Goal: Task Accomplishment & Management: Use online tool/utility

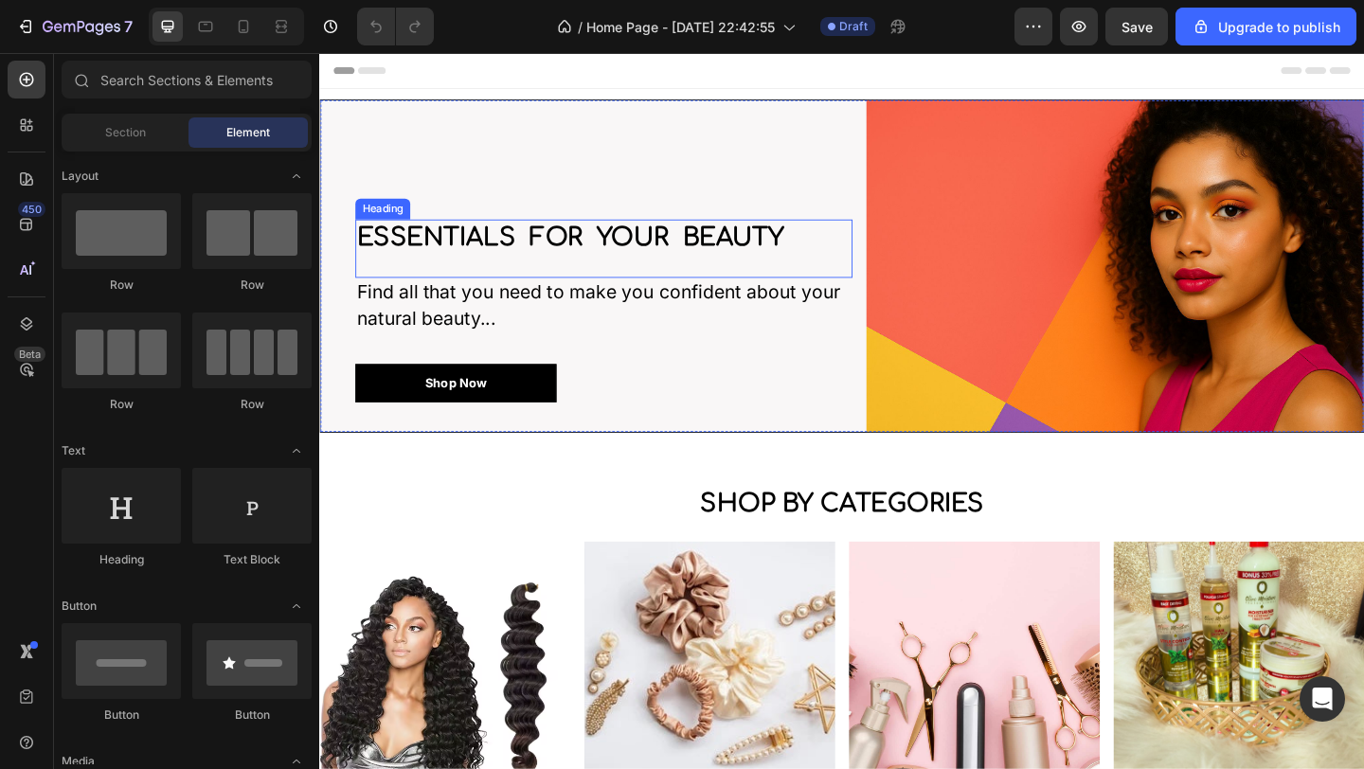
click at [367, 242] on h2 "Essentials for your beauty" at bounding box center [628, 254] width 541 height 41
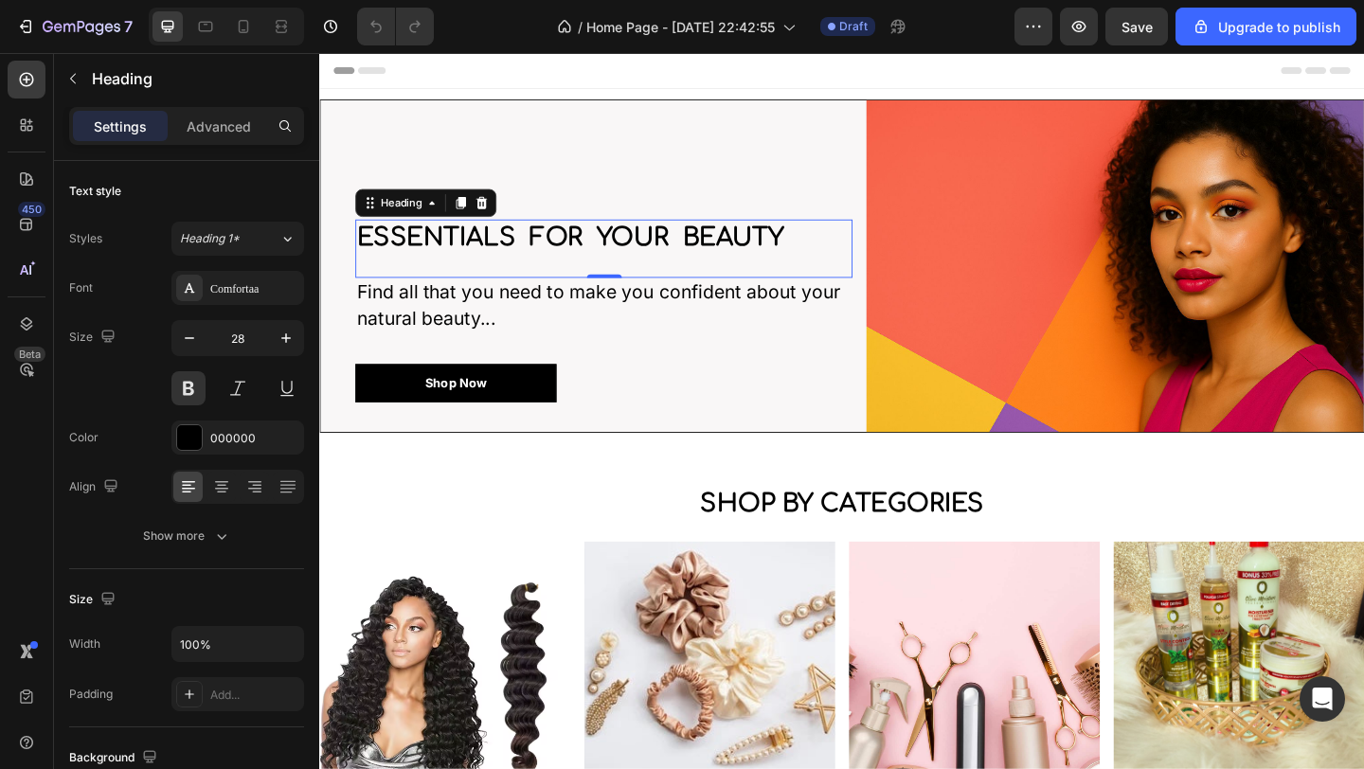
click at [368, 251] on h2 "Essentials for your beauty" at bounding box center [628, 254] width 541 height 41
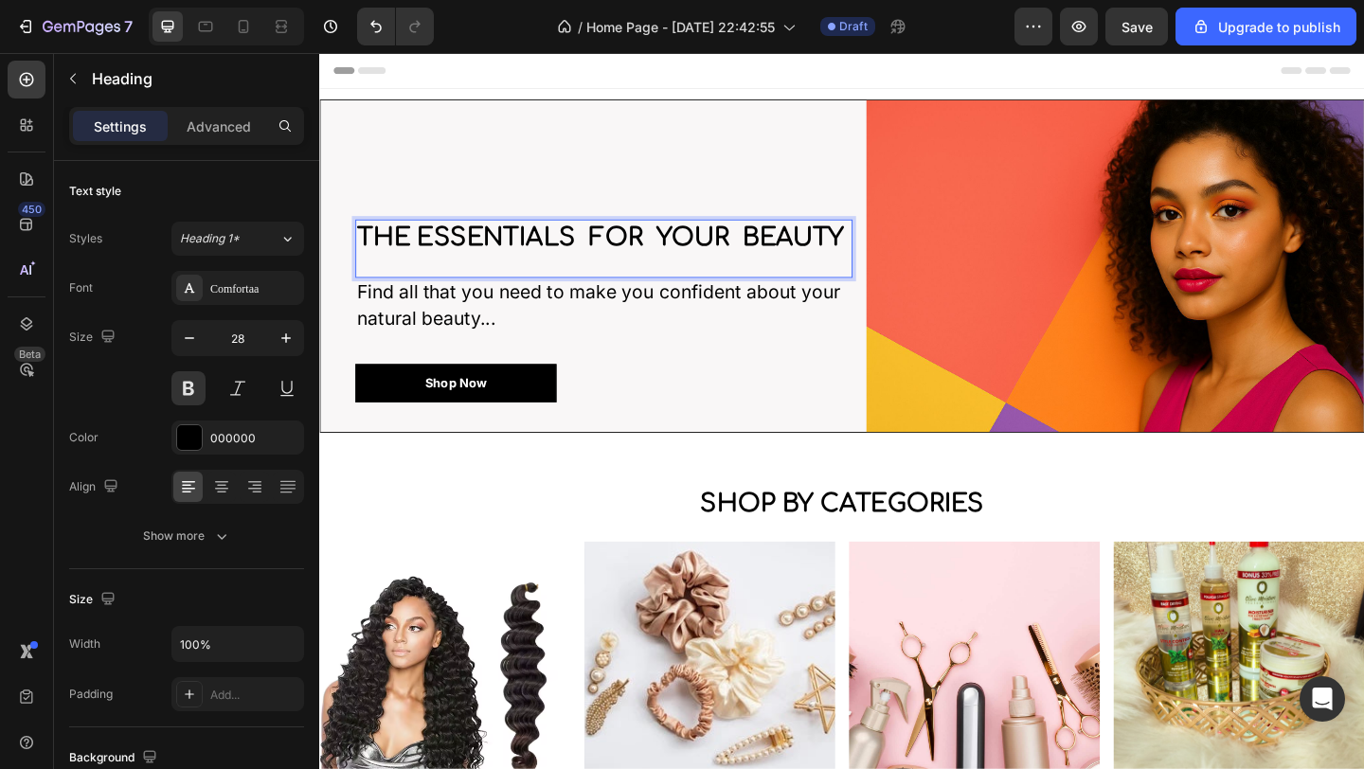
click at [591, 236] on p "the Essentials for your beauty" at bounding box center [628, 254] width 537 height 37
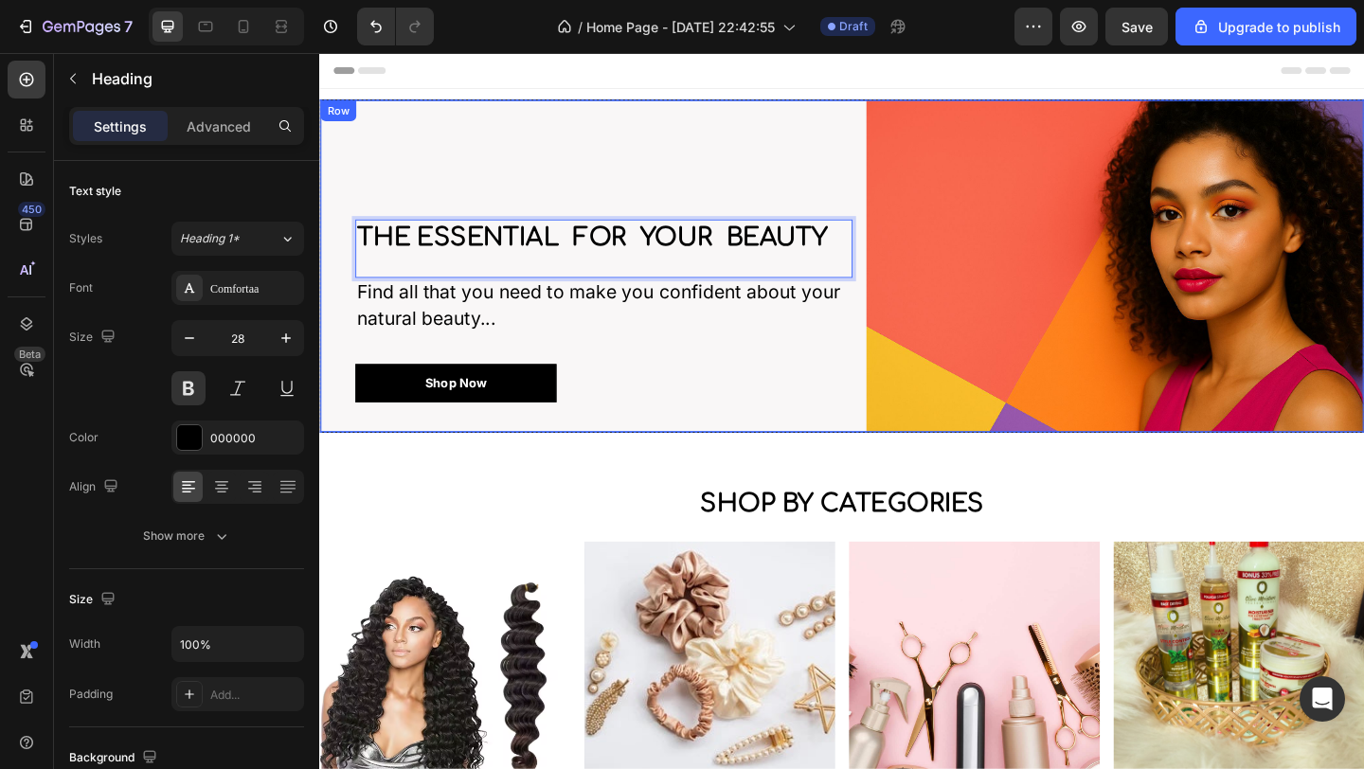
click at [855, 141] on div "the Essential for your beauty Heading 0 Find all that you need to make you conf…" at bounding box center [628, 284] width 541 height 361
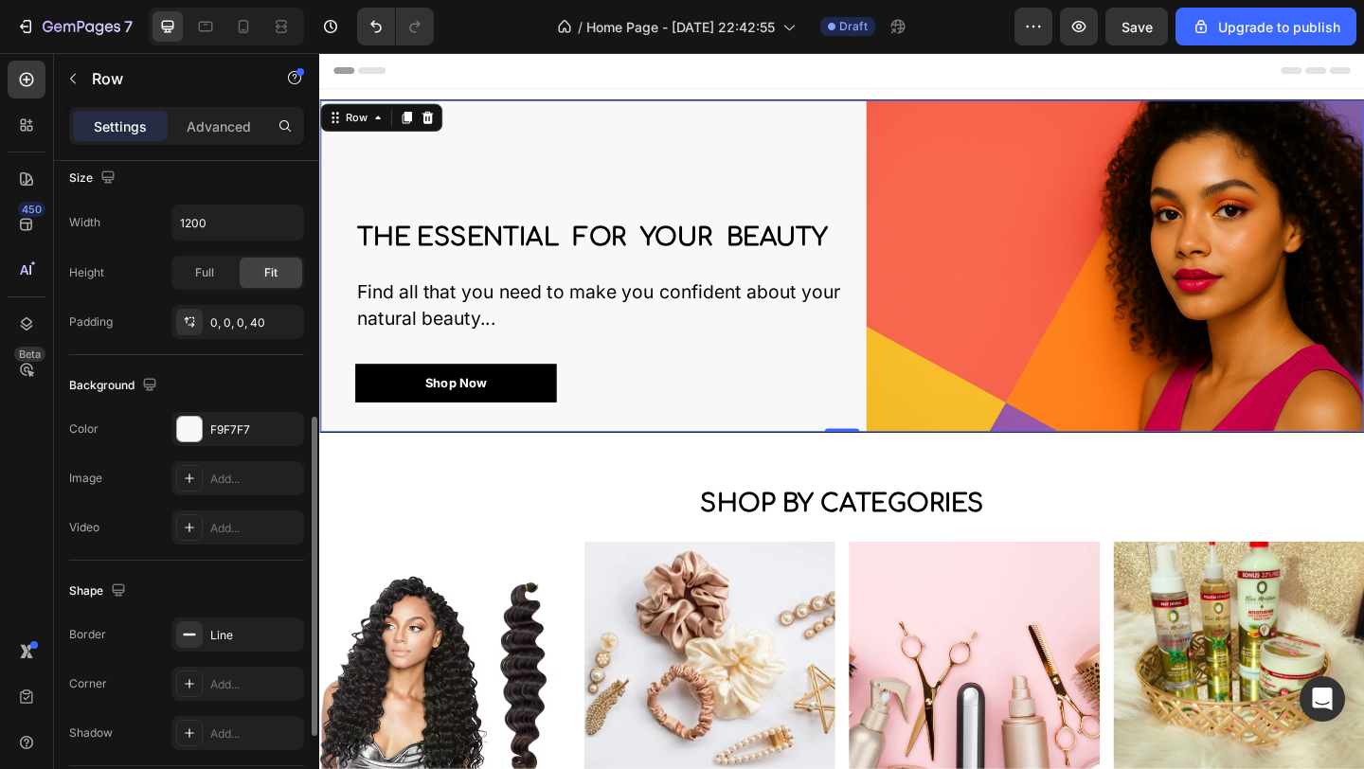
scroll to position [589, 0]
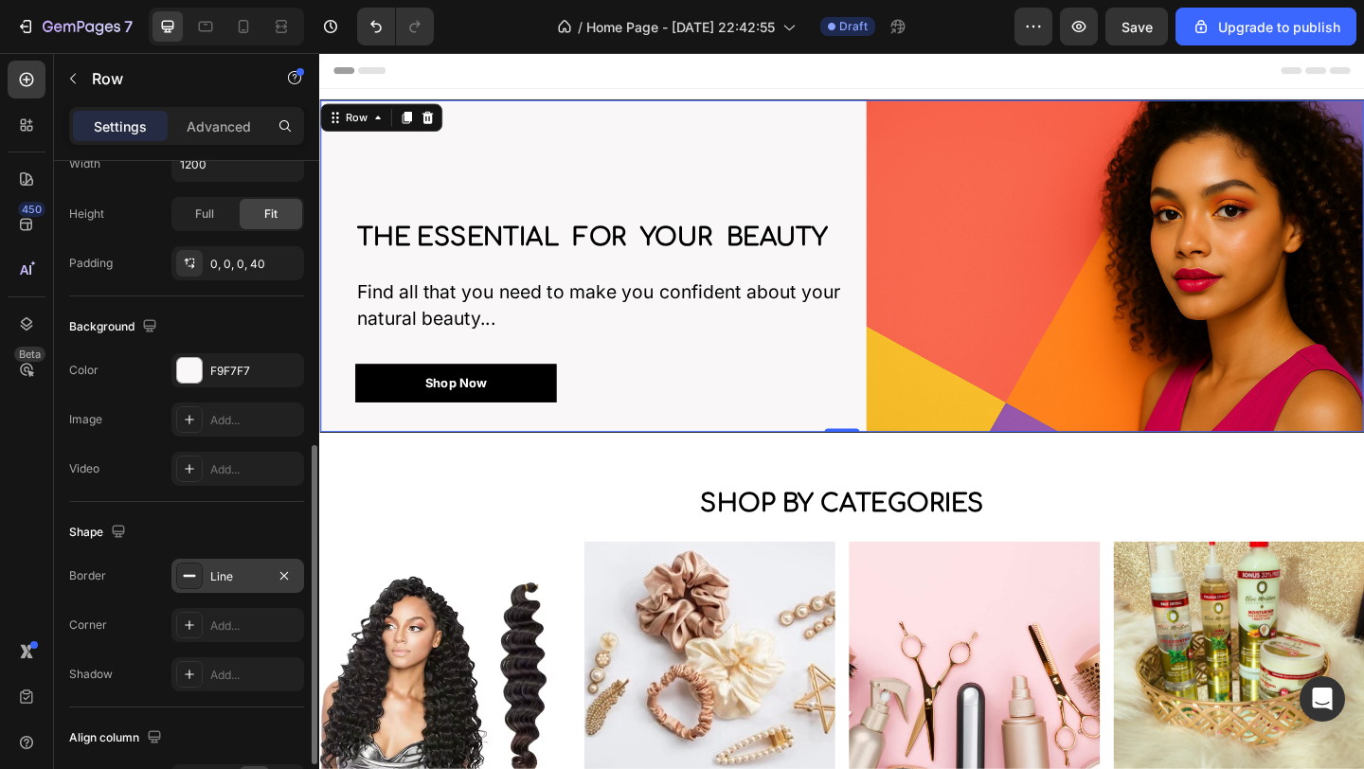
click at [221, 571] on div "Line" at bounding box center [237, 576] width 55 height 17
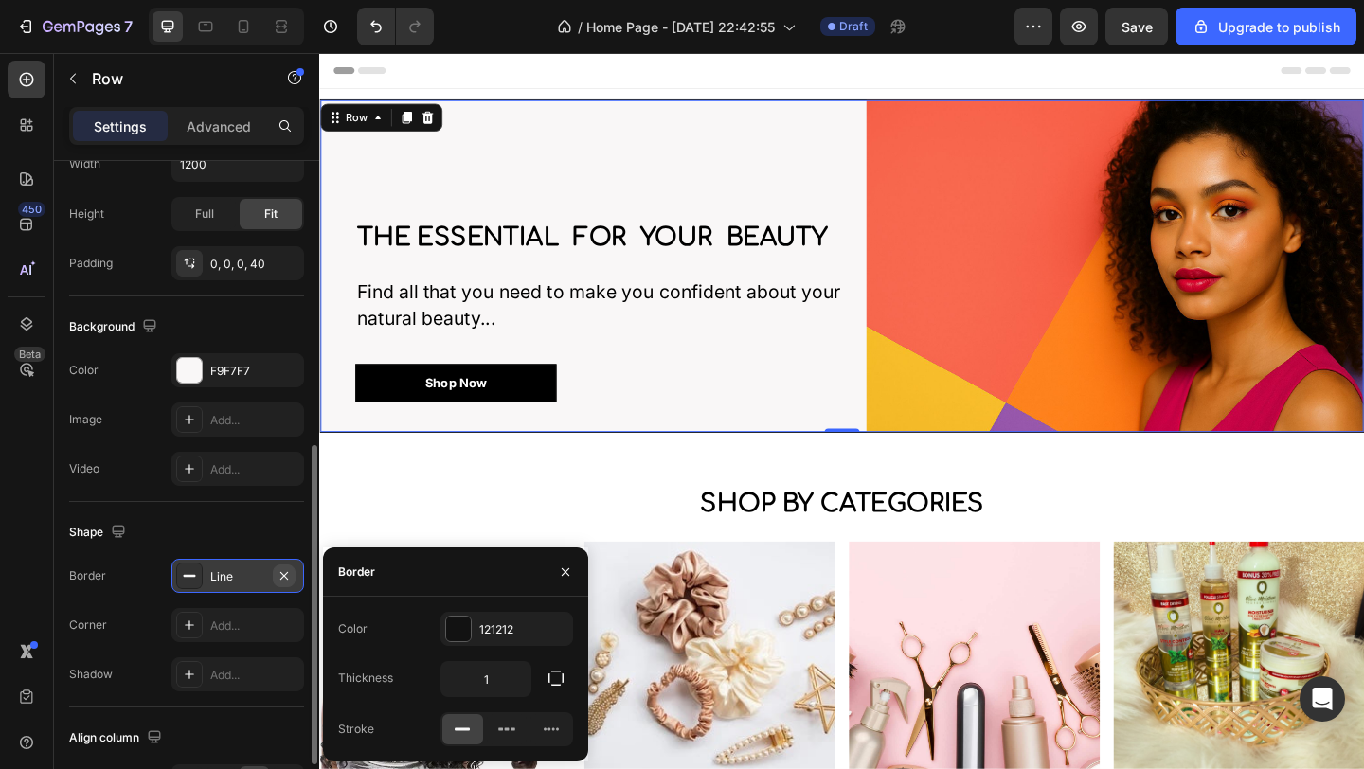
click at [290, 579] on icon "button" at bounding box center [284, 575] width 15 height 15
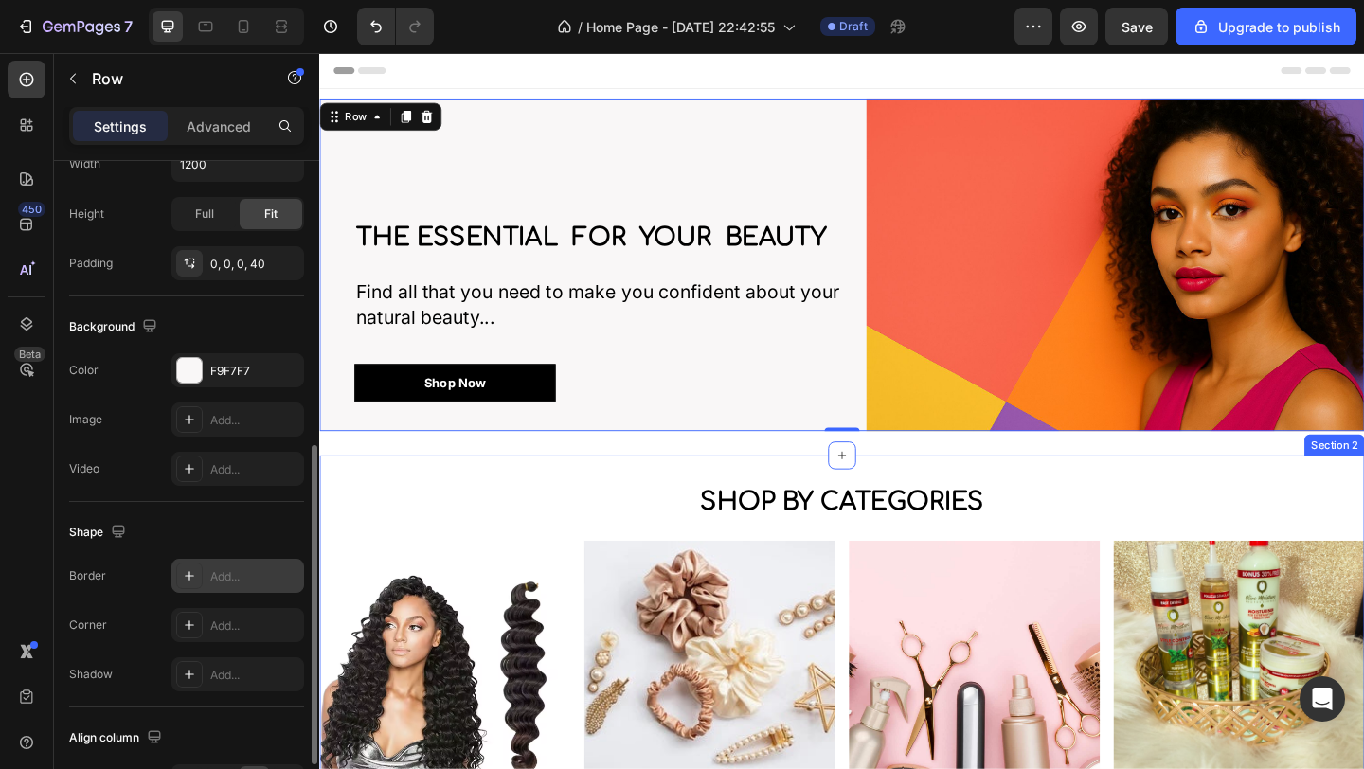
click at [530, 491] on div "shop by categories Heading Image Hair/Extension Button Image Accessories Button…" at bounding box center [887, 739] width 1136 height 497
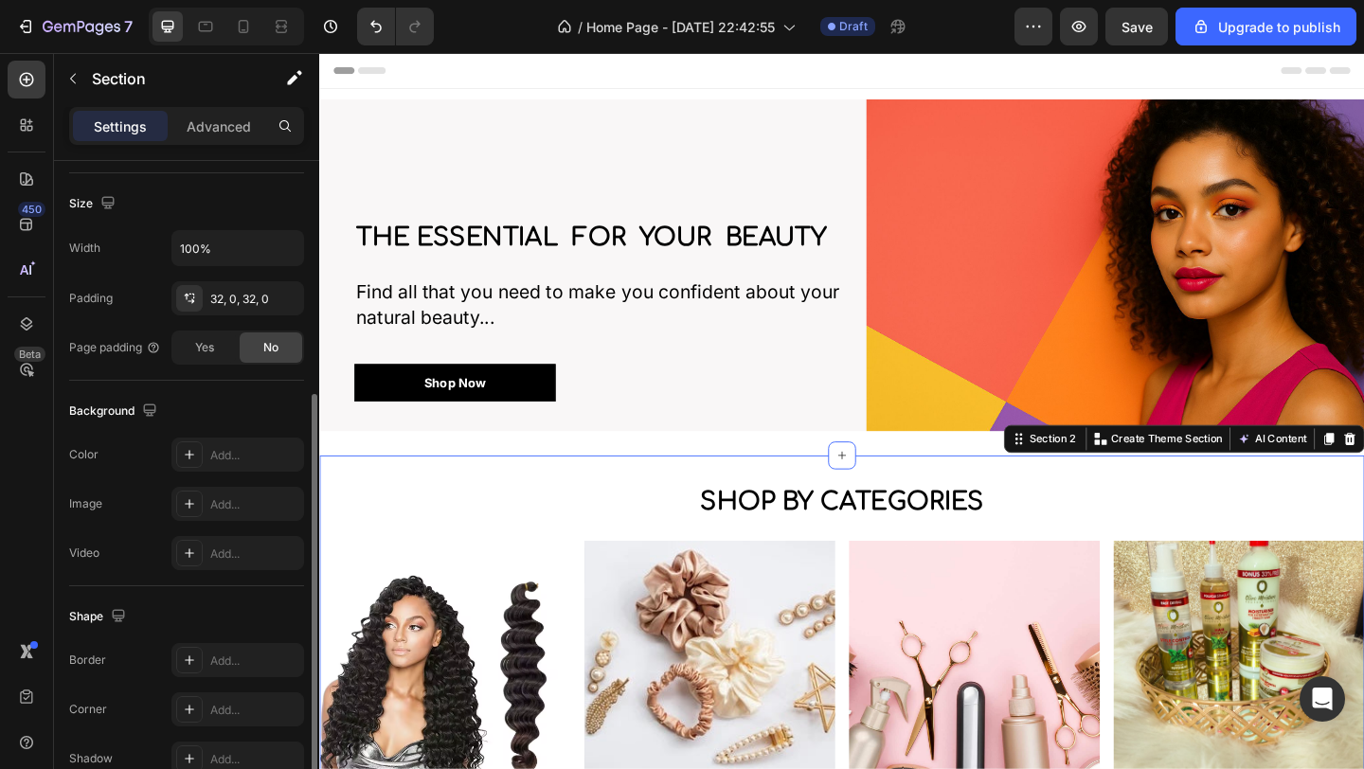
scroll to position [426, 0]
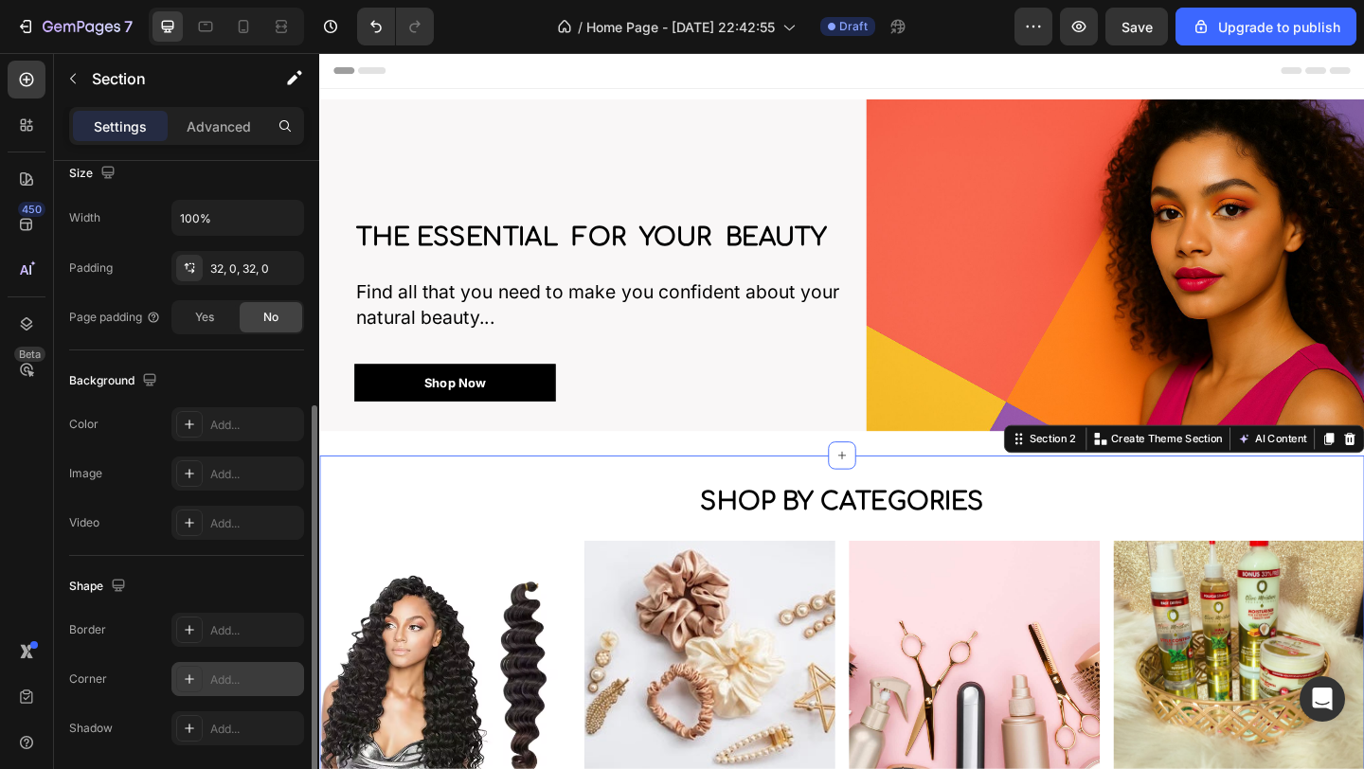
click at [216, 680] on div "Add..." at bounding box center [254, 679] width 89 height 17
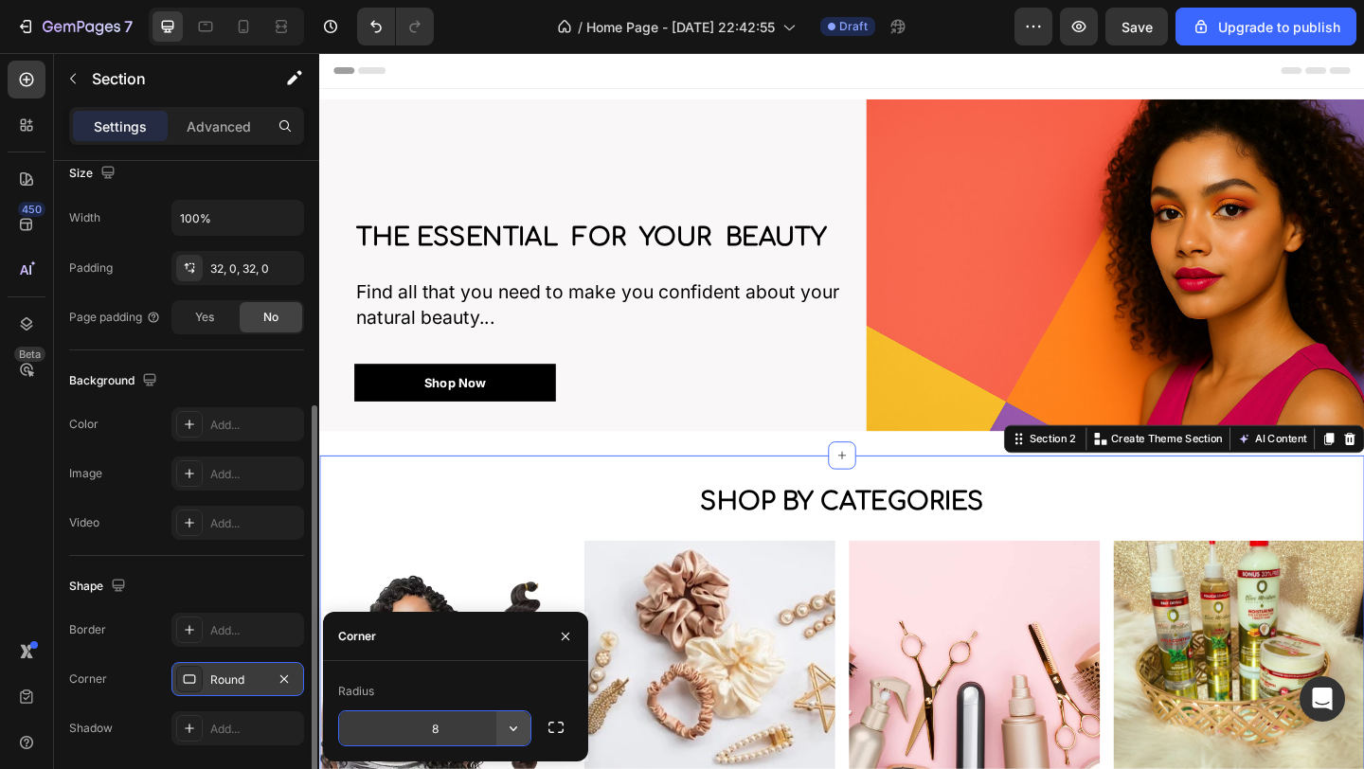
click at [517, 729] on icon "button" at bounding box center [513, 728] width 19 height 19
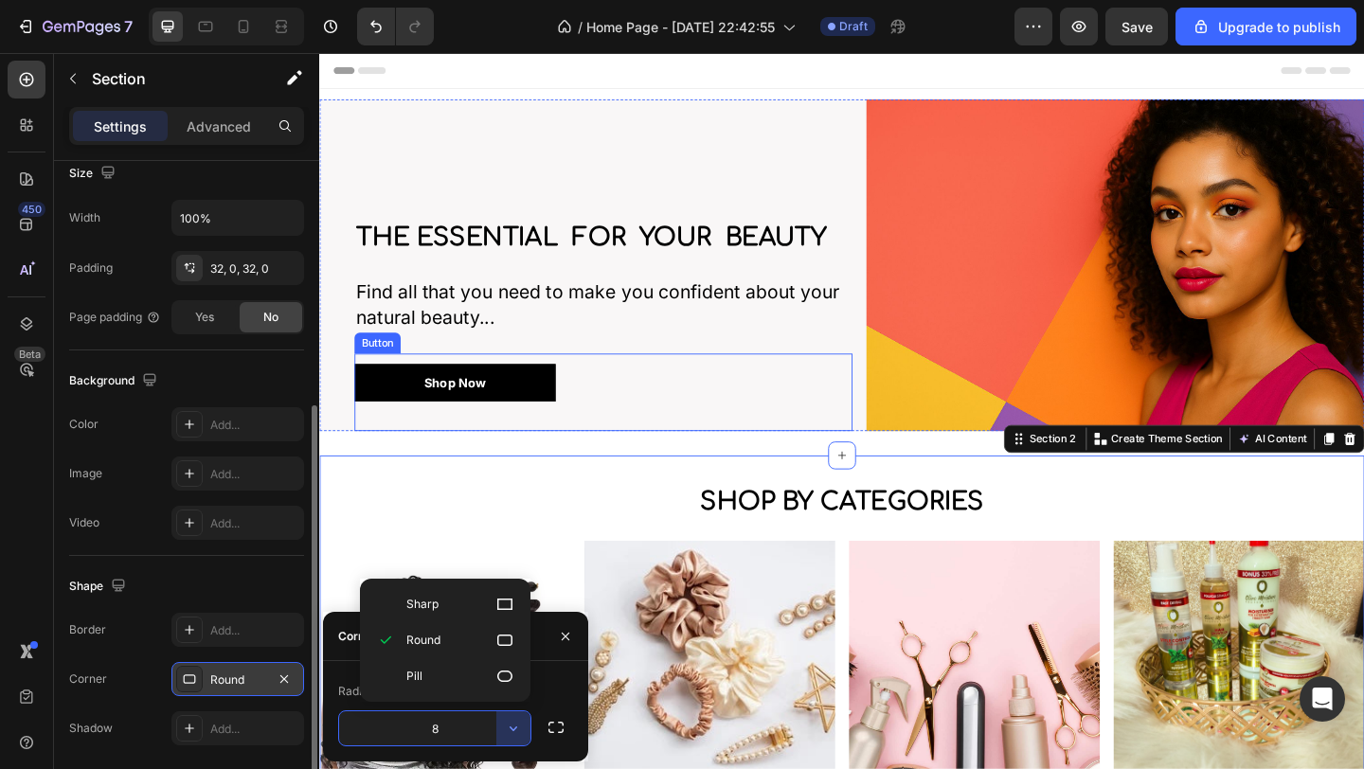
click at [813, 409] on div "Shop Now Button" at bounding box center [628, 422] width 542 height 85
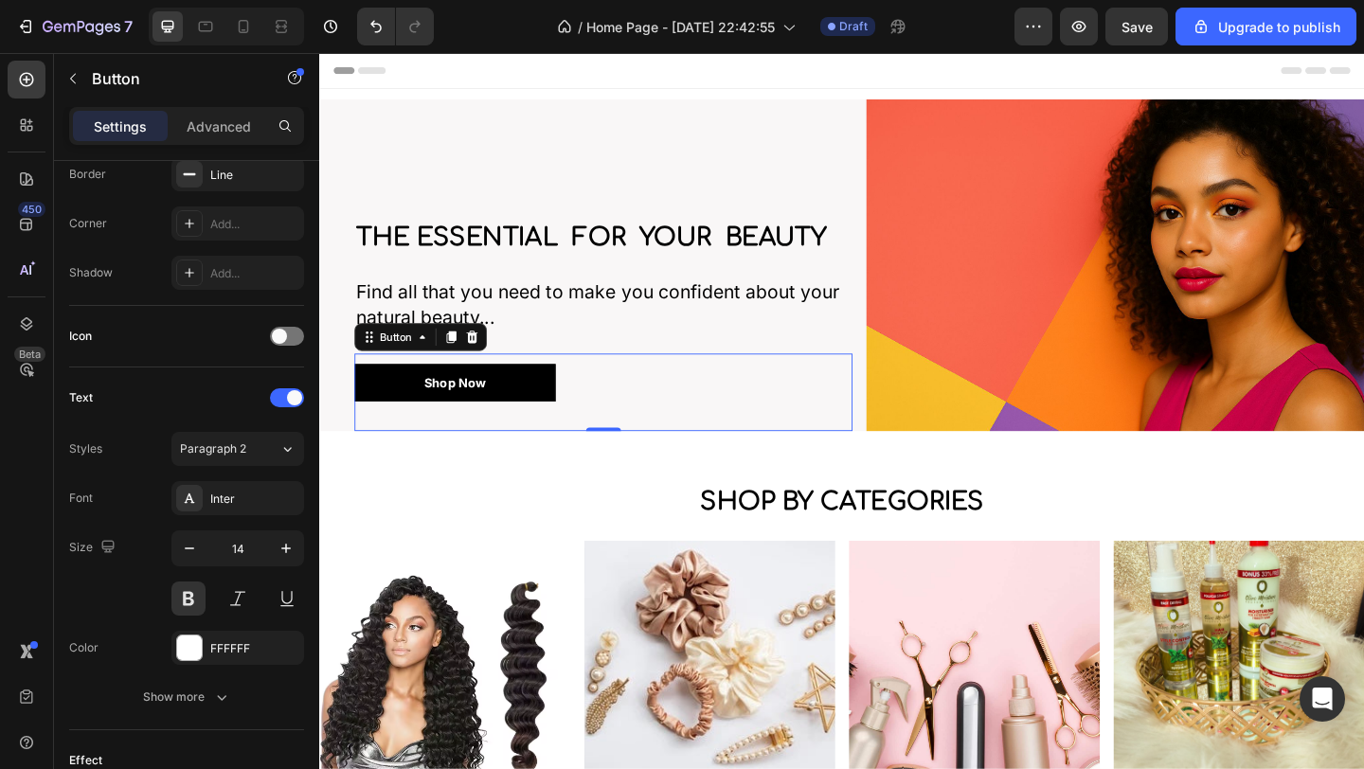
scroll to position [0, 0]
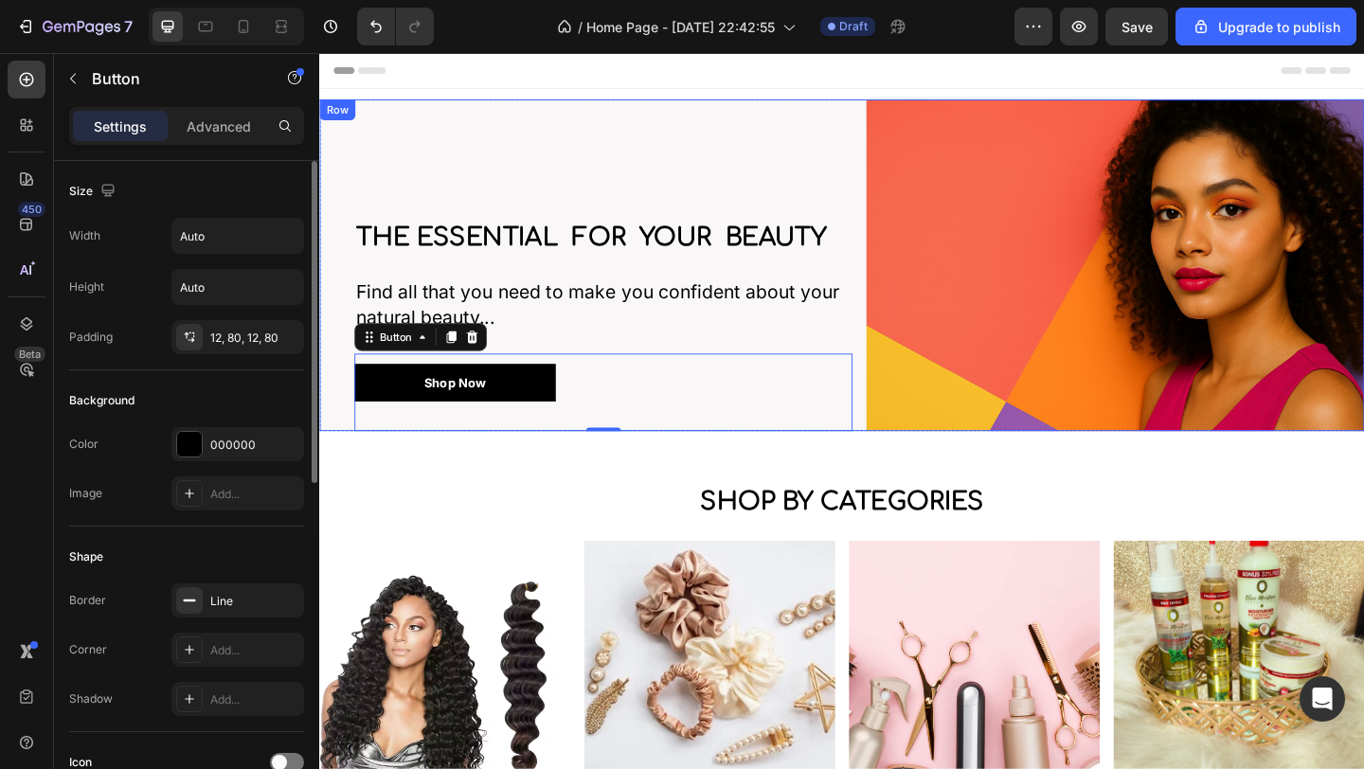
click at [853, 184] on div "the Essential for your beauty Heading Find all that you need to make you confid…" at bounding box center [628, 283] width 542 height 361
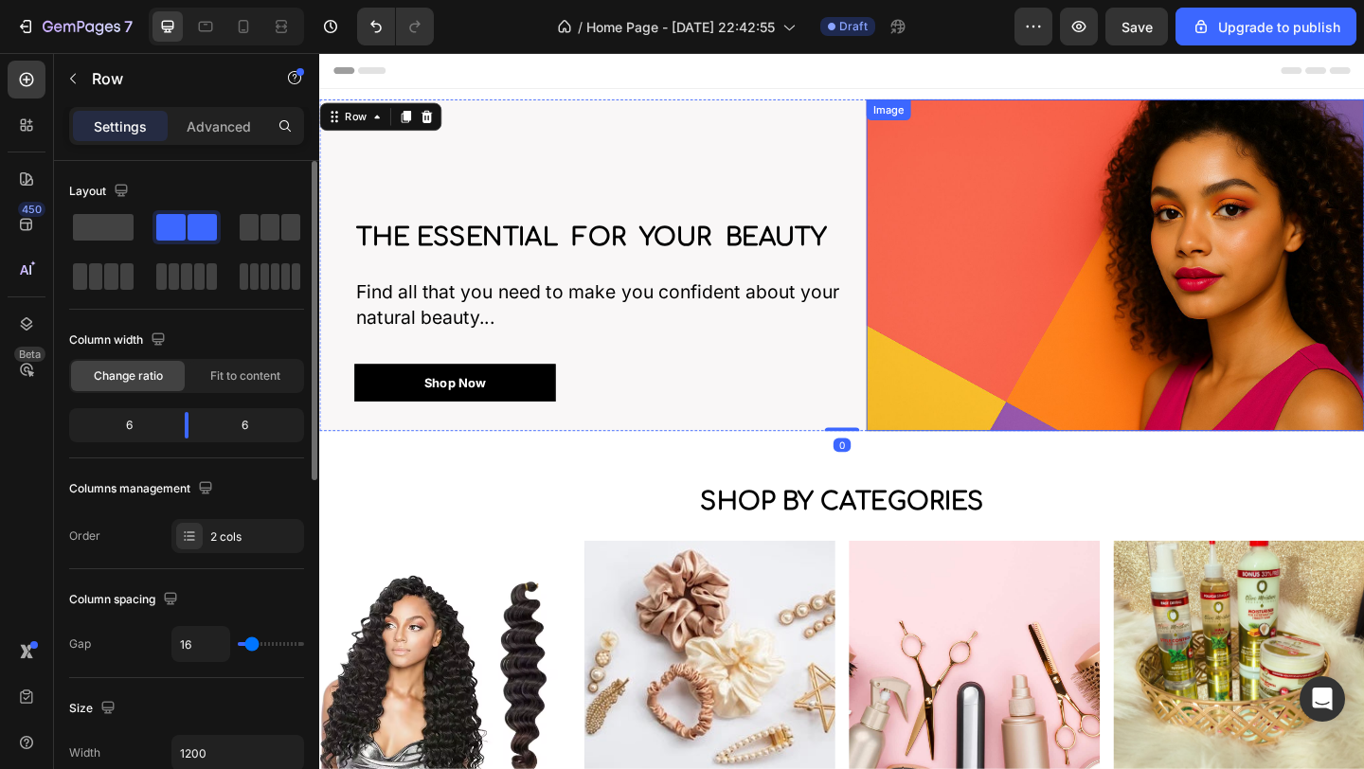
click at [1016, 253] on img at bounding box center [1185, 283] width 542 height 361
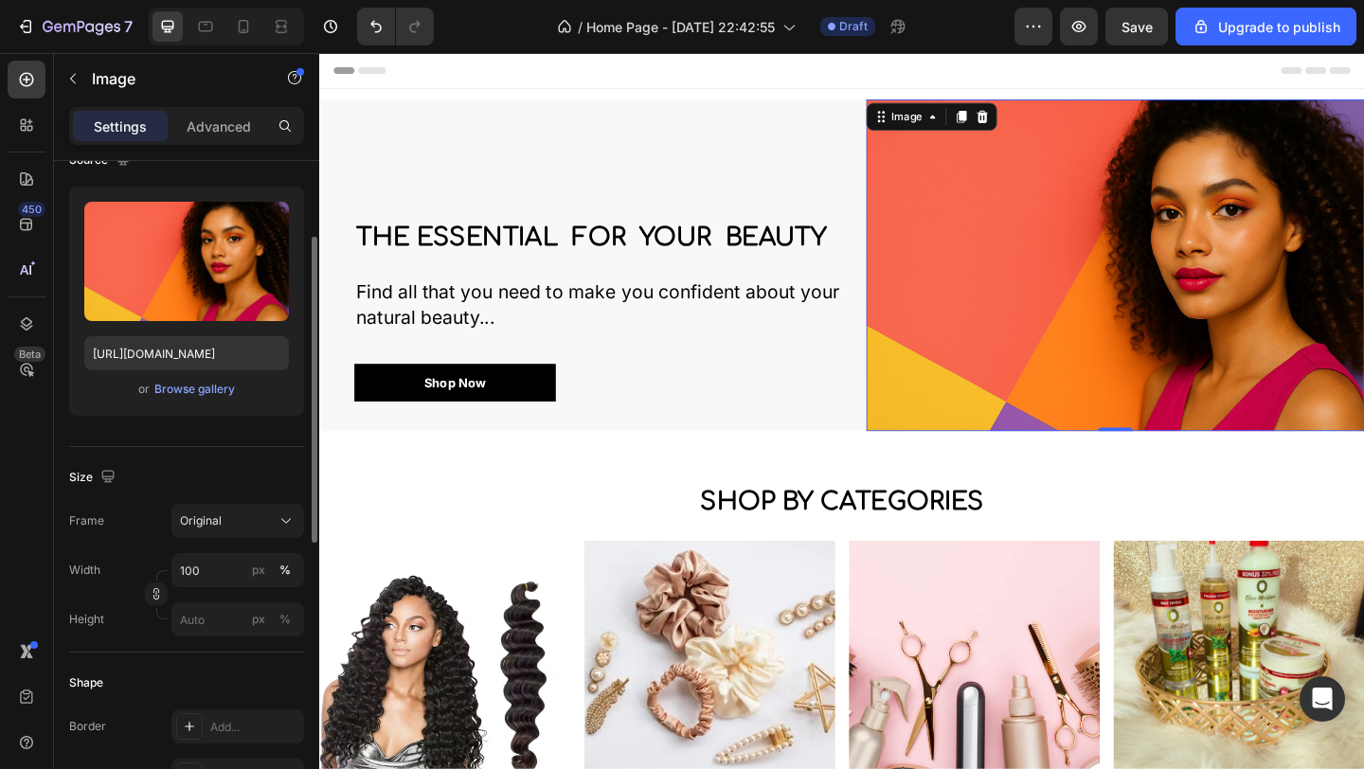
scroll to position [303, 0]
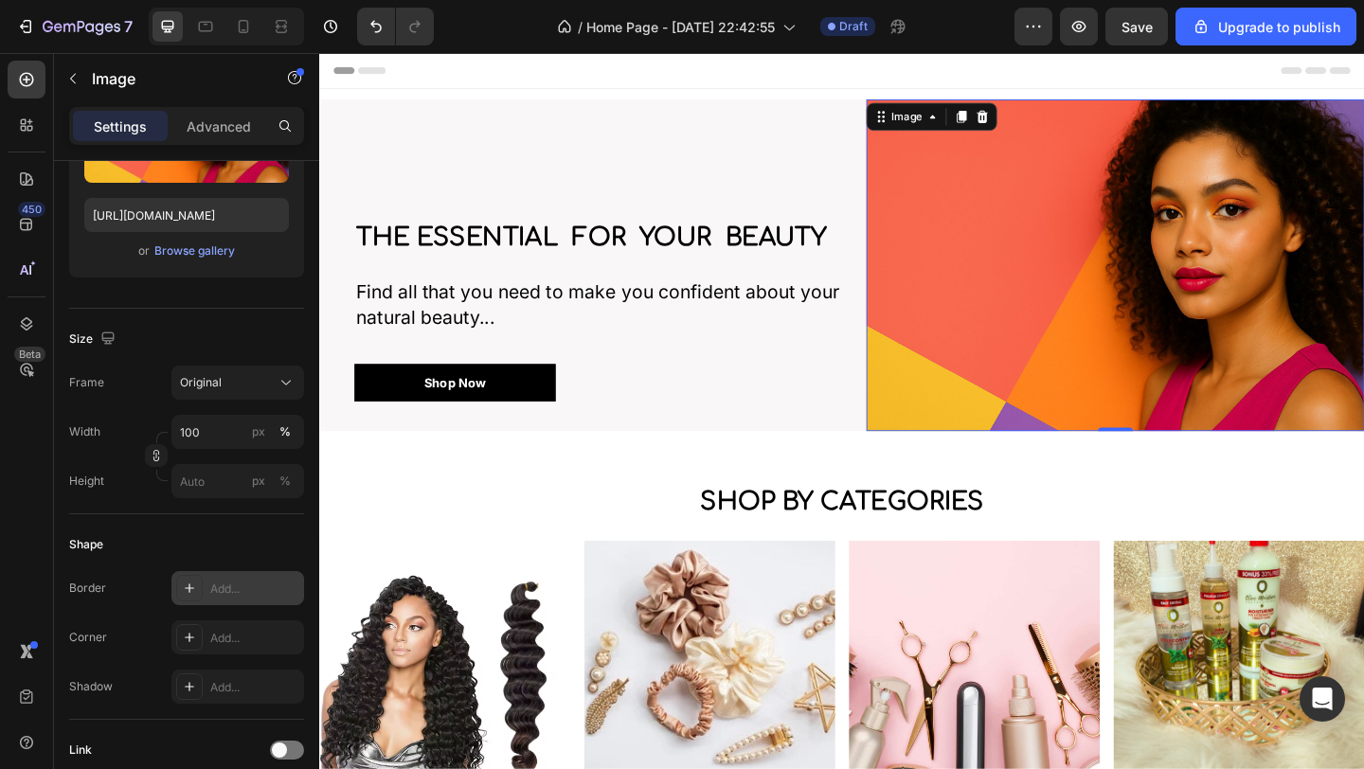
click at [190, 592] on icon at bounding box center [189, 588] width 15 height 15
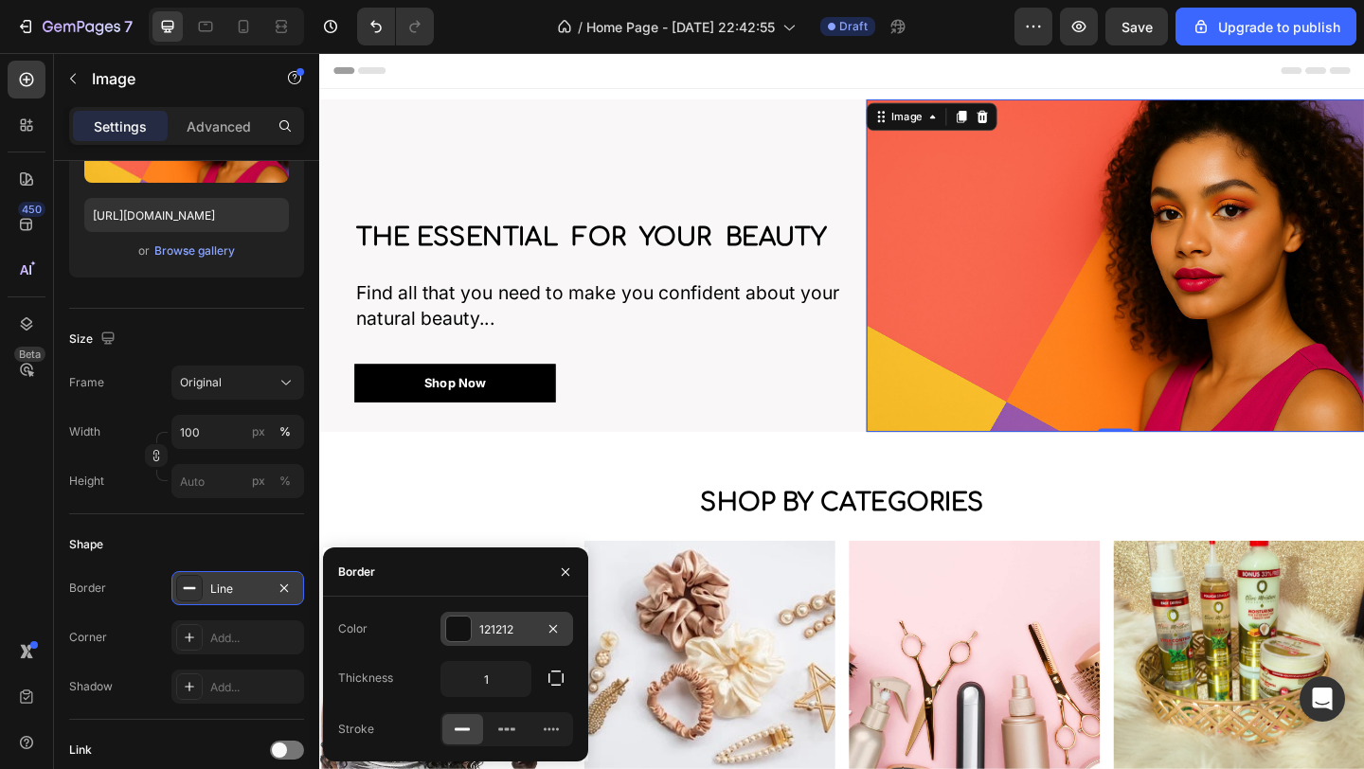
click at [456, 631] on div at bounding box center [458, 629] width 25 height 25
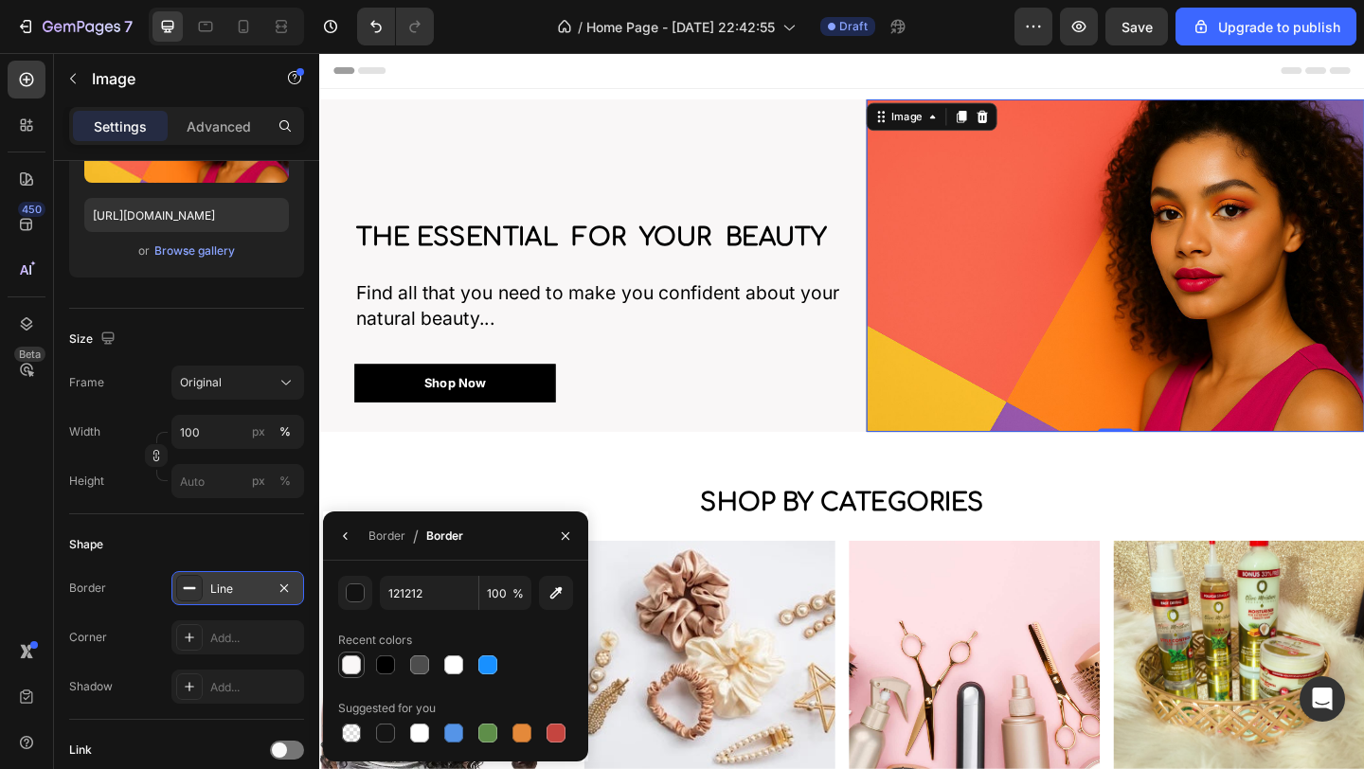
click at [350, 667] on div at bounding box center [351, 664] width 19 height 19
click at [428, 732] on div at bounding box center [419, 733] width 19 height 19
type input "FFFFFF"
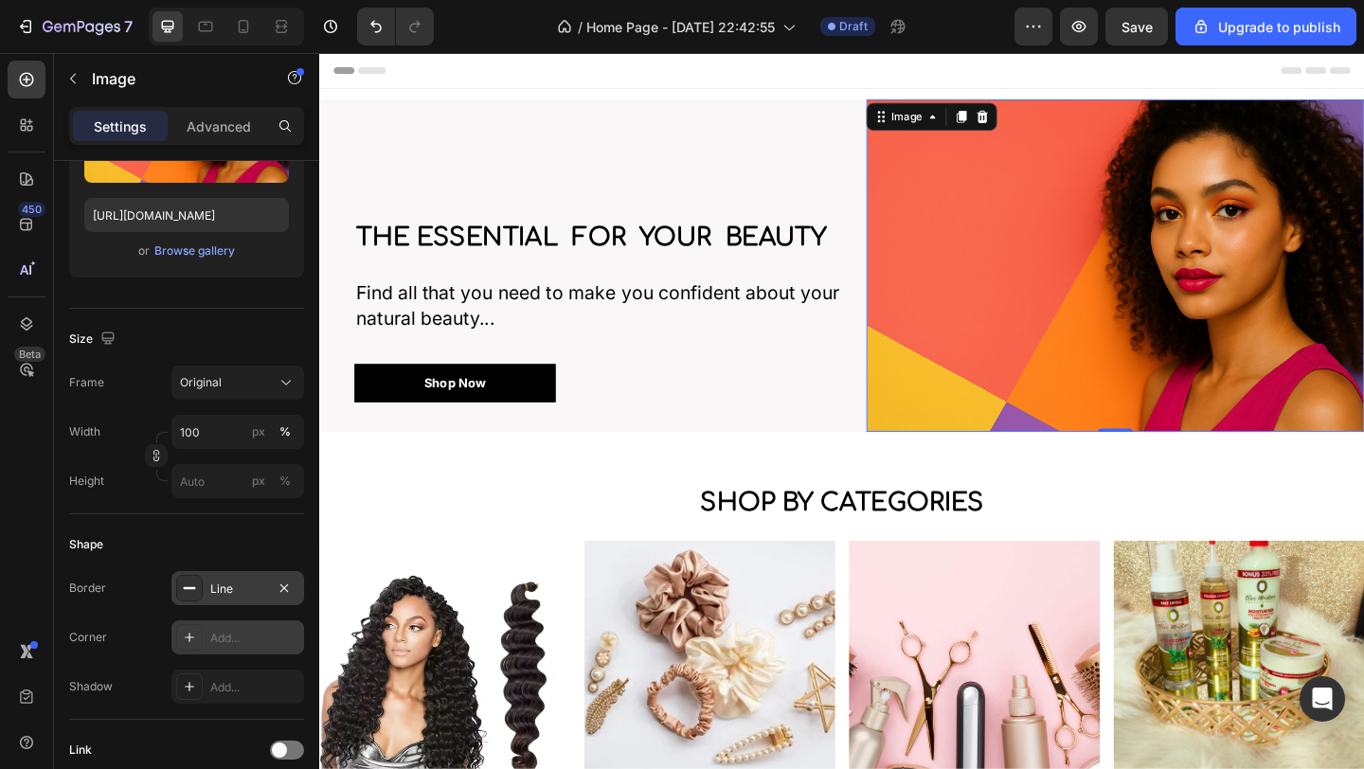
click at [234, 644] on div "Add..." at bounding box center [254, 638] width 89 height 17
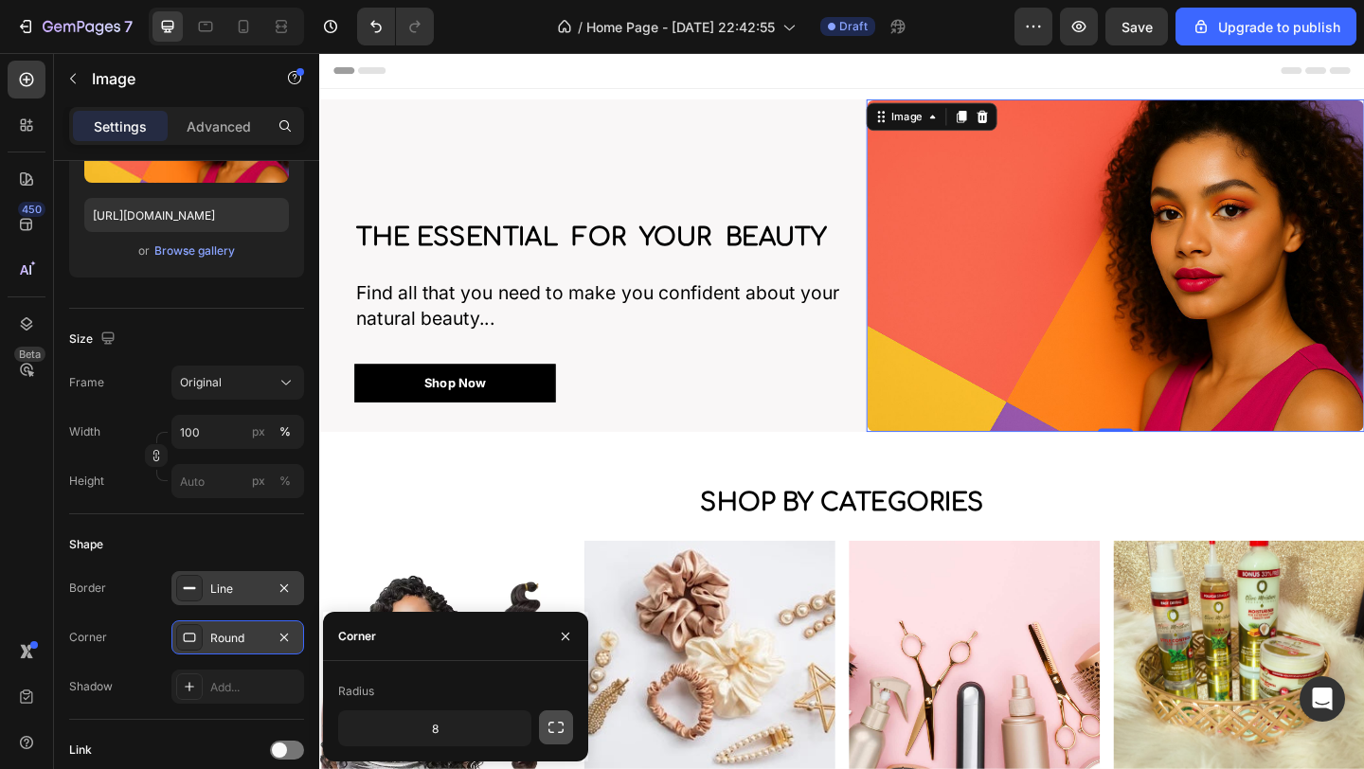
click at [564, 733] on icon "button" at bounding box center [555, 727] width 19 height 19
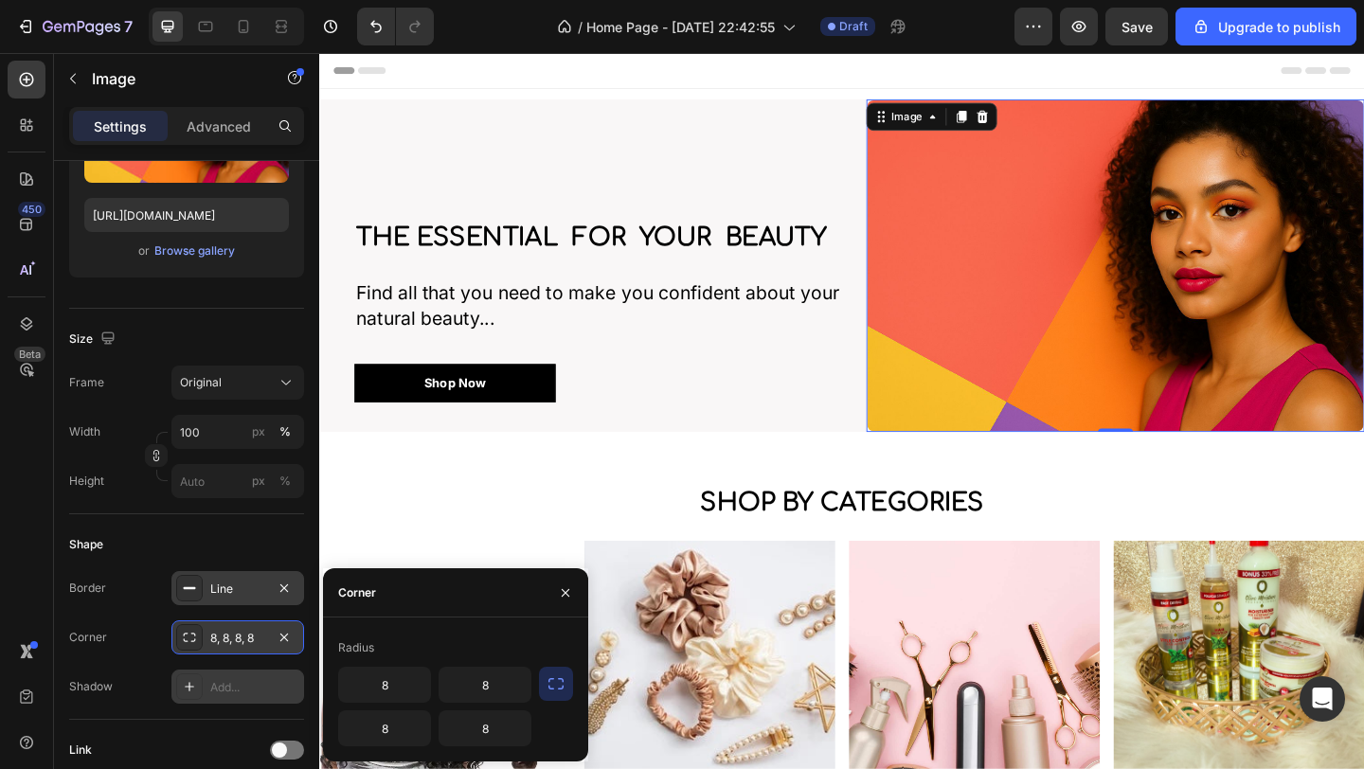
click at [190, 690] on icon at bounding box center [189, 686] width 15 height 15
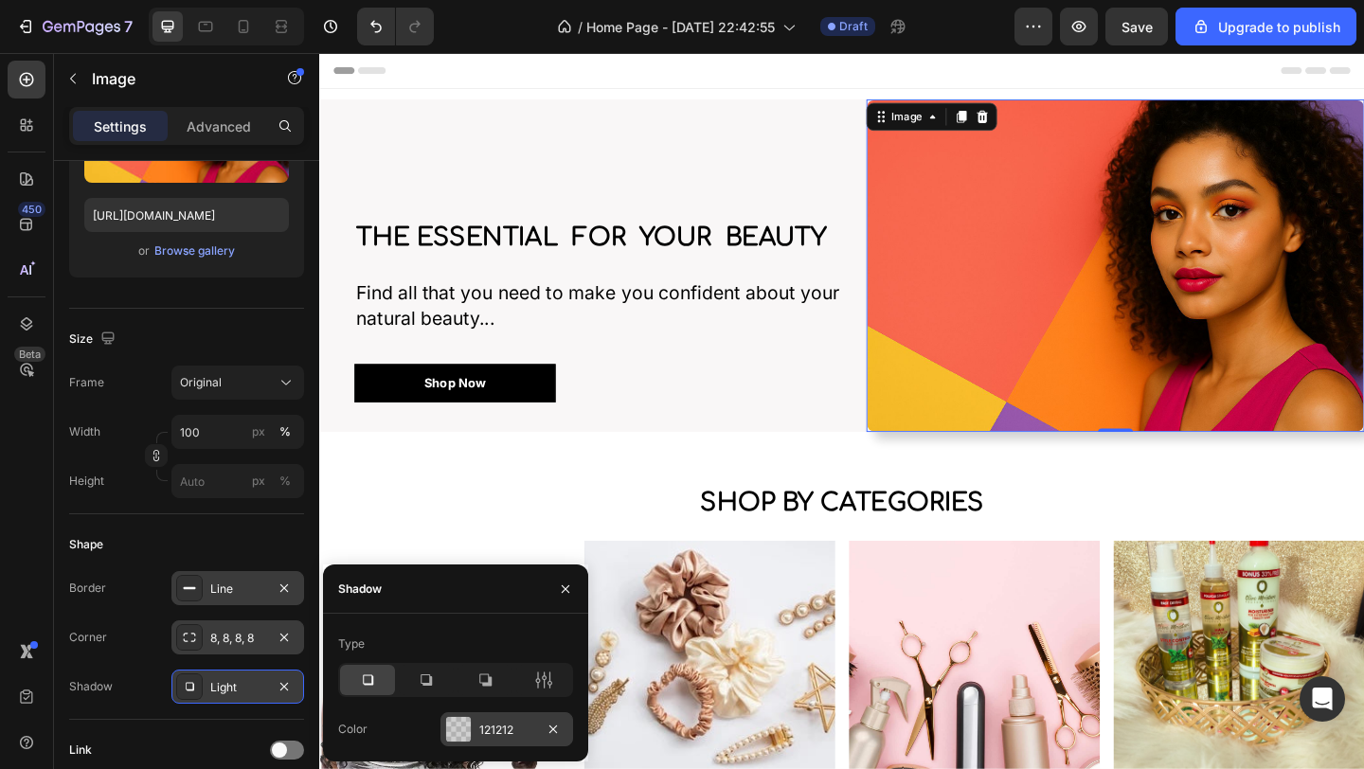
click at [472, 728] on div "121212" at bounding box center [506, 729] width 133 height 34
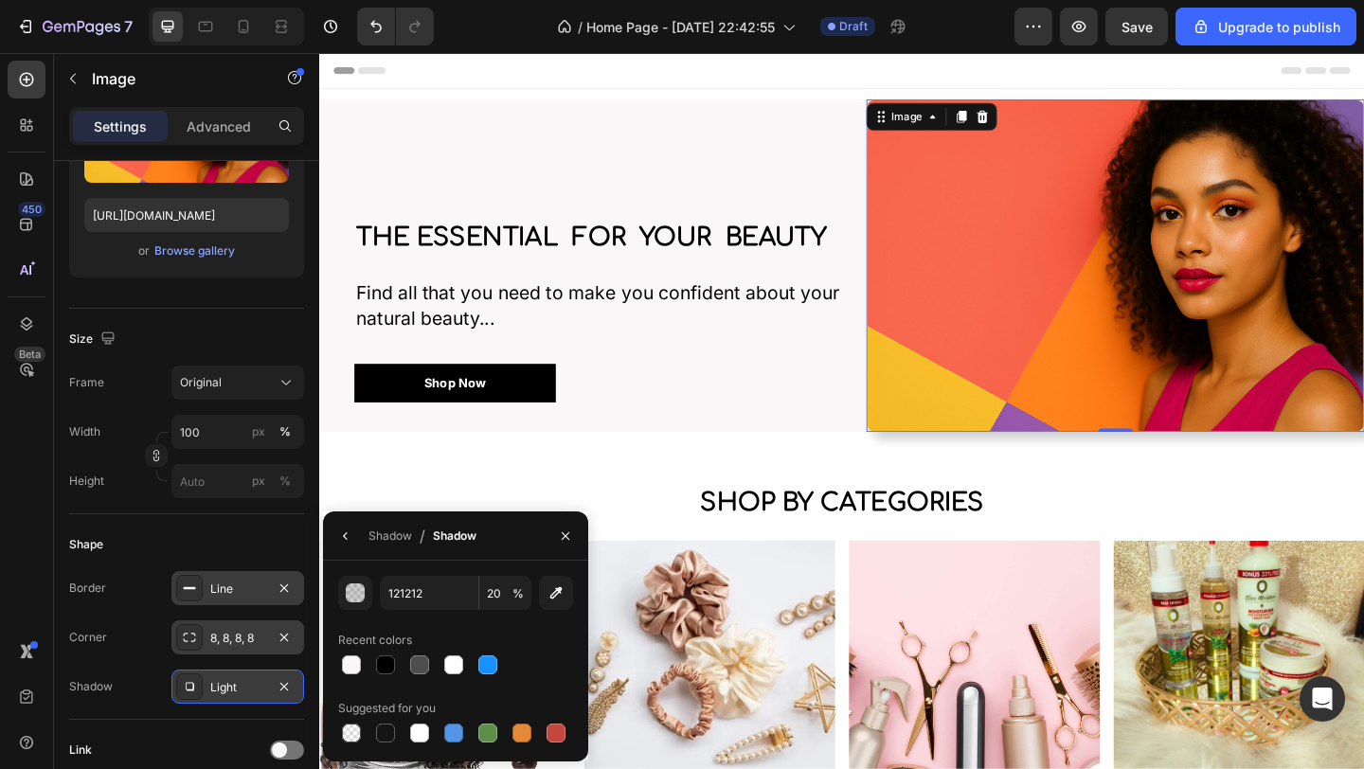
click at [294, 539] on div "Shape" at bounding box center [186, 544] width 235 height 30
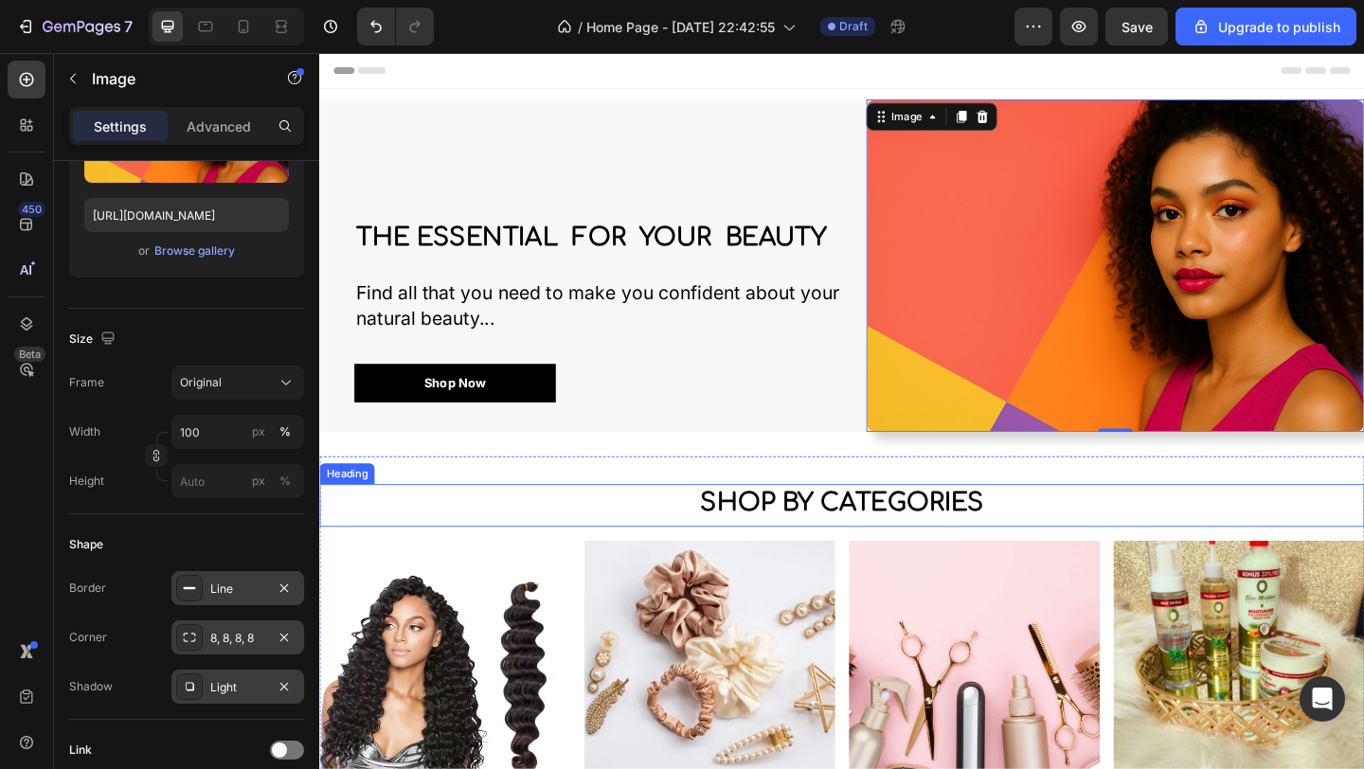
click at [1319, 550] on h2 "shop by categories" at bounding box center [887, 542] width 1136 height 41
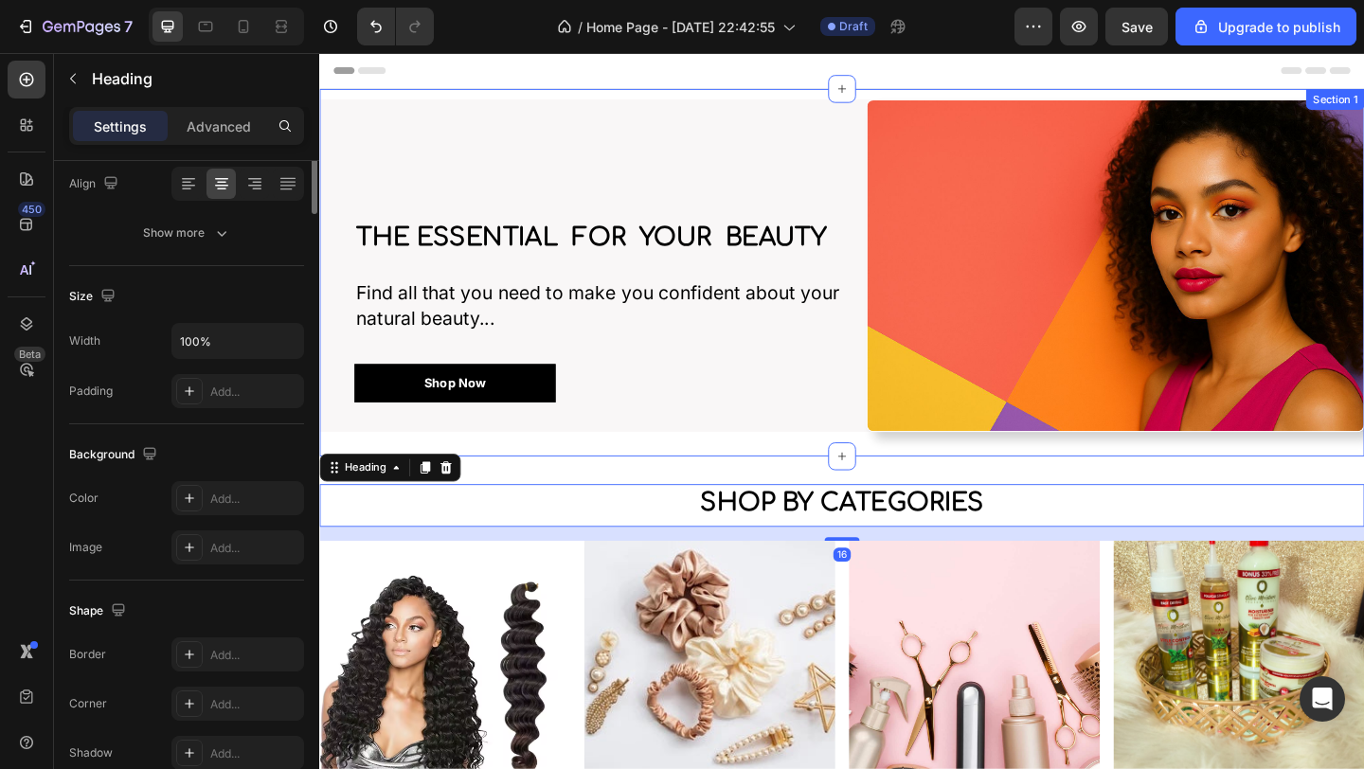
scroll to position [0, 0]
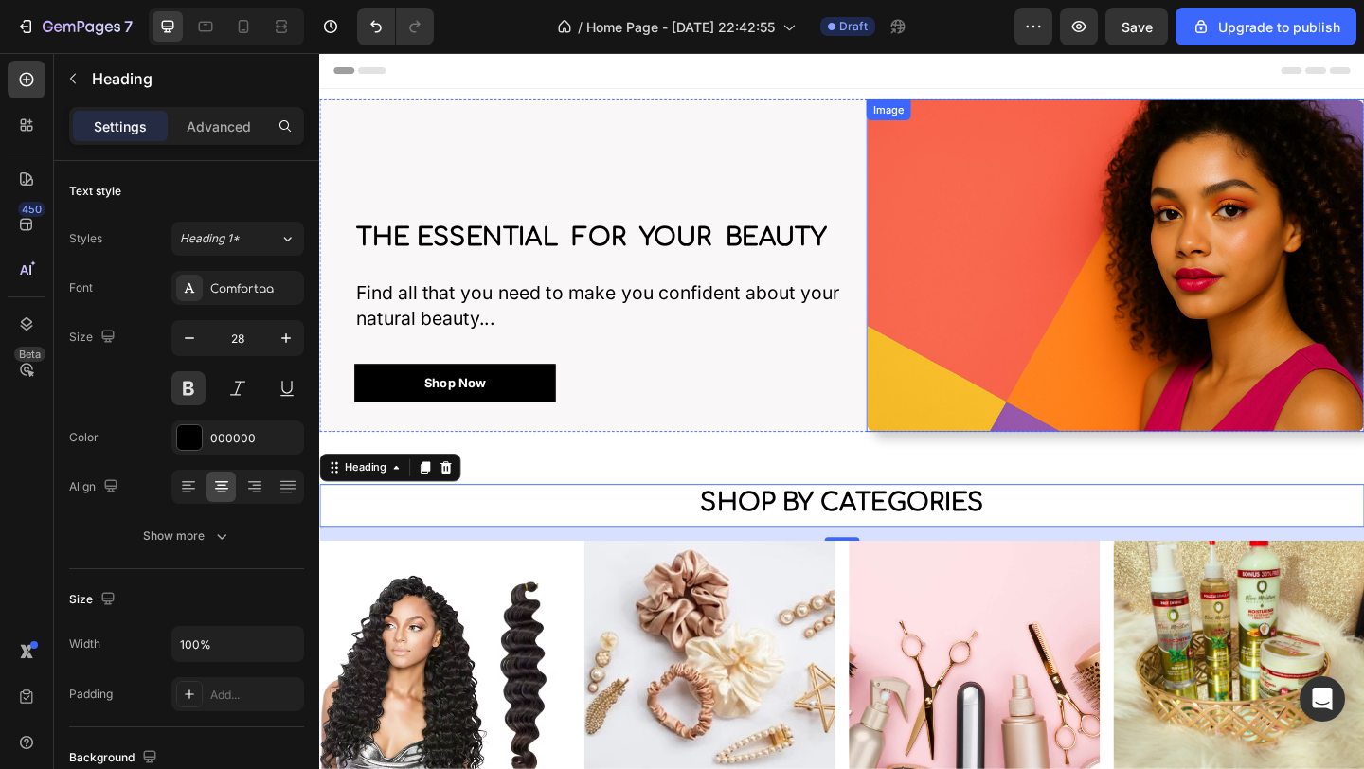
click at [1089, 367] on img at bounding box center [1185, 284] width 542 height 362
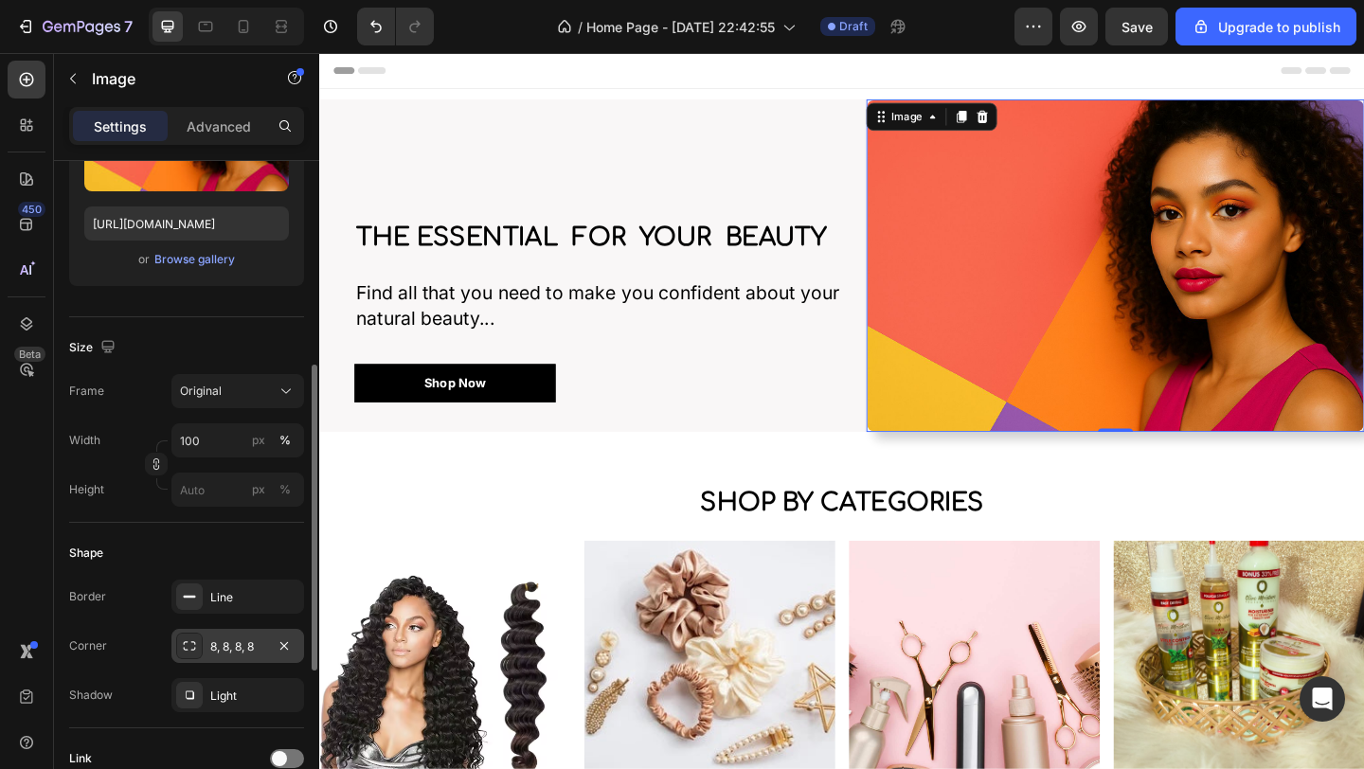
scroll to position [341, 0]
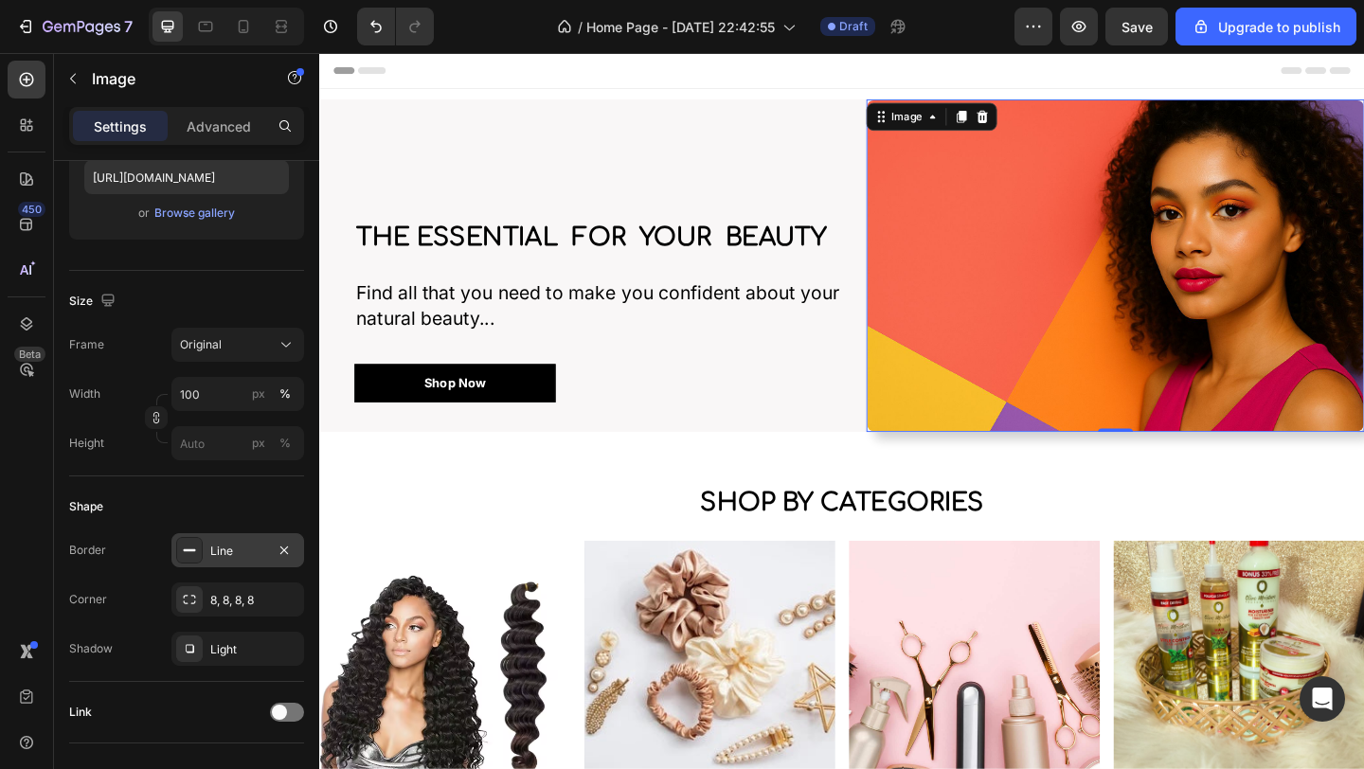
click at [247, 548] on div "Line" at bounding box center [237, 551] width 55 height 17
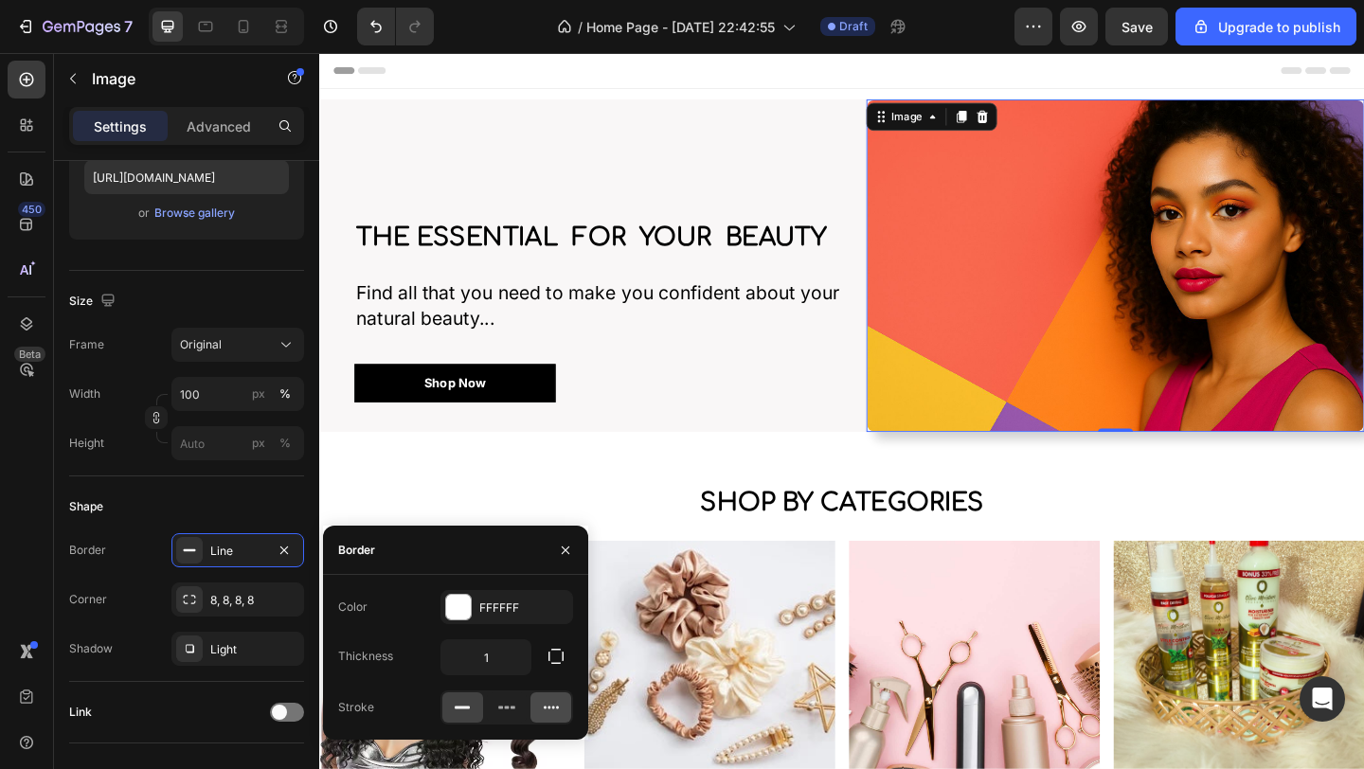
click at [539, 707] on div at bounding box center [550, 707] width 41 height 30
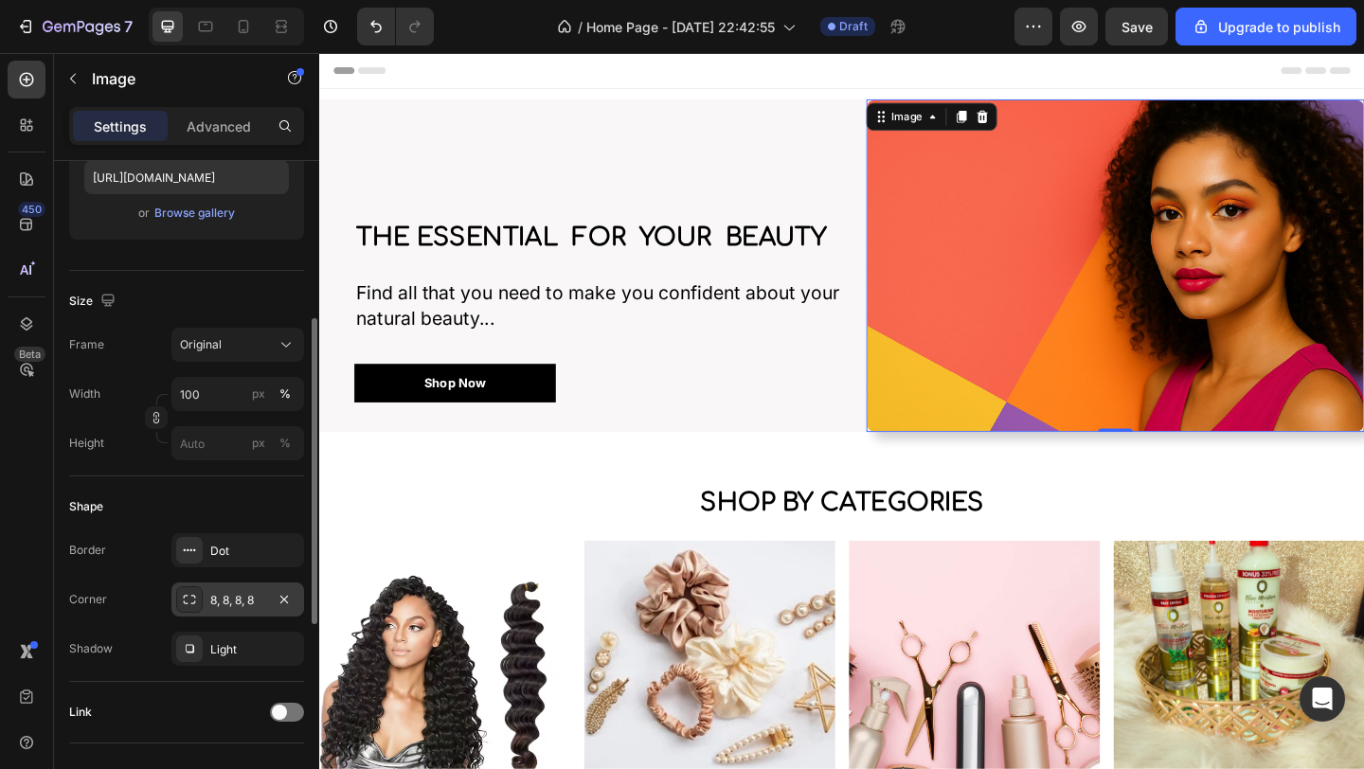
click at [222, 610] on div "8, 8, 8, 8" at bounding box center [237, 599] width 133 height 34
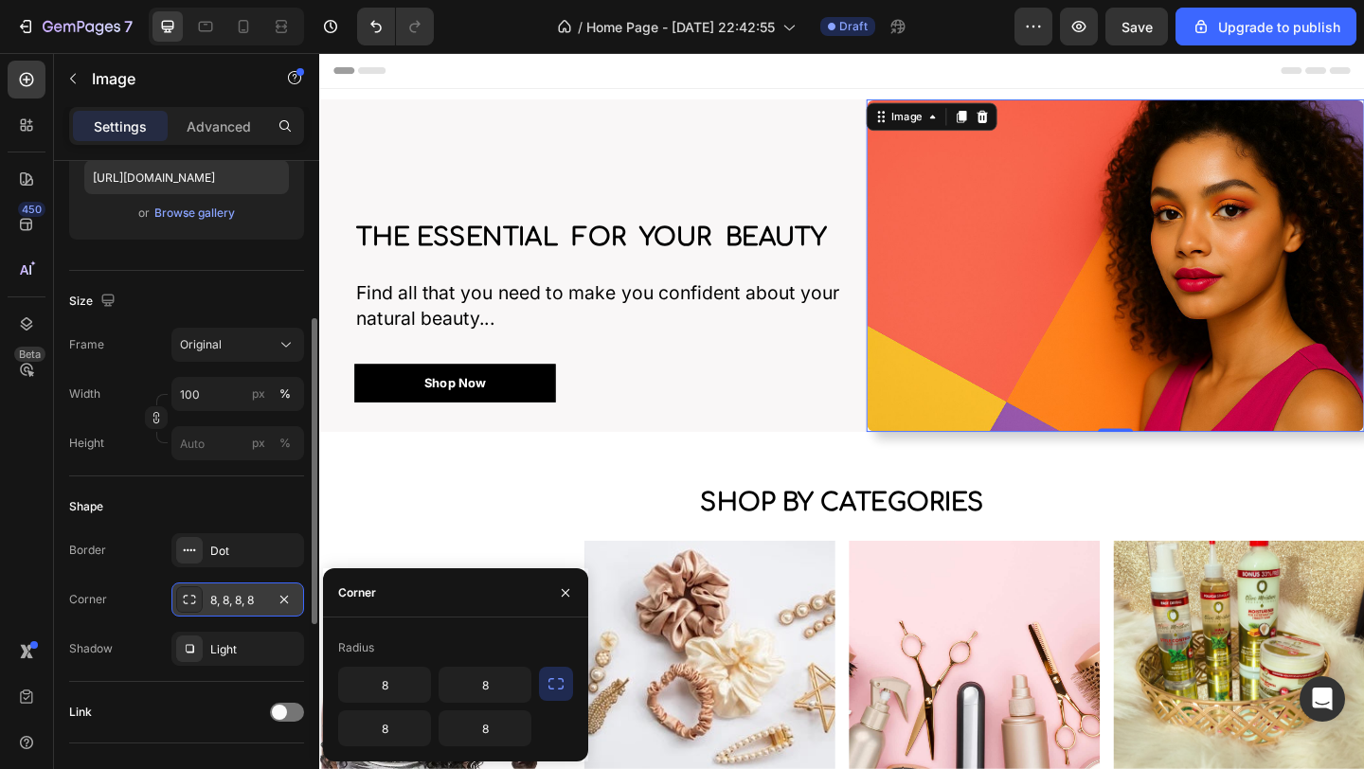
click at [244, 605] on div "8, 8, 8, 8" at bounding box center [237, 600] width 55 height 17
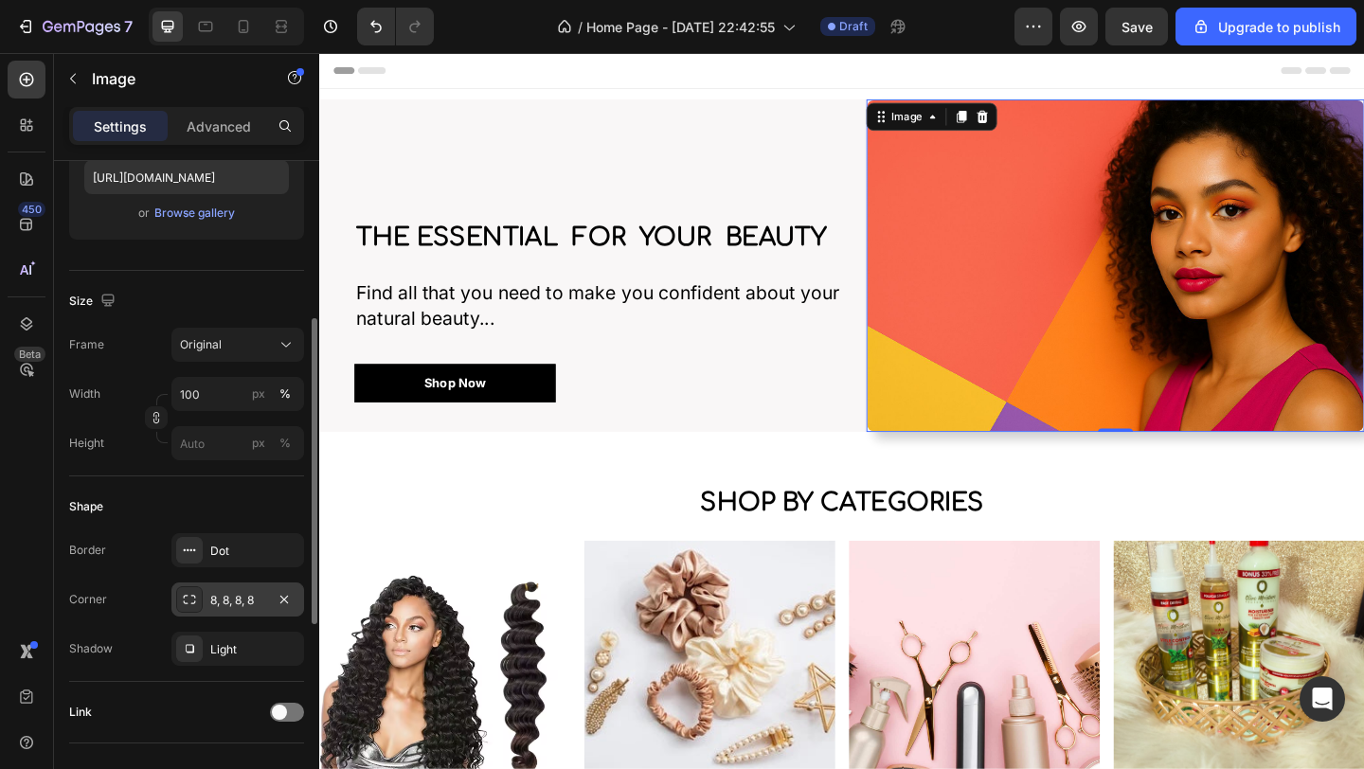
click at [246, 604] on div "8, 8, 8, 8" at bounding box center [237, 600] width 55 height 17
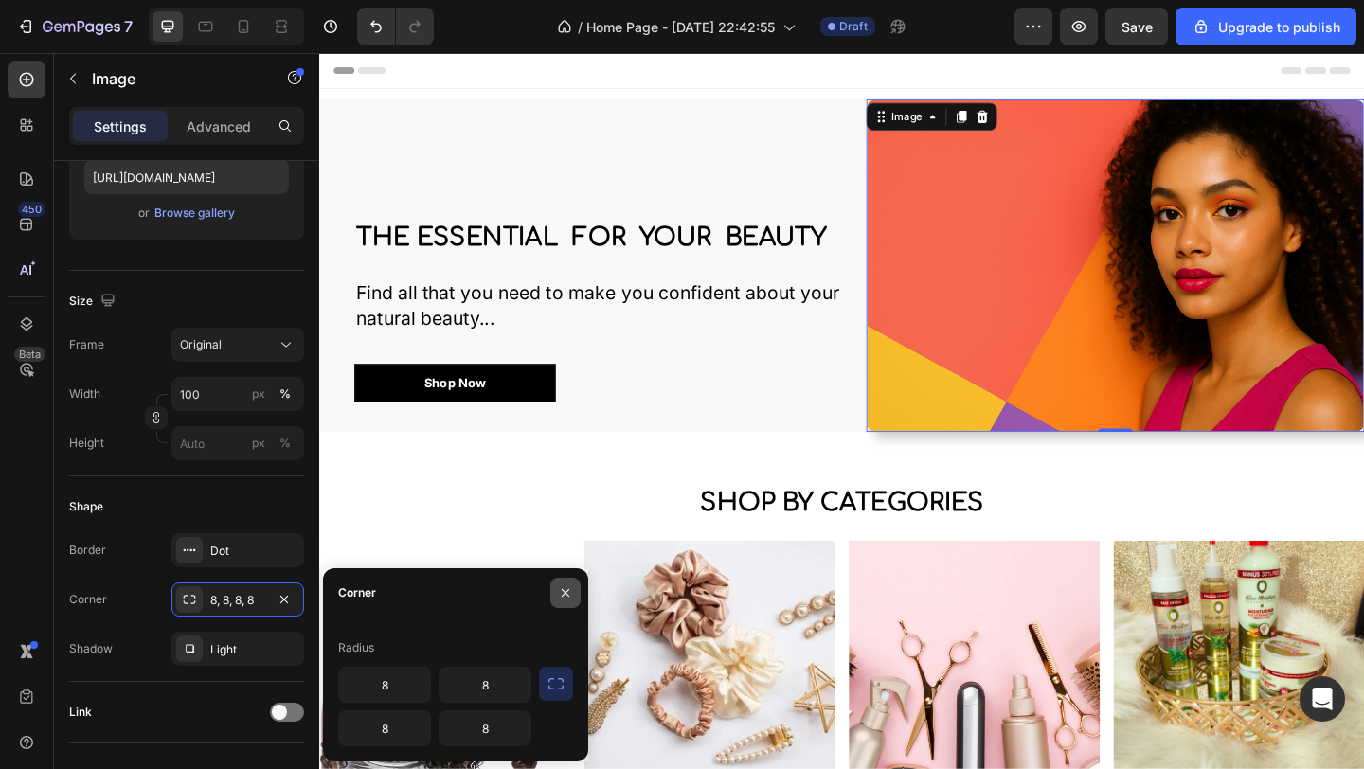
click at [567, 585] on icon "button" at bounding box center [565, 592] width 15 height 15
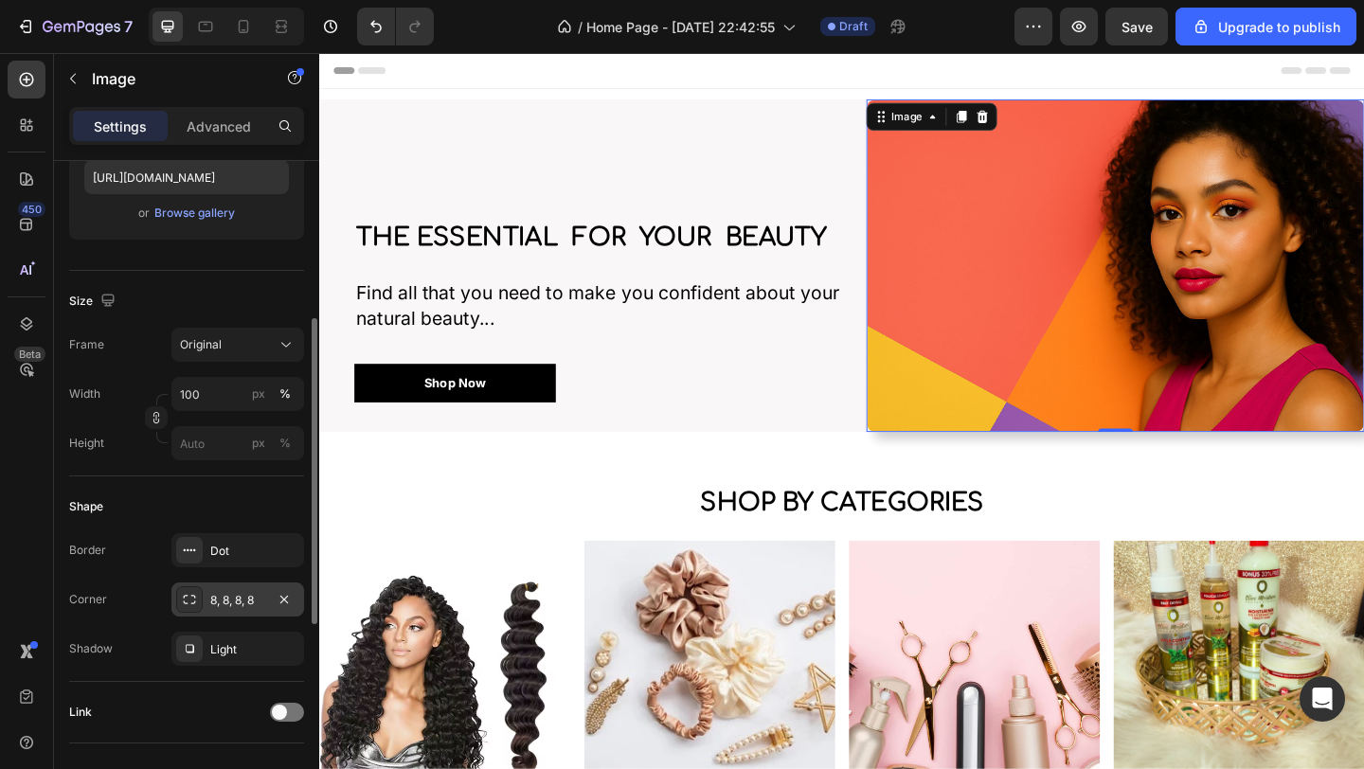
click at [242, 606] on div "8, 8, 8, 8" at bounding box center [237, 600] width 55 height 17
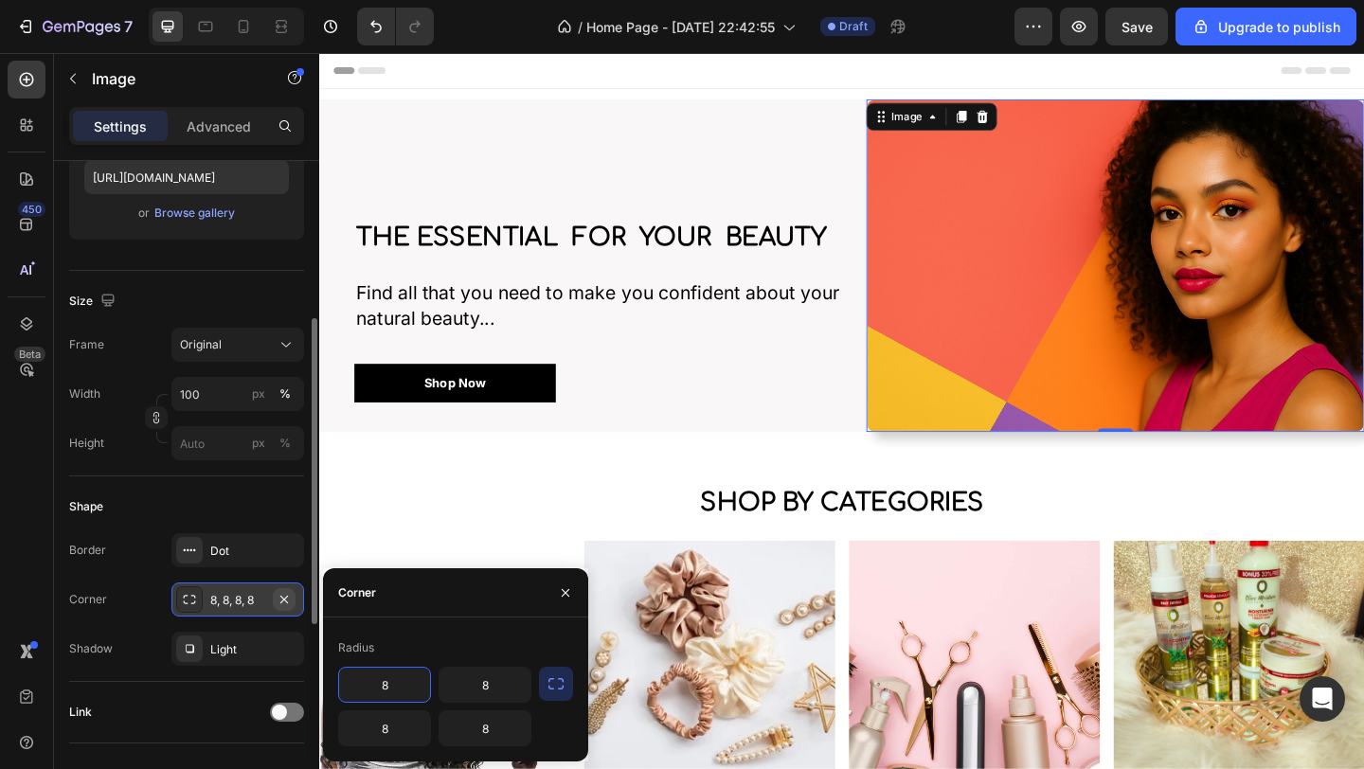
click at [282, 594] on icon "button" at bounding box center [284, 599] width 15 height 15
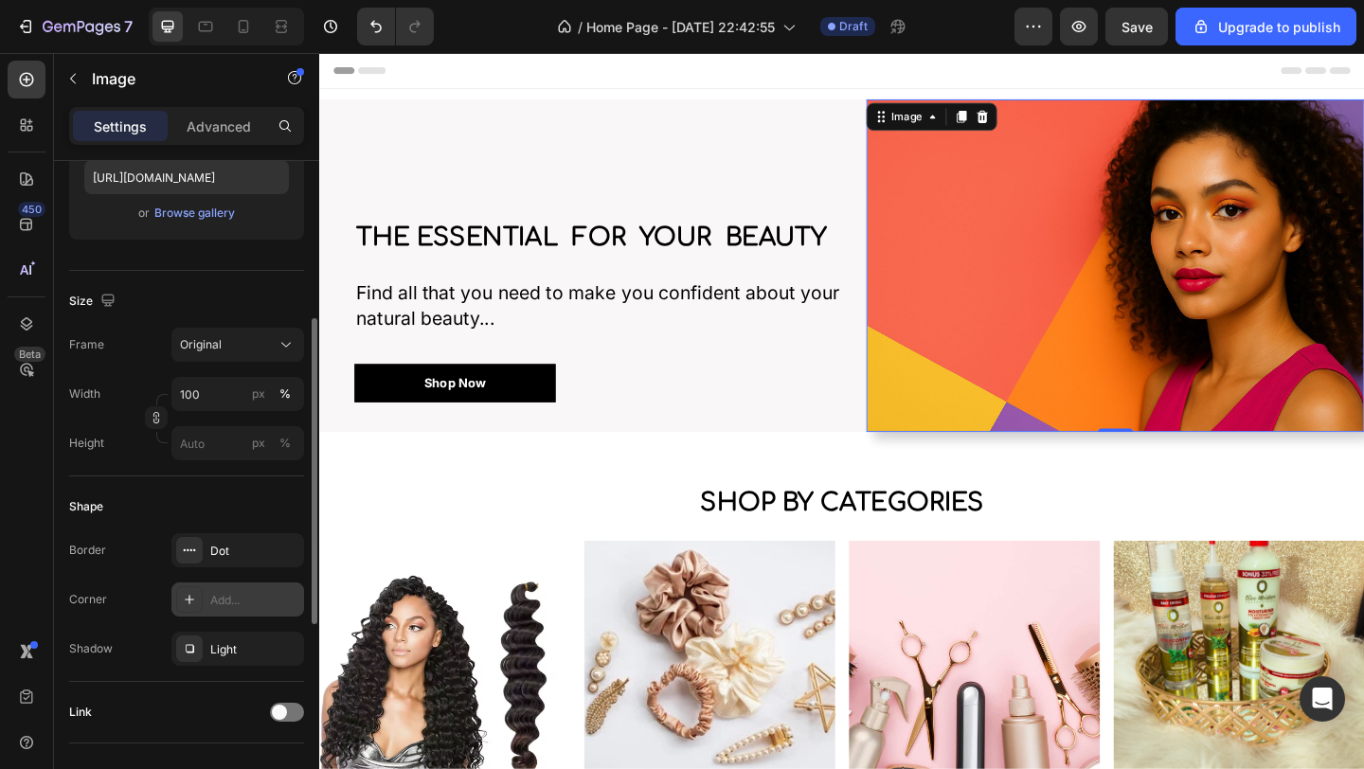
click at [237, 595] on div "Add..." at bounding box center [254, 600] width 89 height 17
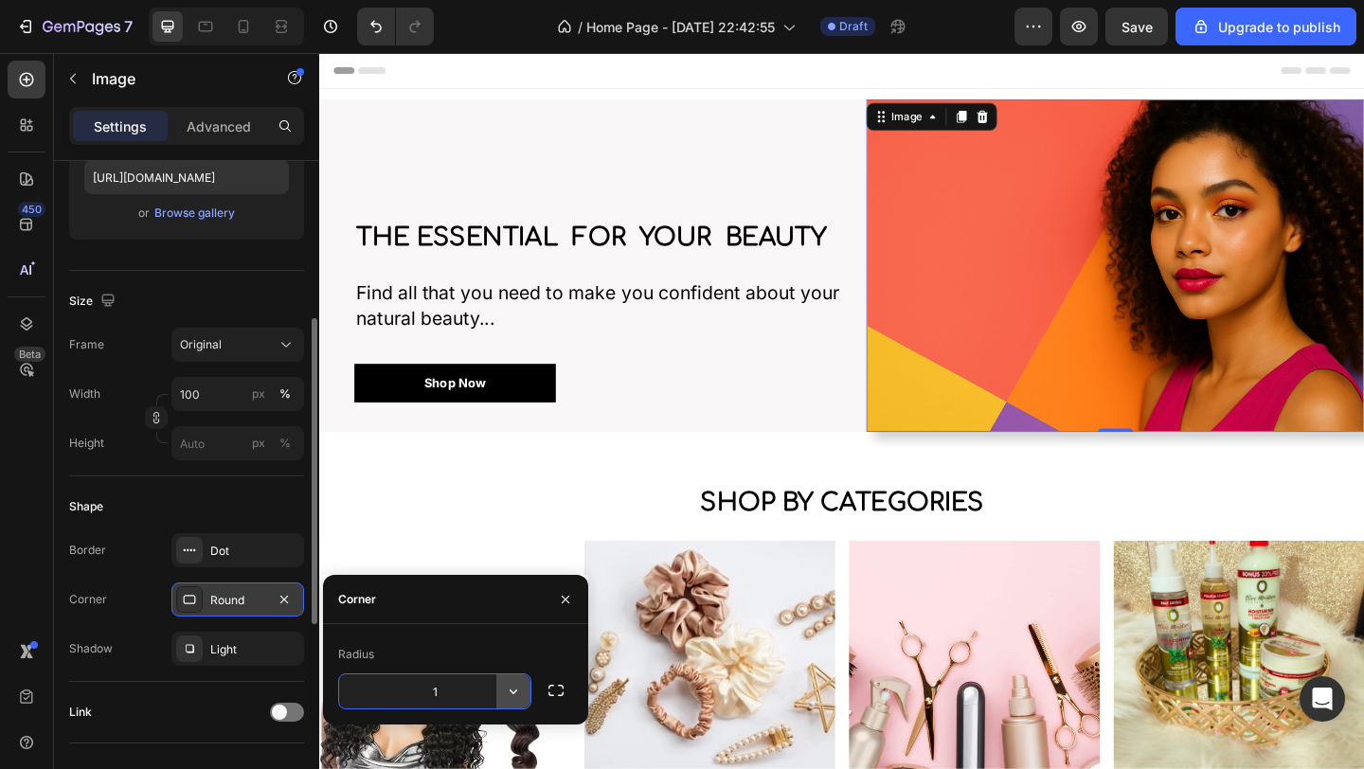
type input "16"
click at [224, 655] on div "Light" at bounding box center [237, 649] width 55 height 17
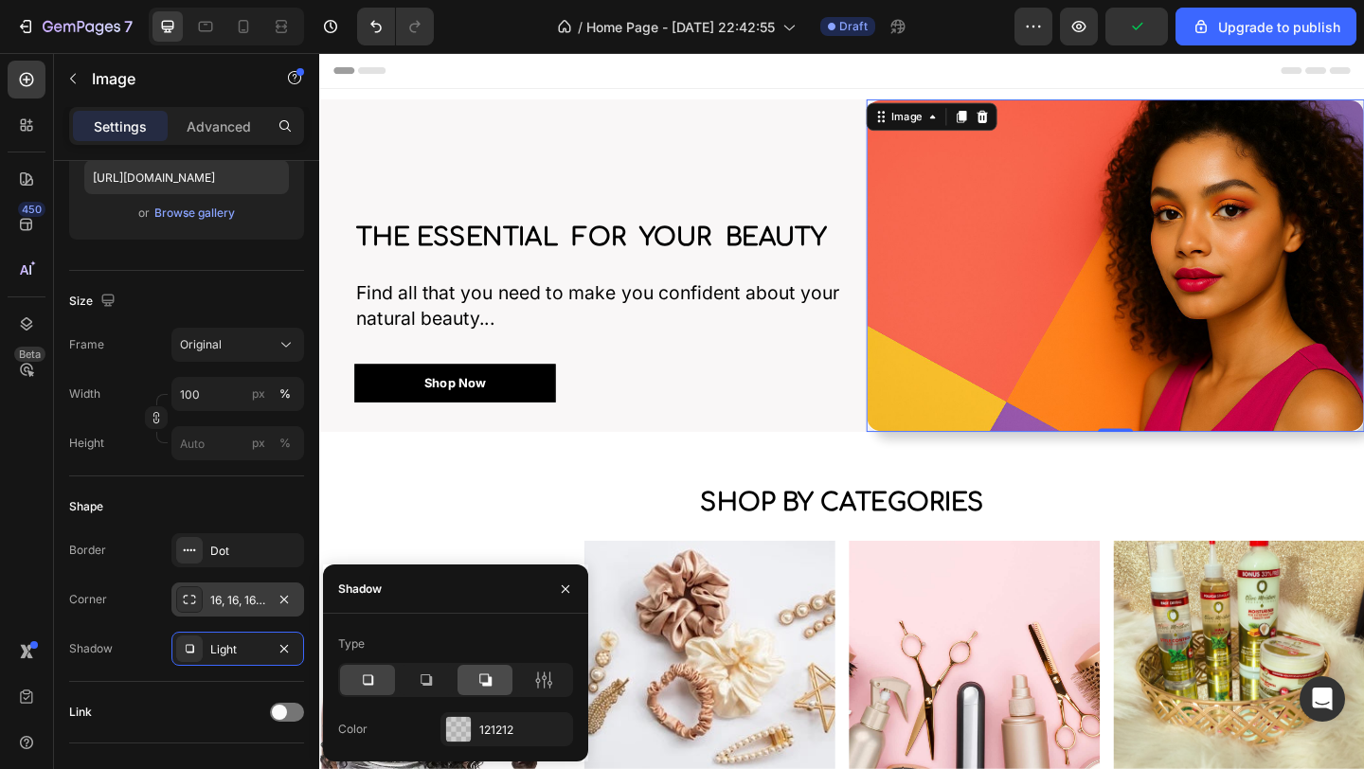
click at [490, 683] on icon at bounding box center [485, 680] width 12 height 12
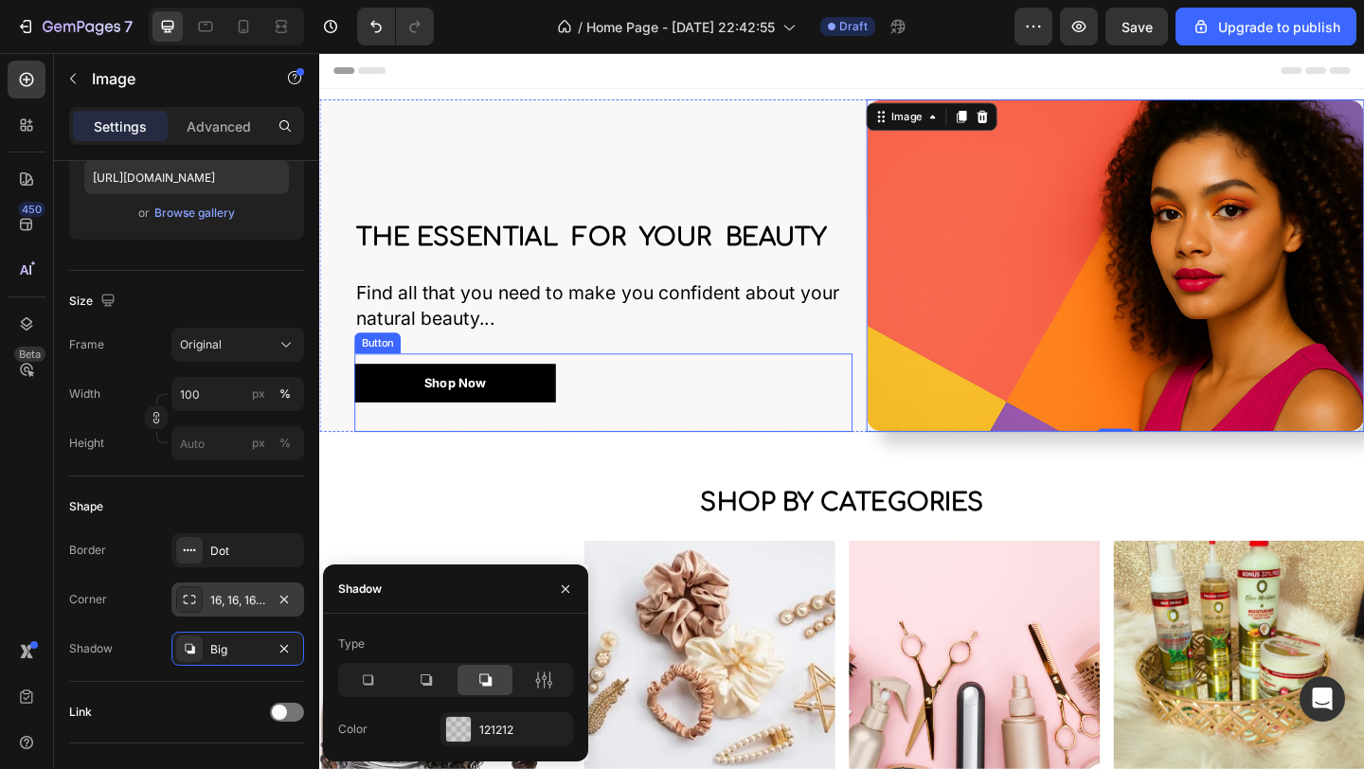
click at [766, 384] on div "Shop Now Button" at bounding box center [628, 422] width 542 height 85
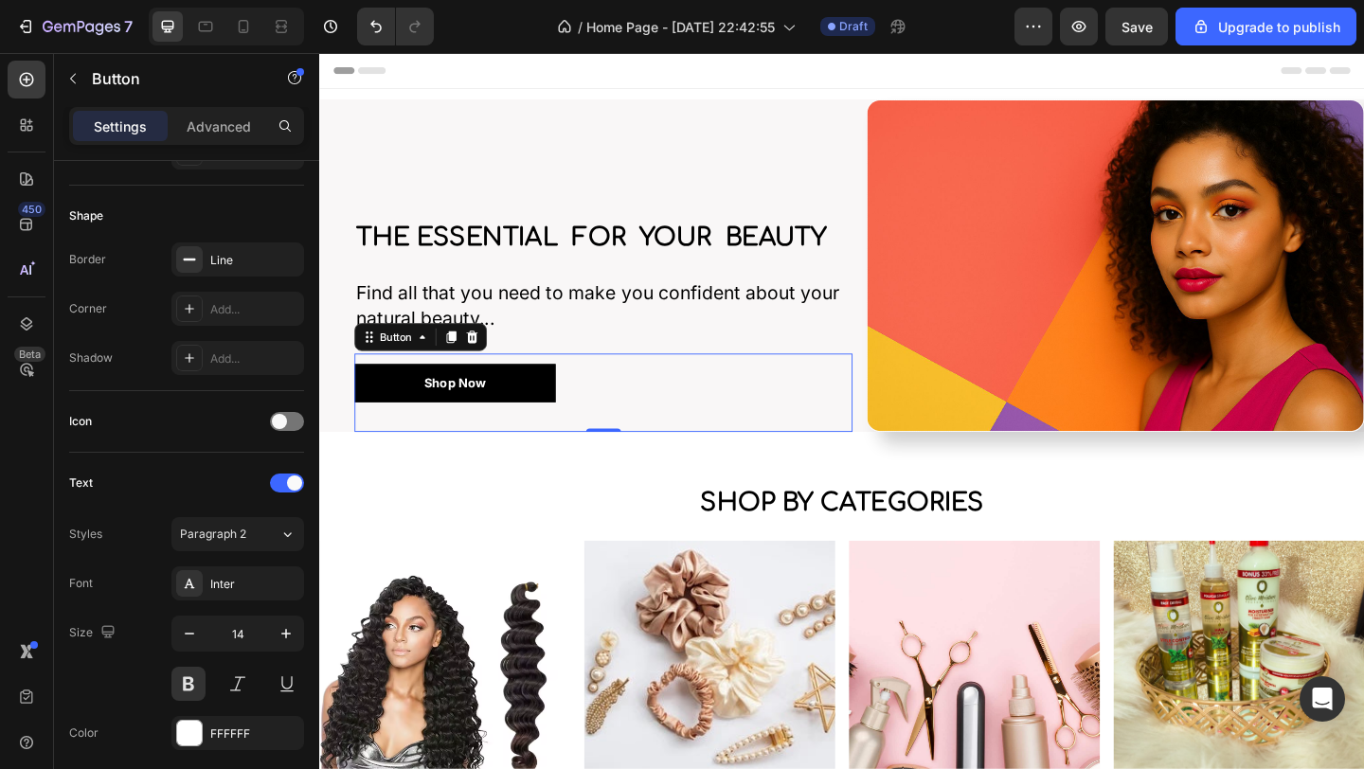
scroll to position [0, 0]
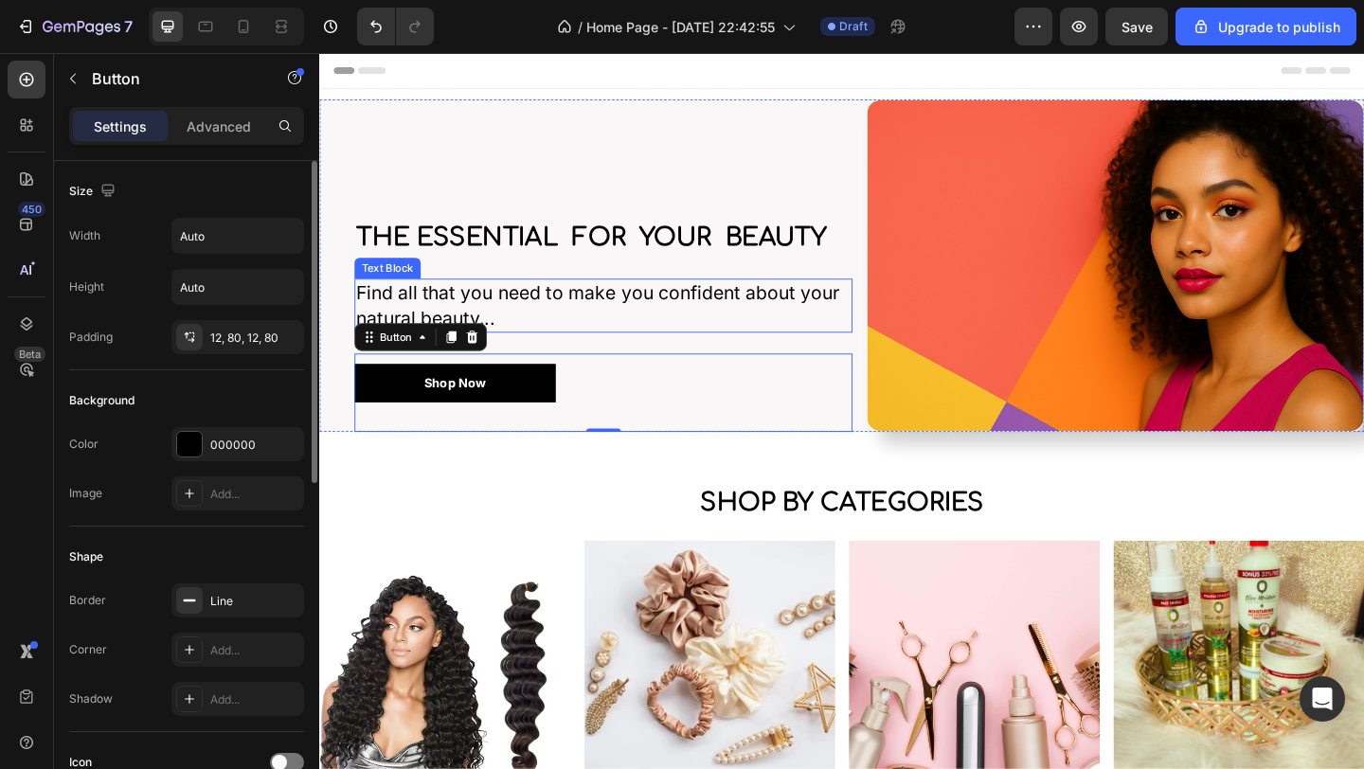
click at [809, 347] on p "Find all that you need to make you confident about your natural beauty..." at bounding box center [628, 328] width 538 height 56
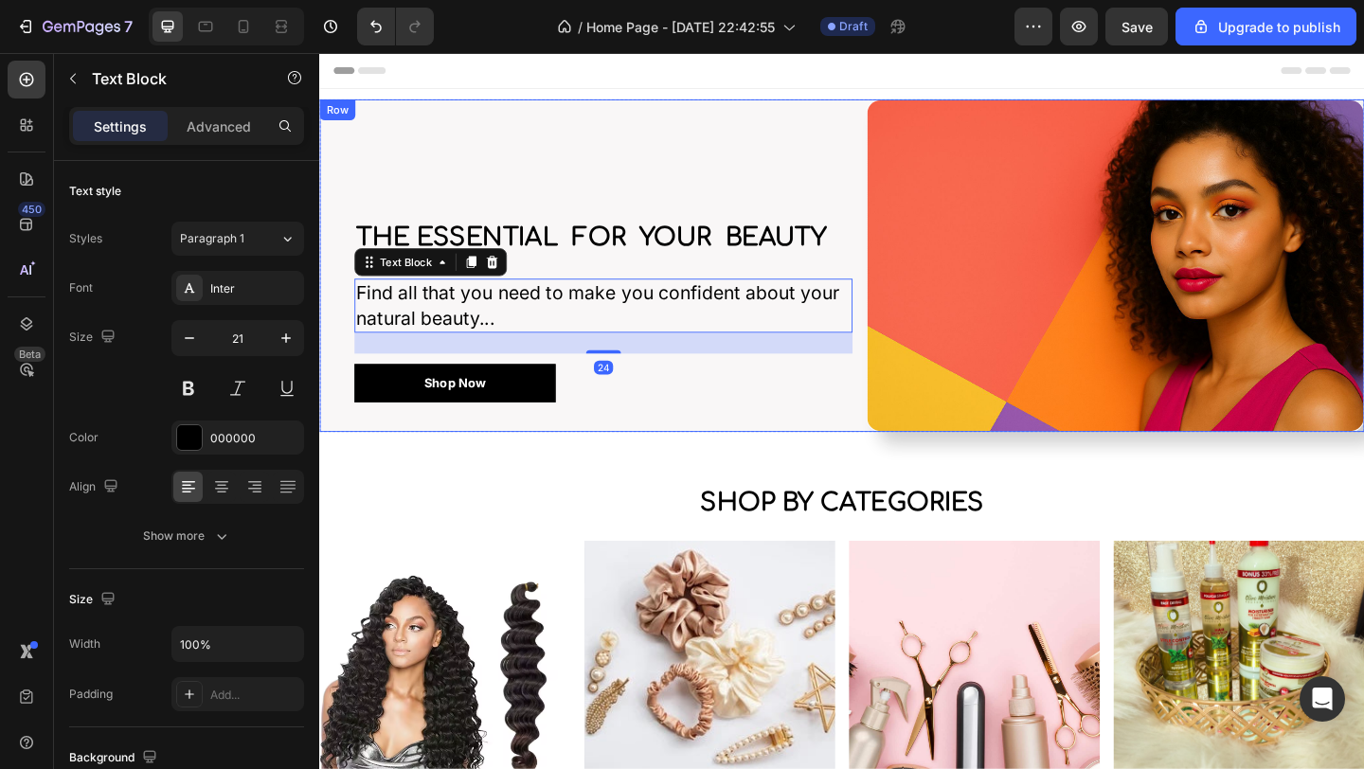
click at [805, 130] on div "the Essential for your beauty Heading Find all that you need to make you confid…" at bounding box center [628, 284] width 542 height 362
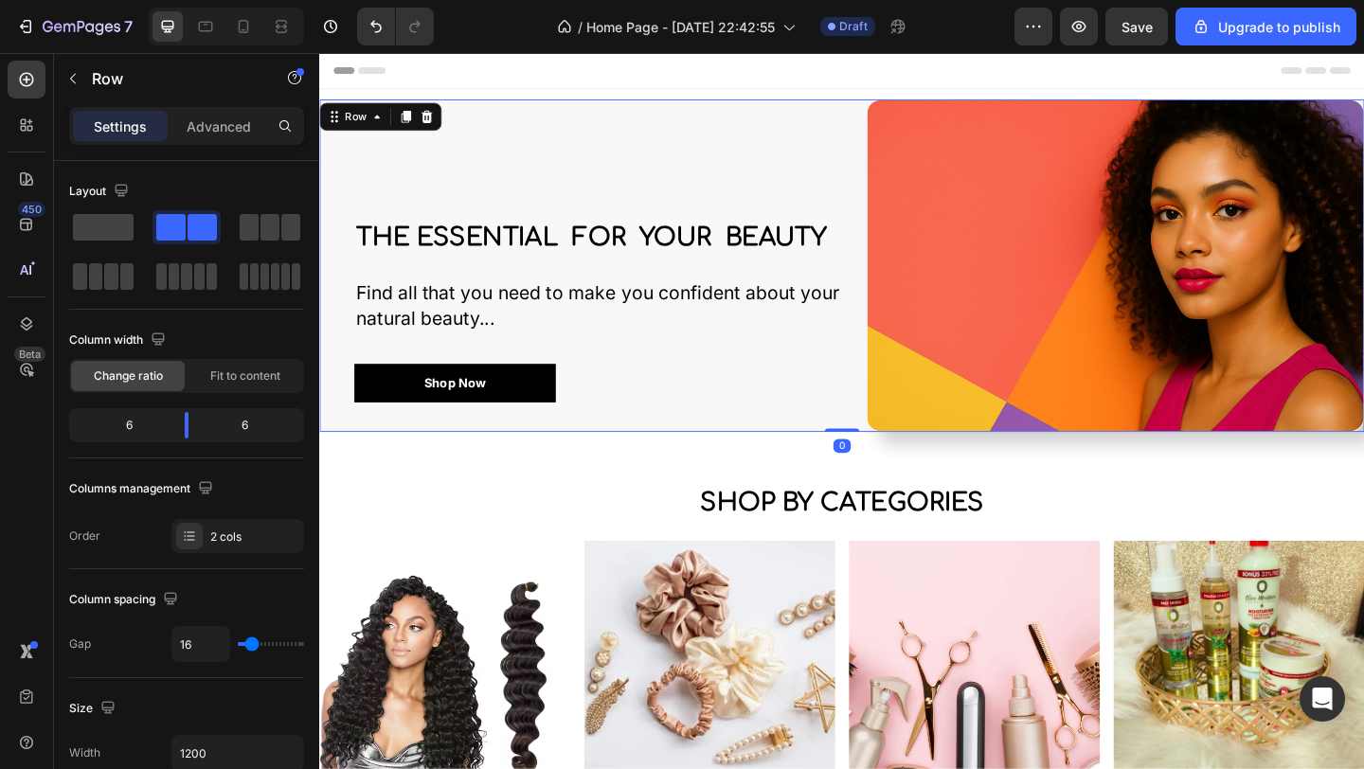
click at [742, 106] on div "the Essential for your beauty Heading Find all that you need to make you confid…" at bounding box center [628, 284] width 542 height 362
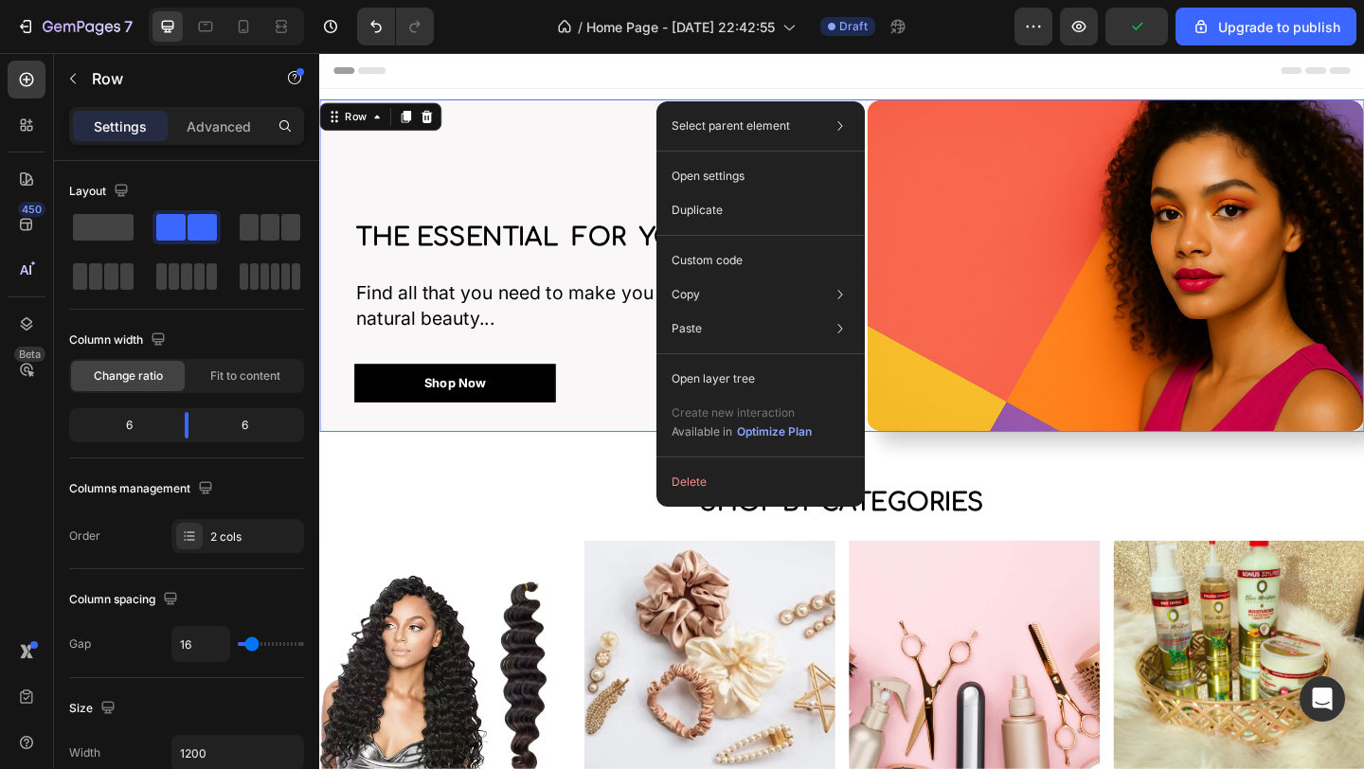
click at [635, 108] on div "the Essential for your beauty Heading Find all that you need to make you confid…" at bounding box center [628, 284] width 542 height 362
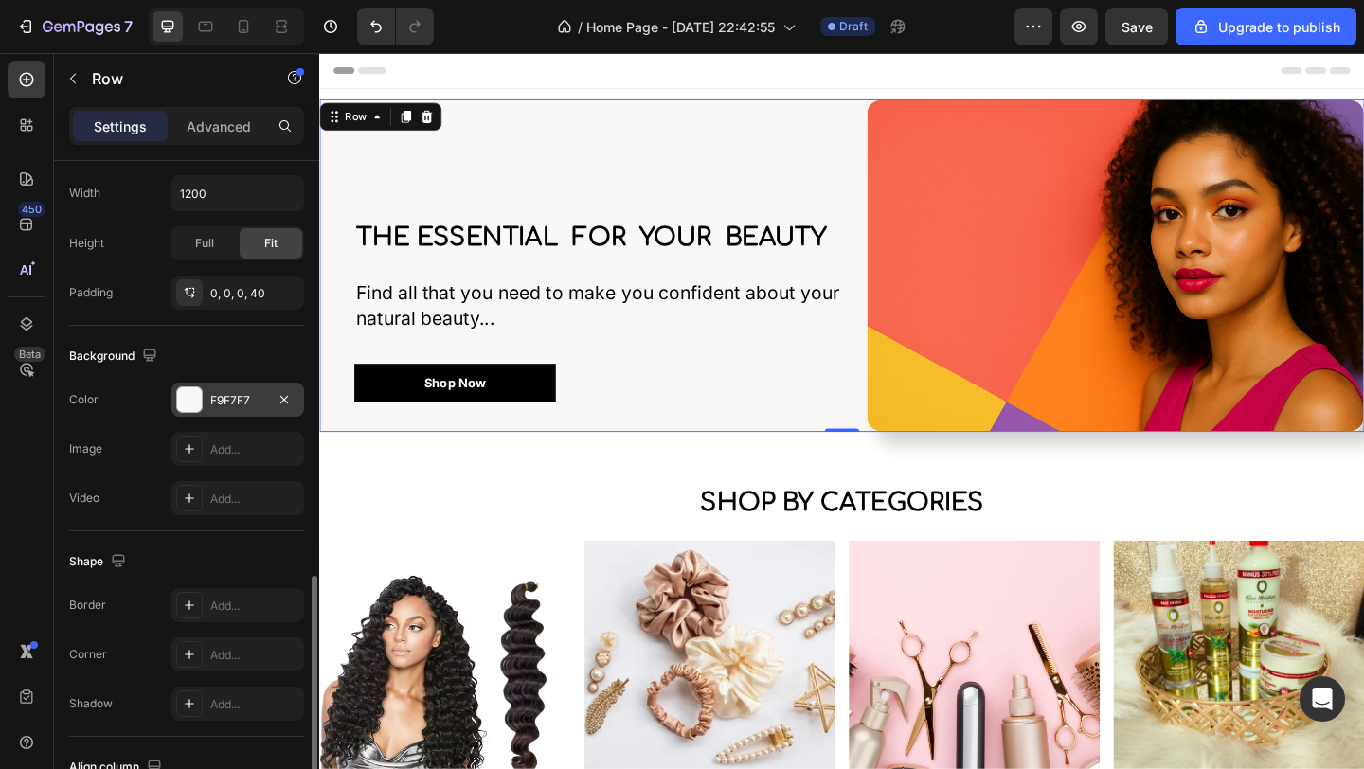
scroll to position [657, 0]
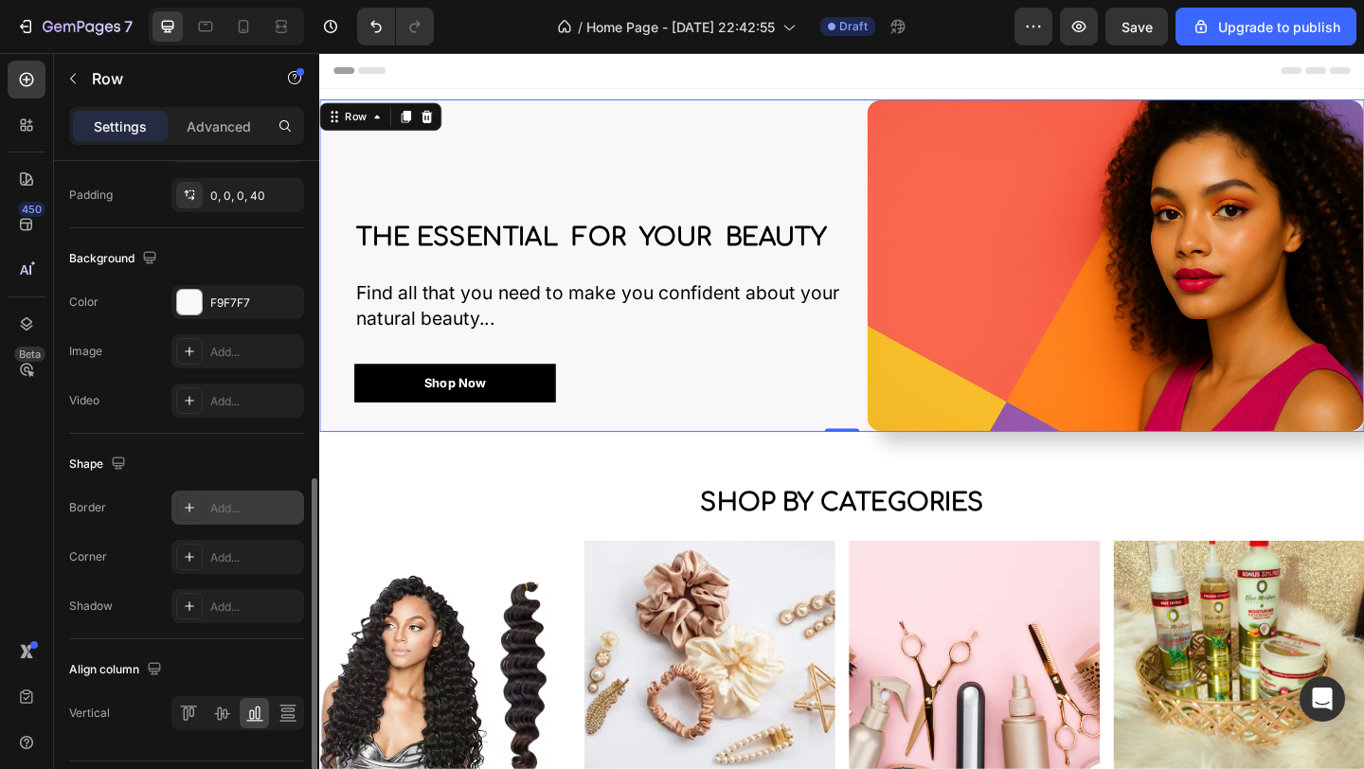
click at [197, 506] on div at bounding box center [189, 507] width 27 height 27
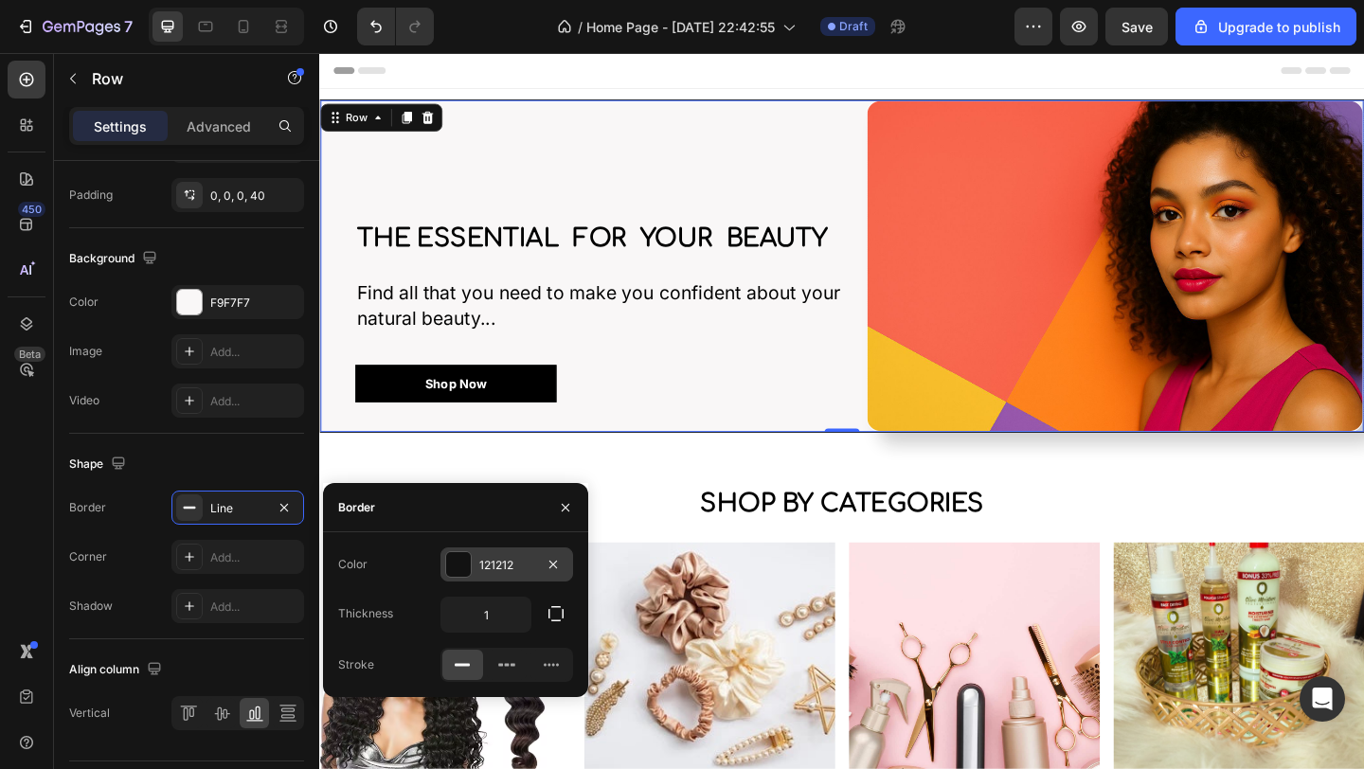
click at [456, 571] on div at bounding box center [458, 564] width 25 height 25
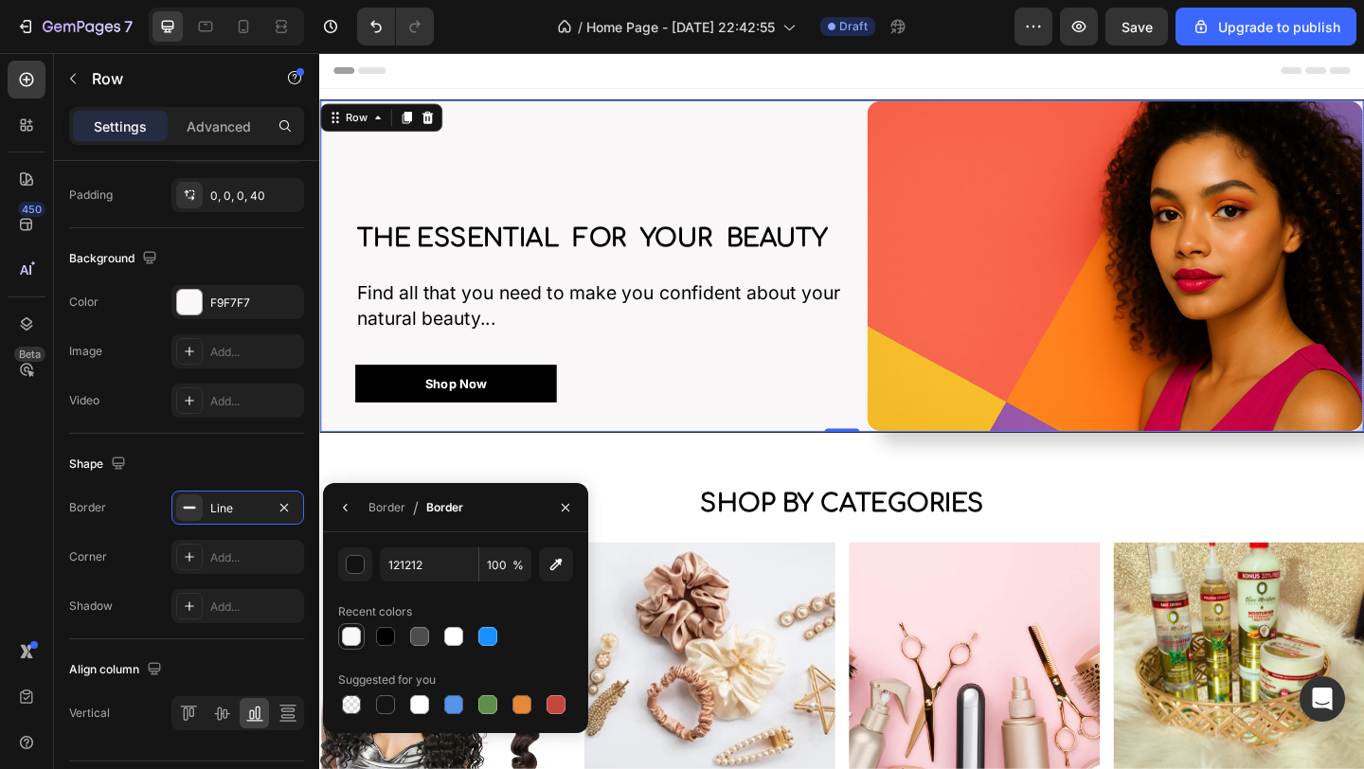
click at [354, 634] on div at bounding box center [351, 636] width 19 height 19
type input "F9F7F7"
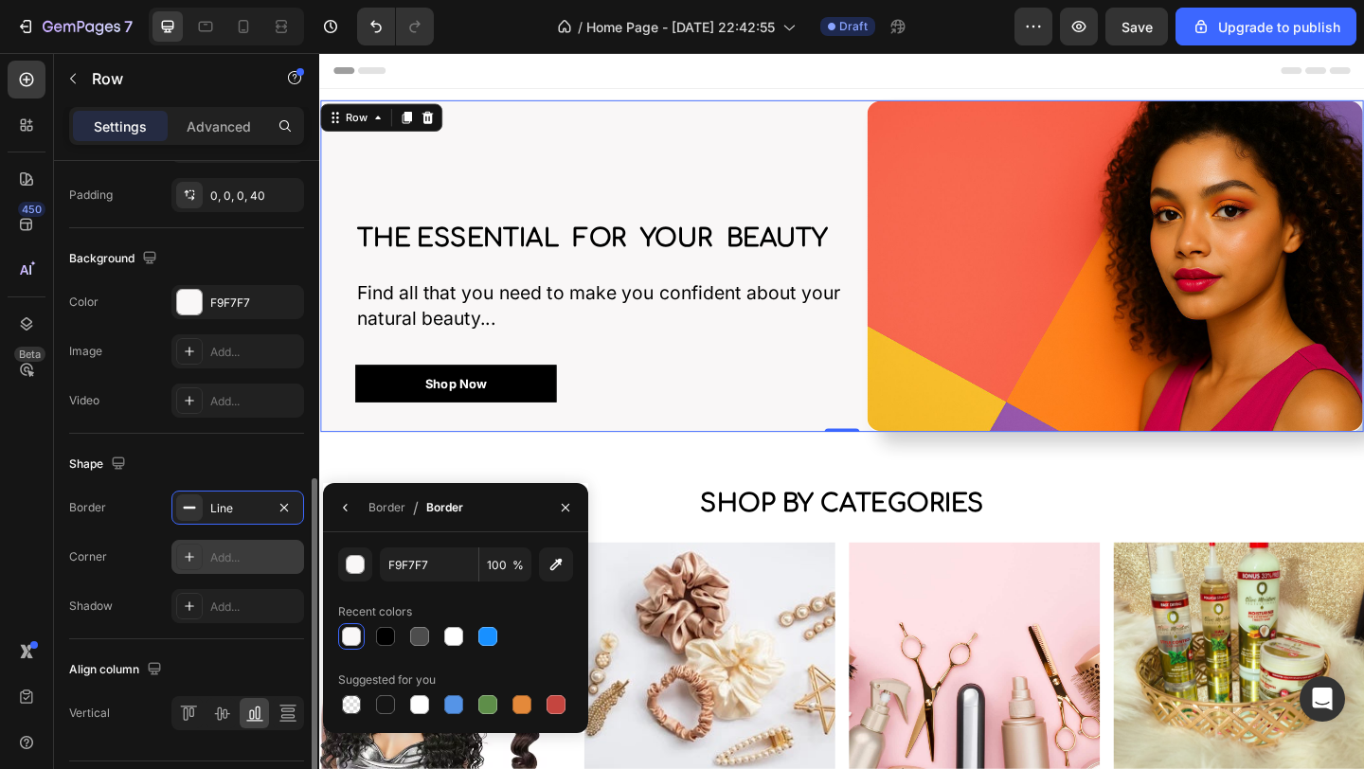
click at [223, 558] on div "Add..." at bounding box center [254, 557] width 89 height 17
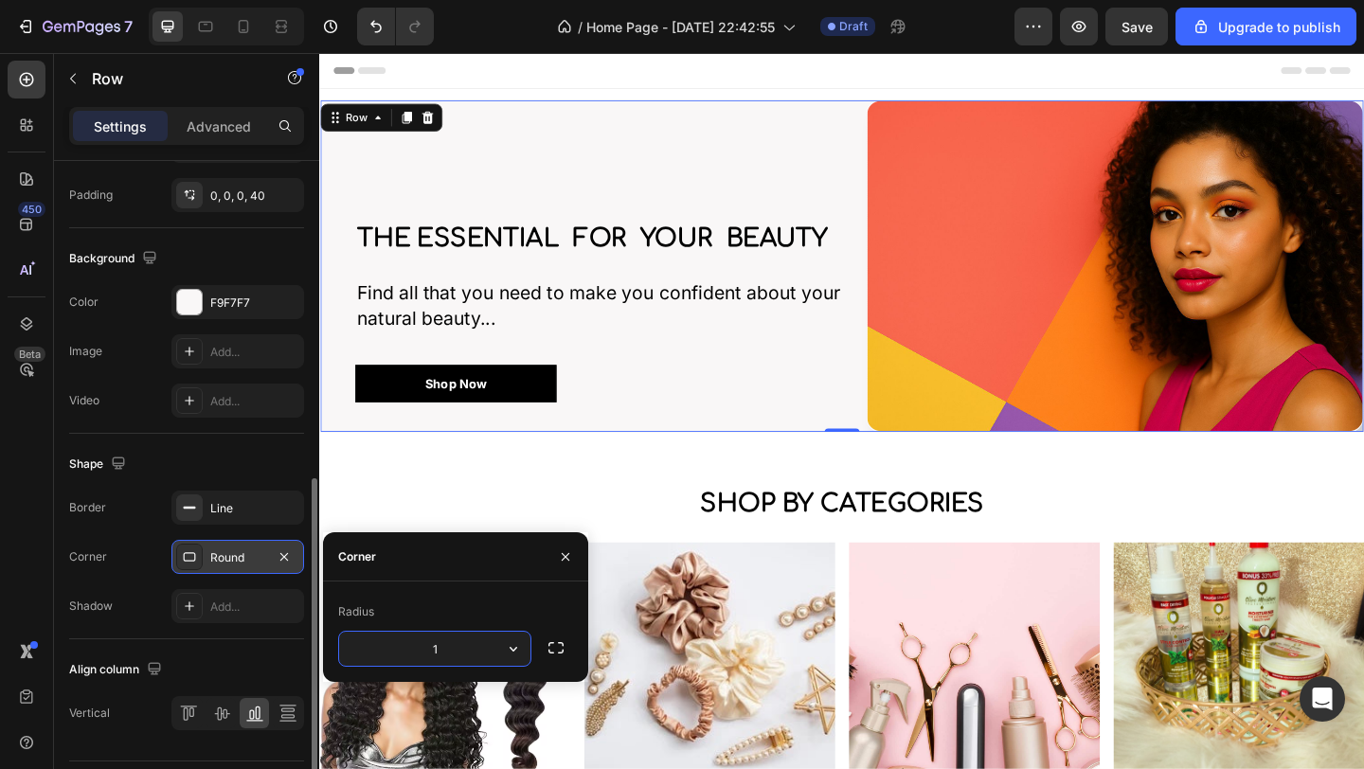
type input "16"
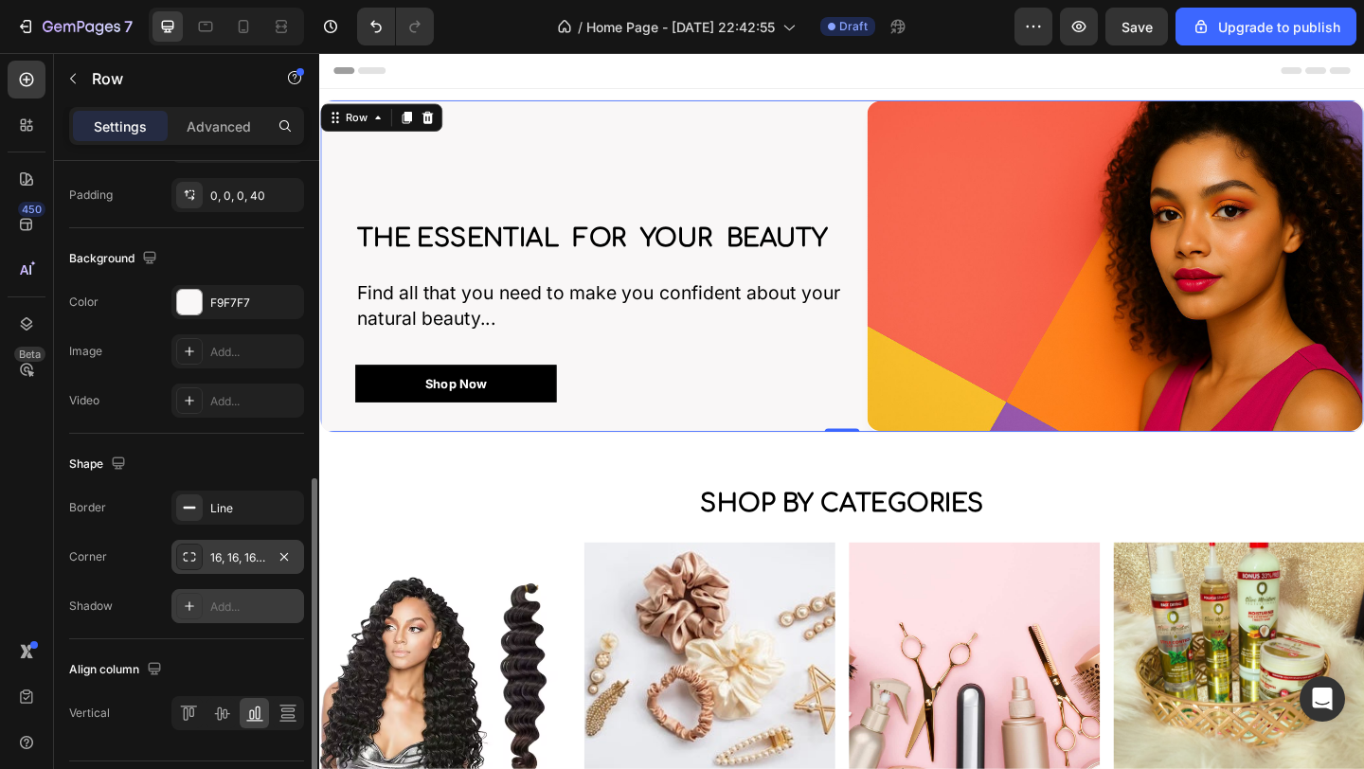
click at [187, 608] on icon at bounding box center [189, 606] width 15 height 15
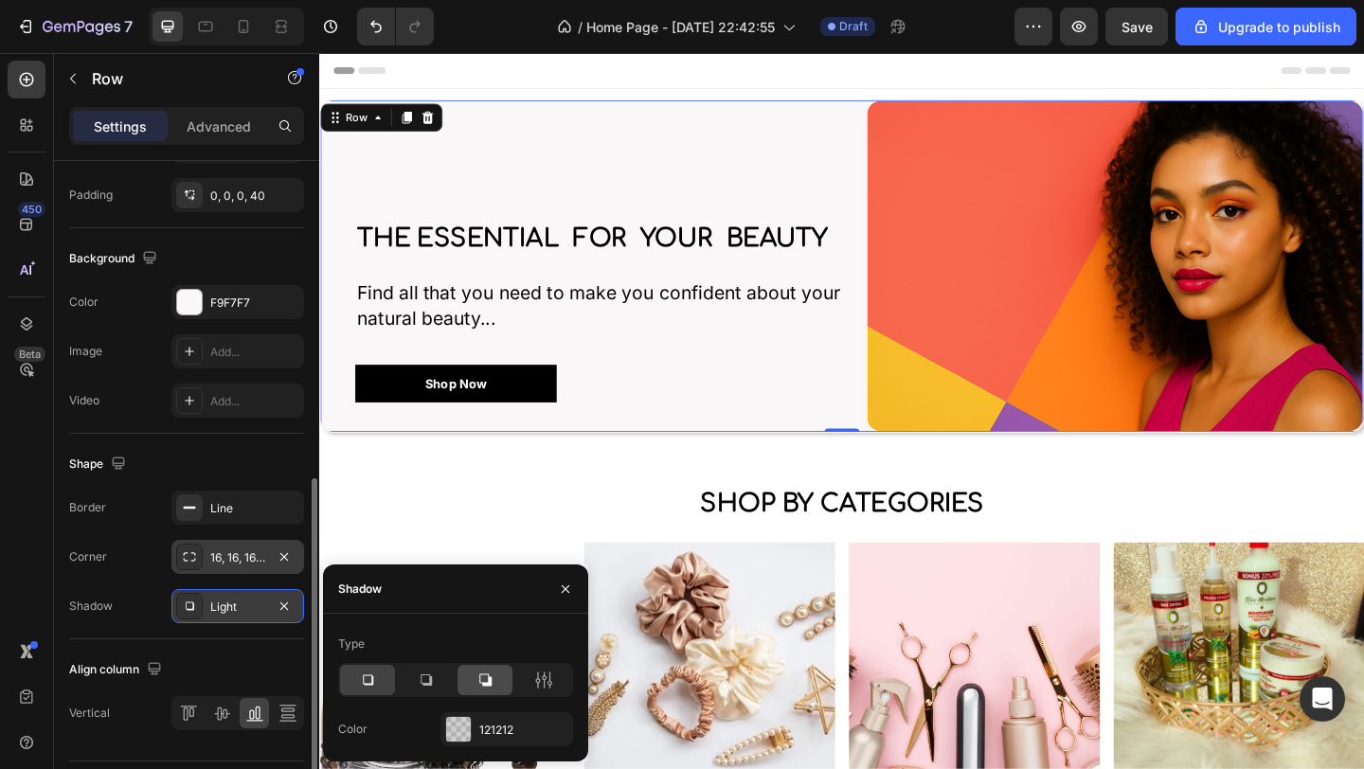
click at [479, 682] on icon at bounding box center [484, 680] width 19 height 19
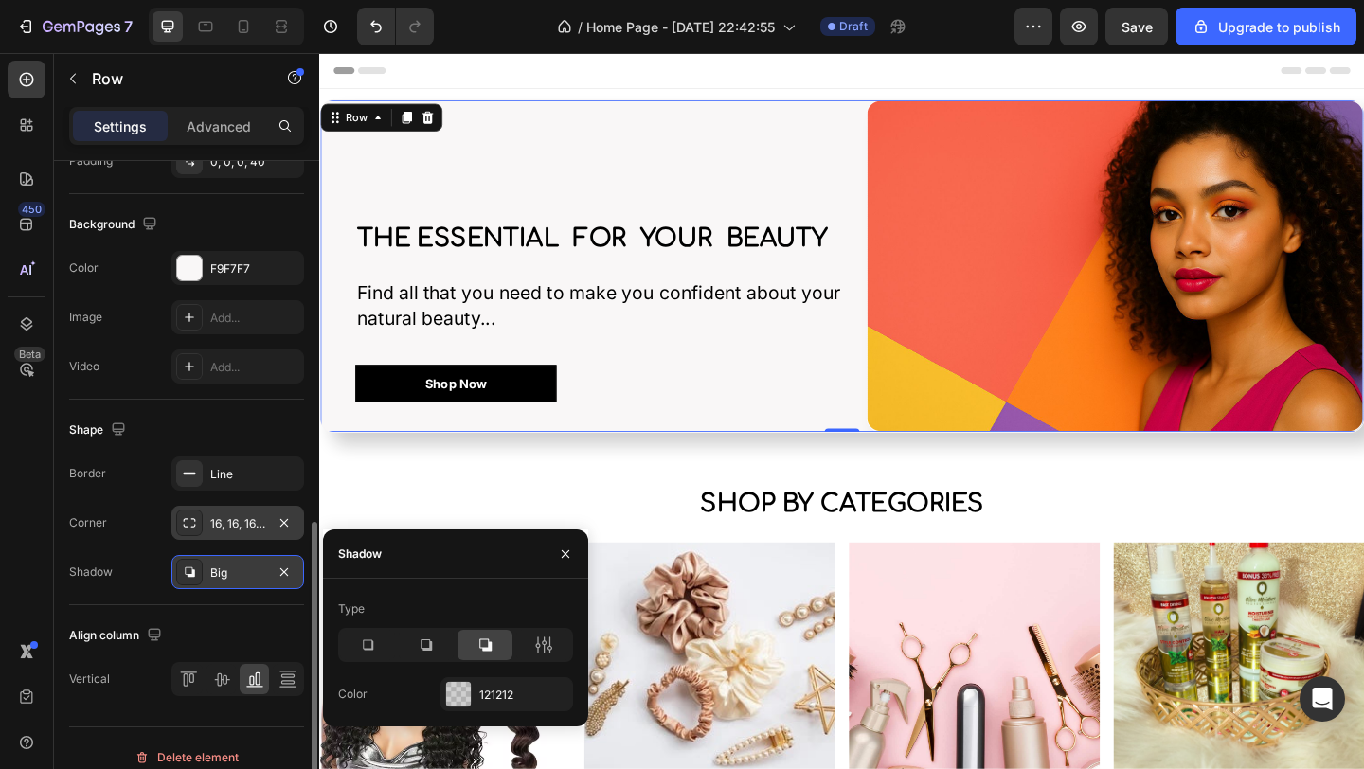
scroll to position [709, 0]
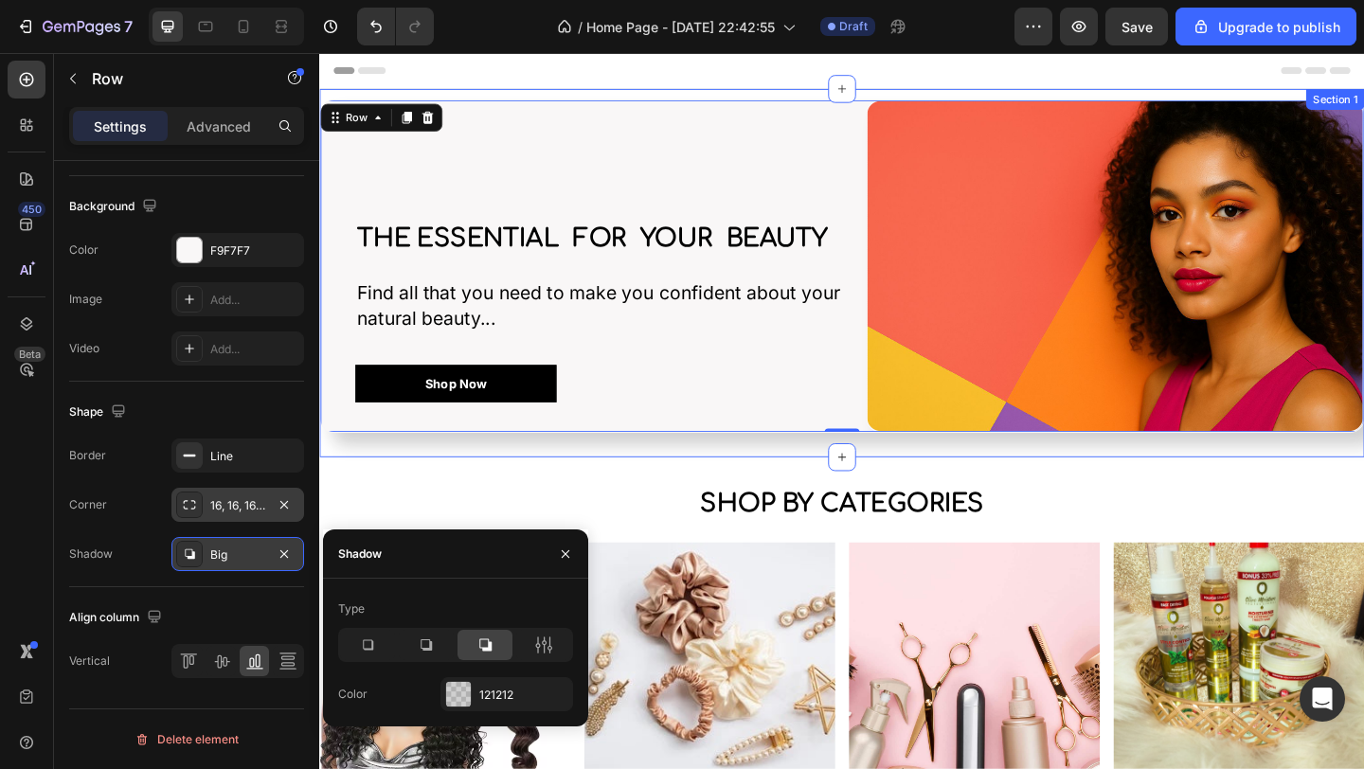
click at [997, 473] on div "the Essential for your beauty Heading Find all that you need to make you confid…" at bounding box center [887, 292] width 1136 height 378
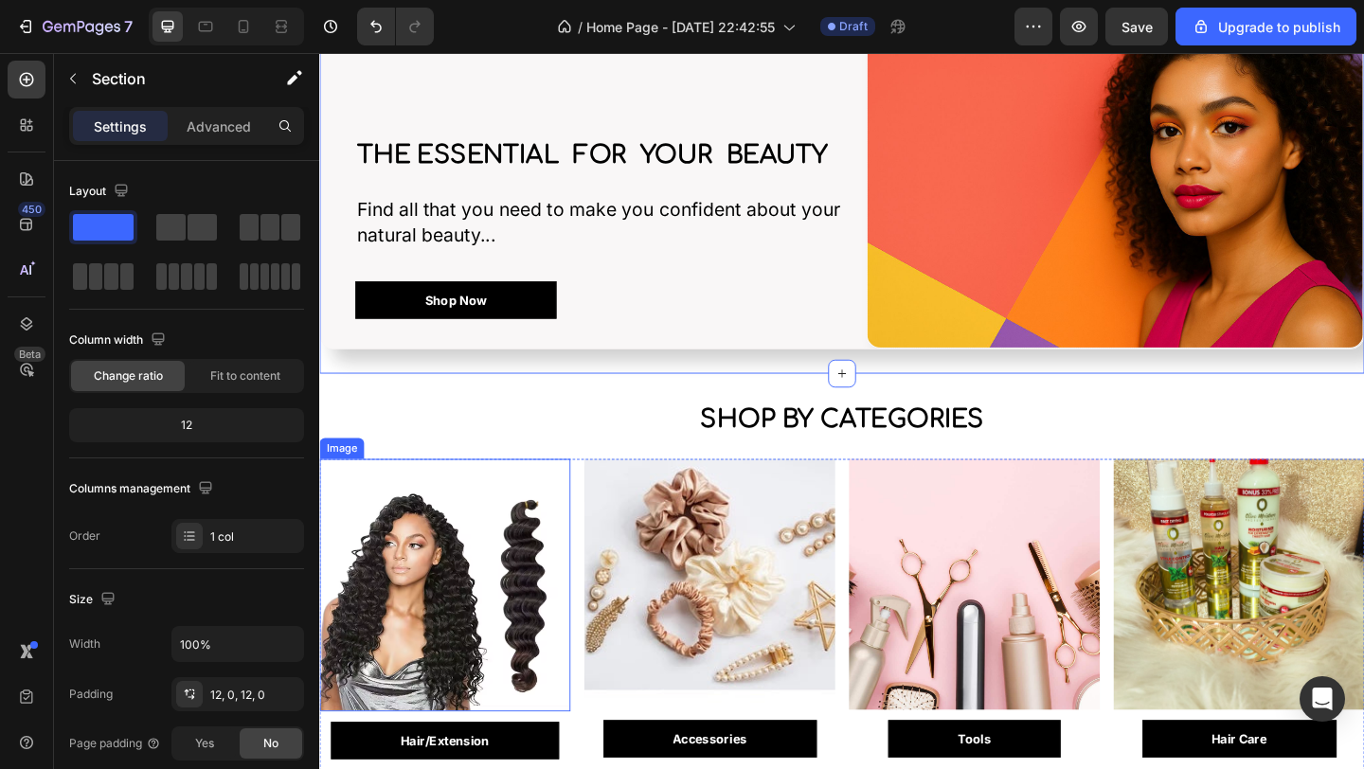
scroll to position [81, 0]
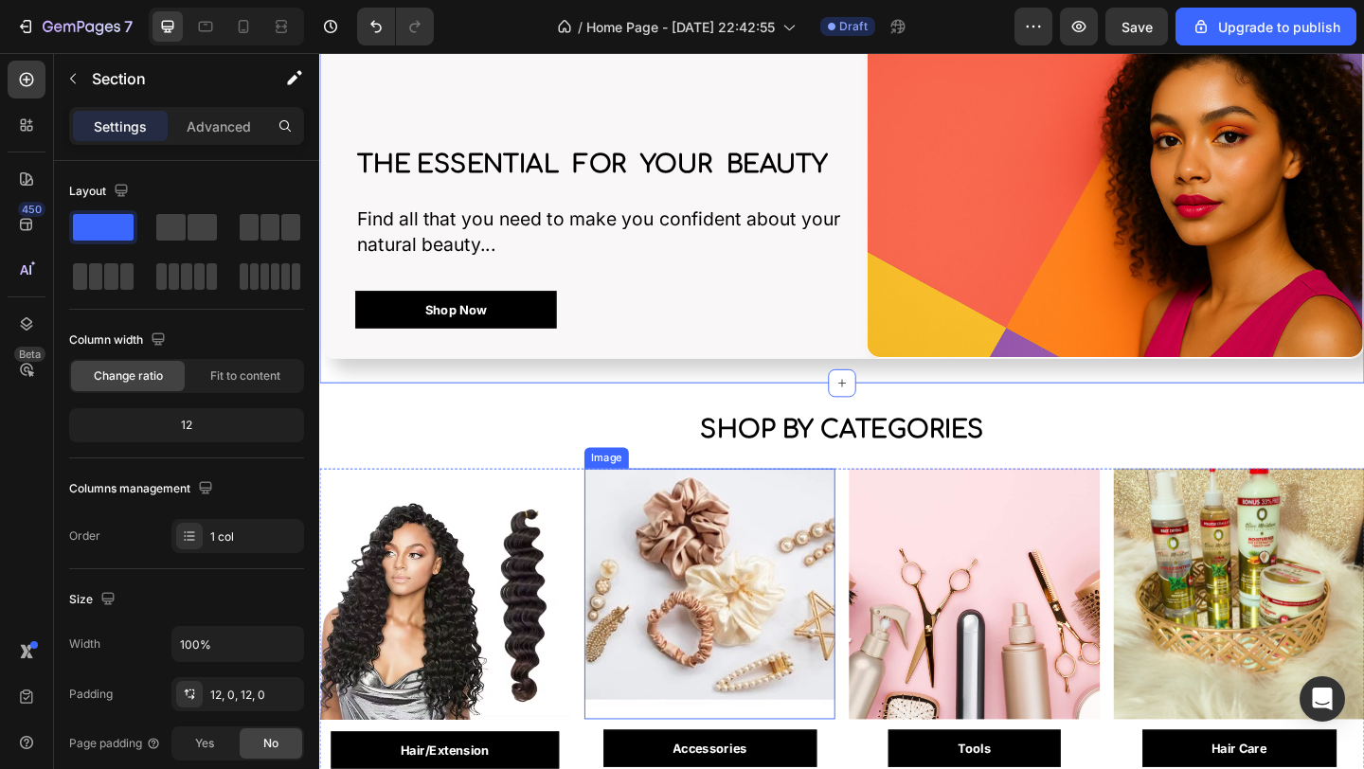
click at [622, 543] on img at bounding box center [743, 641] width 273 height 273
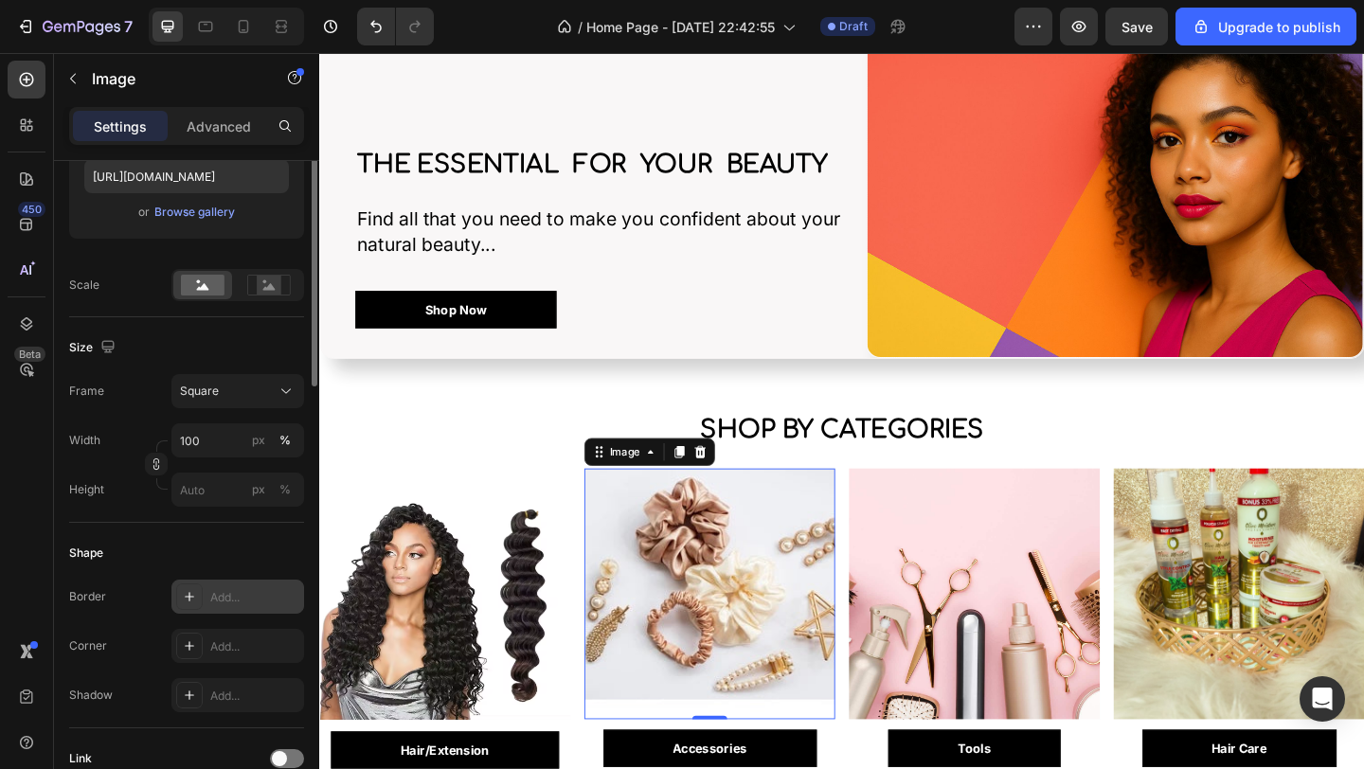
scroll to position [22, 0]
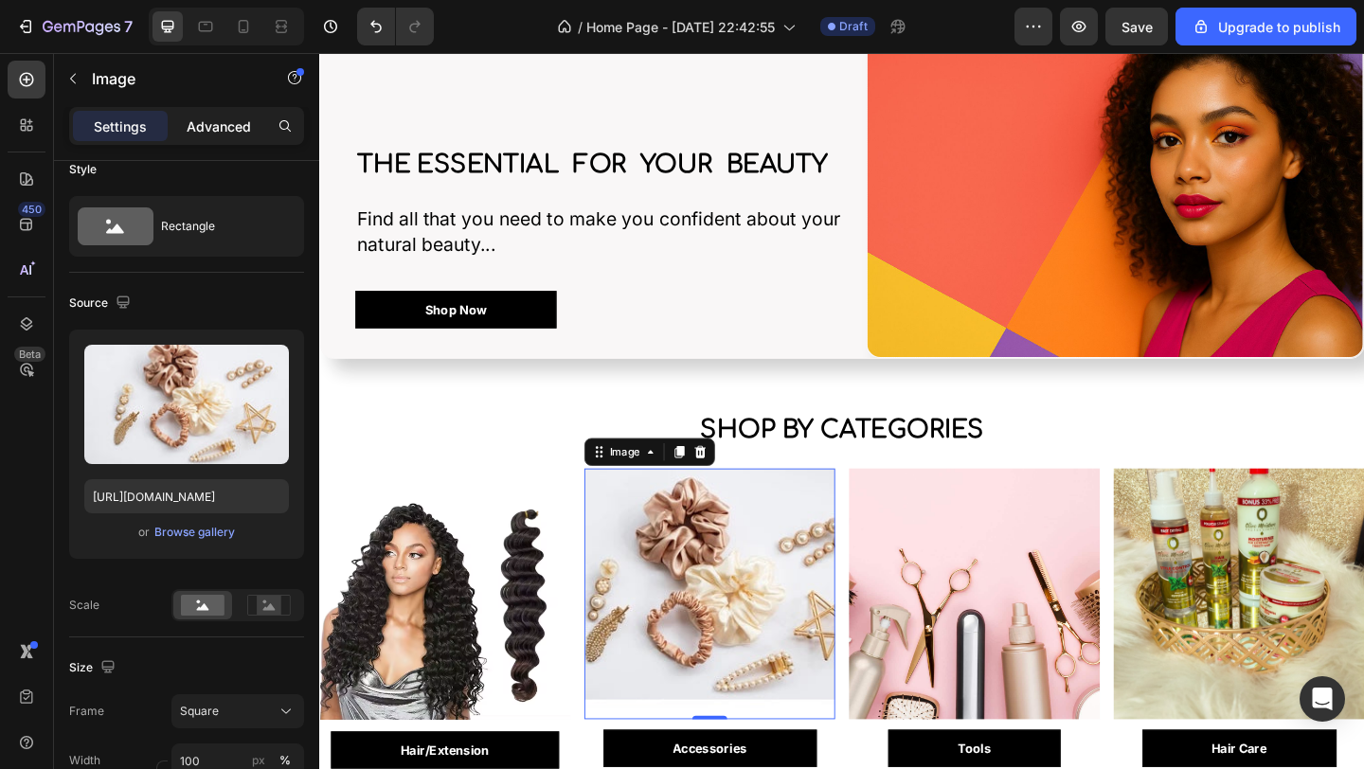
click at [224, 118] on p "Advanced" at bounding box center [219, 126] width 64 height 20
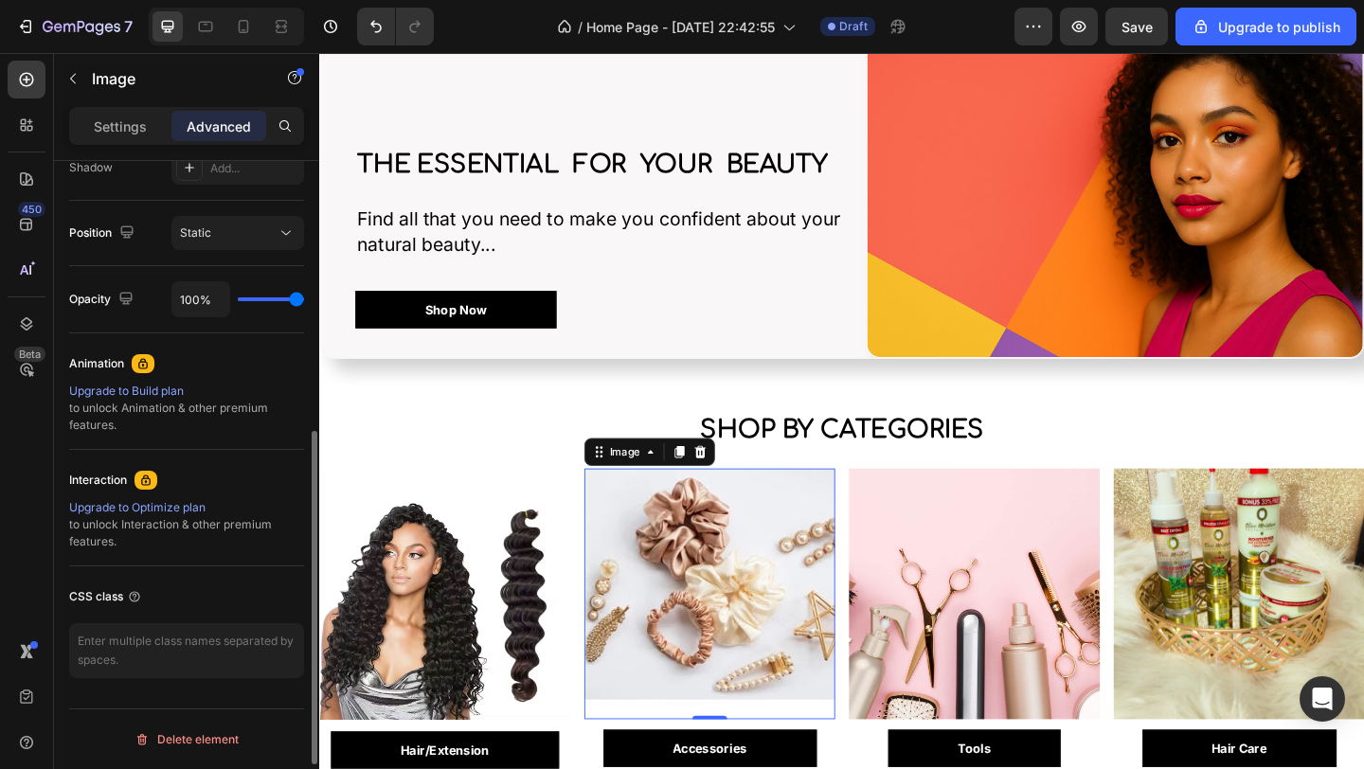
scroll to position [77, 0]
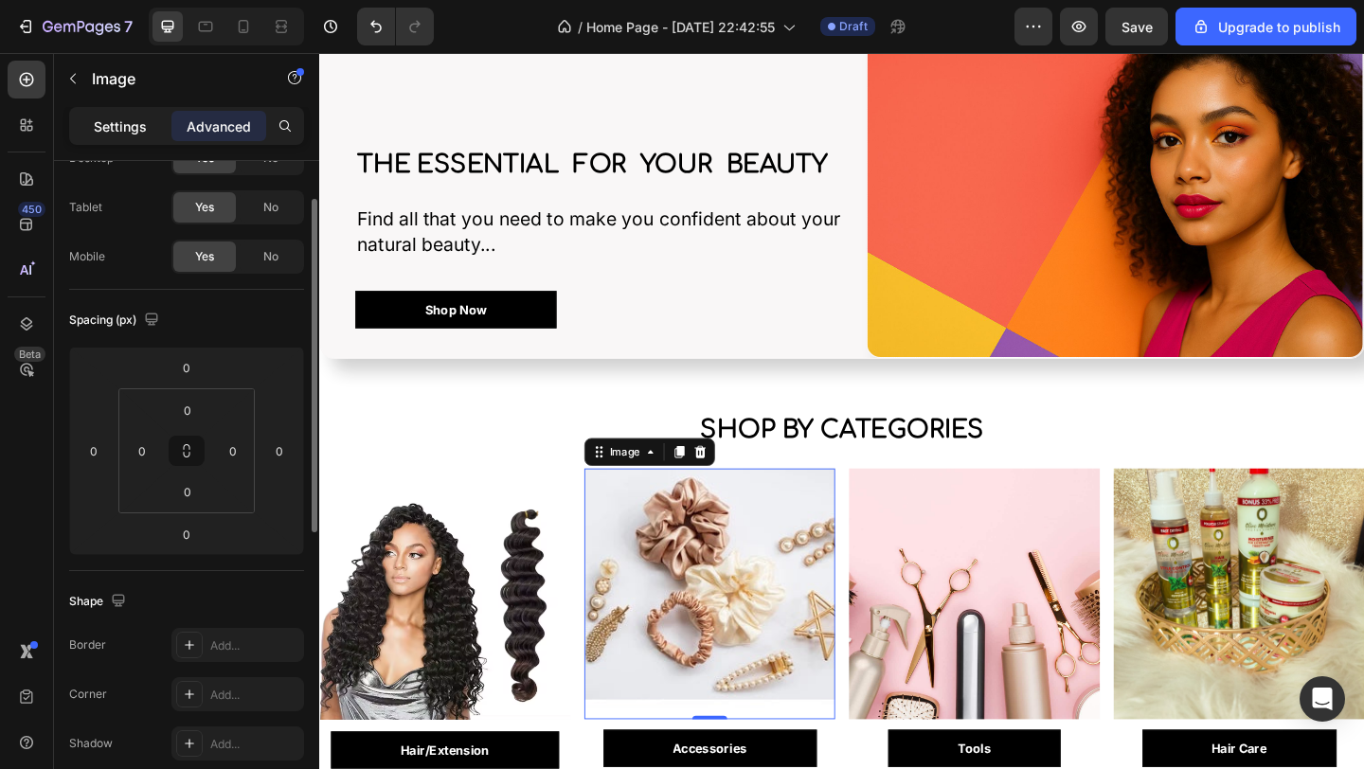
click at [124, 139] on div "Settings" at bounding box center [120, 126] width 95 height 30
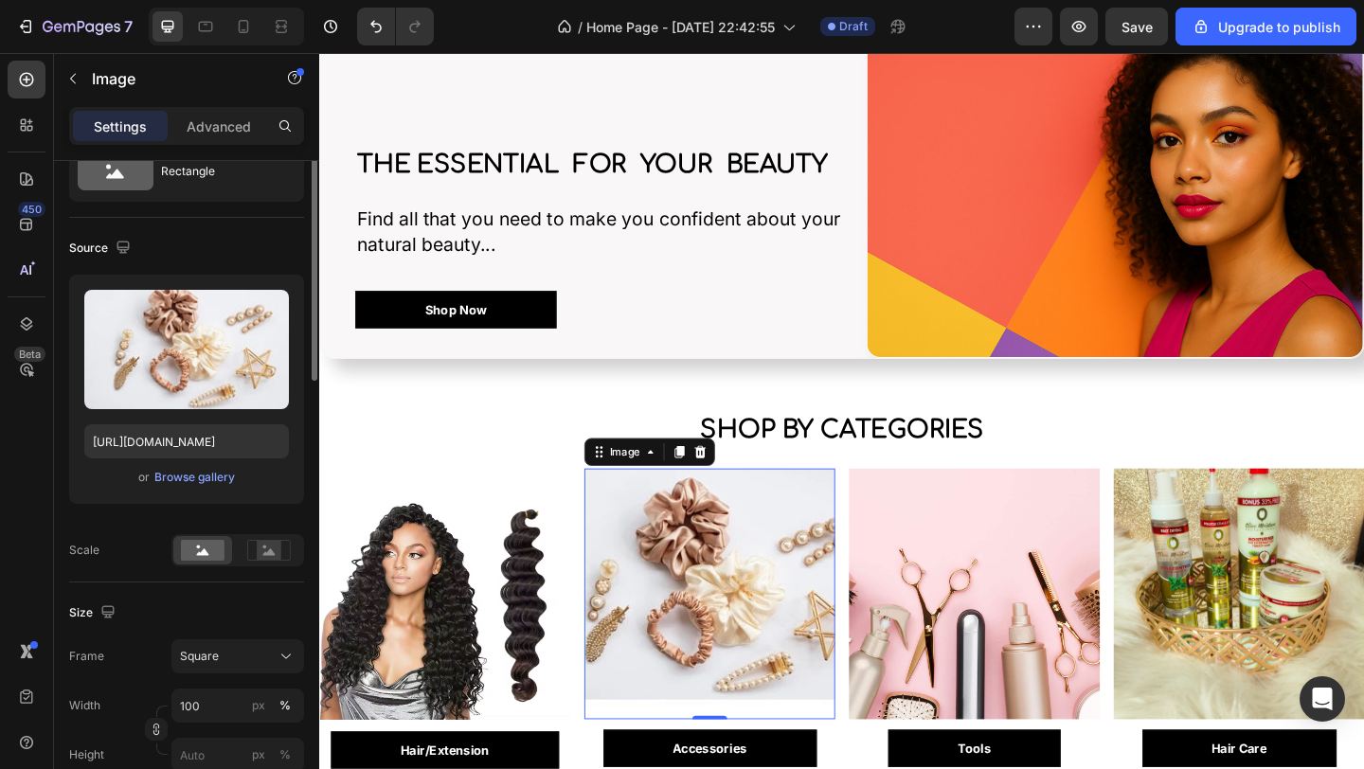
scroll to position [0, 0]
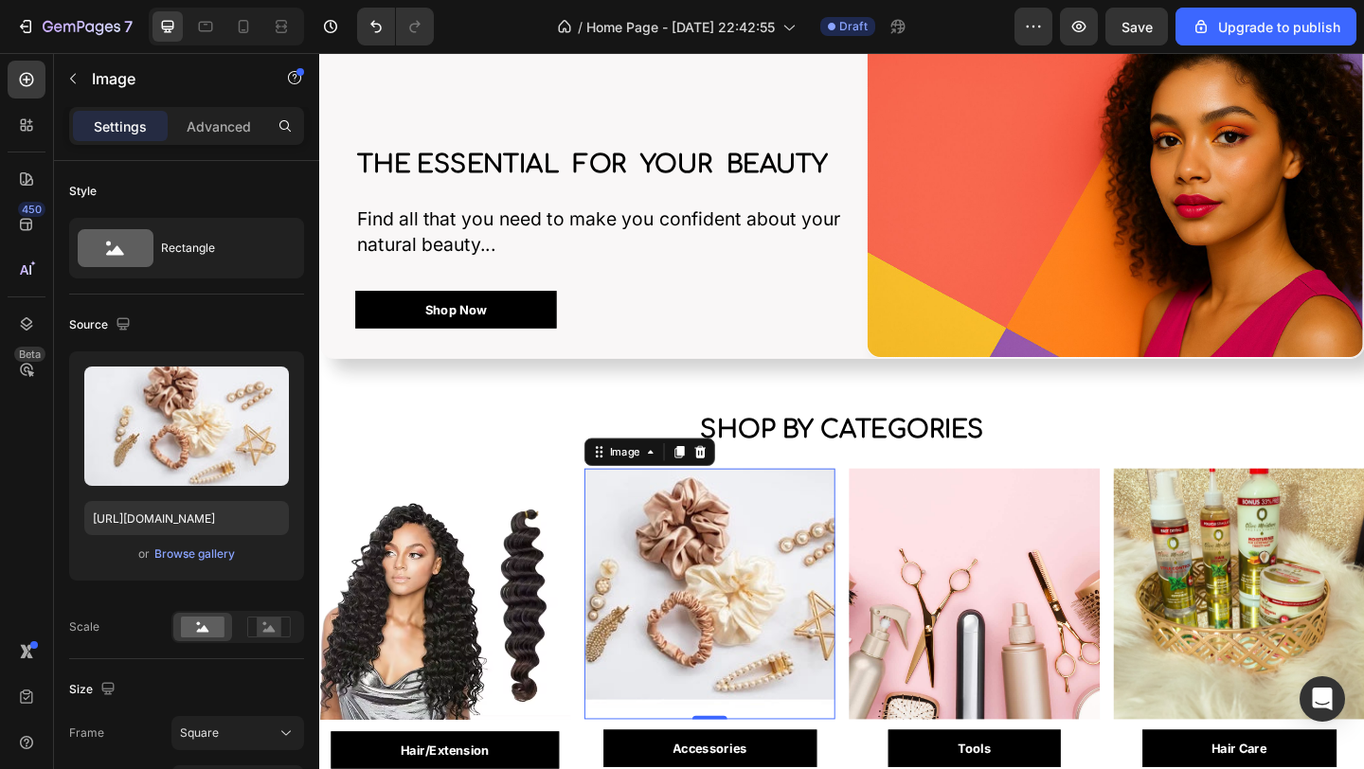
click at [783, 703] on img at bounding box center [743, 641] width 273 height 273
click at [751, 617] on img at bounding box center [743, 641] width 273 height 273
click at [751, 632] on img at bounding box center [743, 641] width 273 height 273
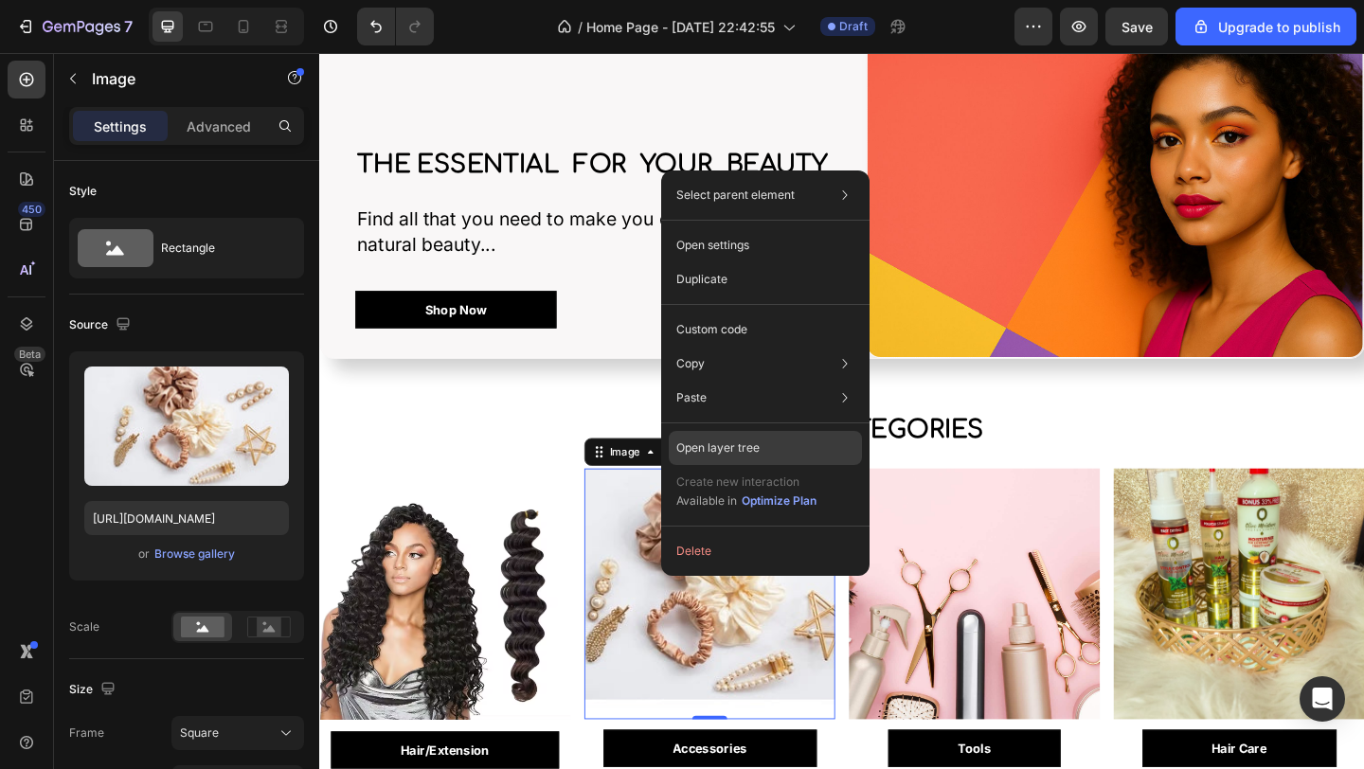
click at [704, 442] on p "Open layer tree" at bounding box center [717, 447] width 83 height 17
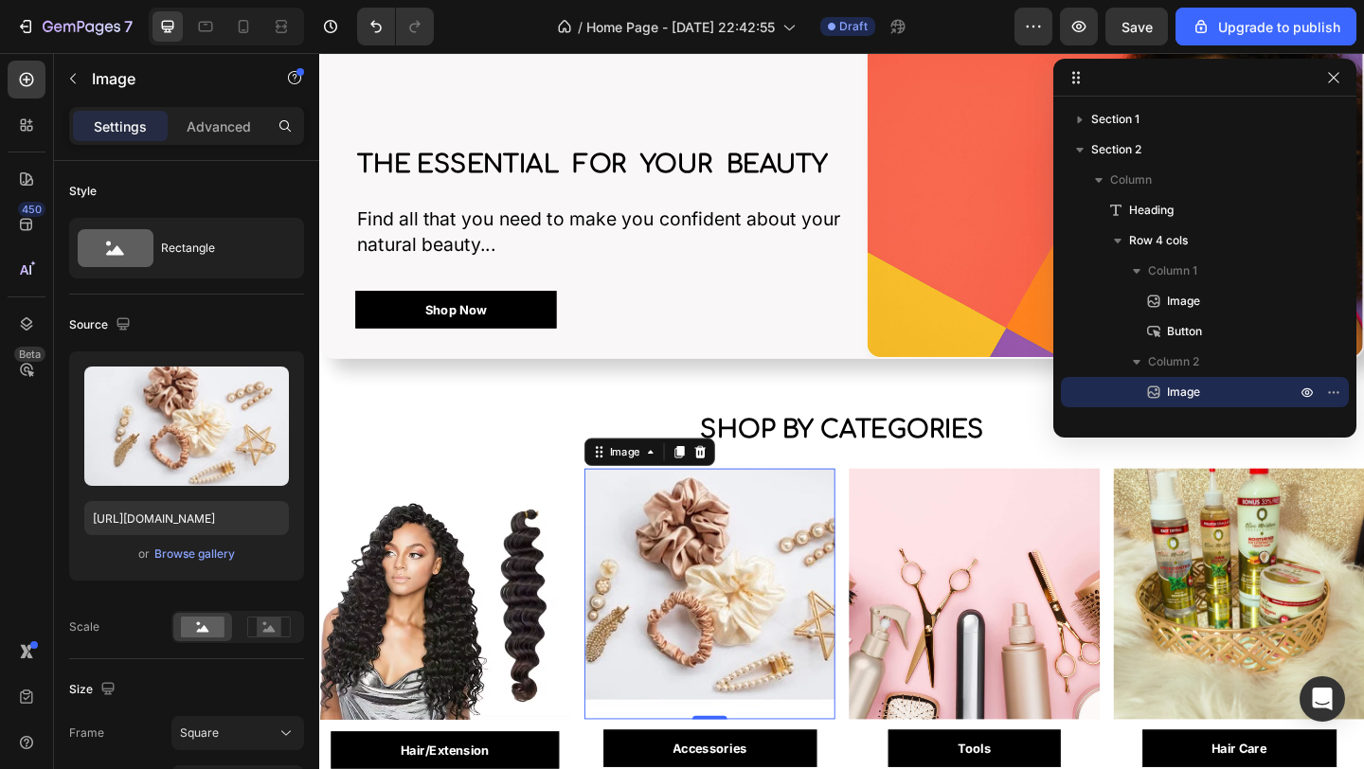
click at [1197, 393] on span "Image" at bounding box center [1183, 392] width 33 height 19
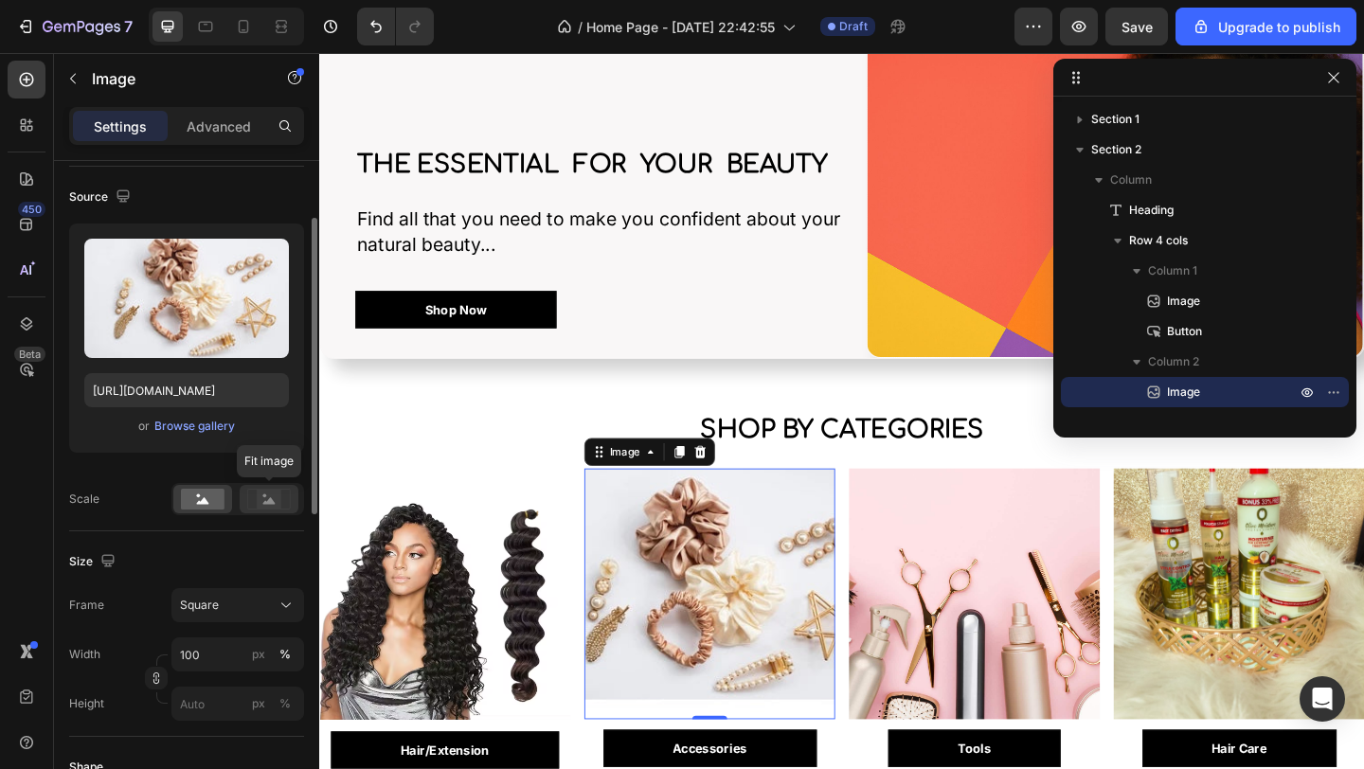
click at [270, 502] on icon at bounding box center [269, 500] width 12 height 7
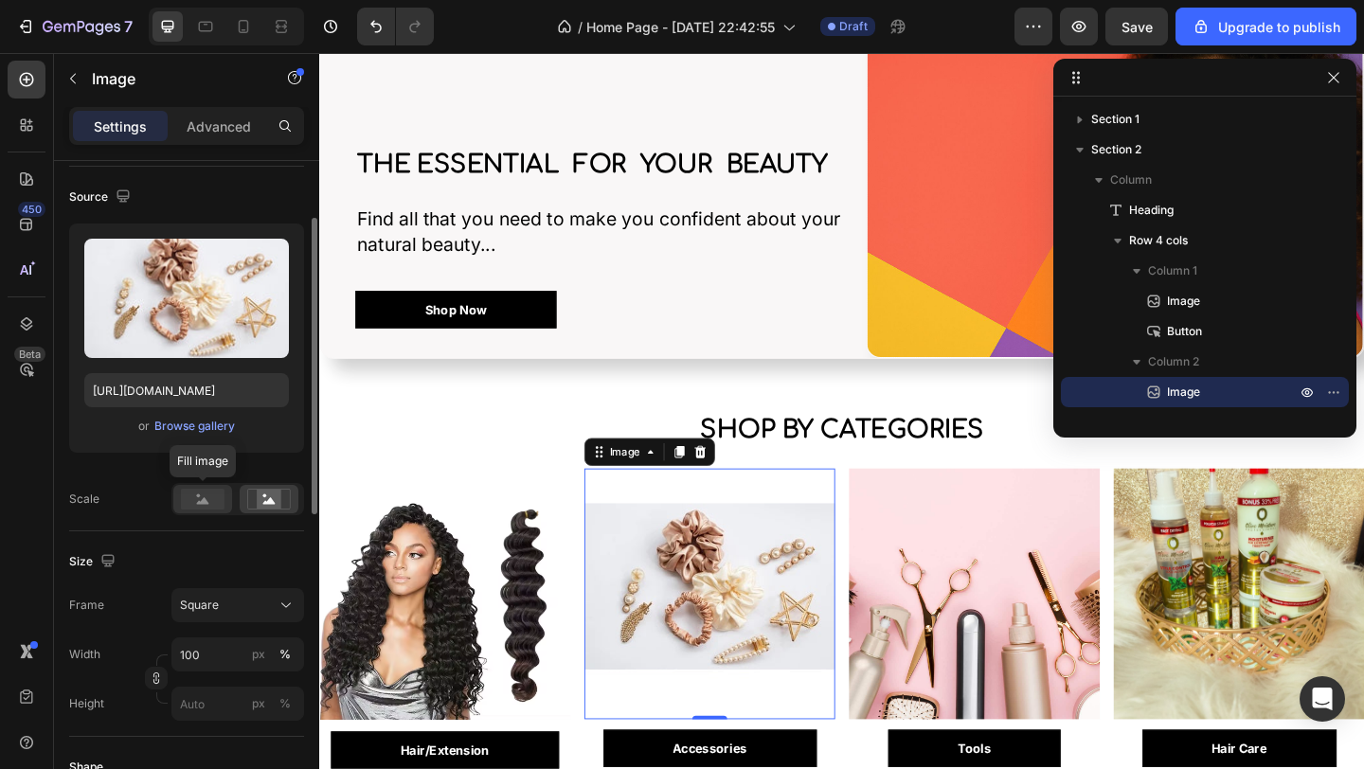
click at [211, 500] on rect at bounding box center [203, 499] width 44 height 21
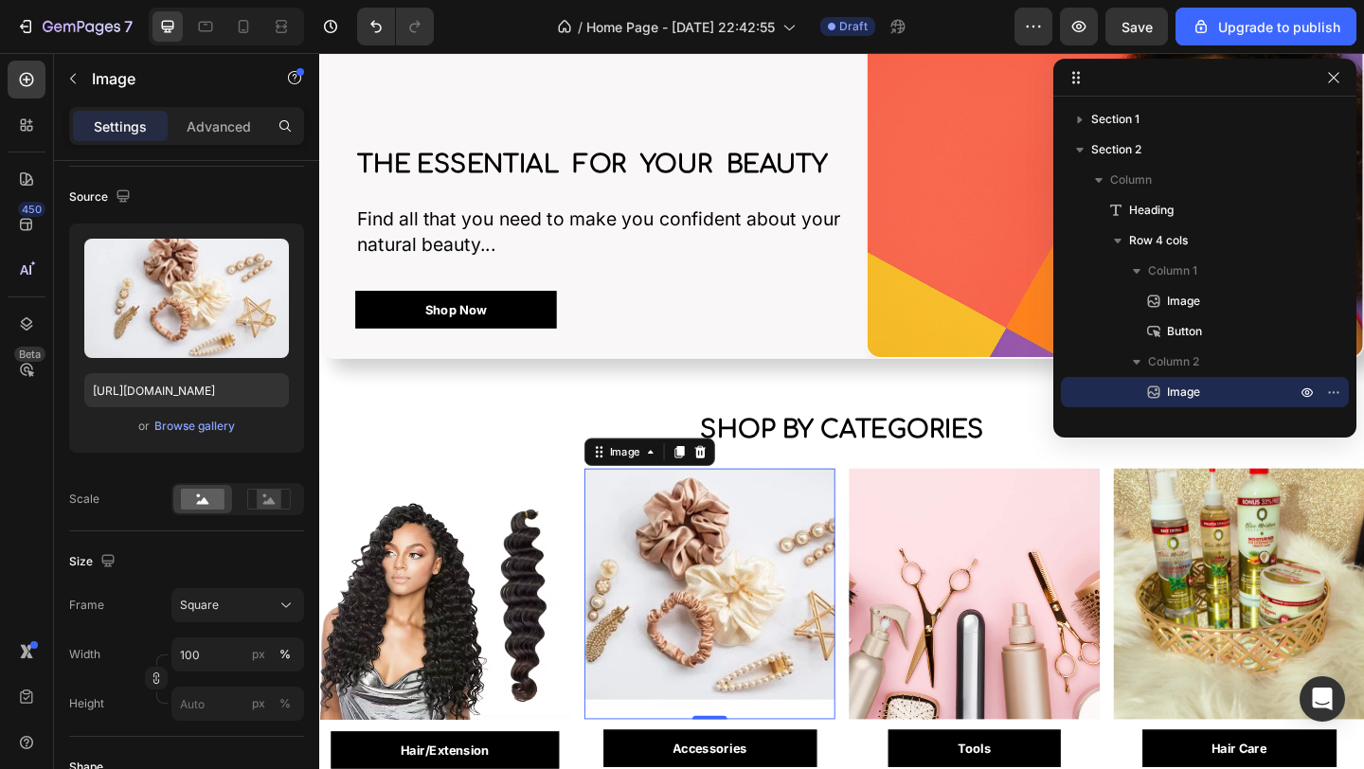
click at [676, 760] on img at bounding box center [743, 641] width 273 height 273
click at [736, 768] on div at bounding box center [744, 775] width 38 height 6
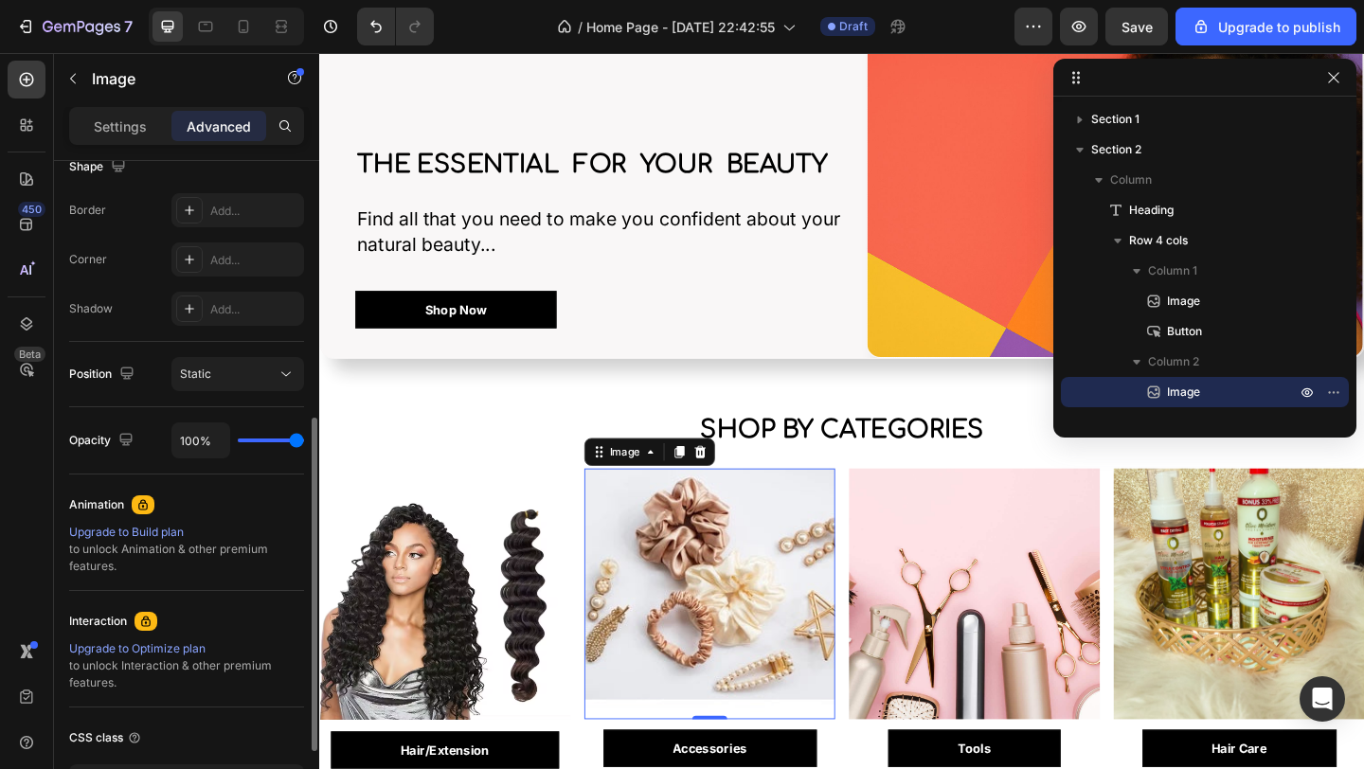
scroll to position [598, 0]
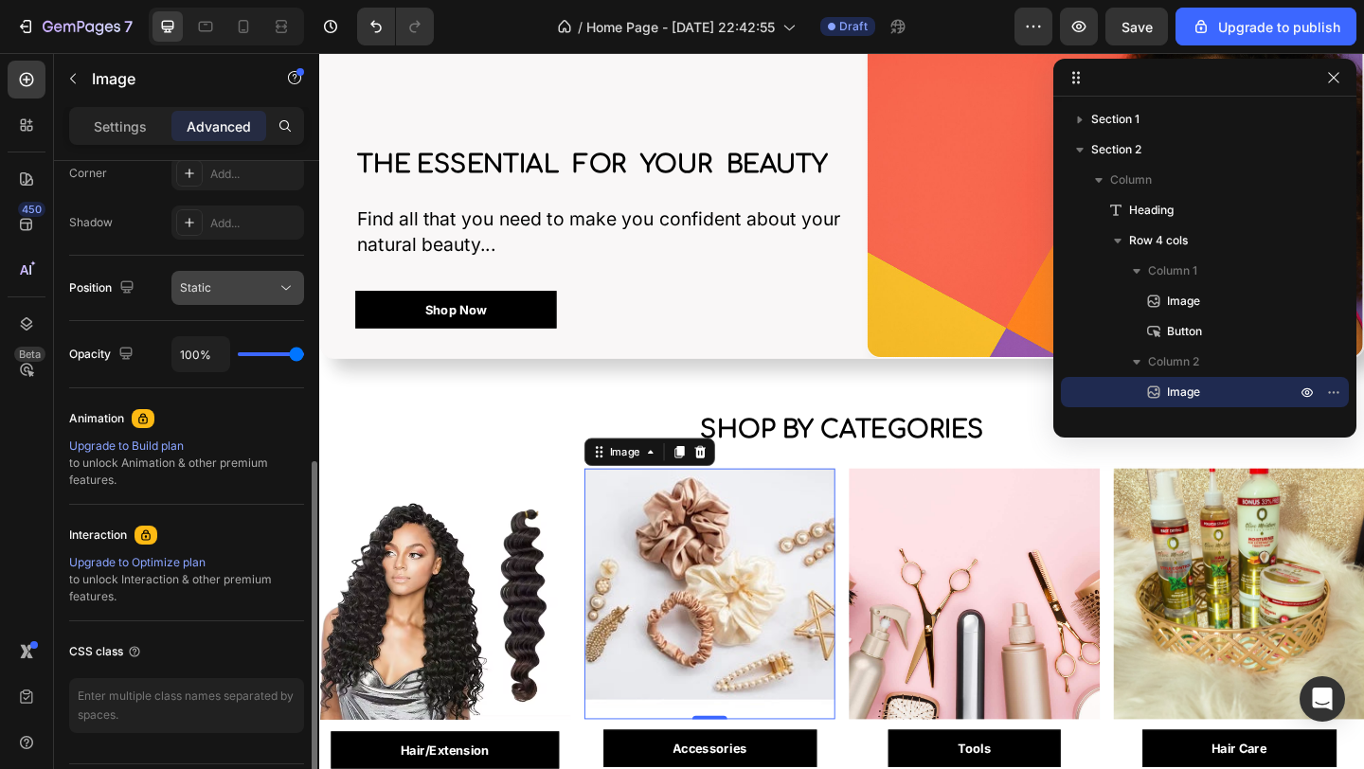
click at [230, 285] on div "Static" at bounding box center [228, 287] width 97 height 17
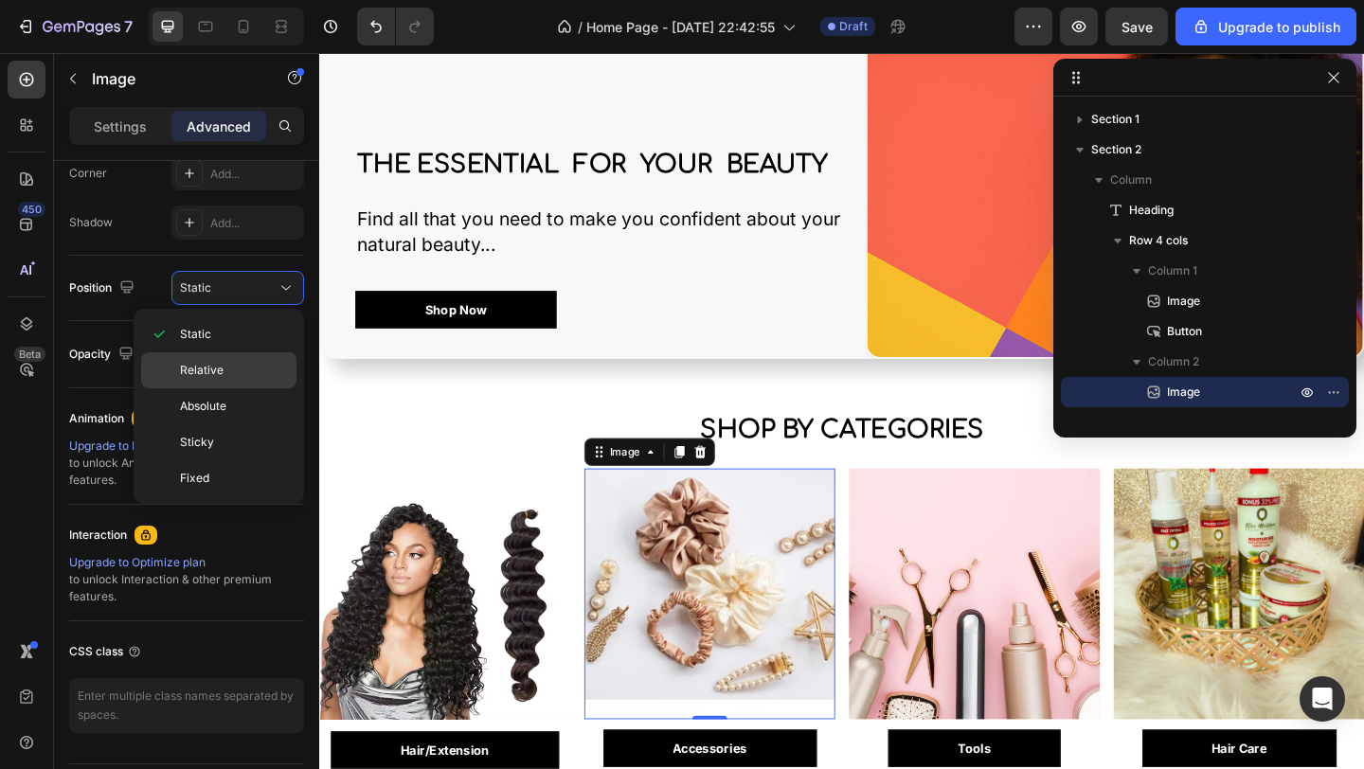
click at [198, 369] on span "Relative" at bounding box center [202, 370] width 44 height 17
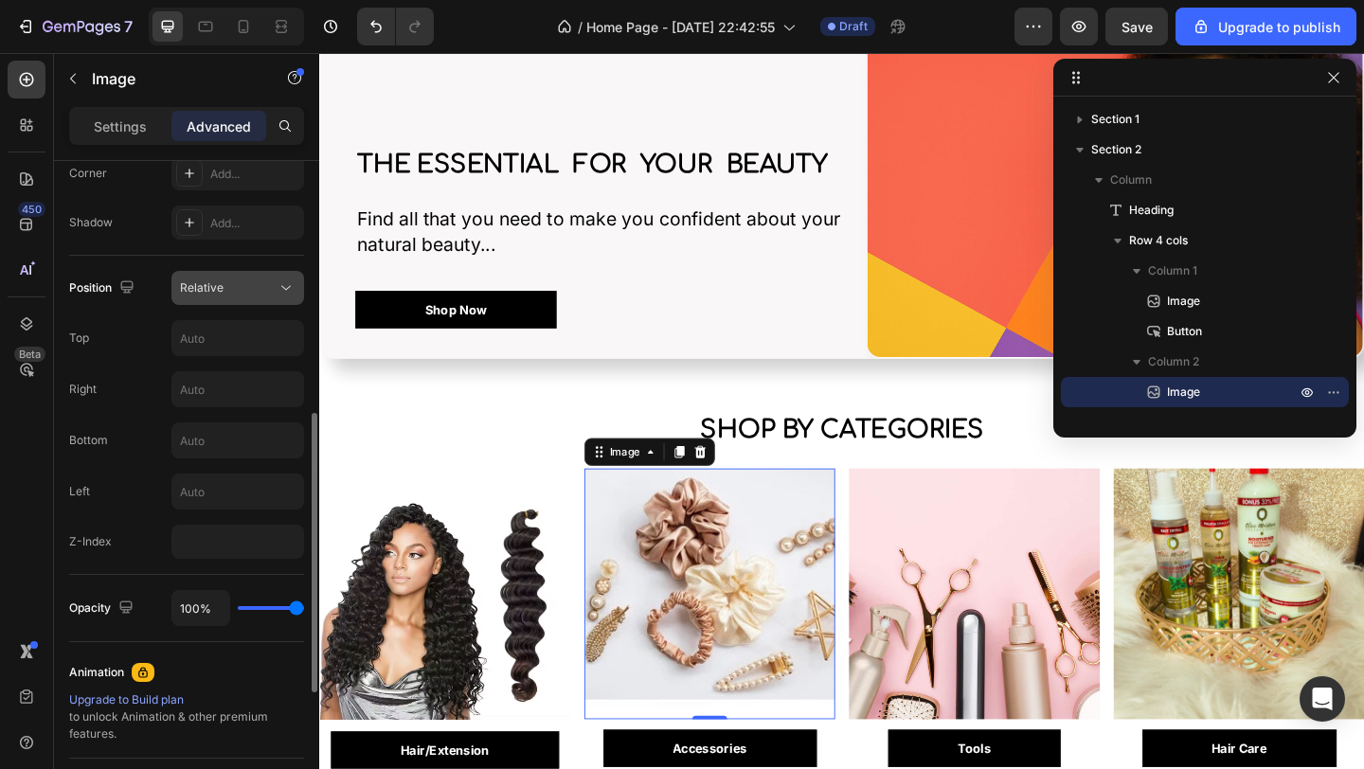
click at [265, 287] on div "Relative" at bounding box center [228, 287] width 97 height 17
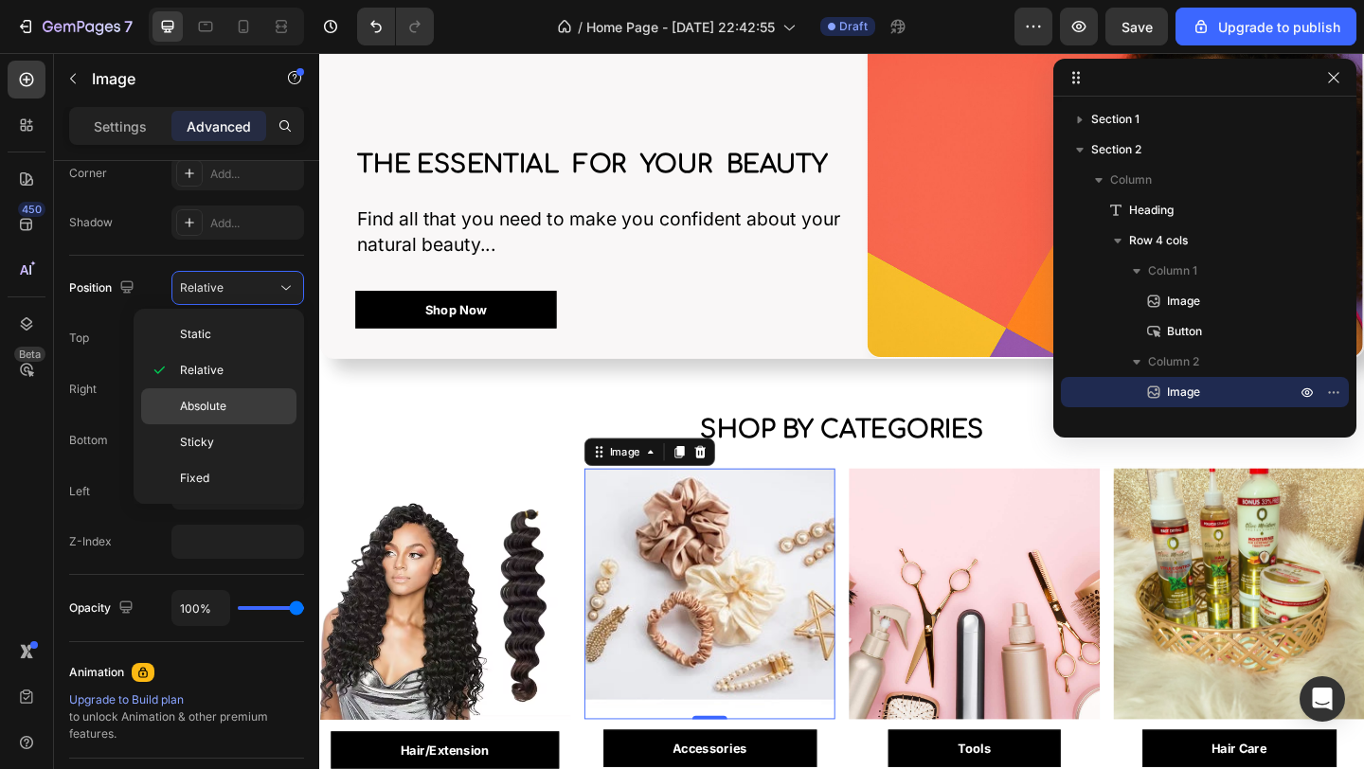
click at [205, 413] on span "Absolute" at bounding box center [203, 406] width 46 height 17
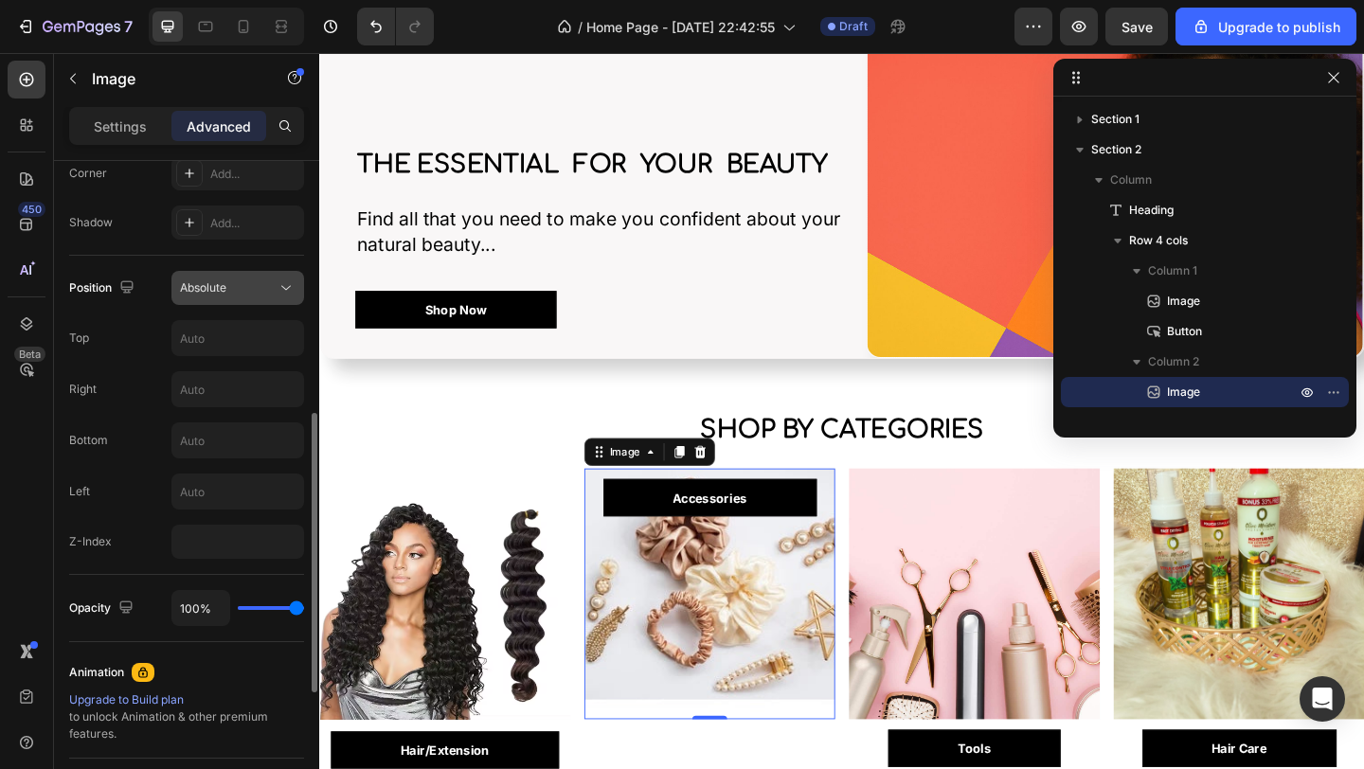
click at [280, 293] on icon at bounding box center [286, 287] width 19 height 19
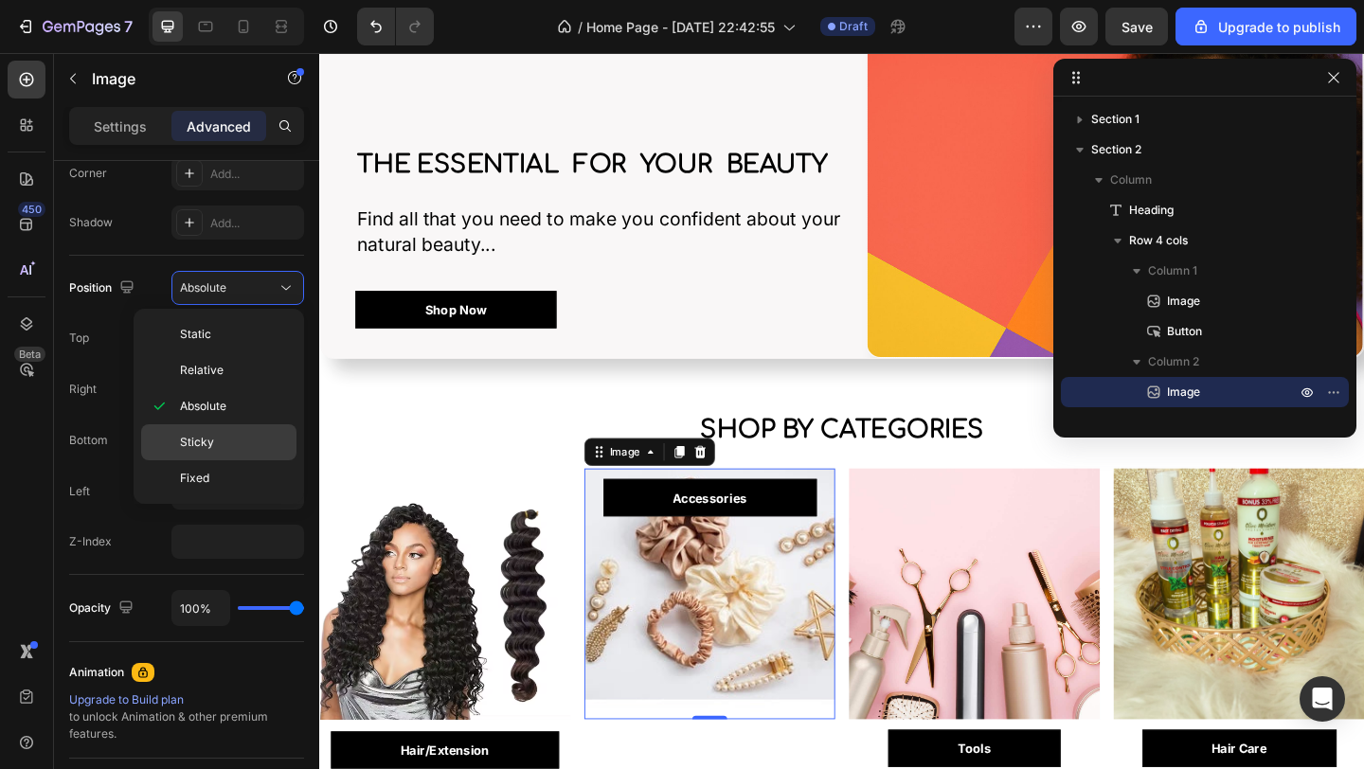
click at [208, 441] on span "Sticky" at bounding box center [197, 442] width 34 height 17
type input "0"
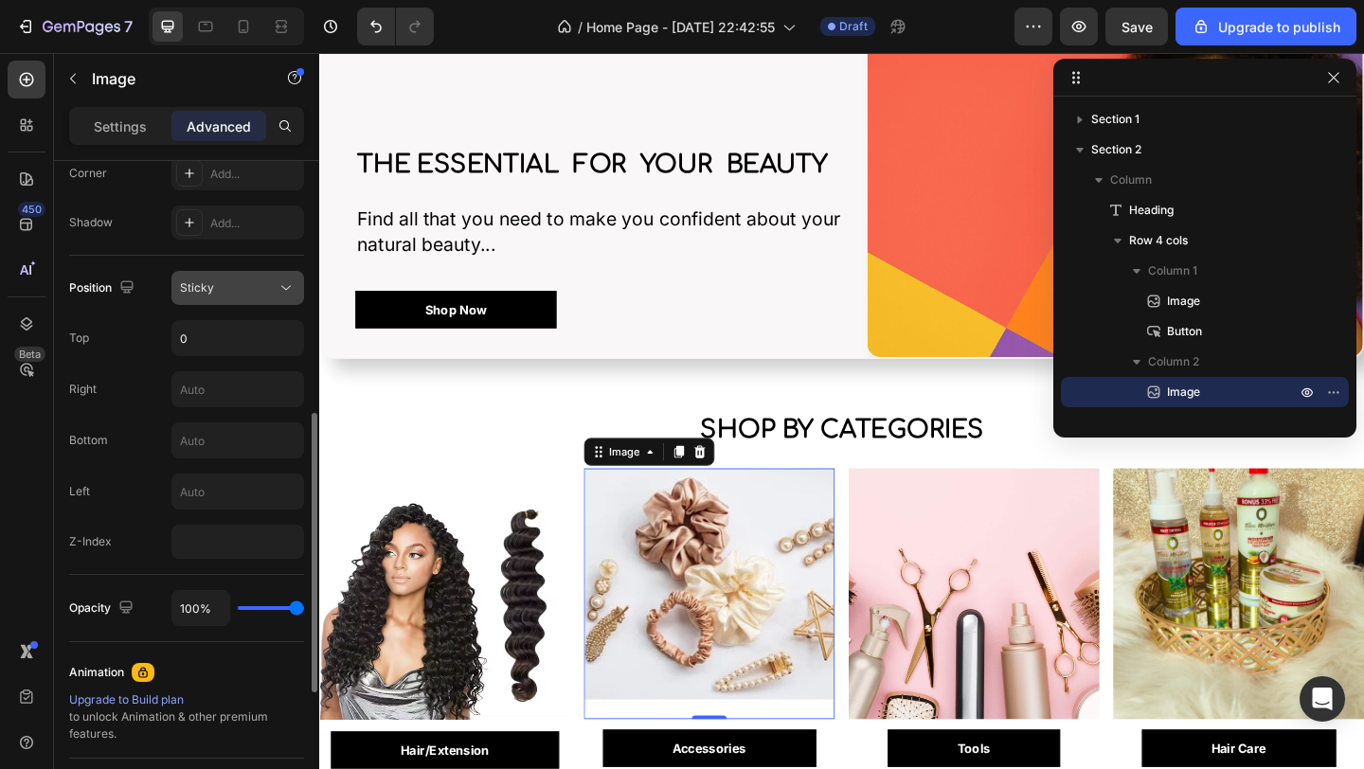
click at [275, 285] on div "Sticky" at bounding box center [228, 287] width 97 height 17
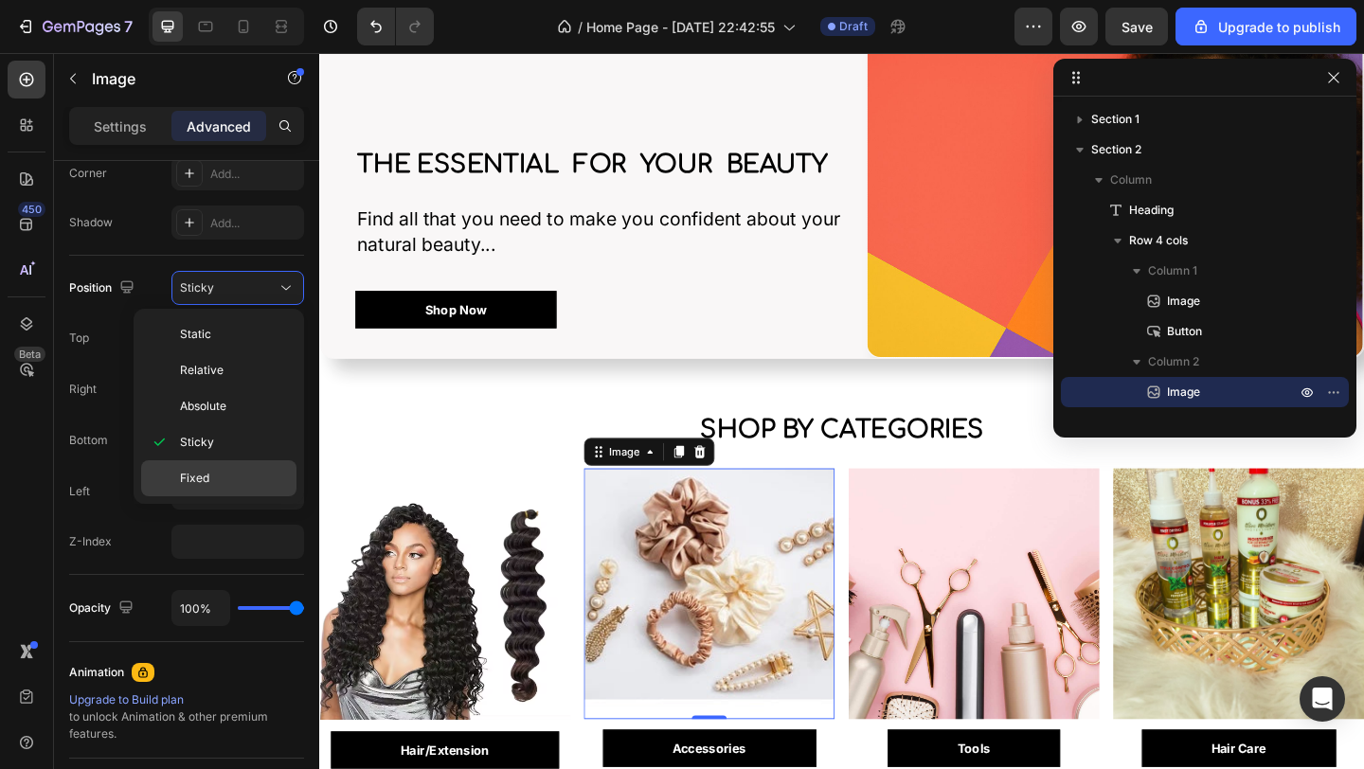
click at [187, 484] on span "Fixed" at bounding box center [194, 478] width 29 height 17
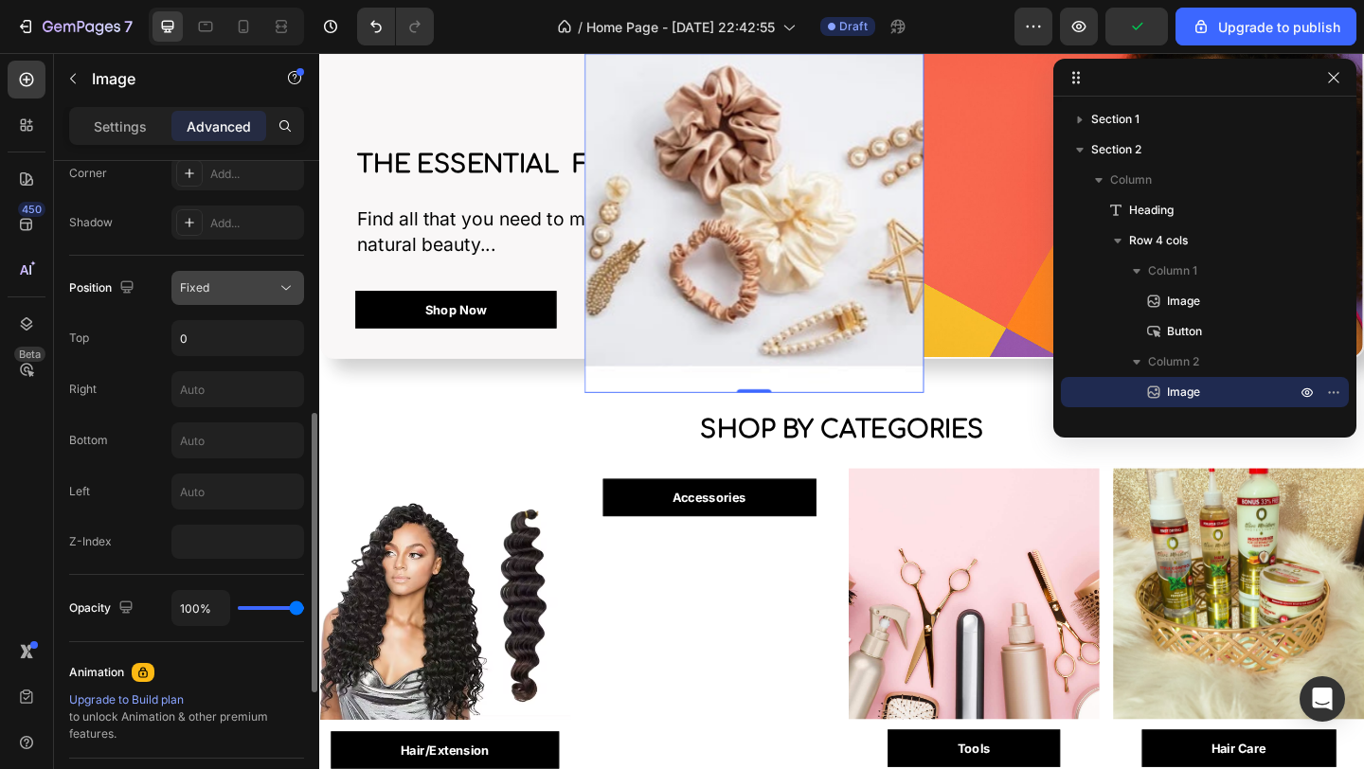
click at [273, 276] on button "Fixed" at bounding box center [237, 288] width 133 height 34
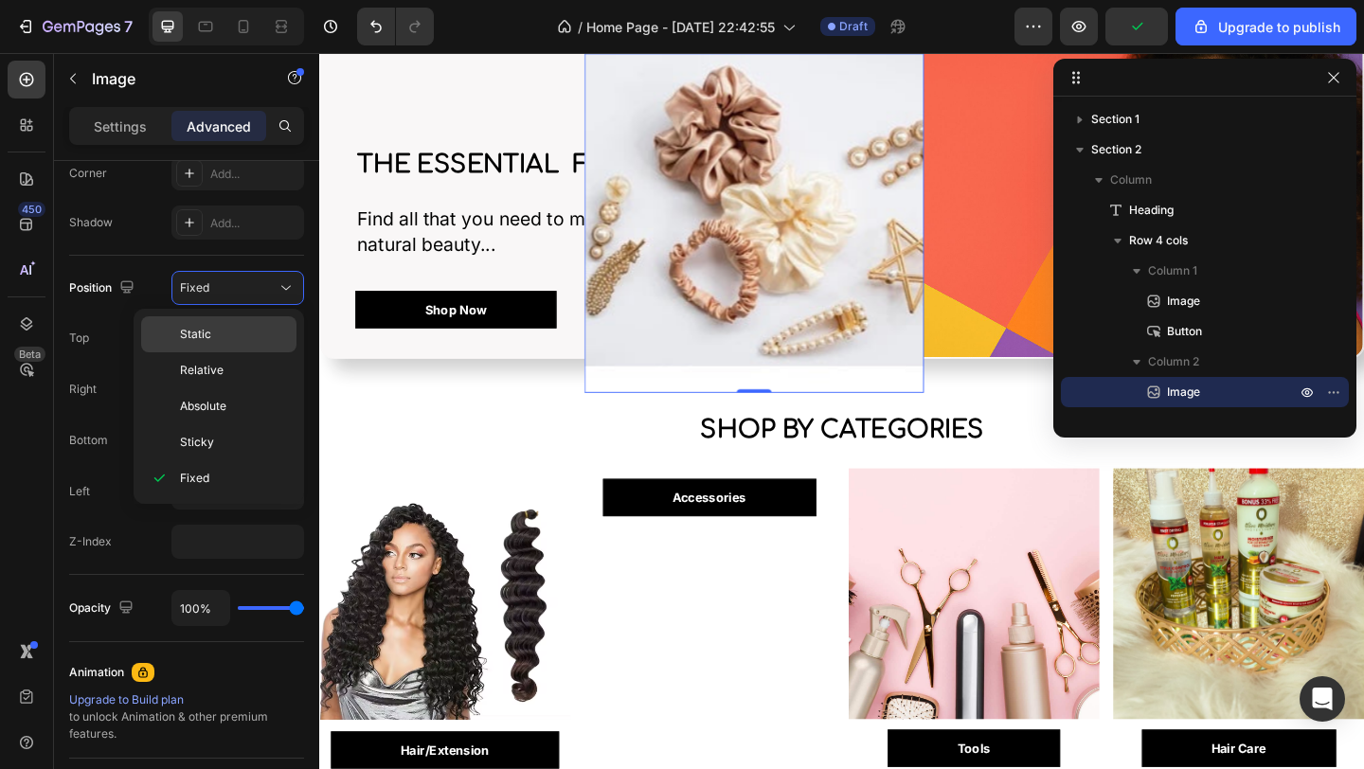
click at [204, 338] on span "Static" at bounding box center [195, 334] width 31 height 17
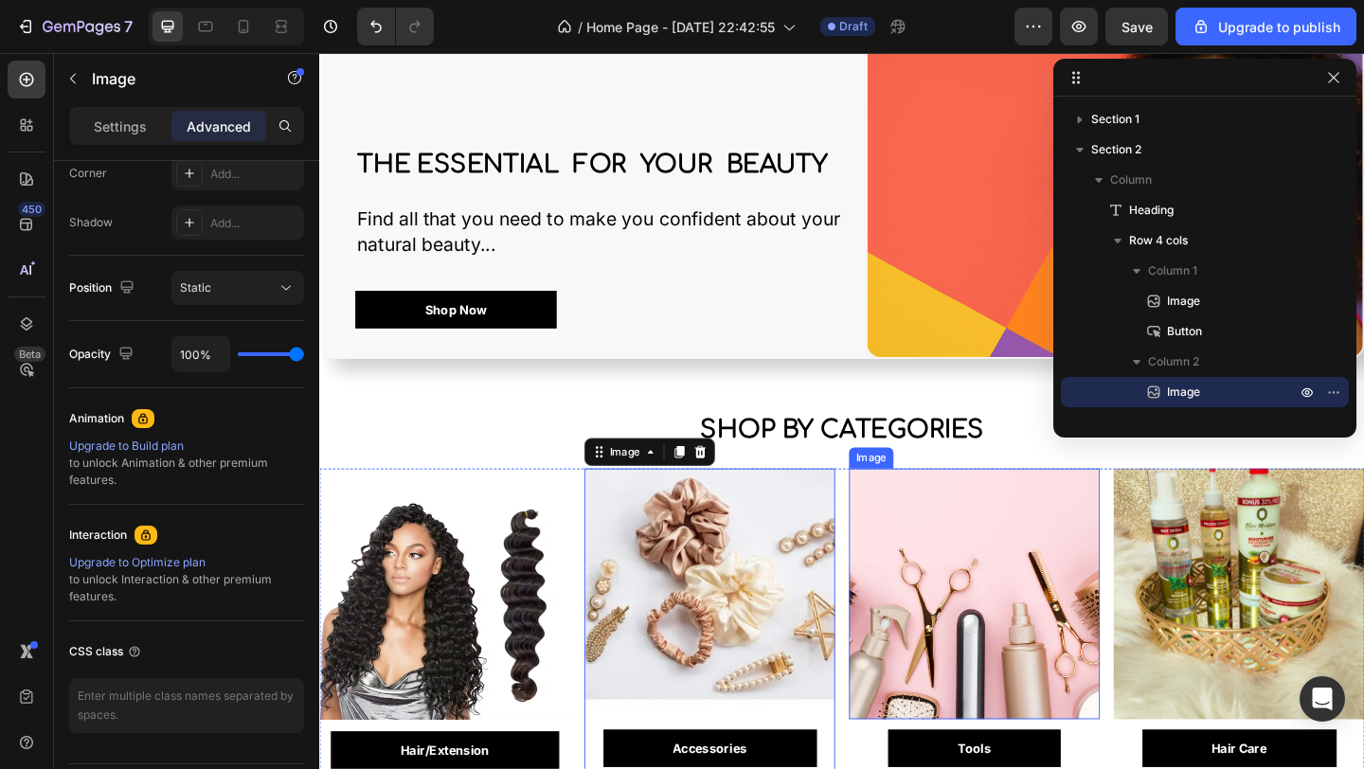
click at [1074, 618] on img at bounding box center [1031, 641] width 273 height 273
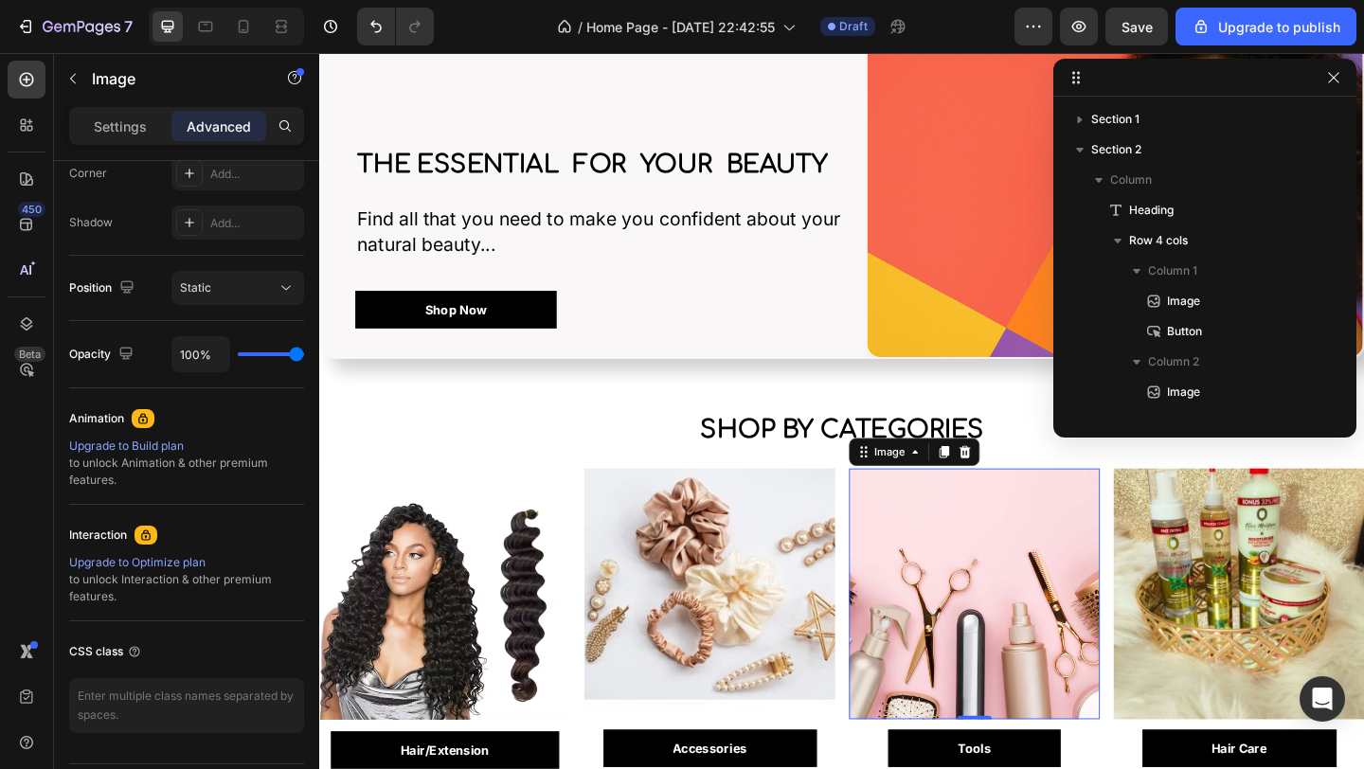
scroll to position [203, 0]
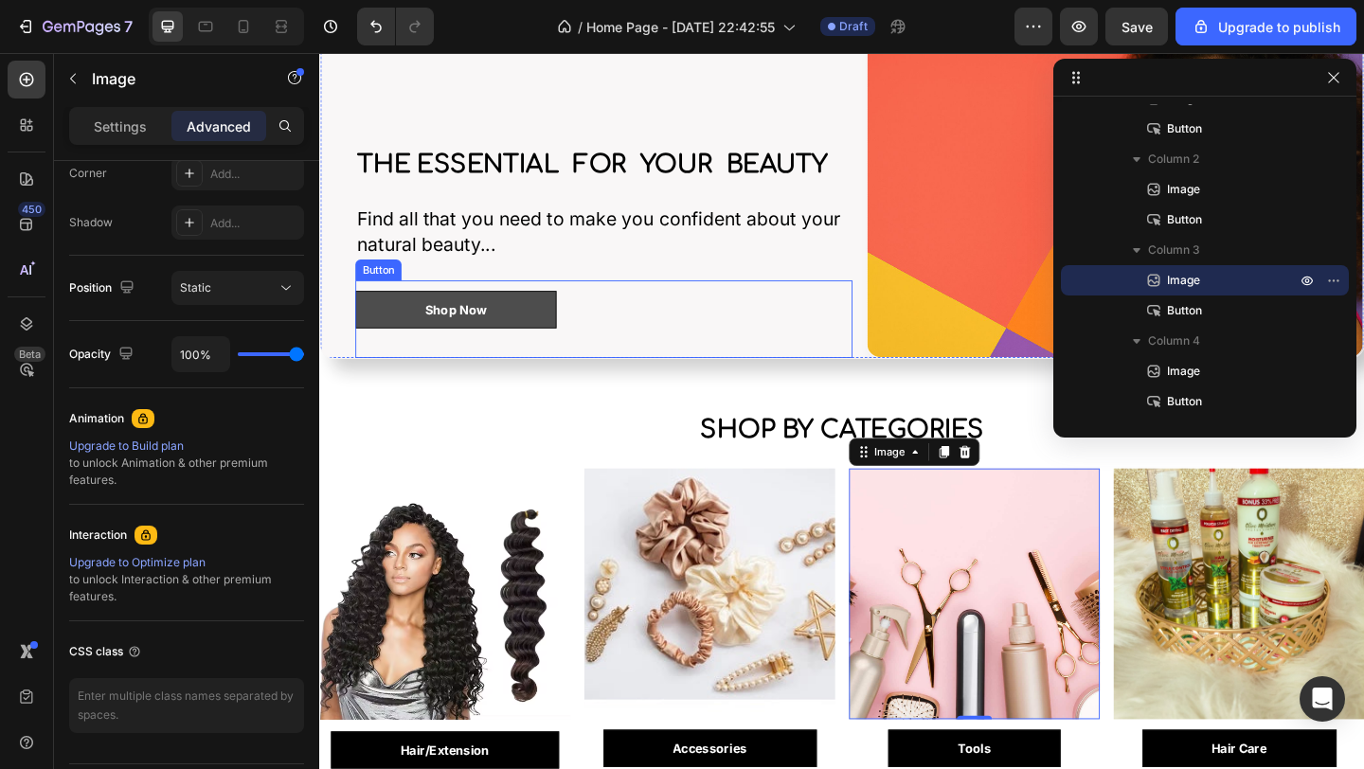
click at [528, 327] on button "Shop Now" at bounding box center [467, 333] width 219 height 42
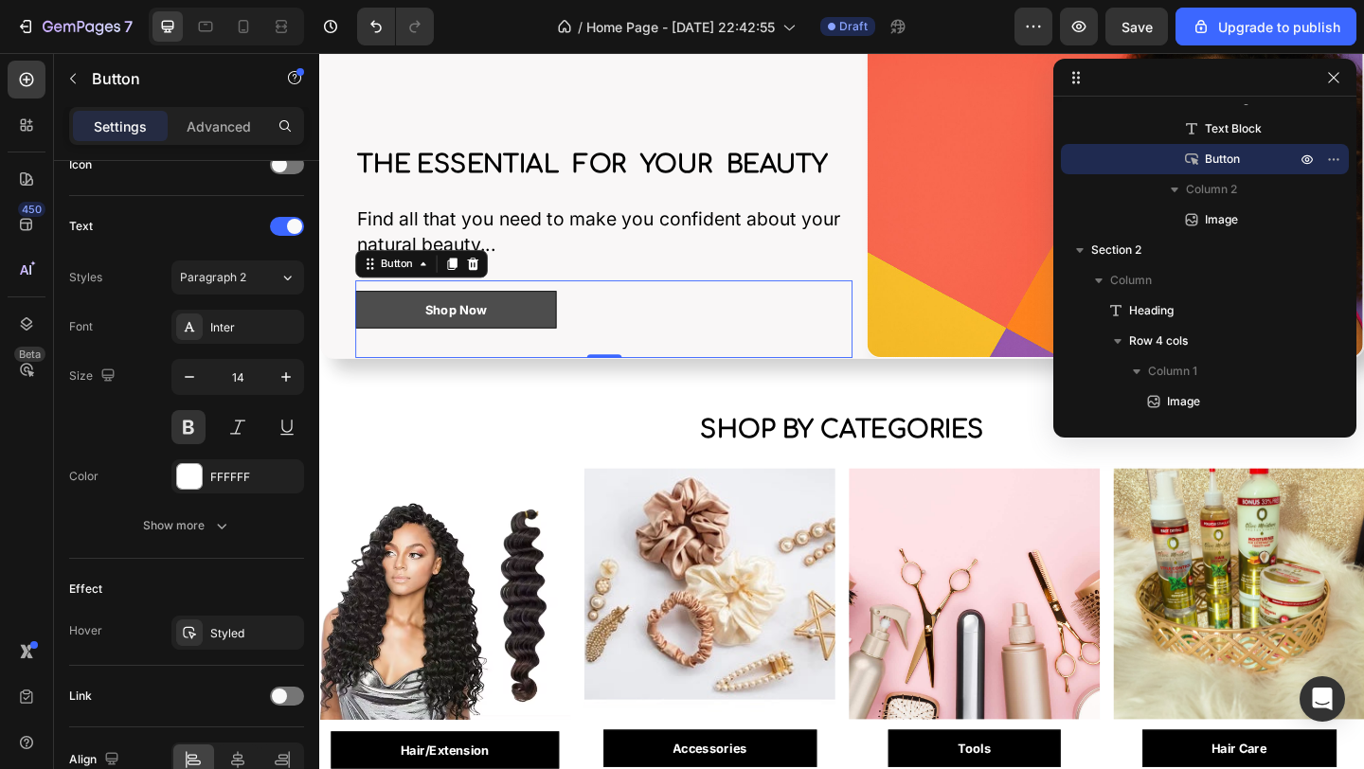
scroll to position [0, 0]
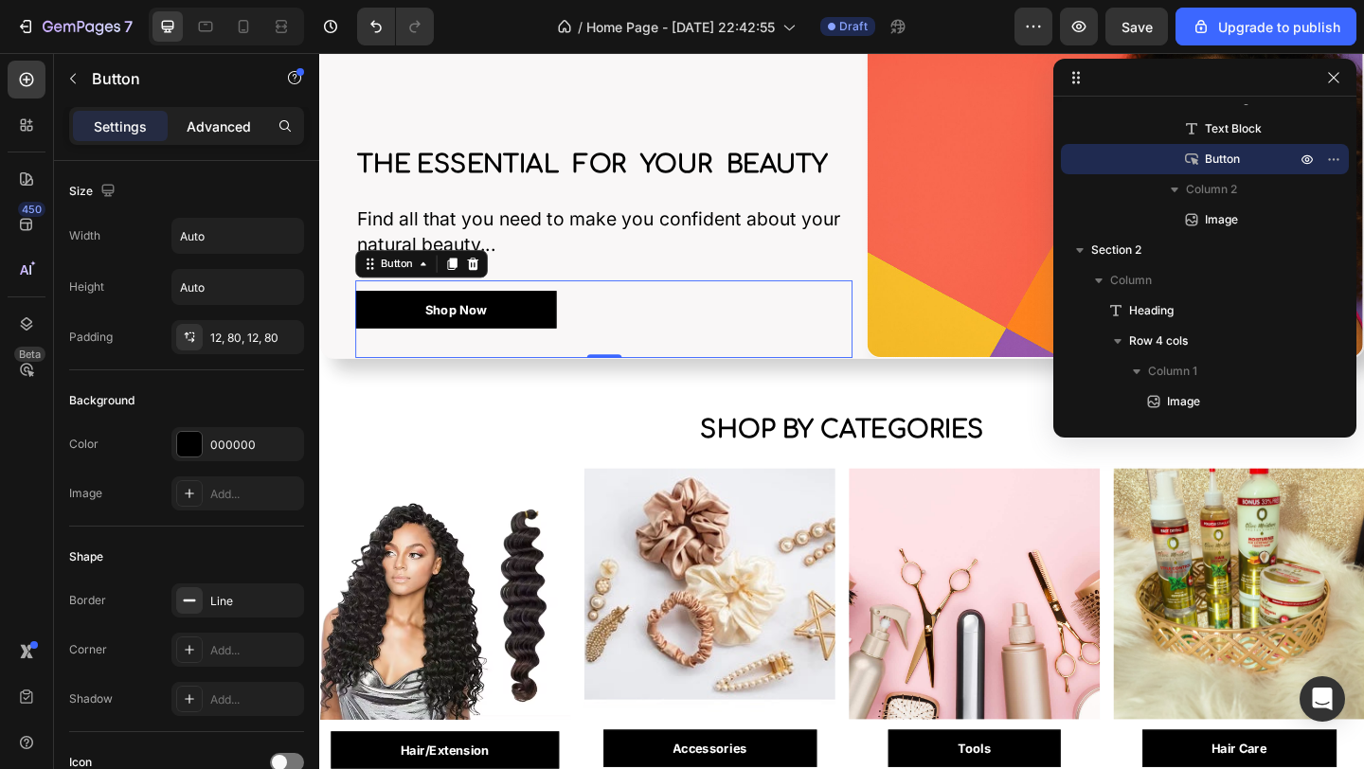
click at [203, 134] on p "Advanced" at bounding box center [219, 126] width 64 height 20
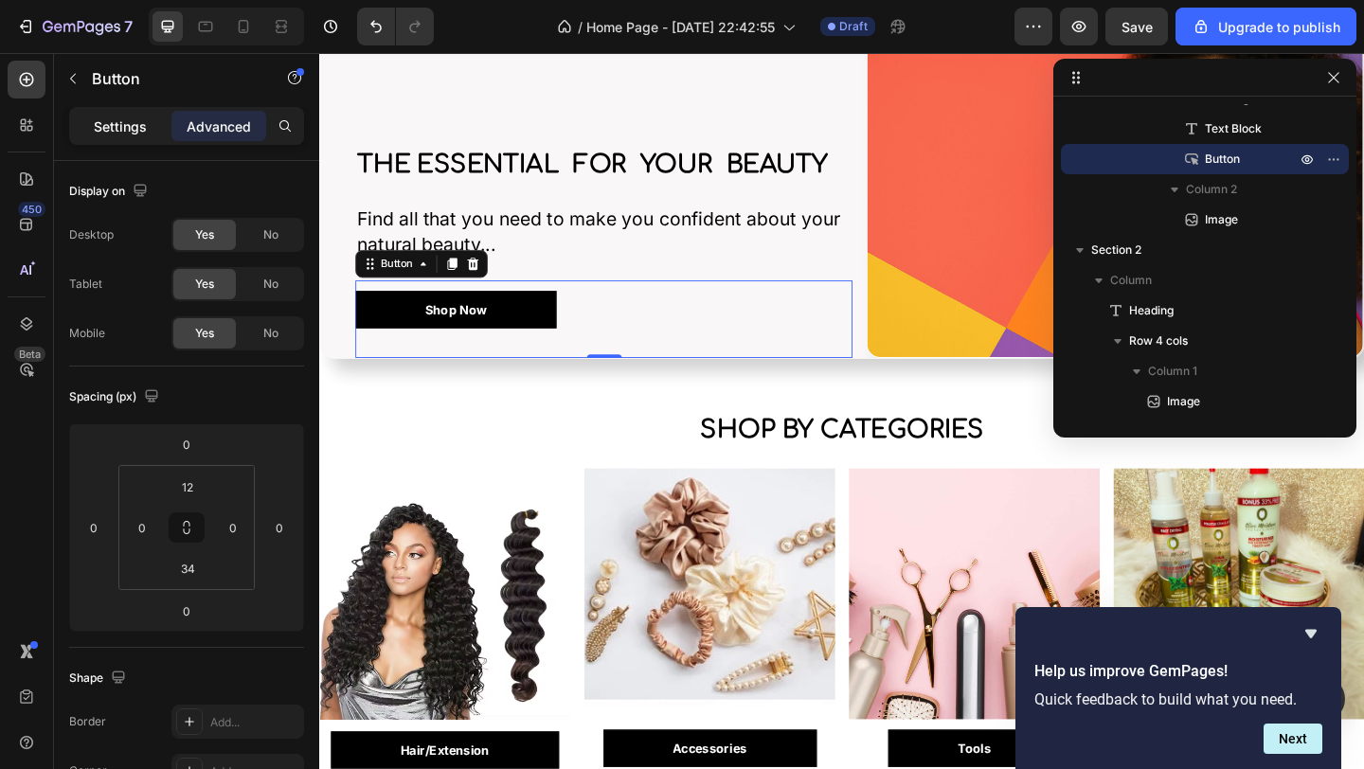
click at [109, 133] on p "Settings" at bounding box center [120, 126] width 53 height 20
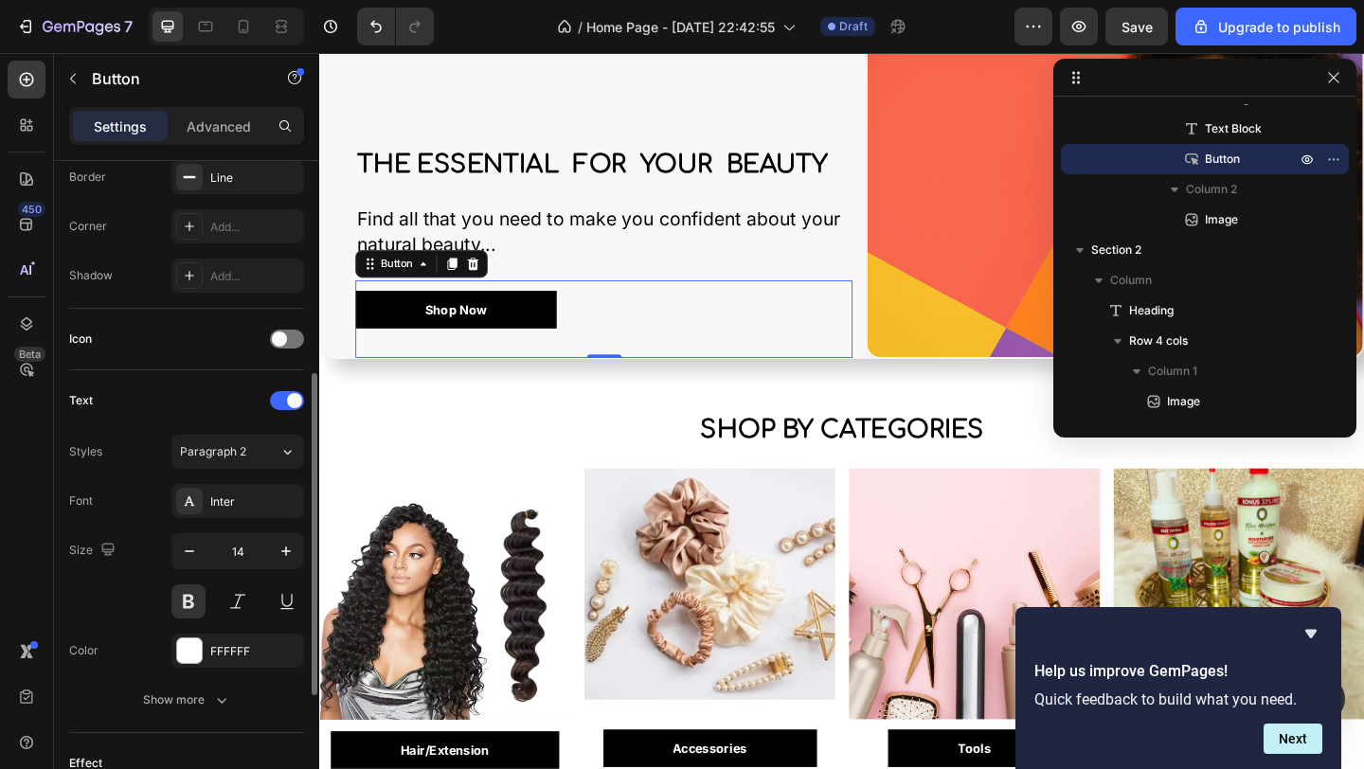
scroll to position [530, 0]
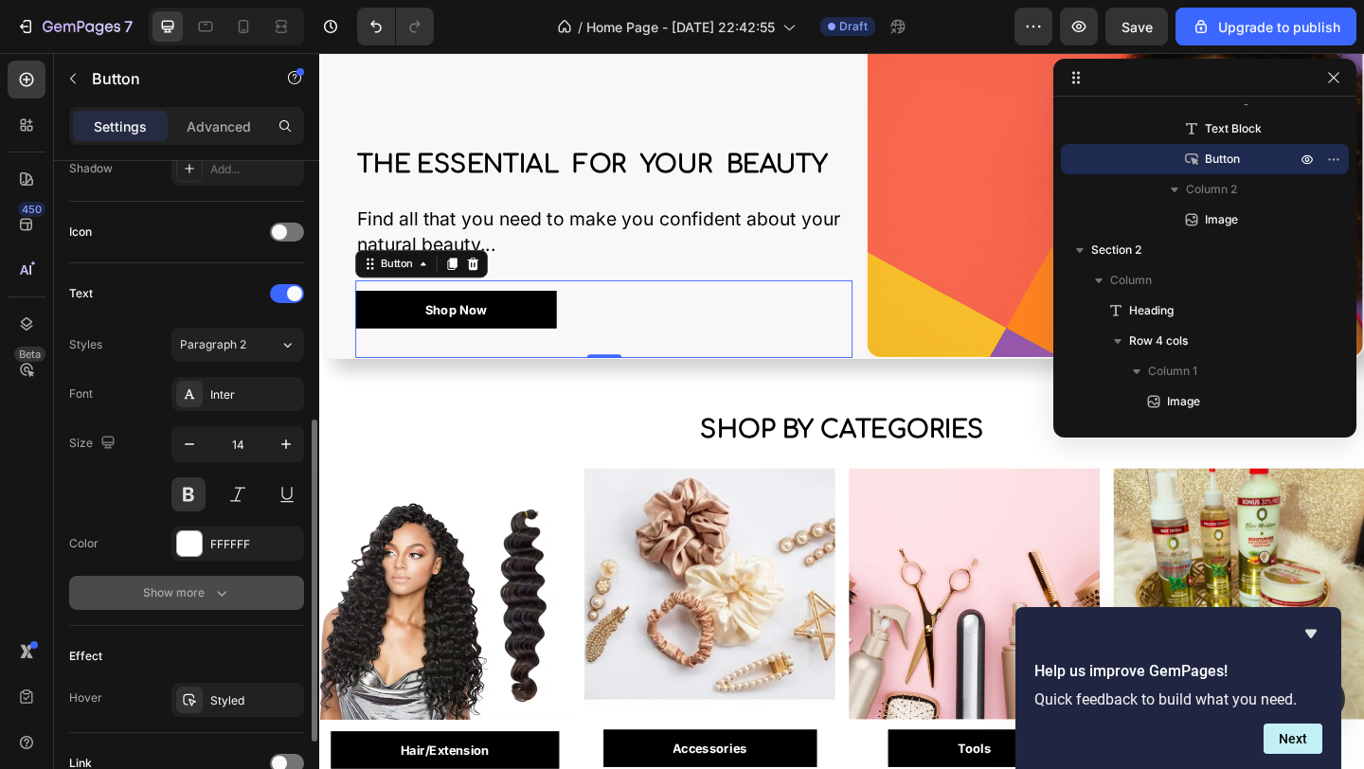
click at [228, 591] on icon "button" at bounding box center [221, 592] width 19 height 19
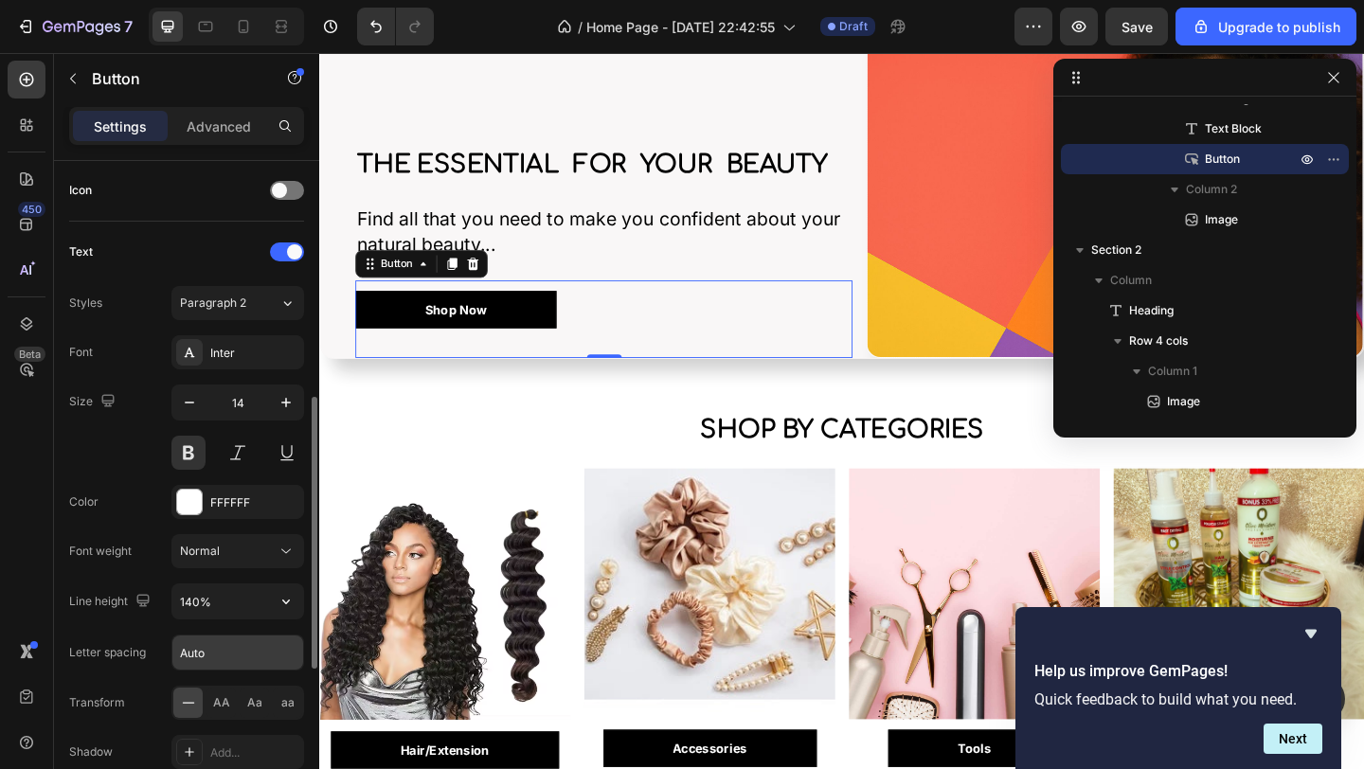
scroll to position [637, 0]
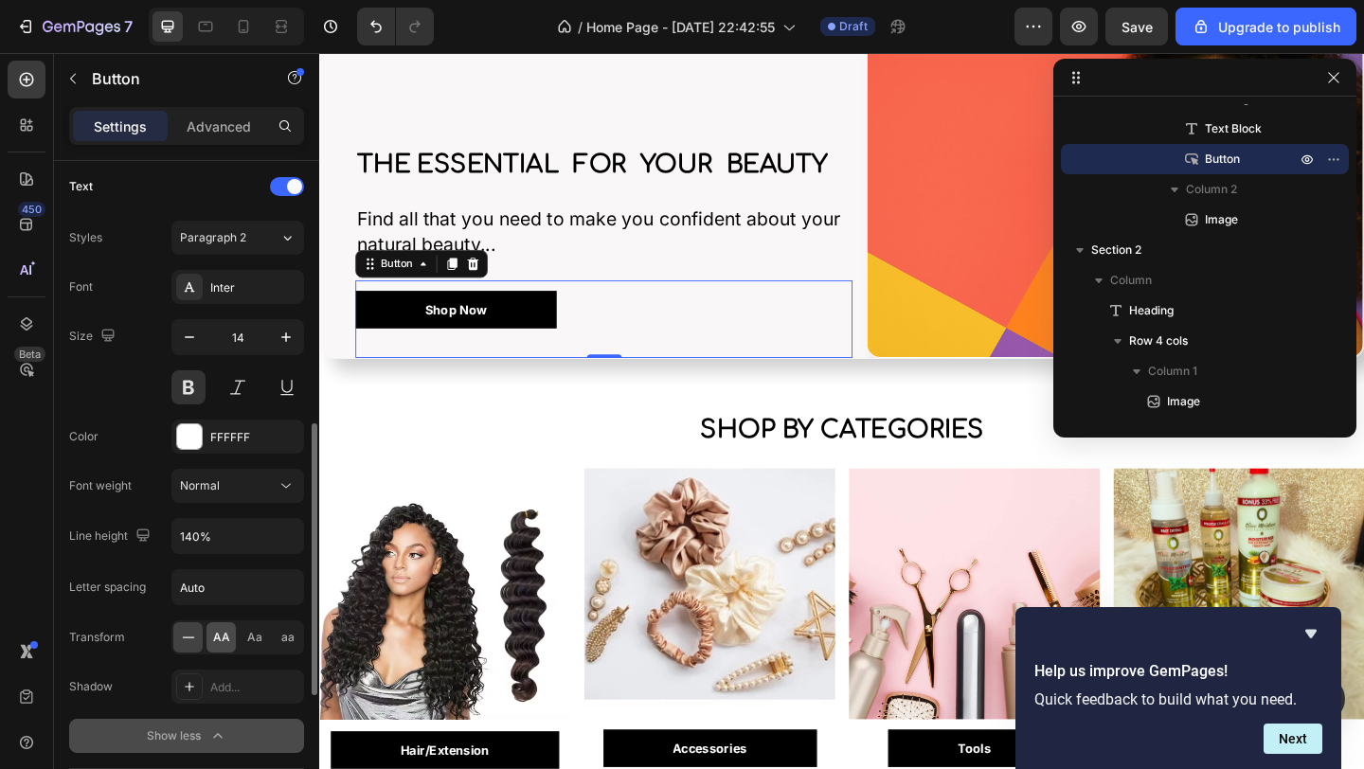
click at [234, 635] on div "AA" at bounding box center [220, 637] width 29 height 30
click at [257, 640] on span "Aa" at bounding box center [254, 637] width 15 height 17
click at [286, 636] on span "aa" at bounding box center [287, 637] width 13 height 17
click at [267, 635] on div "Aa" at bounding box center [254, 637] width 29 height 30
click at [232, 636] on div "AA" at bounding box center [220, 637] width 29 height 30
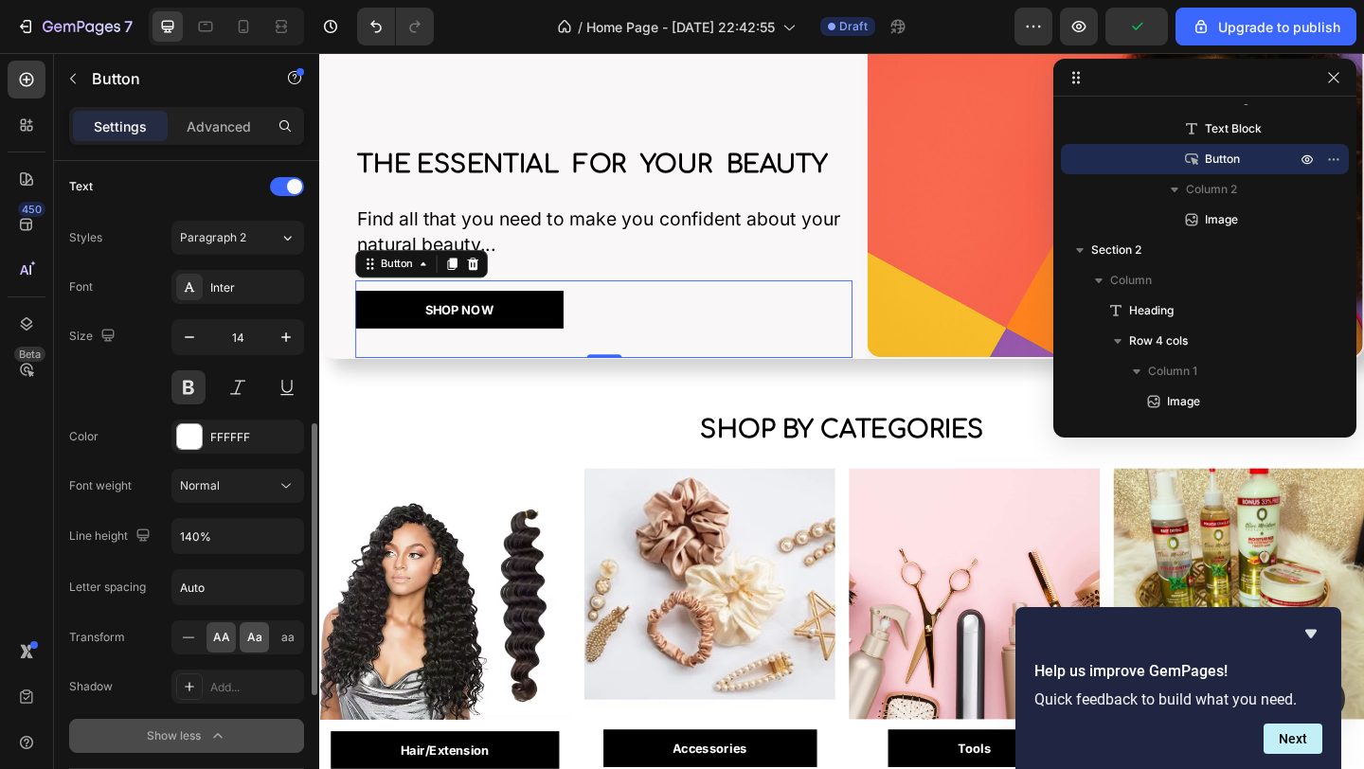
click at [257, 638] on span "Aa" at bounding box center [254, 637] width 15 height 17
click at [226, 636] on span "AA" at bounding box center [221, 637] width 17 height 17
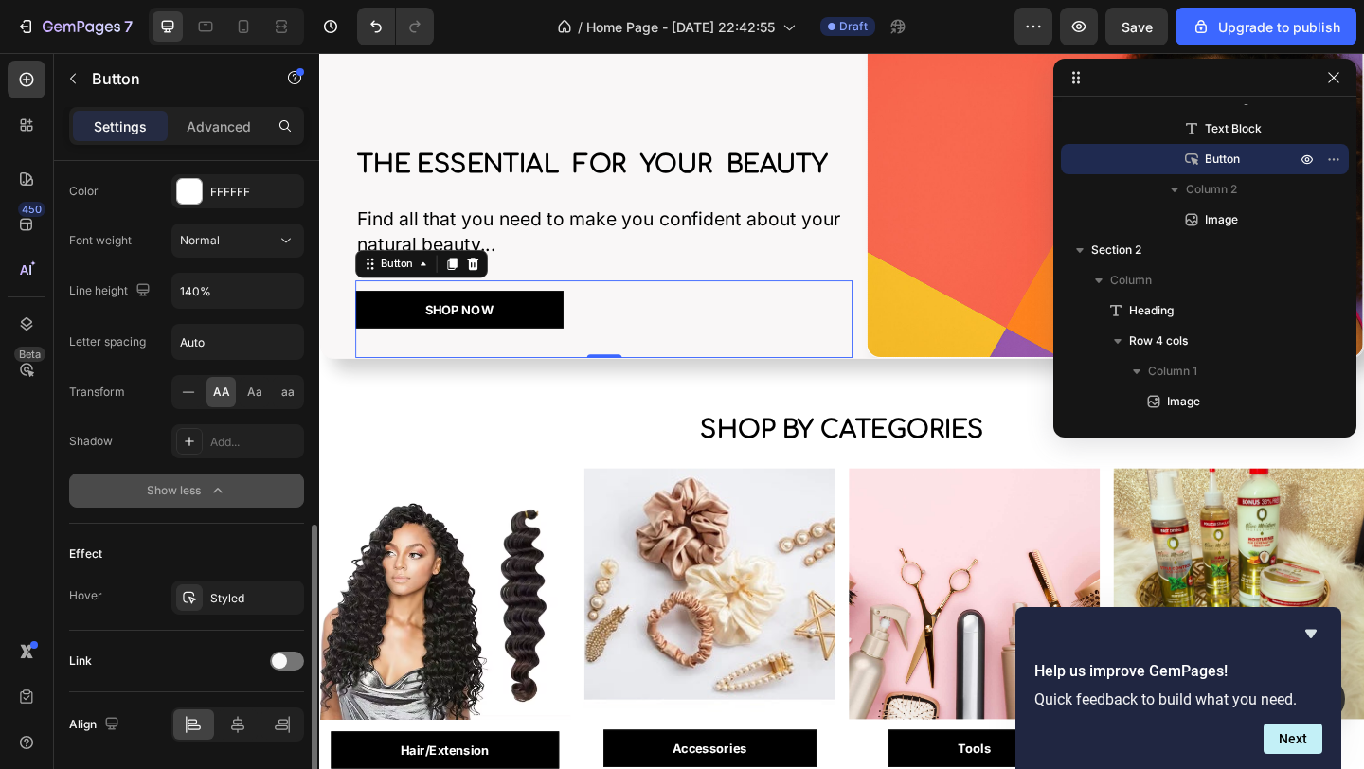
scroll to position [929, 0]
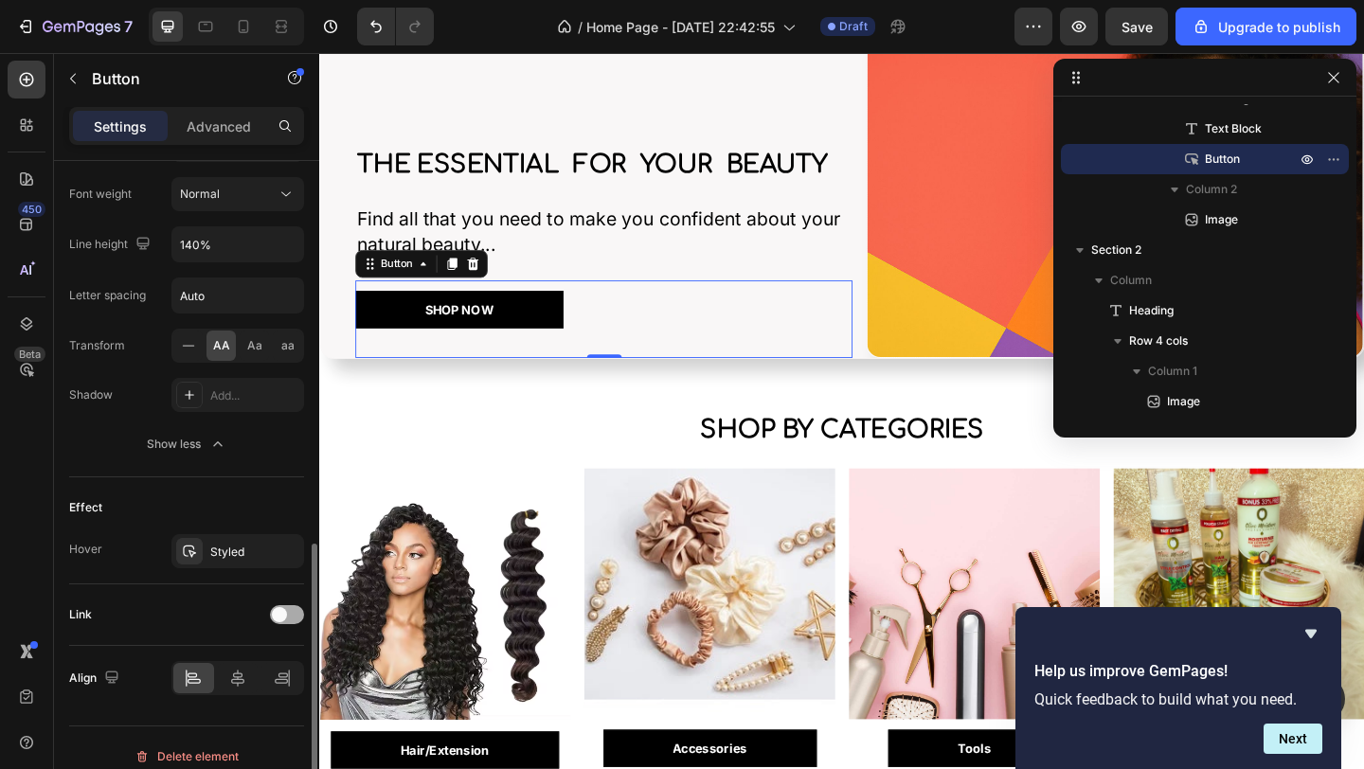
click at [290, 615] on div at bounding box center [287, 614] width 34 height 19
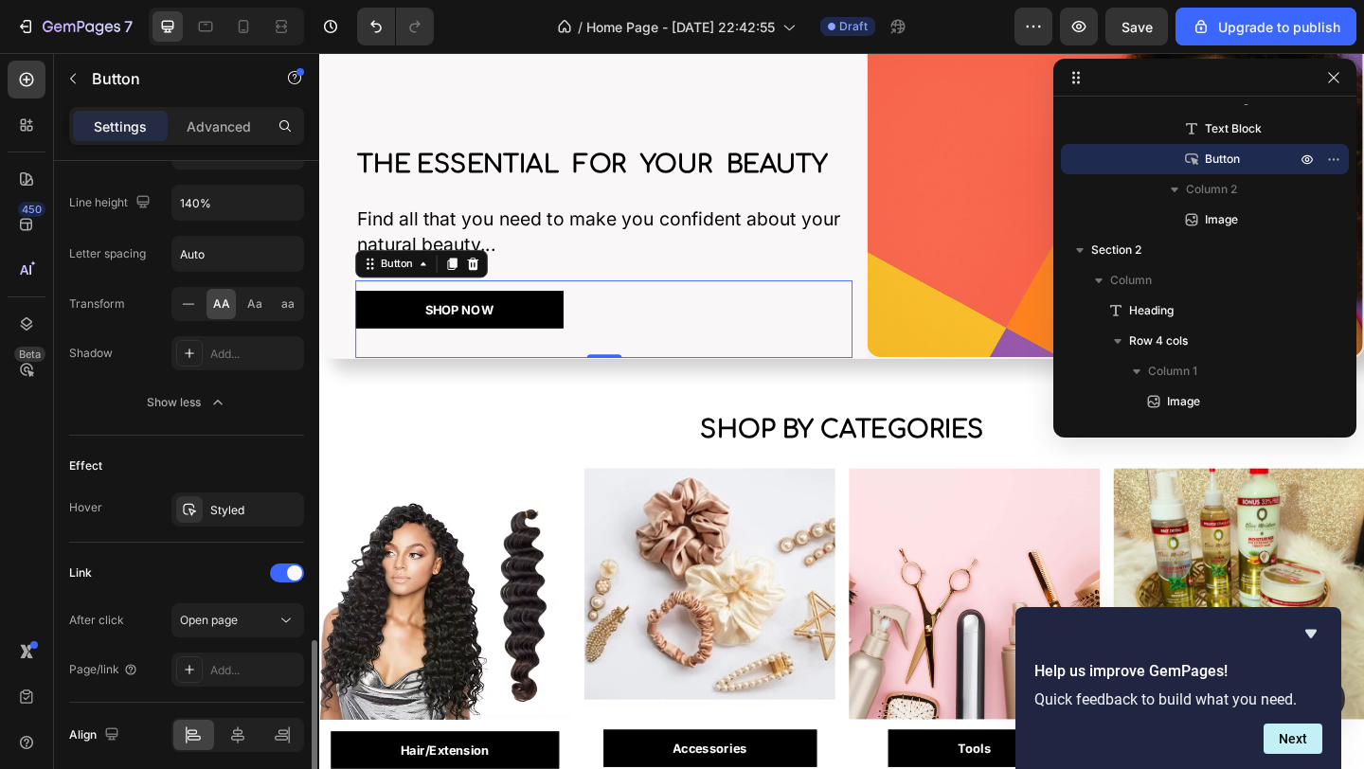
scroll to position [1045, 0]
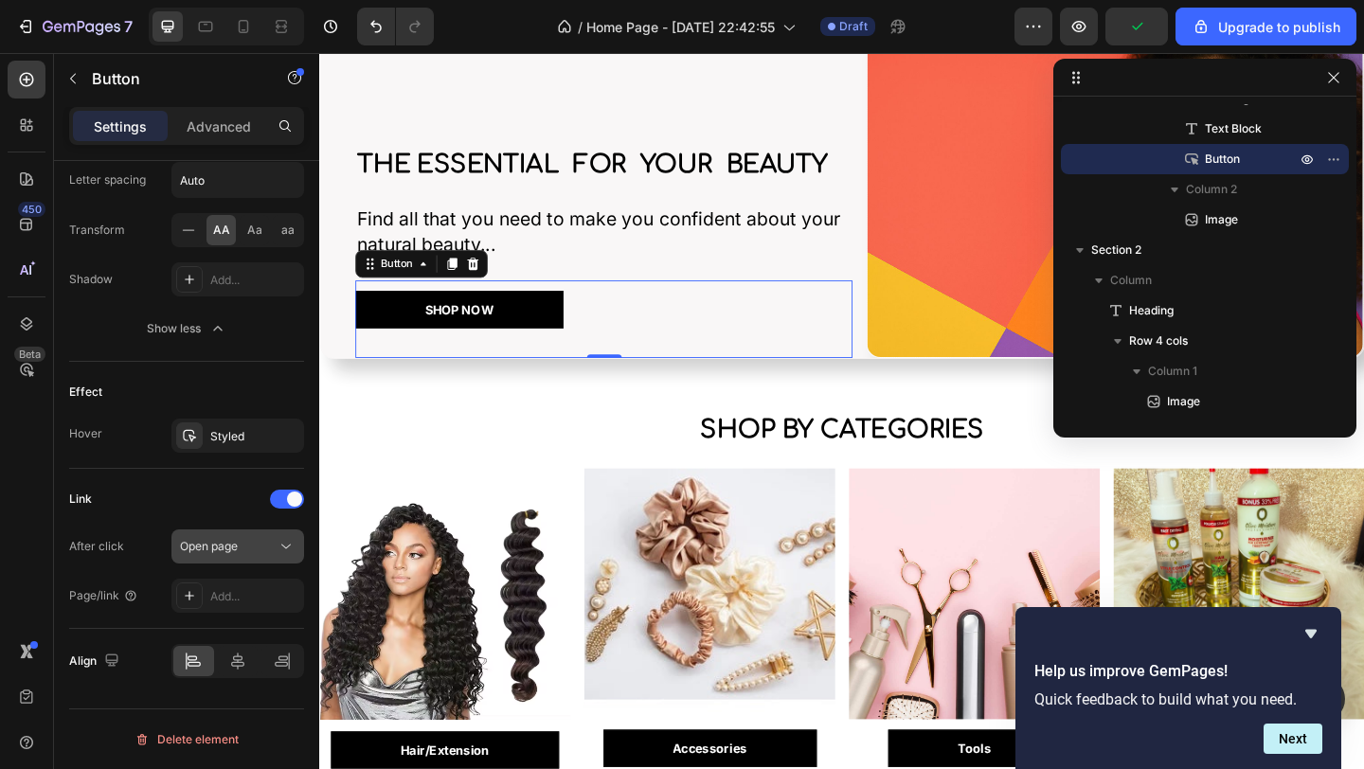
click at [287, 548] on icon at bounding box center [286, 546] width 19 height 19
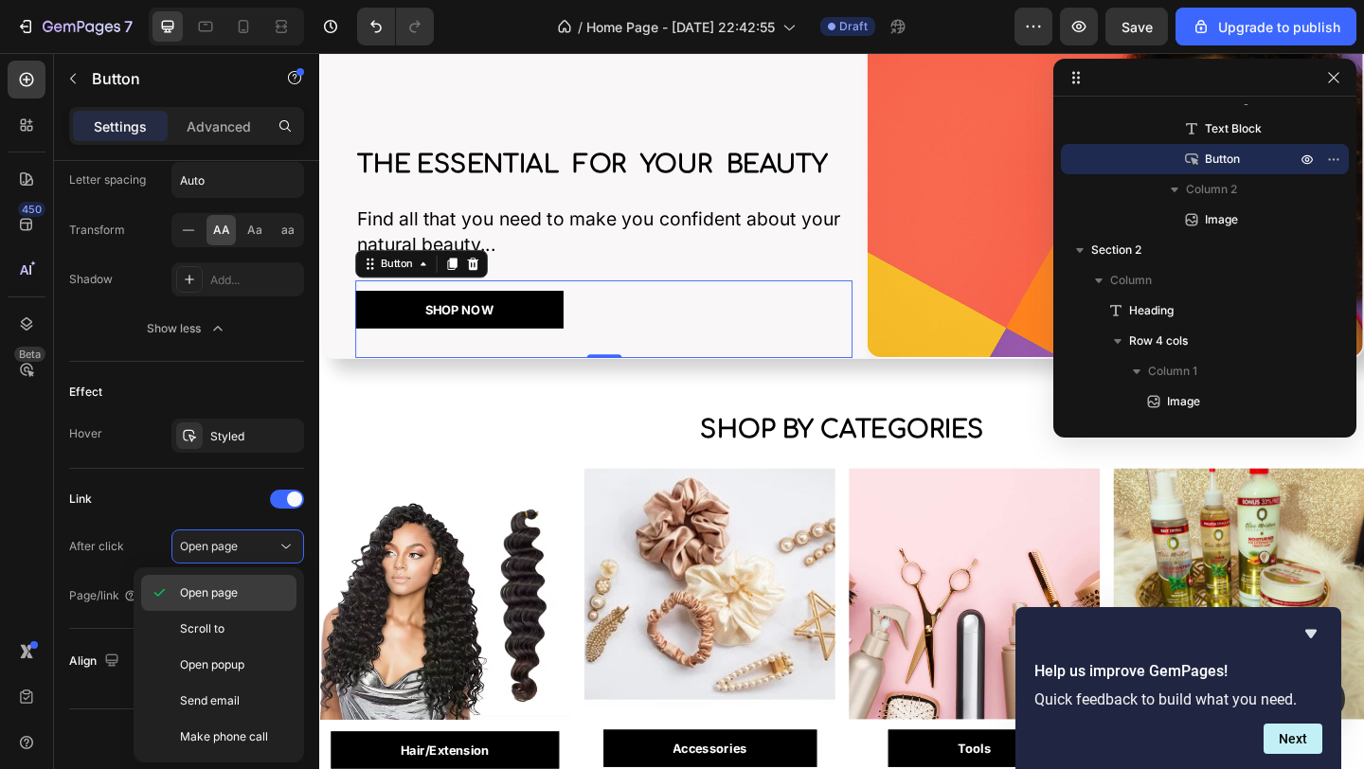
click at [196, 590] on span "Open page" at bounding box center [209, 592] width 58 height 17
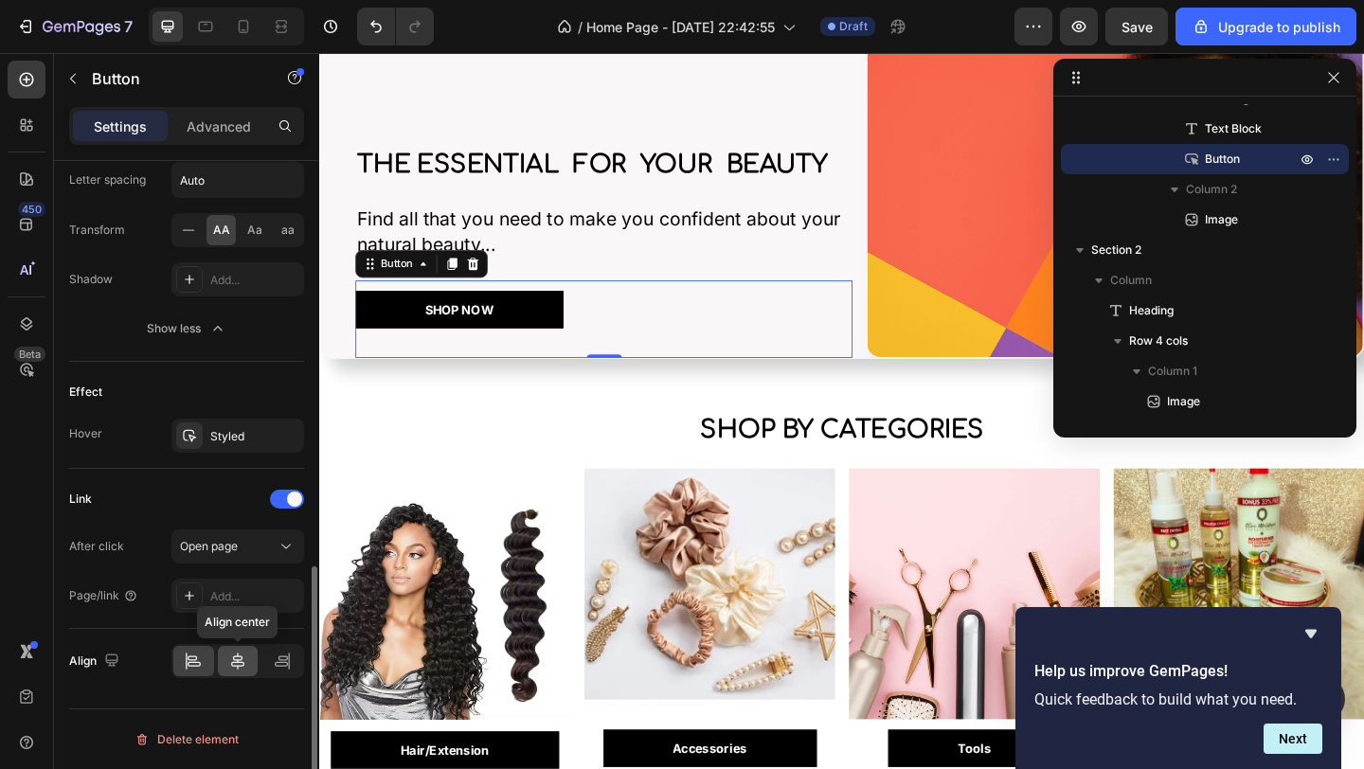
click at [239, 665] on icon at bounding box center [237, 661] width 19 height 19
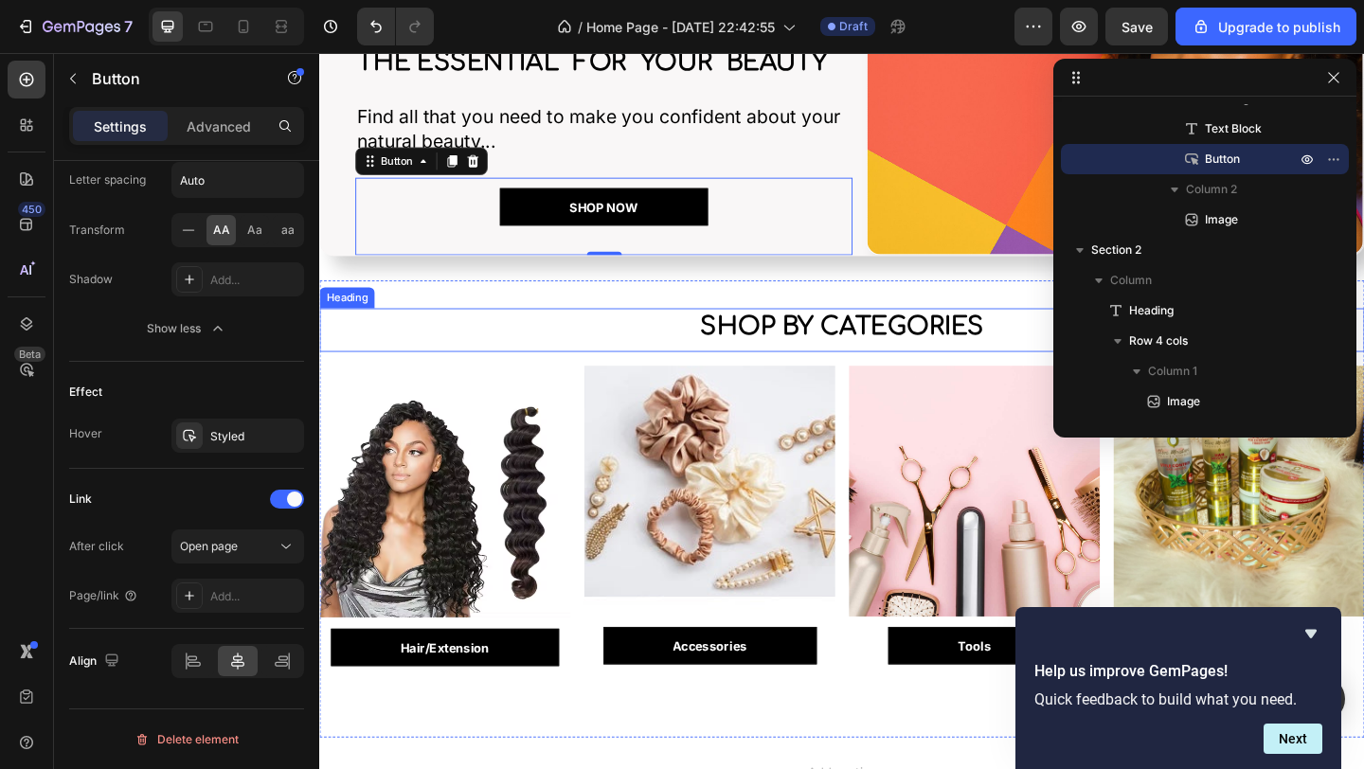
scroll to position [195, 0]
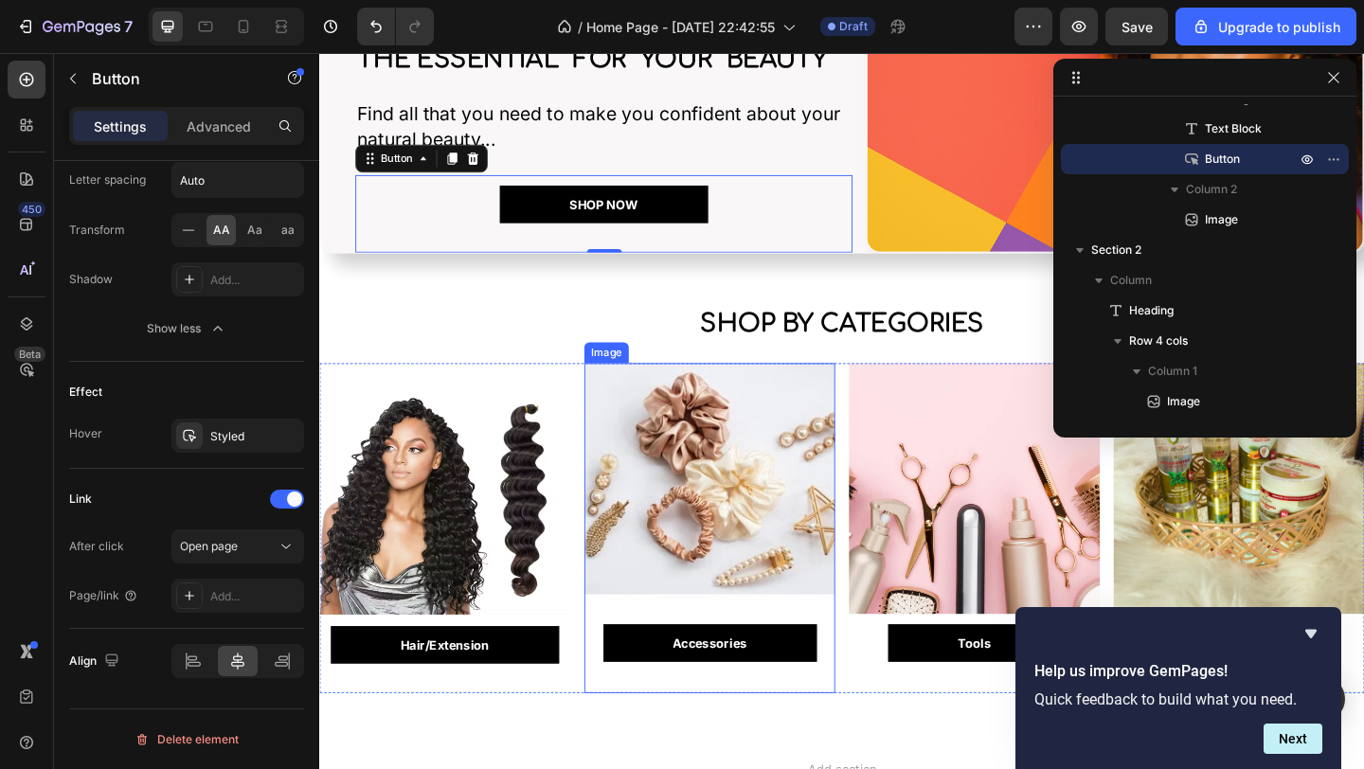
click at [702, 477] on img at bounding box center [743, 526] width 273 height 273
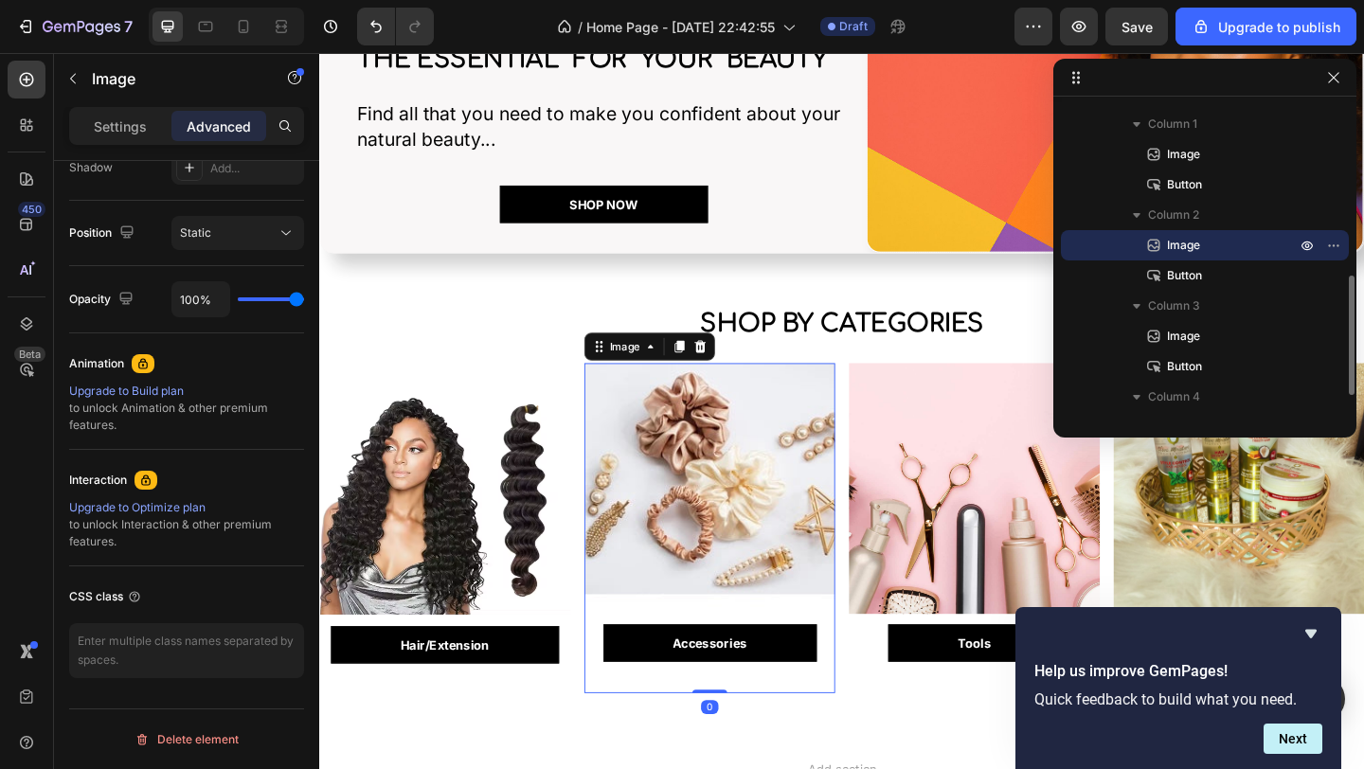
scroll to position [0, 0]
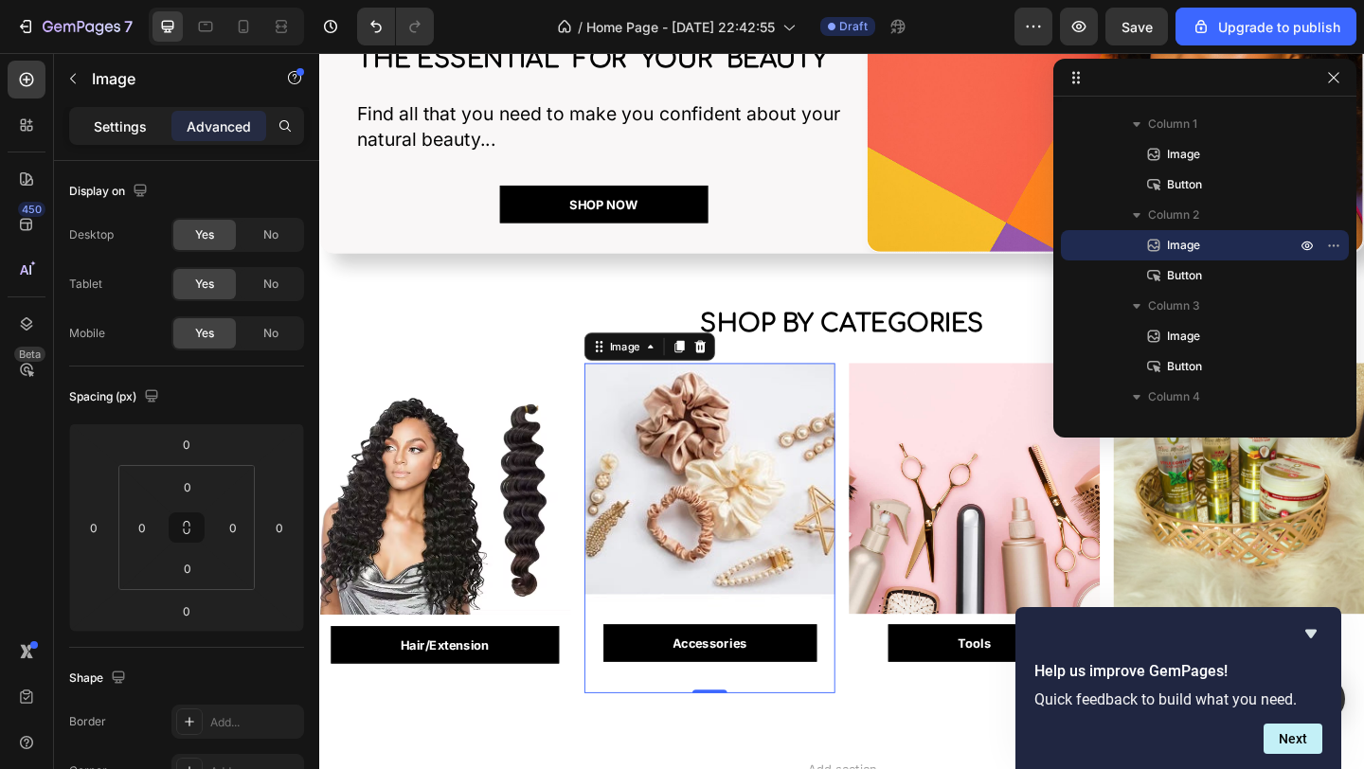
click at [104, 127] on p "Settings" at bounding box center [120, 126] width 53 height 20
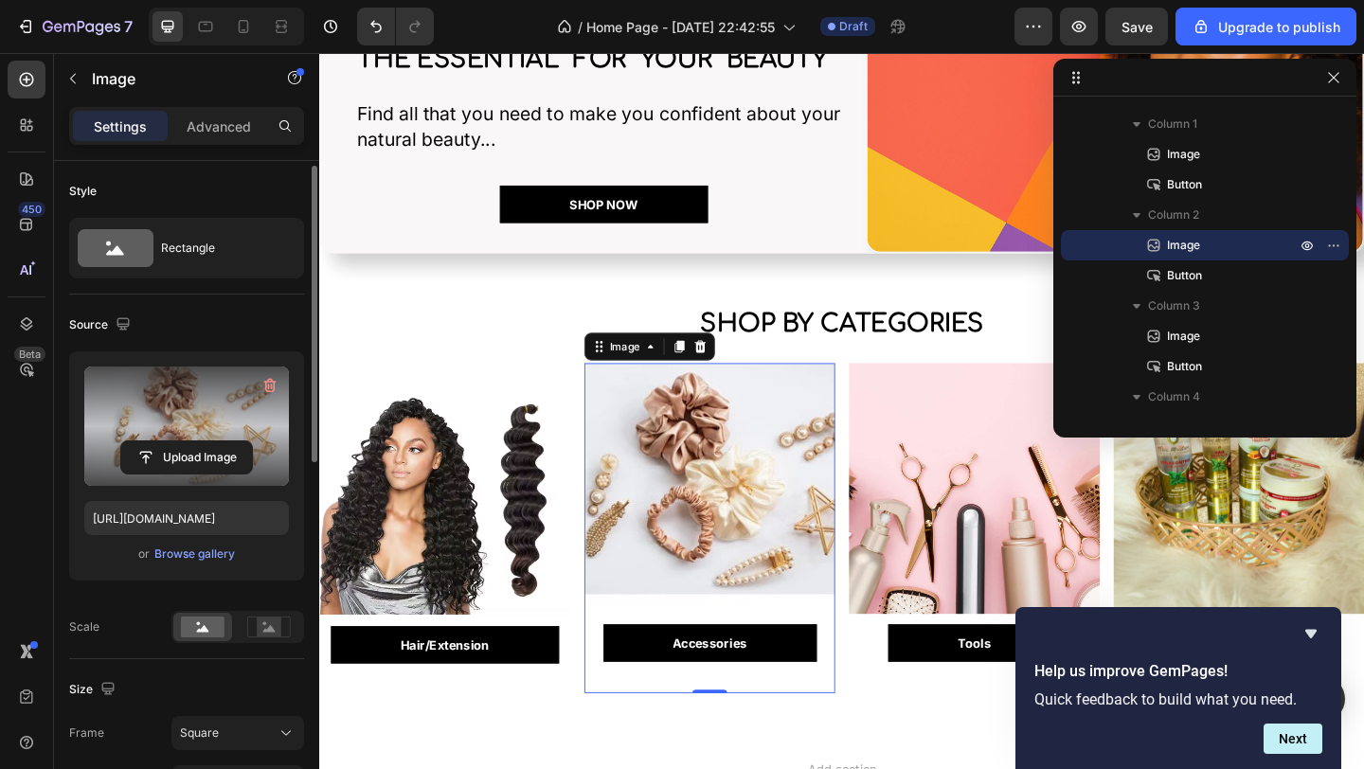
scroll to position [4, 0]
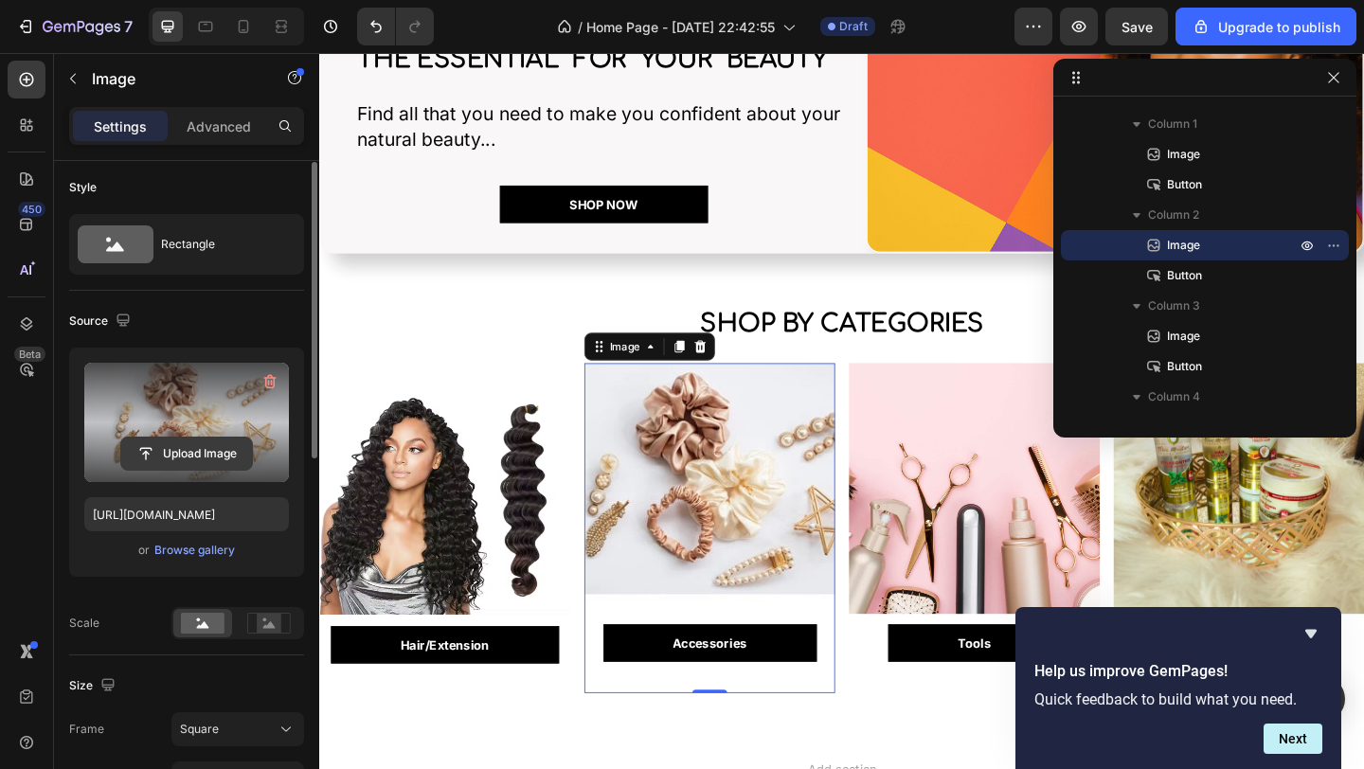
click at [198, 454] on input "file" at bounding box center [186, 454] width 131 height 32
click at [192, 451] on input "file" at bounding box center [186, 454] width 131 height 32
type input "C:\fakepath\collection-of-trendy-silk-elastic-band-scrunchies-royalty-free-imag…"
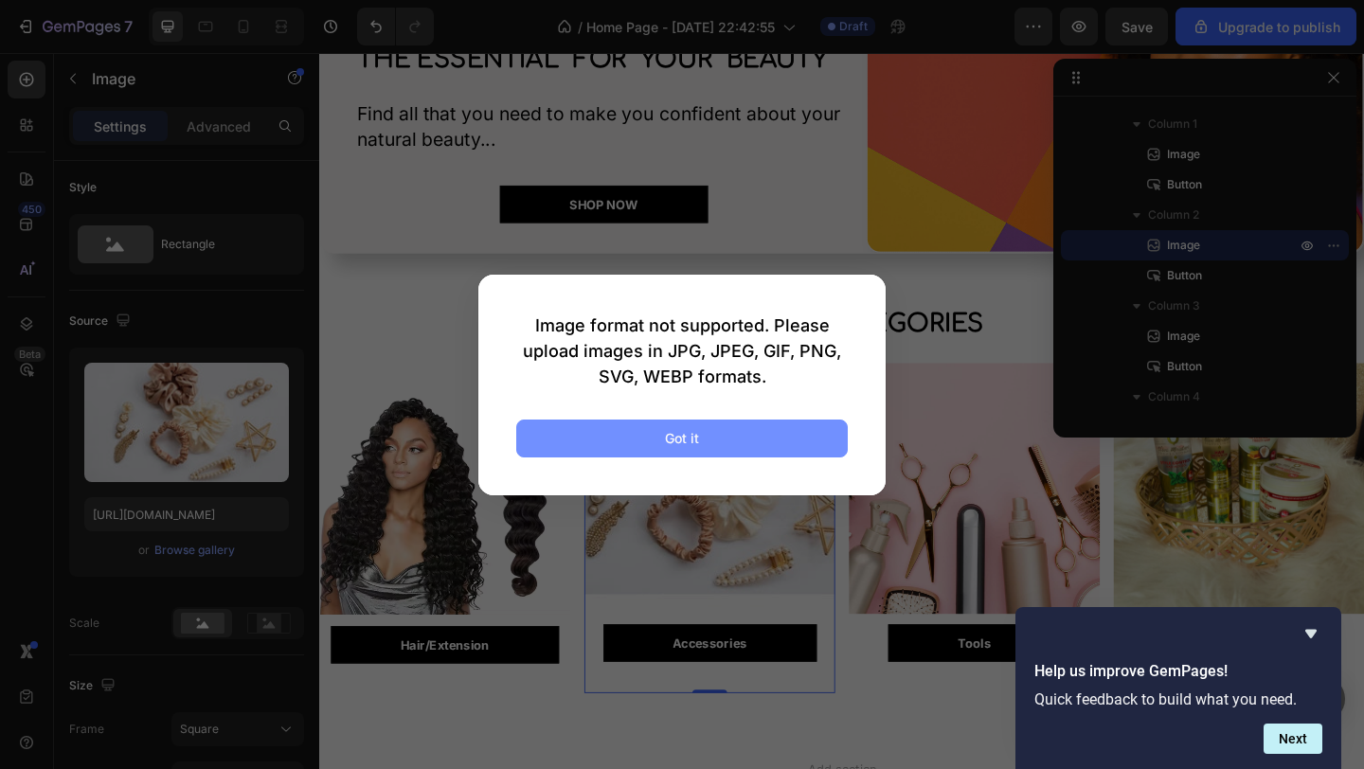
click at [680, 429] on div "Got it" at bounding box center [682, 438] width 34 height 20
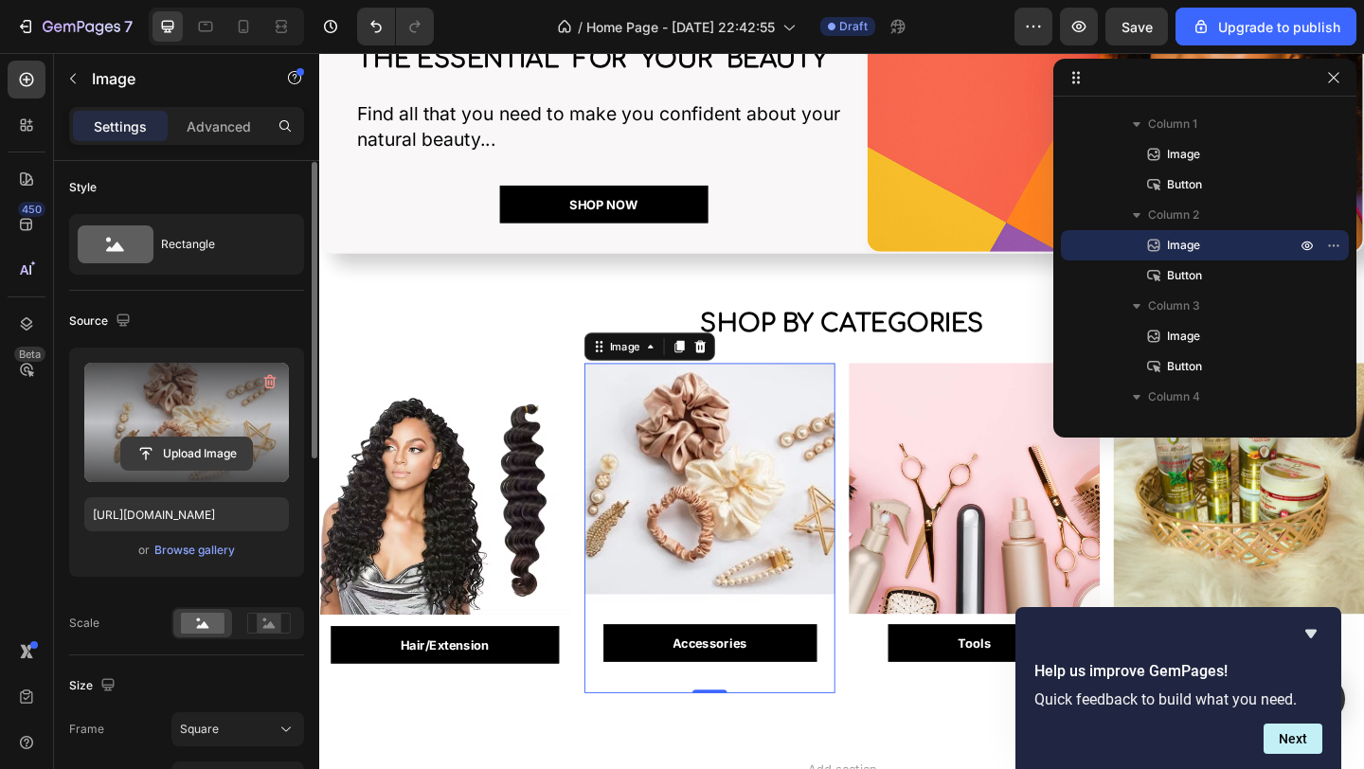
click at [205, 452] on input "file" at bounding box center [186, 454] width 131 height 32
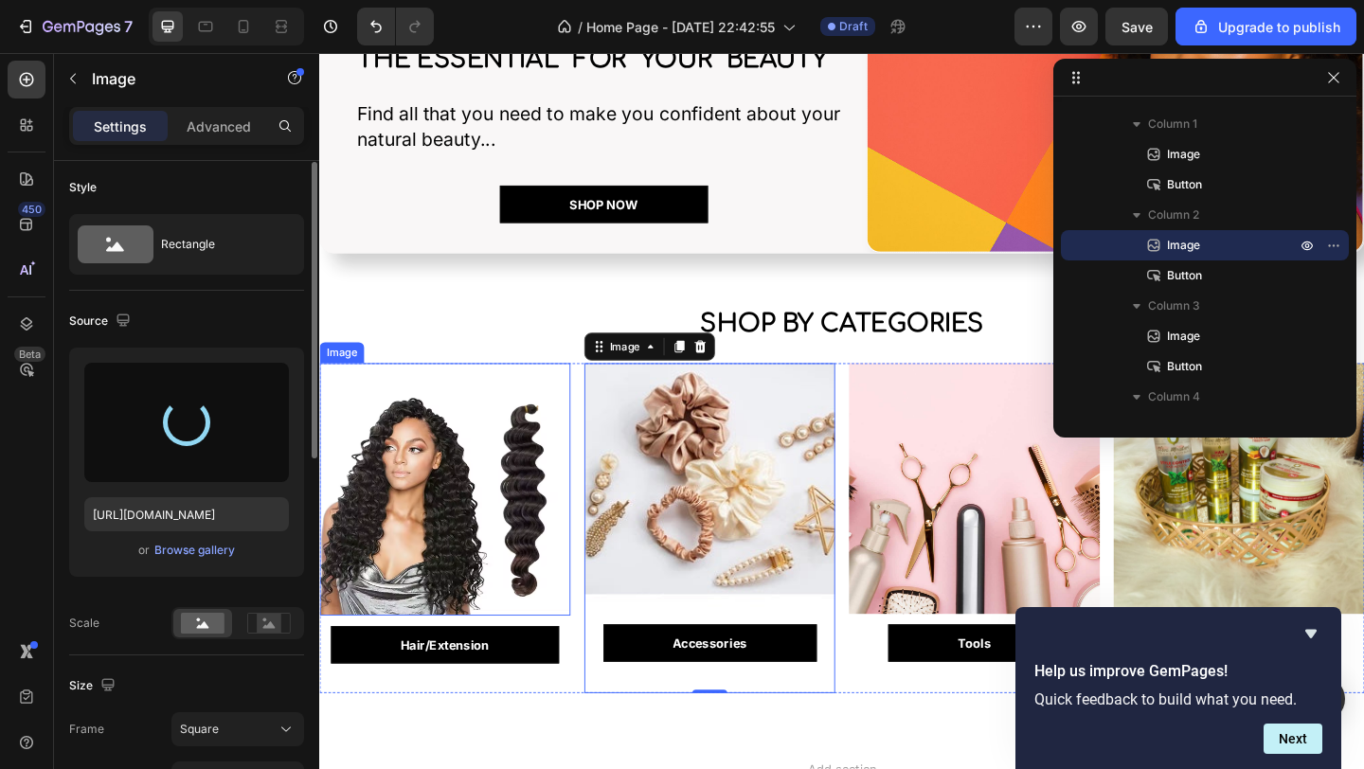
type input "https://cdn.shopify.com/s/files/1/0622/1840/3974/files/gempages_584447014276694…"
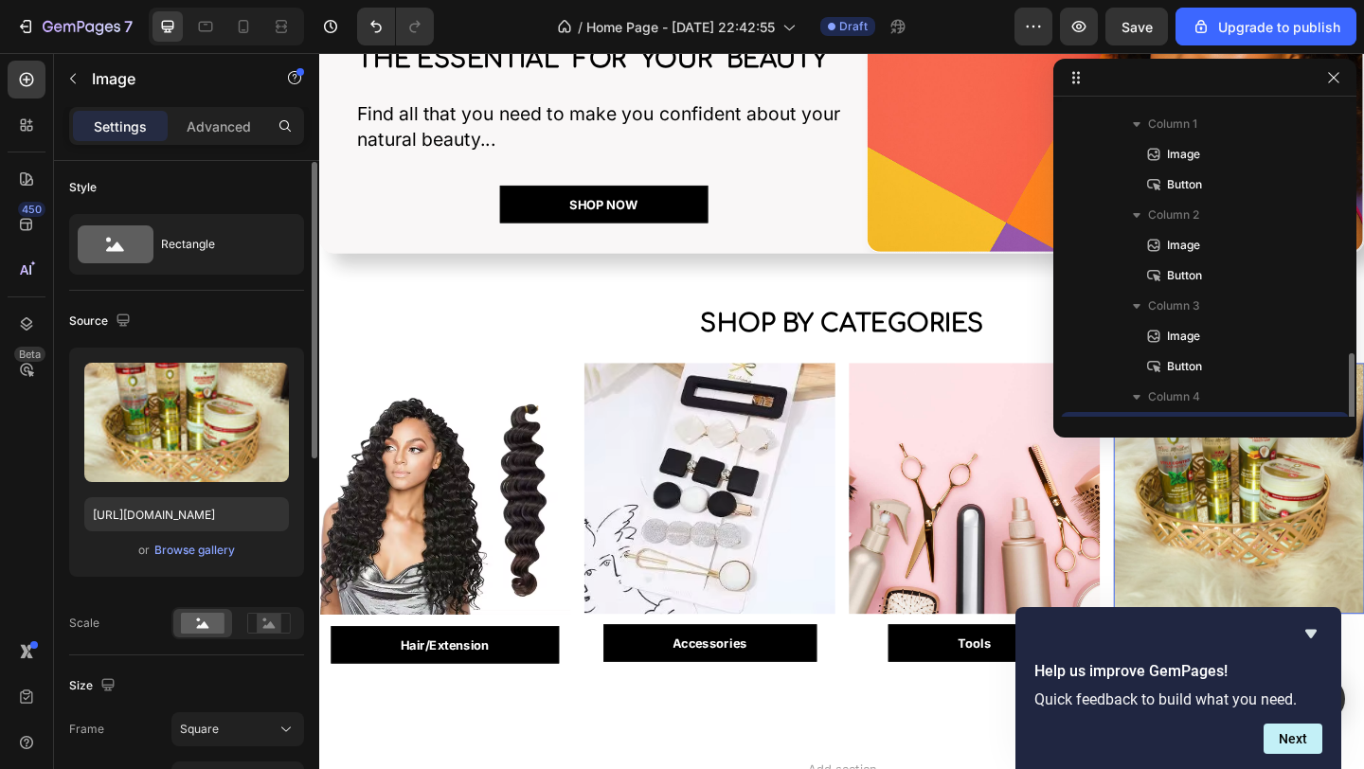
click at [1261, 570] on img at bounding box center [1319, 526] width 273 height 273
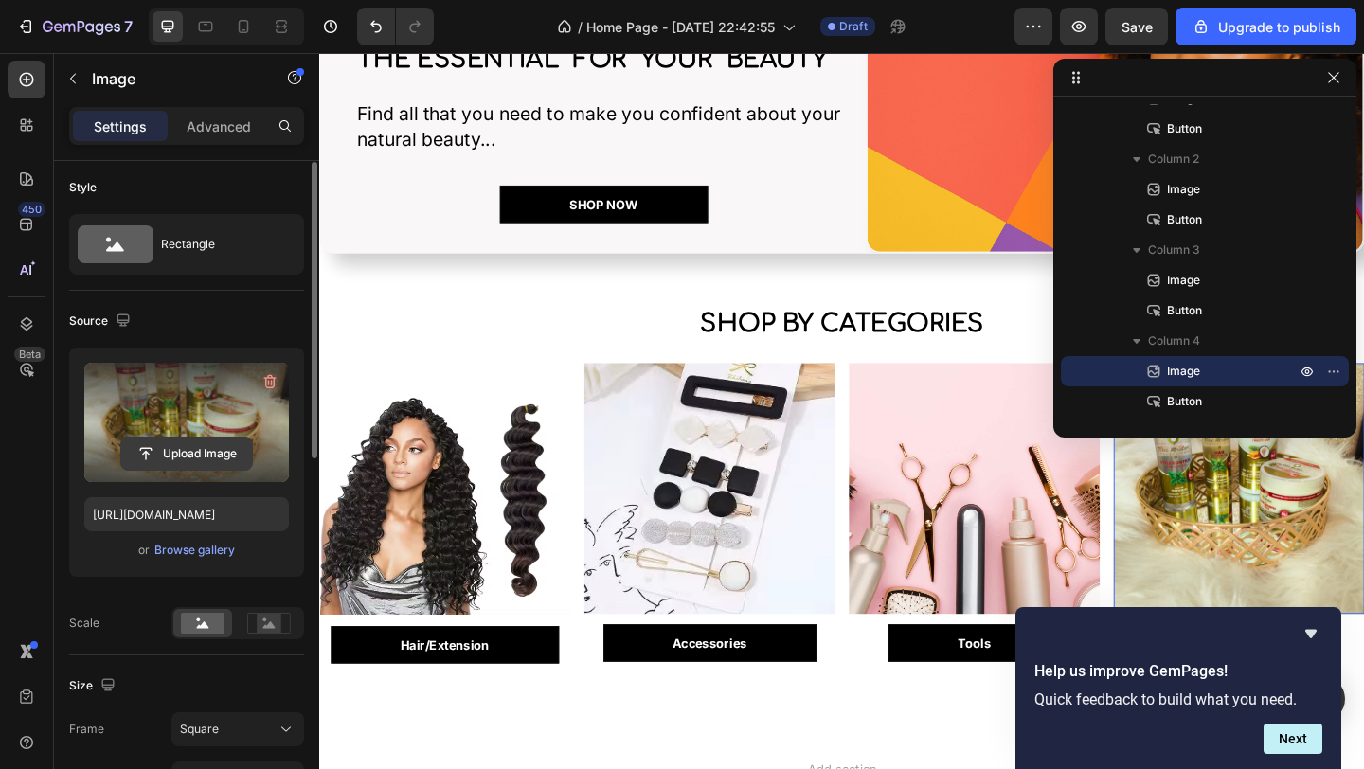
click at [184, 449] on input "file" at bounding box center [186, 454] width 131 height 32
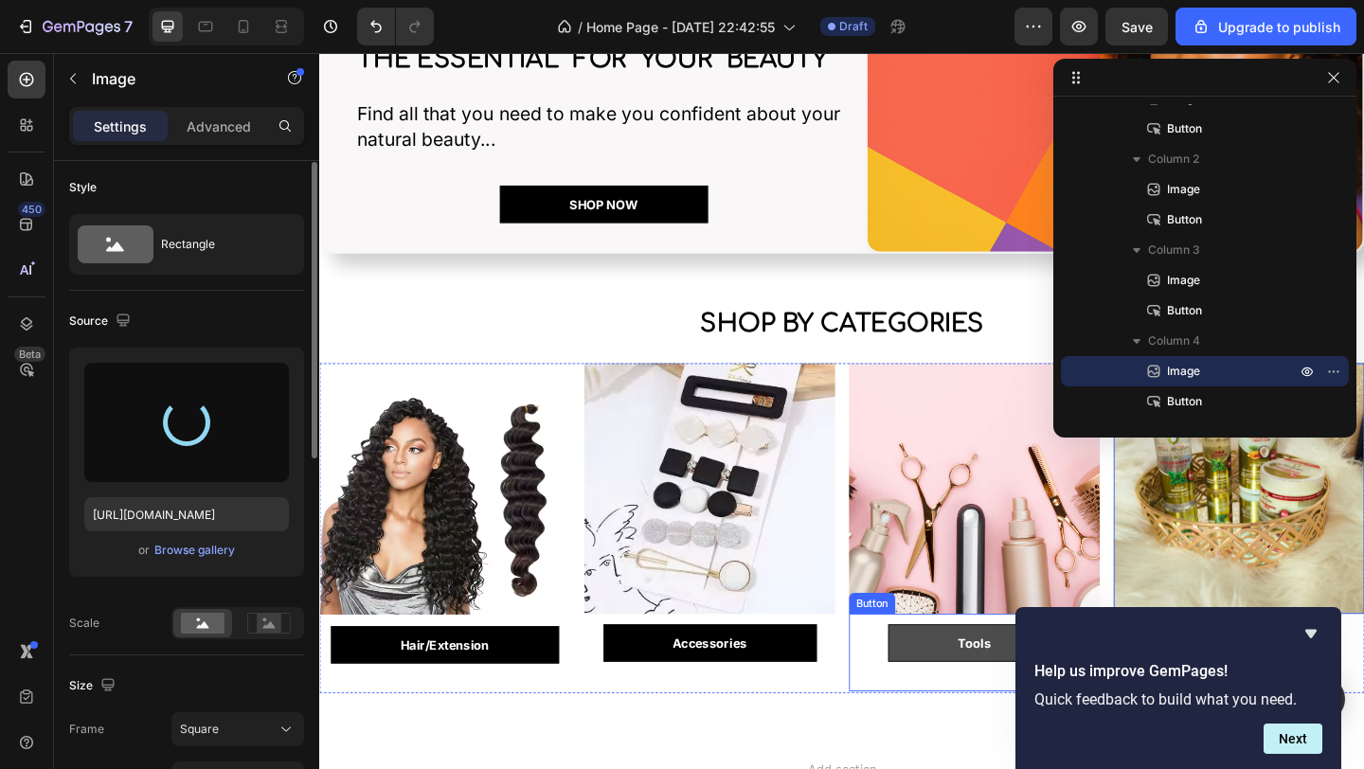
type input "[URL][DOMAIN_NAME]"
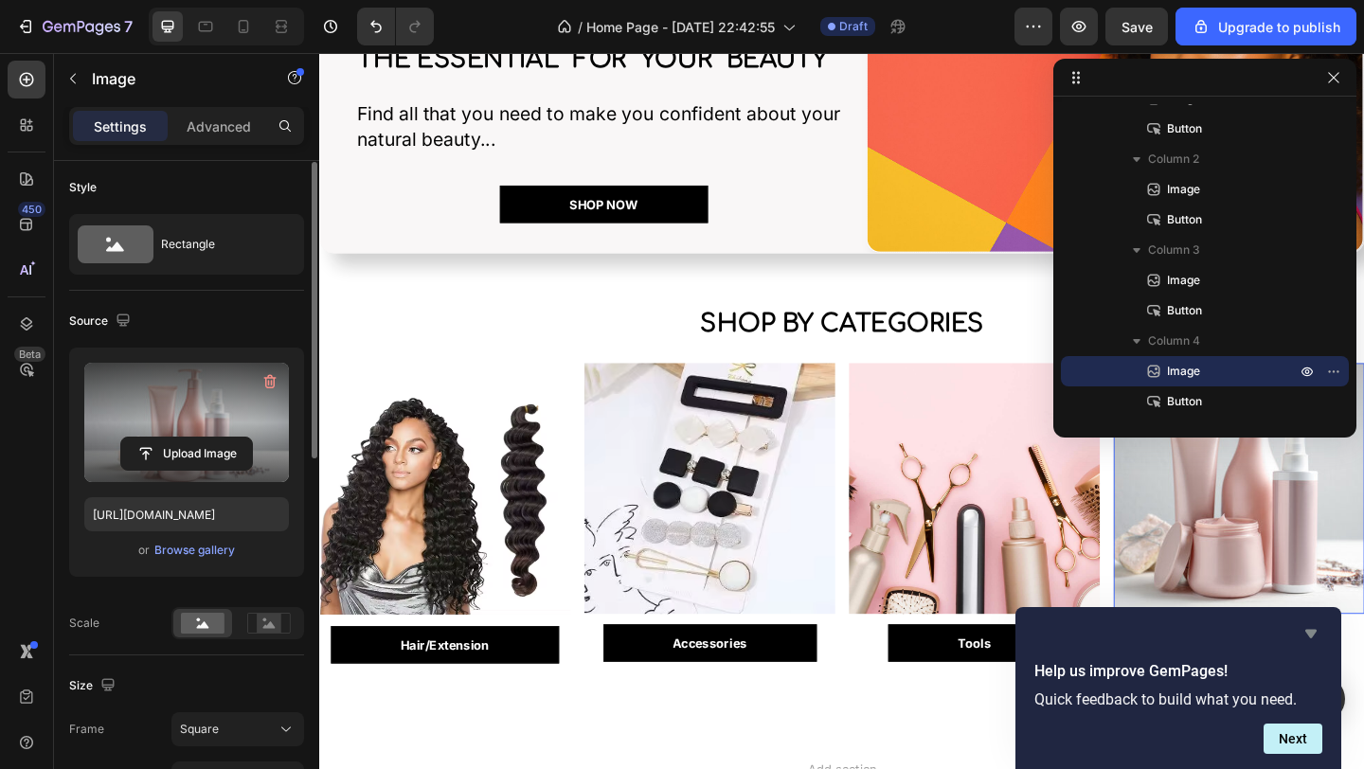
click at [1307, 633] on icon "Hide survey" at bounding box center [1310, 634] width 11 height 9
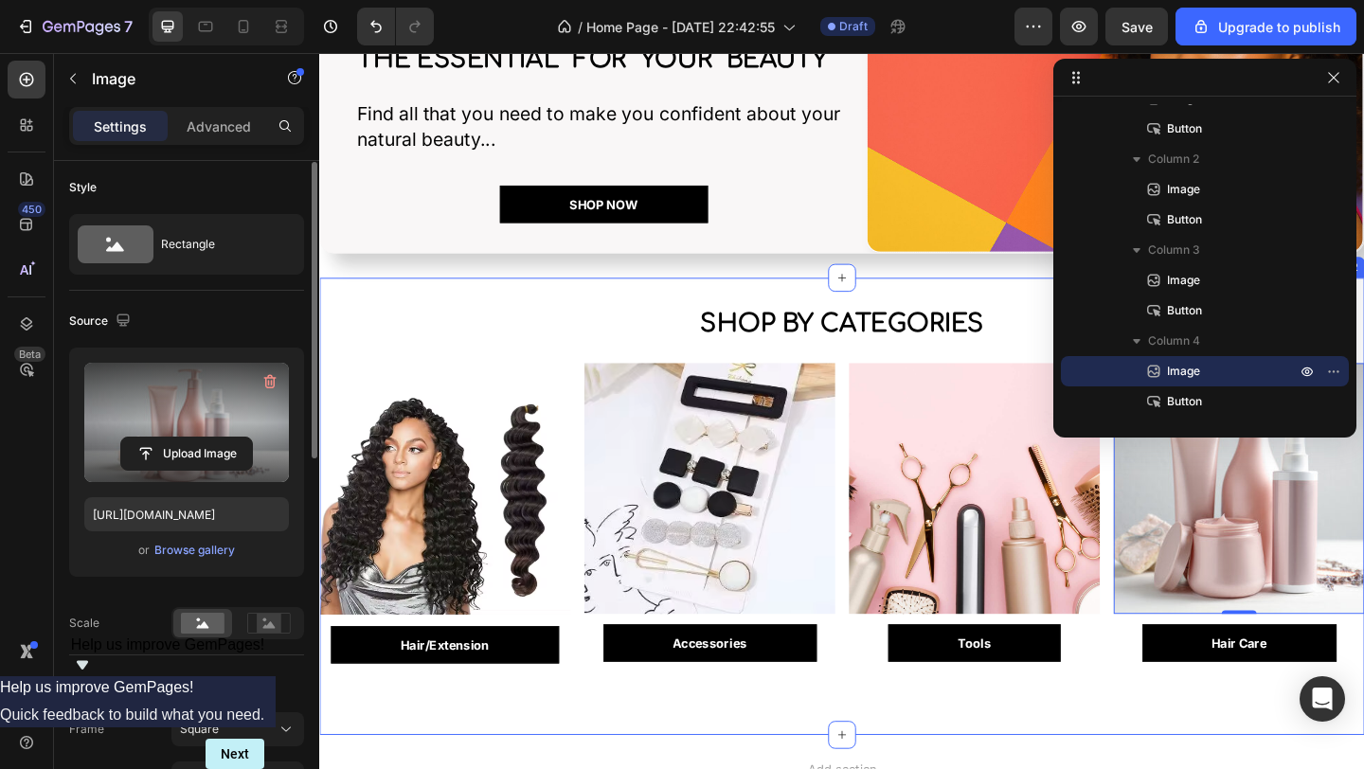
click at [692, 768] on div "shop by categories Heading Image Hair/Extension Button Image Accessories Button…" at bounding box center [887, 545] width 1136 height 497
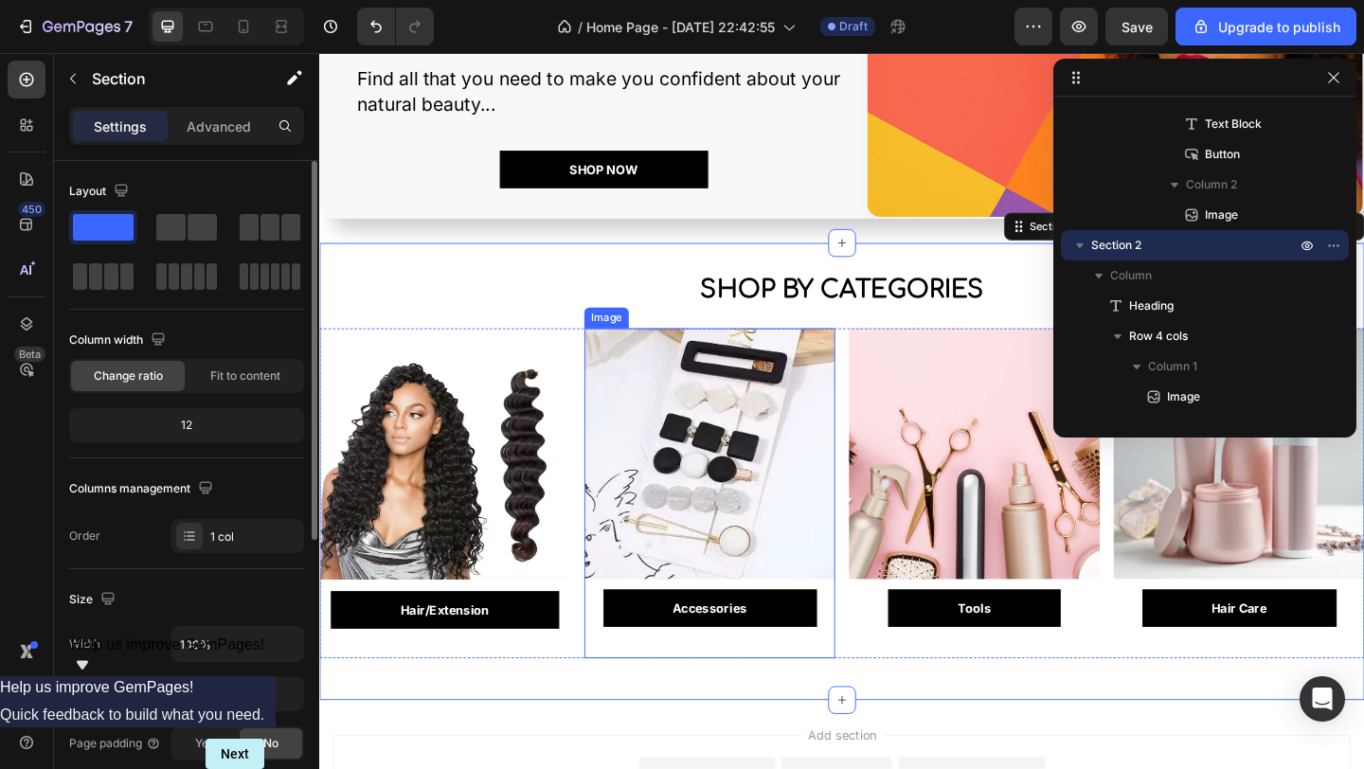
scroll to position [267, 0]
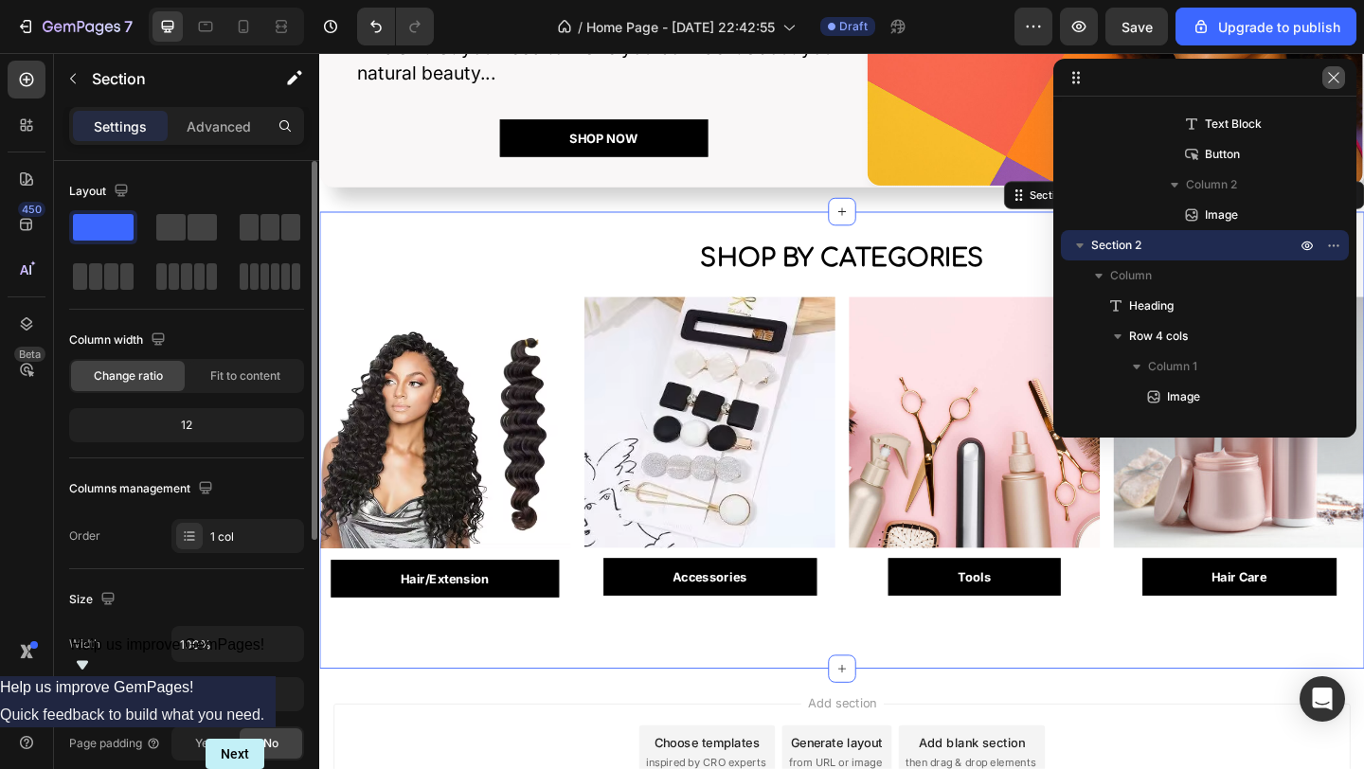
click at [1340, 86] on button "button" at bounding box center [1333, 77] width 23 height 23
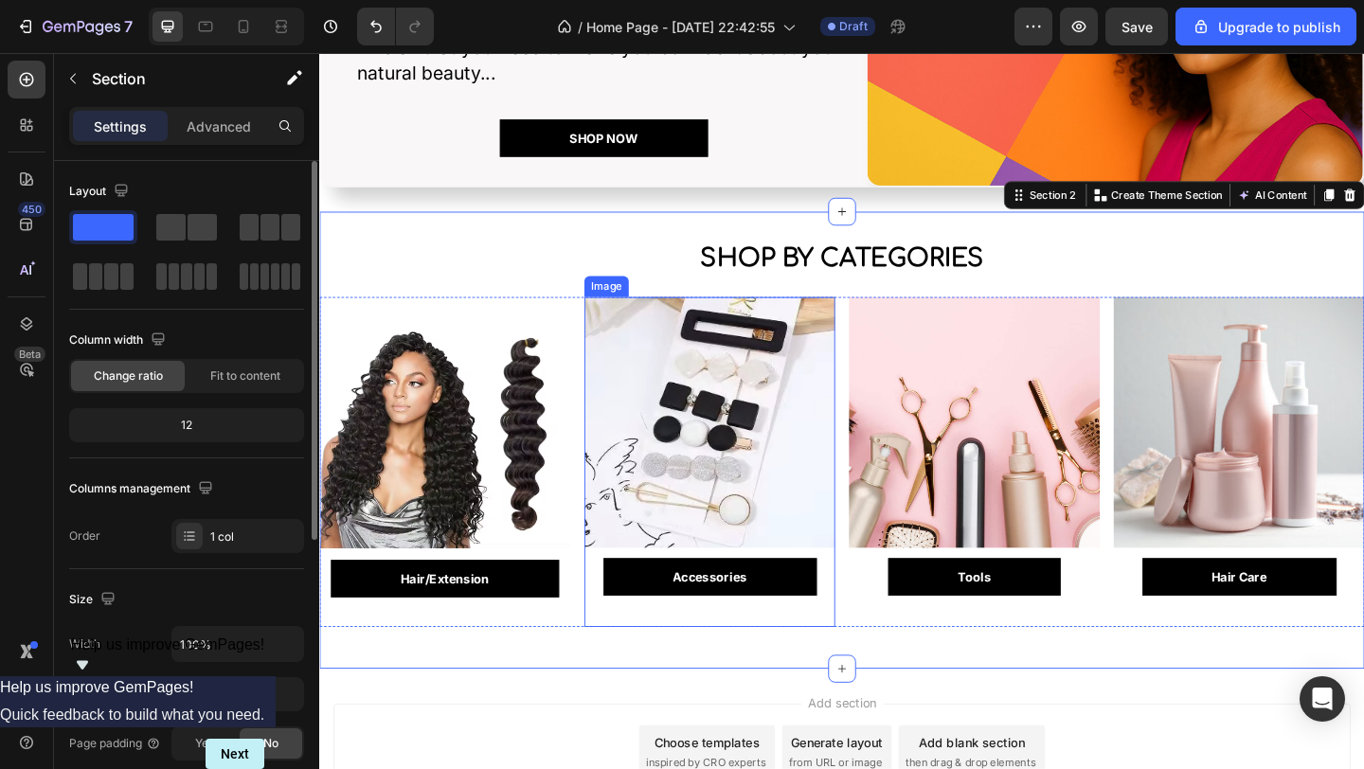
click at [846, 451] on img at bounding box center [743, 454] width 273 height 273
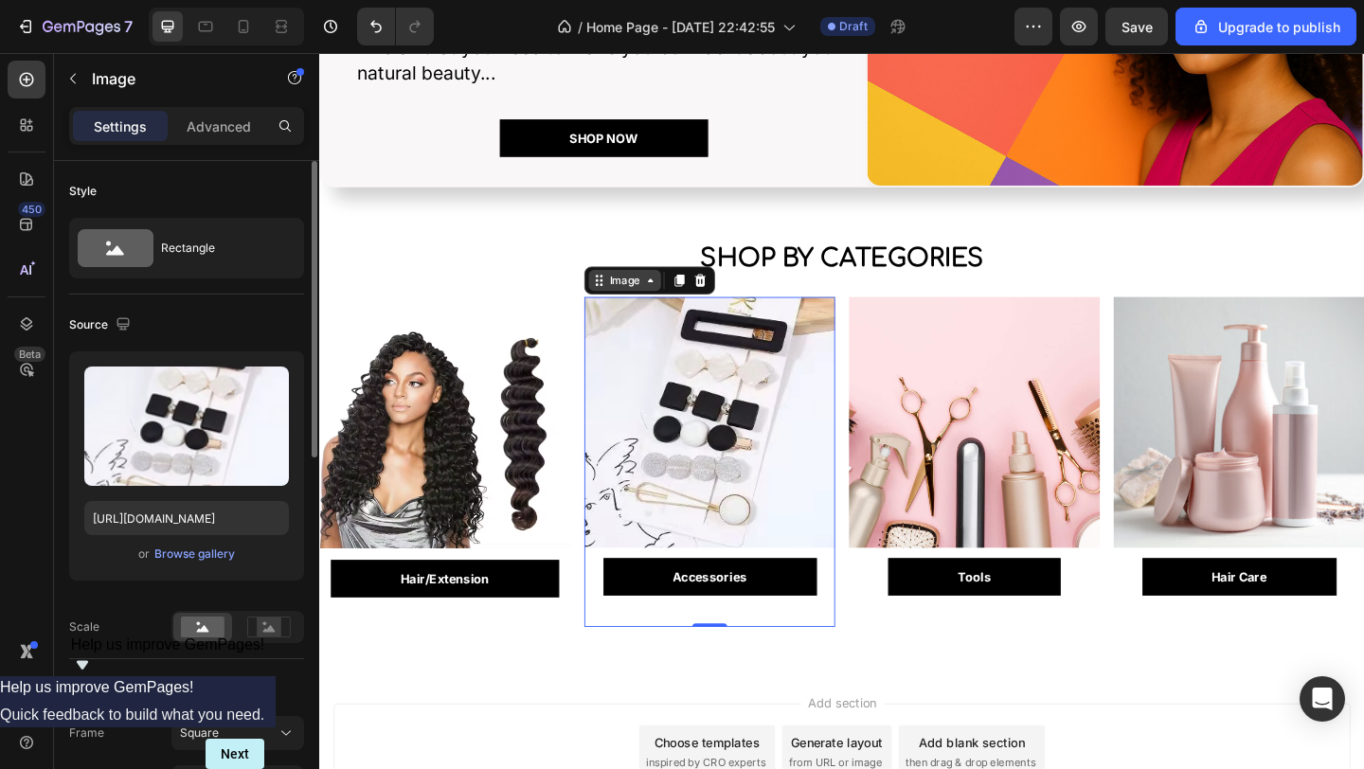
click at [639, 296] on div "Image" at bounding box center [651, 300] width 41 height 17
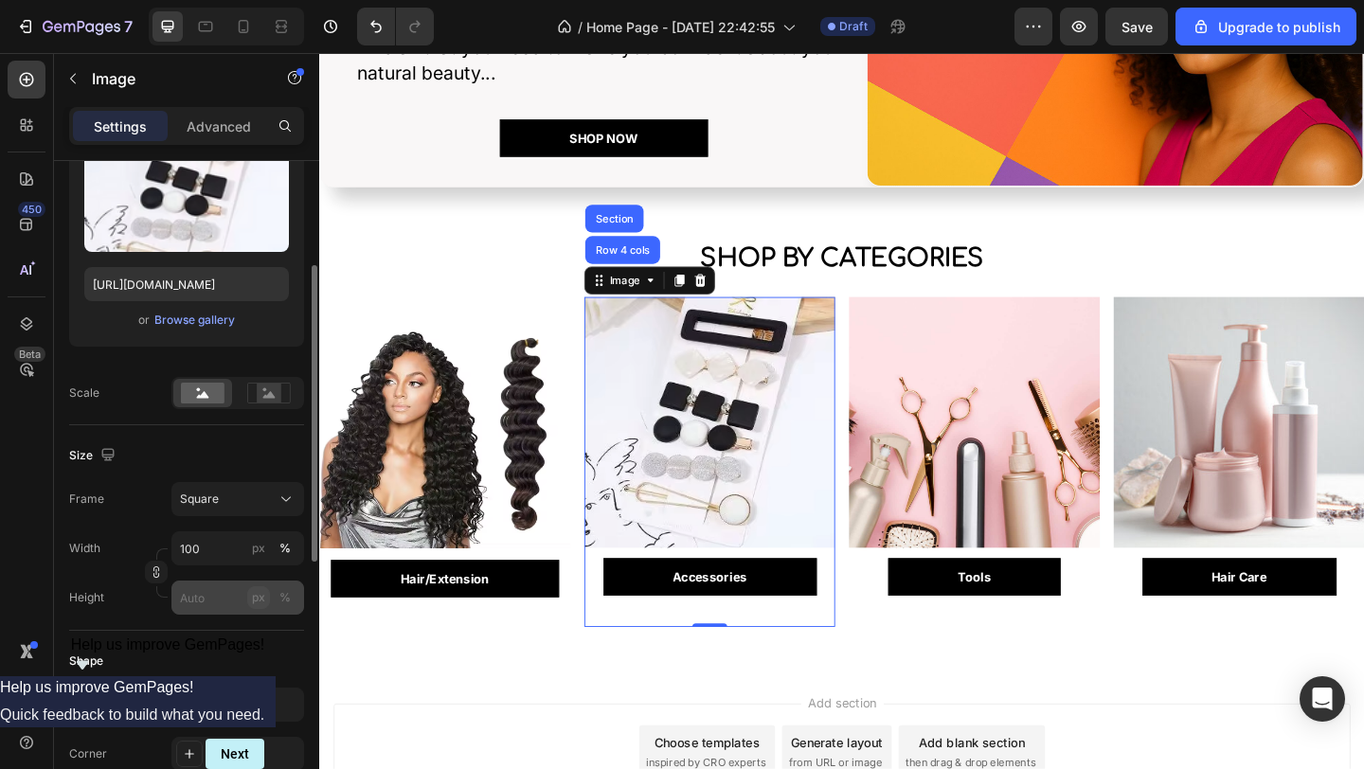
scroll to position [378, 0]
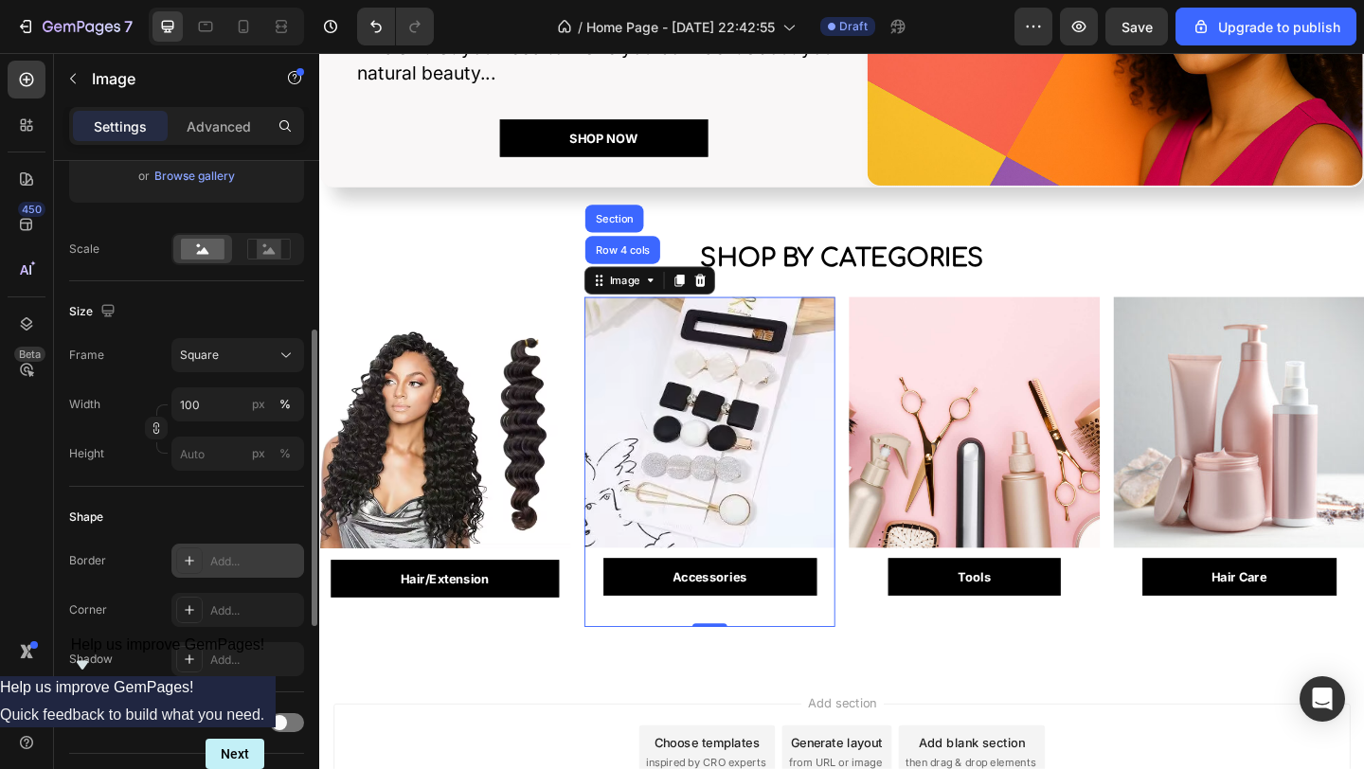
click at [190, 560] on icon at bounding box center [189, 560] width 15 height 15
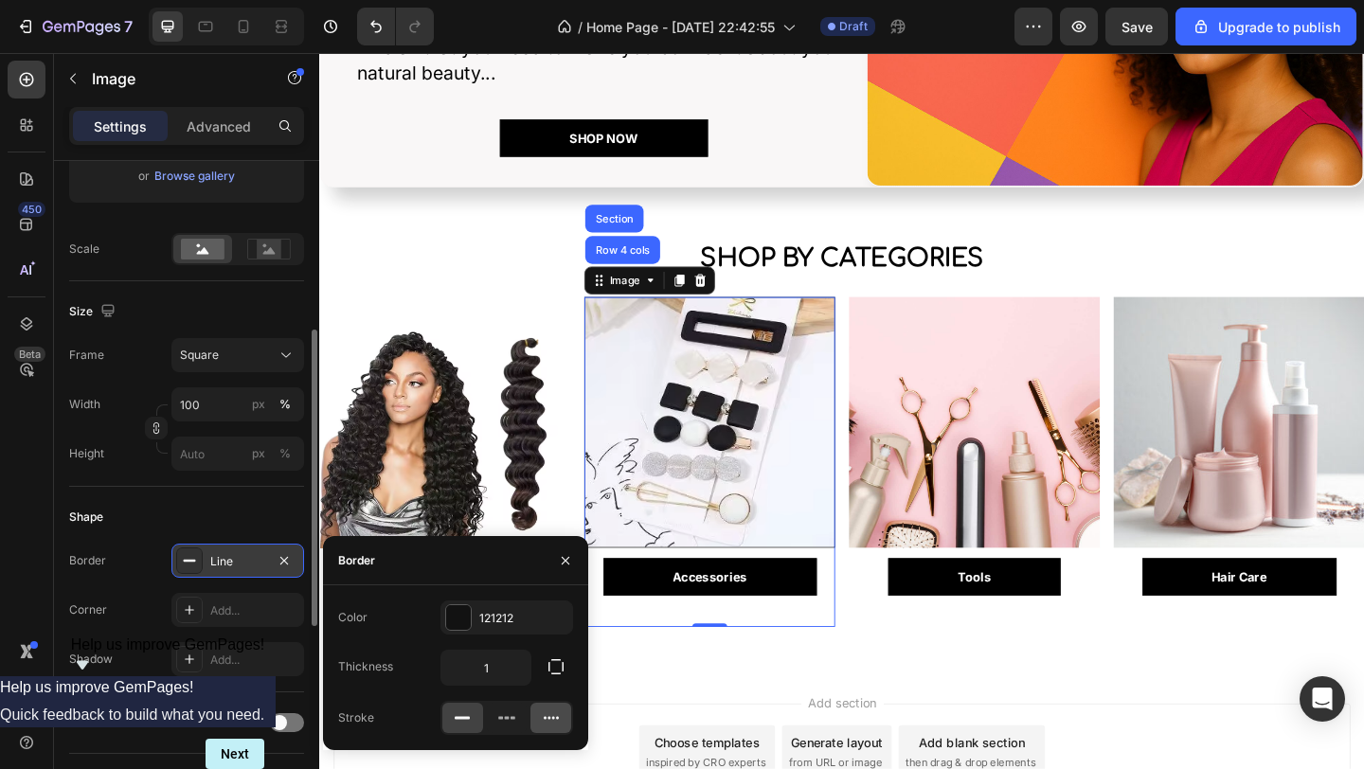
click at [546, 717] on icon at bounding box center [551, 717] width 19 height 19
click at [457, 614] on div at bounding box center [458, 617] width 25 height 25
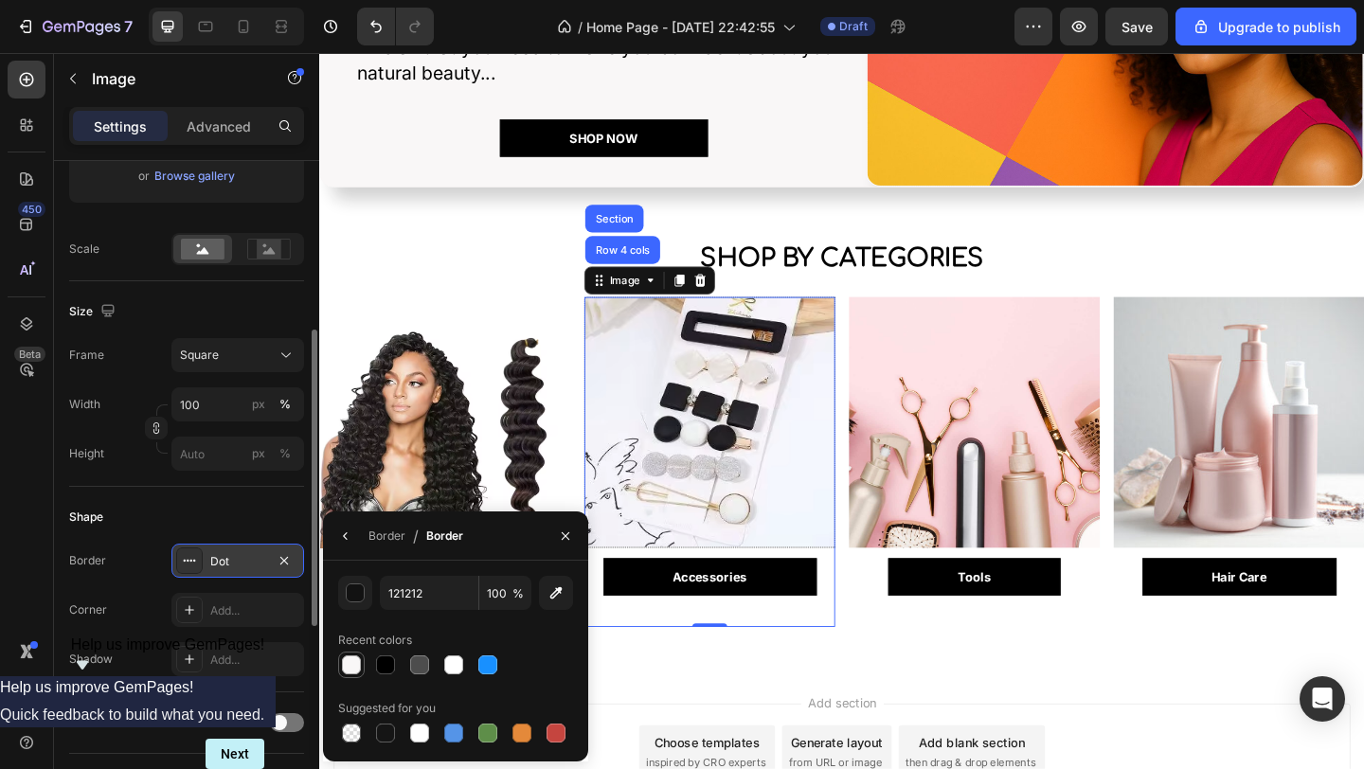
click at [356, 669] on div at bounding box center [351, 664] width 19 height 19
type input "F9F7F7"
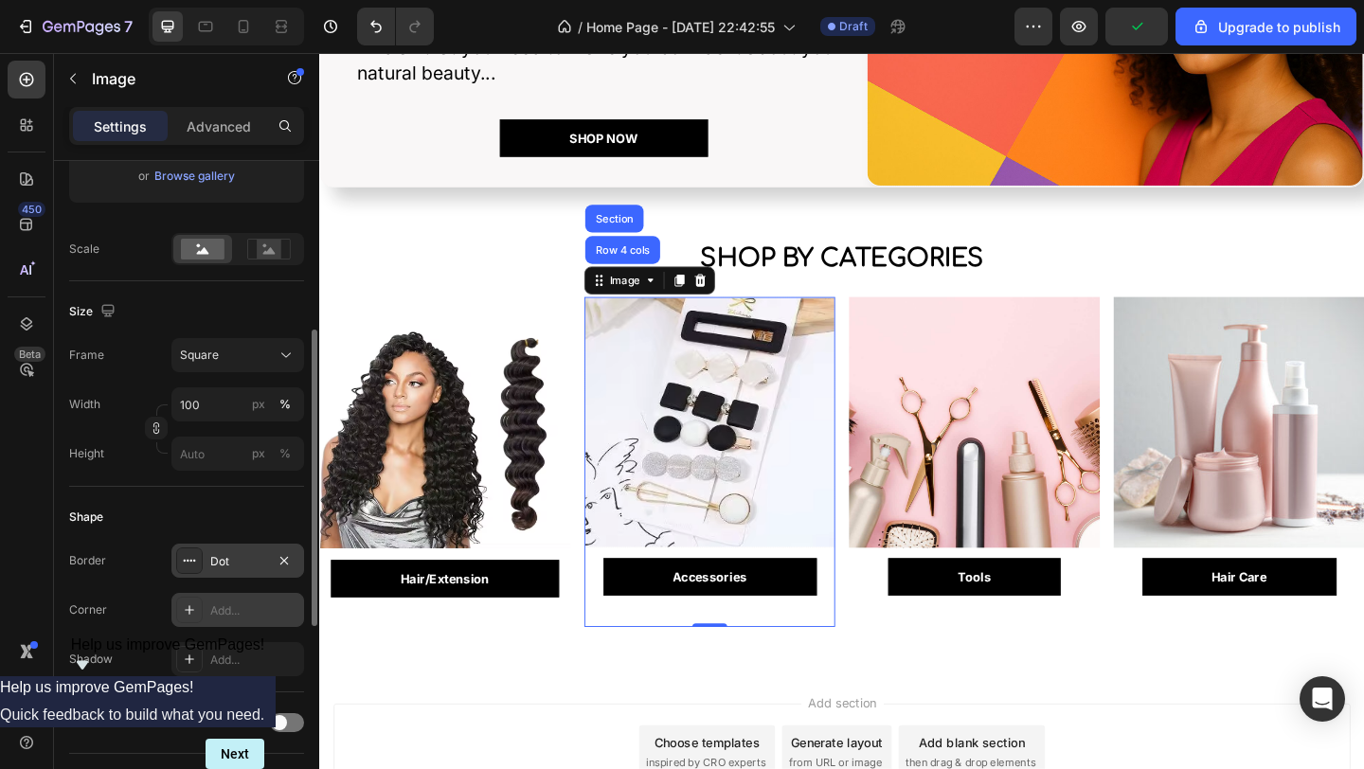
click at [186, 609] on icon at bounding box center [189, 609] width 9 height 9
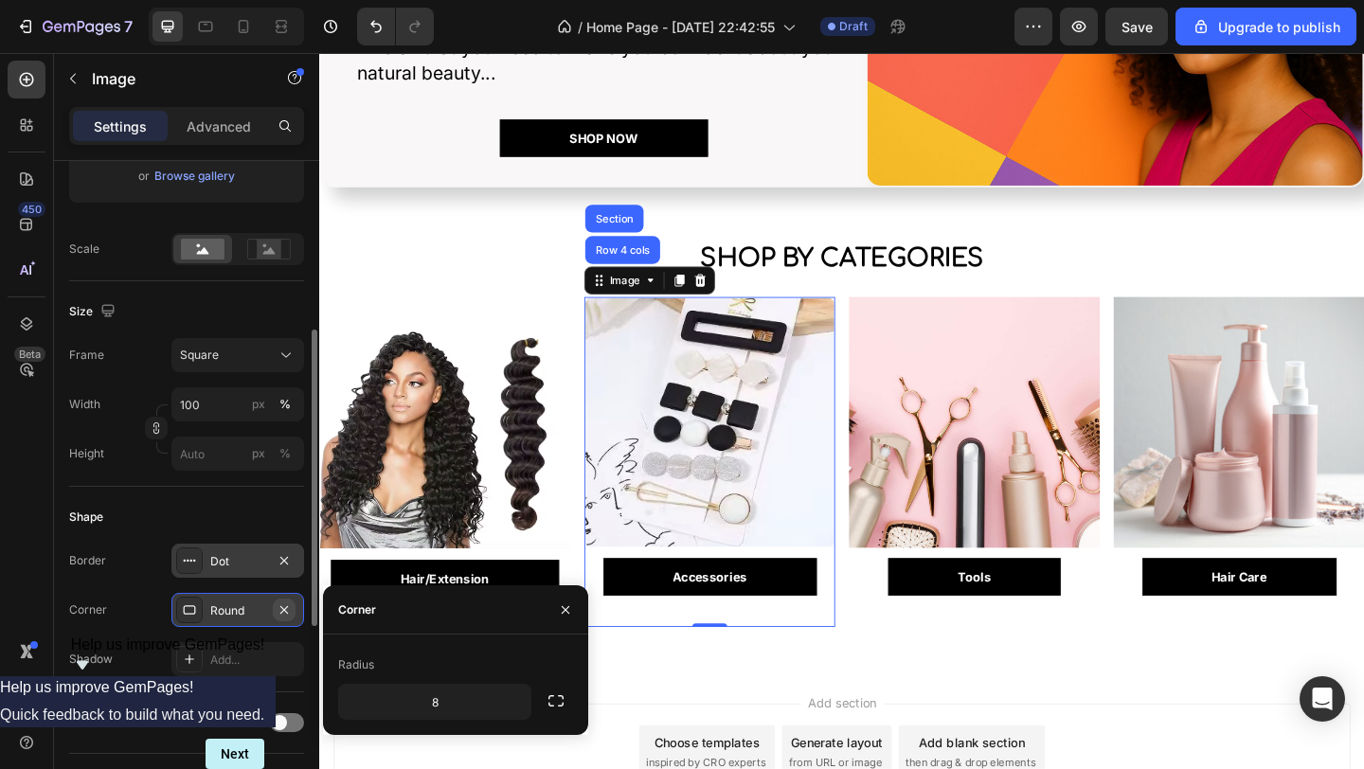
click at [280, 611] on icon "button" at bounding box center [284, 609] width 15 height 15
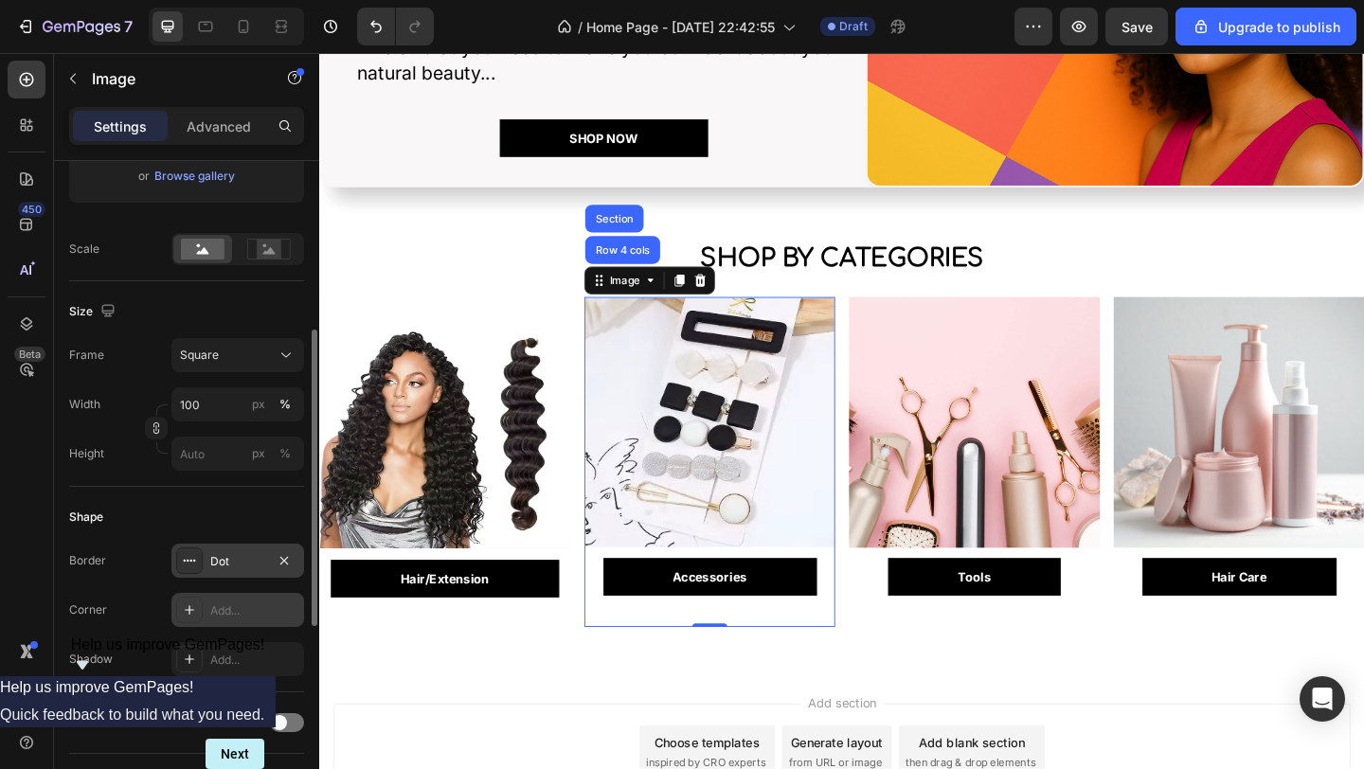
click at [247, 605] on div "Add..." at bounding box center [254, 610] width 89 height 17
type input "8"
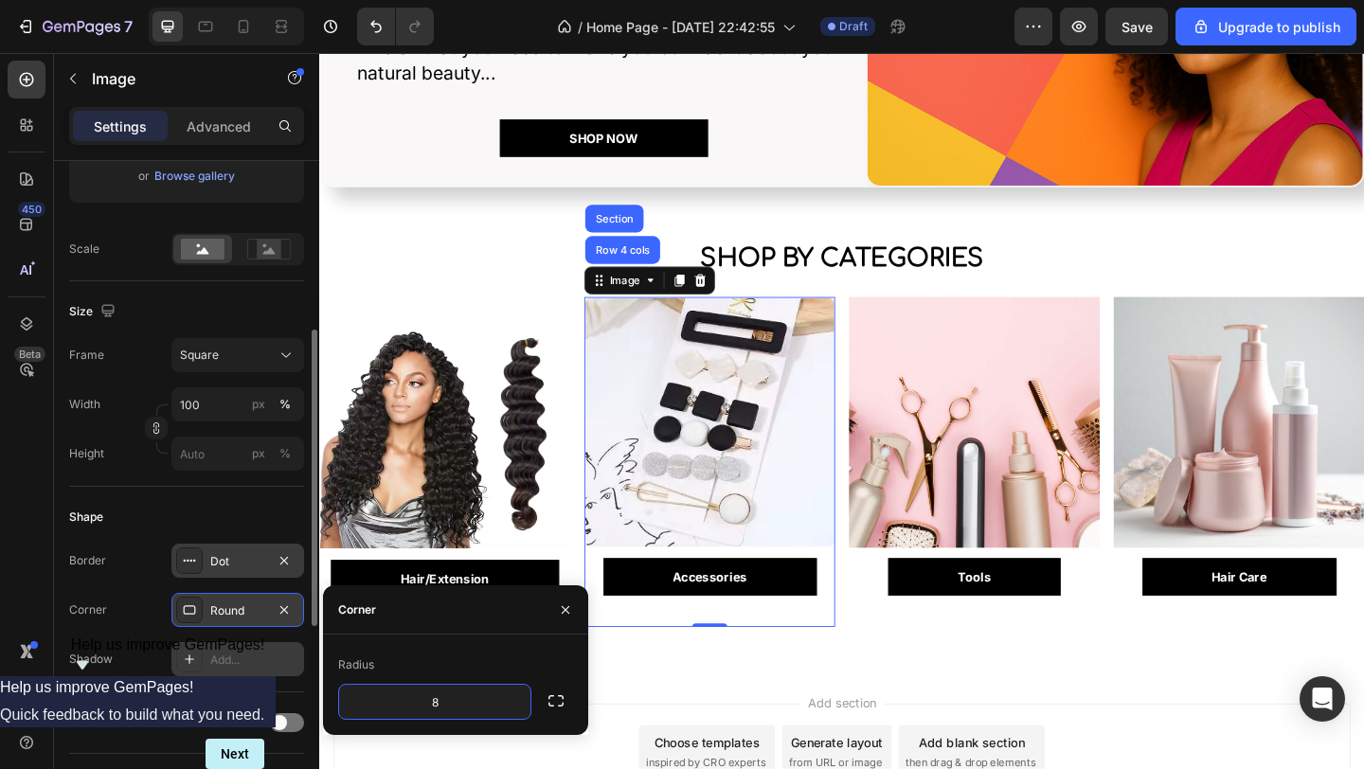
scroll to position [520, 0]
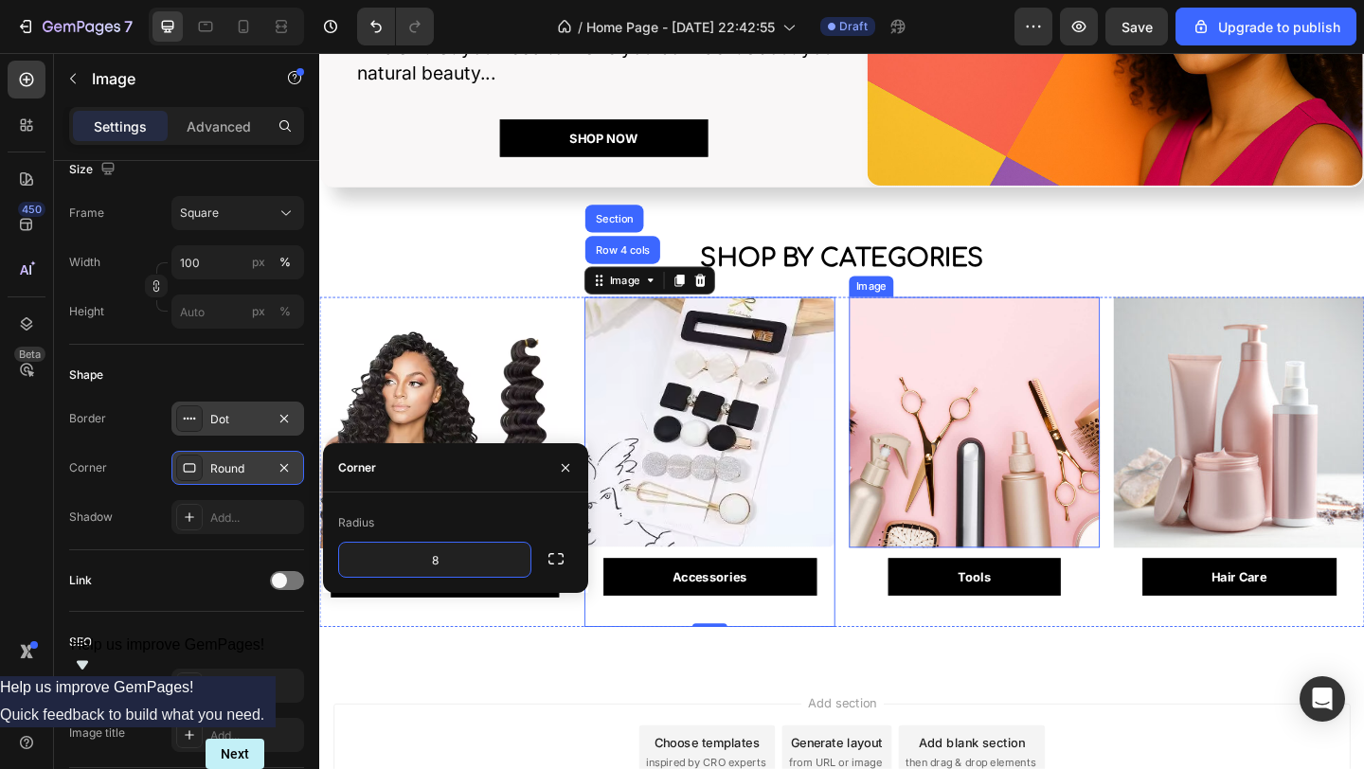
click at [927, 402] on img at bounding box center [1031, 454] width 273 height 273
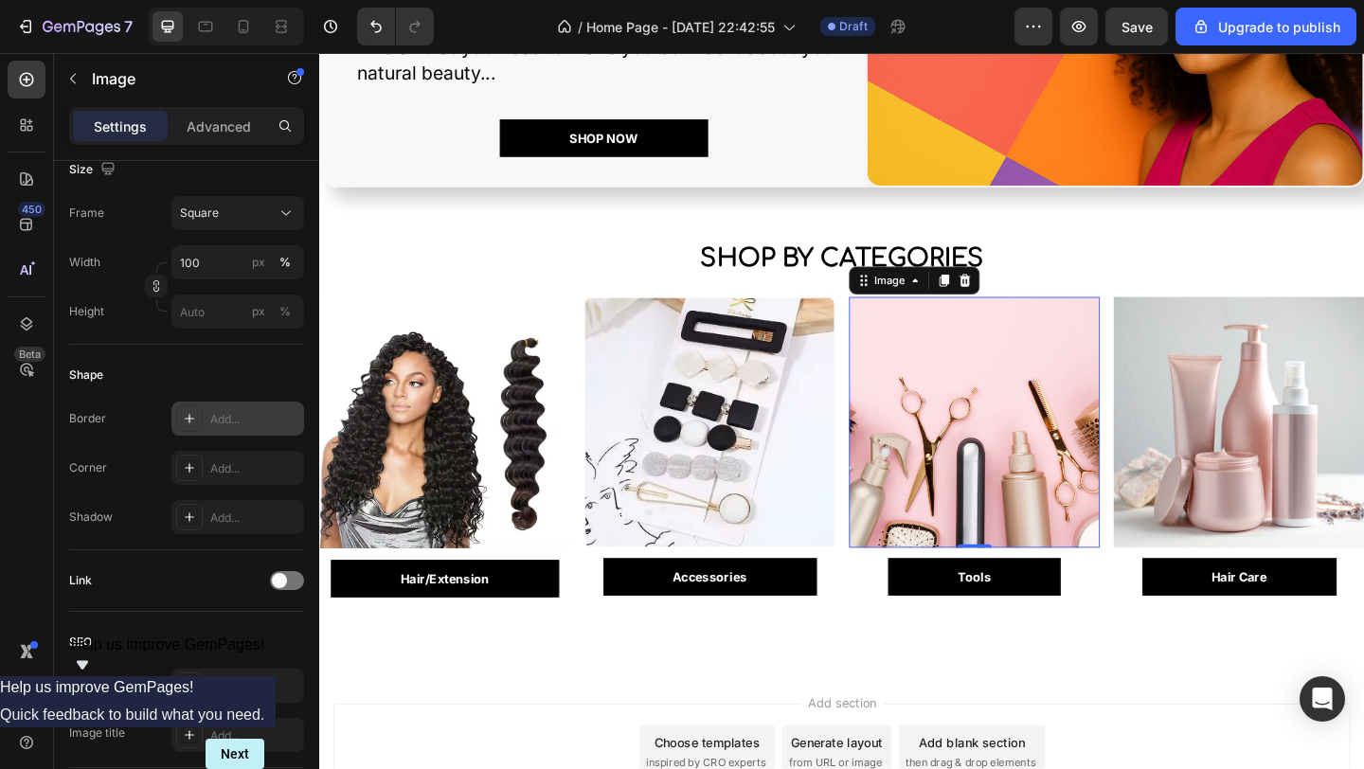
click at [190, 422] on icon at bounding box center [189, 418] width 15 height 15
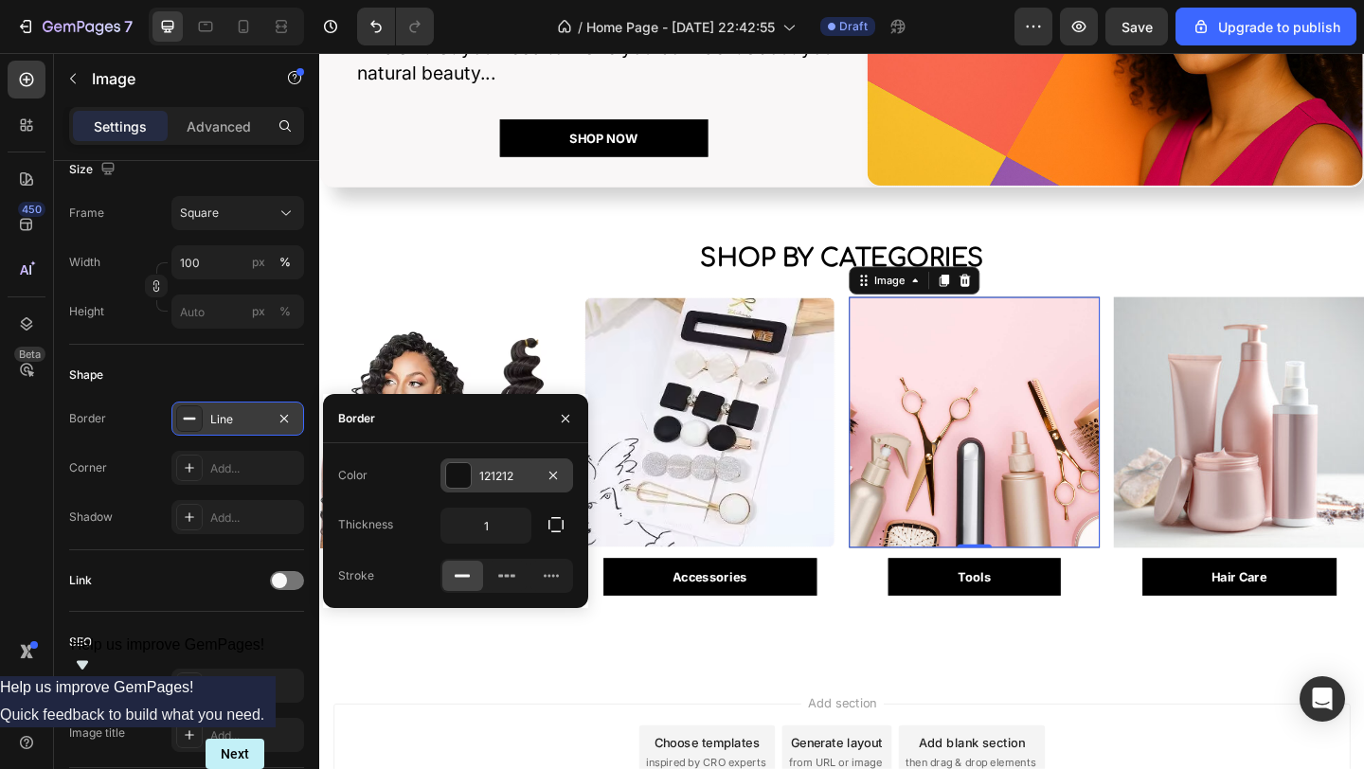
click at [458, 479] on div at bounding box center [458, 475] width 25 height 25
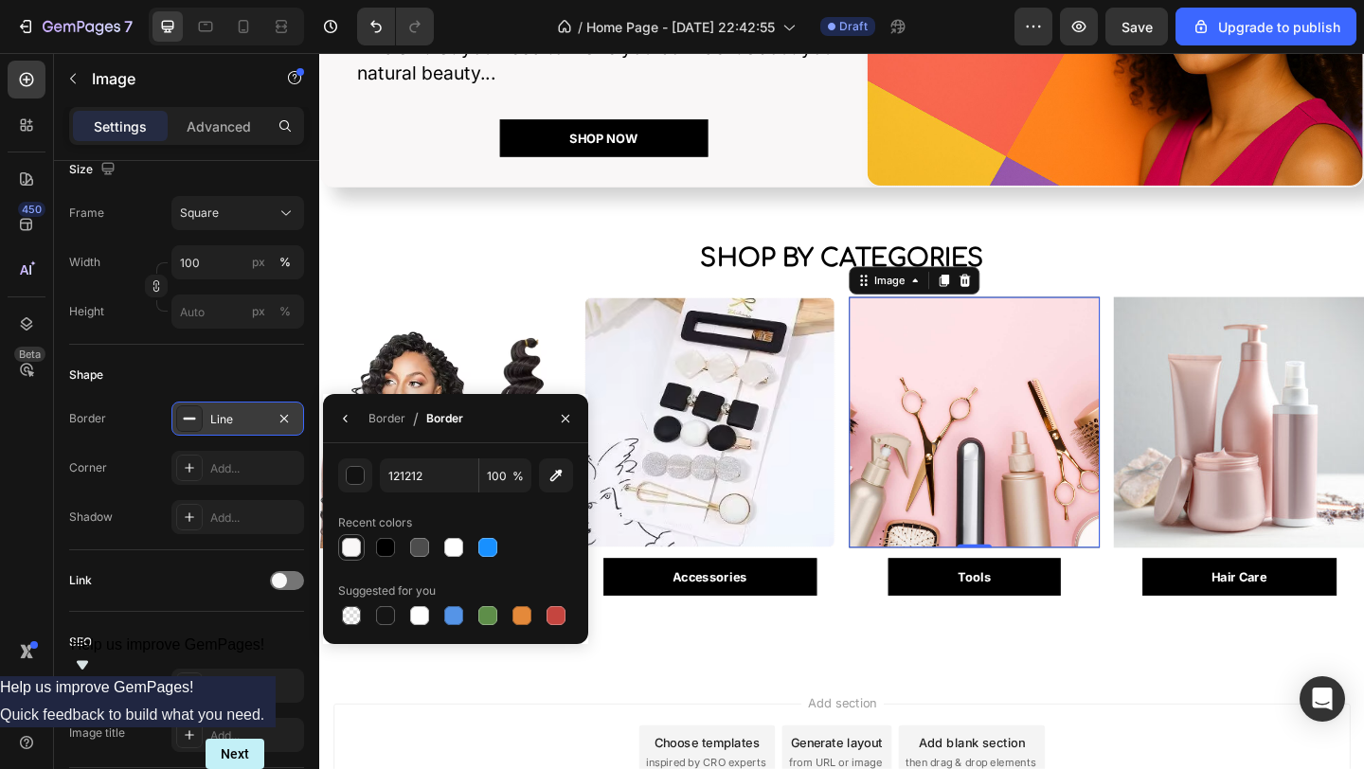
click at [354, 546] on div at bounding box center [351, 547] width 19 height 19
type input "F9F7F7"
click at [229, 466] on div "Add..." at bounding box center [254, 468] width 89 height 17
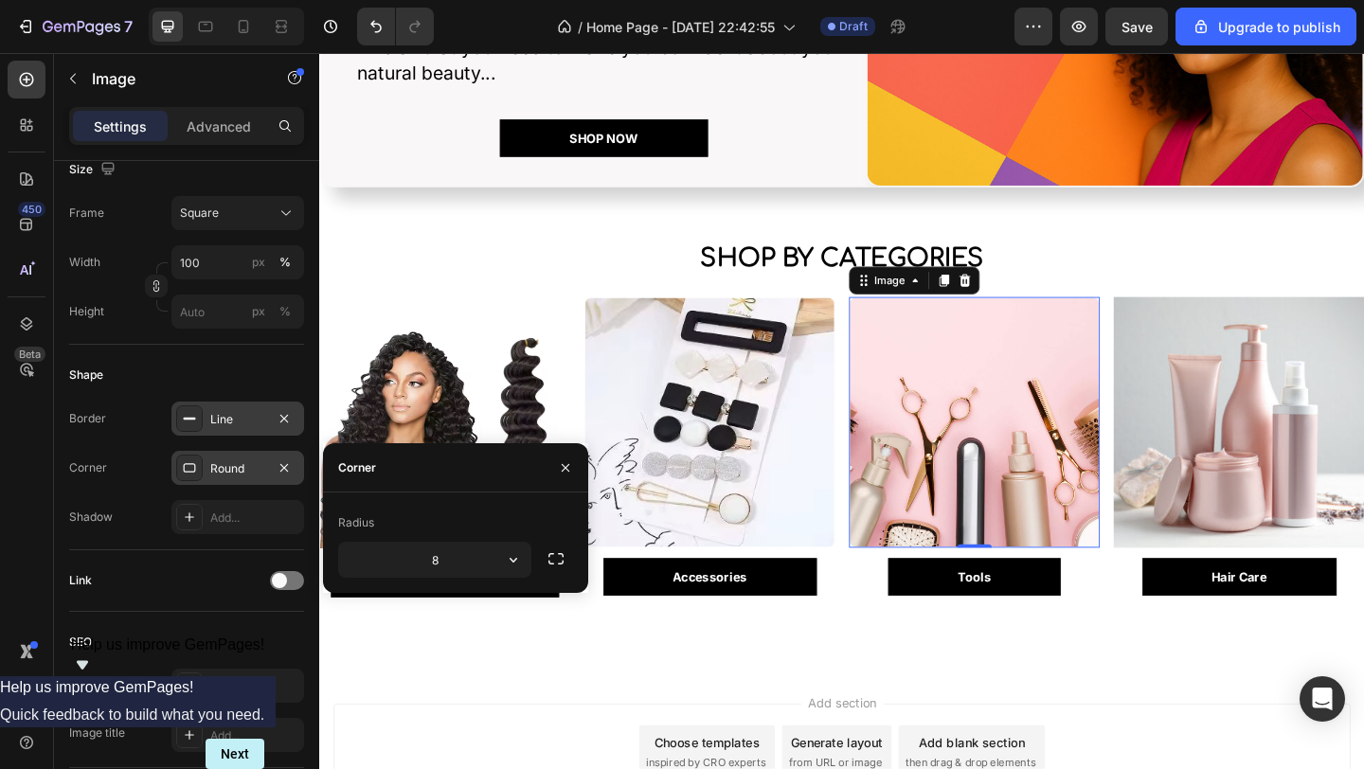
click at [237, 424] on div "Line" at bounding box center [237, 419] width 55 height 17
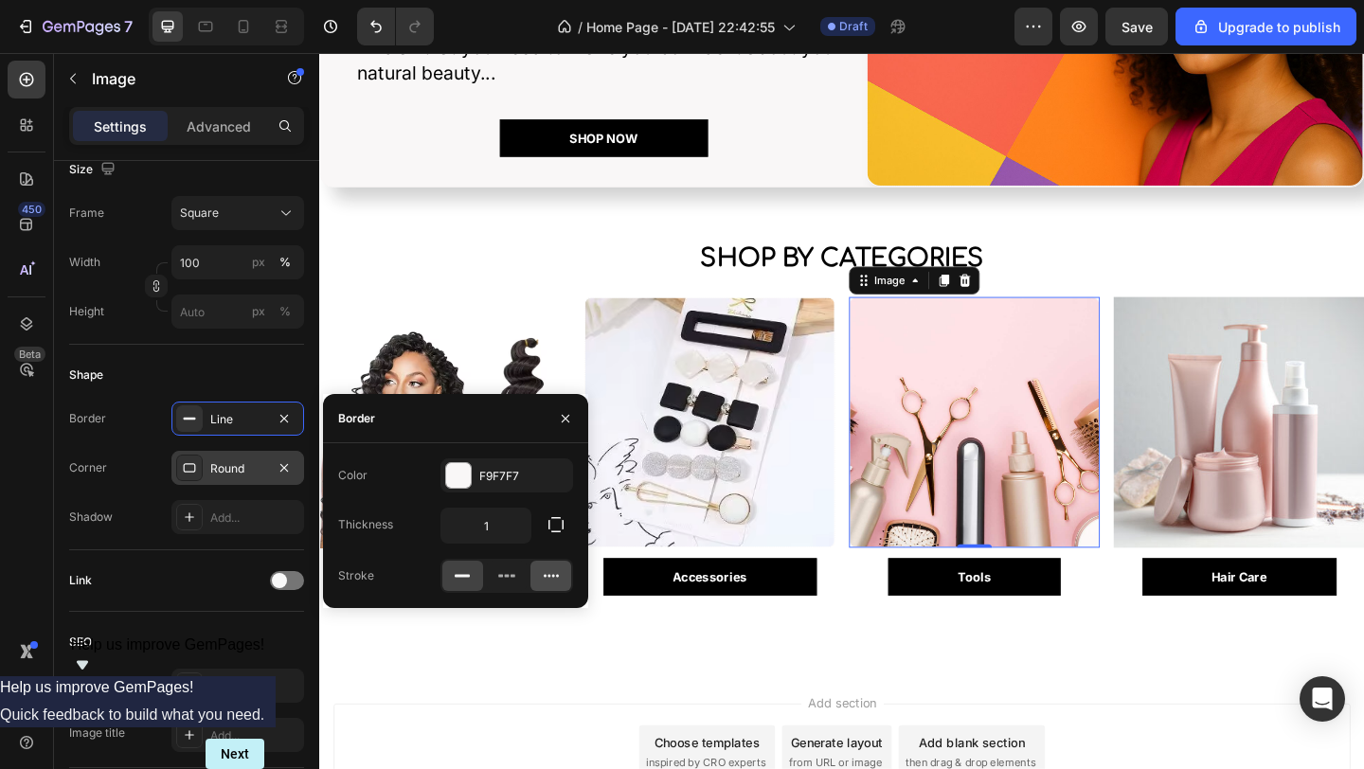
click at [531, 575] on div at bounding box center [550, 576] width 41 height 30
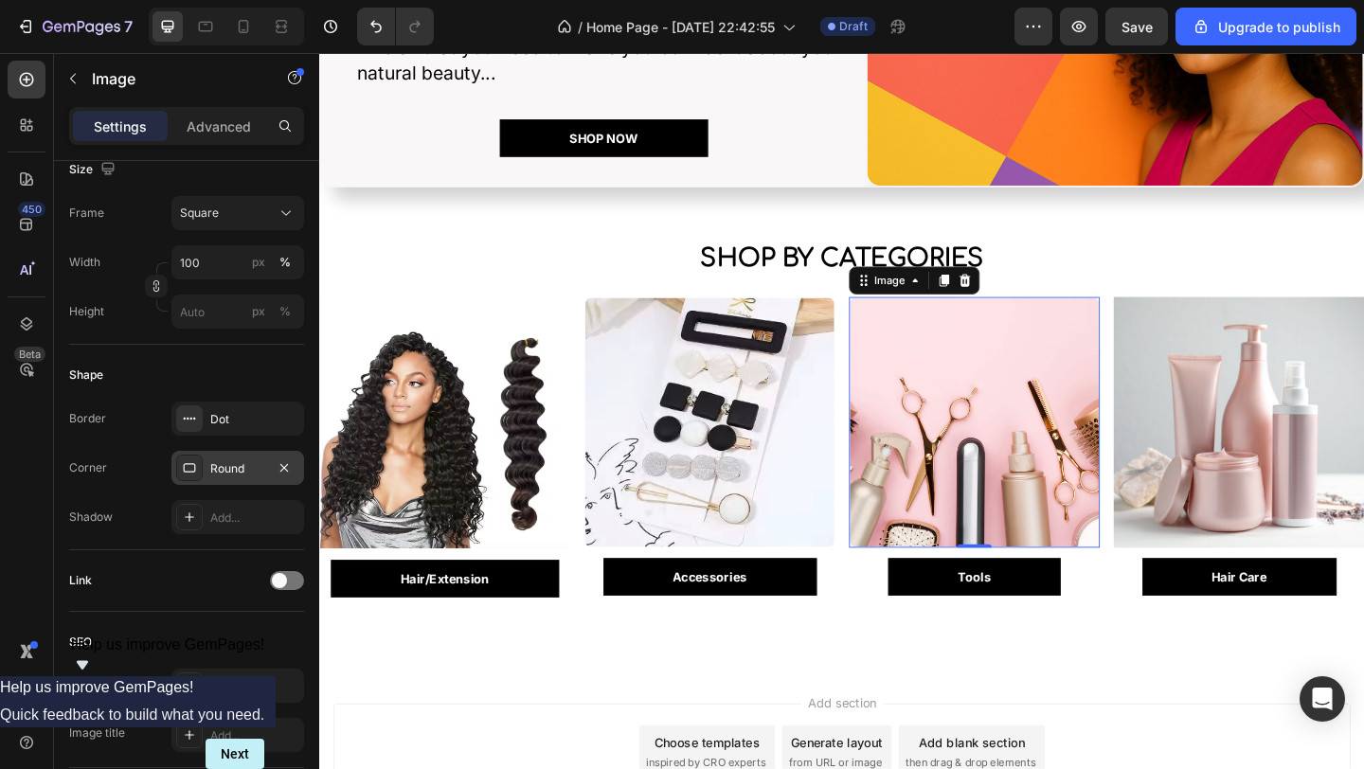
click at [213, 477] on div "Round" at bounding box center [237, 468] width 133 height 34
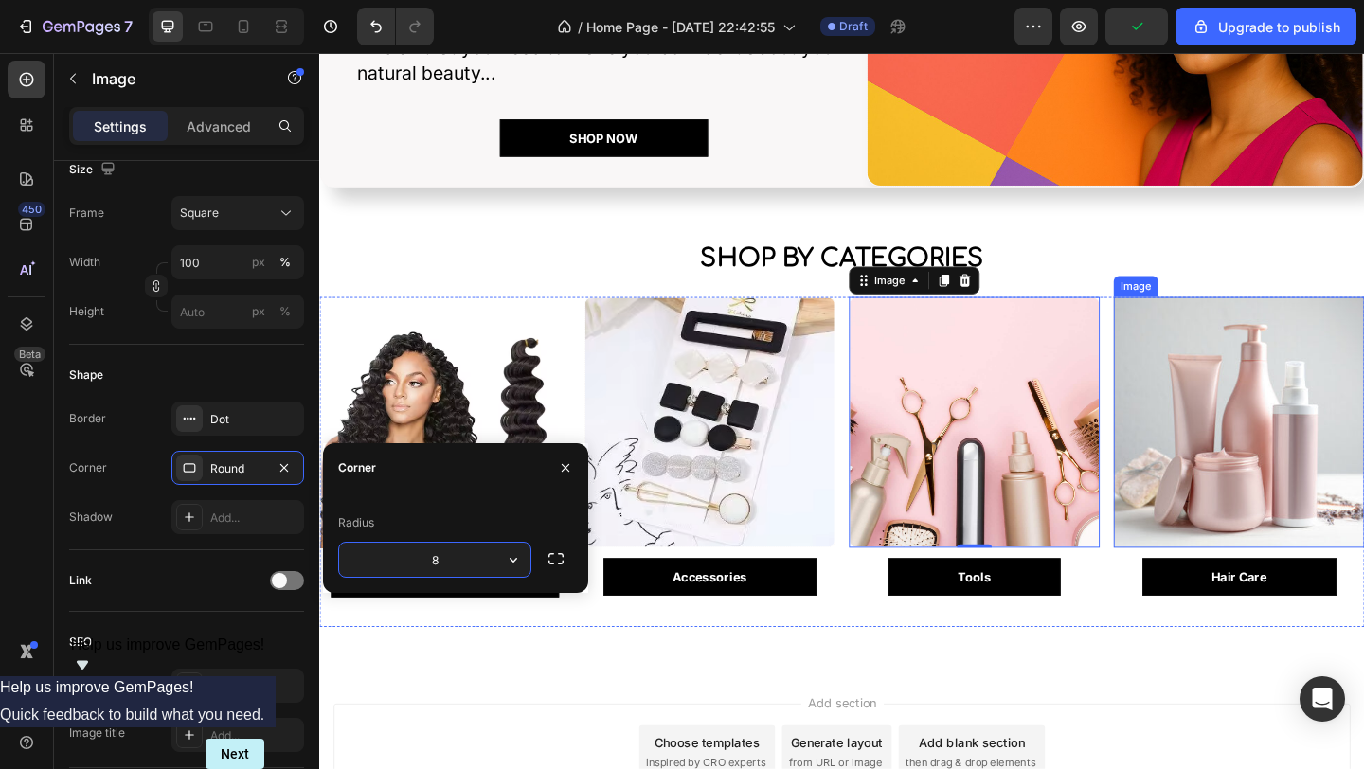
click at [1279, 491] on img at bounding box center [1319, 454] width 273 height 273
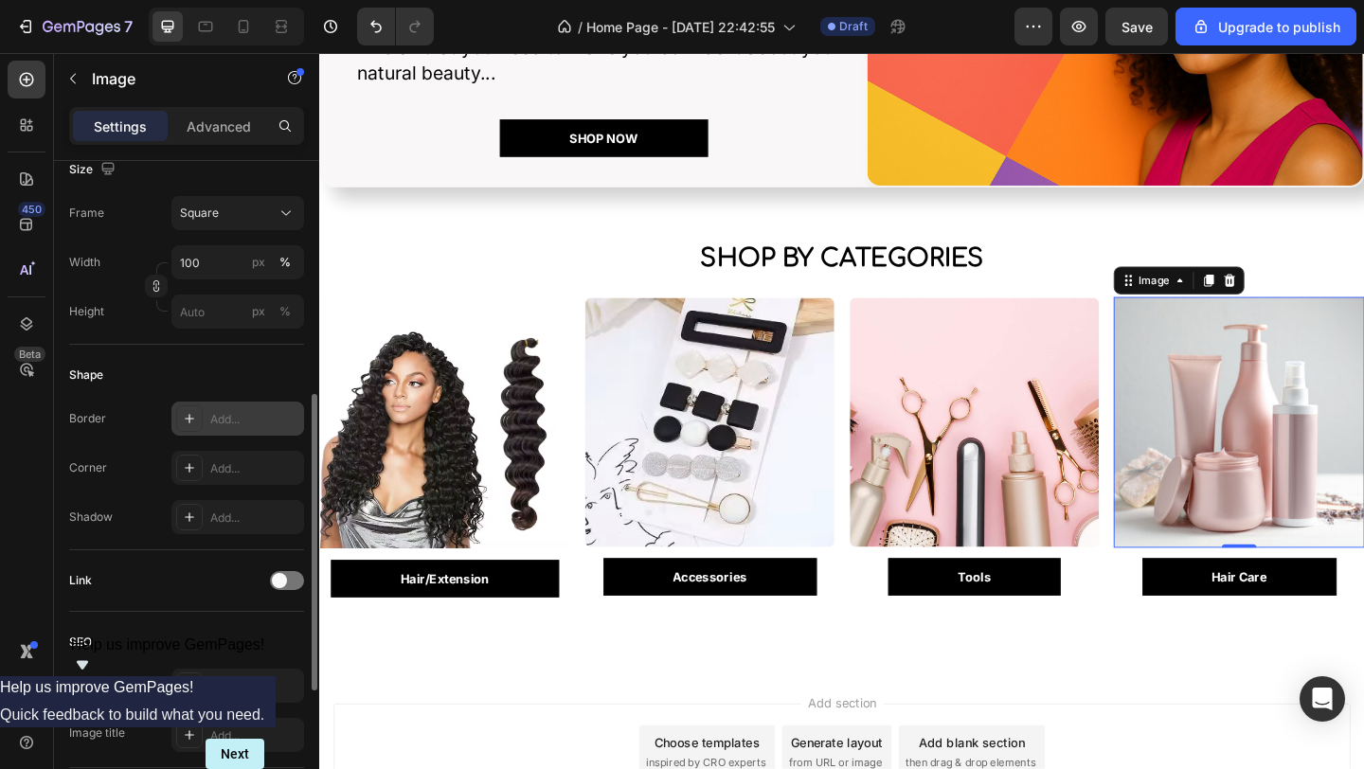
click at [243, 411] on div "Add..." at bounding box center [254, 419] width 89 height 17
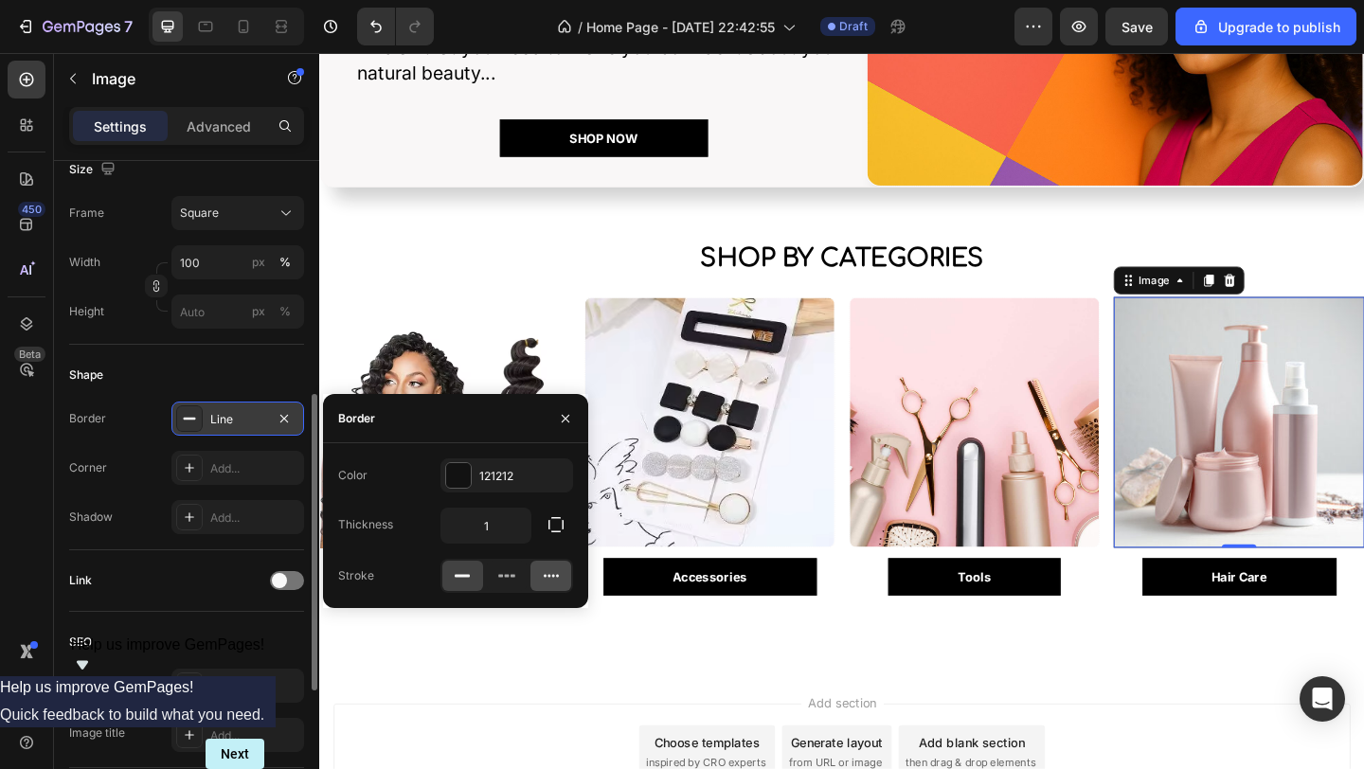
click at [551, 566] on icon at bounding box center [551, 575] width 19 height 19
click at [479, 469] on div "121212" at bounding box center [506, 476] width 55 height 17
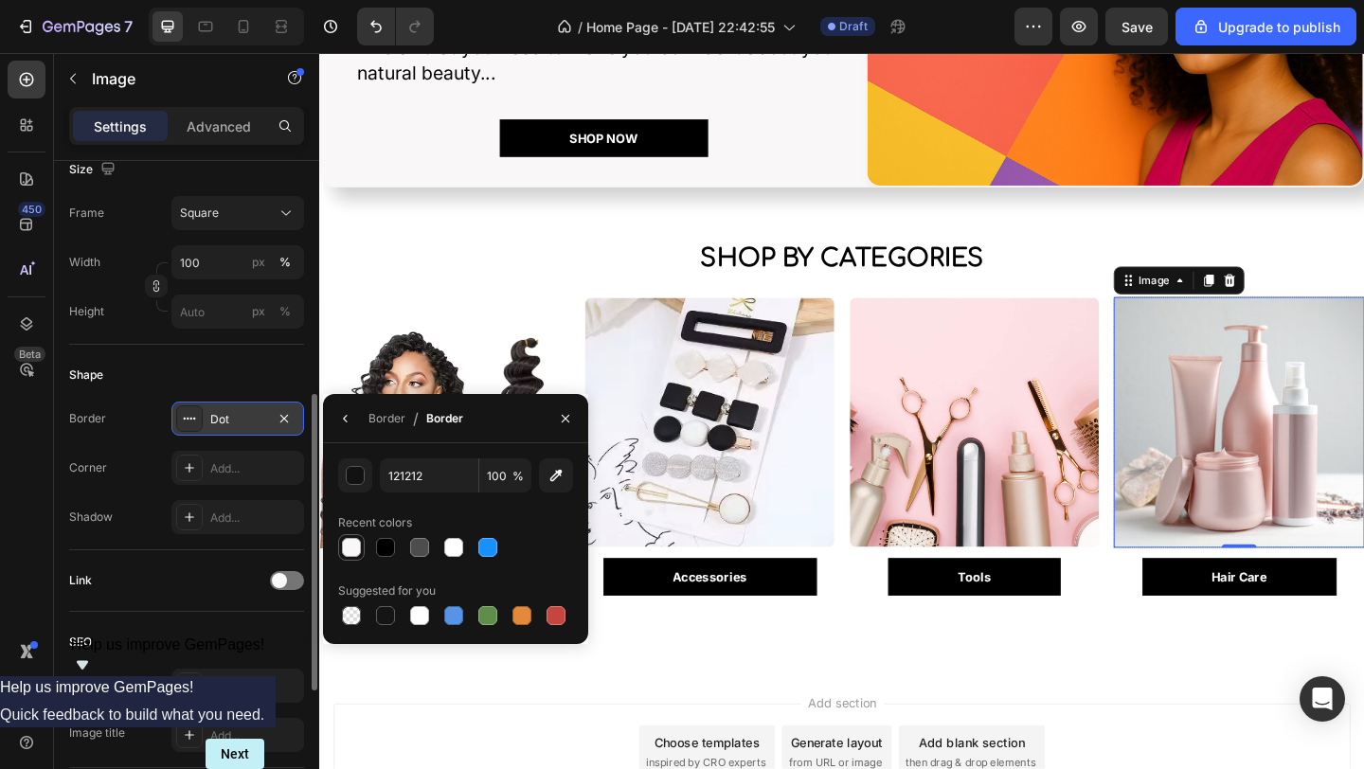
click at [352, 542] on div at bounding box center [351, 547] width 19 height 19
type input "F9F7F7"
click at [225, 476] on div "Add..." at bounding box center [254, 468] width 89 height 17
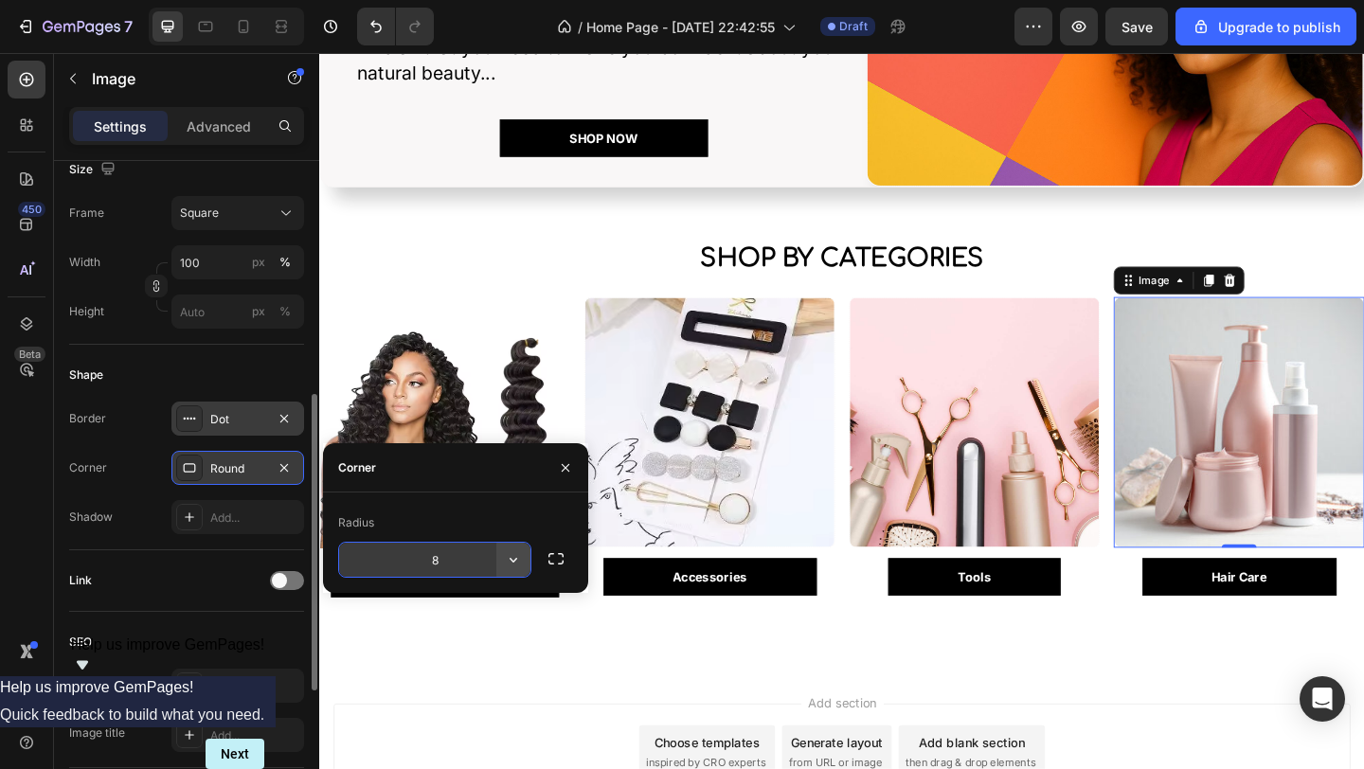
click at [520, 563] on icon "button" at bounding box center [513, 559] width 19 height 19
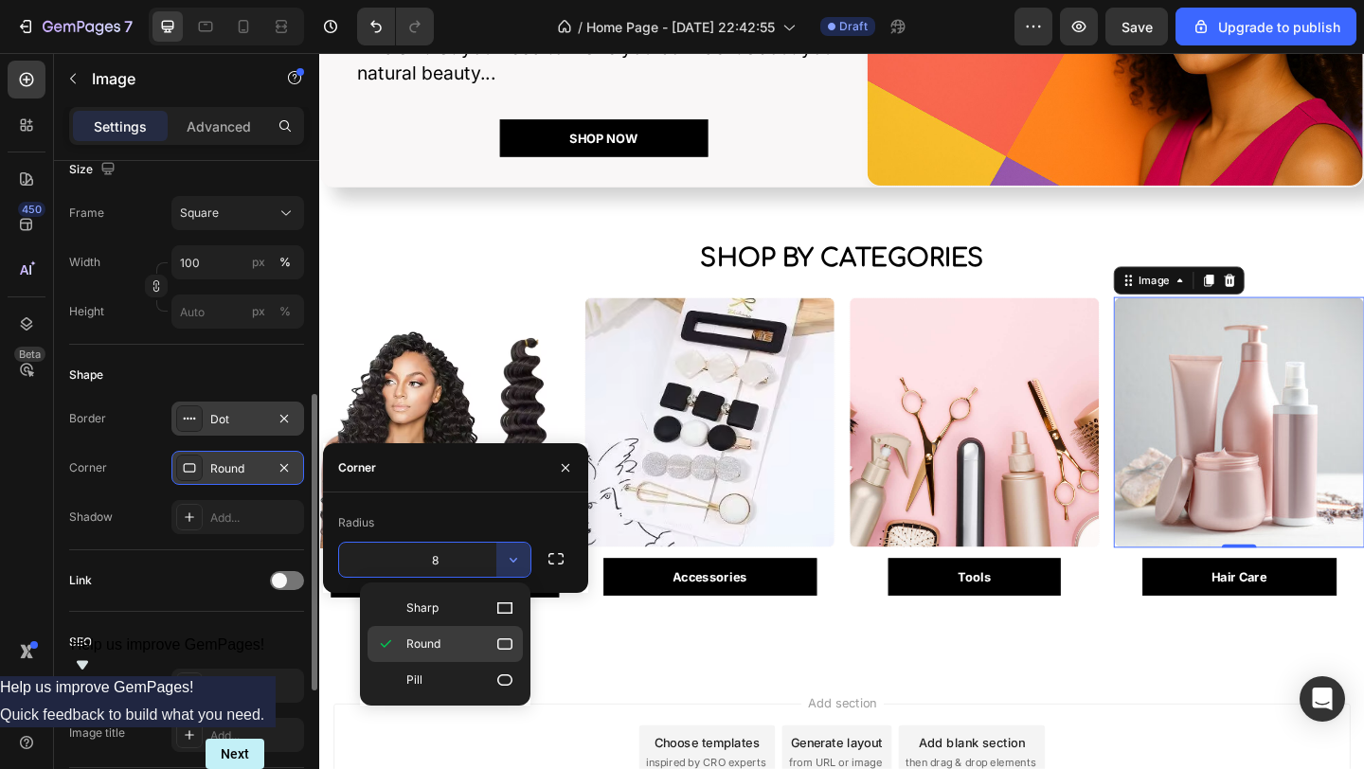
click at [488, 635] on p "Round" at bounding box center [460, 644] width 108 height 19
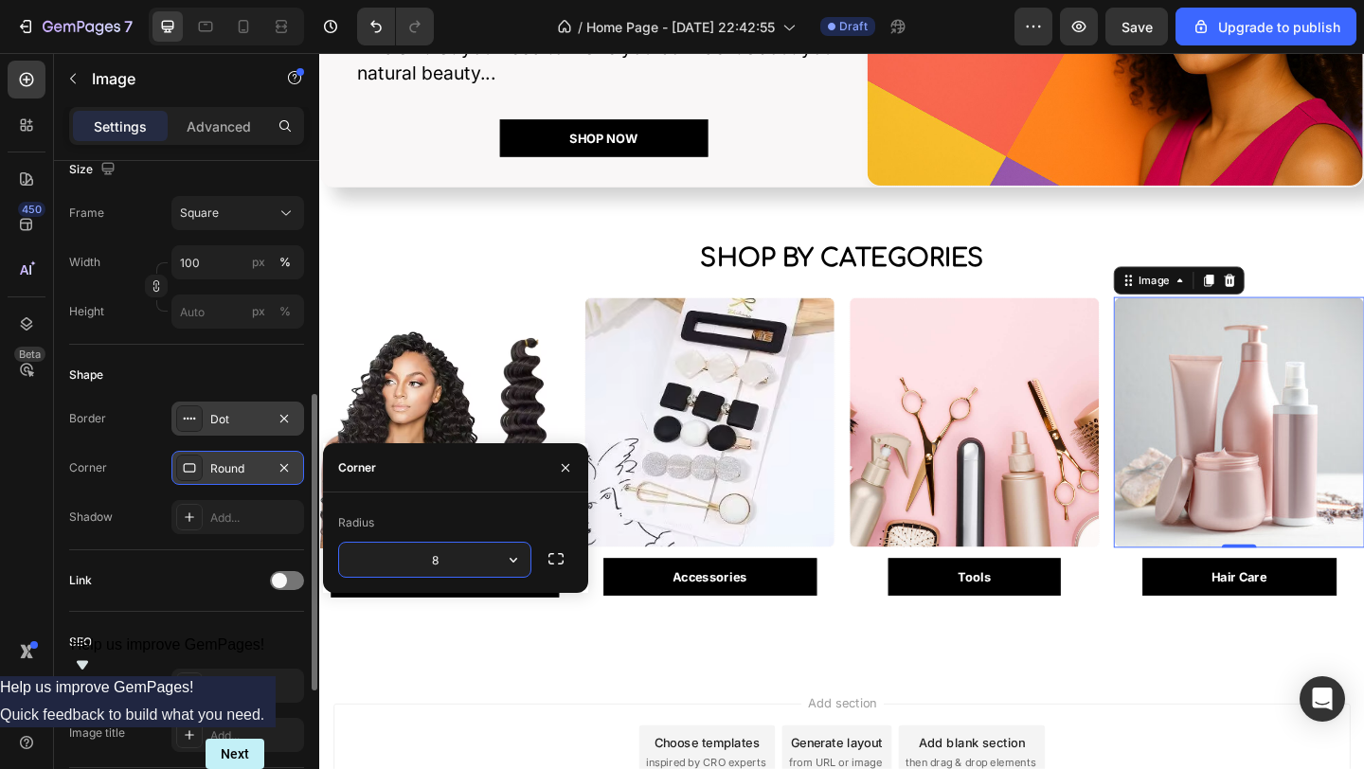
click at [449, 572] on input "8" at bounding box center [434, 560] width 191 height 34
type input "20"
click at [970, 420] on img at bounding box center [1031, 454] width 273 height 273
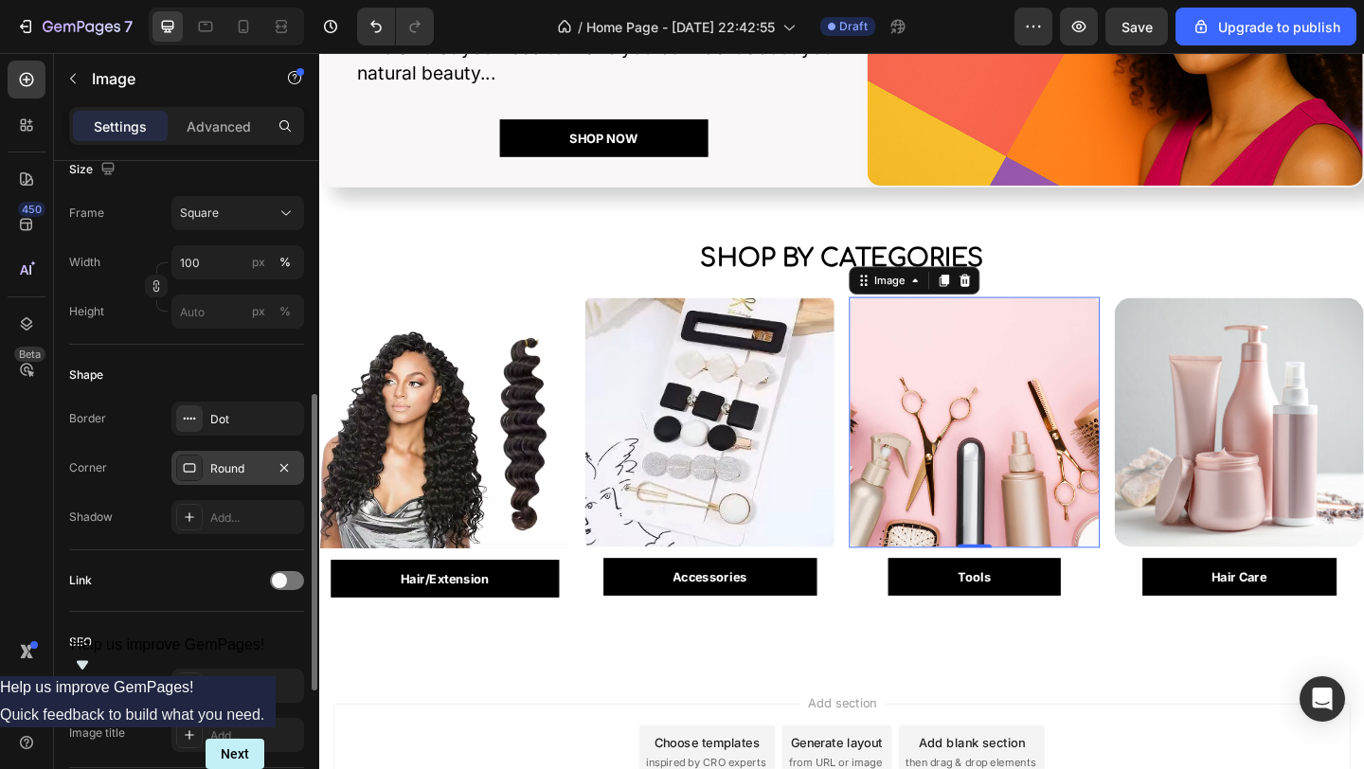
click at [225, 469] on div "Round" at bounding box center [237, 468] width 55 height 17
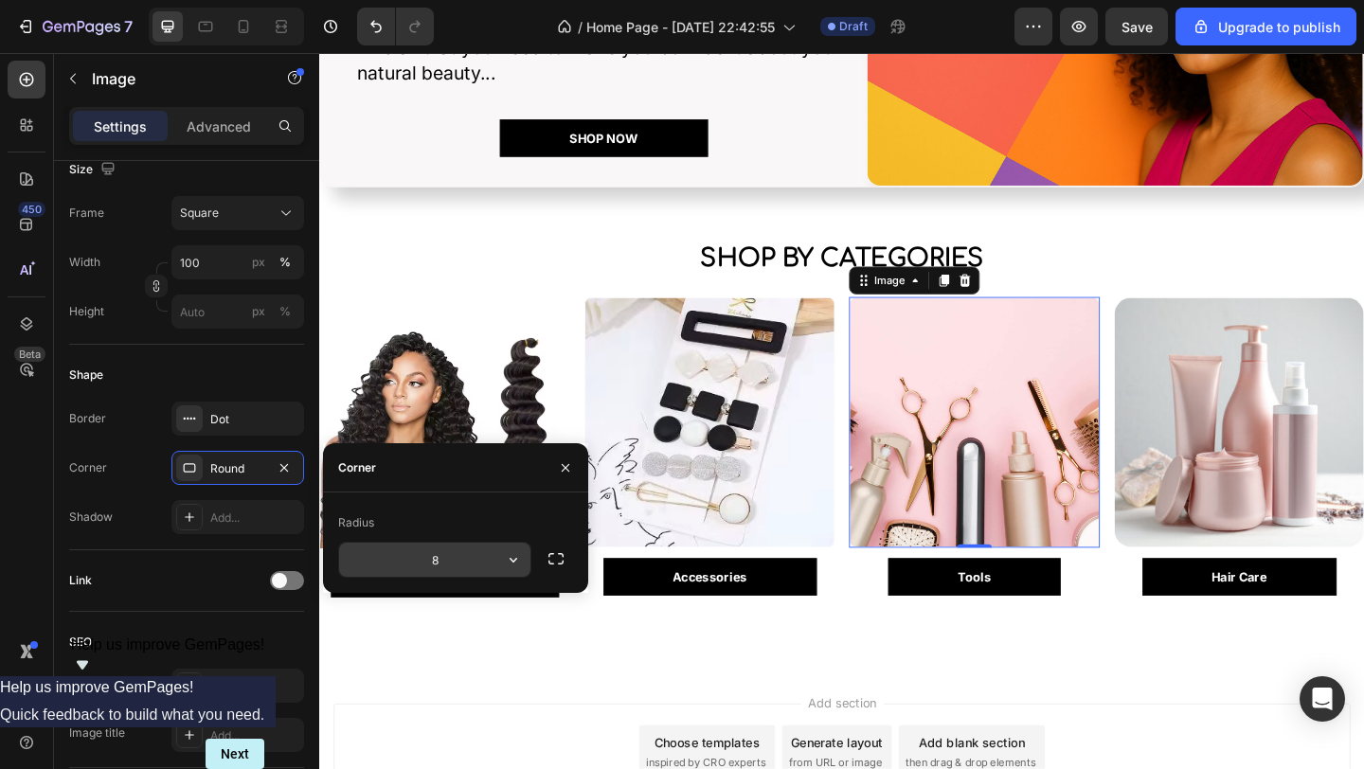
click at [449, 561] on input "8" at bounding box center [434, 560] width 191 height 34
type input "20"
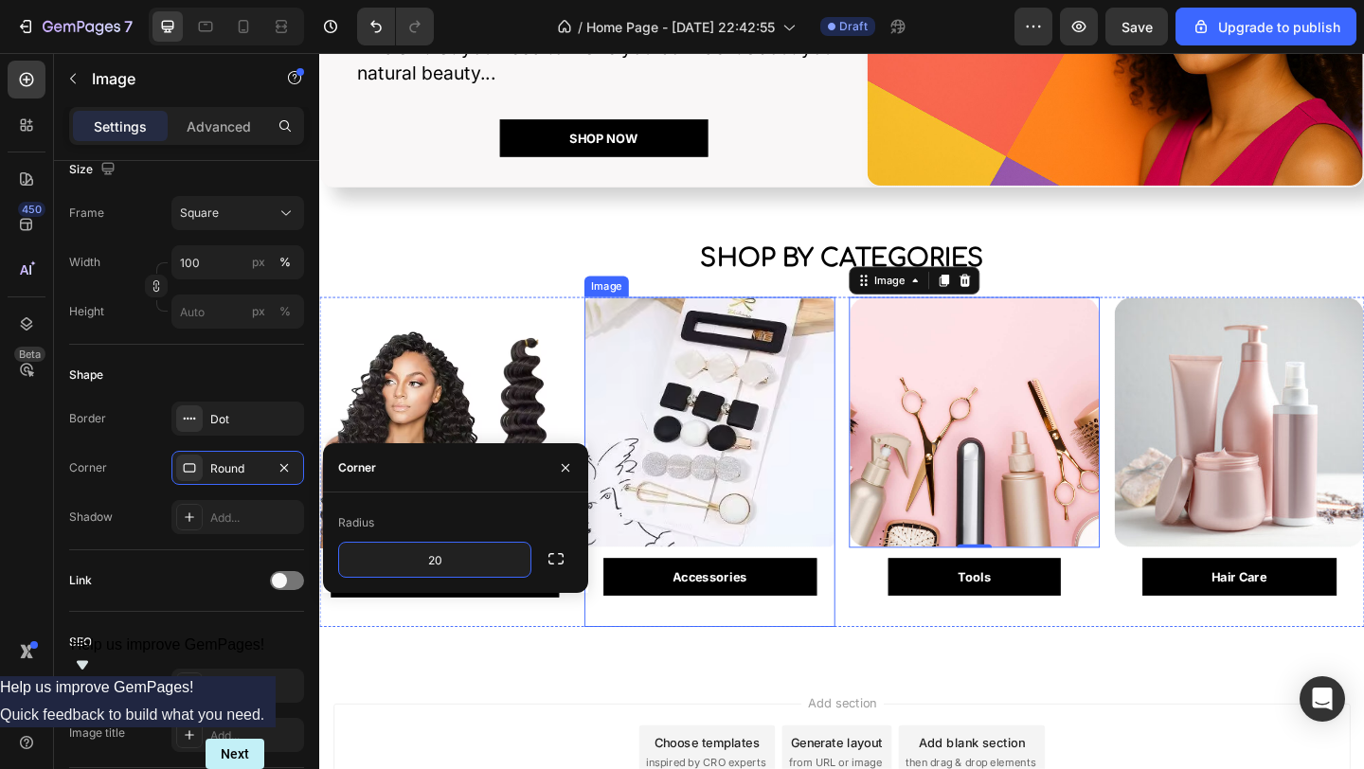
click at [722, 474] on img at bounding box center [743, 454] width 273 height 273
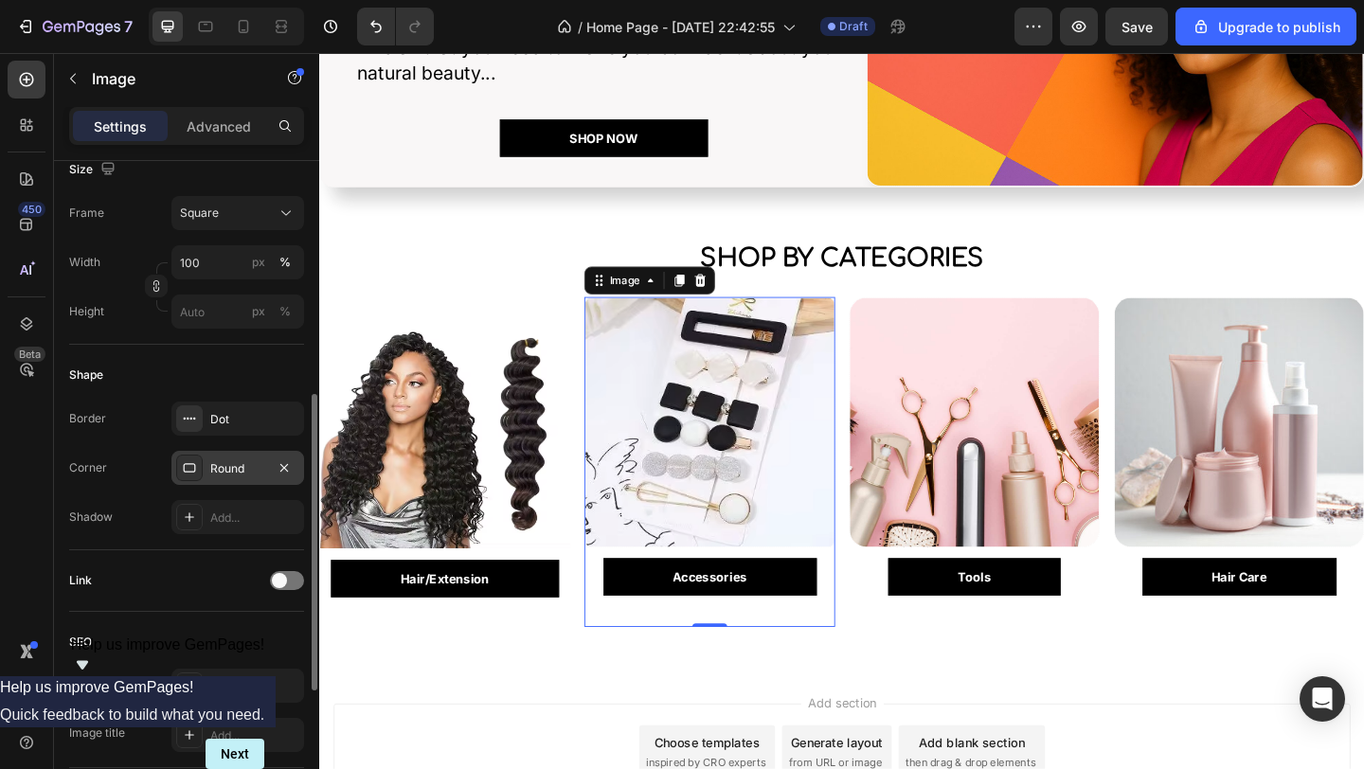
click at [224, 465] on div "Round" at bounding box center [237, 468] width 55 height 17
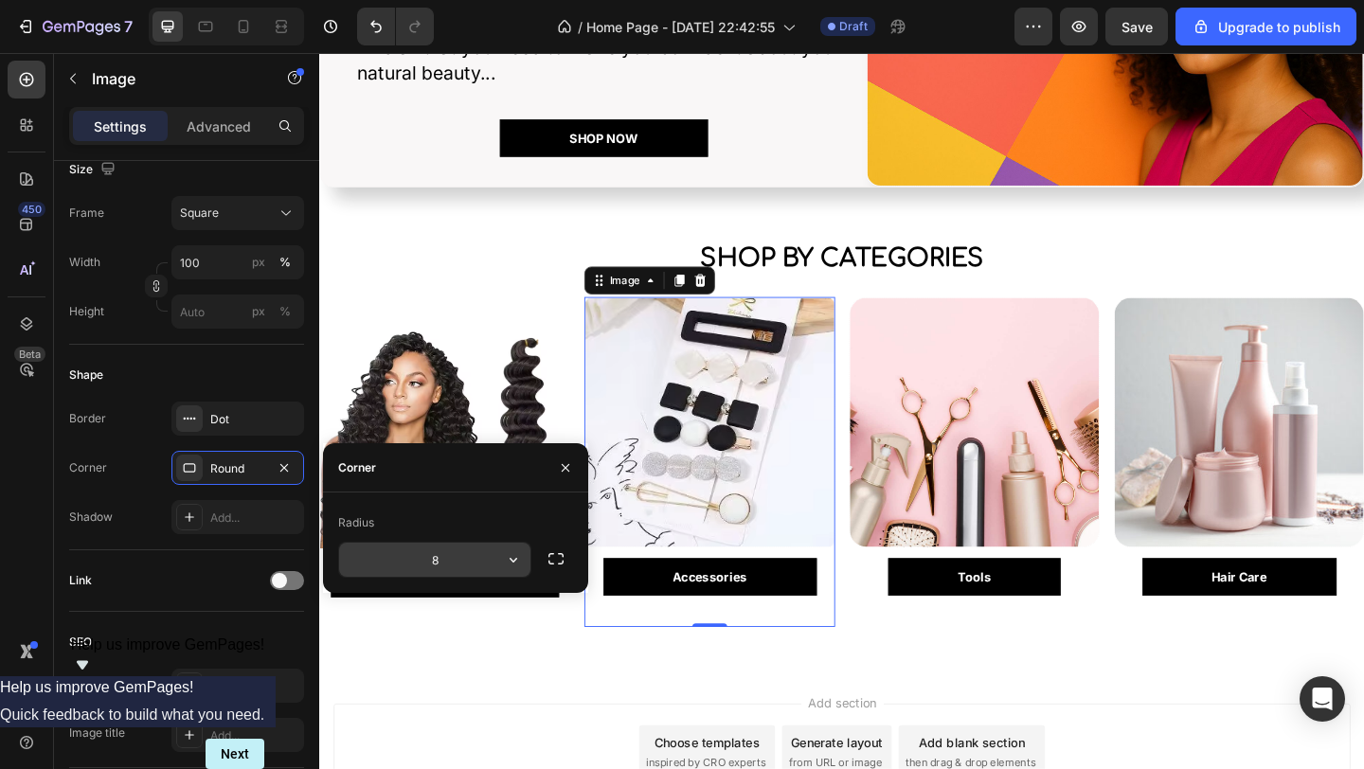
click at [448, 559] on input "8" at bounding box center [434, 560] width 191 height 34
type input "20"
click at [488, 405] on img at bounding box center [455, 455] width 273 height 275
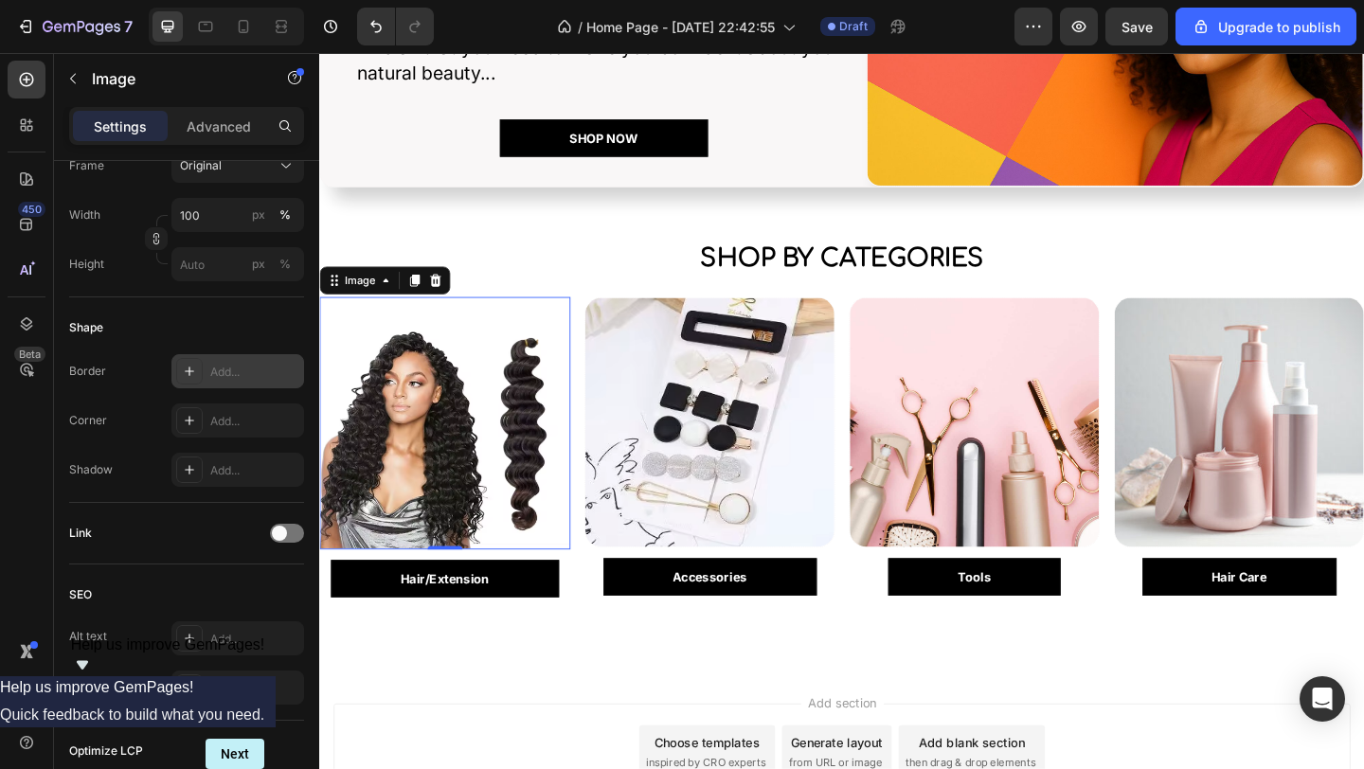
click at [193, 379] on div at bounding box center [189, 371] width 27 height 27
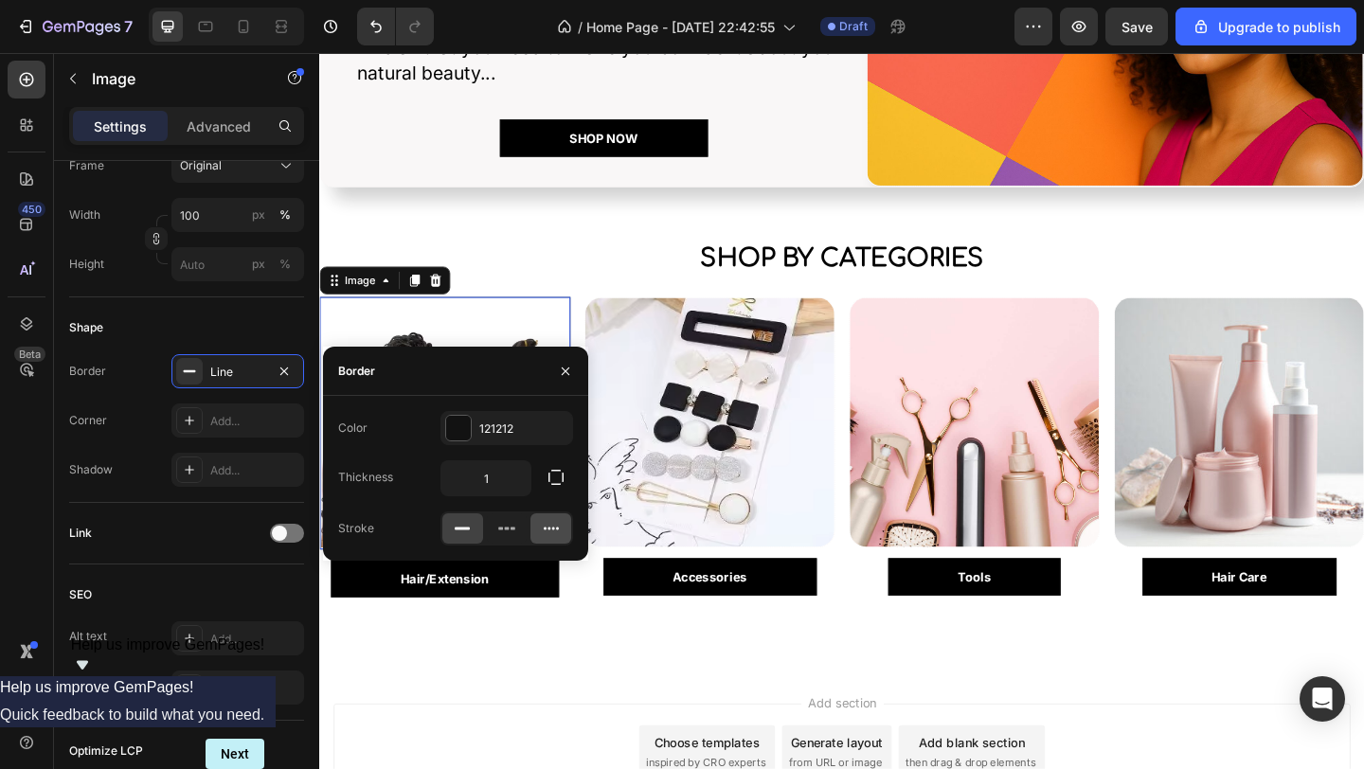
click at [547, 530] on icon at bounding box center [551, 528] width 19 height 19
click at [461, 419] on div at bounding box center [458, 428] width 25 height 25
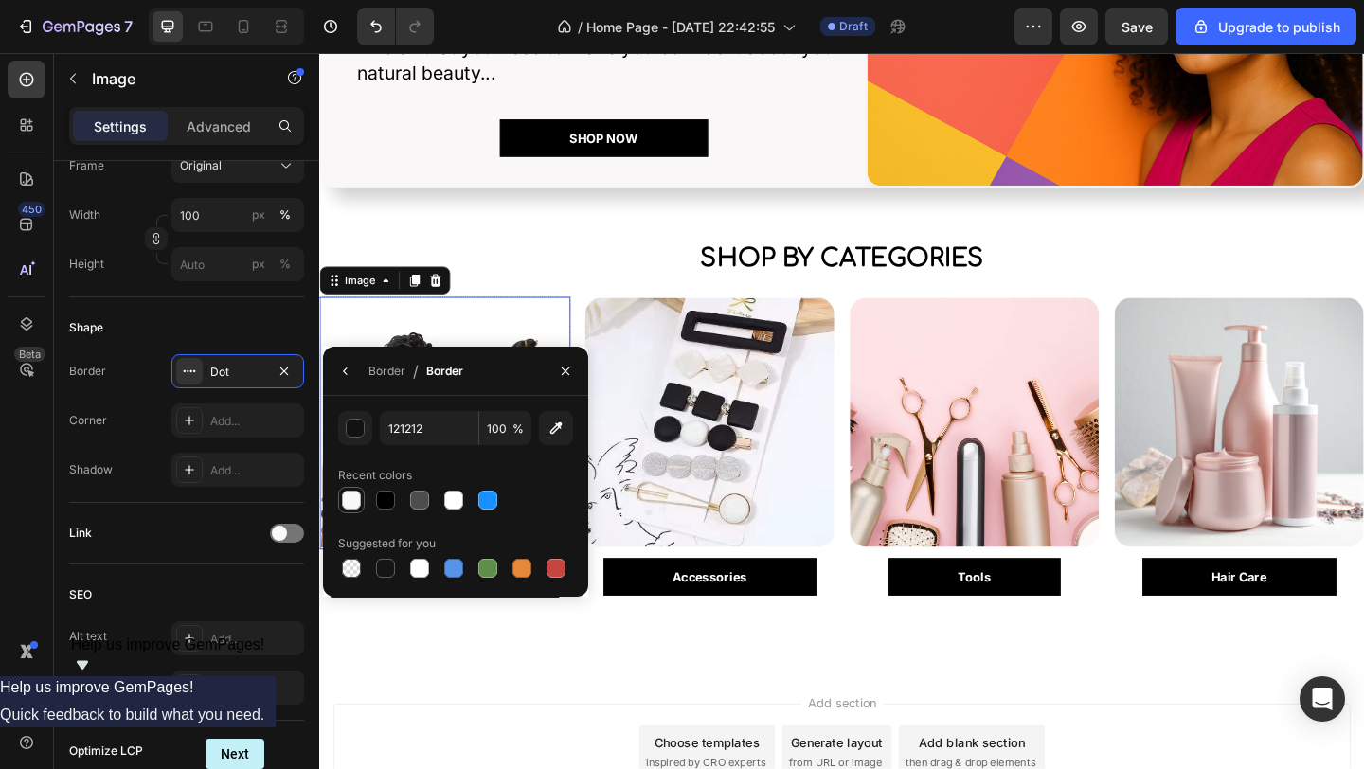
click at [355, 498] on div at bounding box center [351, 500] width 19 height 19
type input "F9F7F7"
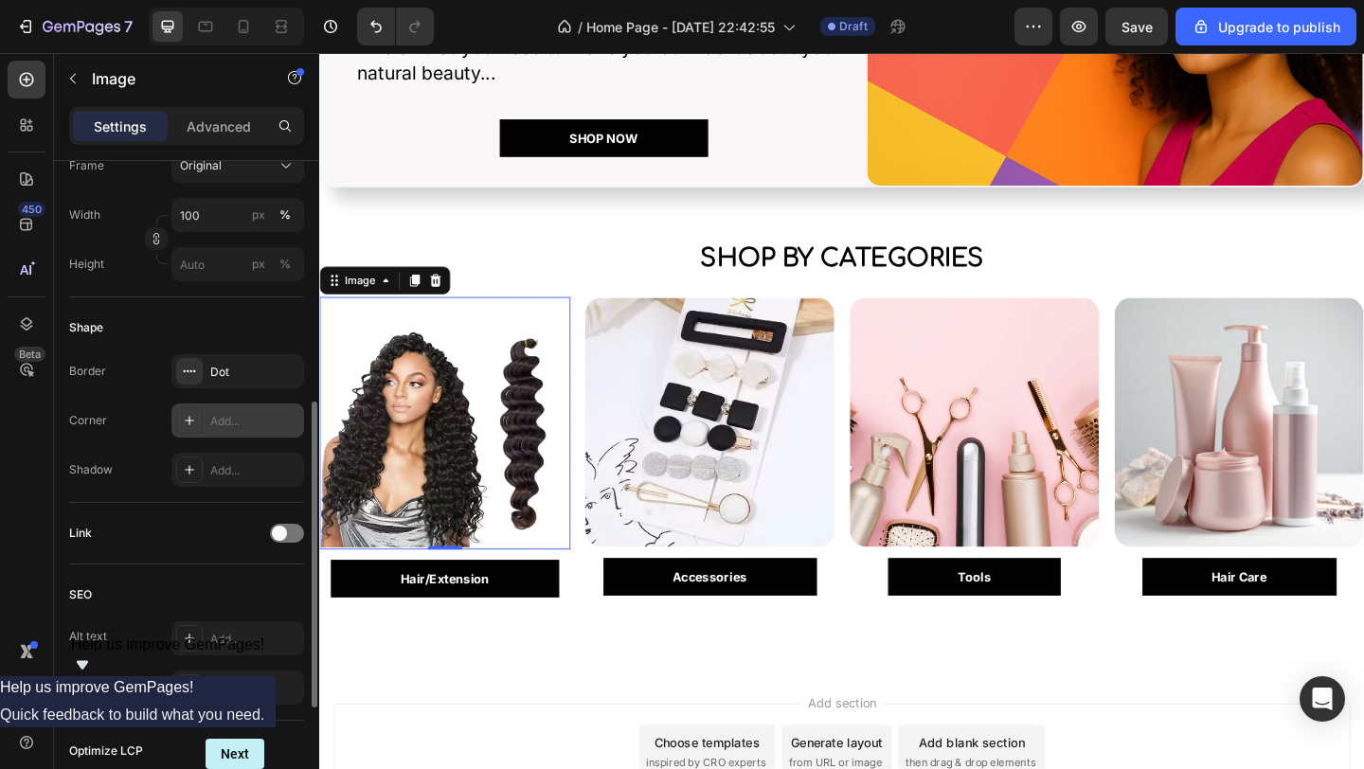
click at [222, 419] on div "Add..." at bounding box center [254, 421] width 89 height 17
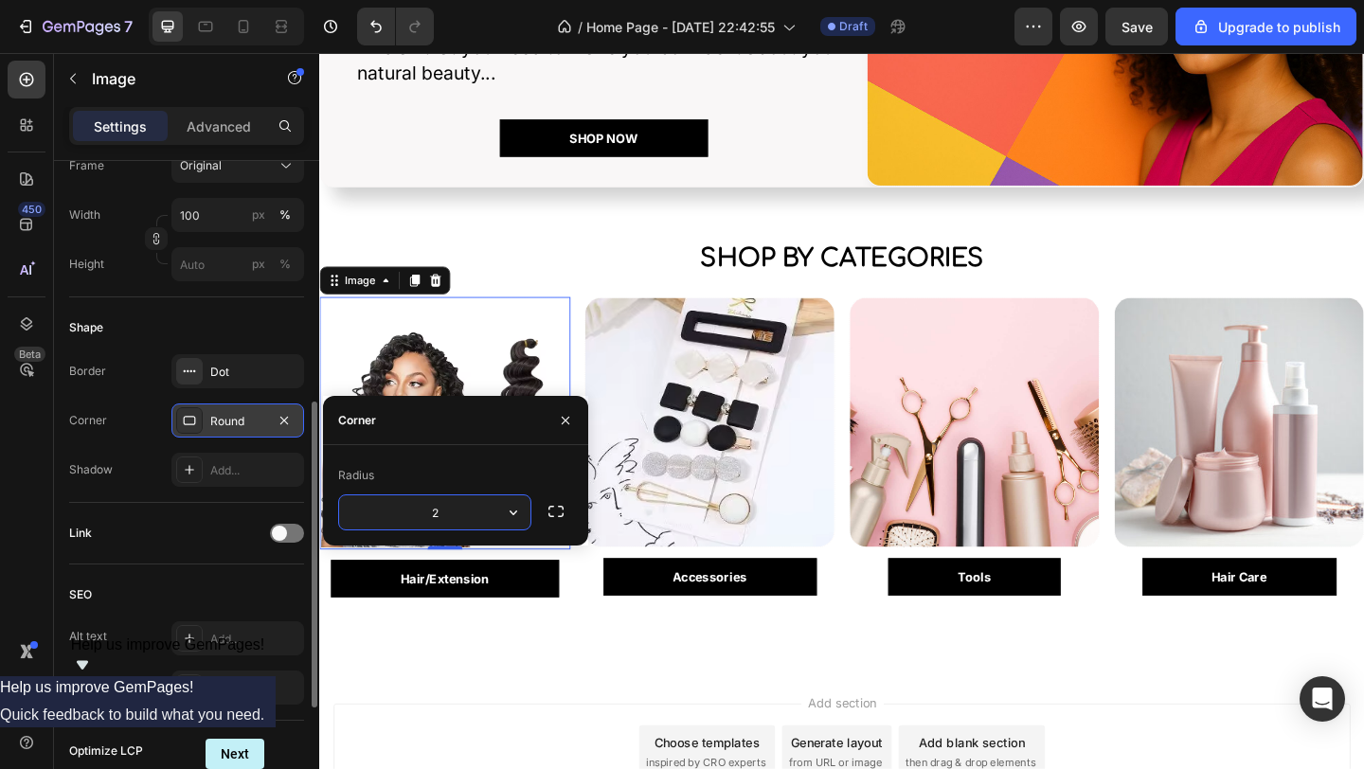
type input "20"
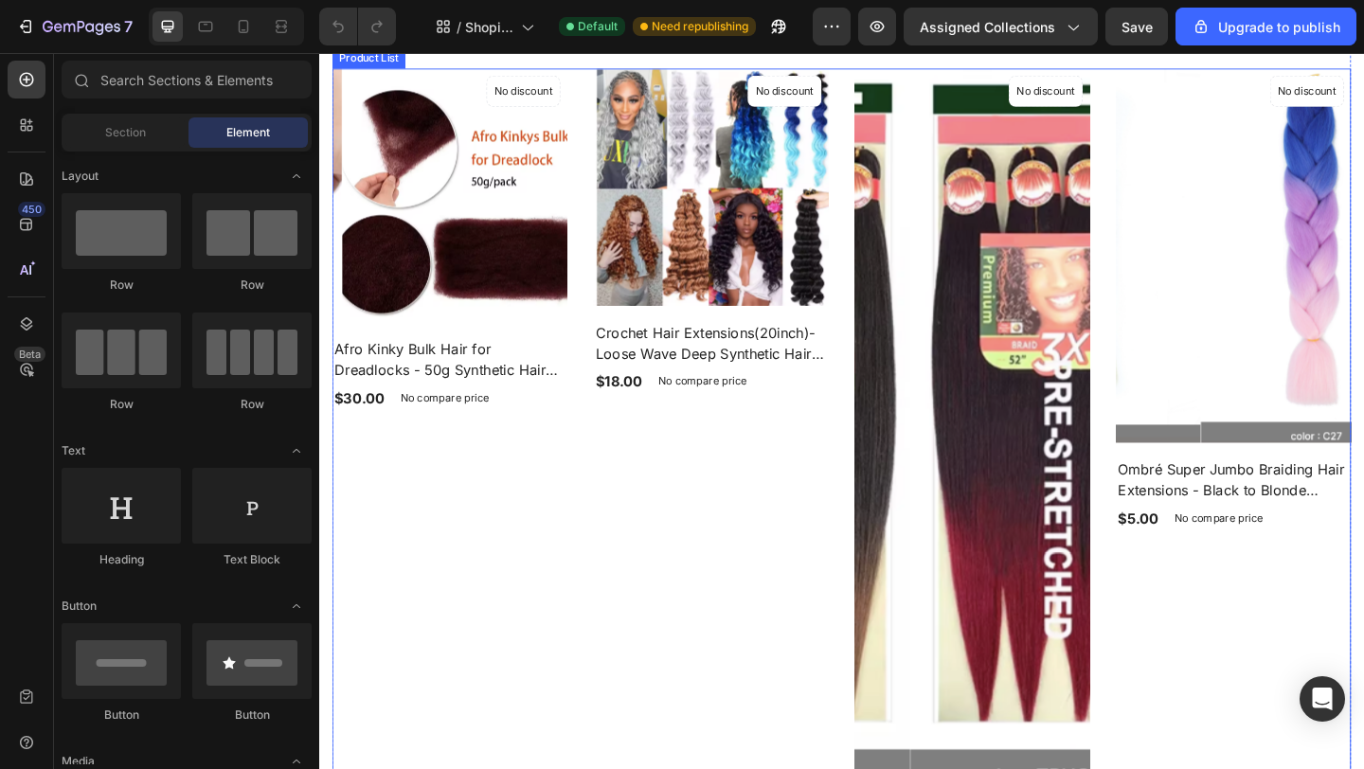
scroll to position [1061, 0]
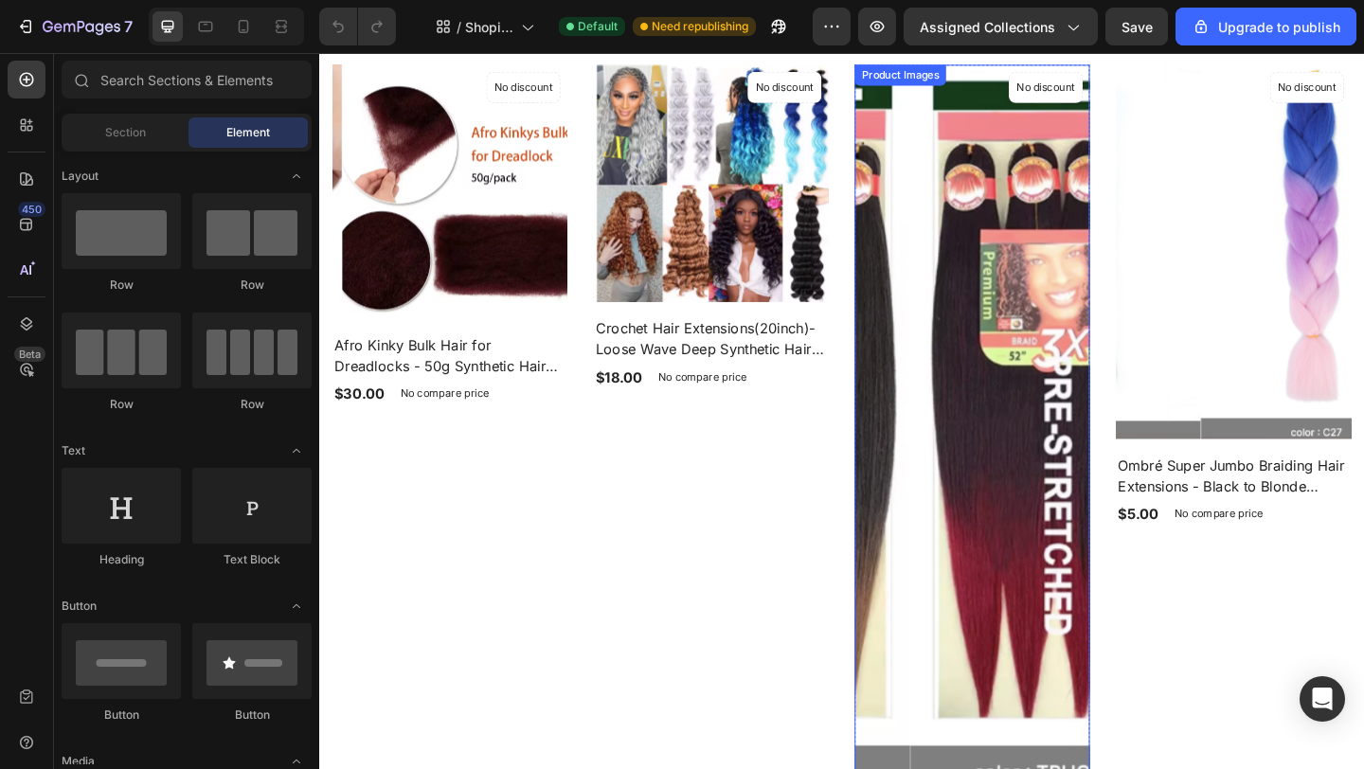
click at [997, 520] on img at bounding box center [1090, 460] width 256 height 790
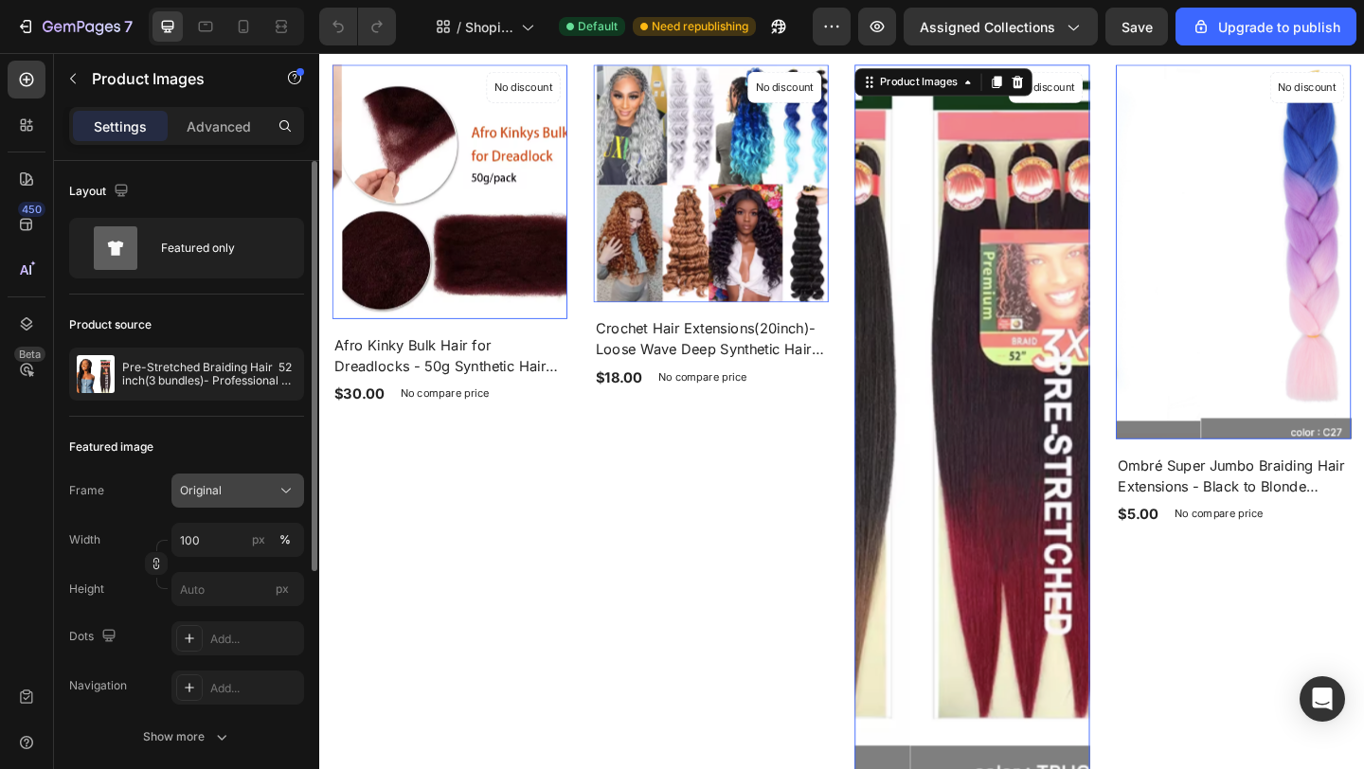
click at [292, 491] on icon at bounding box center [286, 490] width 19 height 19
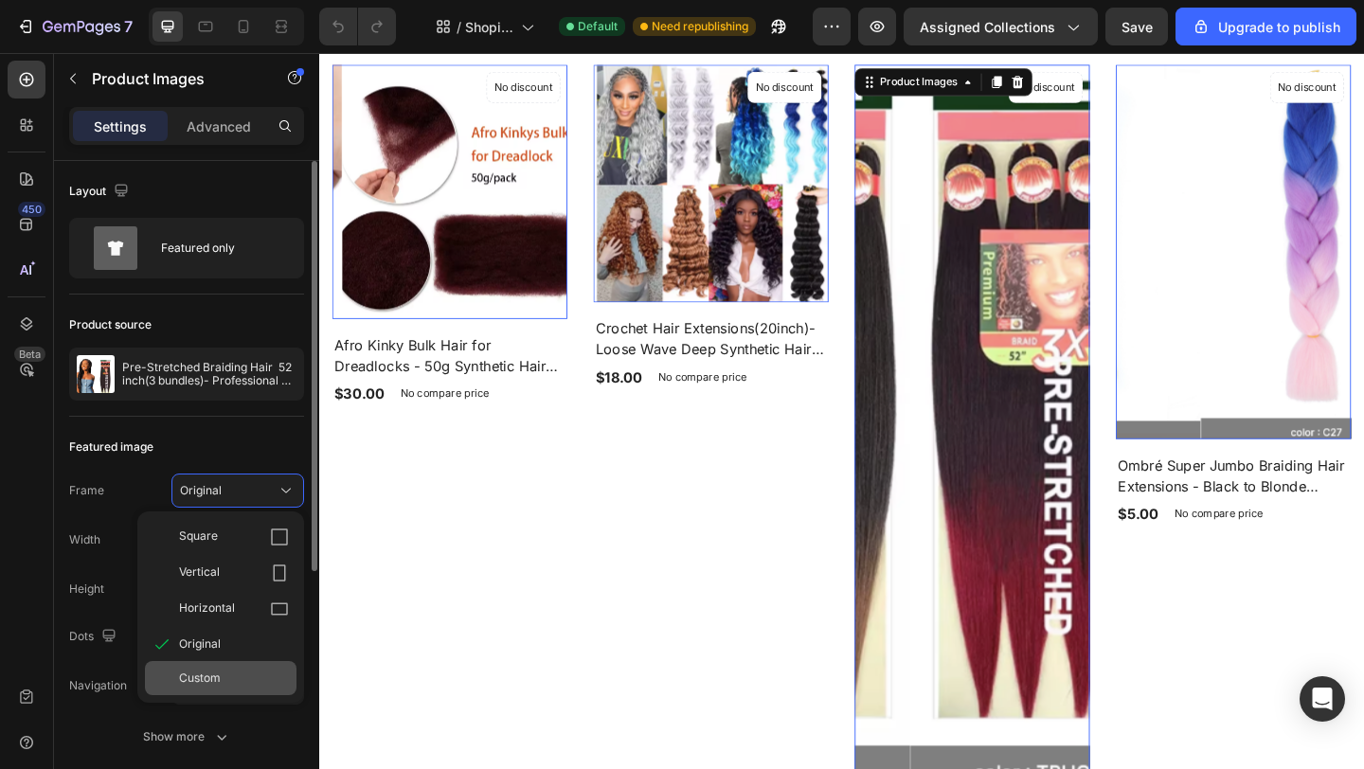
click at [206, 671] on span "Custom" at bounding box center [200, 678] width 42 height 17
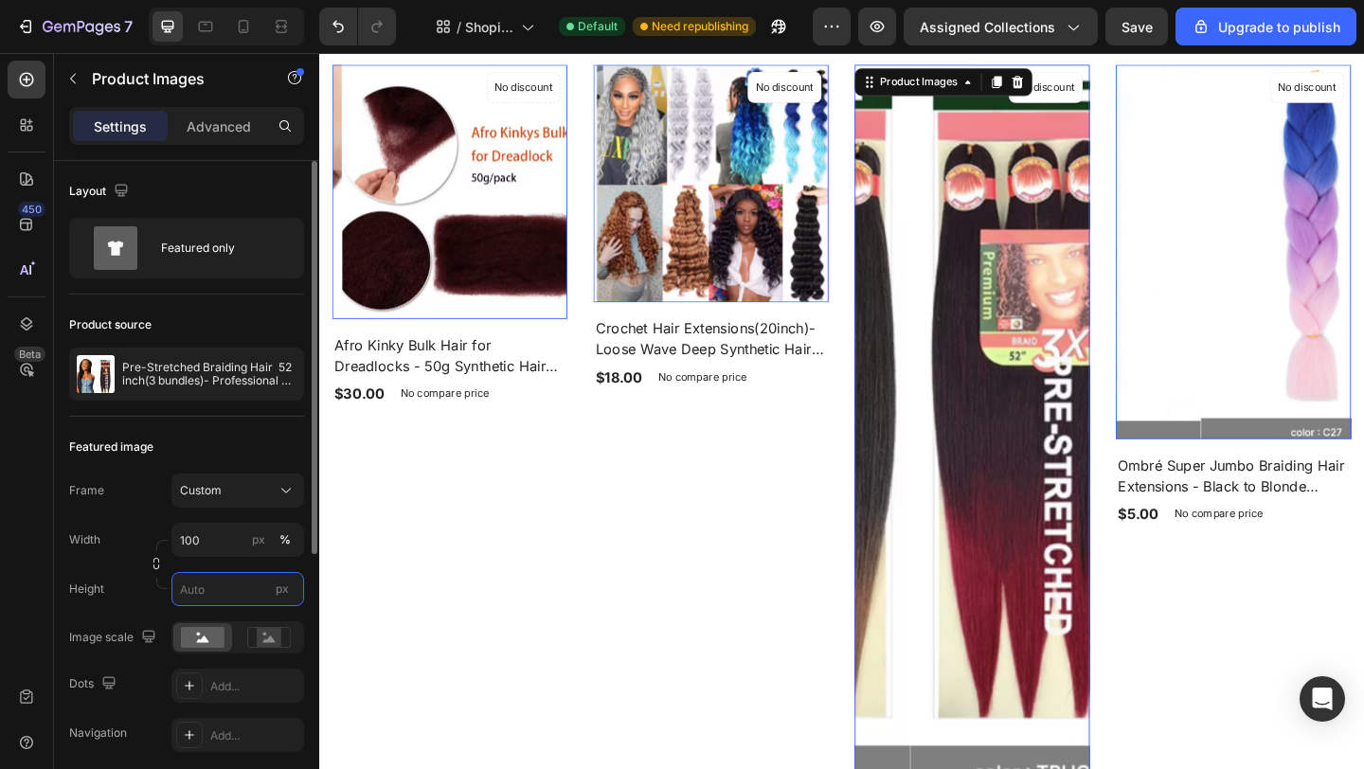
click at [193, 596] on input "px" at bounding box center [237, 589] width 133 height 34
click at [272, 643] on rect at bounding box center [269, 637] width 25 height 19
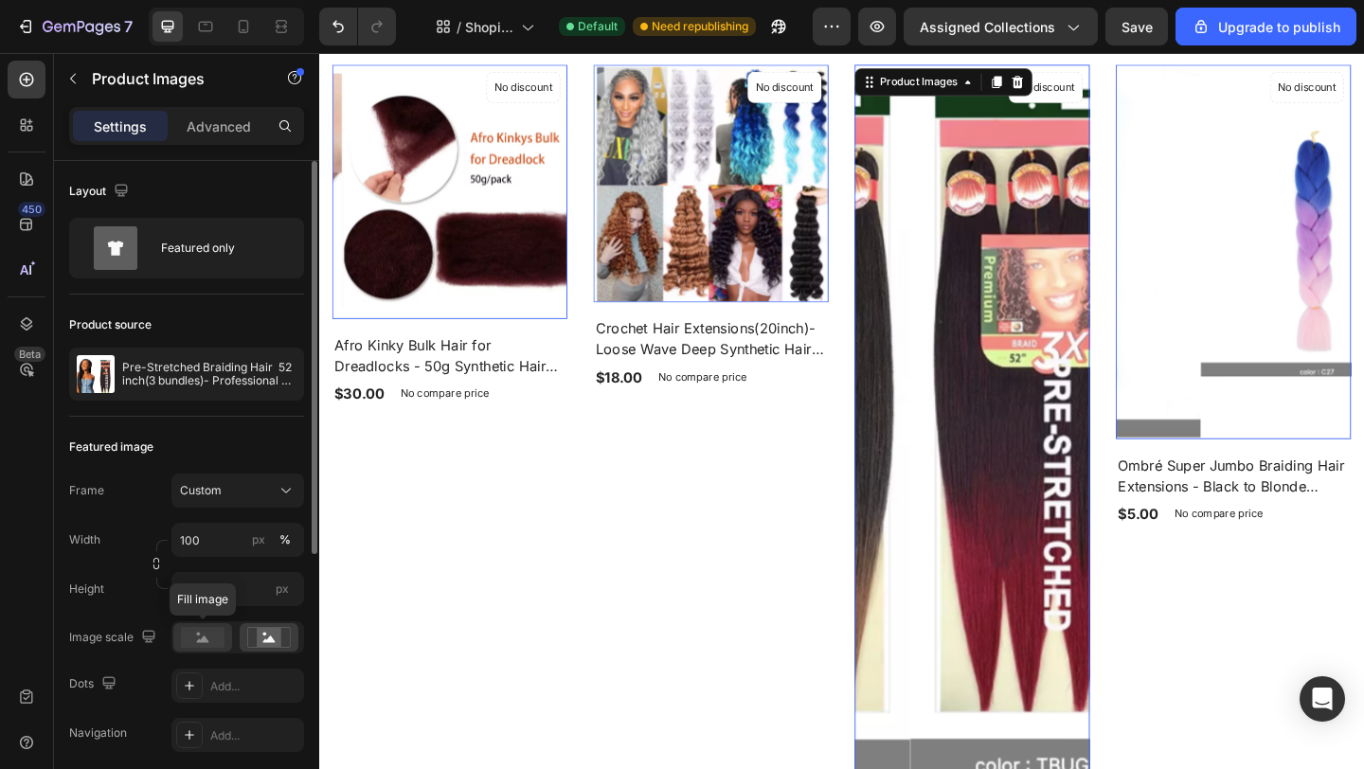
click at [211, 633] on rect at bounding box center [203, 637] width 44 height 21
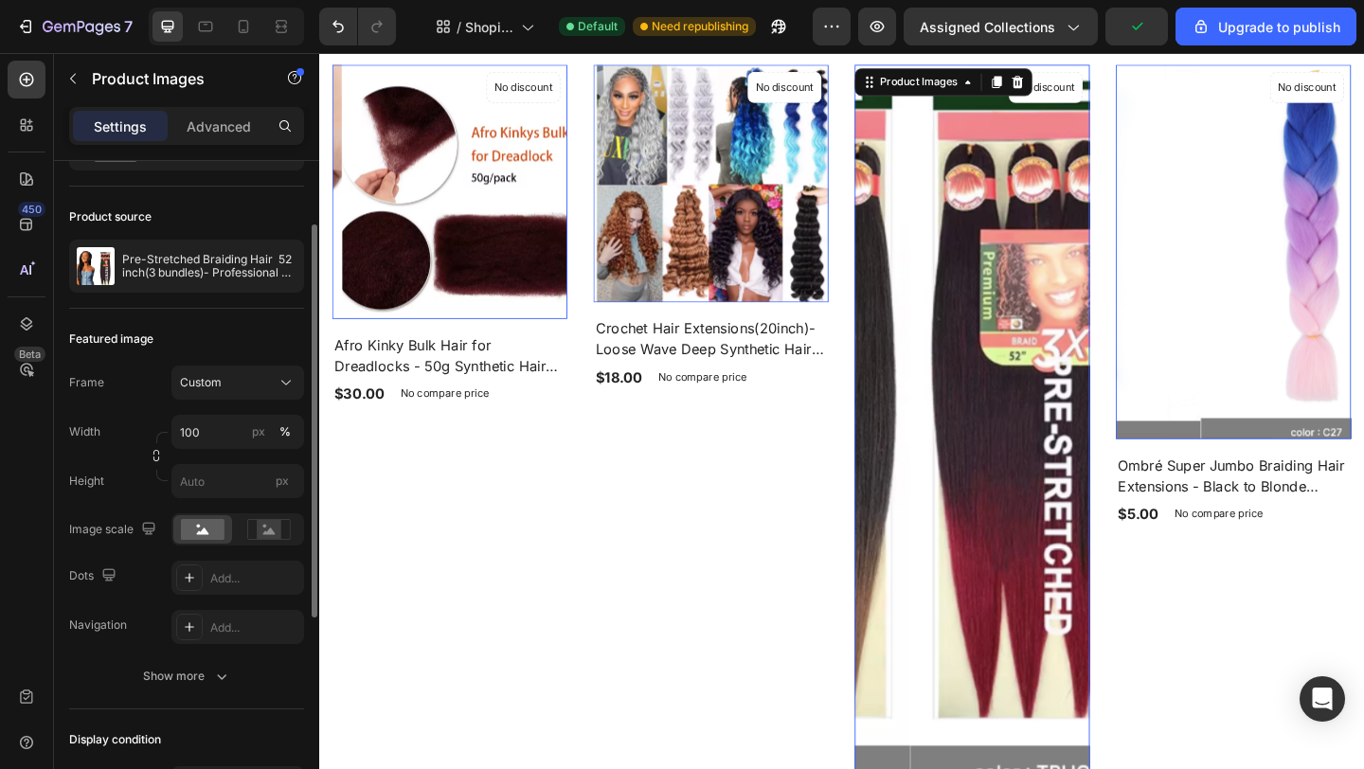
scroll to position [0, 0]
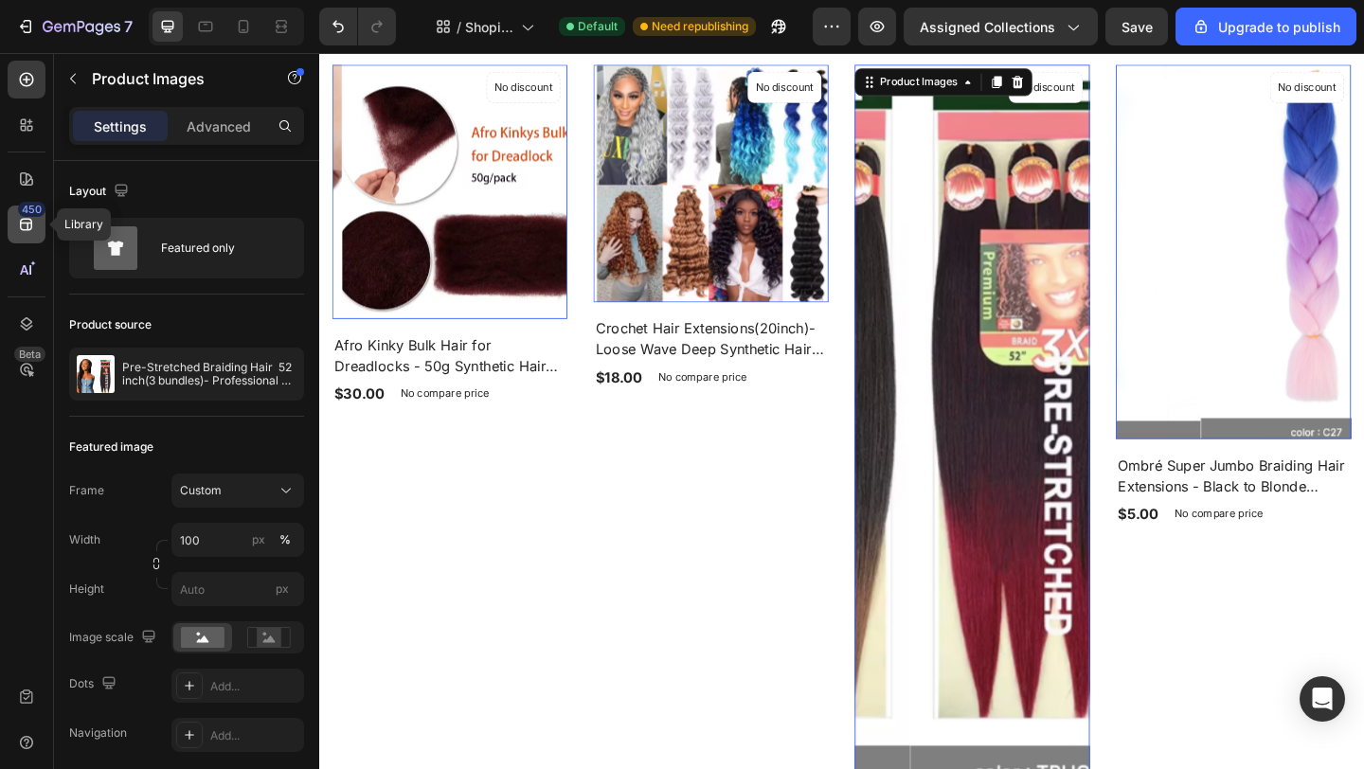
click at [32, 230] on icon at bounding box center [26, 224] width 19 height 19
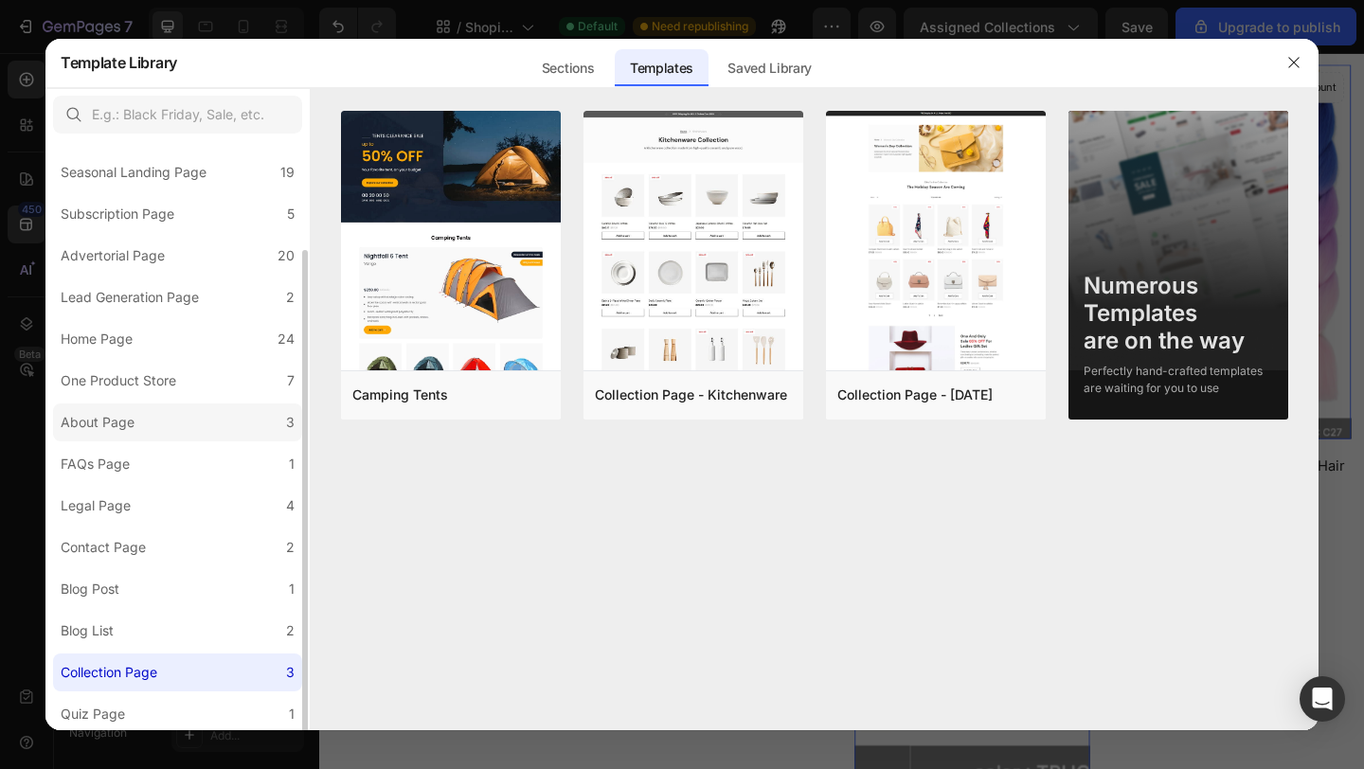
scroll to position [130, 0]
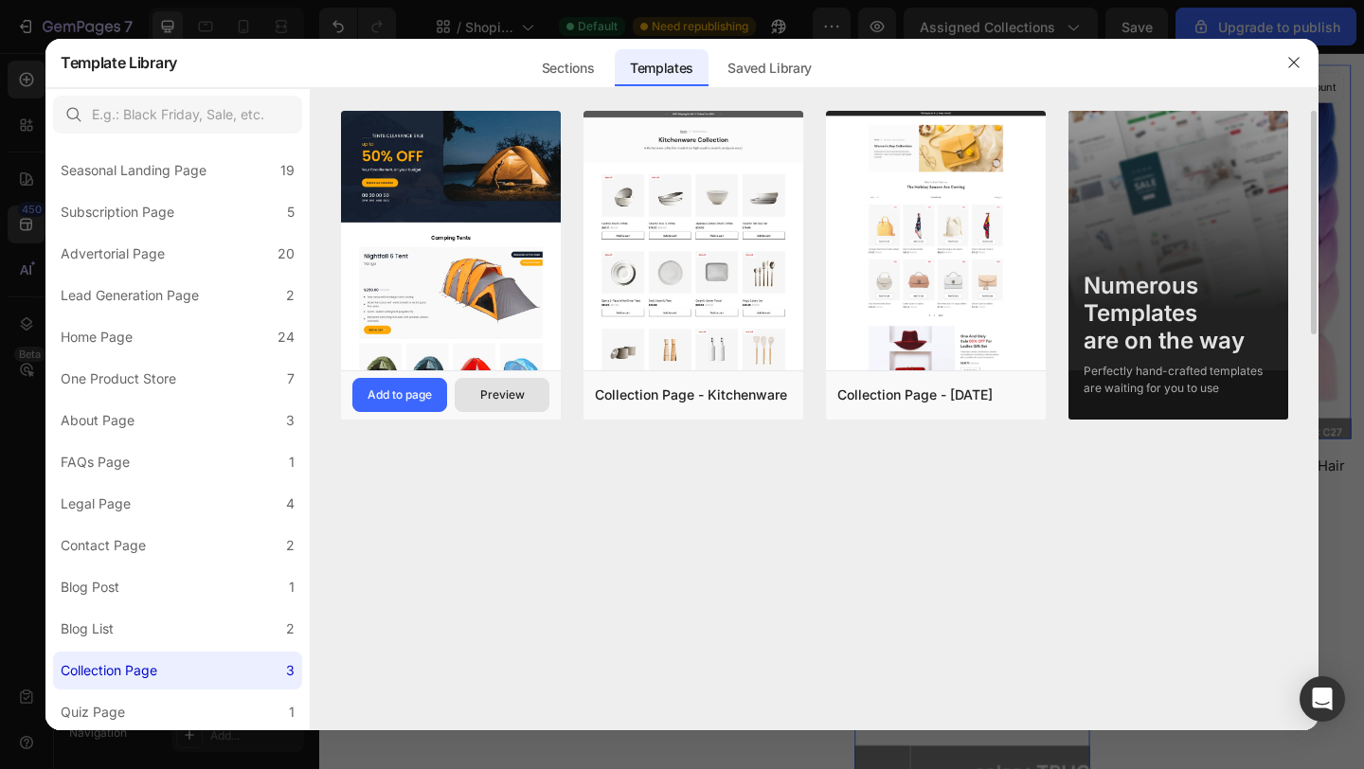
click at [498, 394] on div "Preview" at bounding box center [502, 394] width 45 height 17
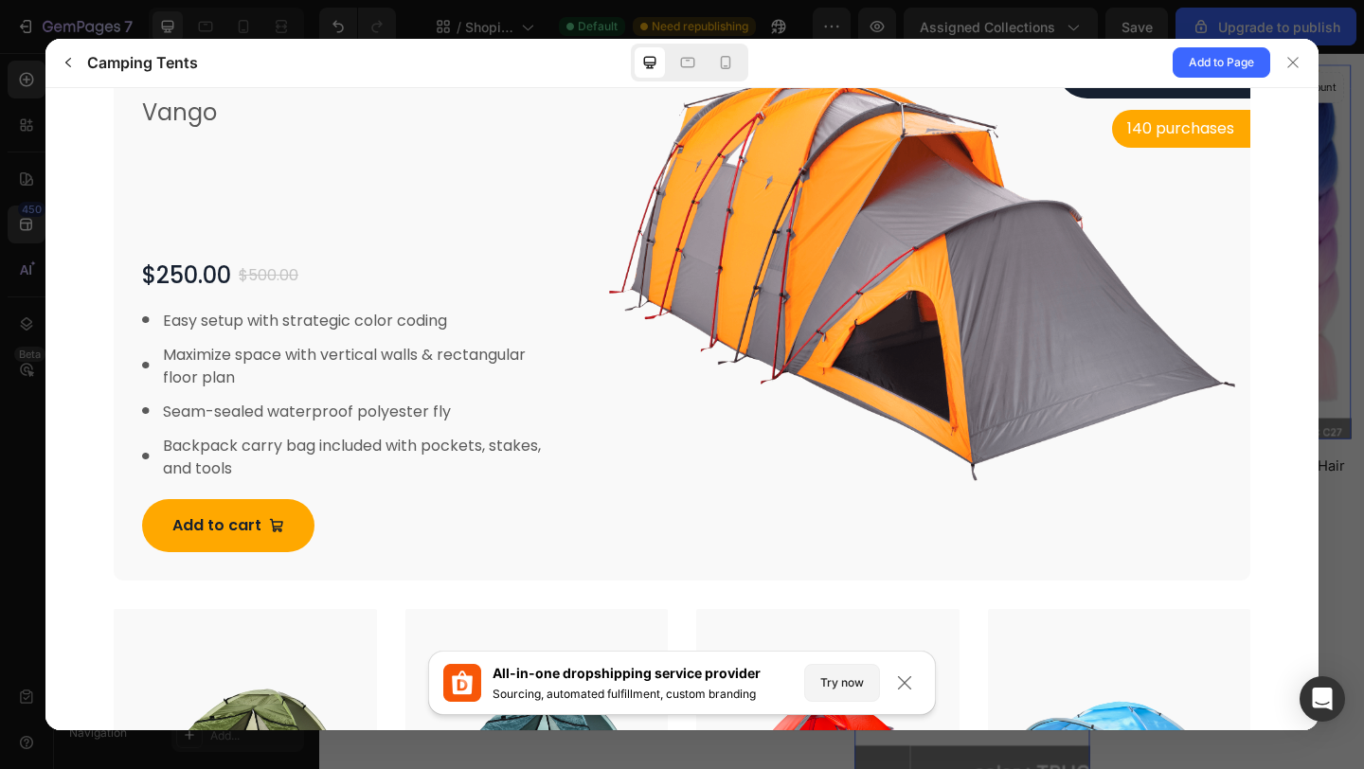
scroll to position [335, 0]
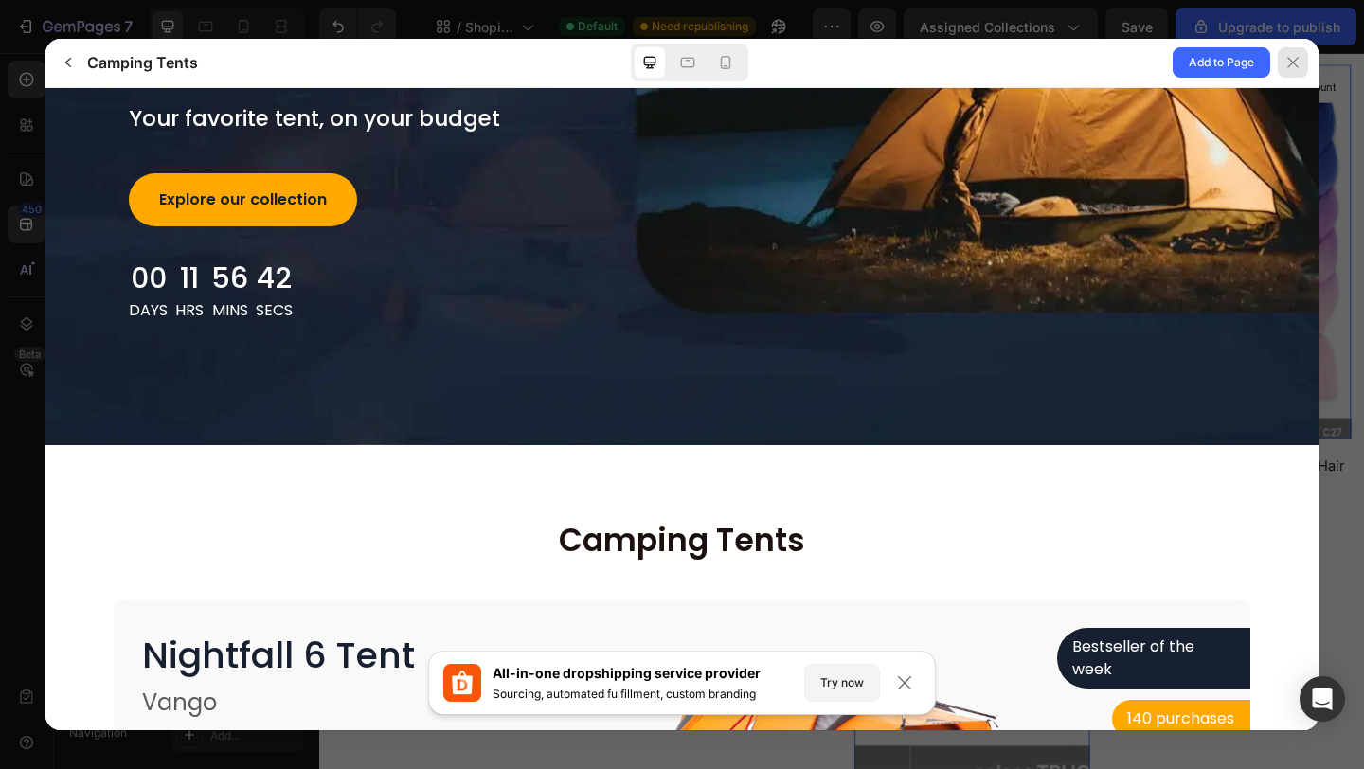
click at [1301, 64] on div at bounding box center [1293, 62] width 30 height 30
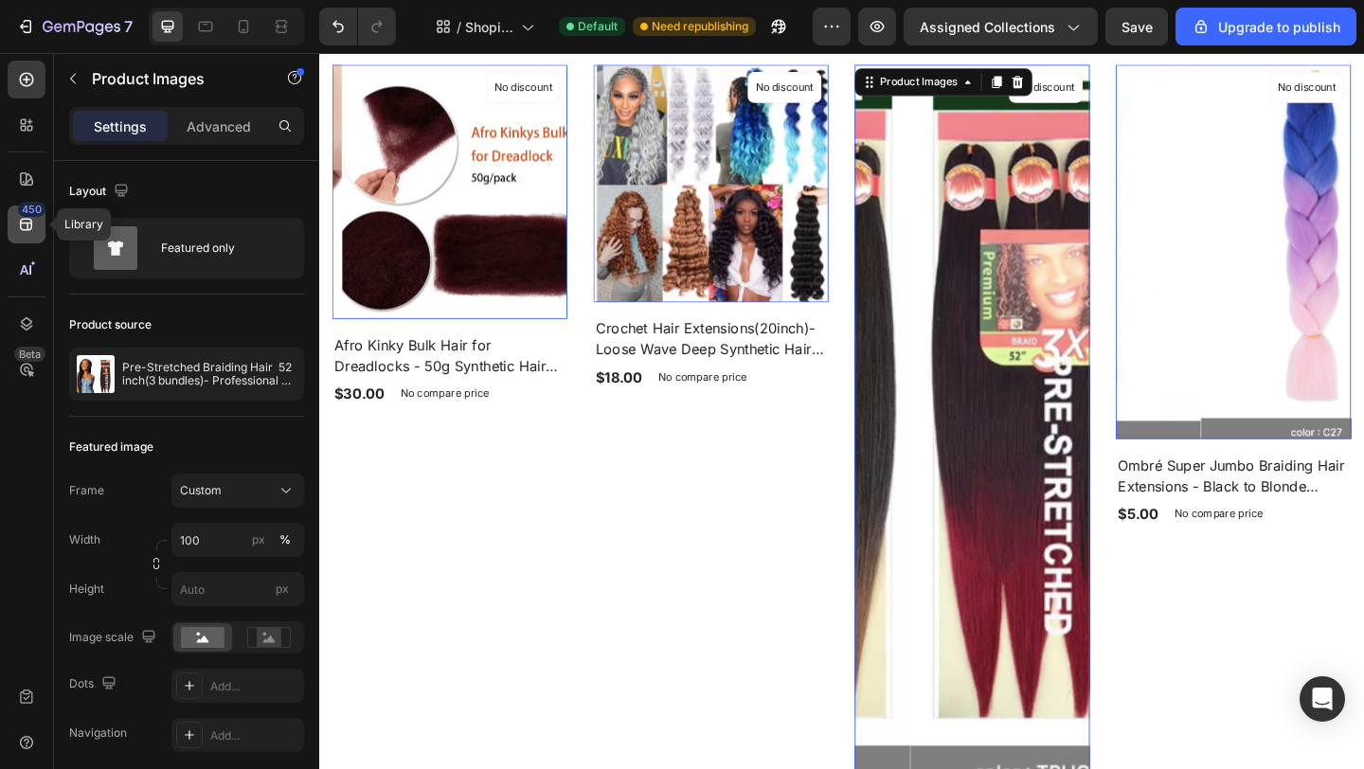
click at [22, 220] on icon at bounding box center [26, 224] width 19 height 19
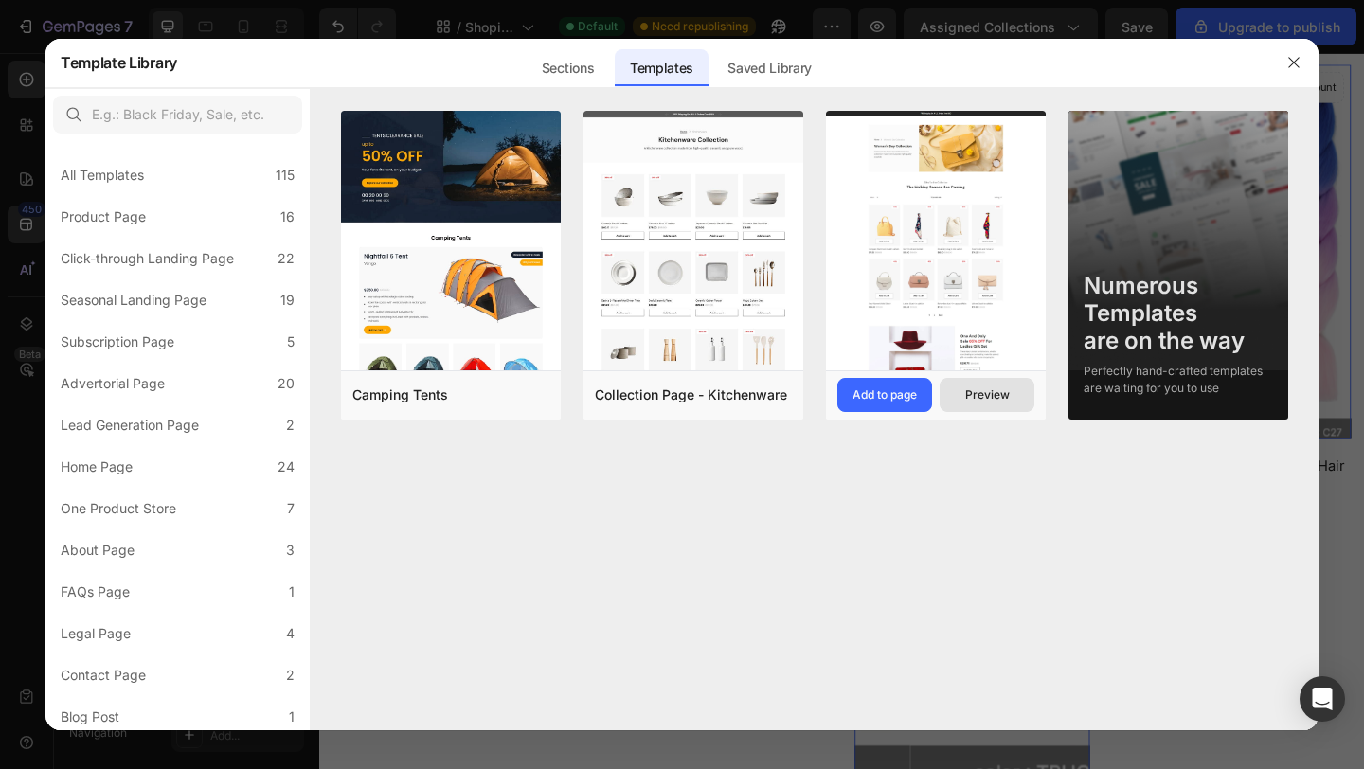
click at [985, 401] on div "Preview" at bounding box center [987, 394] width 45 height 17
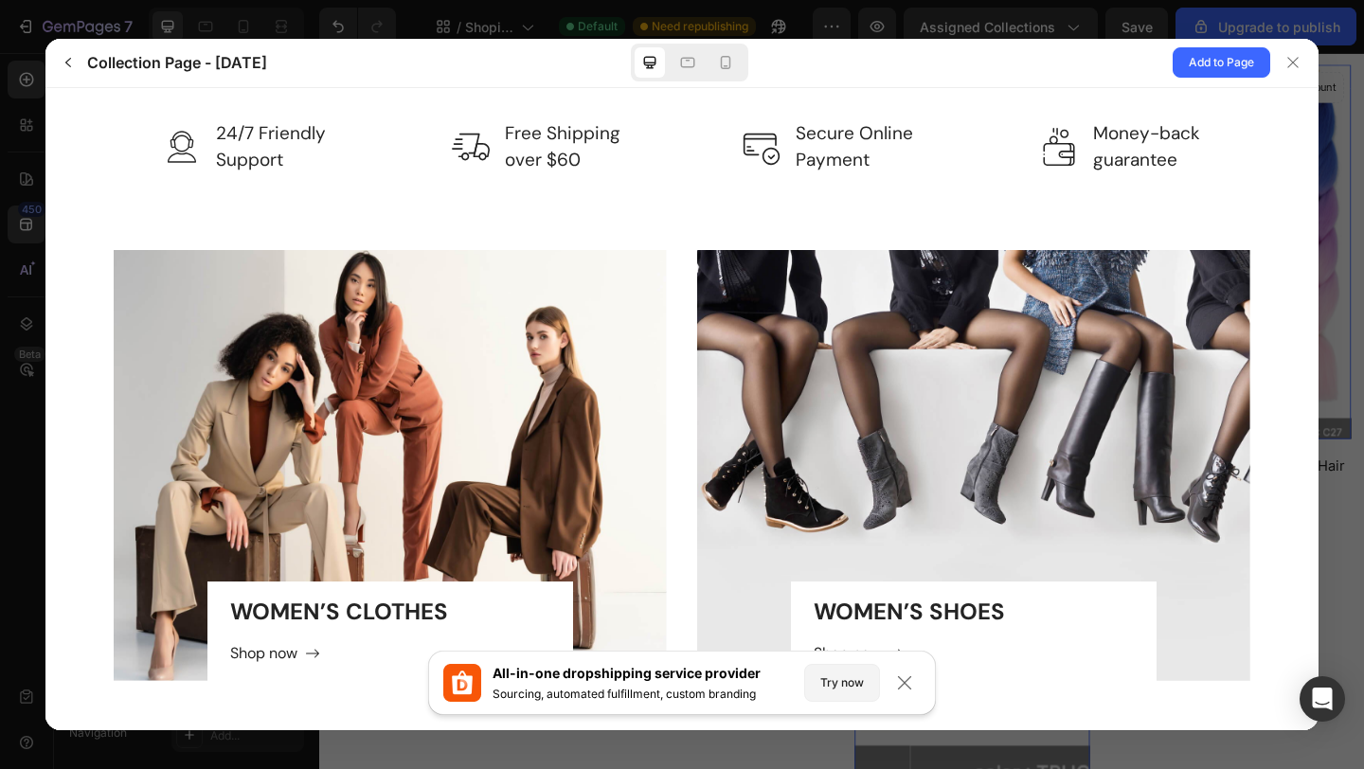
scroll to position [3411, 0]
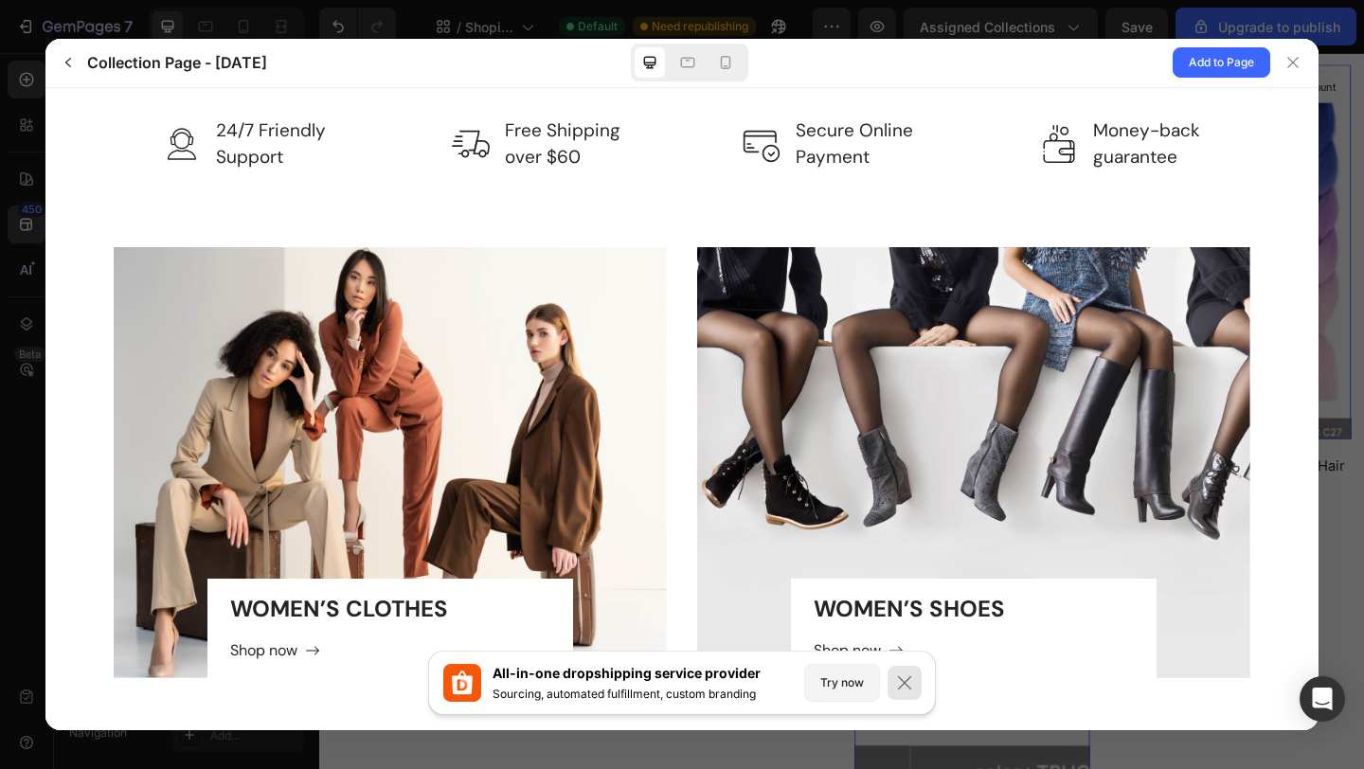
click at [901, 676] on icon at bounding box center [904, 682] width 19 height 19
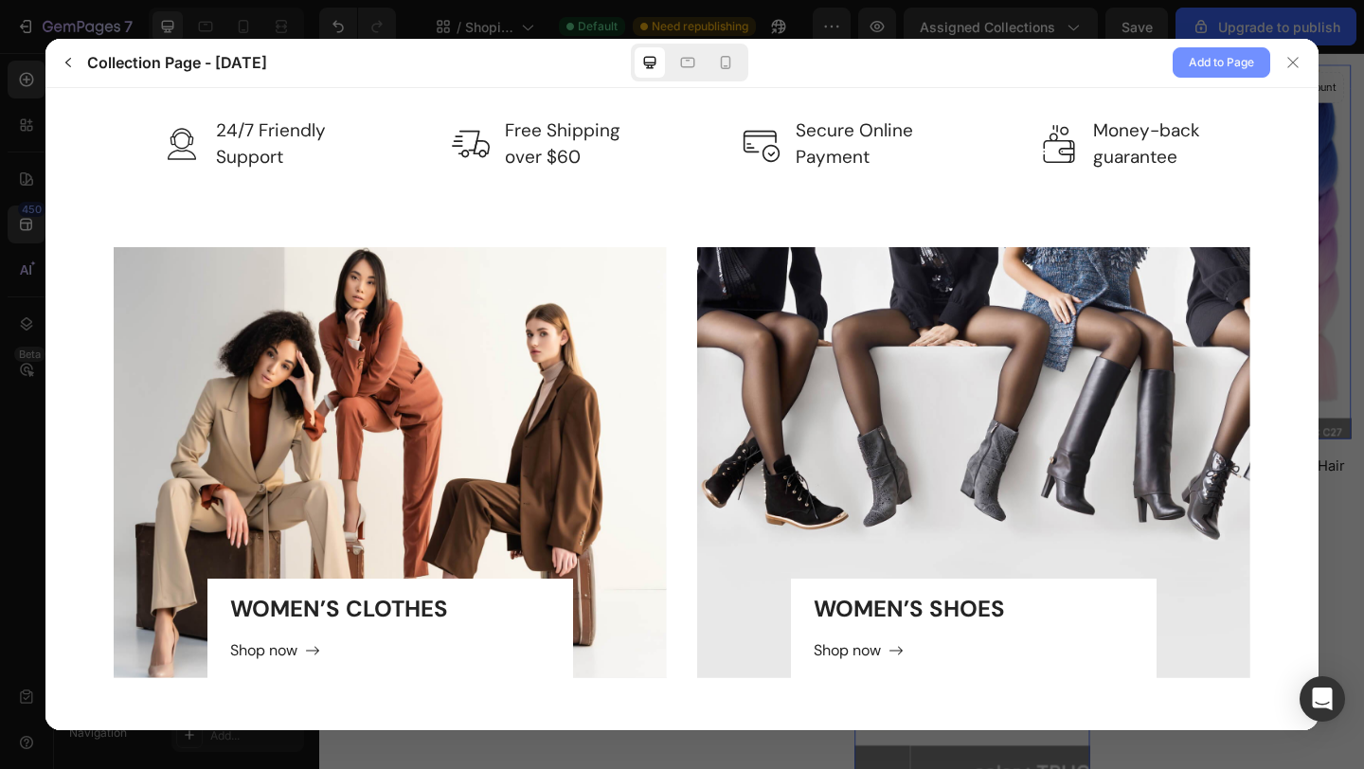
click at [1185, 66] on button "Add to Page" at bounding box center [1221, 62] width 98 height 30
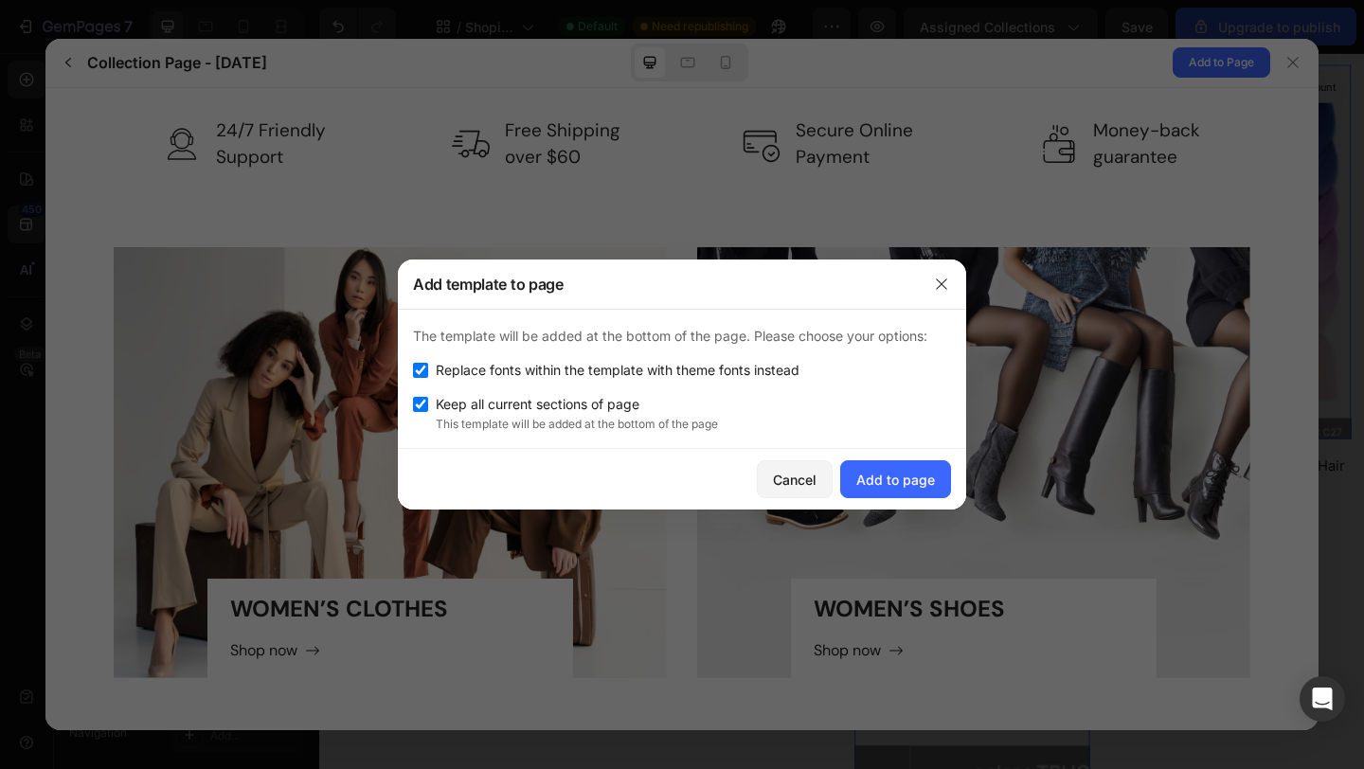
click at [422, 406] on input "checkbox" at bounding box center [420, 404] width 15 height 15
checkbox input "false"
click at [889, 486] on div "Add to page" at bounding box center [895, 480] width 79 height 20
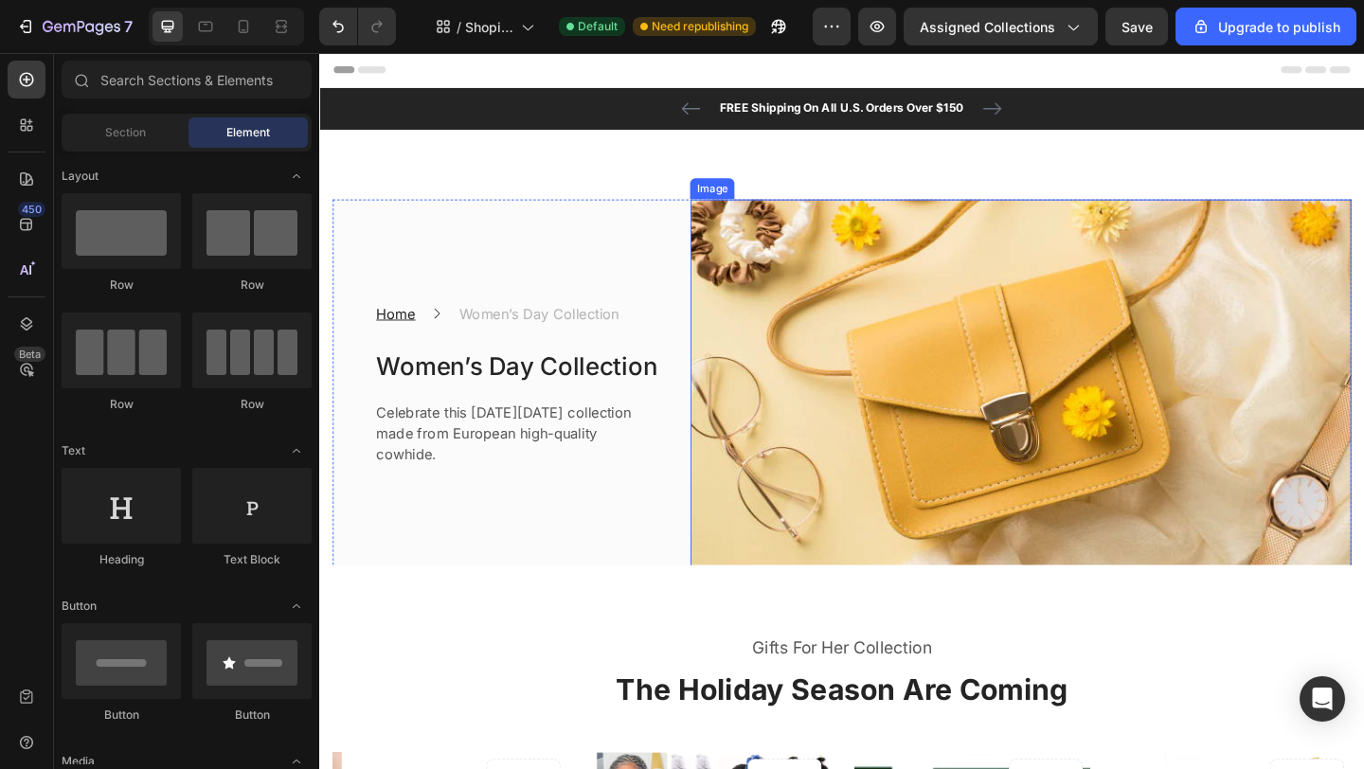
scroll to position [0, 0]
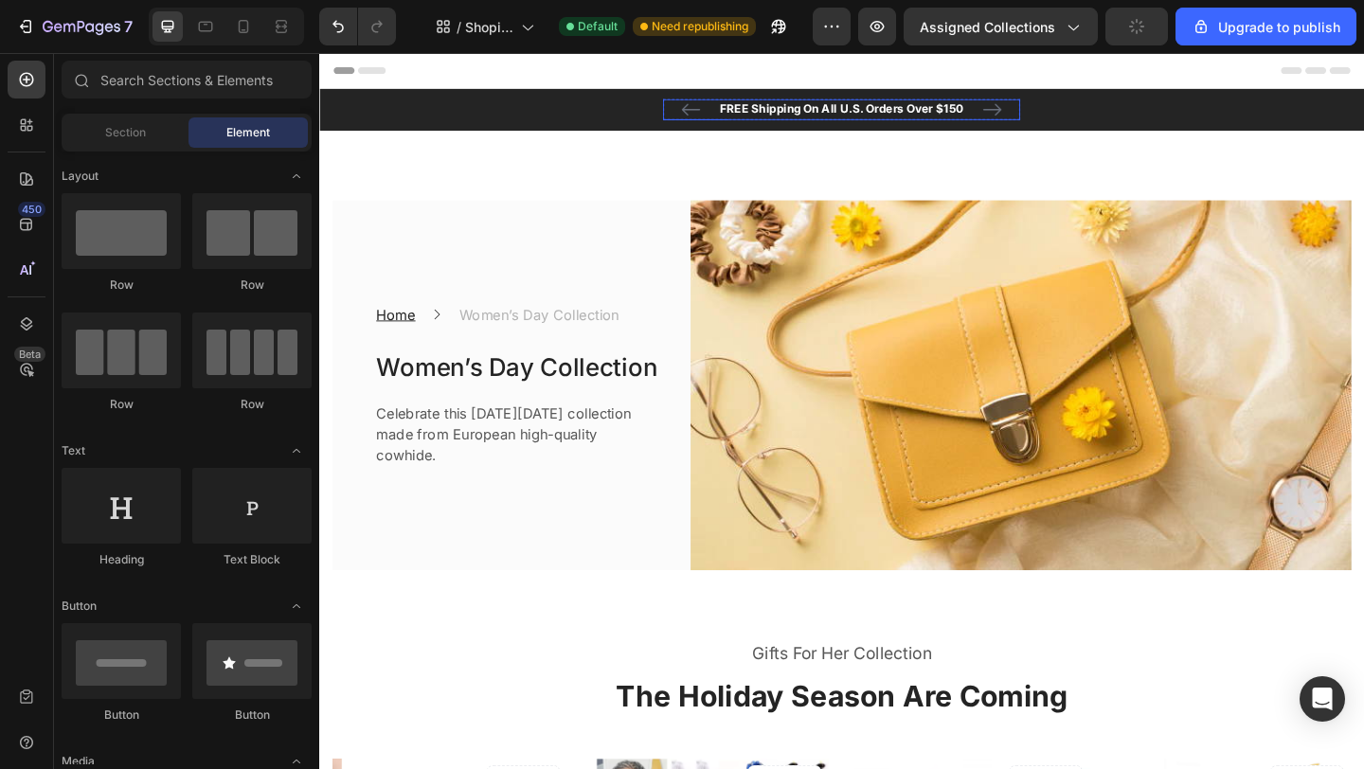
click at [961, 117] on p "FREE Shipping On All U.S. Orders Over $150" at bounding box center [887, 114] width 385 height 19
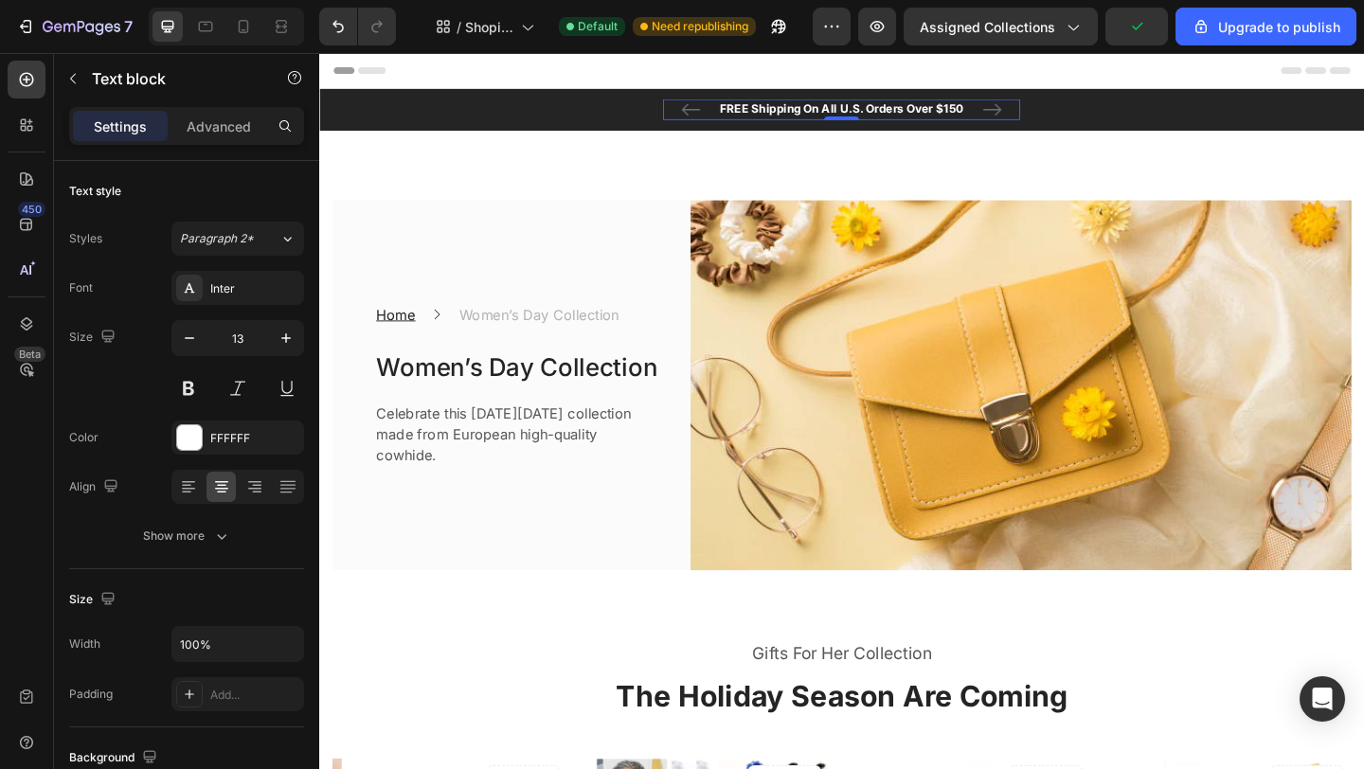
click at [1007, 111] on p "FREE Shipping On All U.S. Orders Over $150" at bounding box center [887, 114] width 385 height 19
click at [498, 326] on p "Women’s Day Collection" at bounding box center [558, 337] width 174 height 23
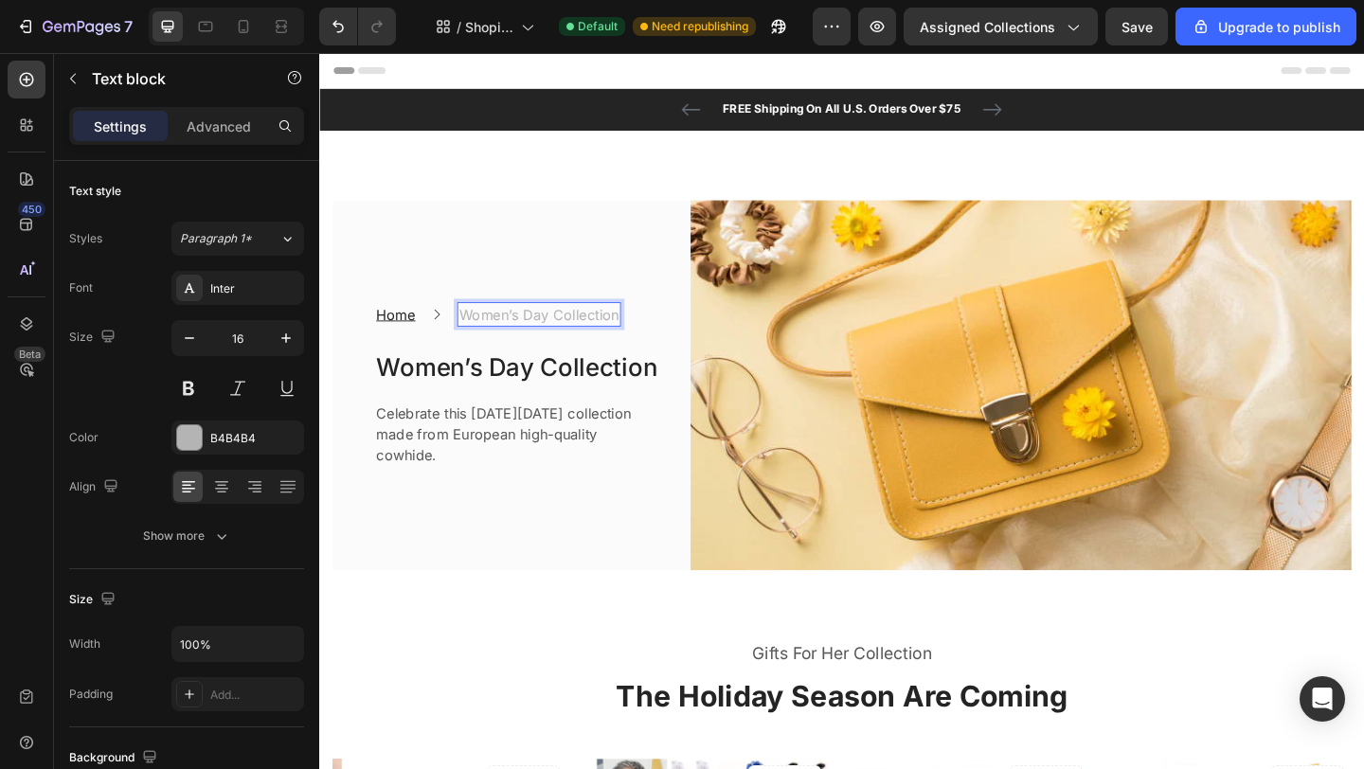
click at [565, 326] on p "Women’s Day Collection" at bounding box center [558, 337] width 174 height 23
click at [506, 388] on p "Women’s Day Collection" at bounding box center [536, 395] width 310 height 40
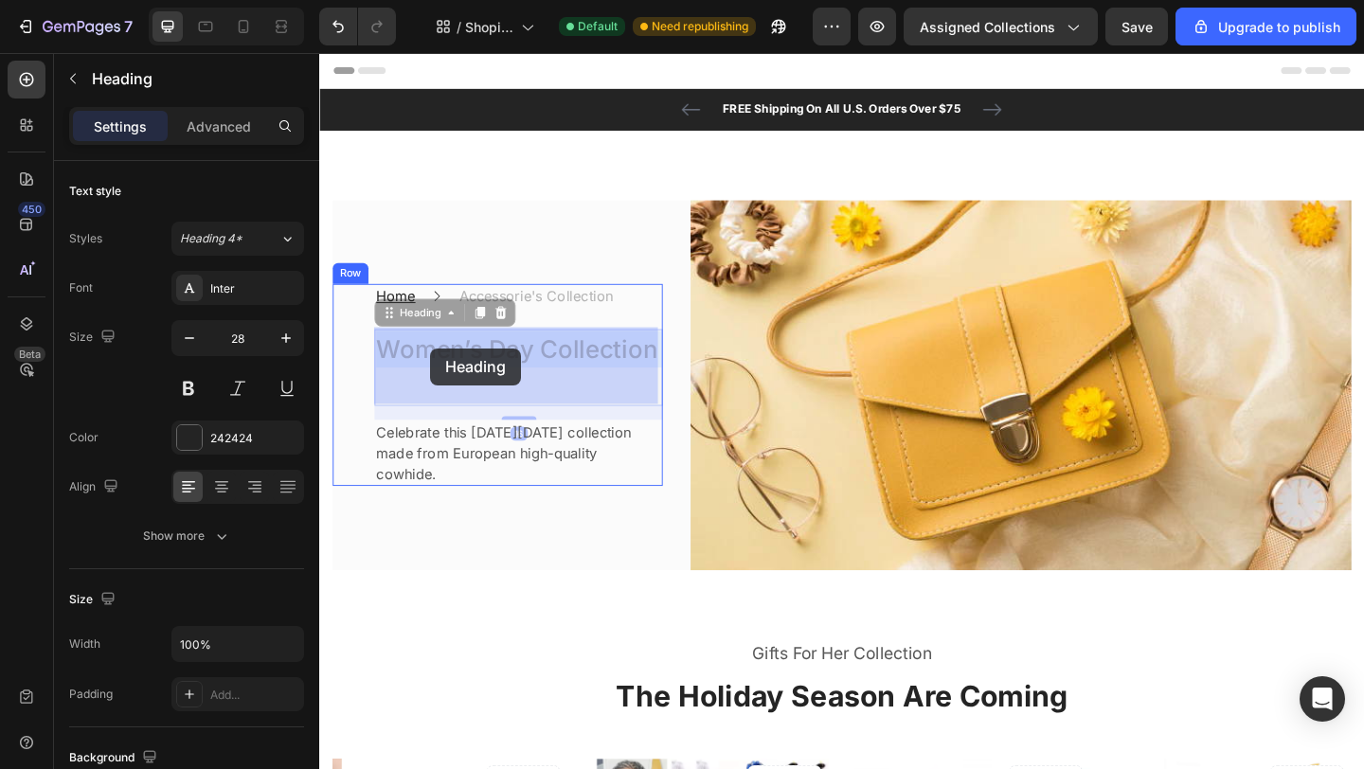
drag, startPoint x: 554, startPoint y: 375, endPoint x: 439, endPoint y: 374, distance: 114.6
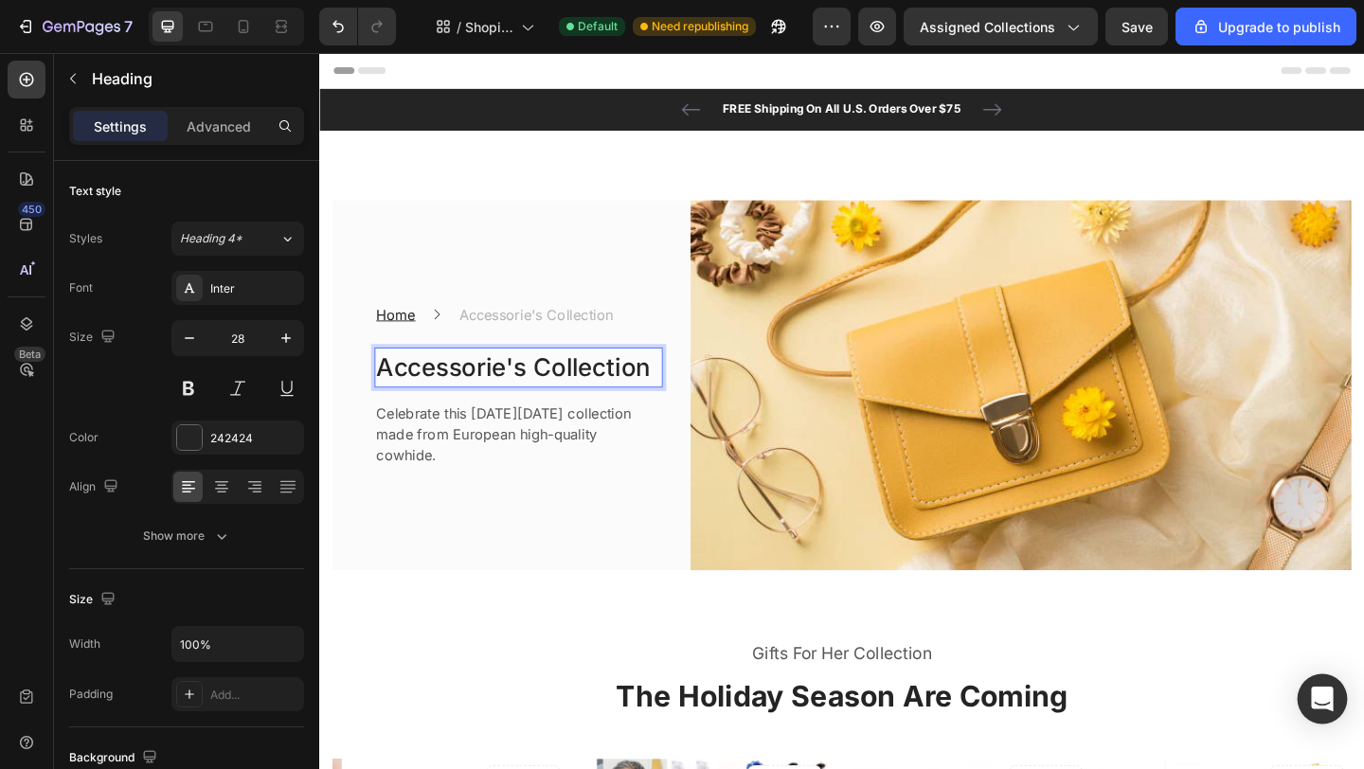
click at [1321, 699] on icon "Open Intercom Messenger" at bounding box center [1322, 699] width 22 height 25
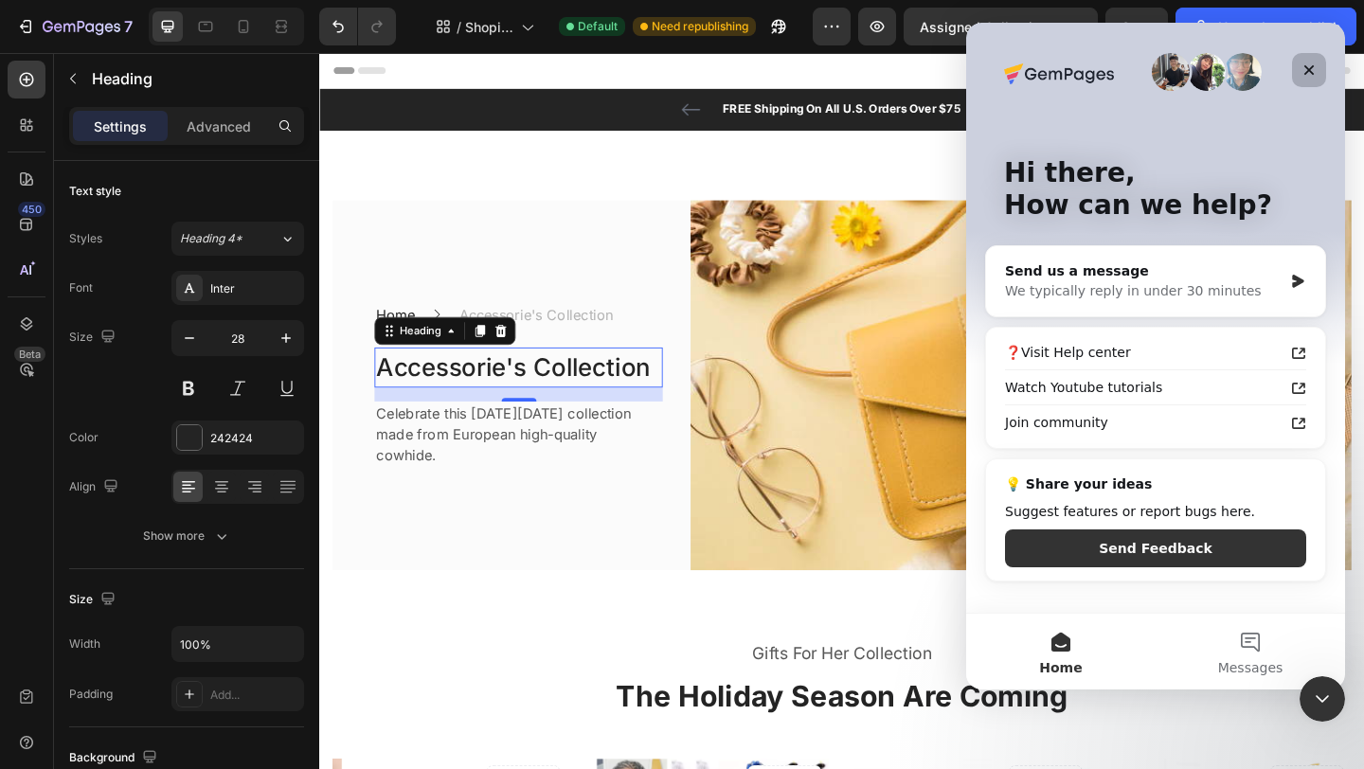
click at [1315, 63] on icon "Close" at bounding box center [1308, 70] width 15 height 15
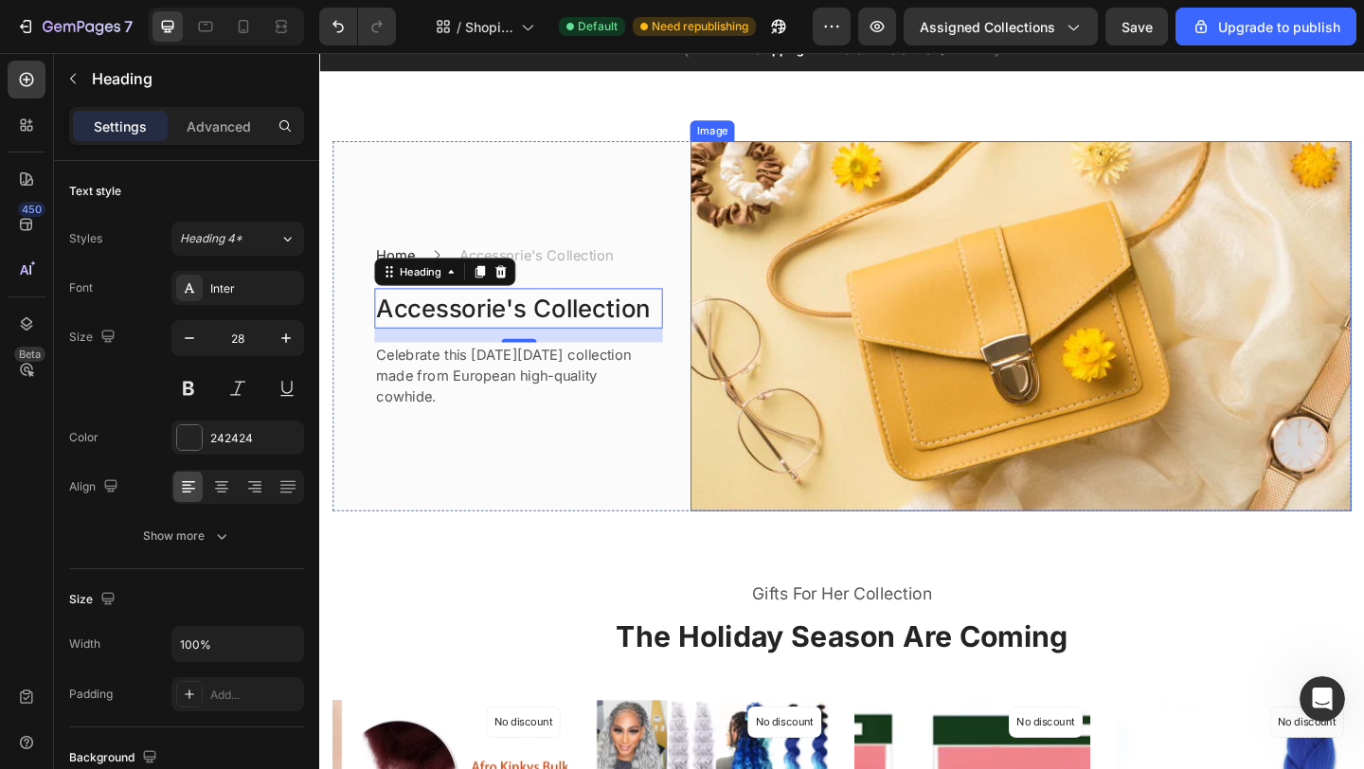
scroll to position [87, 0]
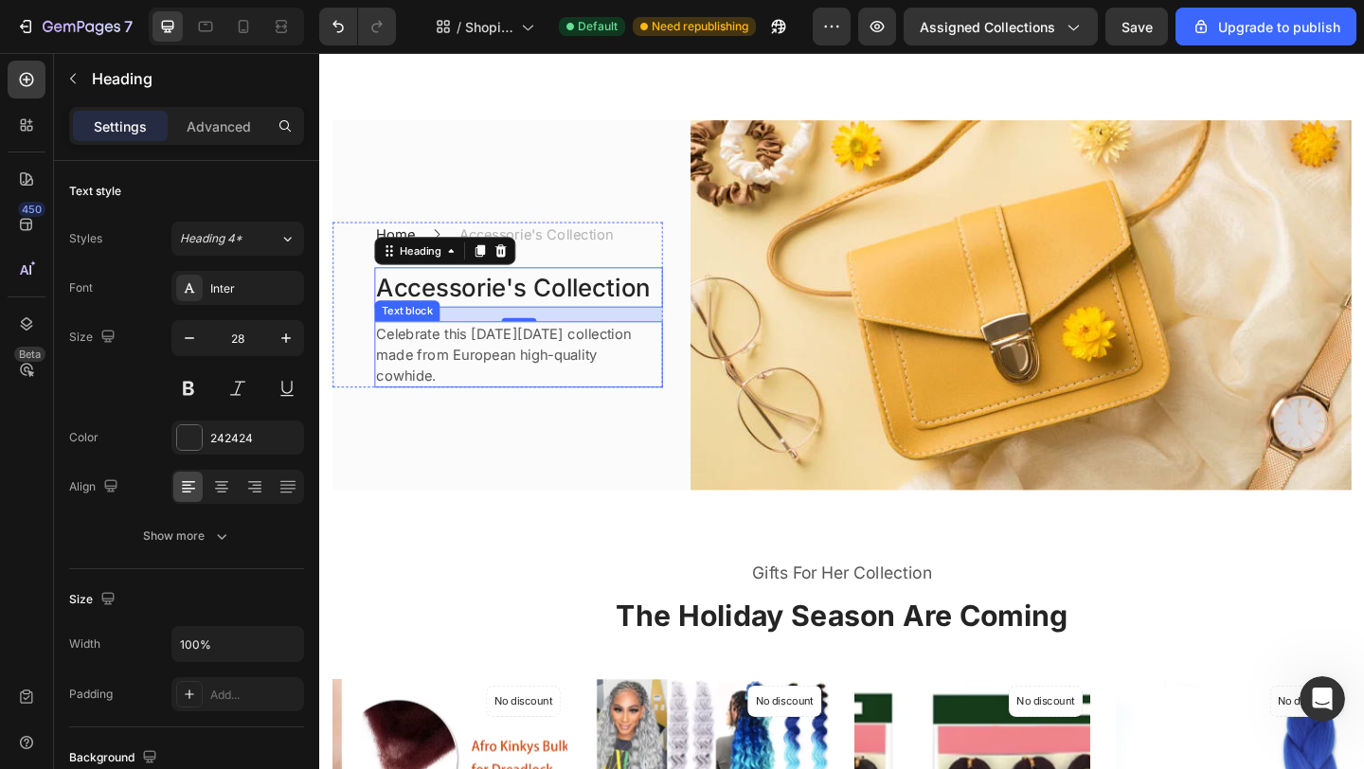
click at [500, 402] on p "Celebrate this [DATE][DATE] collection made from European high-quality cowhide." at bounding box center [536, 381] width 310 height 68
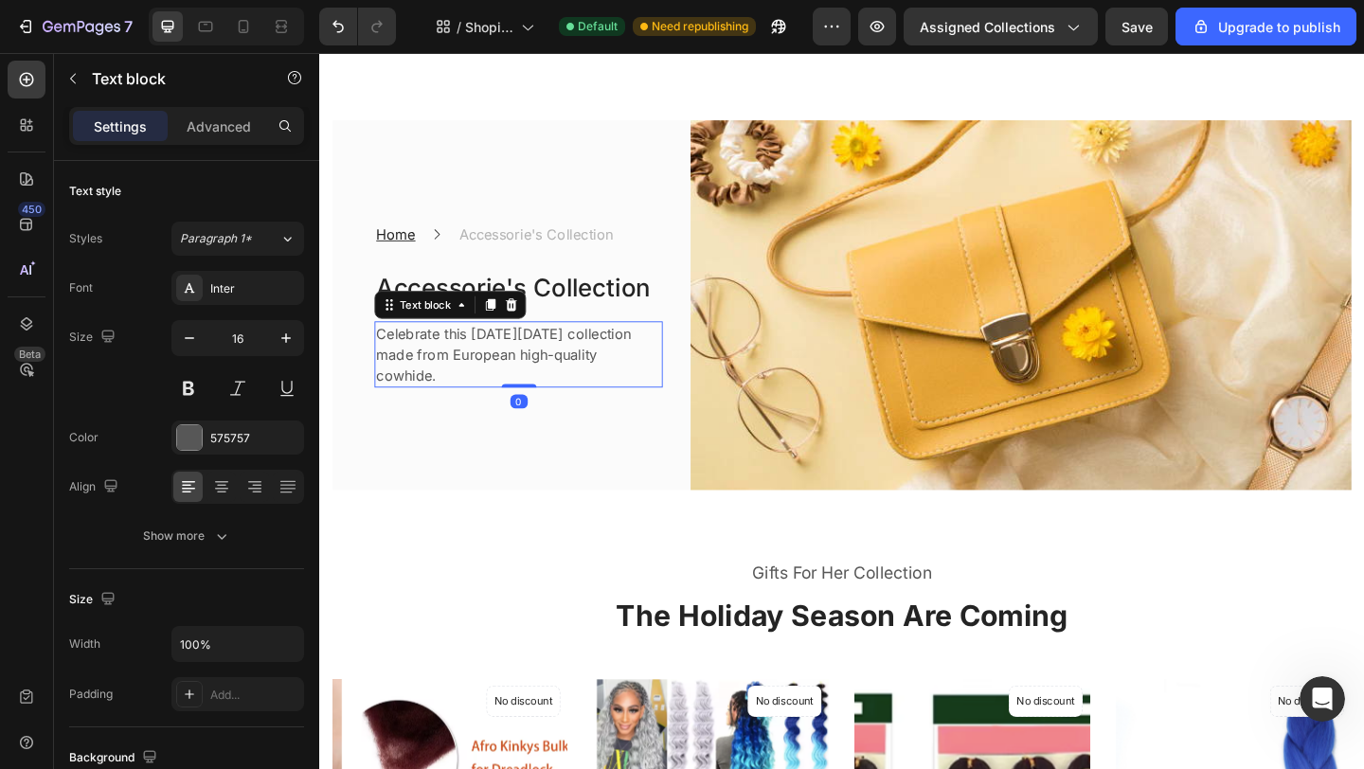
click at [503, 400] on p "Celebrate this [DATE][DATE] collection made from European high-quality cowhide." at bounding box center [536, 381] width 310 height 68
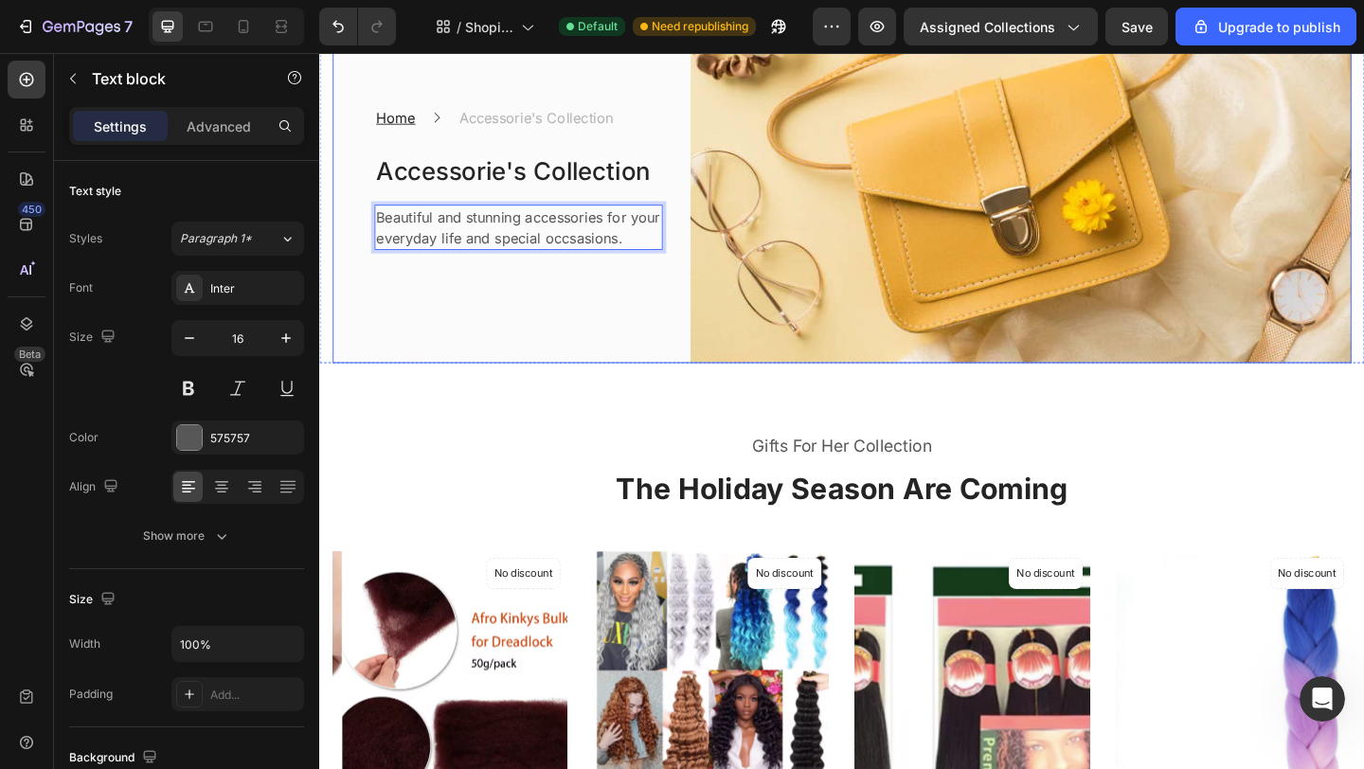
scroll to position [229, 0]
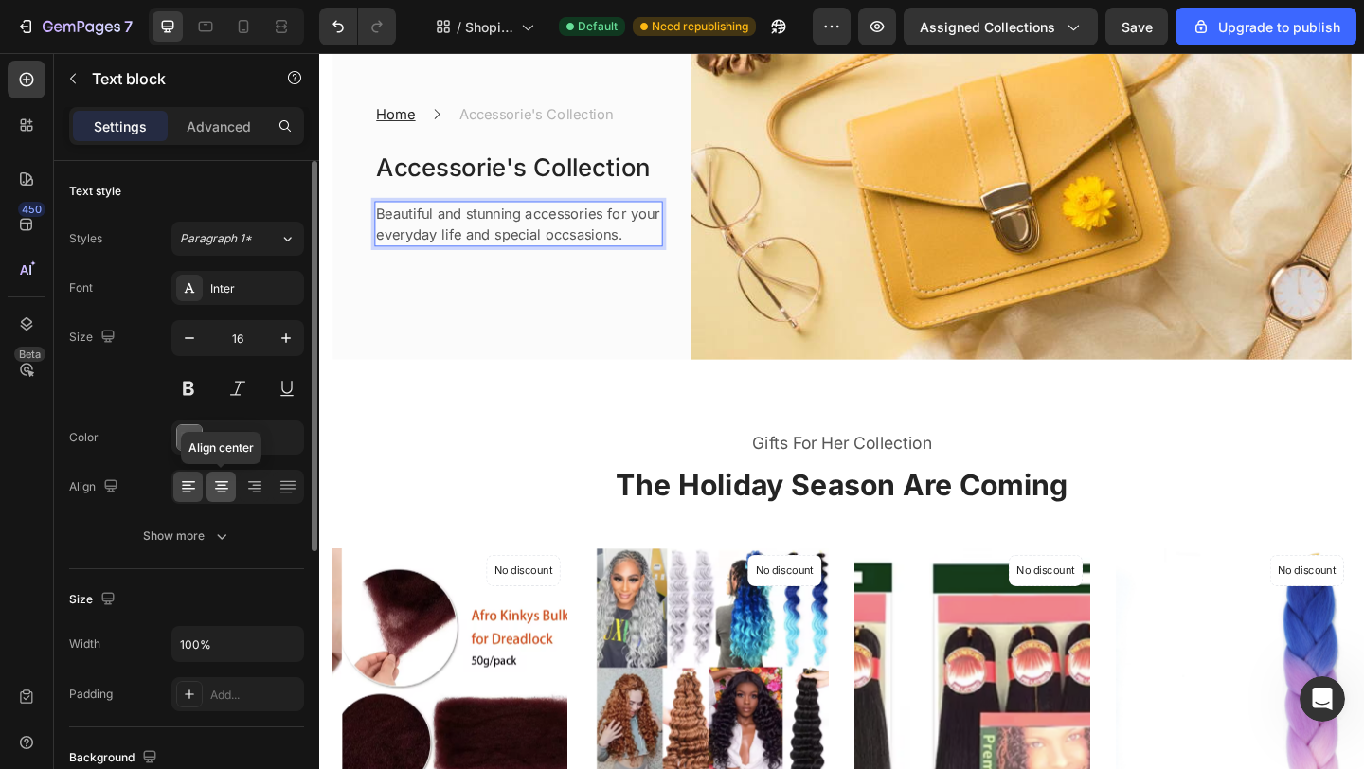
click at [224, 483] on icon at bounding box center [221, 486] width 19 height 19
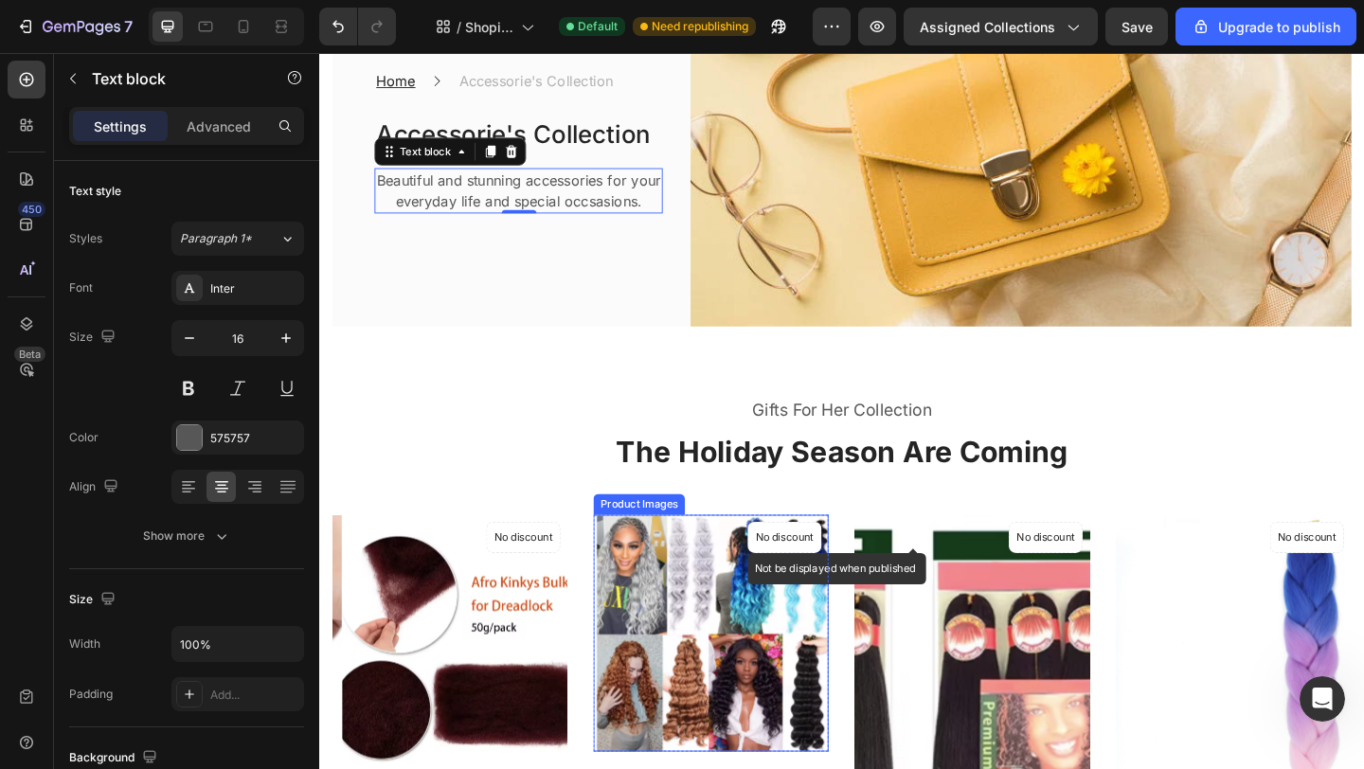
scroll to position [268, 0]
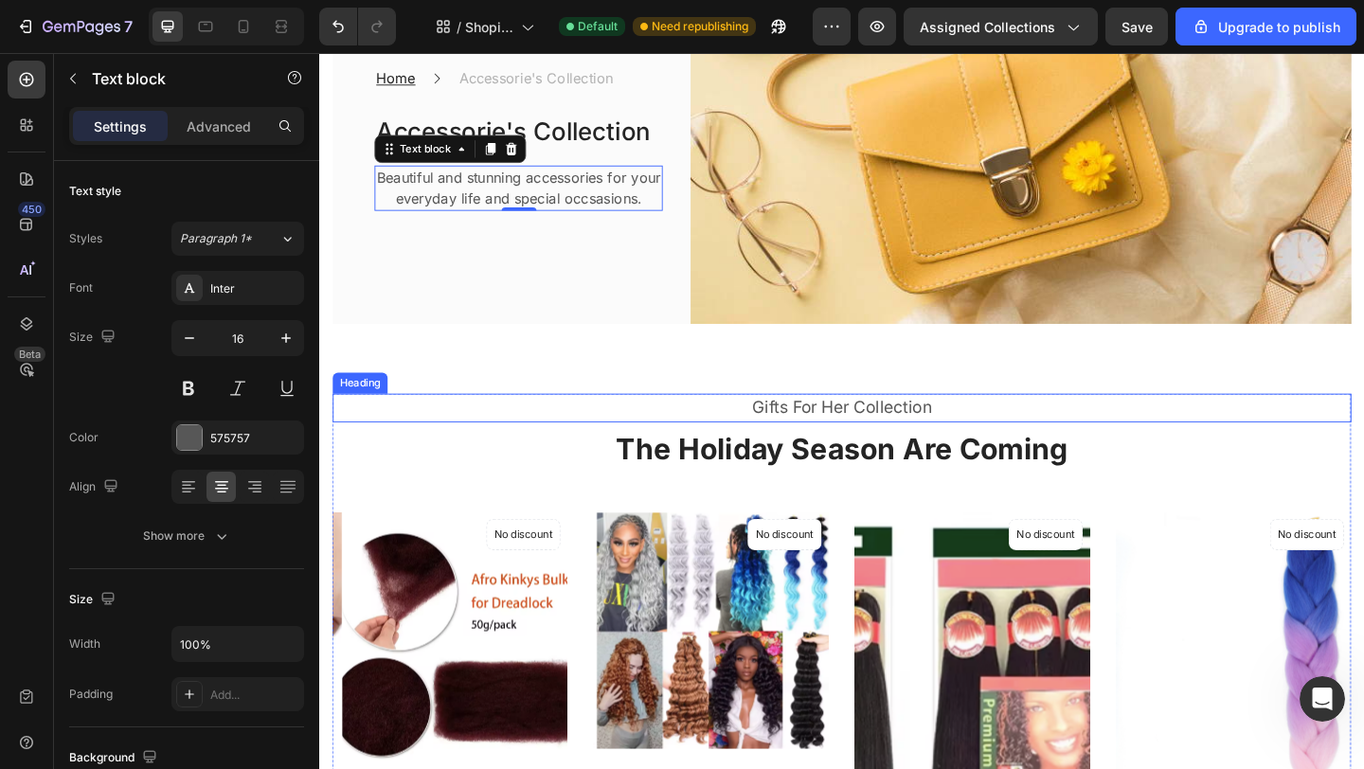
click at [839, 438] on p "Gifts For Her Collection" at bounding box center [887, 438] width 1104 height 27
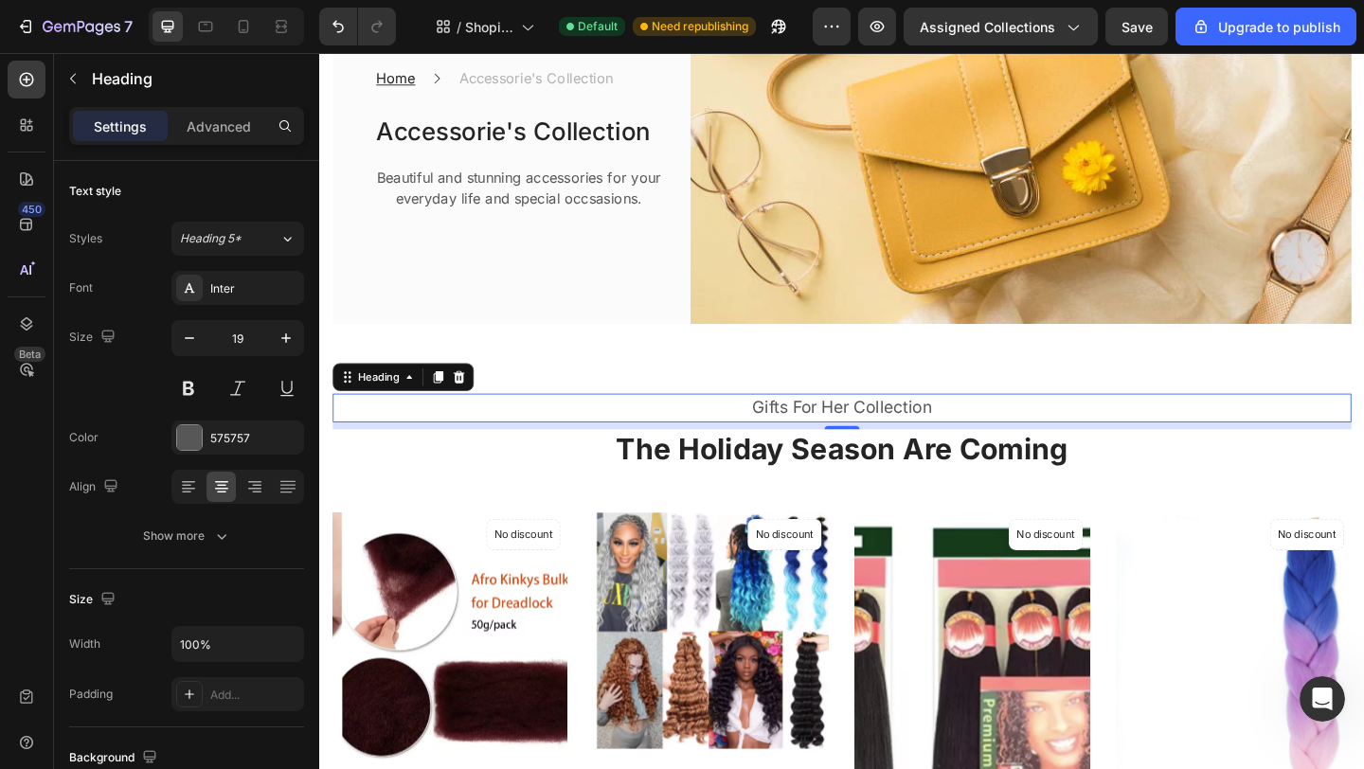
click at [887, 435] on p "Gifts For Her Collection" at bounding box center [887, 438] width 1104 height 27
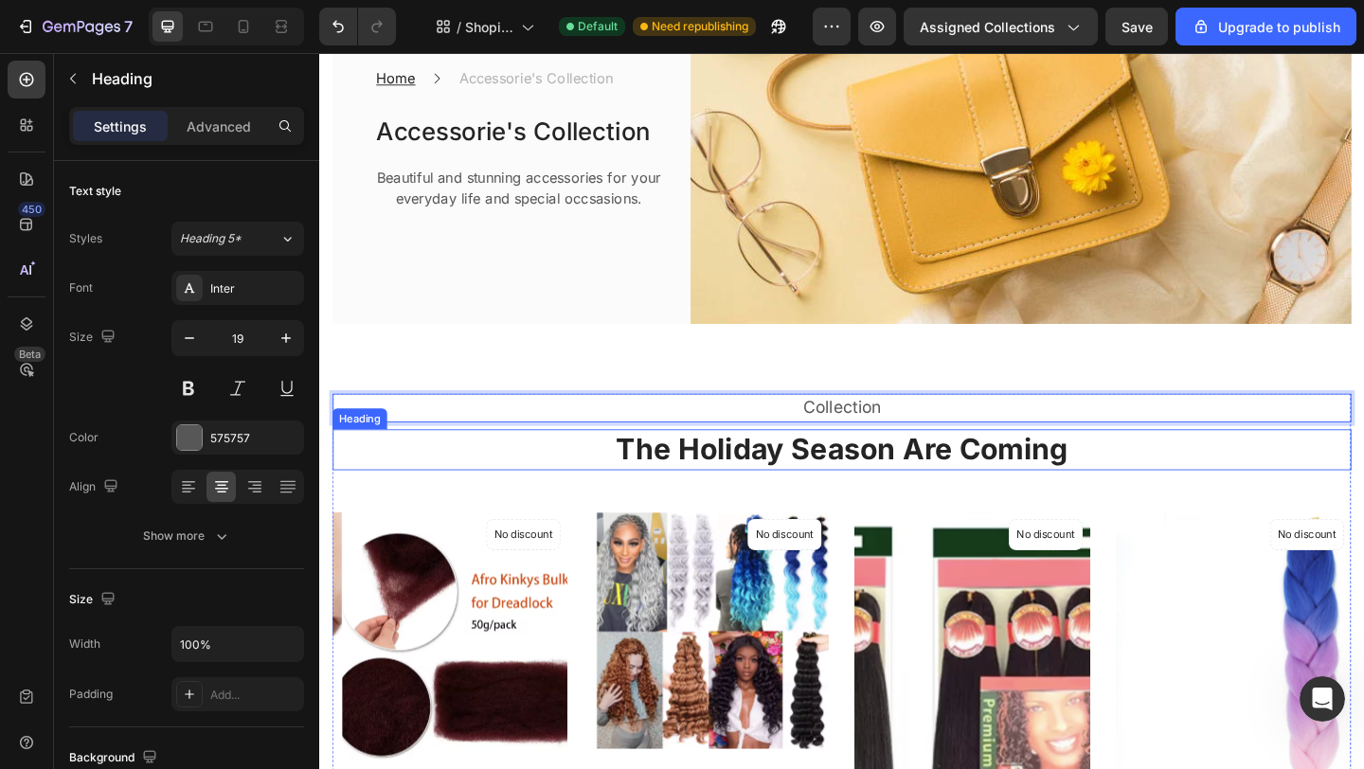
click at [850, 483] on p "The Holiday Season Are Coming" at bounding box center [887, 484] width 1104 height 41
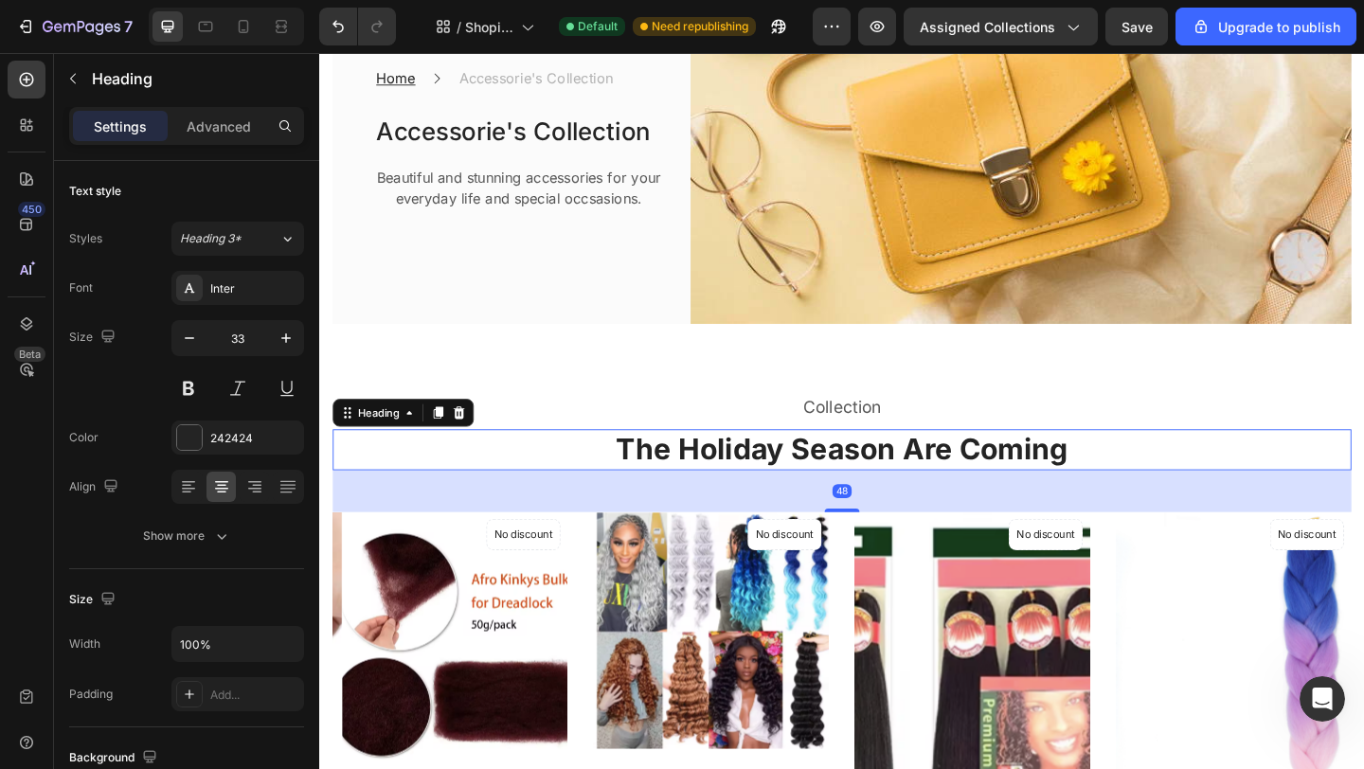
click at [1067, 480] on p "The Holiday Season Are Coming" at bounding box center [887, 484] width 1104 height 41
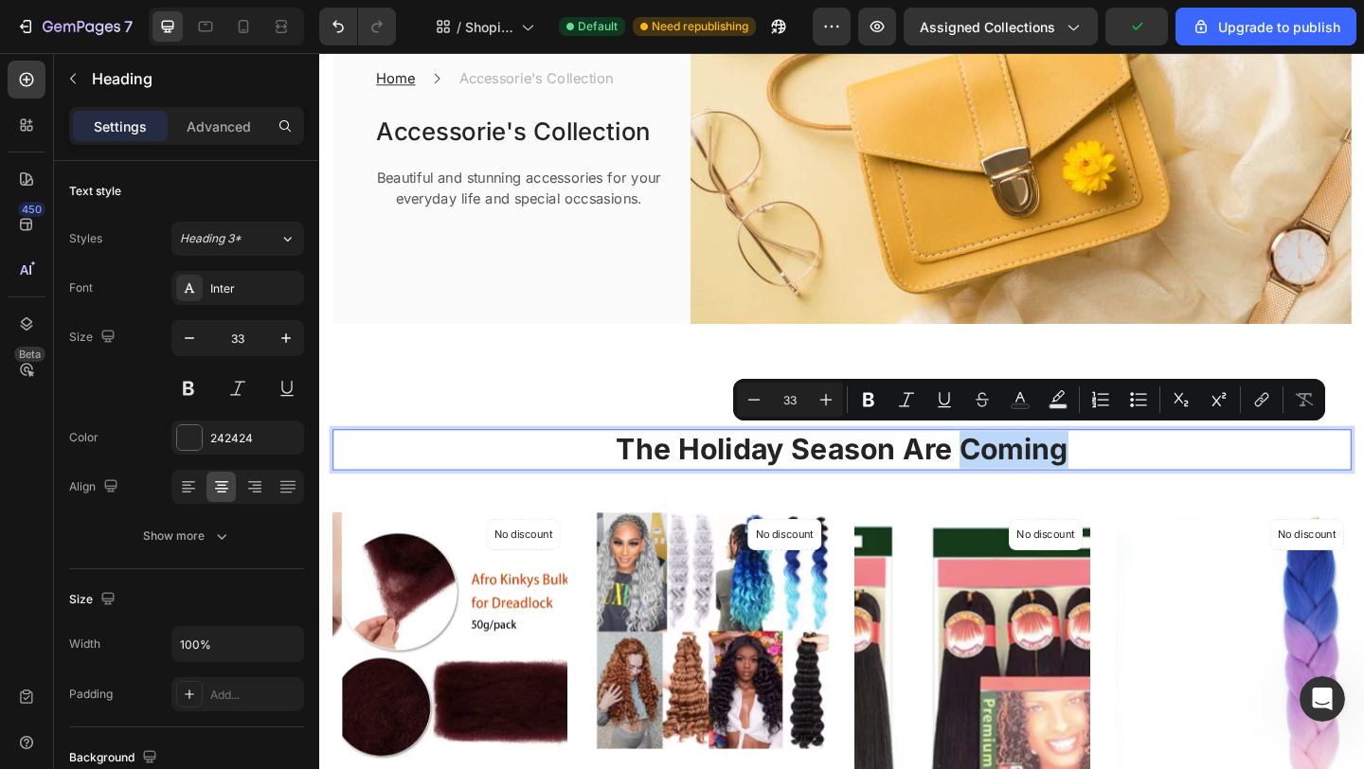
drag, startPoint x: 1127, startPoint y: 480, endPoint x: 1011, endPoint y: 475, distance: 116.6
click at [1011, 475] on p "The Holiday Season Are Coming" at bounding box center [887, 484] width 1104 height 41
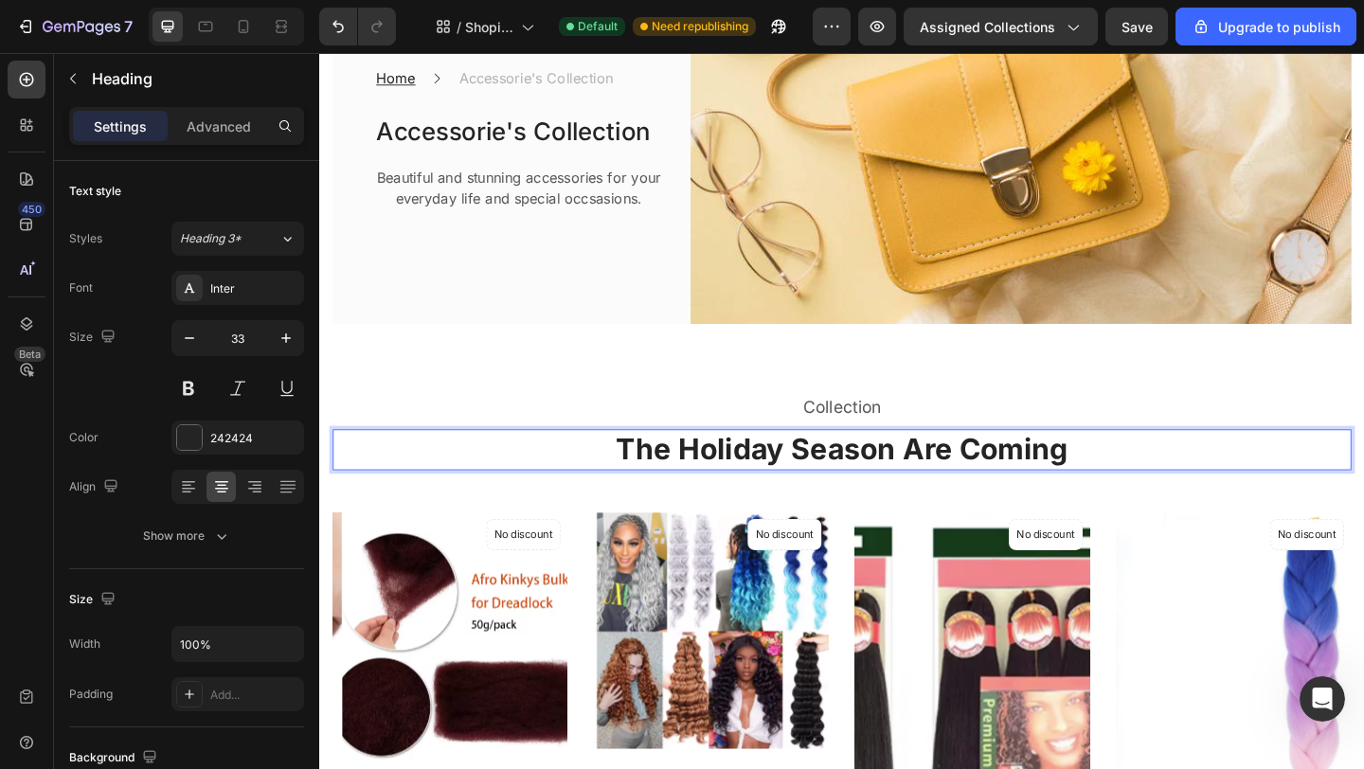
click at [817, 473] on p "The Holiday Season Are Coming" at bounding box center [887, 484] width 1104 height 41
click at [1017, 472] on p "The Christmas Season Are Coming" at bounding box center [887, 484] width 1104 height 41
click at [850, 480] on p "The Christmas Season is Coming" at bounding box center [887, 484] width 1104 height 41
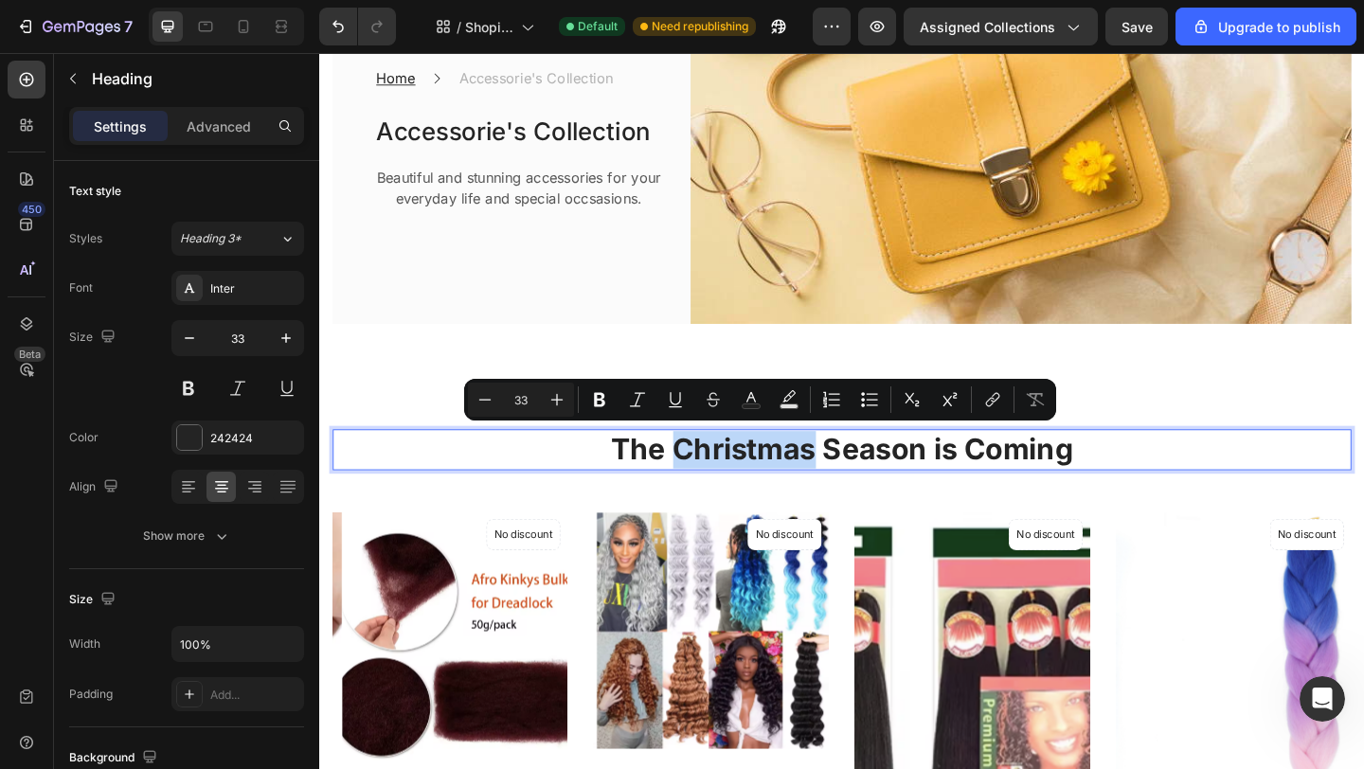
drag, startPoint x: 851, startPoint y: 479, endPoint x: 704, endPoint y: 474, distance: 147.8
click at [704, 474] on p "The Christmas Season is Coming" at bounding box center [887, 484] width 1104 height 41
click at [1155, 483] on p "The Christmas Season is Coming" at bounding box center [887, 484] width 1104 height 41
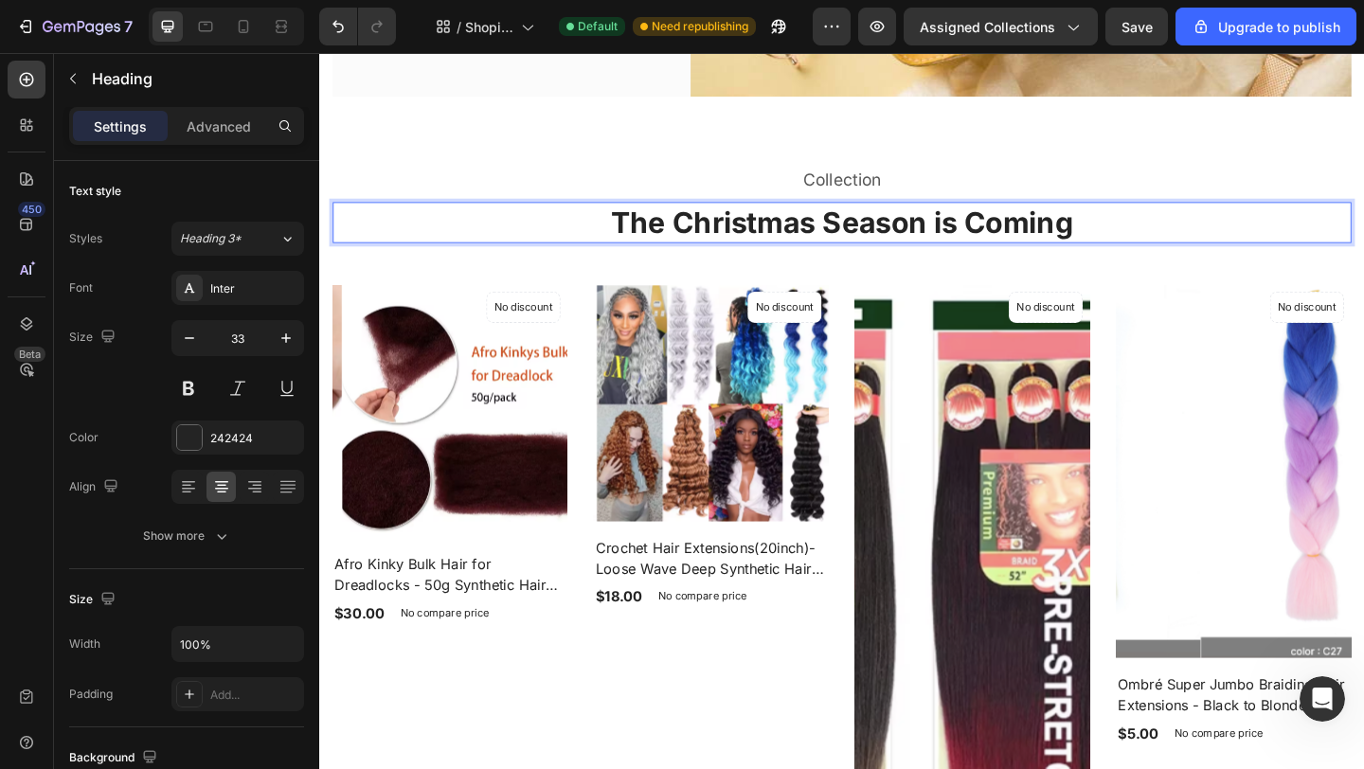
scroll to position [522, 0]
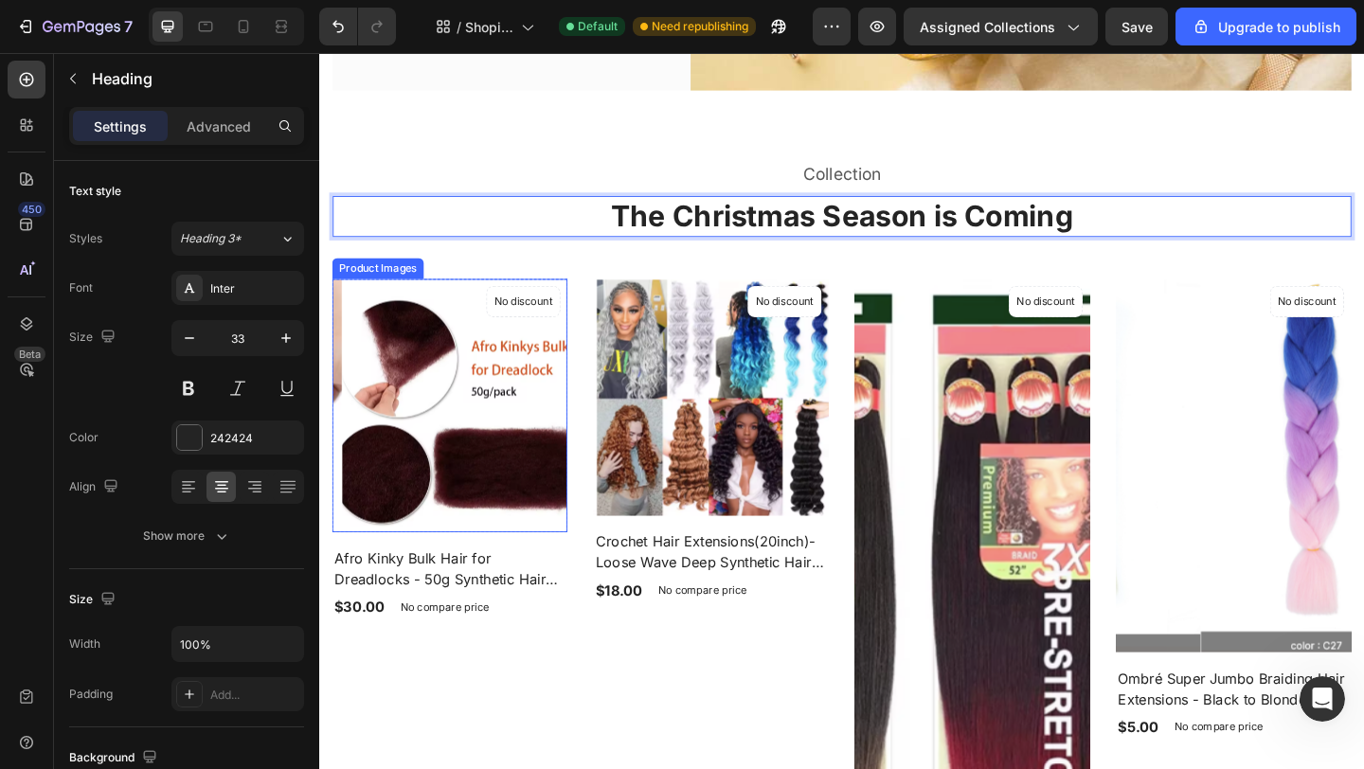
click at [520, 442] on img at bounding box center [472, 436] width 256 height 276
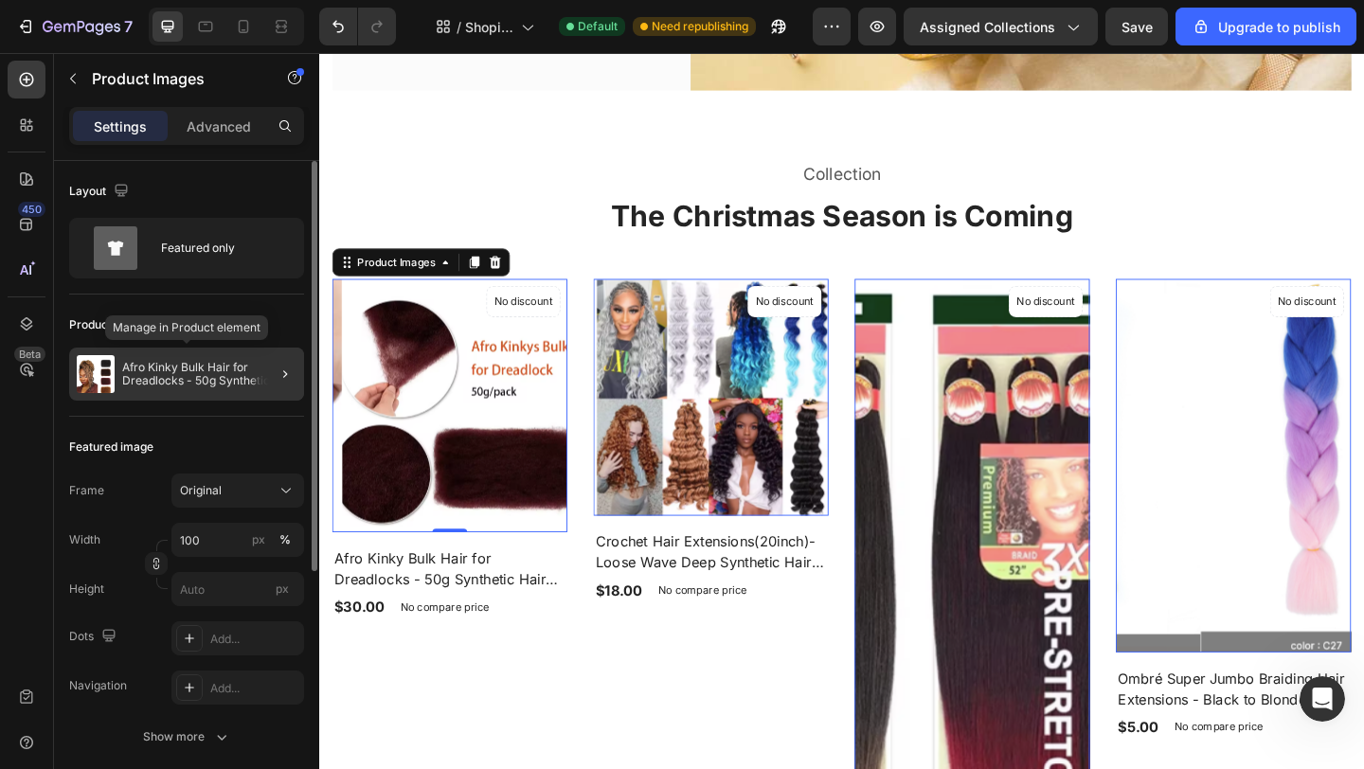
click at [174, 385] on p "Afro Kinky Bulk Hair for Dreadlocks - 50g Synthetic Hair Extensions" at bounding box center [209, 374] width 174 height 27
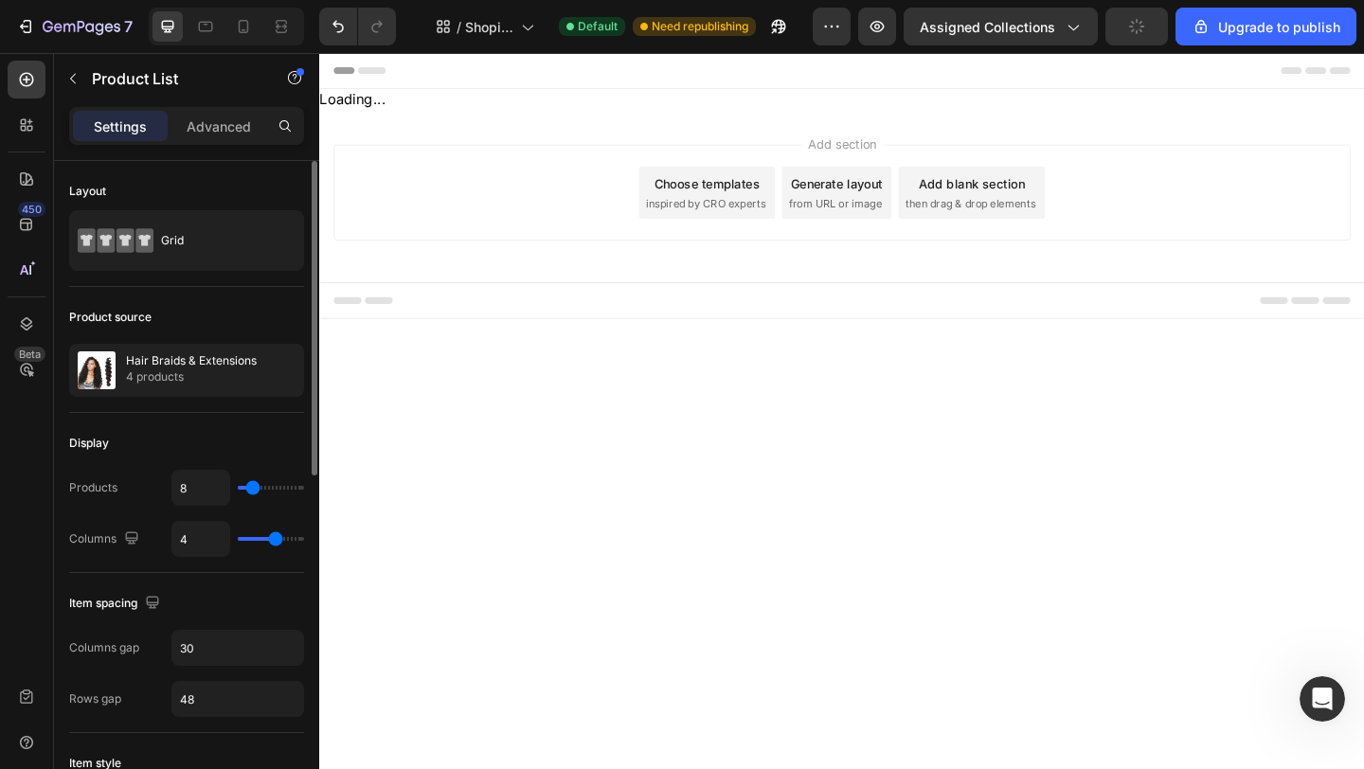
scroll to position [0, 0]
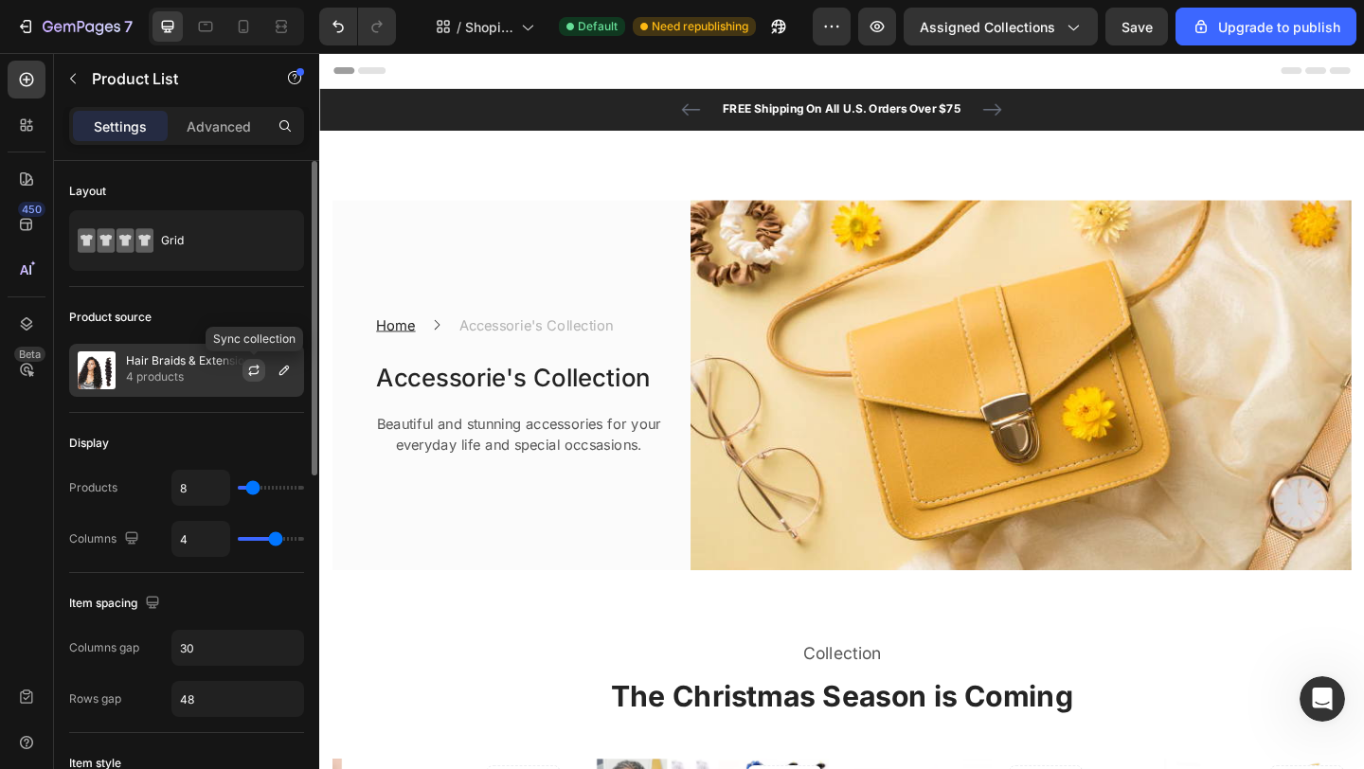
click at [257, 369] on icon "button" at bounding box center [253, 370] width 15 height 15
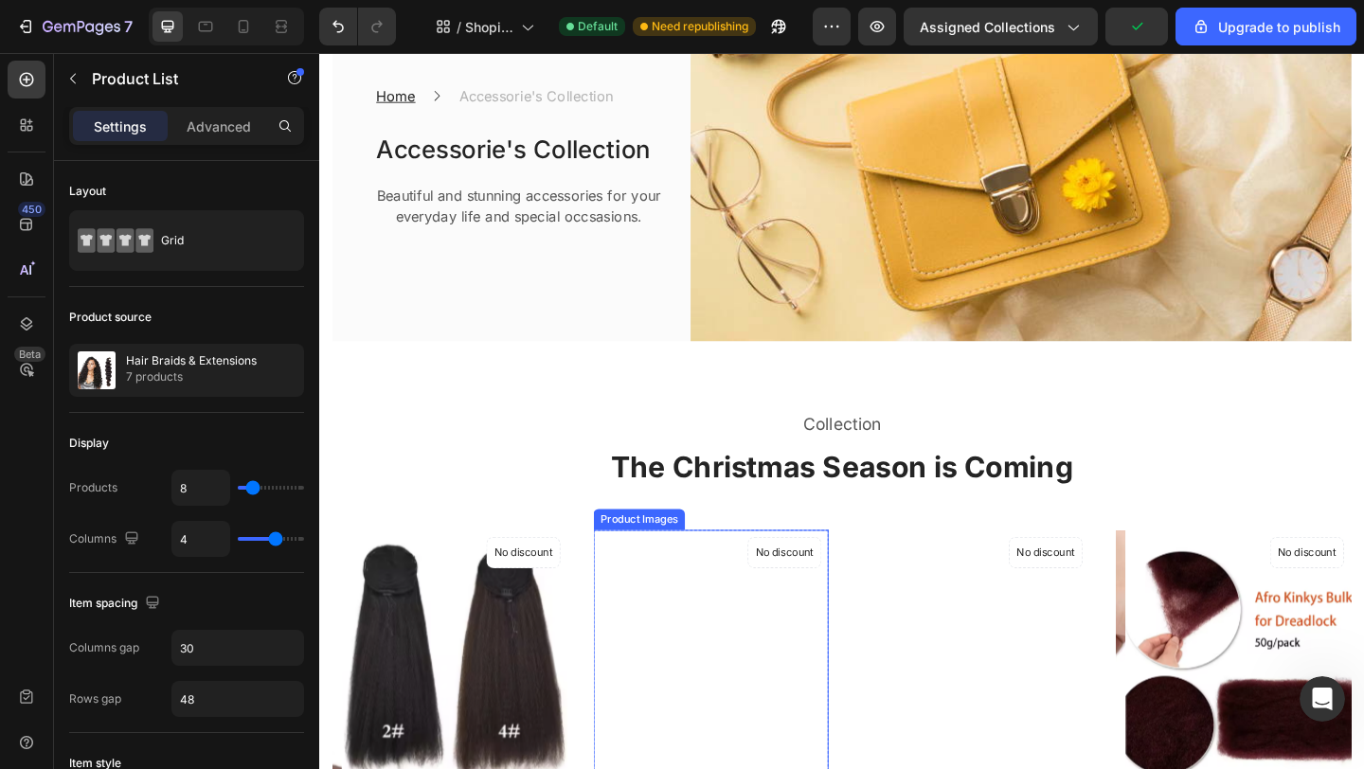
scroll to position [599, 0]
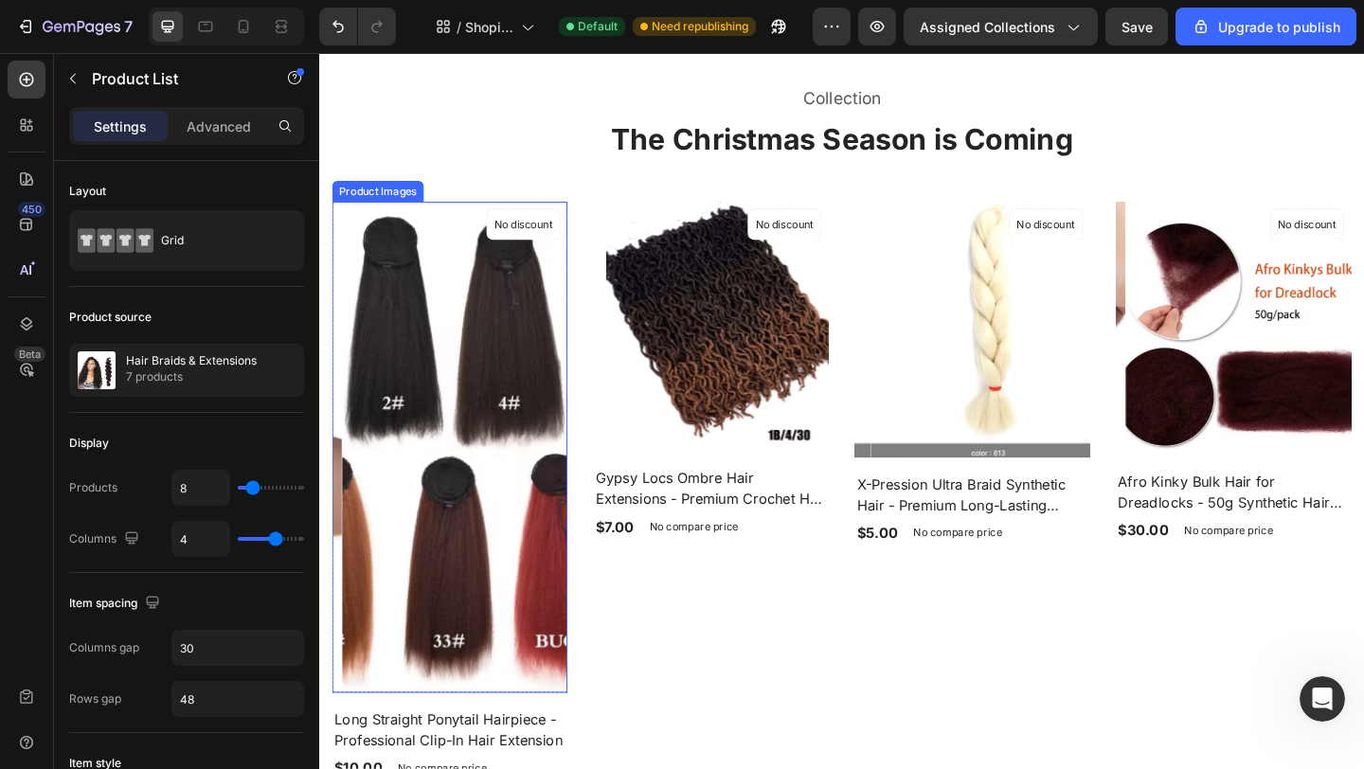
click at [453, 431] on img at bounding box center [472, 482] width 256 height 534
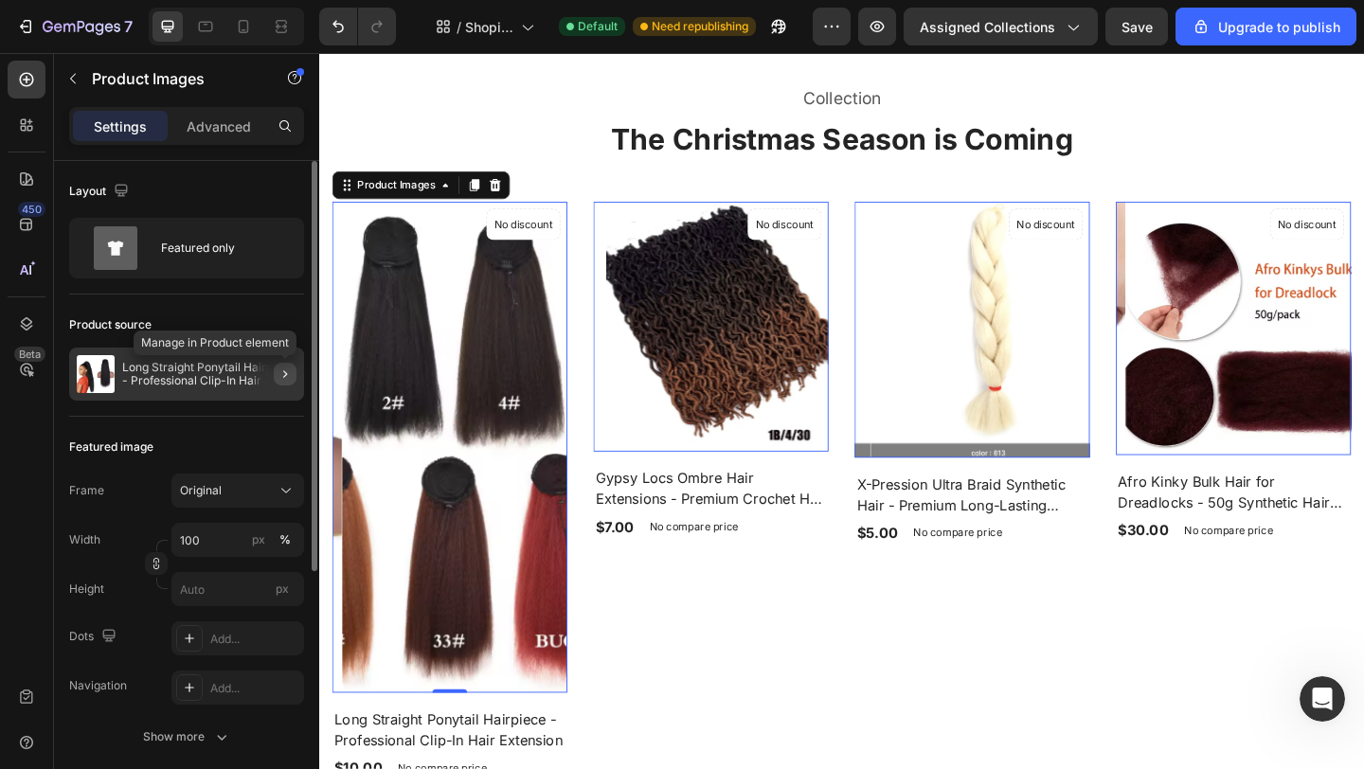
click at [282, 373] on icon "button" at bounding box center [284, 374] width 15 height 15
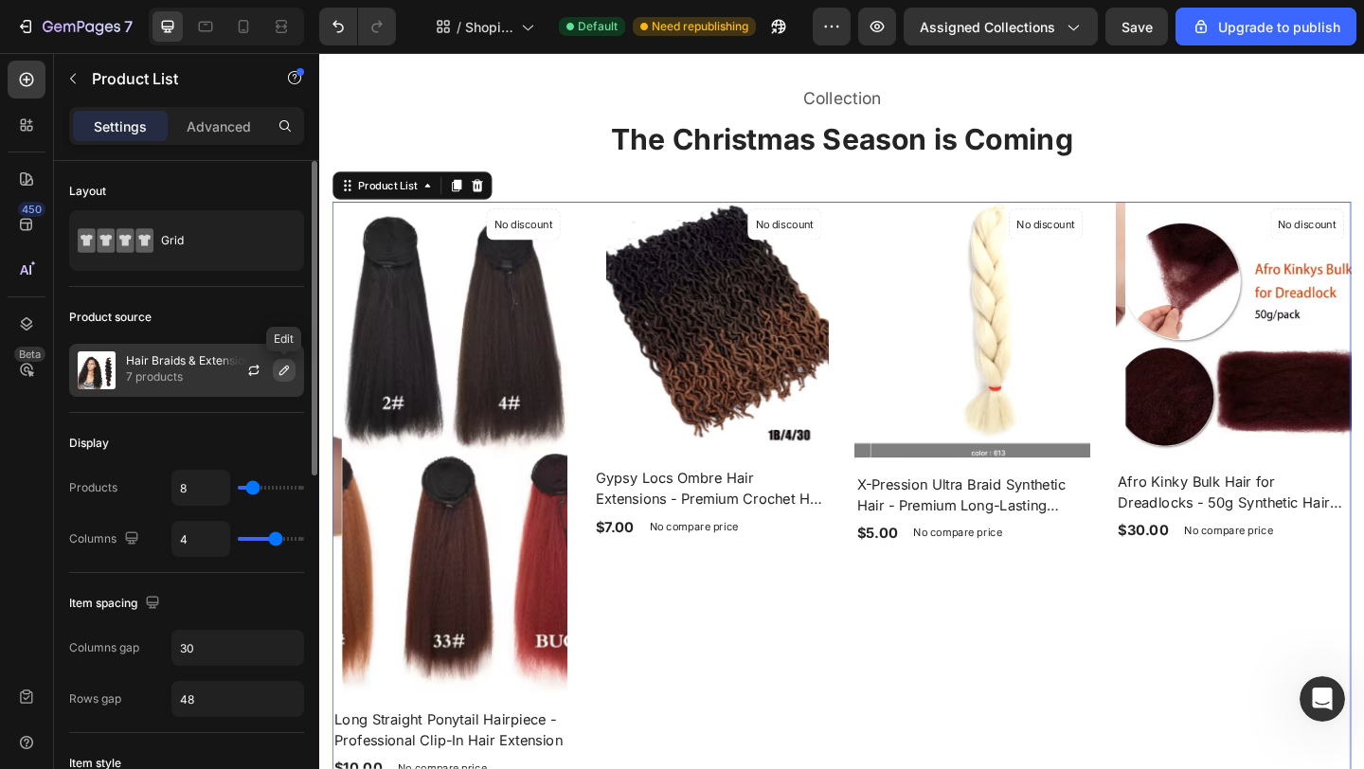
click at [282, 367] on icon "button" at bounding box center [284, 370] width 15 height 15
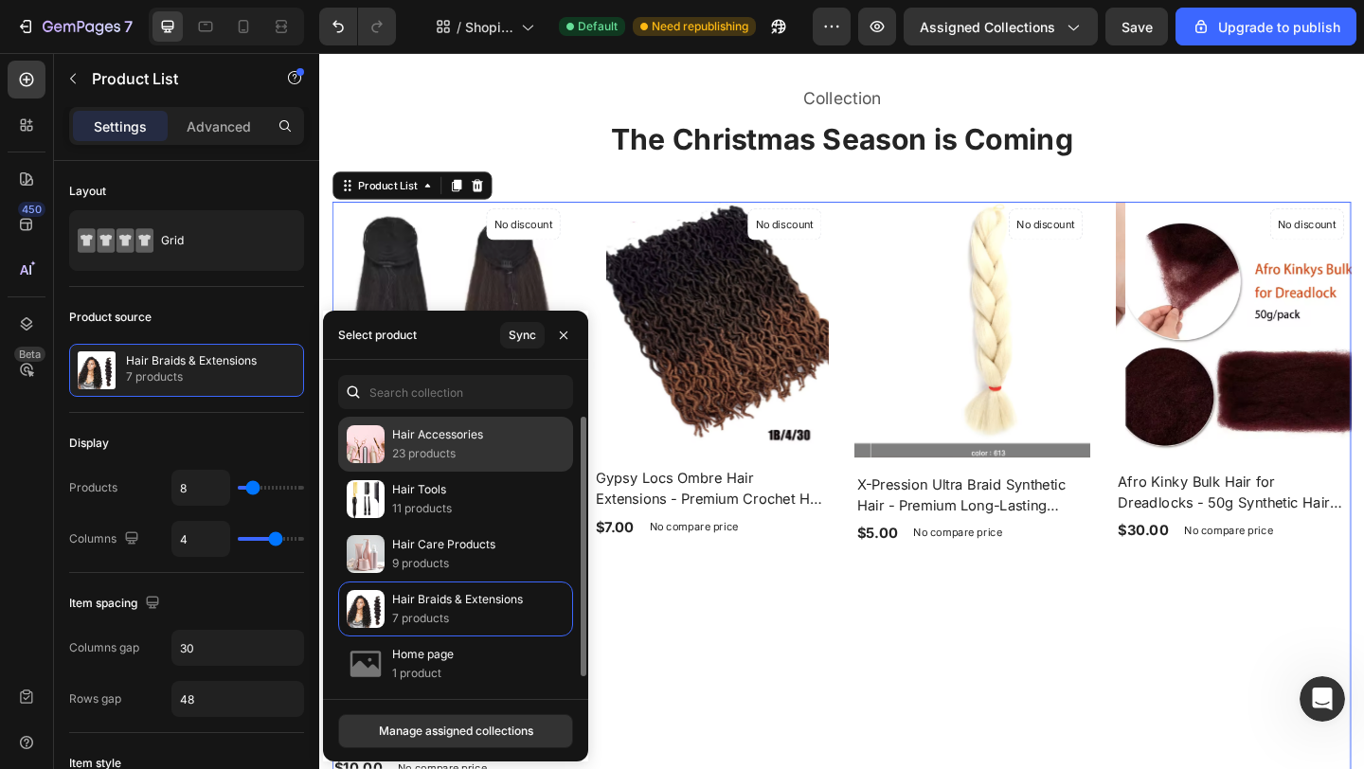
click at [411, 449] on p "23 products" at bounding box center [437, 453] width 91 height 19
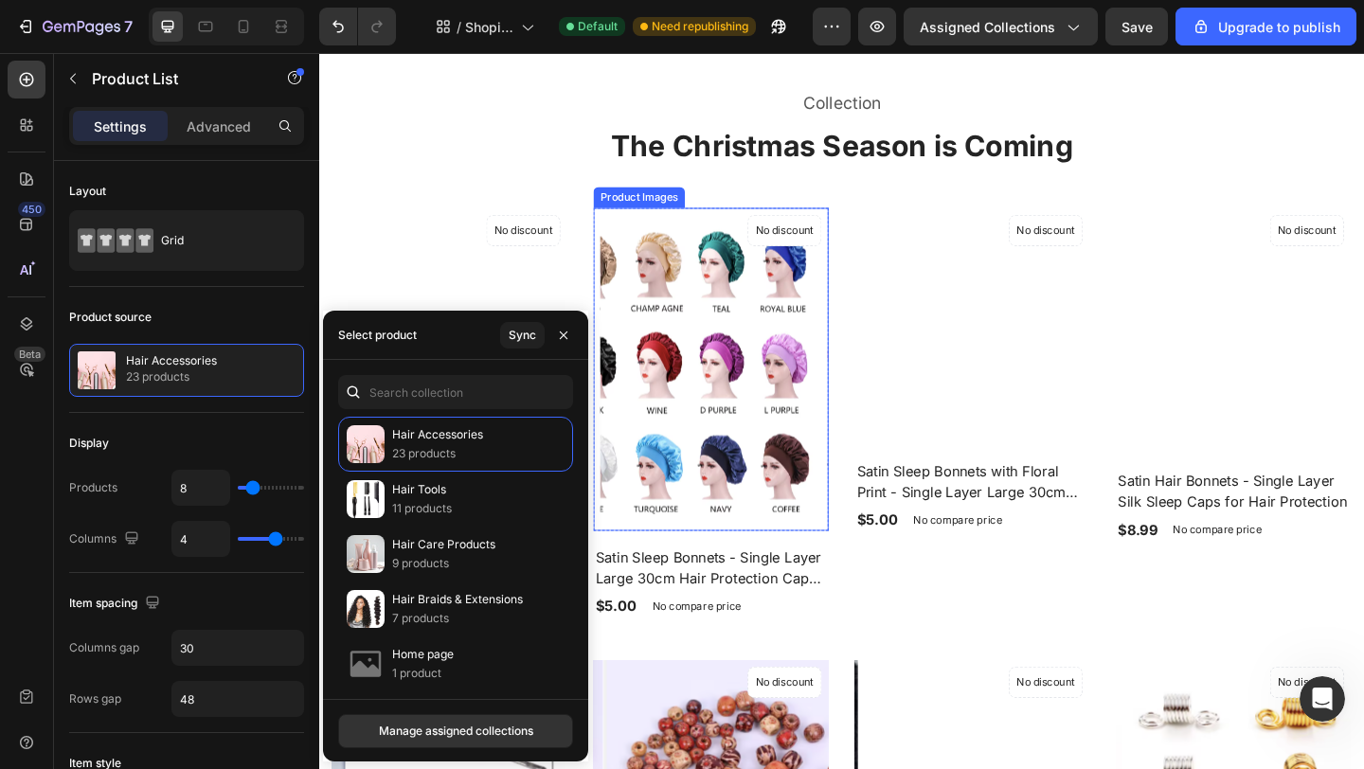
scroll to position [605, 0]
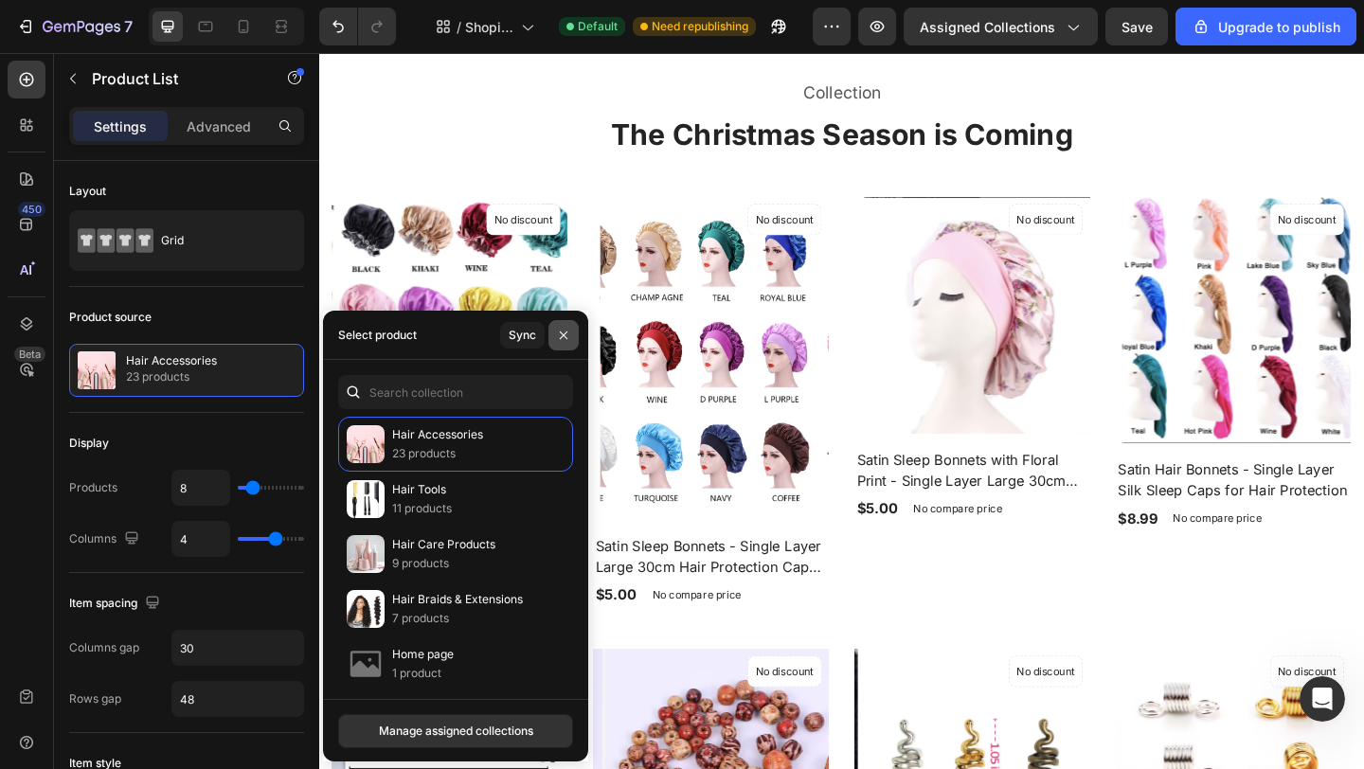
drag, startPoint x: 573, startPoint y: 335, endPoint x: 277, endPoint y: 308, distance: 296.8
click at [573, 335] on button "button" at bounding box center [563, 335] width 30 height 30
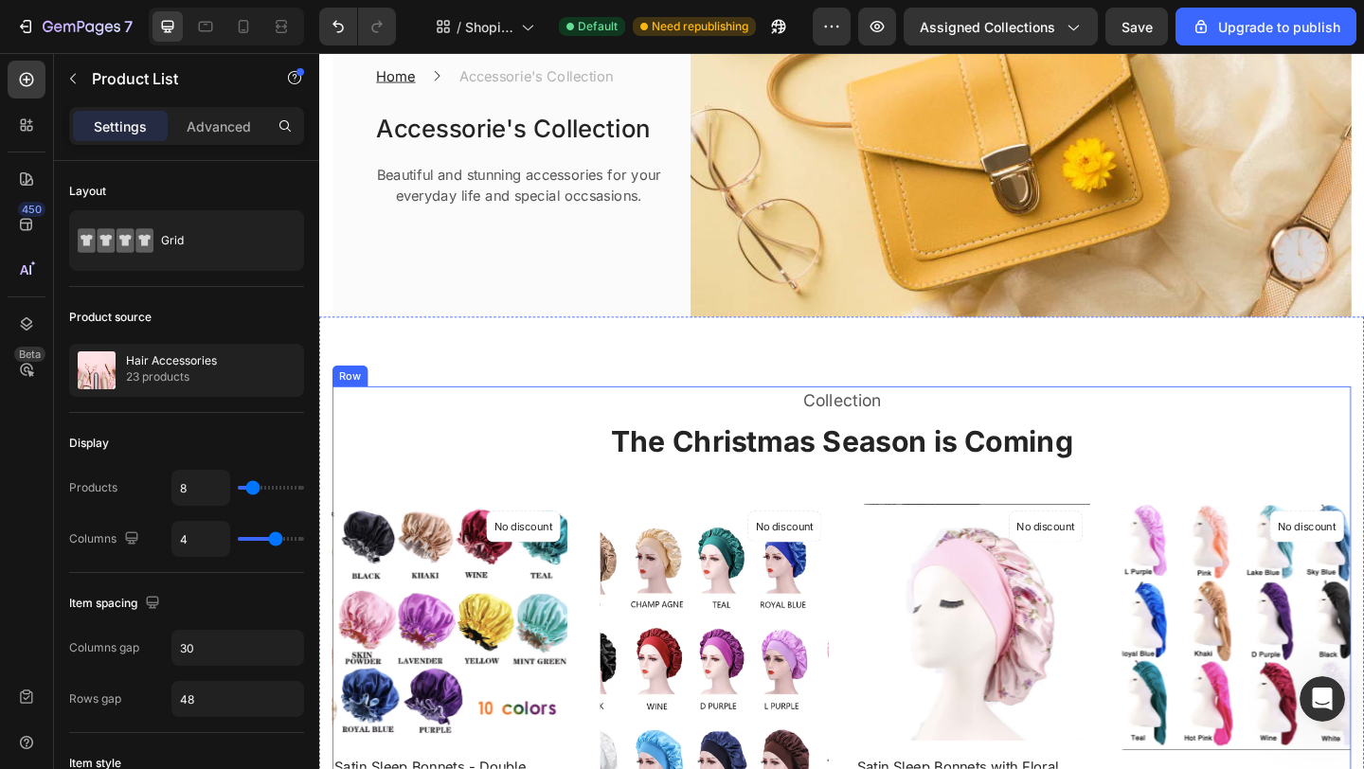
scroll to position [267, 0]
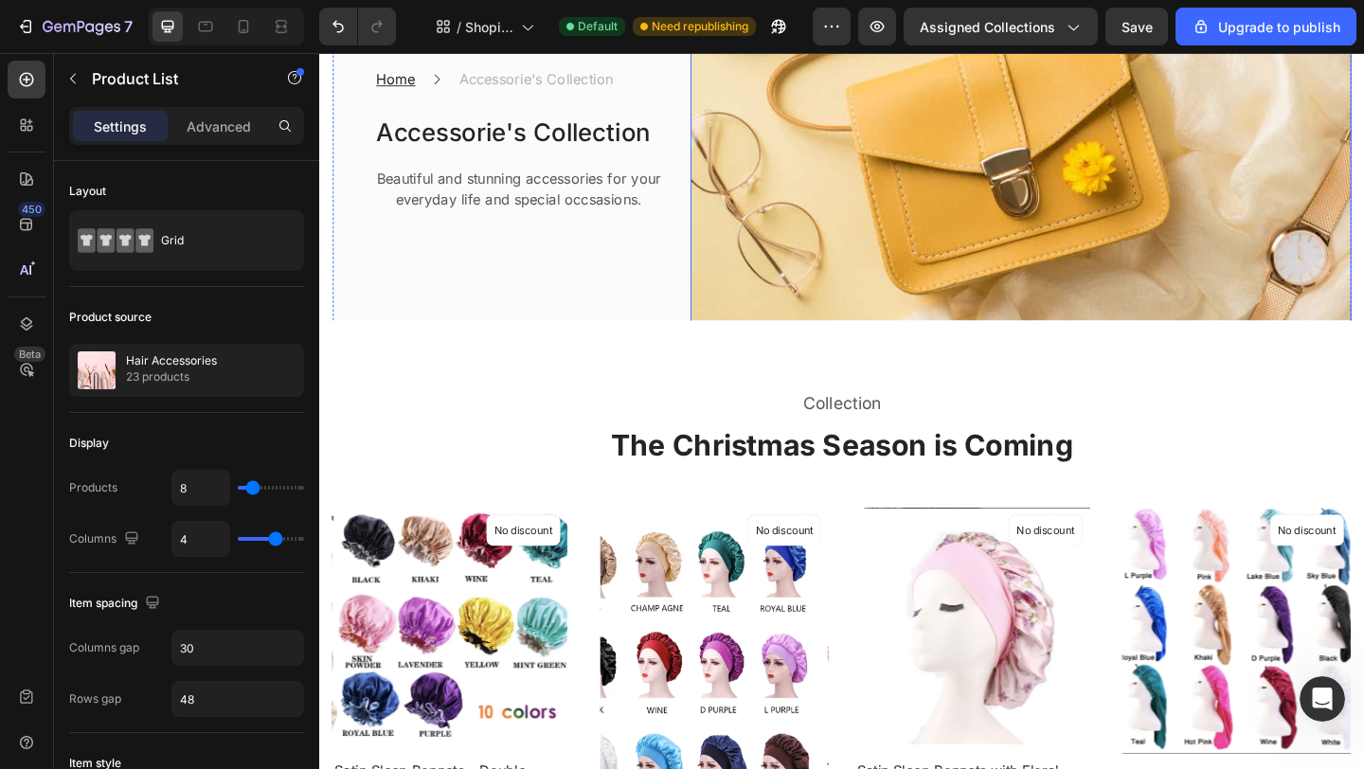
click at [958, 223] on img at bounding box center [1082, 147] width 719 height 403
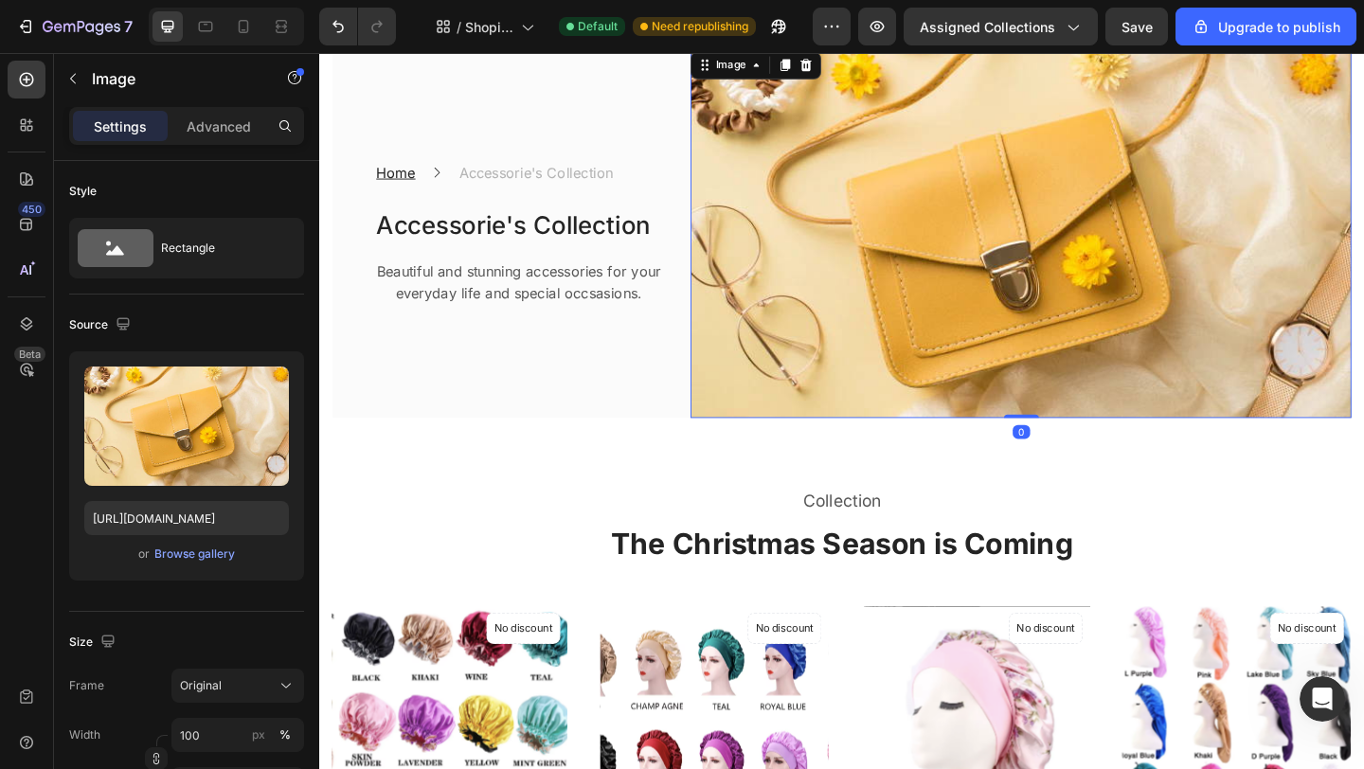
scroll to position [0, 0]
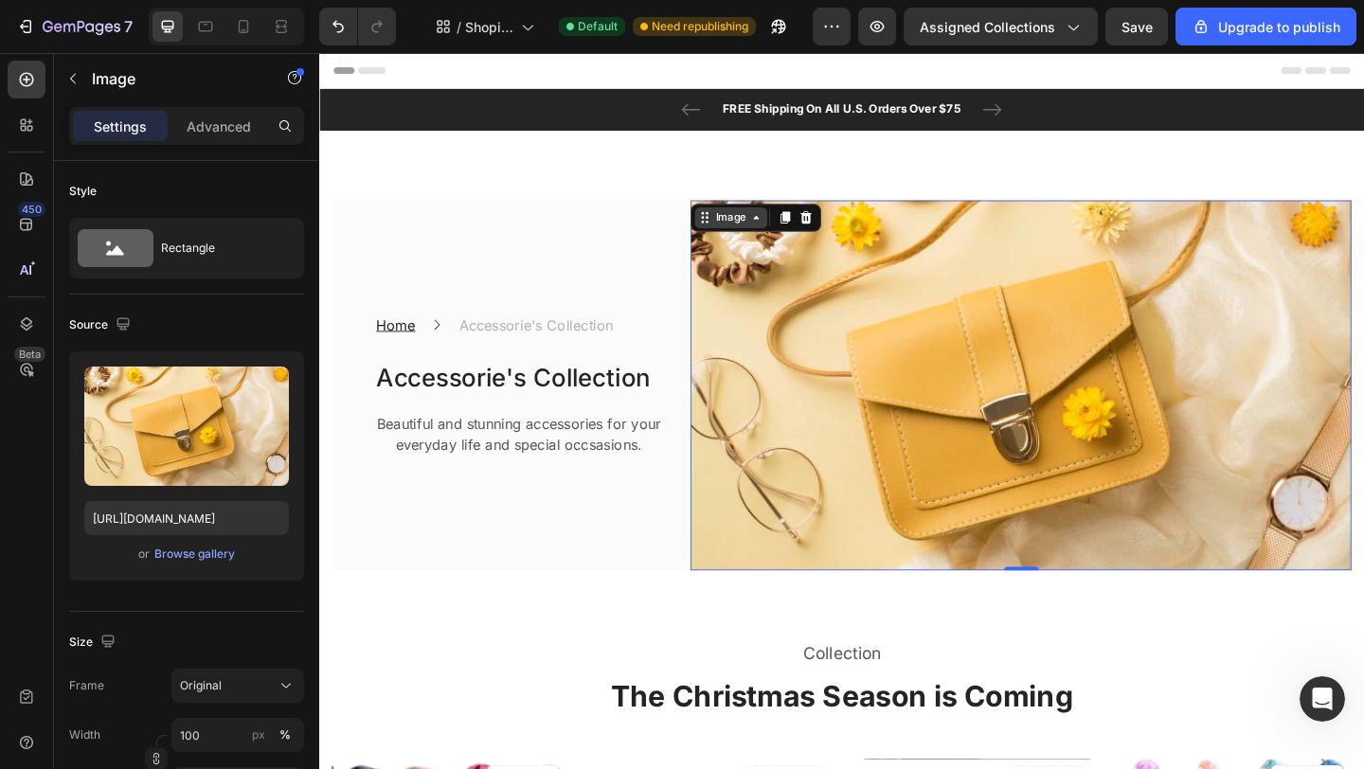
click at [769, 234] on div "Image" at bounding box center [766, 232] width 41 height 17
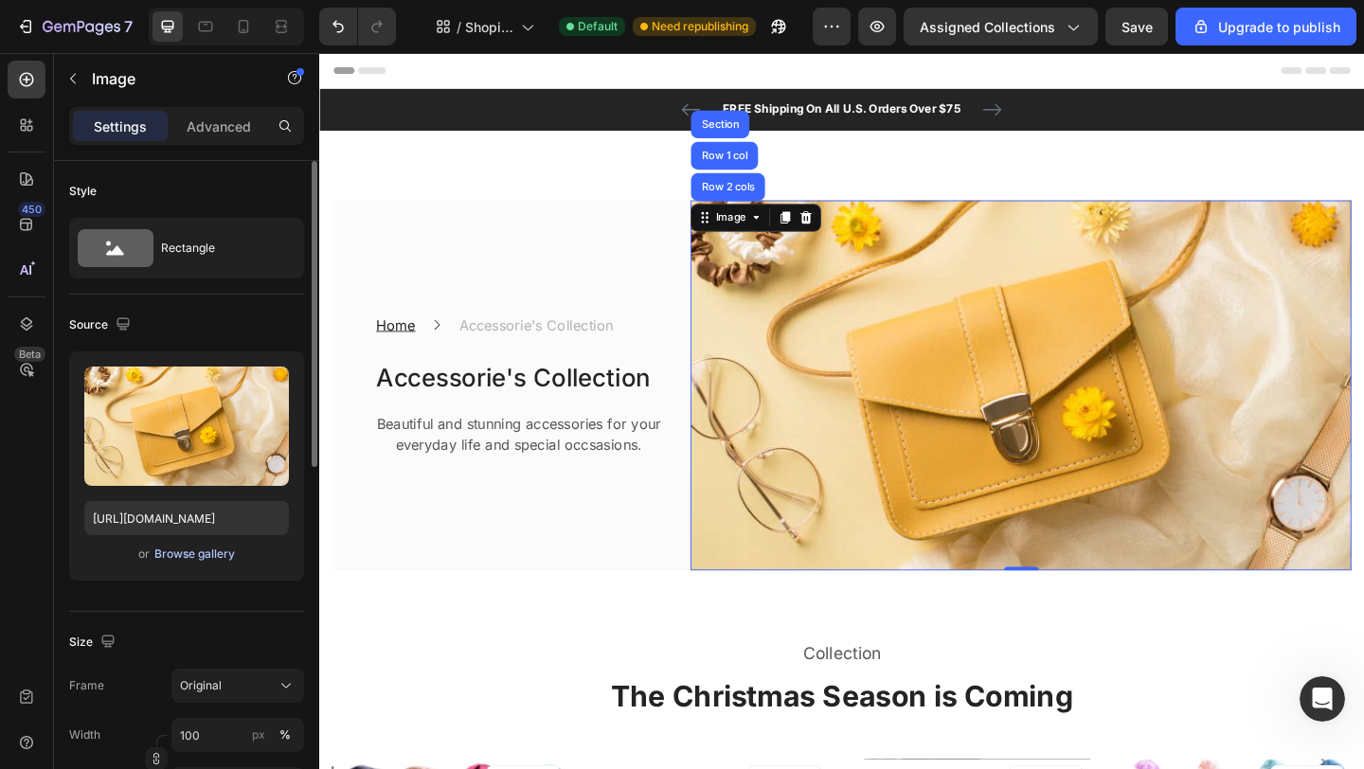
click at [189, 556] on div "Browse gallery" at bounding box center [194, 554] width 81 height 17
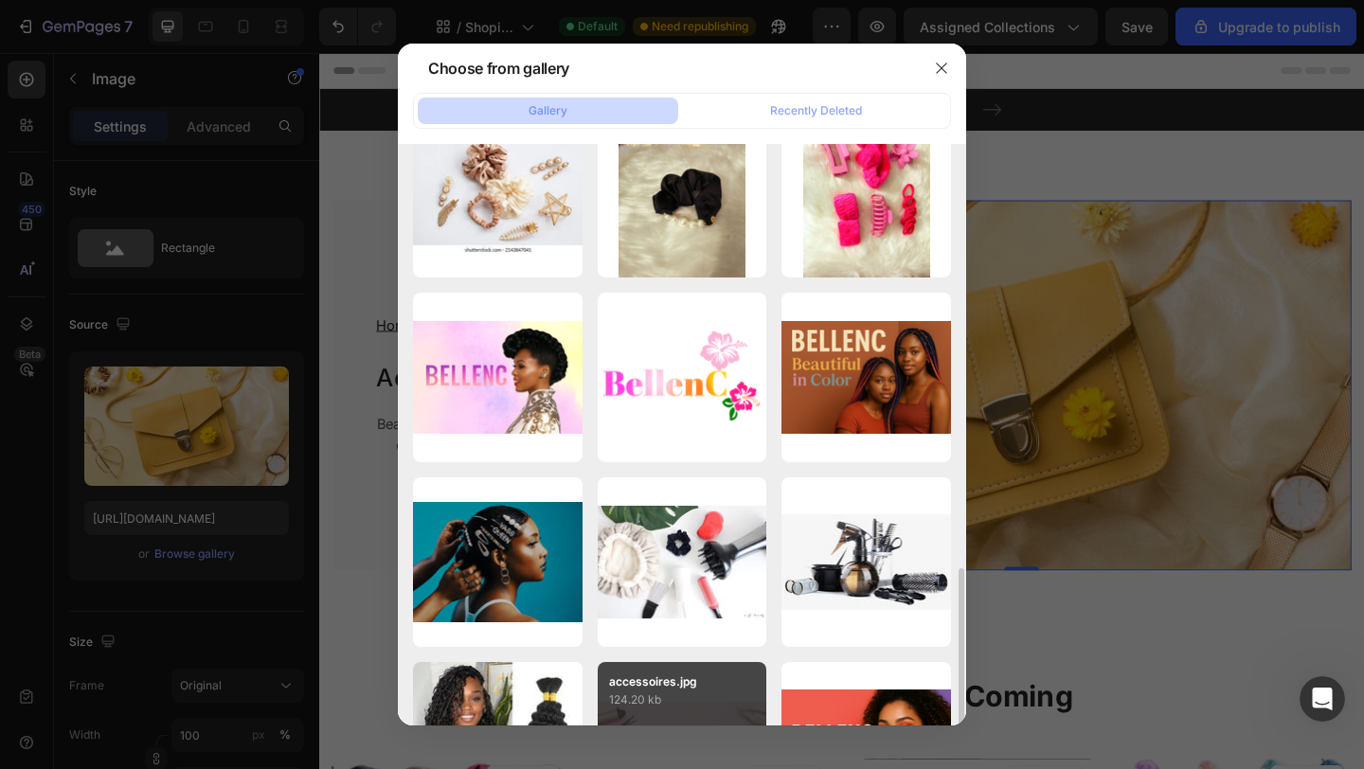
scroll to position [1461, 0]
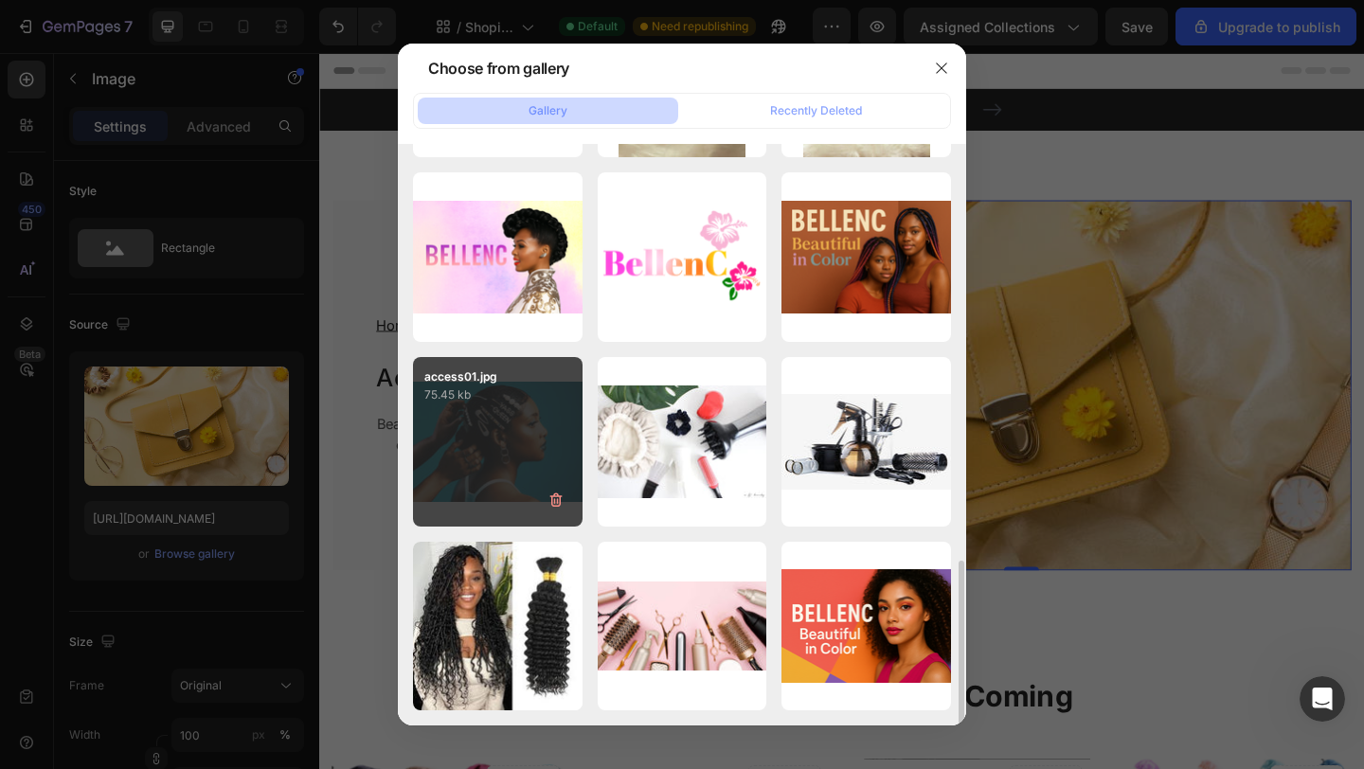
click at [485, 466] on div "access01.jpg 75.45 kb" at bounding box center [498, 442] width 170 height 170
type input "[URL][DOMAIN_NAME]"
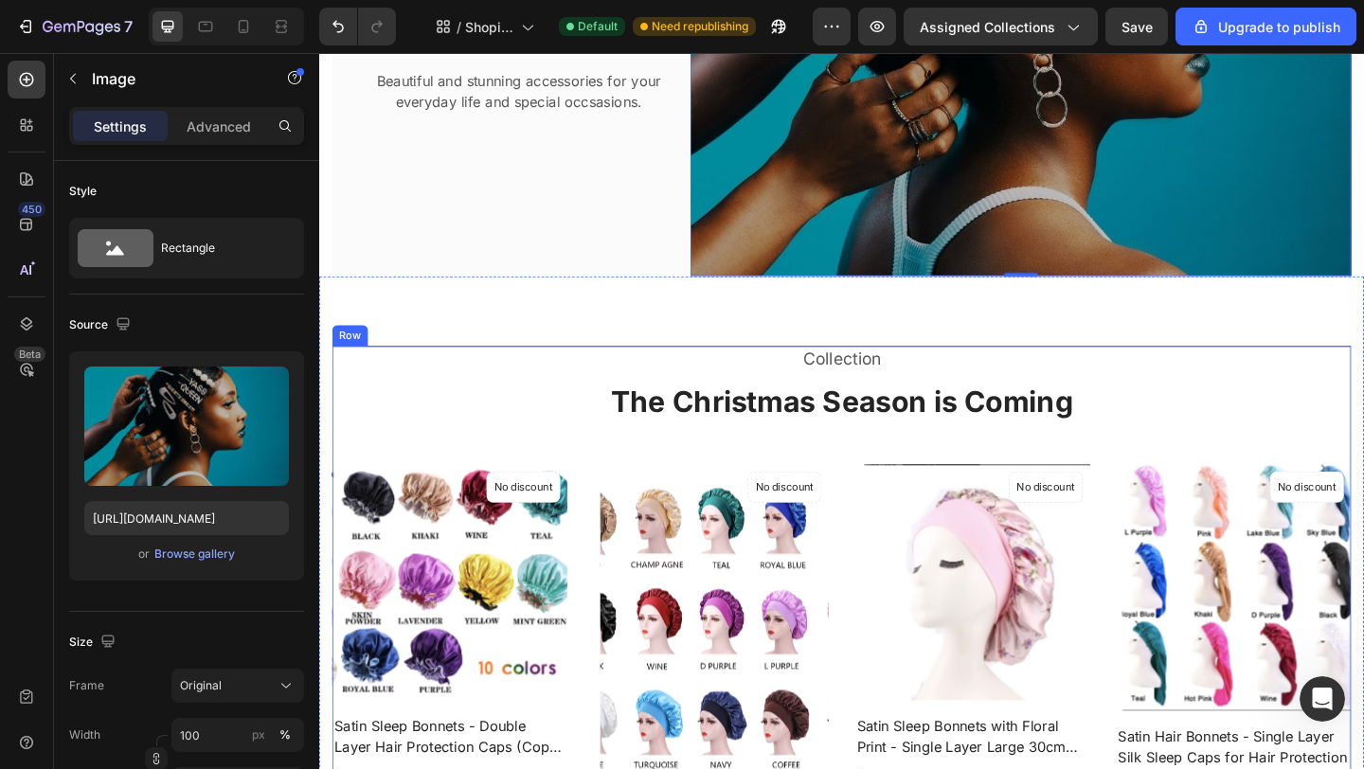
scroll to position [473, 0]
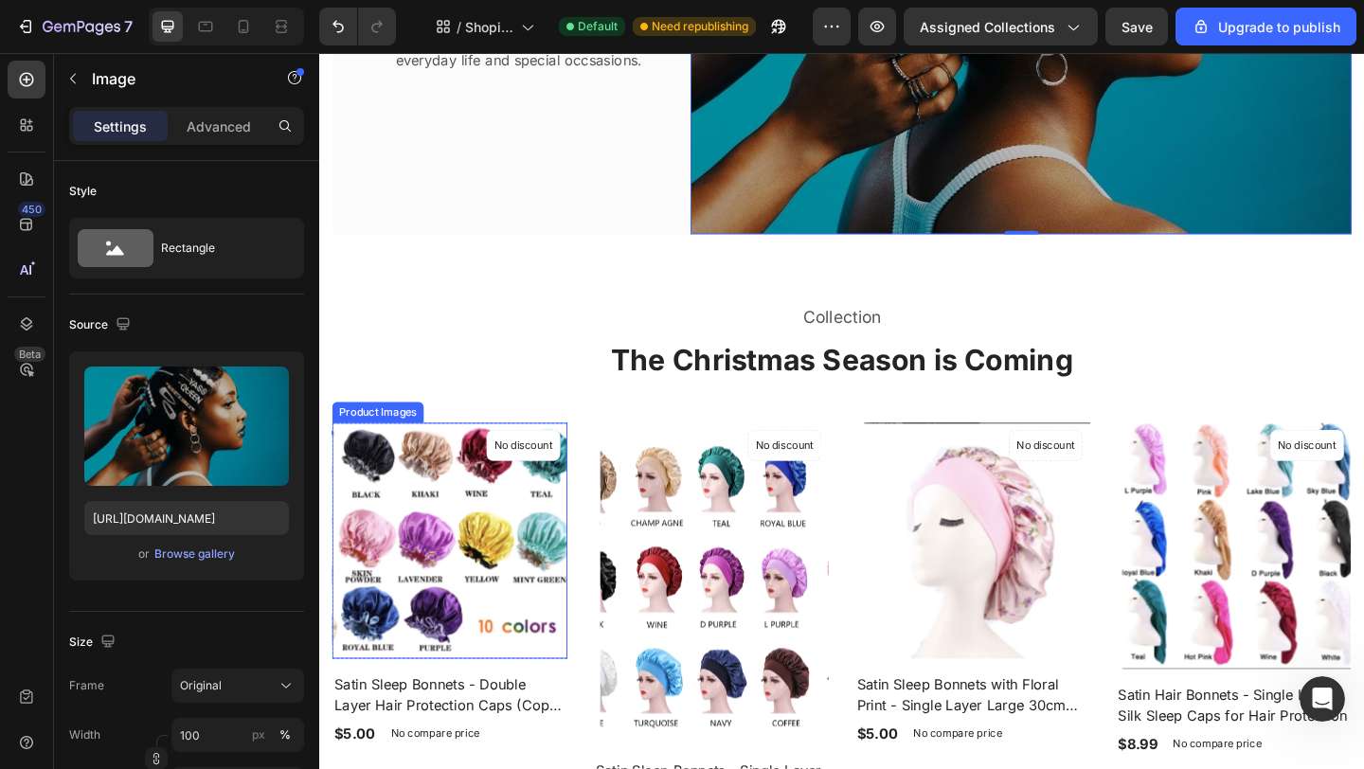
click at [484, 528] on img at bounding box center [469, 584] width 256 height 258
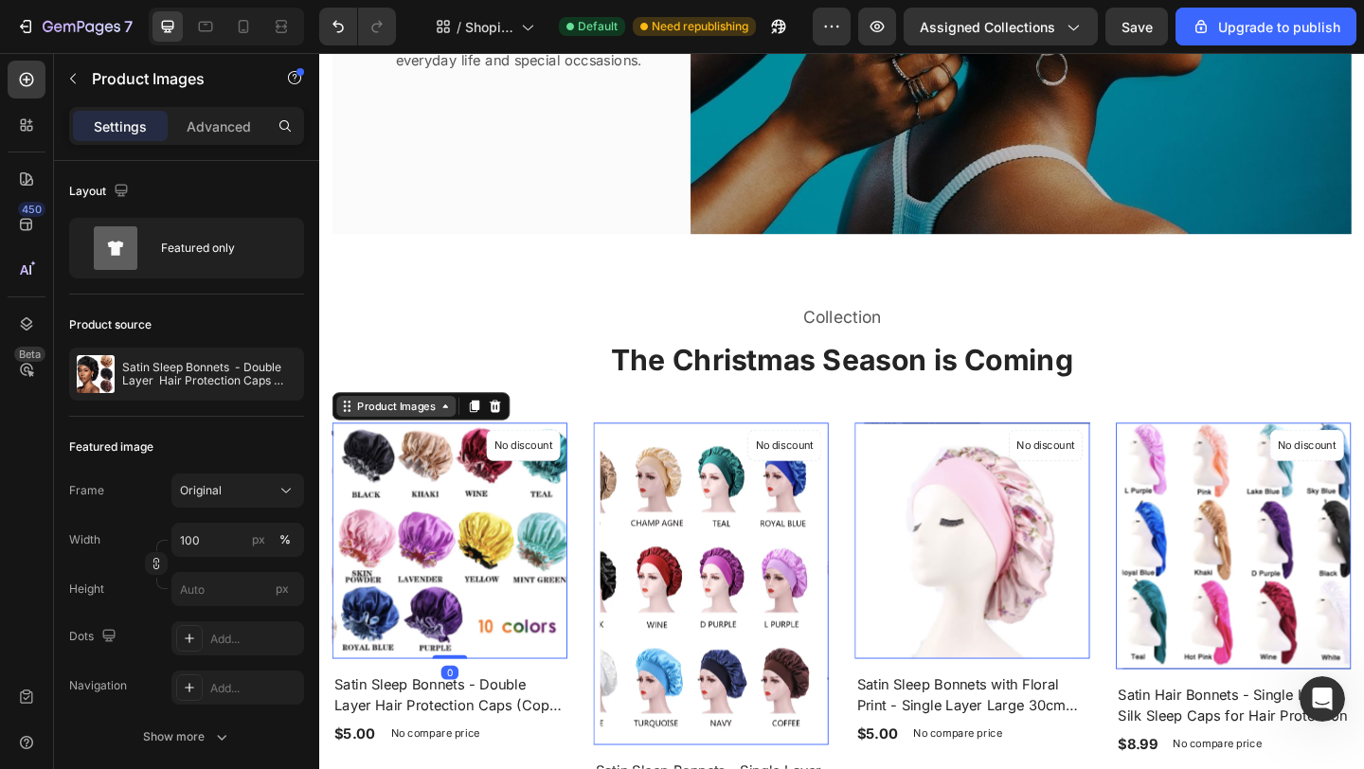
click at [457, 435] on icon at bounding box center [457, 437] width 6 height 4
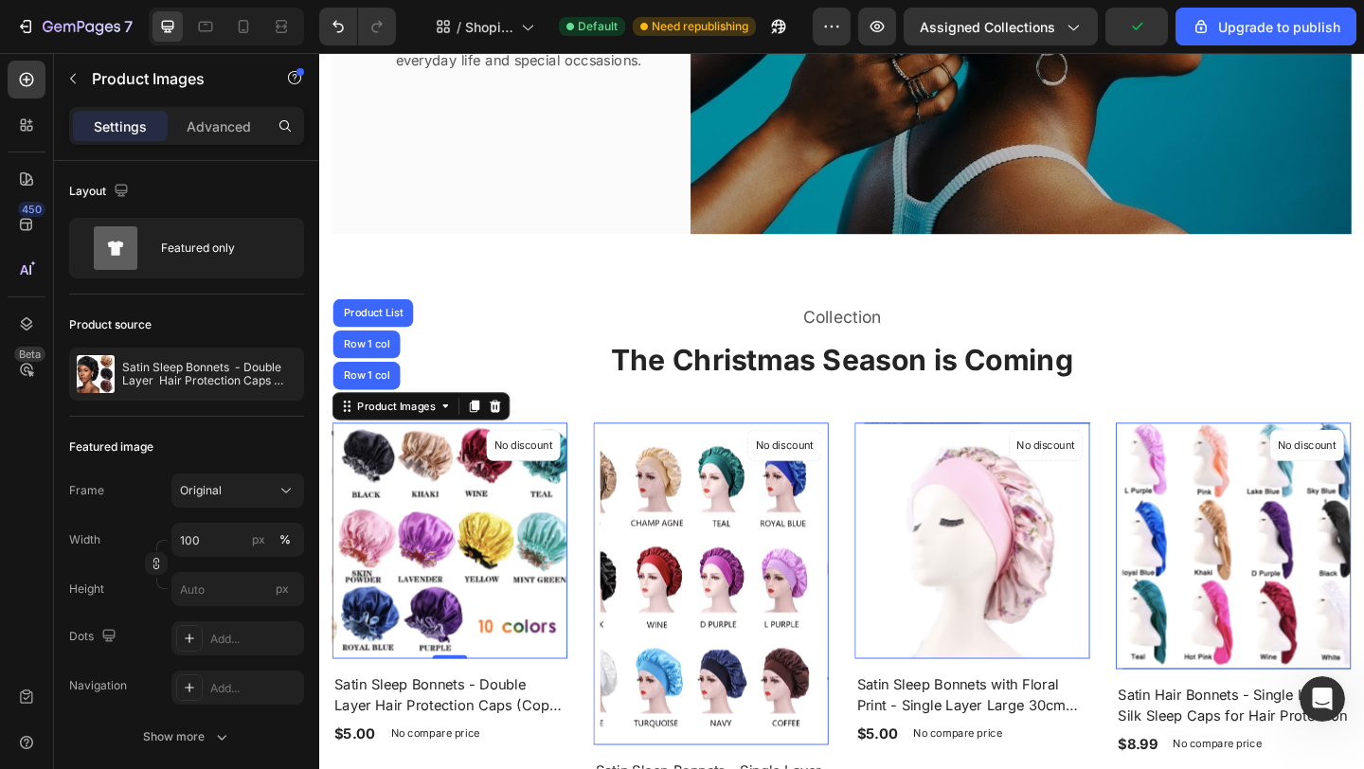
click at [448, 510] on img at bounding box center [469, 584] width 256 height 258
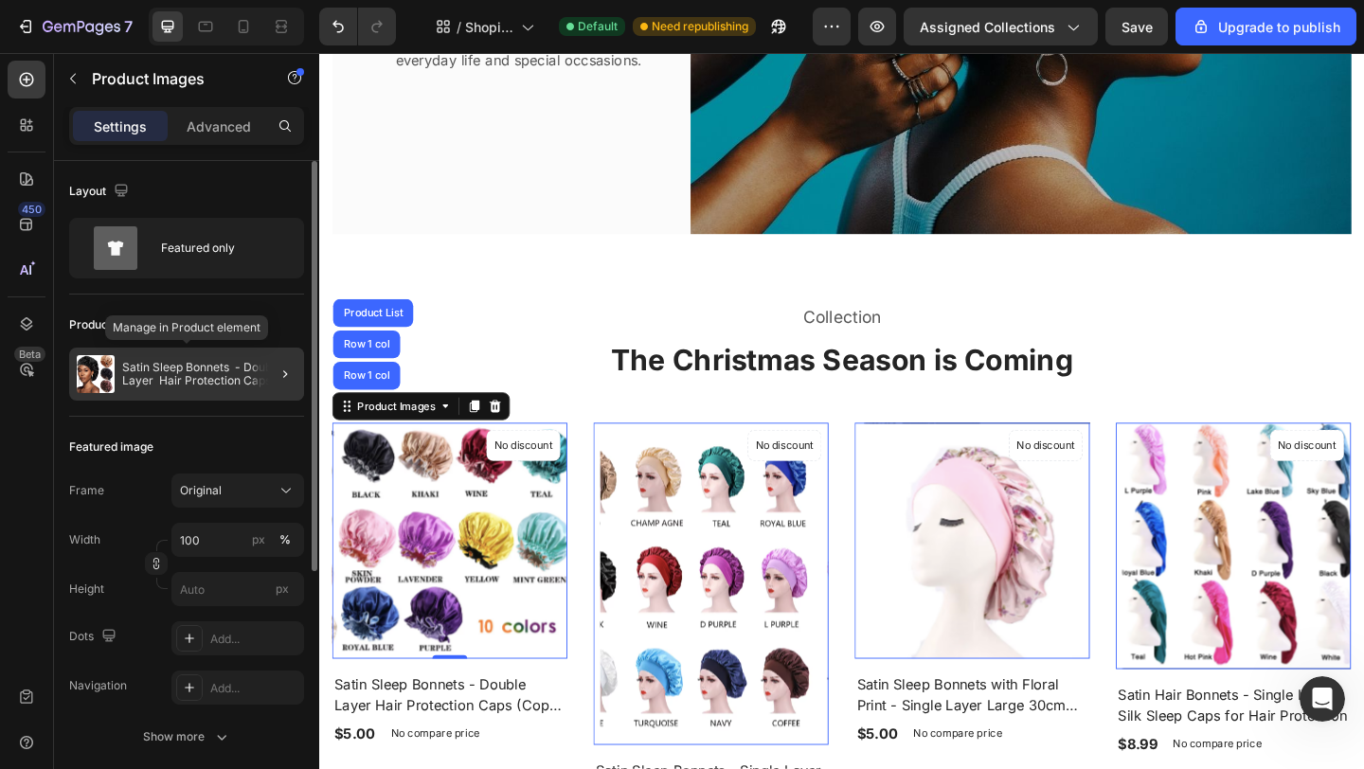
click at [206, 382] on p "Satin Sleep Bonnets - Double Layer Hair Protection Caps (Copy) (Copy)" at bounding box center [209, 374] width 174 height 27
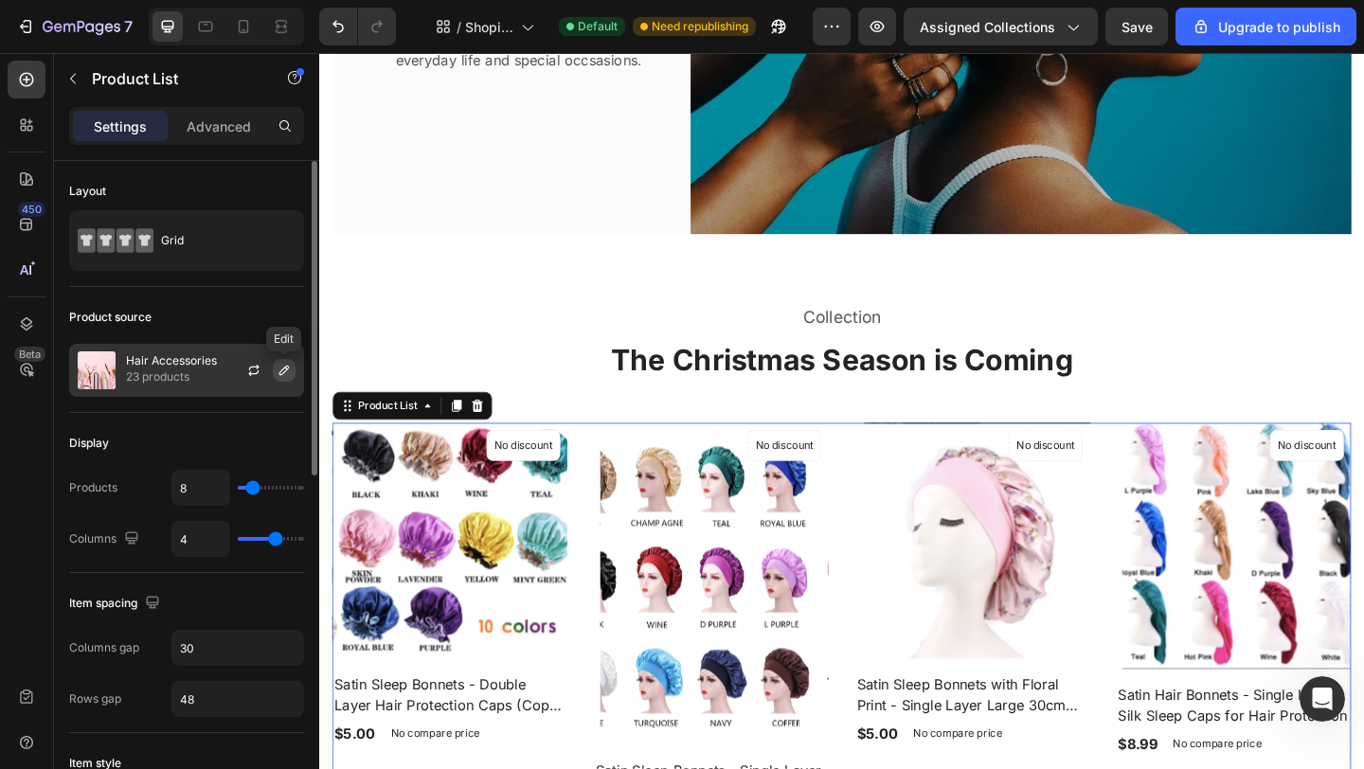
click at [284, 372] on icon "button" at bounding box center [283, 370] width 9 height 9
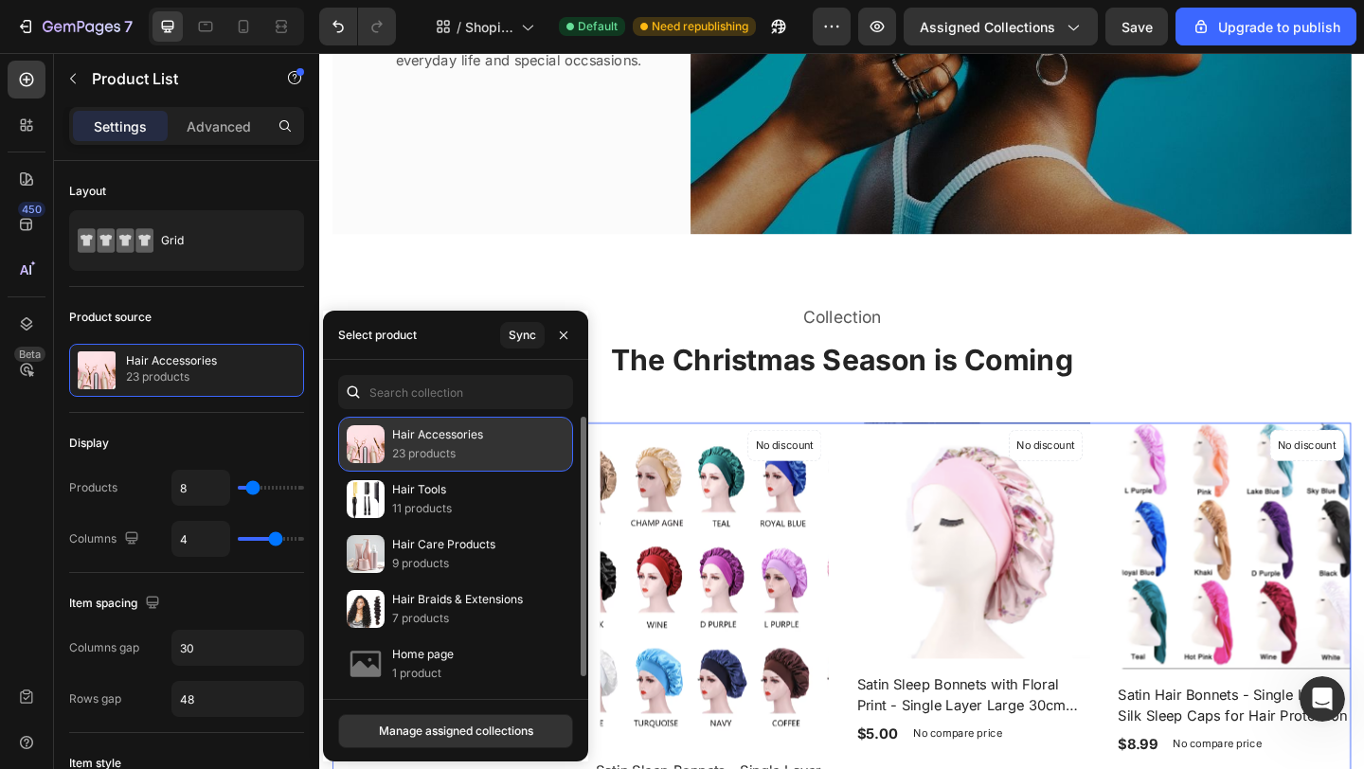
click at [393, 441] on p "Hair Accessories" at bounding box center [437, 434] width 91 height 19
click at [367, 448] on img at bounding box center [366, 444] width 38 height 38
click at [436, 450] on p "23 products" at bounding box center [437, 453] width 91 height 19
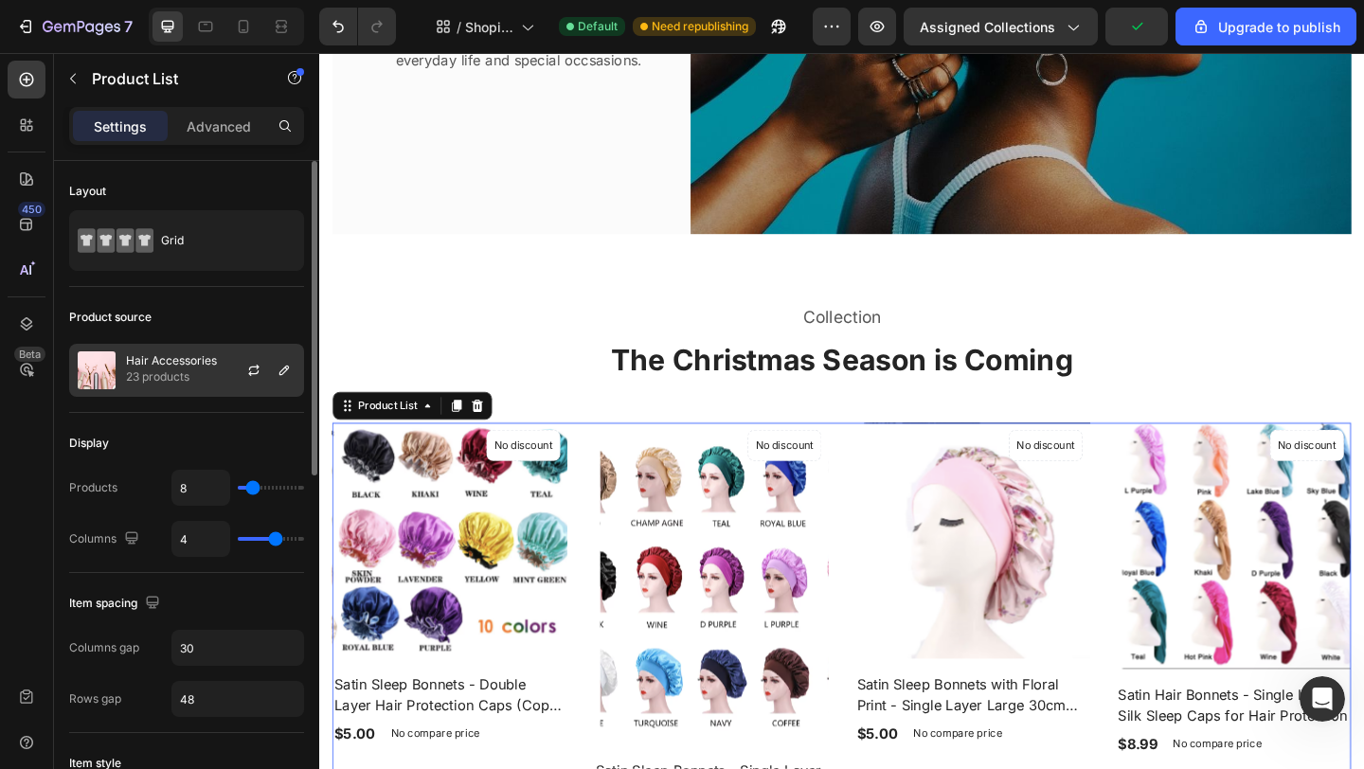
click at [204, 380] on p "23 products" at bounding box center [171, 376] width 91 height 19
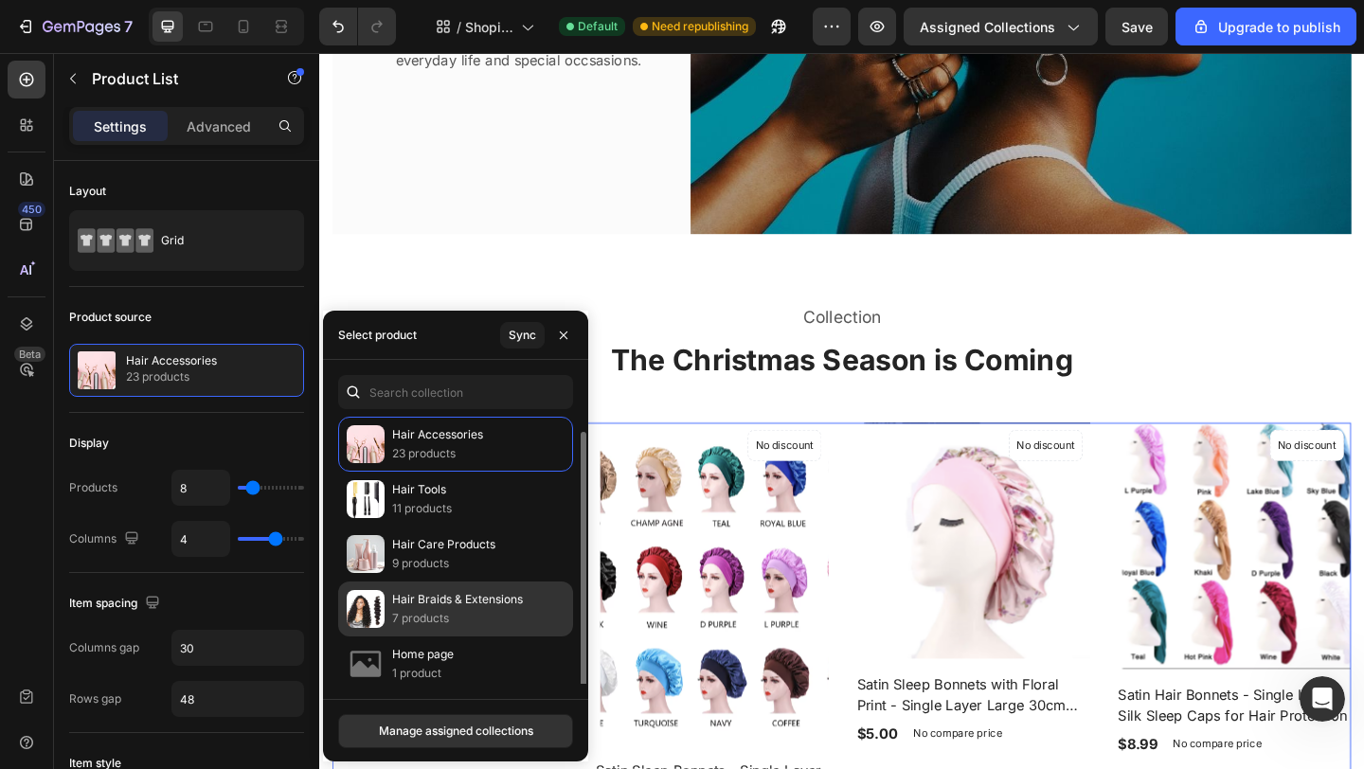
scroll to position [8, 0]
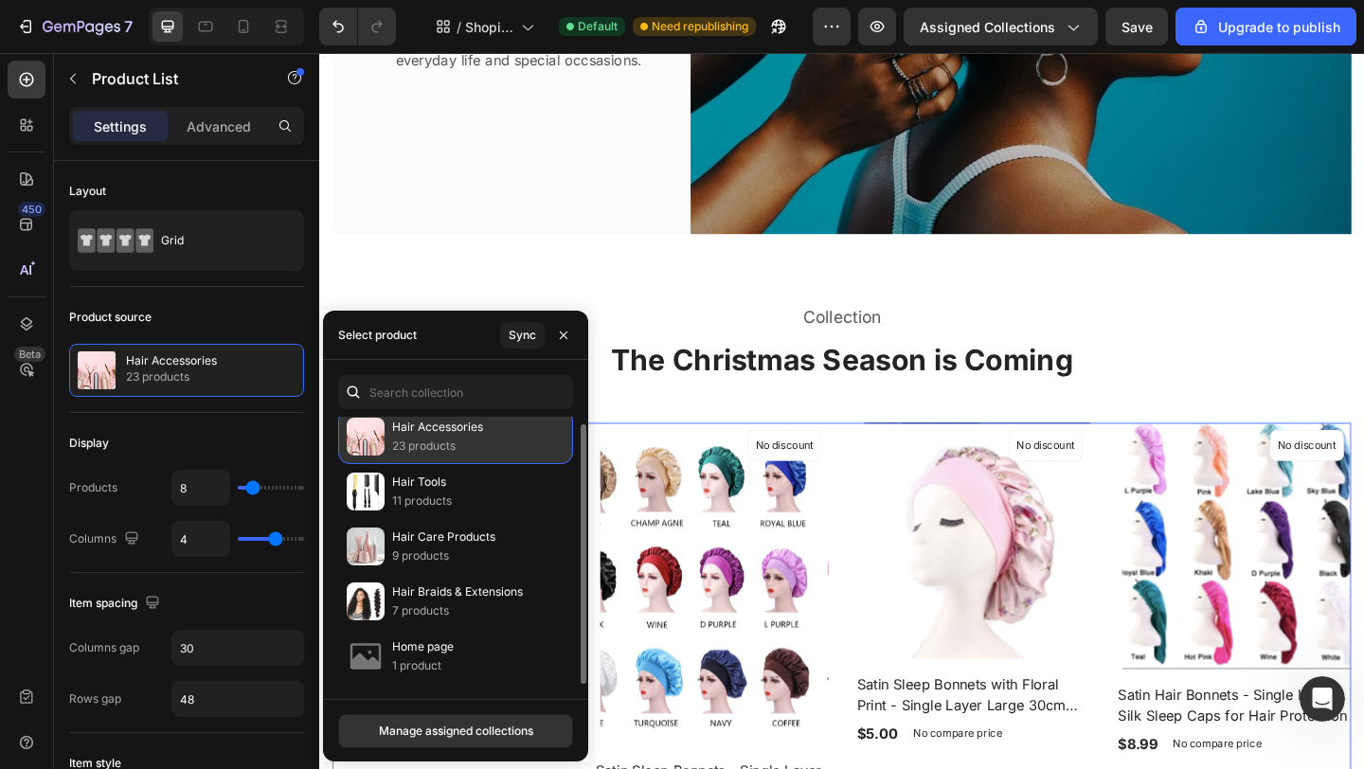
click at [427, 446] on p "23 products" at bounding box center [437, 446] width 91 height 19
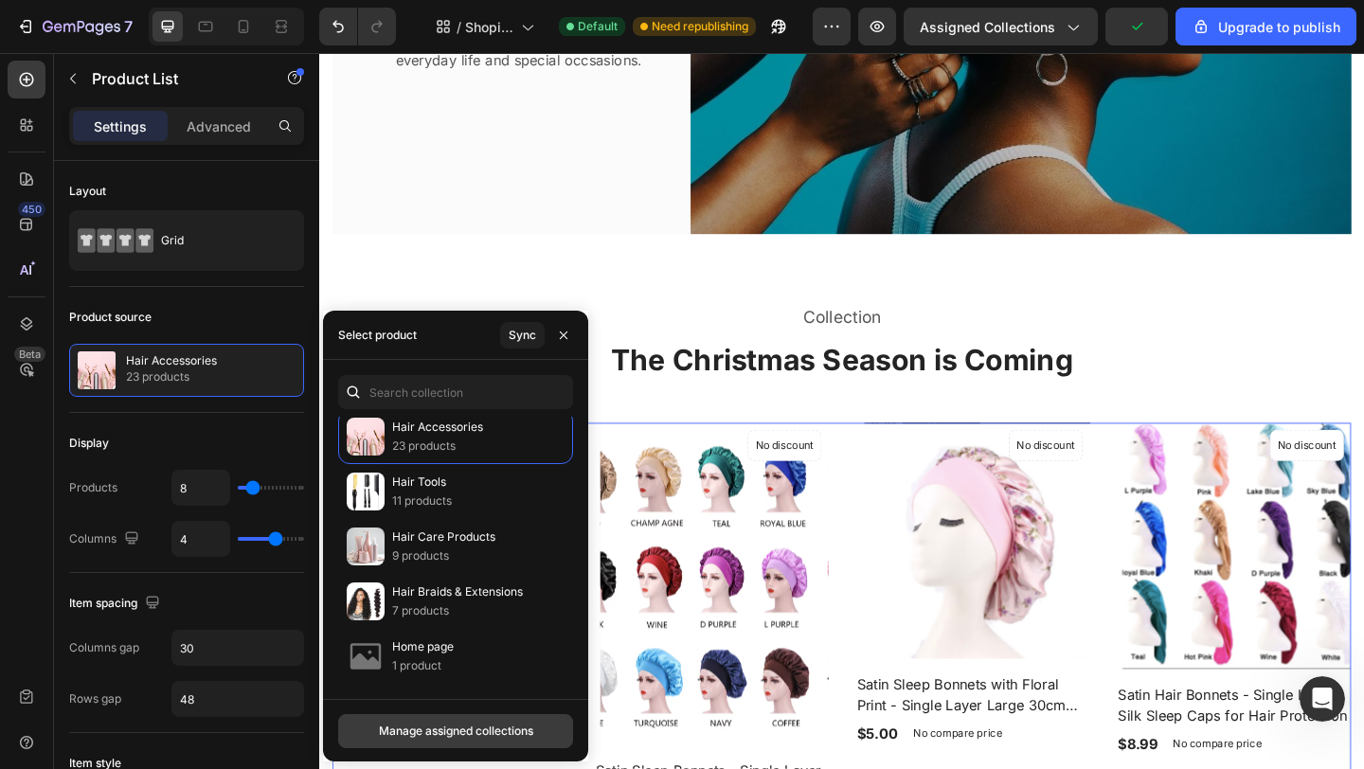
click at [441, 742] on button "Manage assigned collections" at bounding box center [455, 731] width 235 height 34
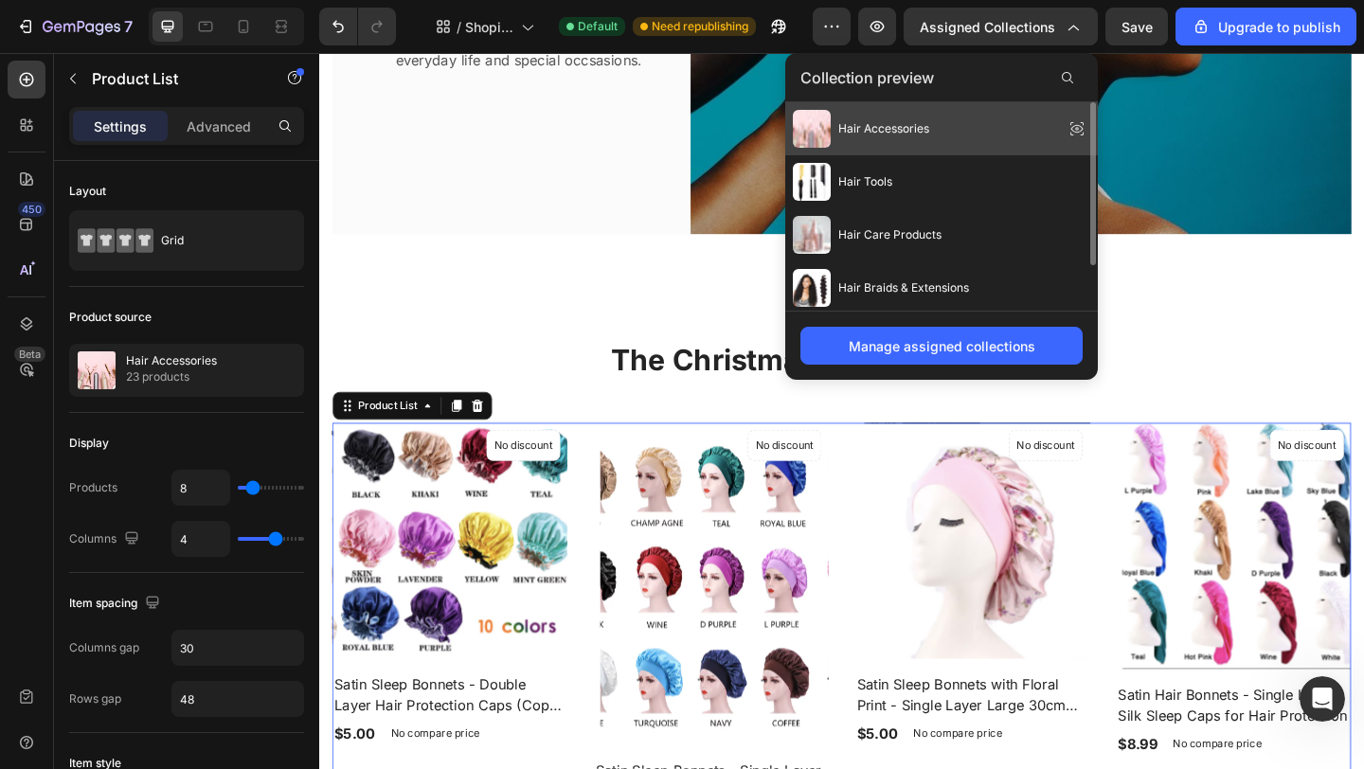
click at [903, 129] on span "Hair Accessories" at bounding box center [883, 128] width 91 height 17
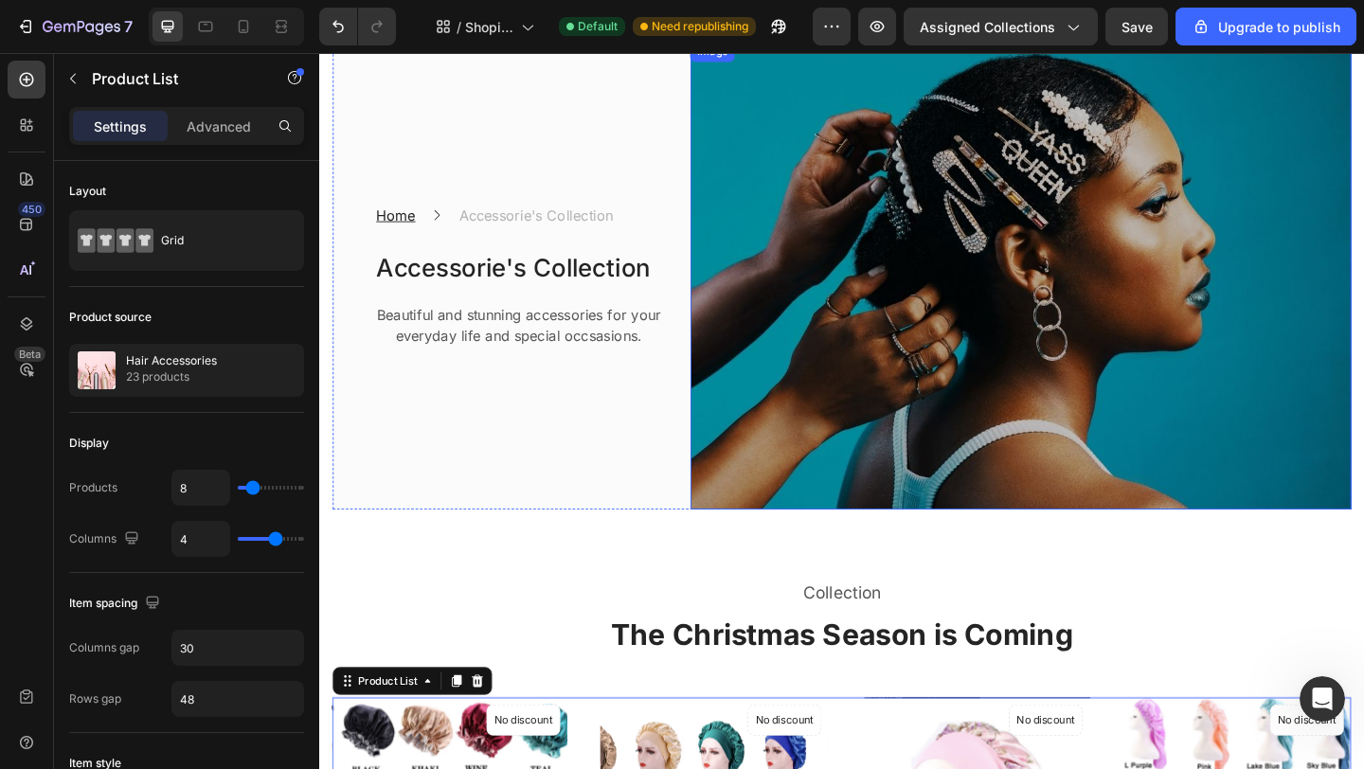
scroll to position [100, 0]
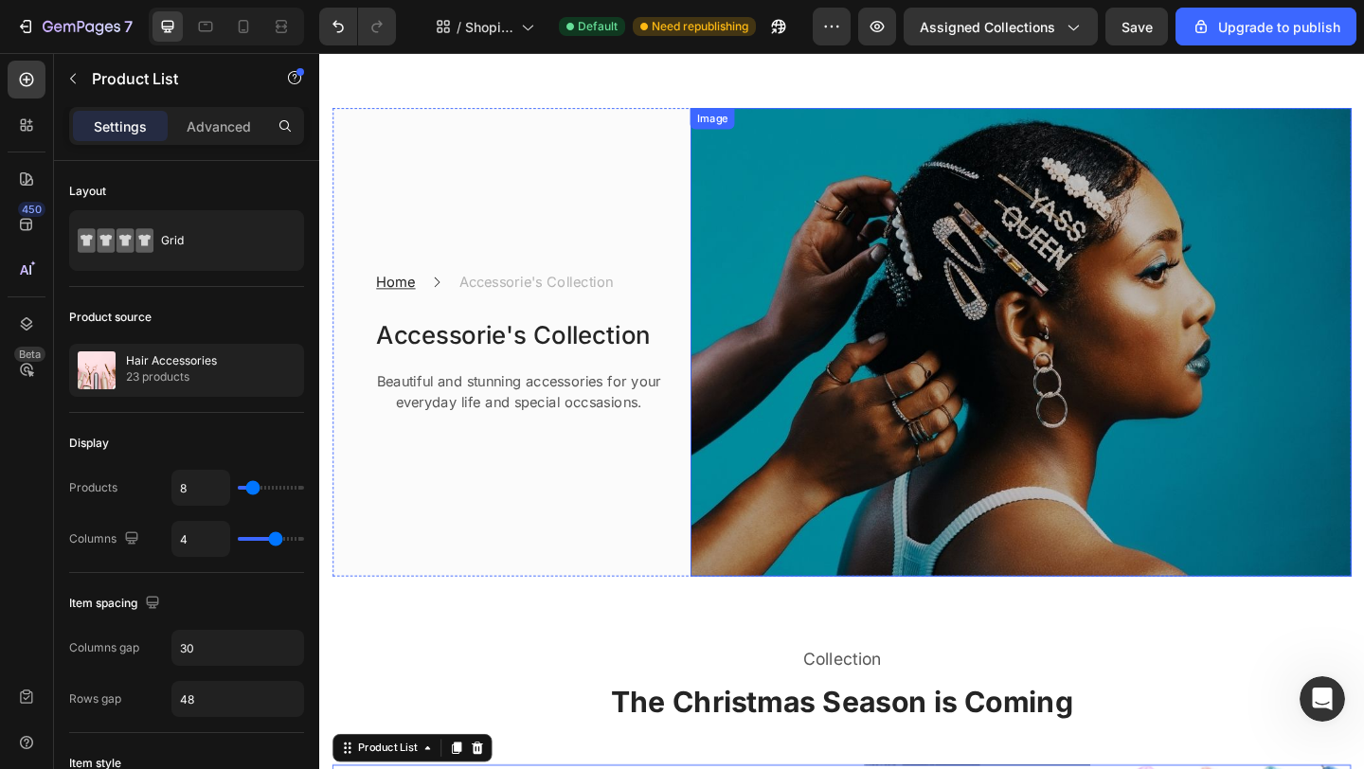
click at [816, 192] on img at bounding box center [1082, 368] width 719 height 510
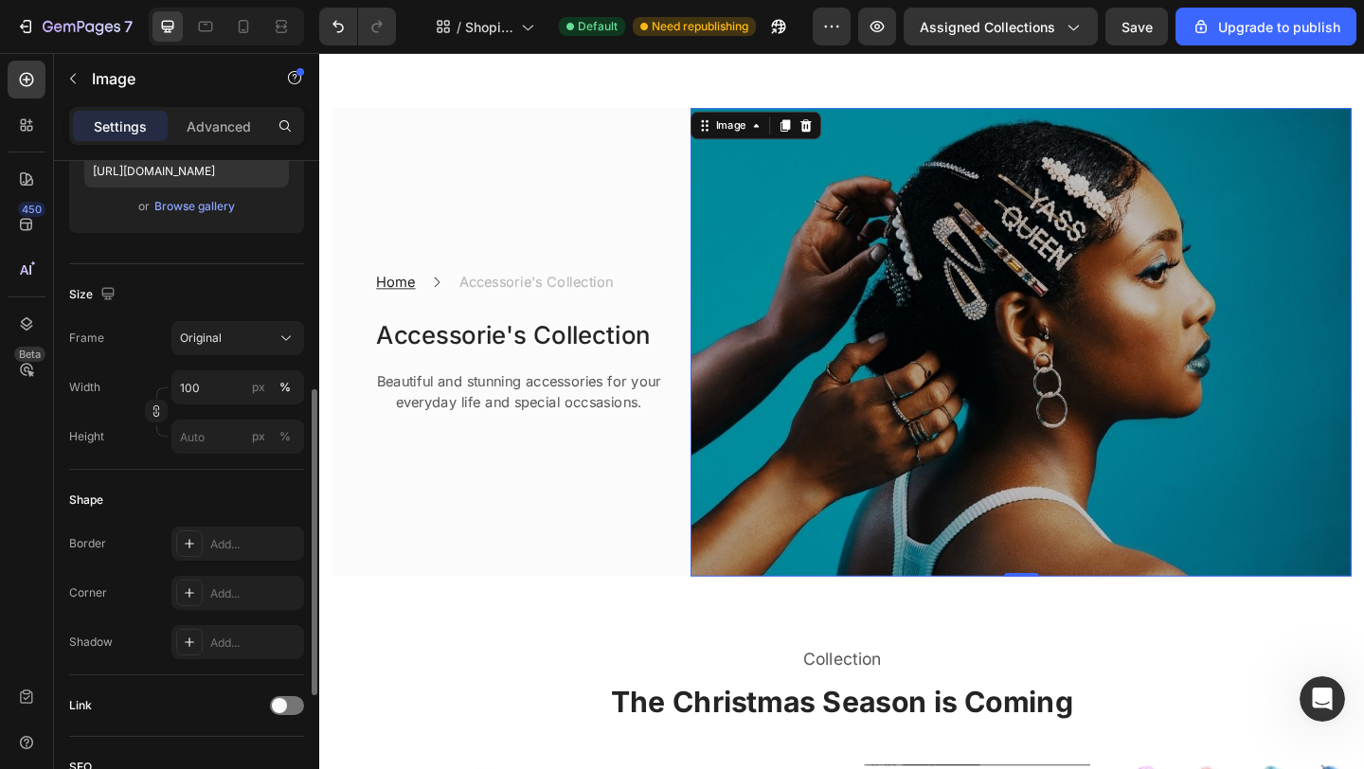
scroll to position [394, 0]
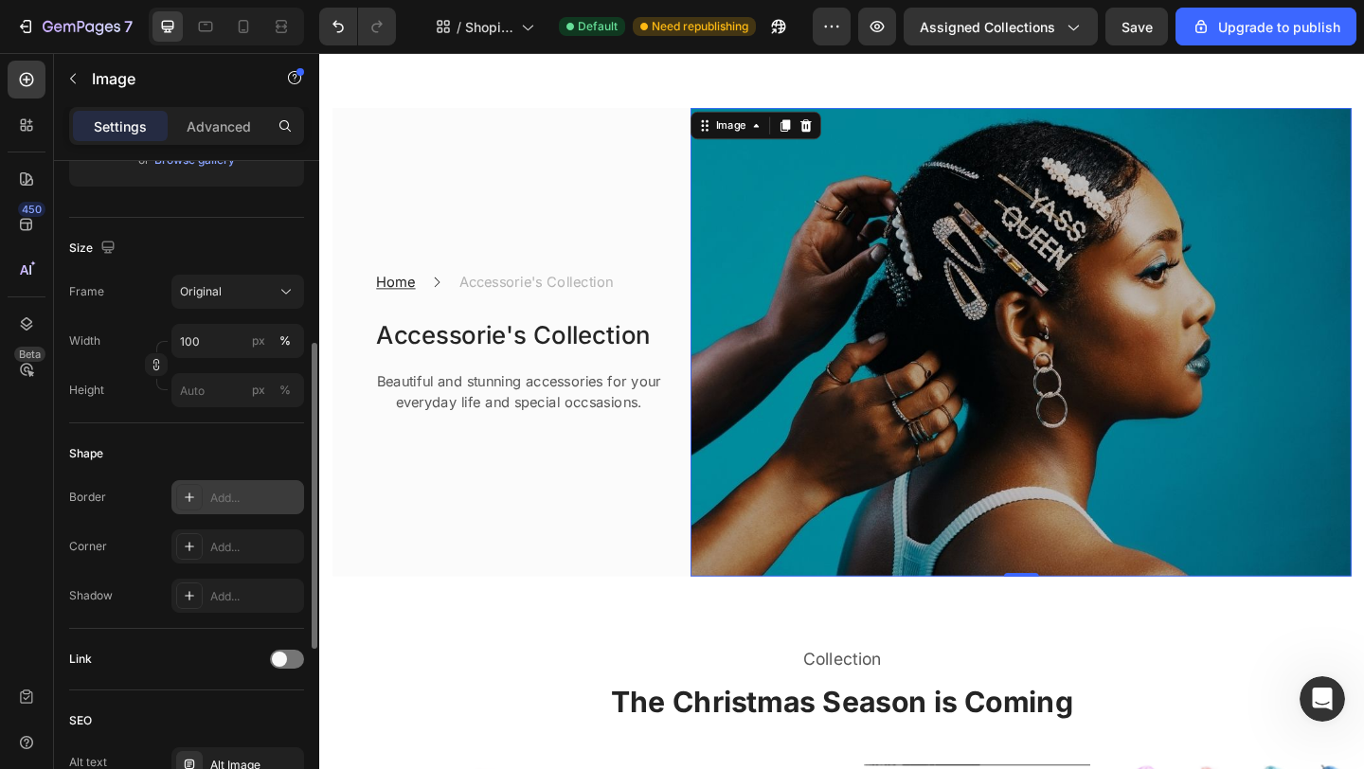
click at [194, 499] on icon at bounding box center [189, 497] width 15 height 15
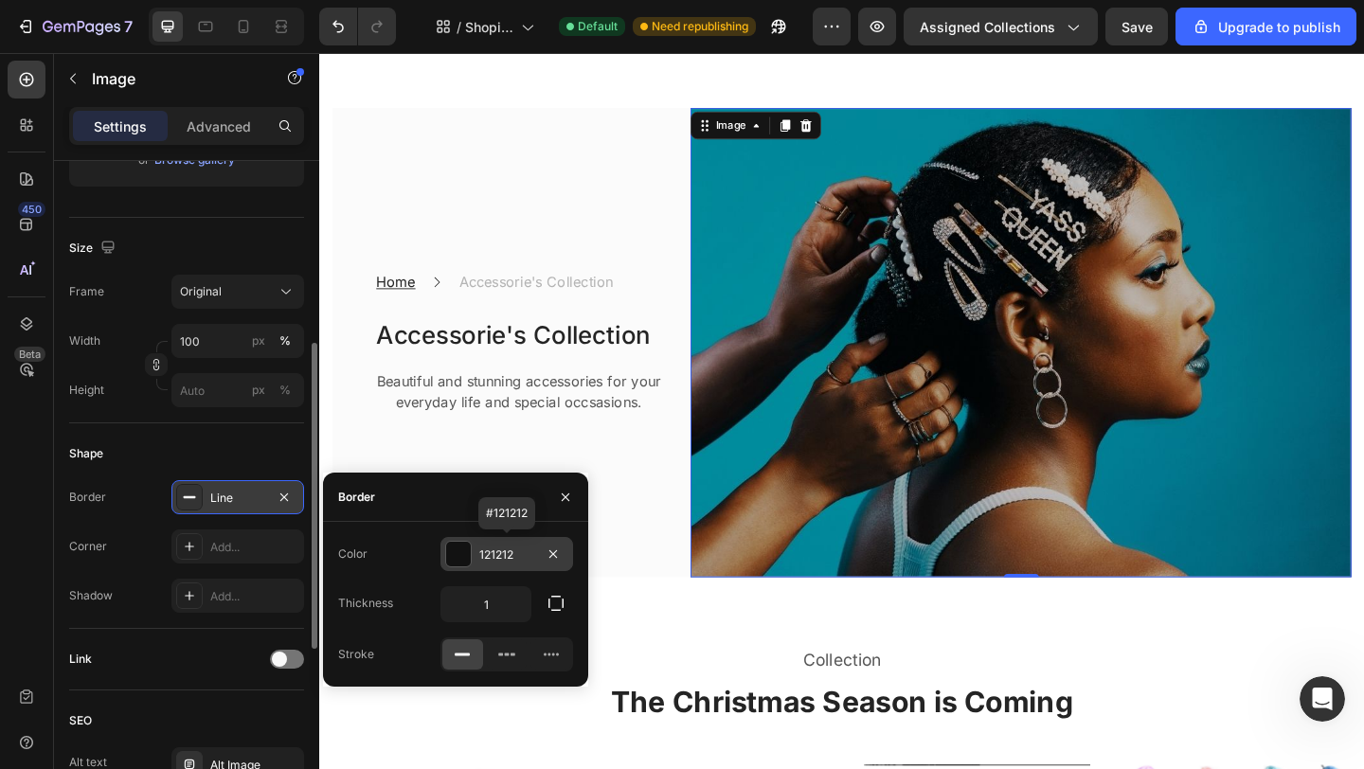
click at [468, 558] on div at bounding box center [458, 554] width 25 height 25
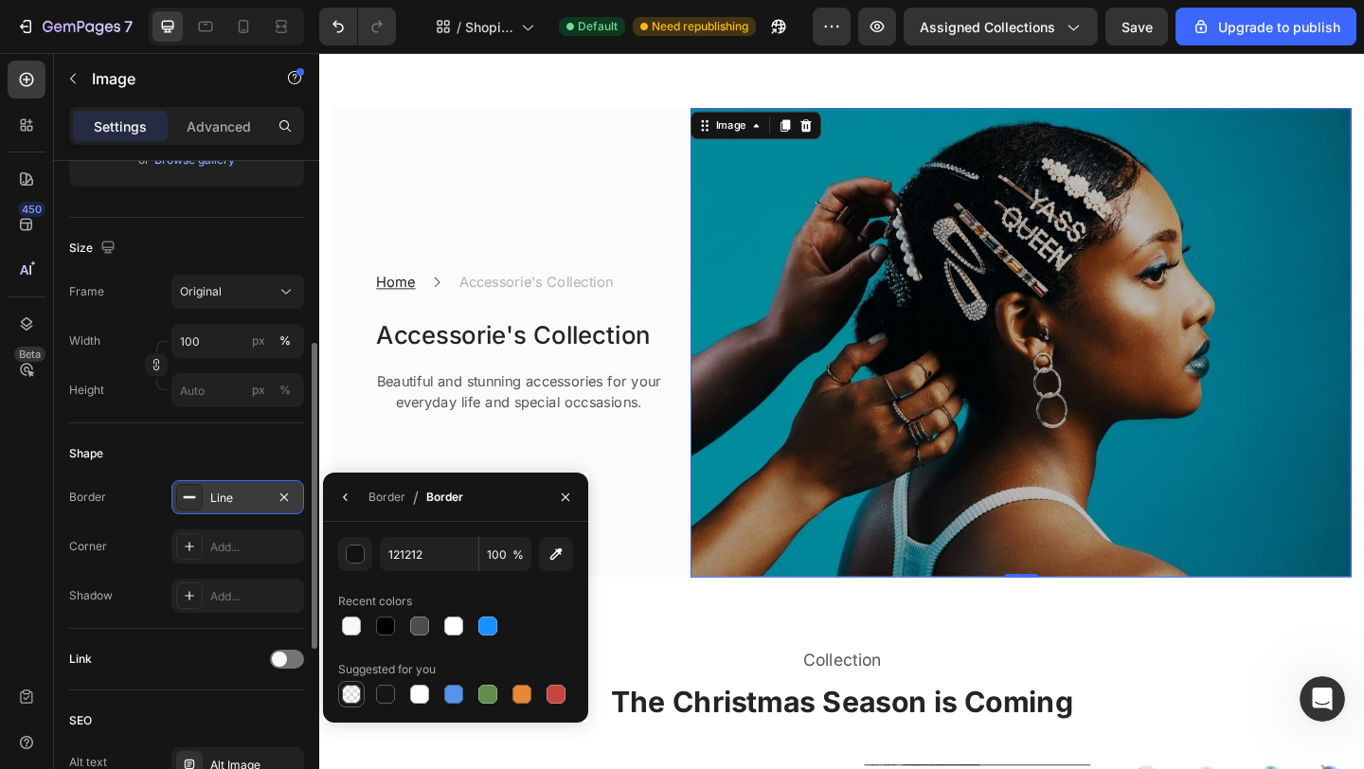
click at [349, 697] on div at bounding box center [351, 694] width 19 height 19
type input "000000"
type input "0"
click at [205, 549] on div "Add..." at bounding box center [237, 546] width 133 height 34
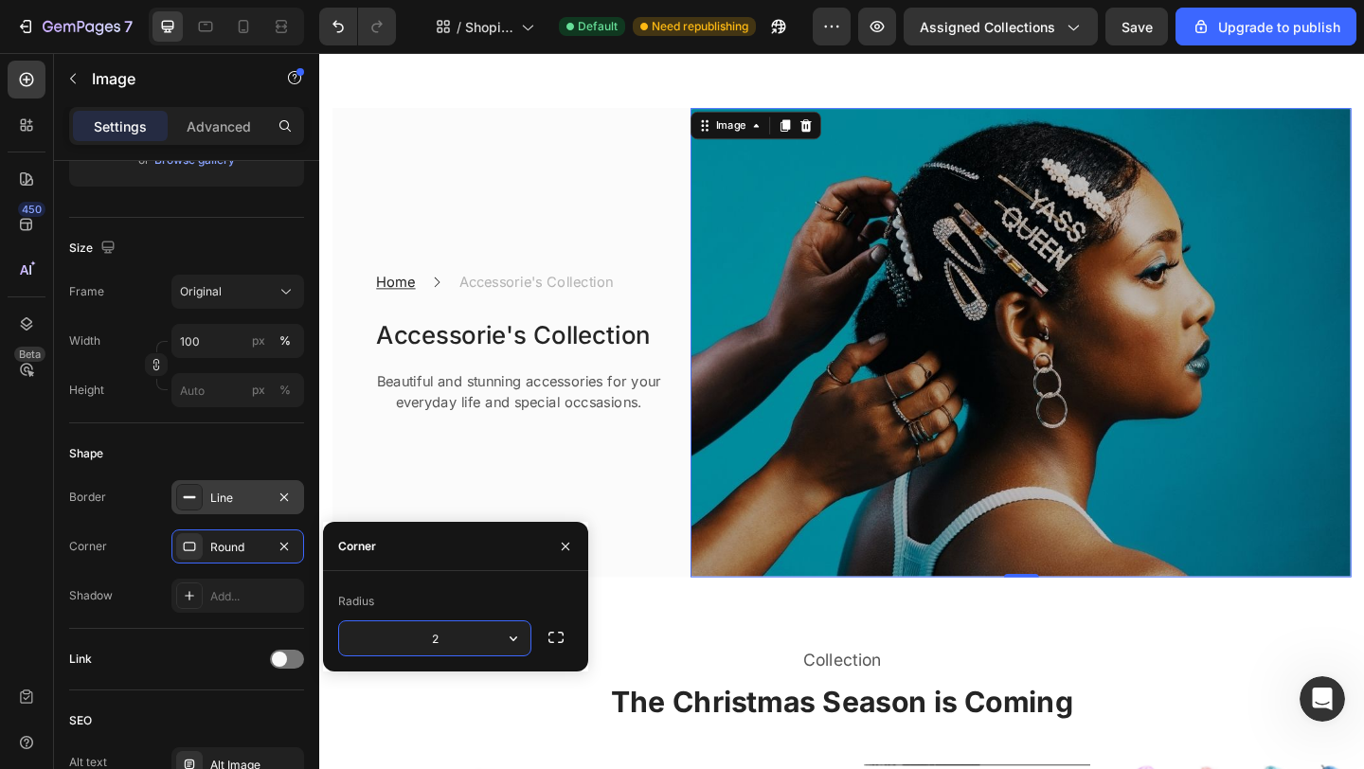
type input "20"
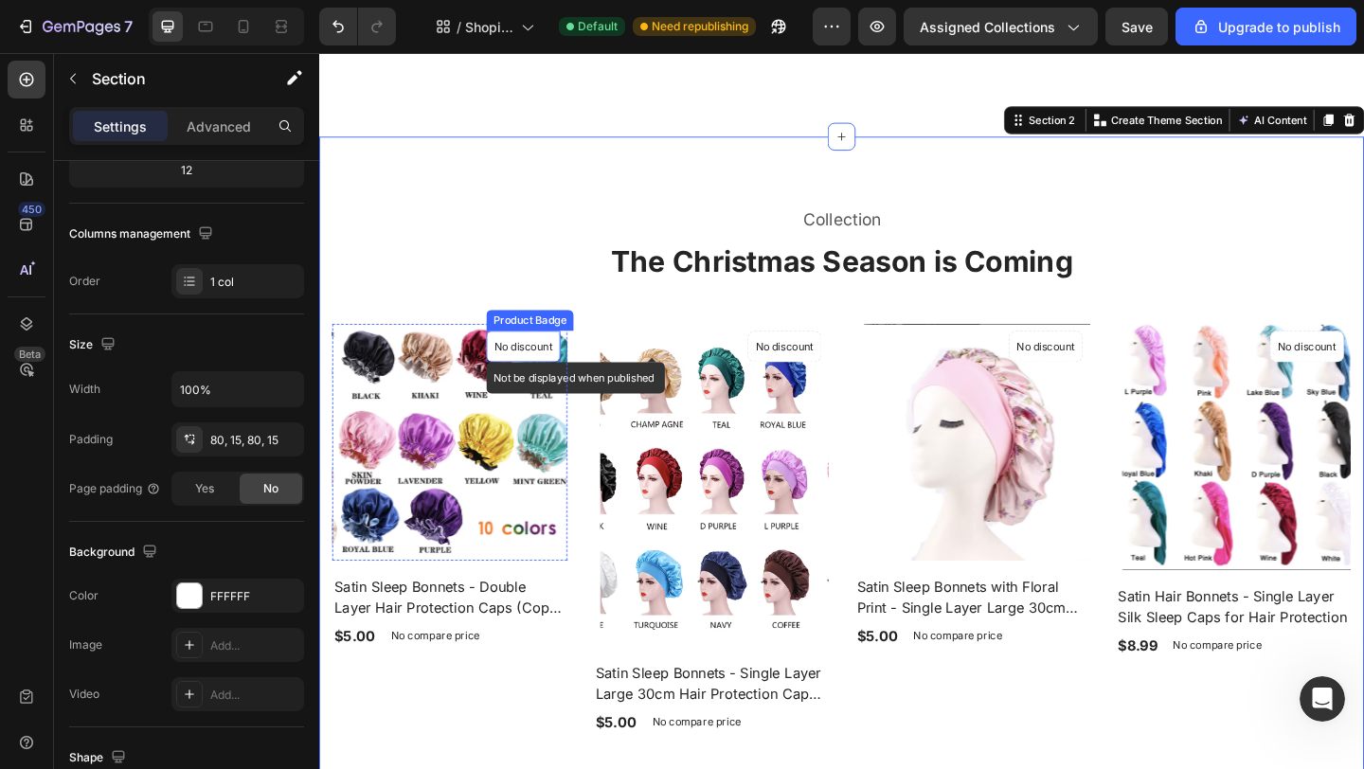
scroll to position [668, 0]
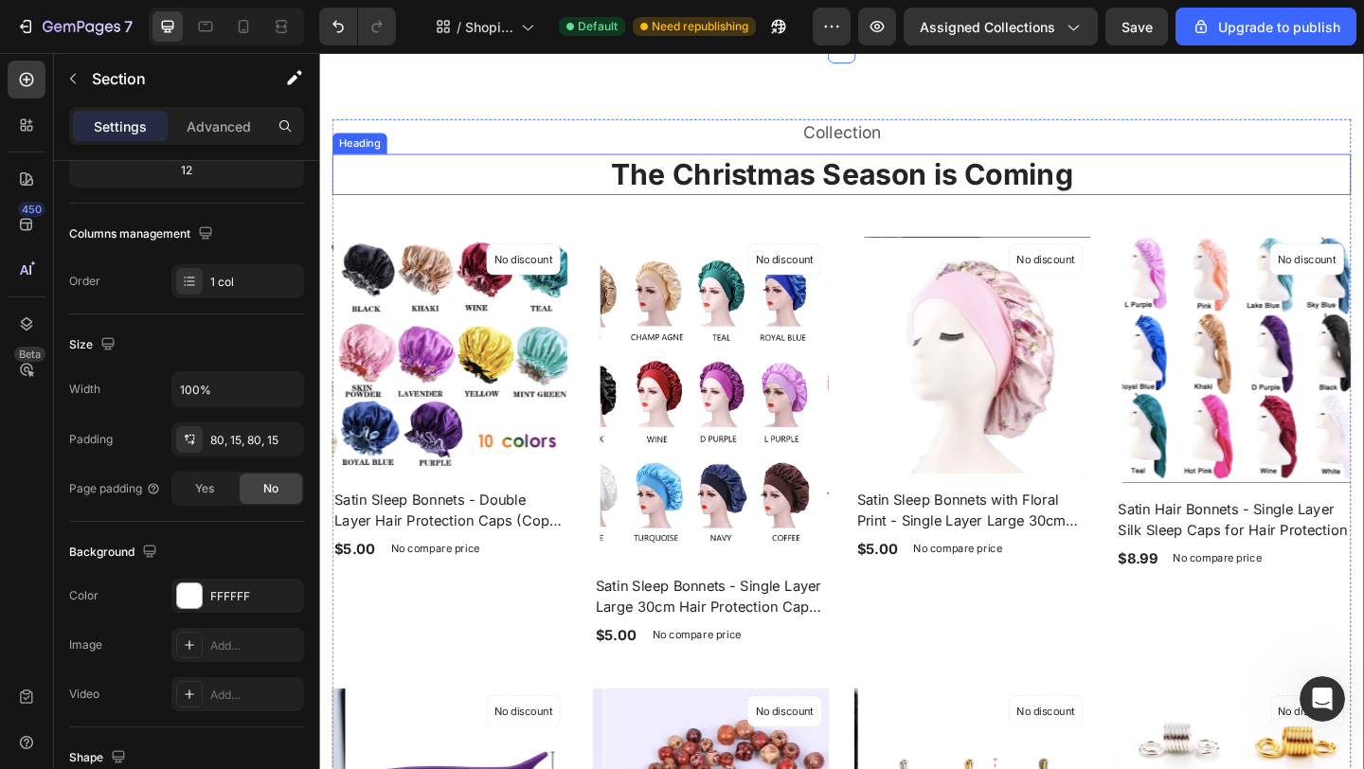
click at [1100, 190] on h2 "The Christmas Season is Coming" at bounding box center [887, 185] width 1108 height 45
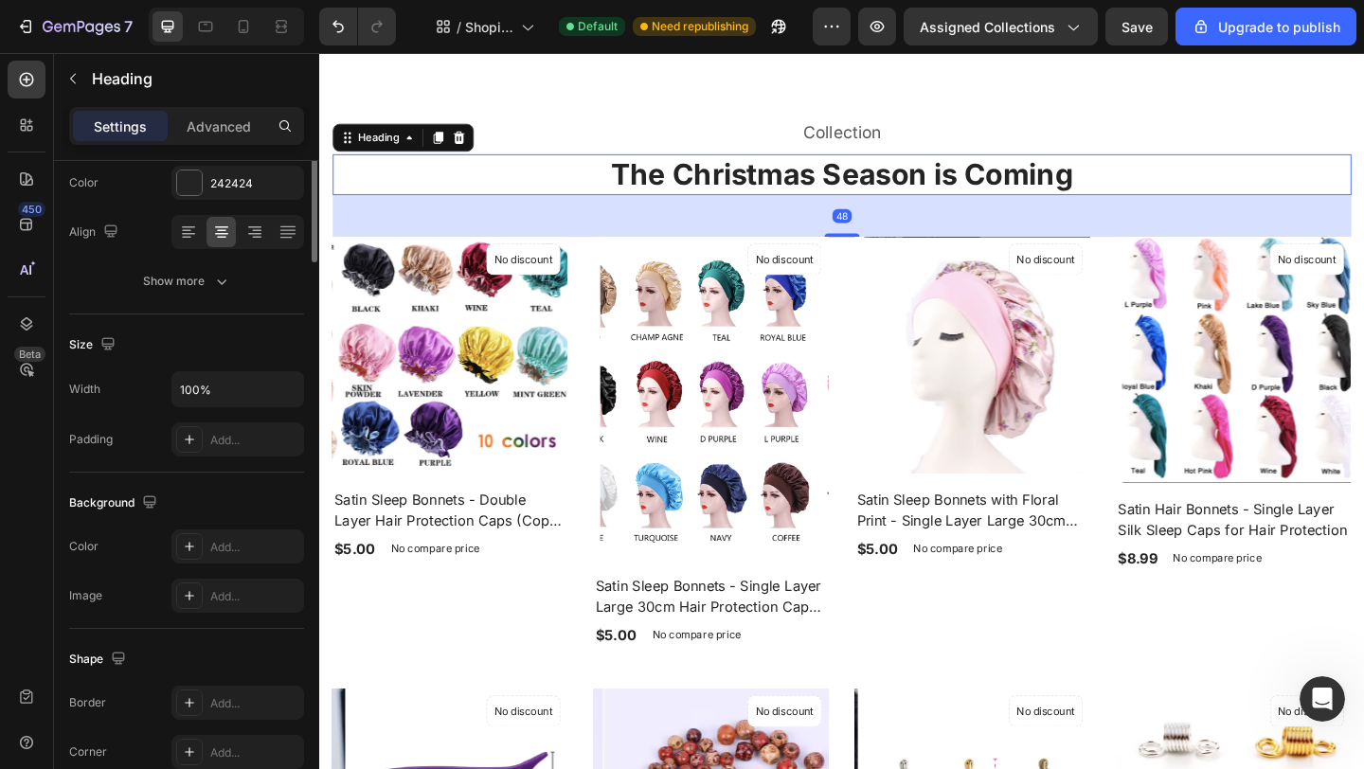
scroll to position [0, 0]
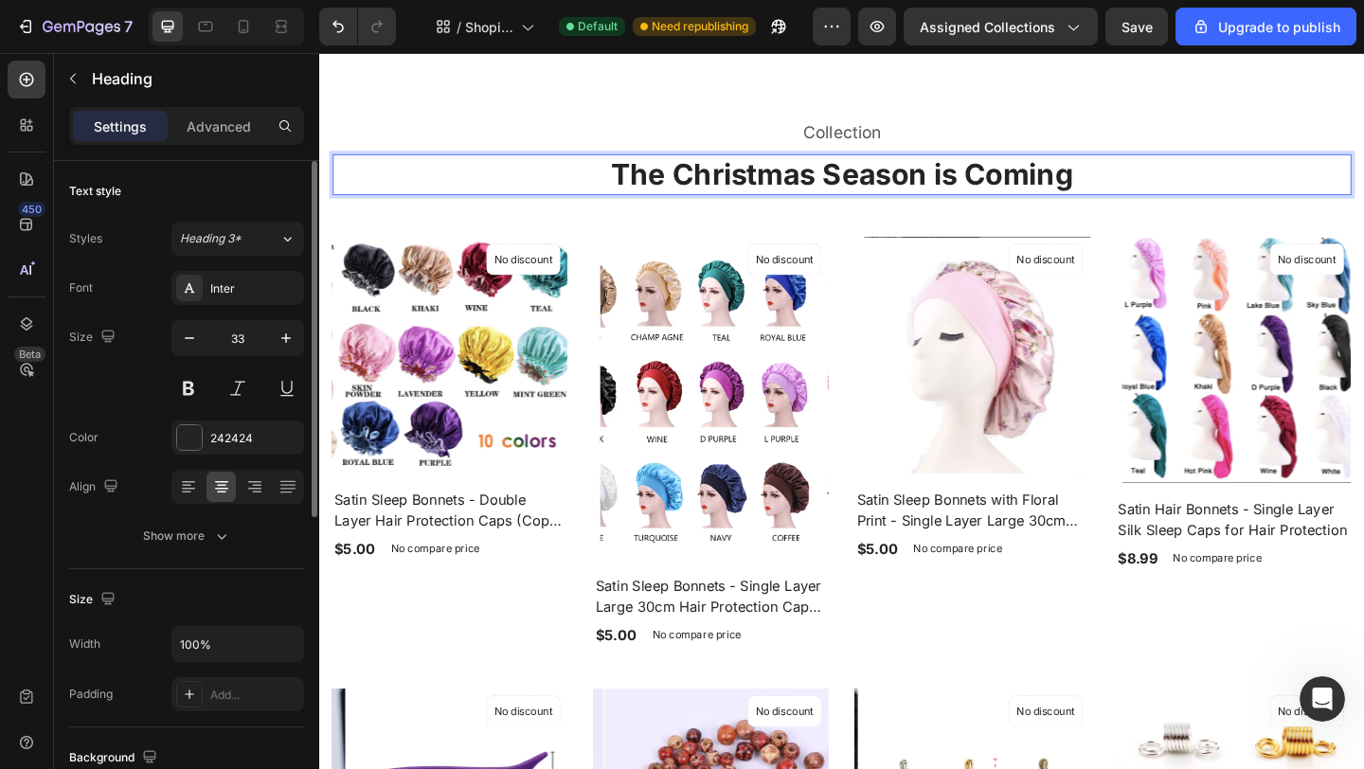
click at [1134, 191] on h2 "The Christmas Season is Coming" at bounding box center [887, 185] width 1108 height 45
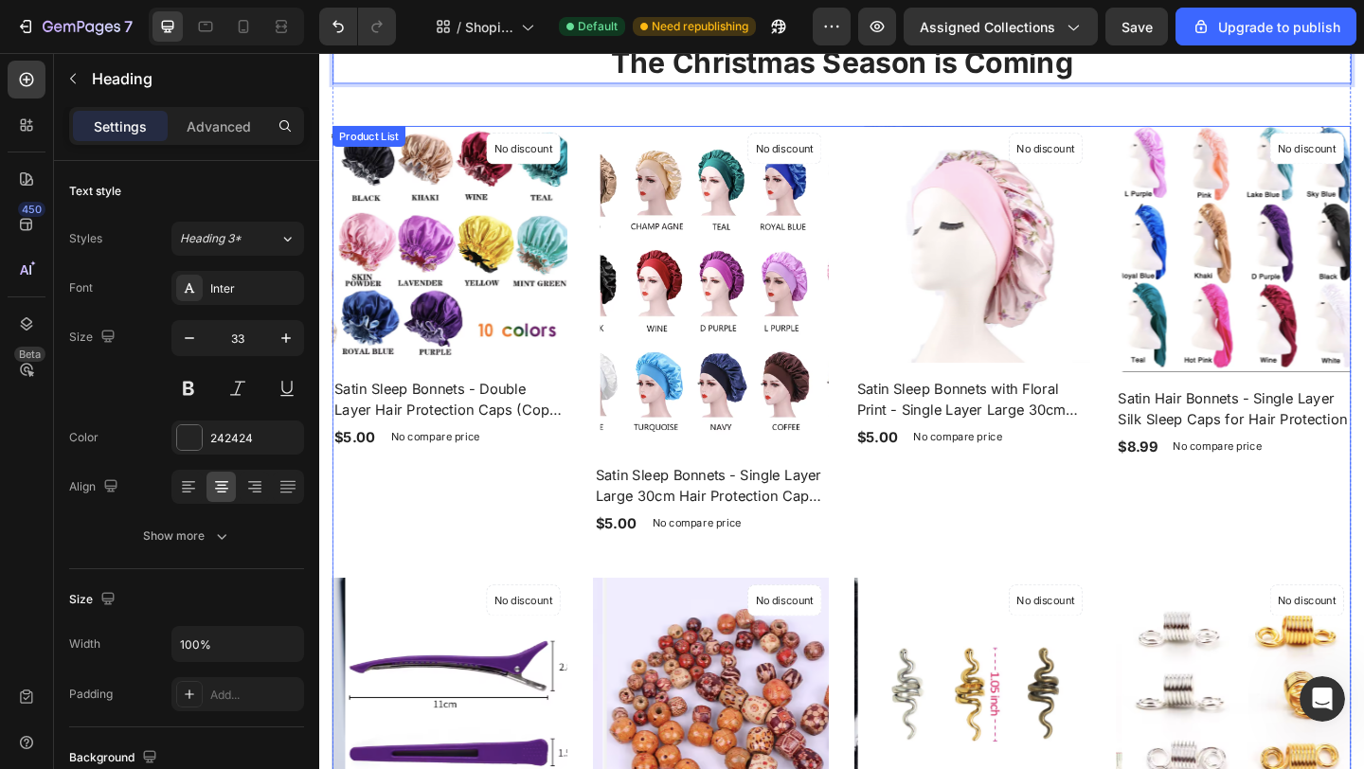
scroll to position [771, 0]
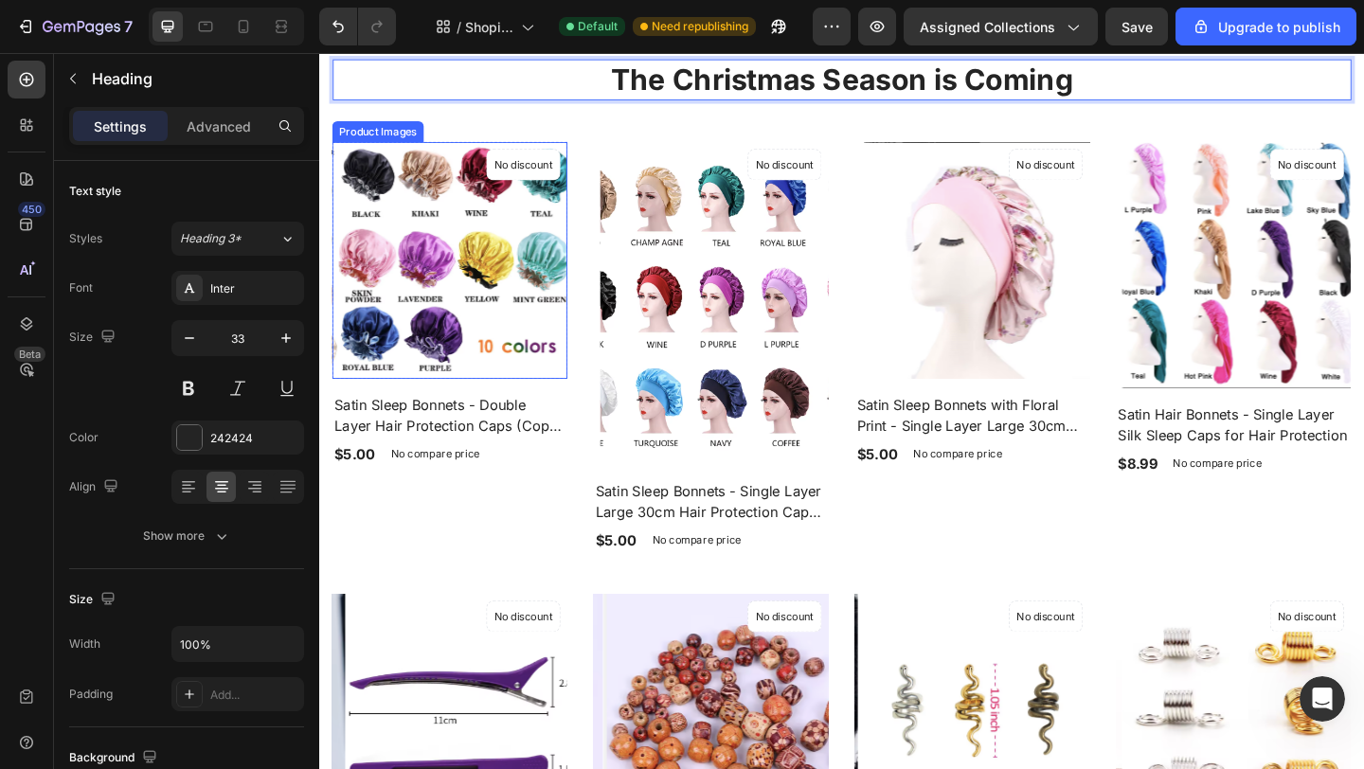
click at [526, 333] on img at bounding box center [469, 279] width 256 height 258
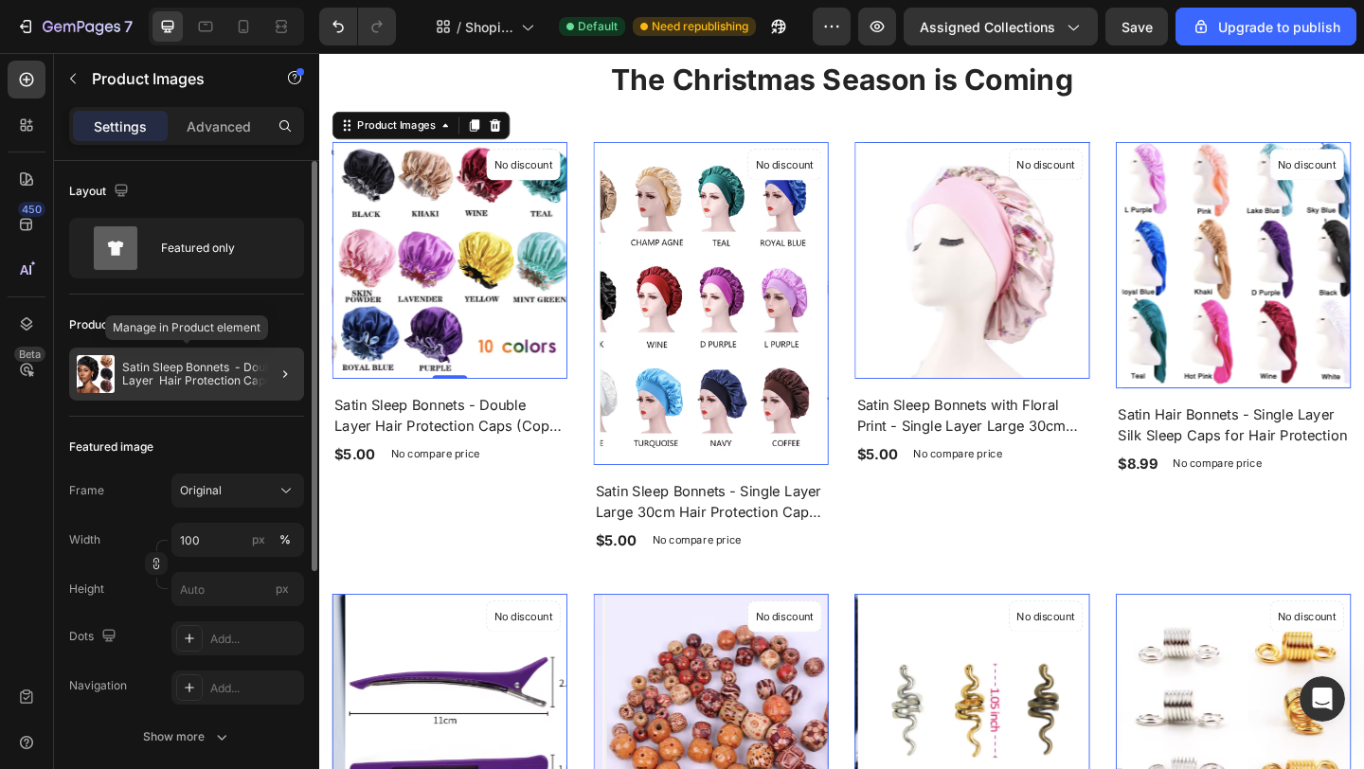
click at [106, 376] on img at bounding box center [96, 374] width 38 height 38
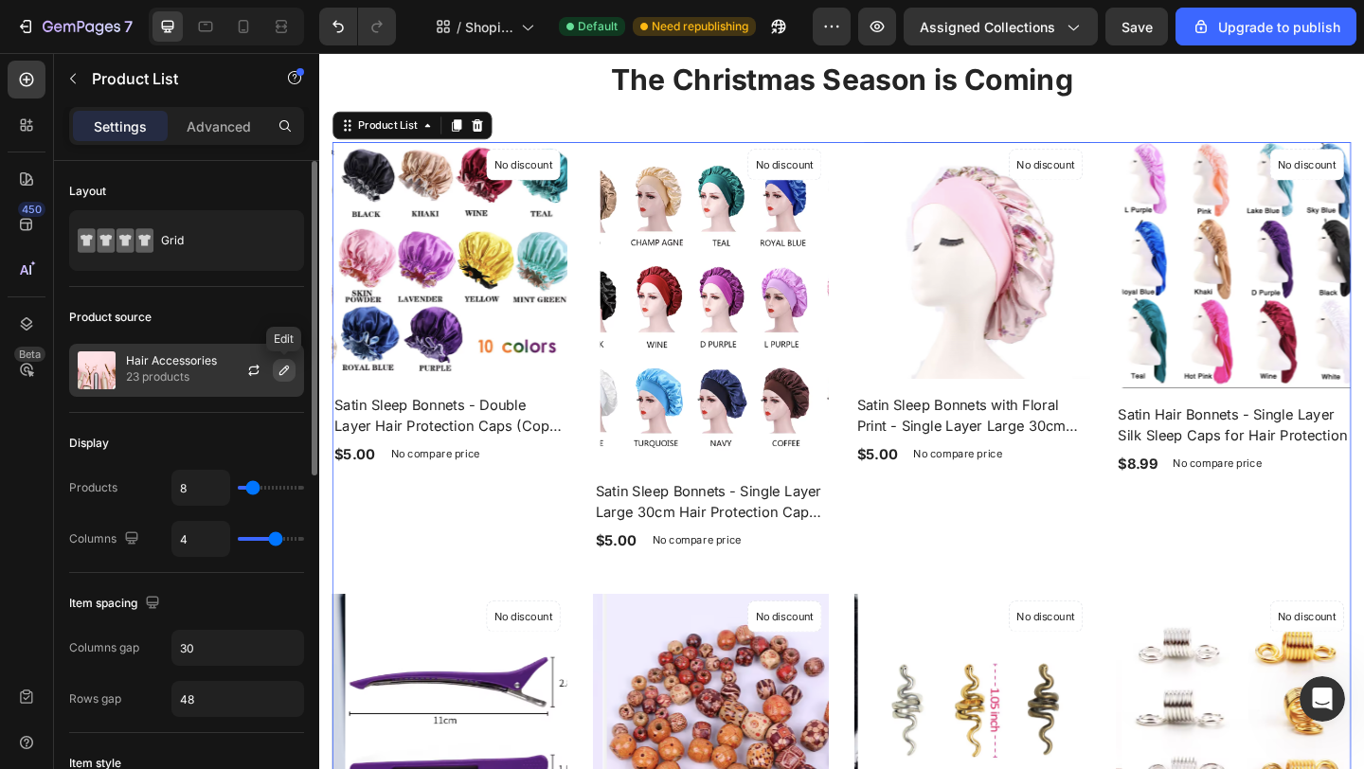
click at [286, 368] on icon "button" at bounding box center [283, 370] width 9 height 9
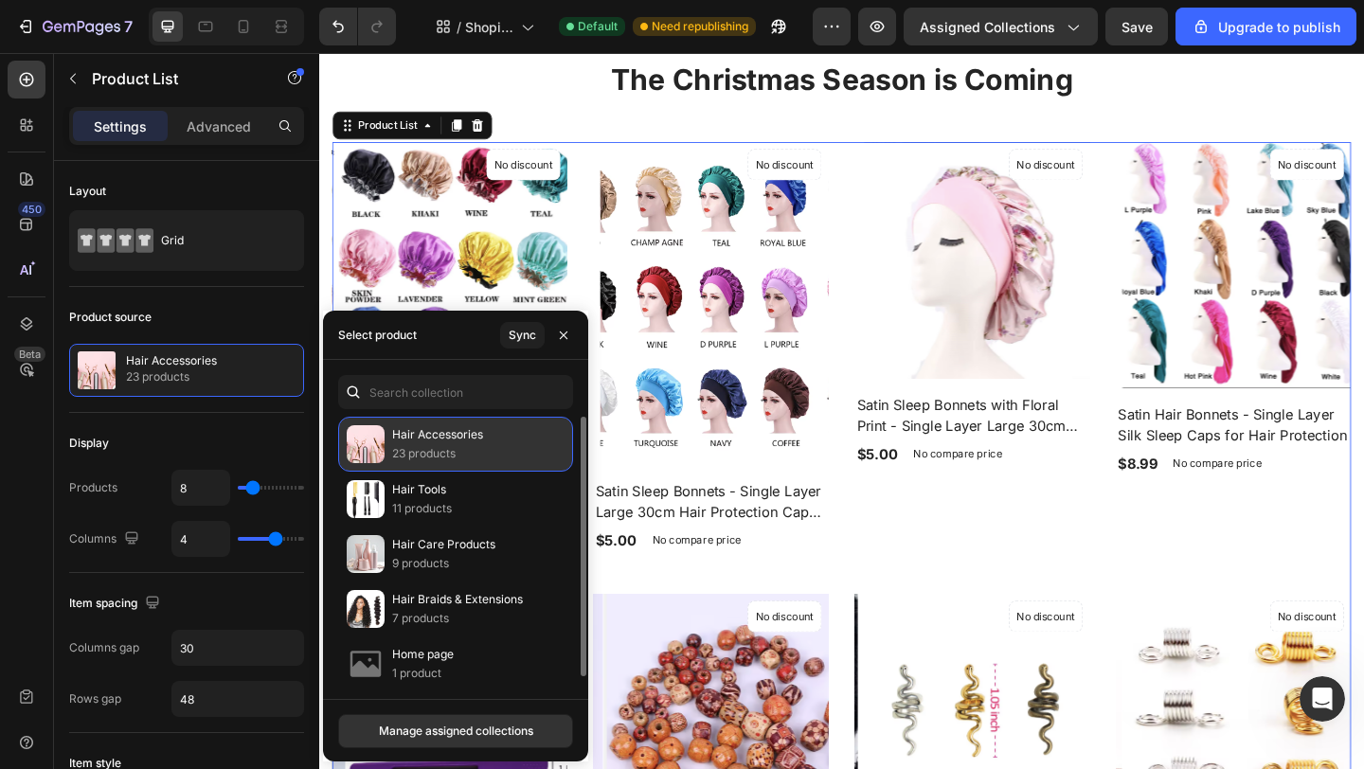
click at [380, 437] on img at bounding box center [366, 444] width 38 height 38
click at [385, 452] on div "Hair Accessories 23 products" at bounding box center [455, 444] width 235 height 55
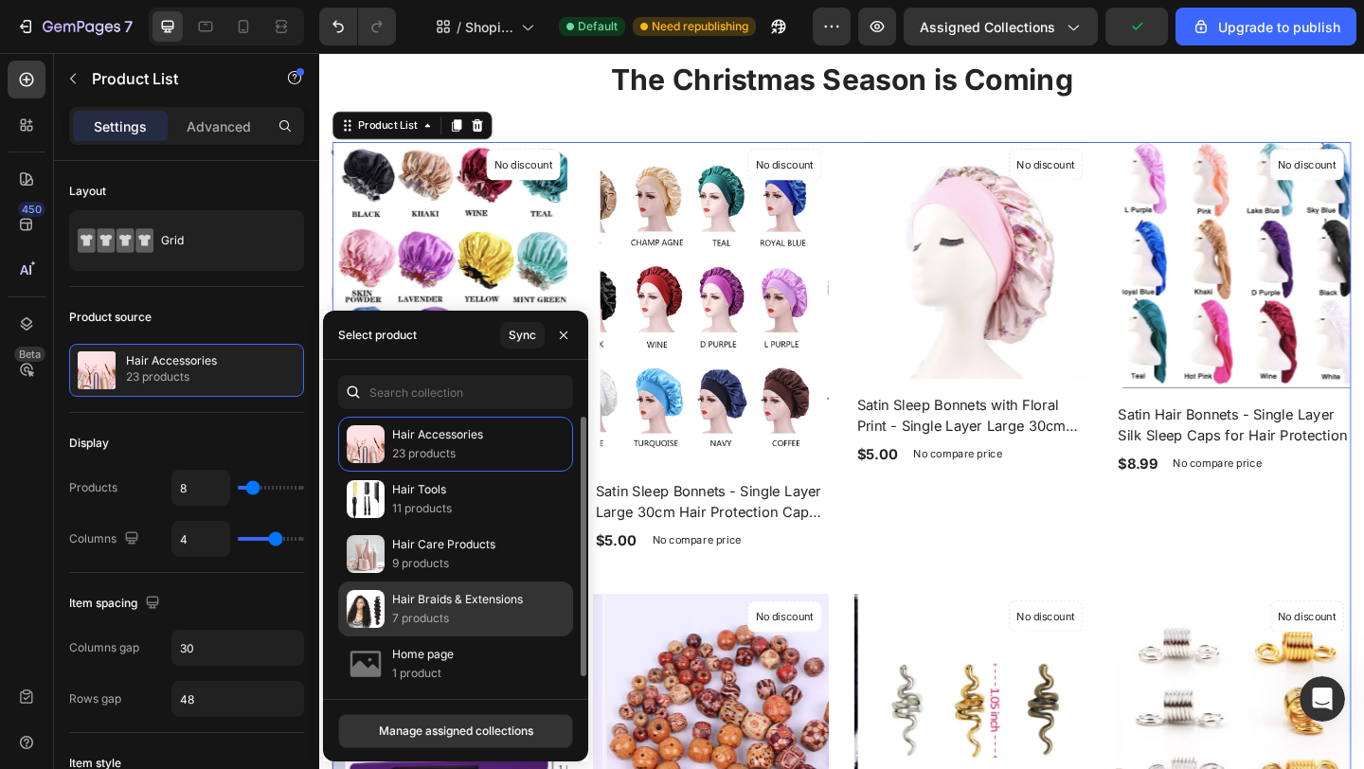
scroll to position [8, 0]
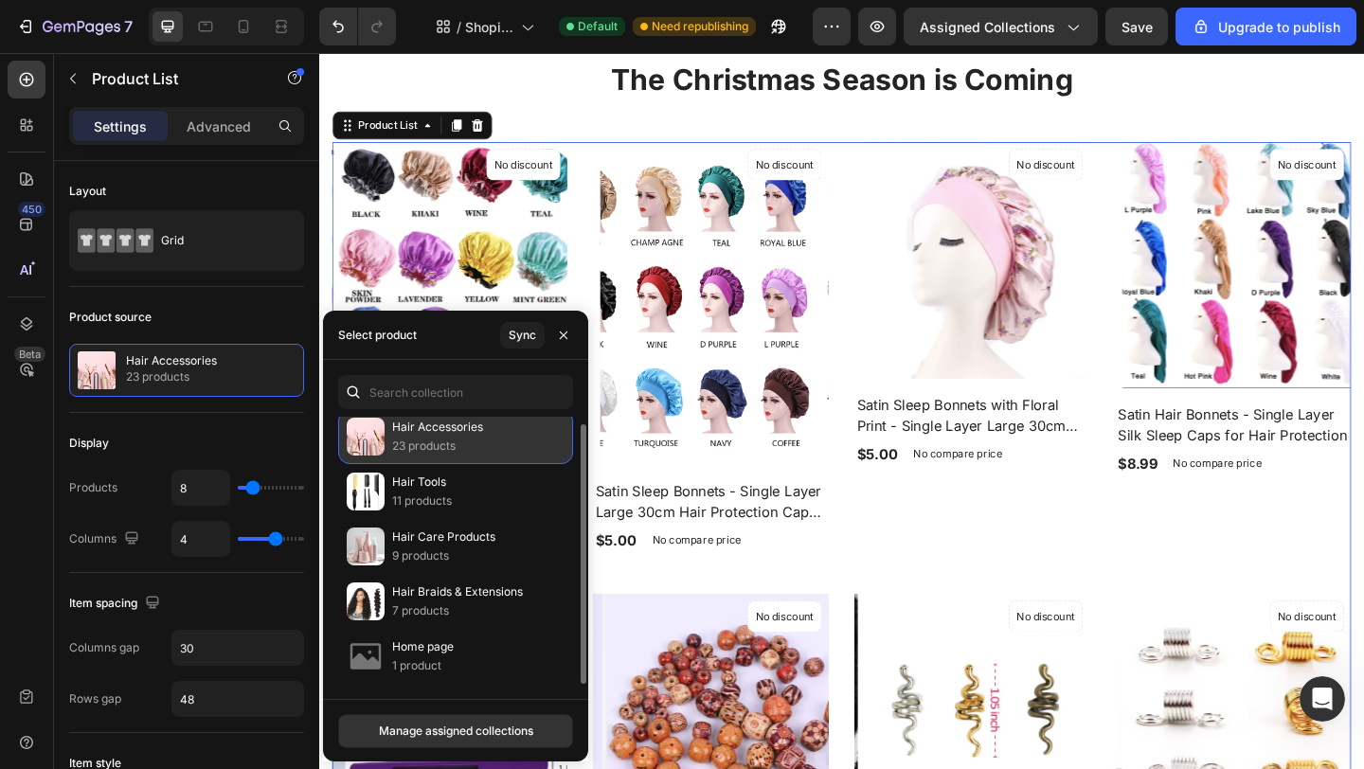
click at [370, 440] on img at bounding box center [366, 437] width 38 height 38
click at [445, 440] on p "23 products" at bounding box center [437, 446] width 91 height 19
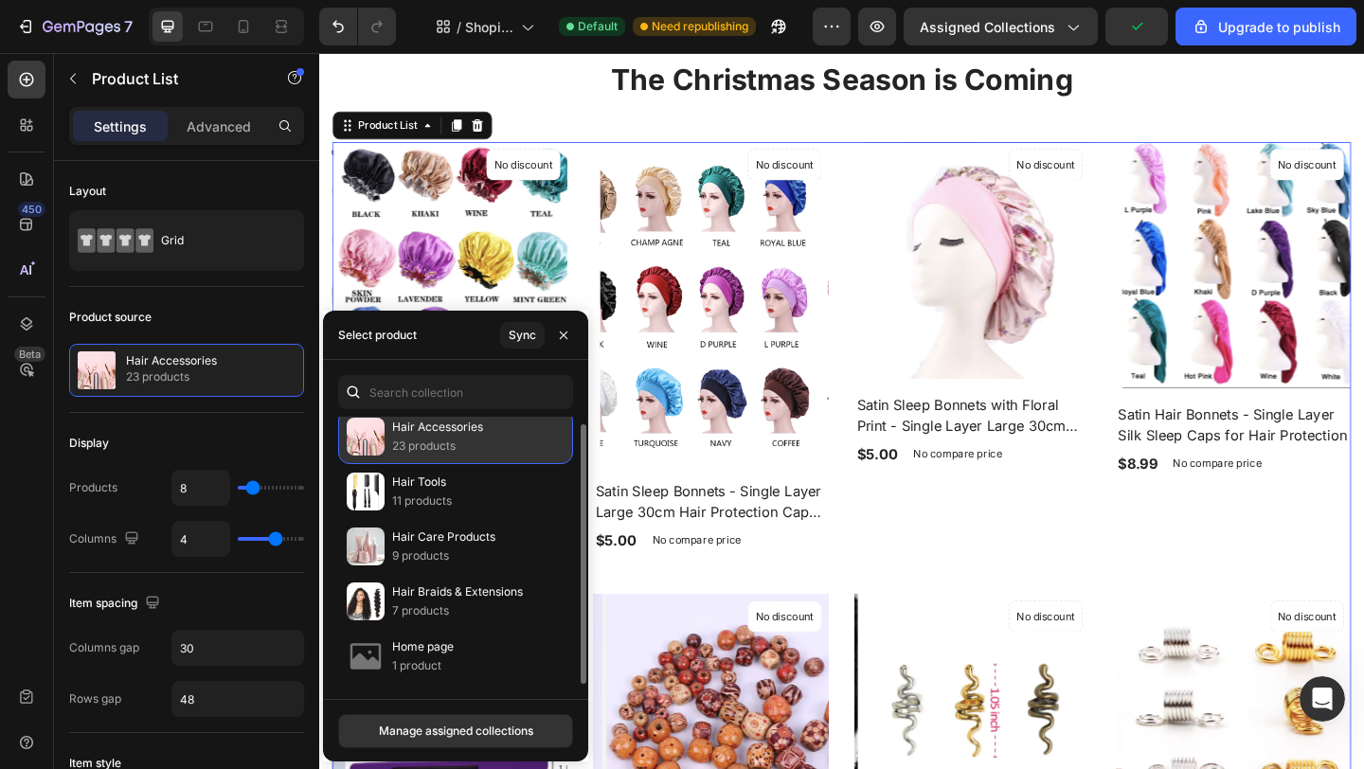
click at [445, 439] on p "23 products" at bounding box center [437, 446] width 91 height 19
click at [446, 438] on p "23 products" at bounding box center [437, 446] width 91 height 19
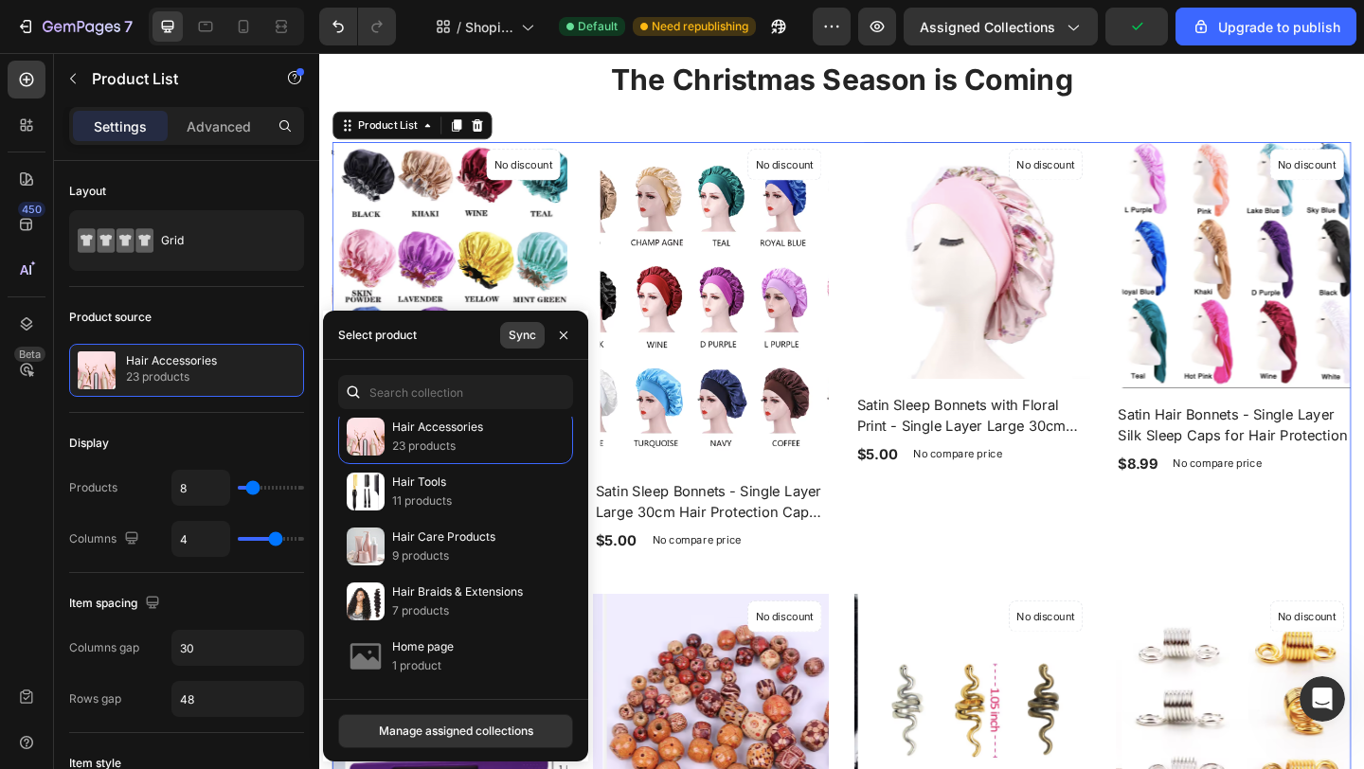
click at [514, 341] on div "Sync" at bounding box center [522, 335] width 27 height 17
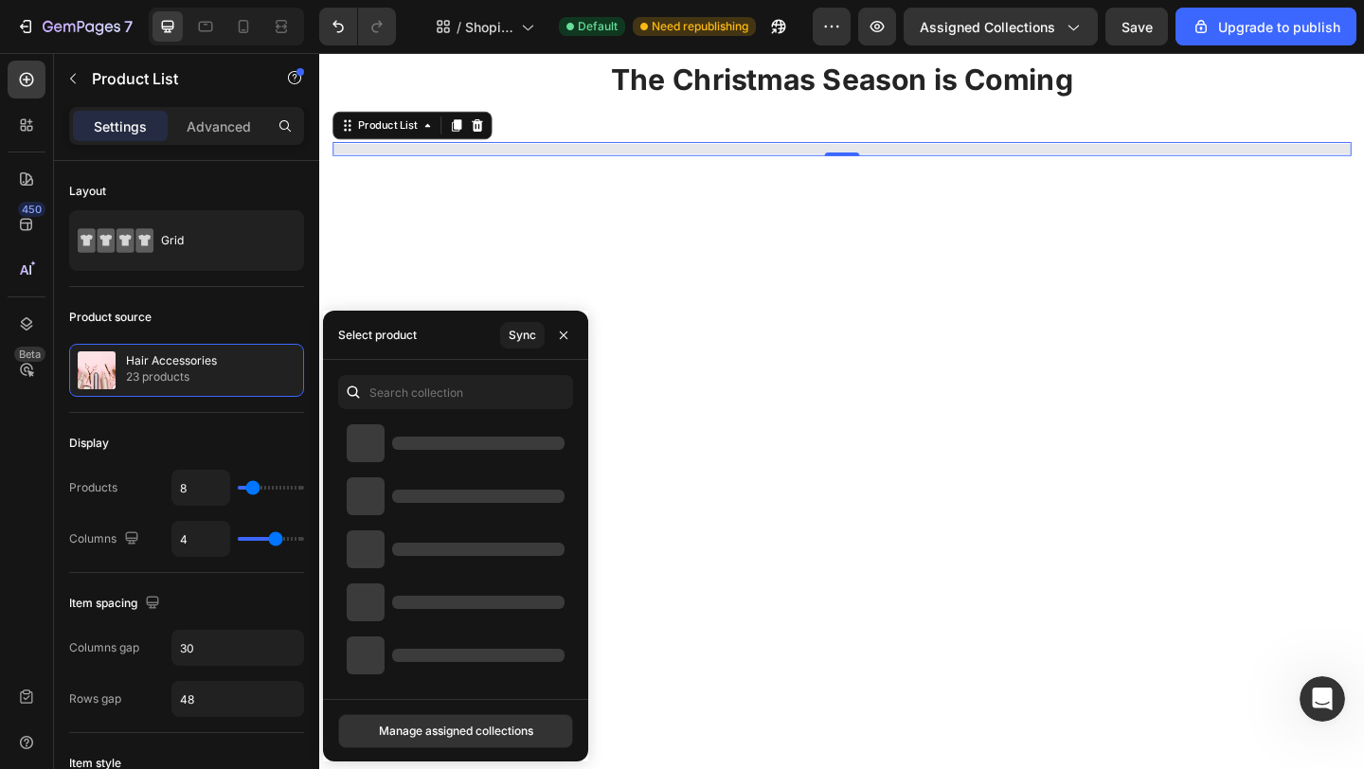
scroll to position [0, 0]
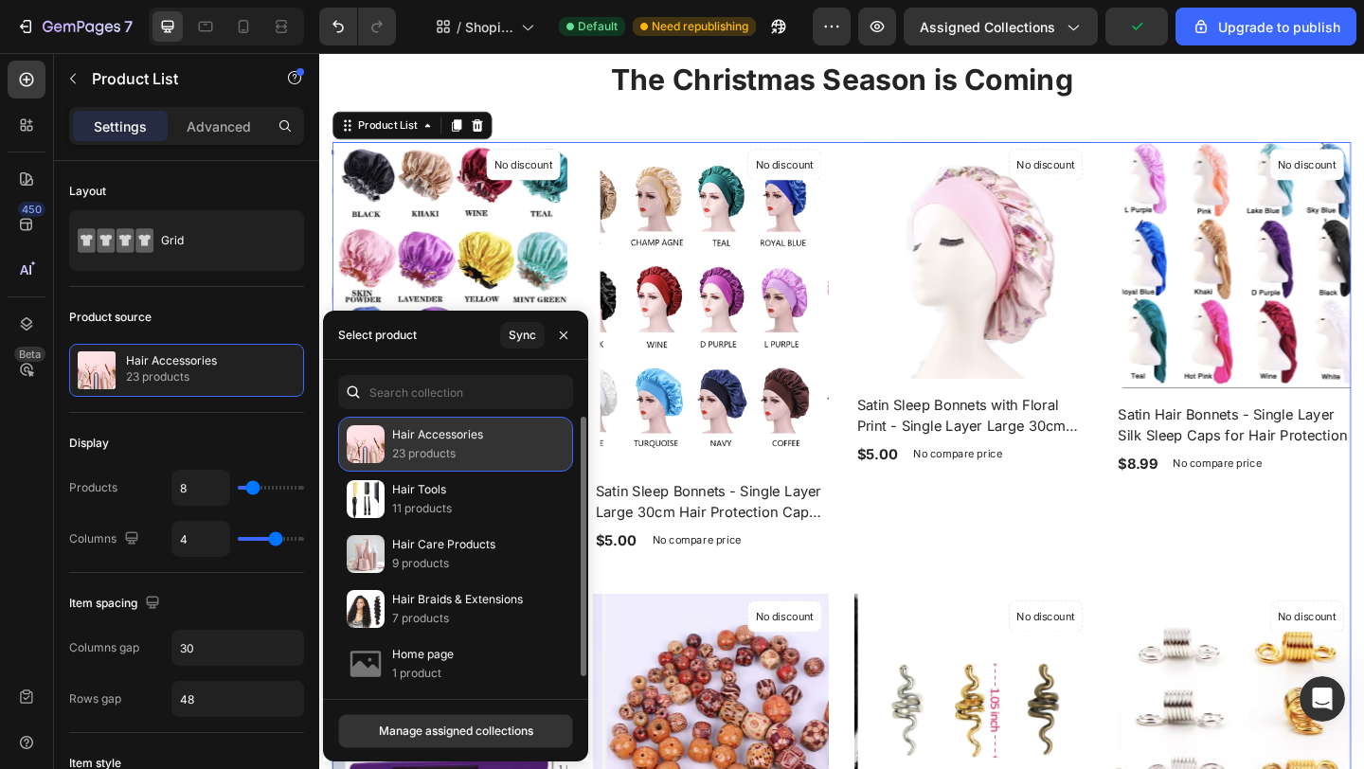
click at [419, 447] on p "23 products" at bounding box center [437, 453] width 91 height 19
click at [382, 443] on img at bounding box center [366, 444] width 38 height 38
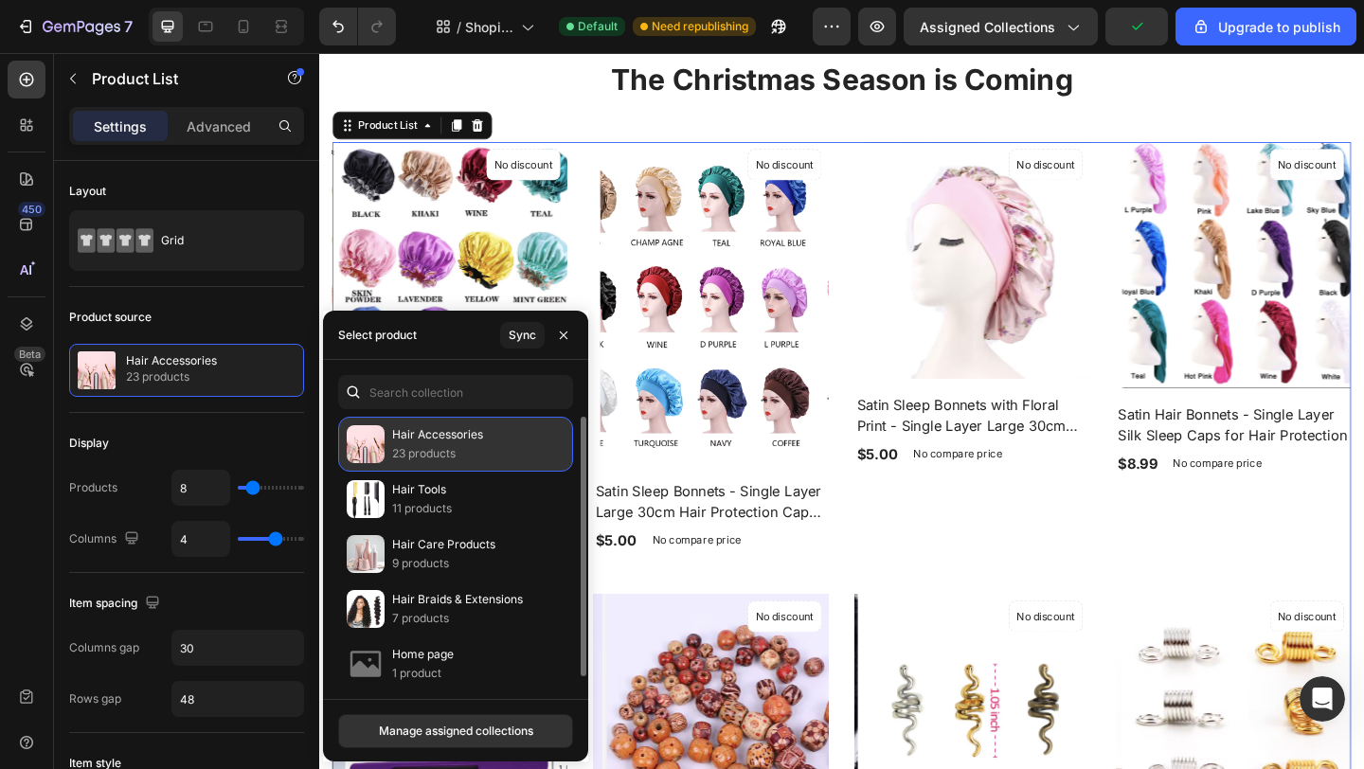
click at [382, 443] on img at bounding box center [366, 444] width 38 height 38
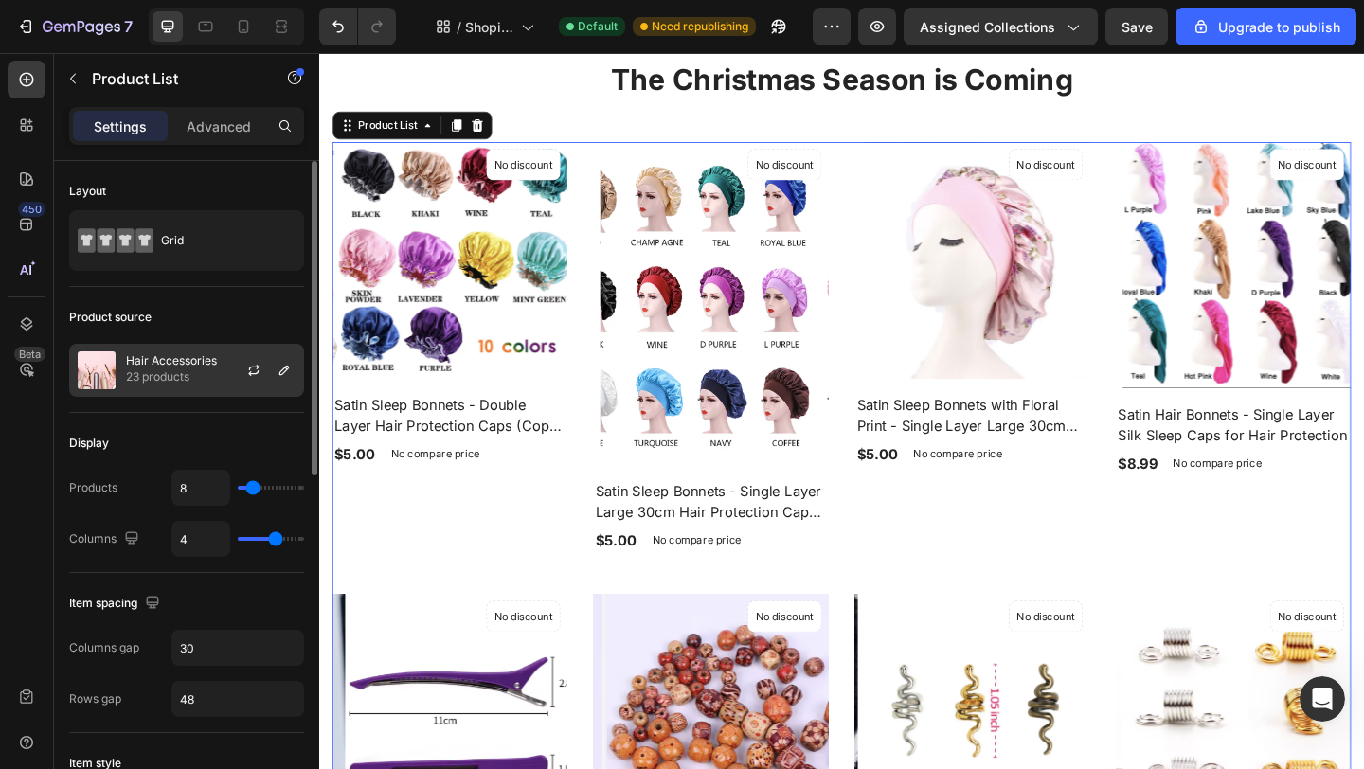
click at [143, 358] on p "Hair Accessories" at bounding box center [171, 360] width 91 height 13
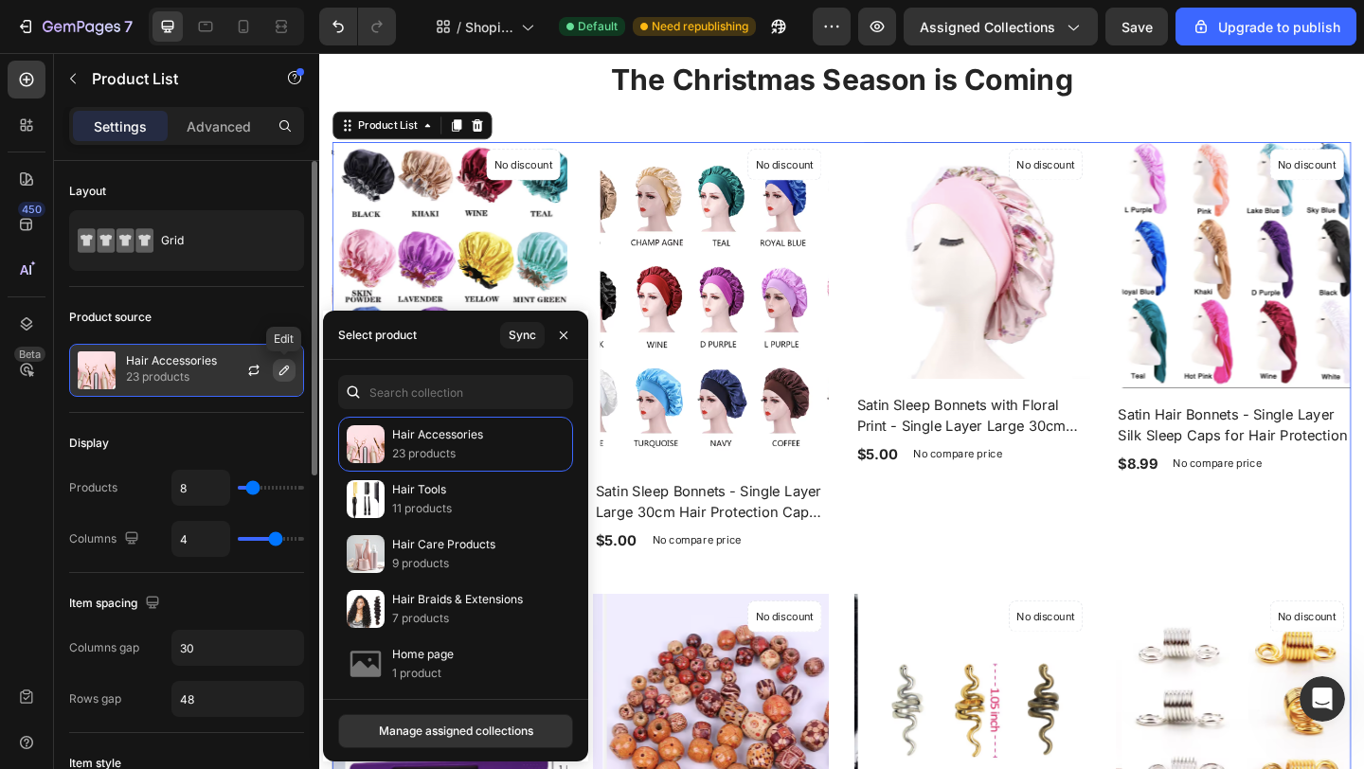
click at [283, 370] on icon "button" at bounding box center [284, 370] width 15 height 15
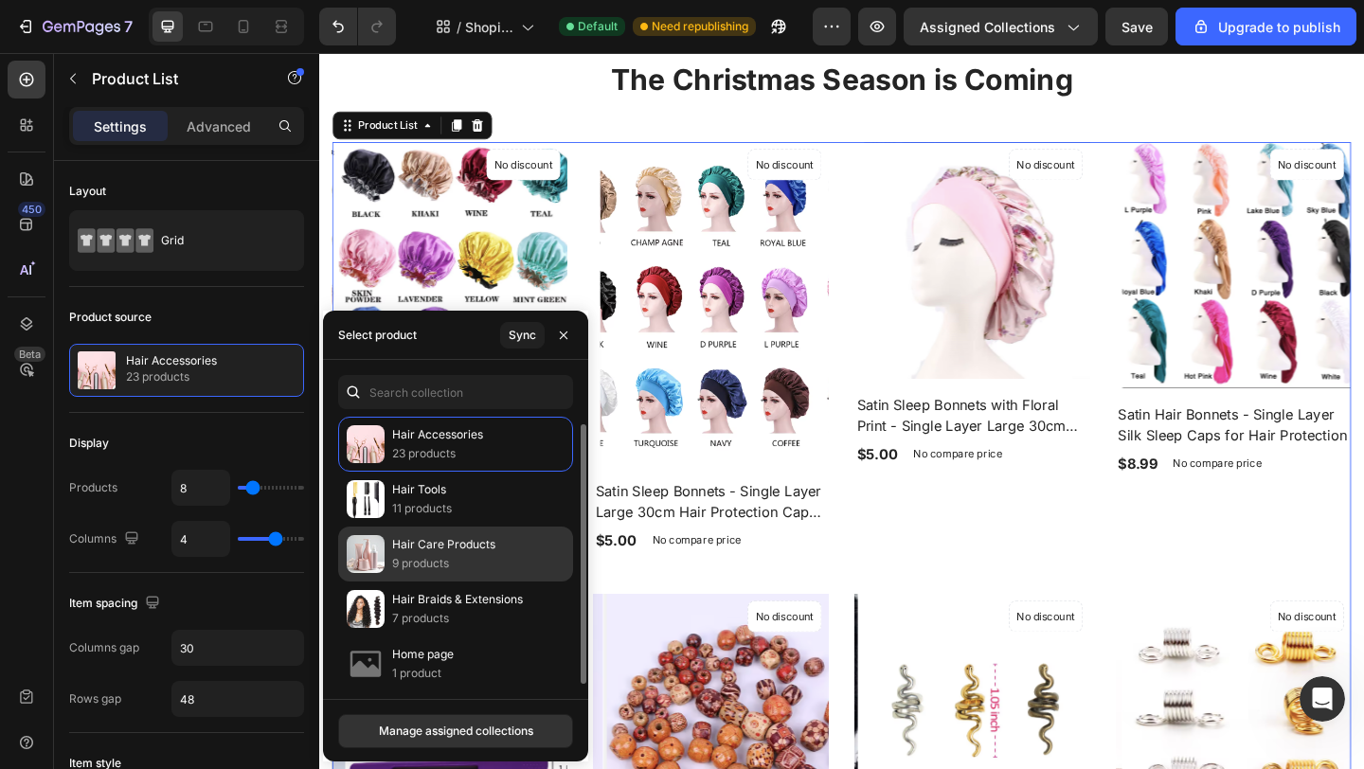
scroll to position [8, 0]
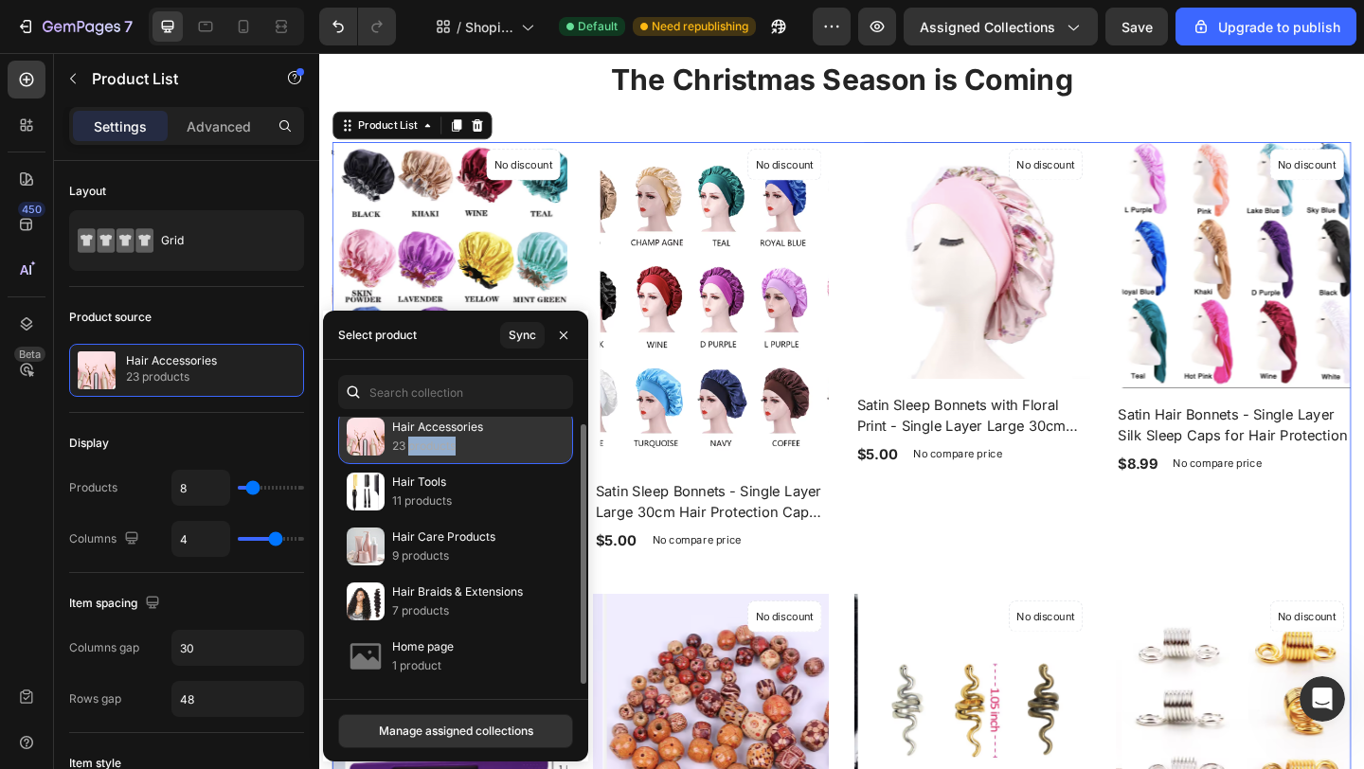
drag, startPoint x: 430, startPoint y: 444, endPoint x: 372, endPoint y: 434, distance: 58.7
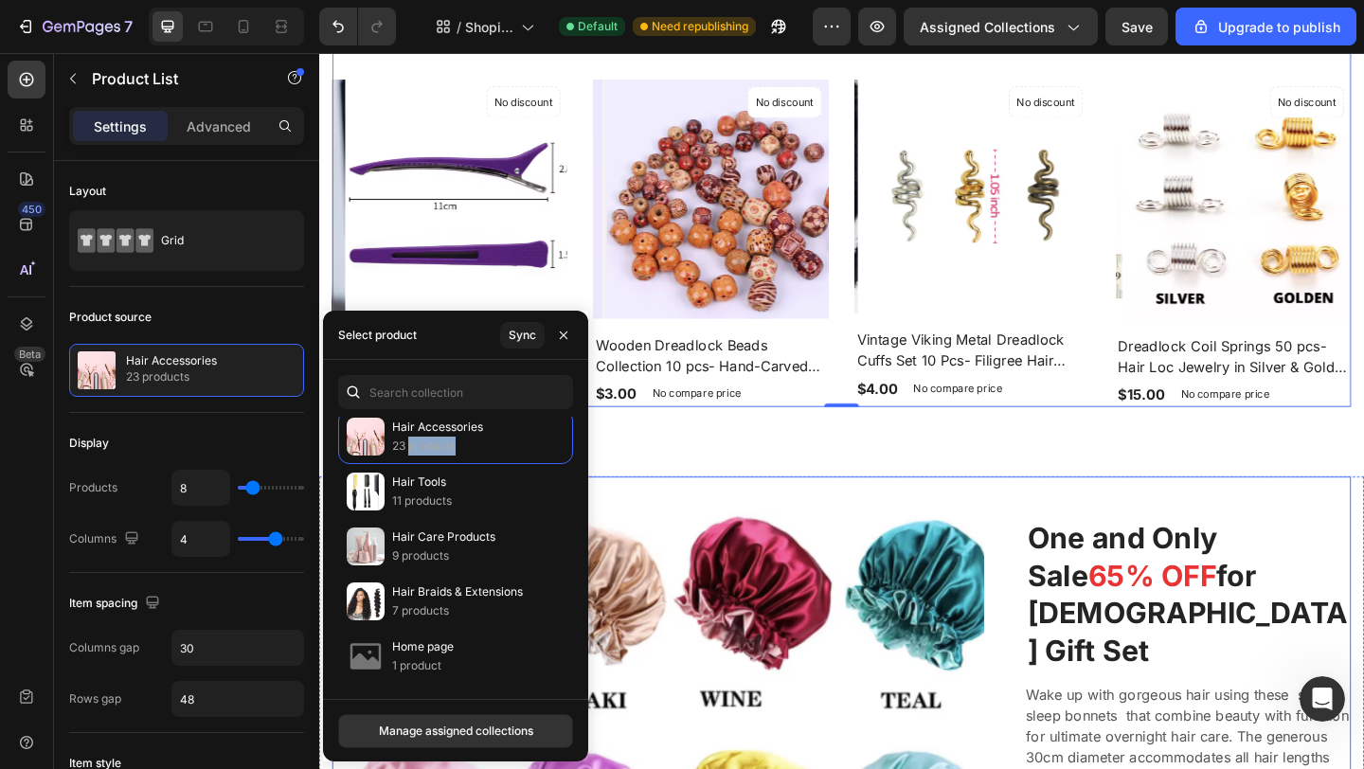
scroll to position [1334, 0]
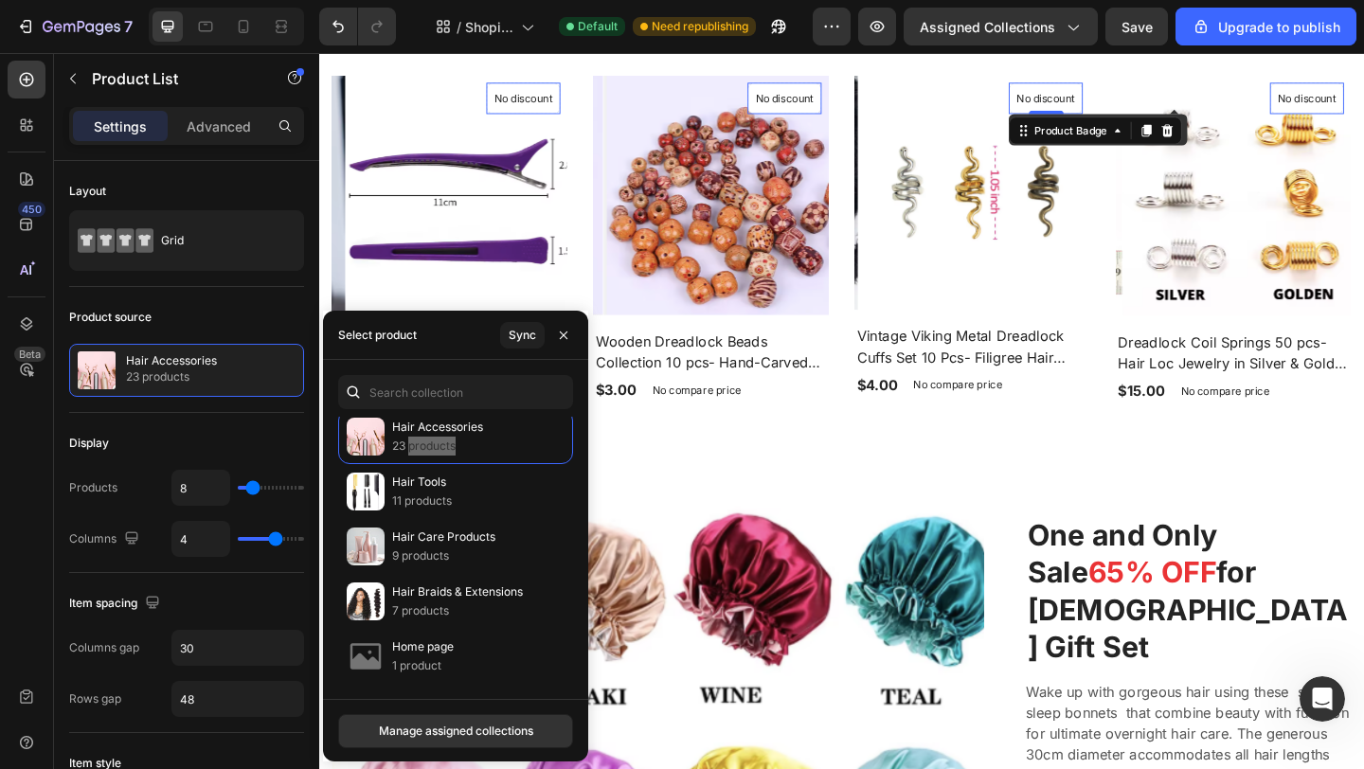
click at [1087, 99] on p "No discount" at bounding box center [1109, 102] width 63 height 17
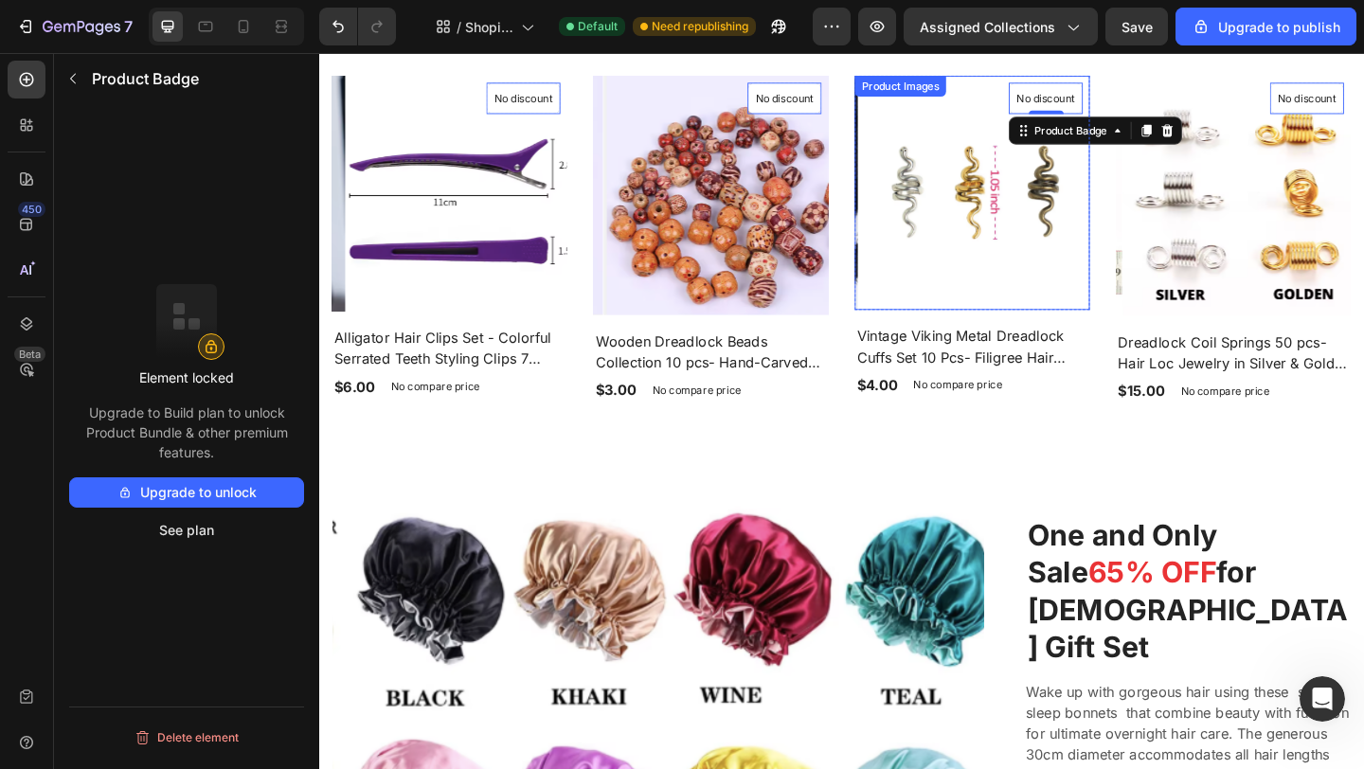
click at [1077, 226] on img at bounding box center [1033, 206] width 256 height 256
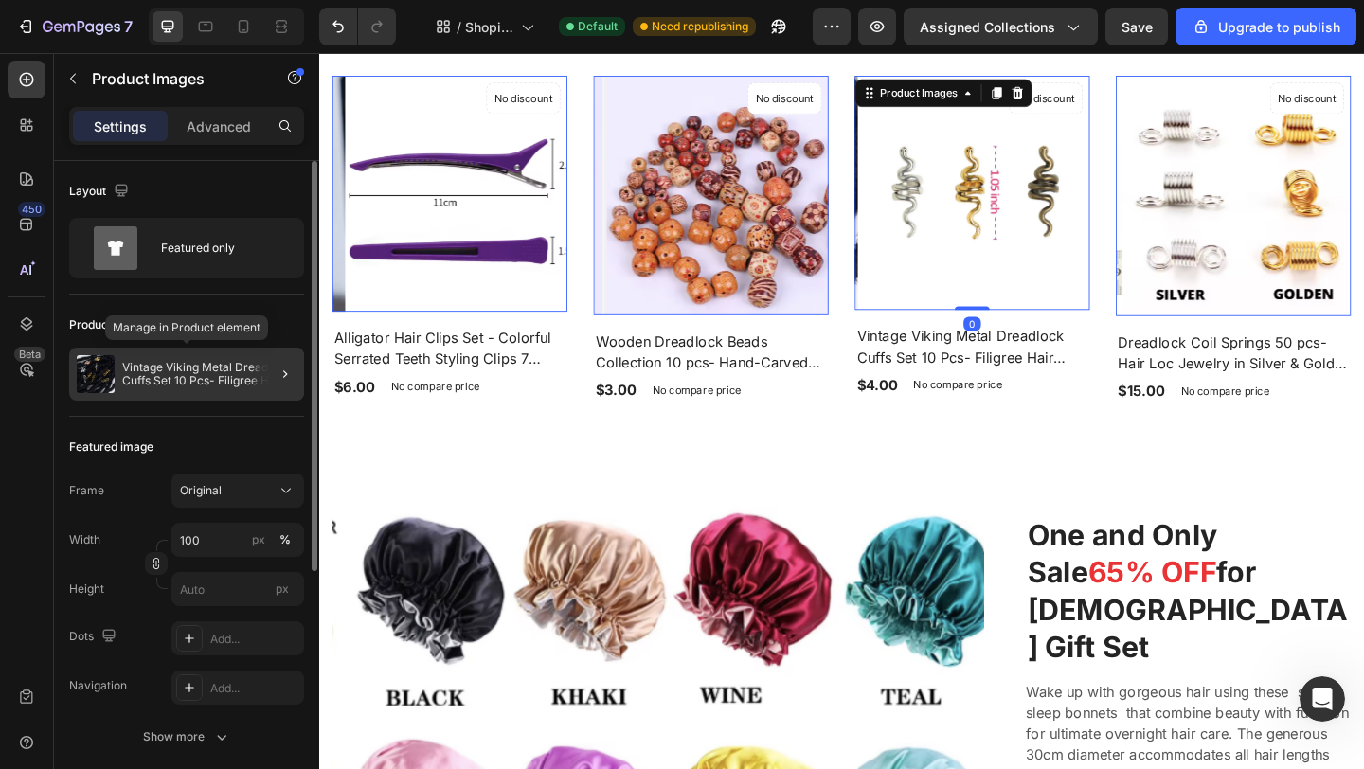
click at [114, 385] on img at bounding box center [96, 374] width 38 height 38
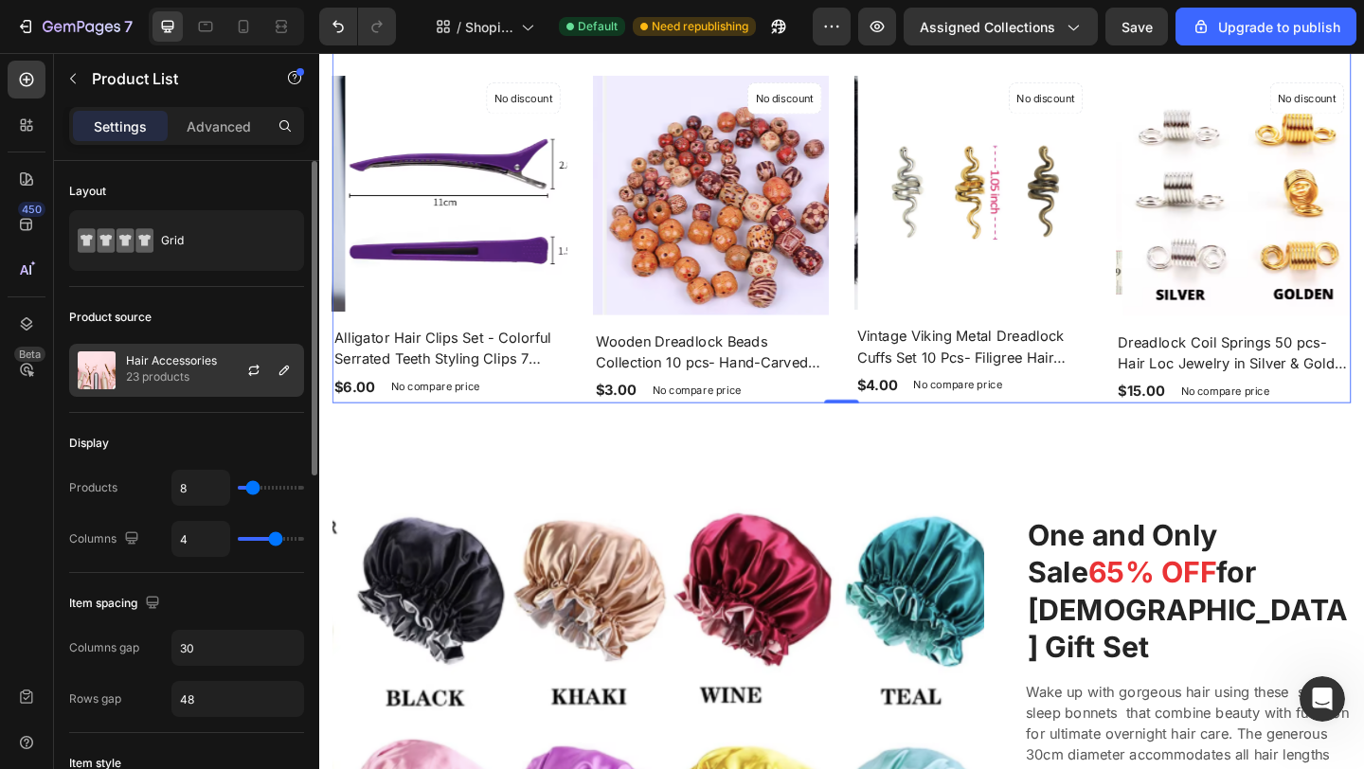
click at [126, 373] on p "23 products" at bounding box center [171, 376] width 91 height 19
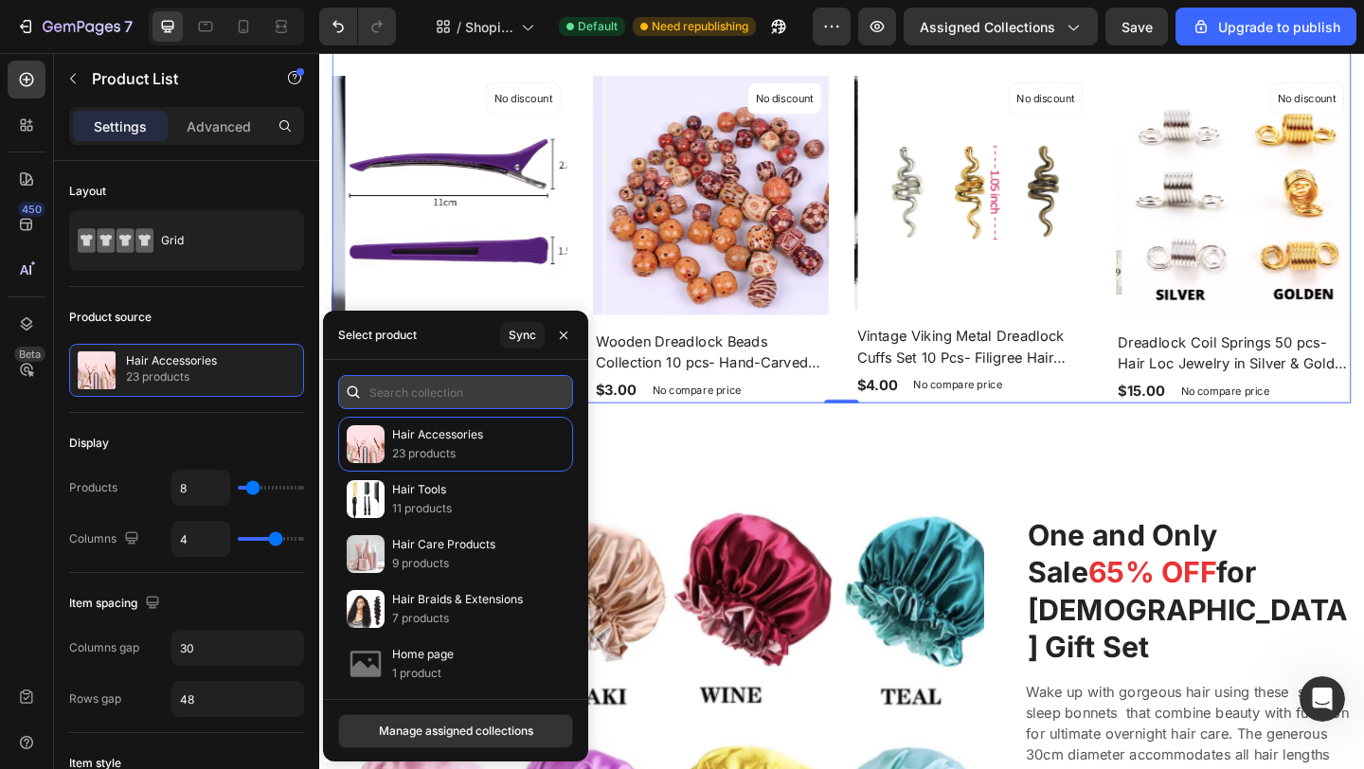
click at [378, 388] on input "text" at bounding box center [455, 392] width 235 height 34
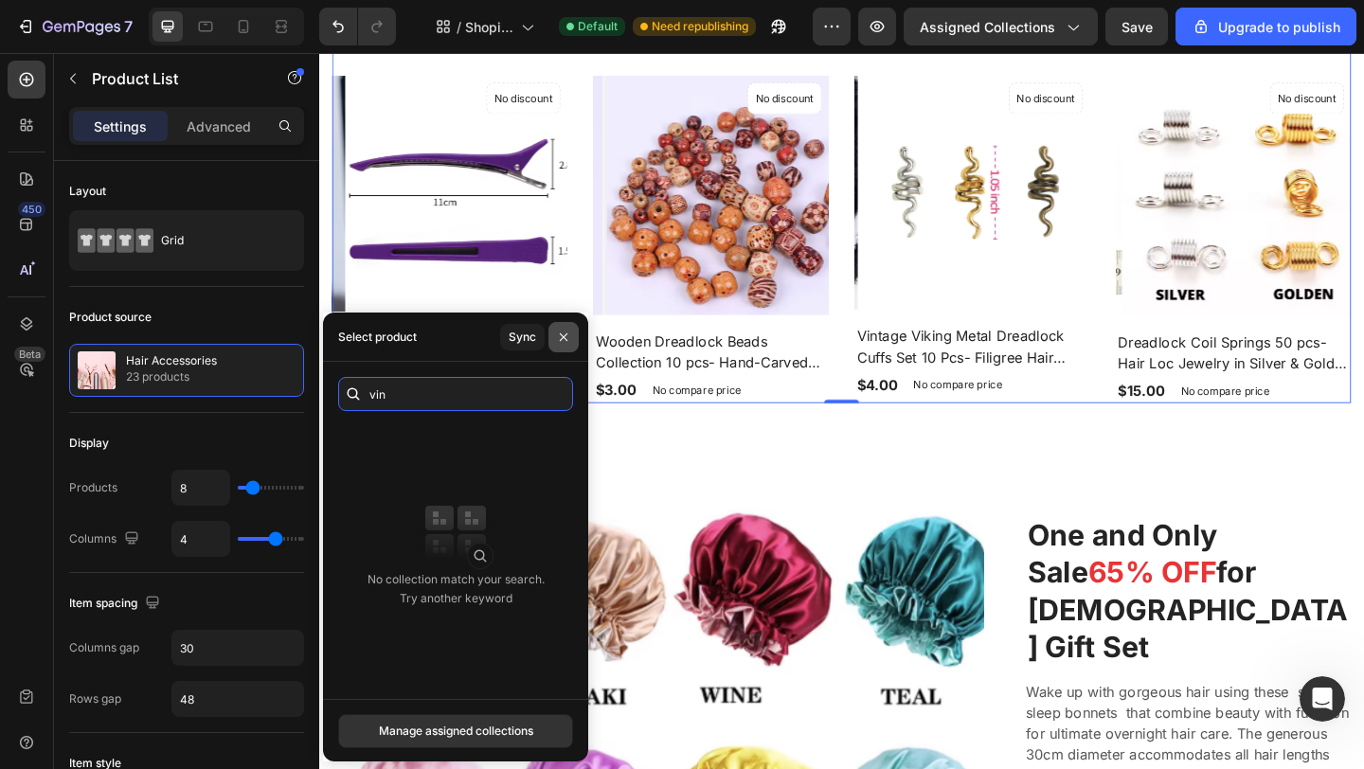
type input "vin"
click at [557, 341] on icon "button" at bounding box center [563, 337] width 15 height 15
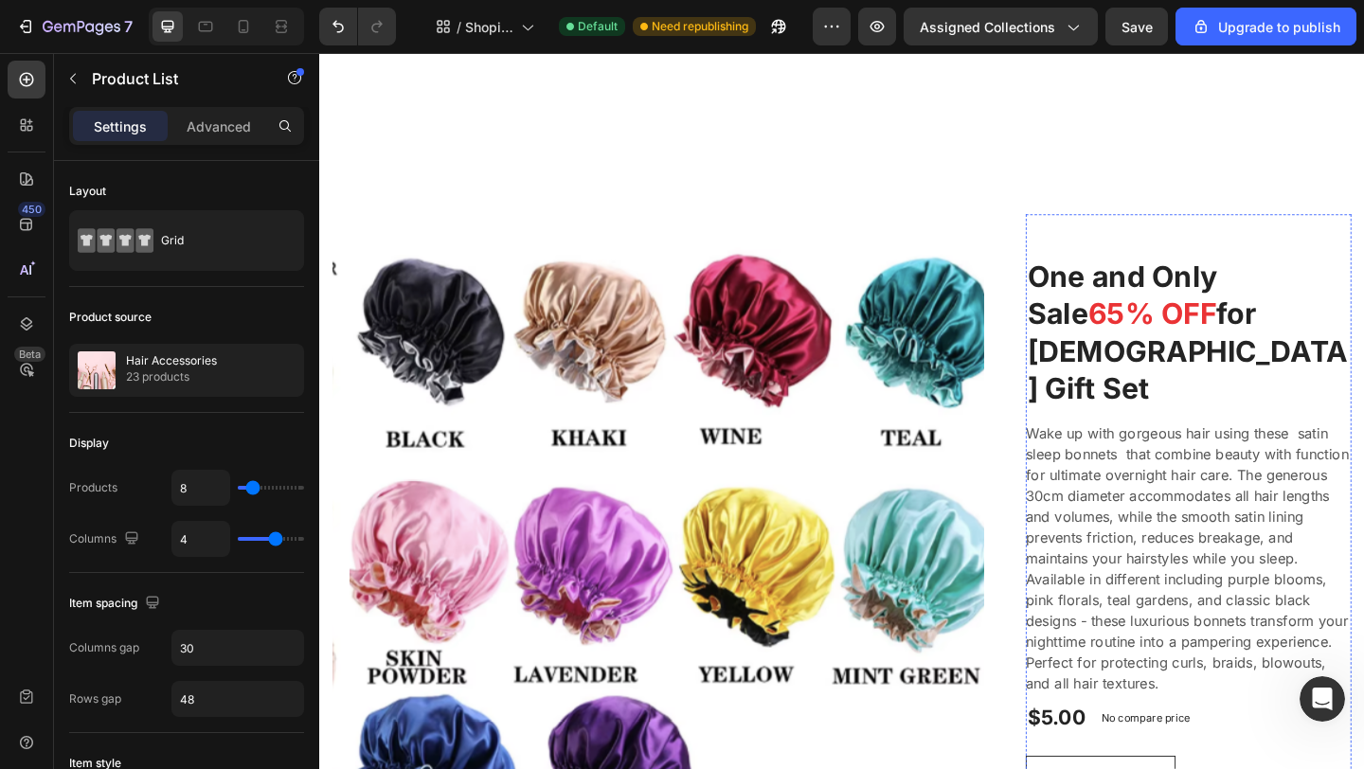
scroll to position [1852, 0]
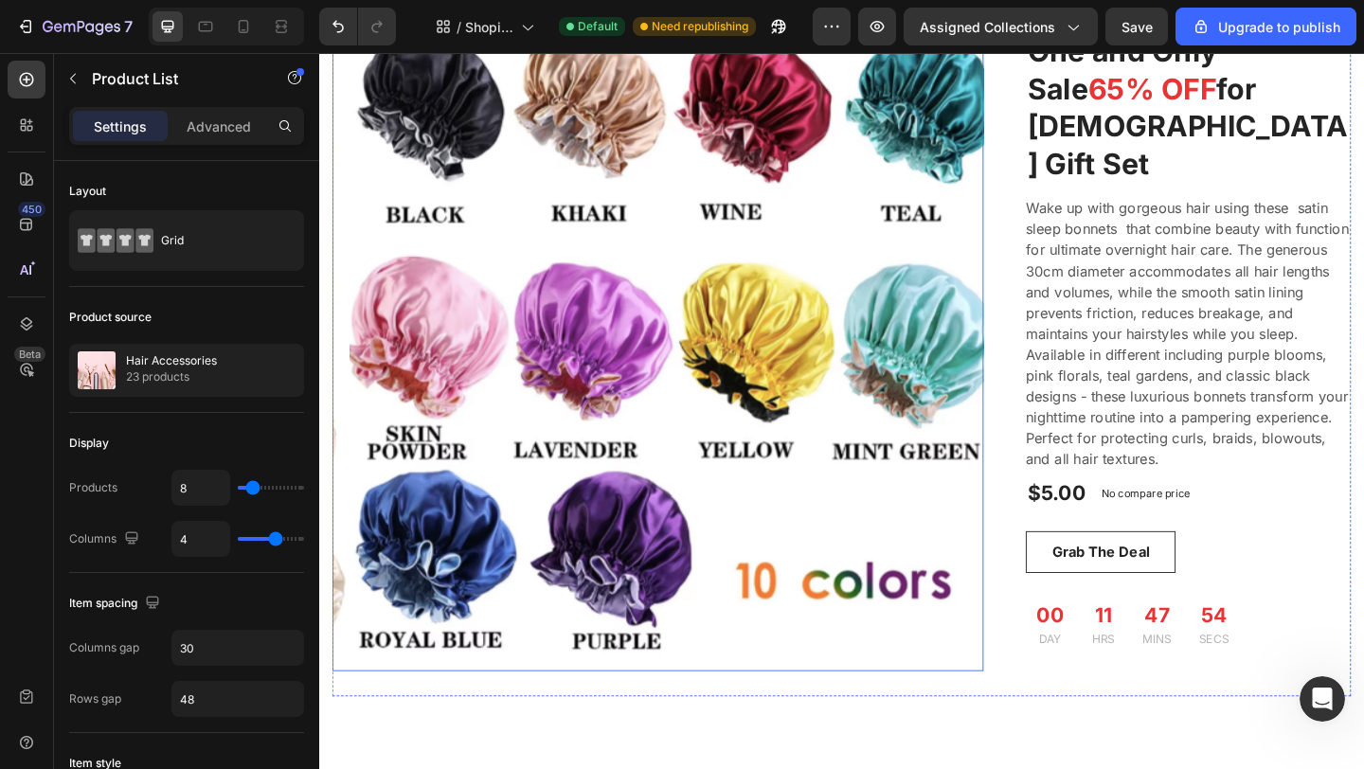
click at [757, 453] on img at bounding box center [706, 367] width 708 height 713
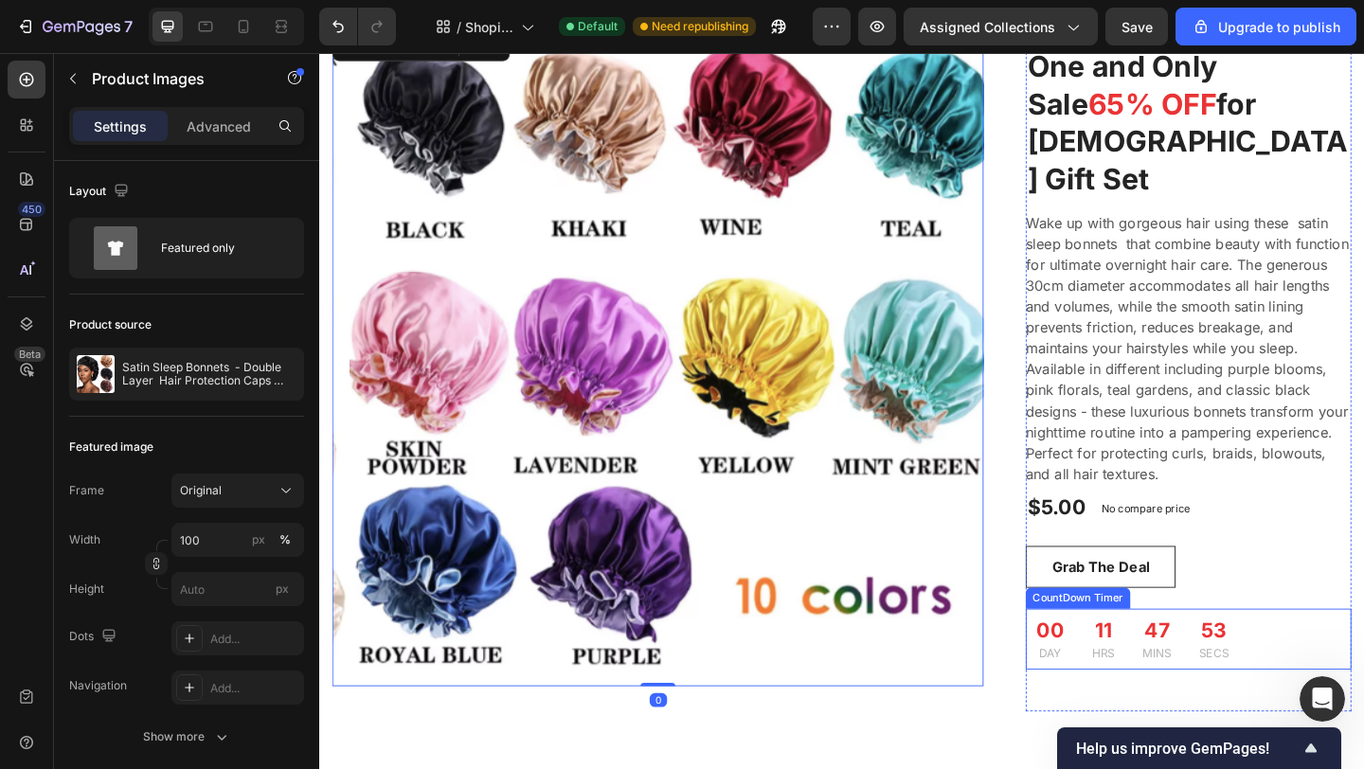
scroll to position [1832, 0]
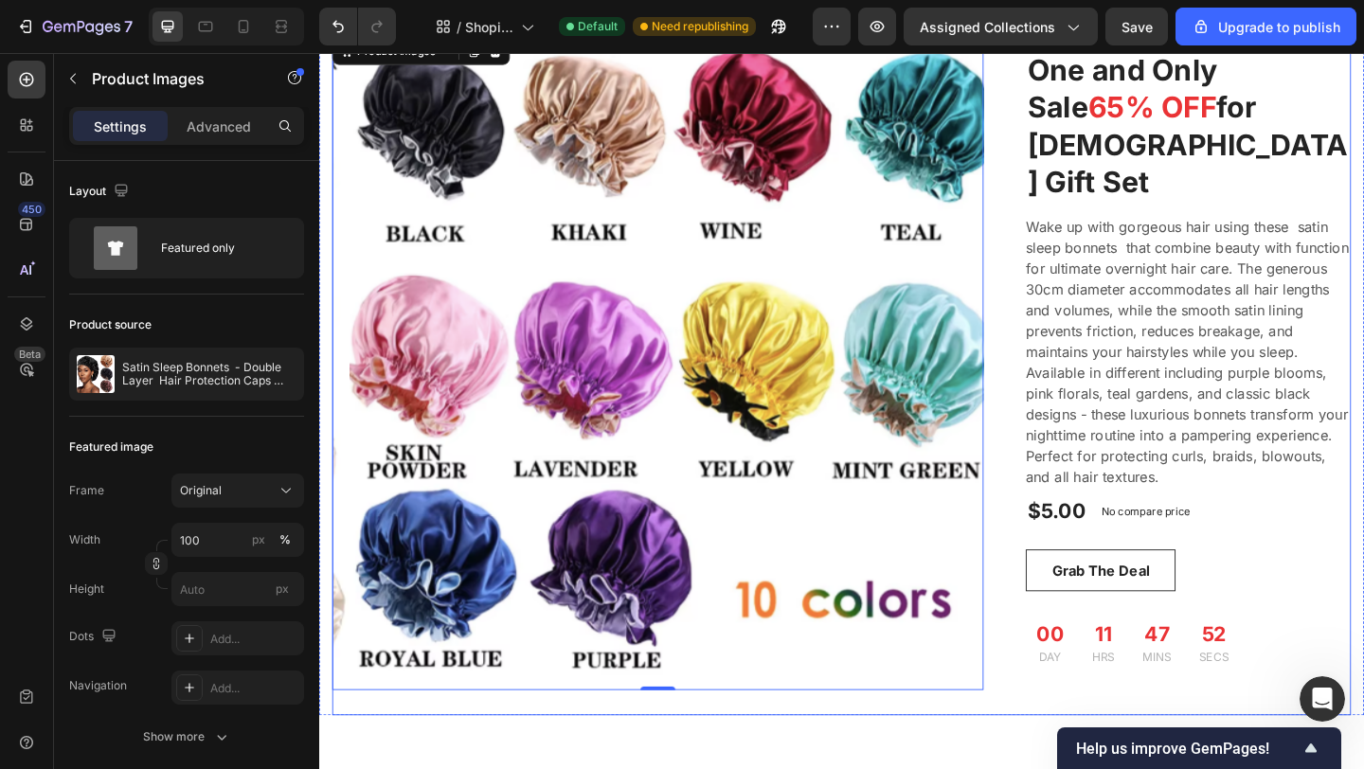
click at [1049, 730] on div "One and Only Sale 65% OFF for [DEMOGRAPHIC_DATA] Gift Set Heading Product Image…" at bounding box center [887, 388] width 1108 height 769
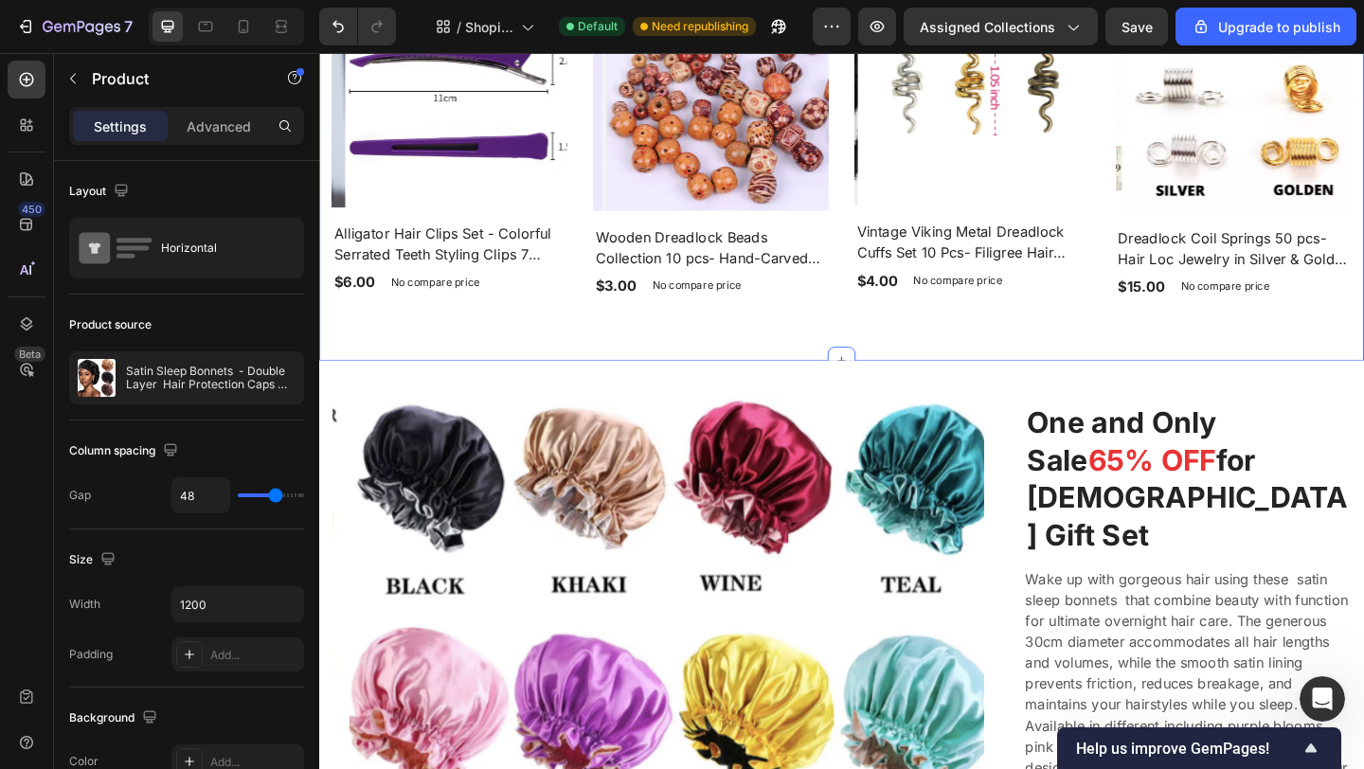
scroll to position [1452, 0]
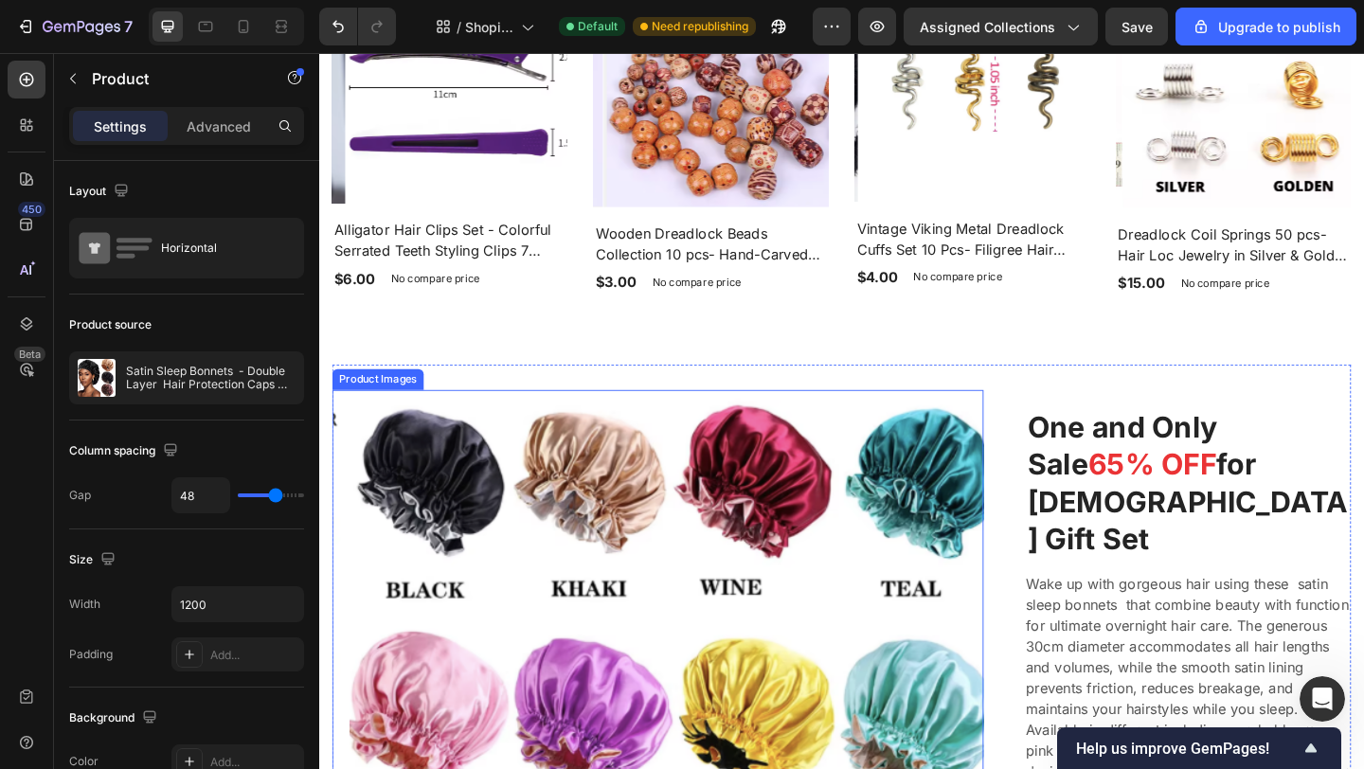
click at [852, 427] on img at bounding box center [706, 776] width 708 height 713
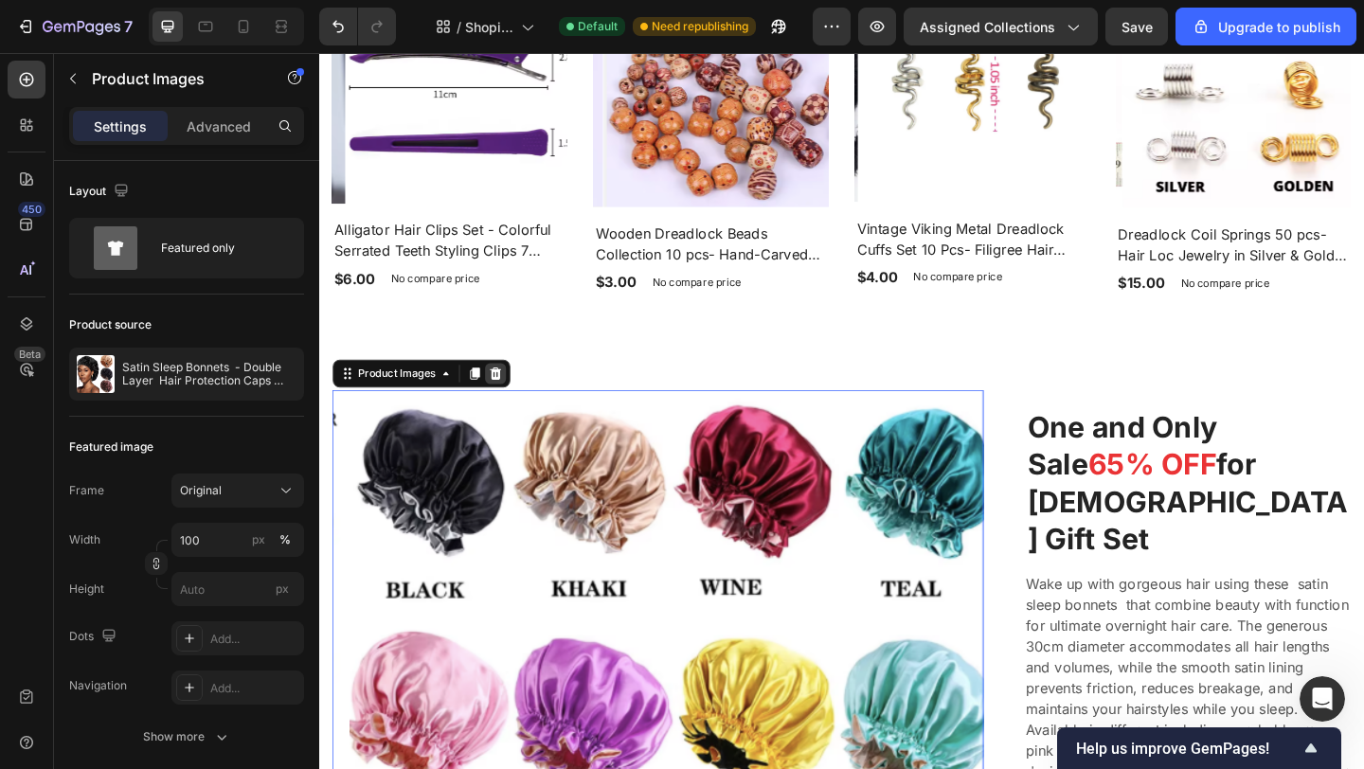
click at [511, 395] on icon at bounding box center [511, 401] width 12 height 13
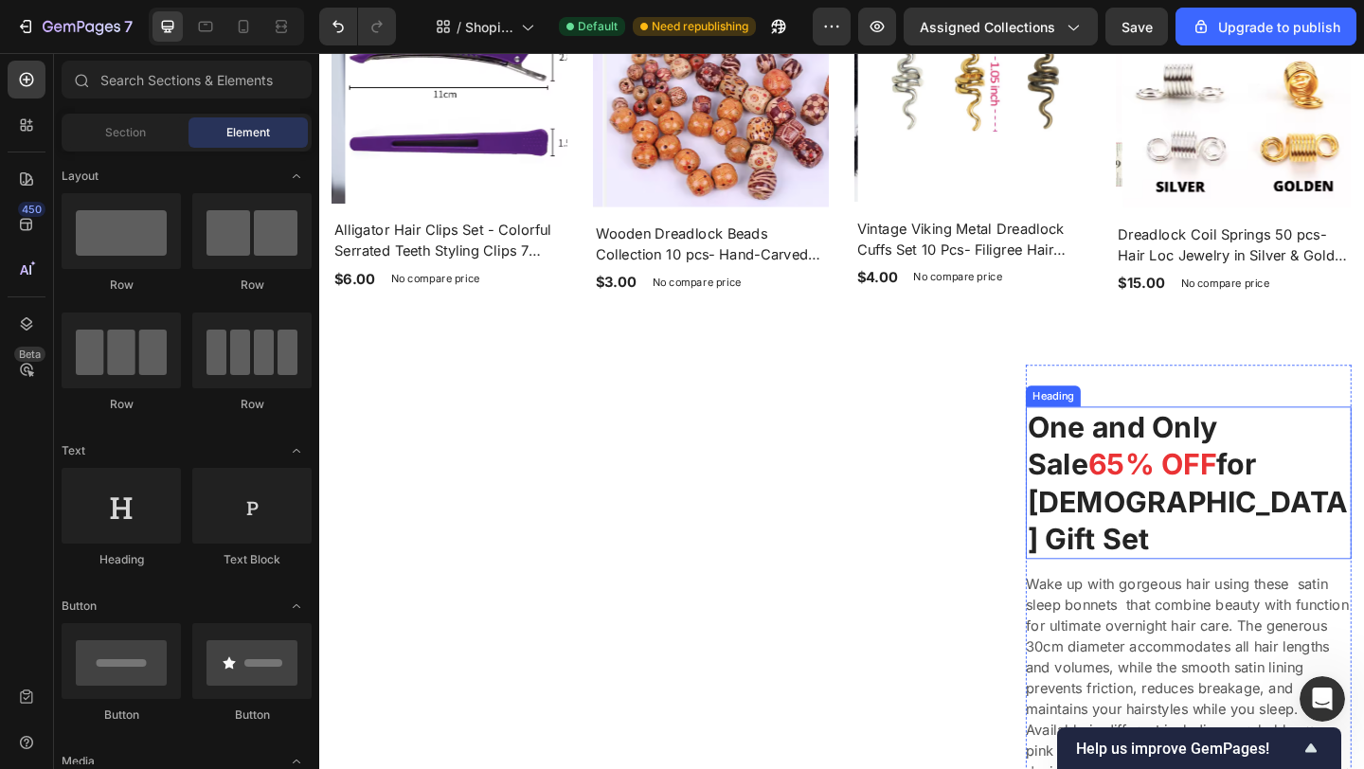
click at [1117, 474] on p "One and Only Sale 65% OFF for" at bounding box center [1264, 479] width 350 height 81
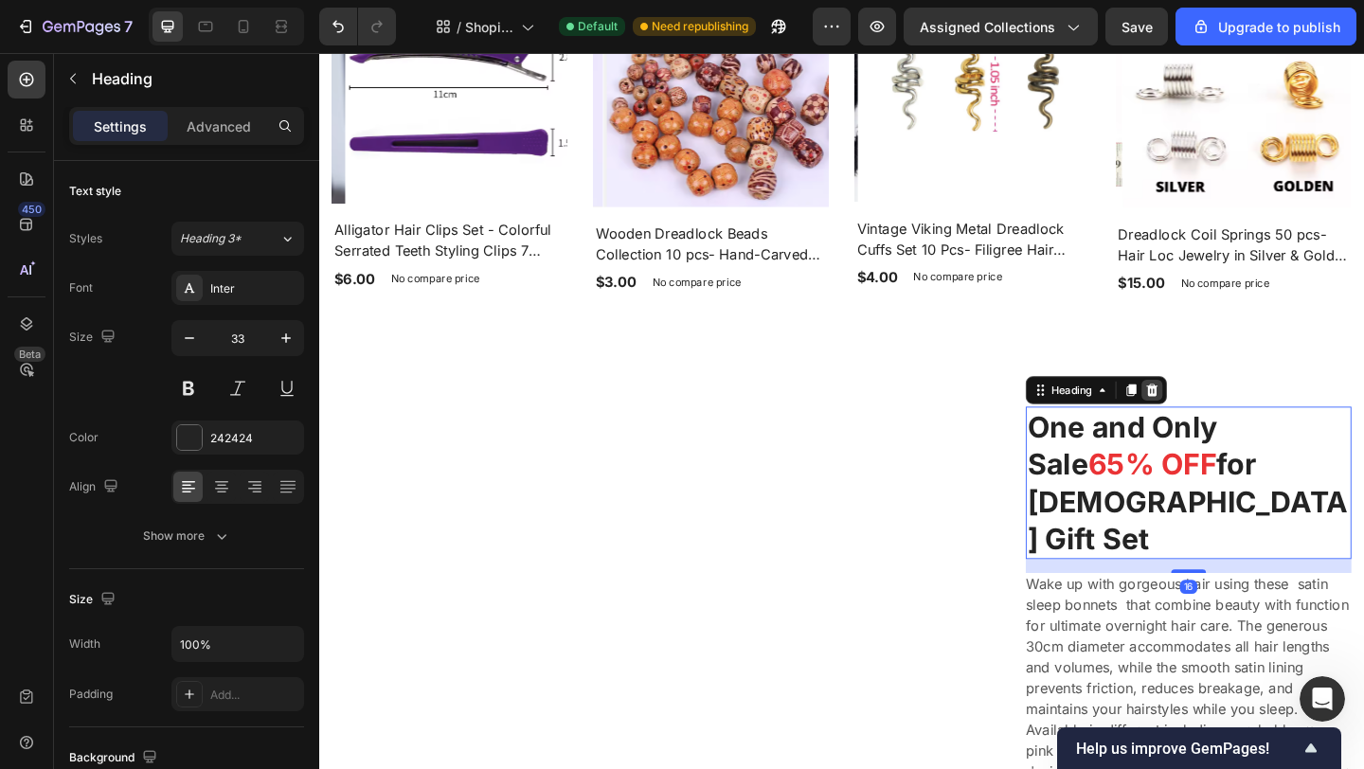
click at [1221, 418] on icon at bounding box center [1224, 419] width 15 height 15
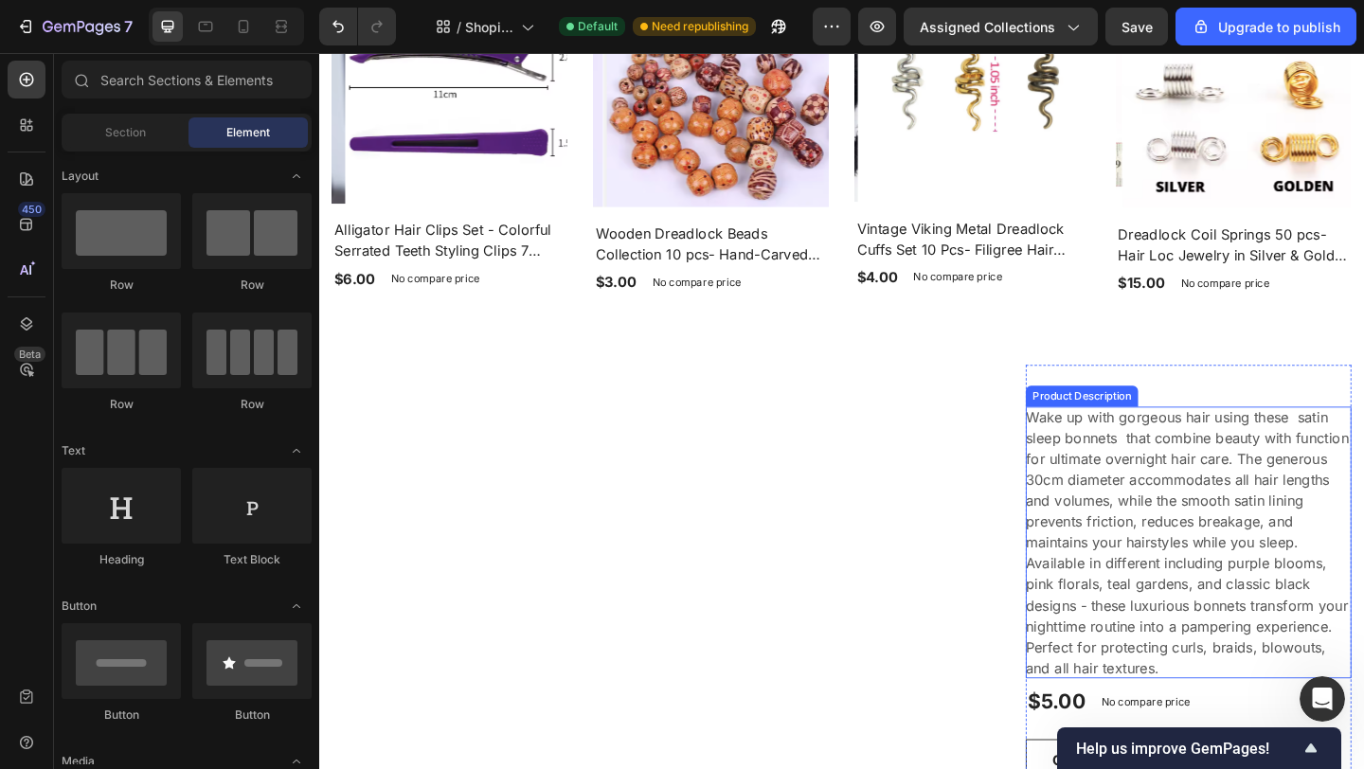
click at [1208, 488] on p "Wake up with gorgeous hair using these satin sleep bonnets that combine beauty …" at bounding box center [1262, 516] width 351 height 155
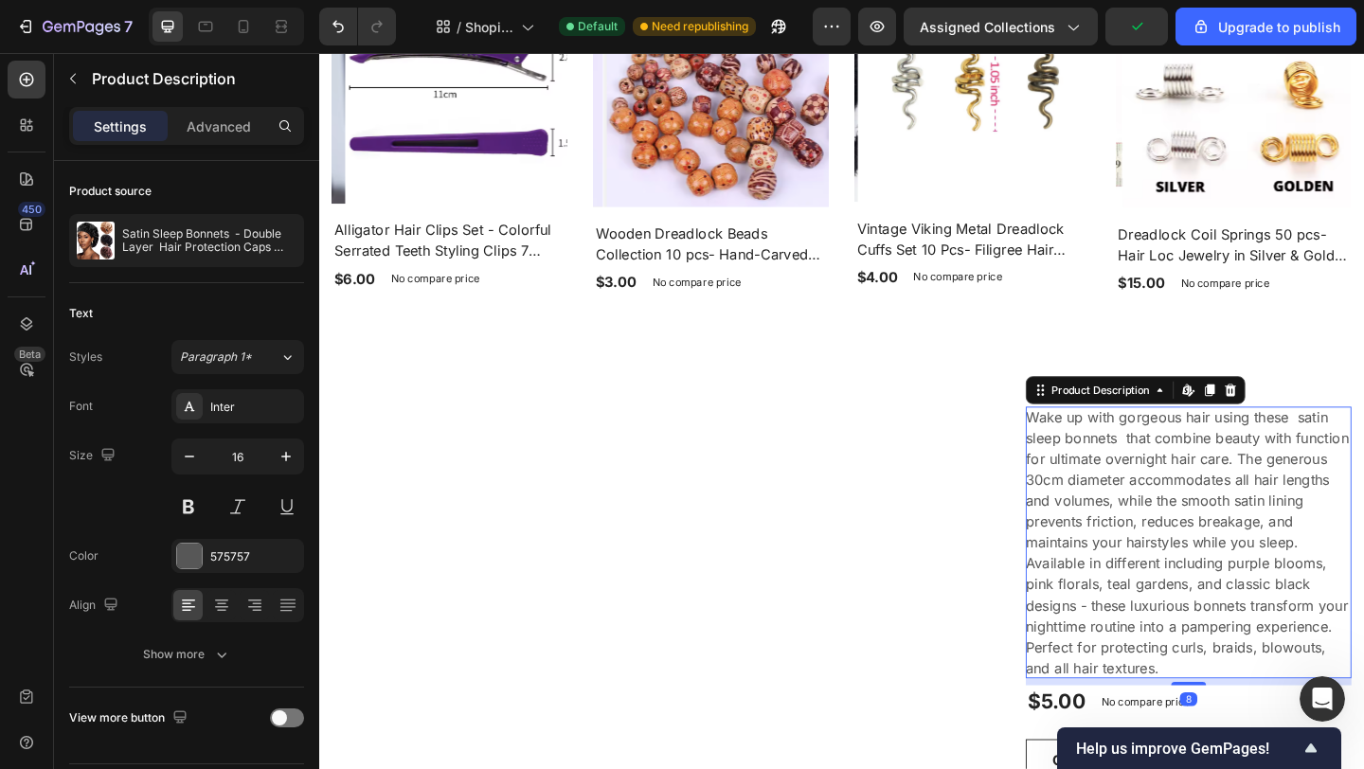
click at [1304, 413] on icon at bounding box center [1310, 419] width 12 height 13
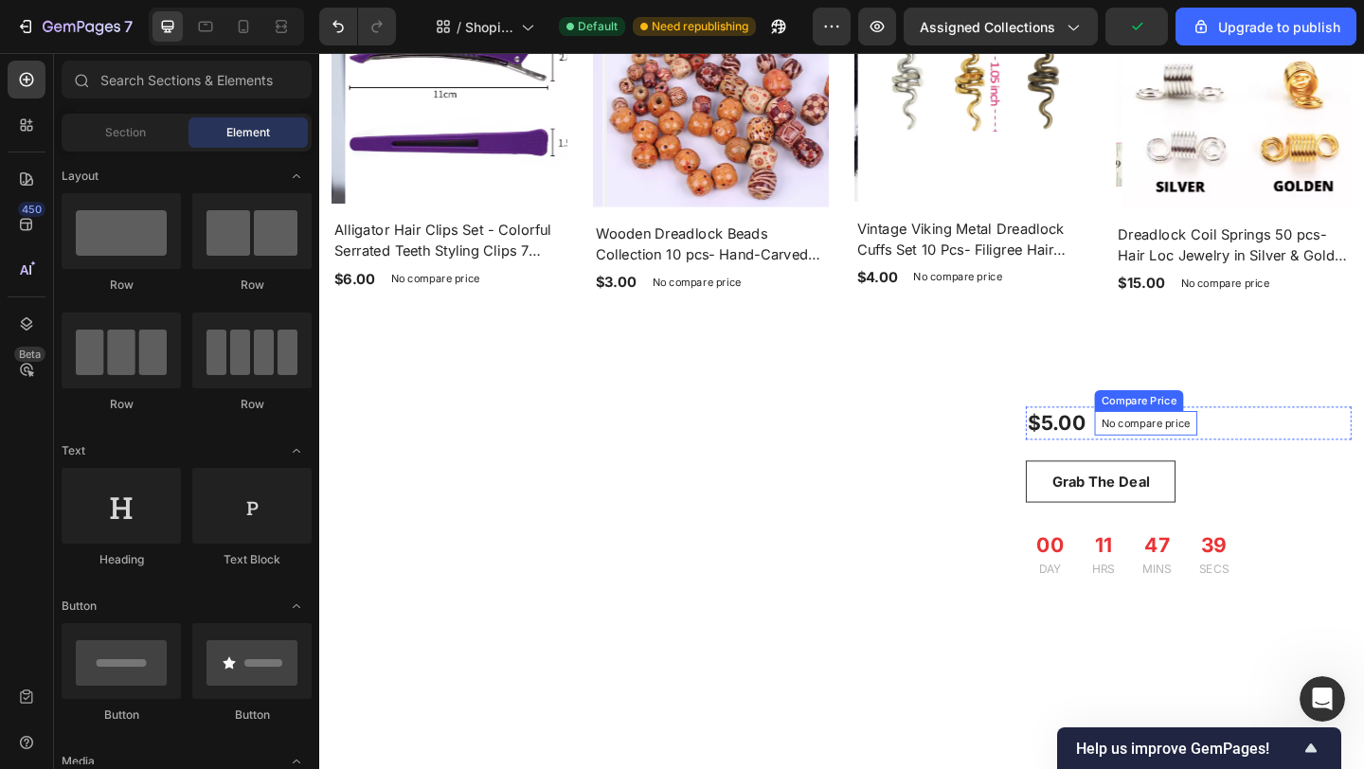
click at [1220, 453] on p "No compare price" at bounding box center [1218, 455] width 97 height 11
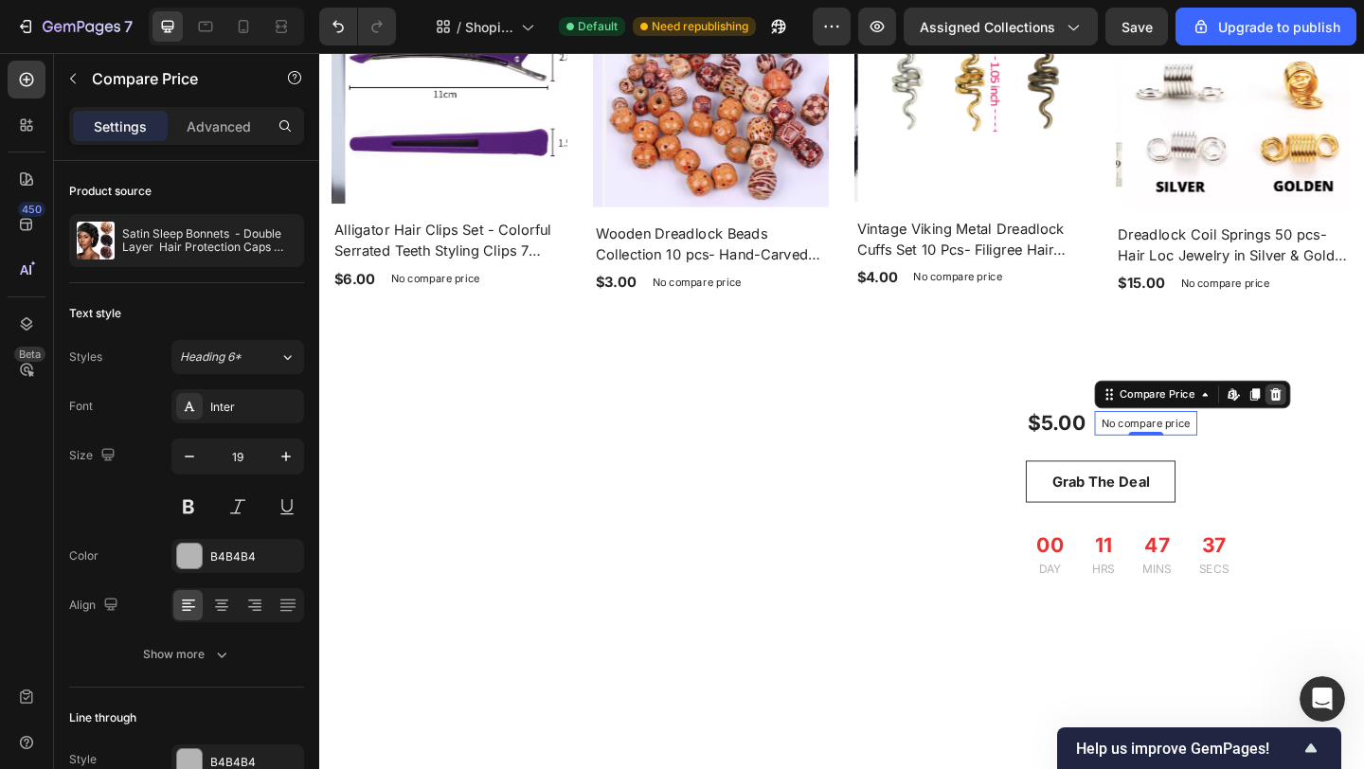
click at [1351, 417] on icon at bounding box center [1358, 424] width 15 height 15
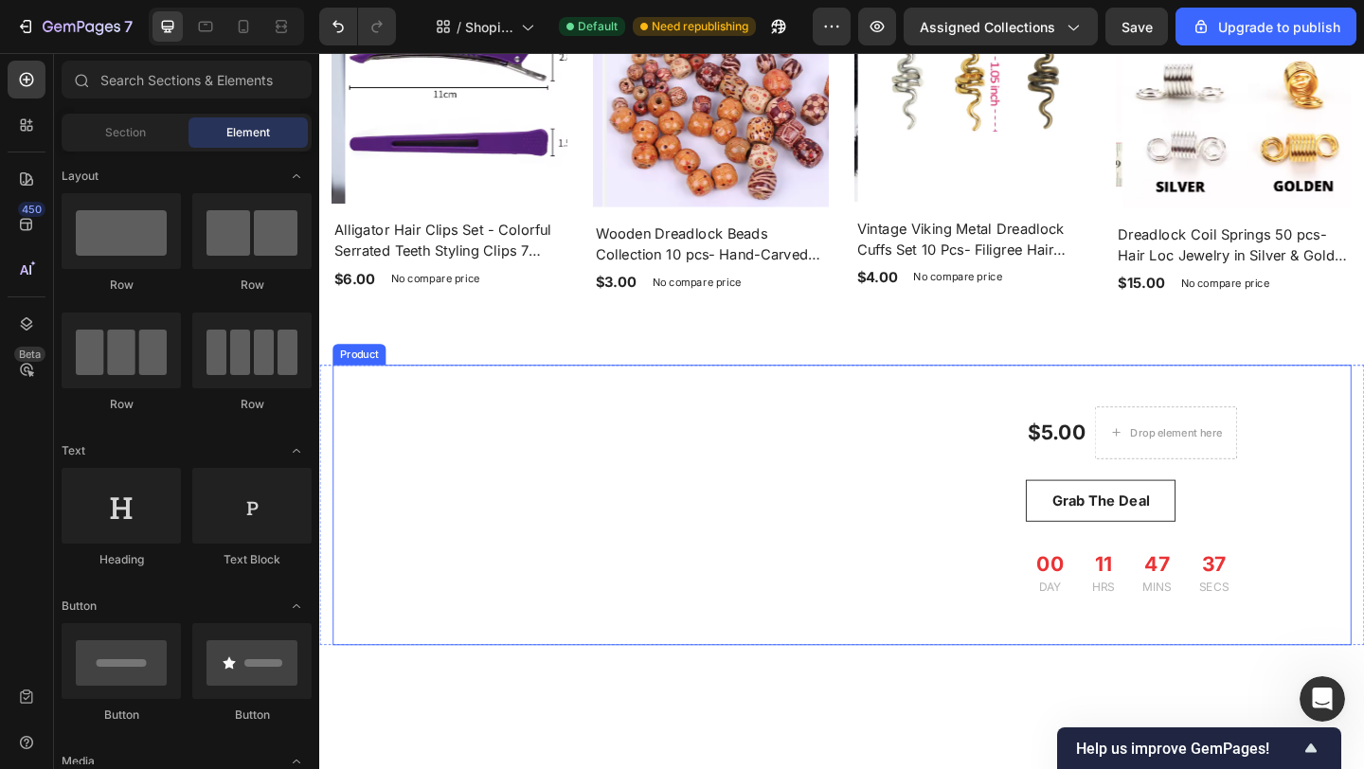
click at [1087, 462] on div "$5.00" at bounding box center [1120, 466] width 67 height 37
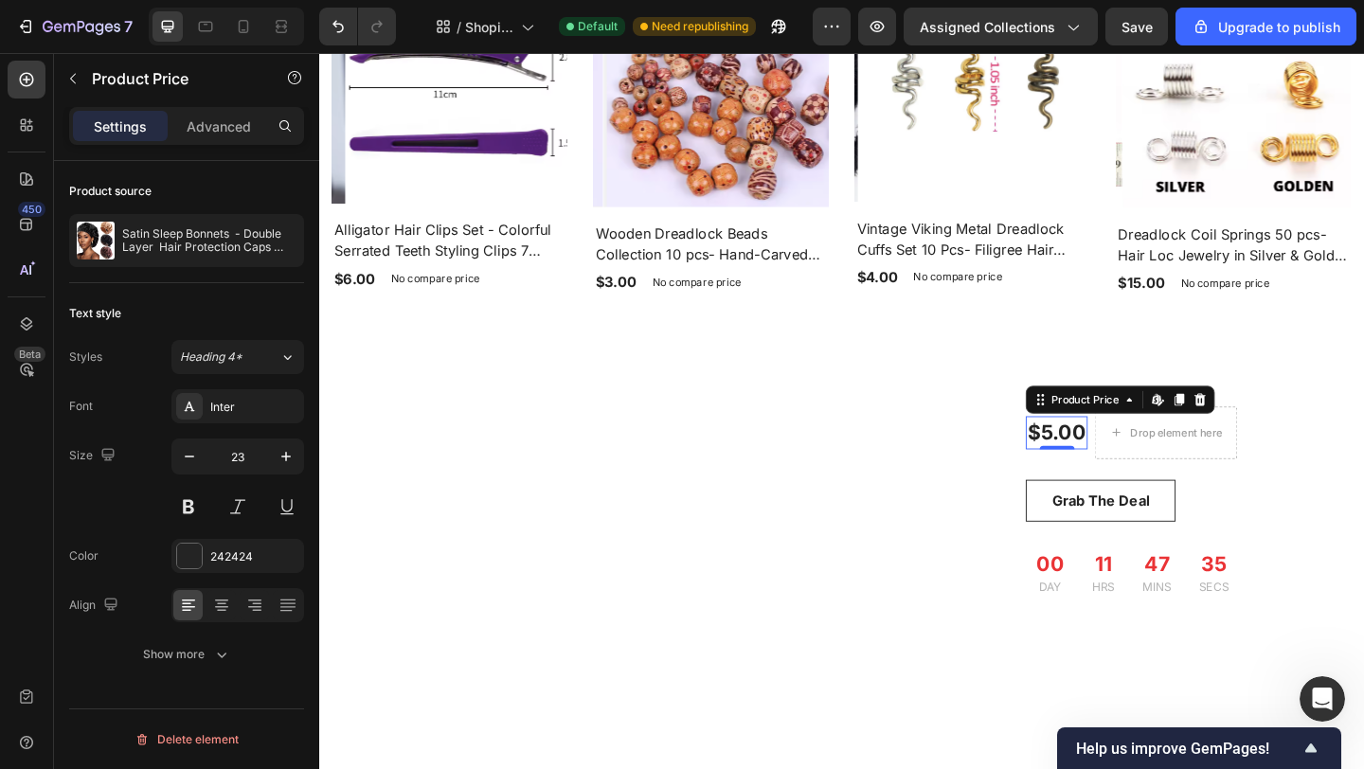
click at [1271, 422] on icon at bounding box center [1277, 428] width 12 height 13
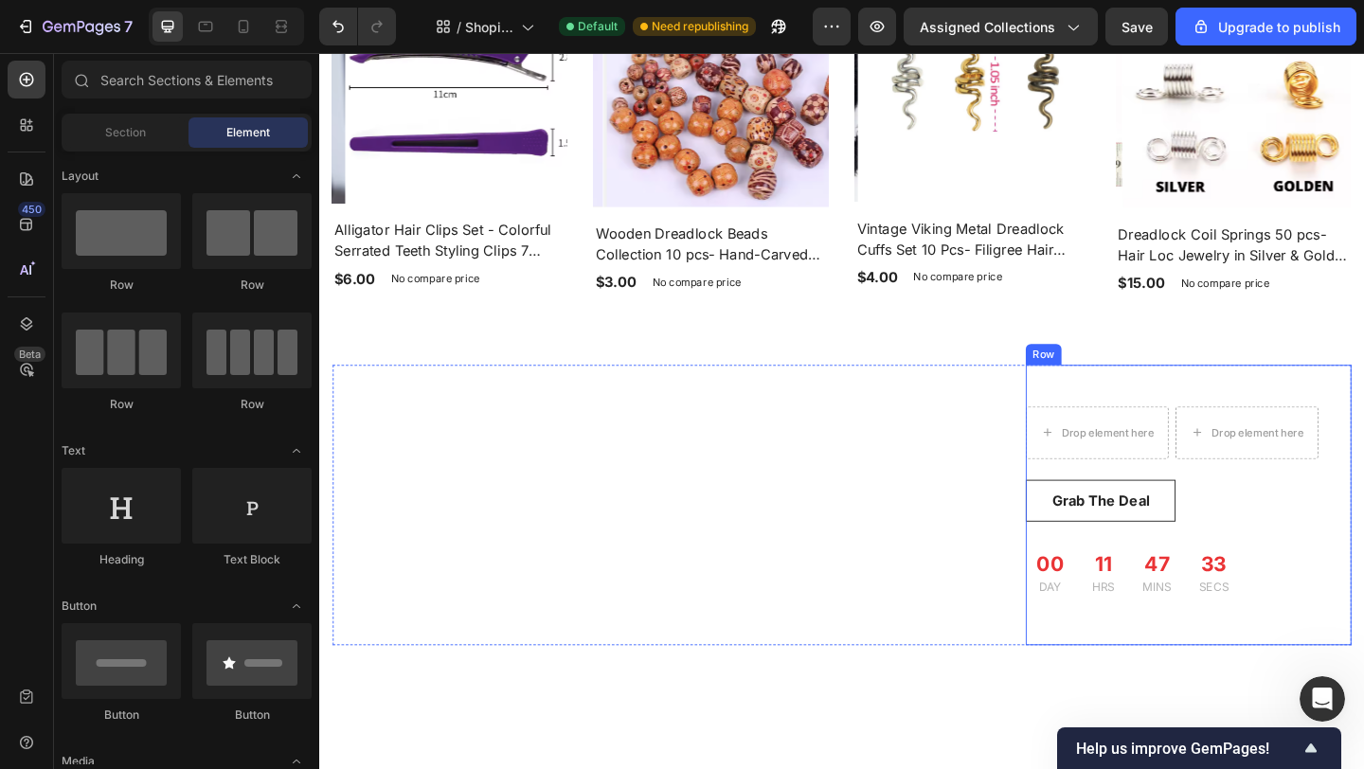
click at [1100, 373] on div "Row" at bounding box center [1106, 380] width 31 height 17
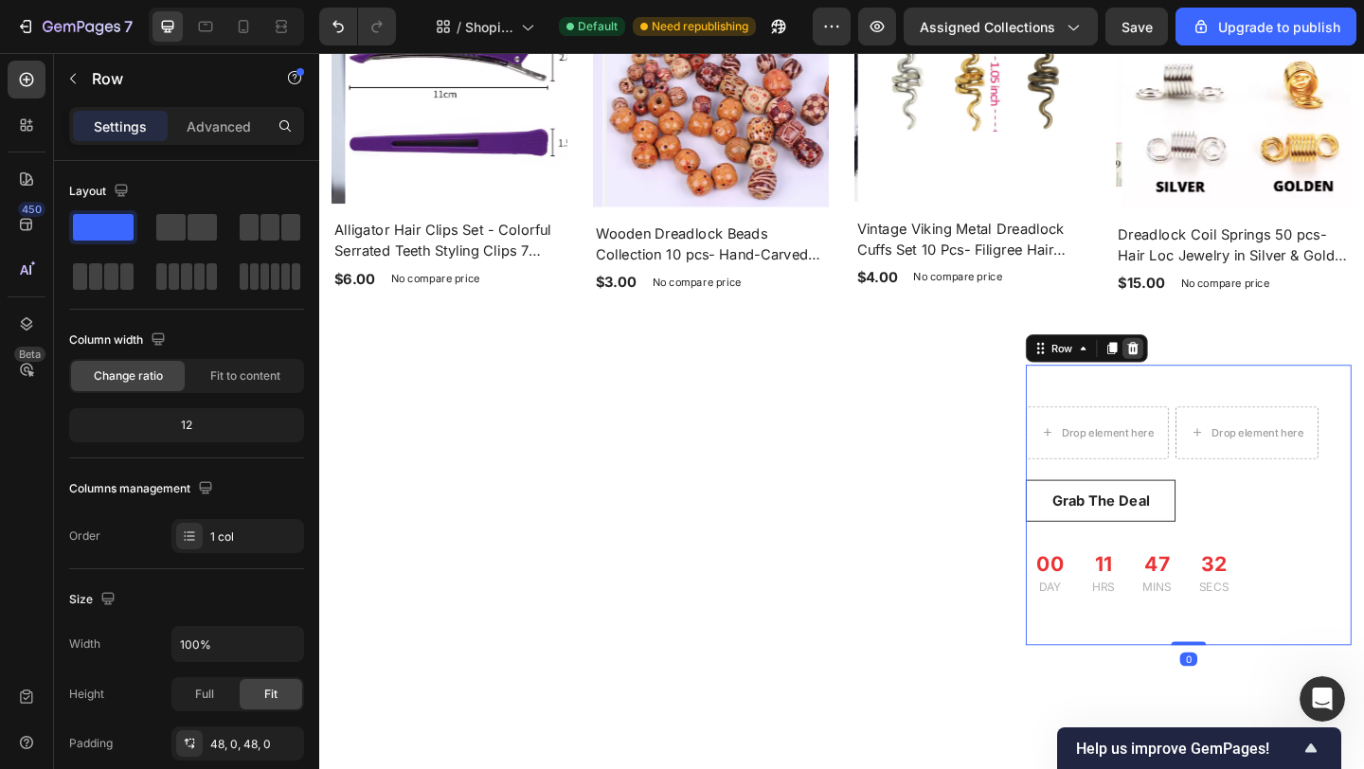
click at [1200, 367] on icon at bounding box center [1203, 374] width 15 height 15
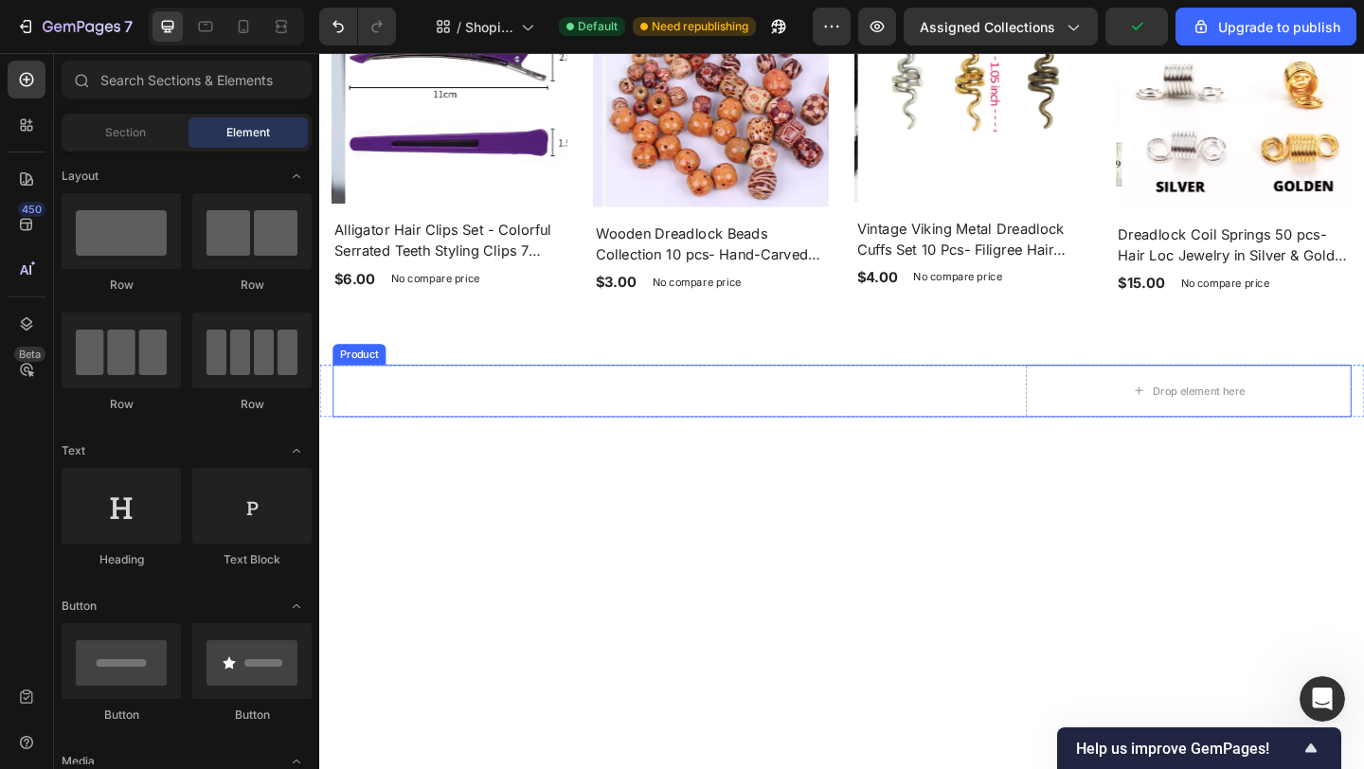
click at [759, 412] on div "One and Only Sale 65% OFF for [DEMOGRAPHIC_DATA] Gift Set Heading" at bounding box center [687, 420] width 708 height 57
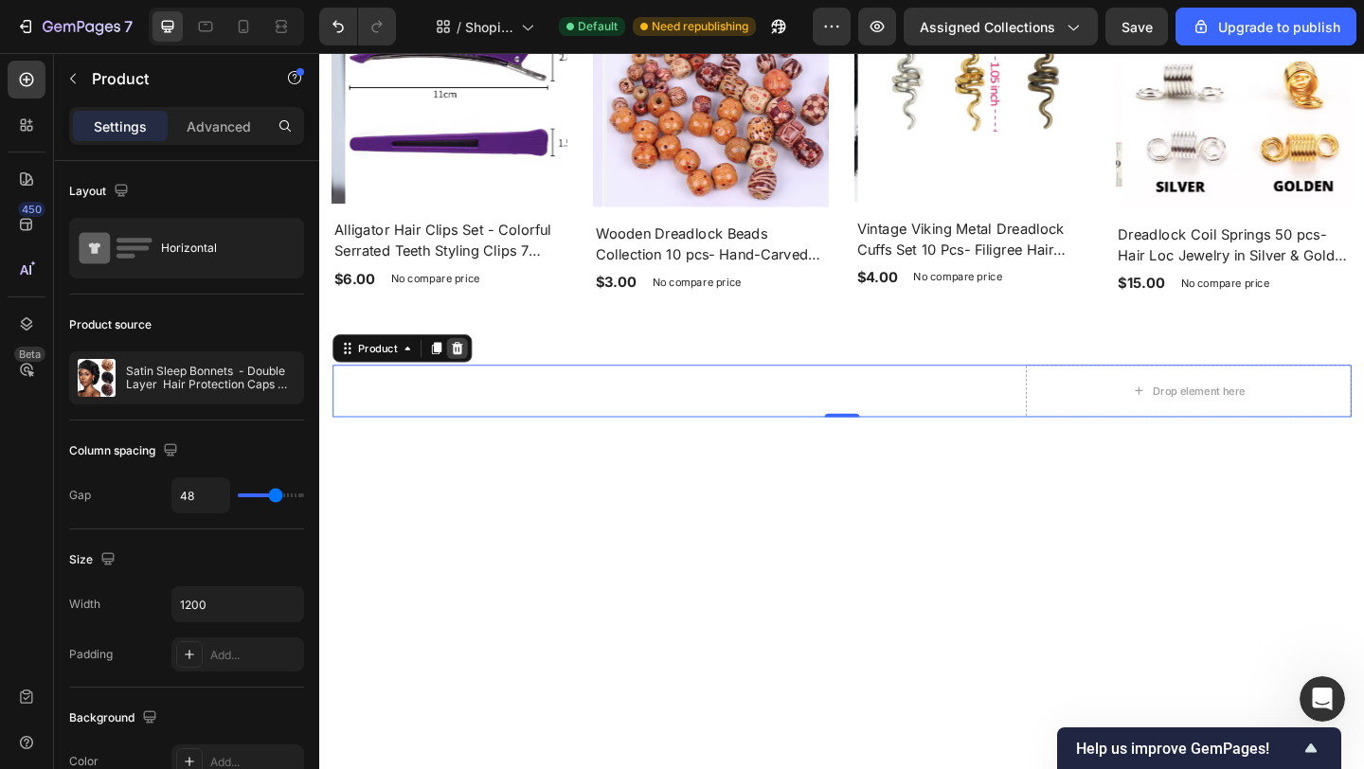
click at [471, 367] on icon at bounding box center [468, 374] width 15 height 15
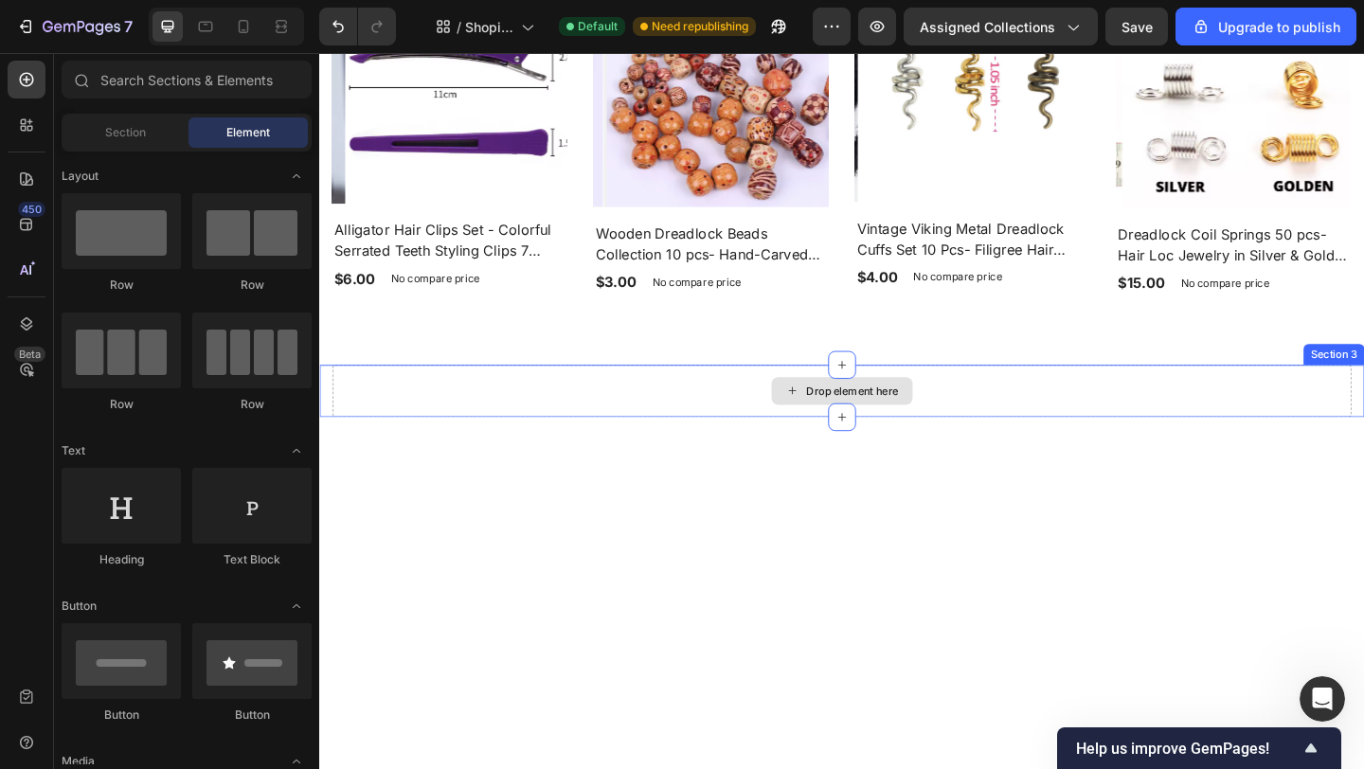
click at [1363, 398] on div "Drop element here" at bounding box center [887, 420] width 1108 height 57
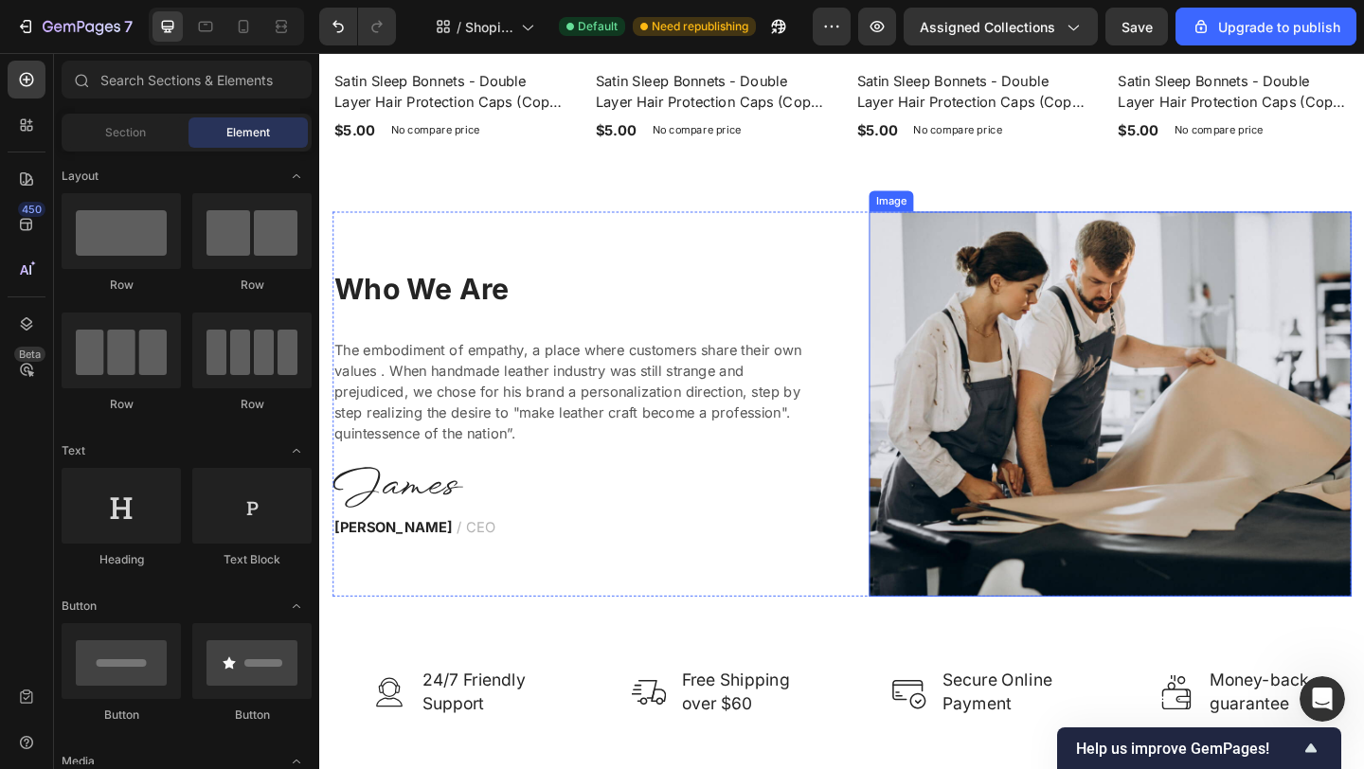
scroll to position [2228, 0]
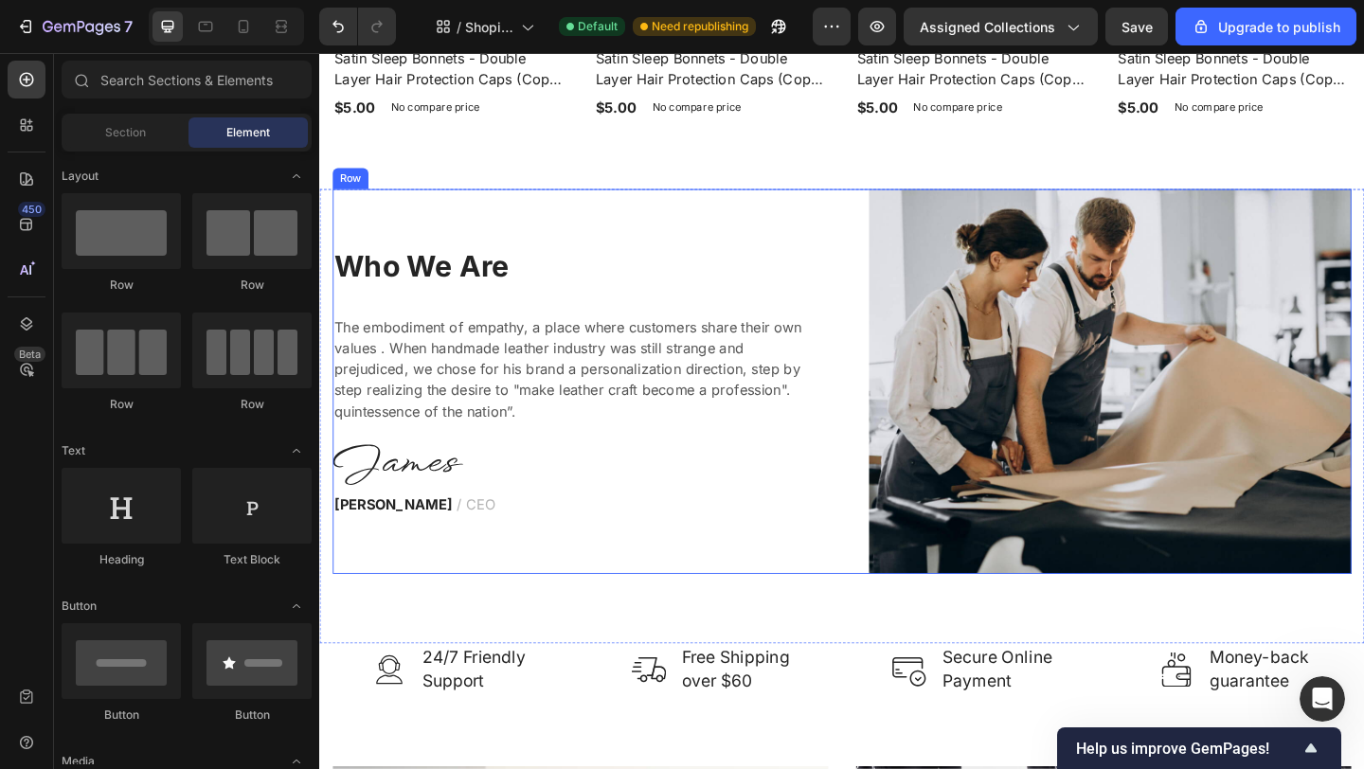
click at [844, 249] on div "Who We Are Heading The embodiment of empathy, a place where customers share the…" at bounding box center [595, 410] width 525 height 419
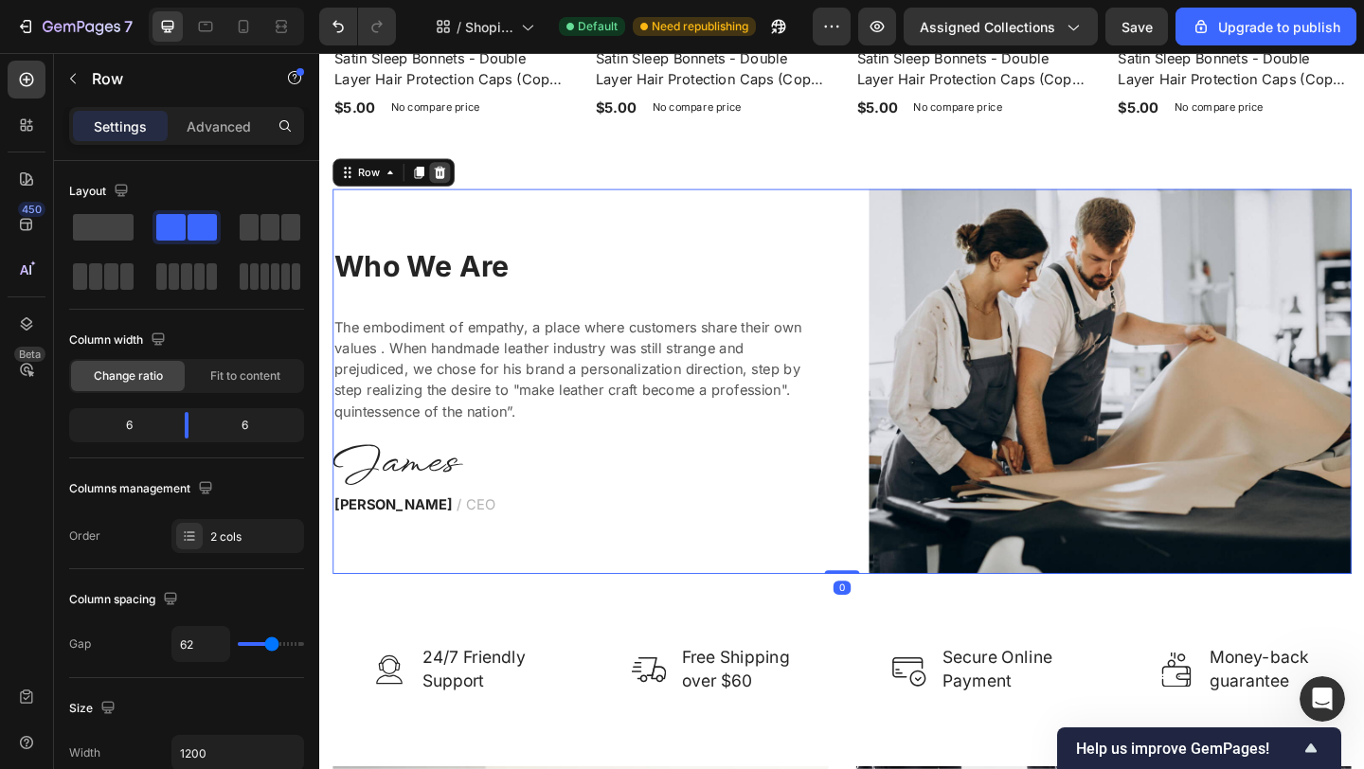
click at [456, 177] on icon at bounding box center [449, 182] width 15 height 15
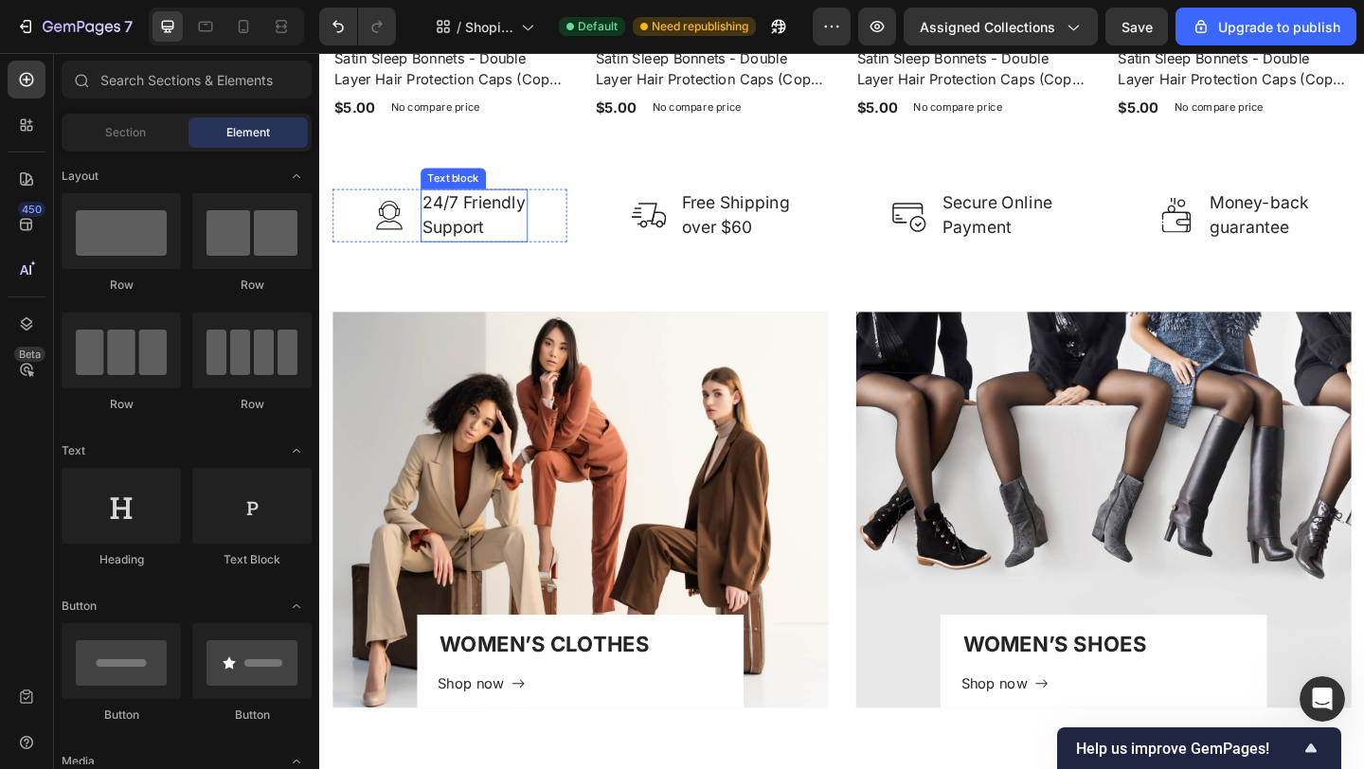
click at [456, 224] on p "24/7 Friendly Support" at bounding box center [487, 230] width 113 height 54
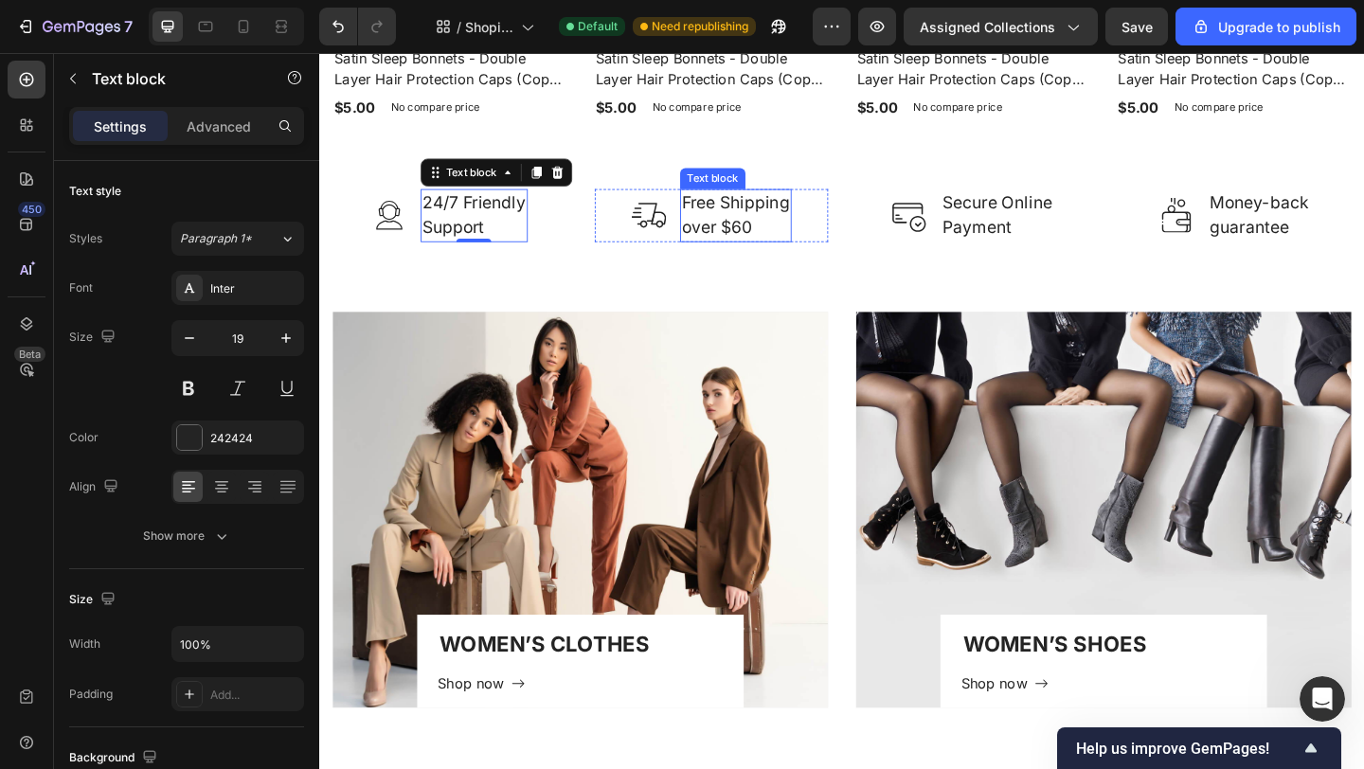
click at [789, 226] on p "Free Shipping over $60" at bounding box center [771, 230] width 117 height 54
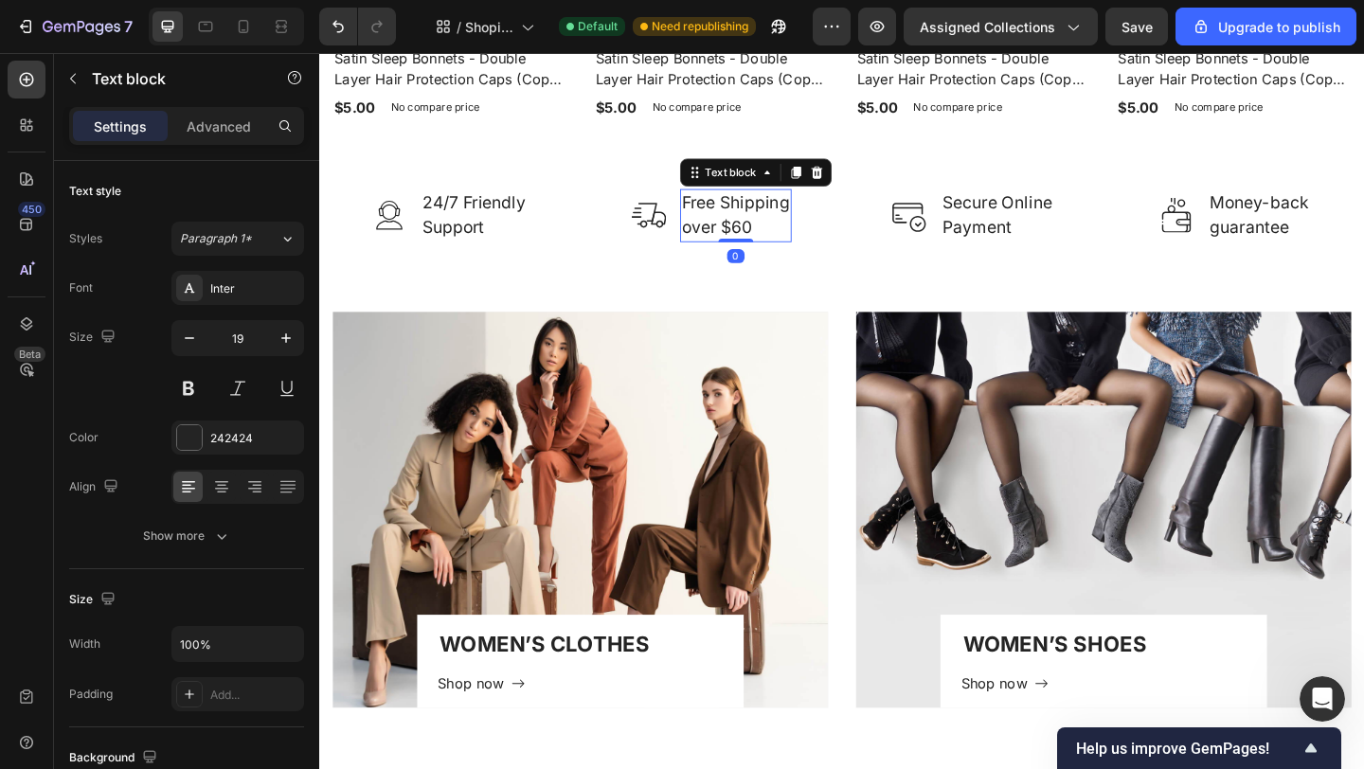
click at [778, 238] on p "Free Shipping over $60" at bounding box center [771, 230] width 117 height 54
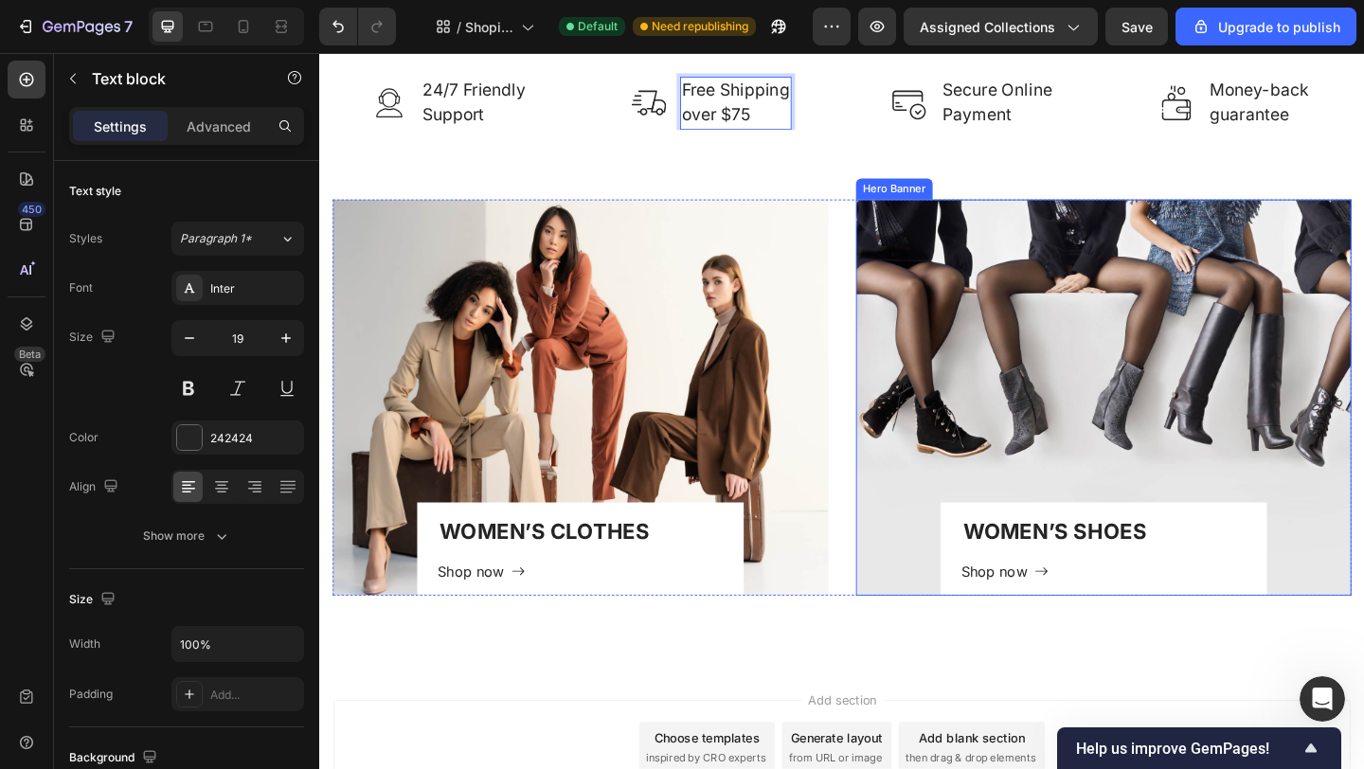
scroll to position [2372, 0]
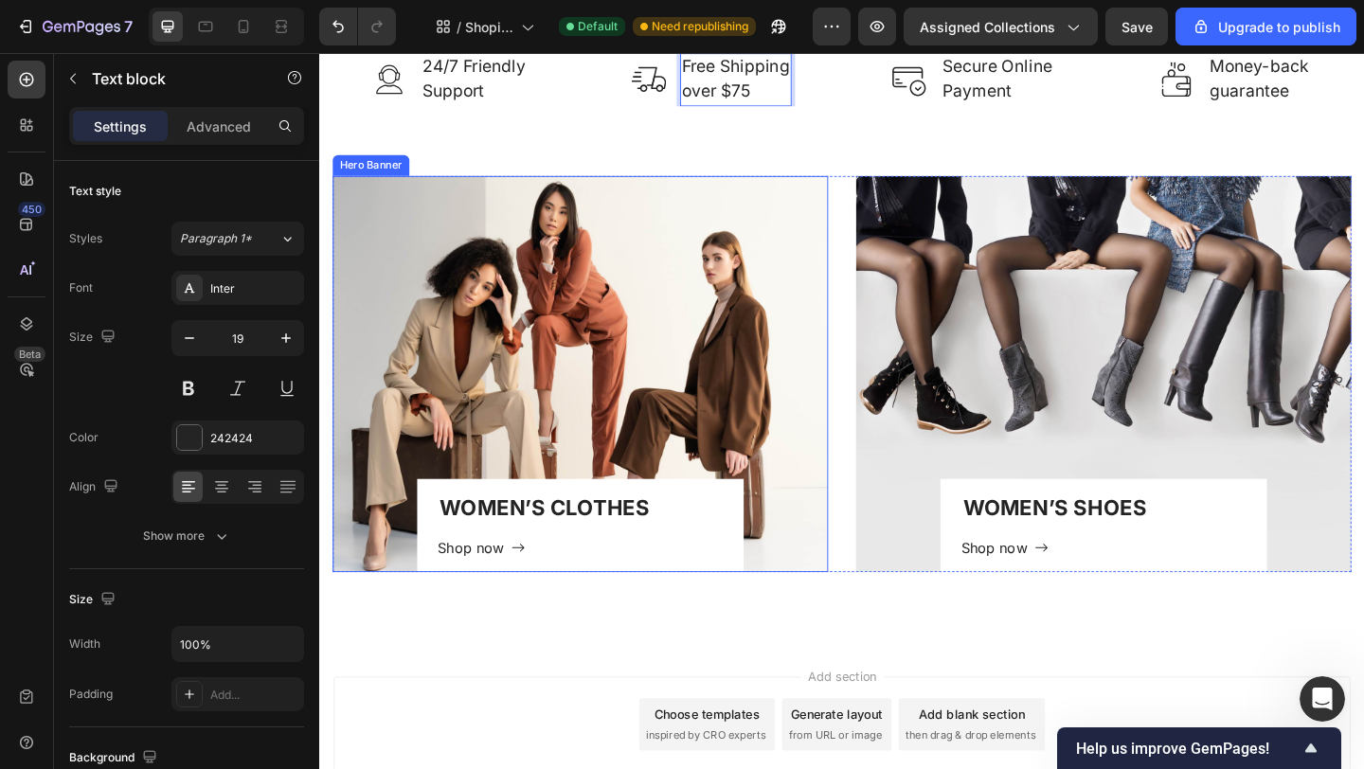
click at [652, 381] on div "Overlay" at bounding box center [602, 402] width 539 height 431
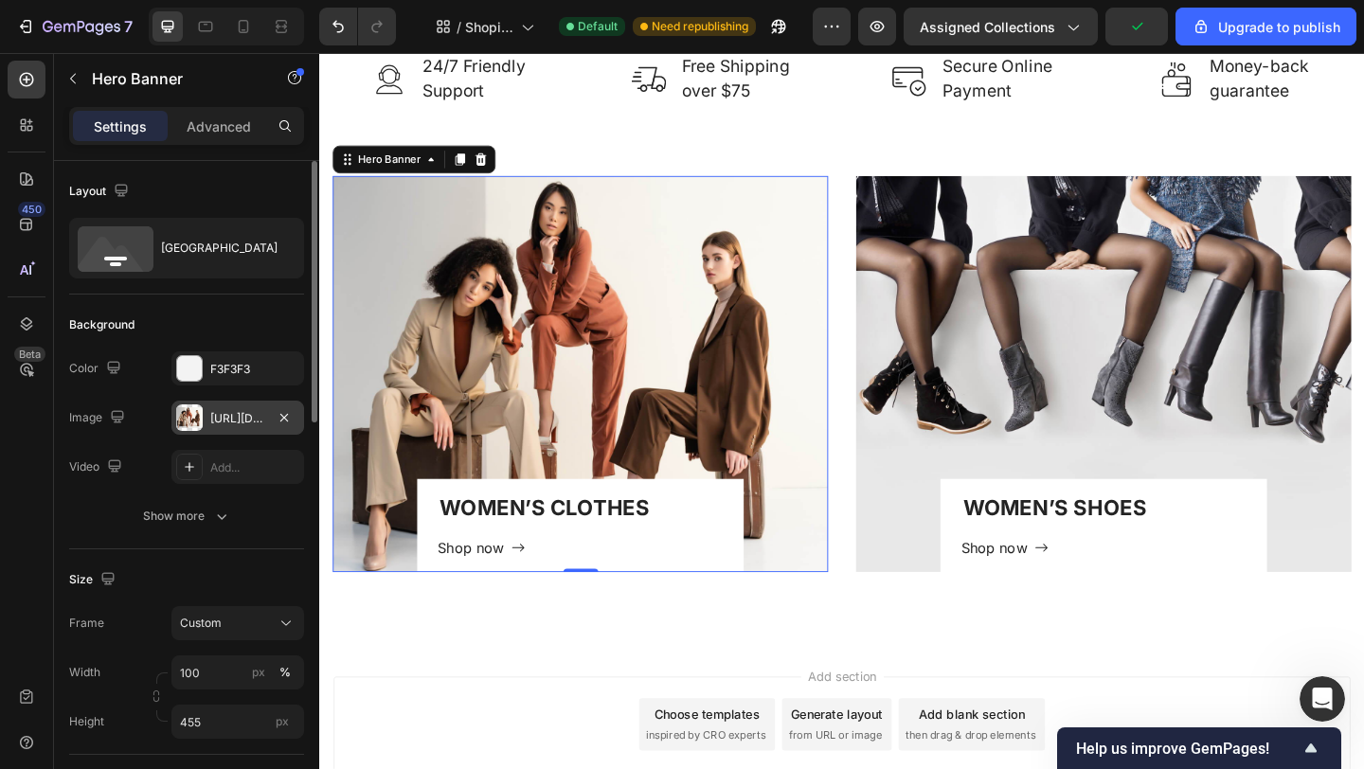
click at [188, 422] on div at bounding box center [189, 417] width 27 height 27
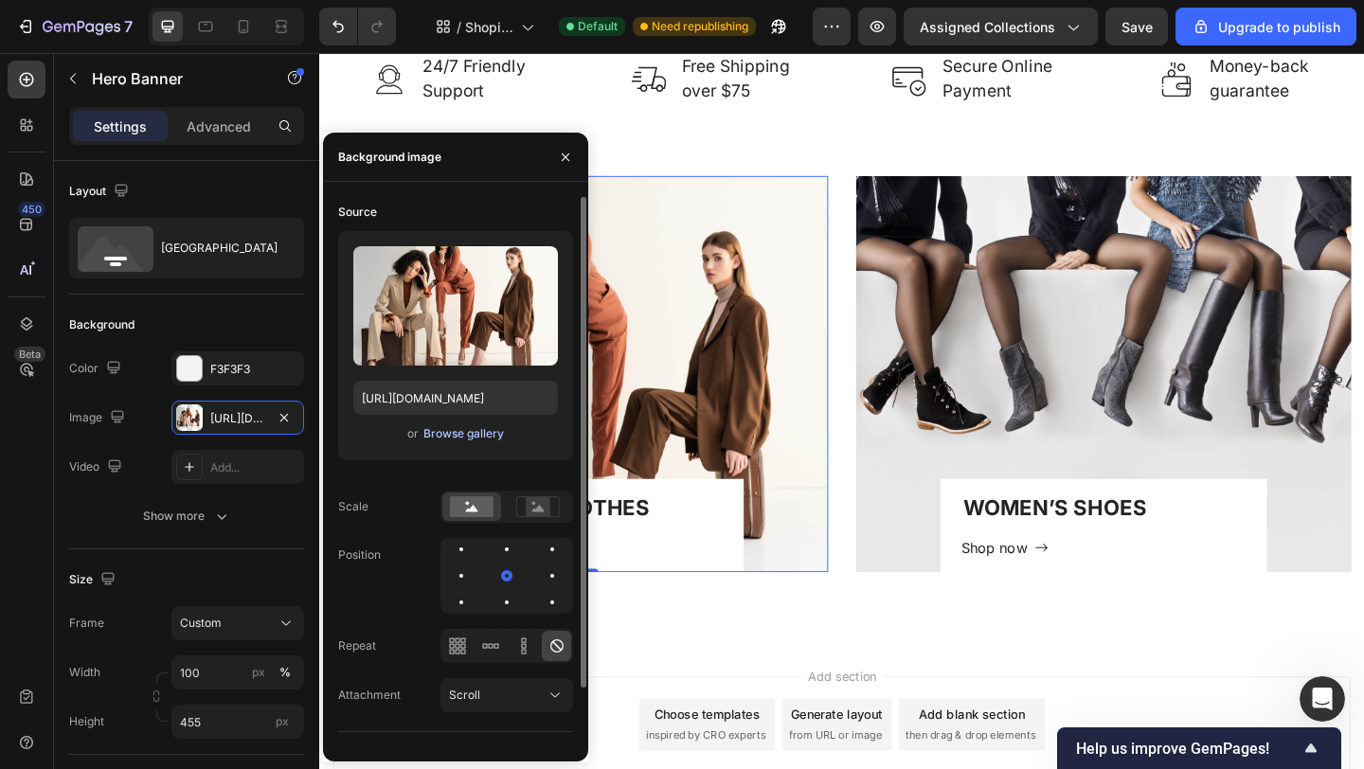
click at [465, 436] on div "Browse gallery" at bounding box center [463, 433] width 81 height 17
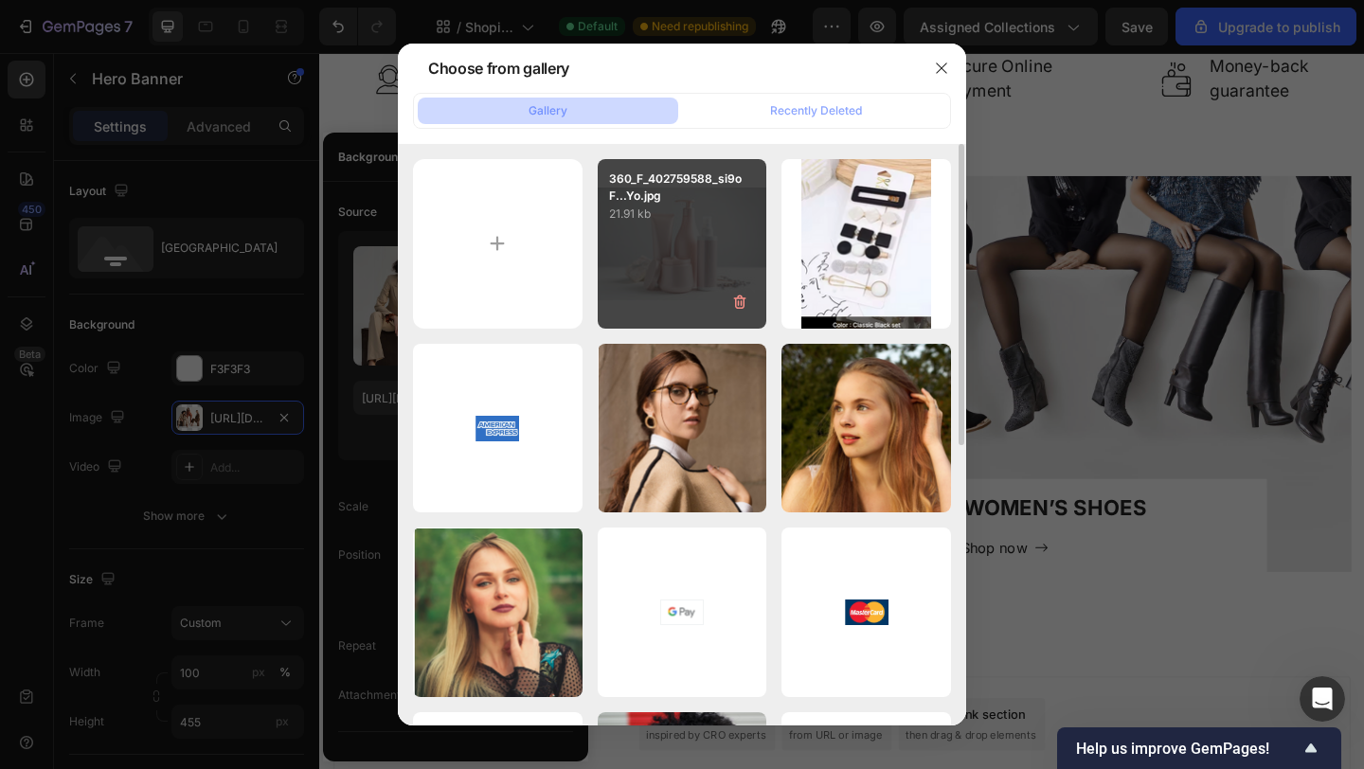
click at [653, 225] on div "360_F_402759588_si9oF...Yo.jpg 21.91 kb" at bounding box center [683, 244] width 170 height 170
type input "[URL][DOMAIN_NAME]"
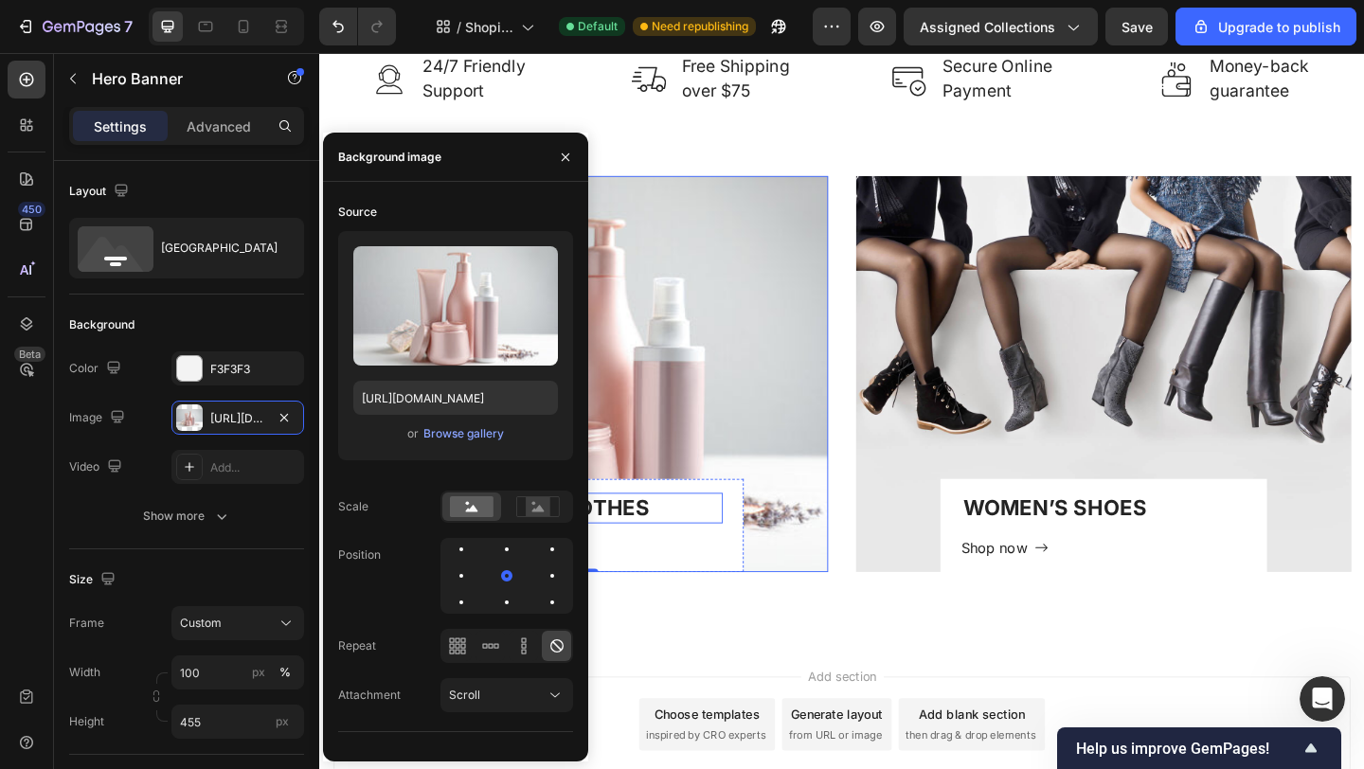
click at [655, 558] on p "WOMEN’S CLOTHES" at bounding box center [603, 547] width 307 height 29
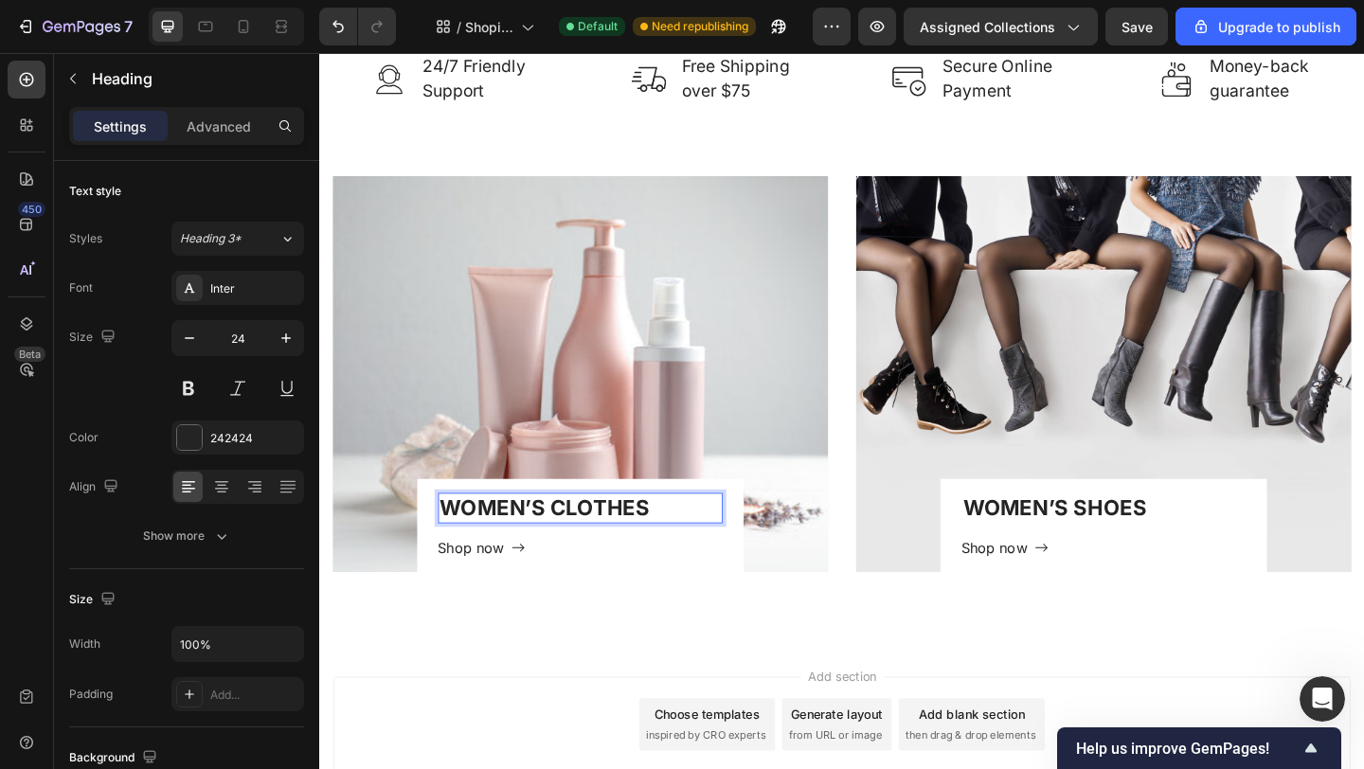
click at [664, 548] on p "WOMEN’S CLOTHES" at bounding box center [603, 547] width 307 height 29
click at [678, 548] on p "WOMEN’S CLOTHES" at bounding box center [603, 547] width 307 height 29
click at [1105, 555] on p "WOMEN’S SHOES" at bounding box center [1172, 547] width 307 height 29
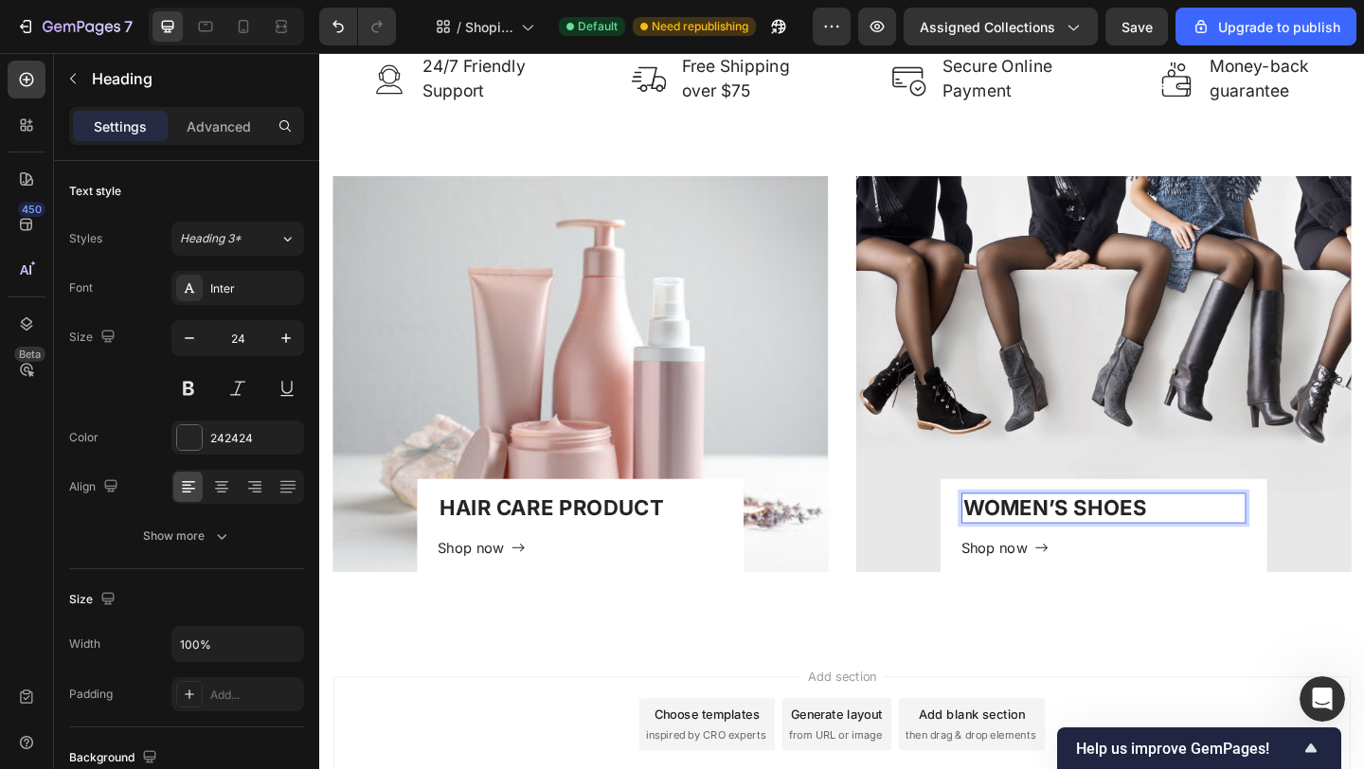
click at [1210, 544] on p "WOMEN’S SHOES" at bounding box center [1172, 547] width 307 height 29
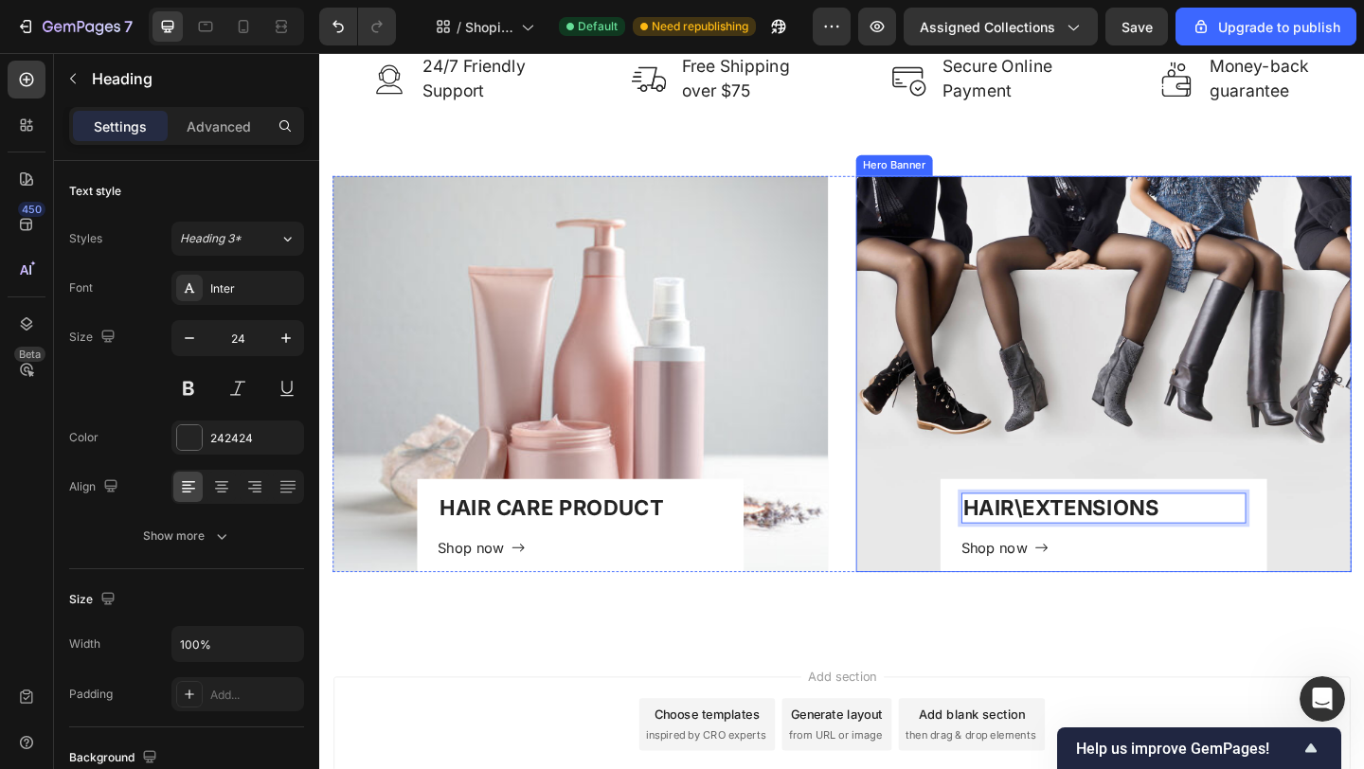
click at [1165, 317] on div "Overlay" at bounding box center [1172, 402] width 539 height 431
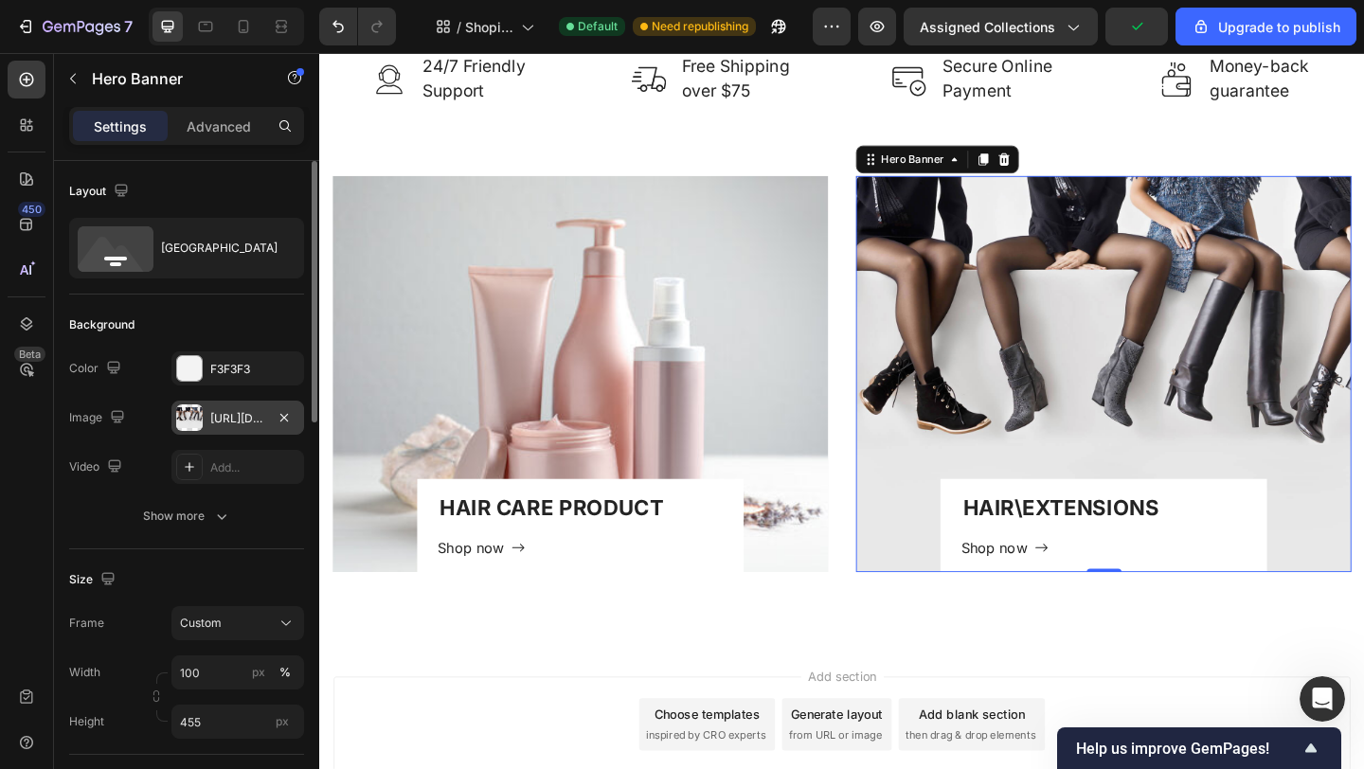
click at [233, 416] on div "[URL][DOMAIN_NAME]" at bounding box center [237, 418] width 55 height 17
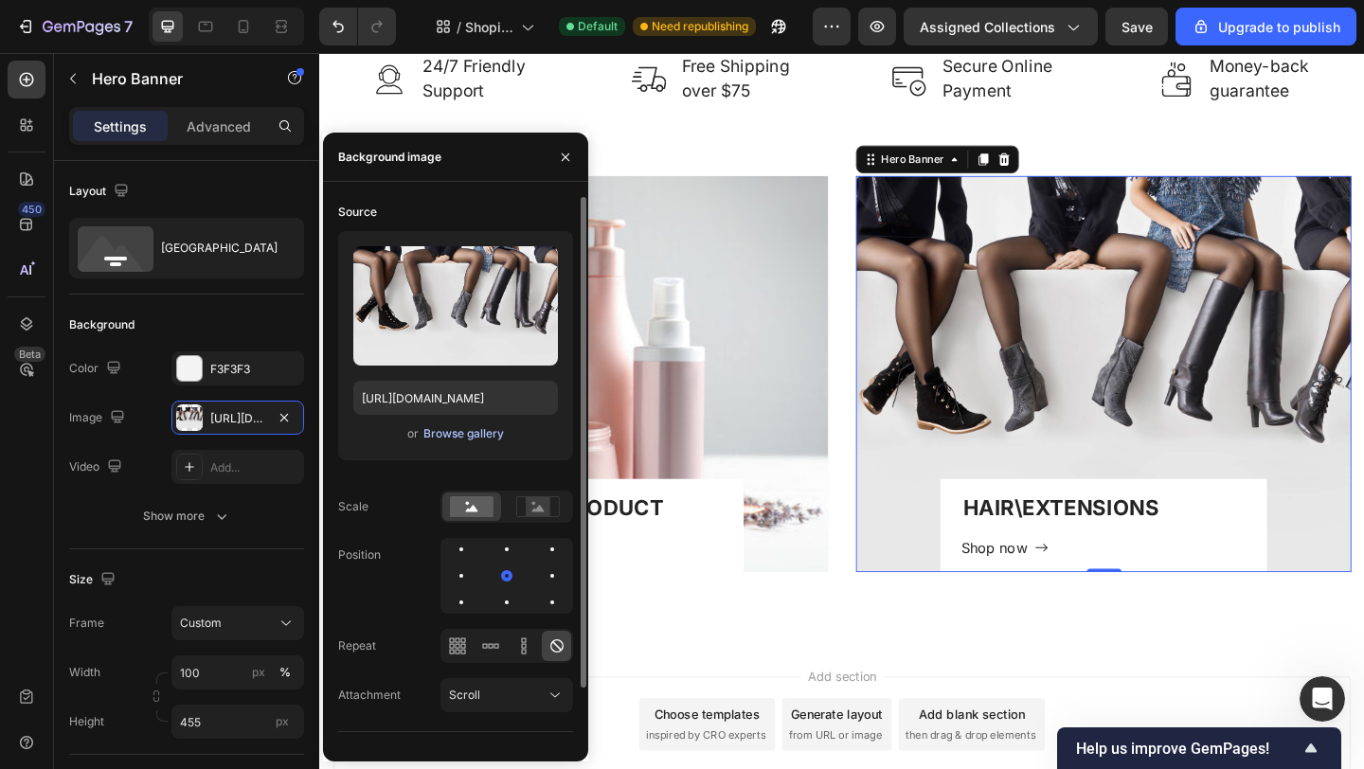
click at [467, 435] on div "Browse gallery" at bounding box center [463, 433] width 81 height 17
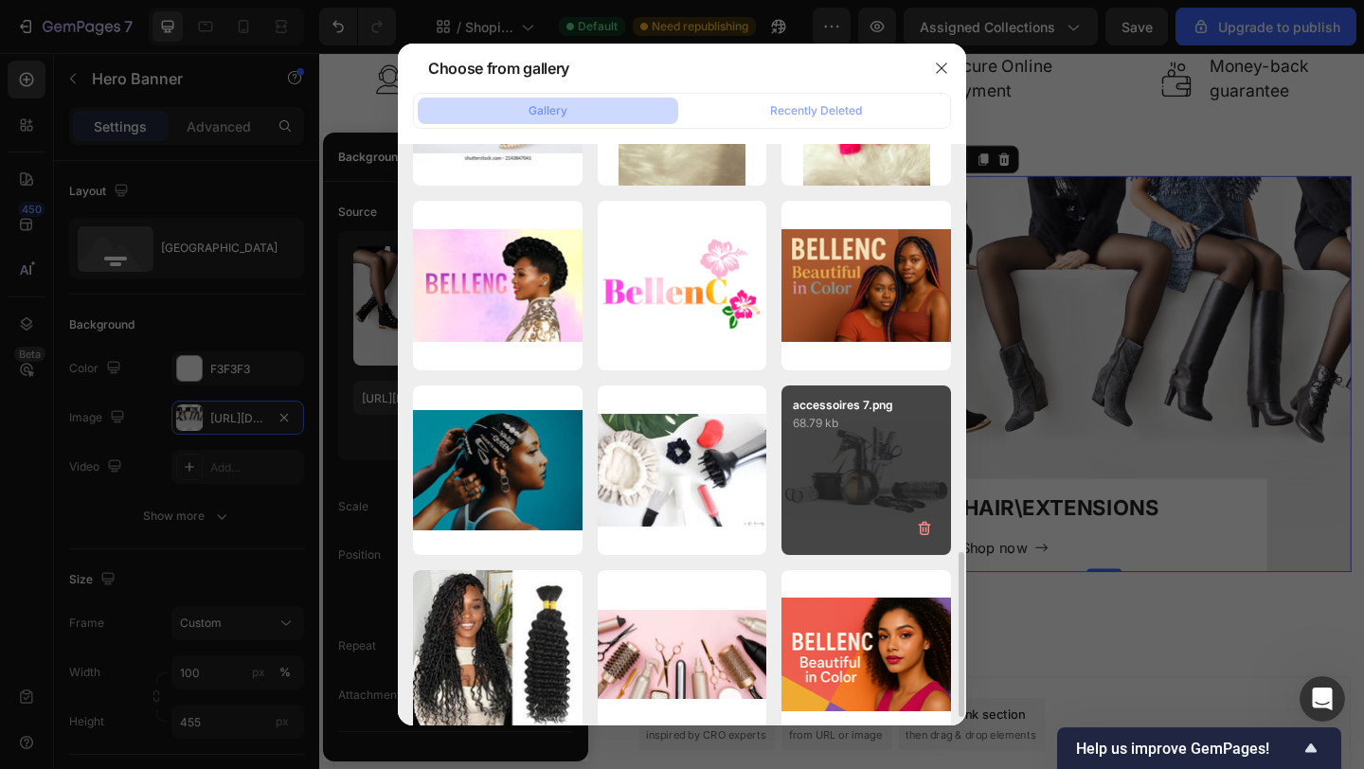
scroll to position [1461, 0]
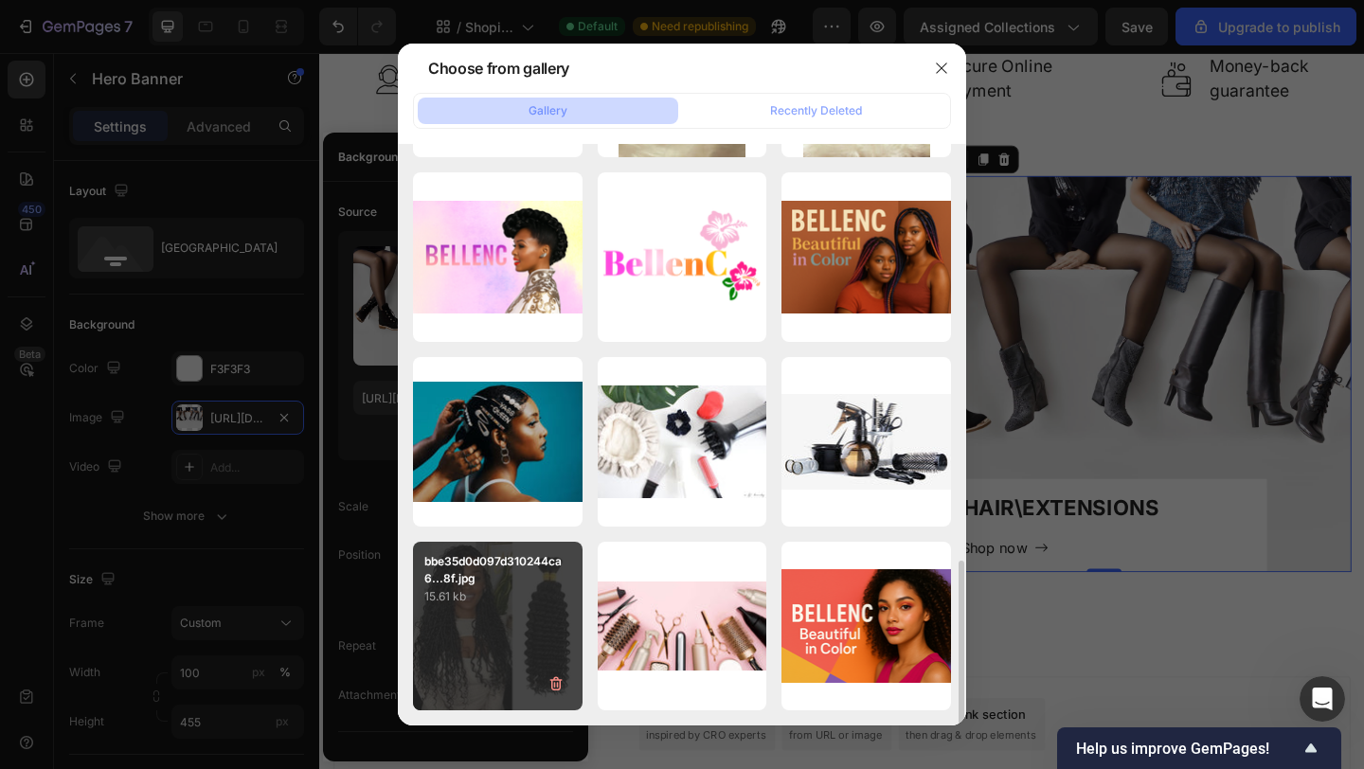
click at [492, 625] on div "bbe35d0d097d310244ca6...8f.jpg 15.61 kb" at bounding box center [498, 627] width 170 height 170
type input "[URL][DOMAIN_NAME]"
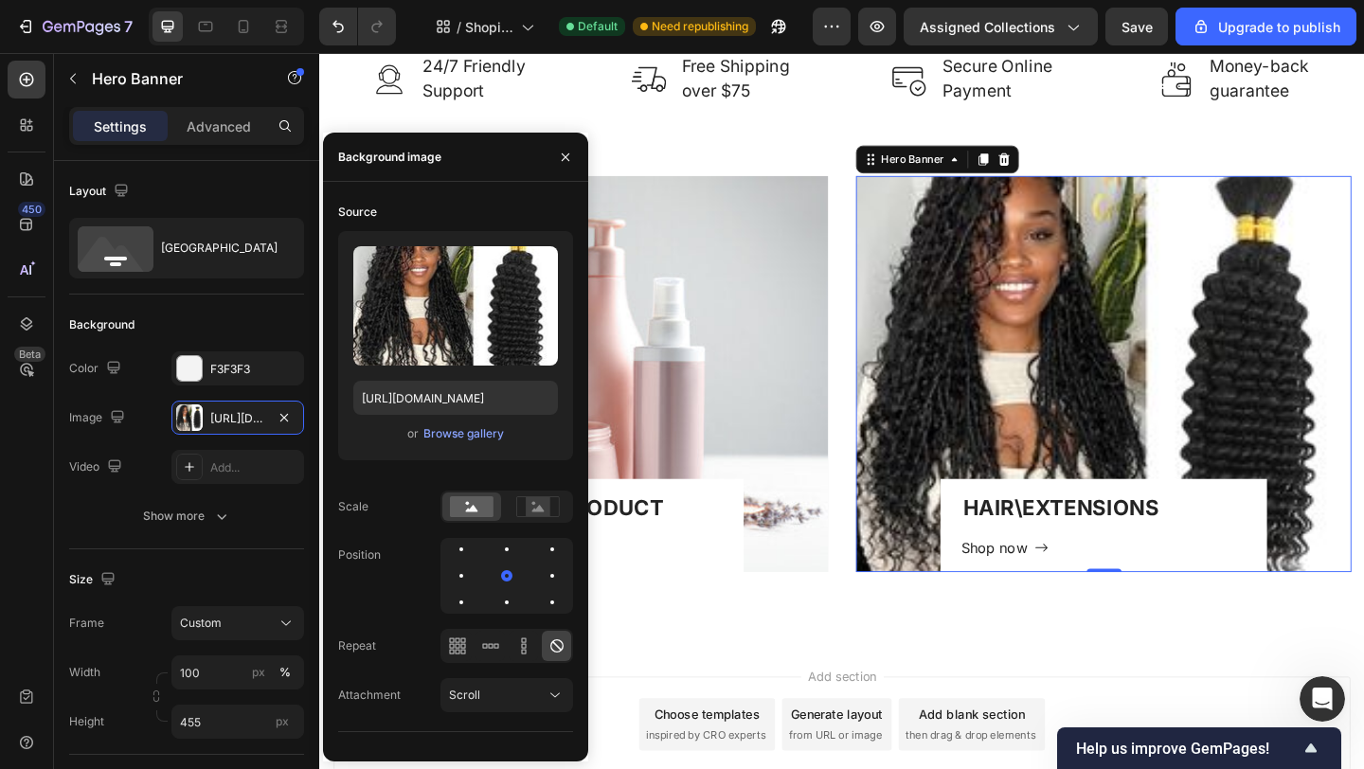
click at [1181, 342] on div "Overlay" at bounding box center [1172, 402] width 539 height 431
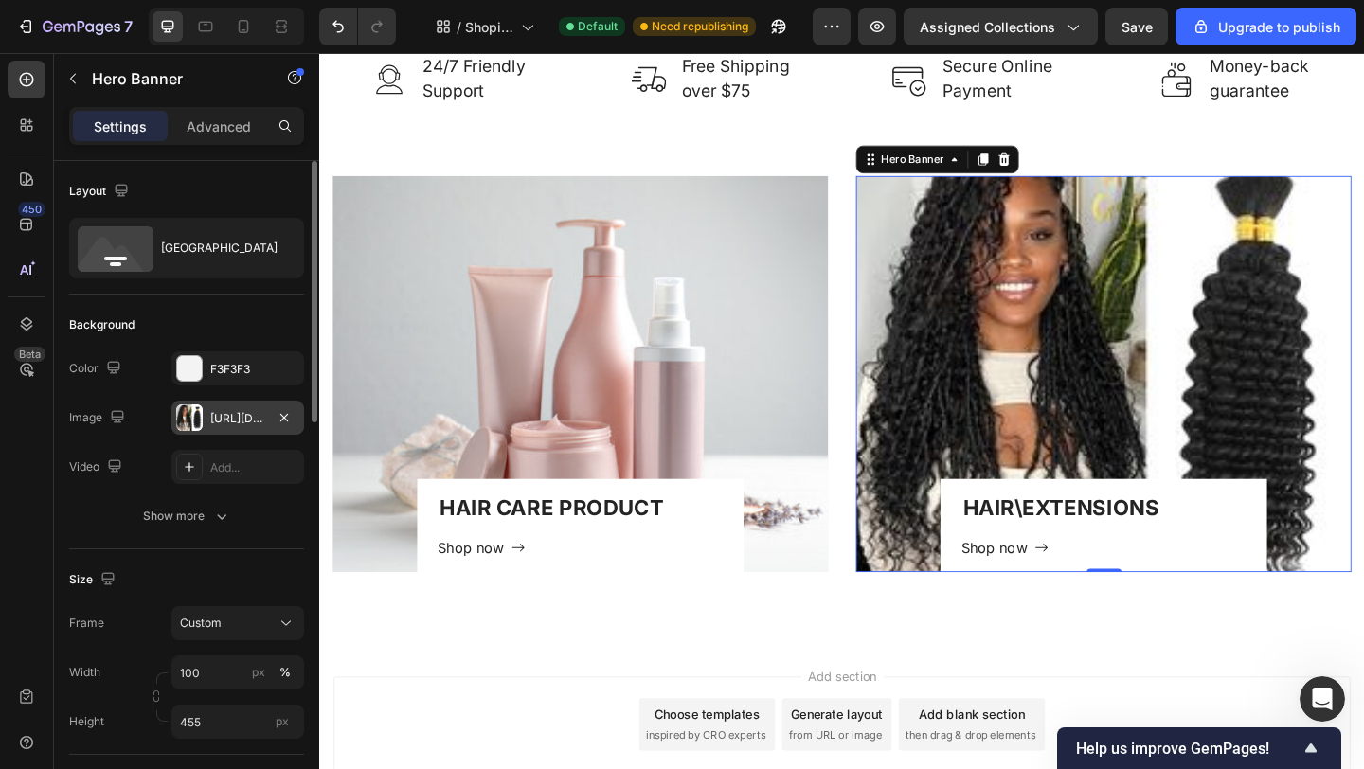
click at [217, 412] on div "[URL][DOMAIN_NAME]" at bounding box center [237, 418] width 55 height 17
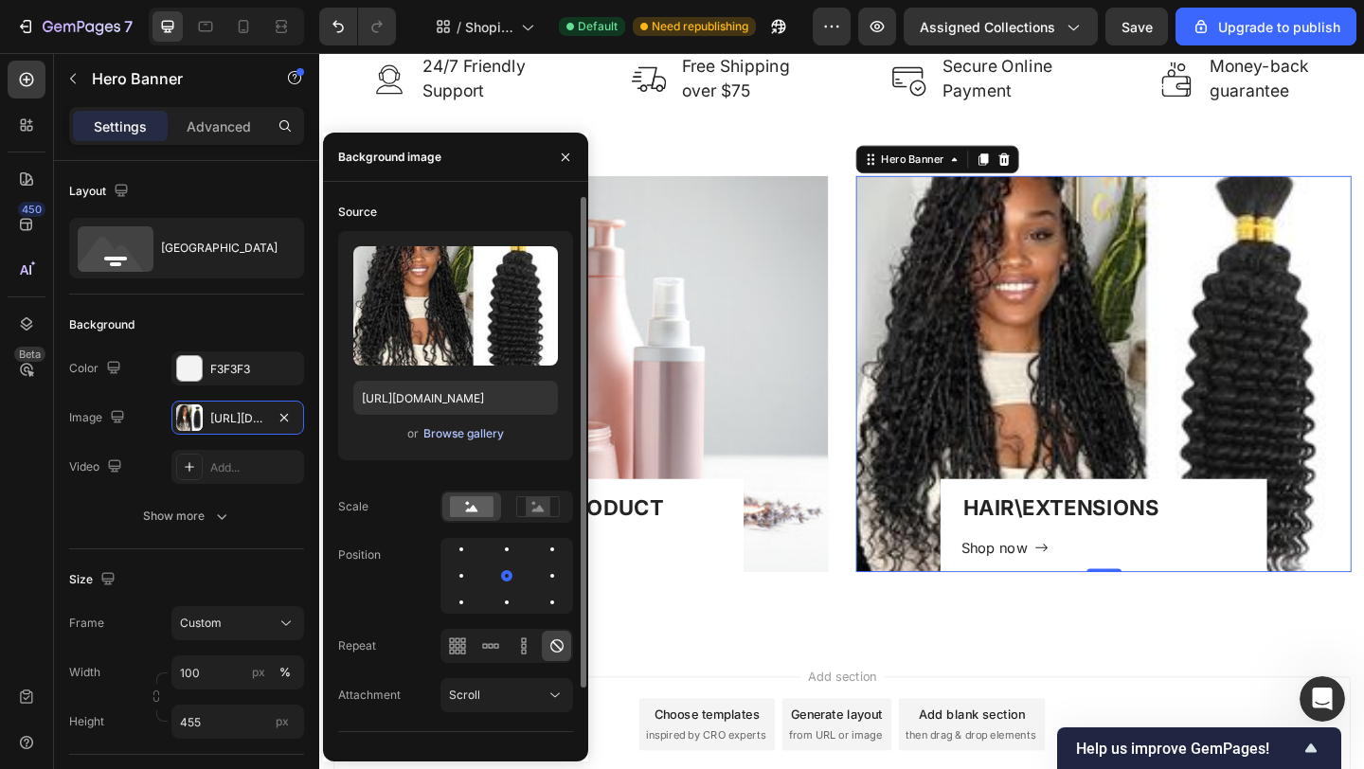
click at [478, 438] on div "Browse gallery" at bounding box center [463, 433] width 81 height 17
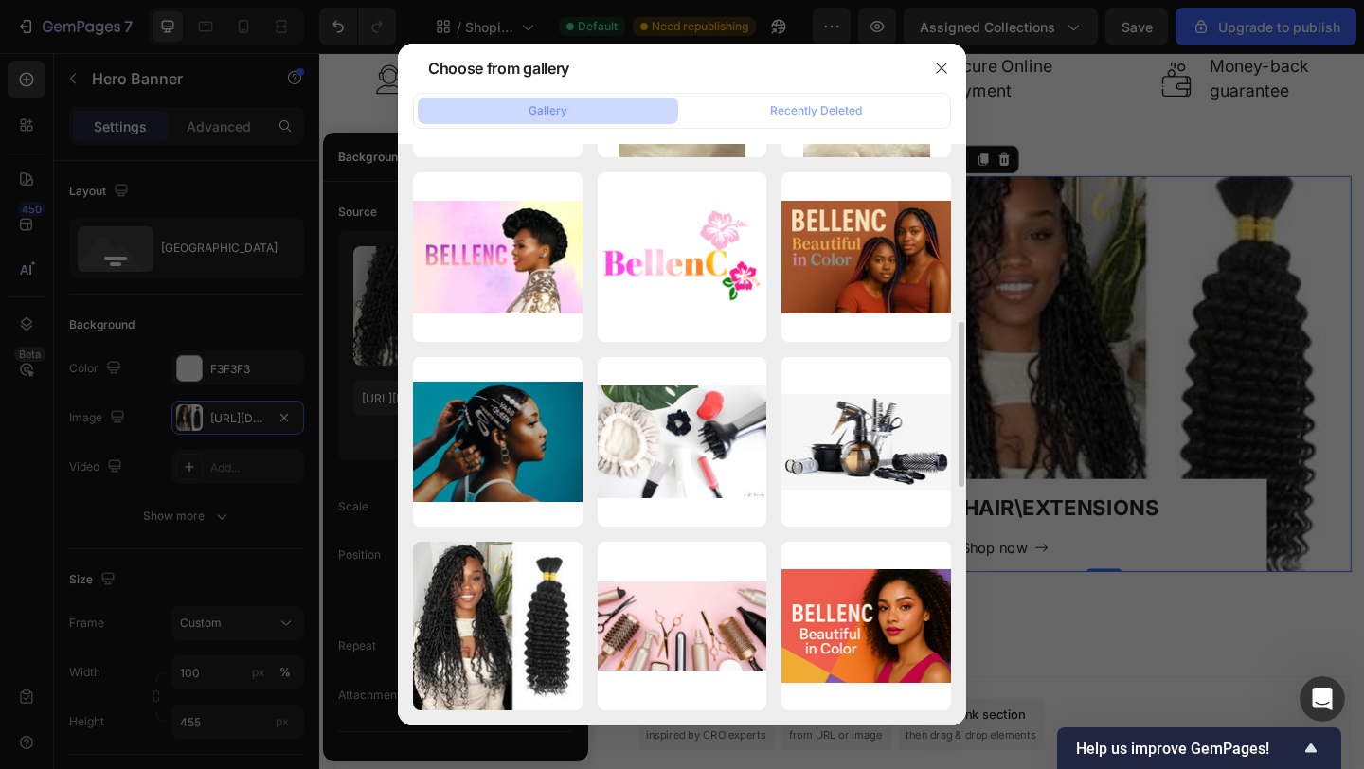
scroll to position [1082, 0]
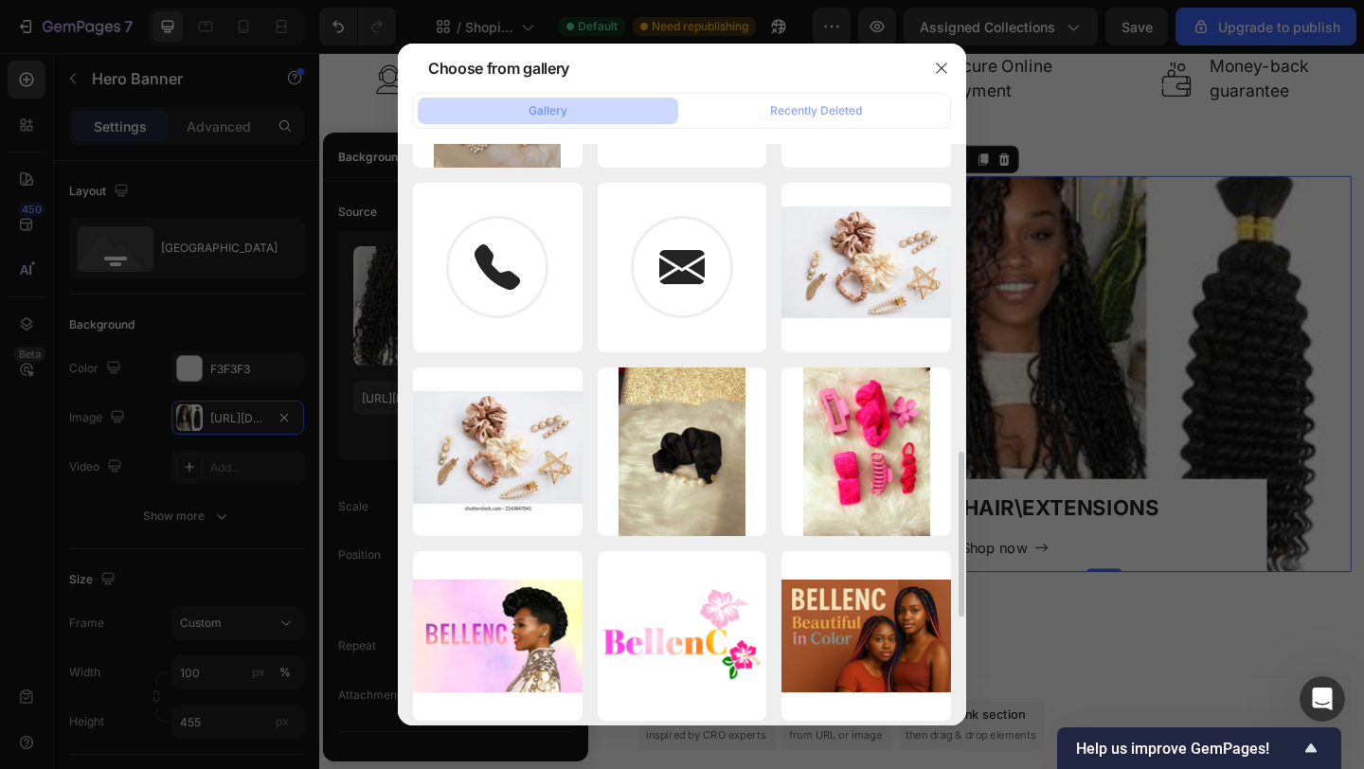
click at [542, 108] on div "Gallery" at bounding box center [547, 110] width 39 height 17
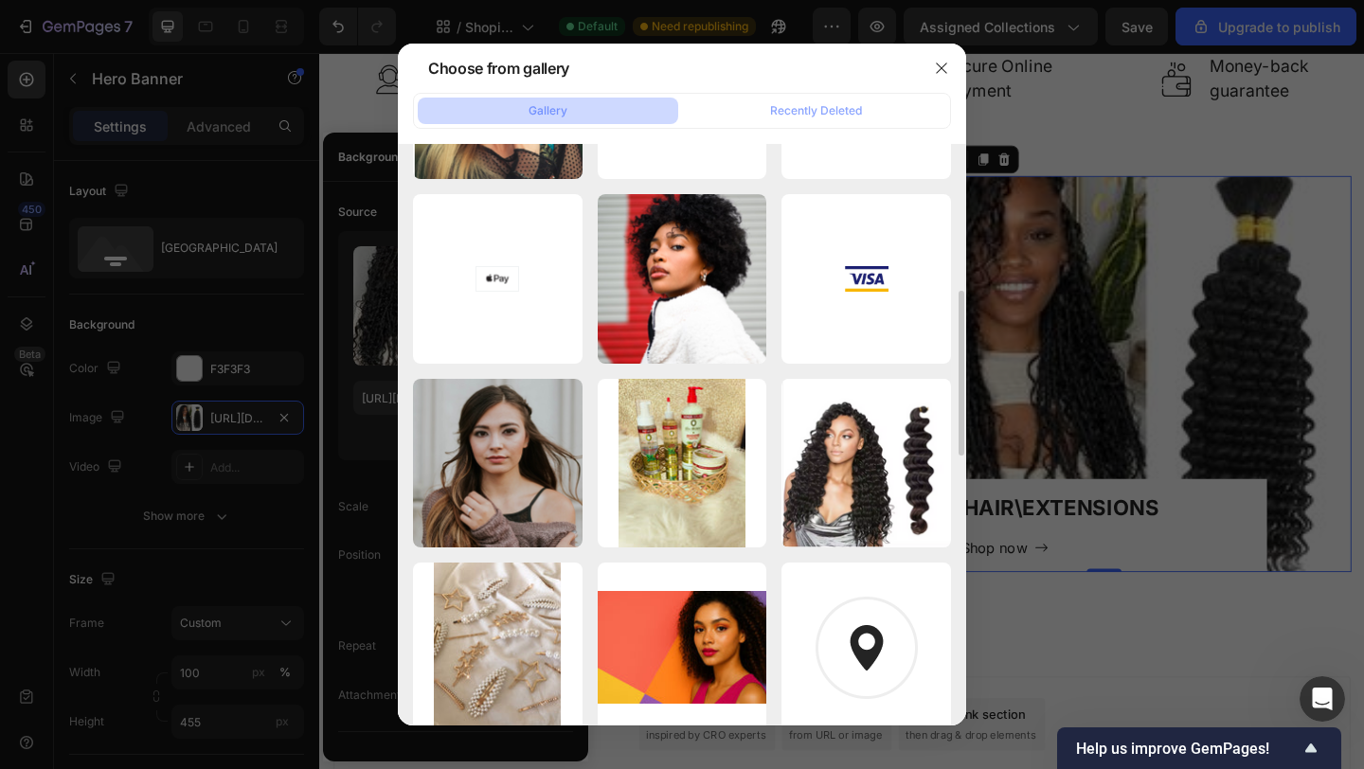
scroll to position [0, 0]
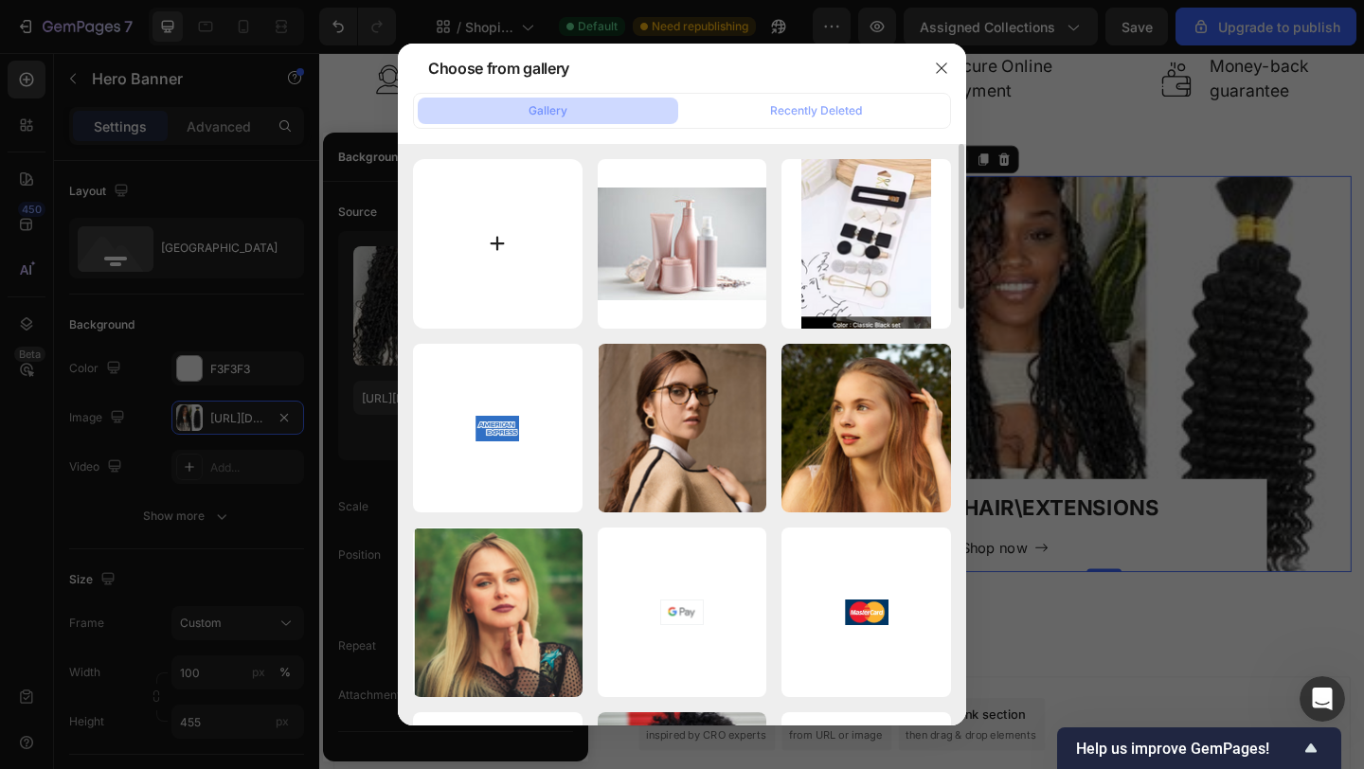
click at [488, 236] on input "file" at bounding box center [498, 244] width 170 height 170
type input "C:\fakepath\WhatsApp Image [DATE] 18.51.34.jpeg"
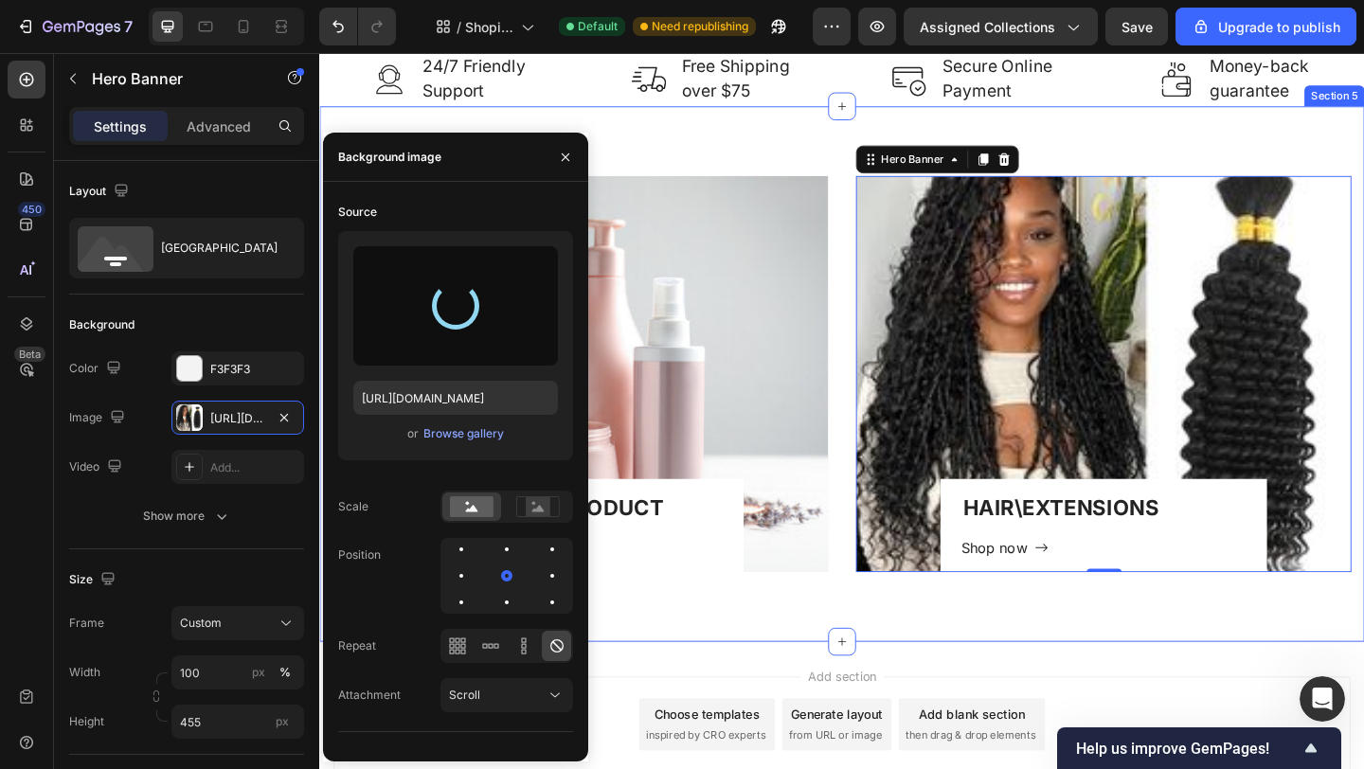
type input "[URL][DOMAIN_NAME]"
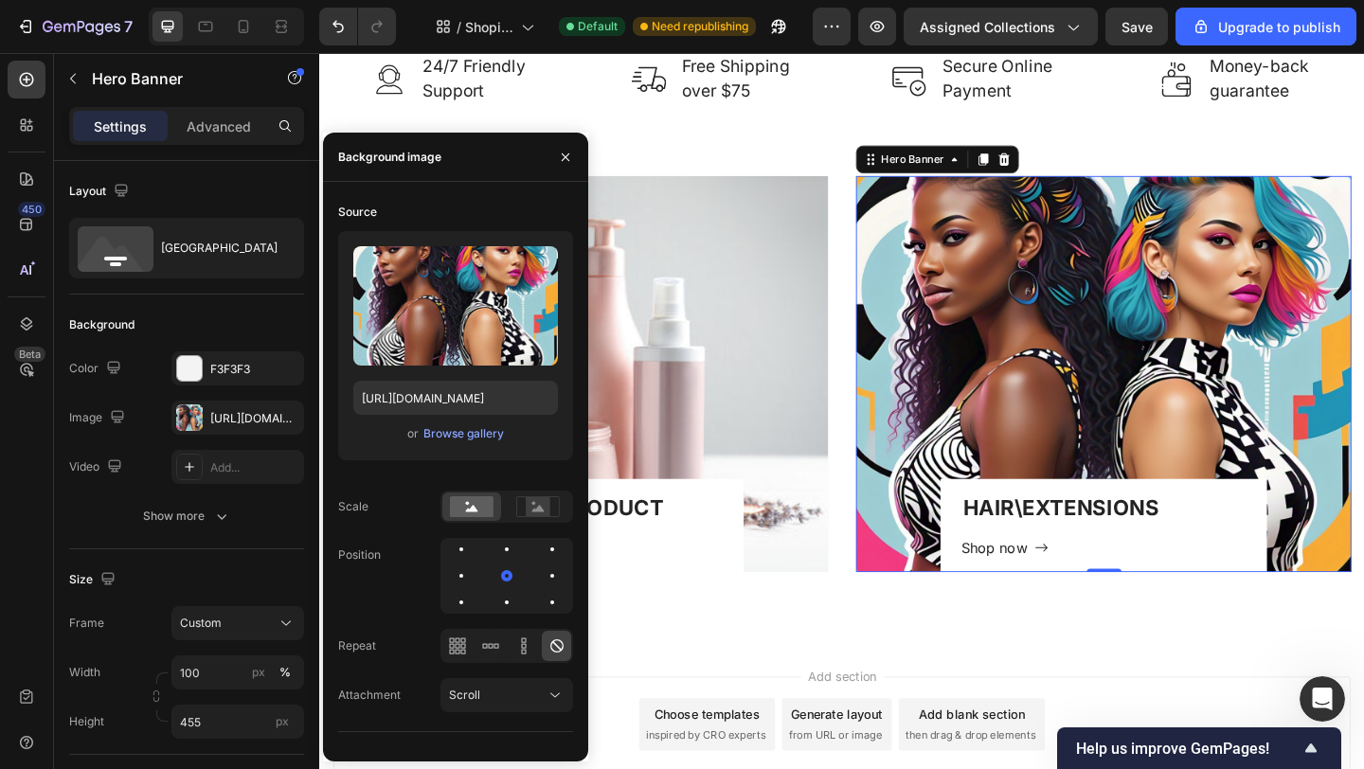
click at [1157, 369] on div "Overlay" at bounding box center [1172, 402] width 539 height 431
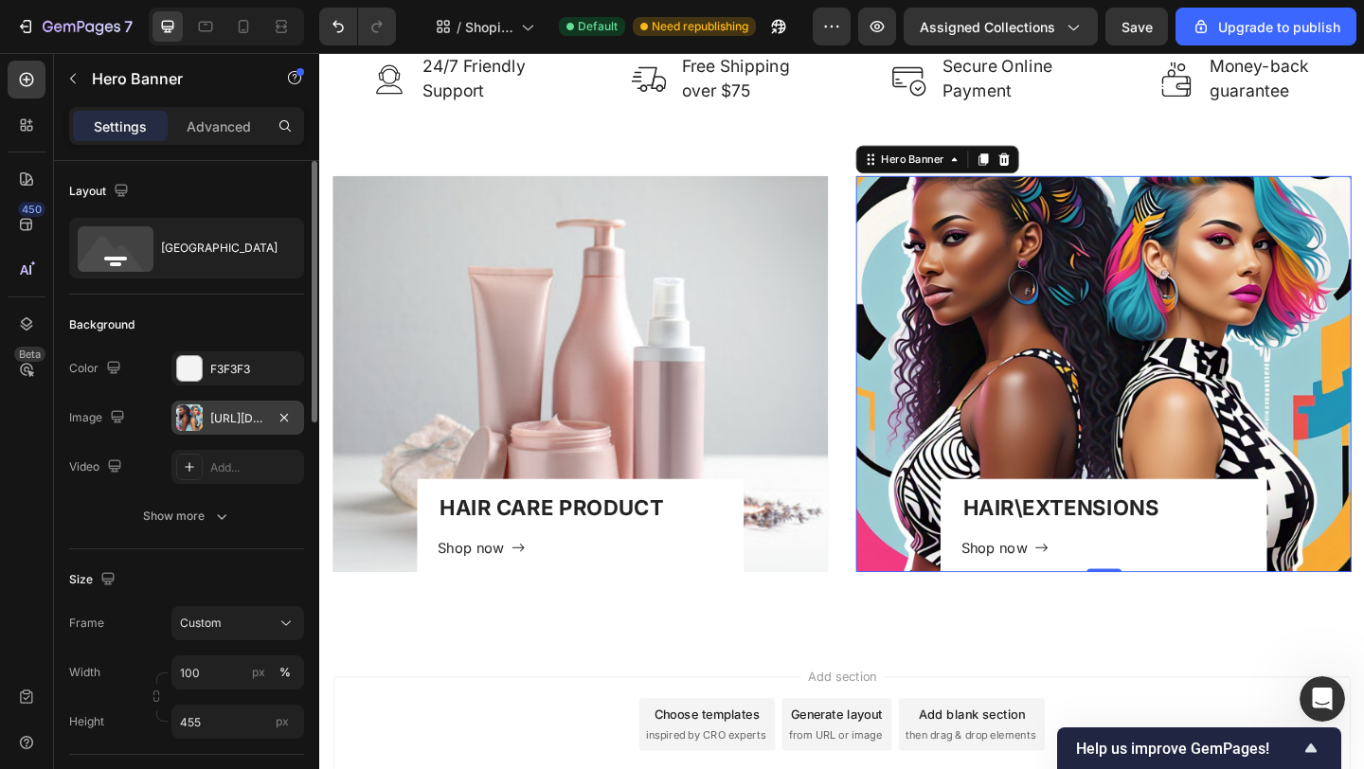
click at [211, 421] on div "[URL][DOMAIN_NAME]" at bounding box center [237, 418] width 55 height 17
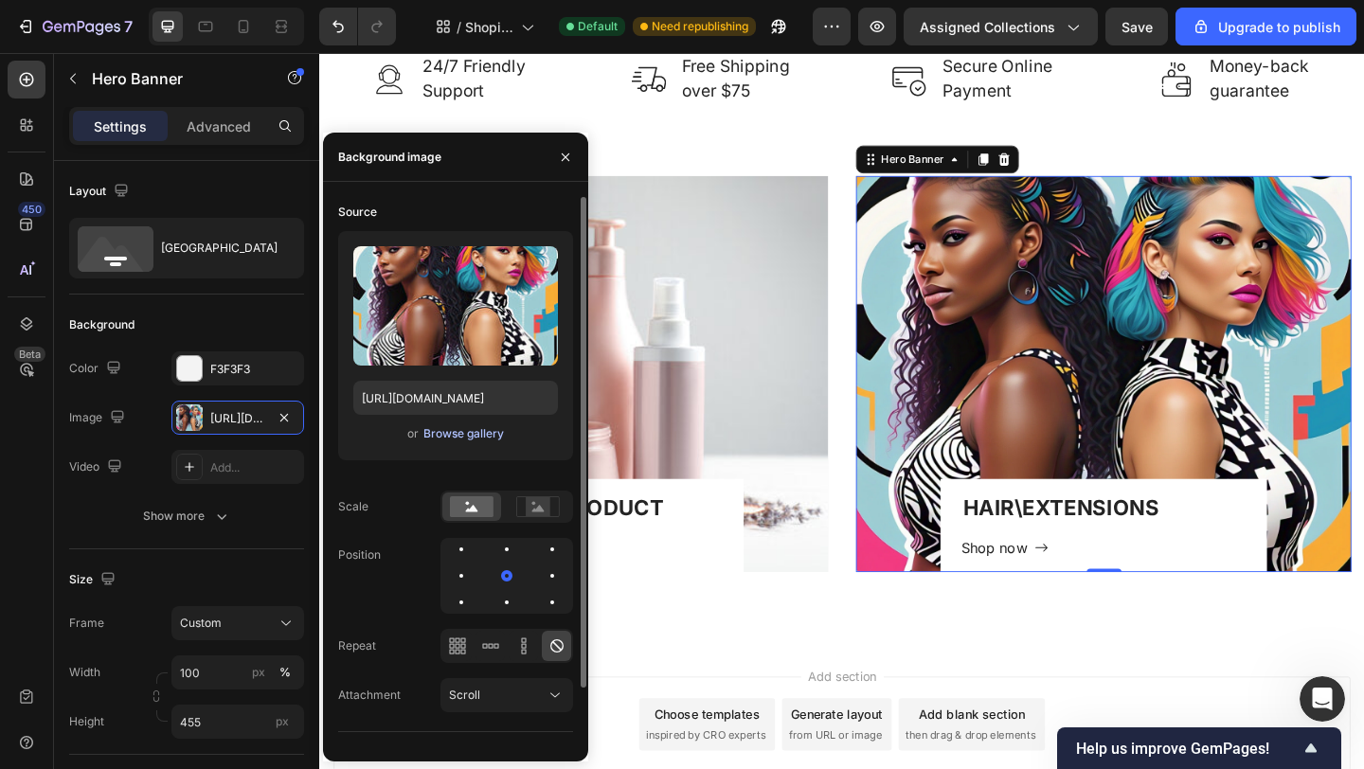
click at [460, 432] on div "Browse gallery" at bounding box center [463, 433] width 81 height 17
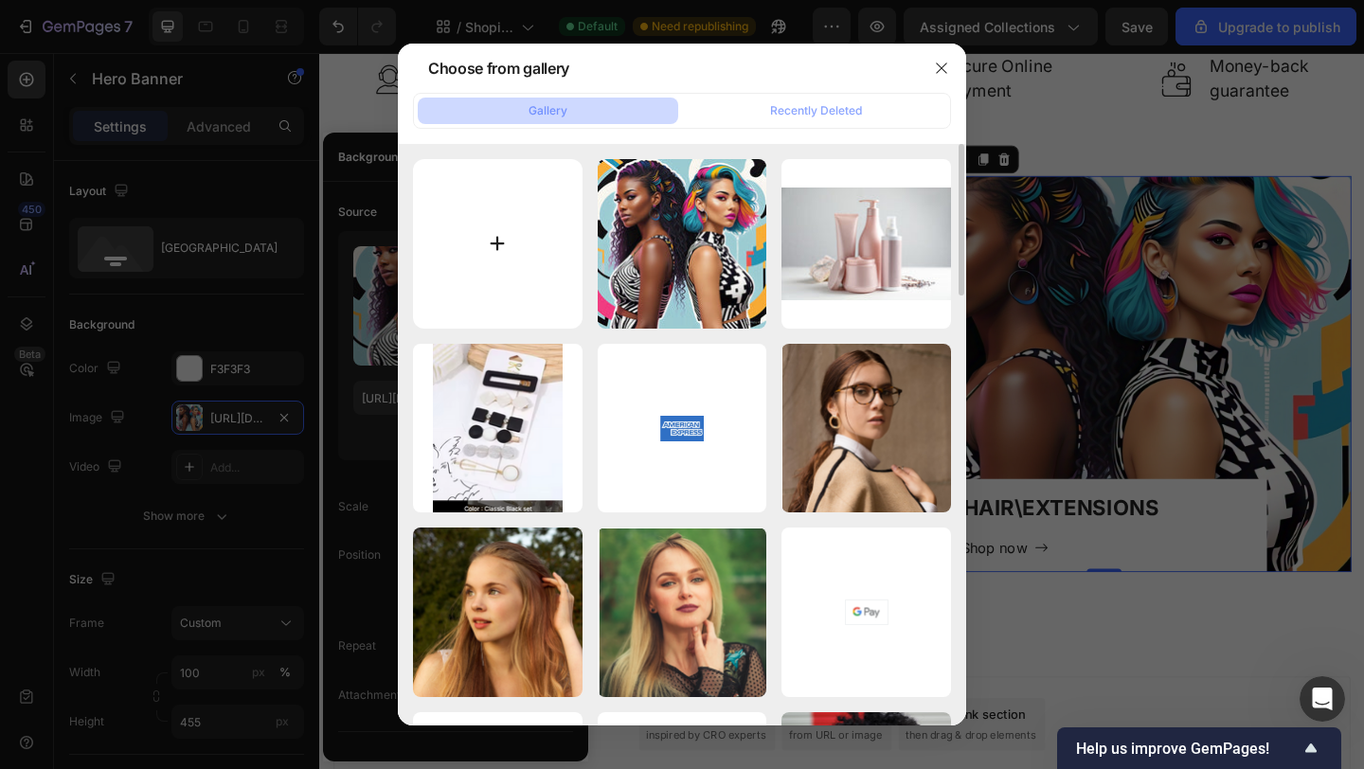
click at [495, 239] on input "file" at bounding box center [498, 244] width 170 height 170
type input "C:\fakepath\braid01.jpg"
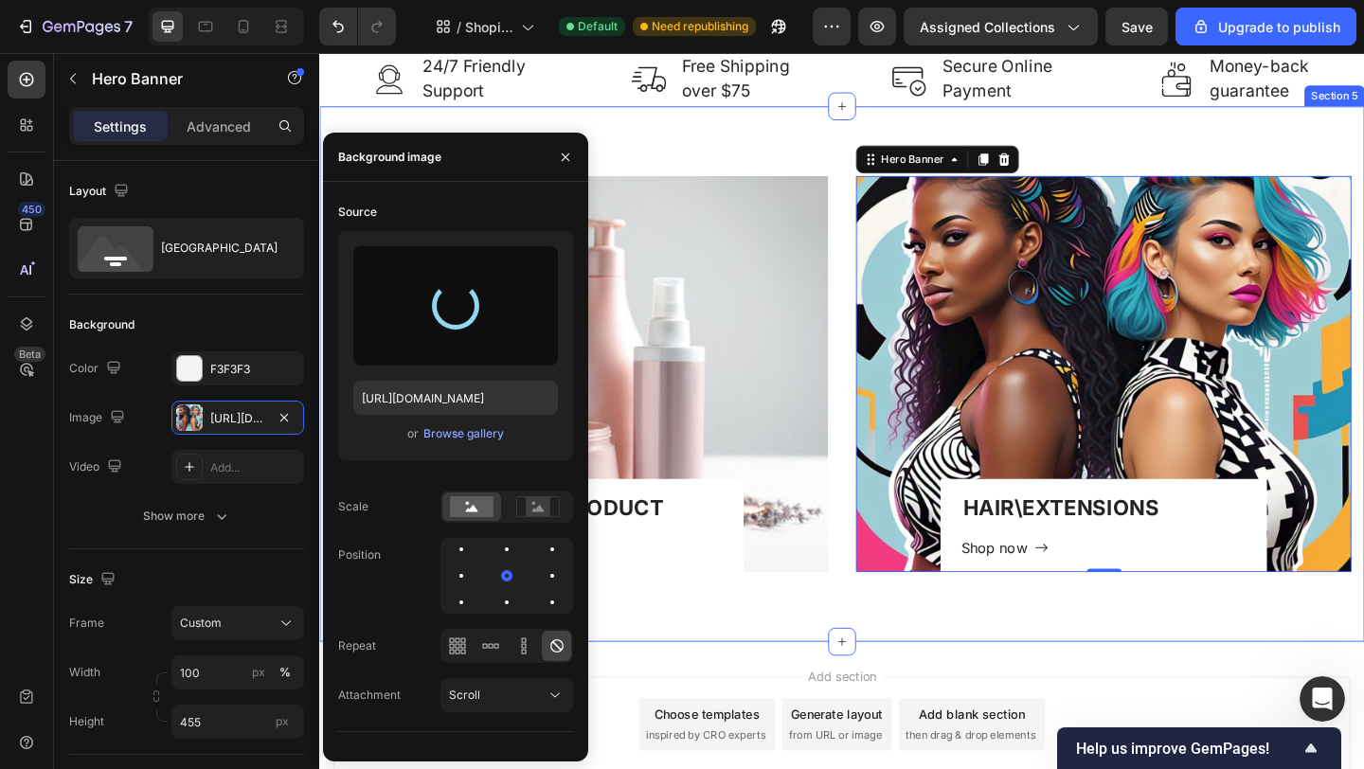
type input "[URL][DOMAIN_NAME]"
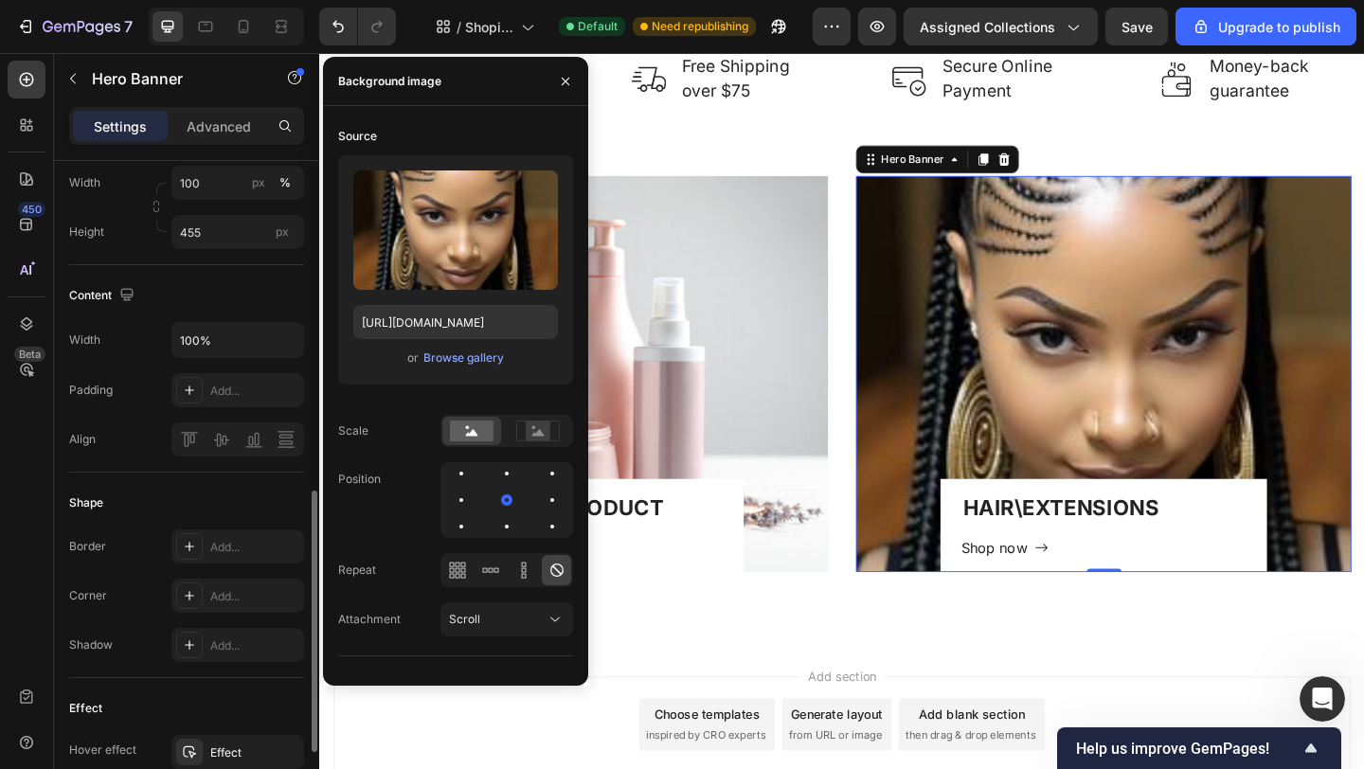
scroll to position [587, 0]
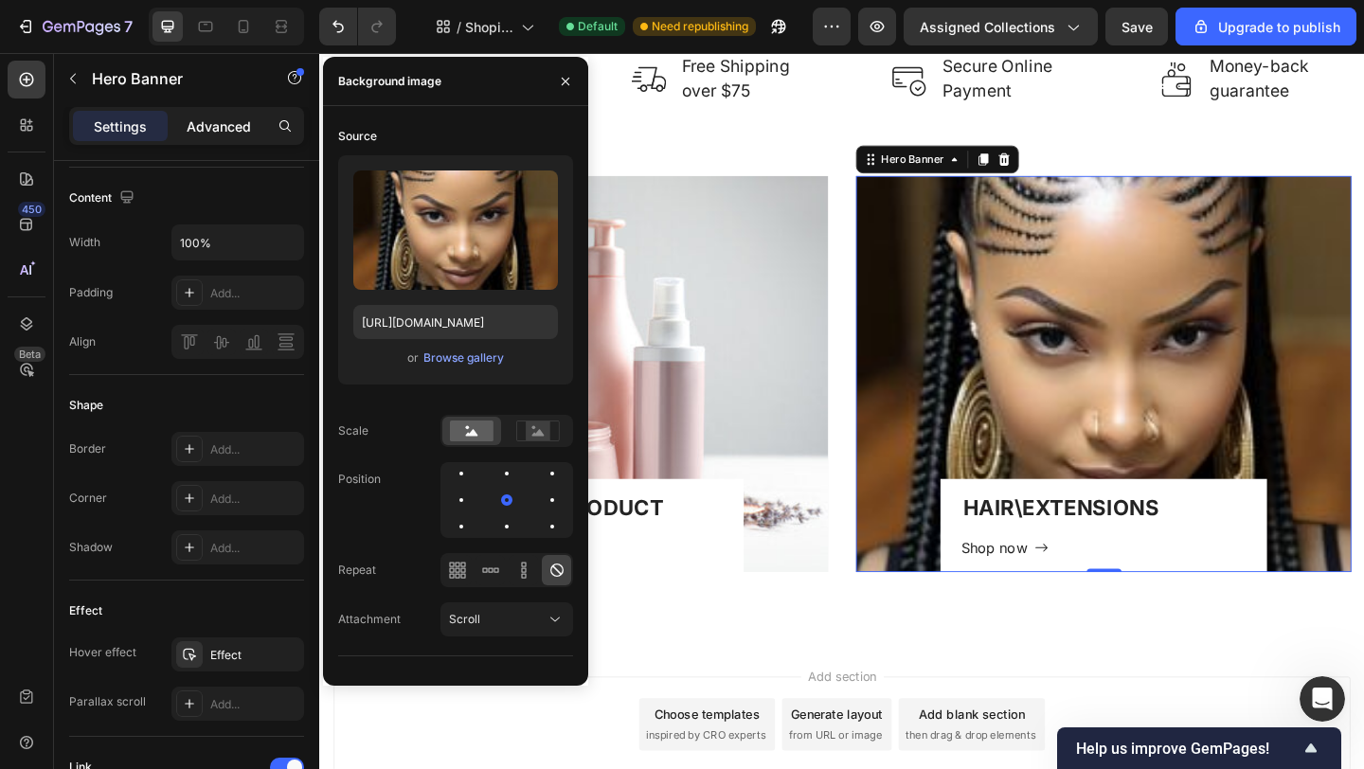
click at [222, 131] on p "Advanced" at bounding box center [219, 126] width 64 height 20
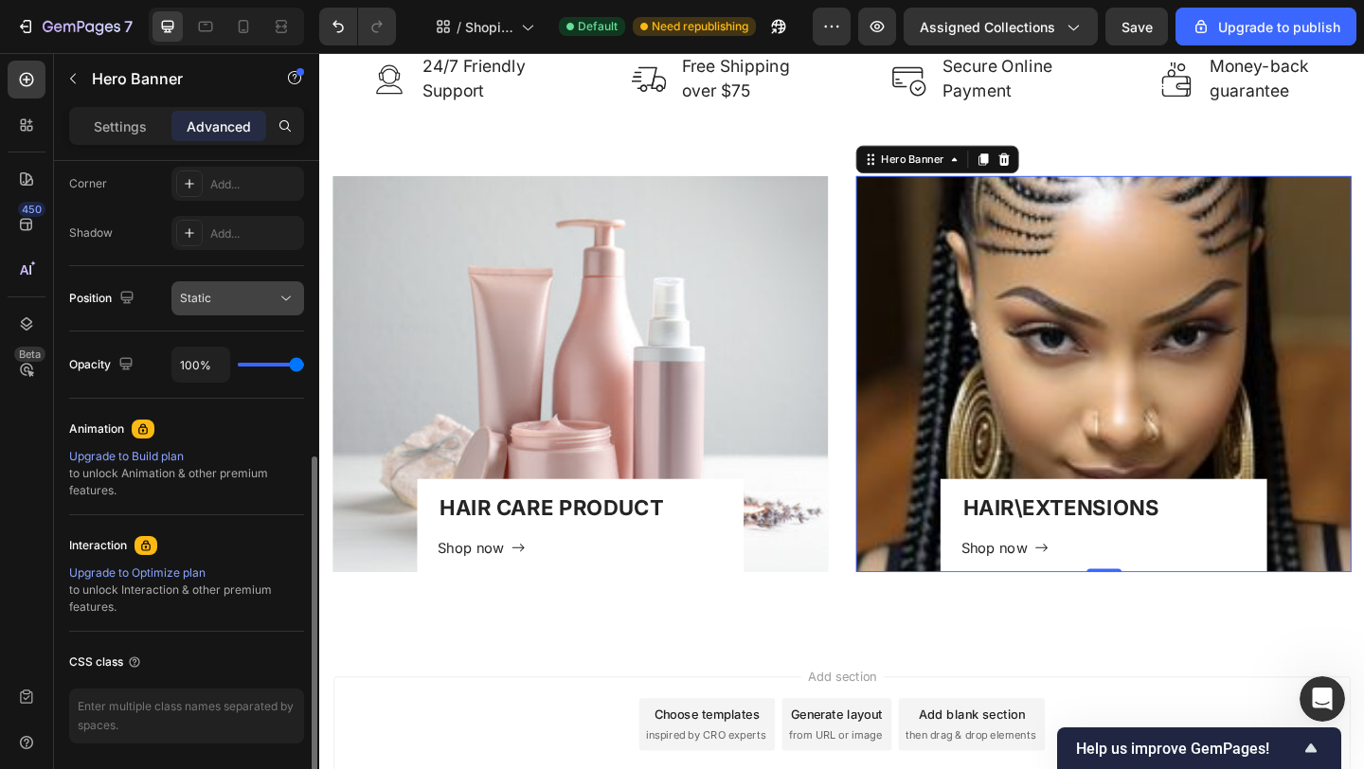
click at [284, 300] on icon at bounding box center [286, 298] width 19 height 19
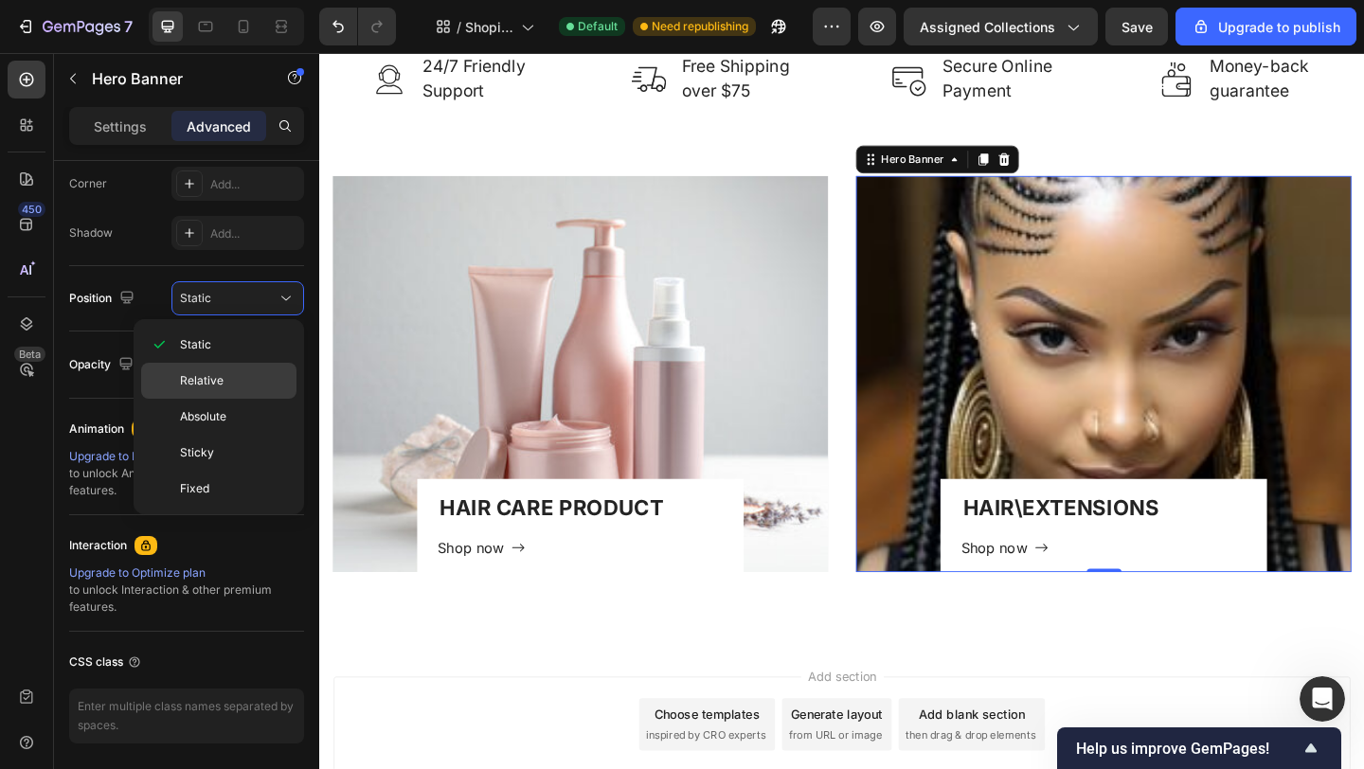
click at [228, 383] on p "Relative" at bounding box center [234, 380] width 108 height 17
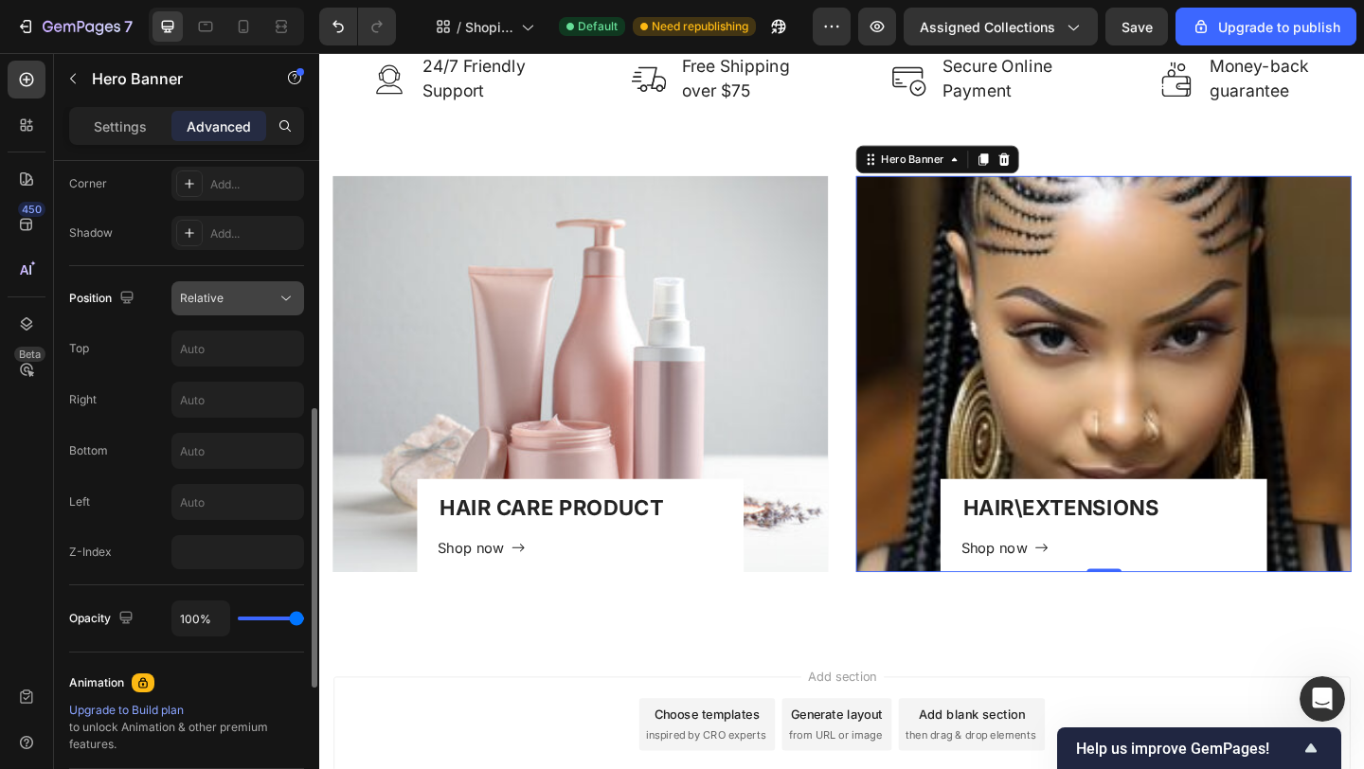
click at [285, 297] on icon at bounding box center [286, 298] width 19 height 19
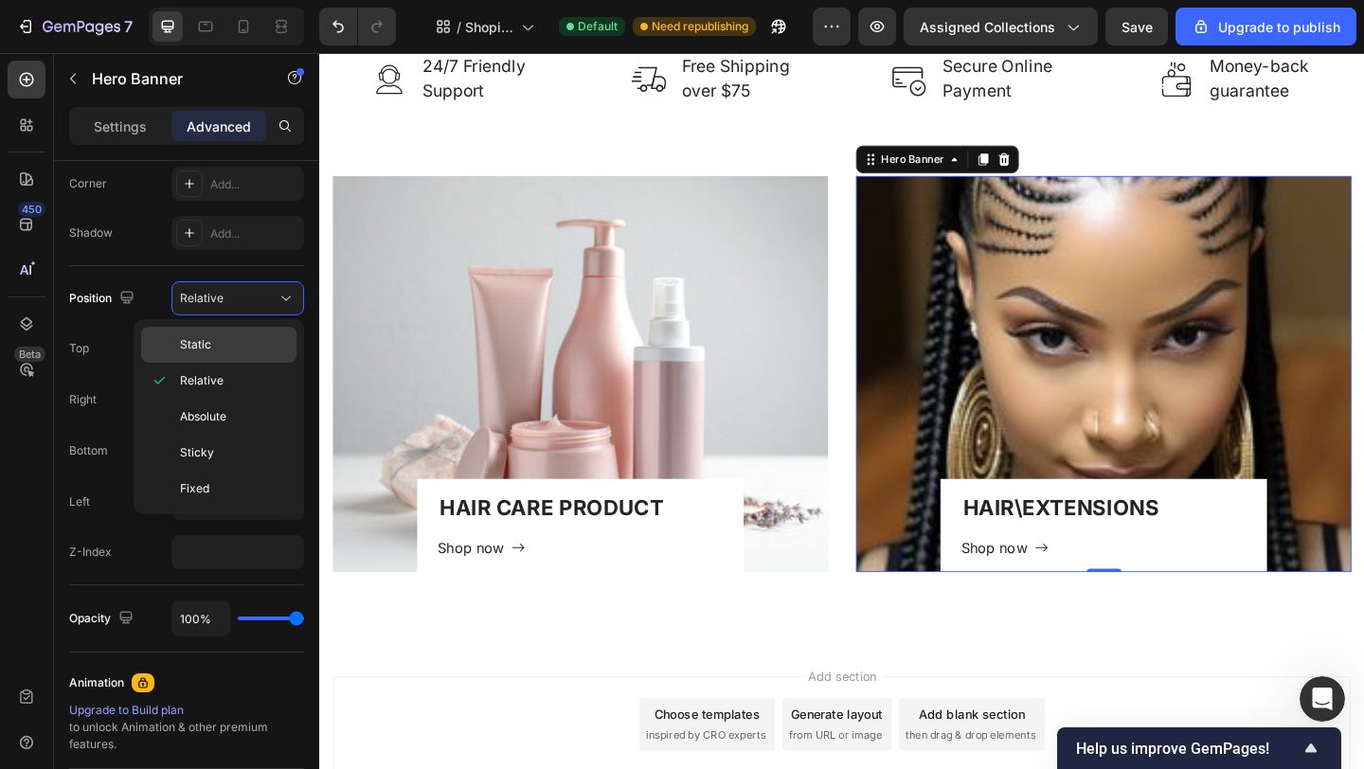
click at [219, 414] on span "Absolute" at bounding box center [203, 416] width 46 height 17
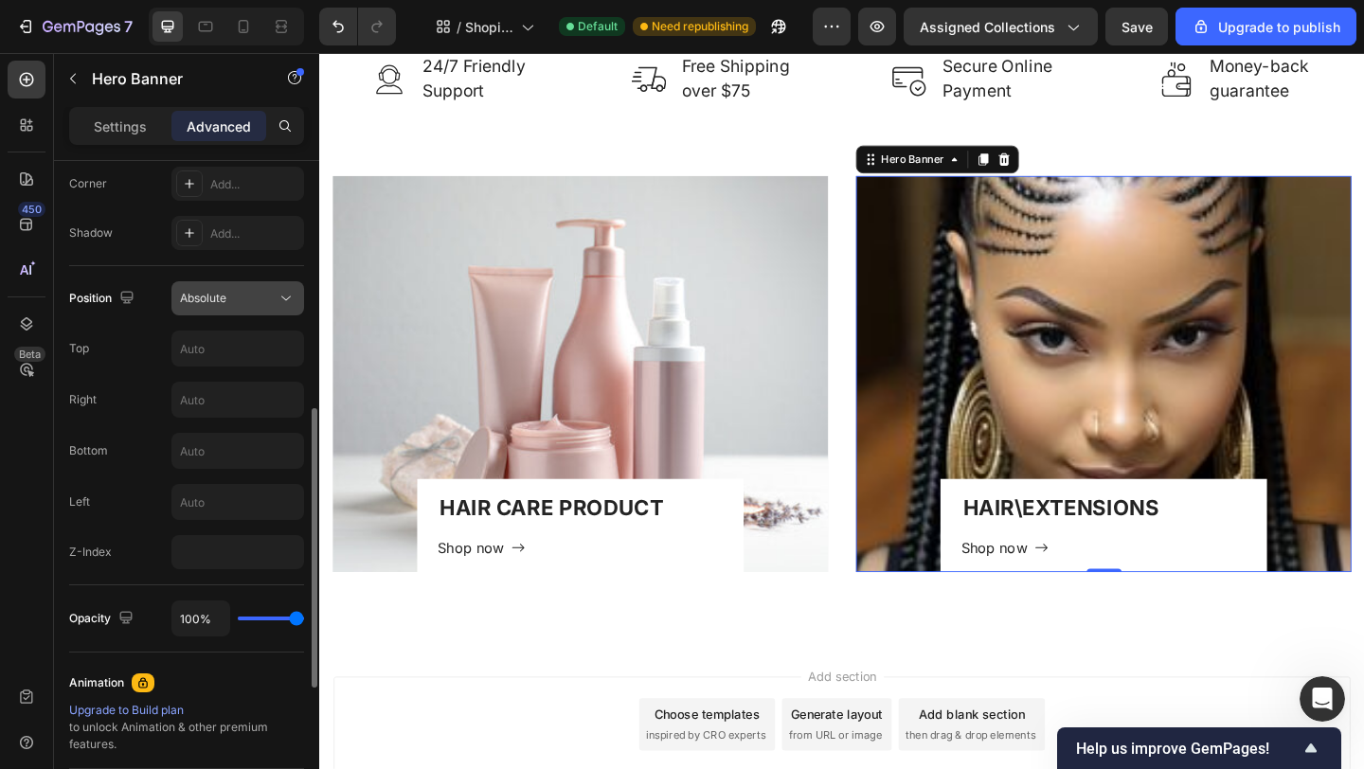
click at [283, 297] on icon at bounding box center [285, 298] width 9 height 5
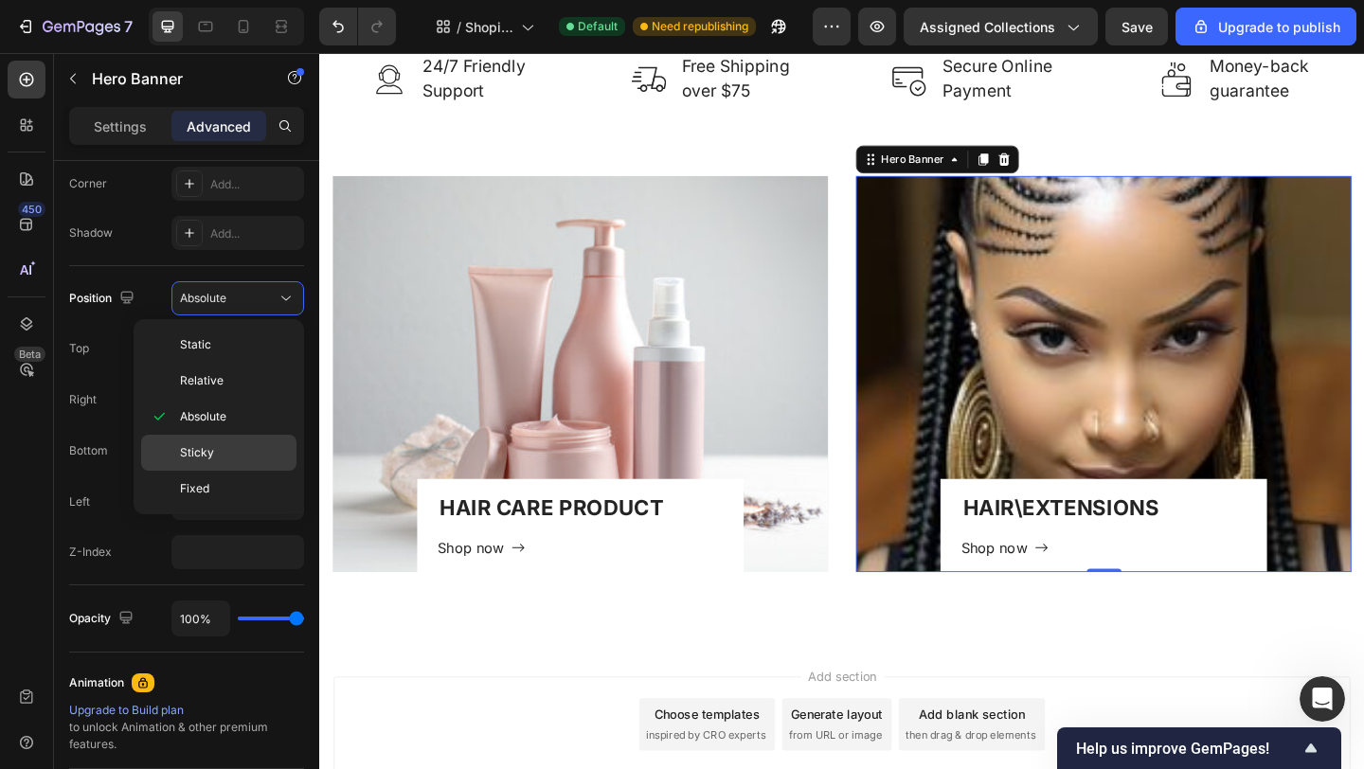
click at [212, 458] on p "Sticky" at bounding box center [234, 452] width 108 height 17
type input "0"
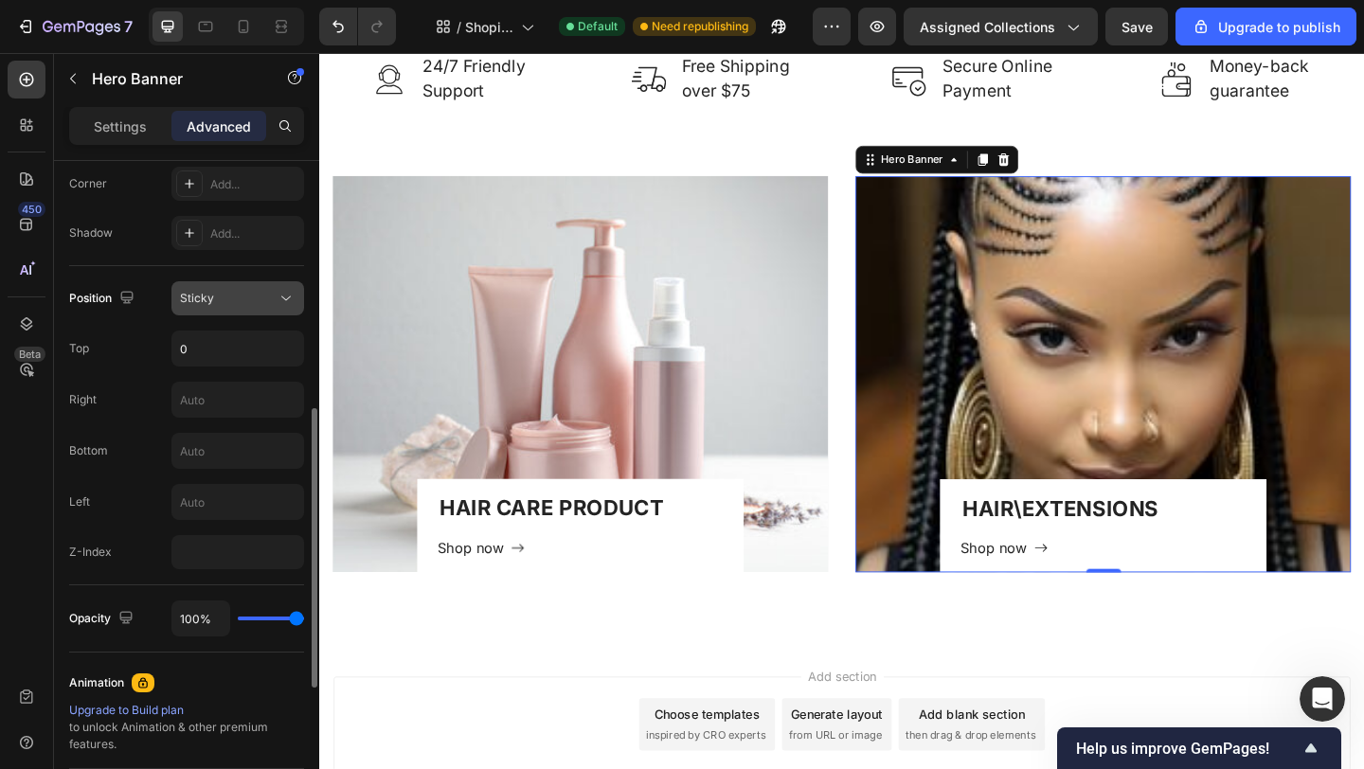
click at [287, 294] on icon at bounding box center [286, 298] width 19 height 19
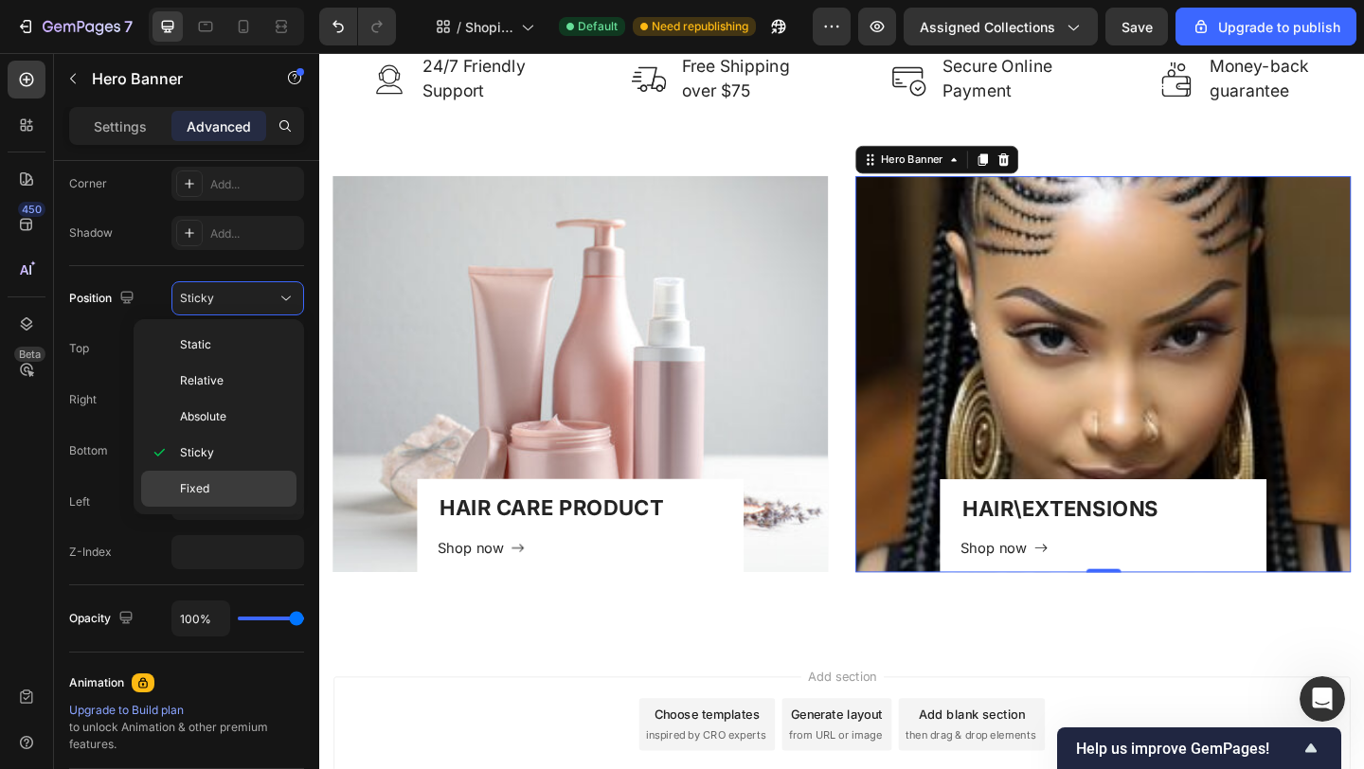
click at [203, 489] on span "Fixed" at bounding box center [194, 488] width 29 height 17
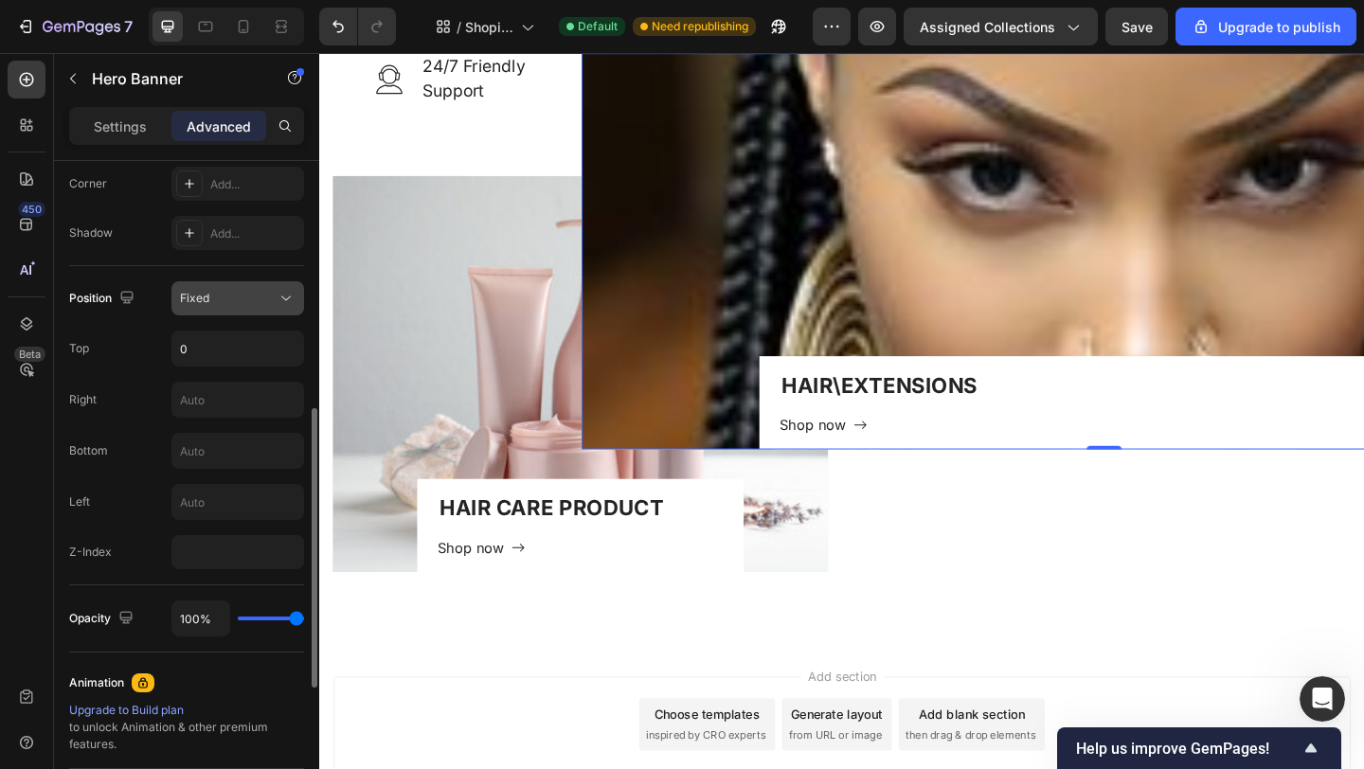
click at [273, 295] on div "Fixed" at bounding box center [228, 298] width 97 height 17
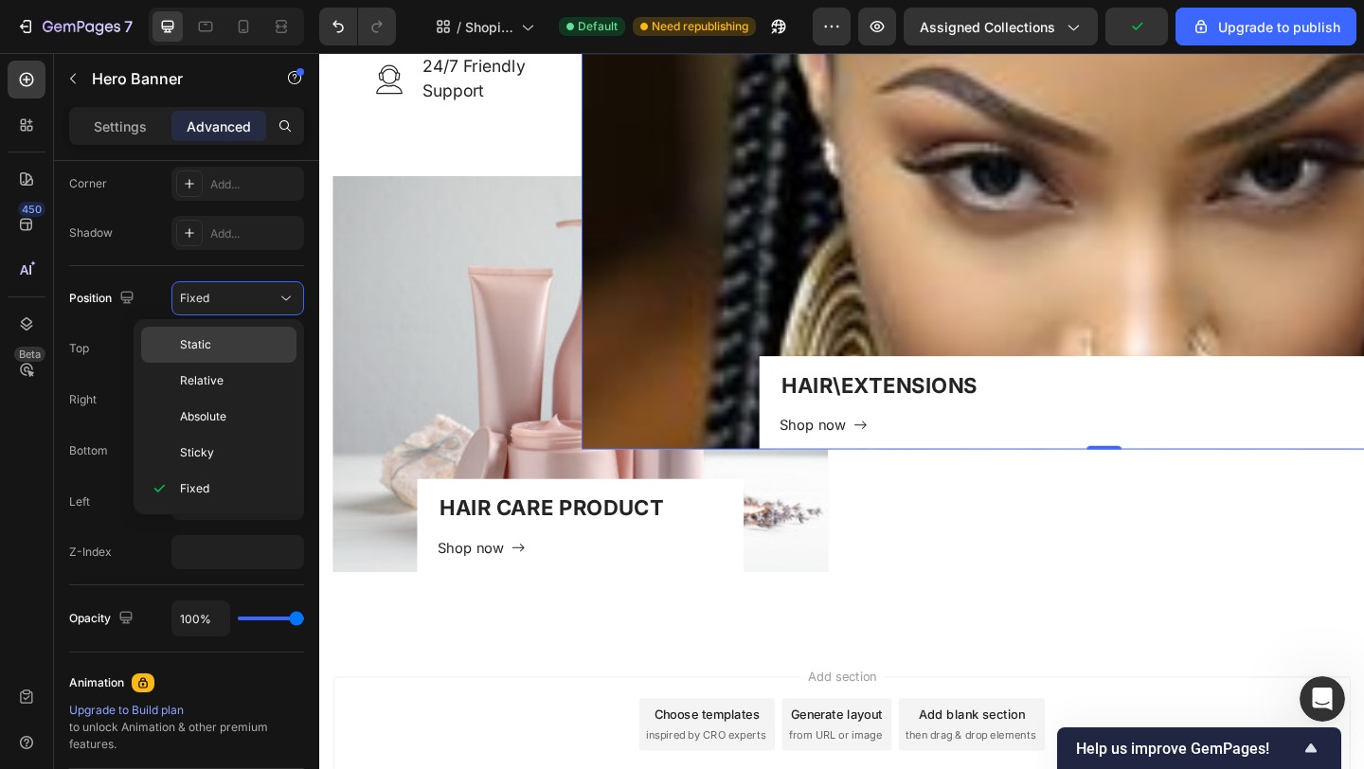
click at [207, 347] on span "Static" at bounding box center [195, 344] width 31 height 17
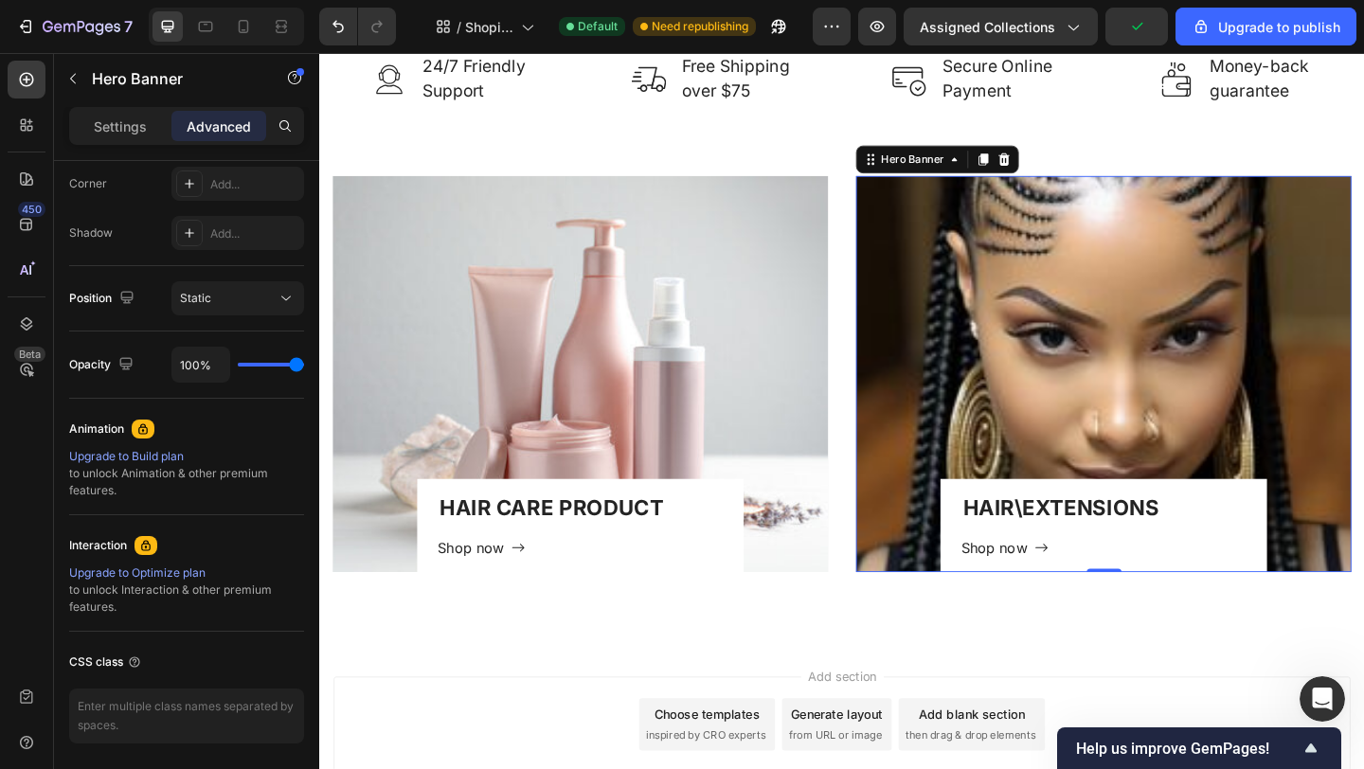
click at [1124, 422] on div "Overlay" at bounding box center [1172, 402] width 539 height 431
click at [111, 128] on p "Settings" at bounding box center [120, 126] width 53 height 20
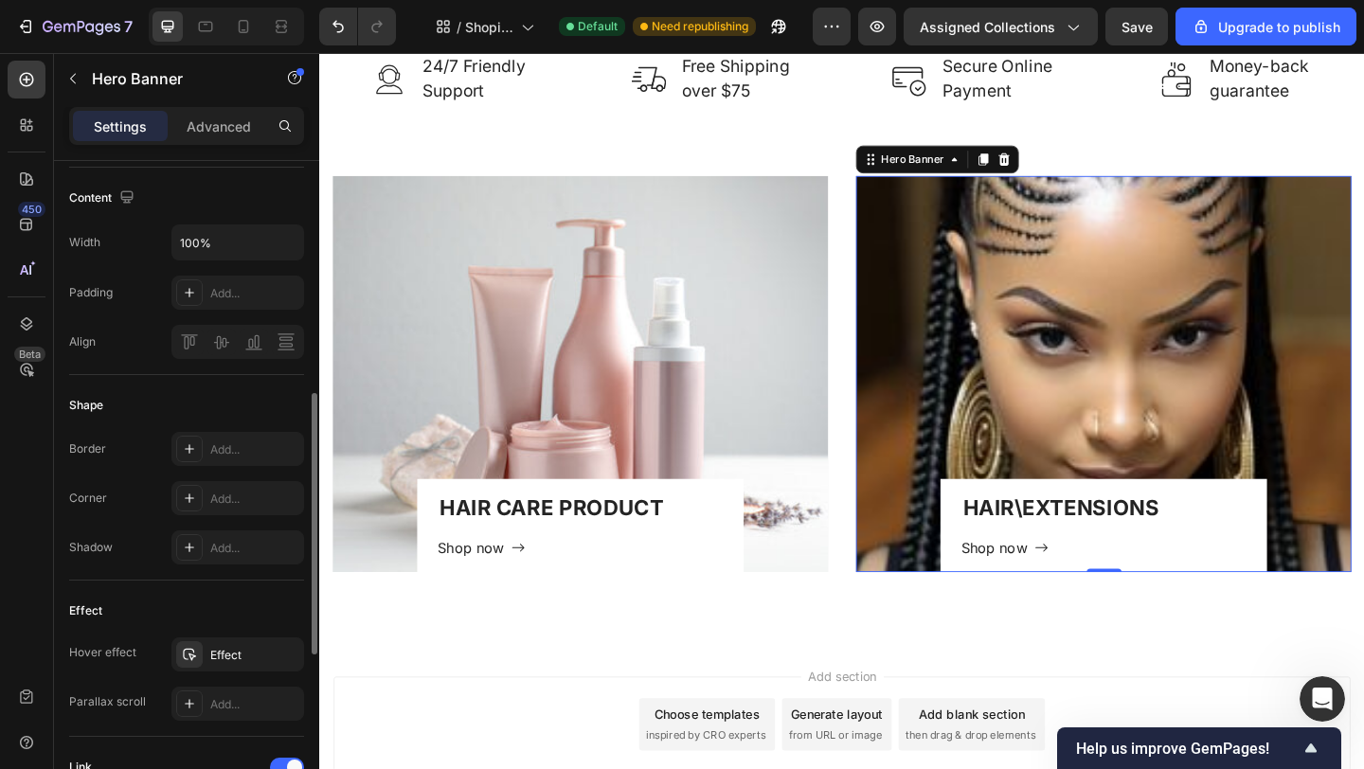
scroll to position [247, 0]
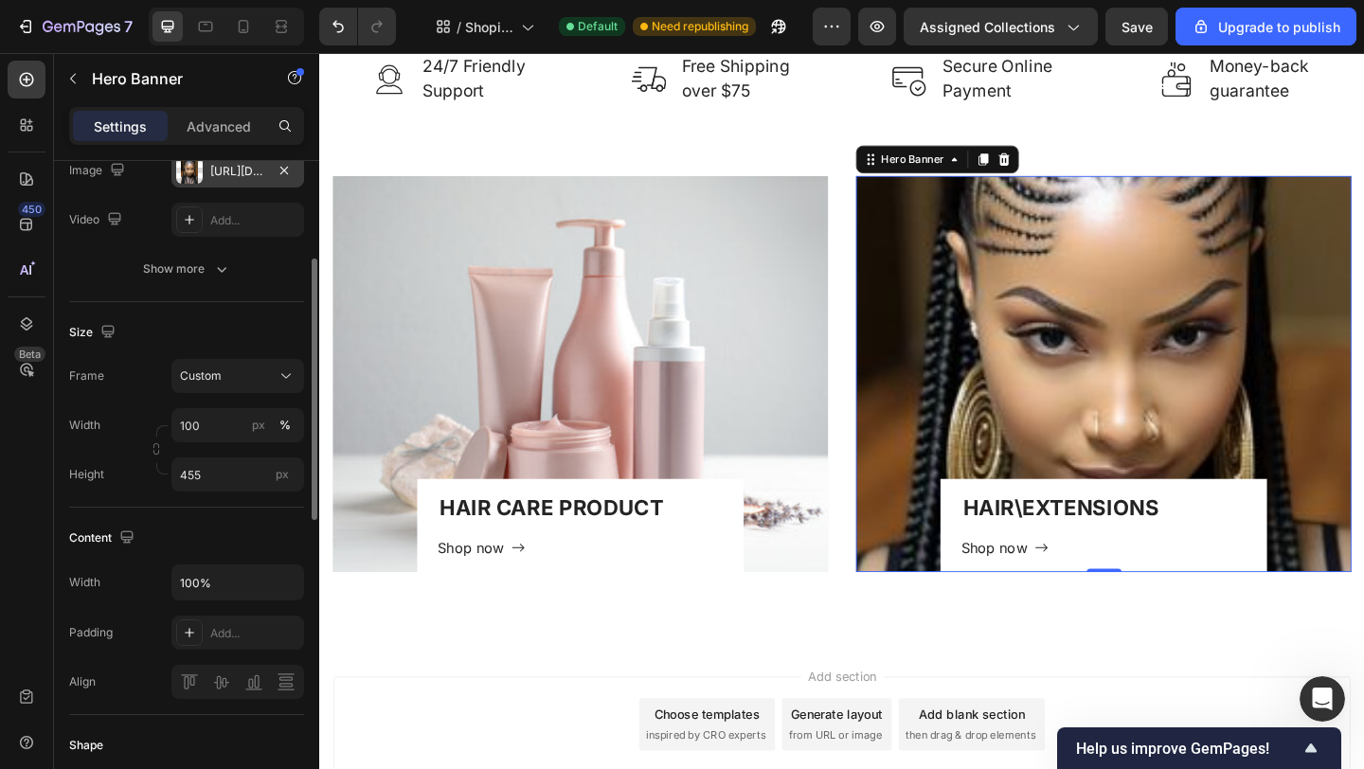
click at [239, 172] on div "[URL][DOMAIN_NAME]" at bounding box center [237, 171] width 55 height 17
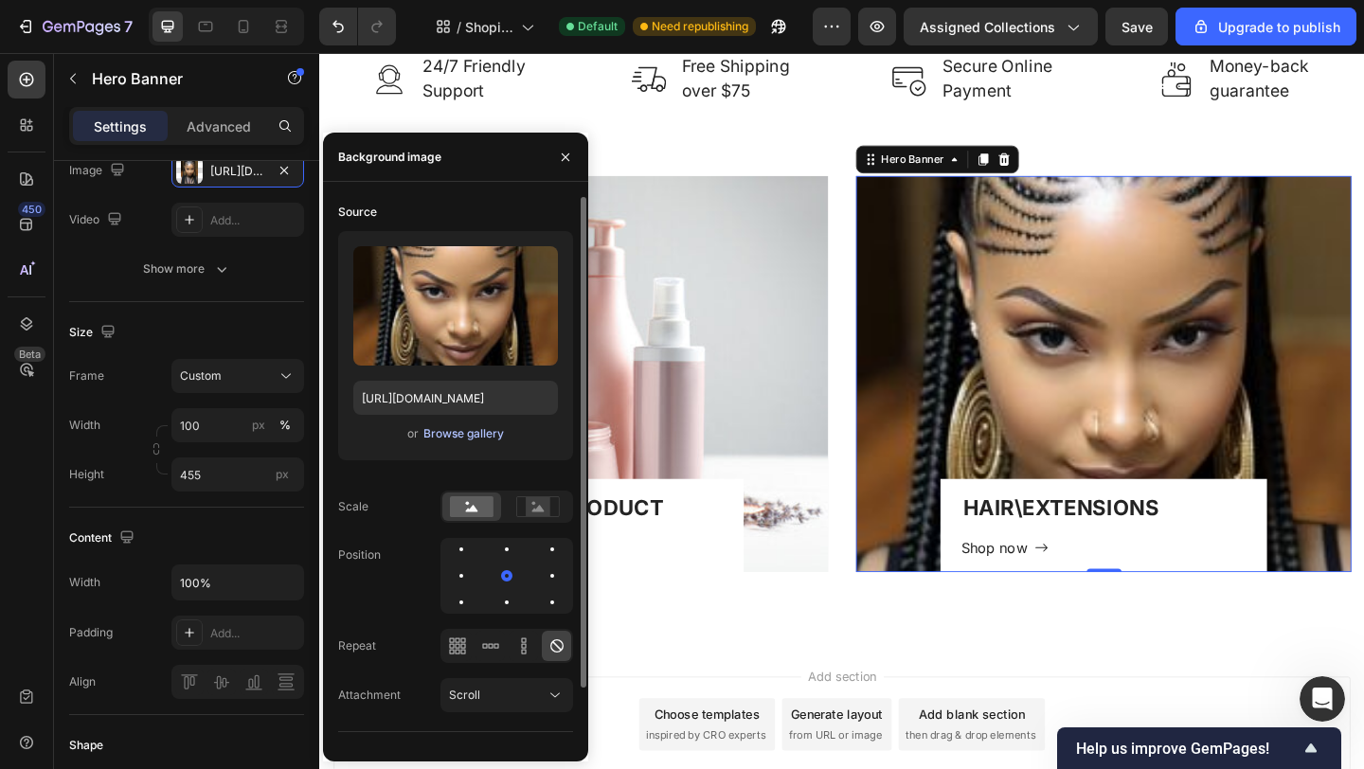
click at [433, 436] on div "Browse gallery" at bounding box center [463, 433] width 81 height 17
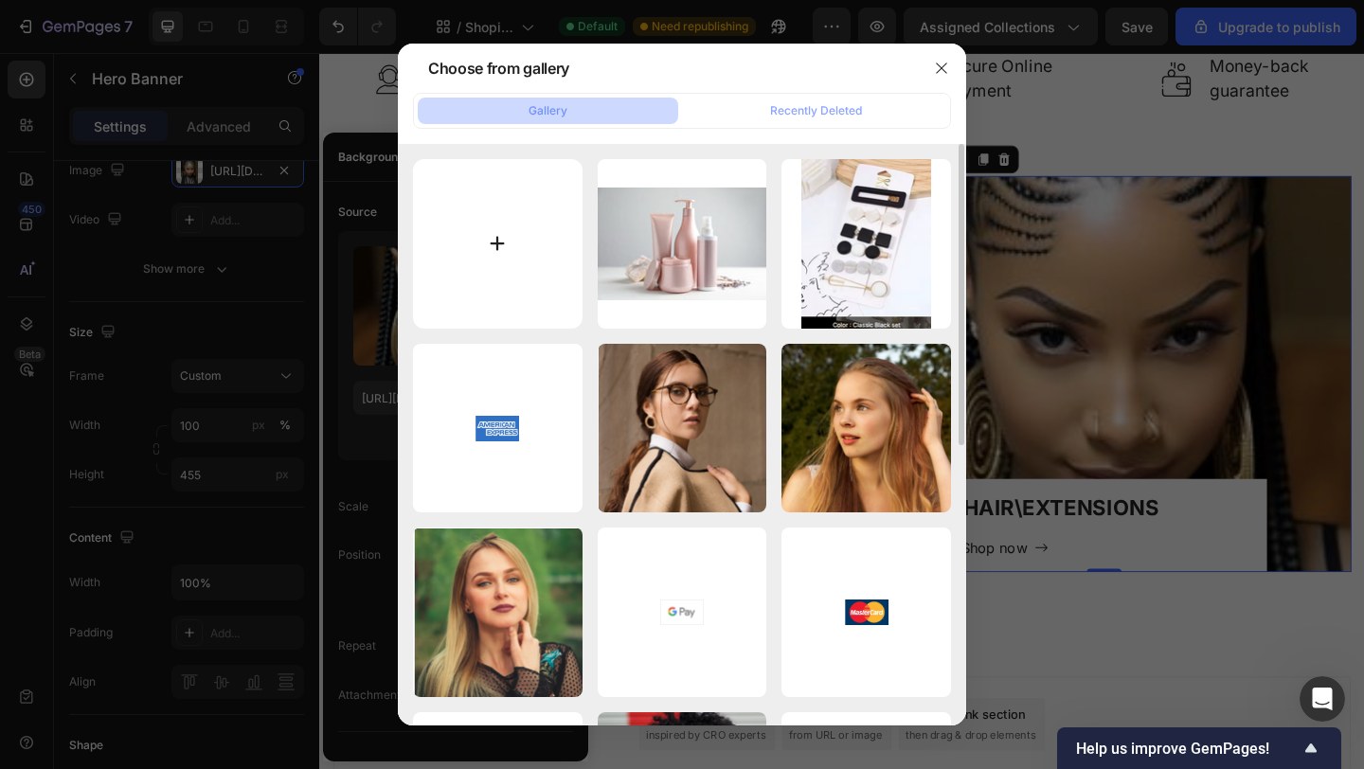
click at [493, 242] on input "file" at bounding box center [498, 244] width 170 height 170
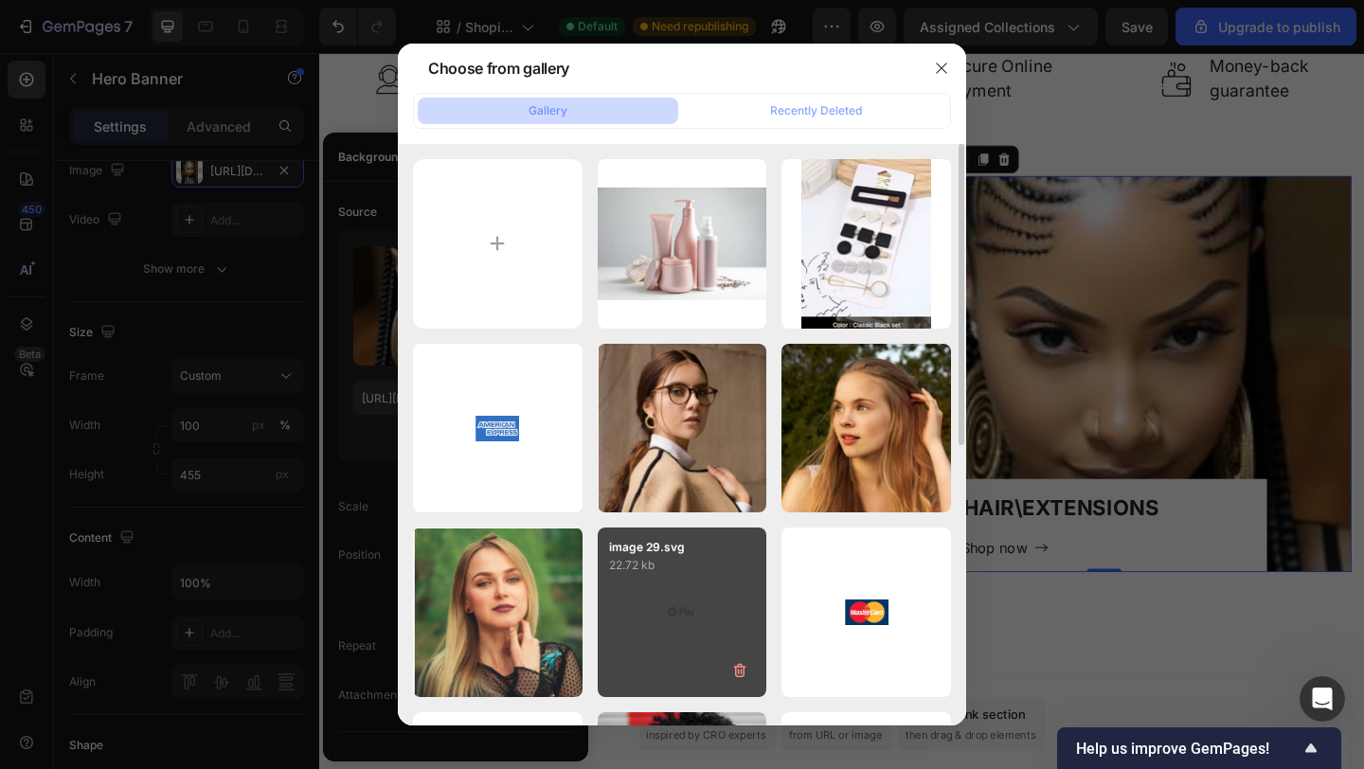
type input "C:\fakepath\cc87e3d4231d2ee7b22eda6fa95e6f84.jpg"
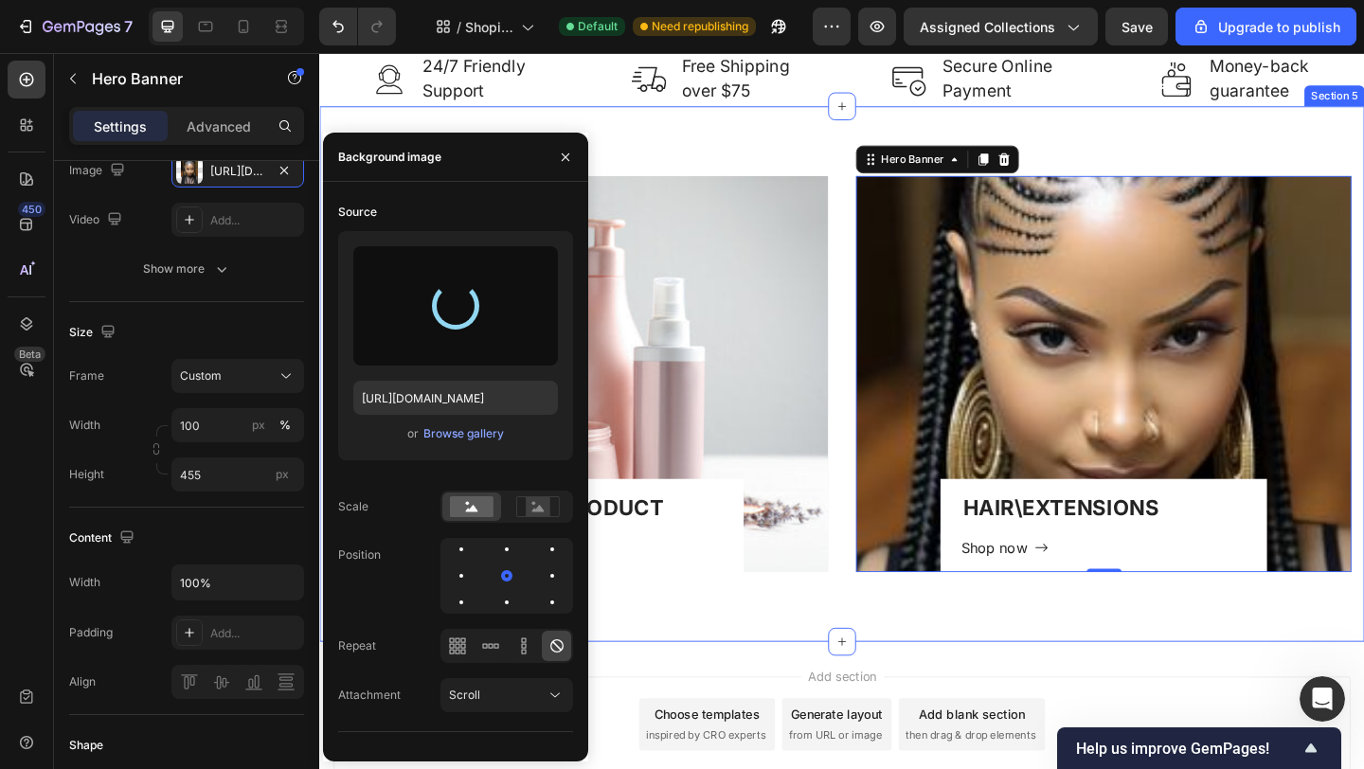
type input "[URL][DOMAIN_NAME]"
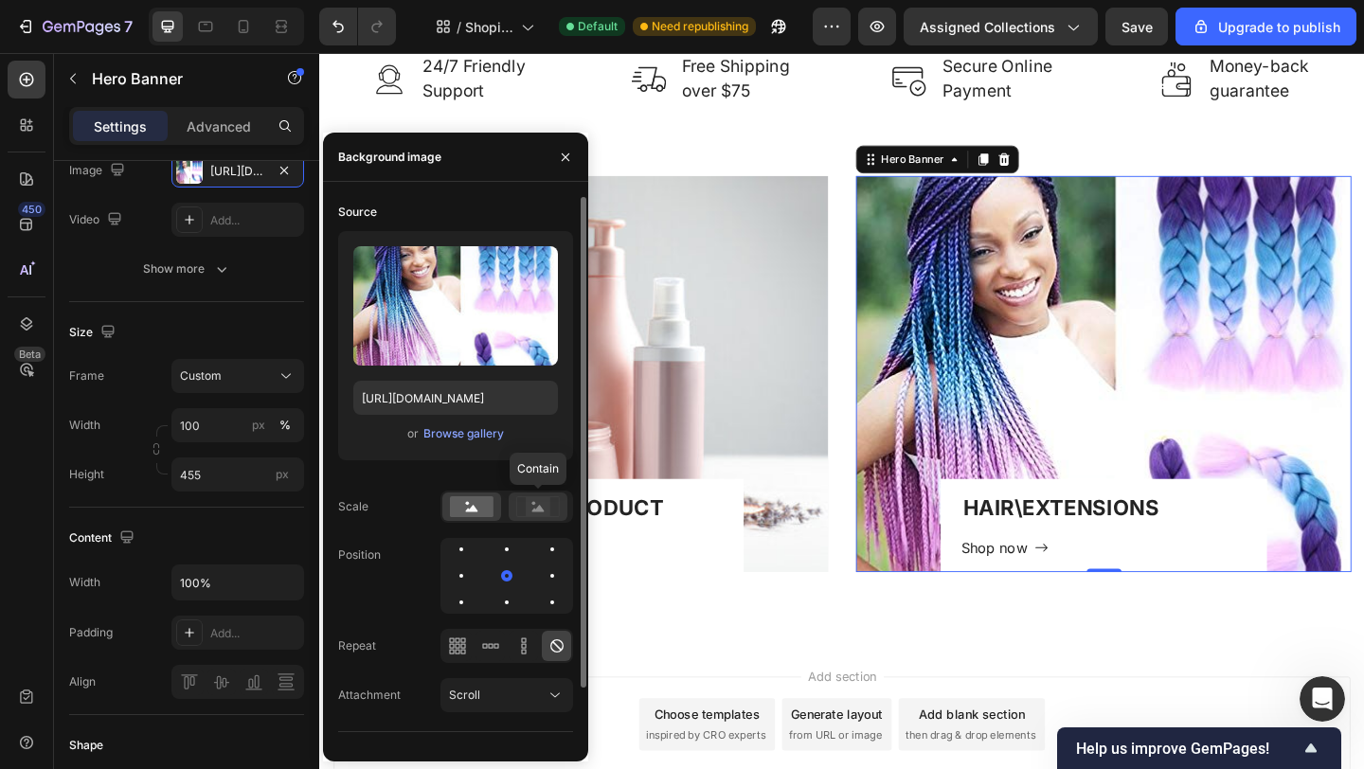
click at [545, 507] on rect at bounding box center [538, 506] width 25 height 19
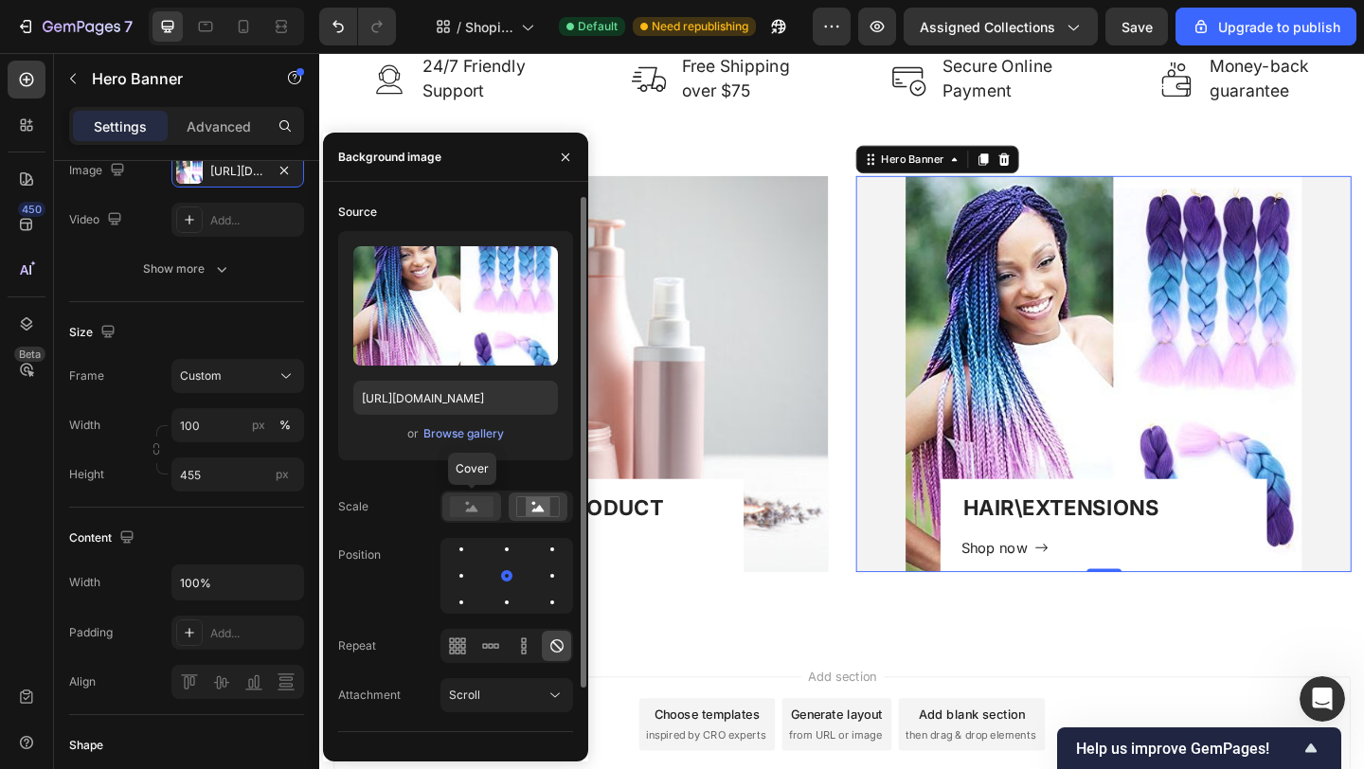
click at [476, 507] on rect at bounding box center [472, 506] width 44 height 21
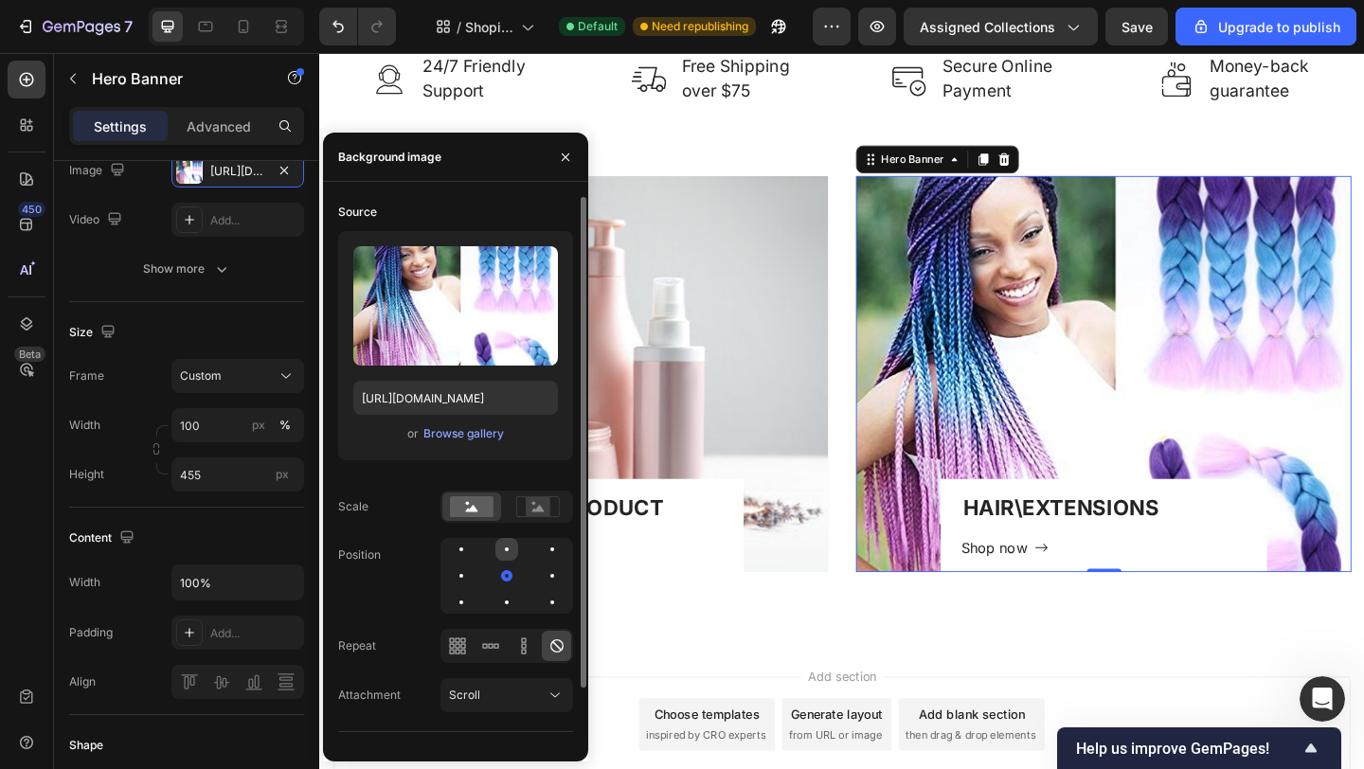
click at [510, 550] on div at bounding box center [506, 549] width 23 height 23
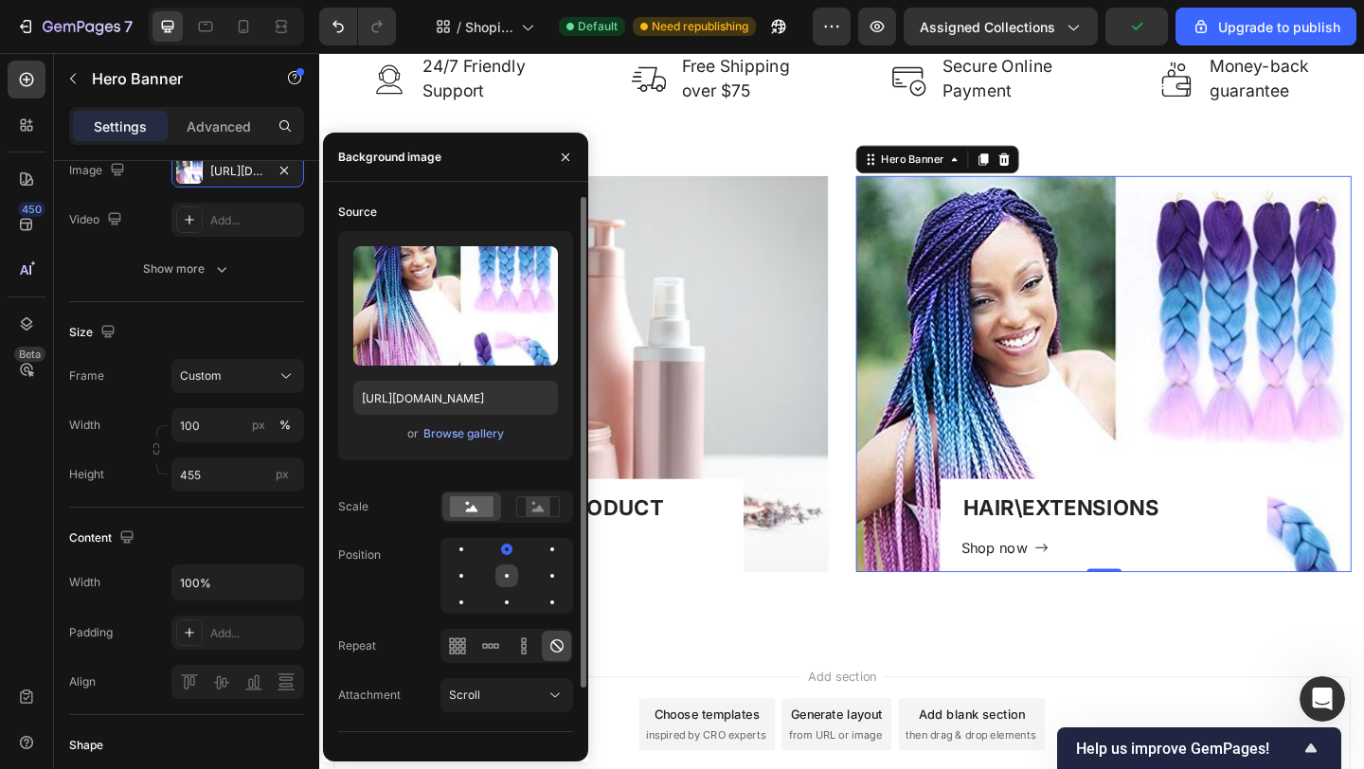
click at [505, 575] on div at bounding box center [507, 576] width 4 height 4
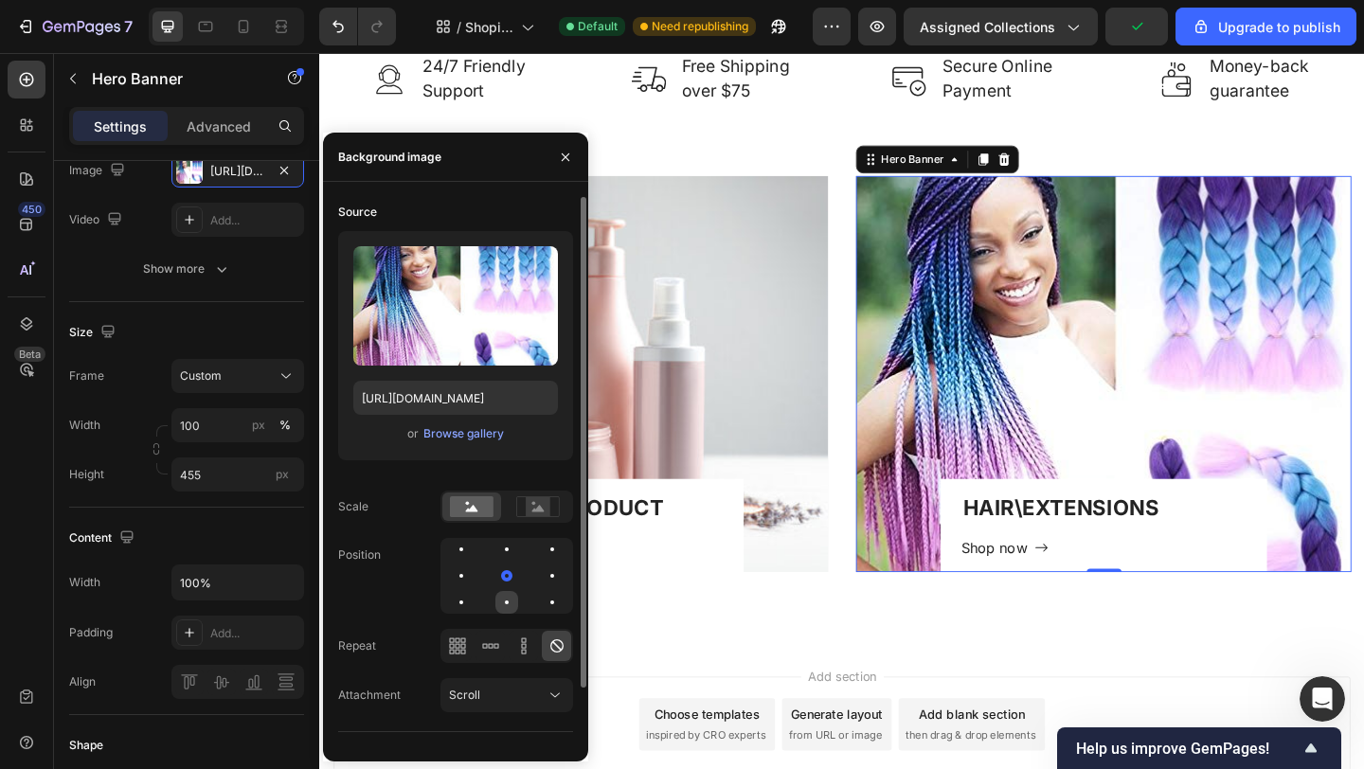
click at [510, 599] on div at bounding box center [506, 602] width 23 height 23
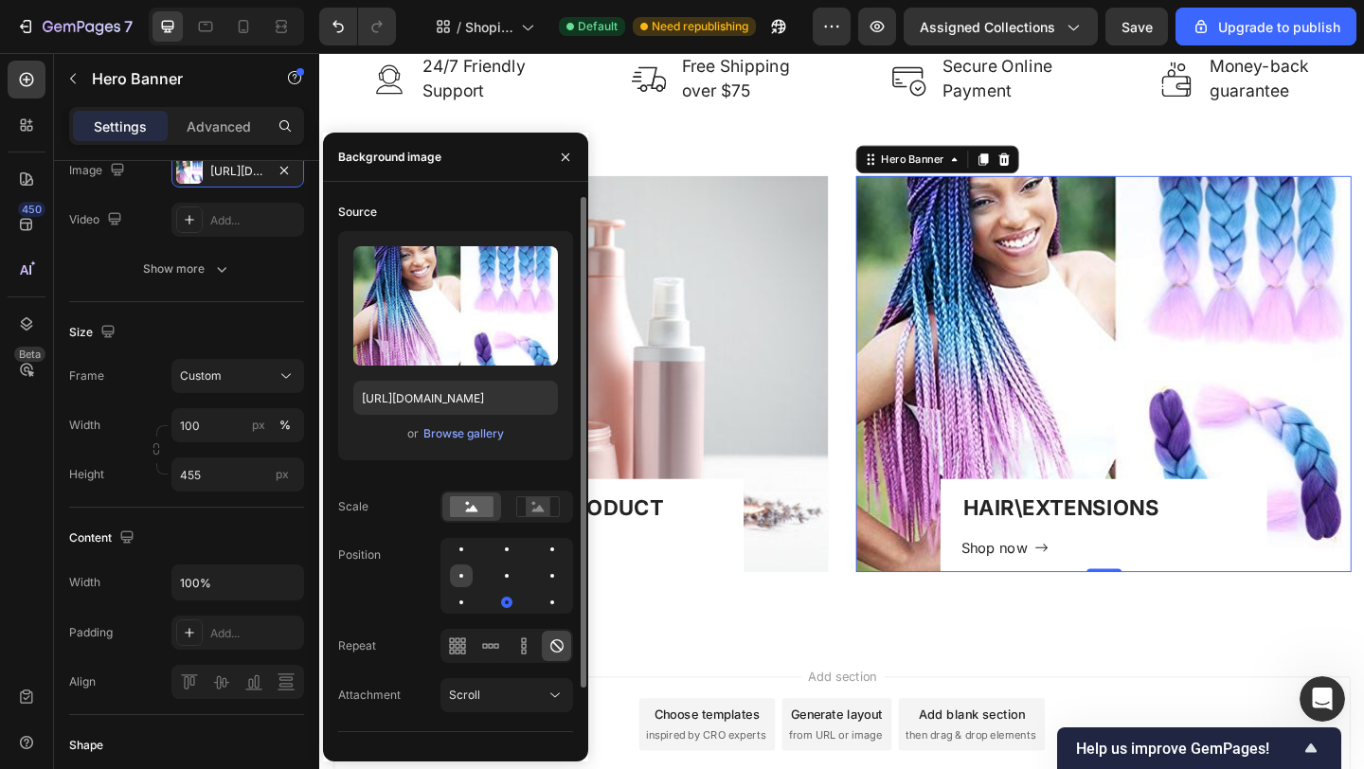
click at [467, 578] on div at bounding box center [461, 575] width 23 height 23
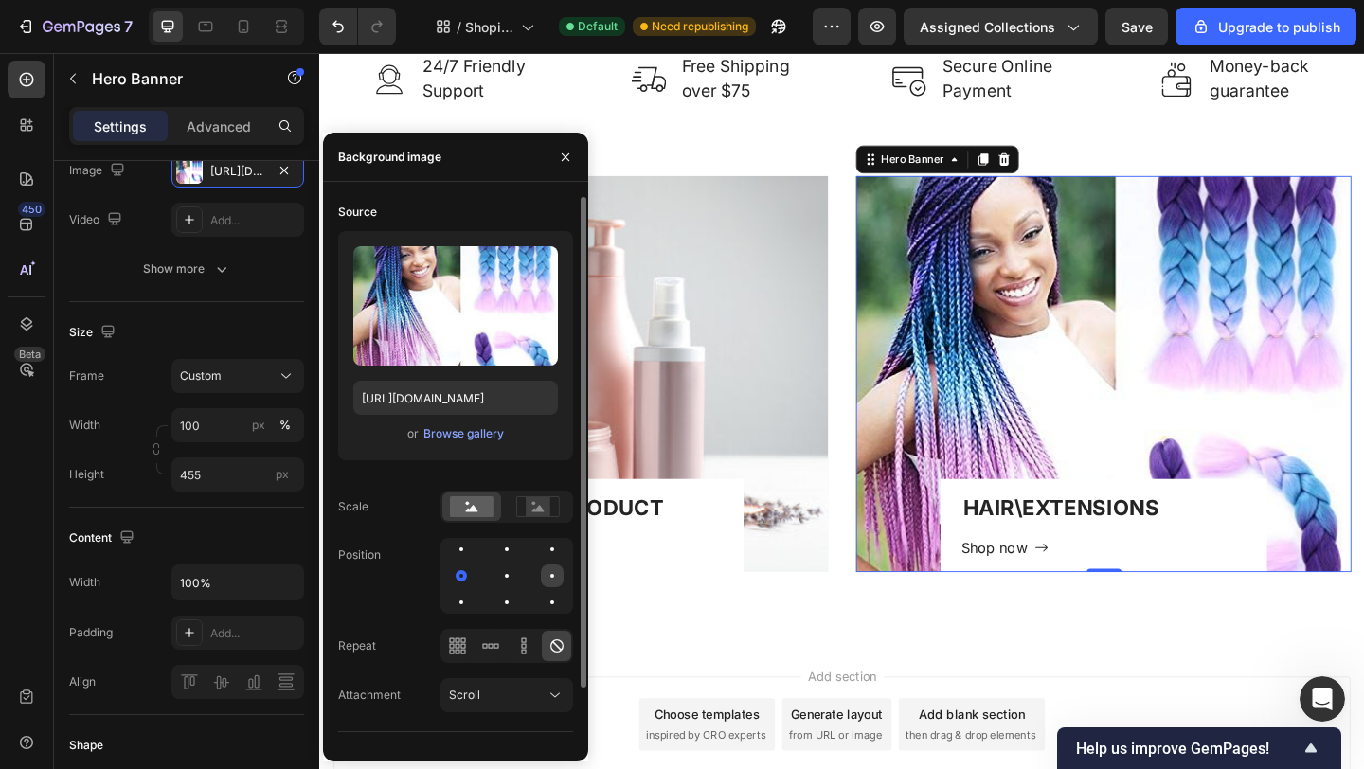
click at [552, 574] on div at bounding box center [552, 576] width 4 height 4
click at [509, 575] on div at bounding box center [506, 575] width 23 height 23
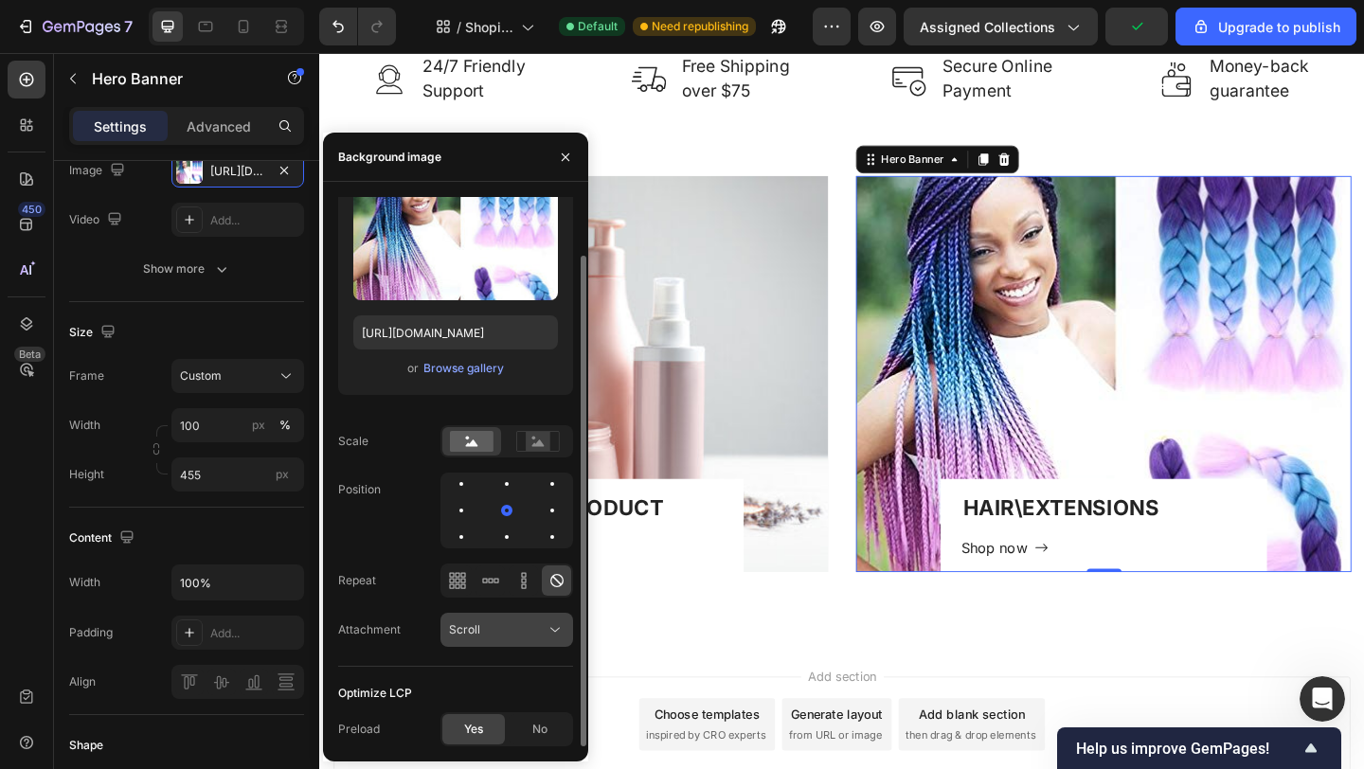
click at [546, 633] on icon at bounding box center [555, 629] width 19 height 19
click at [367, 527] on div "Position" at bounding box center [455, 511] width 235 height 76
click at [457, 364] on div "Browse gallery" at bounding box center [463, 368] width 81 height 17
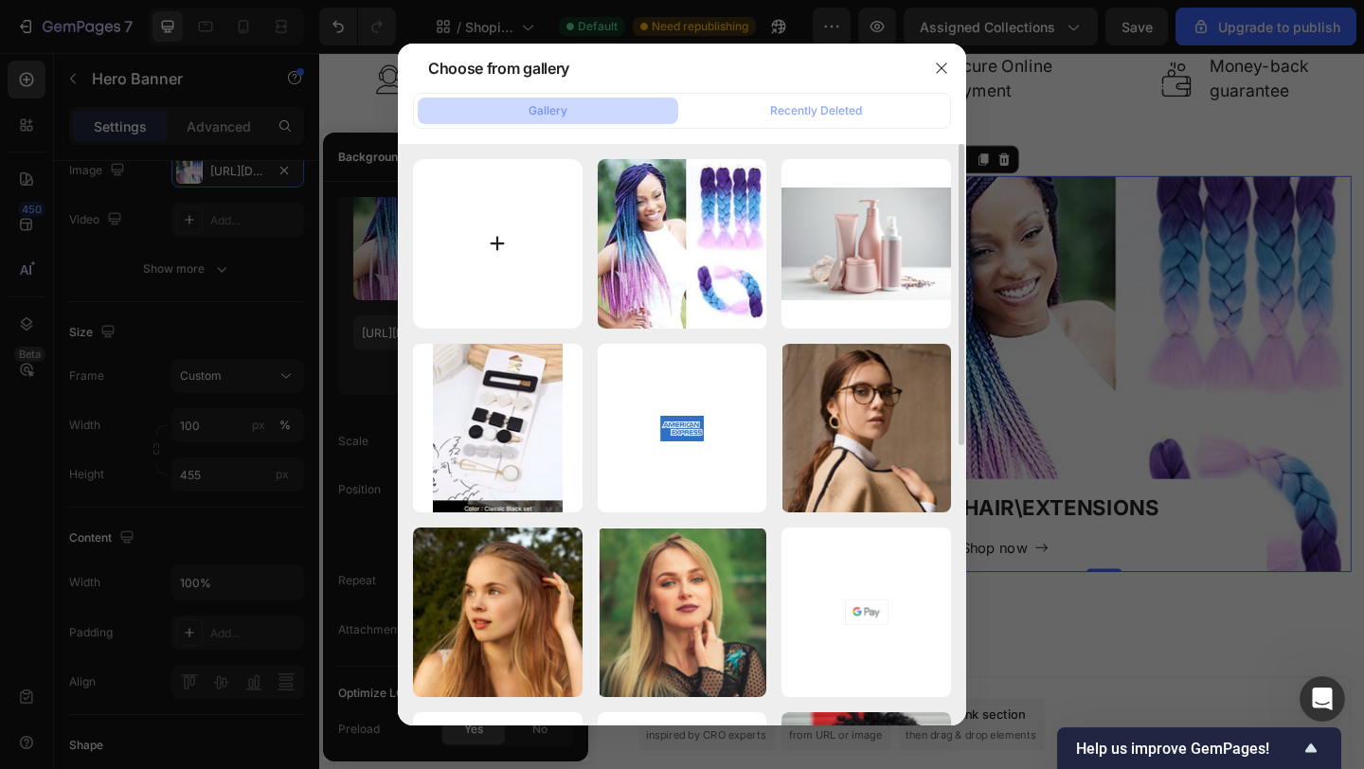
click at [501, 238] on input "file" at bounding box center [498, 244] width 170 height 170
type input "C:\fakepath\360_F_368412117_OlRT5dYcFMJkhmHw11zogpAoZyrCBm0Q.jpg"
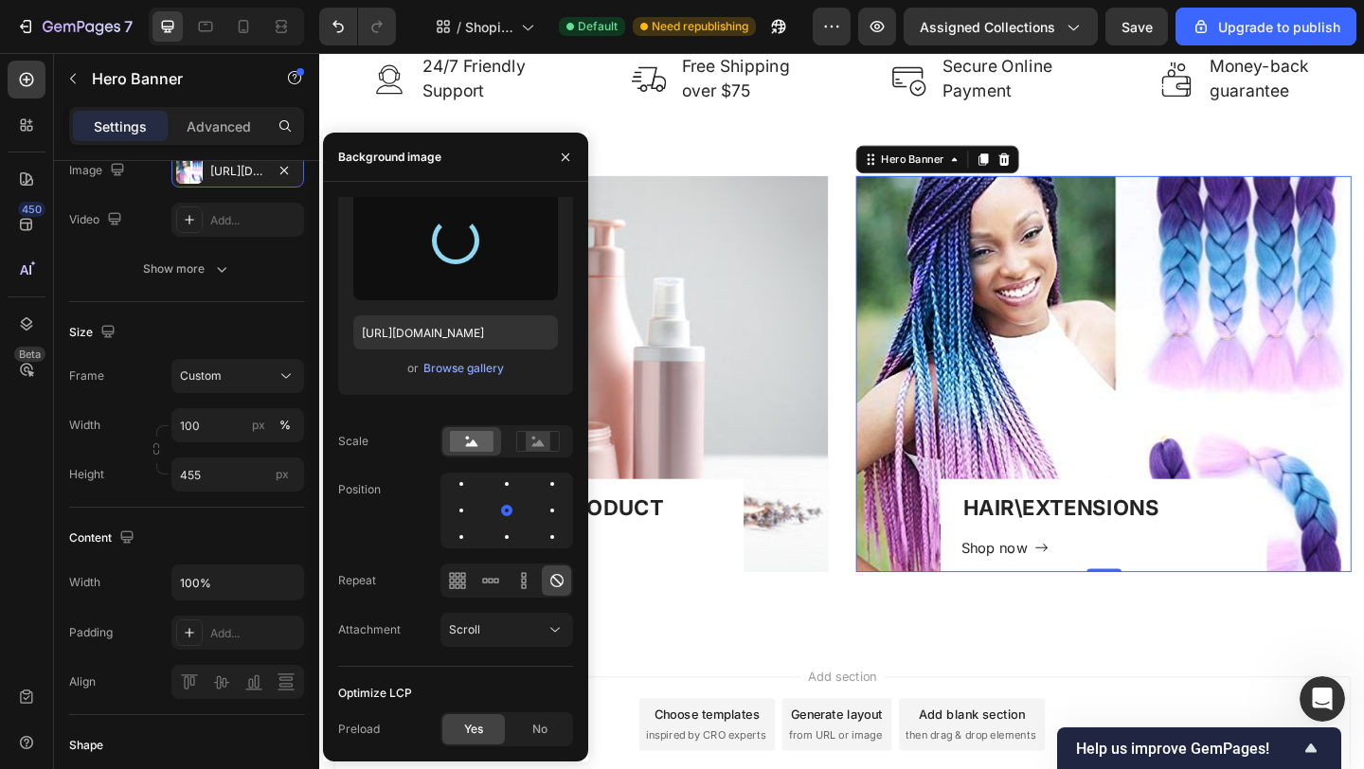
type input "[URL][DOMAIN_NAME]"
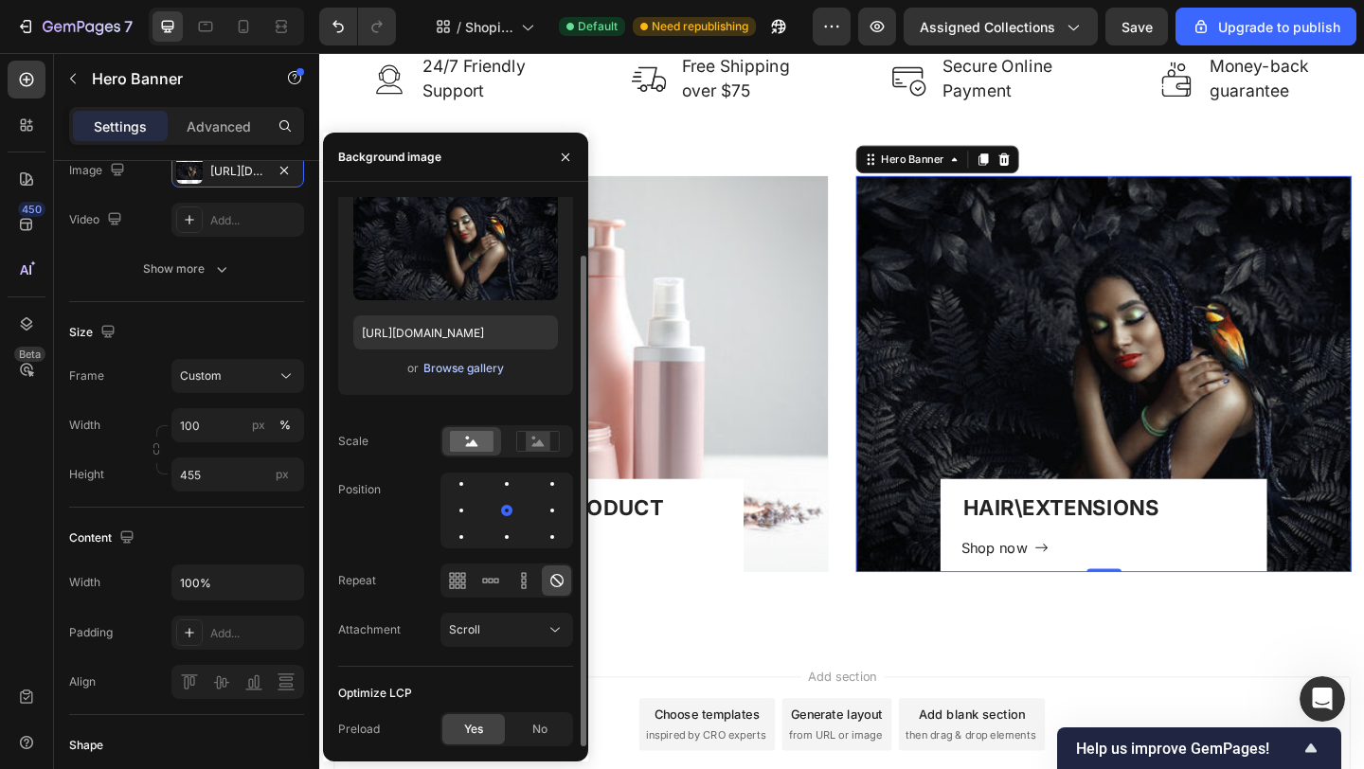
click at [471, 369] on div "Browse gallery" at bounding box center [463, 368] width 81 height 17
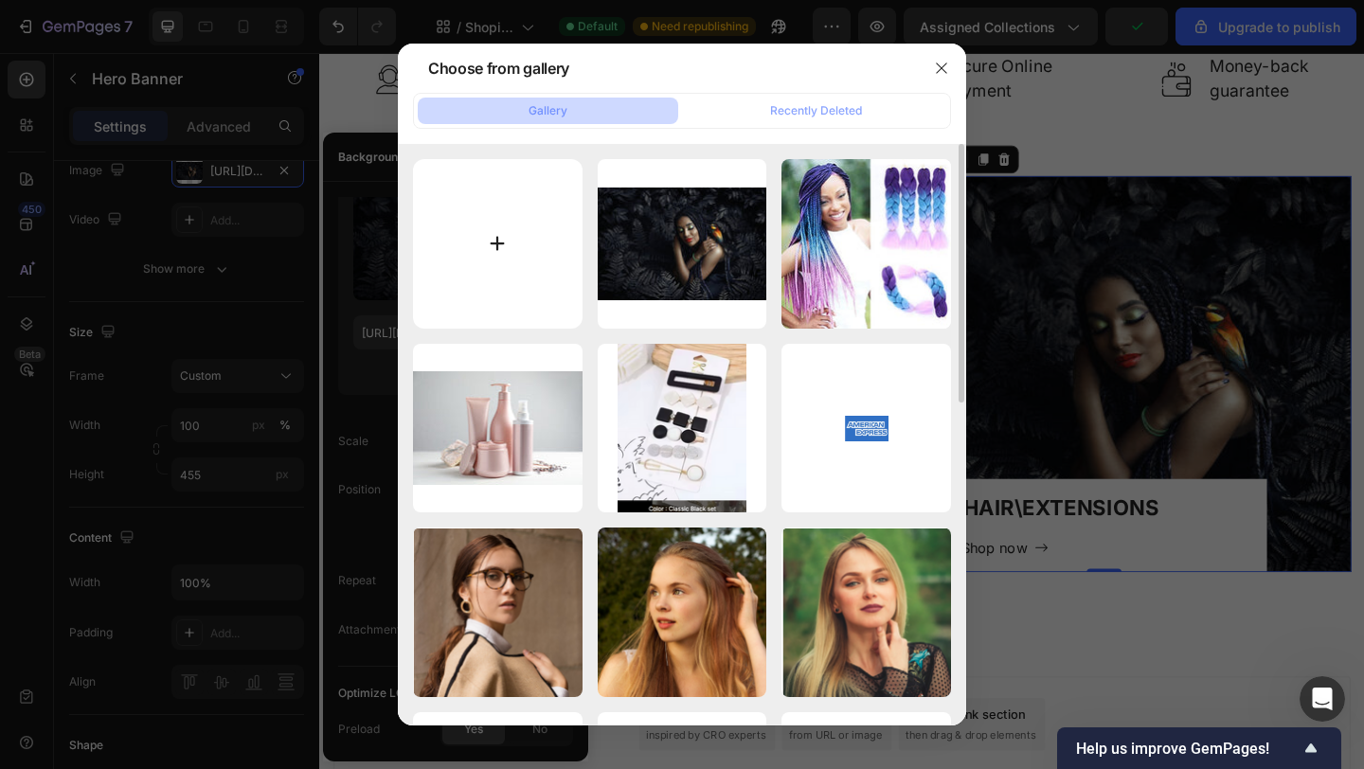
click at [497, 242] on input "file" at bounding box center [498, 244] width 170 height 170
type input "C:\fakepath\braid04.jpg"
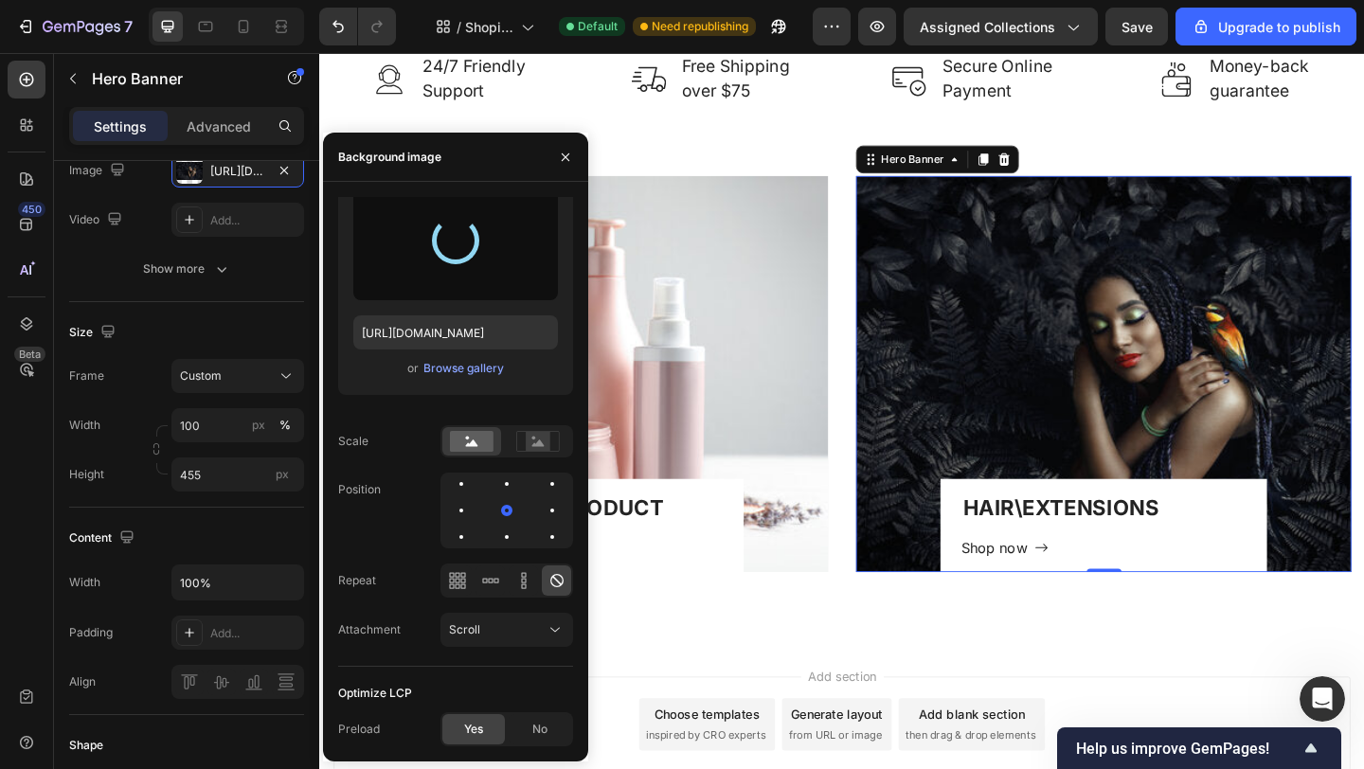
type input "[URL][DOMAIN_NAME]"
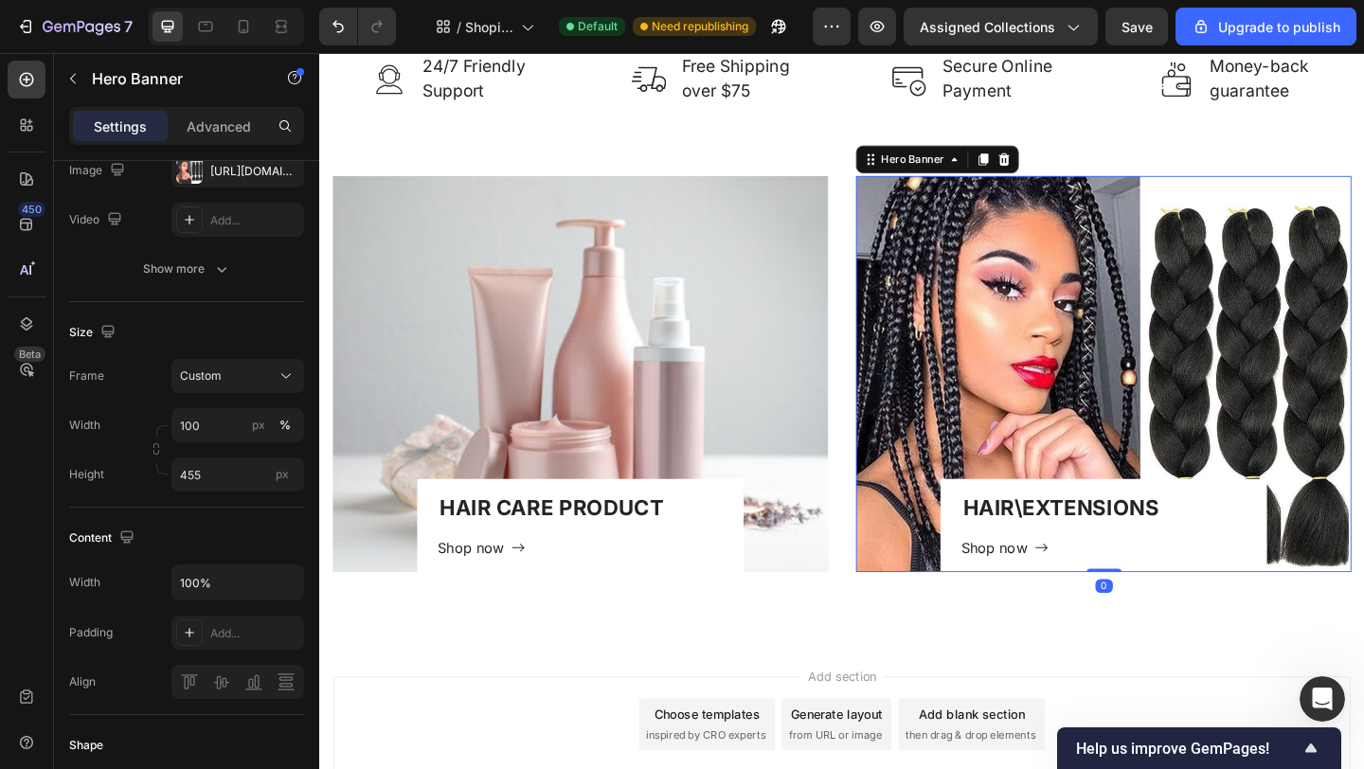
drag, startPoint x: 1165, startPoint y: 612, endPoint x: 1155, endPoint y: 564, distance: 48.3
click at [1155, 564] on div "HAIR\EXTENSIONS Heading Shop now Button Row Hero Banner 0" at bounding box center [1172, 402] width 539 height 431
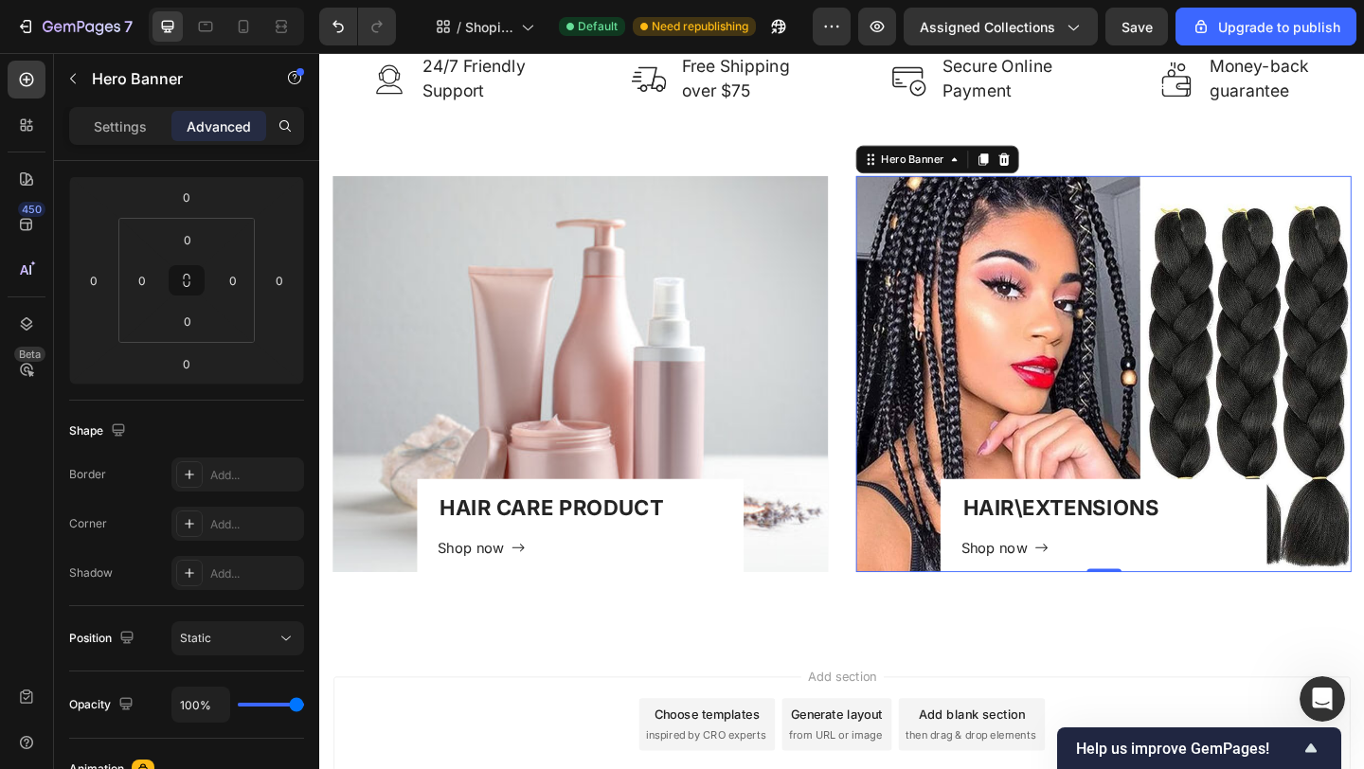
click at [985, 309] on div "Overlay" at bounding box center [1172, 402] width 539 height 431
click at [1085, 371] on div "Overlay" at bounding box center [1172, 402] width 539 height 431
click at [130, 134] on p "Settings" at bounding box center [120, 126] width 53 height 20
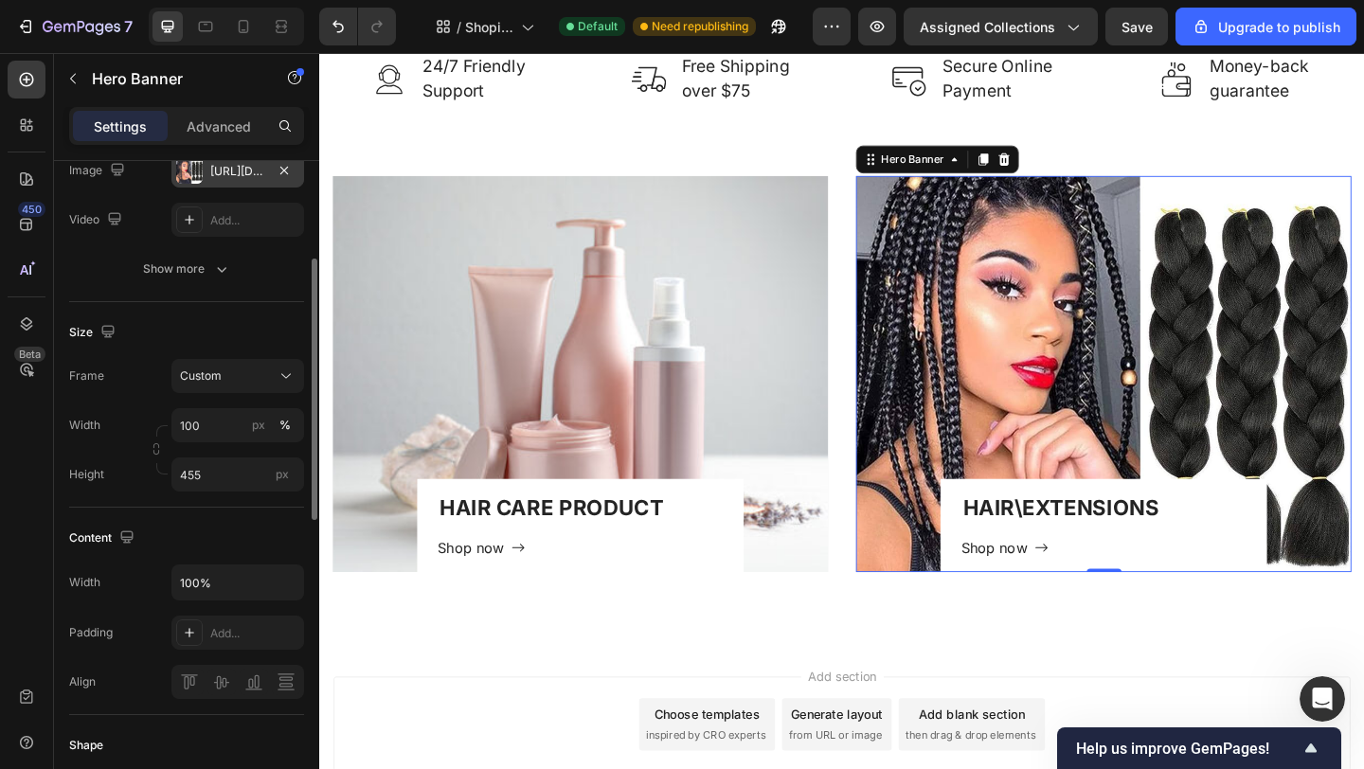
click at [230, 171] on div "[URL][DOMAIN_NAME]" at bounding box center [237, 171] width 55 height 17
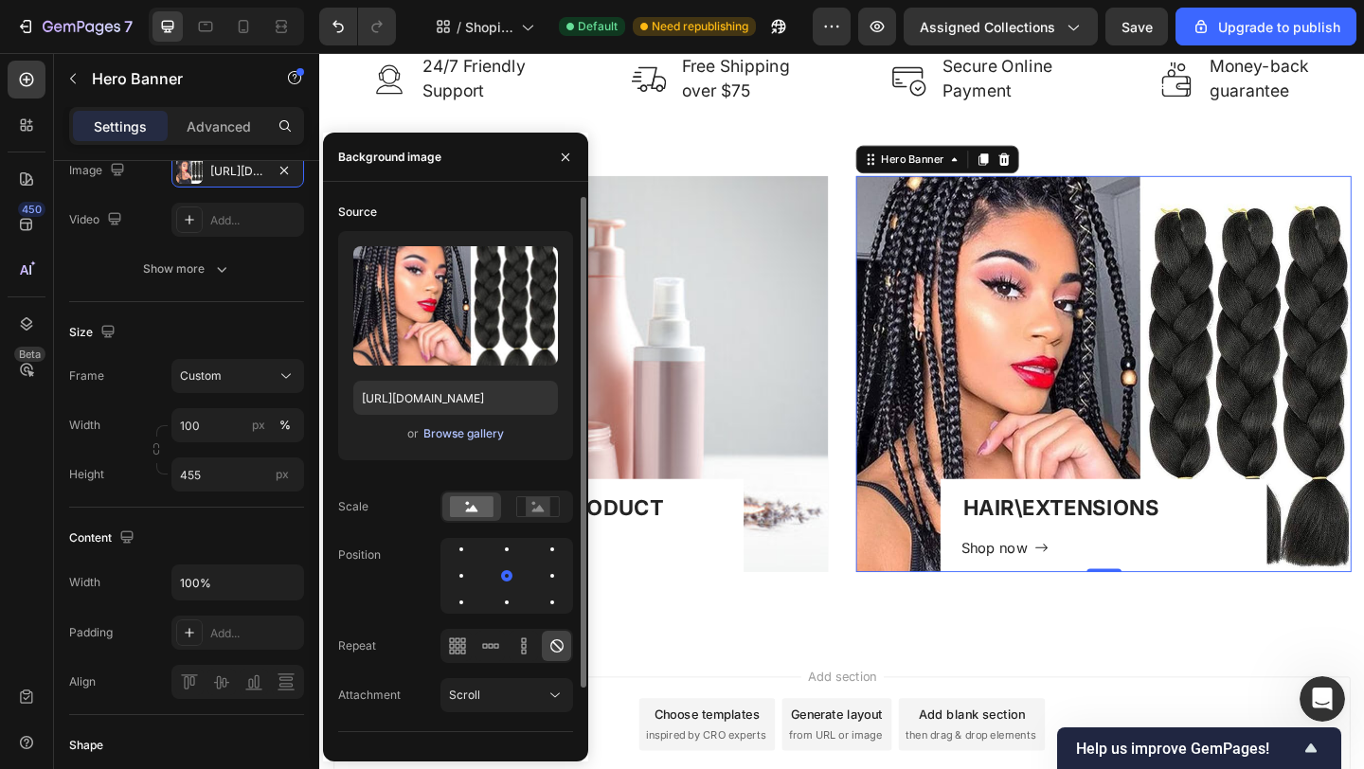
click at [450, 434] on div "Browse gallery" at bounding box center [463, 433] width 81 height 17
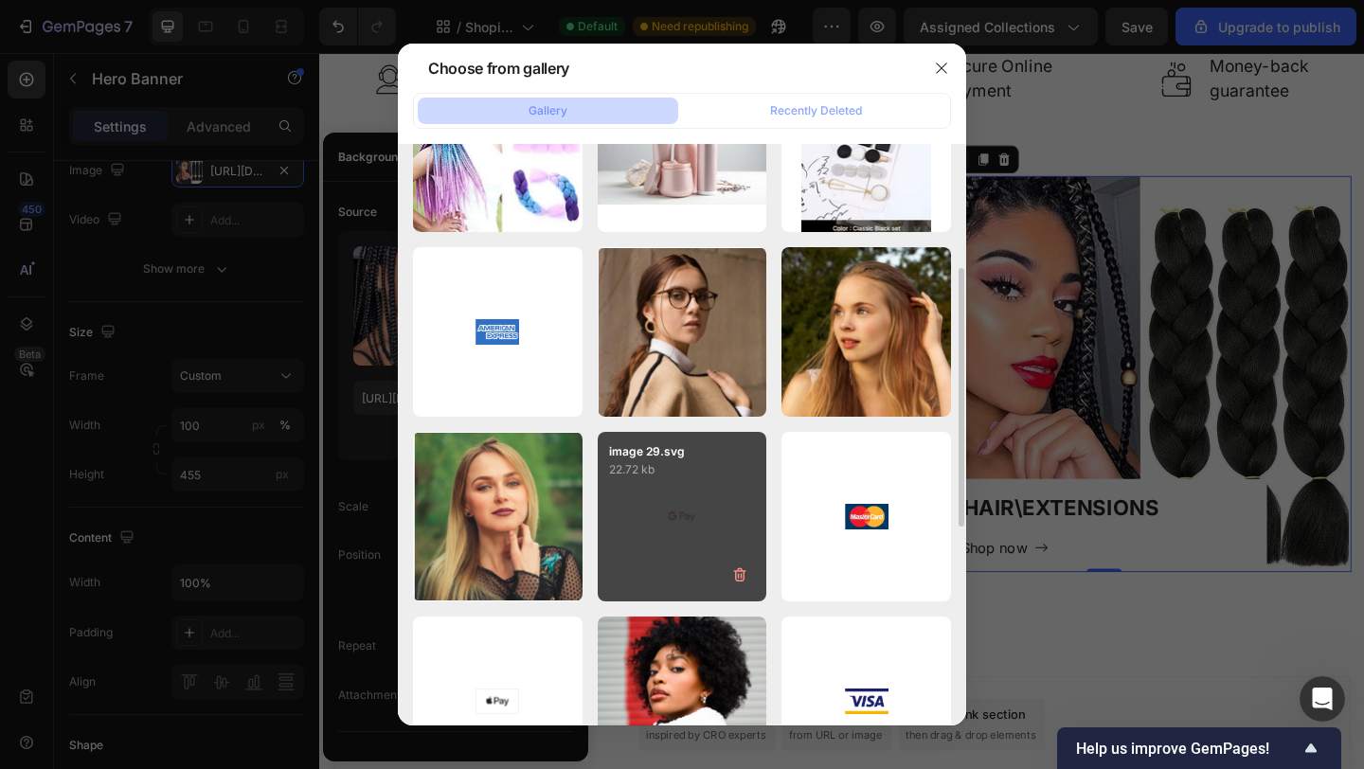
scroll to position [0, 0]
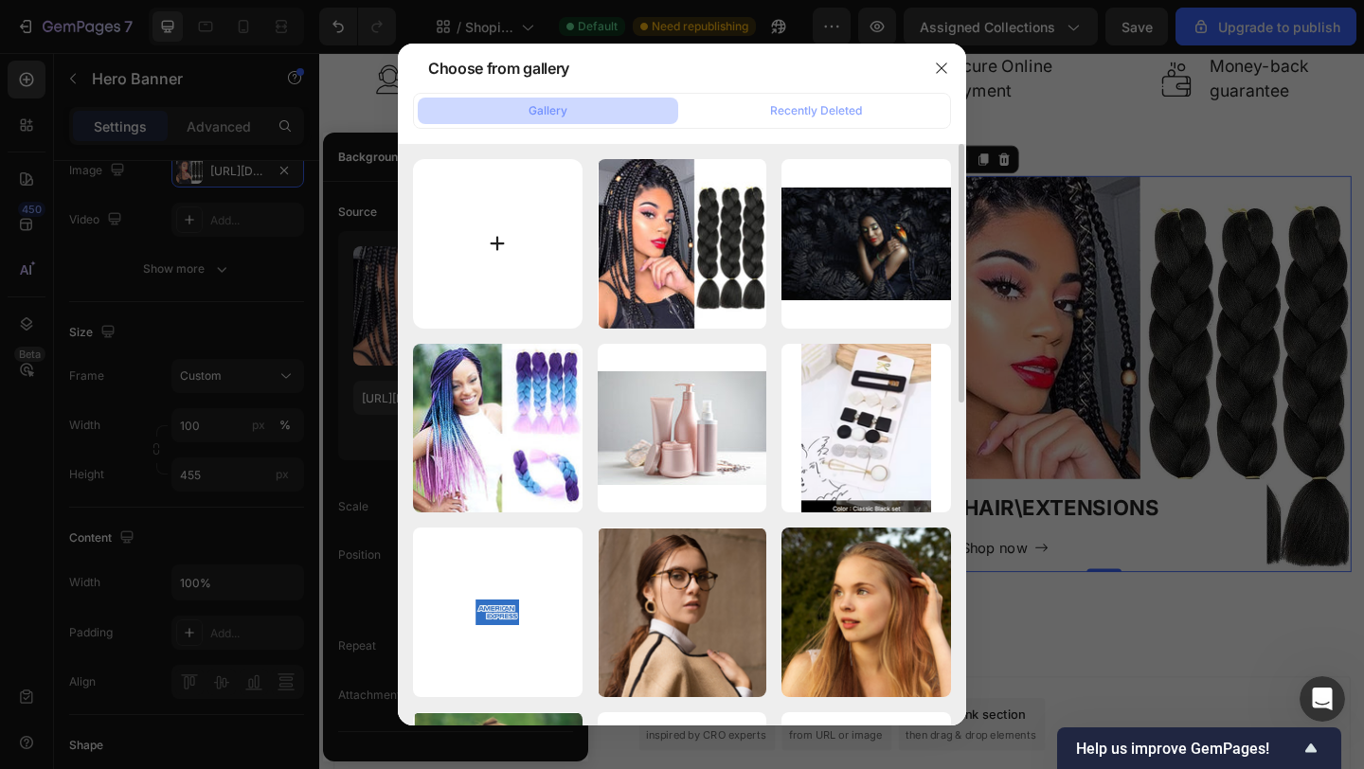
click at [491, 239] on input "file" at bounding box center [498, 244] width 170 height 170
type input "C:\fakepath\647afbbf85451179e517b81c6d5f623d.webp"
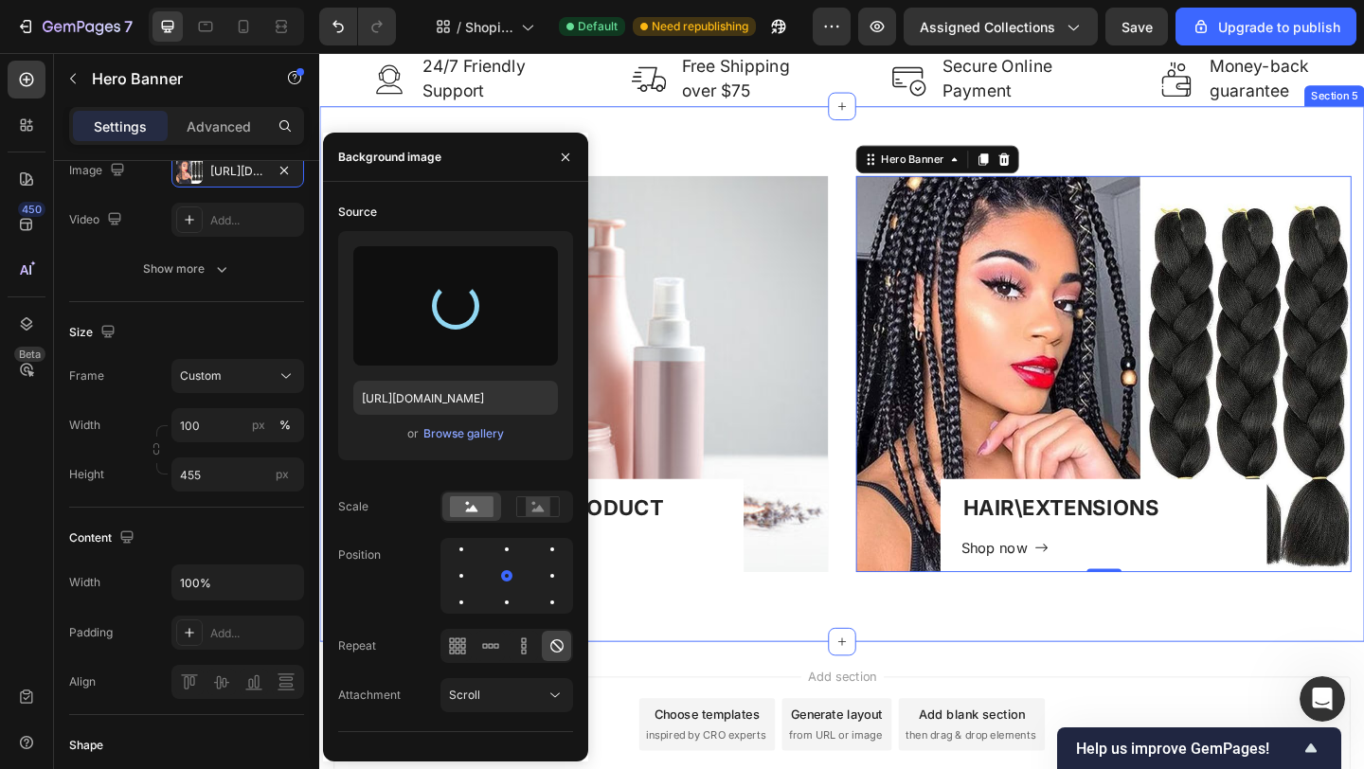
type input "[URL][DOMAIN_NAME]"
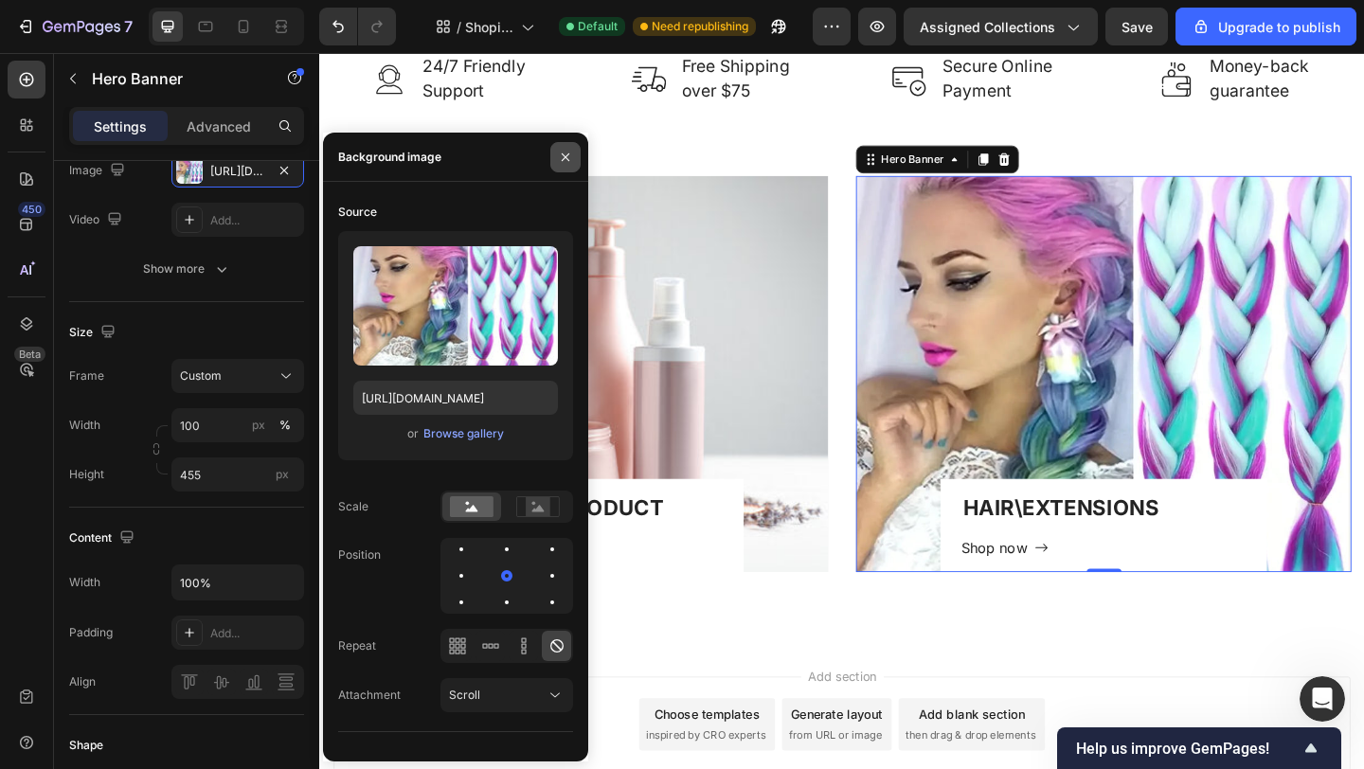
drag, startPoint x: 559, startPoint y: 159, endPoint x: 263, endPoint y: 125, distance: 297.4
click at [559, 159] on icon "button" at bounding box center [565, 157] width 15 height 15
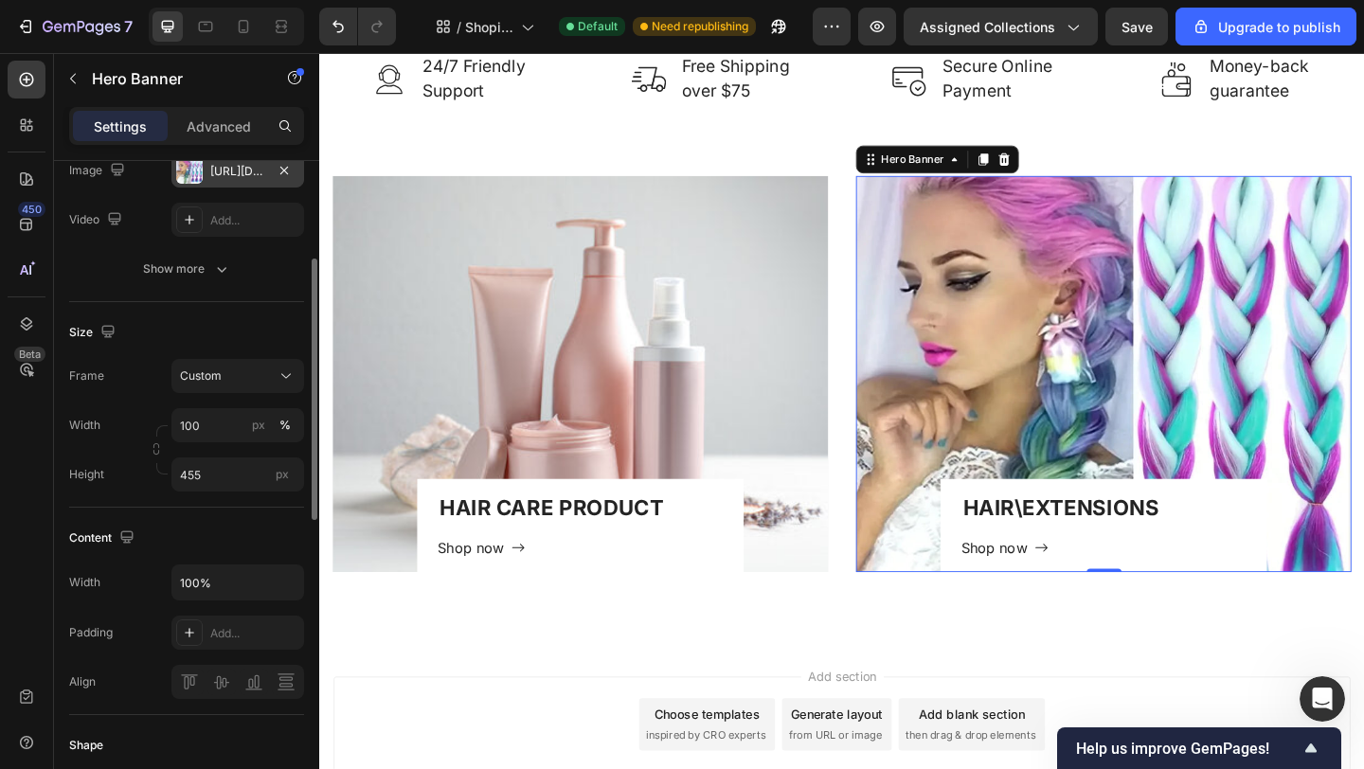
click at [193, 175] on div at bounding box center [189, 170] width 27 height 27
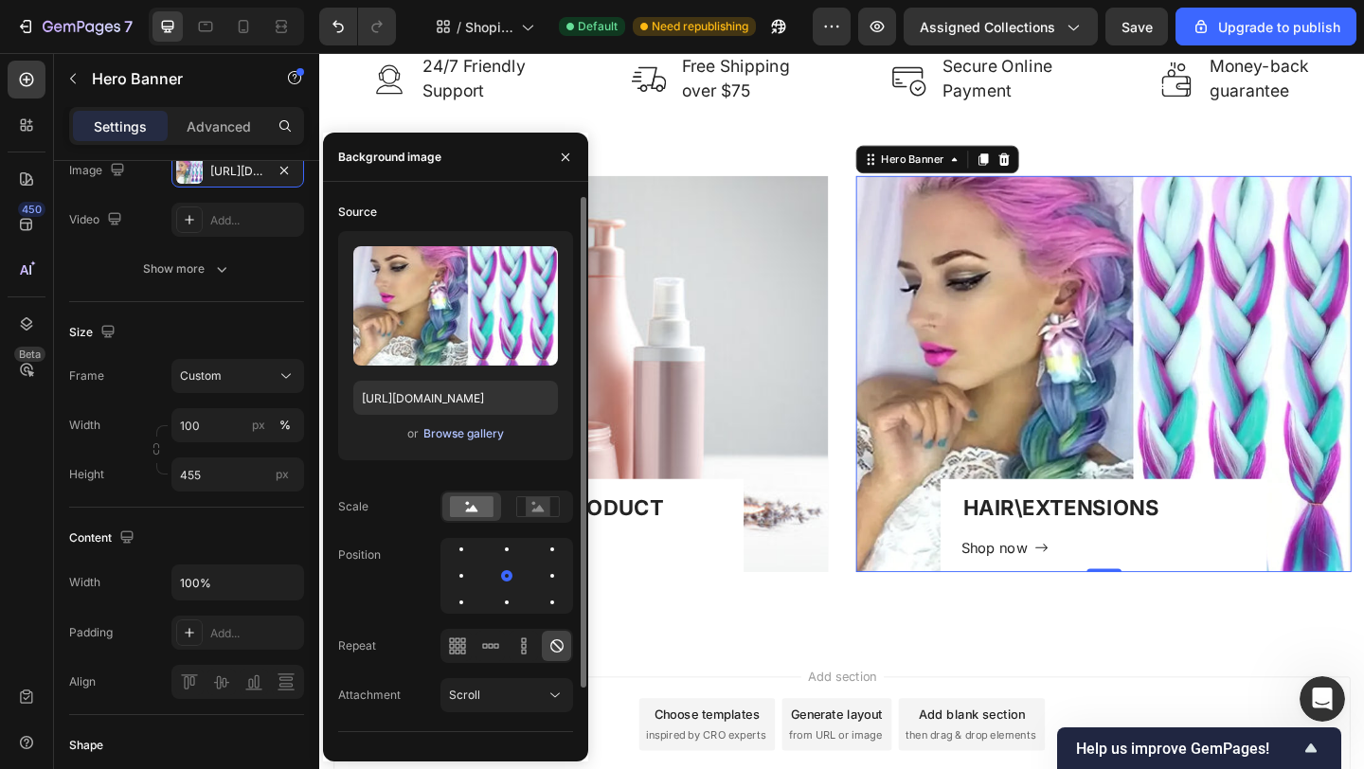
click at [448, 438] on div "Browse gallery" at bounding box center [463, 433] width 81 height 17
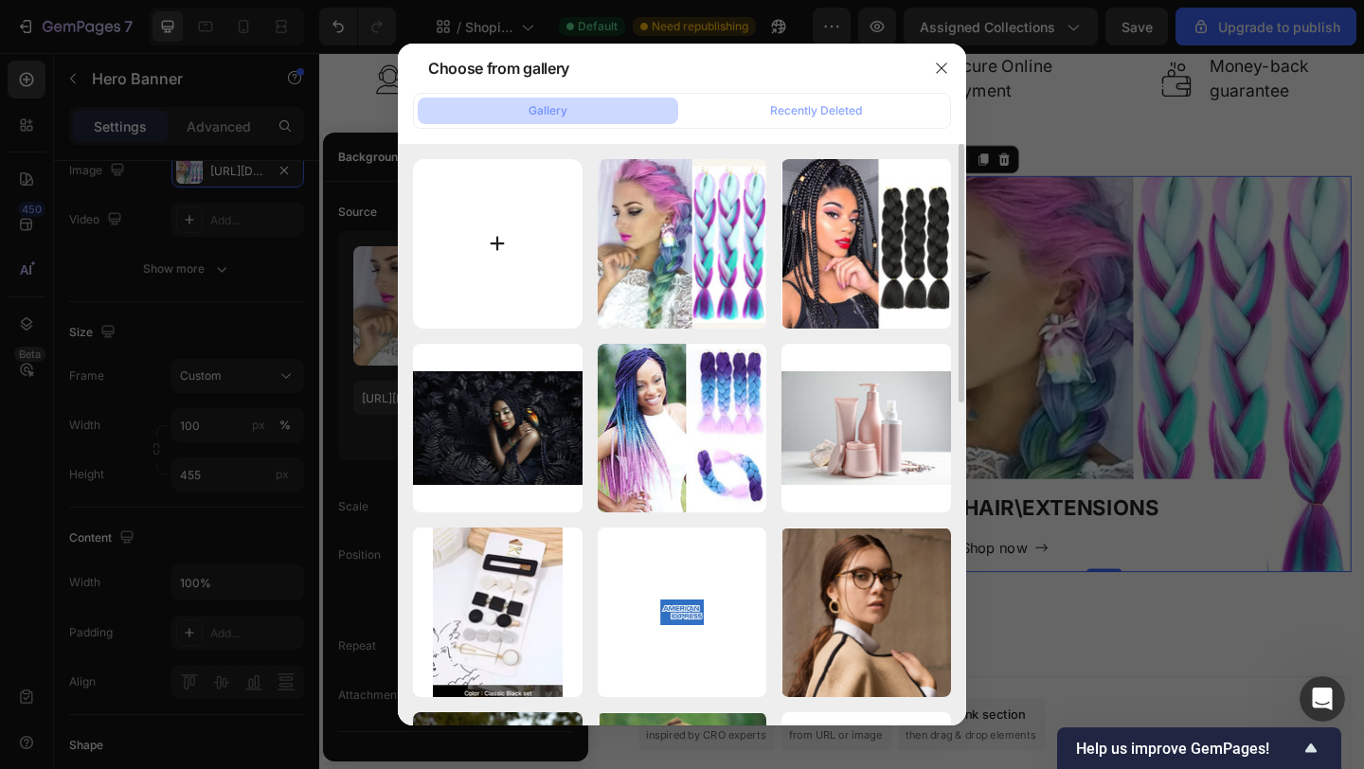
click at [493, 239] on input "file" at bounding box center [498, 244] width 170 height 170
type input "C:\fakepath\d832622e2f673ee171ae5b10a35d8c90.jpg"
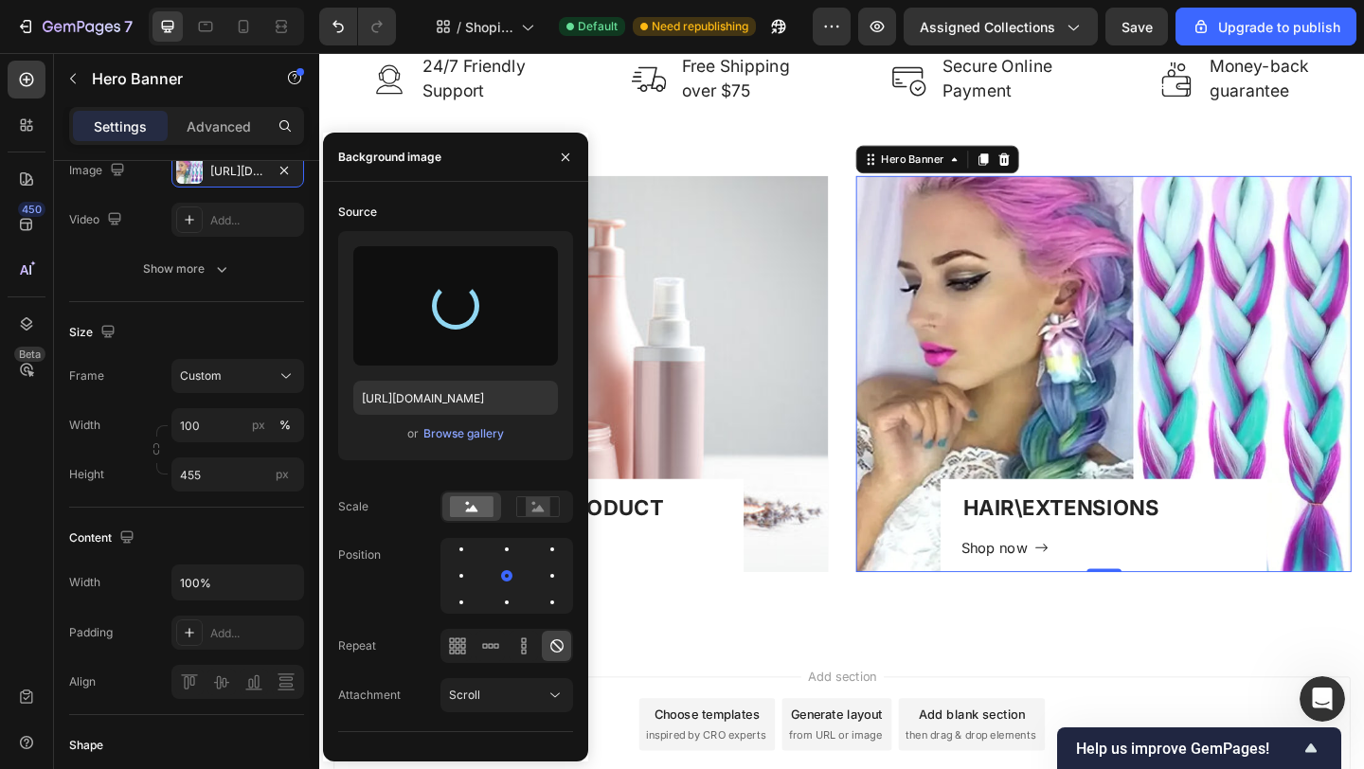
type input "[URL][DOMAIN_NAME]"
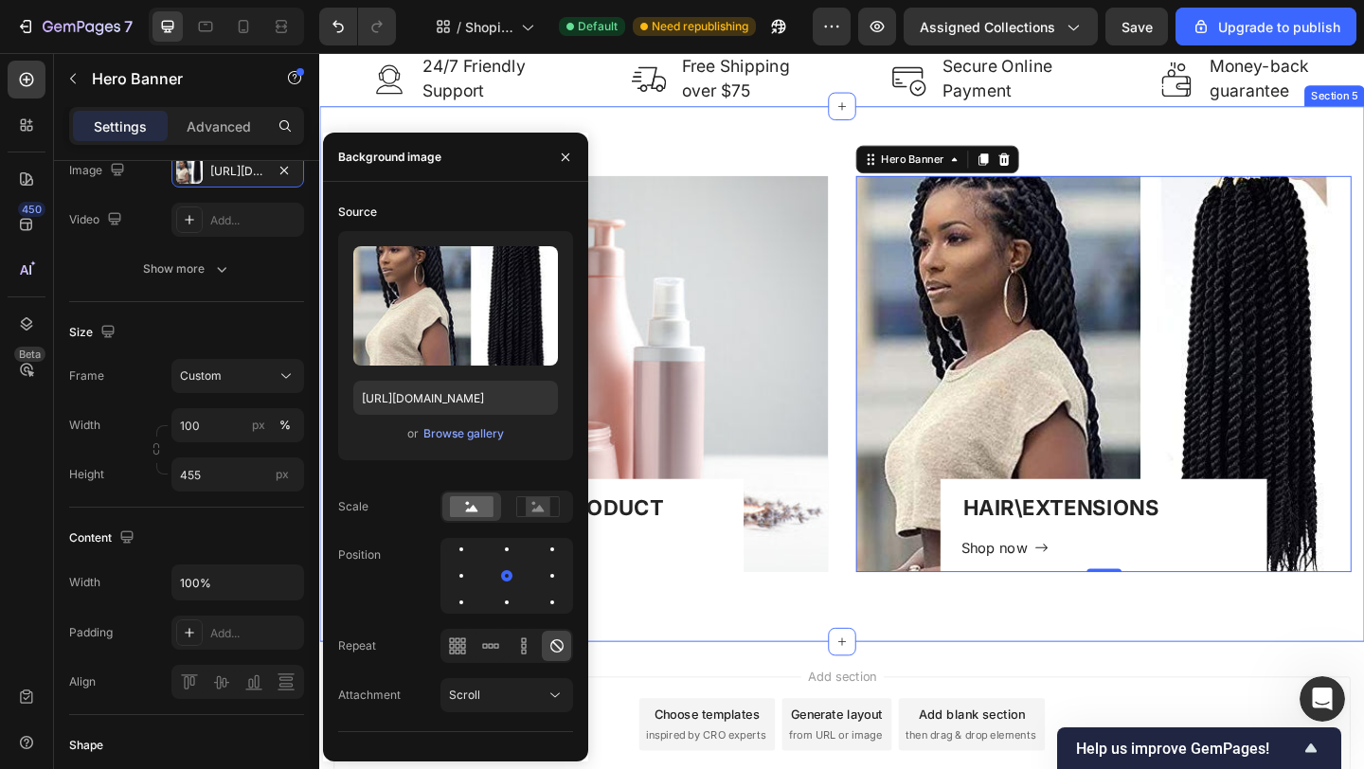
click at [1088, 687] on div "HAIR CARE PRODUCT Heading Shop now Button Row Hero Banner HAIR\EXTENSIONS Headi…" at bounding box center [887, 402] width 1136 height 582
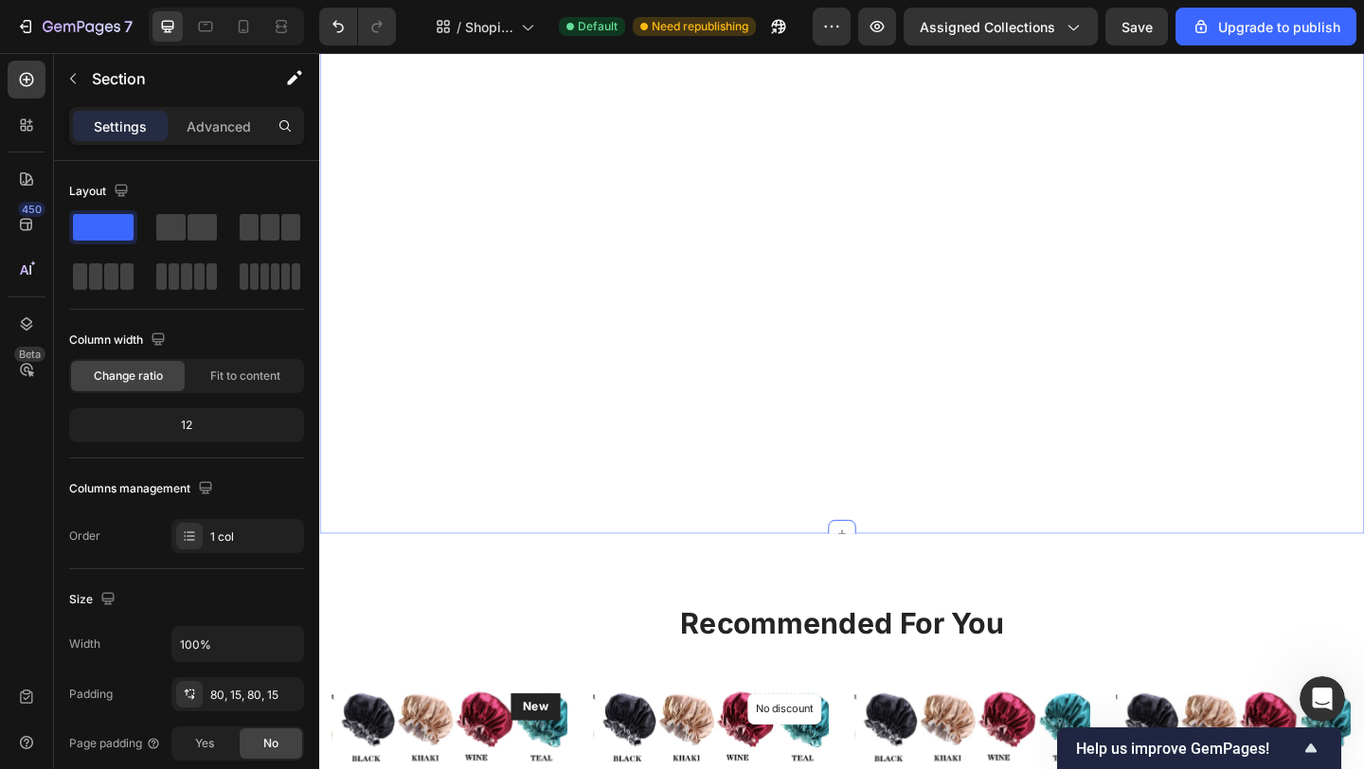
scroll to position [1058, 0]
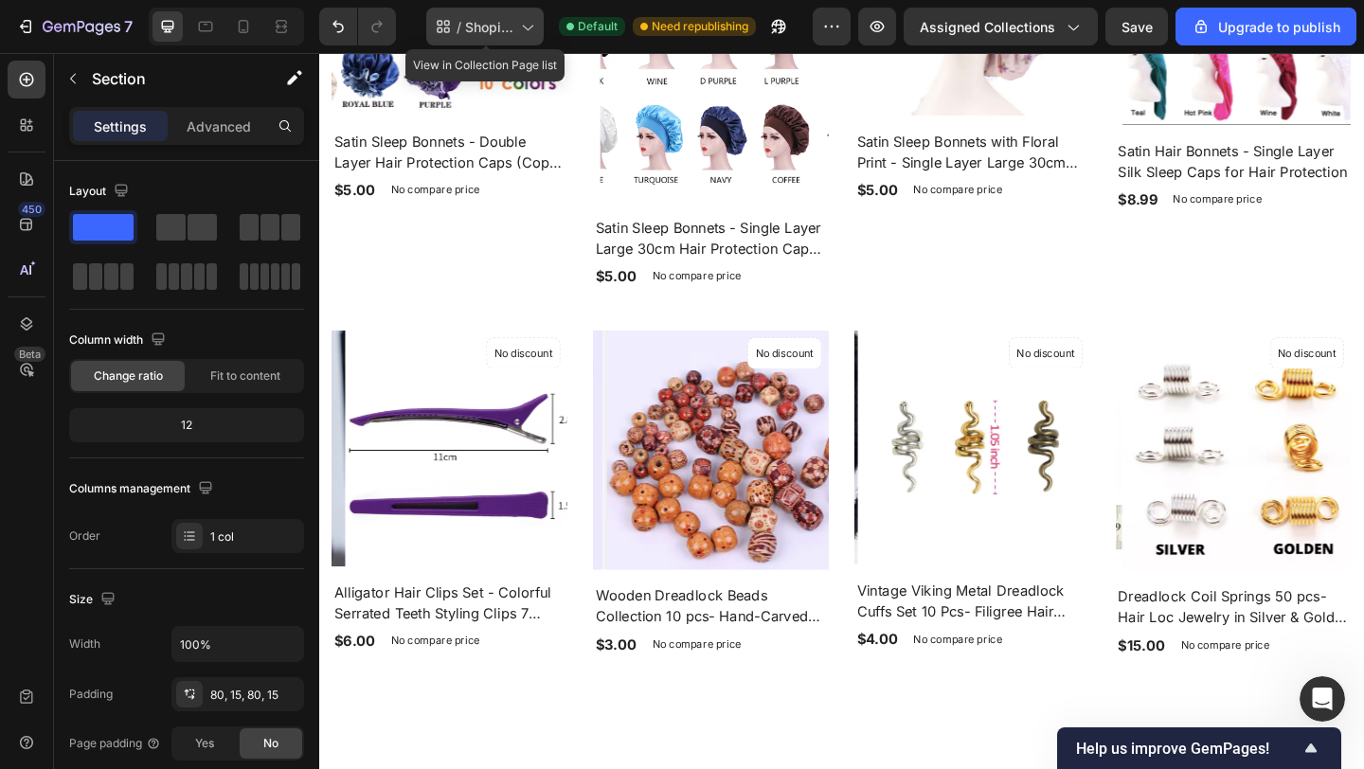
click at [530, 27] on icon at bounding box center [526, 26] width 19 height 19
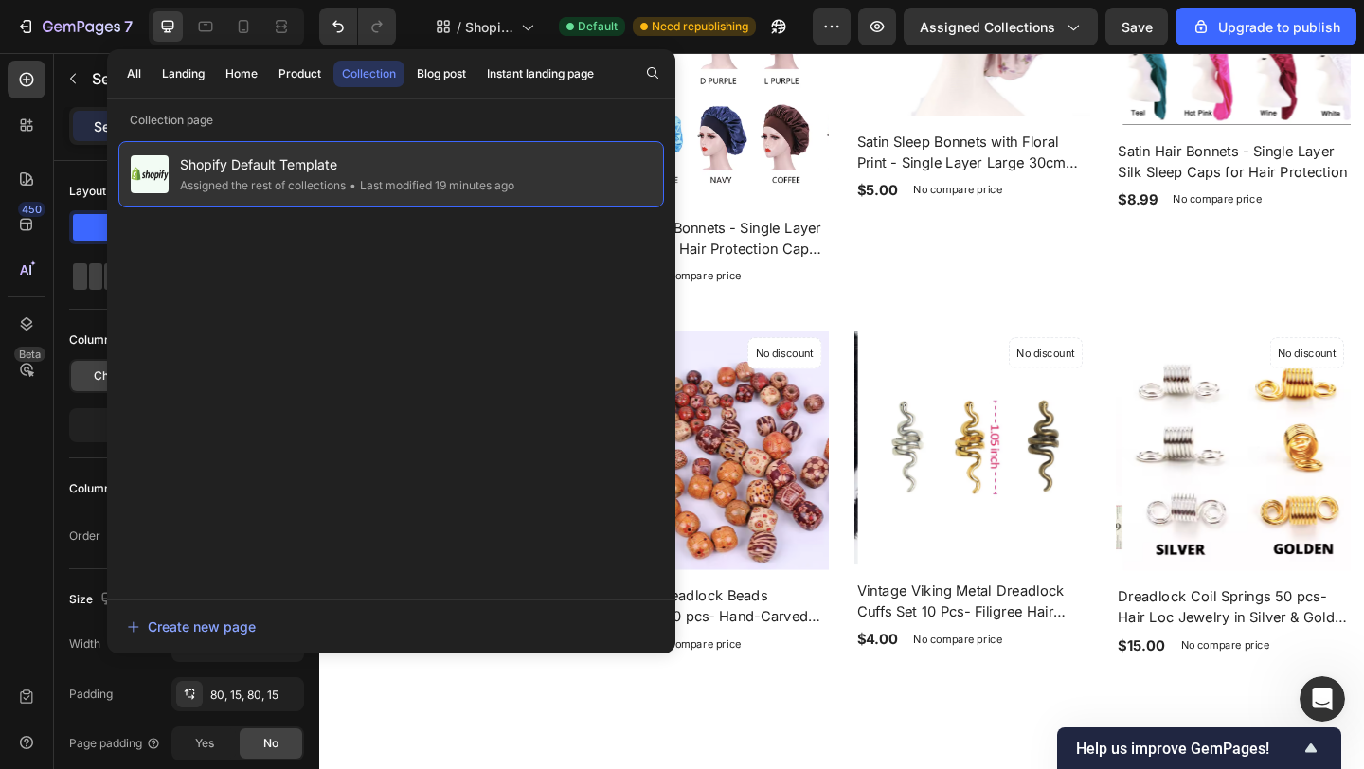
click at [277, 180] on div "Assigned the rest of collections" at bounding box center [263, 185] width 166 height 19
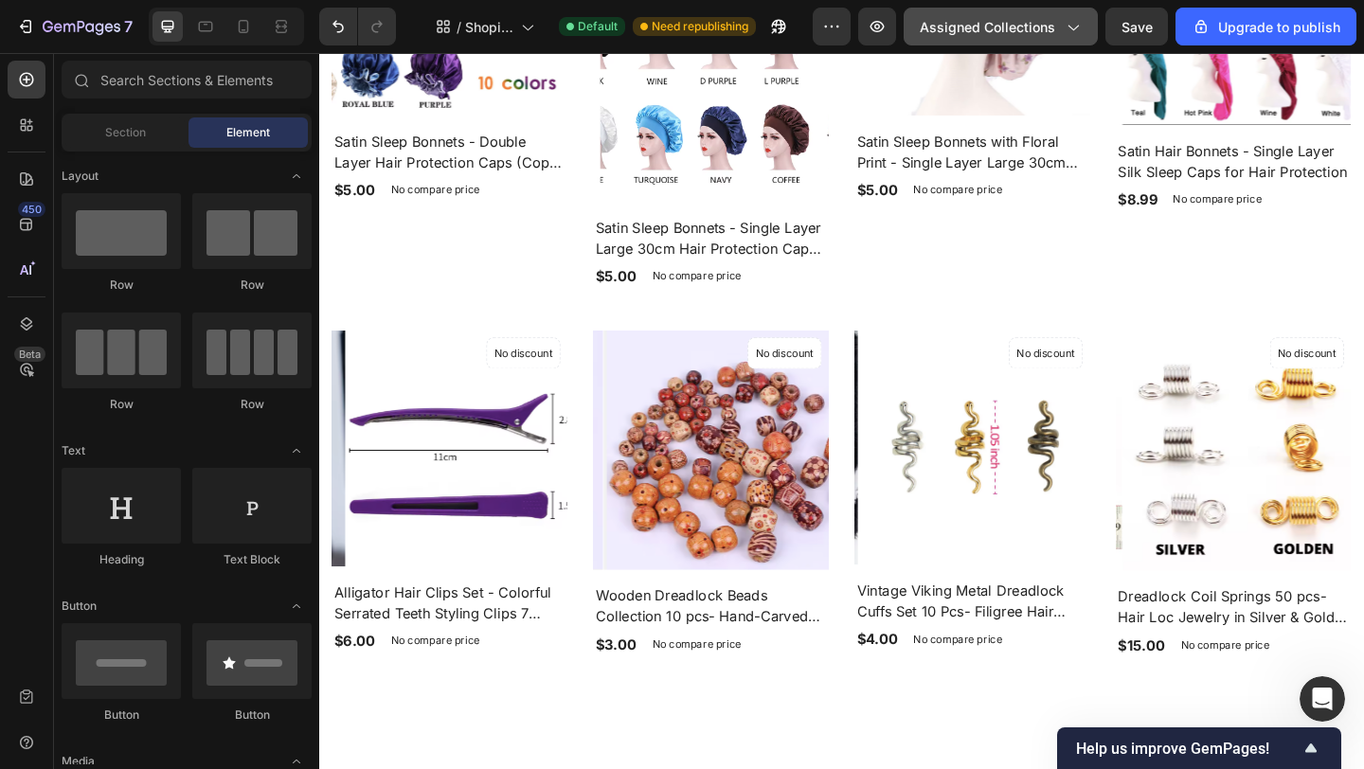
click at [1069, 29] on icon "button" at bounding box center [1072, 26] width 19 height 19
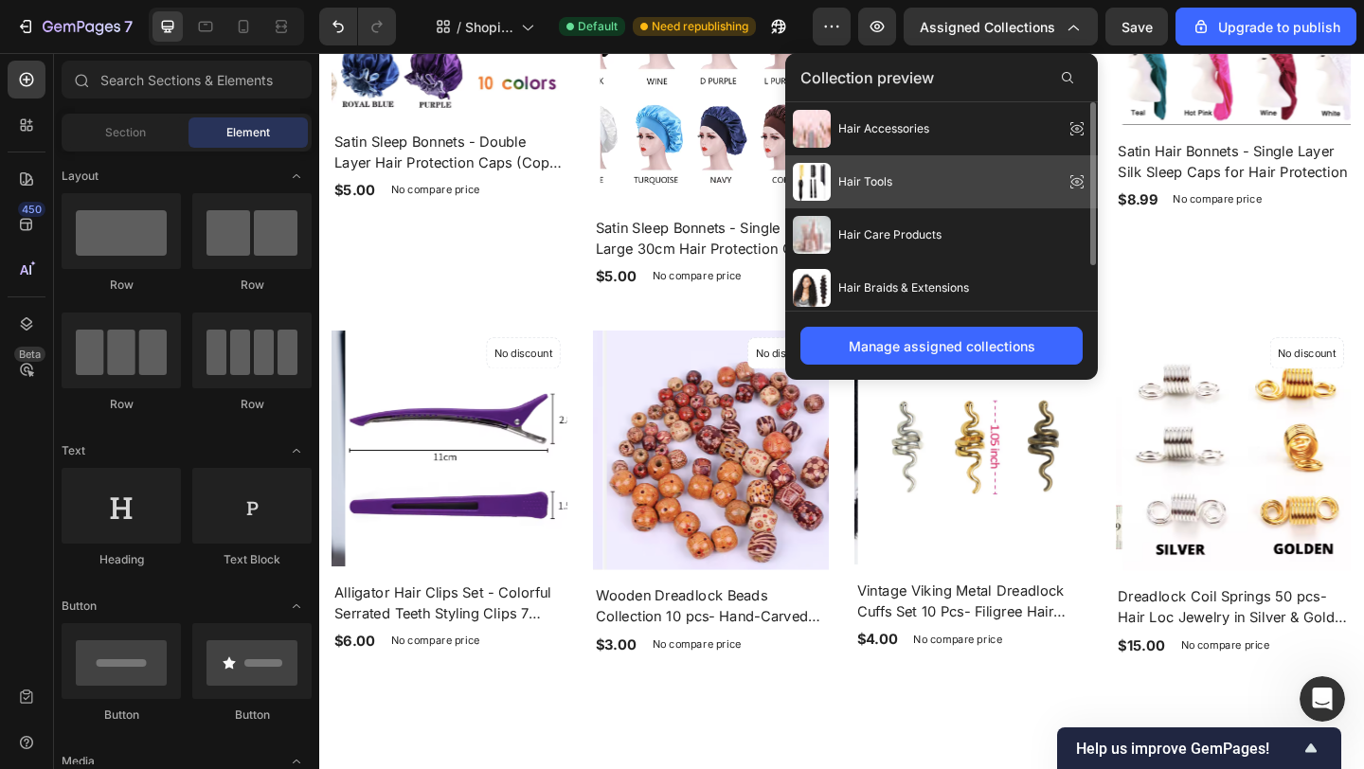
click at [861, 188] on span "Hair Tools" at bounding box center [865, 181] width 54 height 17
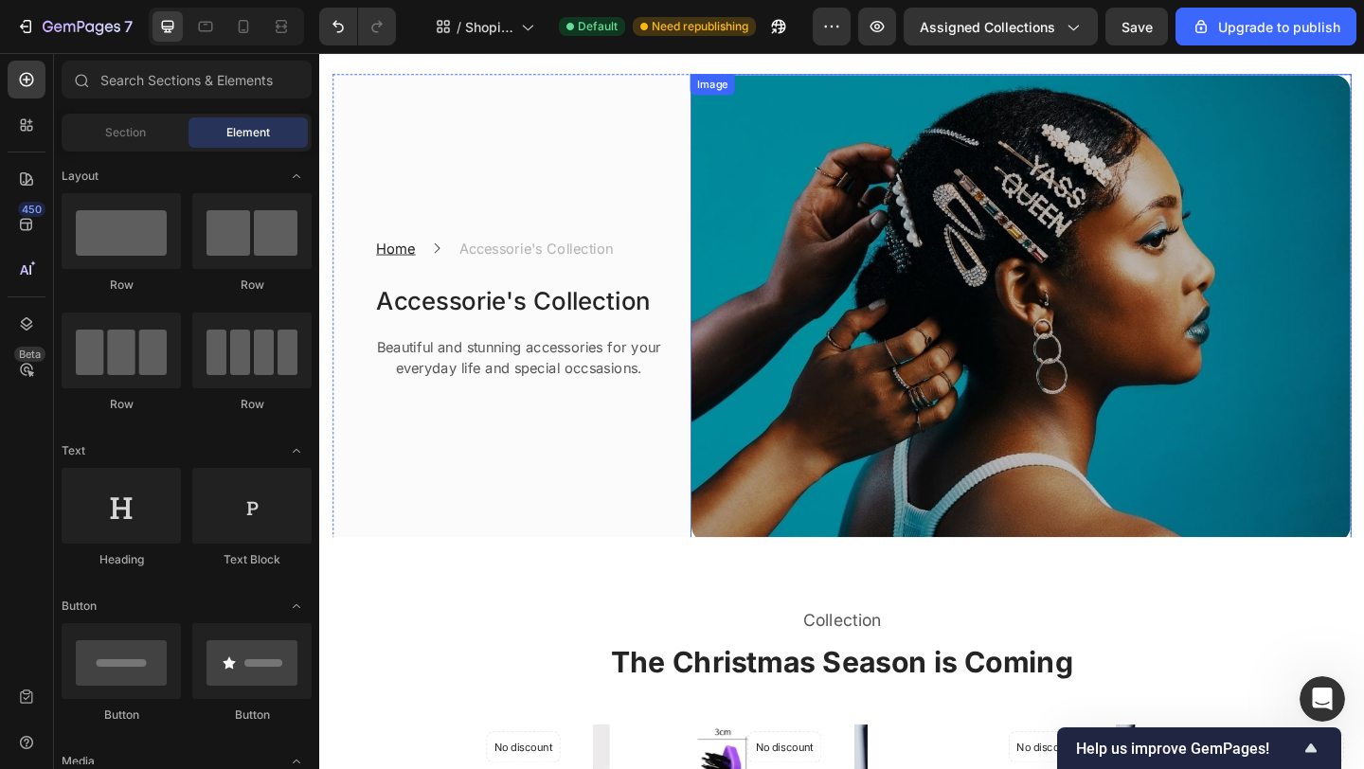
scroll to position [76, 0]
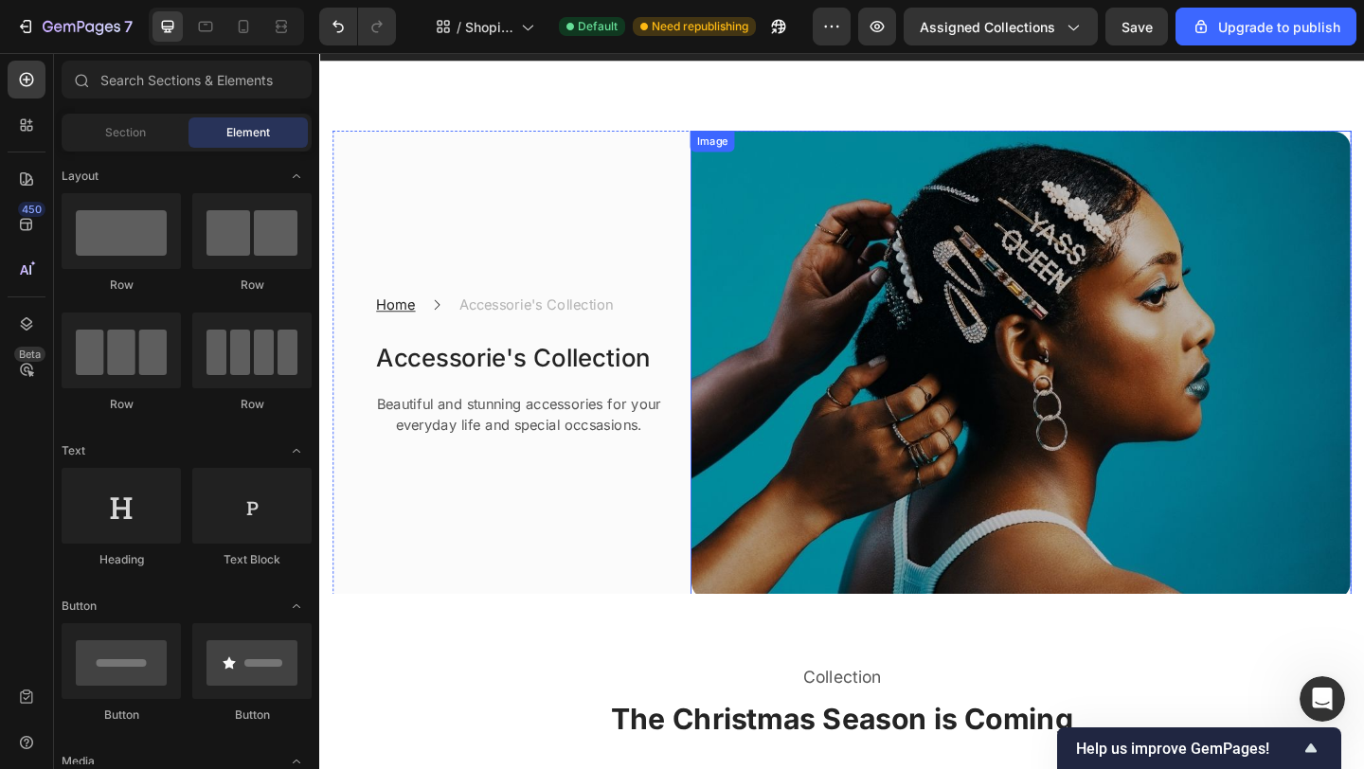
click at [1027, 332] on img at bounding box center [1082, 392] width 719 height 510
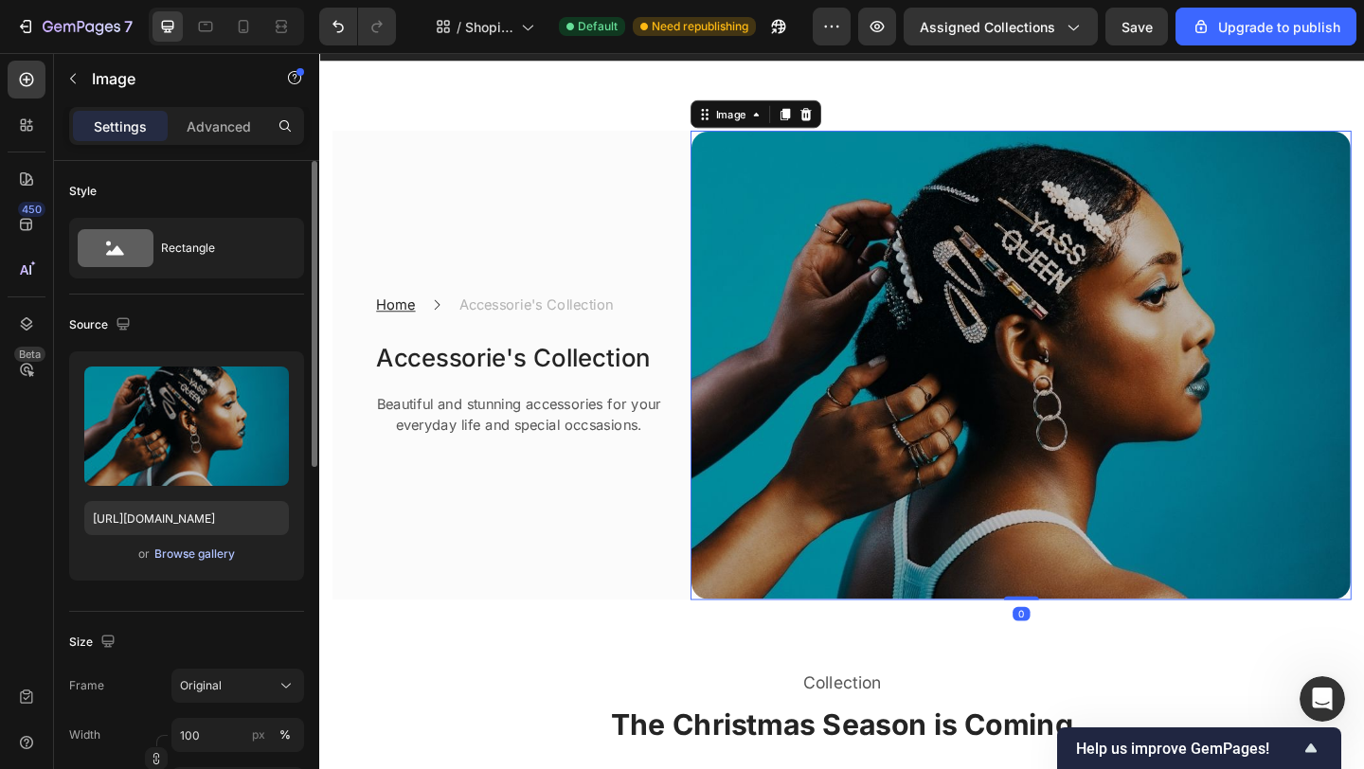
click at [193, 555] on div "Browse gallery" at bounding box center [194, 554] width 81 height 17
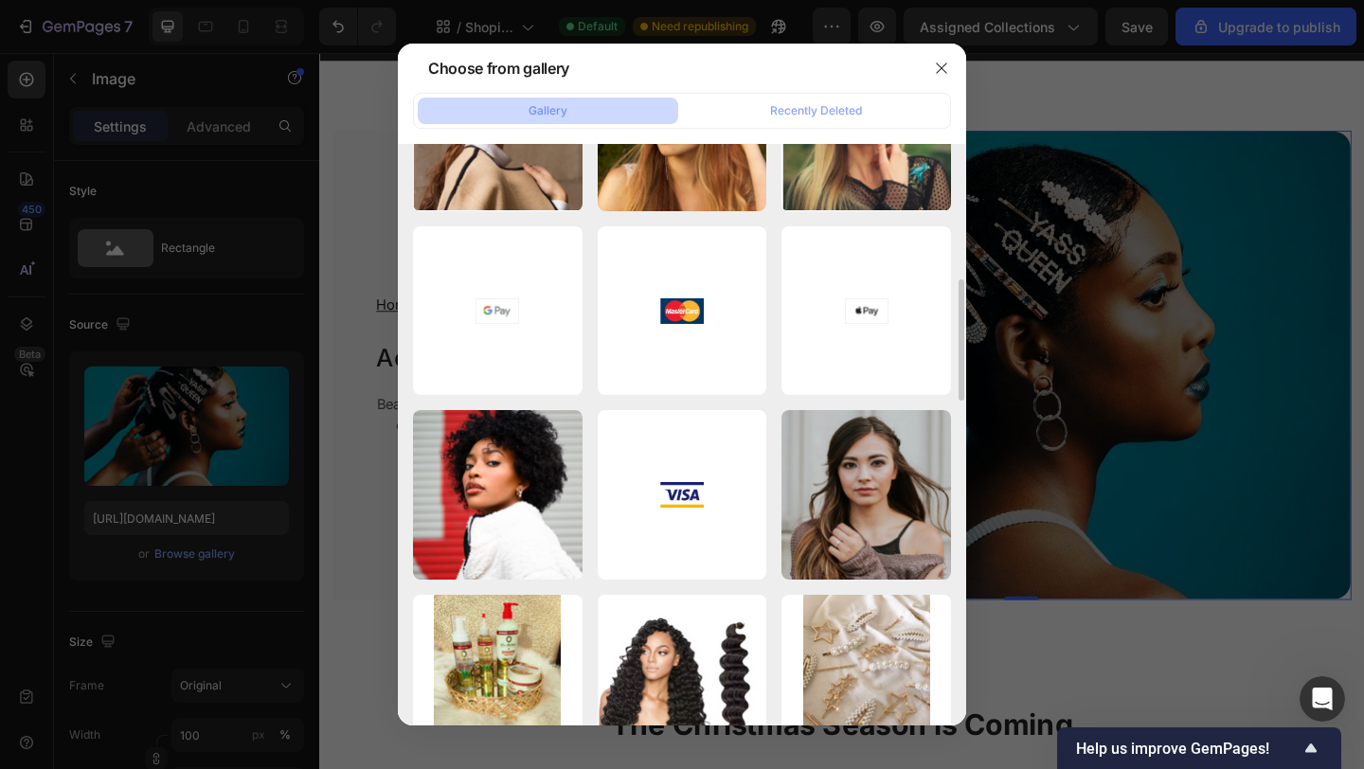
scroll to position [0, 0]
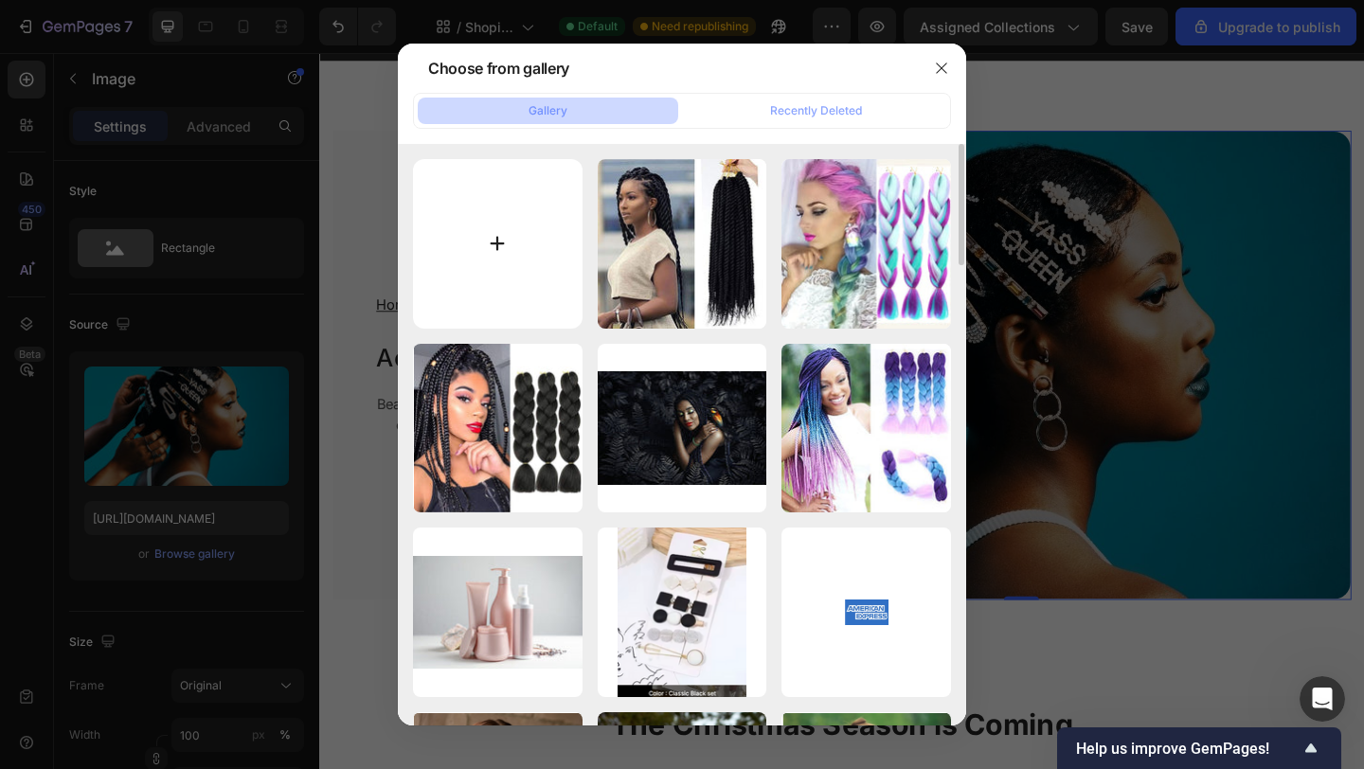
click at [504, 237] on input "file" at bounding box center [498, 244] width 170 height 170
type input "C:\fakepath\accessoires 3.jpeg"
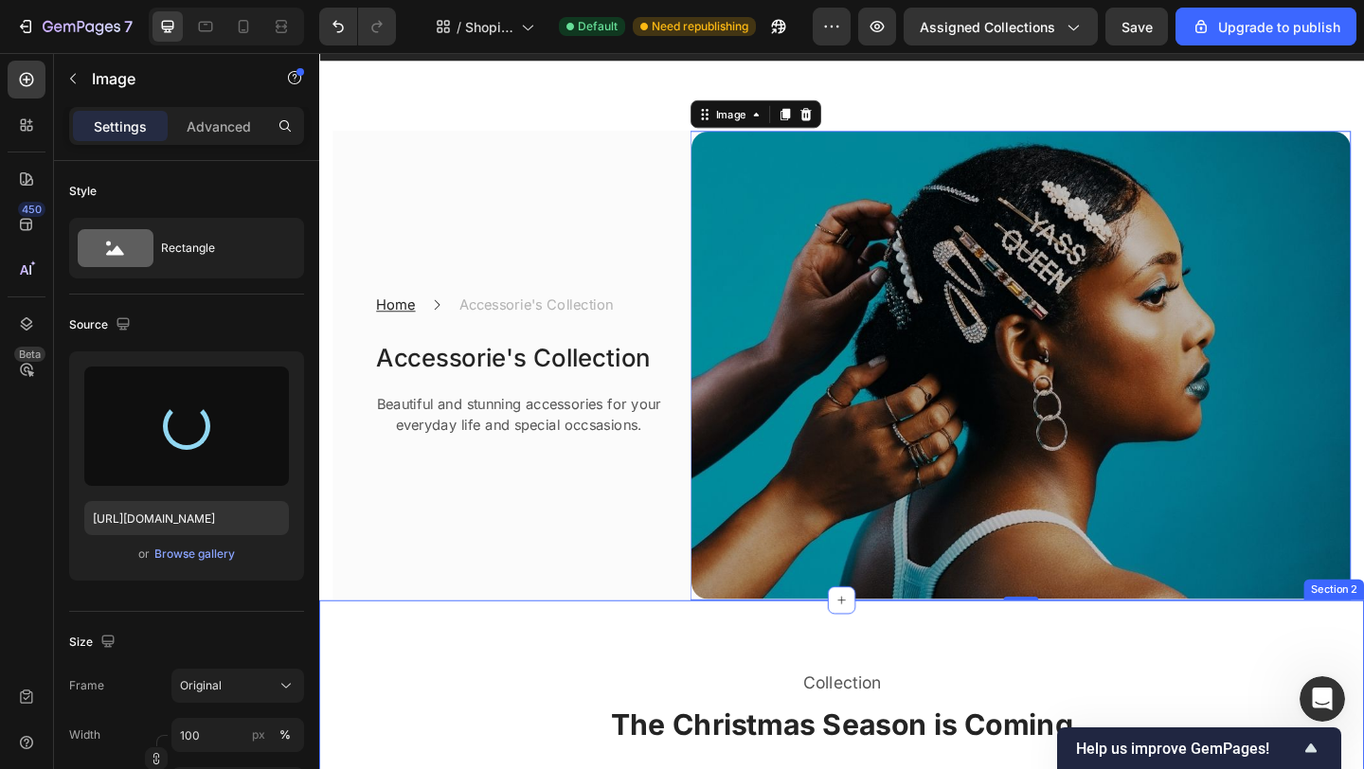
type input "[URL][DOMAIN_NAME]"
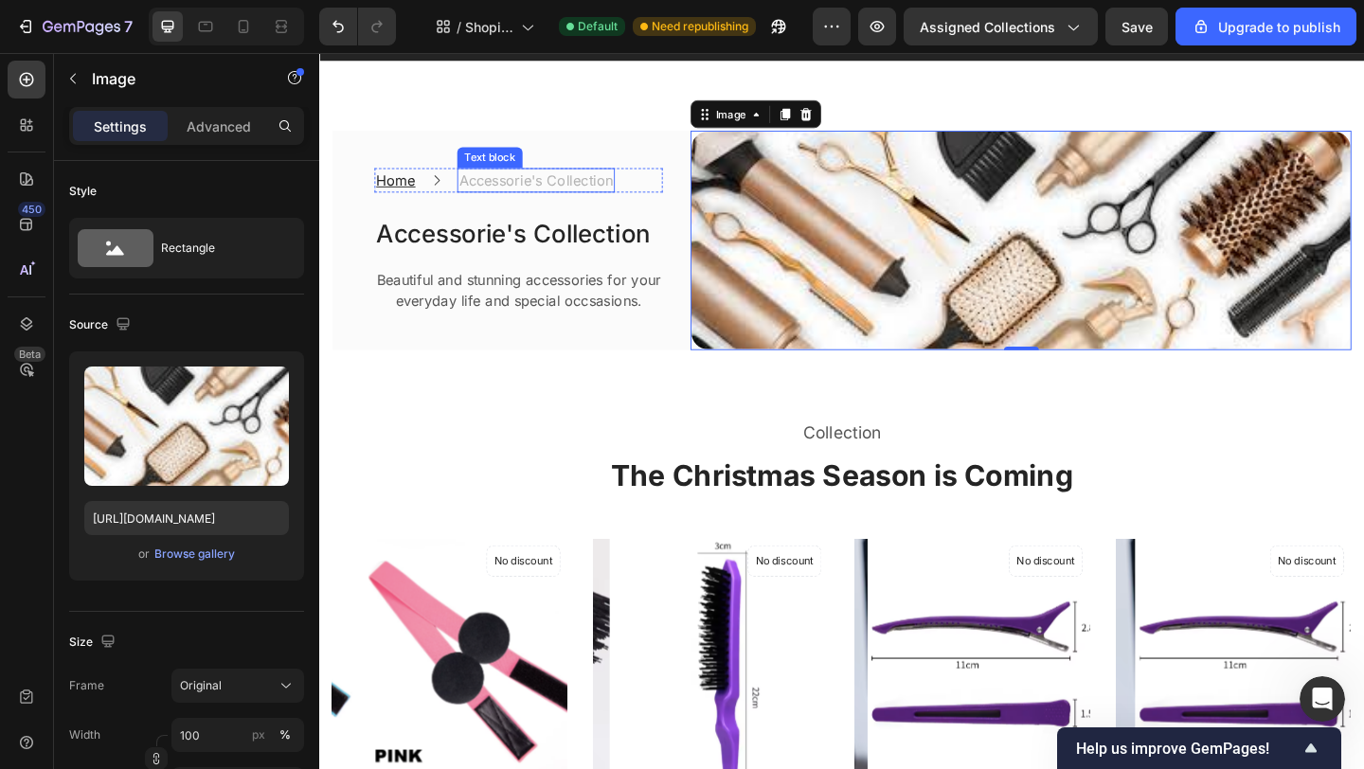
click at [520, 191] on p "Accessorie's Collection" at bounding box center [555, 191] width 168 height 23
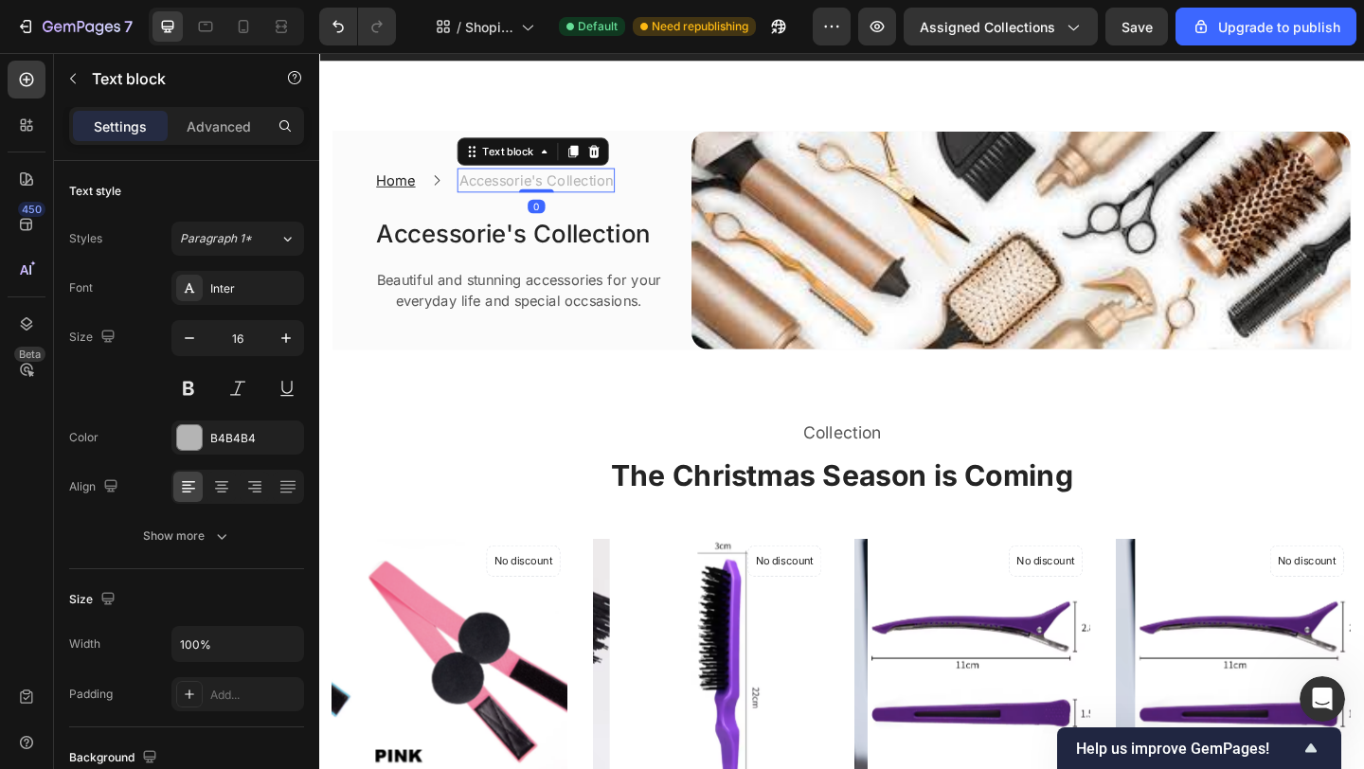
click at [558, 190] on p "Accessorie's Collection" at bounding box center [555, 191] width 168 height 23
click at [523, 248] on h2 "Accessorie's Collection" at bounding box center [535, 249] width 313 height 44
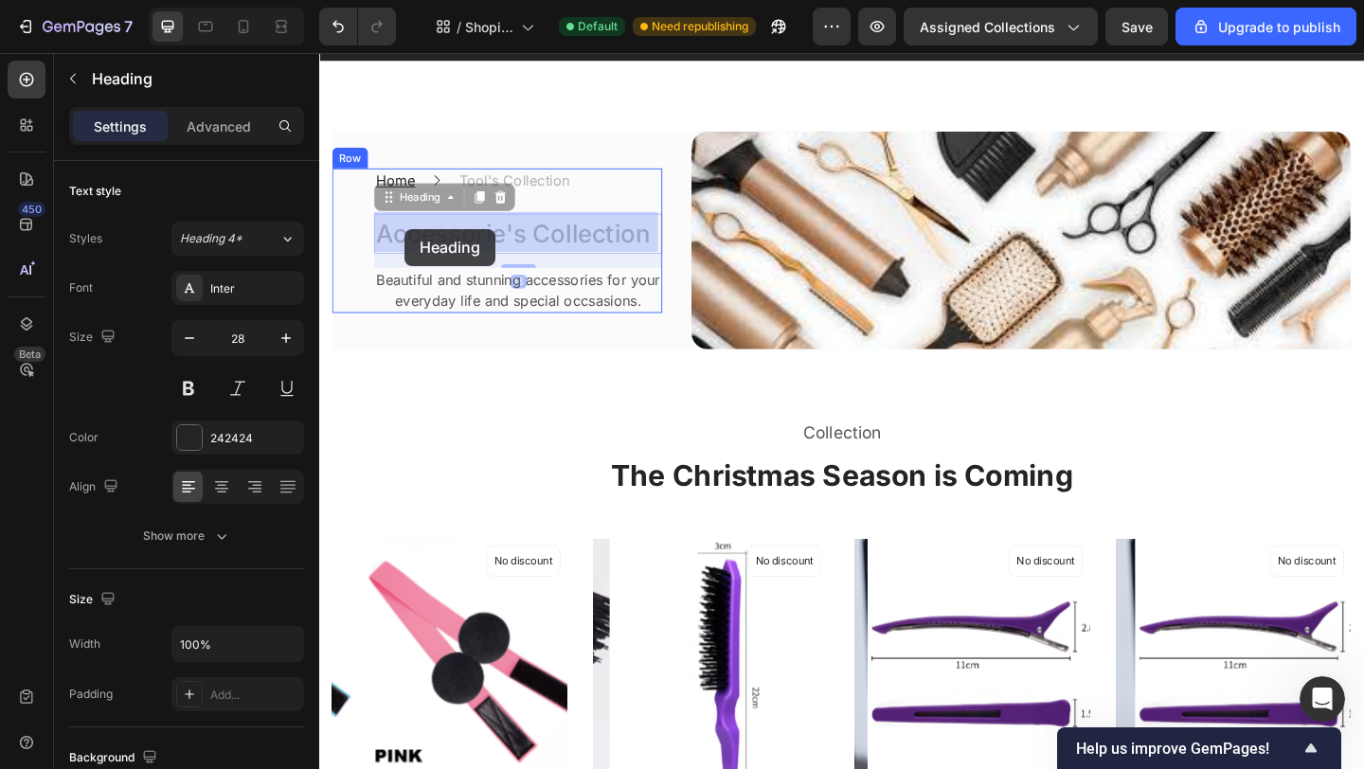
scroll to position [46, 0]
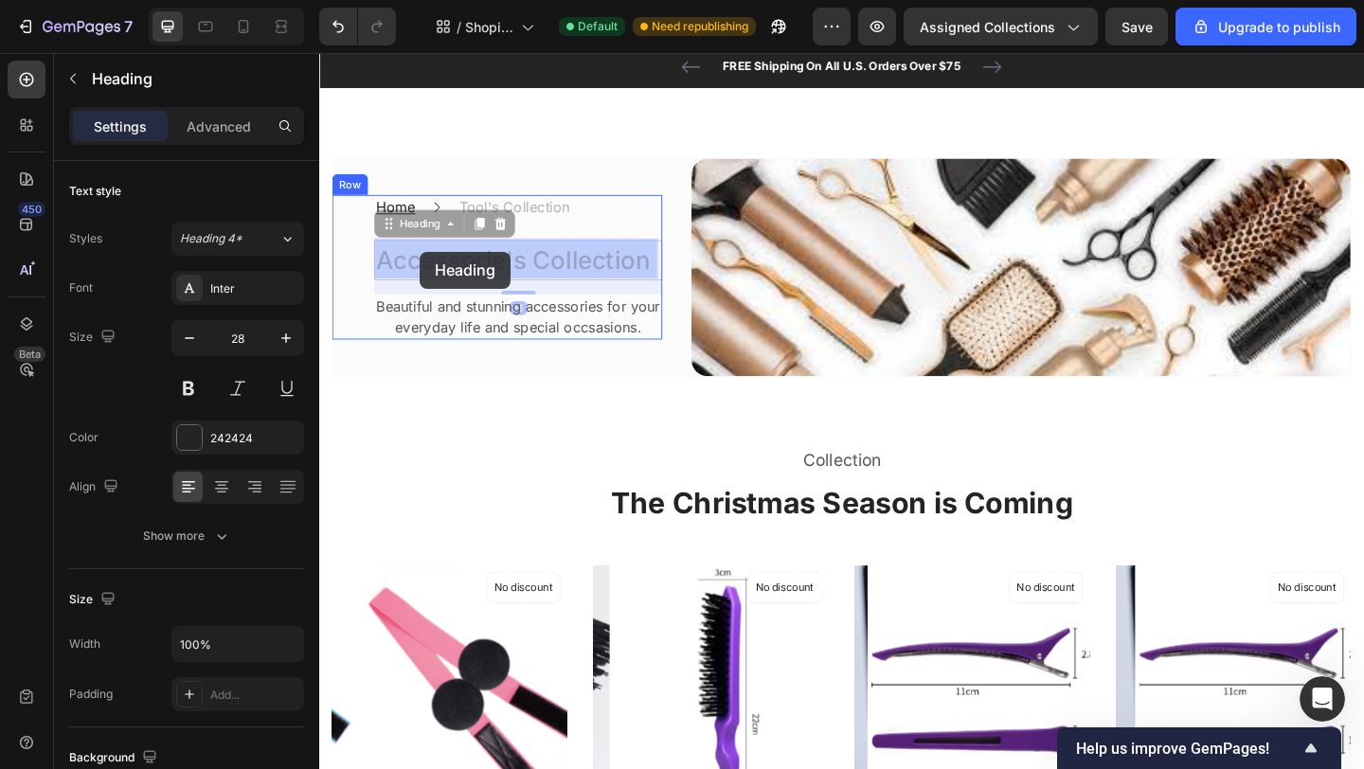
drag, startPoint x: 523, startPoint y: 243, endPoint x: 429, endPoint y: 270, distance: 97.4
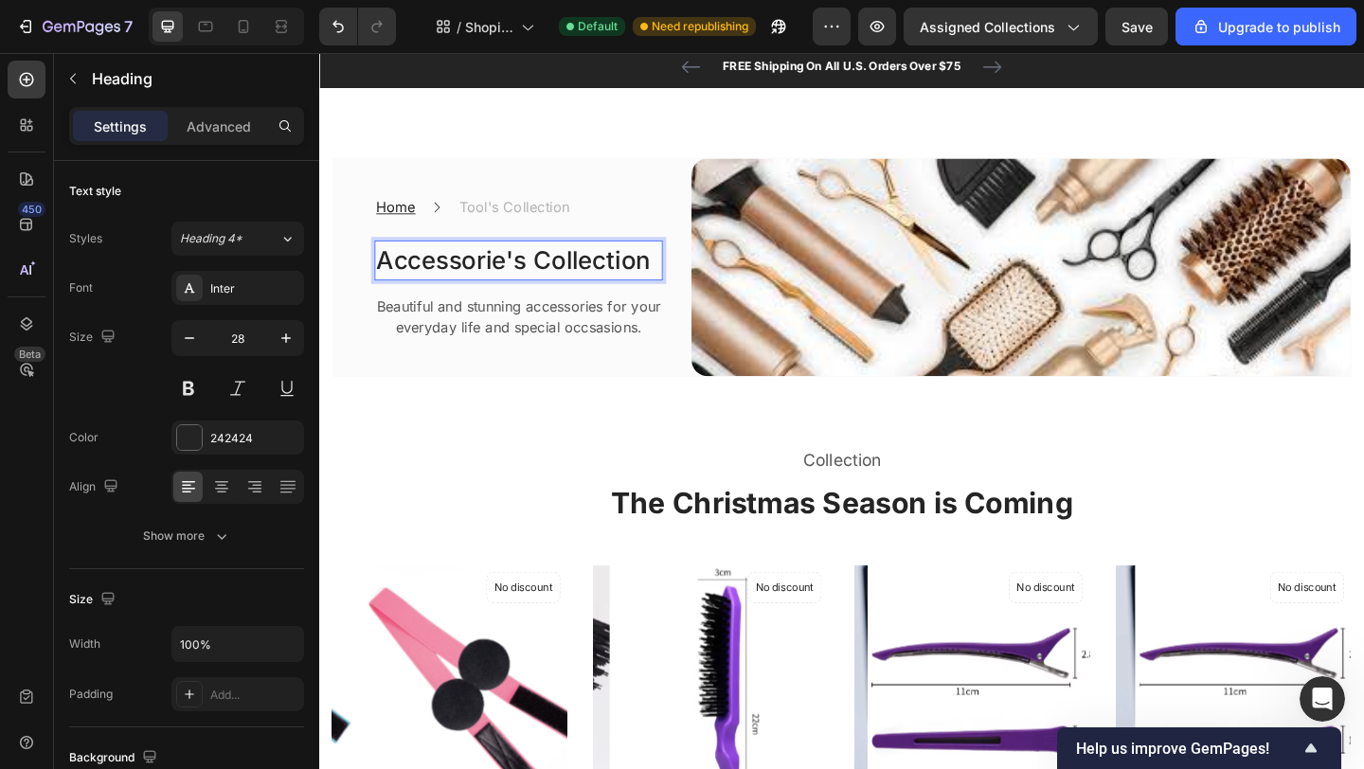
click at [520, 274] on p "Accessorie's Collection" at bounding box center [536, 279] width 310 height 40
click at [627, 349] on p "Beautiful and stunning accessories for your everyday life and special occsasion…" at bounding box center [536, 339] width 310 height 45
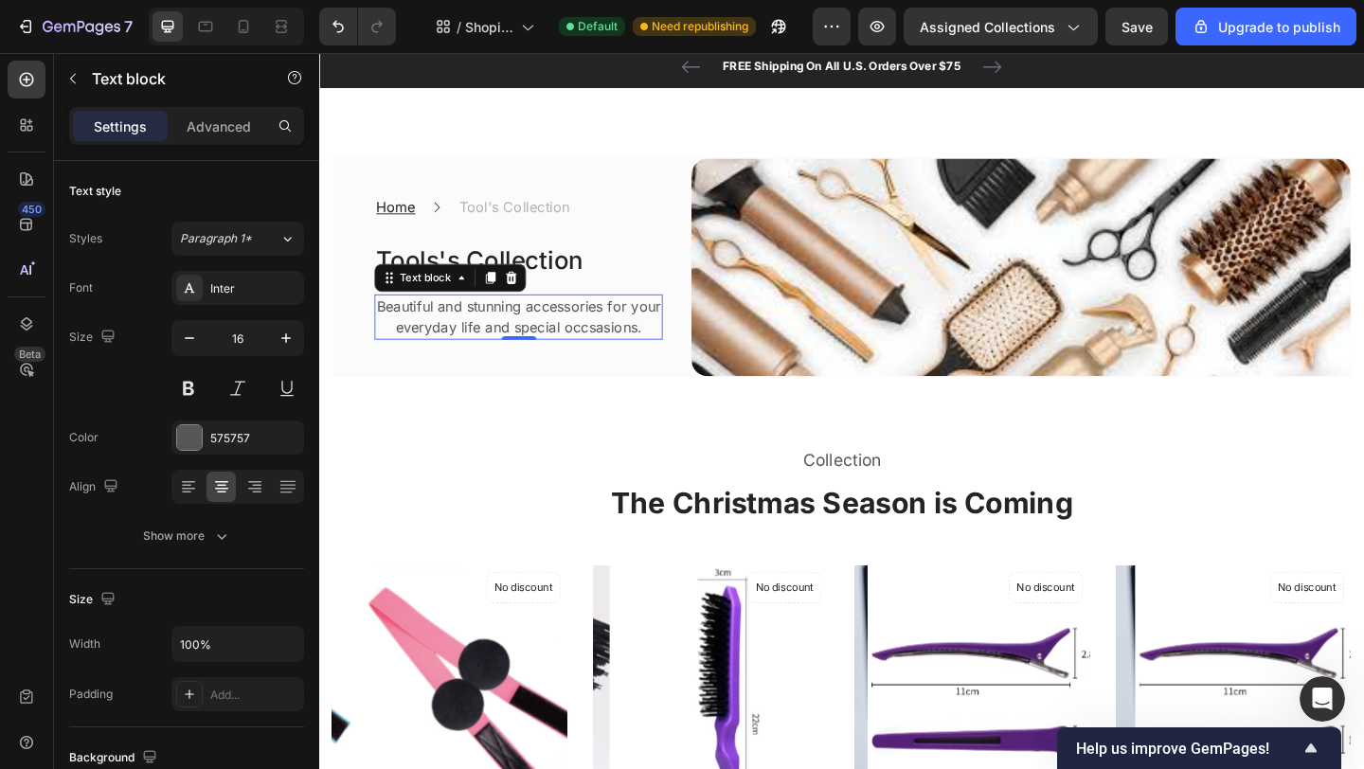
click at [646, 328] on p "Beautiful and stunning accessories for your everyday life and special occsasion…" at bounding box center [536, 339] width 310 height 45
click at [456, 350] on p "All the material needed for your everyday life and special occsasions." at bounding box center [536, 339] width 310 height 45
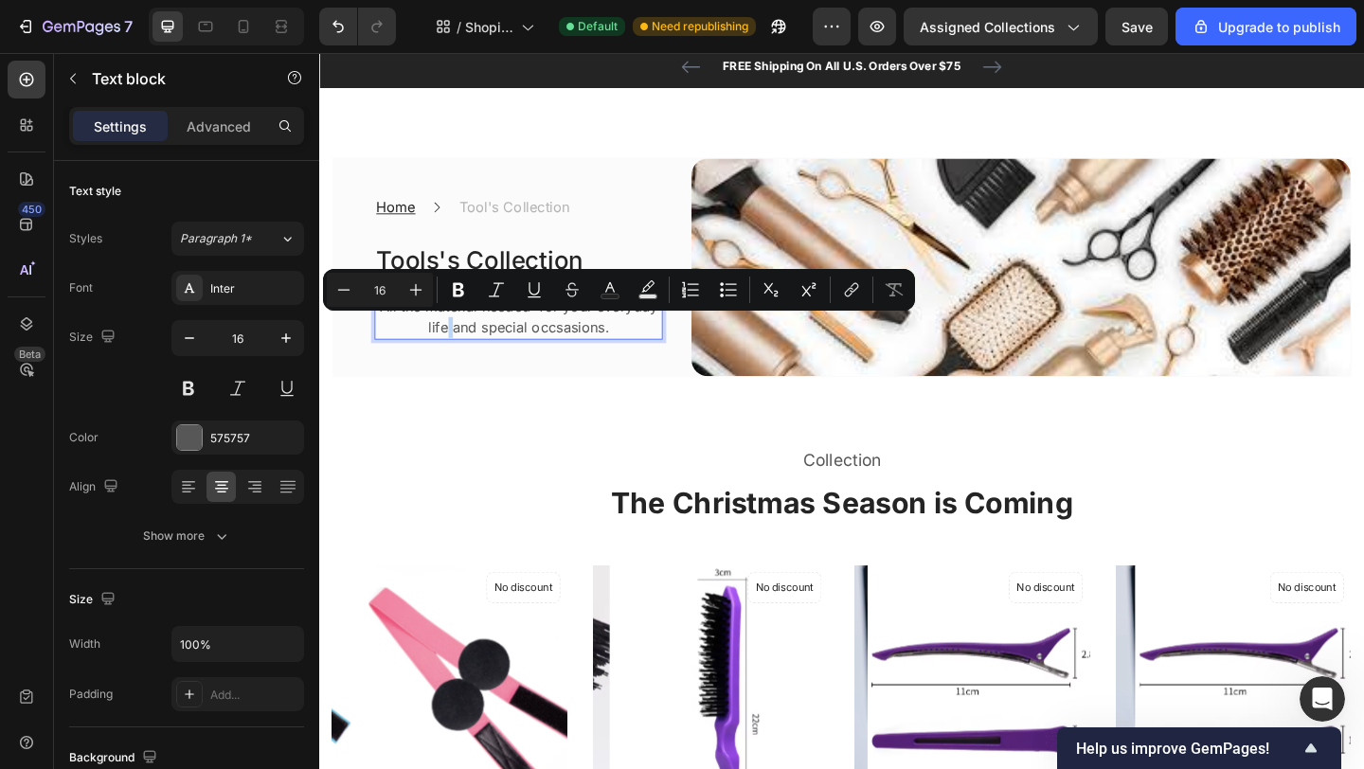
click at [456, 350] on p "All the material needed for your everyday life and special occsasions." at bounding box center [536, 339] width 310 height 45
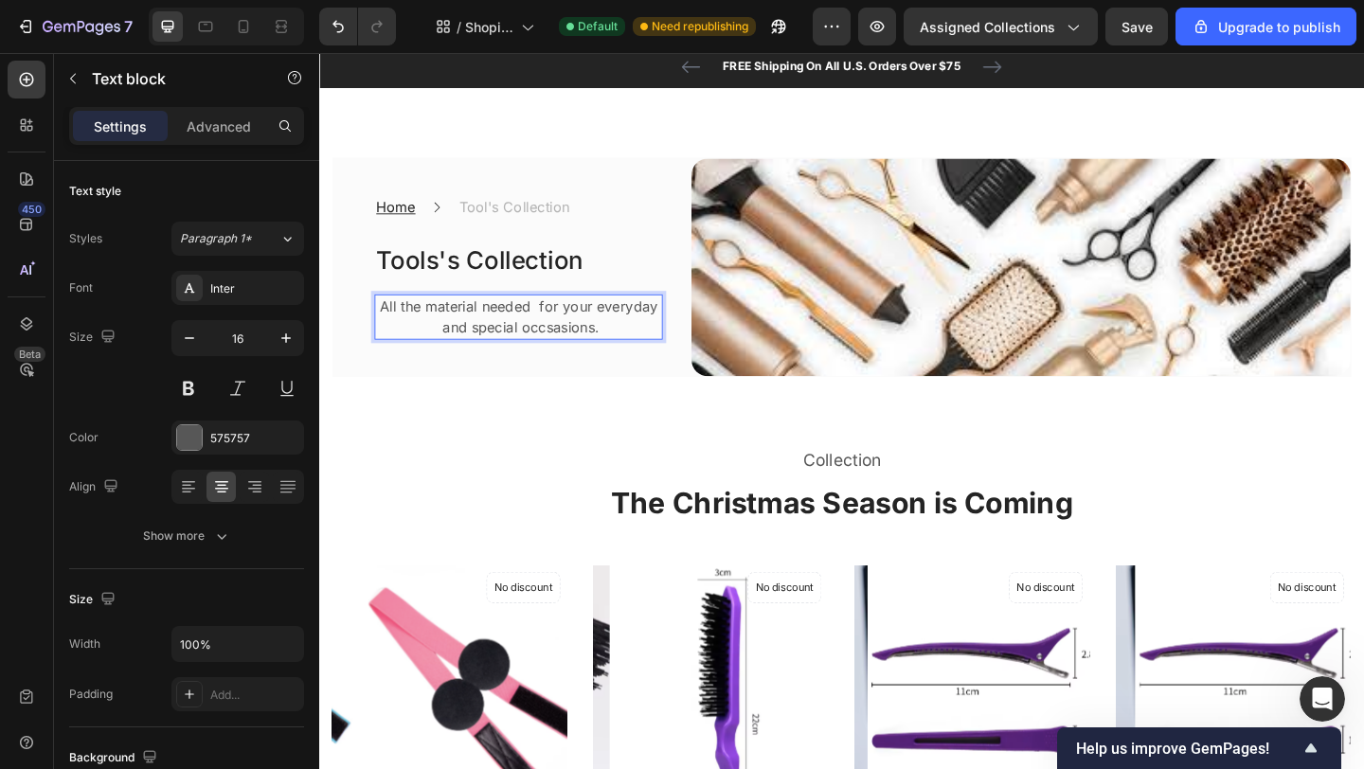
click at [570, 345] on p "All the material needed for your everyday and special occsasions." at bounding box center [536, 339] width 310 height 45
click at [518, 330] on p "All the material needed for your everyday and special occasions." at bounding box center [536, 339] width 310 height 45
click at [492, 326] on p "All the material needed for your everyday and special occasions." at bounding box center [536, 339] width 310 height 45
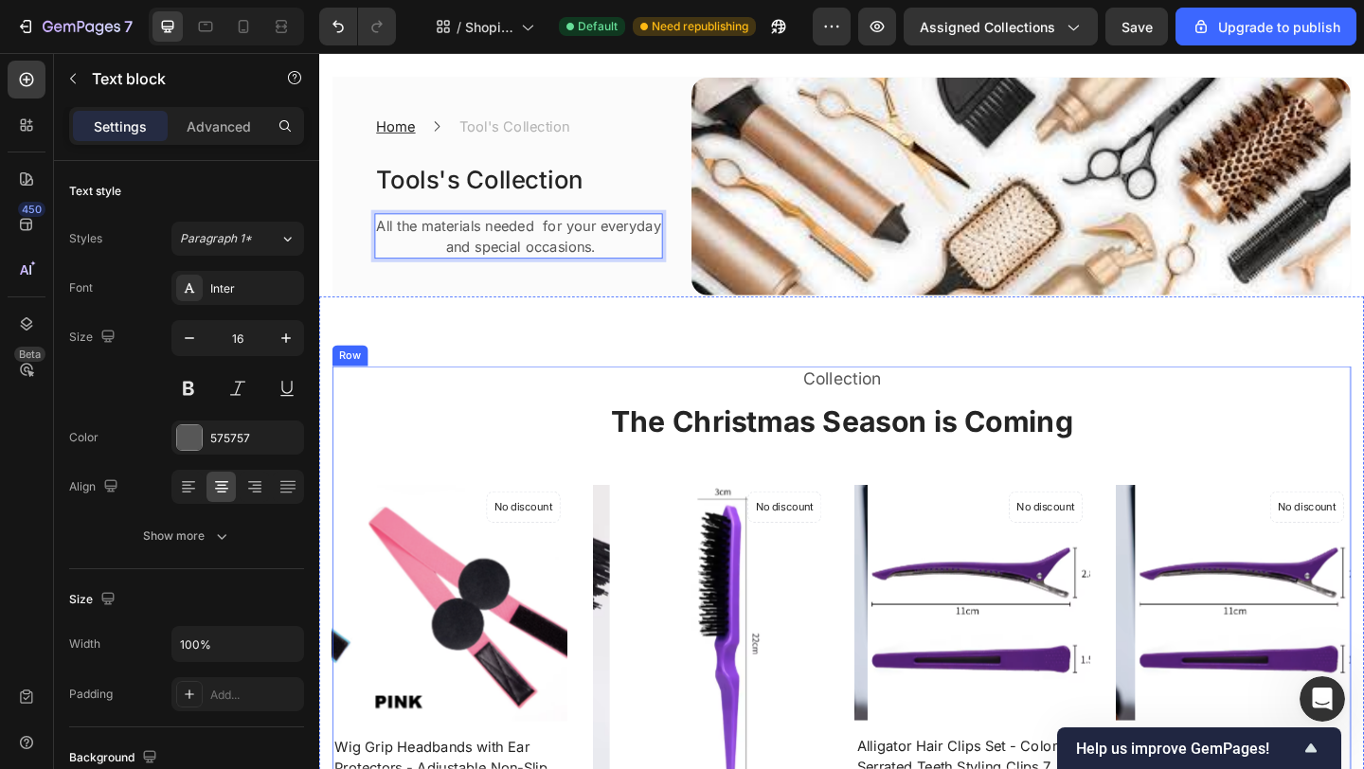
scroll to position [151, 0]
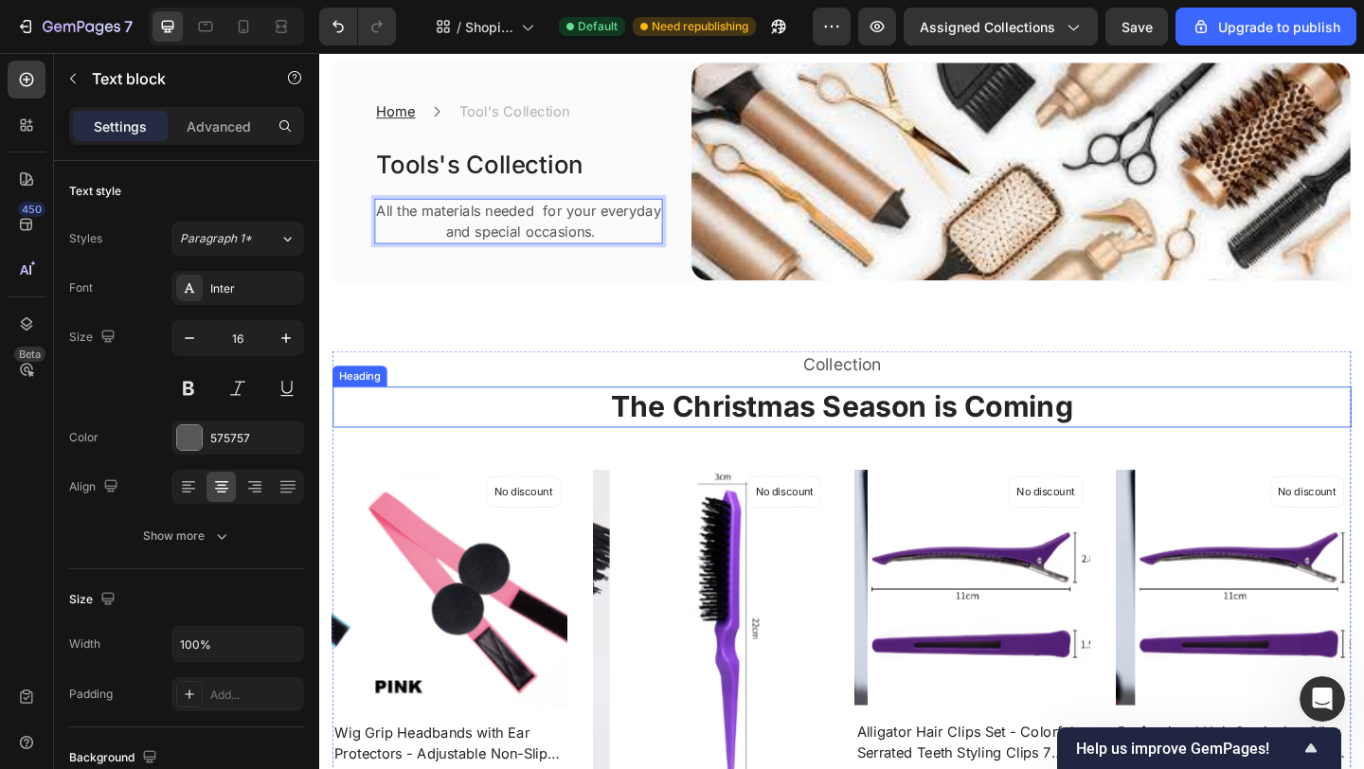
click at [829, 440] on h2 "The Christmas Season is Coming" at bounding box center [887, 438] width 1108 height 45
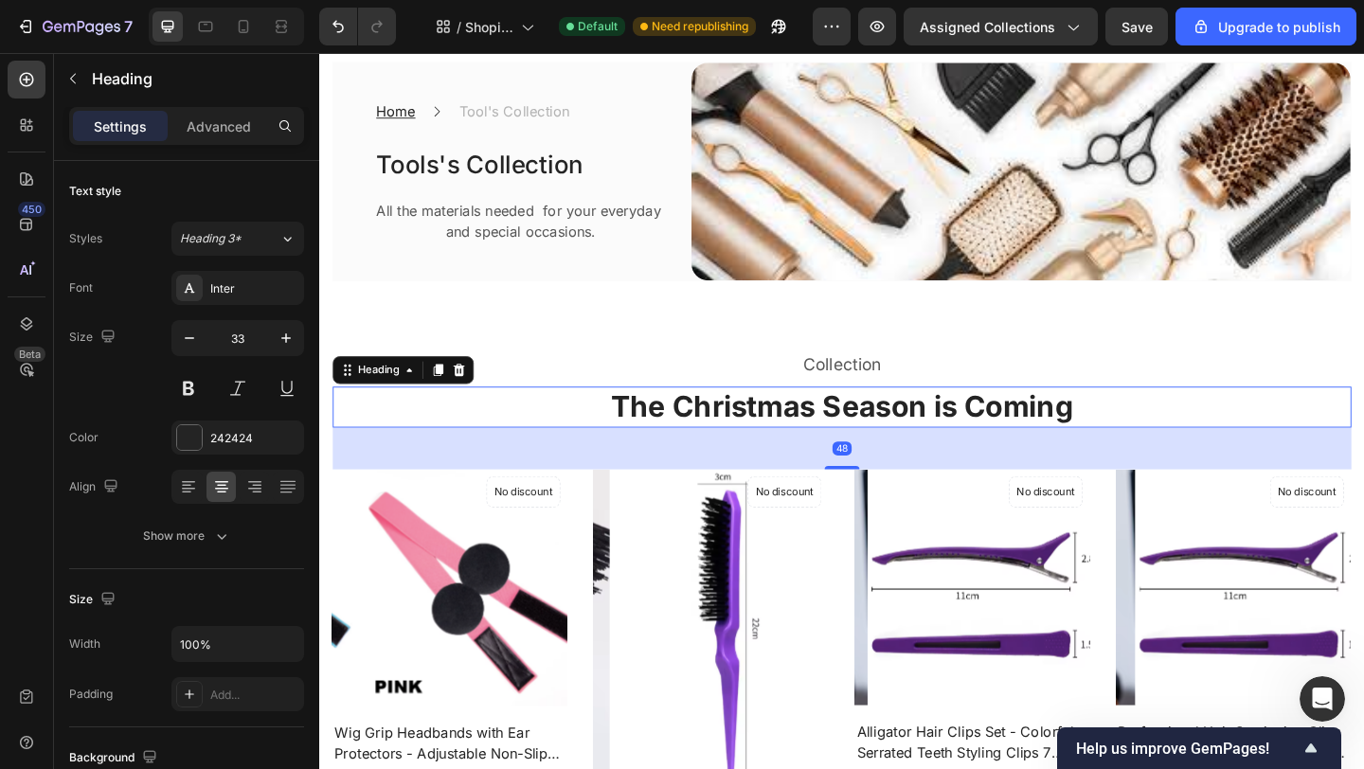
click at [848, 433] on h2 "The Christmas Season is Coming" at bounding box center [887, 438] width 1108 height 45
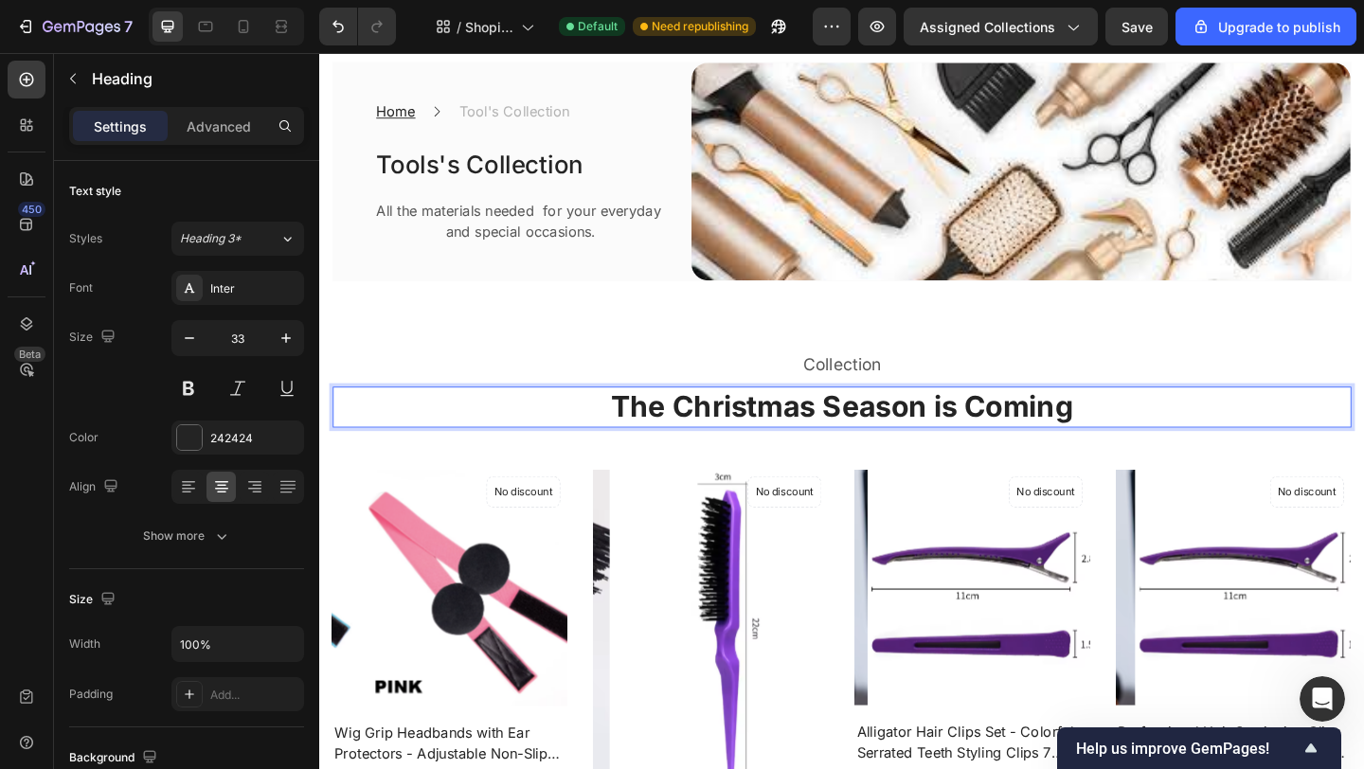
click at [1136, 434] on p "The Christmas Season is Coming" at bounding box center [887, 438] width 1104 height 41
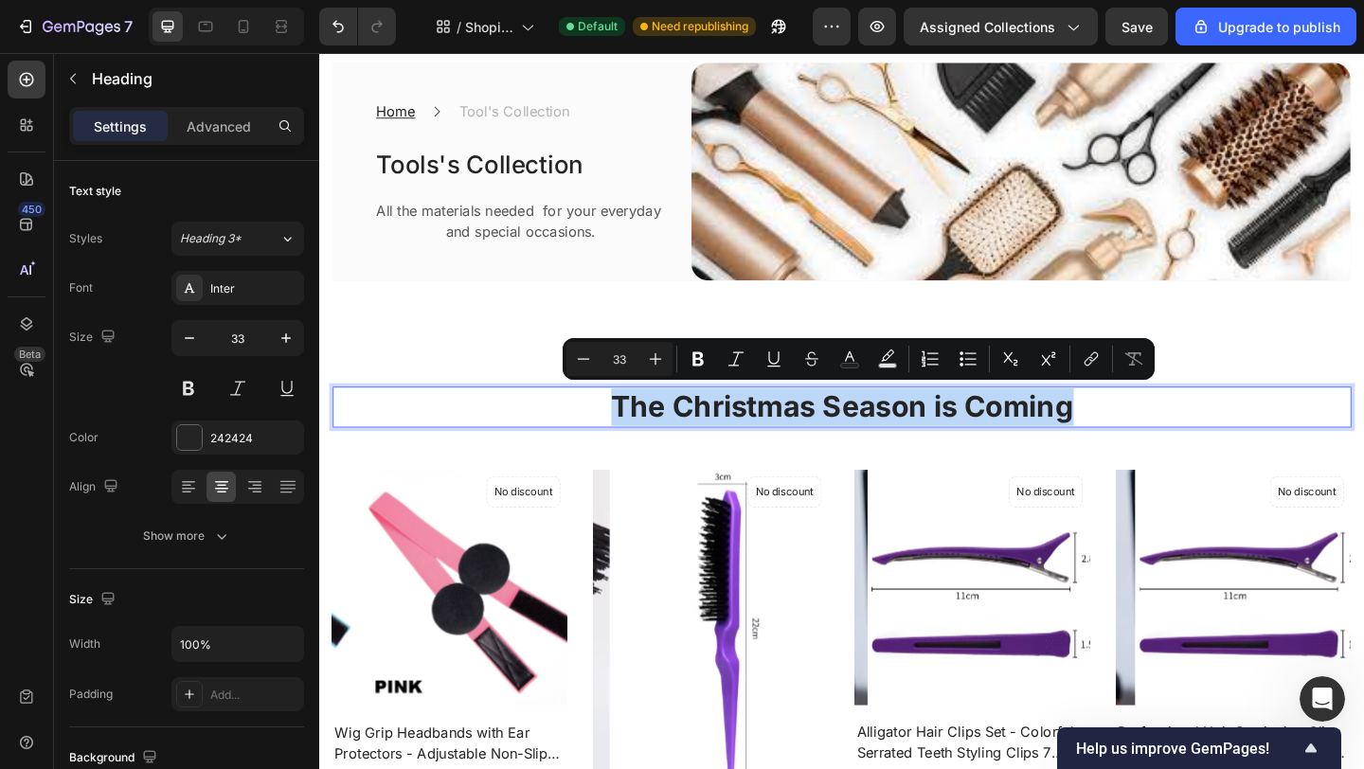
drag, startPoint x: 1133, startPoint y: 438, endPoint x: 635, endPoint y: 435, distance: 498.2
click at [633, 435] on p "The Christmas Season is Coming" at bounding box center [887, 438] width 1104 height 41
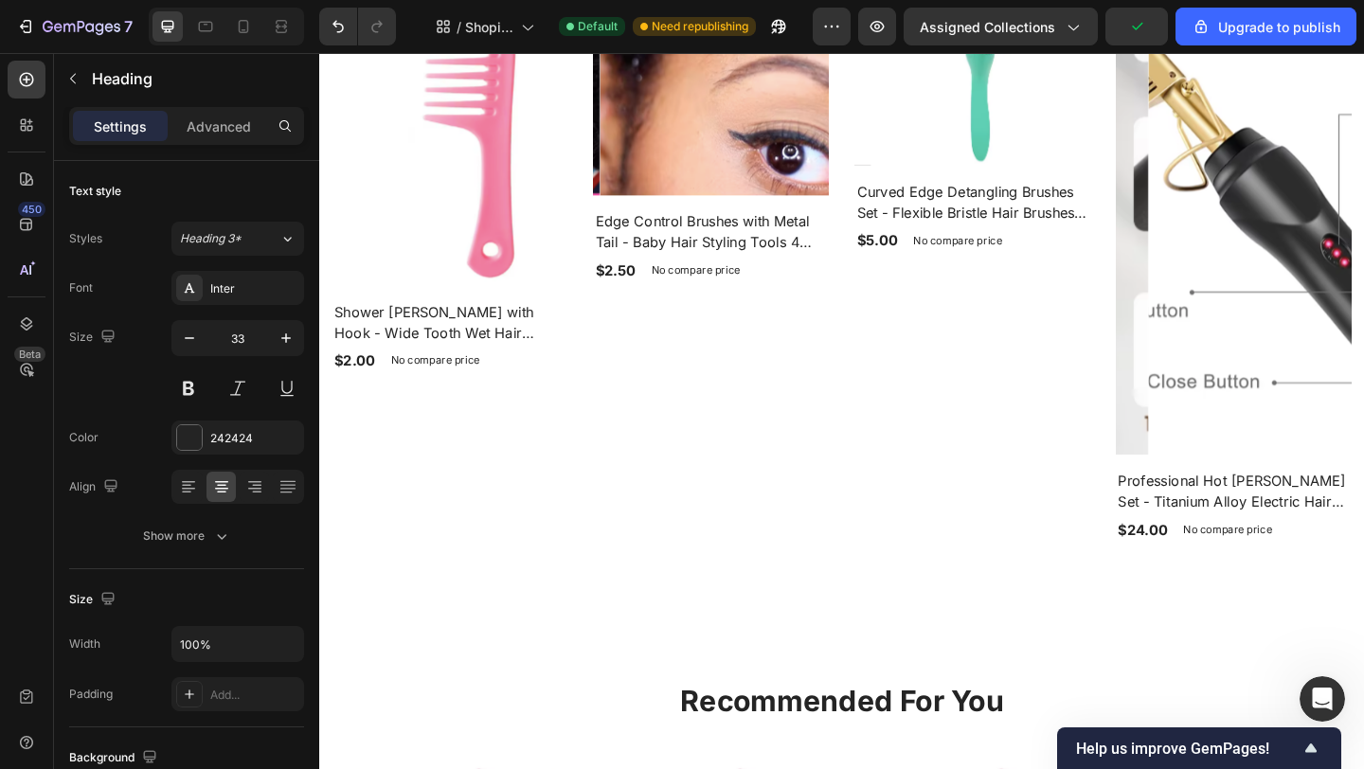
scroll to position [1240, 0]
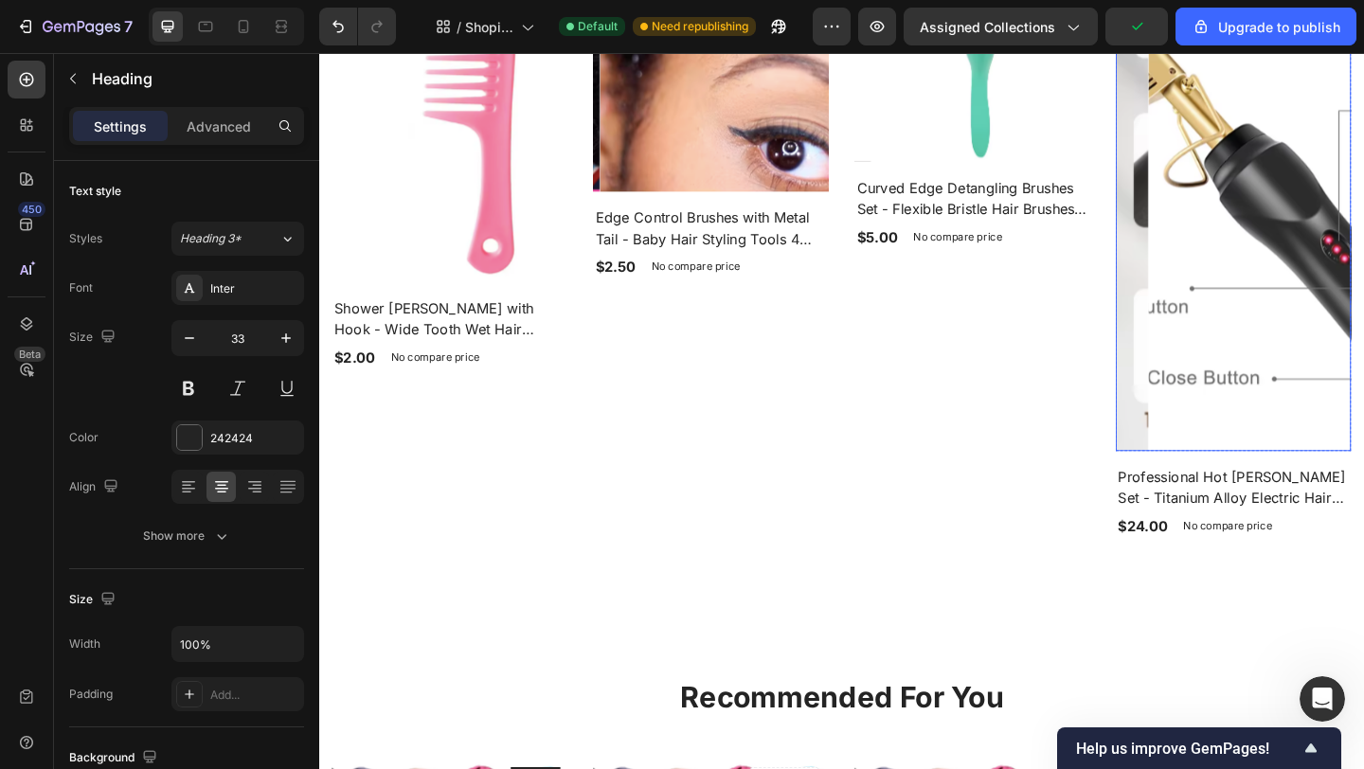
click at [1325, 154] on img at bounding box center [1350, 199] width 256 height 576
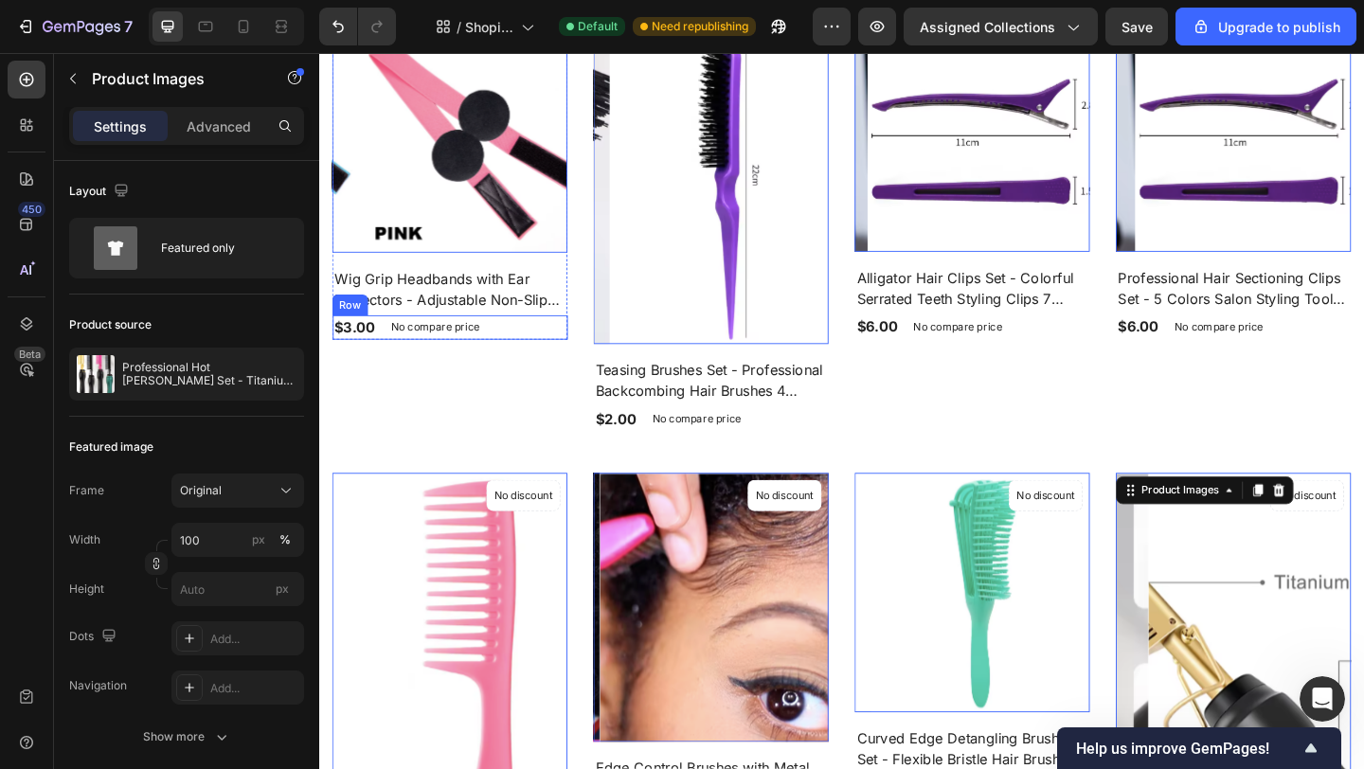
scroll to position [640, 0]
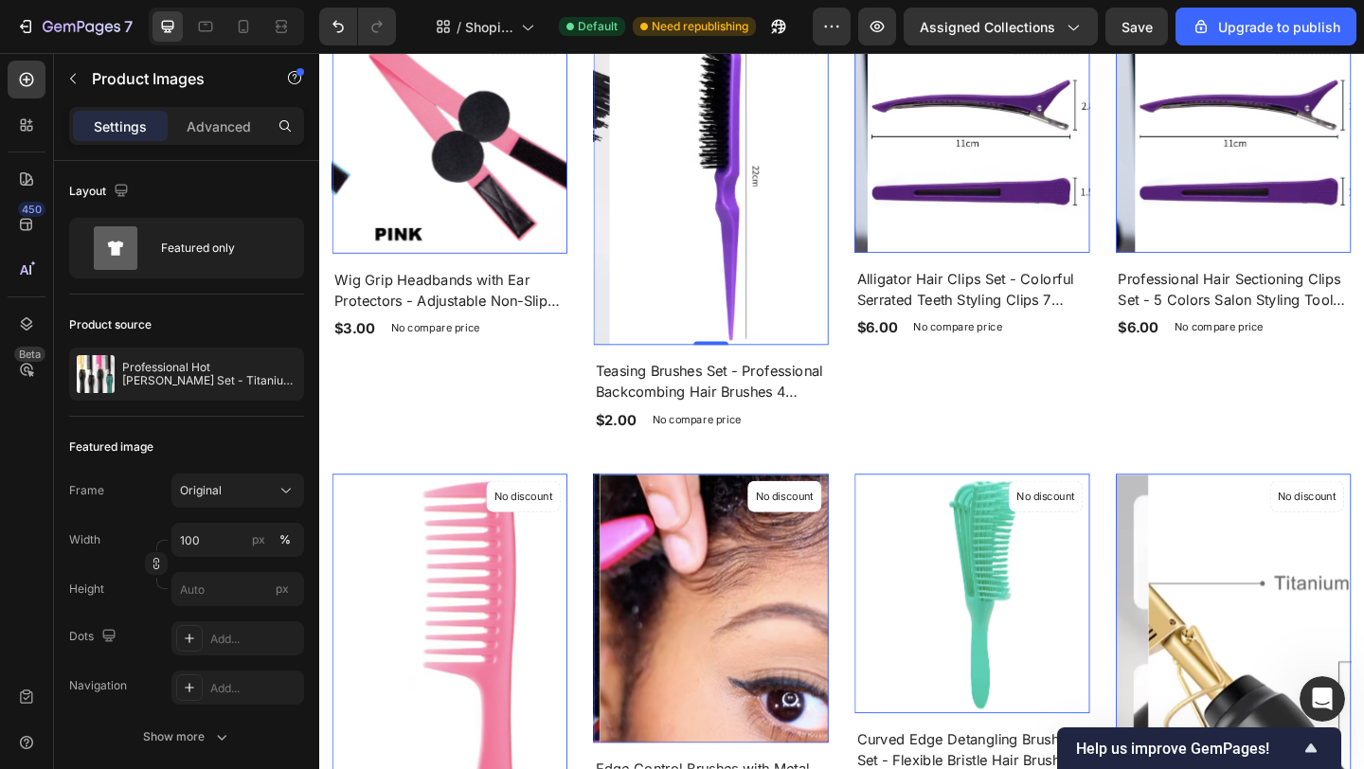
click at [721, 266] on img at bounding box center [763, 191] width 256 height 357
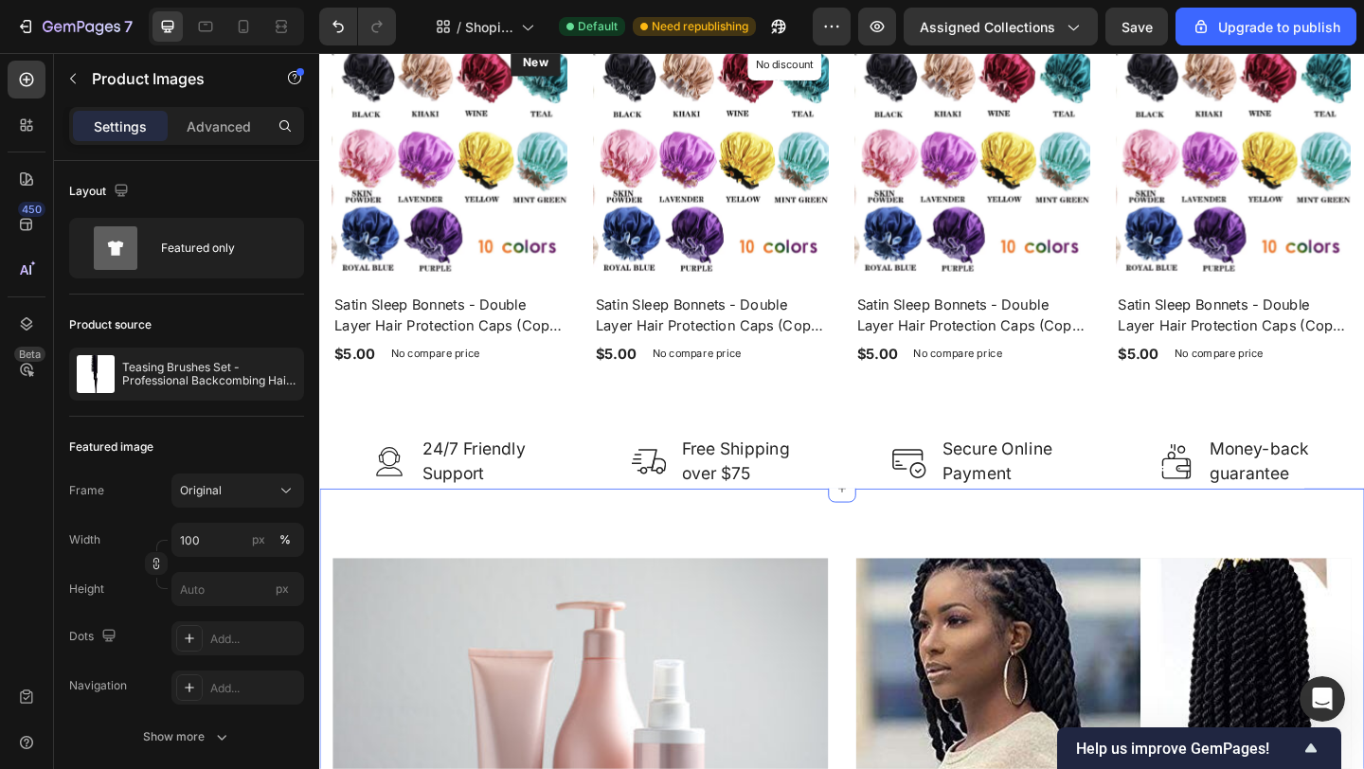
scroll to position [2013, 0]
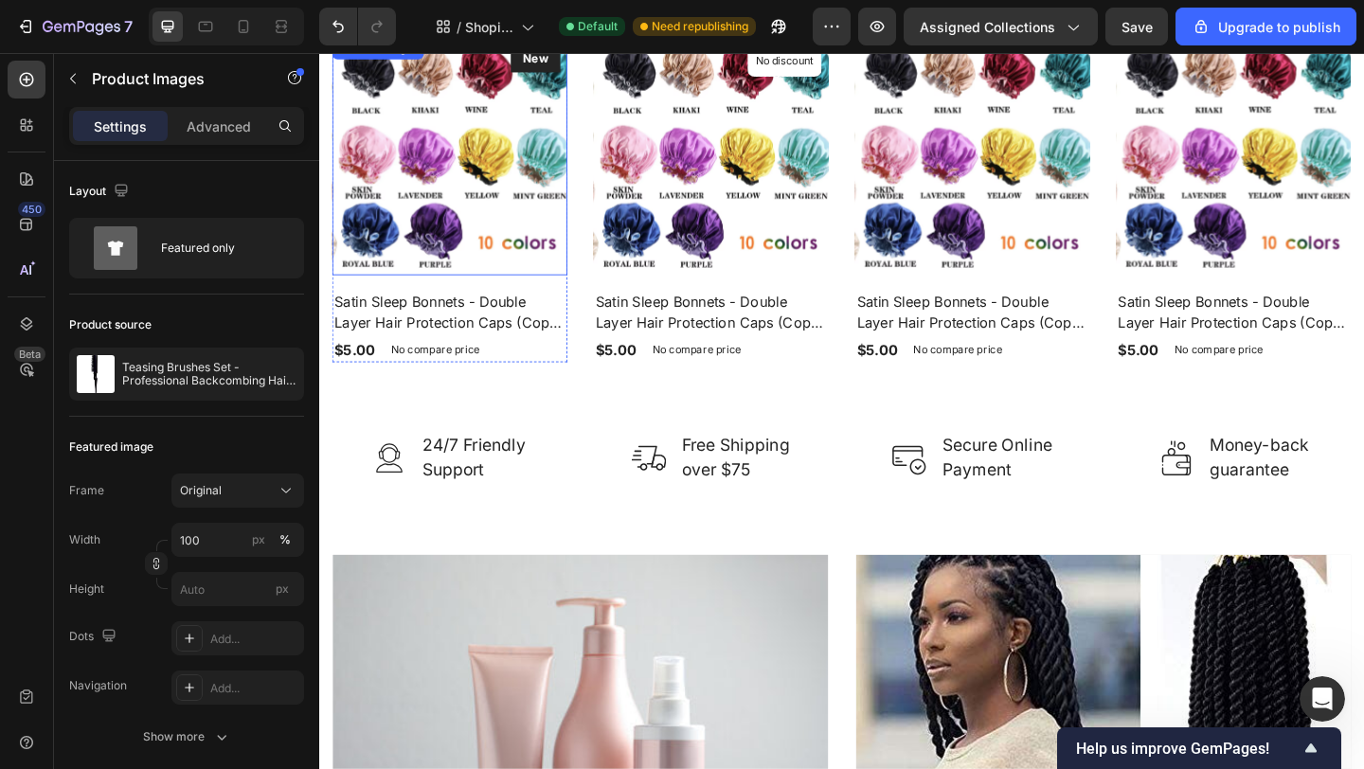
click at [491, 135] on img at bounding box center [469, 166] width 256 height 258
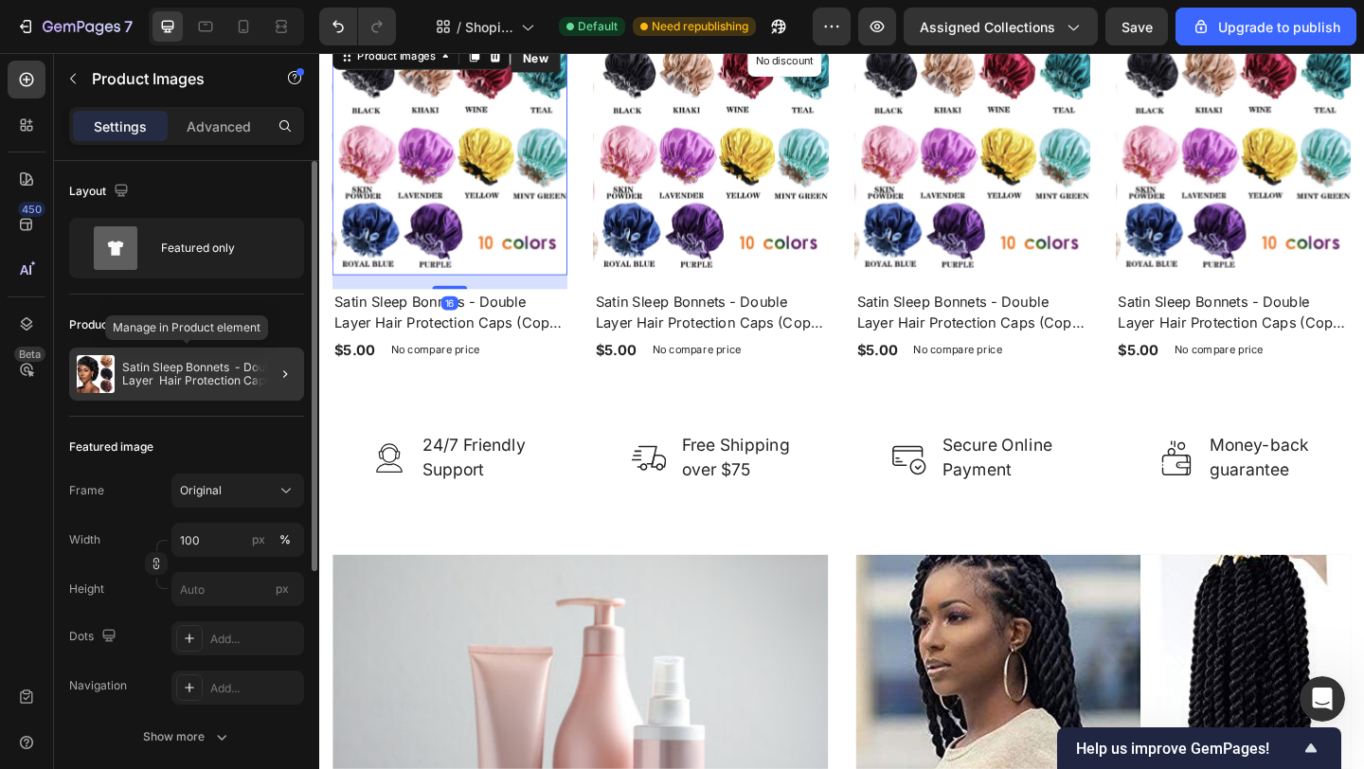
click at [245, 376] on p "Satin Sleep Bonnets - Double Layer Hair Protection Caps (Copy) (Copy)" at bounding box center [209, 374] width 174 height 27
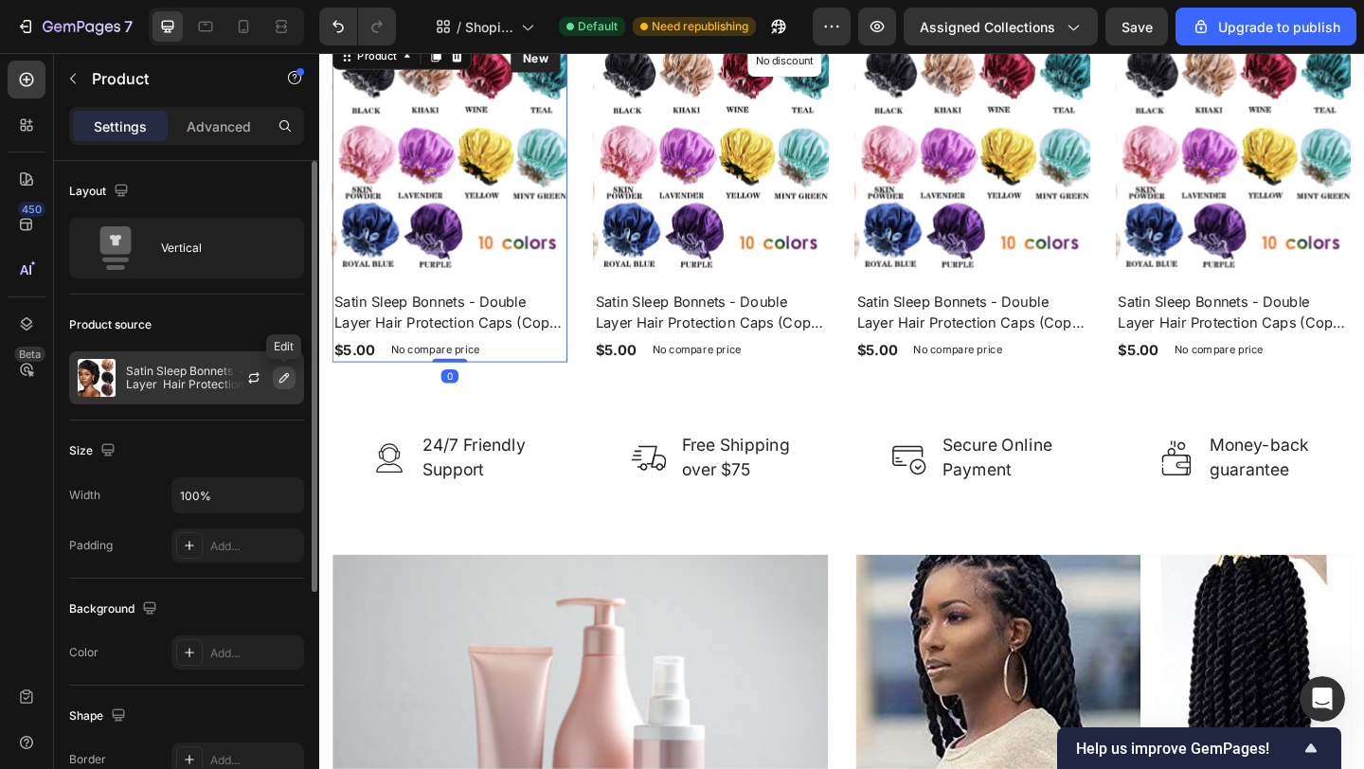
click at [289, 377] on icon "button" at bounding box center [284, 377] width 15 height 15
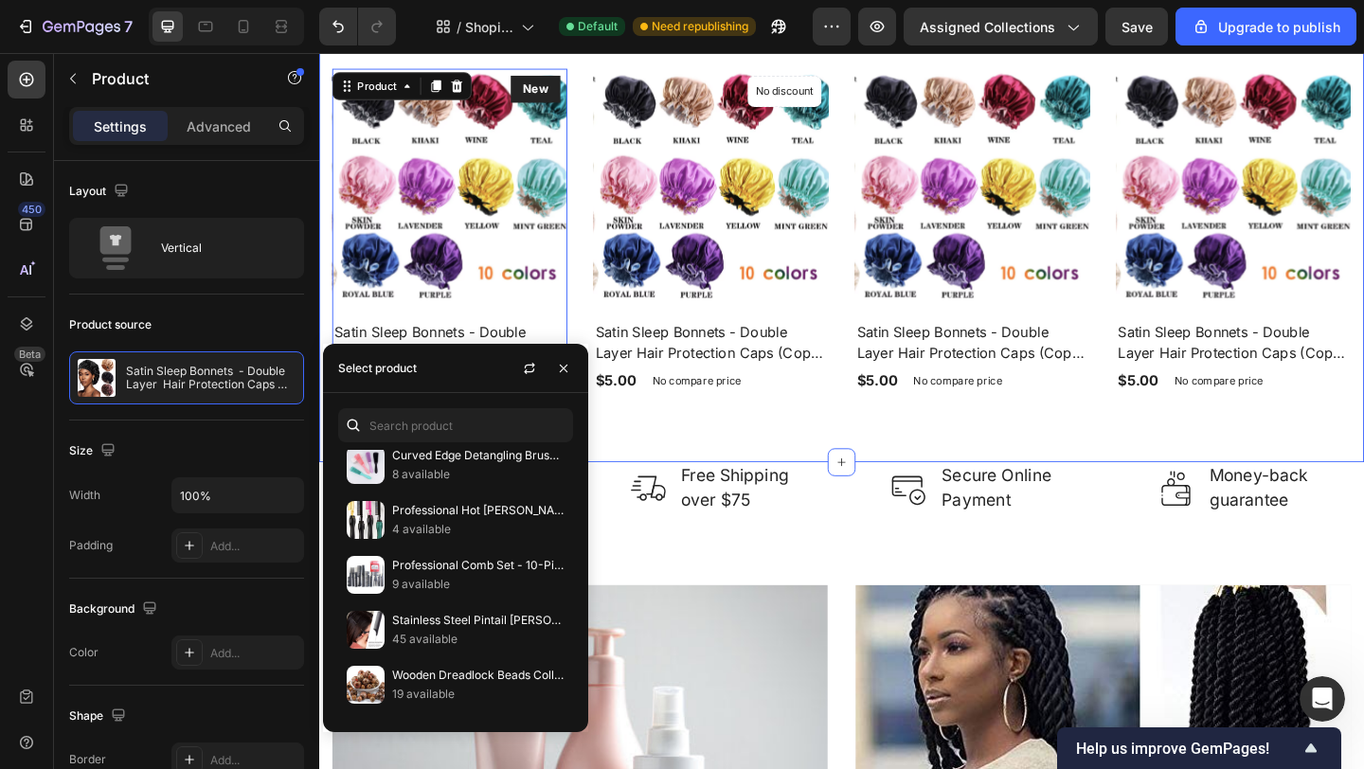
scroll to position [1834, 0]
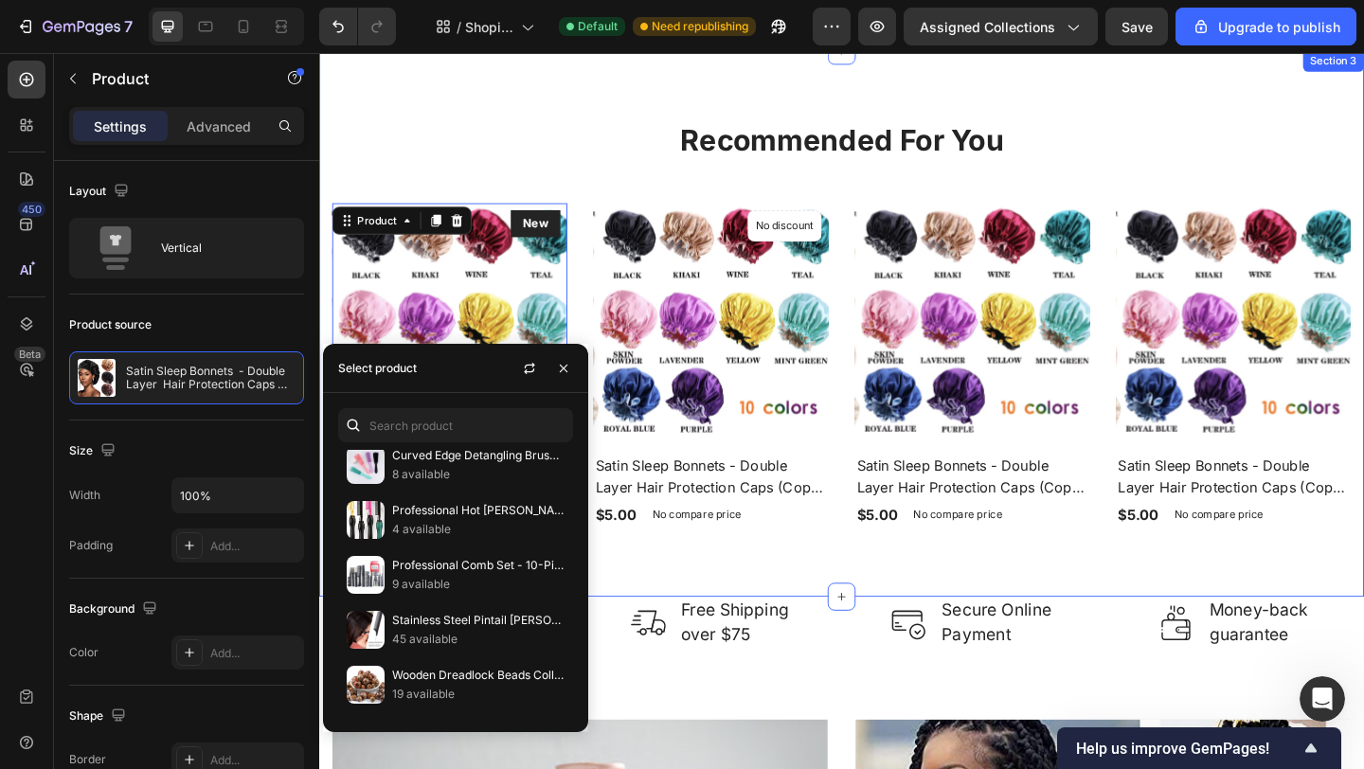
click at [1011, 248] on div "Recommended For You Heading Row Product Images New Text block Row Satin Sleep B…" at bounding box center [887, 347] width 1108 height 442
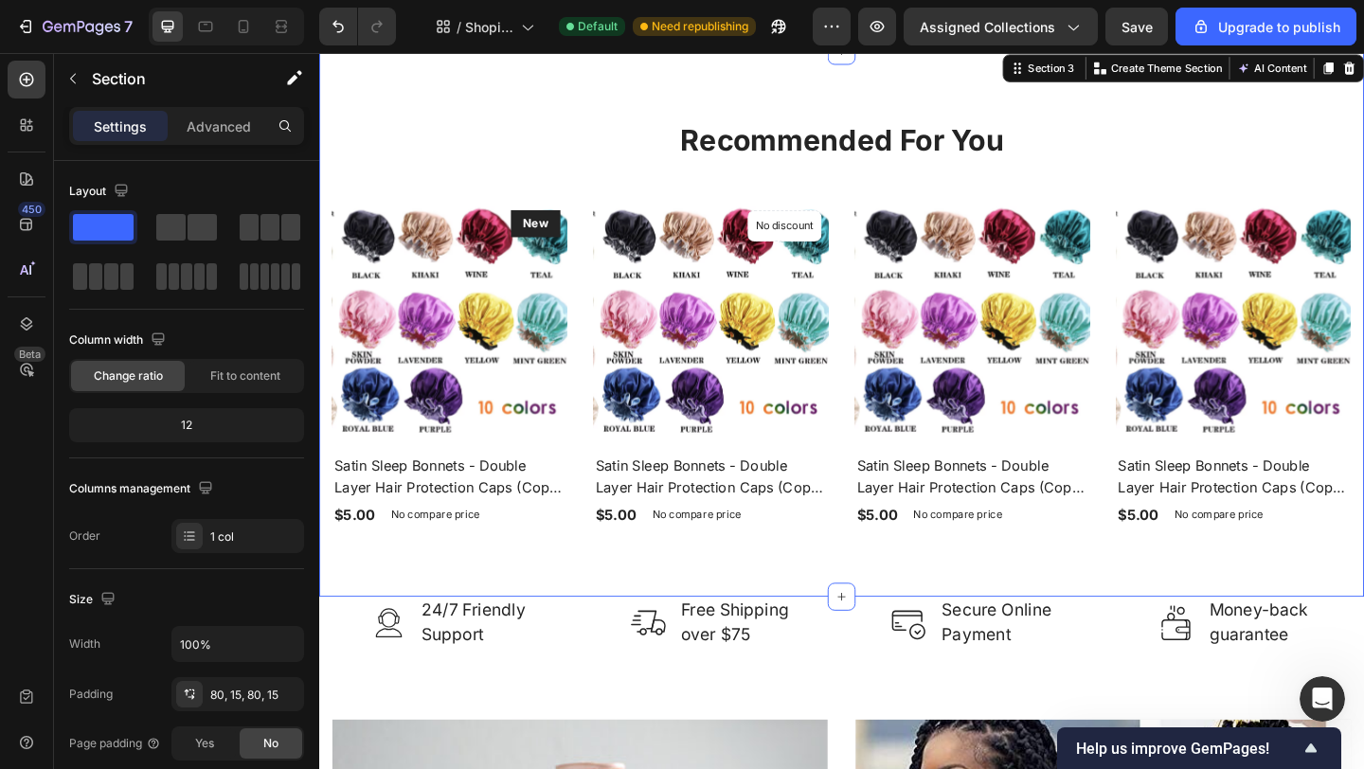
scroll to position [1773, 0]
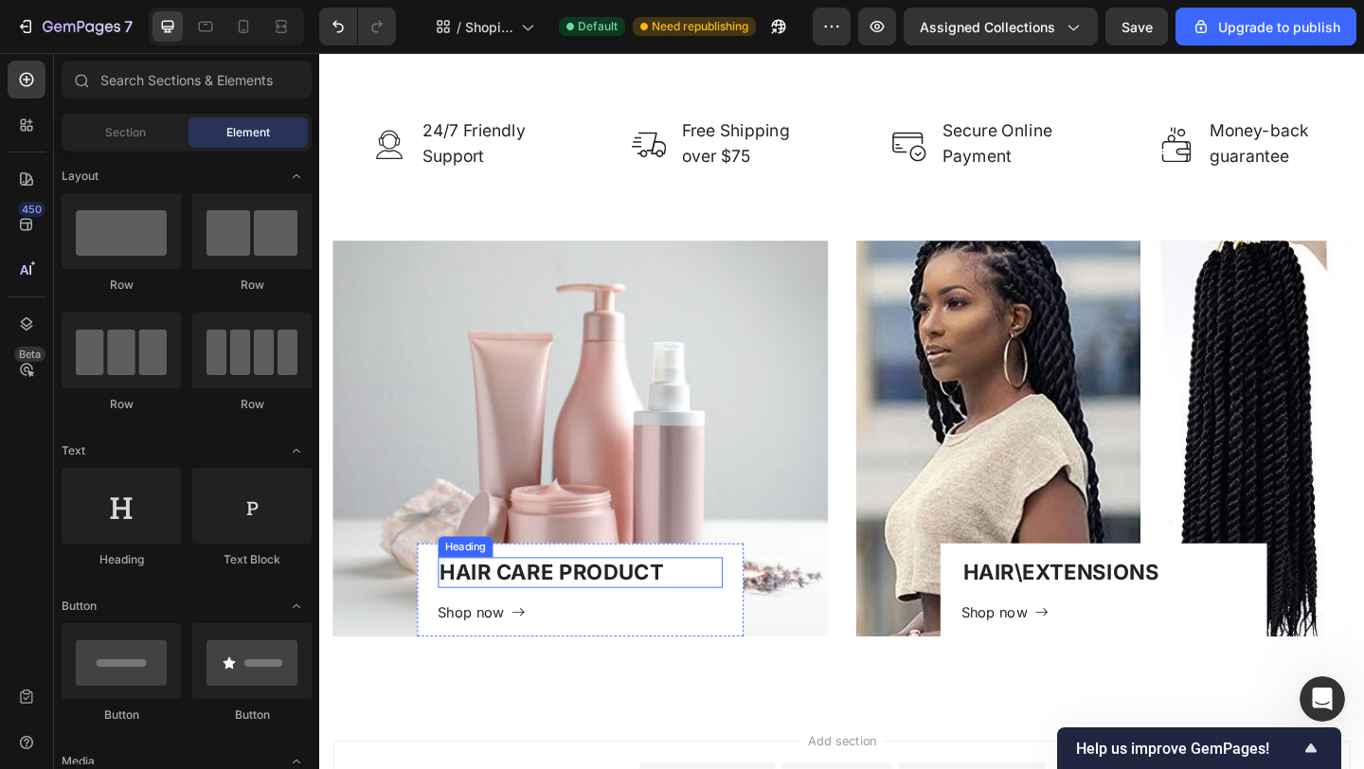
click at [621, 610] on h2 "HAIR CARE PRODUCT" at bounding box center [603, 617] width 311 height 33
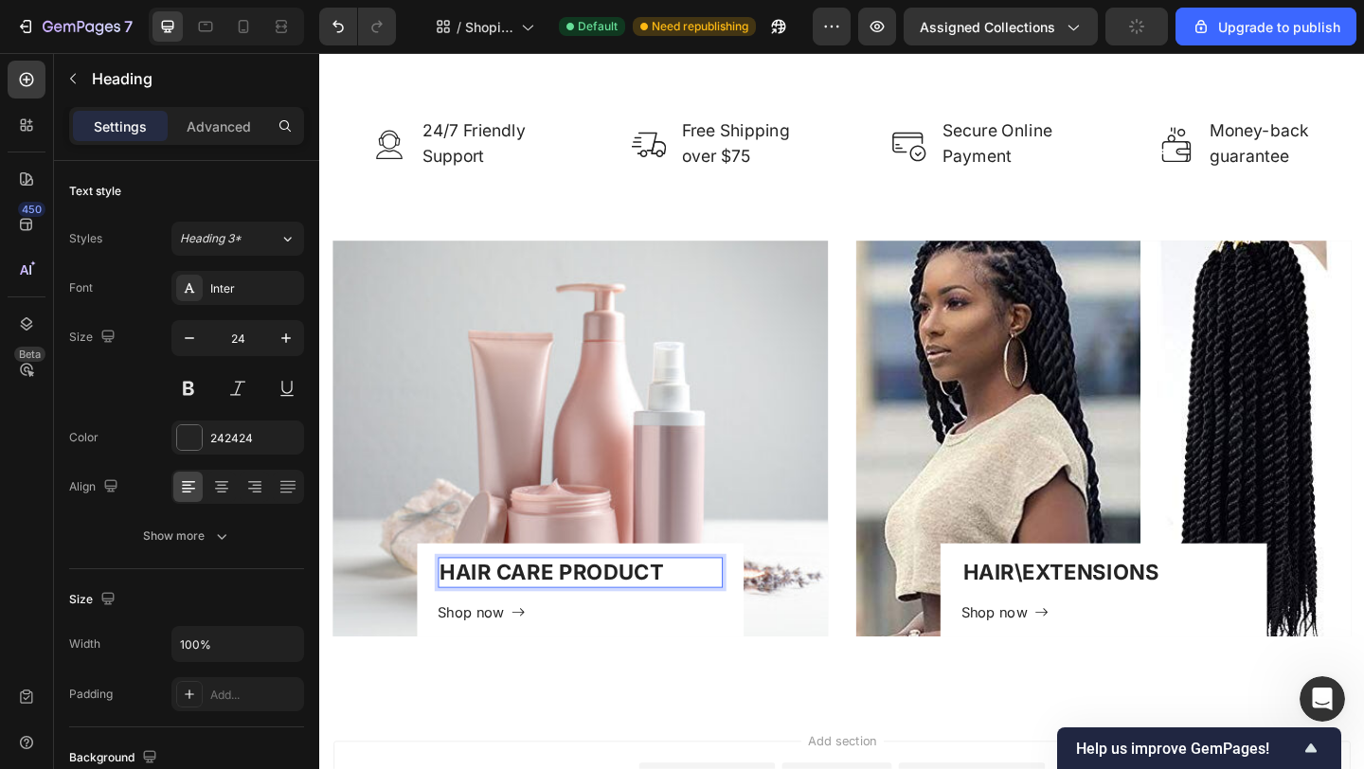
click at [675, 603] on h2 "HAIR CARE PRODUCT" at bounding box center [603, 617] width 311 height 33
click at [690, 603] on p "HAIR CARE PRODUCT" at bounding box center [603, 617] width 307 height 29
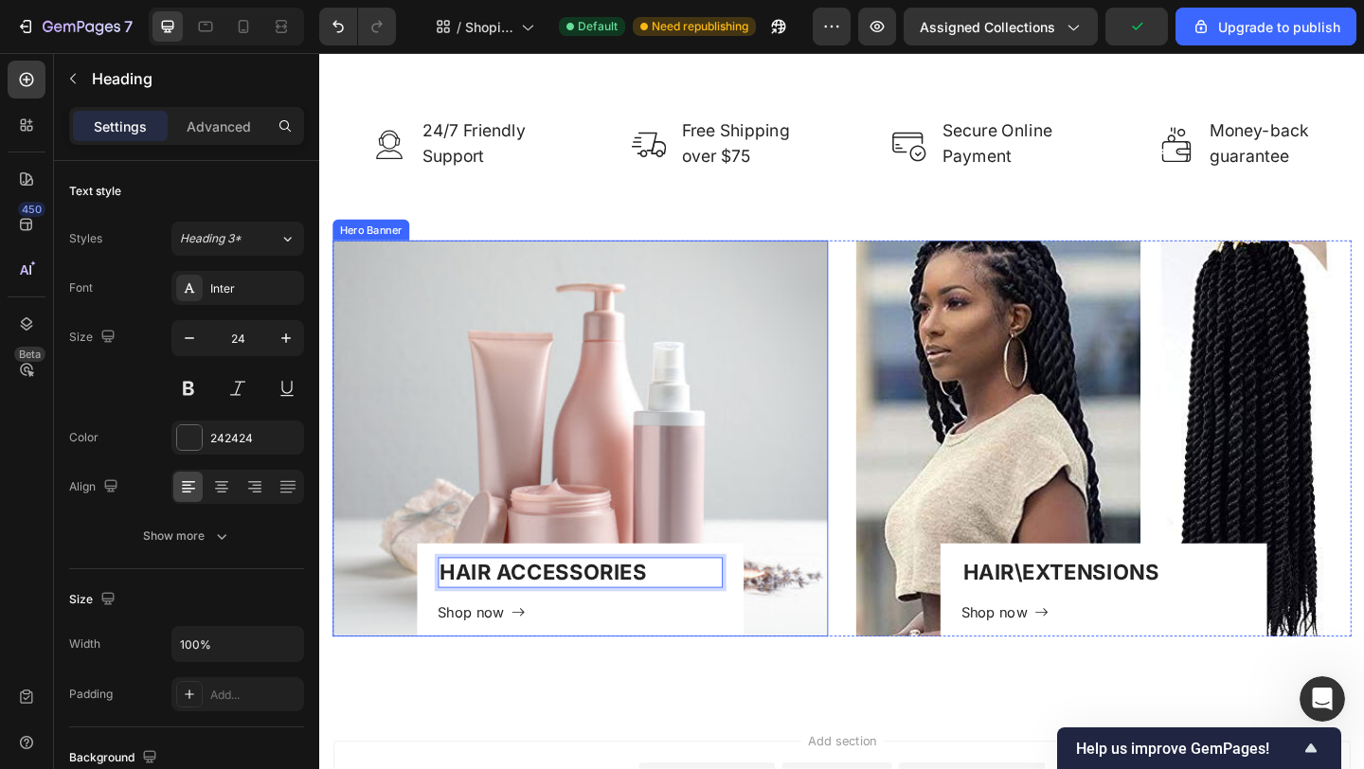
click at [614, 447] on div "Overlay" at bounding box center [602, 472] width 539 height 431
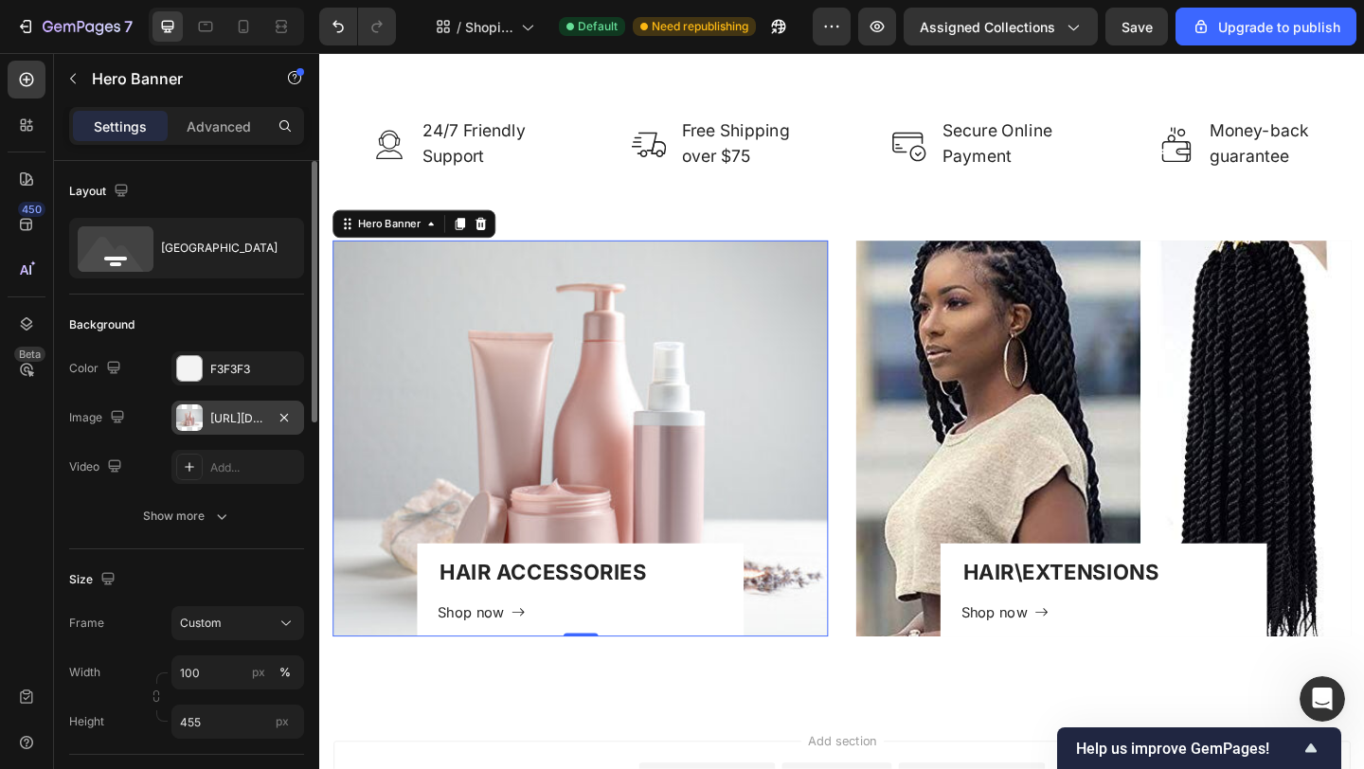
click at [242, 414] on div "[URL][DOMAIN_NAME]" at bounding box center [237, 418] width 55 height 17
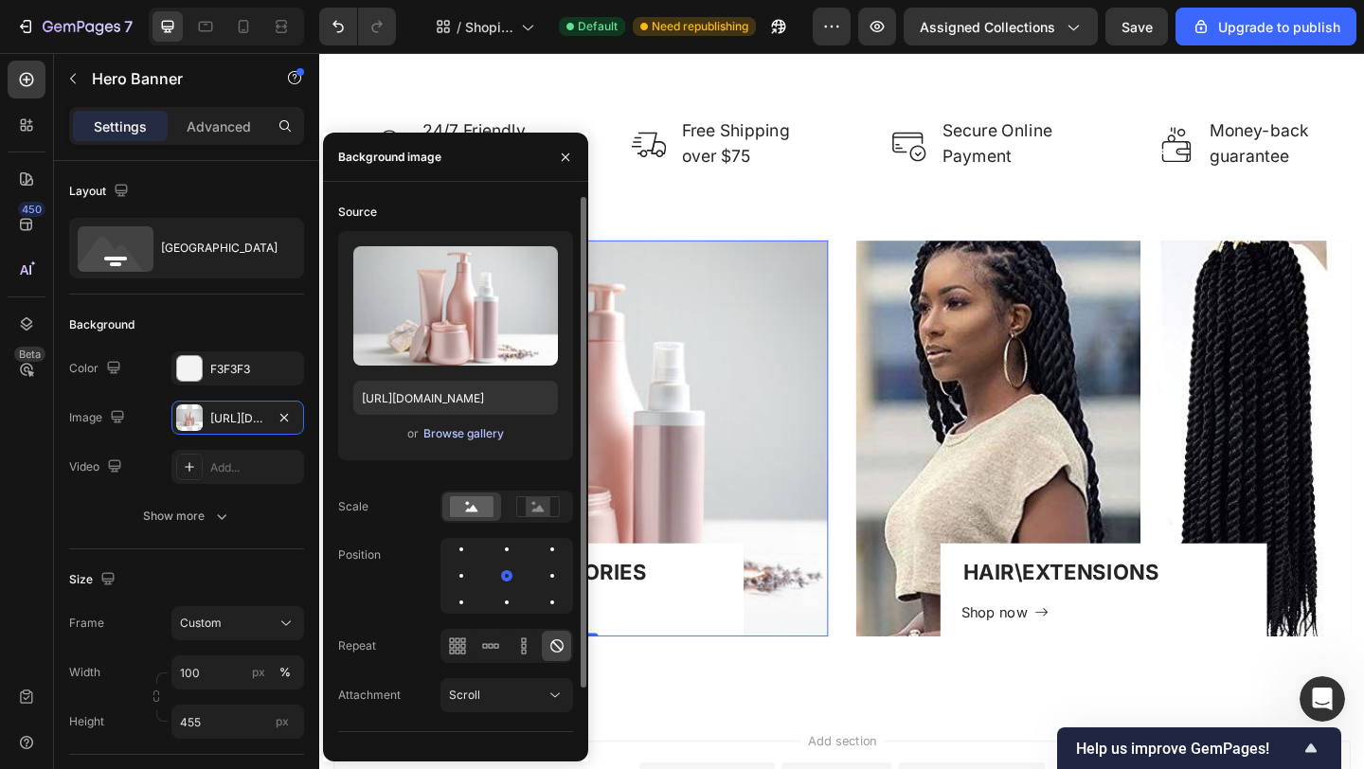
click at [454, 430] on div "Browse gallery" at bounding box center [463, 433] width 81 height 17
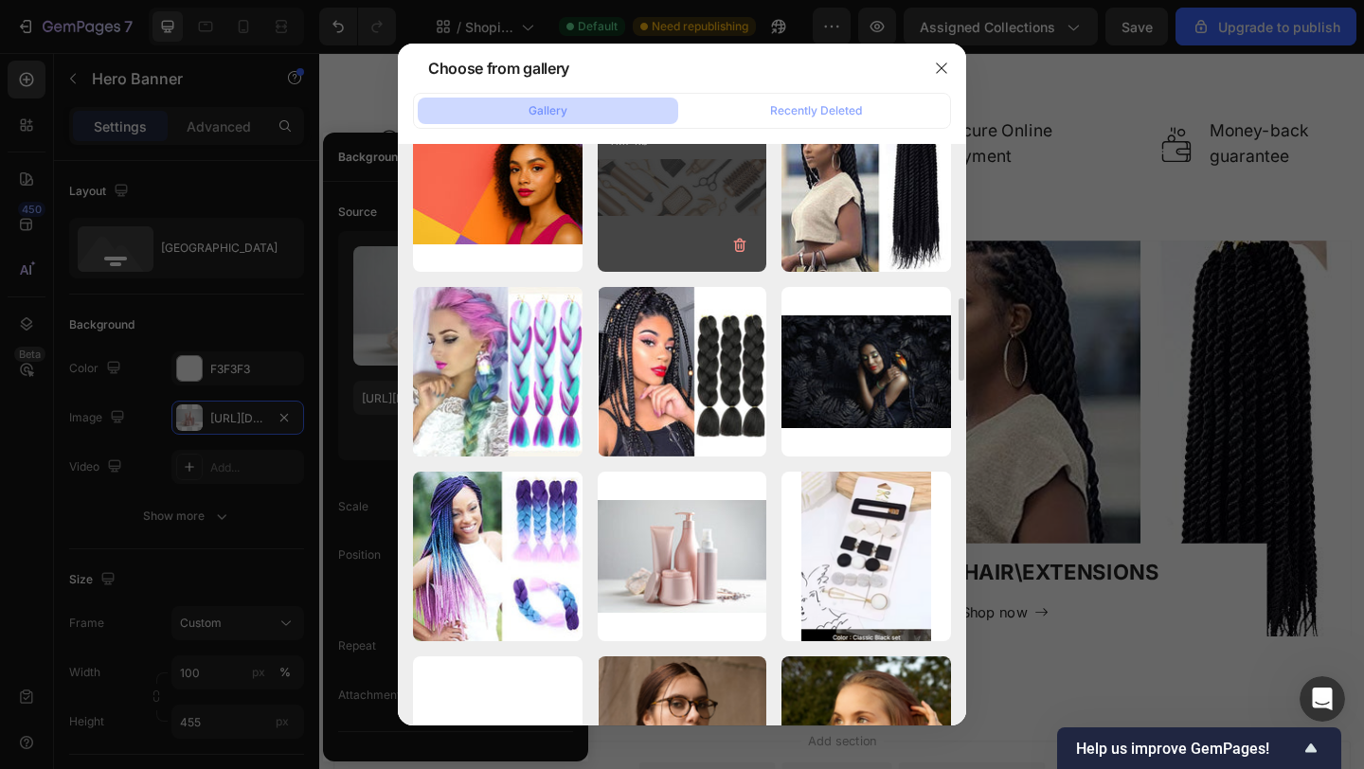
scroll to position [1029, 0]
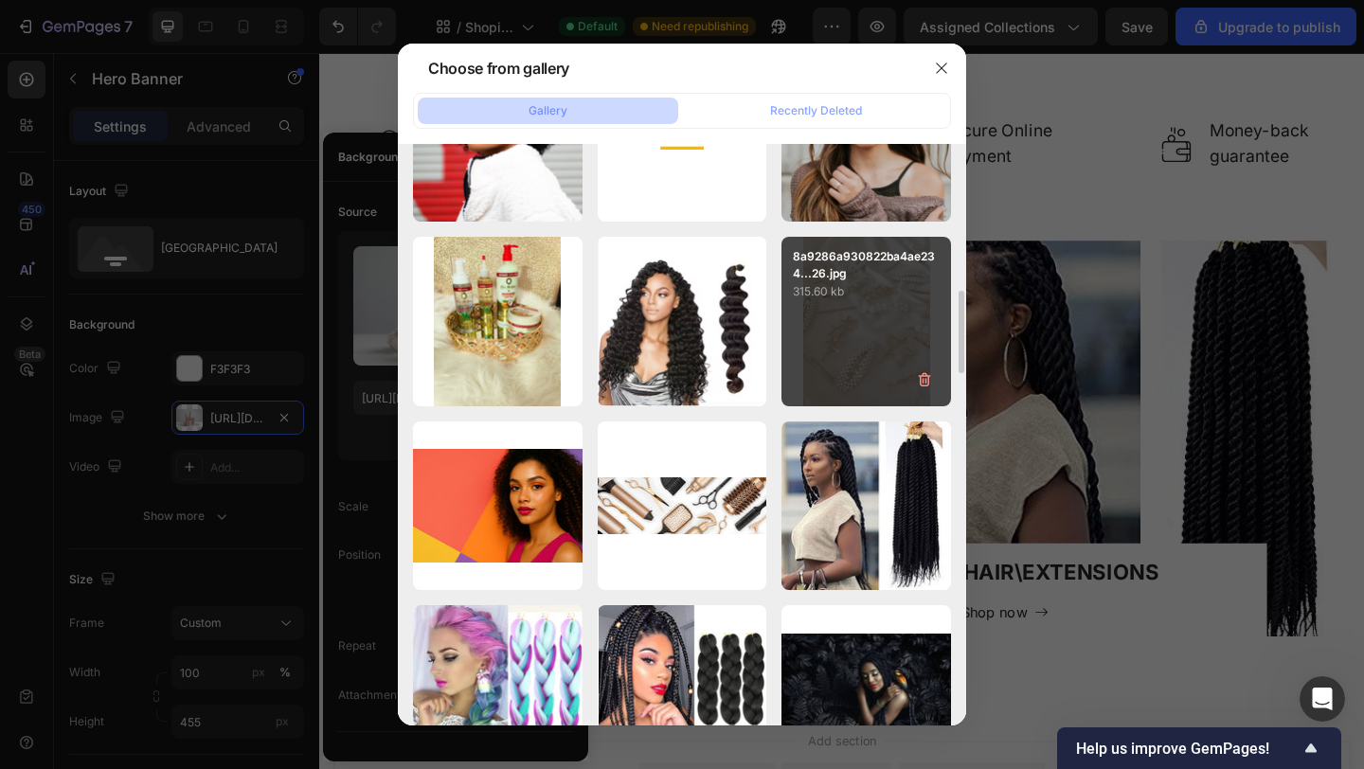
click at [848, 340] on div "8a9286a930822ba4ae234...26.jpg 315.60 kb" at bounding box center [866, 322] width 170 height 170
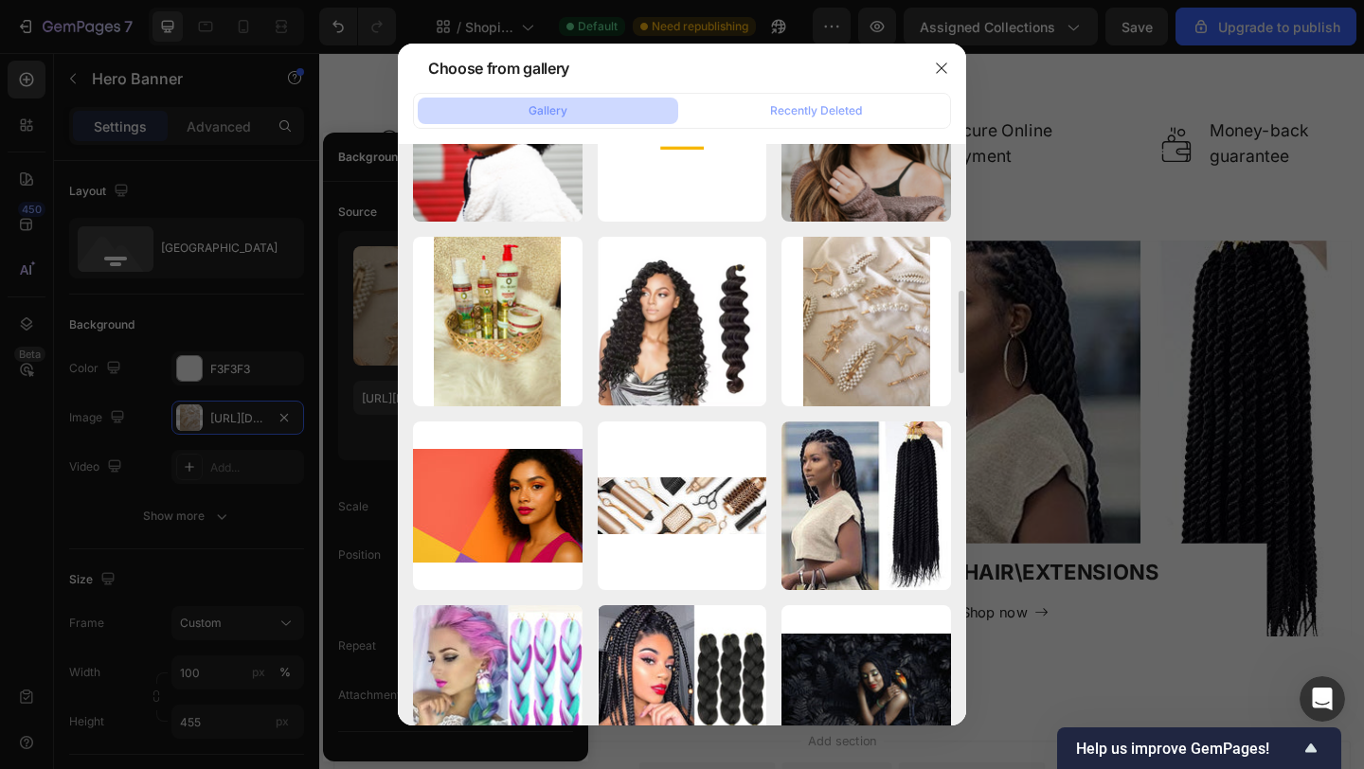
type input "[URL][DOMAIN_NAME]"
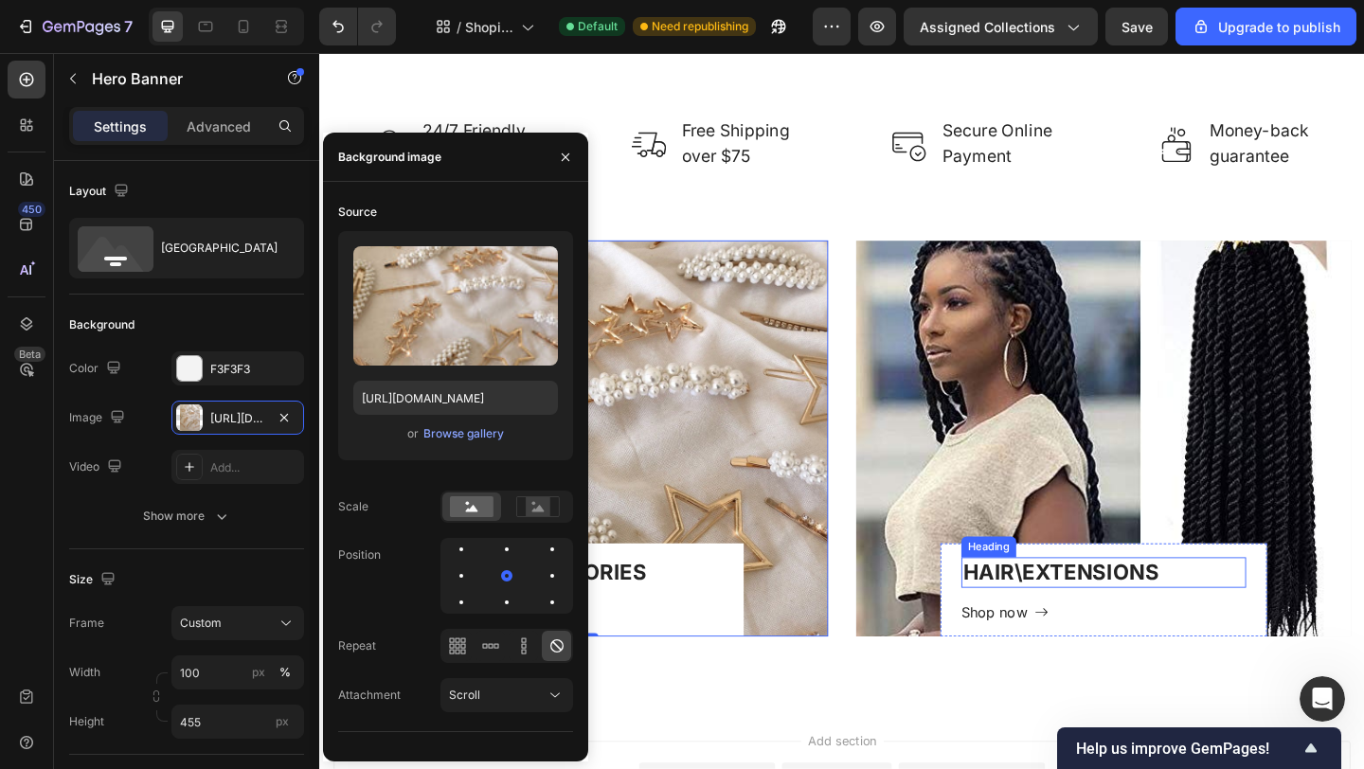
click at [1127, 611] on h2 "HAIR\EXTENSIONS" at bounding box center [1172, 617] width 311 height 33
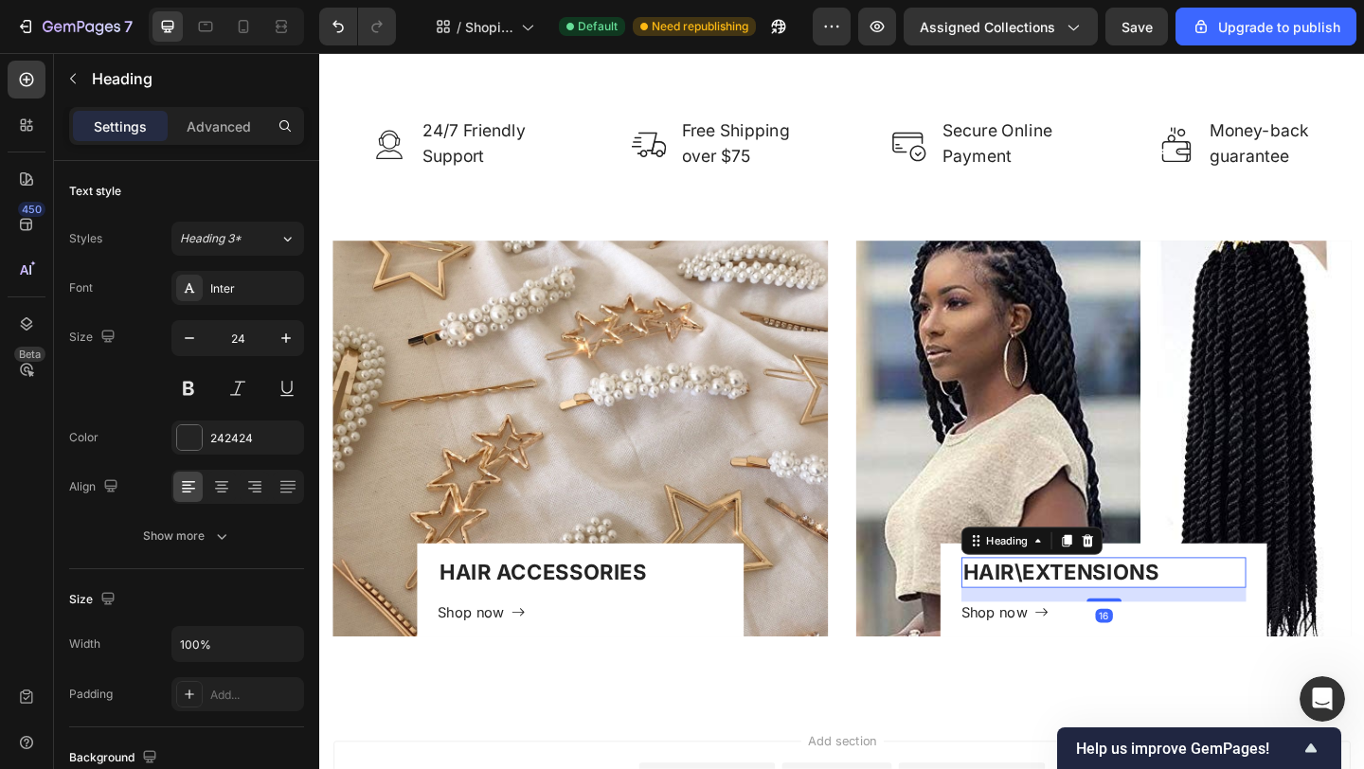
click at [1224, 601] on h2 "HAIR\EXTENSIONS" at bounding box center [1172, 617] width 311 height 33
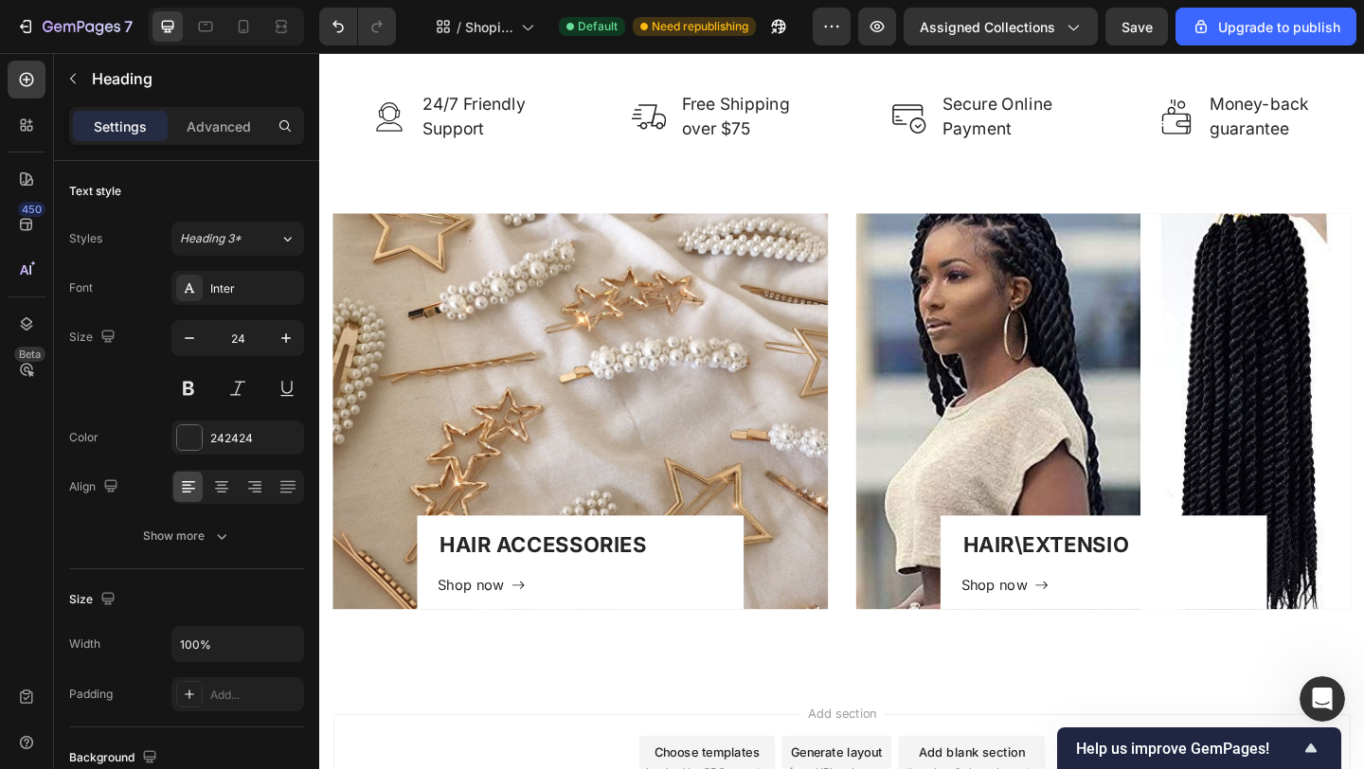
scroll to position [1880, 0]
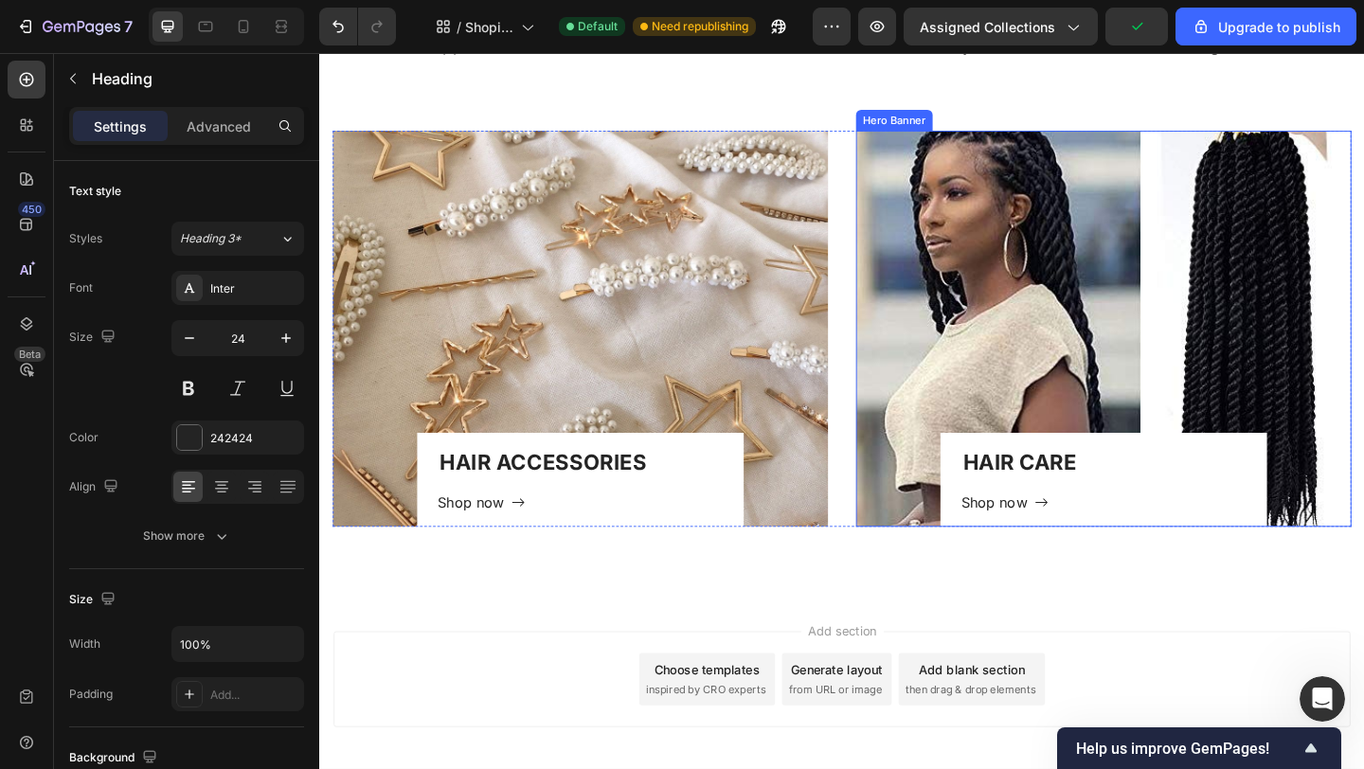
click at [1133, 274] on div "Overlay" at bounding box center [1172, 352] width 539 height 431
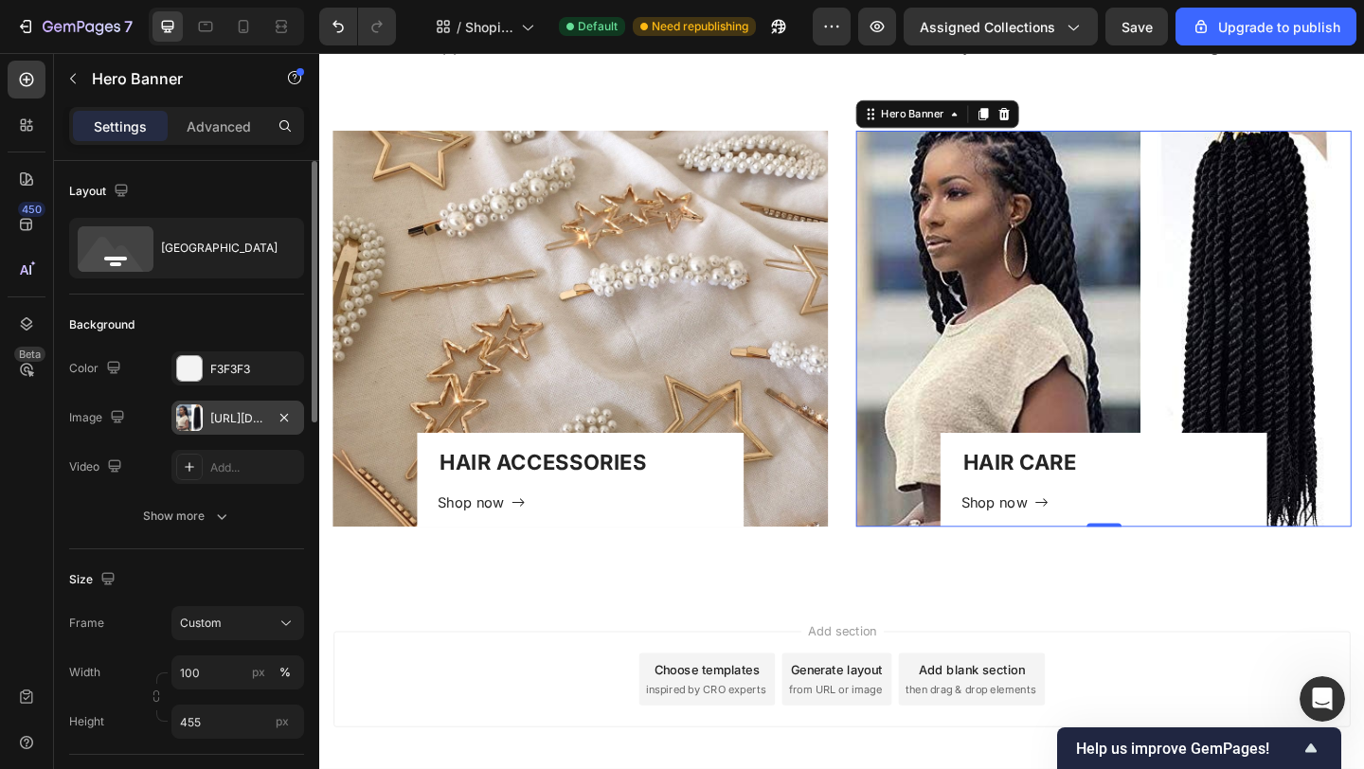
click at [191, 414] on div at bounding box center [189, 417] width 27 height 27
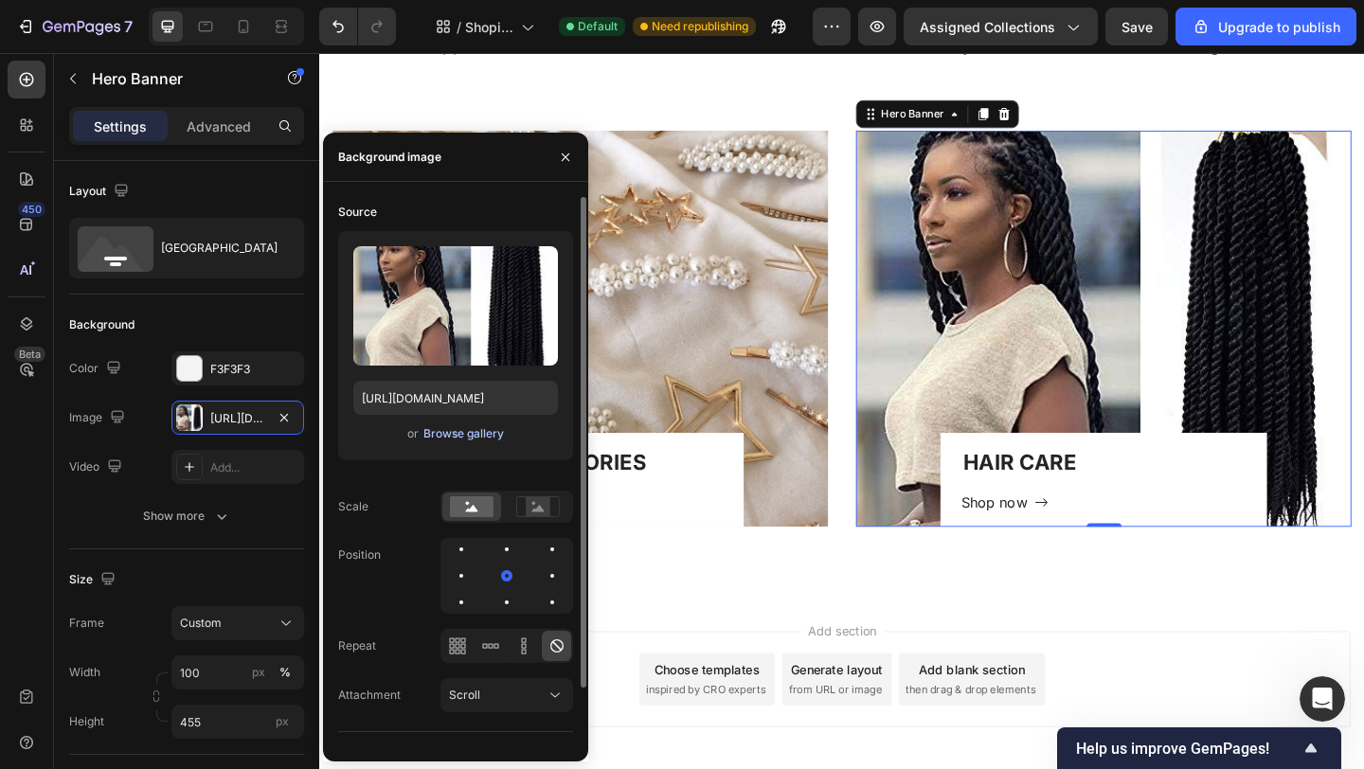
click at [440, 437] on div "Browse gallery" at bounding box center [463, 433] width 81 height 17
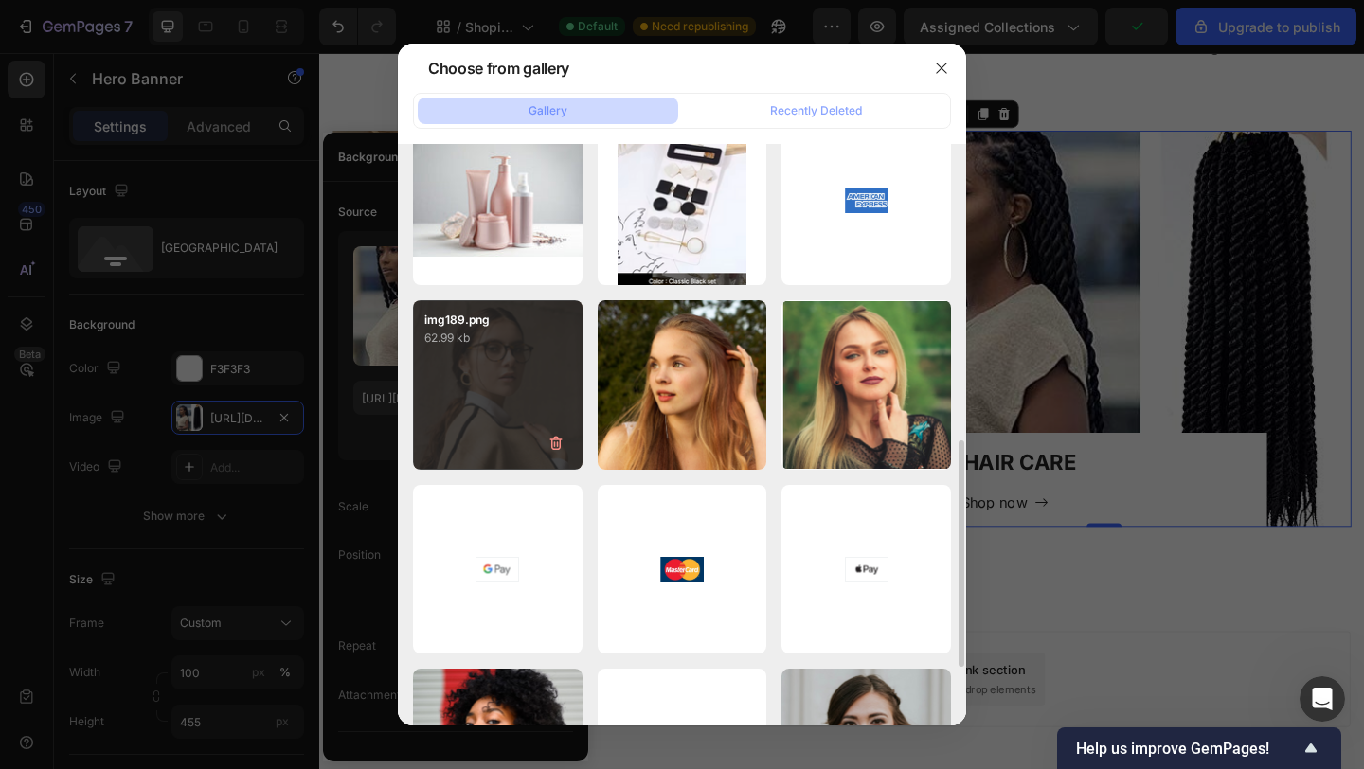
scroll to position [510, 0]
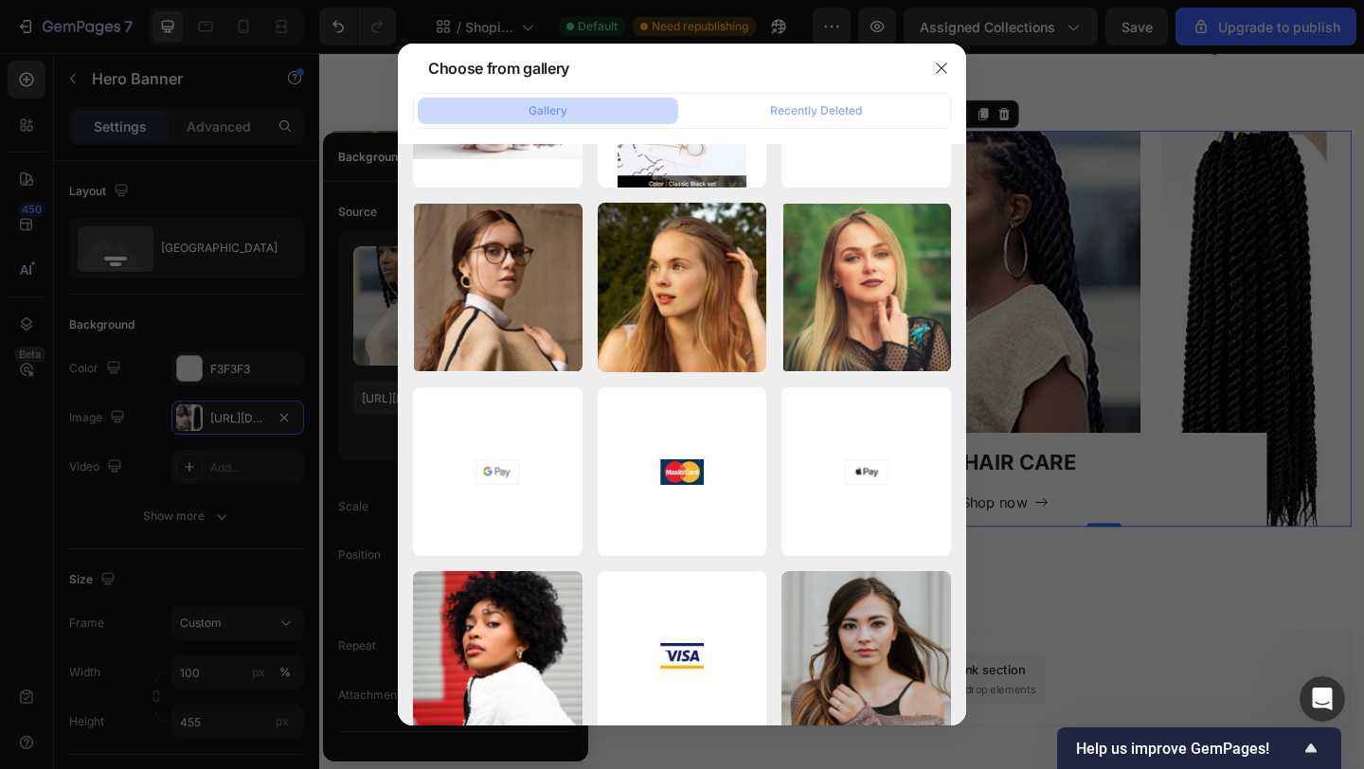
click at [495, 112] on button "Gallery" at bounding box center [548, 111] width 260 height 27
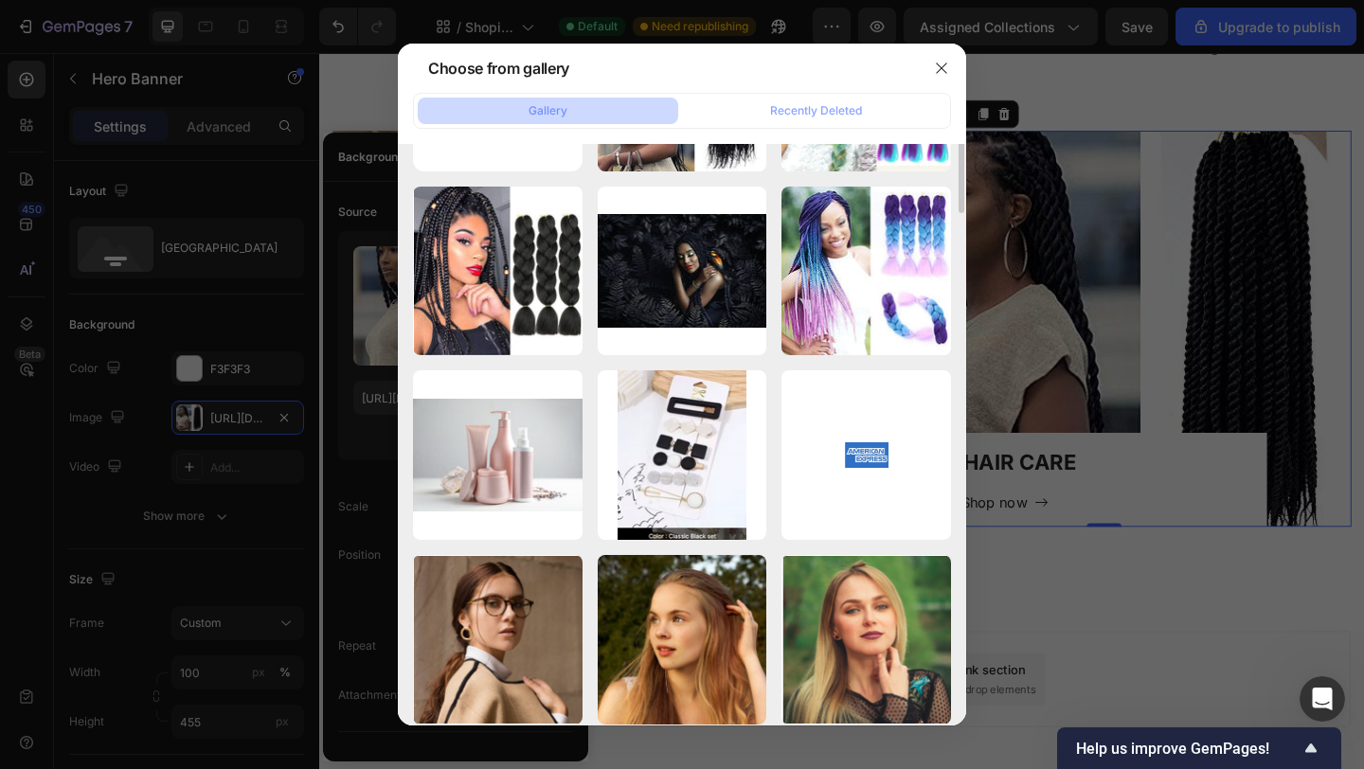
scroll to position [0, 0]
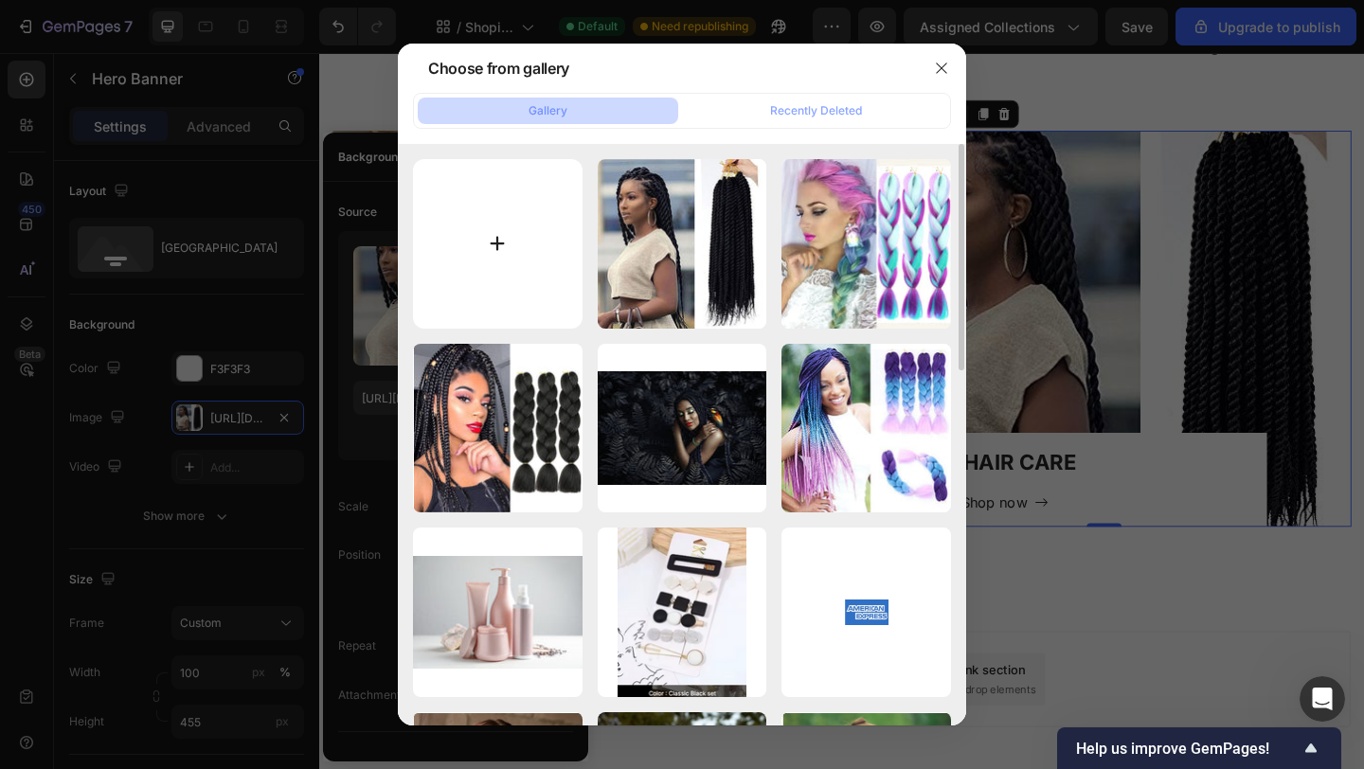
click at [497, 250] on input "file" at bounding box center [498, 244] width 170 height 170
type input "C:\fakepath\1140-hair-products-on-table.jpg"
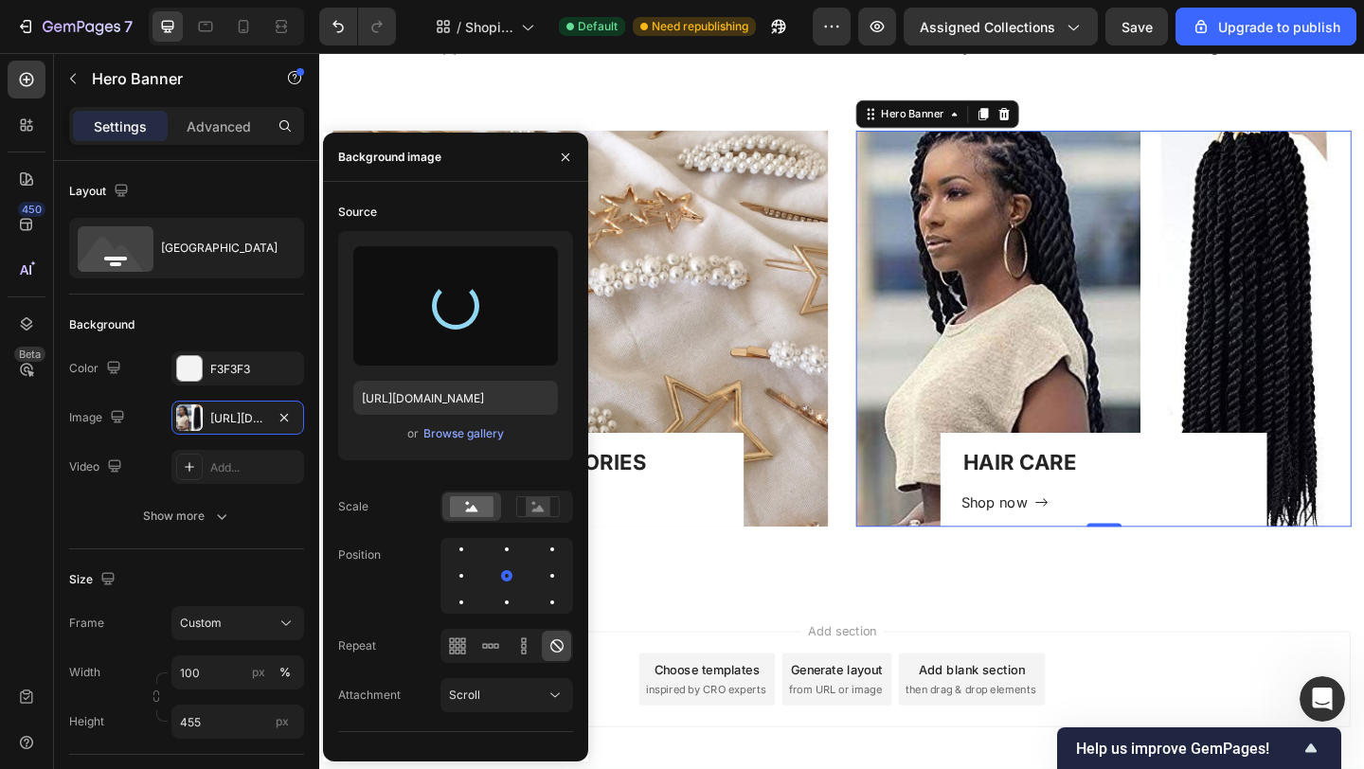
type input "https://cdn.shopify.com/s/files/1/0622/1840/3974/files/gempages_584447014276694…"
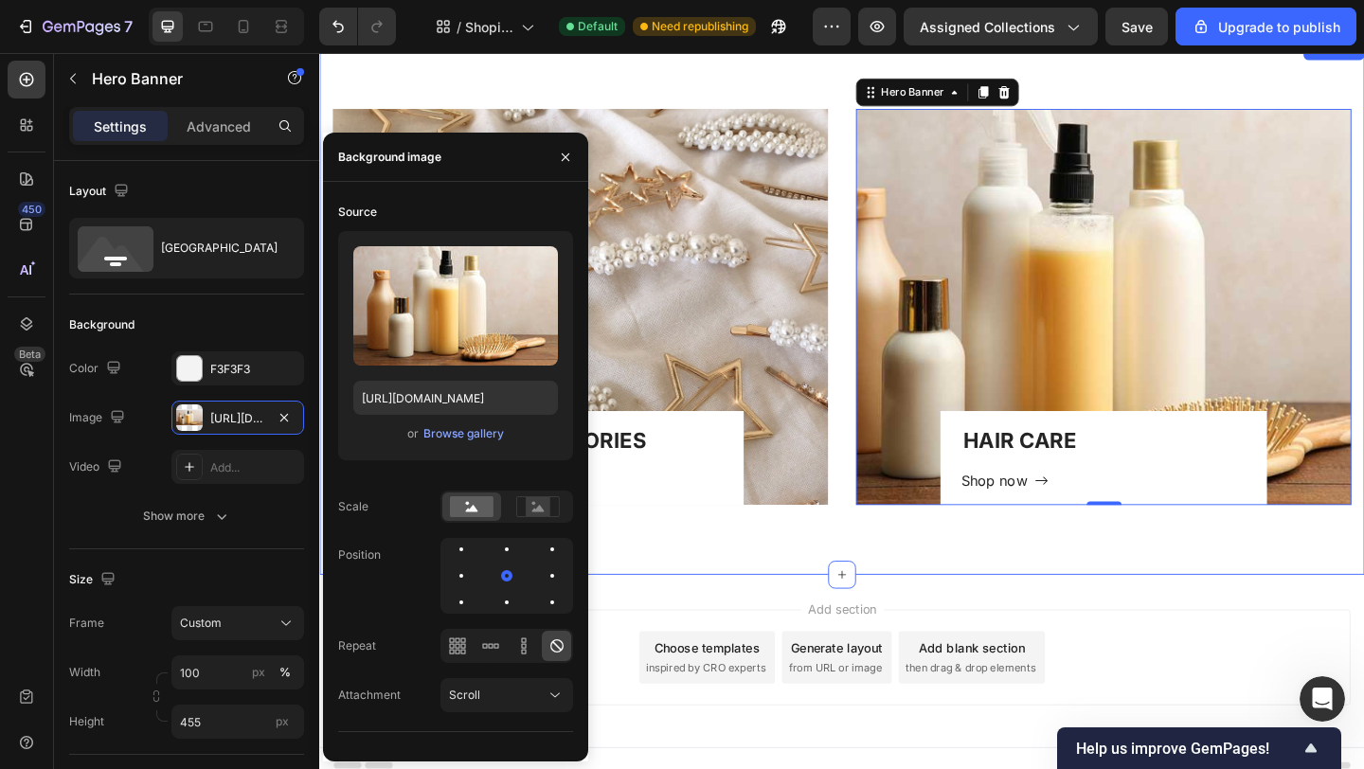
scroll to position [1919, 0]
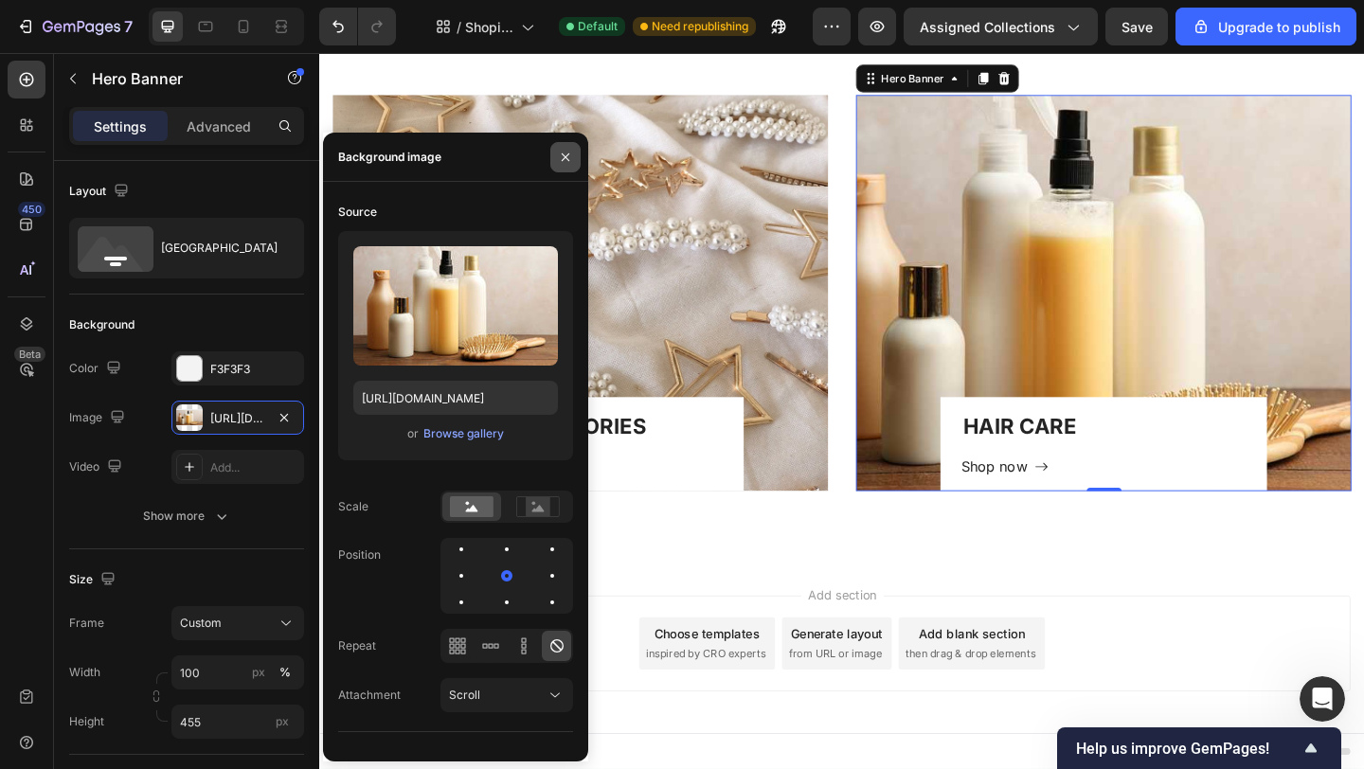
click at [568, 163] on icon "button" at bounding box center [565, 157] width 15 height 15
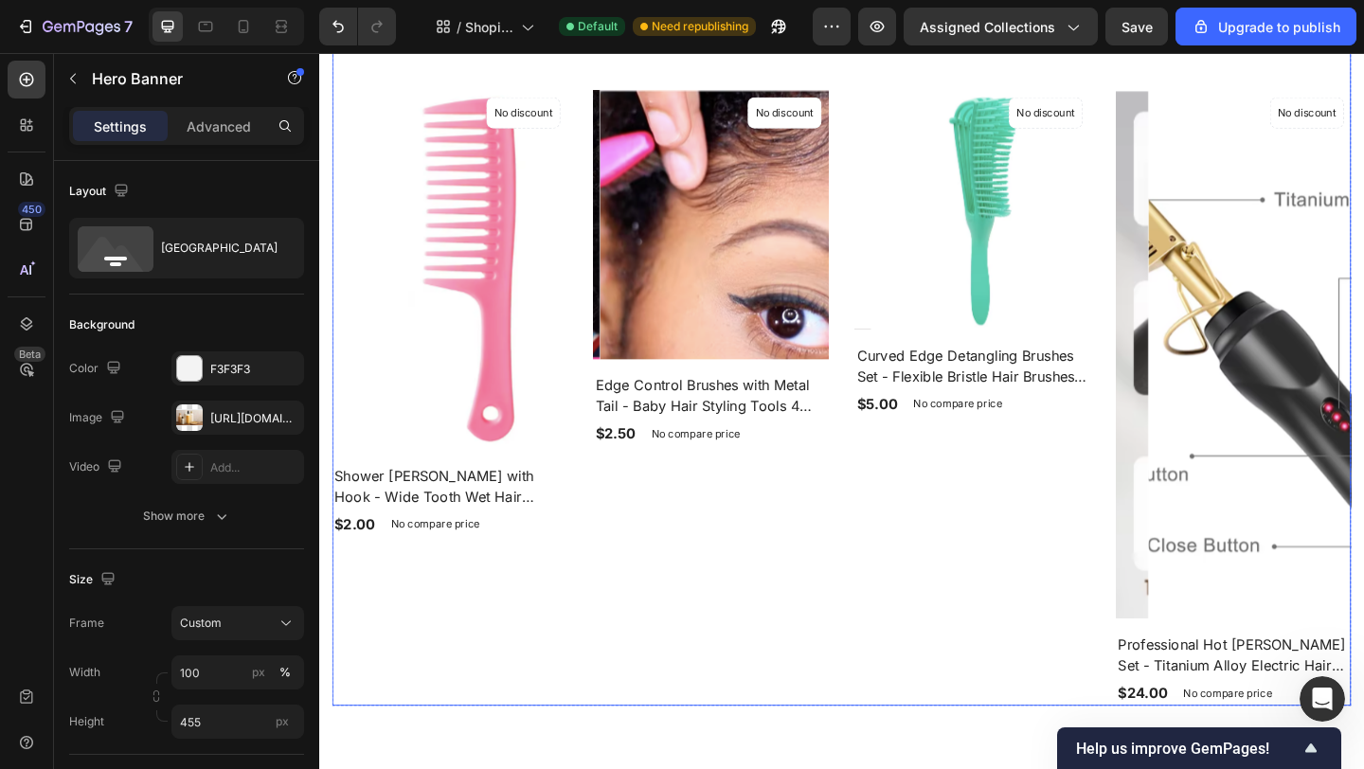
scroll to position [1057, 0]
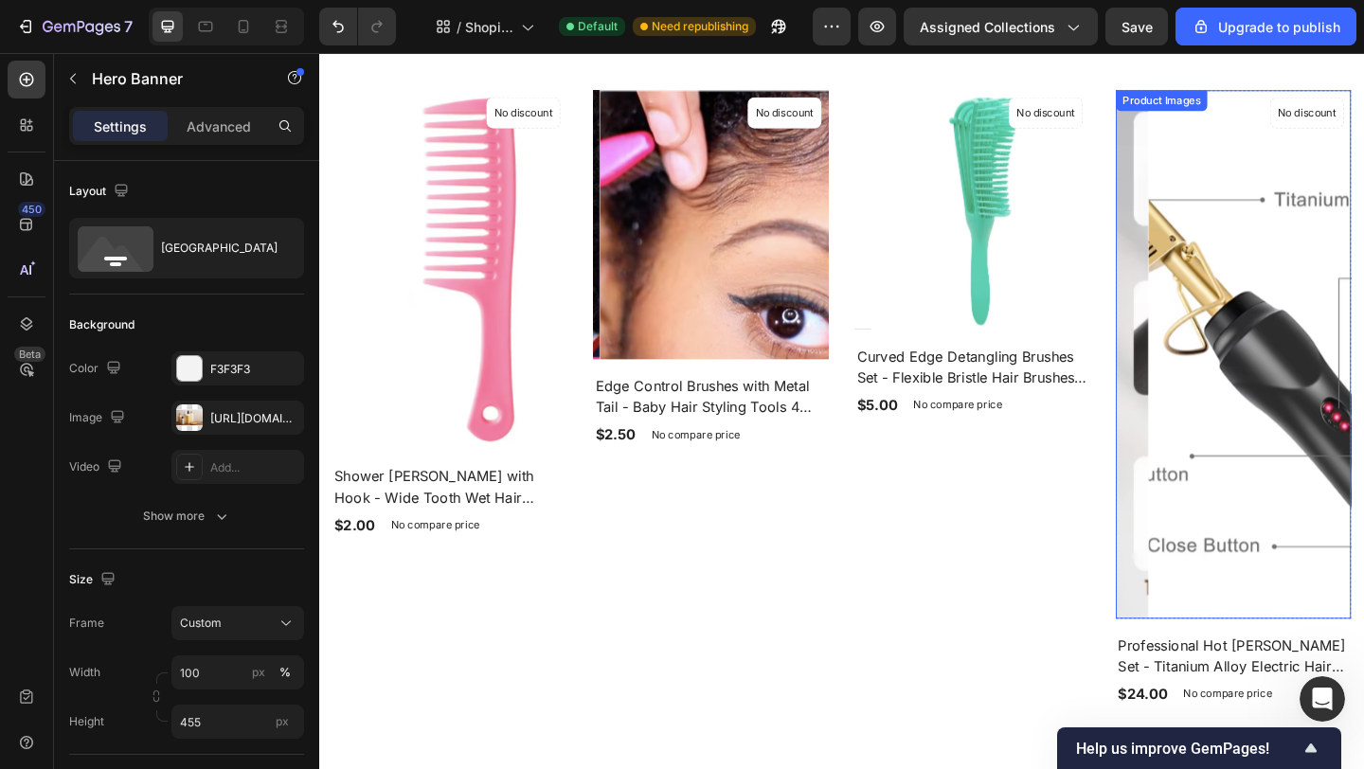
click at [1262, 457] on img at bounding box center [1350, 382] width 256 height 576
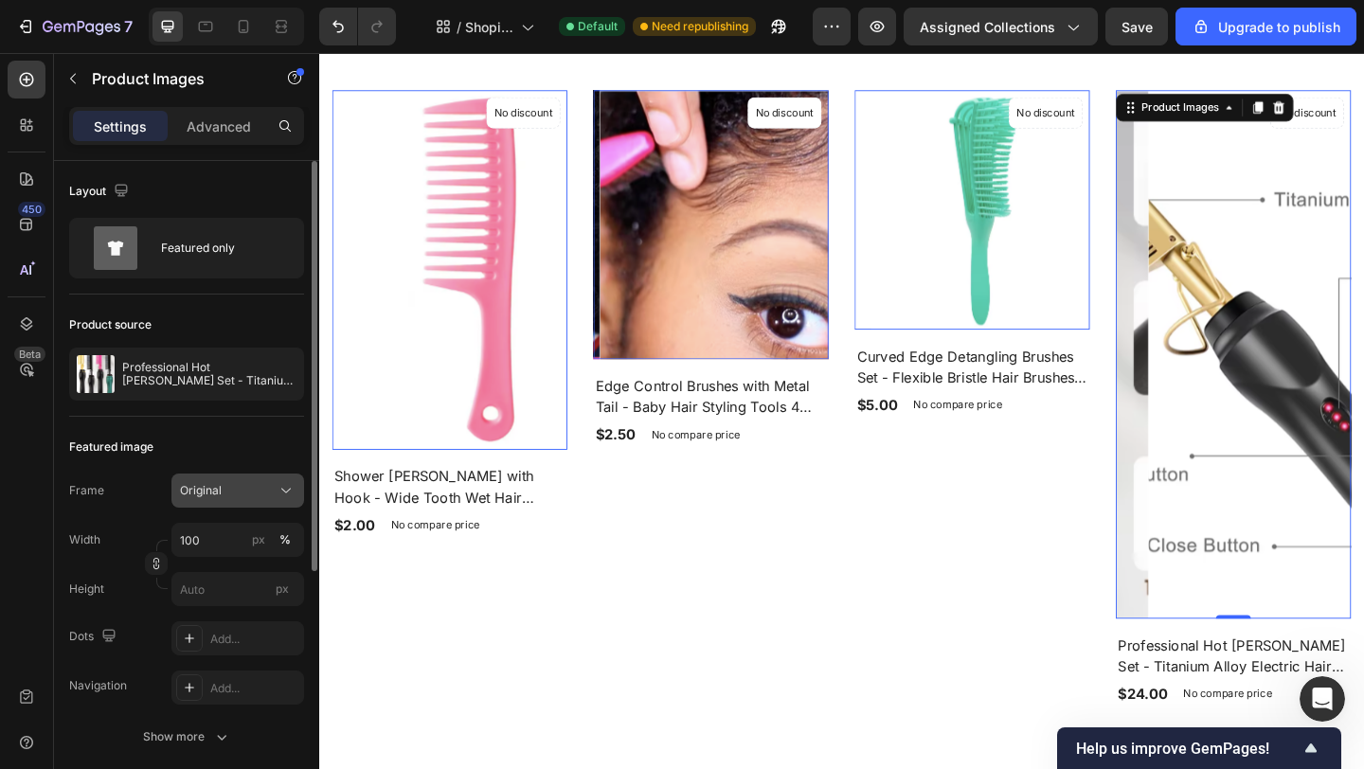
click at [290, 492] on icon at bounding box center [286, 490] width 19 height 19
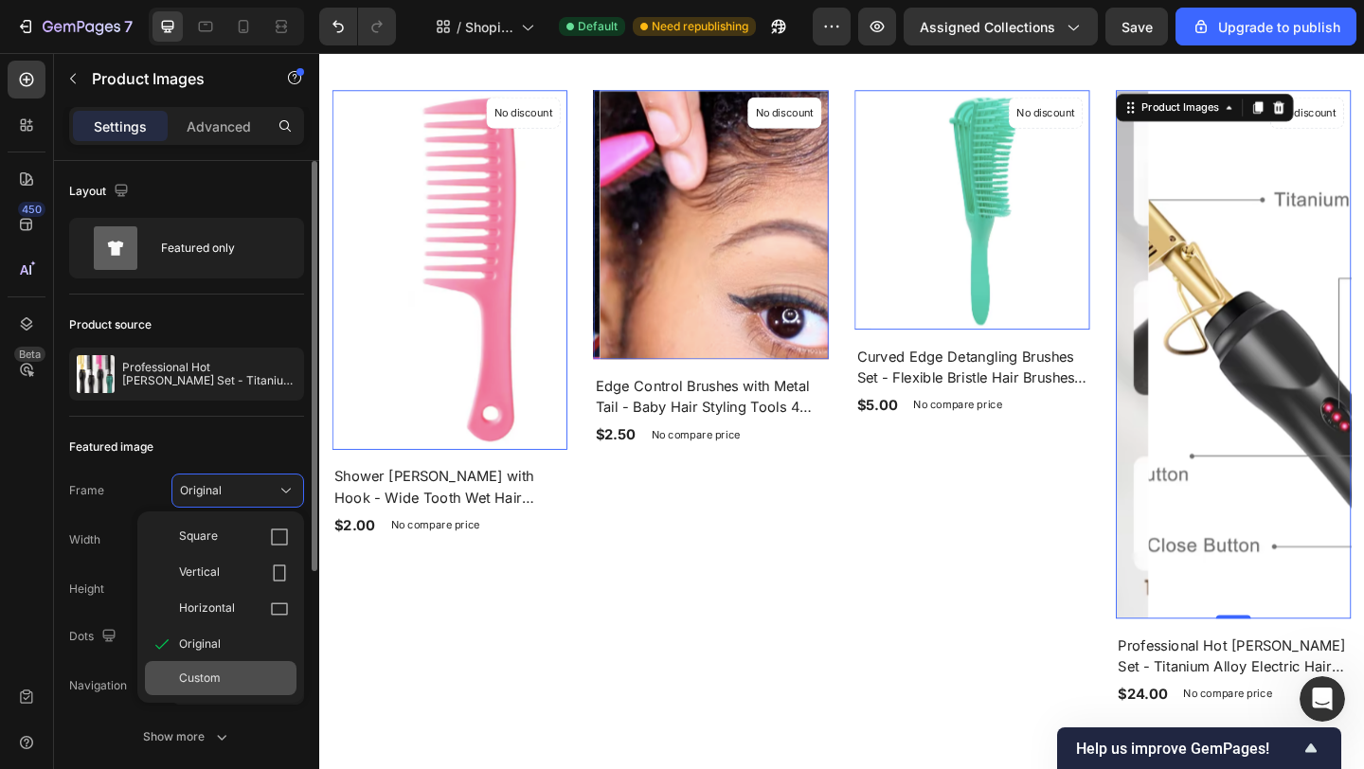
click at [220, 683] on span "Custom" at bounding box center [200, 678] width 42 height 17
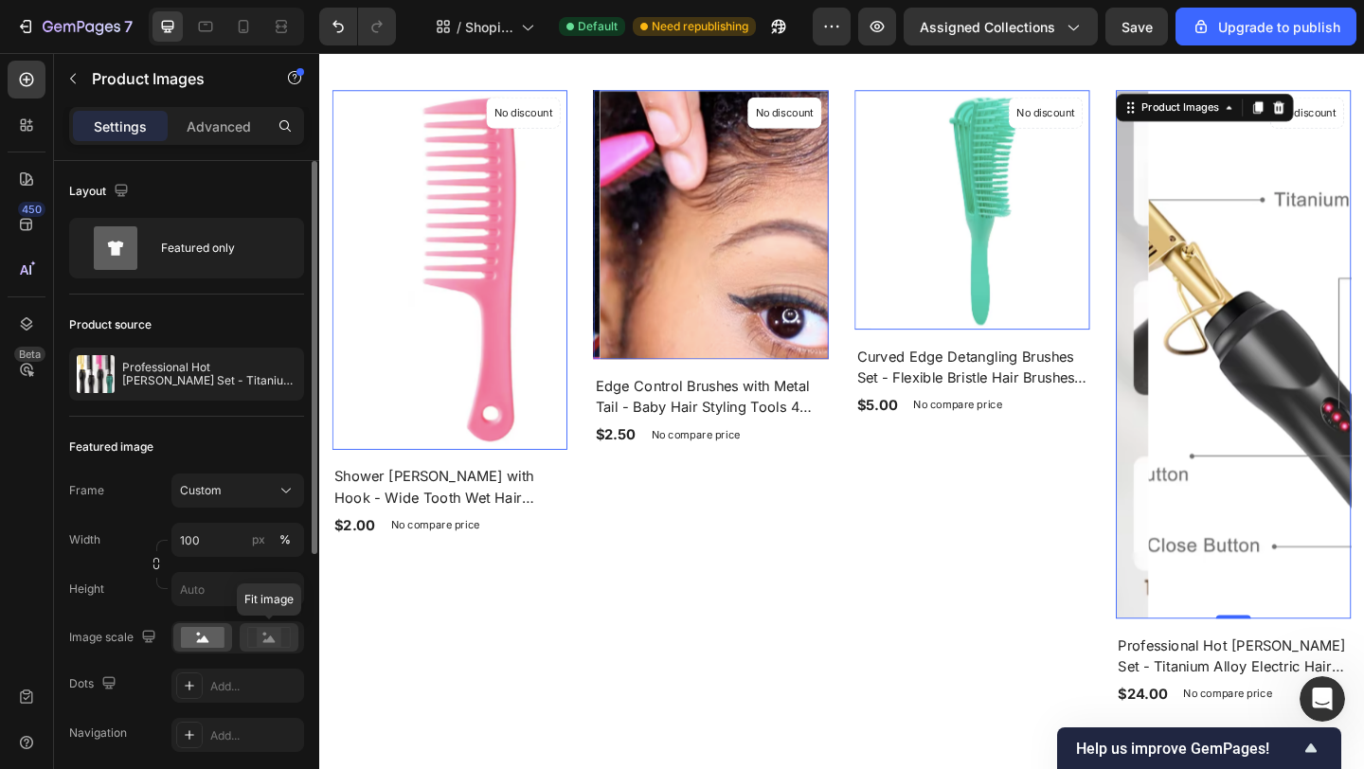
click at [273, 637] on rect at bounding box center [269, 637] width 25 height 19
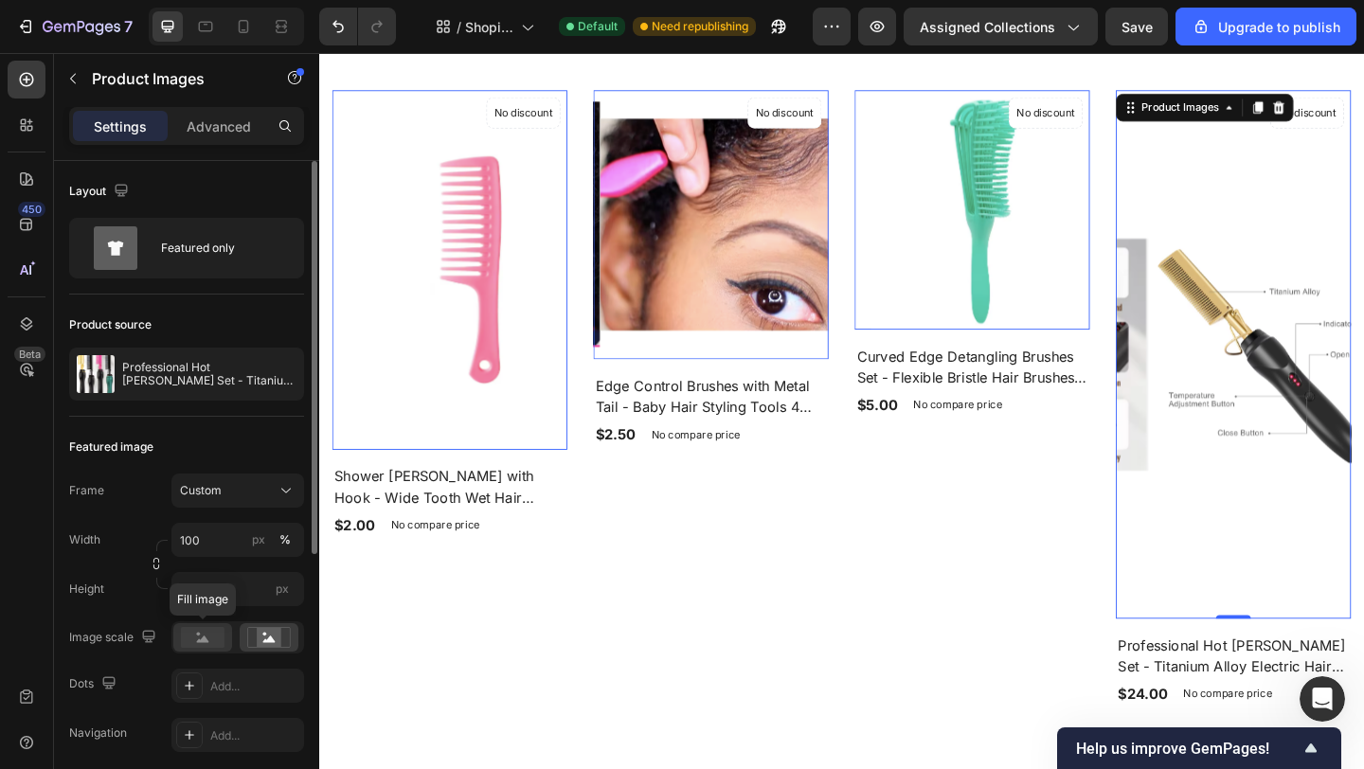
click at [212, 642] on rect at bounding box center [203, 637] width 44 height 21
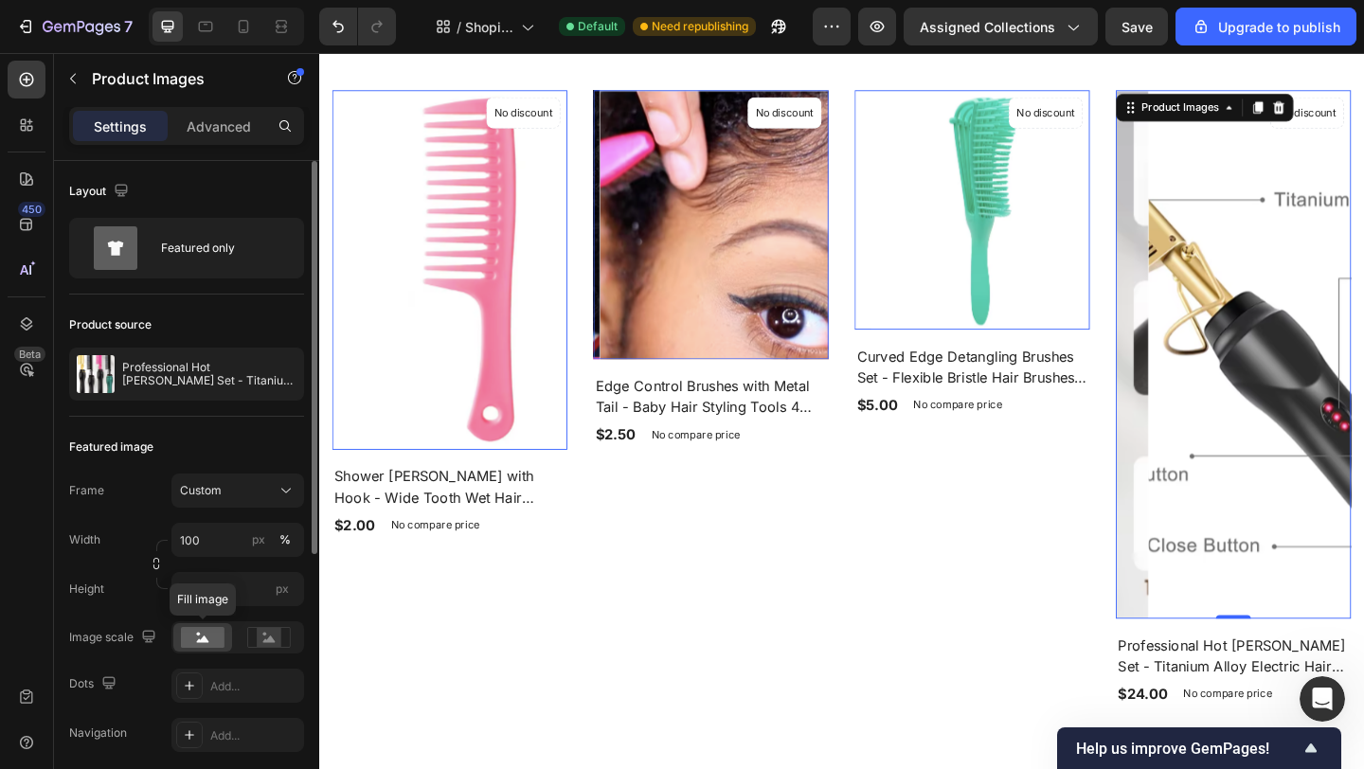
click at [205, 638] on icon at bounding box center [203, 638] width 12 height 7
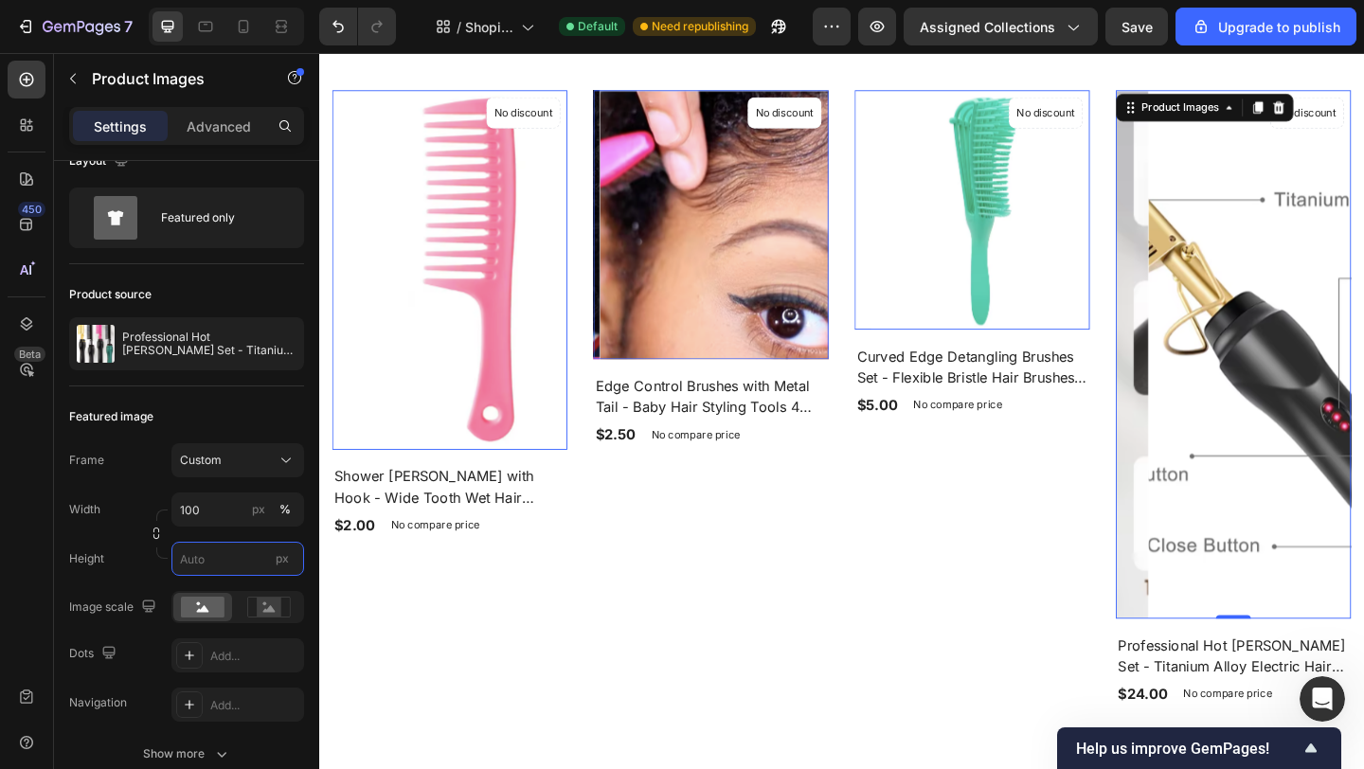
click at [201, 561] on input "px" at bounding box center [237, 559] width 133 height 34
click at [213, 516] on input "100" at bounding box center [237, 509] width 133 height 34
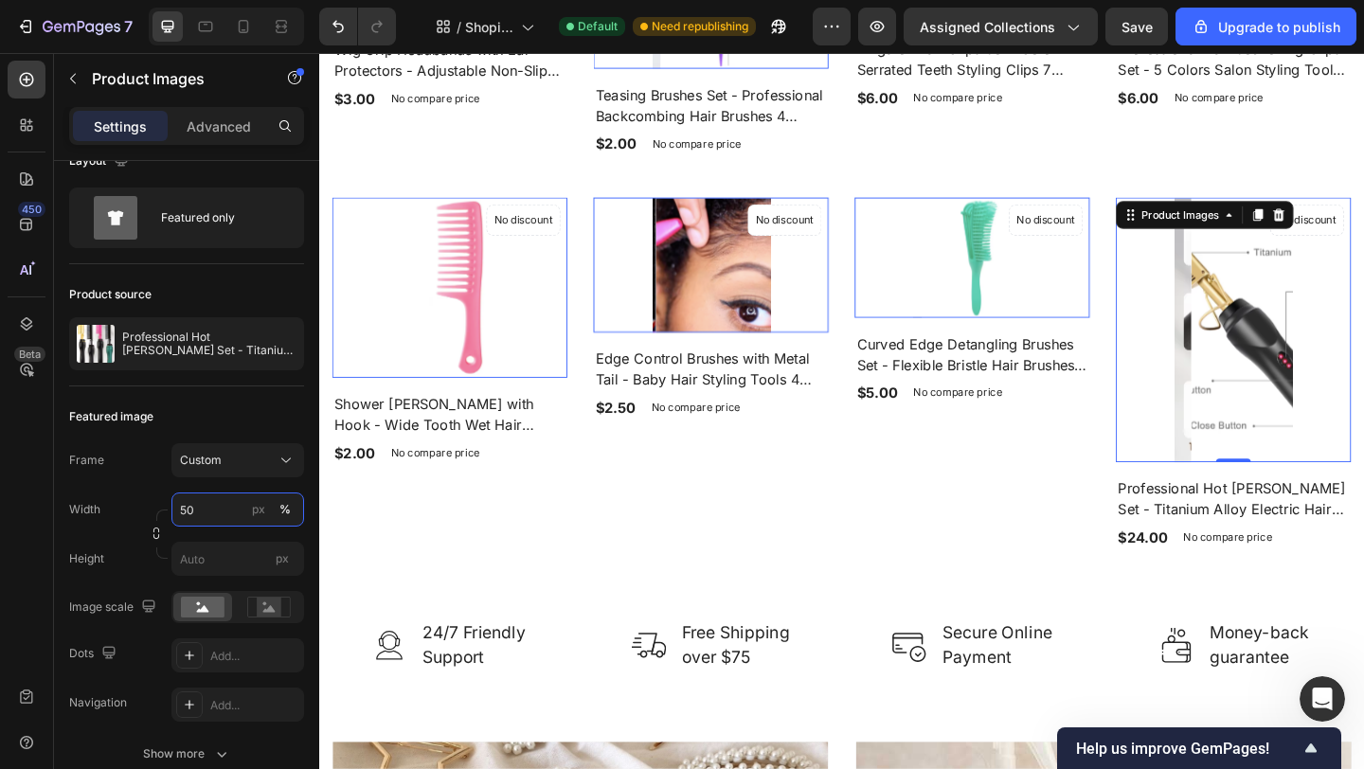
scroll to position [881, 0]
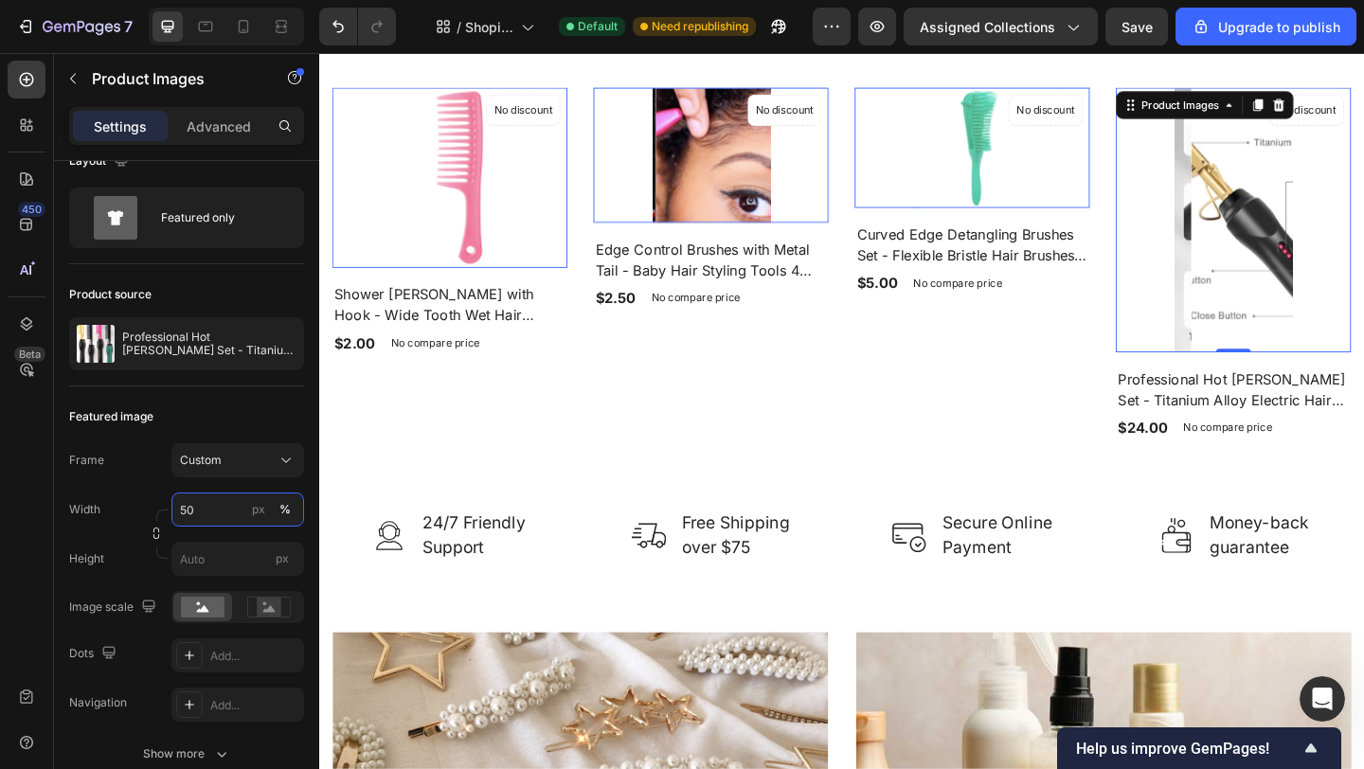
type input "5"
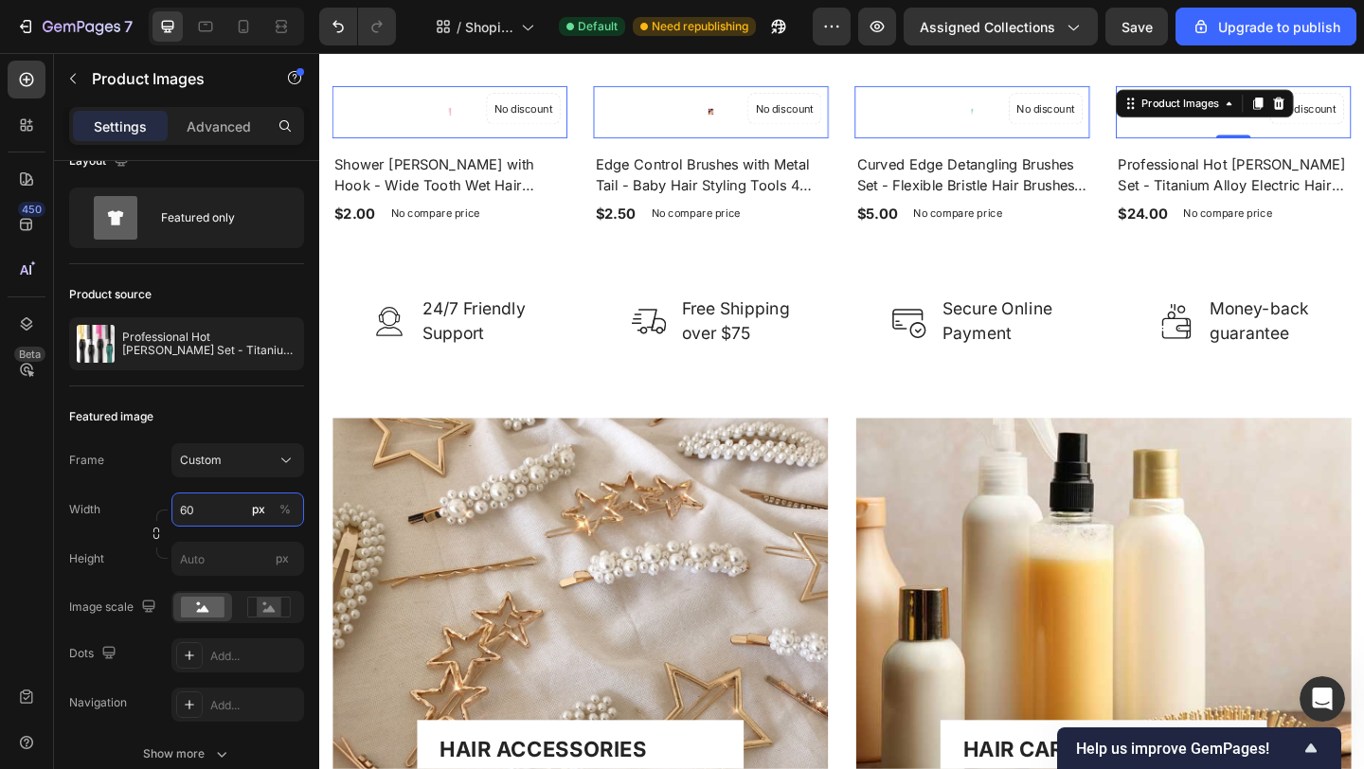
scroll to position [783, 0]
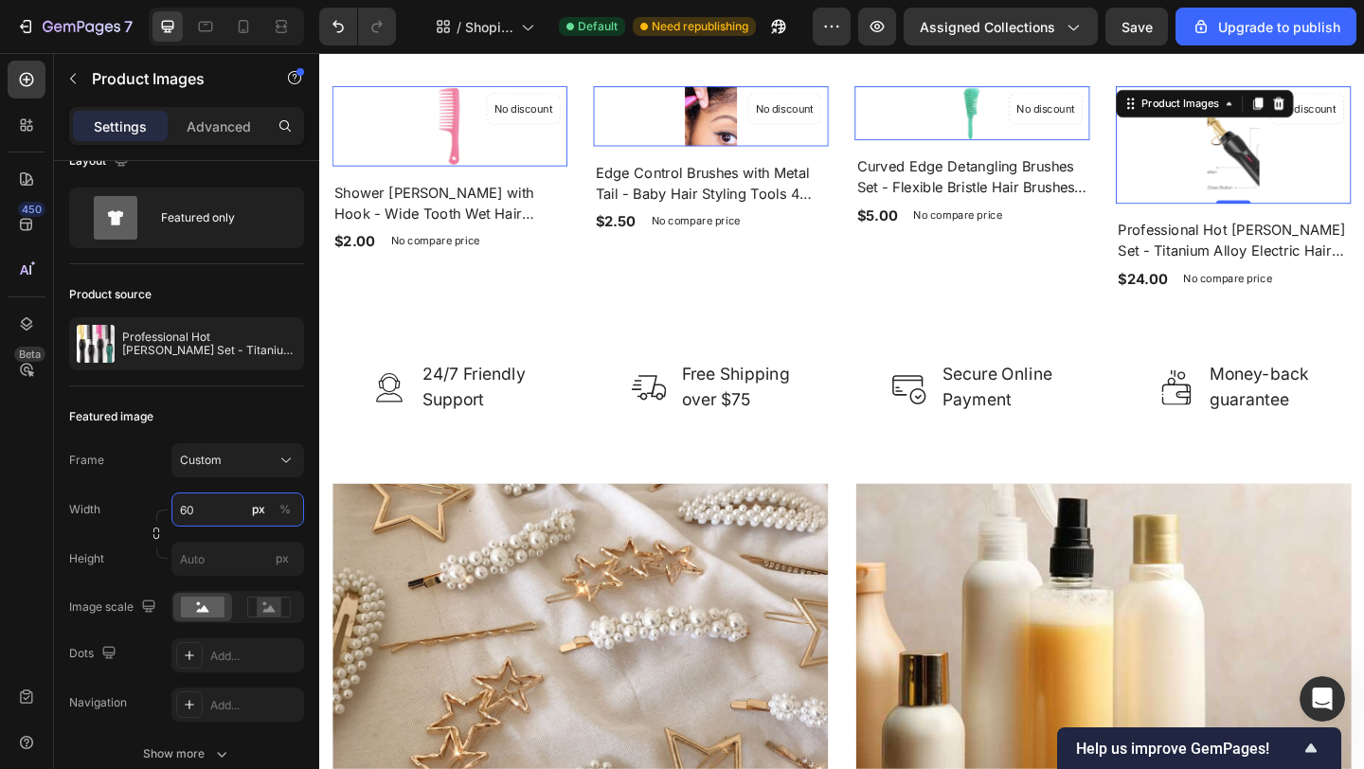
click at [192, 522] on input "60" at bounding box center [237, 509] width 133 height 34
click at [199, 560] on p "Full 100%" at bounding box center [234, 554] width 110 height 17
type input "100"
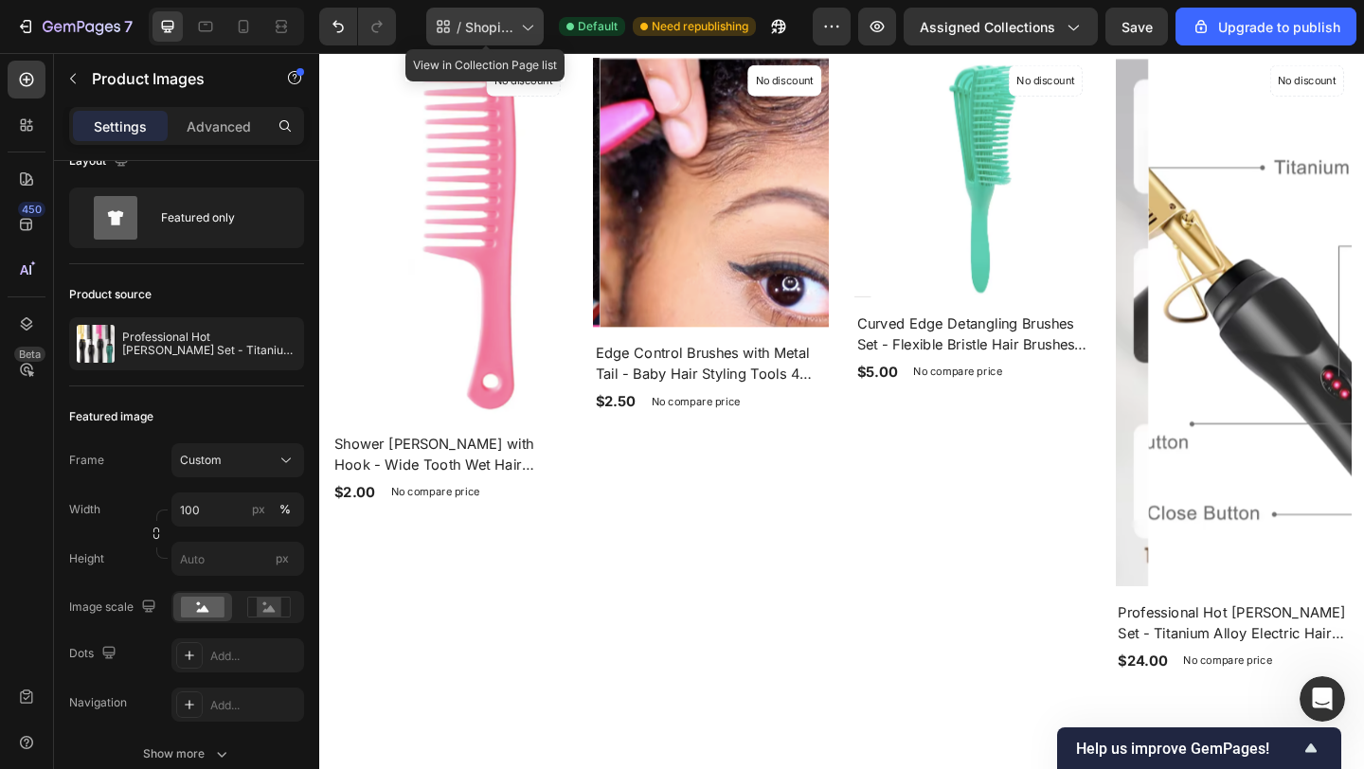
scroll to position [974, 0]
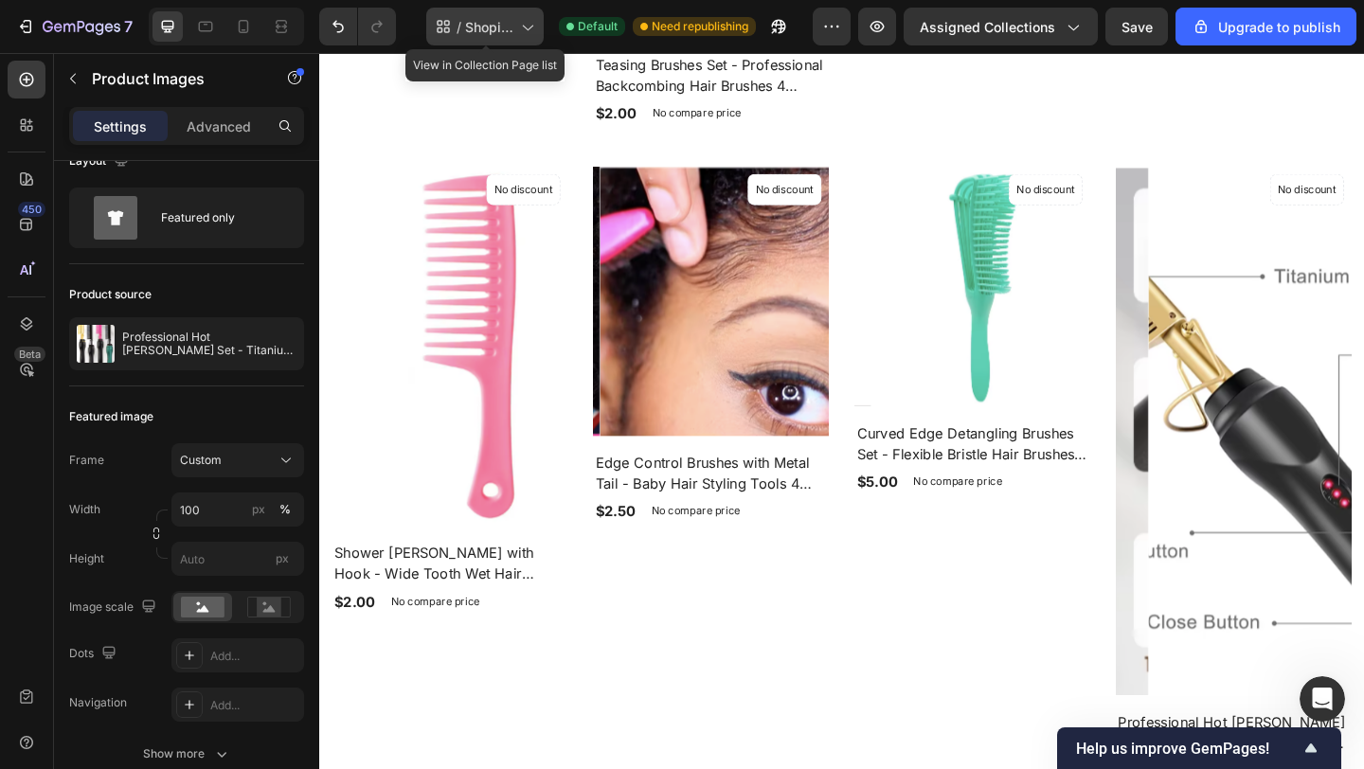
click at [525, 22] on icon at bounding box center [526, 26] width 19 height 19
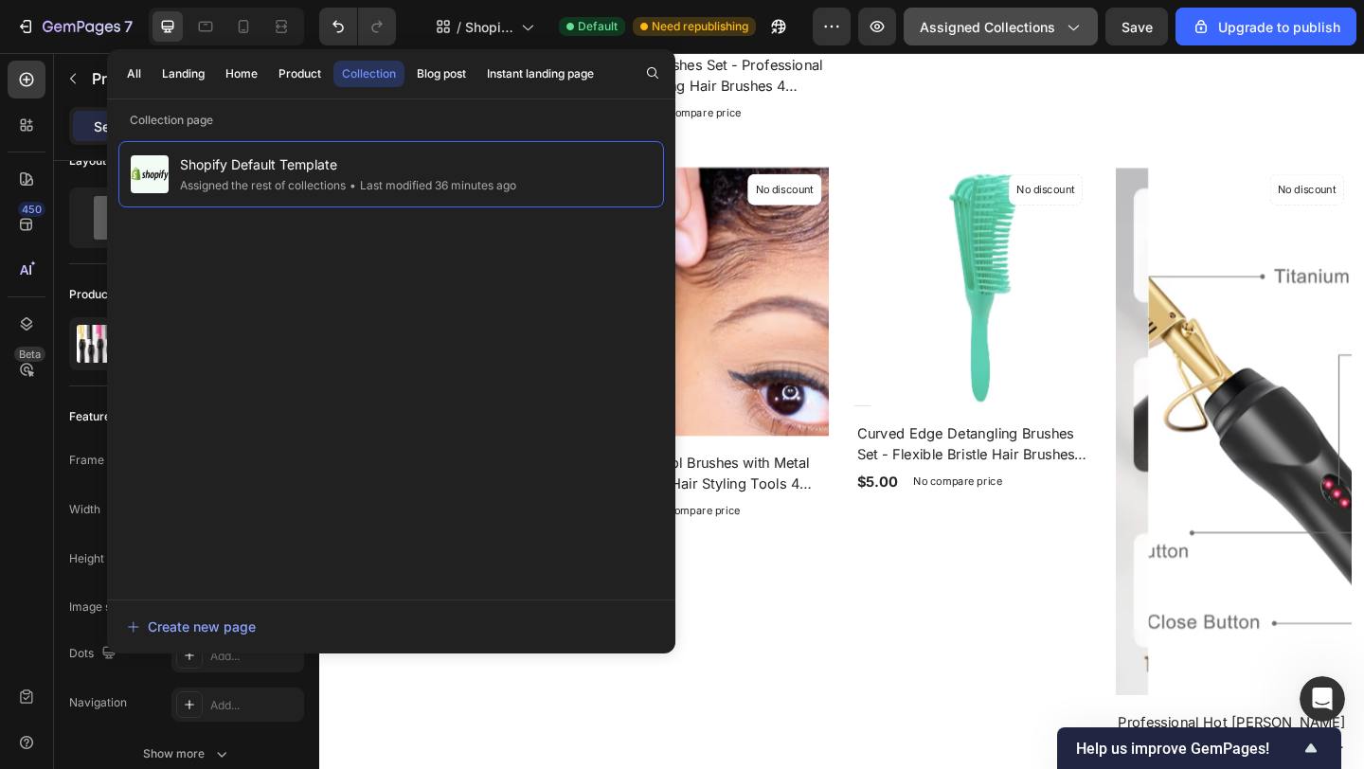
click at [1072, 23] on icon "button" at bounding box center [1072, 26] width 19 height 19
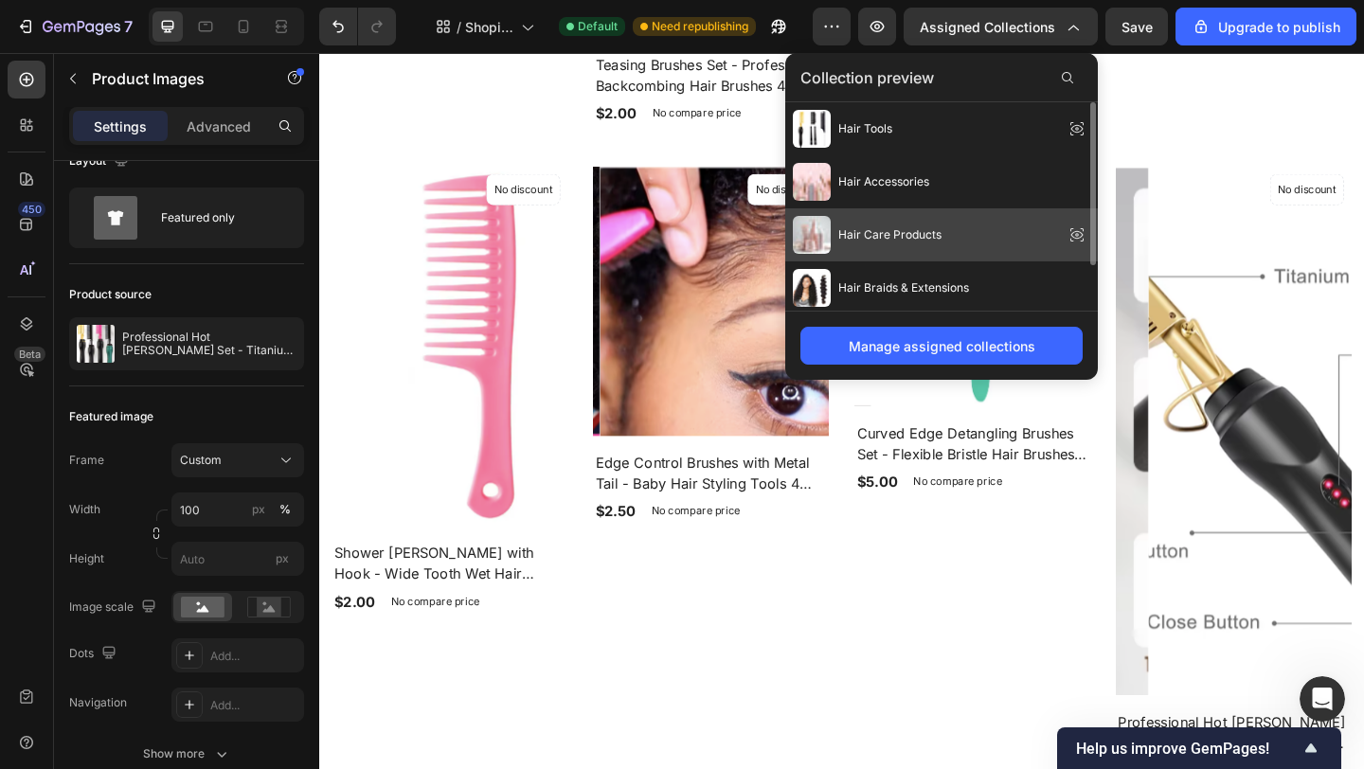
click at [887, 233] on span "Hair Care Products" at bounding box center [889, 234] width 103 height 17
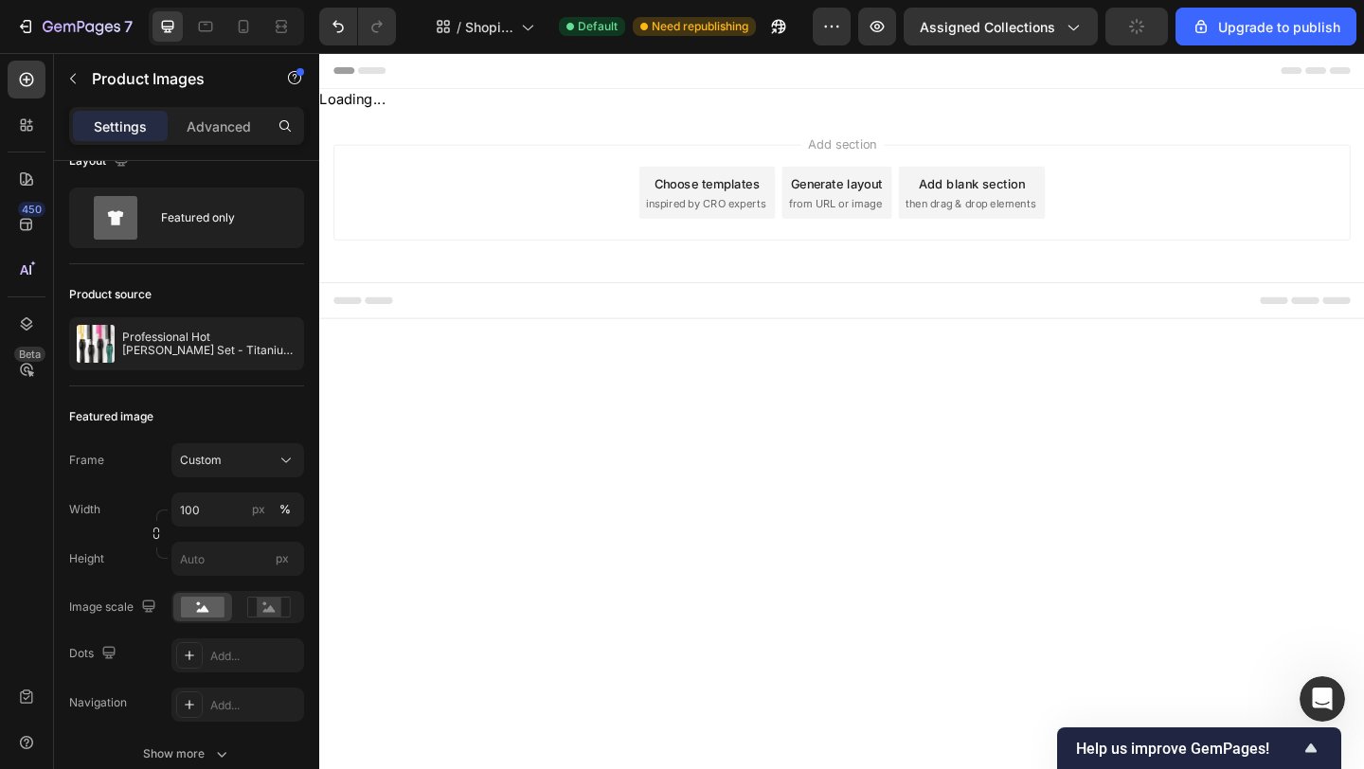
scroll to position [0, 0]
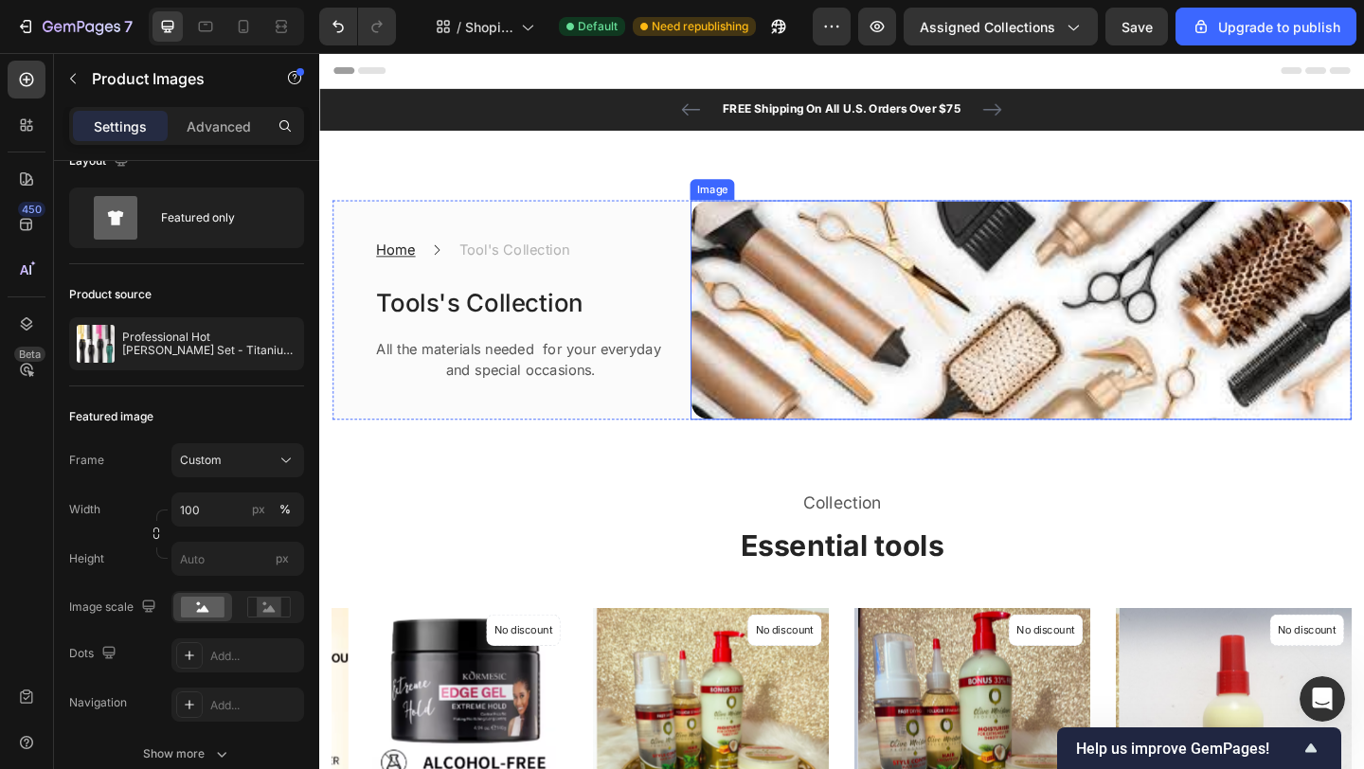
click at [942, 362] on img at bounding box center [1082, 333] width 719 height 240
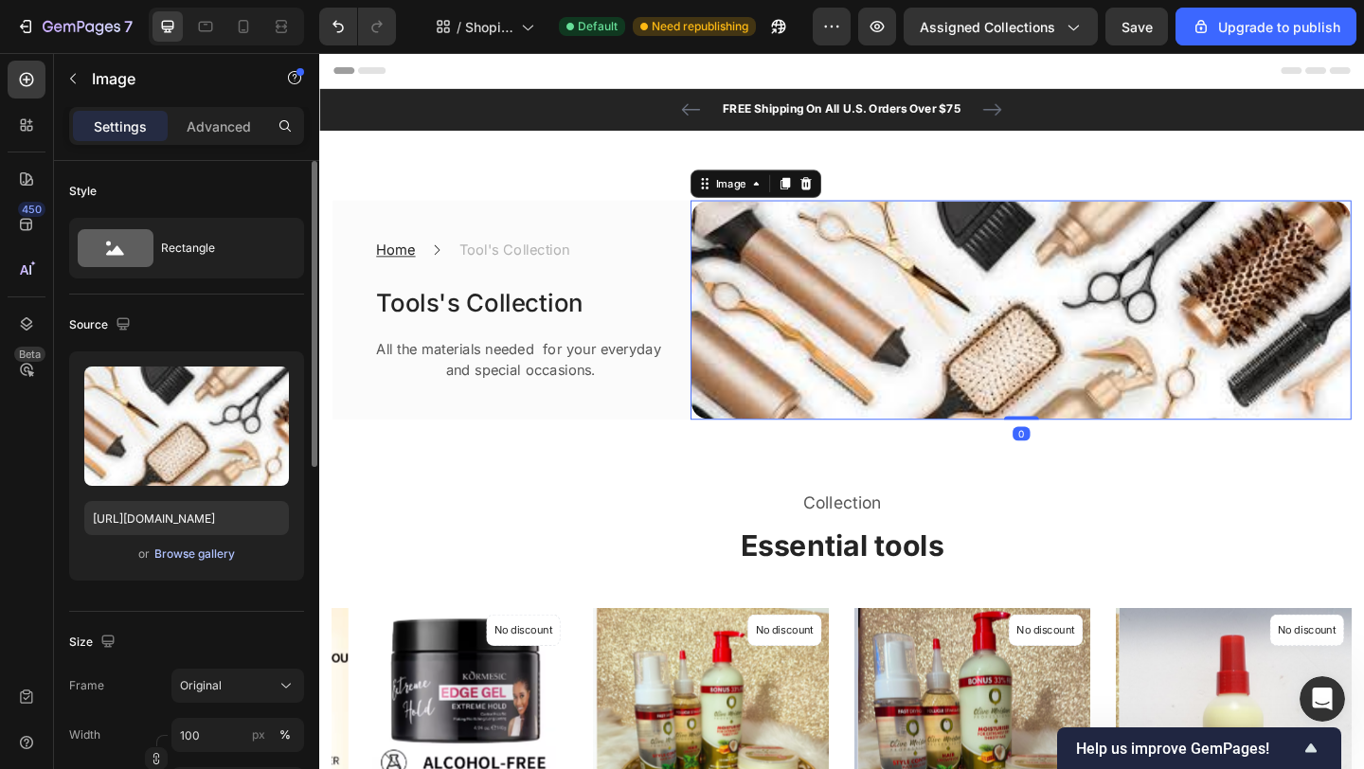
click at [209, 556] on div "Browse gallery" at bounding box center [194, 554] width 81 height 17
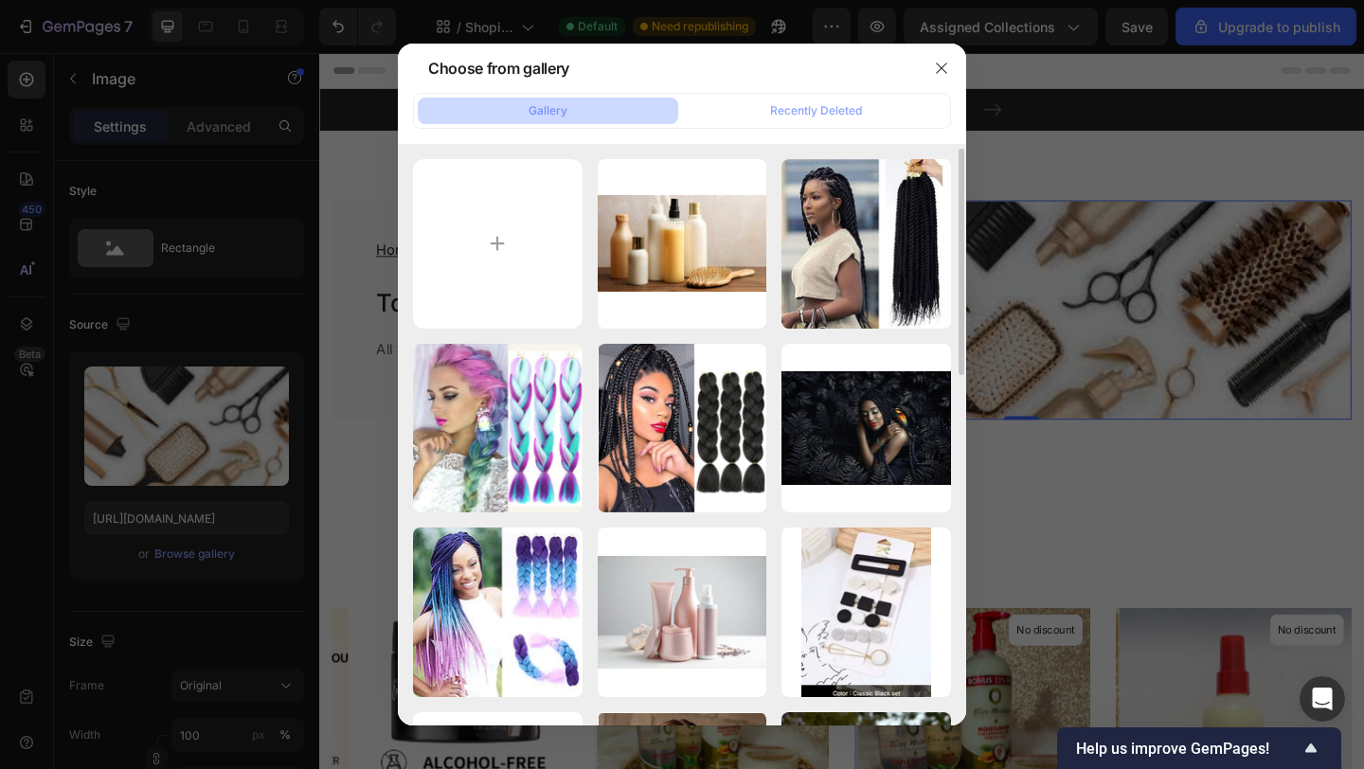
scroll to position [134, 0]
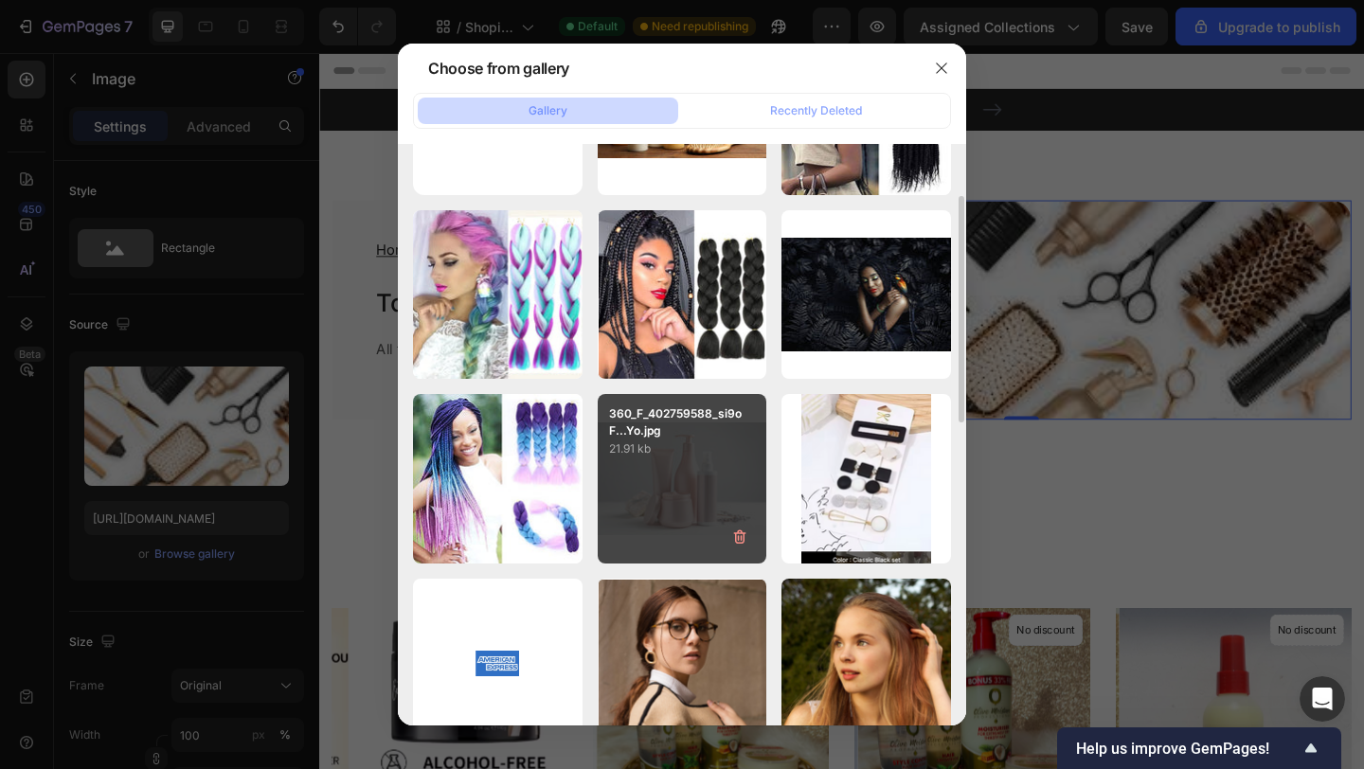
click at [672, 489] on div "360_F_402759588_si9oF...Yo.jpg 21.91 kb" at bounding box center [683, 479] width 170 height 170
type input "[URL][DOMAIN_NAME]"
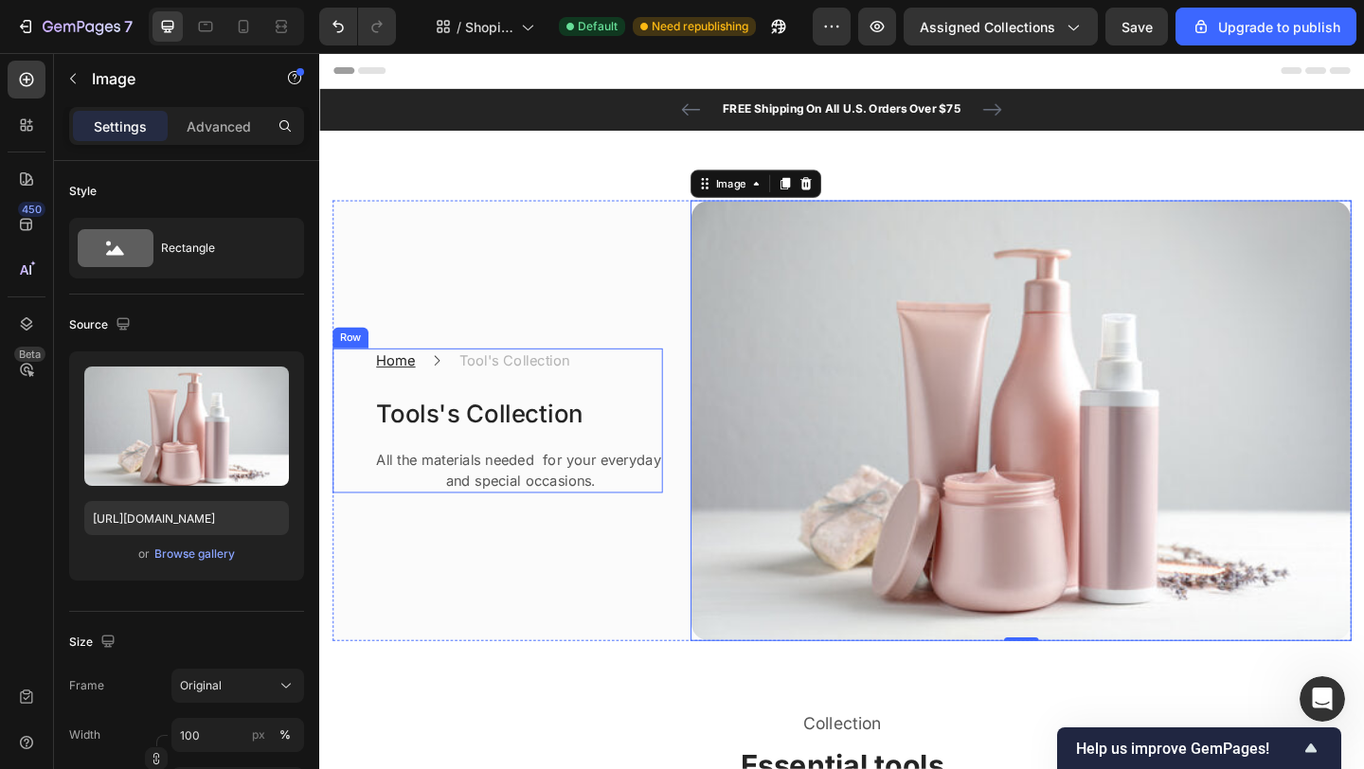
click at [499, 384] on p "Tool's Collection" at bounding box center [531, 387] width 120 height 23
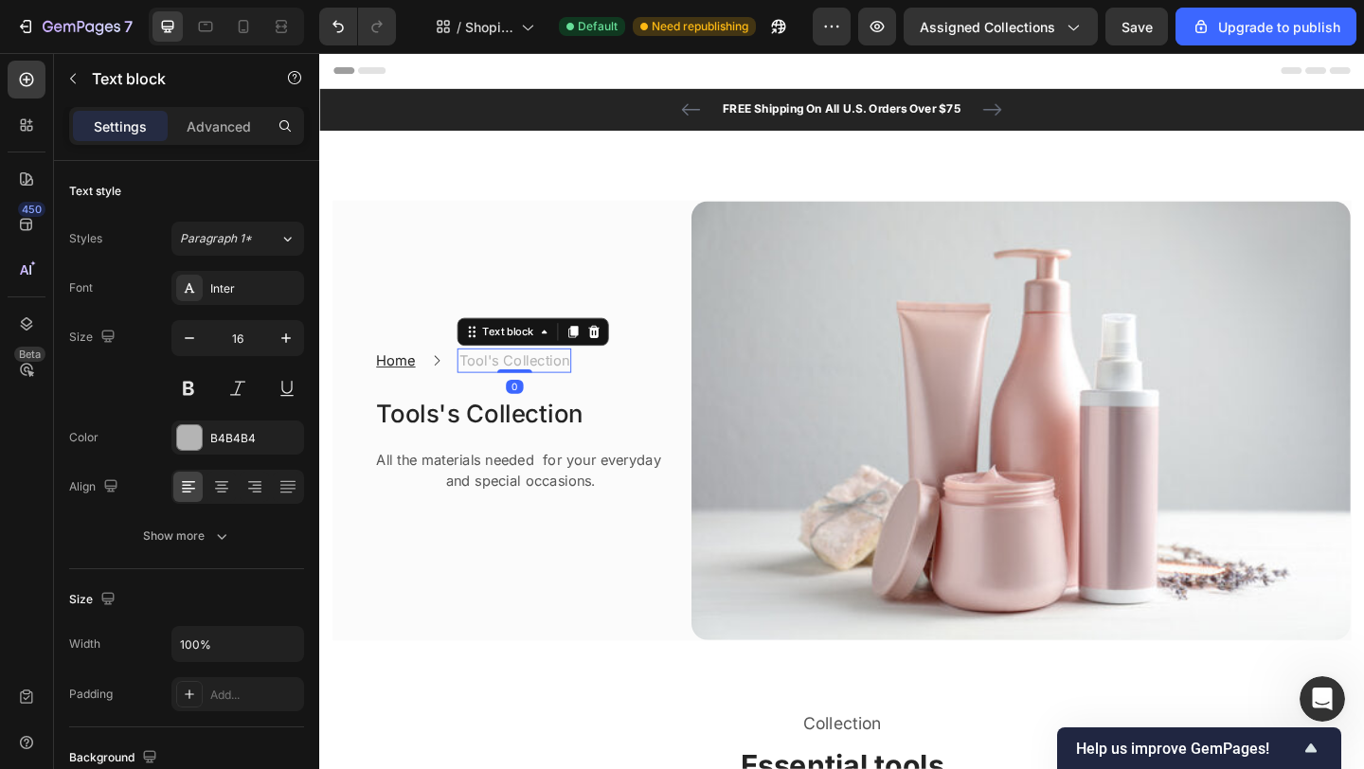
click at [498, 379] on p "Tool's Collection" at bounding box center [531, 387] width 120 height 23
click at [510, 381] on p "Tool's Collection" at bounding box center [531, 387] width 120 height 23
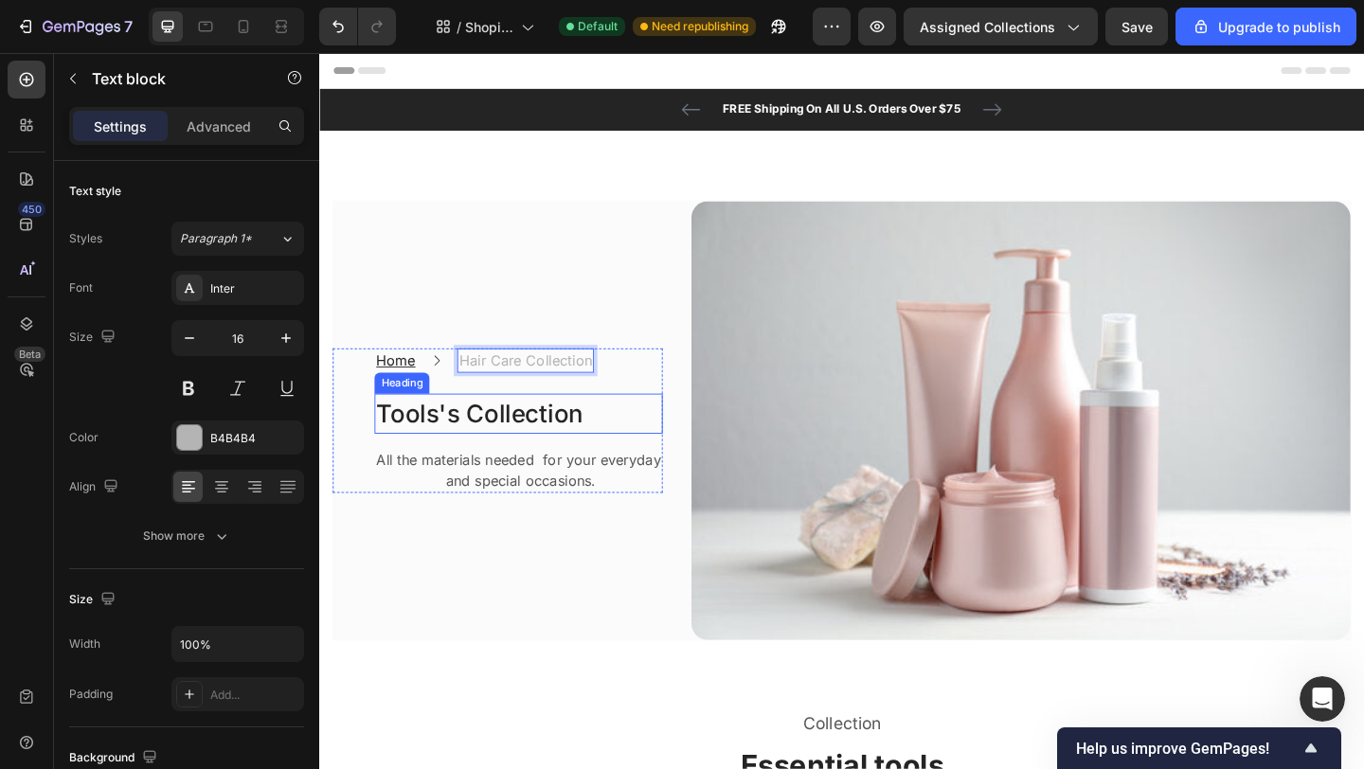
click at [474, 434] on h2 "Tools's Collection" at bounding box center [535, 445] width 313 height 44
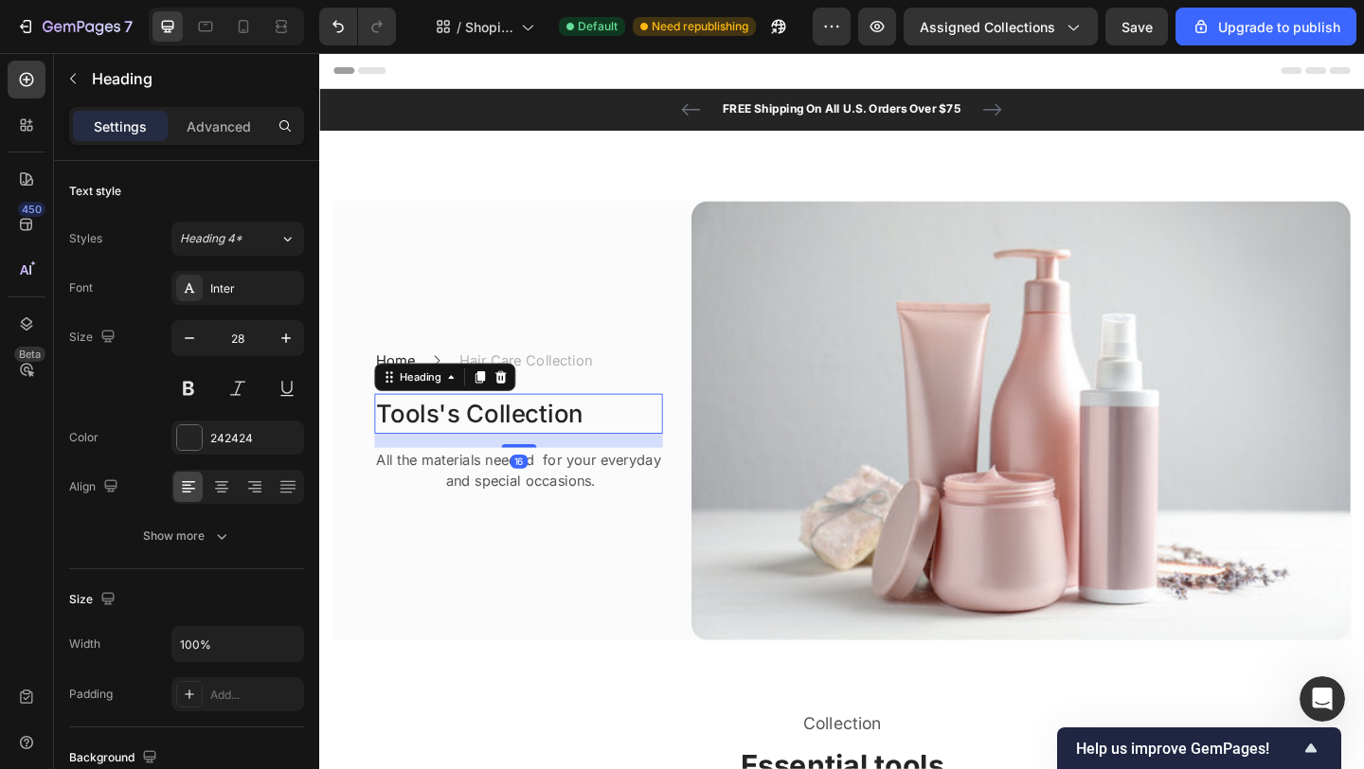
click at [466, 442] on h2 "Tools's Collection" at bounding box center [535, 445] width 313 height 44
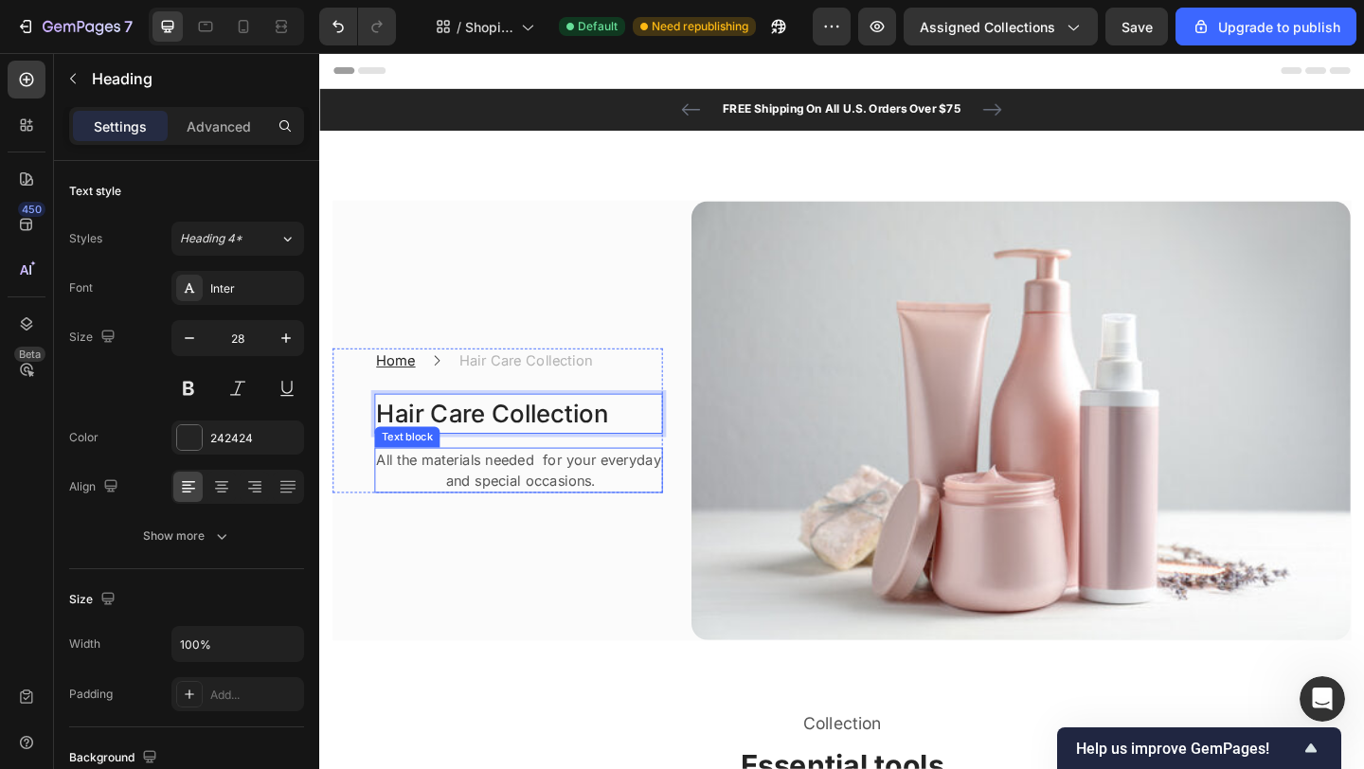
click at [527, 492] on p "All the materials needed for your everyday and special occasions." at bounding box center [536, 506] width 310 height 45
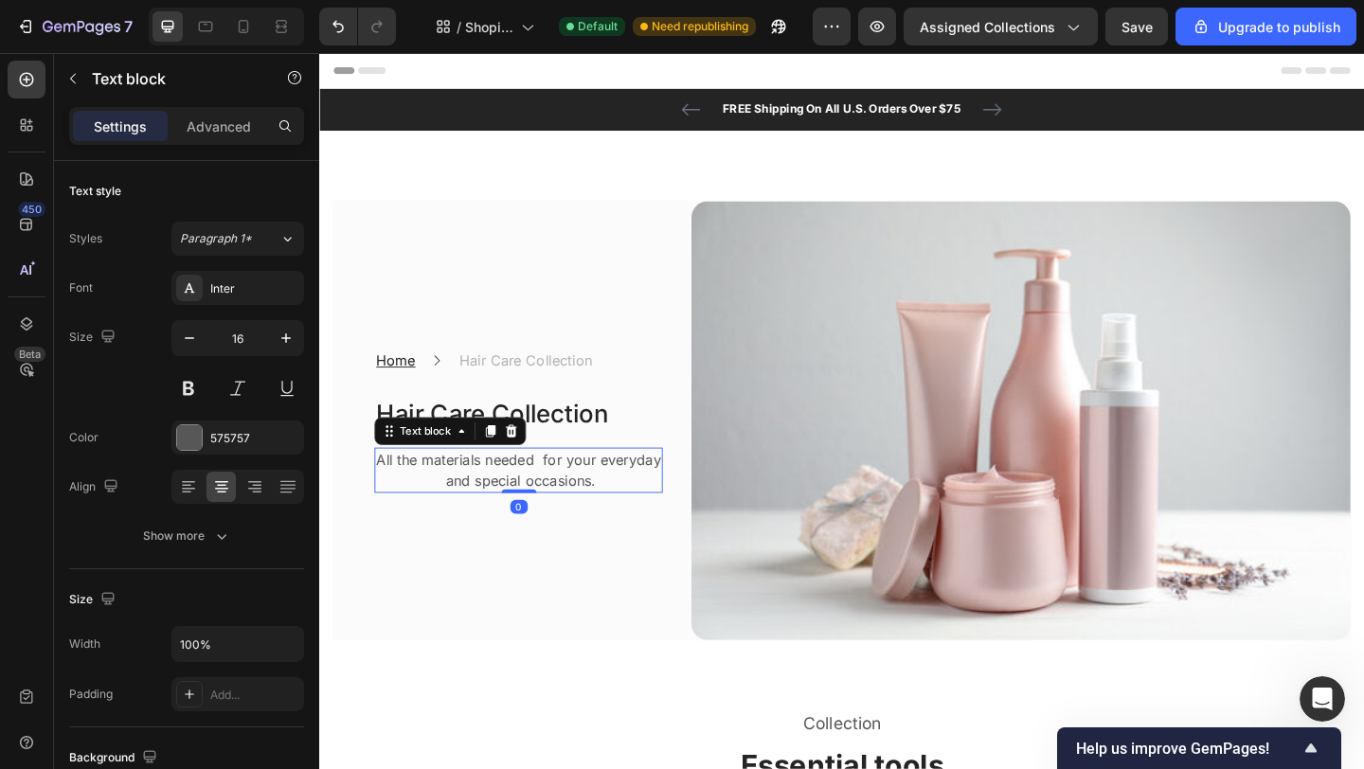
click at [530, 491] on p "All the materials needed for your everyday and special occasions." at bounding box center [536, 506] width 310 height 45
click at [607, 485] on p "All the products you needed for your everyday and special occasions." at bounding box center [536, 506] width 310 height 45
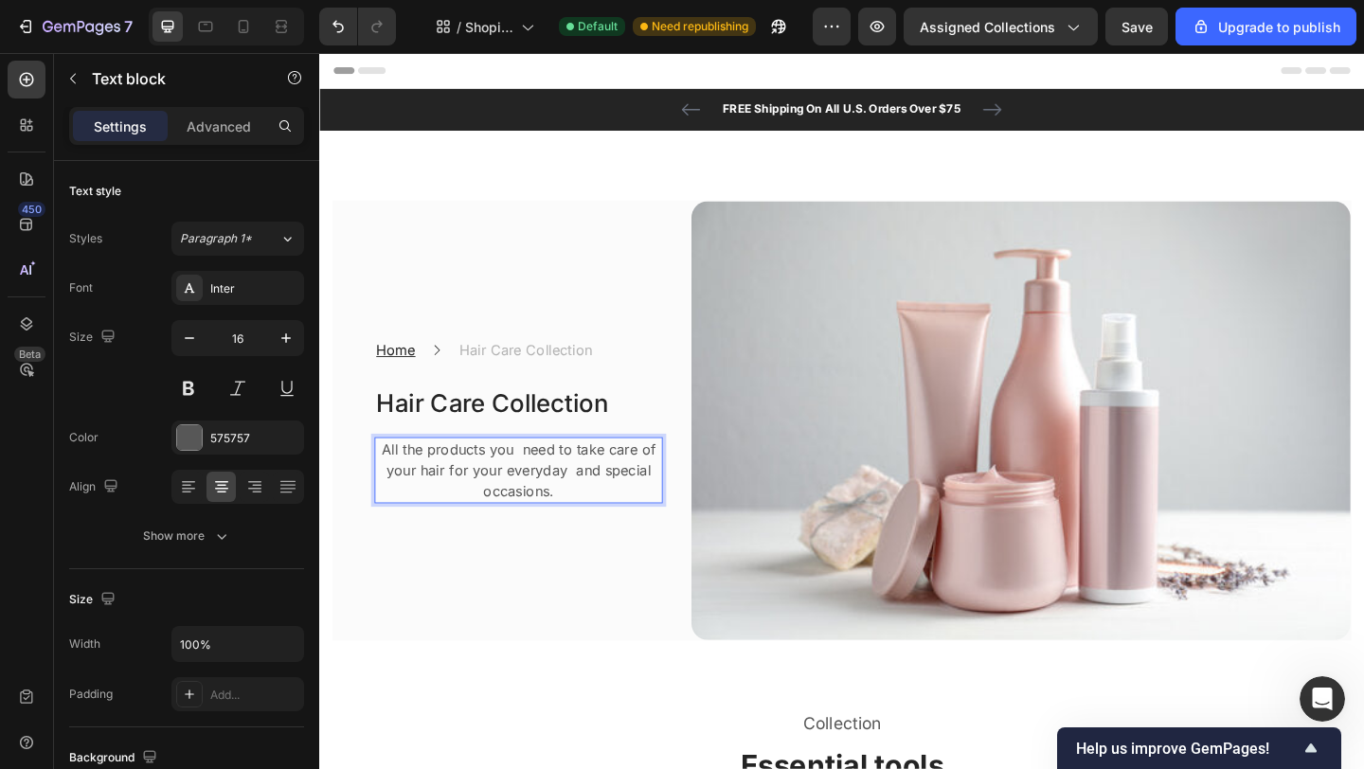
click at [466, 500] on p "All the products you need to take care of your hair for your everyday and speci…" at bounding box center [536, 507] width 310 height 68
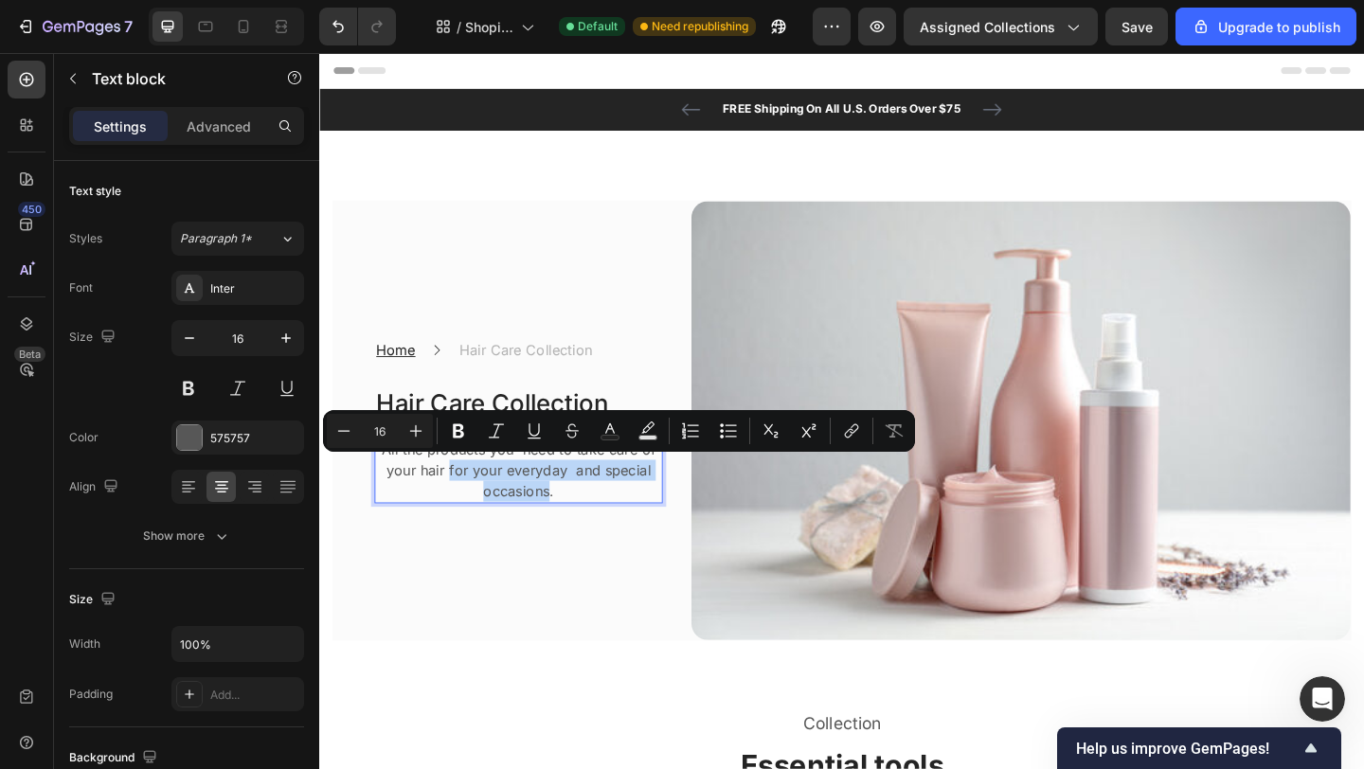
drag, startPoint x: 458, startPoint y: 502, endPoint x: 567, endPoint y: 526, distance: 111.5
click at [567, 526] on p "All the products you need to take care of your hair for your everyday and speci…" at bounding box center [536, 507] width 310 height 68
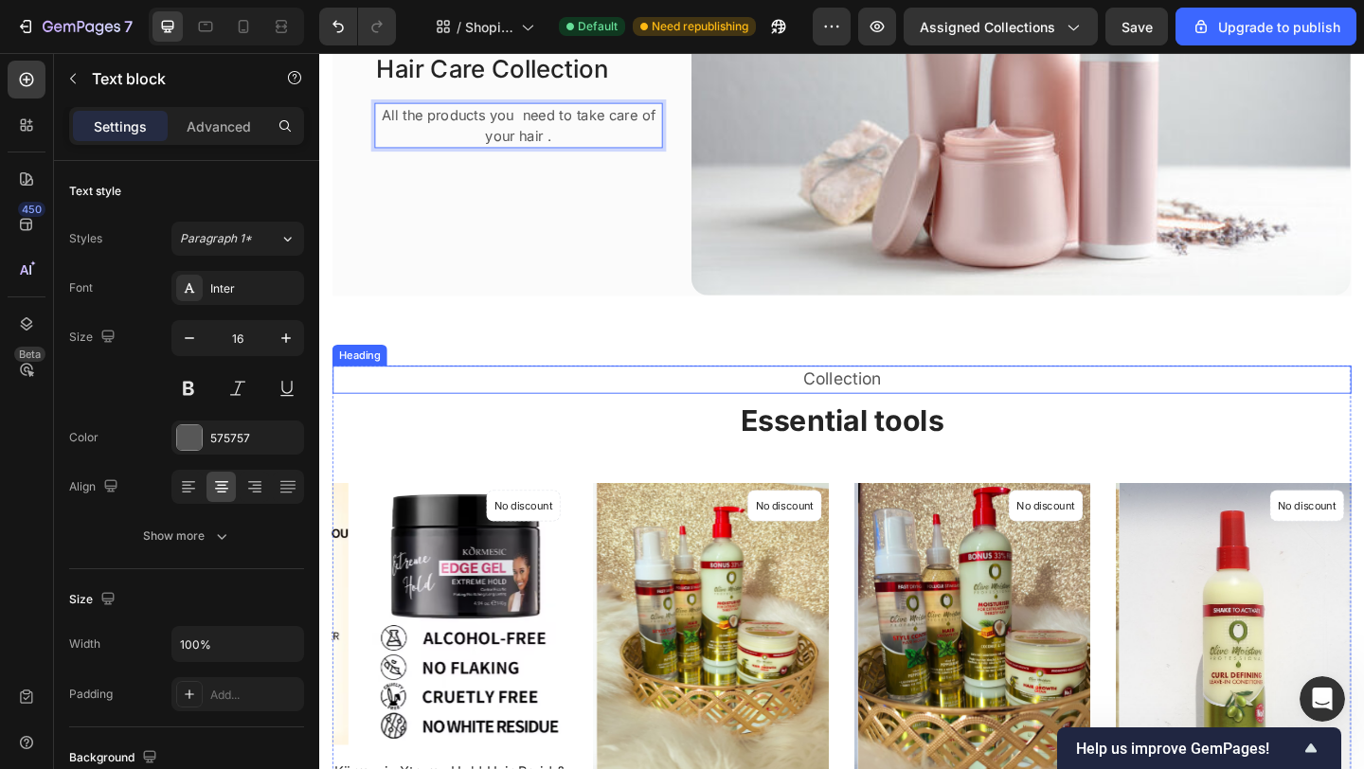
scroll to position [379, 0]
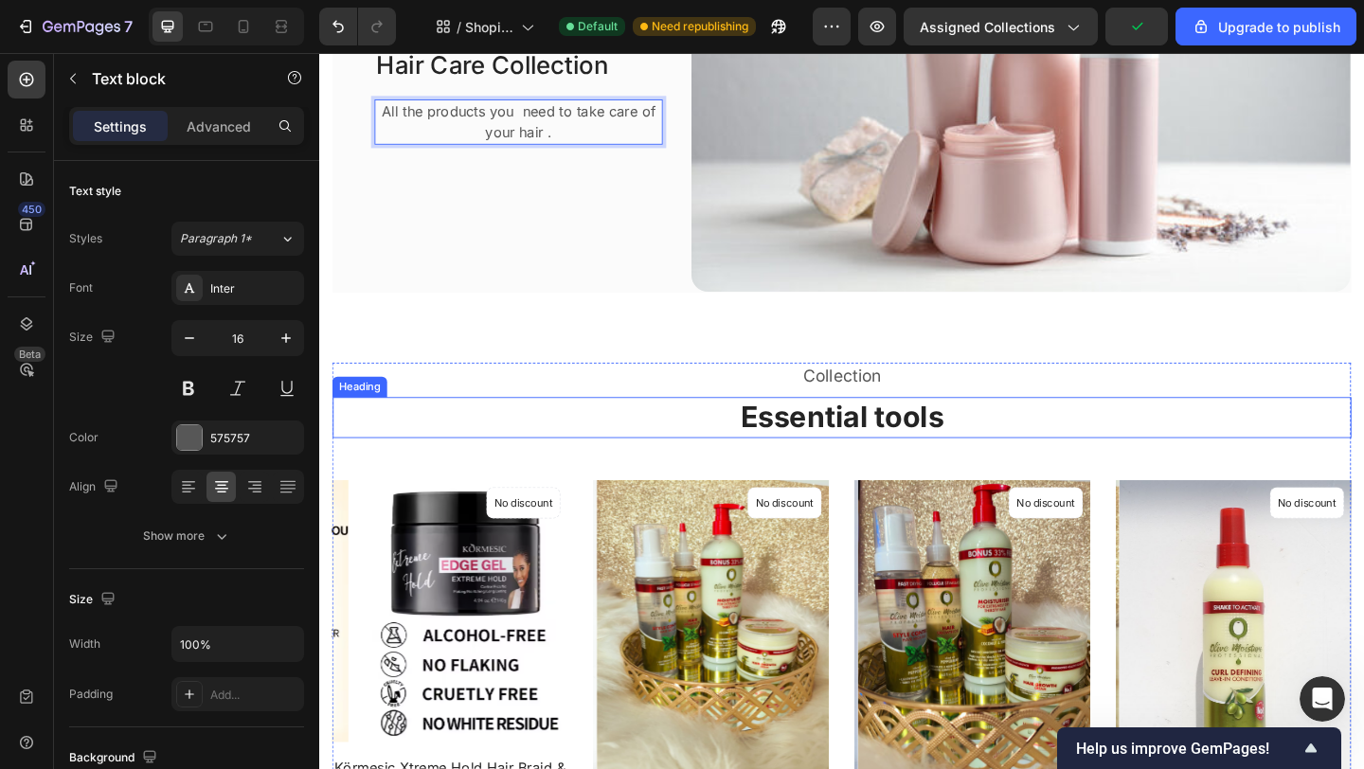
click at [872, 450] on h2 "Essential tools" at bounding box center [887, 449] width 1108 height 45
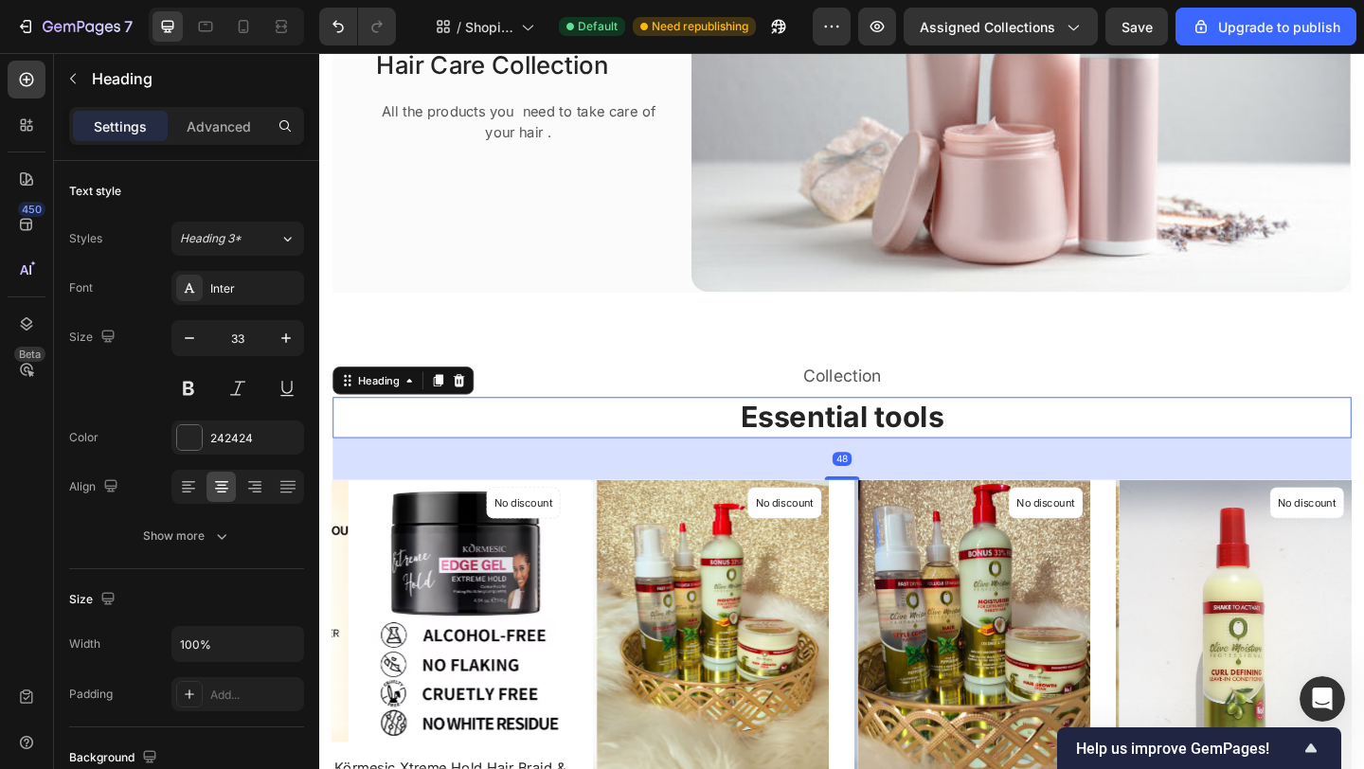
click at [973, 436] on h2 "Essential tools" at bounding box center [887, 449] width 1108 height 45
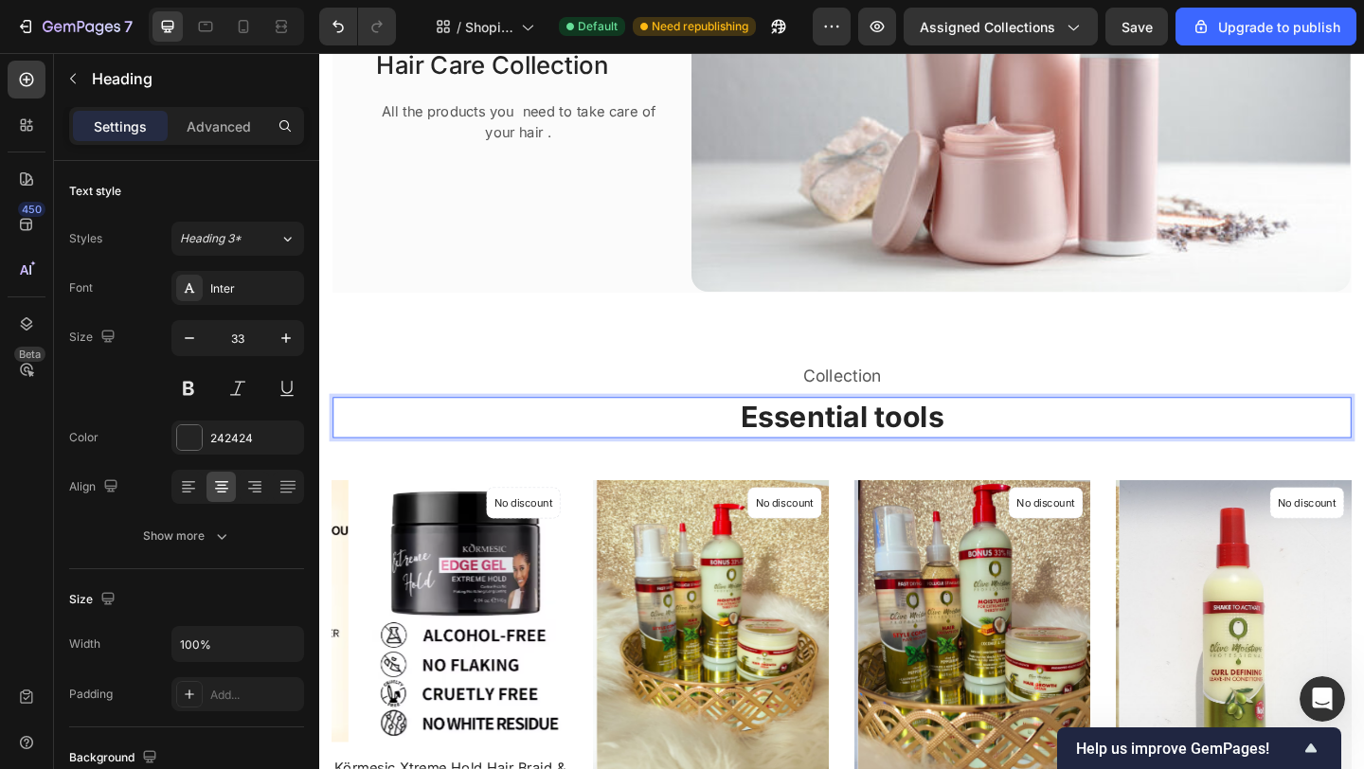
click at [992, 443] on p "Essential tools" at bounding box center [887, 449] width 1104 height 41
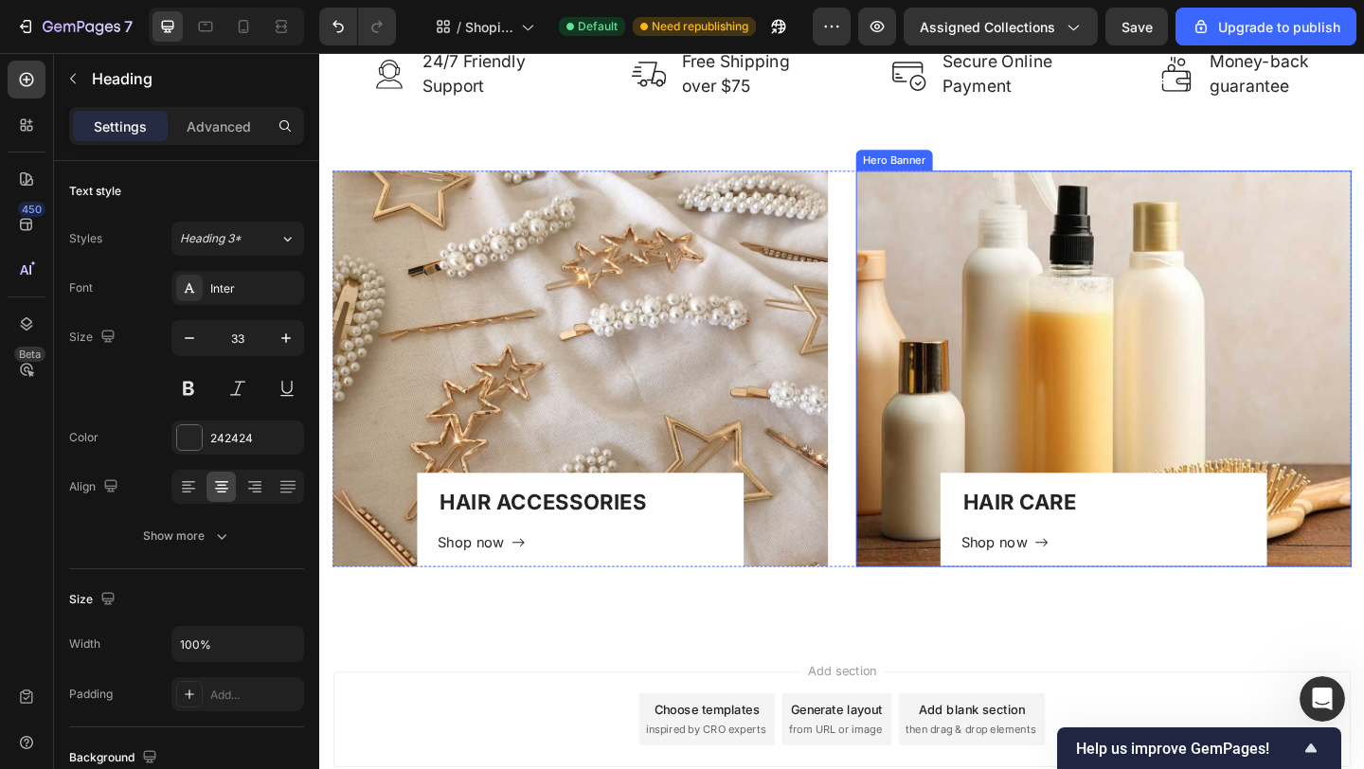
scroll to position [1909, 0]
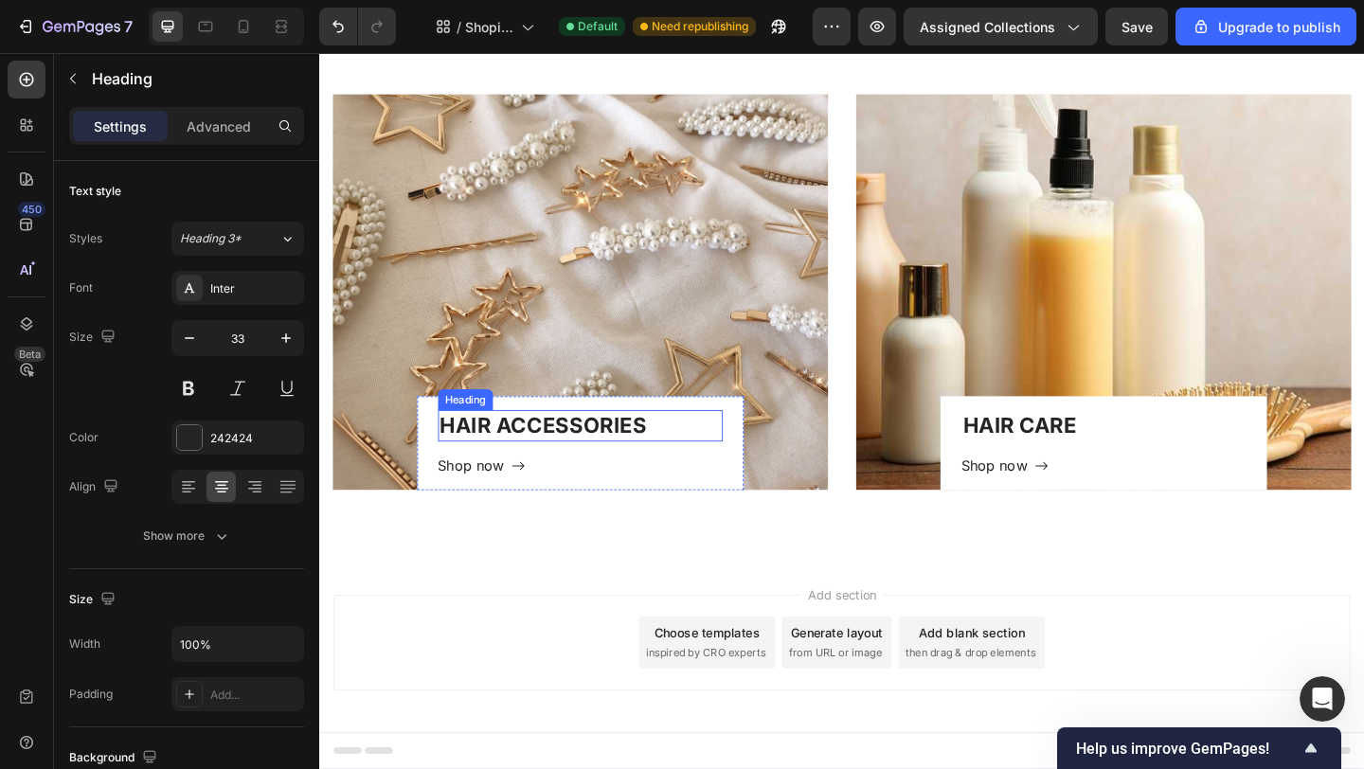
click at [562, 460] on h2 "HAIR ACCESSORIES" at bounding box center [603, 457] width 311 height 33
drag, startPoint x: 517, startPoint y: 453, endPoint x: 528, endPoint y: 459, distance: 12.3
click at [518, 453] on h2 "HAIR ACCESSORIES" at bounding box center [603, 457] width 311 height 33
click at [668, 464] on p "HAIR ACCESSORIES" at bounding box center [603, 457] width 307 height 29
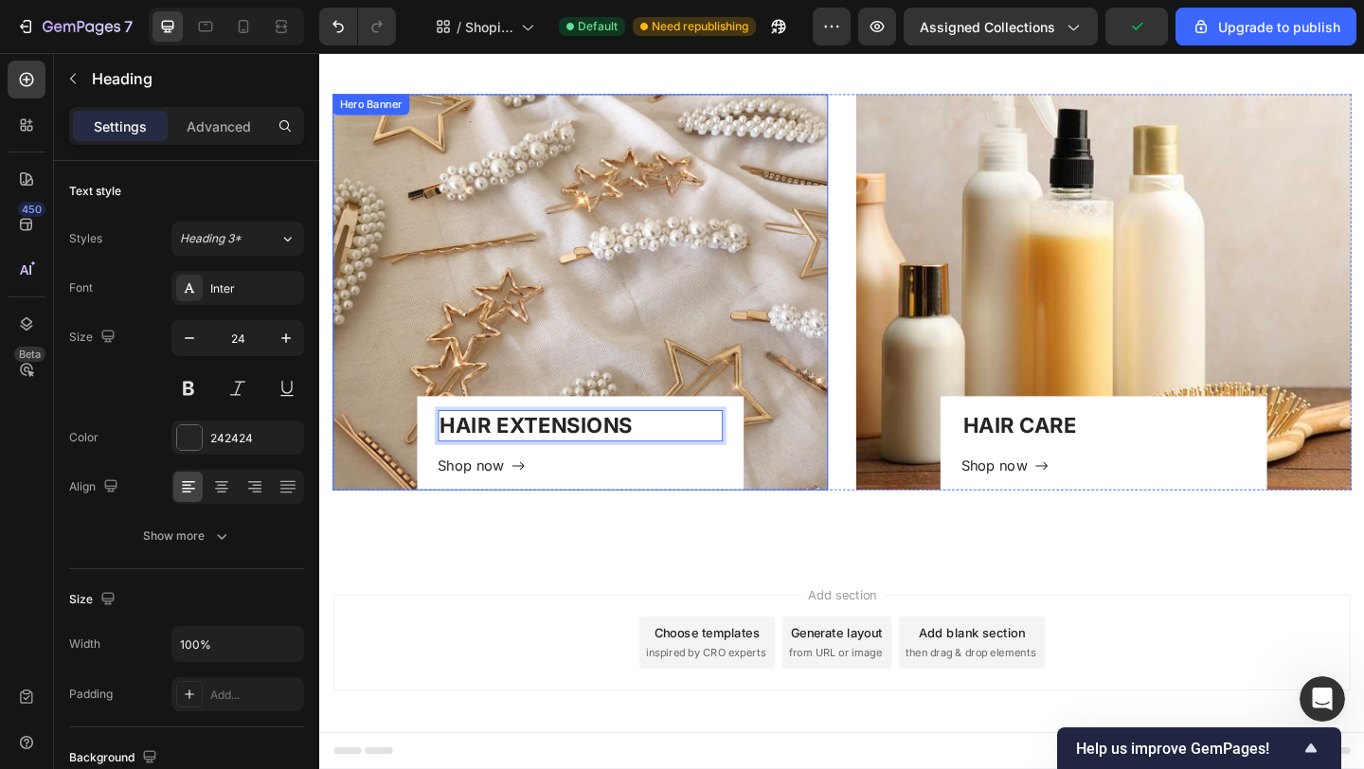
click at [611, 257] on div "Overlay" at bounding box center [602, 313] width 539 height 431
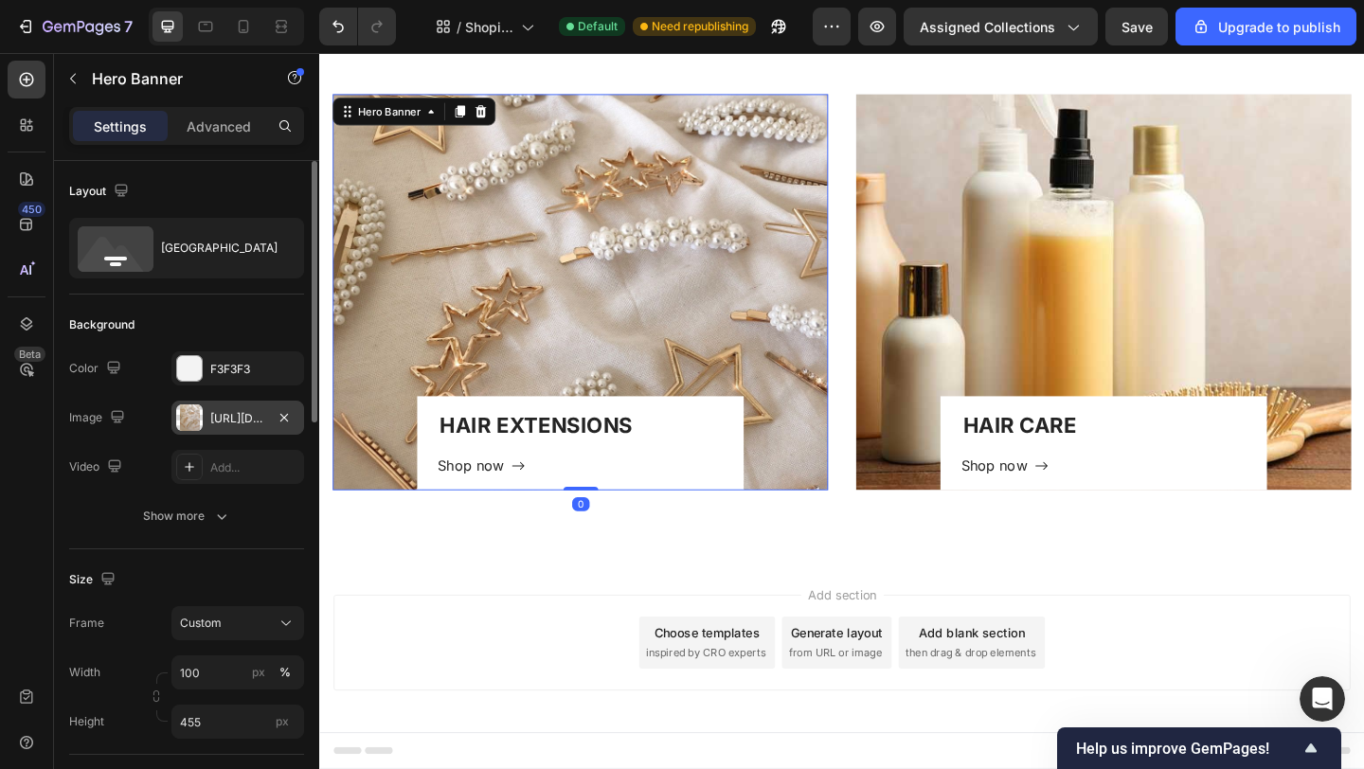
click at [210, 416] on div "[URL][DOMAIN_NAME]" at bounding box center [237, 418] width 55 height 17
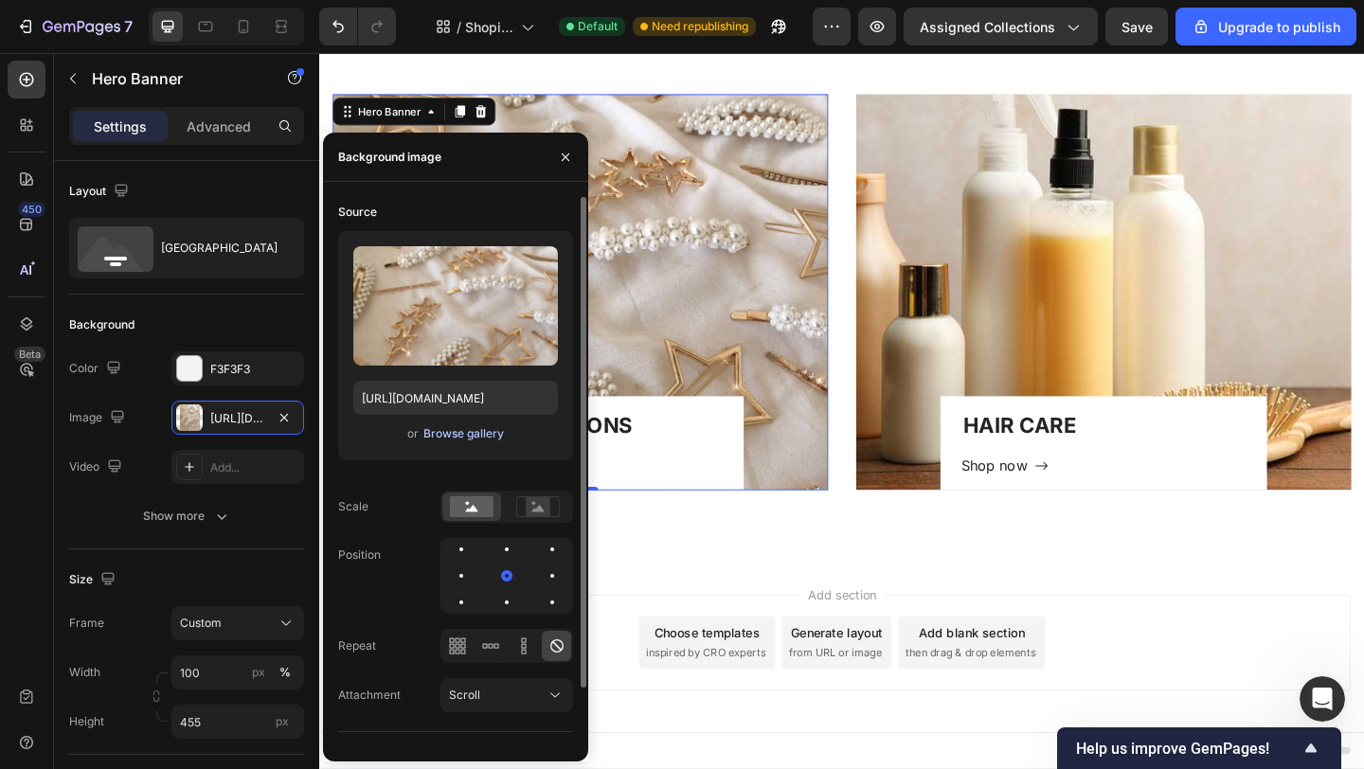
click at [458, 436] on div "Browse gallery" at bounding box center [463, 433] width 81 height 17
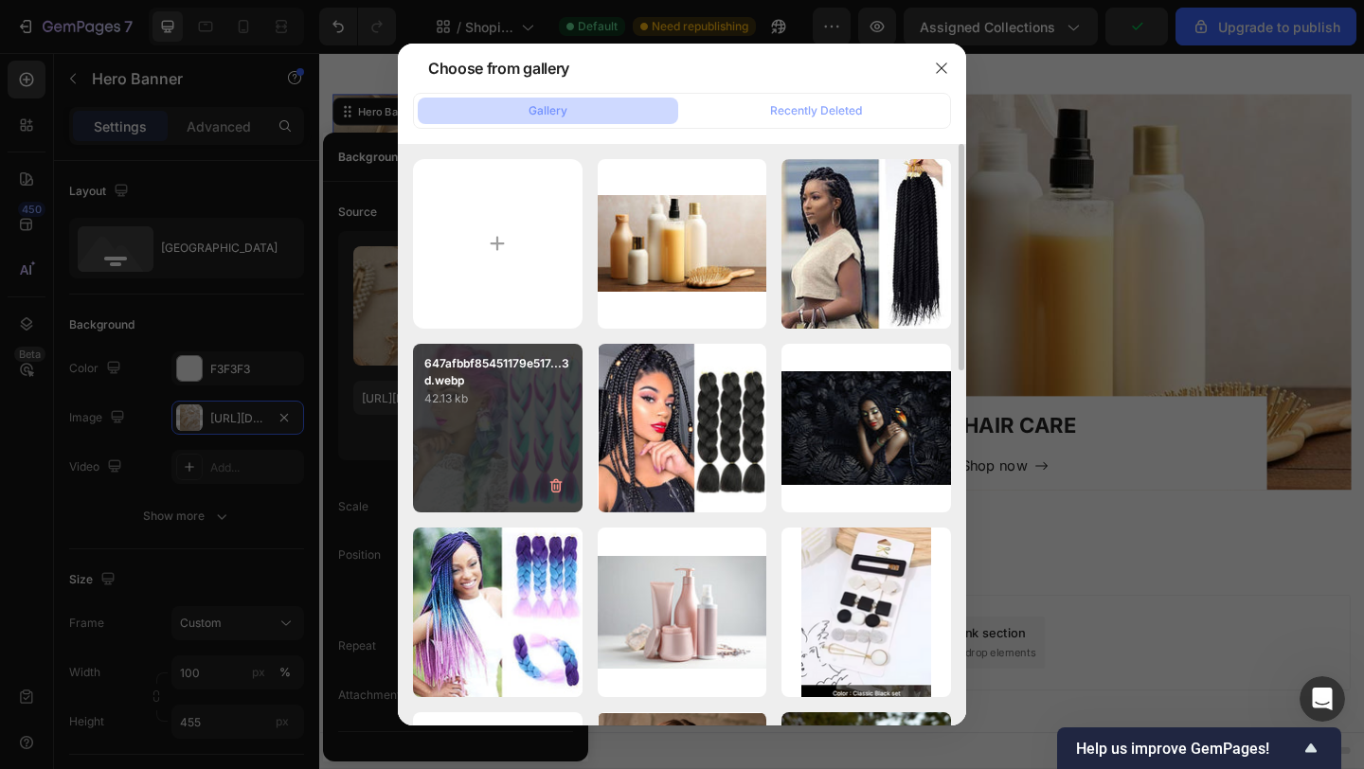
click at [496, 456] on div "647afbbf85451179e517...3d.webp 42.13 kb" at bounding box center [498, 429] width 170 height 170
type input "[URL][DOMAIN_NAME]"
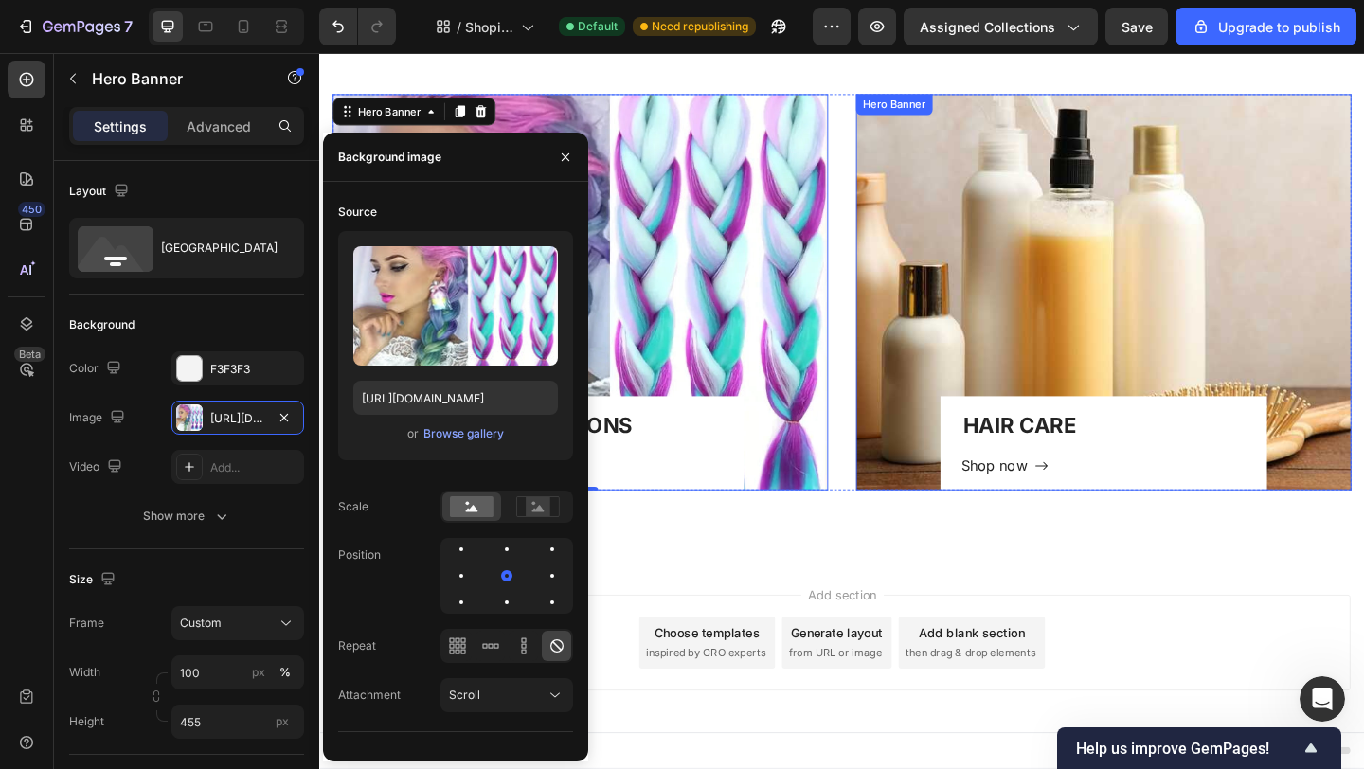
click at [1081, 378] on div "Overlay" at bounding box center [1172, 313] width 539 height 431
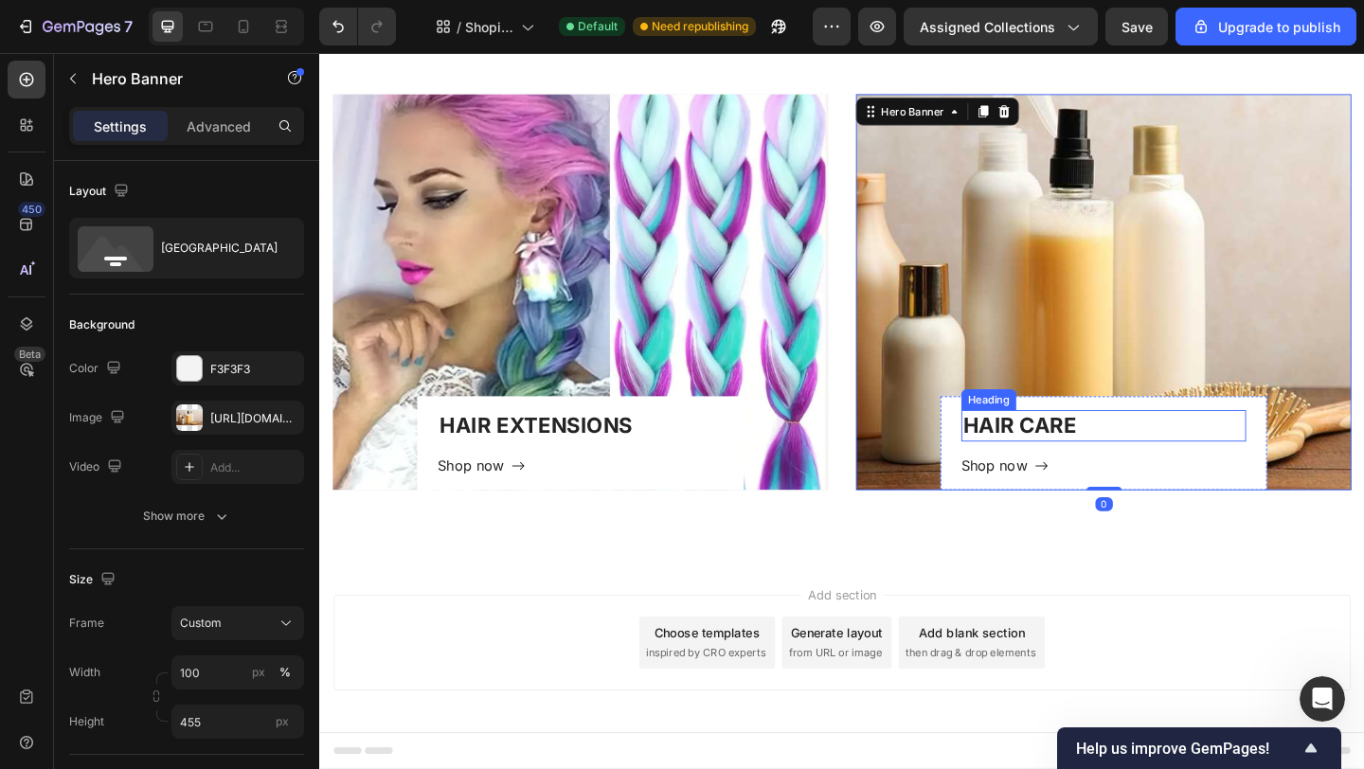
click at [1087, 467] on h2 "HAIR CARE" at bounding box center [1172, 457] width 311 height 33
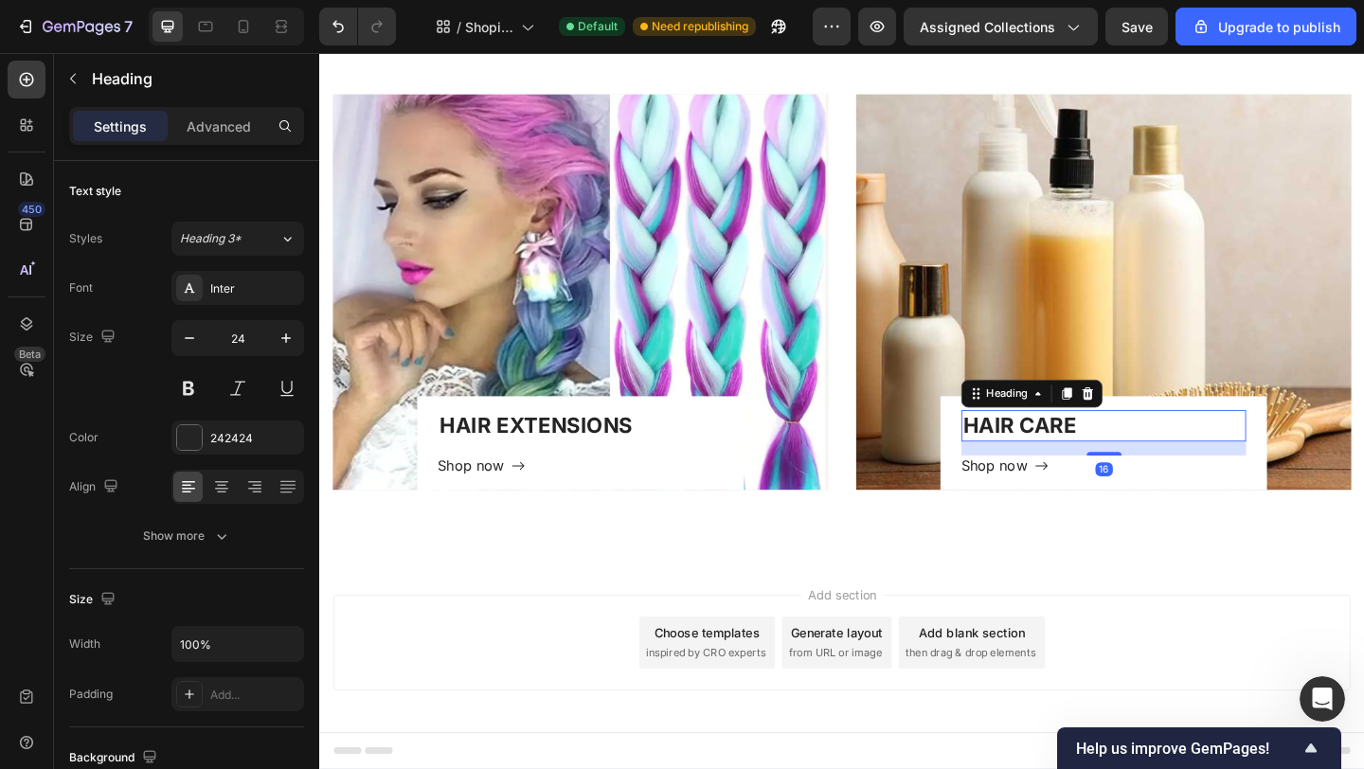
click at [1127, 454] on h2 "HAIR CARE" at bounding box center [1172, 457] width 311 height 33
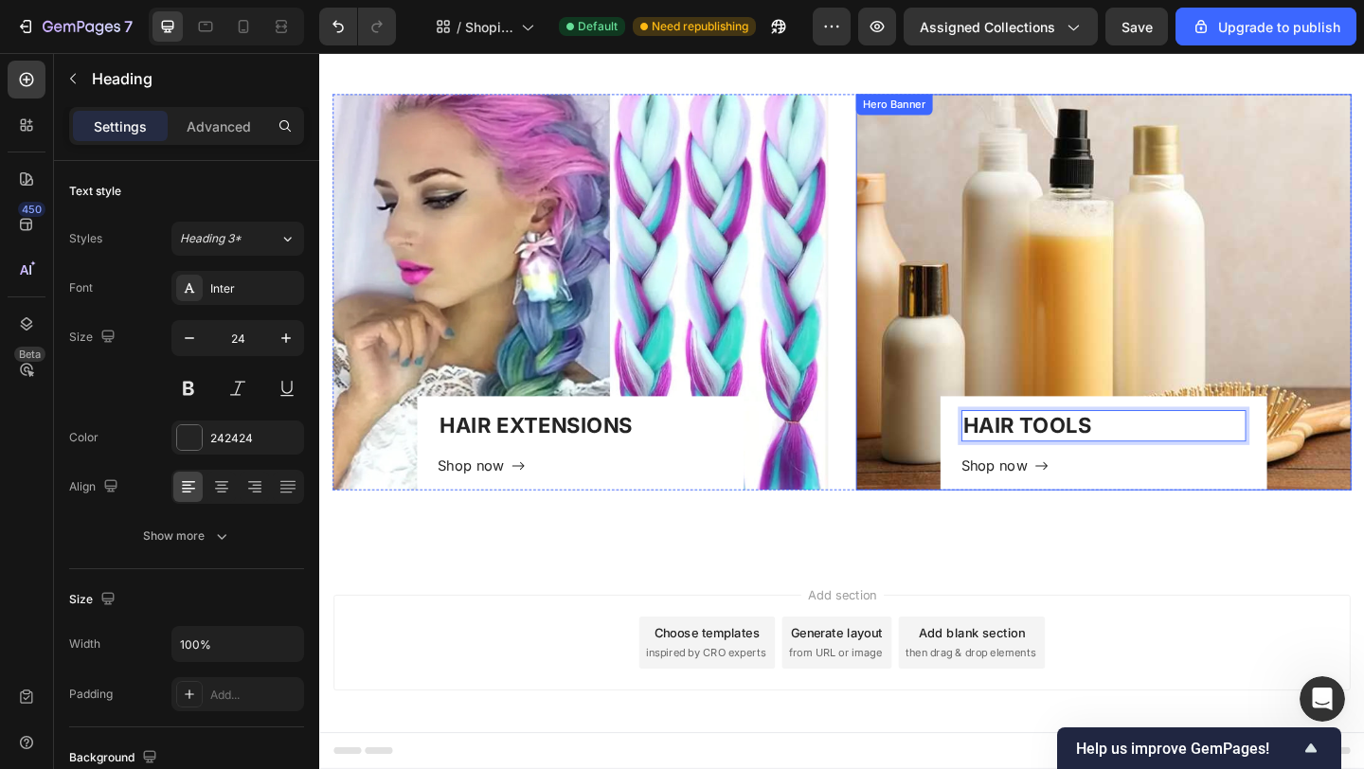
click at [1084, 272] on div "Overlay" at bounding box center [1172, 313] width 539 height 431
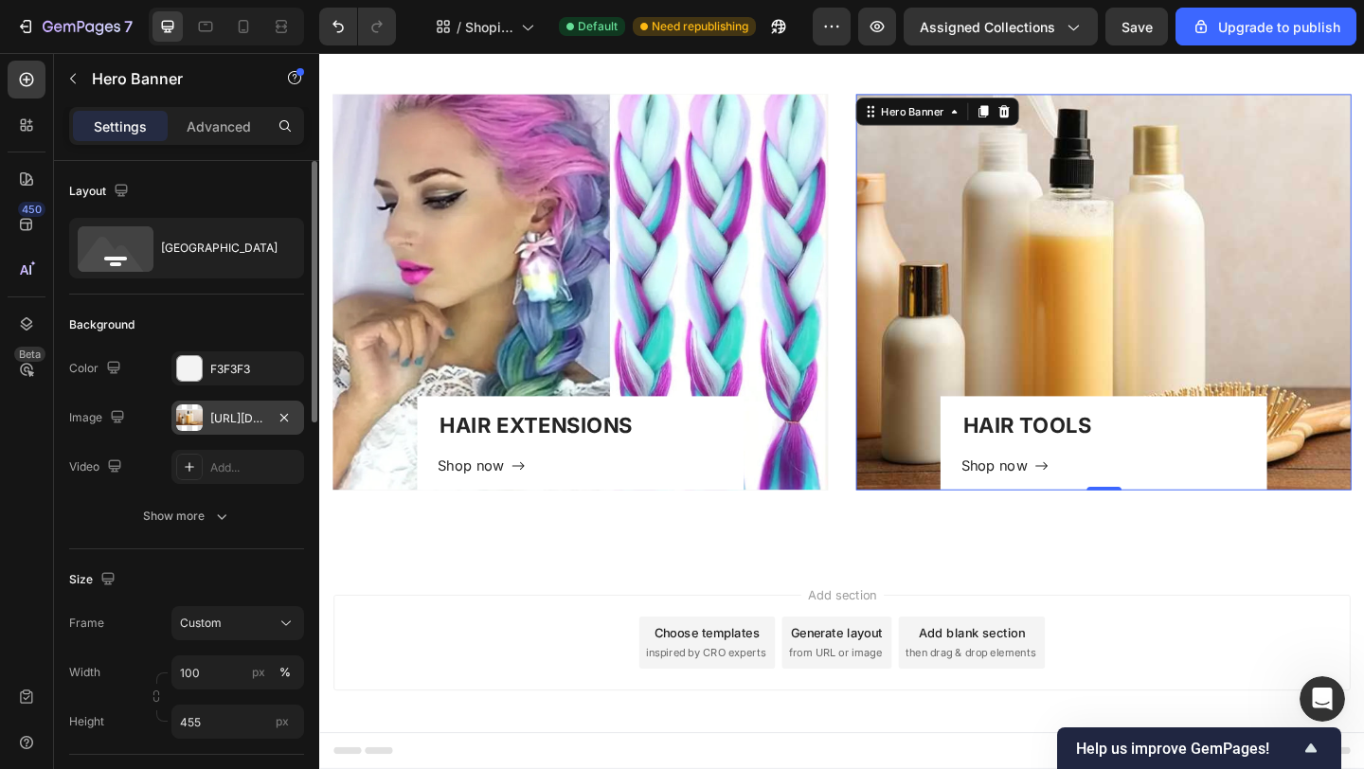
click at [239, 415] on div "https://cdn.shopify.com/s/files/1/0622/1840/3974/files/gempages_584447014276694…" at bounding box center [237, 418] width 55 height 17
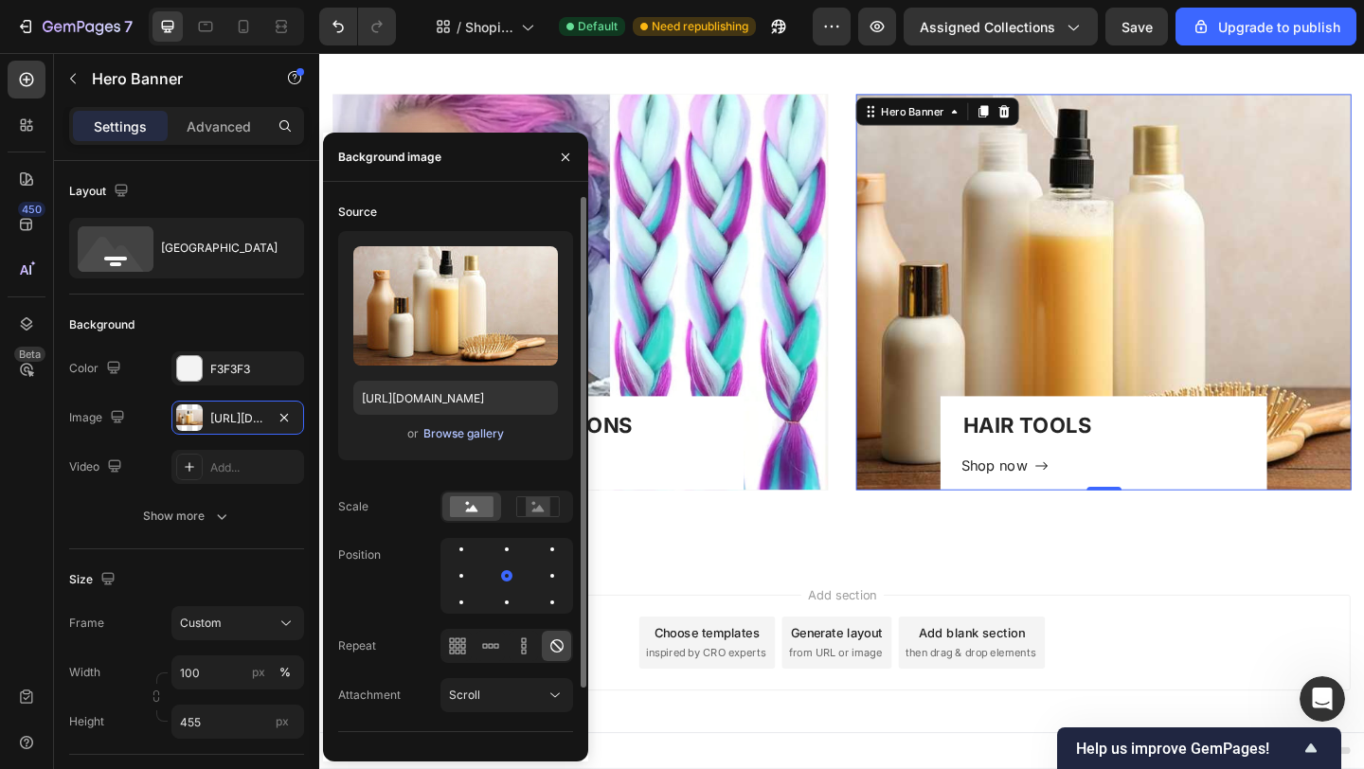
click at [454, 432] on div "Browse gallery" at bounding box center [463, 433] width 81 height 17
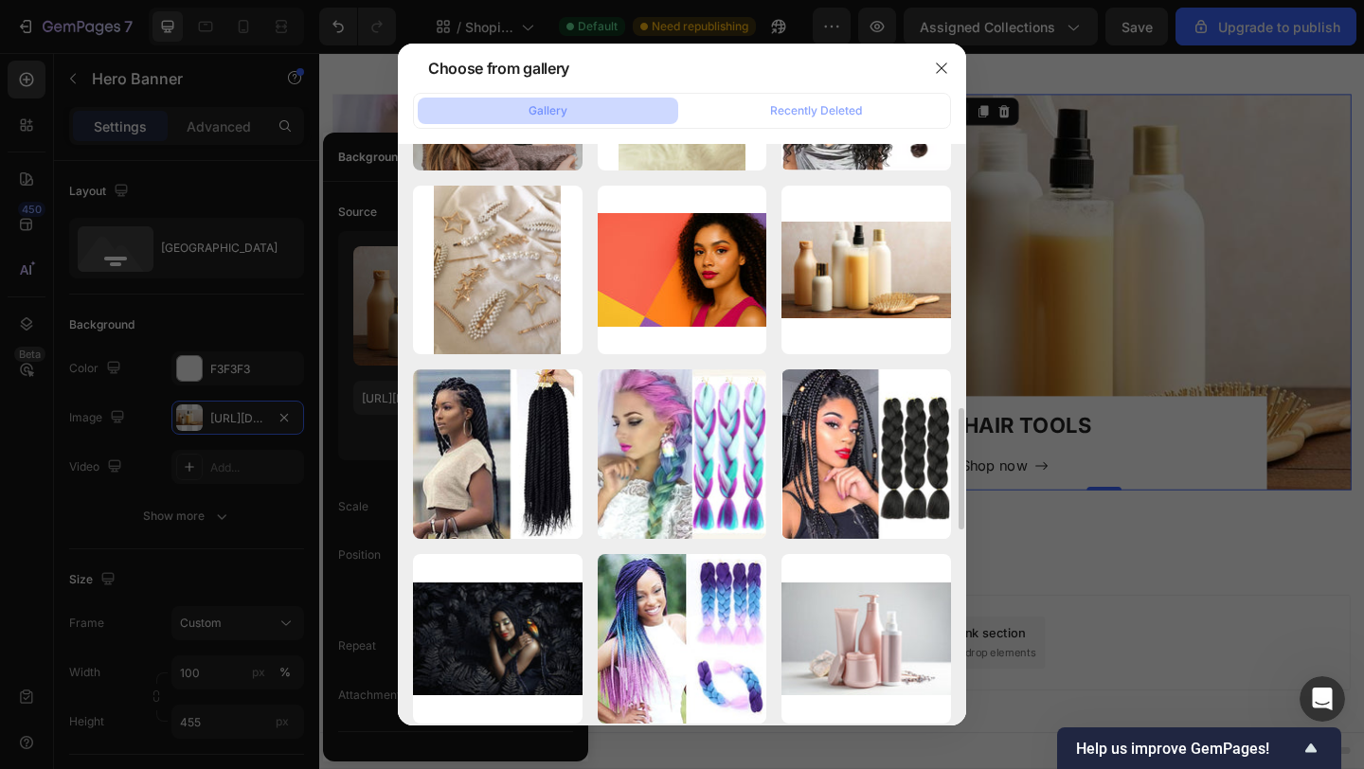
scroll to position [0, 0]
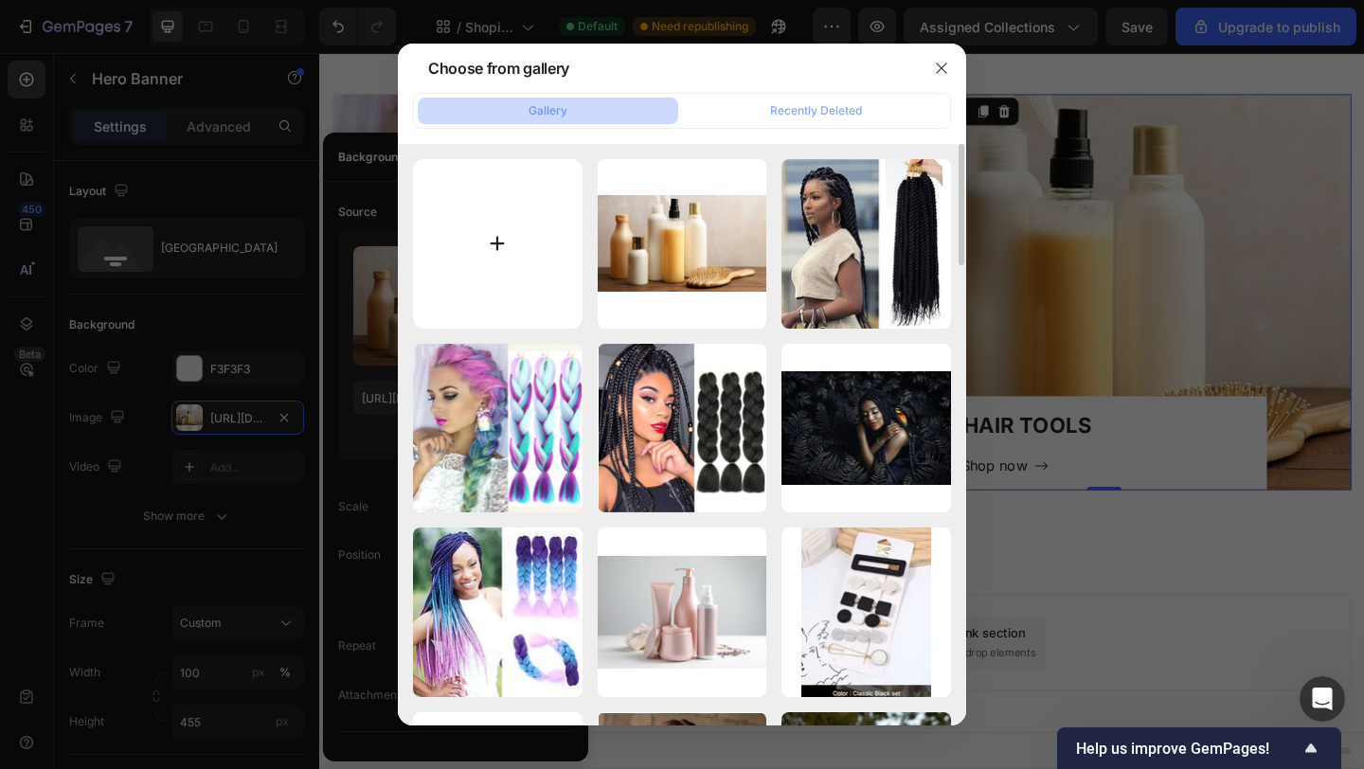
click at [493, 242] on input "file" at bounding box center [498, 244] width 170 height 170
type input "C:\fakepath\accessoires 4.jpg"
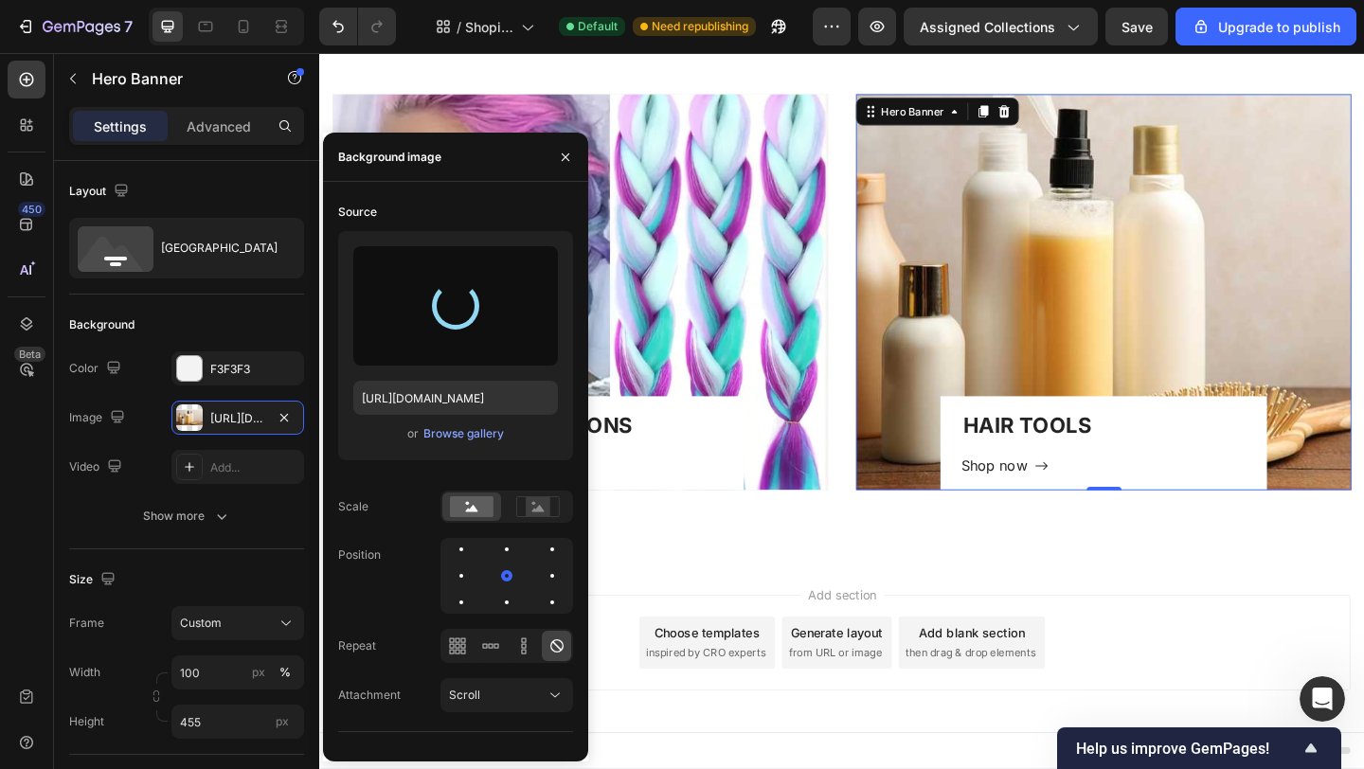
type input "https://cdn.shopify.com/s/files/1/0622/1840/3974/files/gempages_584447014276694…"
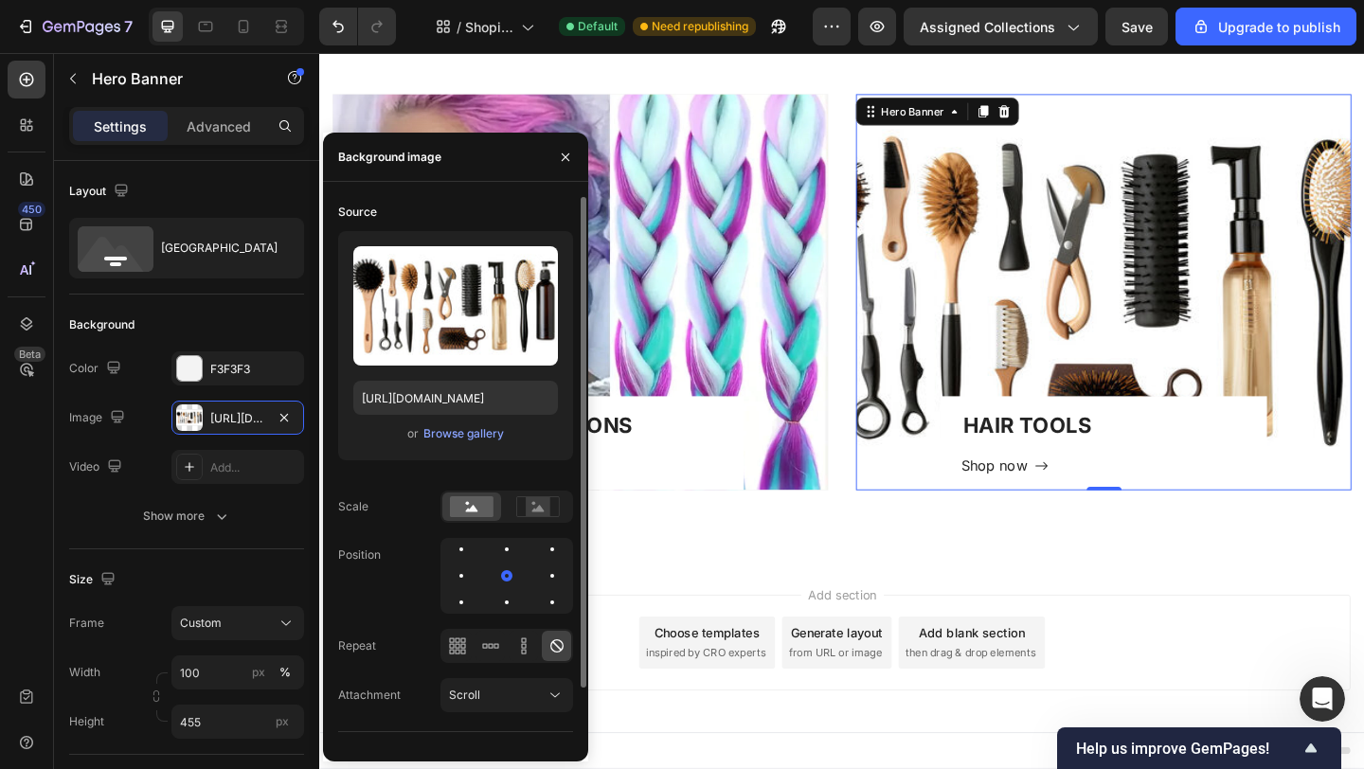
click at [503, 438] on div "or Browse gallery" at bounding box center [455, 433] width 205 height 23
click at [455, 438] on div "Browse gallery" at bounding box center [463, 433] width 81 height 17
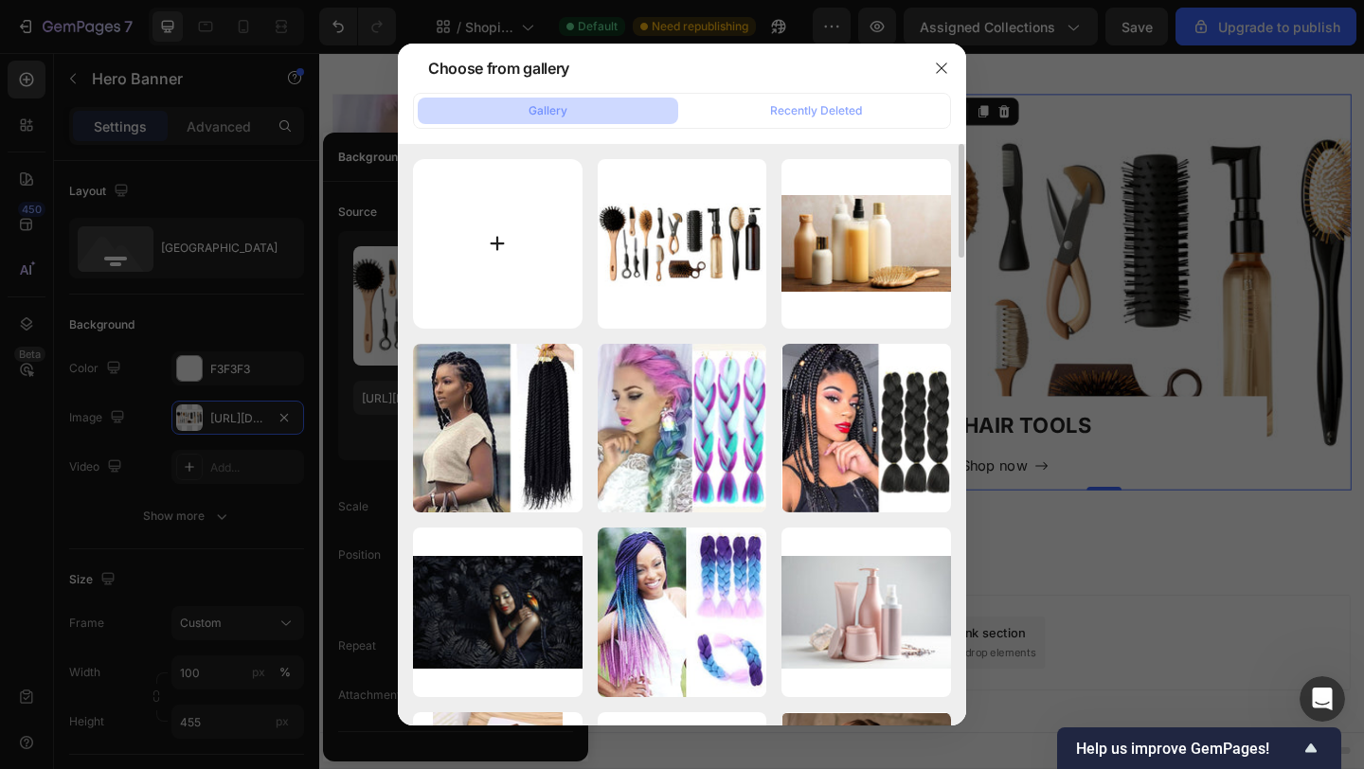
click at [496, 245] on input "file" at bounding box center [498, 244] width 170 height 170
type input "C:\fakepath\accessoires 7.png"
type input "https://cdn.shopify.com/s/files/1/0622/1840/3974/files/gempages_584447014276694…"
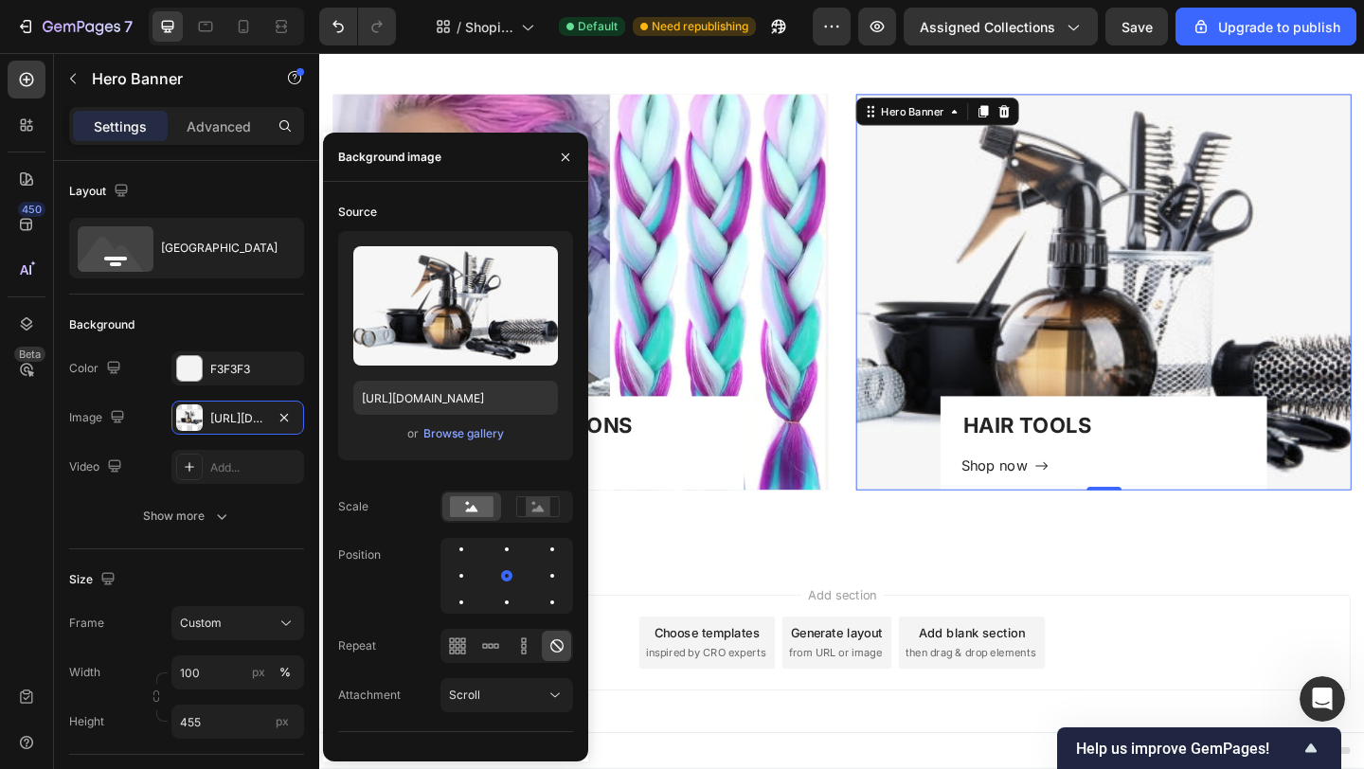
click at [1053, 358] on div "Overlay" at bounding box center [1172, 313] width 539 height 431
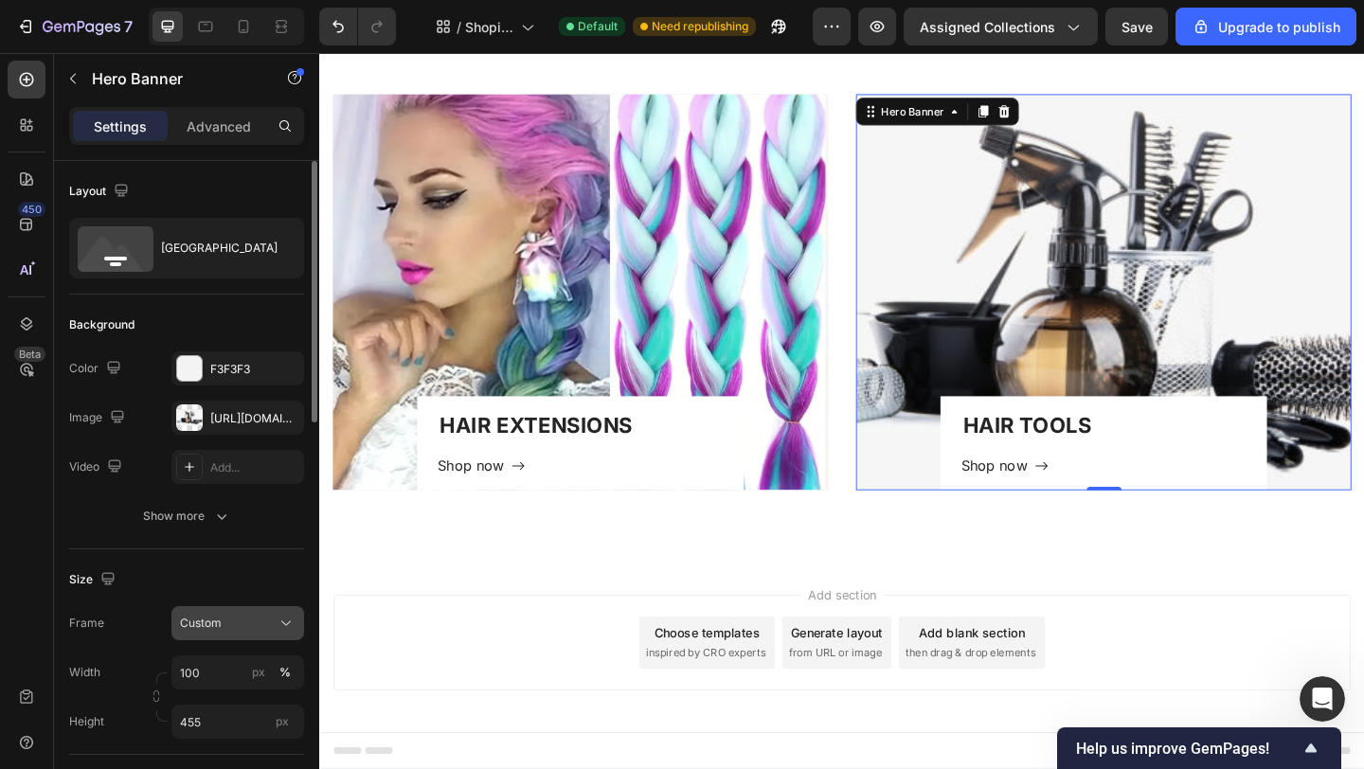
click at [244, 624] on div "Custom" at bounding box center [226, 623] width 93 height 17
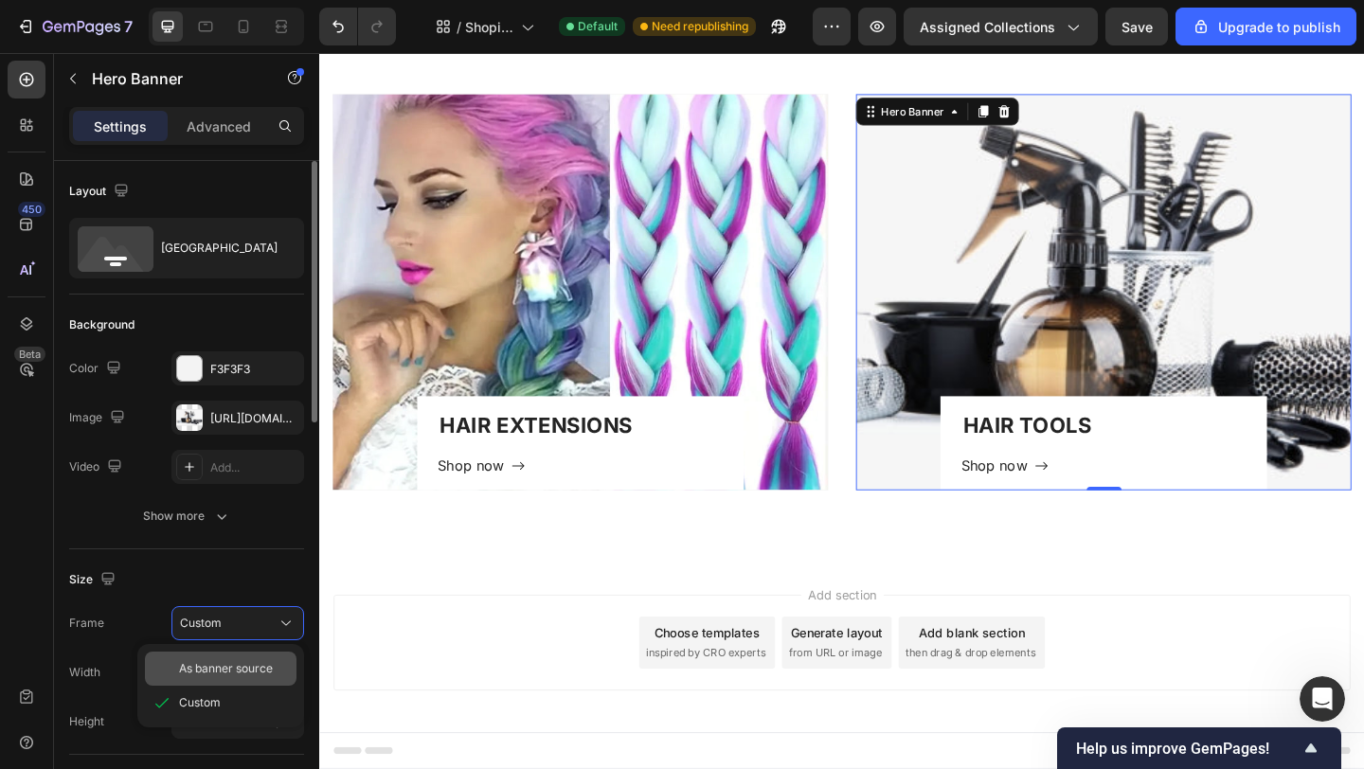
click at [224, 671] on span "As banner source" at bounding box center [226, 668] width 94 height 17
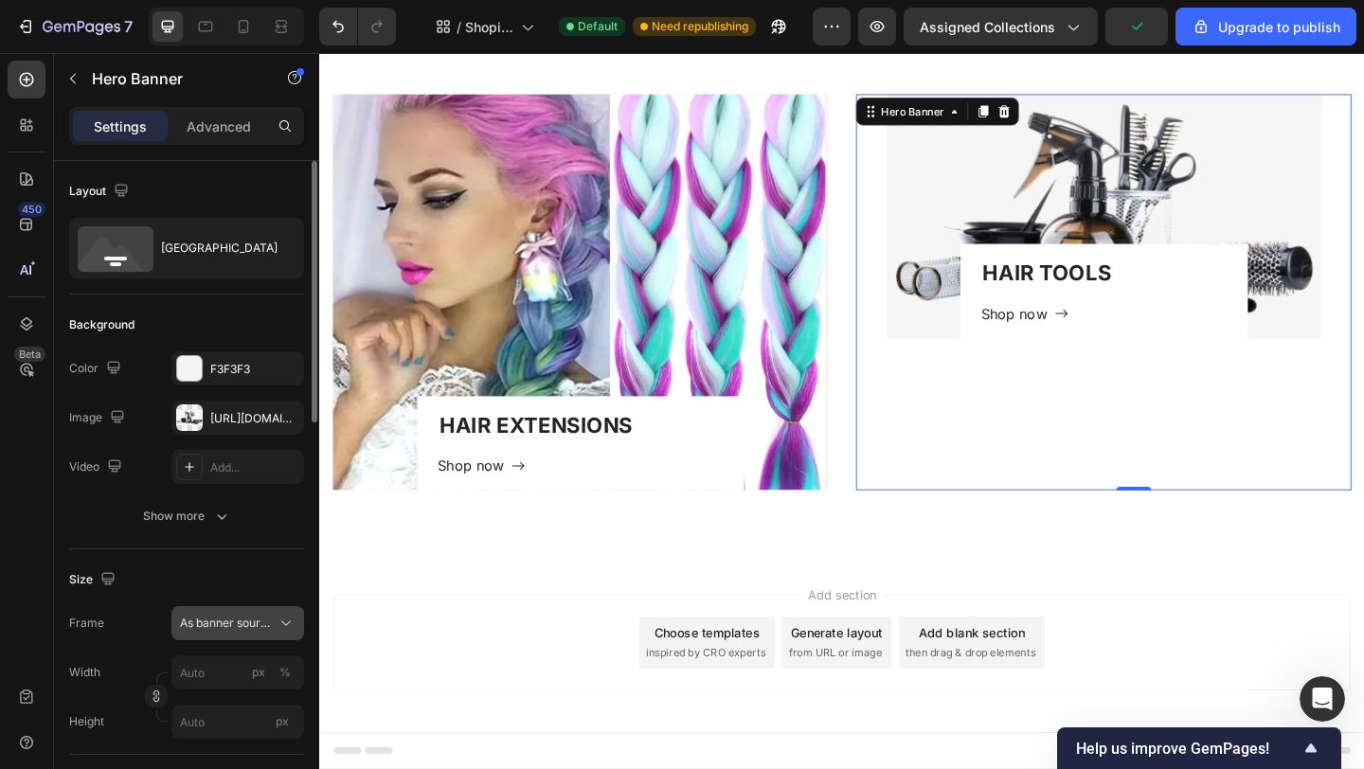
click at [286, 619] on icon at bounding box center [286, 623] width 19 height 19
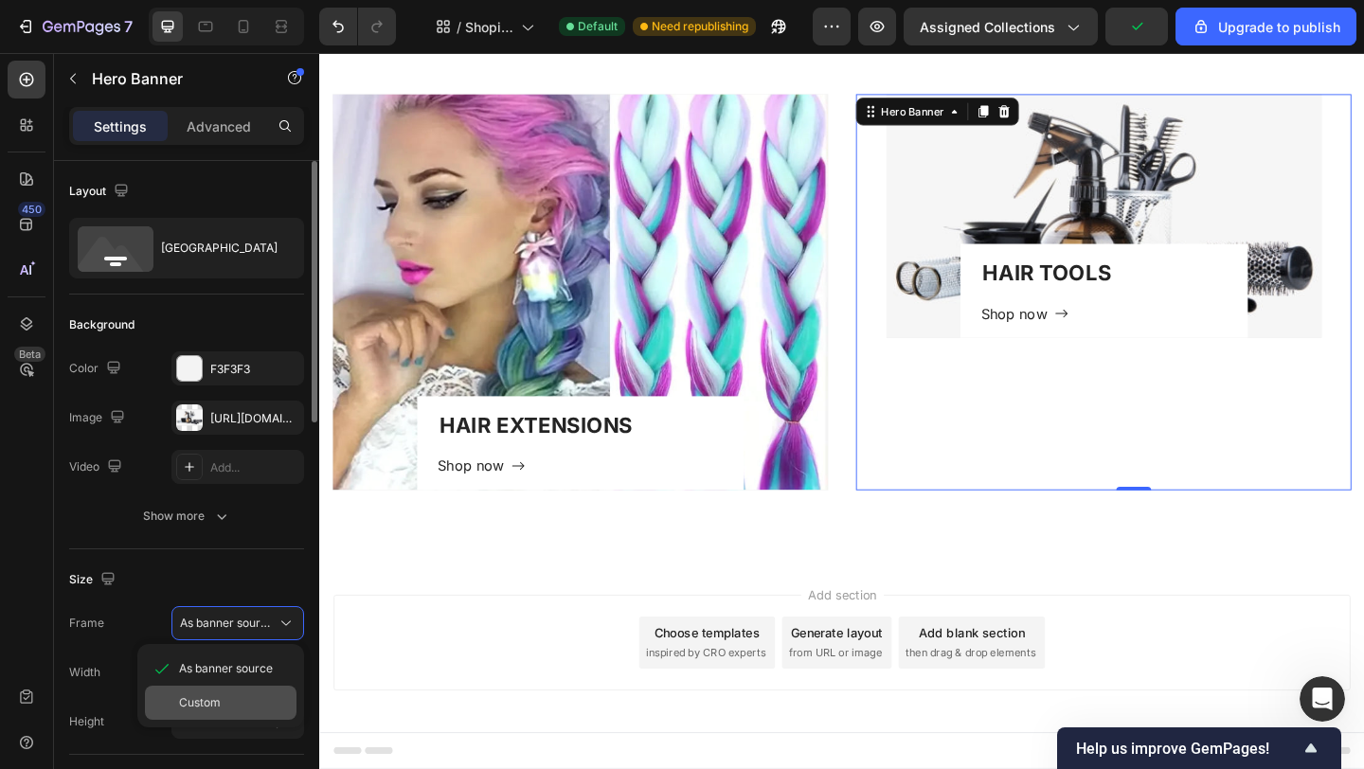
click at [208, 705] on span "Custom" at bounding box center [200, 702] width 42 height 17
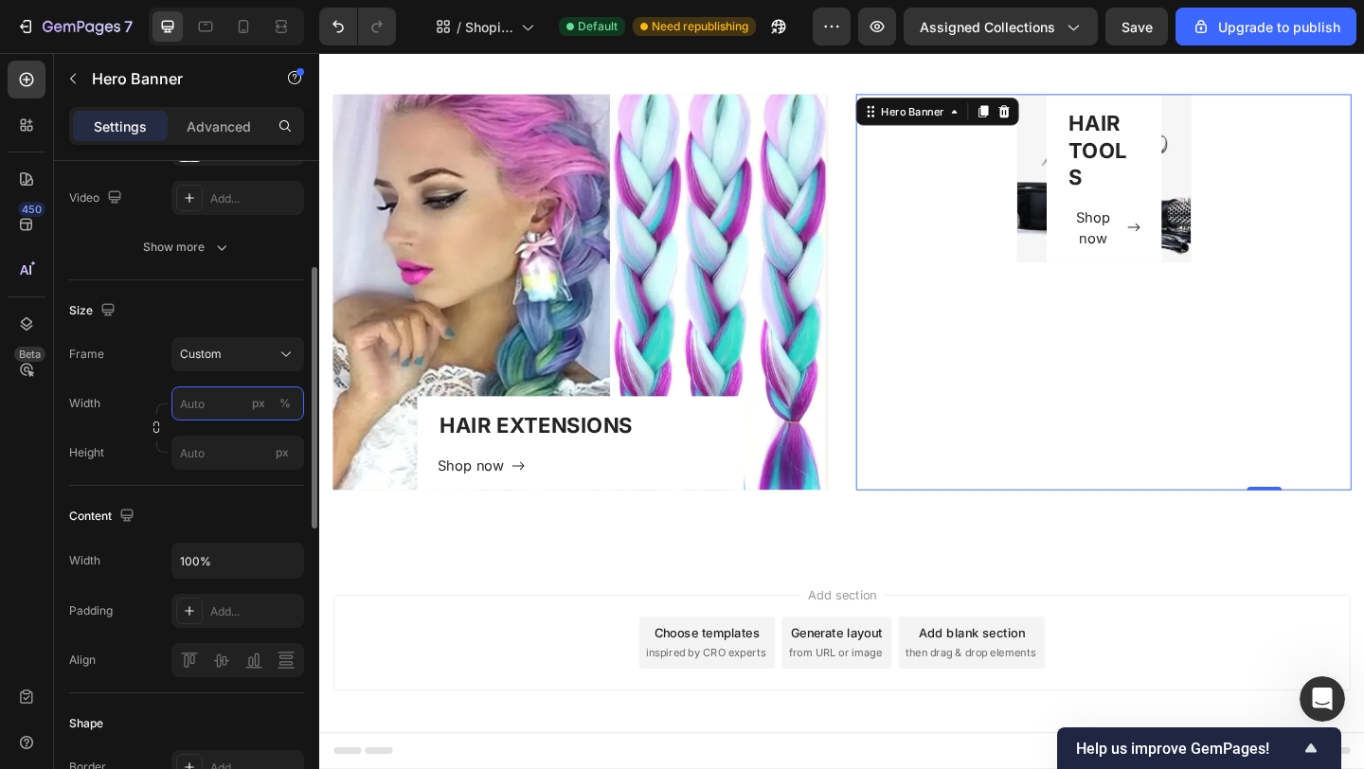
scroll to position [551, 0]
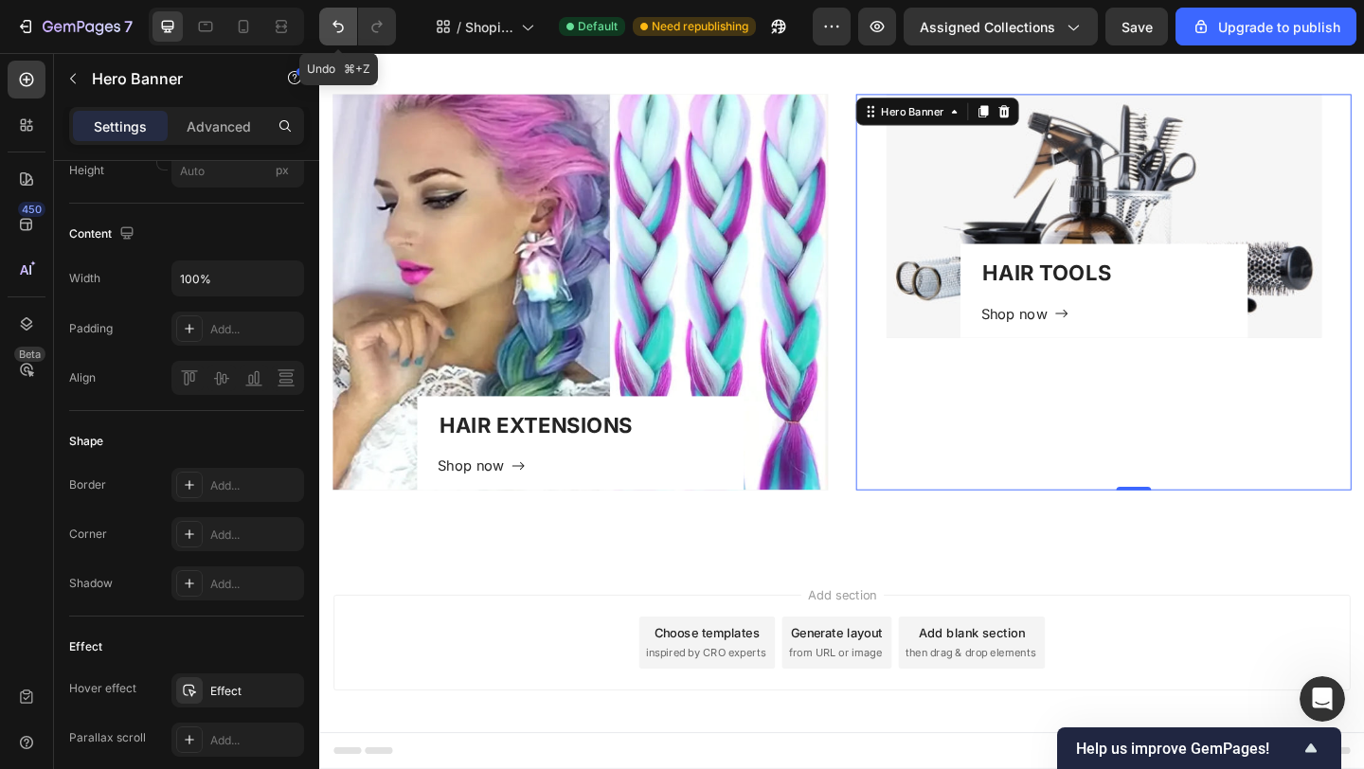
click at [336, 20] on icon "Undo/Redo" at bounding box center [338, 26] width 19 height 19
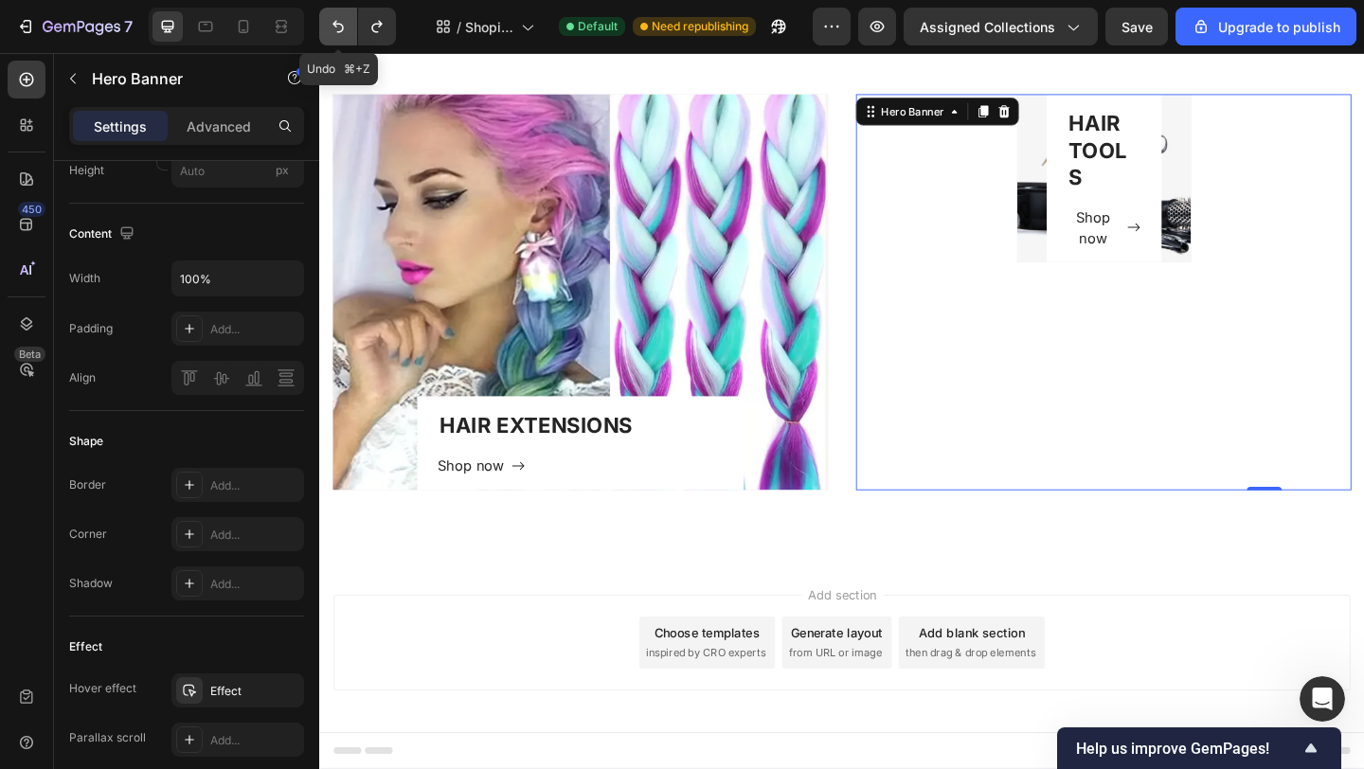
click at [337, 22] on icon "Undo/Redo" at bounding box center [338, 26] width 19 height 19
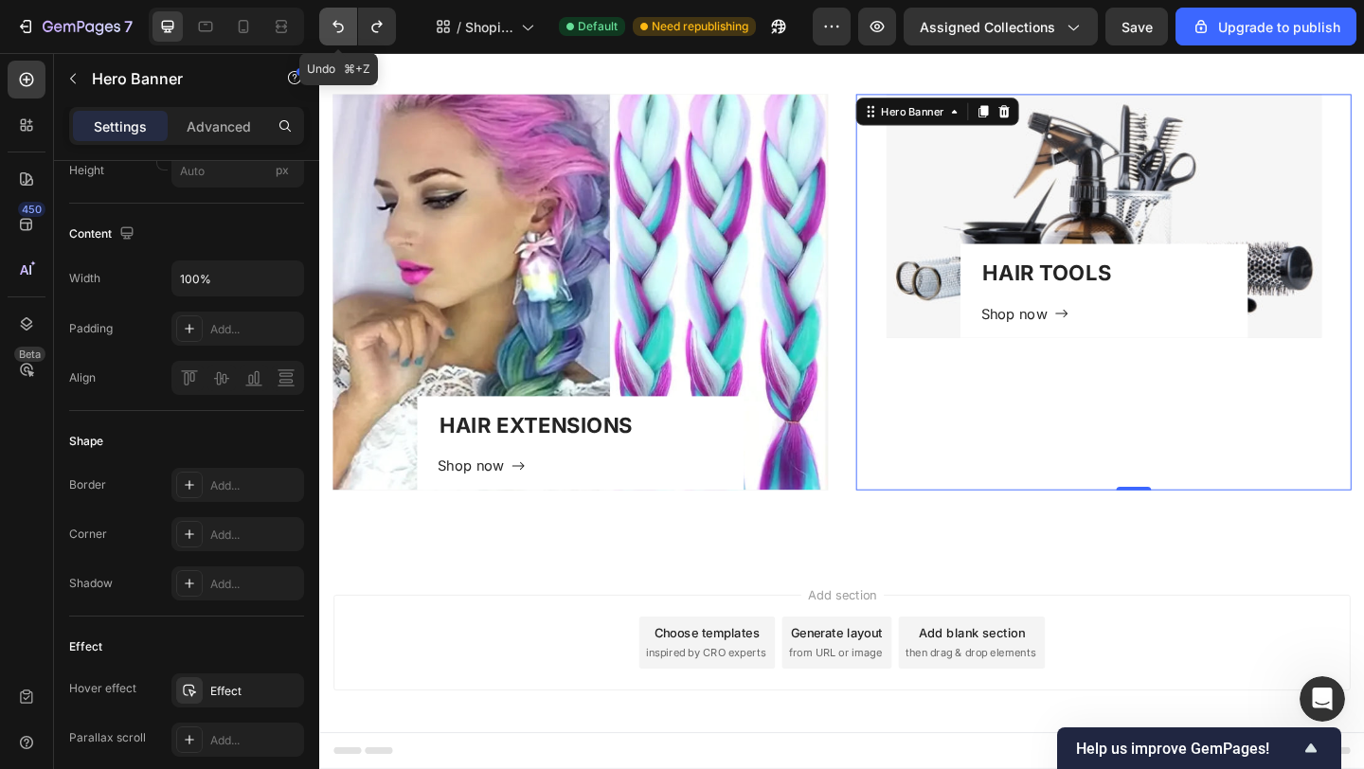
click at [338, 23] on icon "Undo/Redo" at bounding box center [338, 26] width 19 height 19
type input "100"
type input "455"
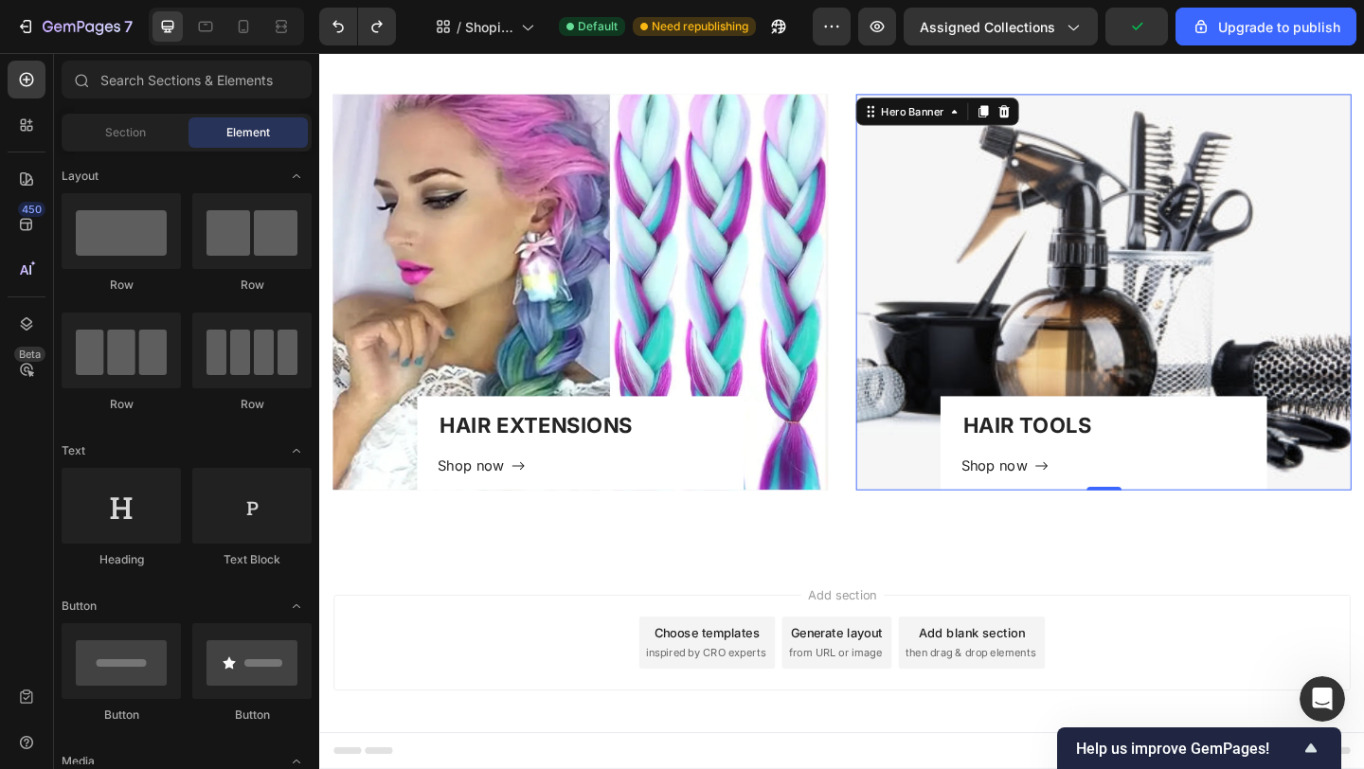
click at [1363, 639] on div "Add section Choose templates inspired by CRO experts Generate layout from URL o…" at bounding box center [887, 698] width 1136 height 188
click at [1037, 302] on div "Overlay" at bounding box center [1172, 313] width 539 height 431
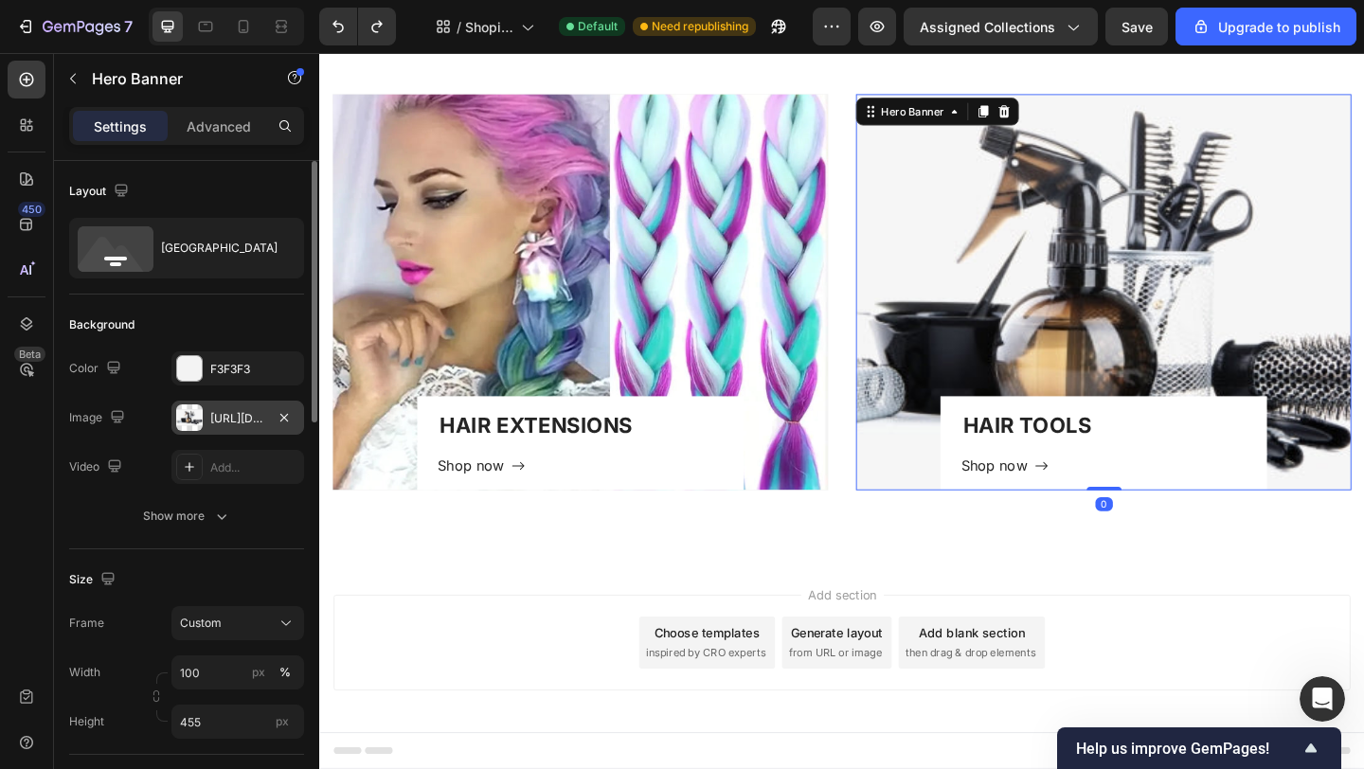
click at [218, 421] on div "https://cdn.shopify.com/s/files/1/0622/1840/3974/files/gempages_584447014276694…" at bounding box center [237, 418] width 55 height 17
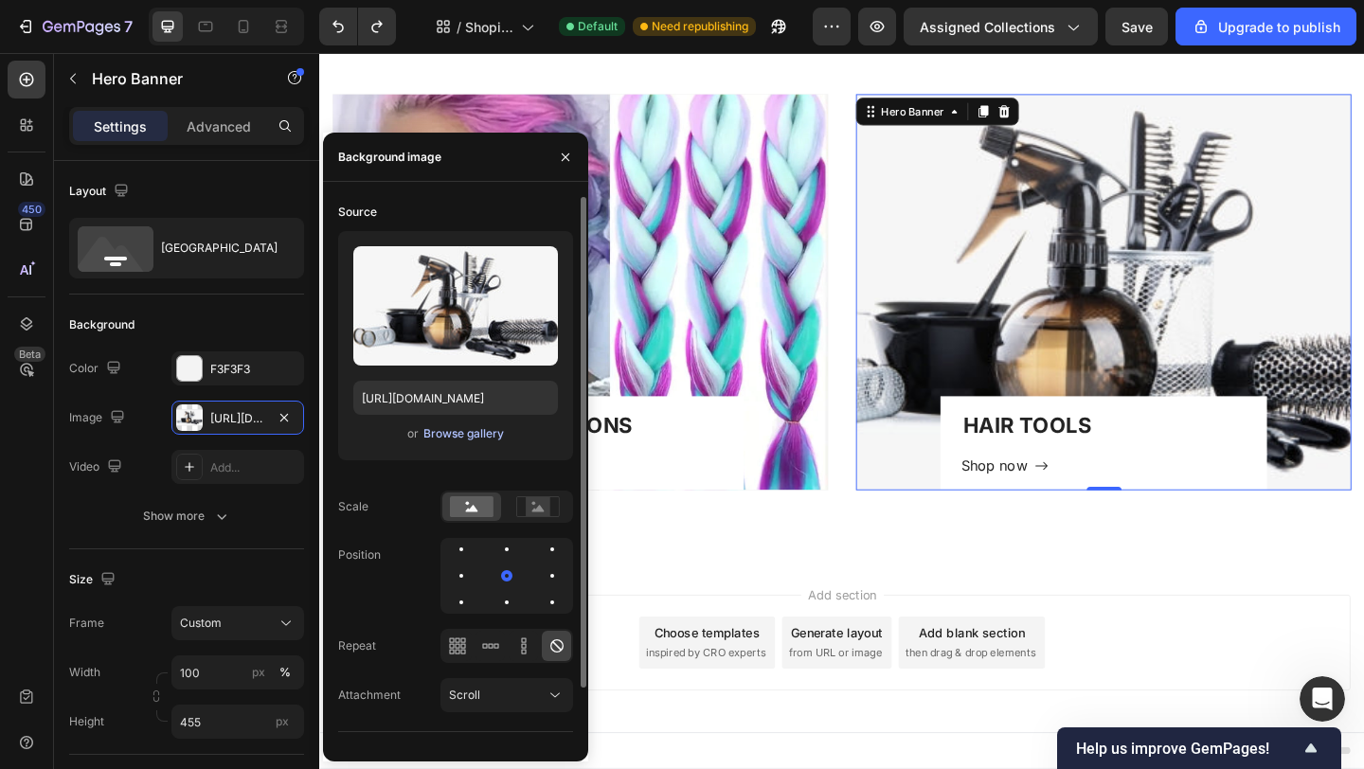
click at [458, 437] on div "Browse gallery" at bounding box center [463, 433] width 81 height 17
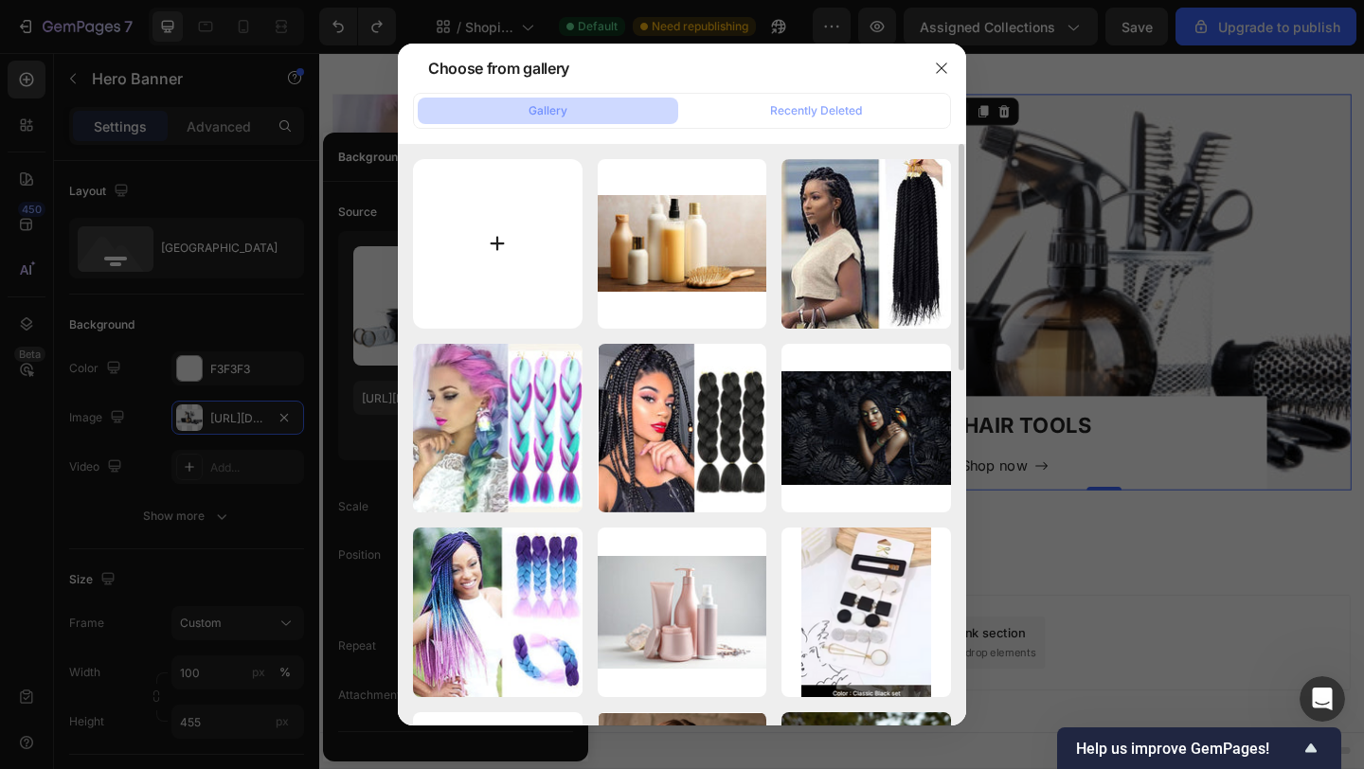
click at [502, 242] on input "file" at bounding box center [498, 244] width 170 height 170
type input "C:\fakepath\accessoires 6.jpg"
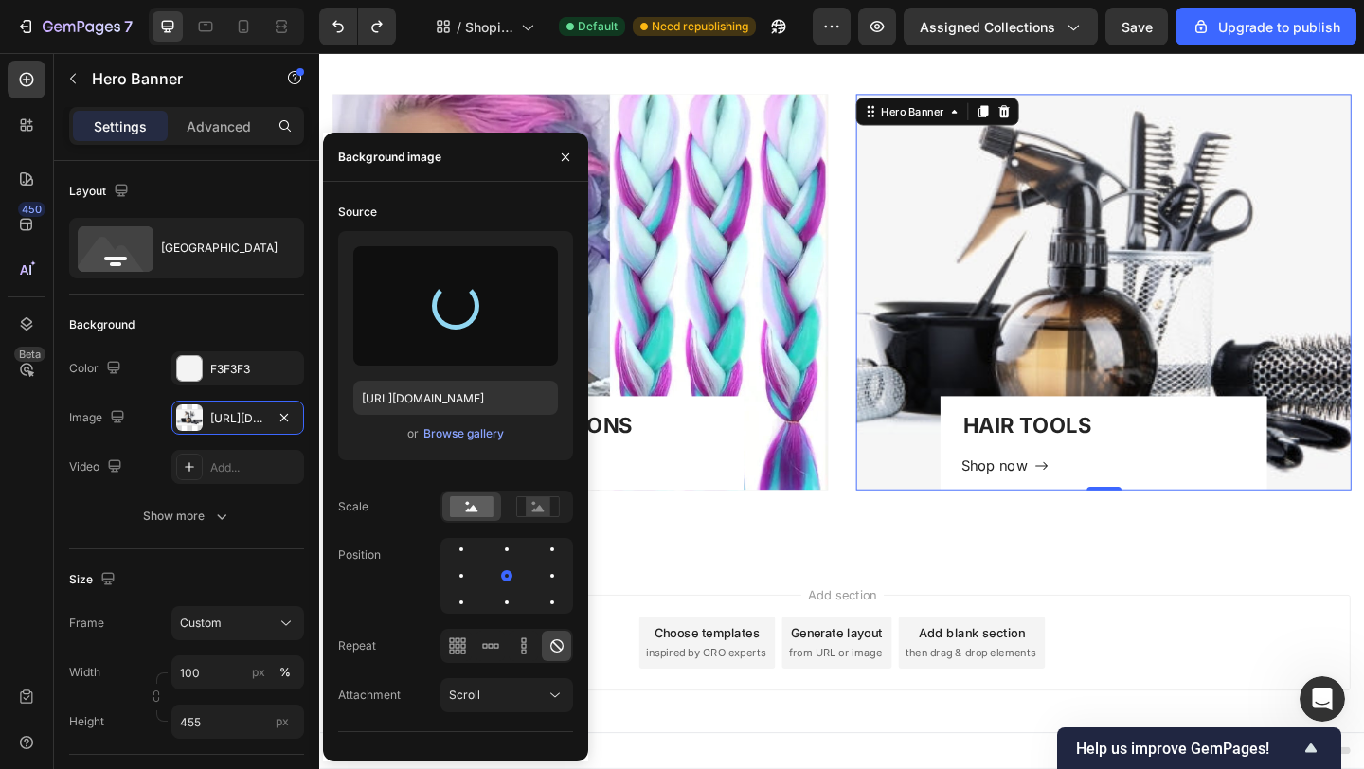
type input "https://cdn.shopify.com/s/files/1/0622/1840/3974/files/gempages_584447014276694…"
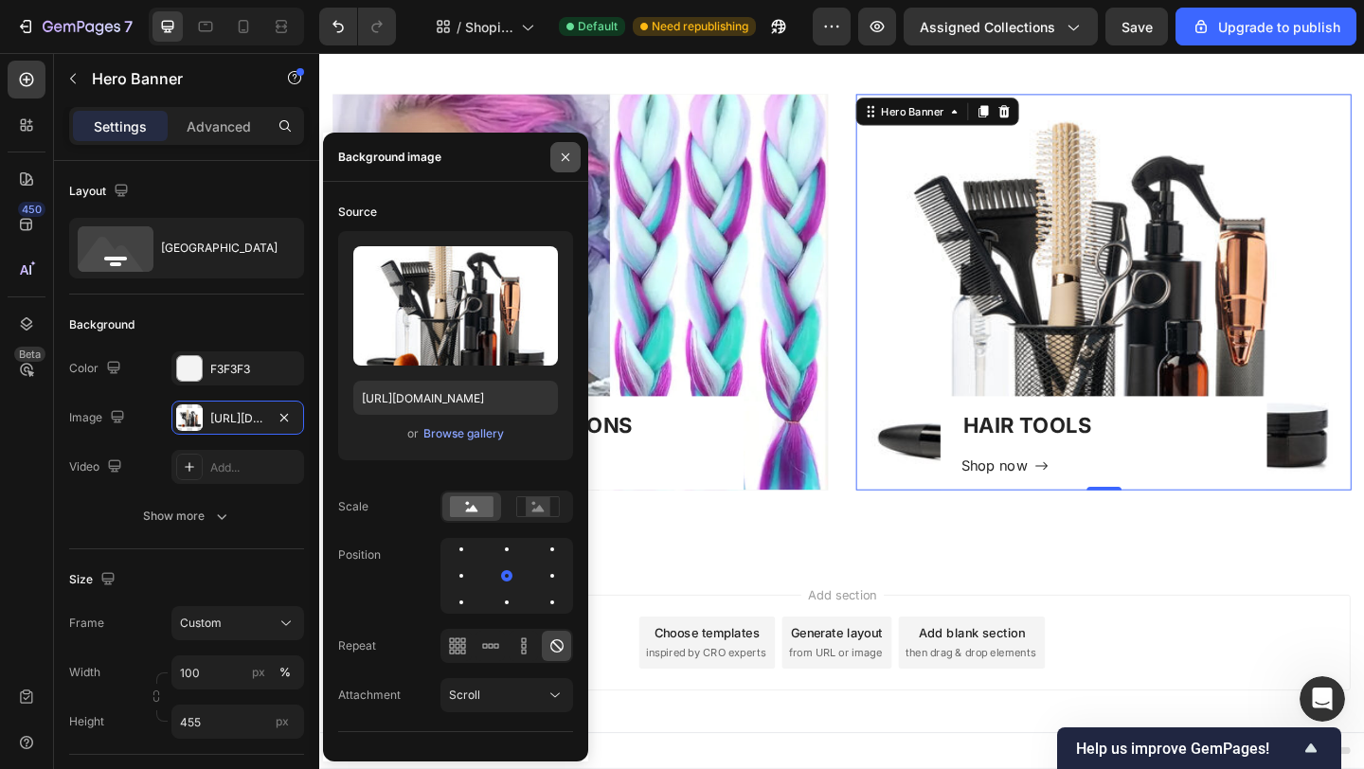
drag, startPoint x: 570, startPoint y: 159, endPoint x: 276, endPoint y: 122, distance: 296.8
click at [570, 159] on icon "button" at bounding box center [565, 157] width 15 height 15
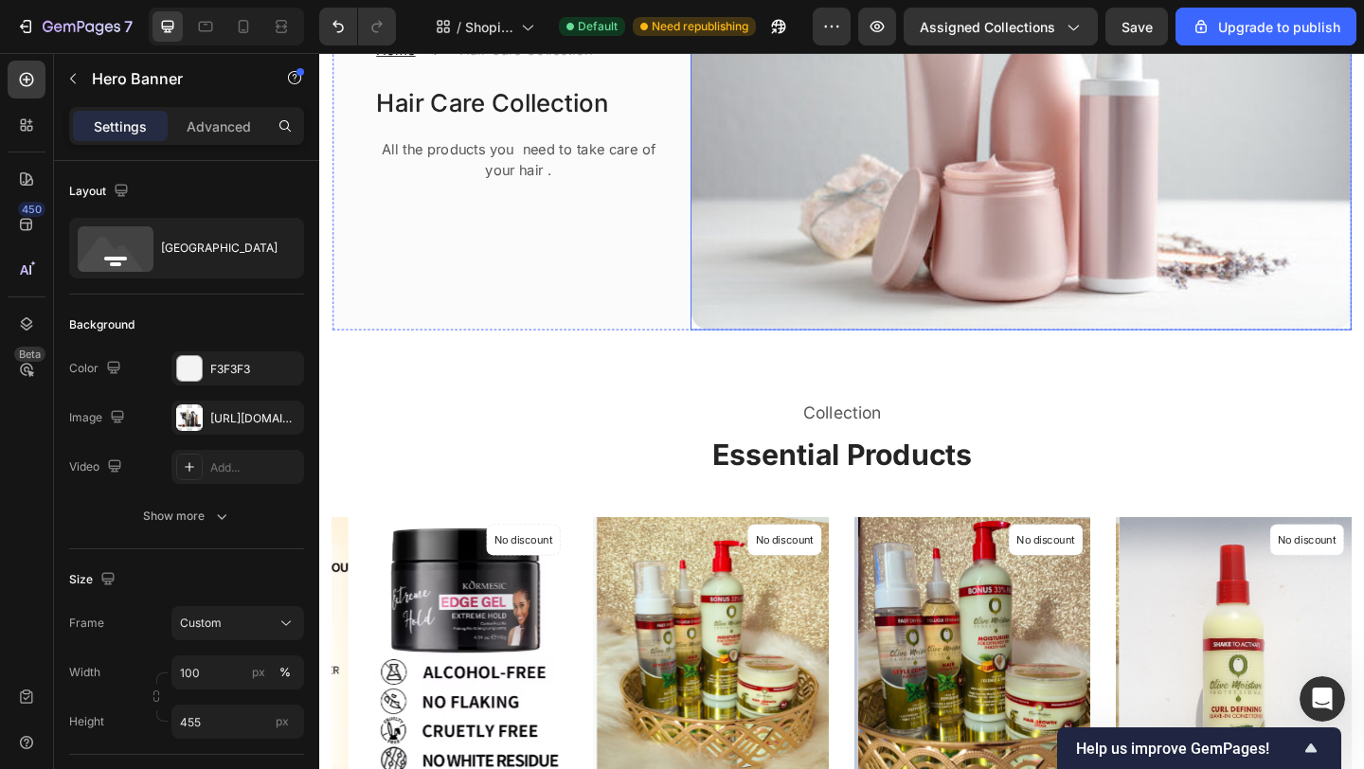
scroll to position [0, 0]
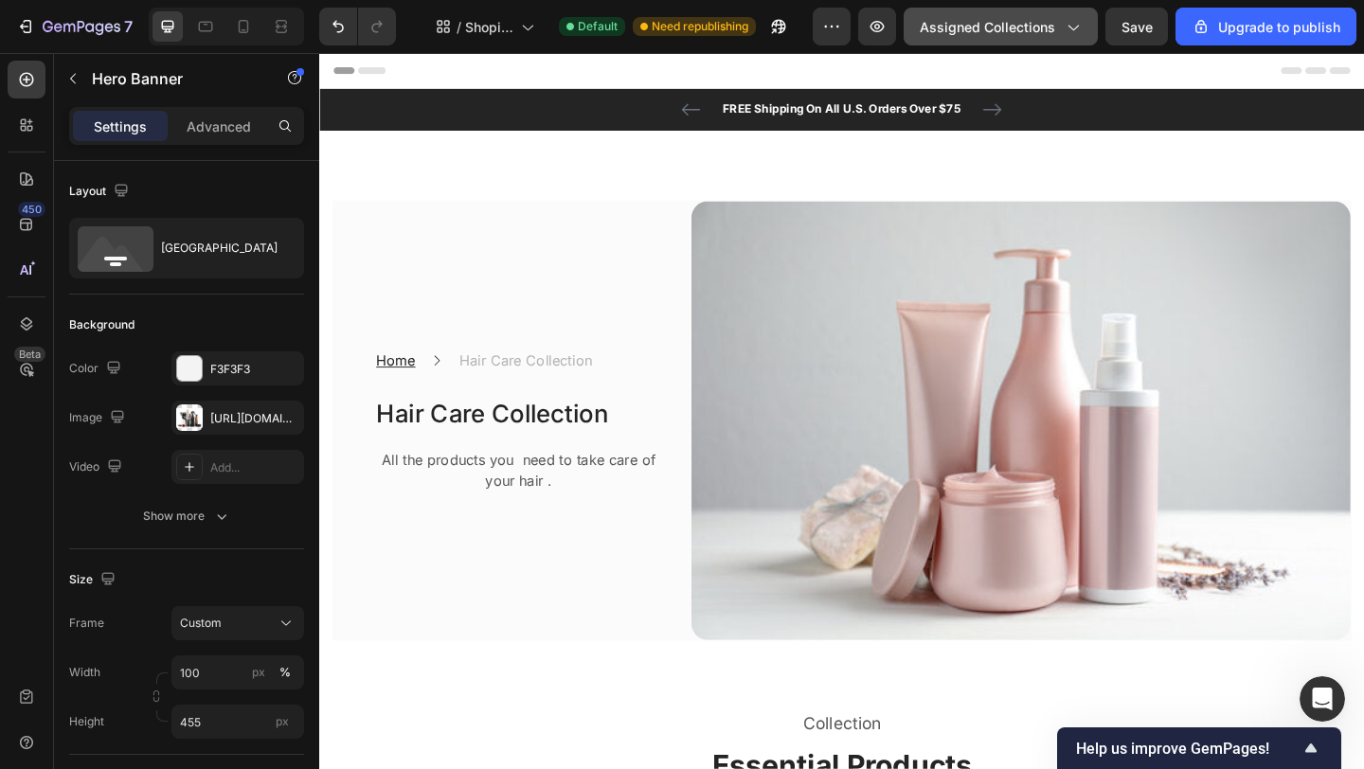
click at [971, 18] on span "Assigned Collections" at bounding box center [987, 27] width 135 height 20
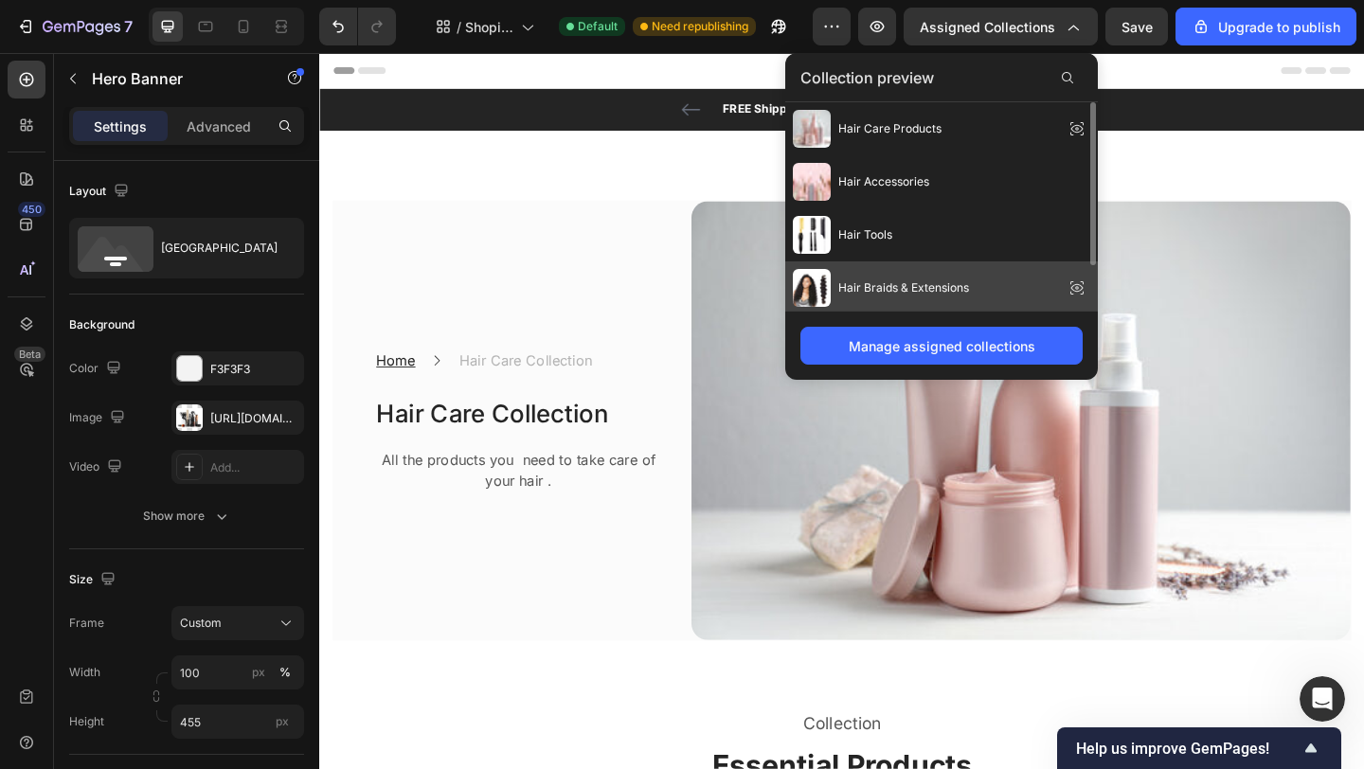
click at [873, 288] on span "Hair Braids & Extensions" at bounding box center [903, 287] width 131 height 17
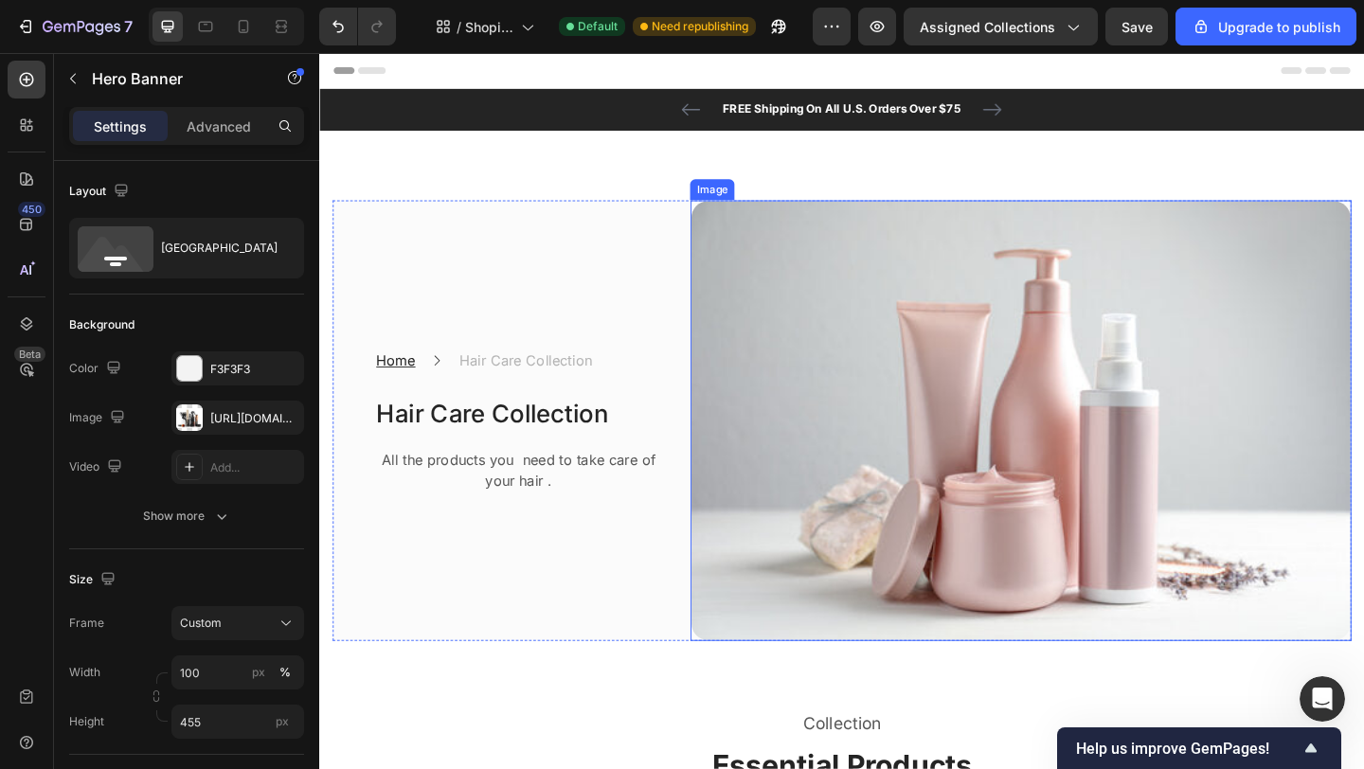
click at [886, 356] on img at bounding box center [1082, 452] width 719 height 479
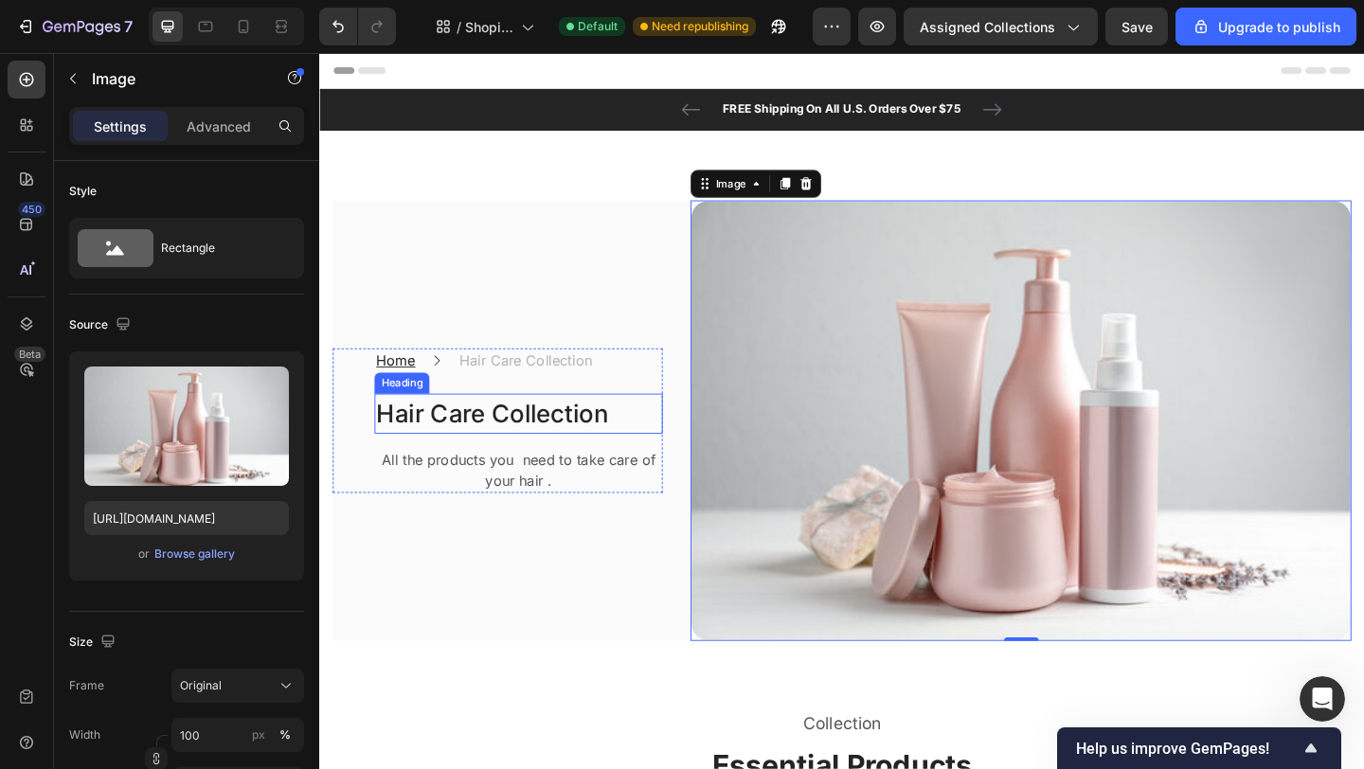
click at [537, 449] on h2 "Hair Care Collection" at bounding box center [535, 445] width 313 height 44
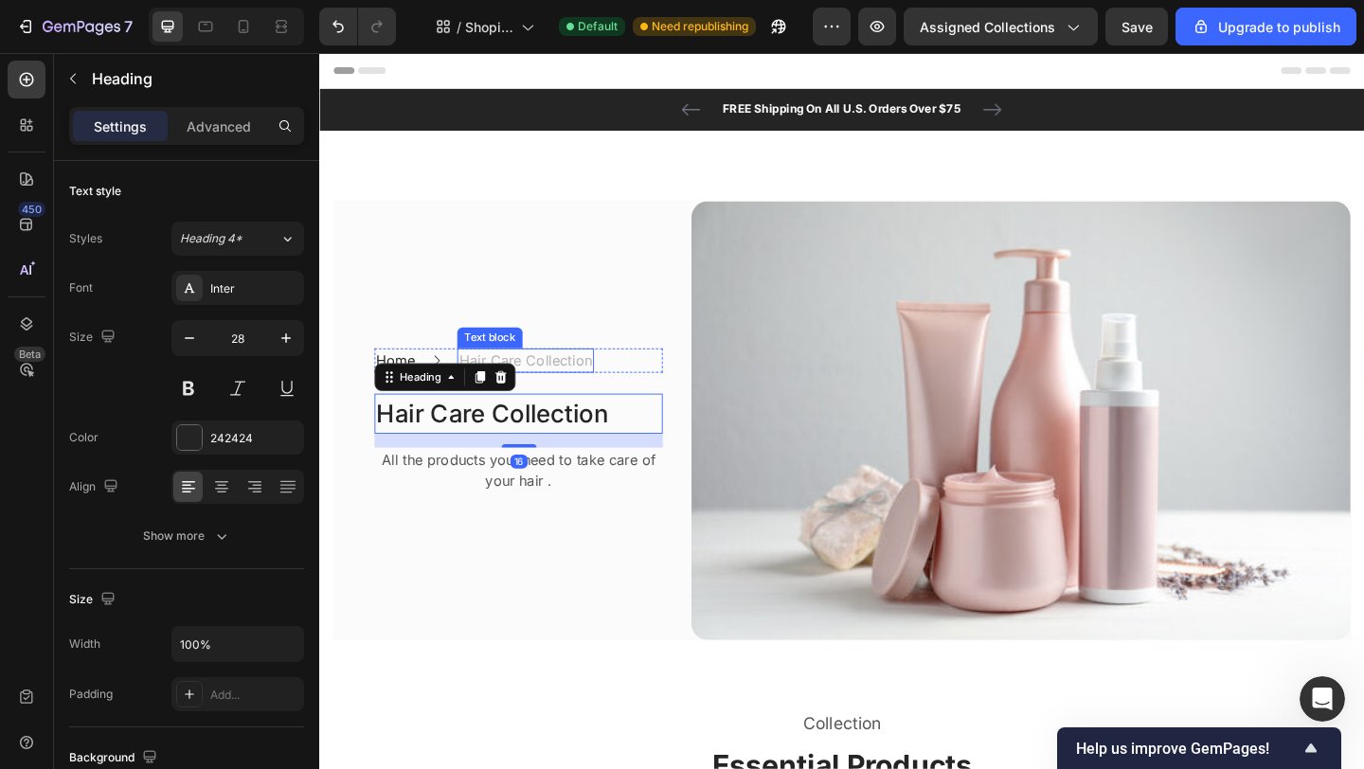
click at [560, 395] on div "Hair Care Collection" at bounding box center [543, 387] width 149 height 27
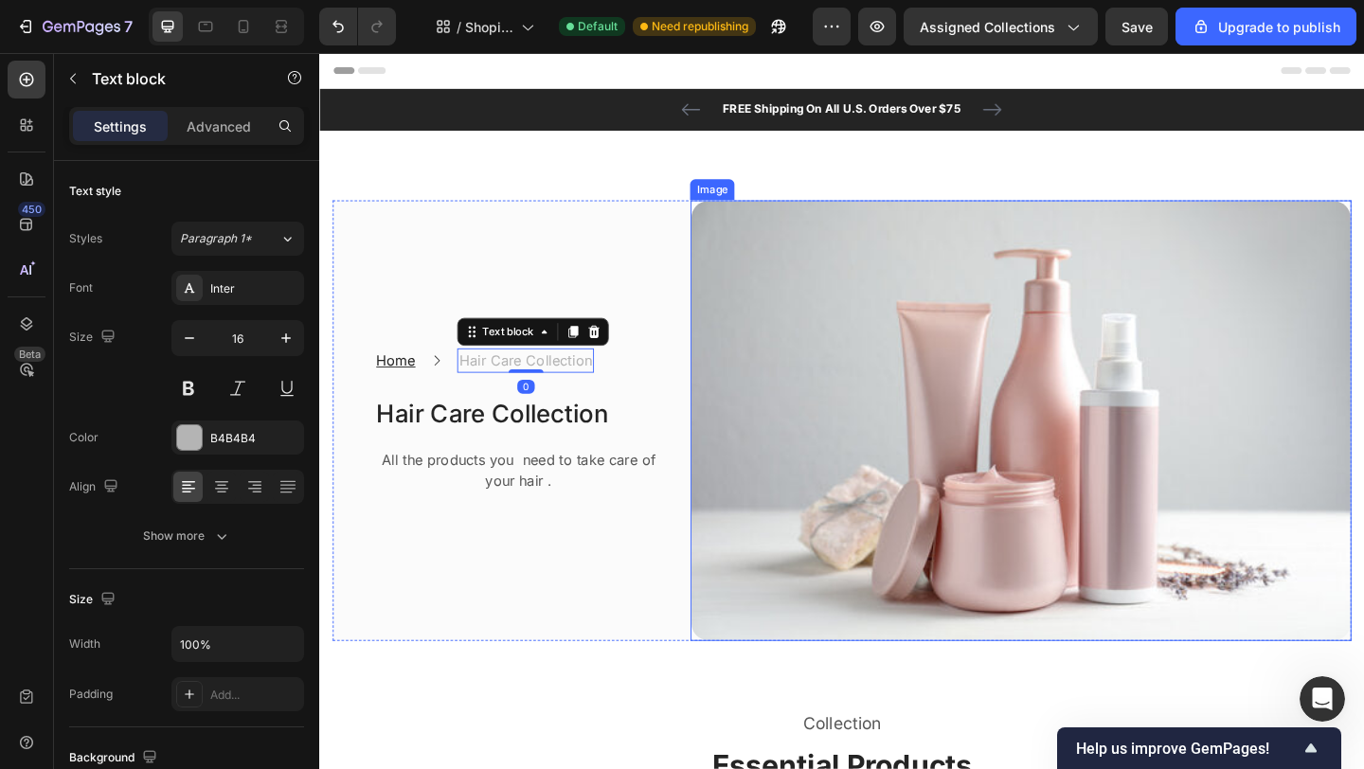
click at [968, 408] on img at bounding box center [1082, 452] width 719 height 479
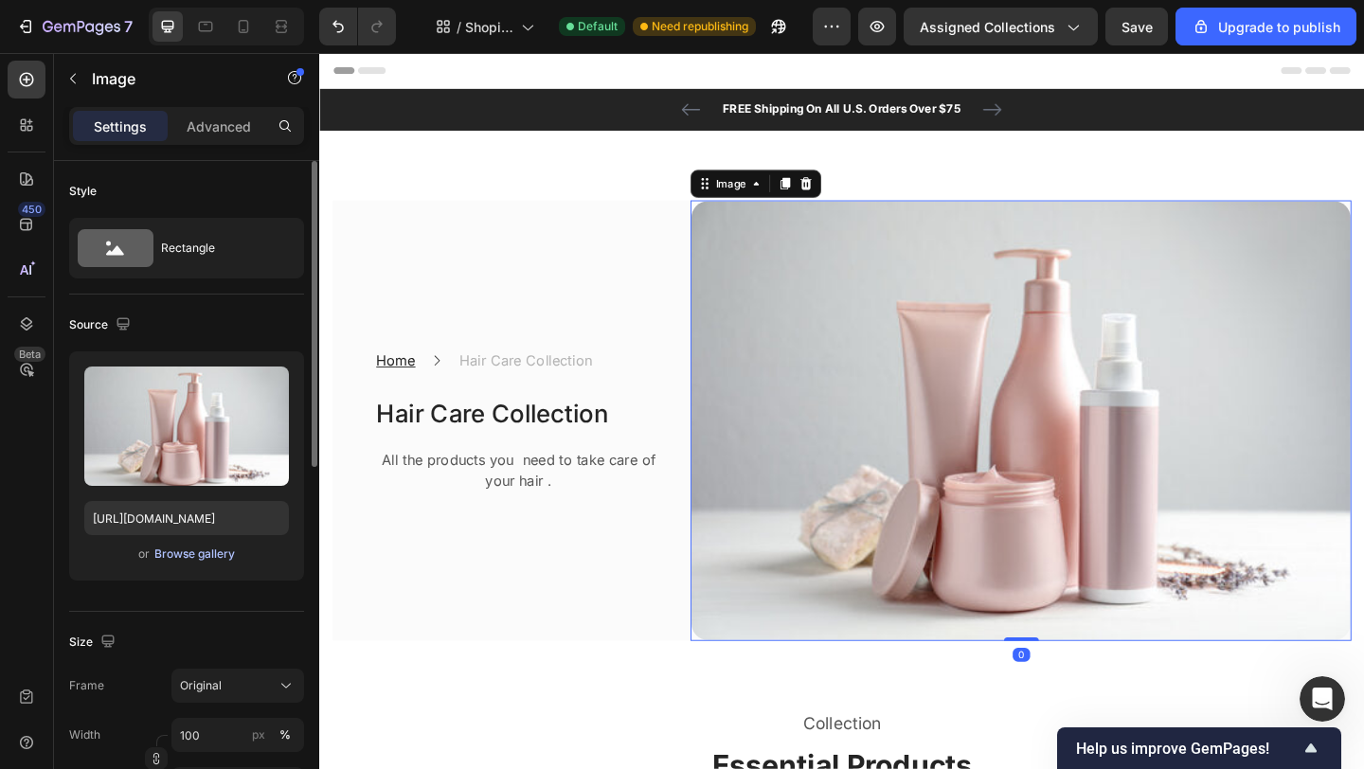
click at [208, 557] on div "Browse gallery" at bounding box center [194, 554] width 81 height 17
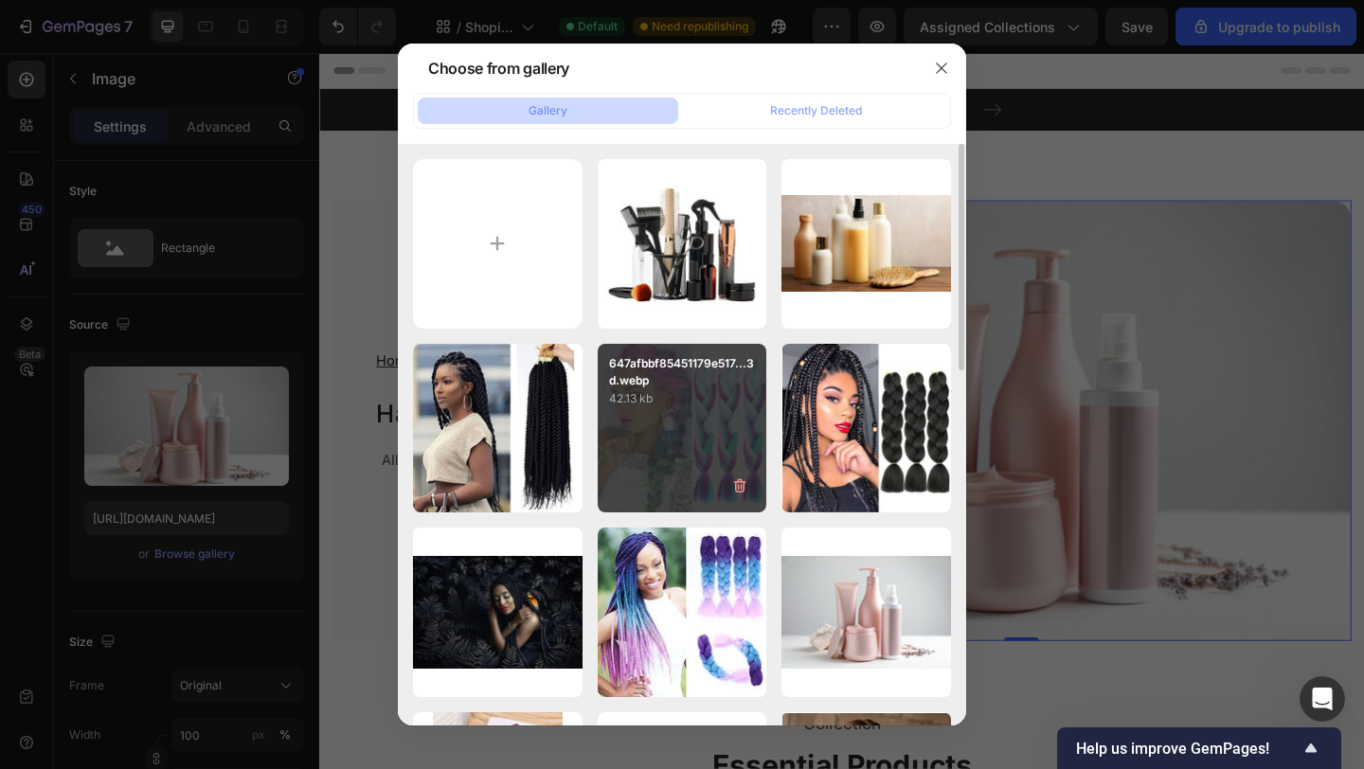
scroll to position [42, 0]
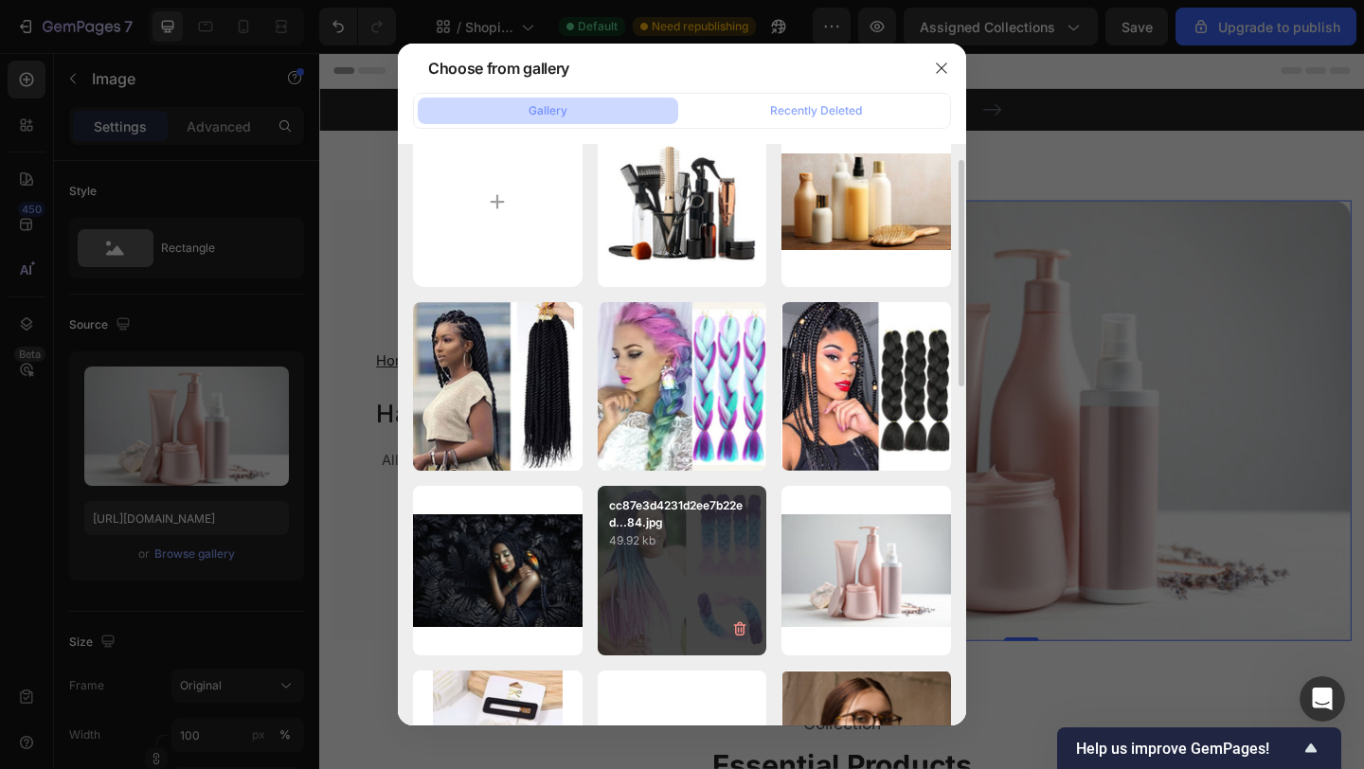
click at [644, 550] on p "49.92 kb" at bounding box center [682, 540] width 147 height 19
type input "[URL][DOMAIN_NAME]"
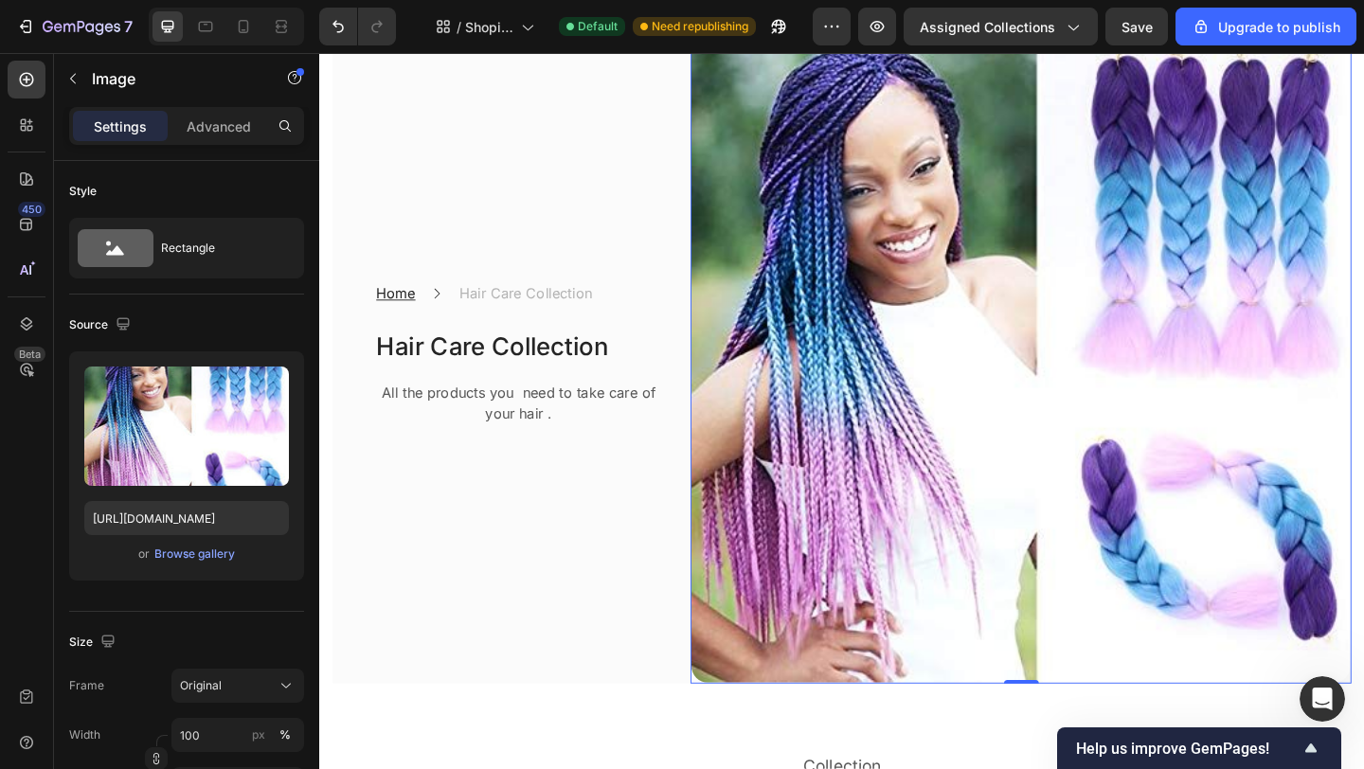
scroll to position [182, 0]
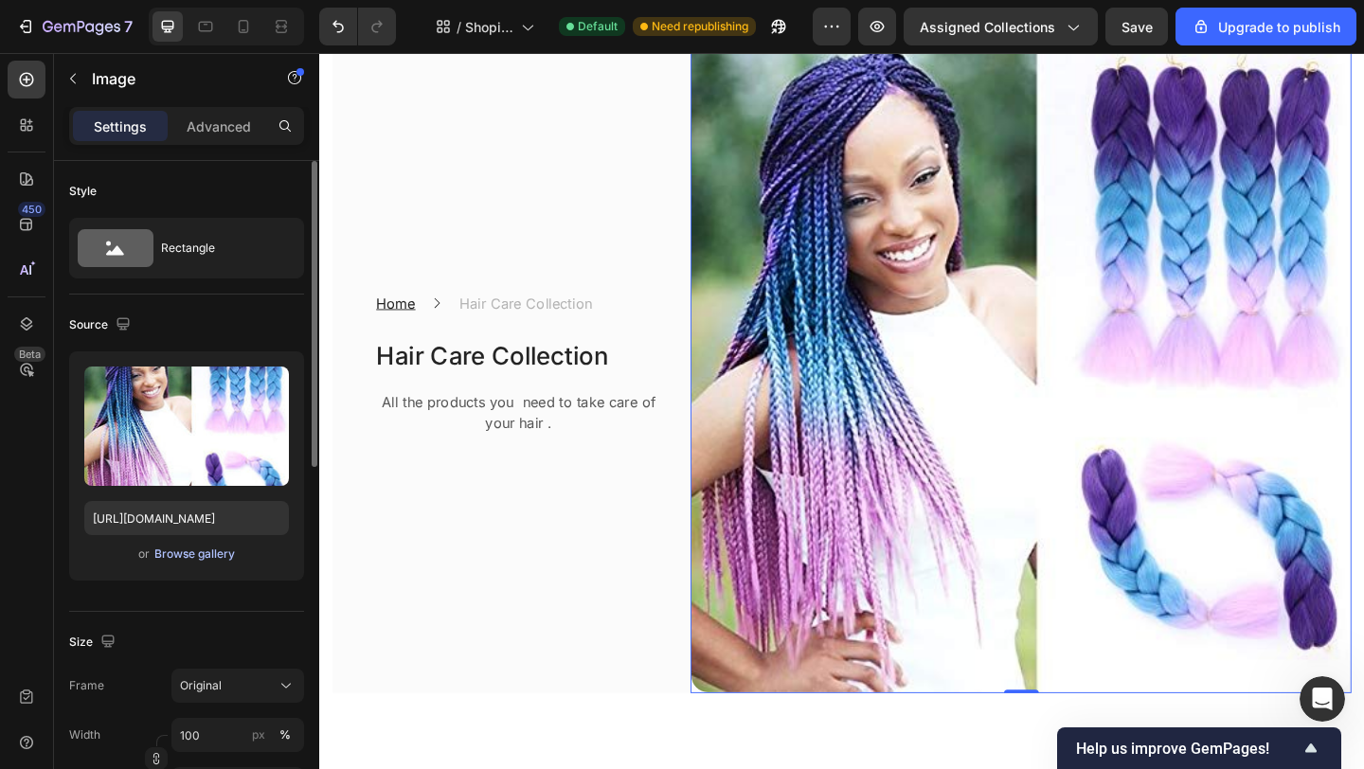
click at [206, 554] on div "Browse gallery" at bounding box center [194, 554] width 81 height 17
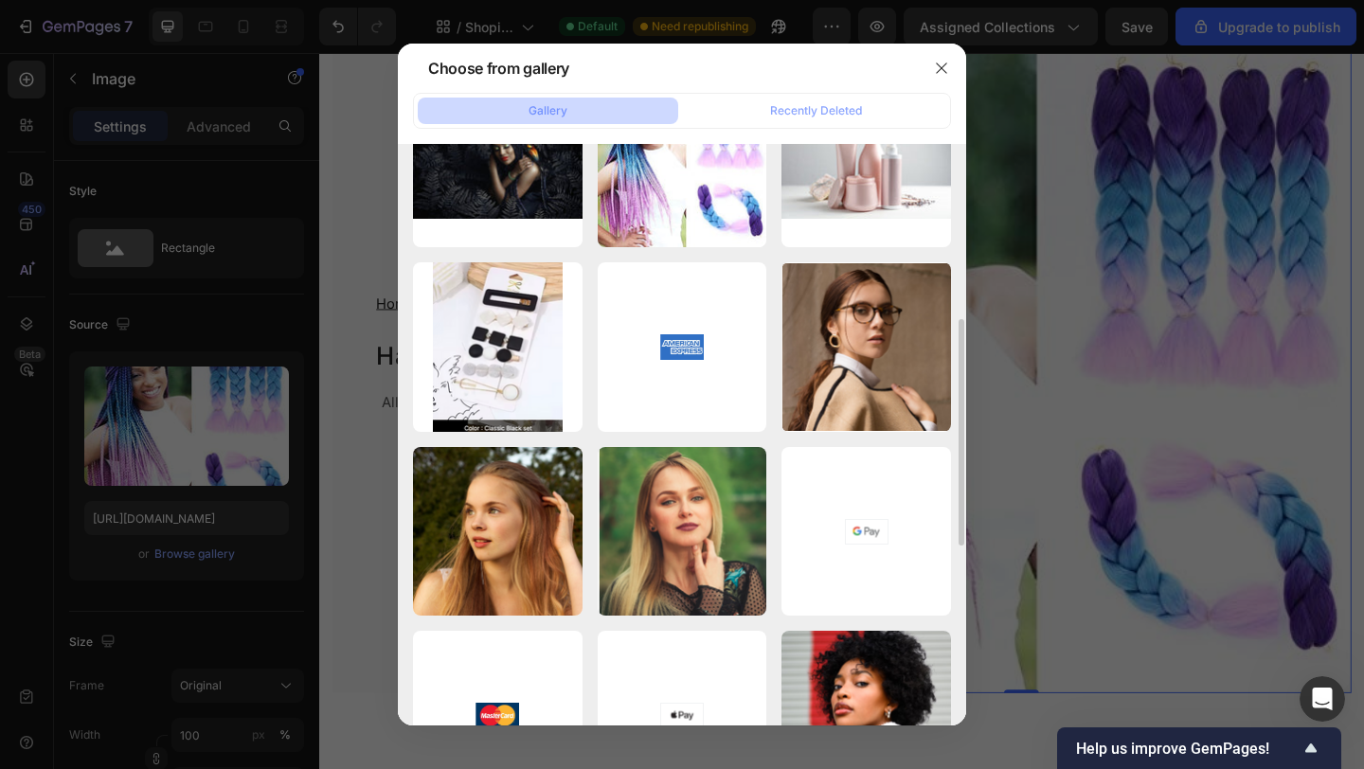
scroll to position [0, 0]
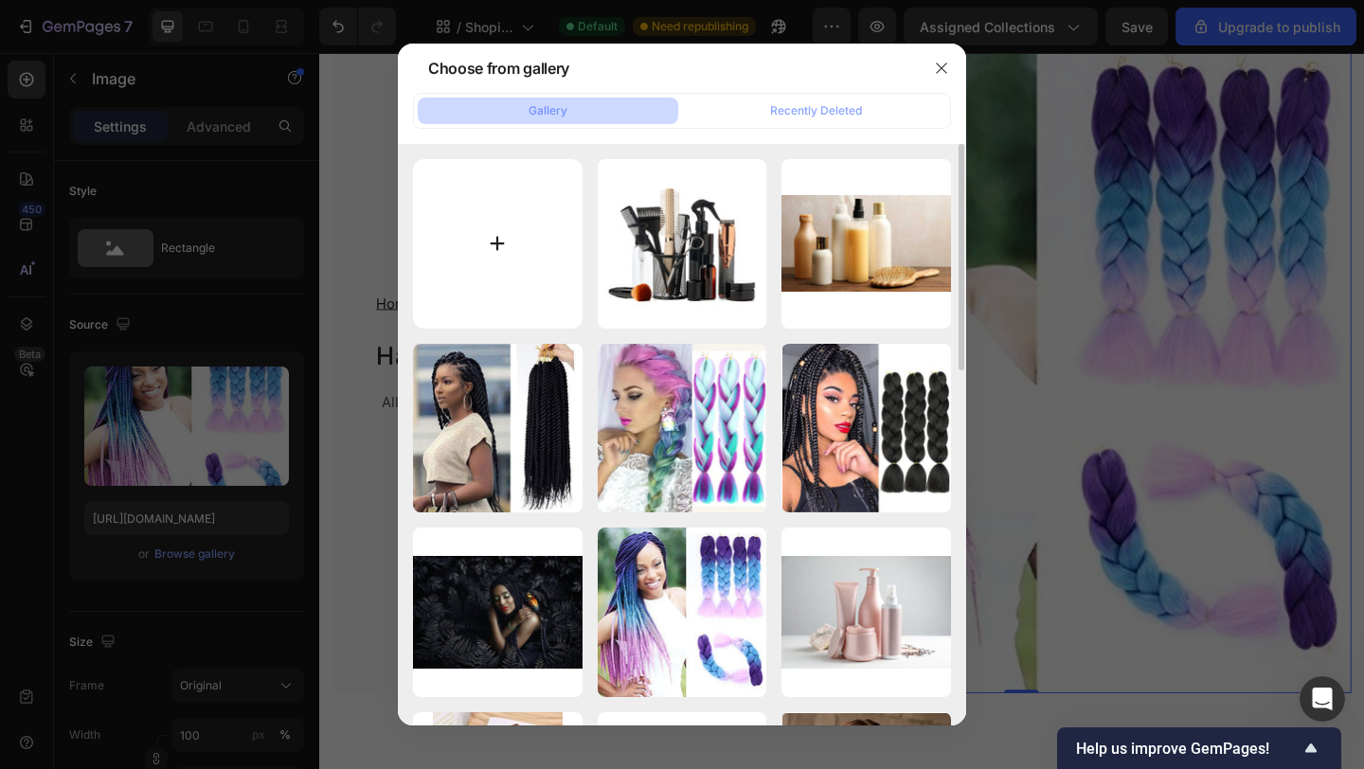
click at [495, 239] on input "file" at bounding box center [498, 244] width 170 height 170
type input "C:\fakepath\81pQL0Fx4gL._AC_UF1000,1000_QL80_.jpg"
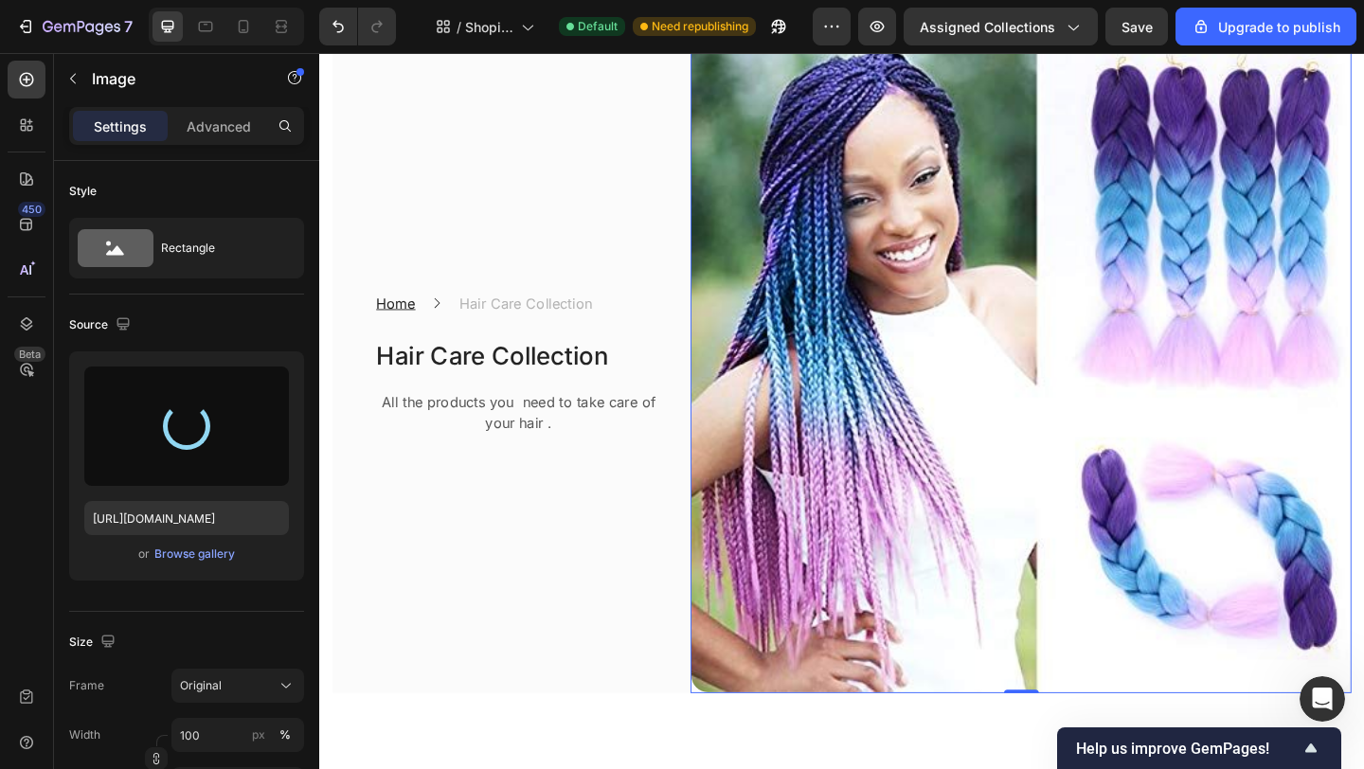
type input "https://cdn.shopify.com/s/files/1/0622/1840/3974/files/gempages_584447014276694…"
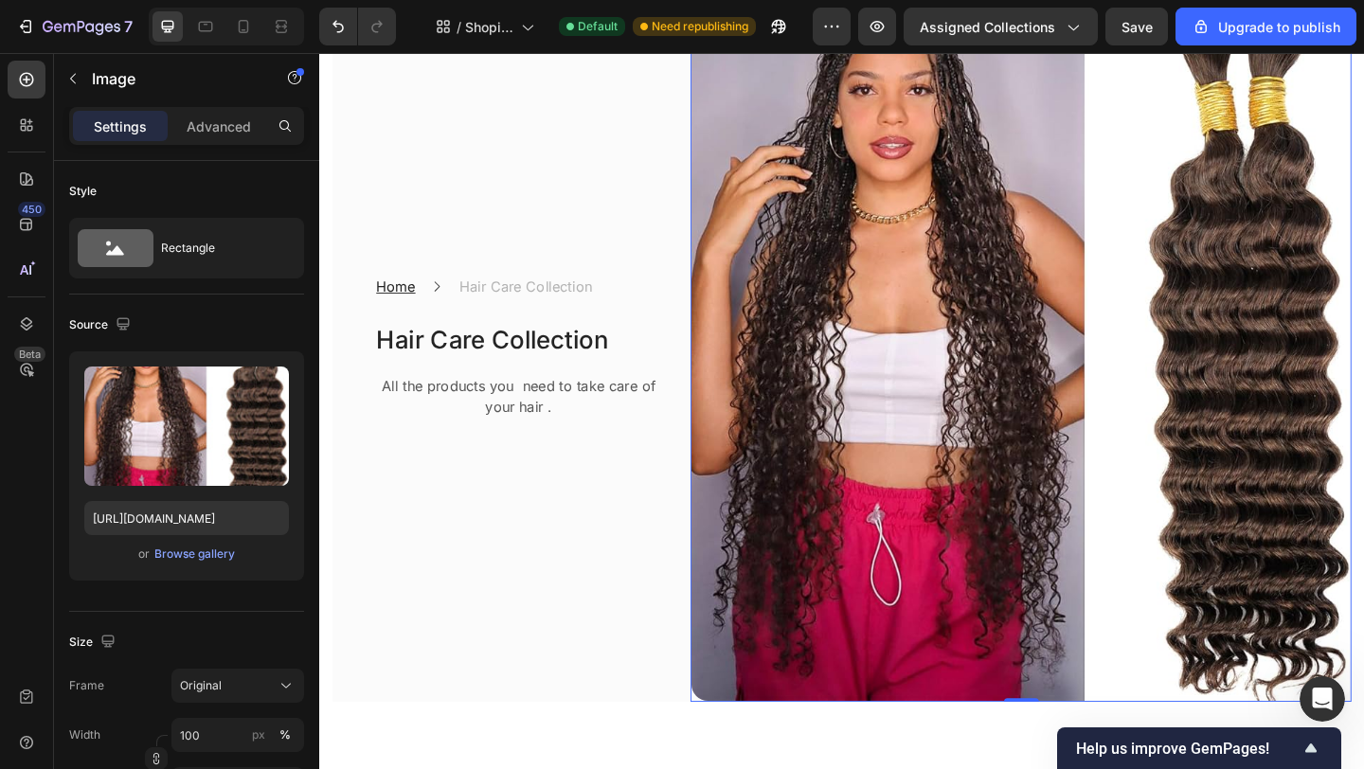
scroll to position [250, 0]
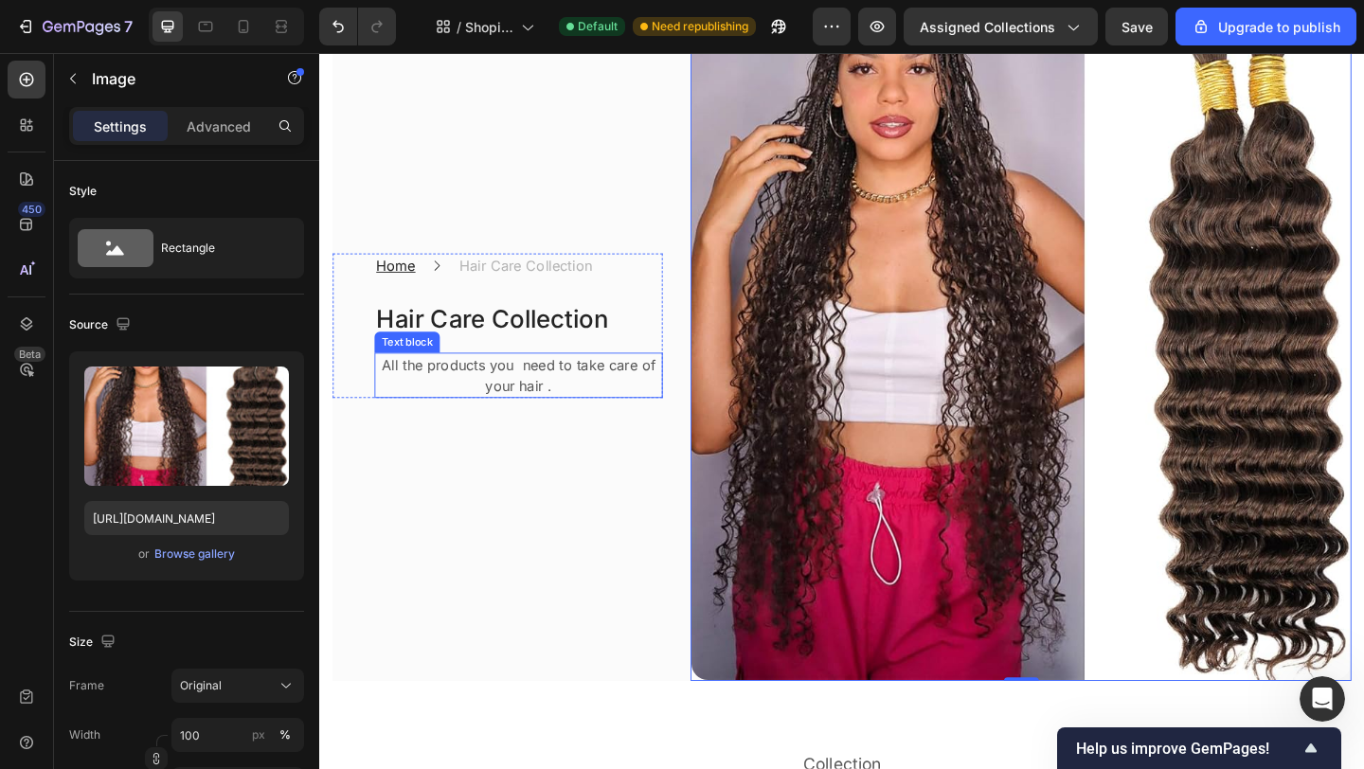
click at [495, 392] on p "All the products you need to take care of your hair ." at bounding box center [536, 403] width 310 height 45
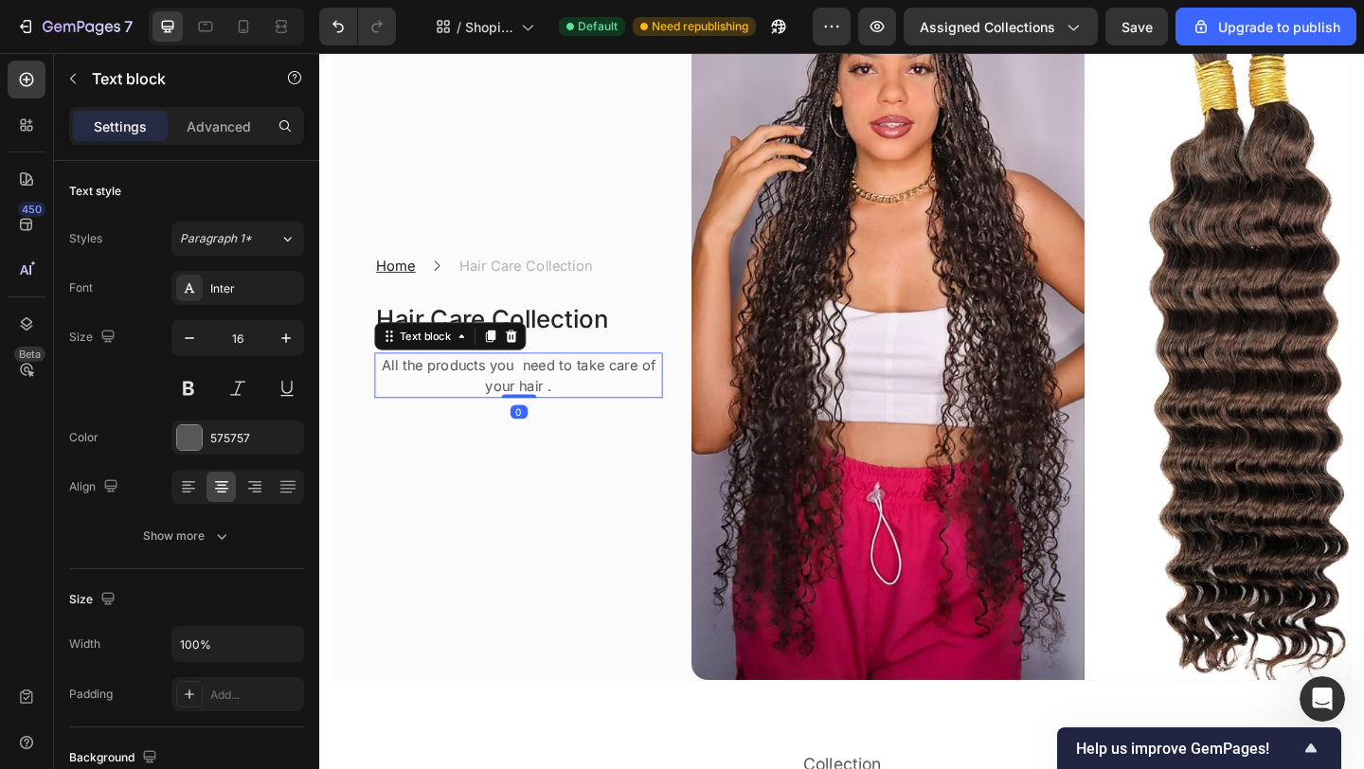
click at [495, 384] on p "All the products you need to take care of your hair ." at bounding box center [536, 403] width 310 height 45
click at [562, 390] on p "All that you need to take care of your hair ." at bounding box center [536, 403] width 310 height 45
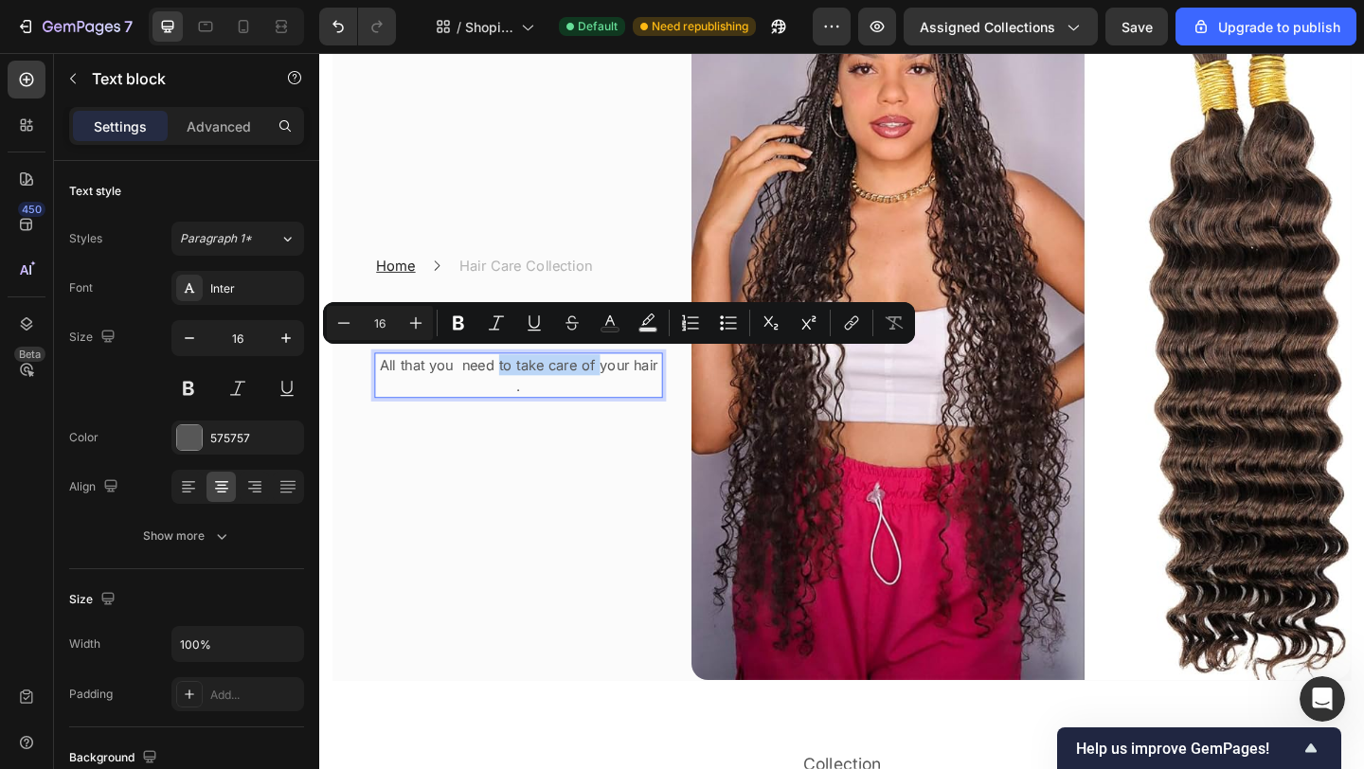
drag, startPoint x: 618, startPoint y: 386, endPoint x: 513, endPoint y: 388, distance: 105.1
click at [513, 388] on p "All that you need to take care of your hair ." at bounding box center [536, 403] width 310 height 45
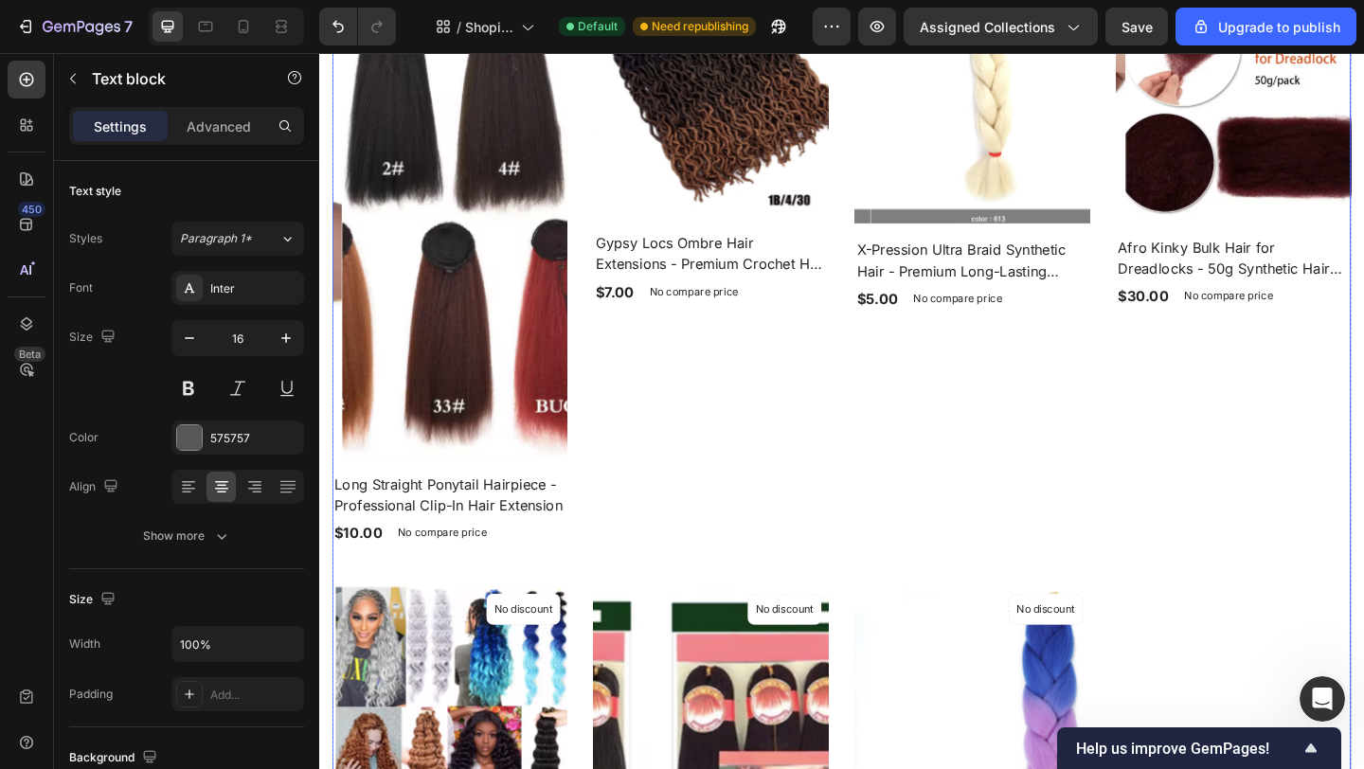
scroll to position [1241, 0]
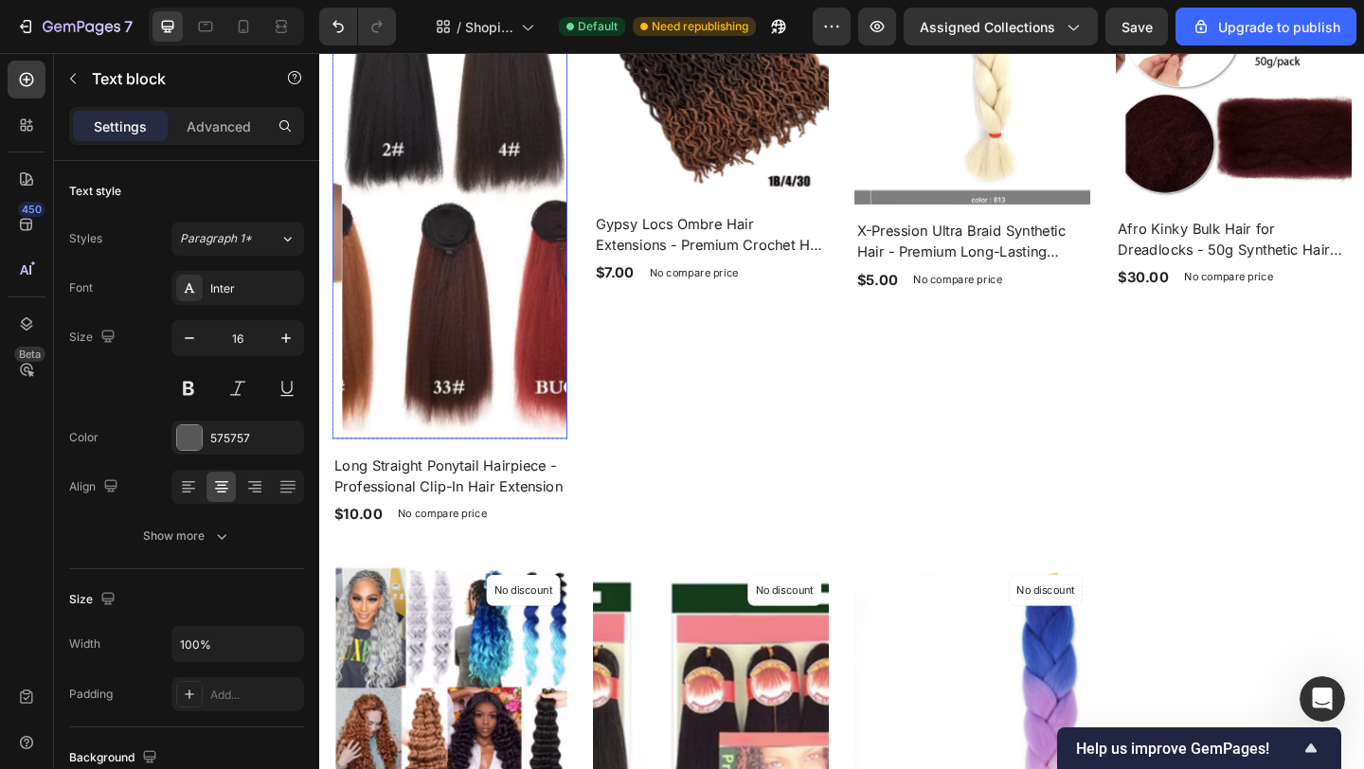
click at [445, 305] on img at bounding box center [472, 206] width 256 height 534
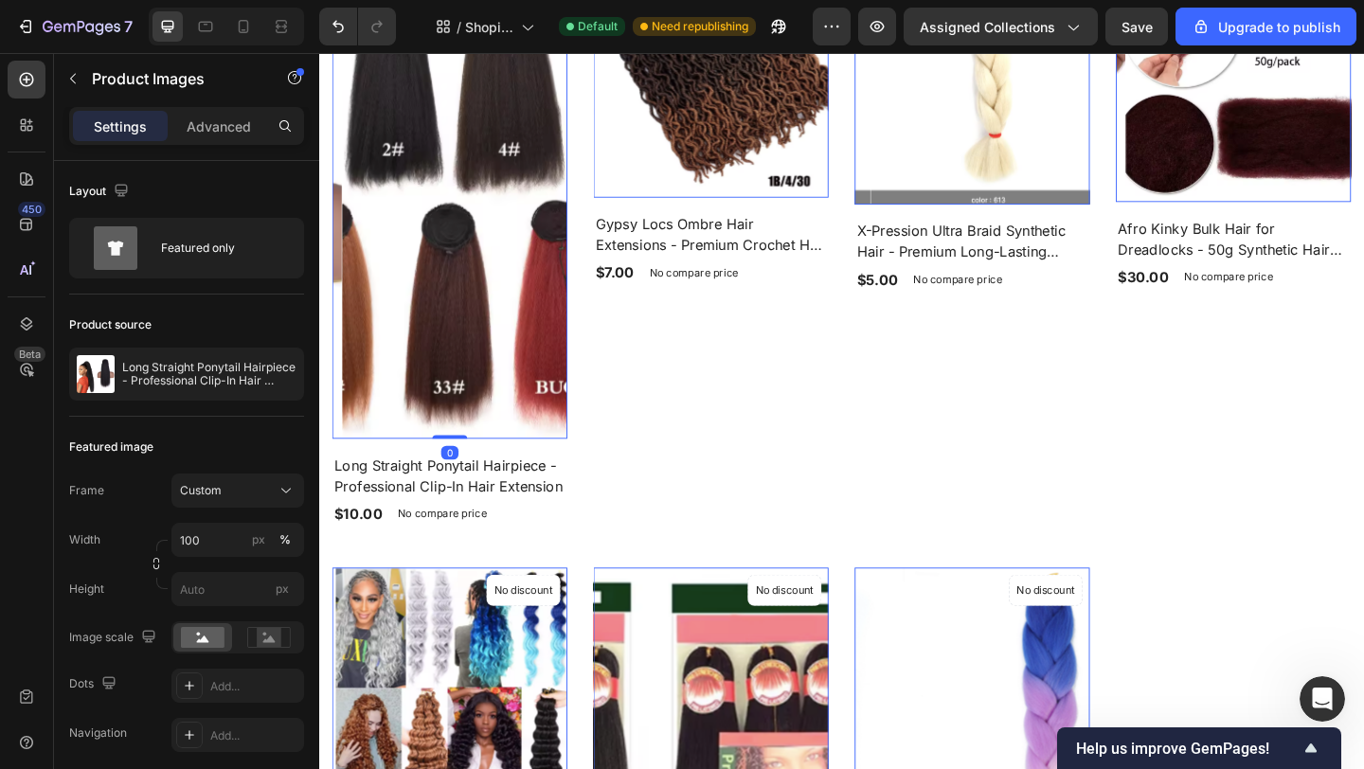
click at [463, 307] on img at bounding box center [472, 206] width 256 height 534
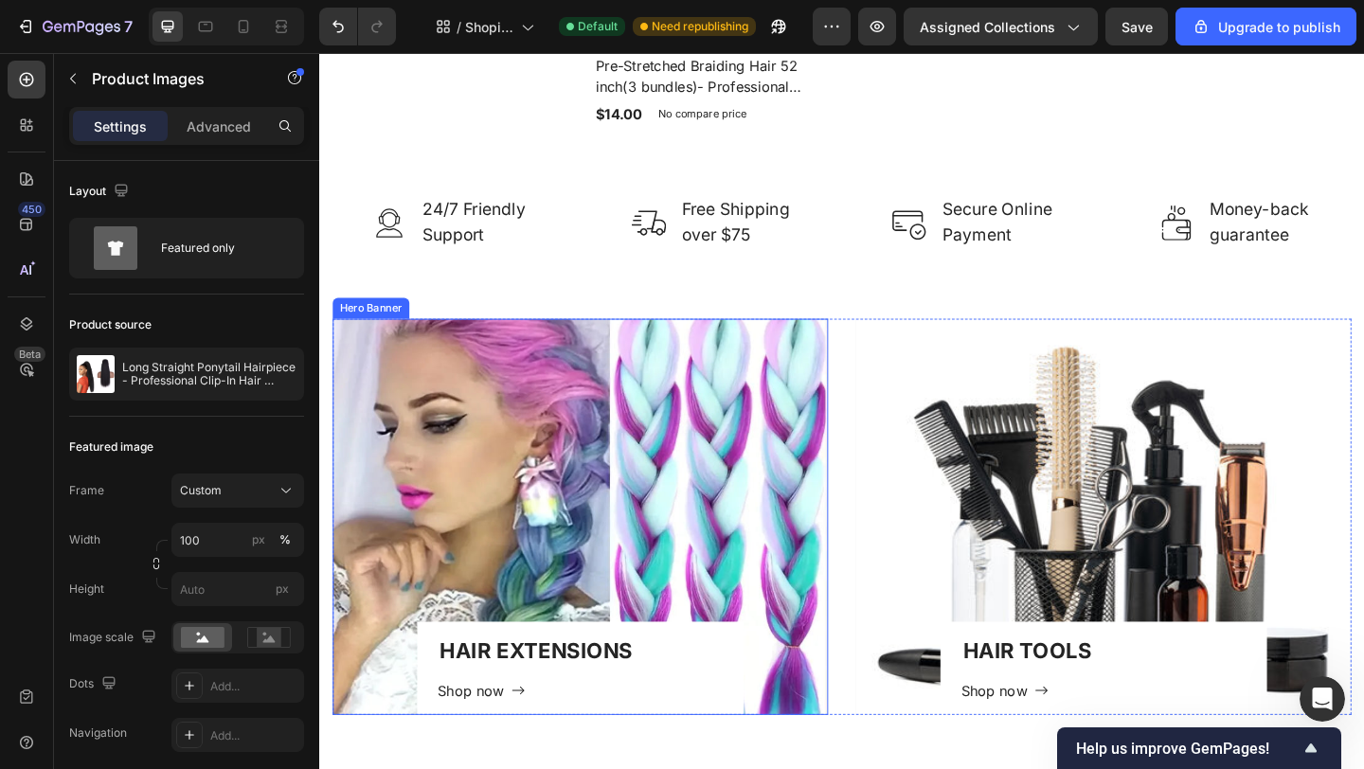
scroll to position [2645, 0]
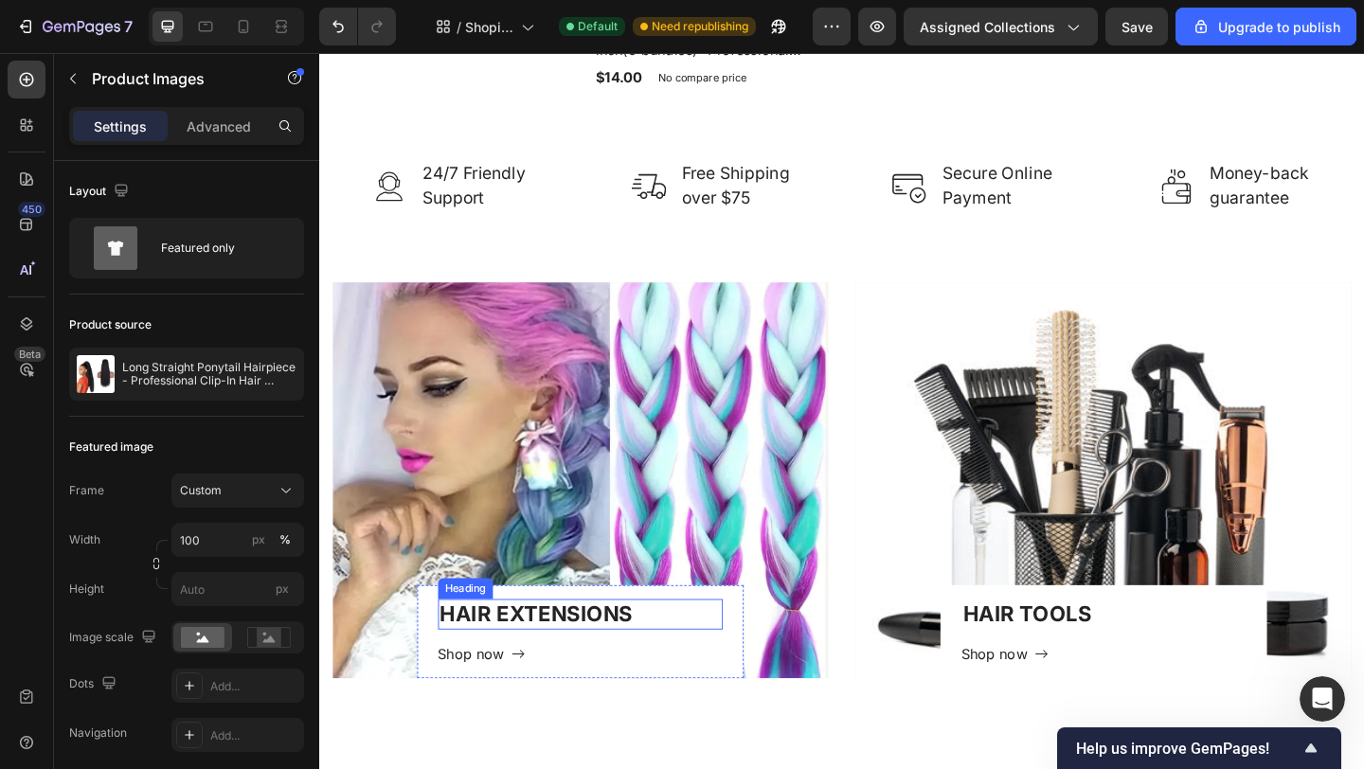
click at [522, 658] on h2 "HAIR EXTENSIONS" at bounding box center [603, 663] width 311 height 33
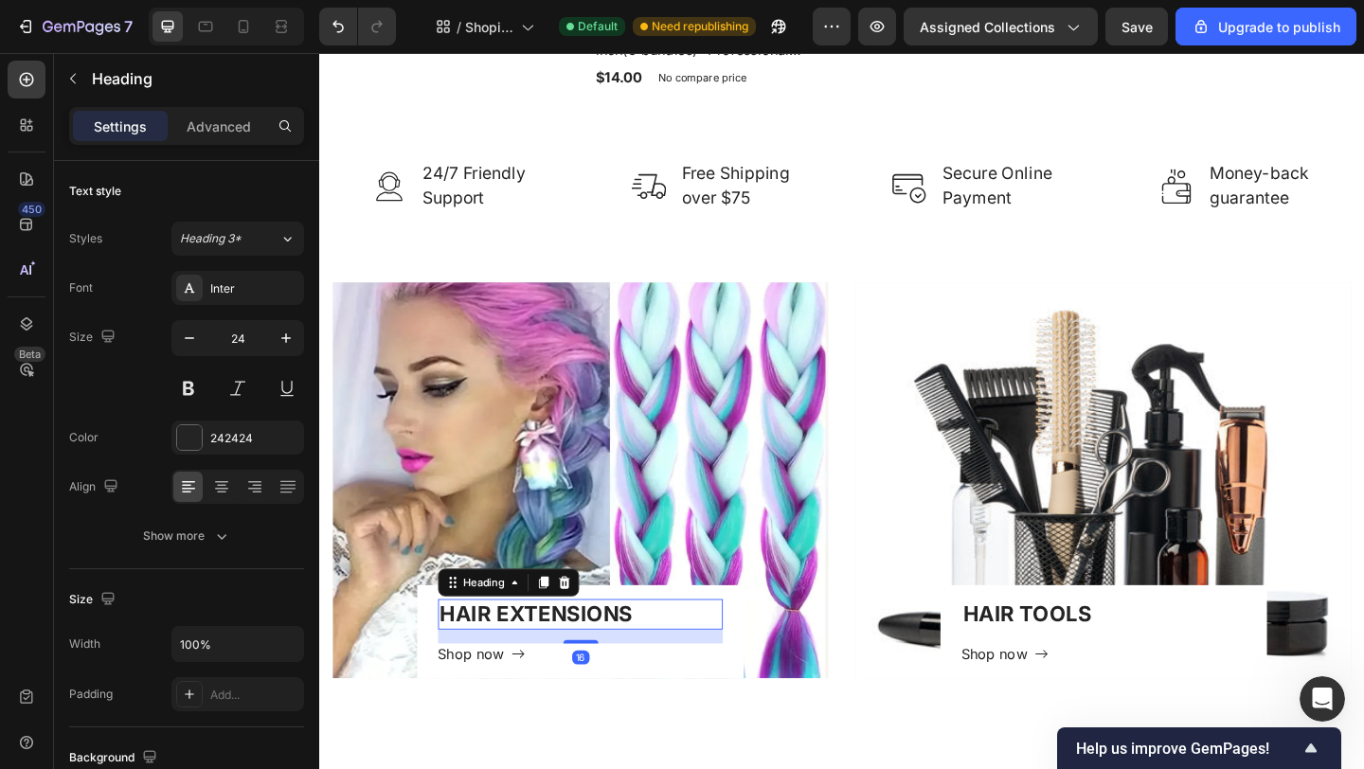
click at [610, 647] on h2 "HAIR EXTENSIONS" at bounding box center [603, 663] width 311 height 33
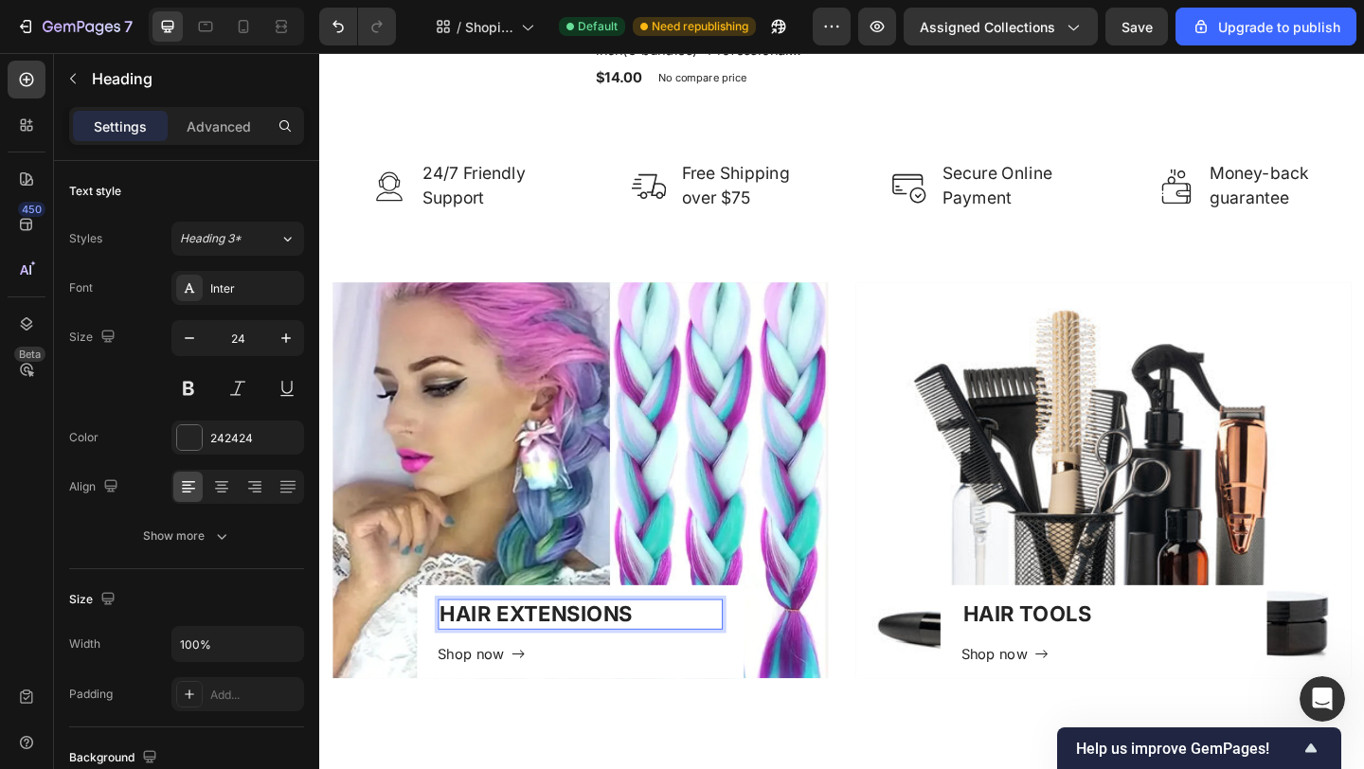
click at [649, 649] on p "HAIR EXTENSIONS" at bounding box center [603, 663] width 307 height 29
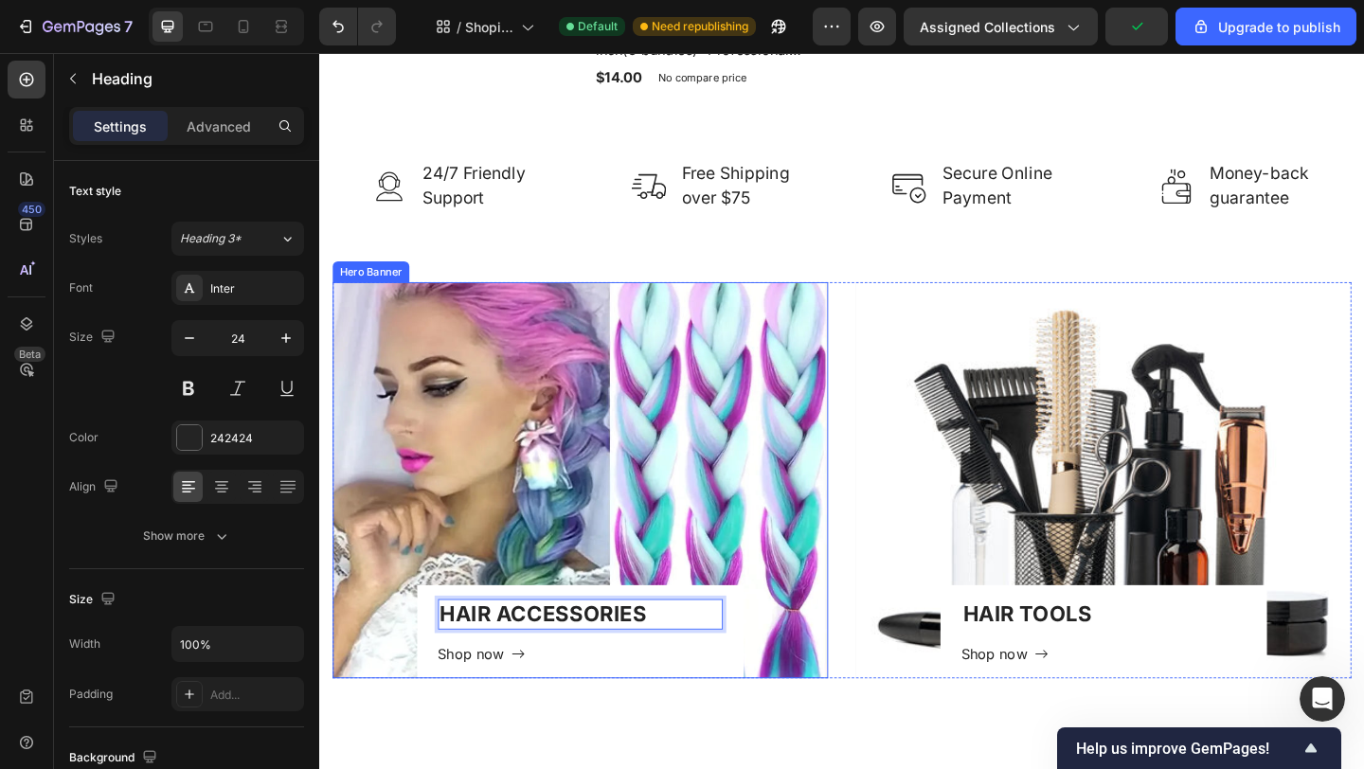
click at [667, 496] on div "Overlay" at bounding box center [602, 517] width 539 height 431
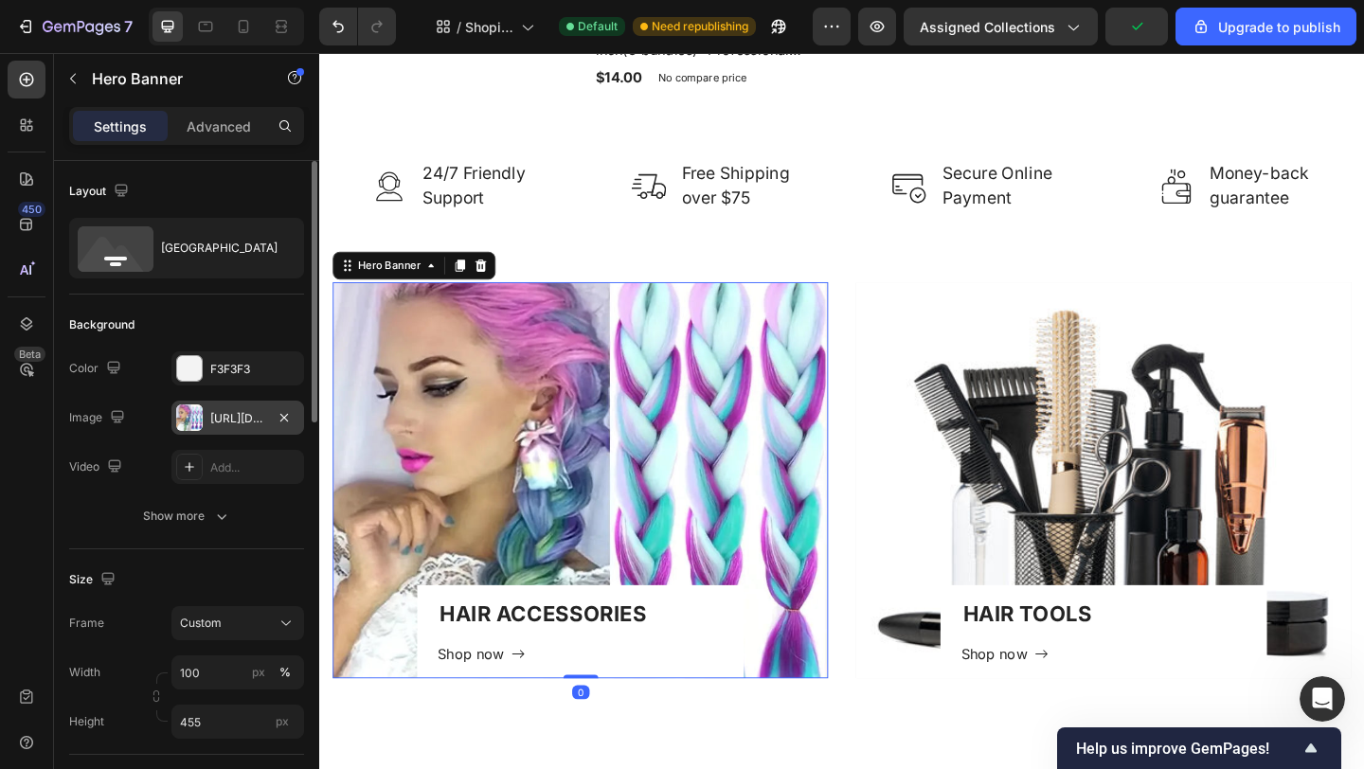
click at [236, 422] on div "[URL][DOMAIN_NAME]" at bounding box center [237, 418] width 55 height 17
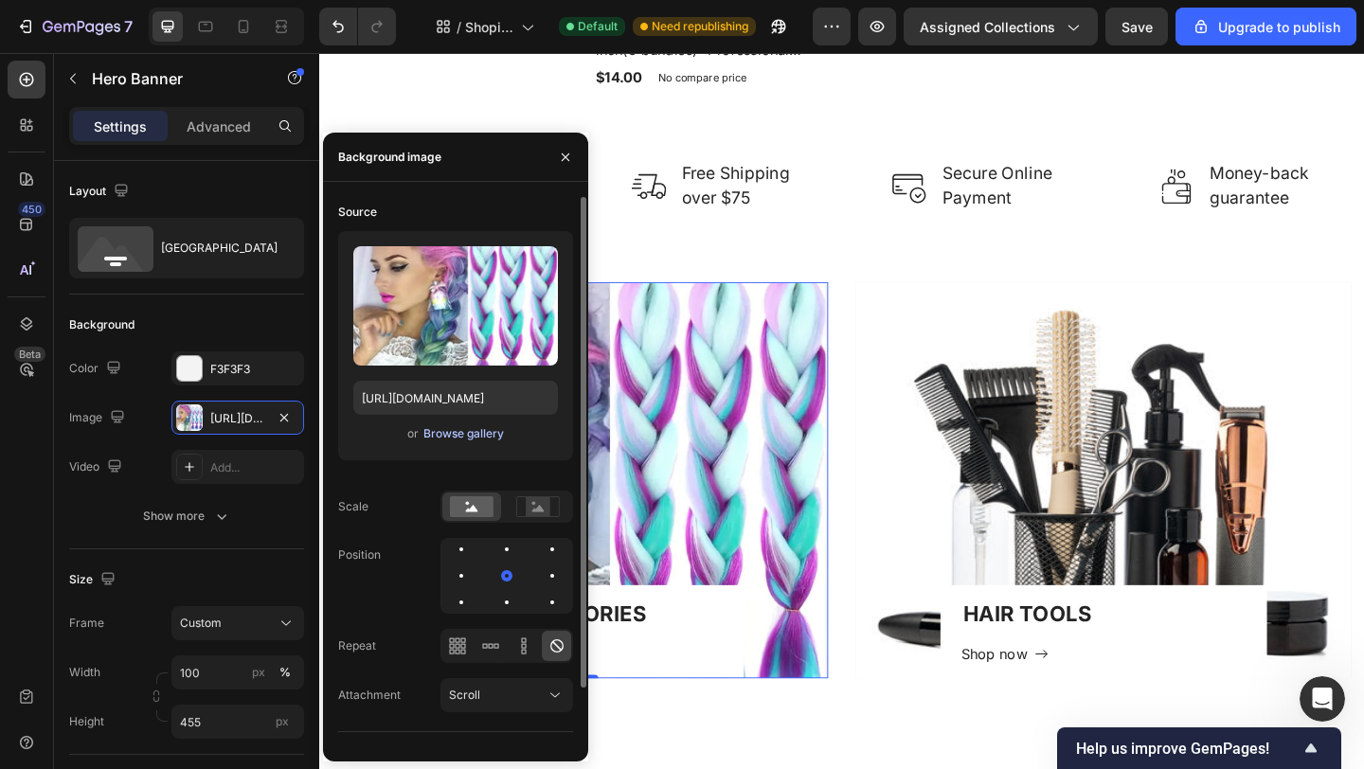
click at [464, 434] on div "Browse gallery" at bounding box center [463, 433] width 81 height 17
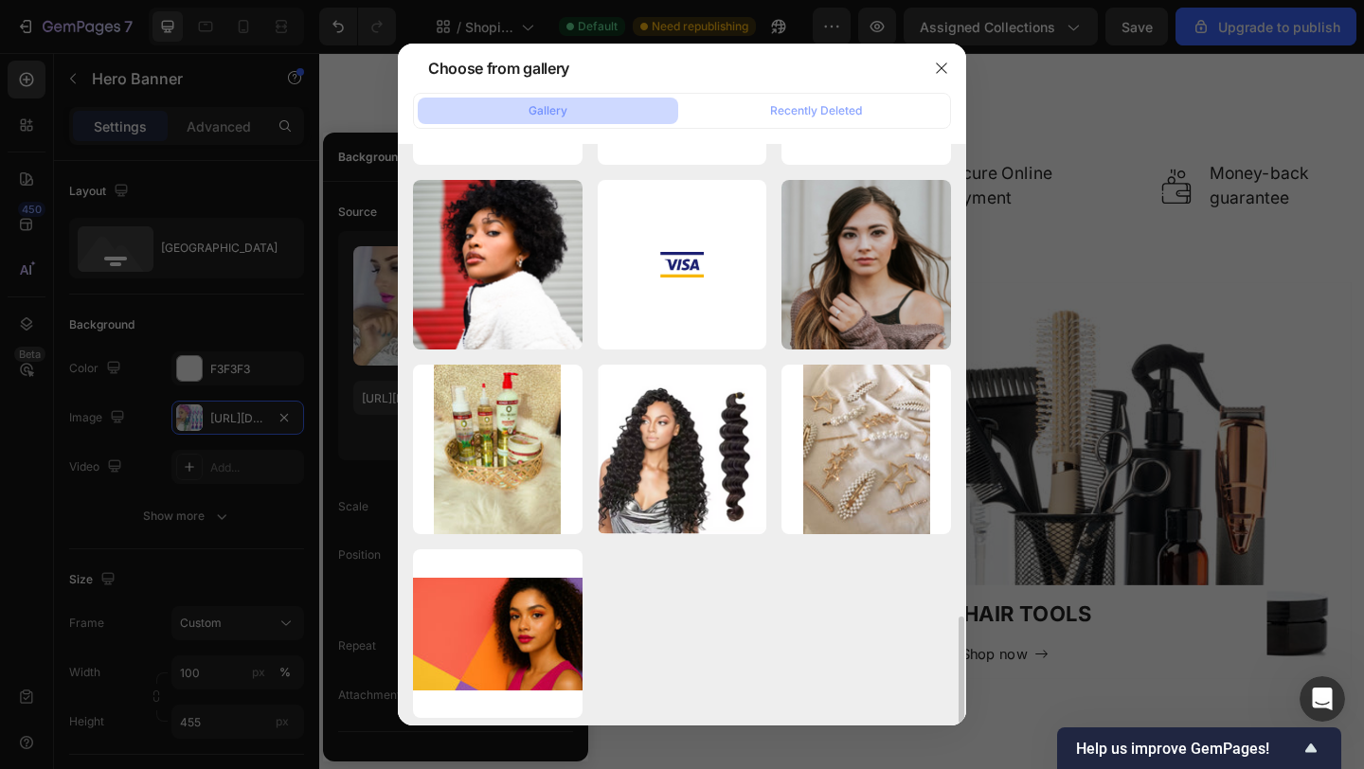
scroll to position [2567, 0]
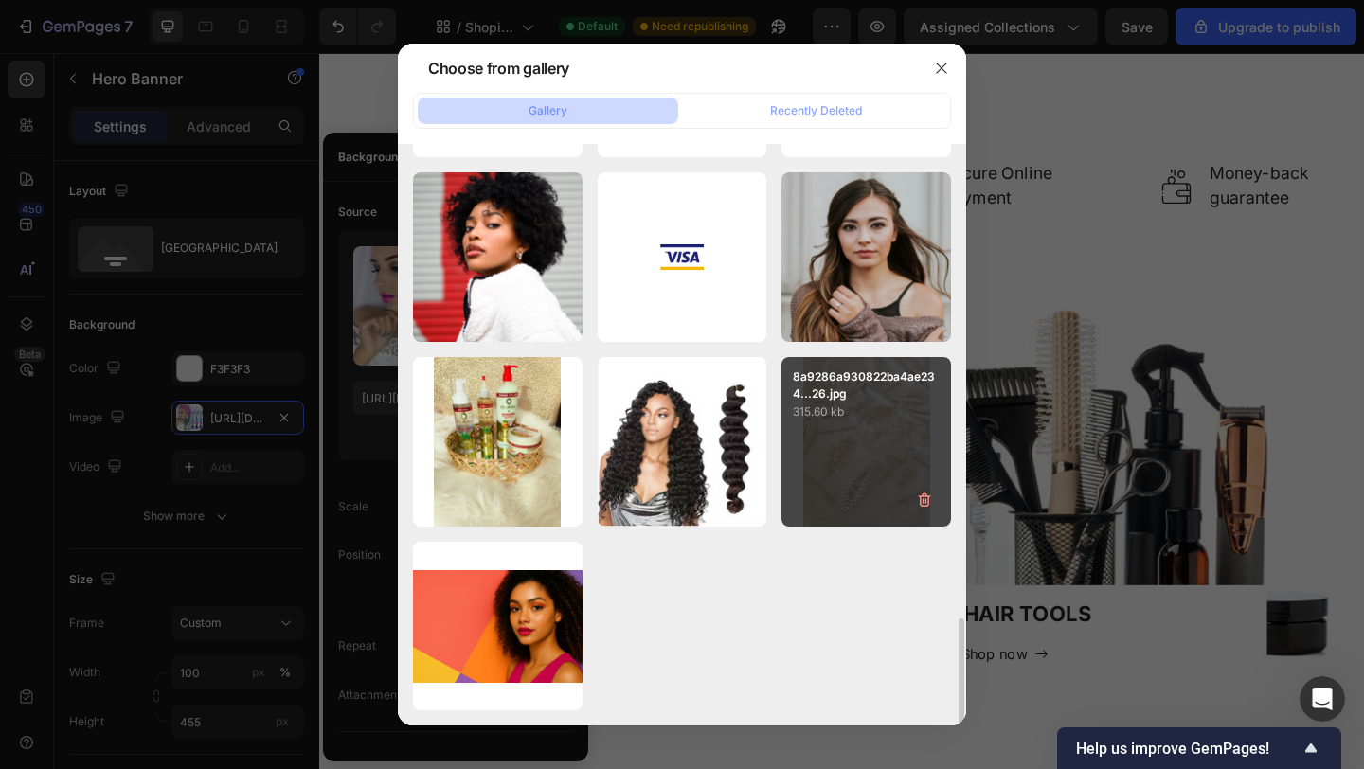
click at [859, 442] on div "8a9286a930822ba4ae234...26.jpg 315.60 kb" at bounding box center [866, 442] width 170 height 170
type input "[URL][DOMAIN_NAME]"
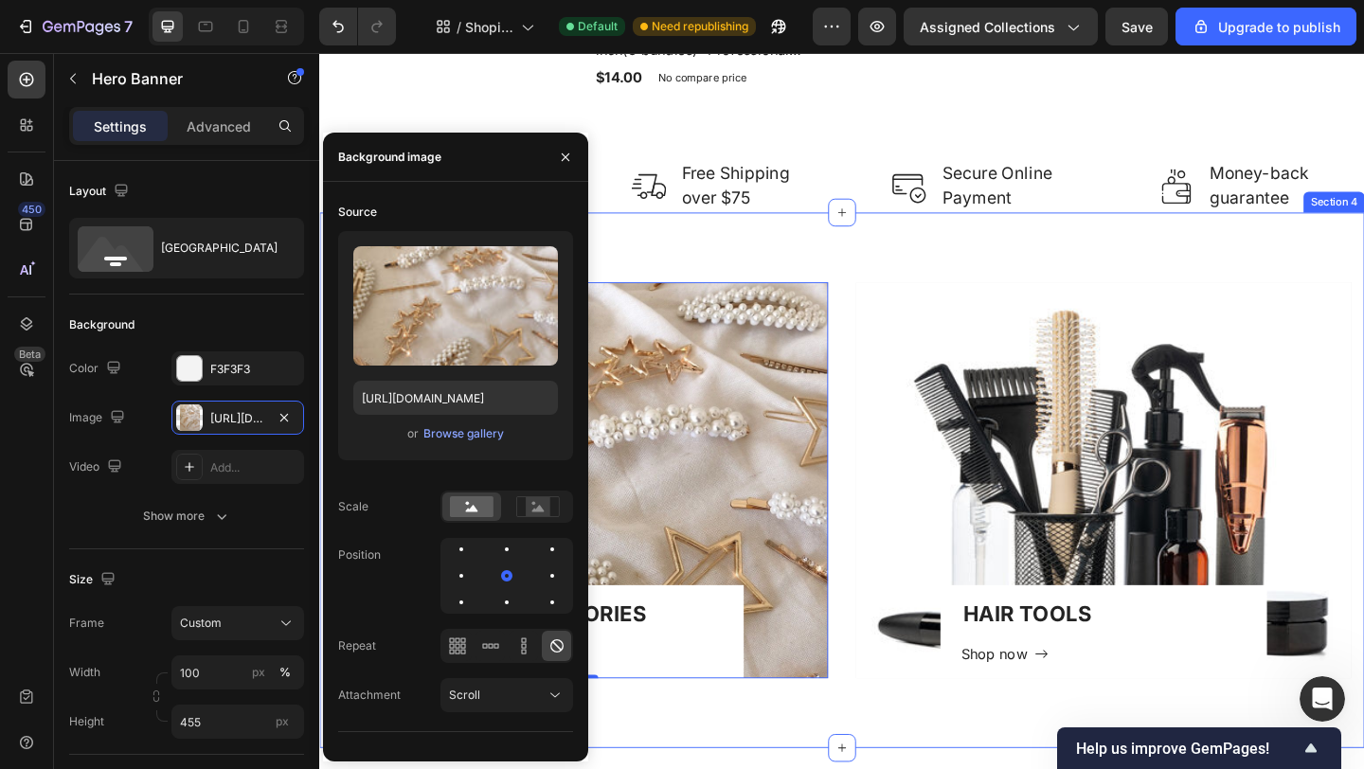
click at [779, 754] on div "HAIR ACCESSORIES Heading Shop now Button Row Hero Banner 0 HAIR TOOLS Heading S…" at bounding box center [887, 517] width 1136 height 582
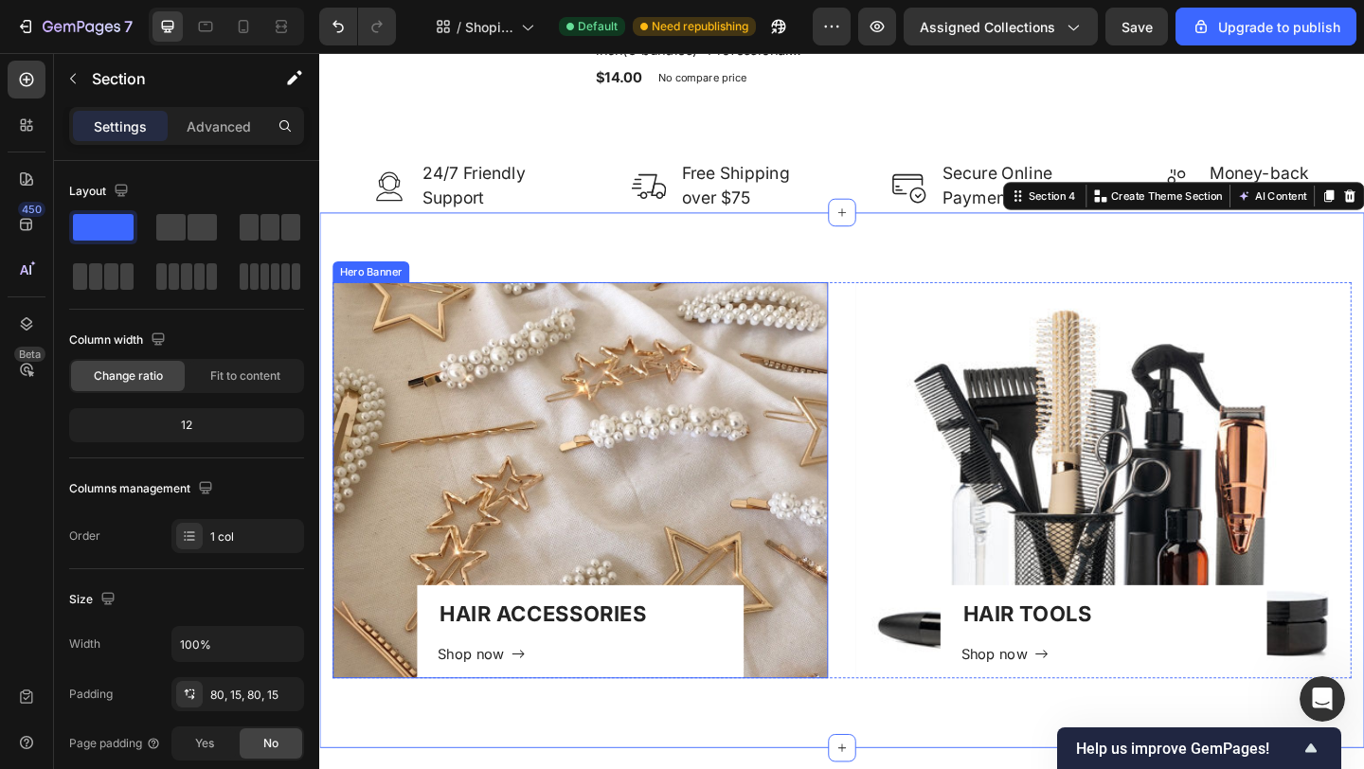
click at [746, 508] on div "Overlay" at bounding box center [602, 517] width 539 height 431
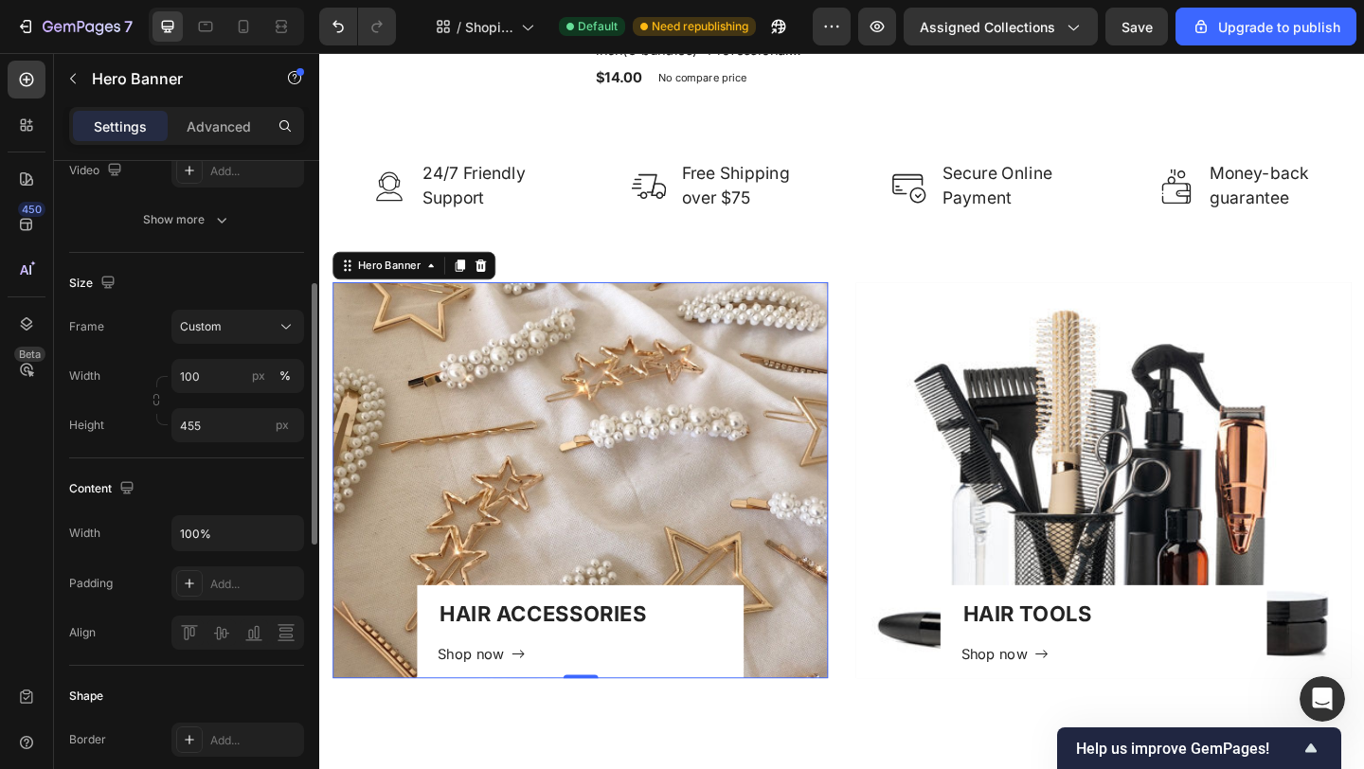
scroll to position [599, 0]
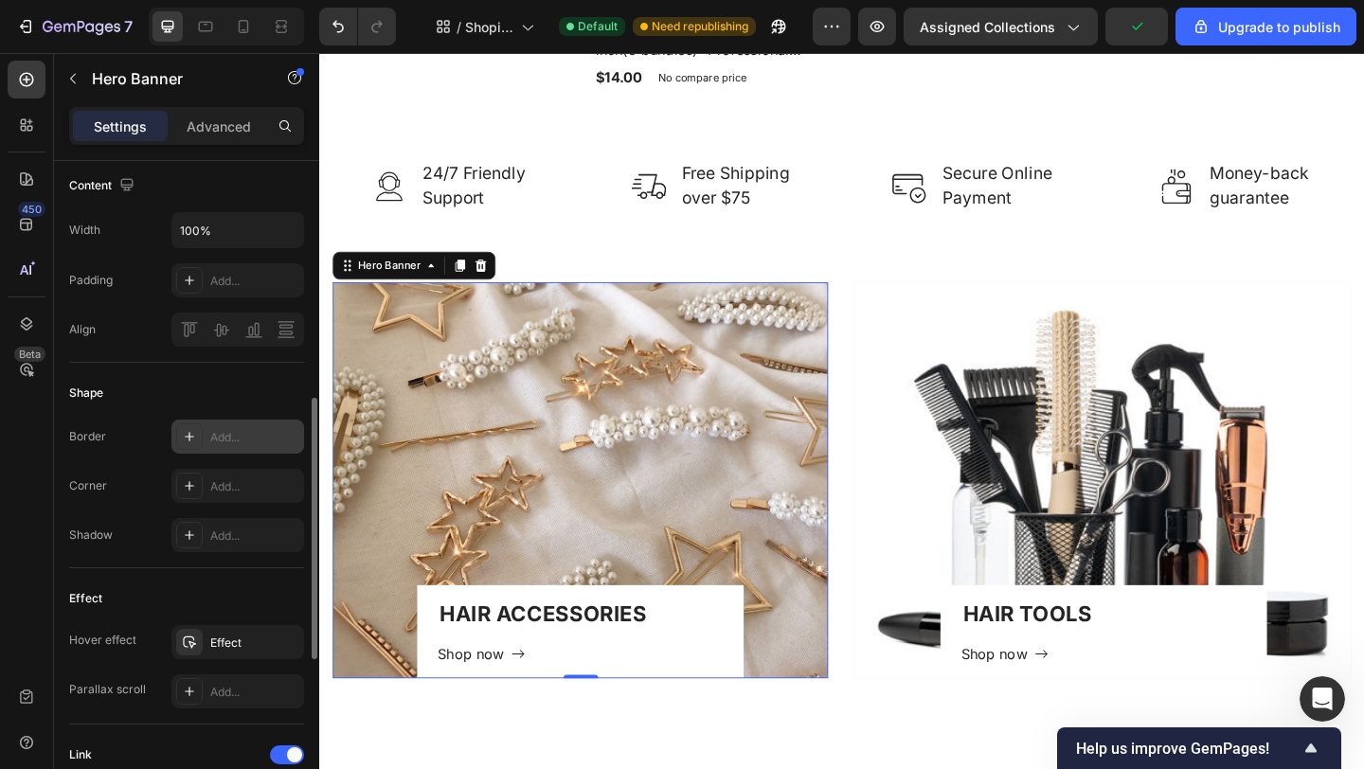
click at [201, 435] on div at bounding box center [189, 436] width 27 height 27
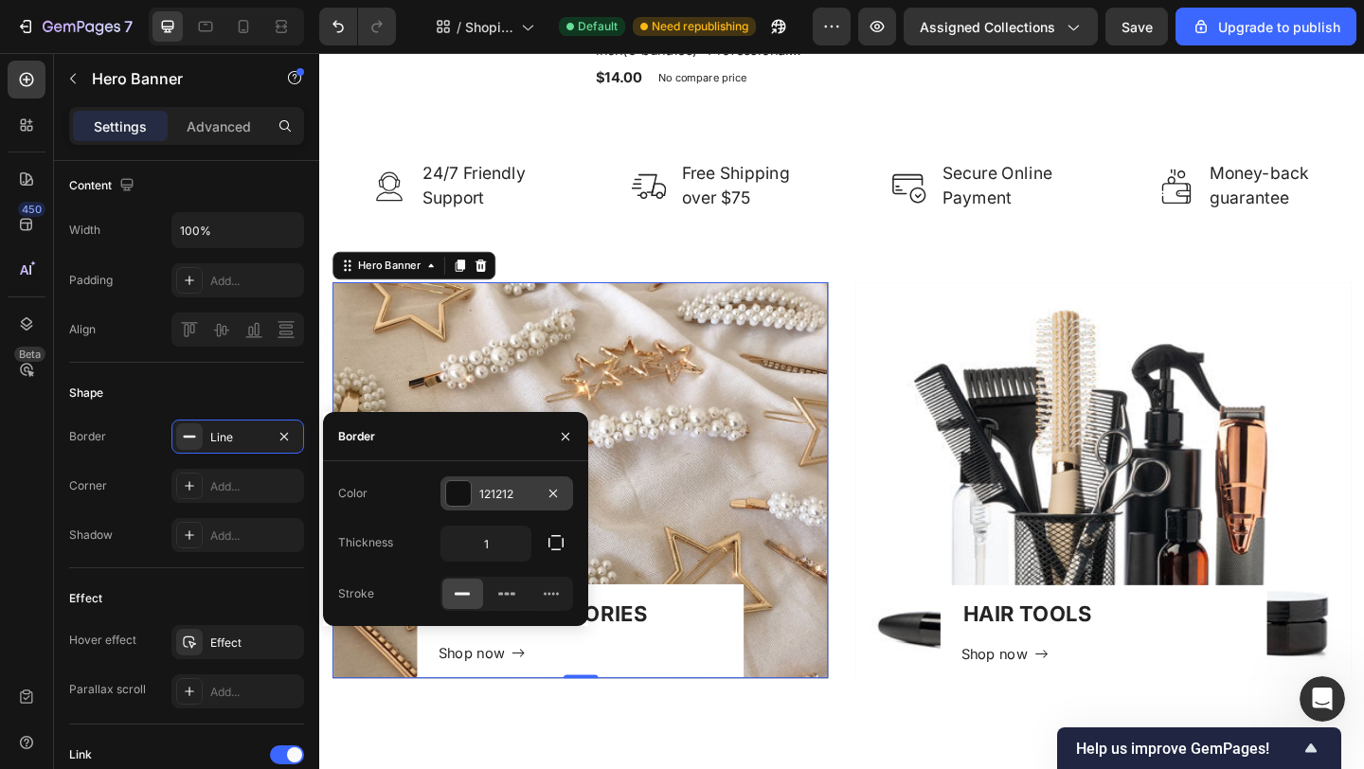
click at [451, 491] on div at bounding box center [458, 493] width 25 height 25
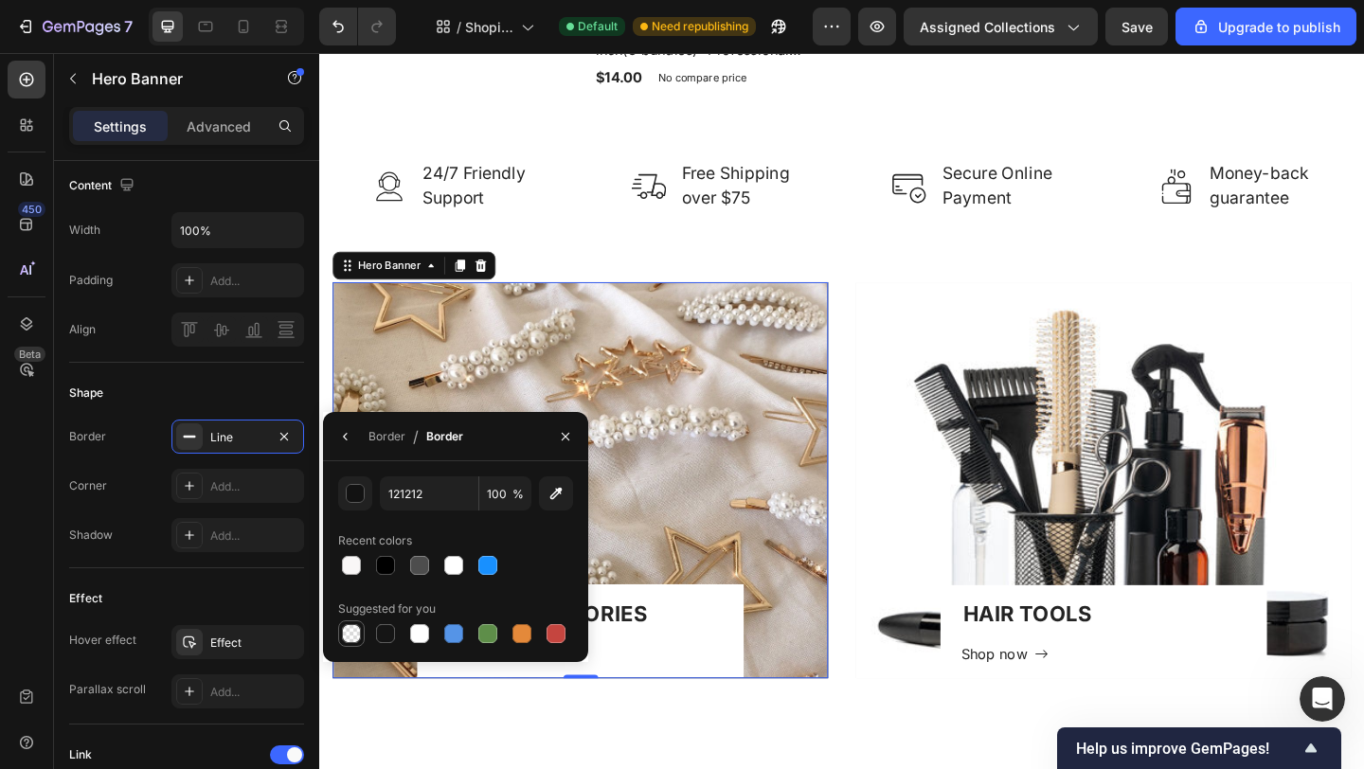
click at [352, 633] on div at bounding box center [351, 633] width 19 height 19
type input "000000"
type input "0"
click at [354, 565] on div at bounding box center [351, 565] width 19 height 19
type input "F9F7F7"
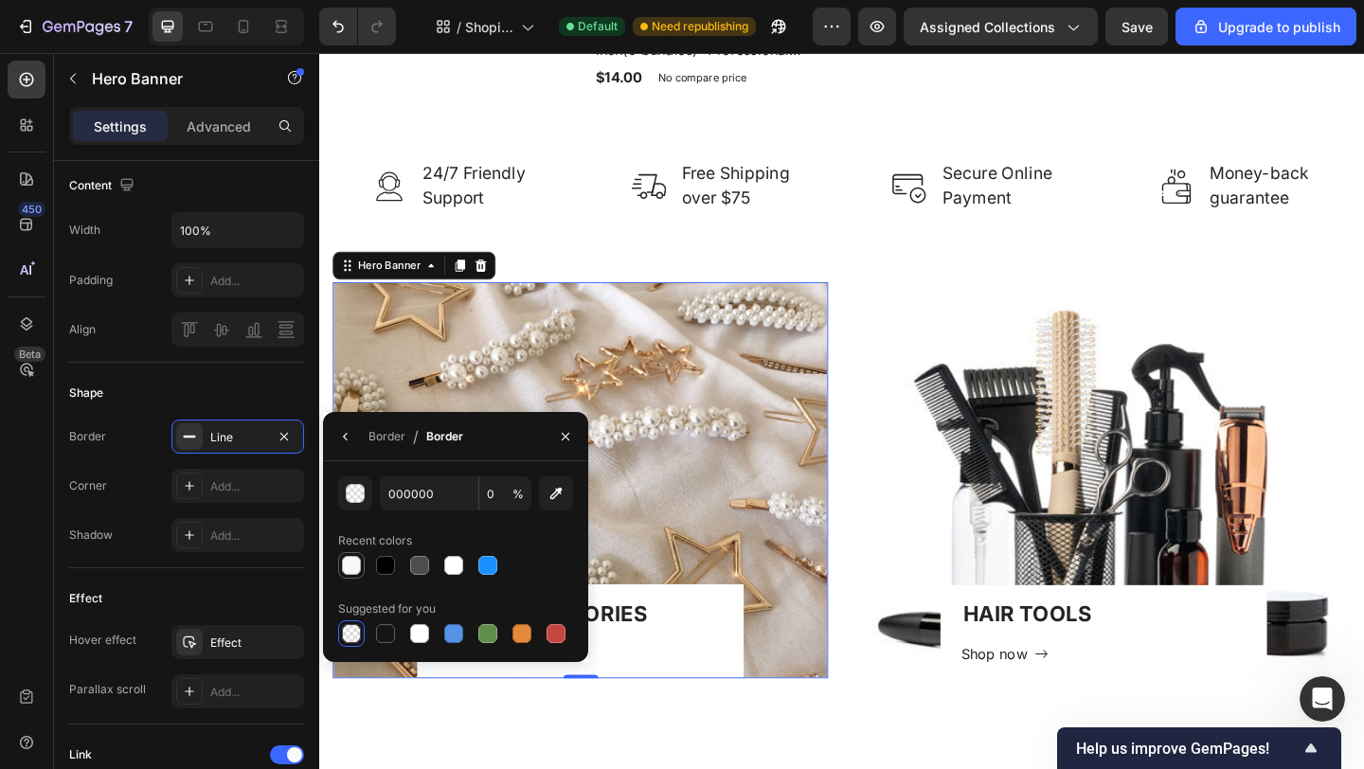
type input "100"
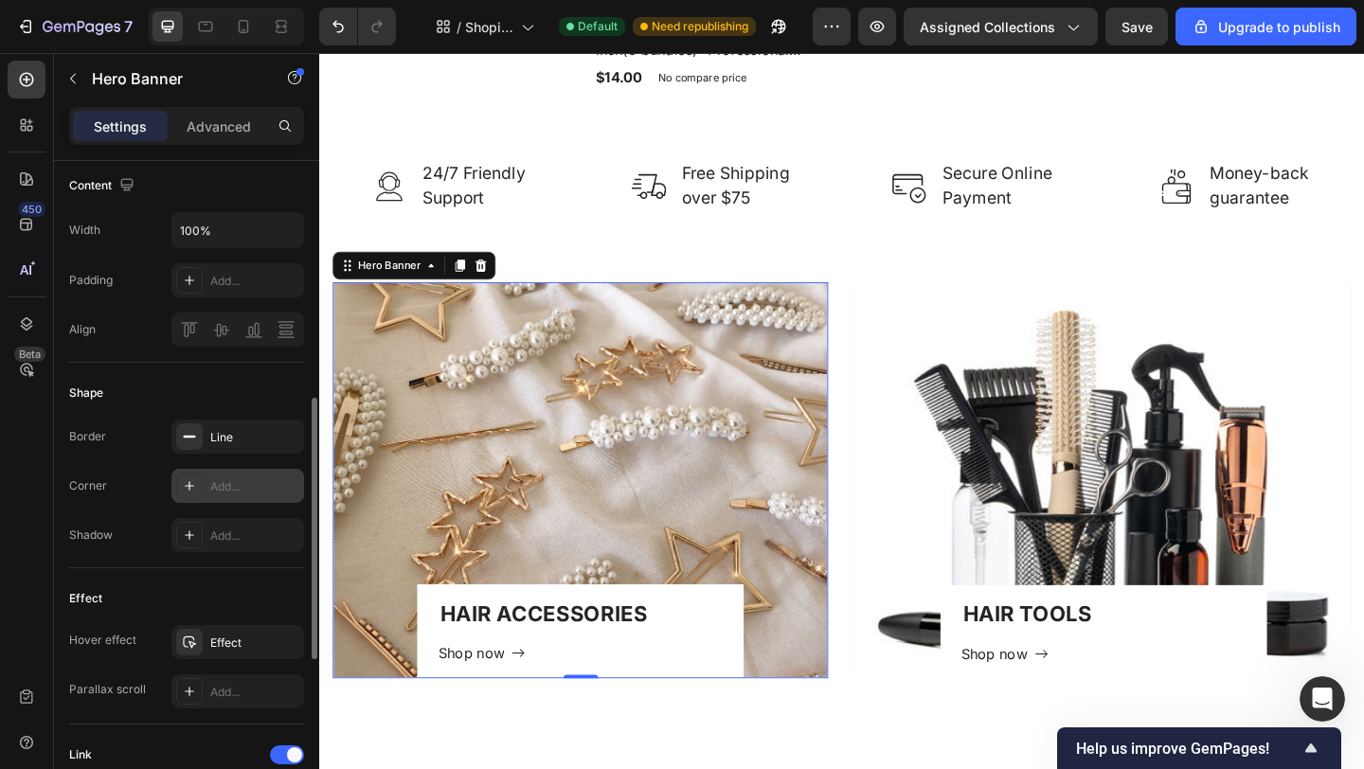
click at [213, 485] on div "Add..." at bounding box center [254, 486] width 89 height 17
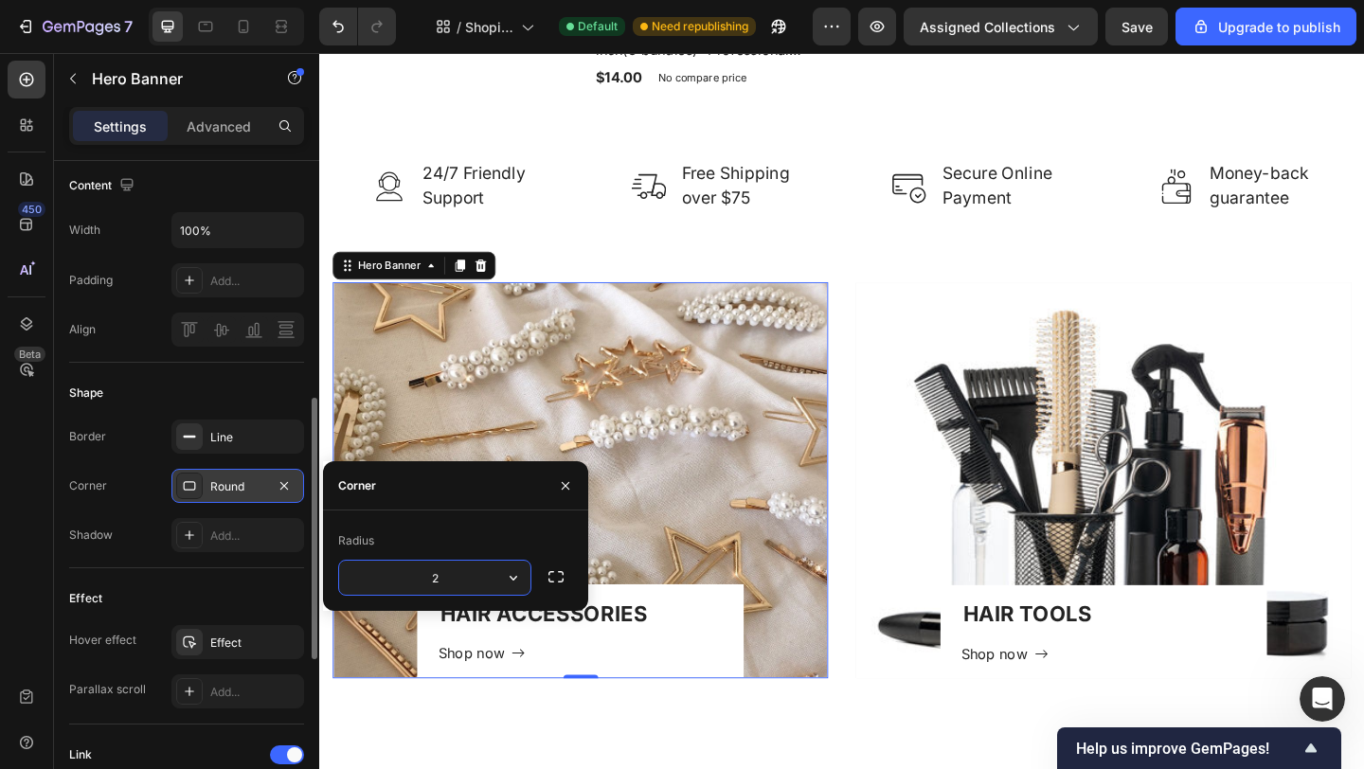
type input "20"
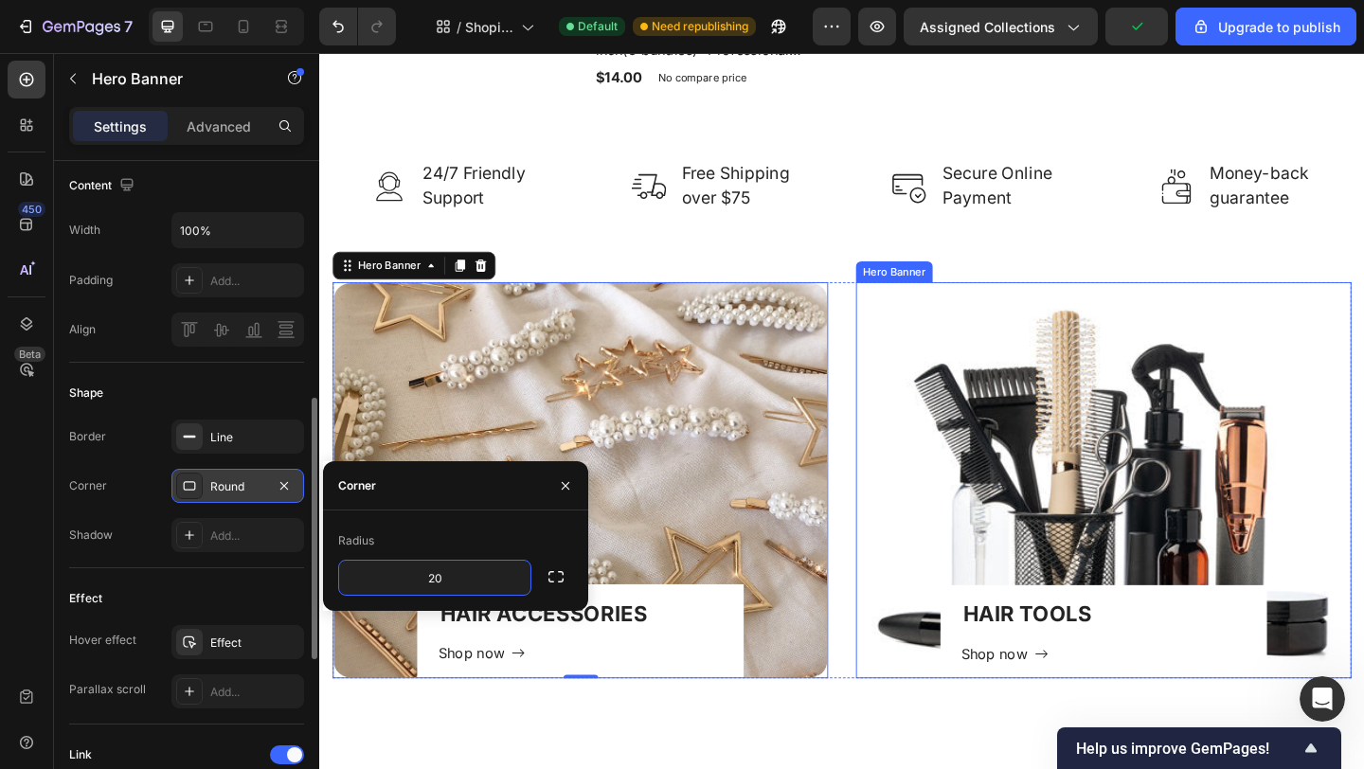
drag, startPoint x: 936, startPoint y: 556, endPoint x: 1105, endPoint y: 579, distance: 171.0
click at [936, 556] on div "Overlay" at bounding box center [1172, 517] width 539 height 431
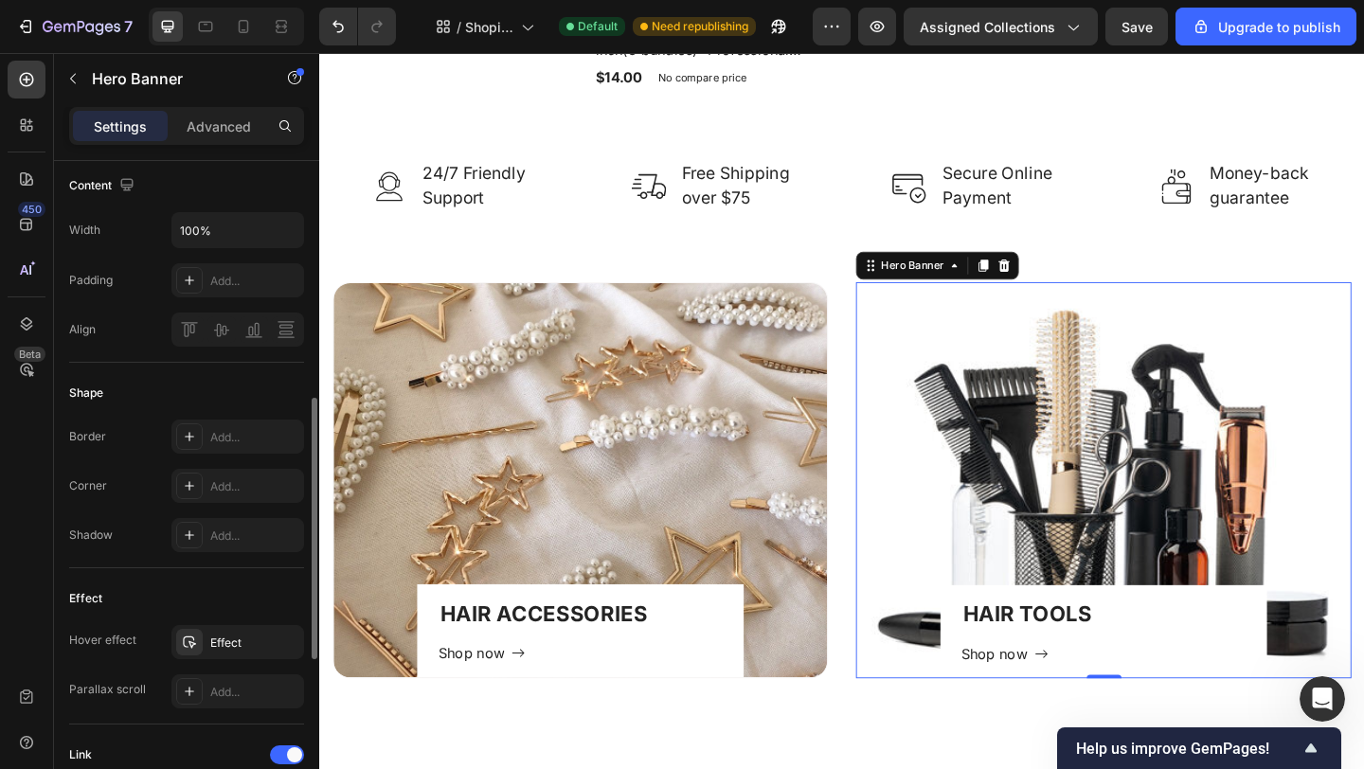
click at [1163, 542] on div "Overlay" at bounding box center [1172, 517] width 539 height 431
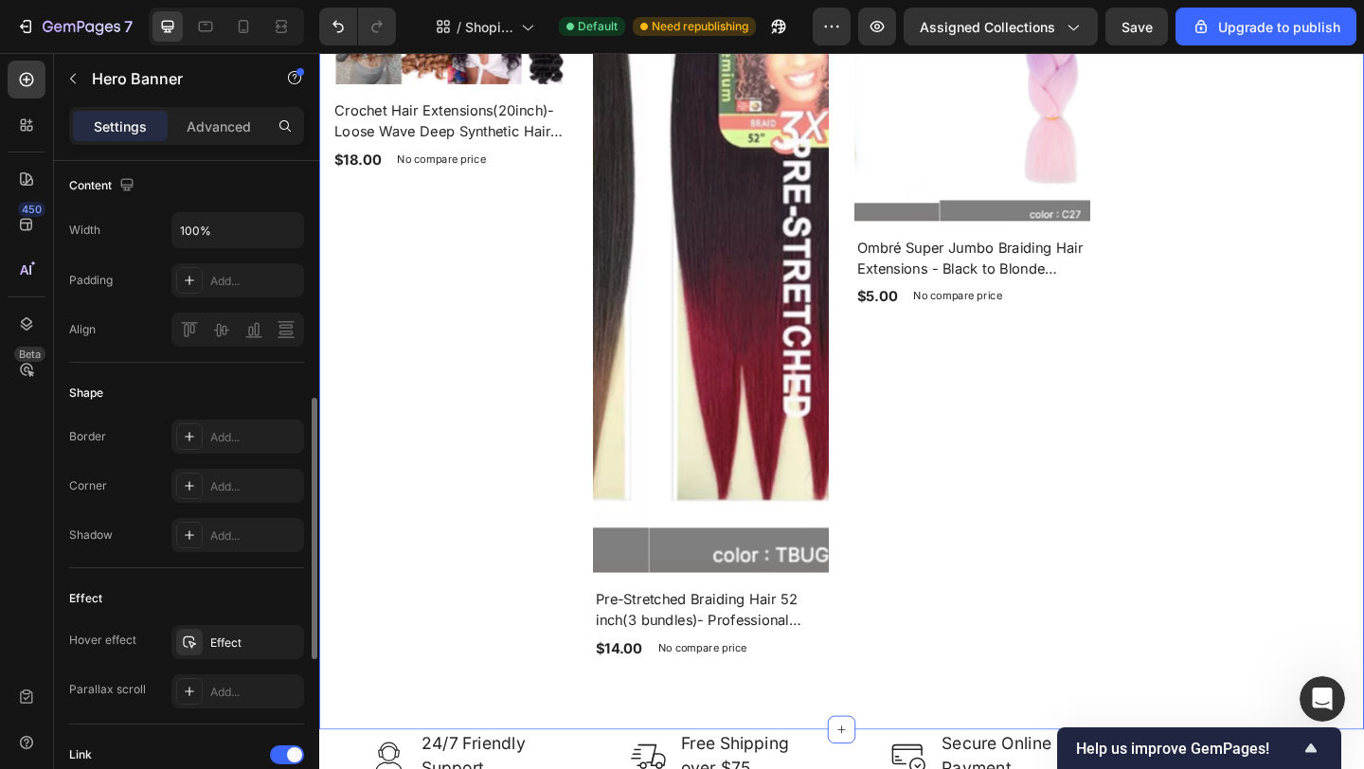
scroll to position [1448, 0]
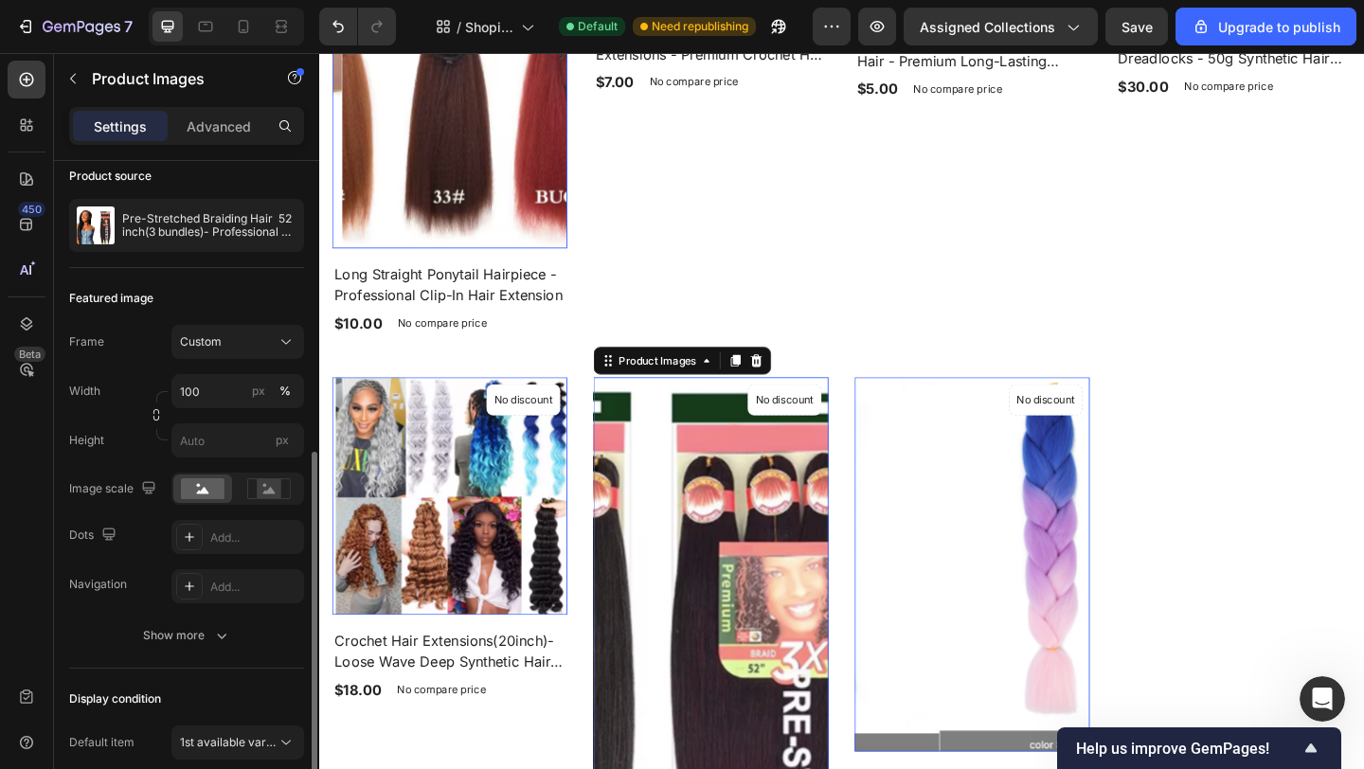
scroll to position [276, 0]
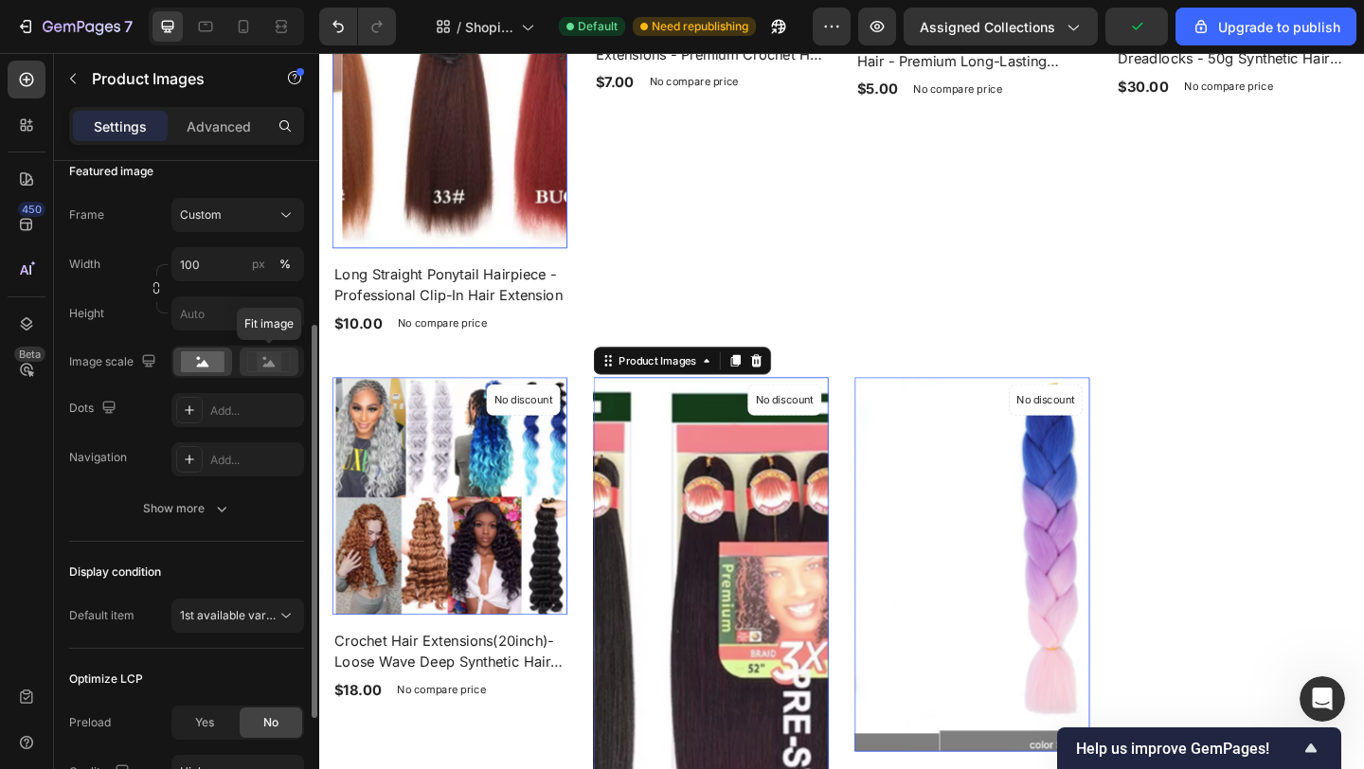
click at [266, 362] on rect at bounding box center [269, 361] width 25 height 19
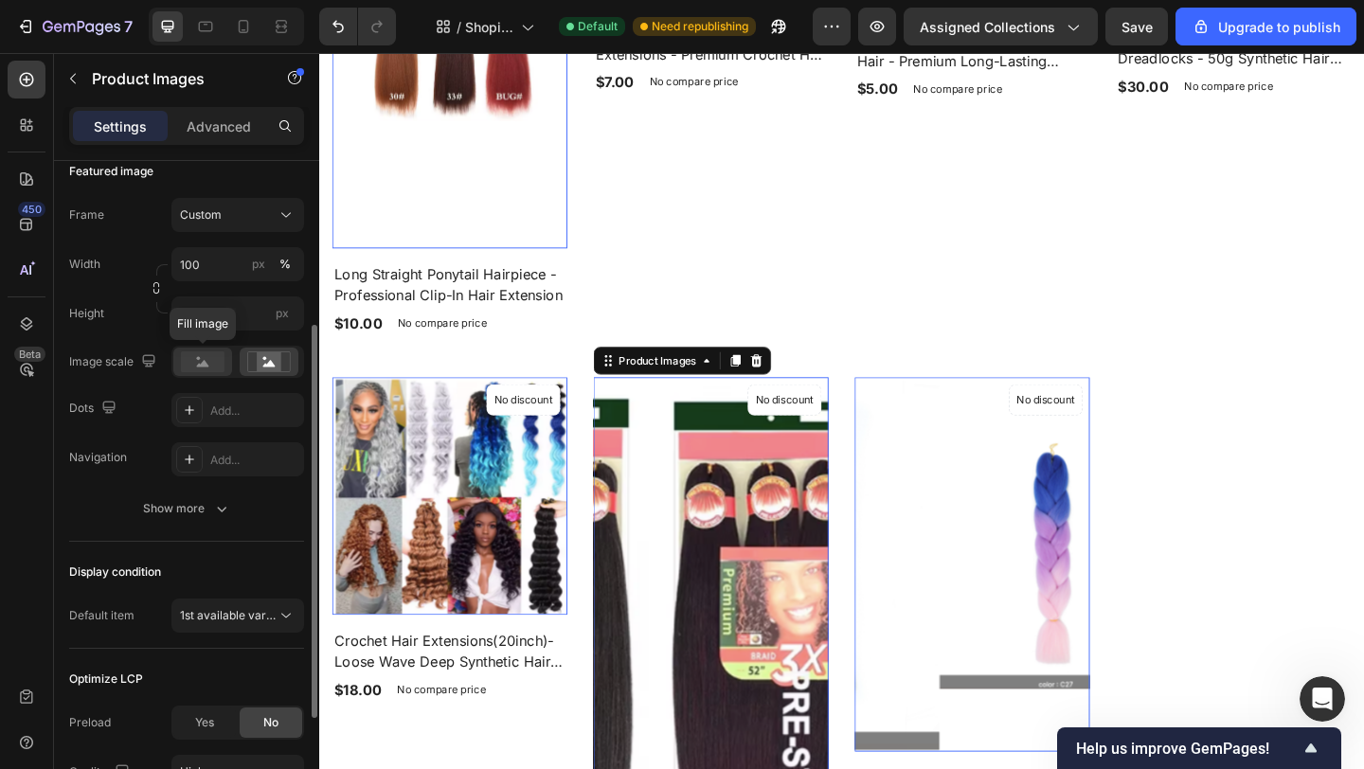
click at [228, 357] on div at bounding box center [202, 362] width 59 height 28
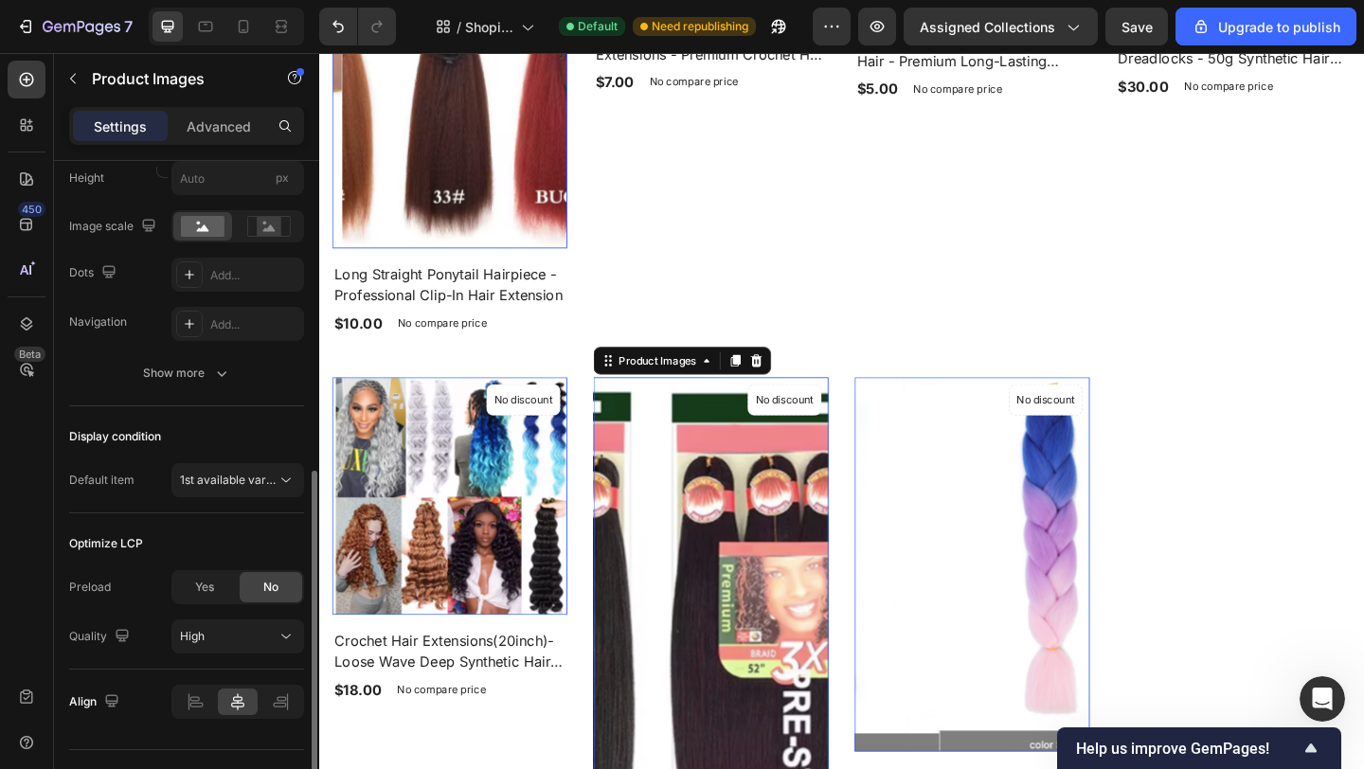
scroll to position [452, 0]
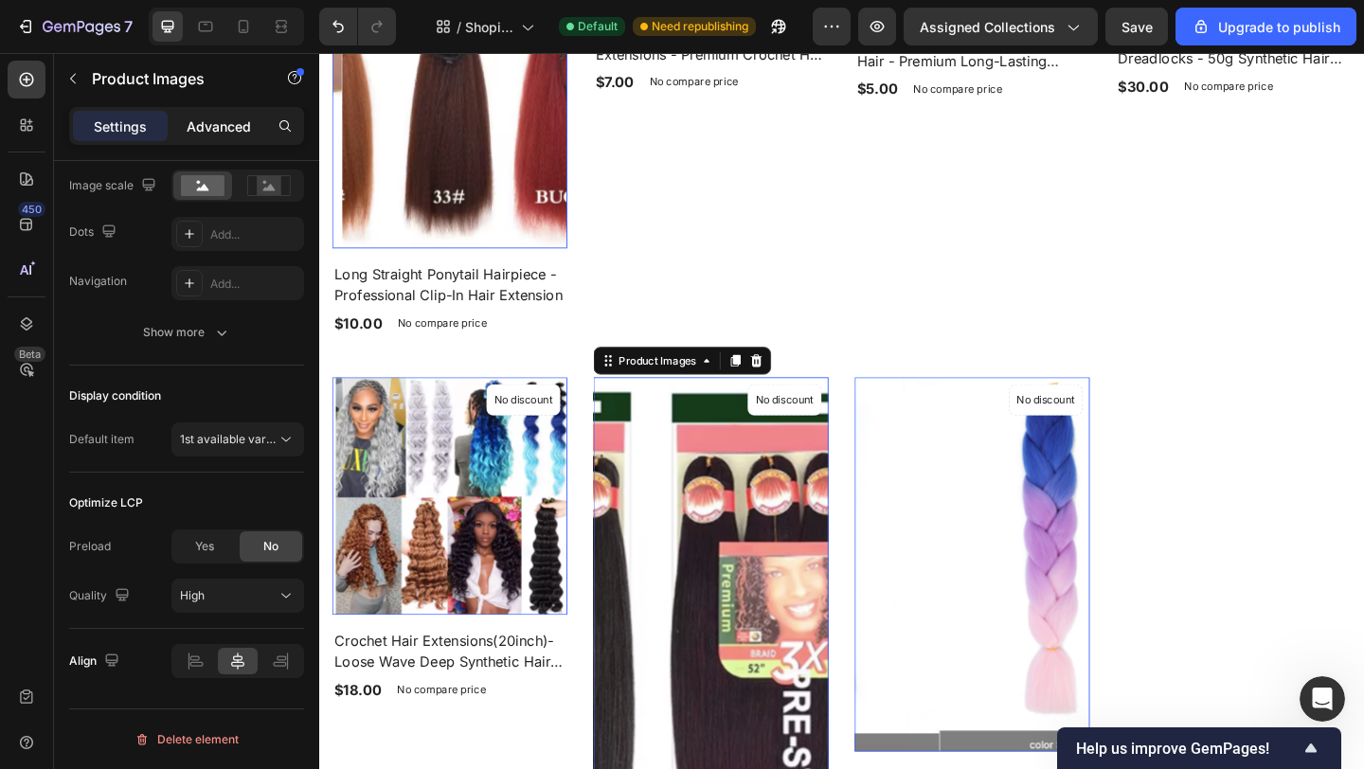
click at [206, 120] on p "Advanced" at bounding box center [219, 126] width 64 height 20
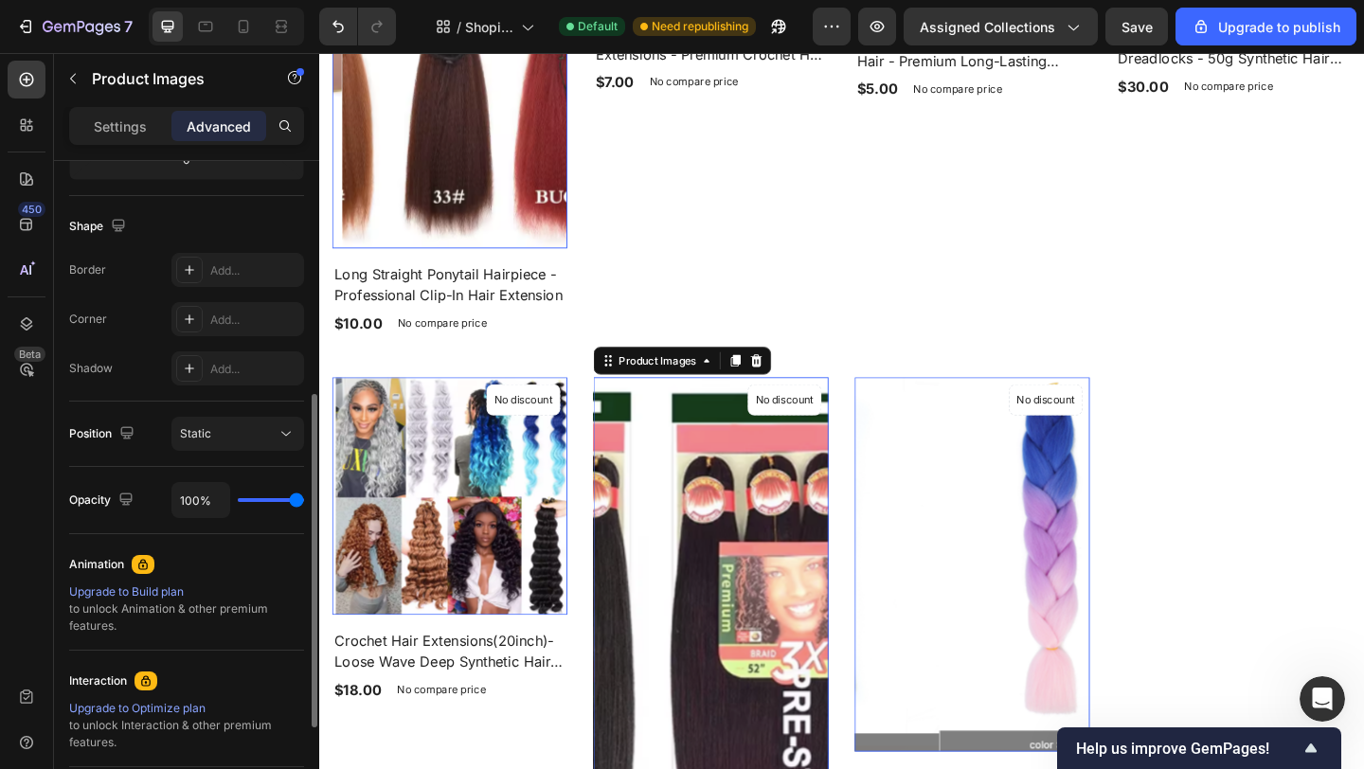
scroll to position [456, 0]
click at [194, 270] on icon at bounding box center [189, 266] width 15 height 15
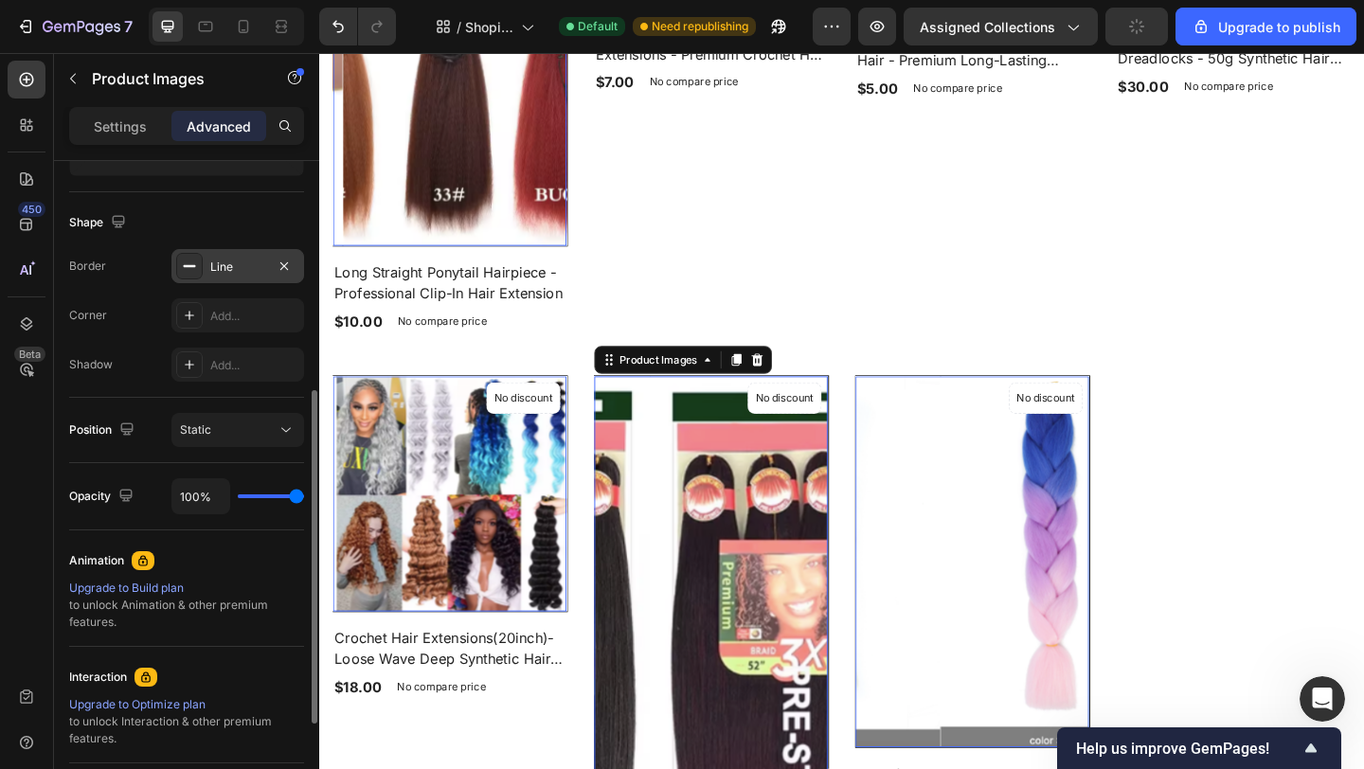
scroll to position [1449, 0]
click at [204, 266] on div "Line" at bounding box center [237, 266] width 133 height 34
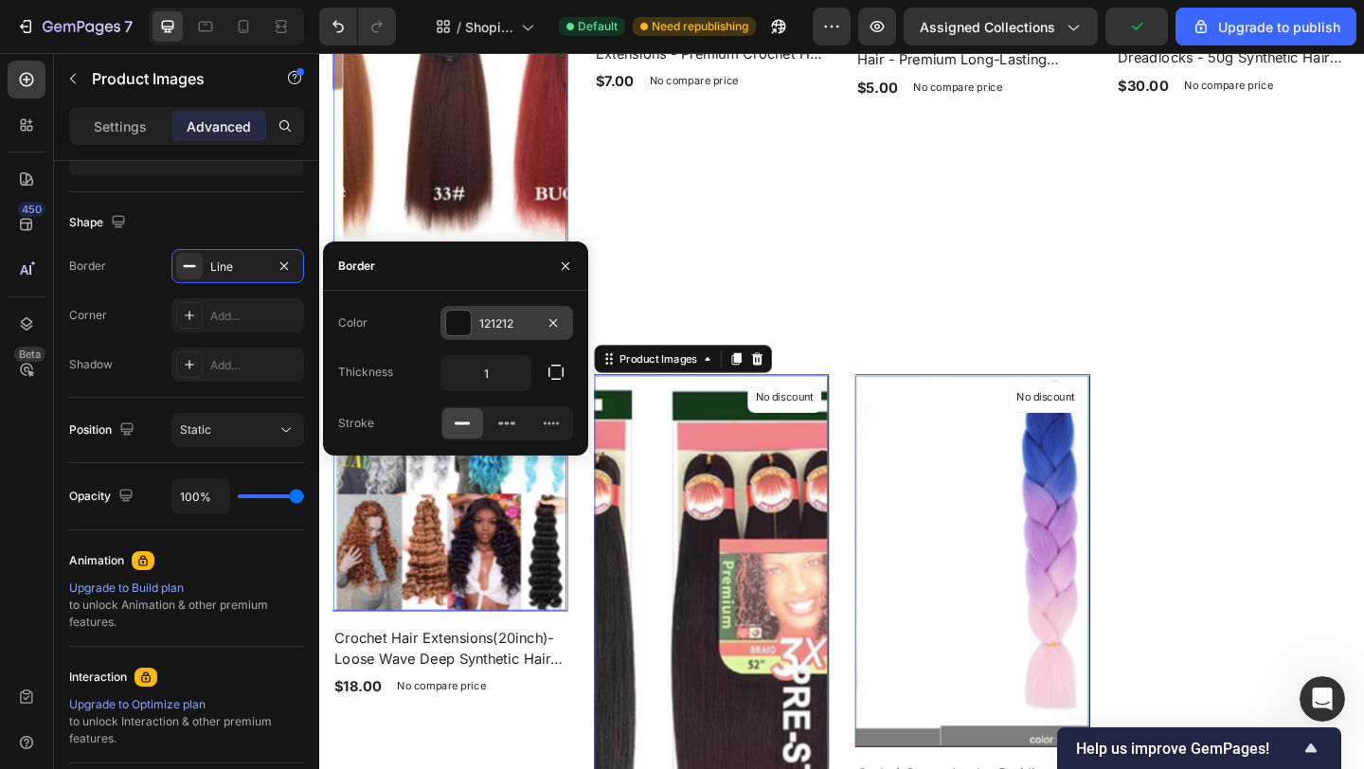
click at [457, 336] on div "121212" at bounding box center [506, 323] width 133 height 34
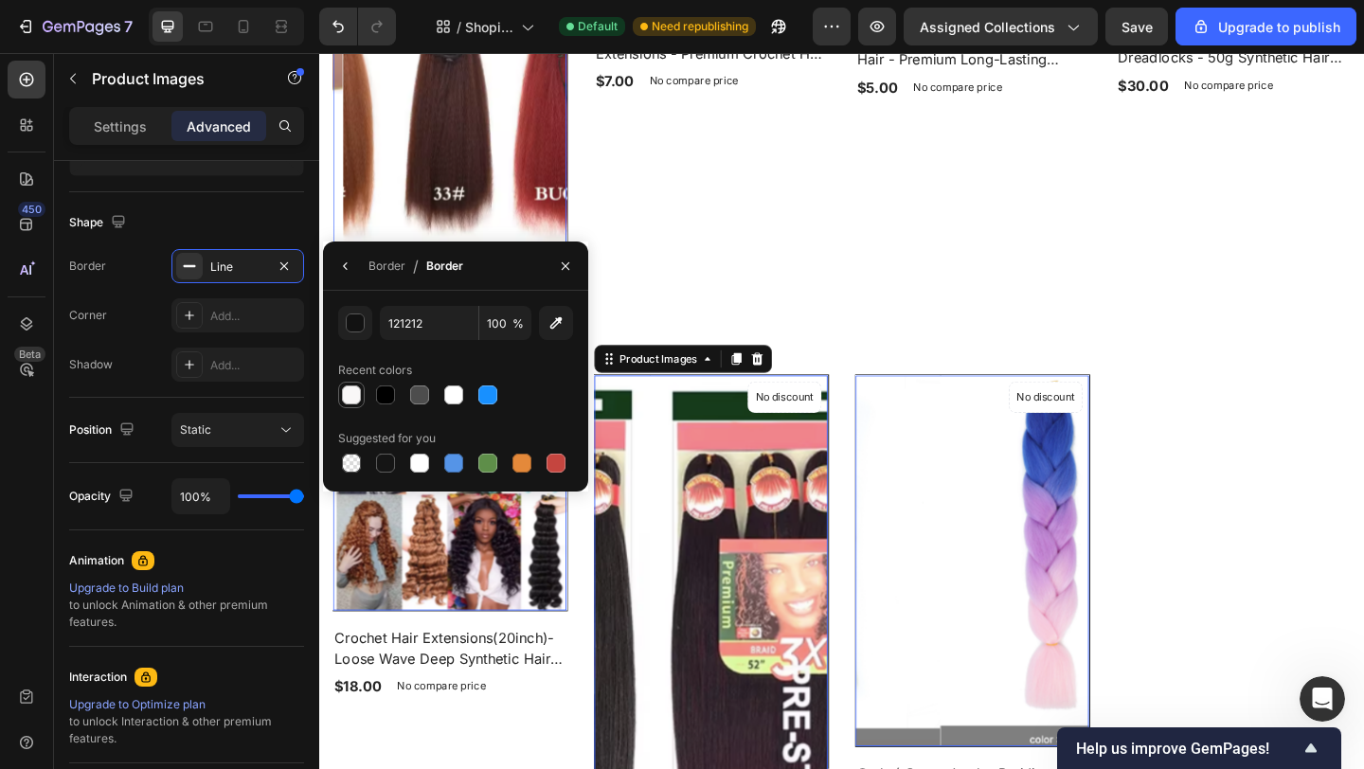
click at [354, 397] on div at bounding box center [351, 394] width 19 height 19
type input "F9F7F7"
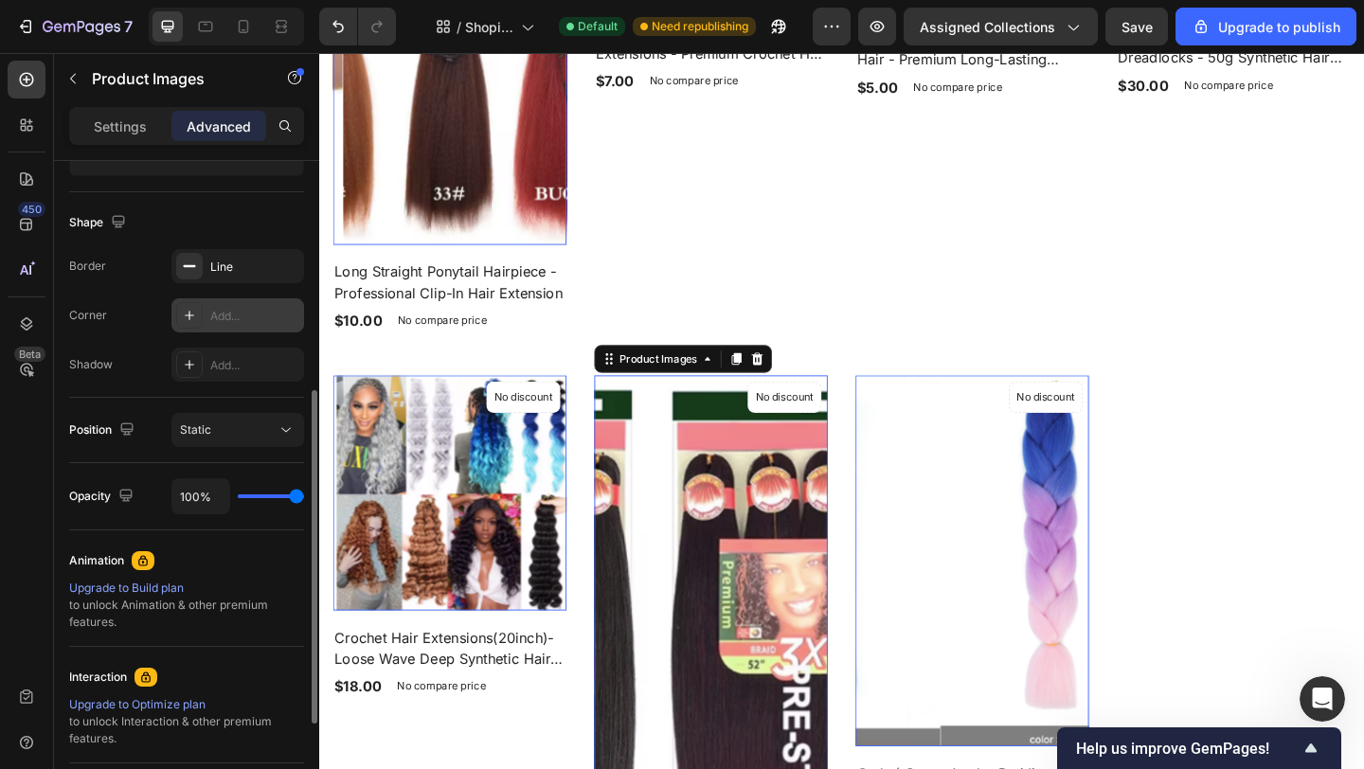
click at [220, 314] on div "Add..." at bounding box center [254, 316] width 89 height 17
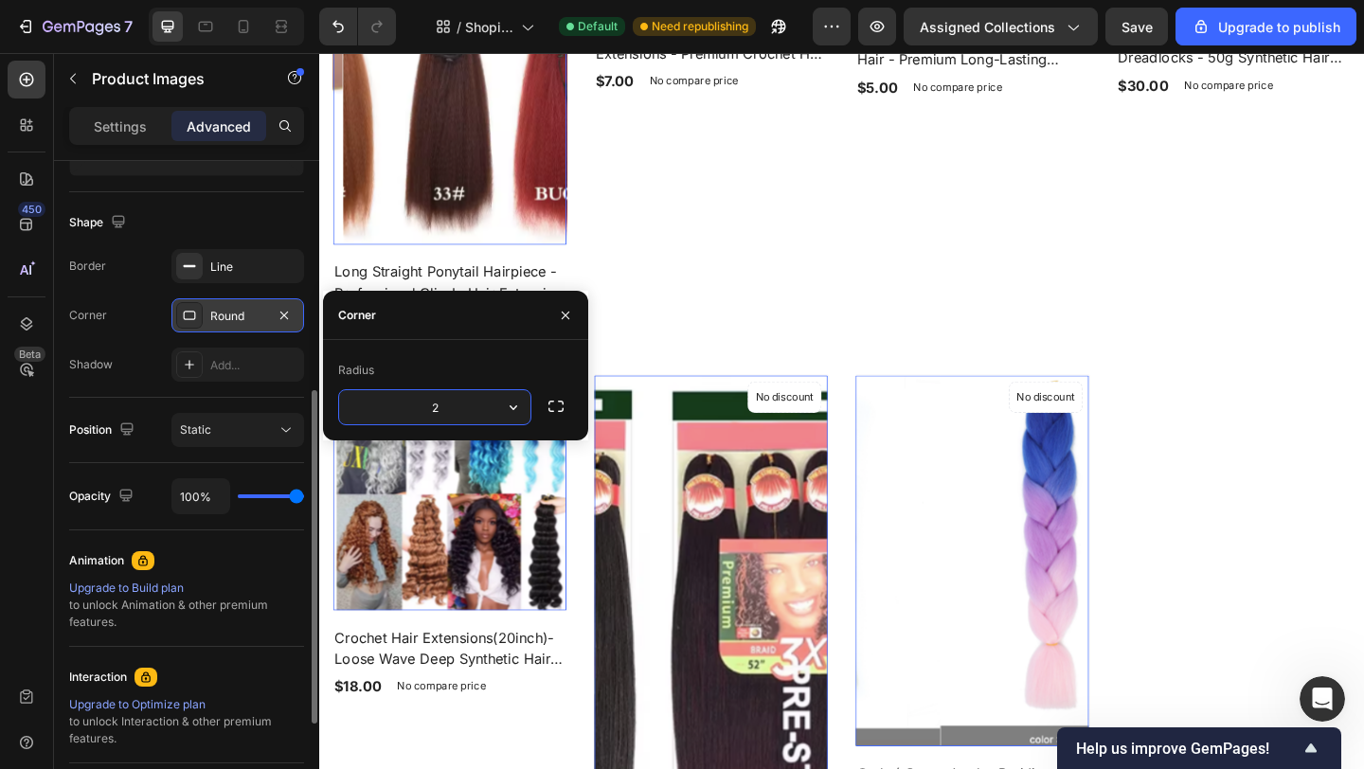
type input "20"
click at [1298, 546] on div "Product Images 0 No discount Not be displayed when published Product Badge Row …" at bounding box center [887, 507] width 1108 height 1552
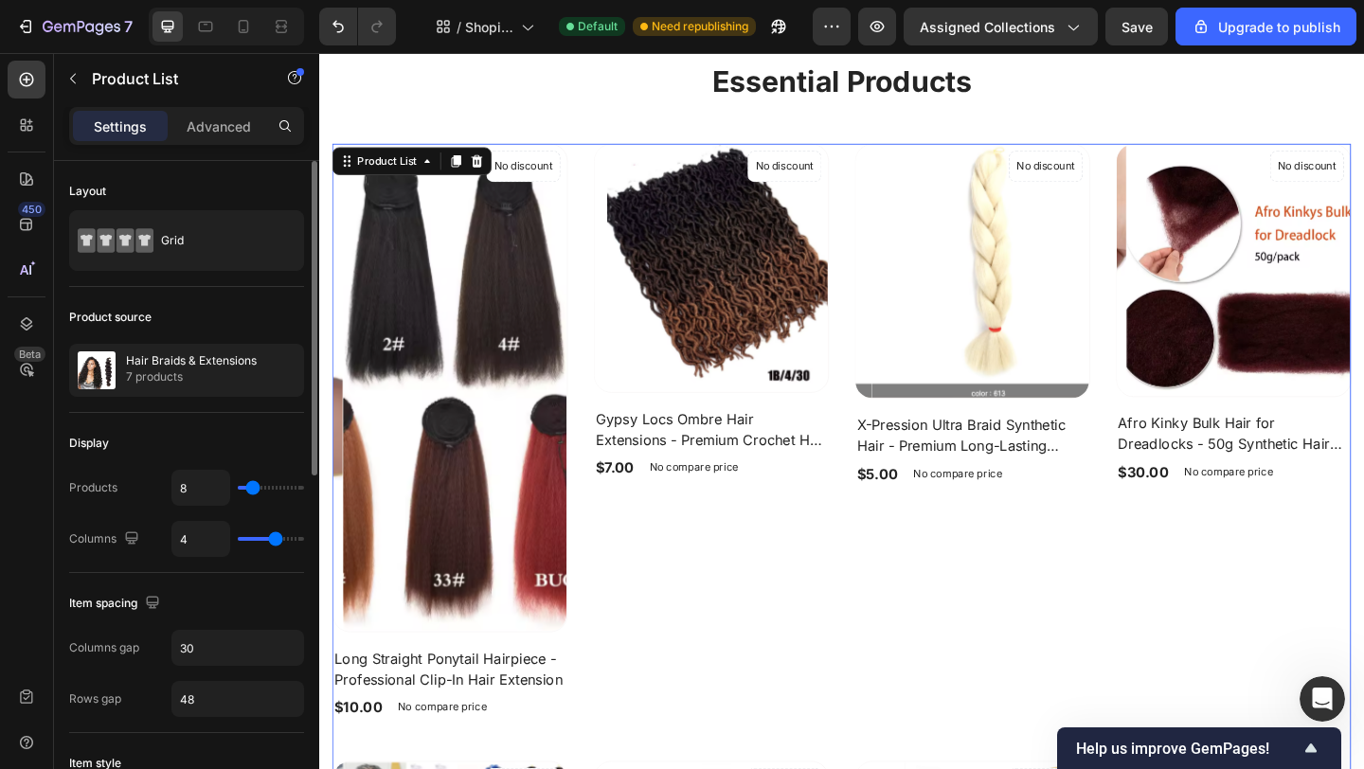
scroll to position [1019, 0]
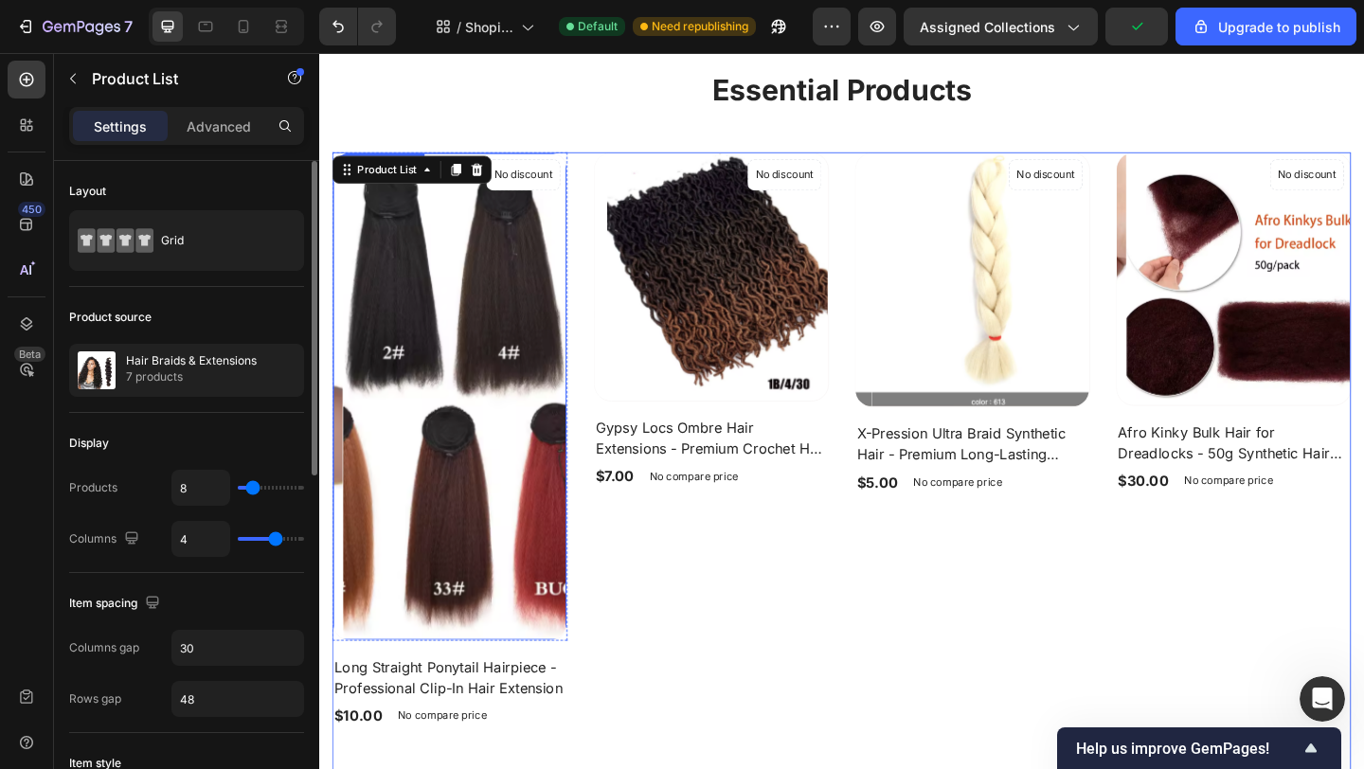
click at [537, 302] on img at bounding box center [472, 427] width 254 height 530
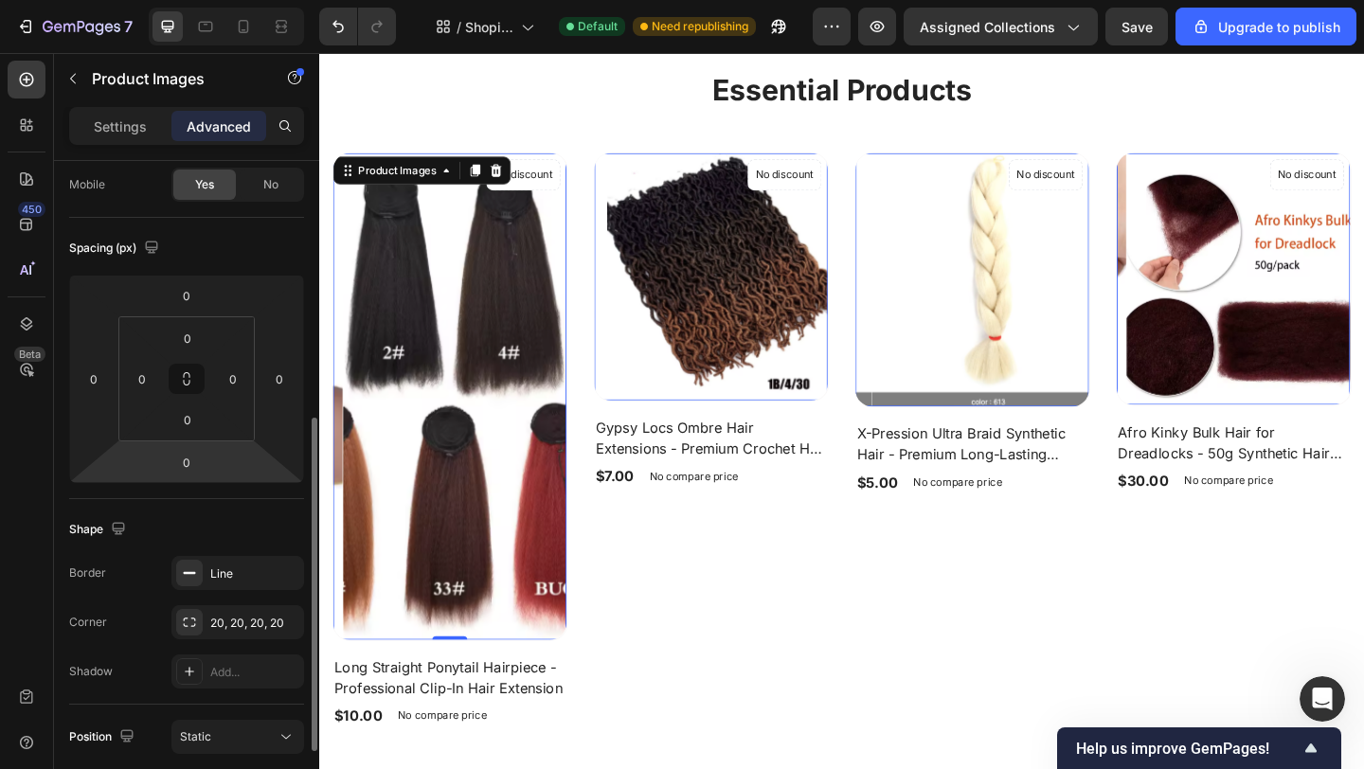
scroll to position [270, 0]
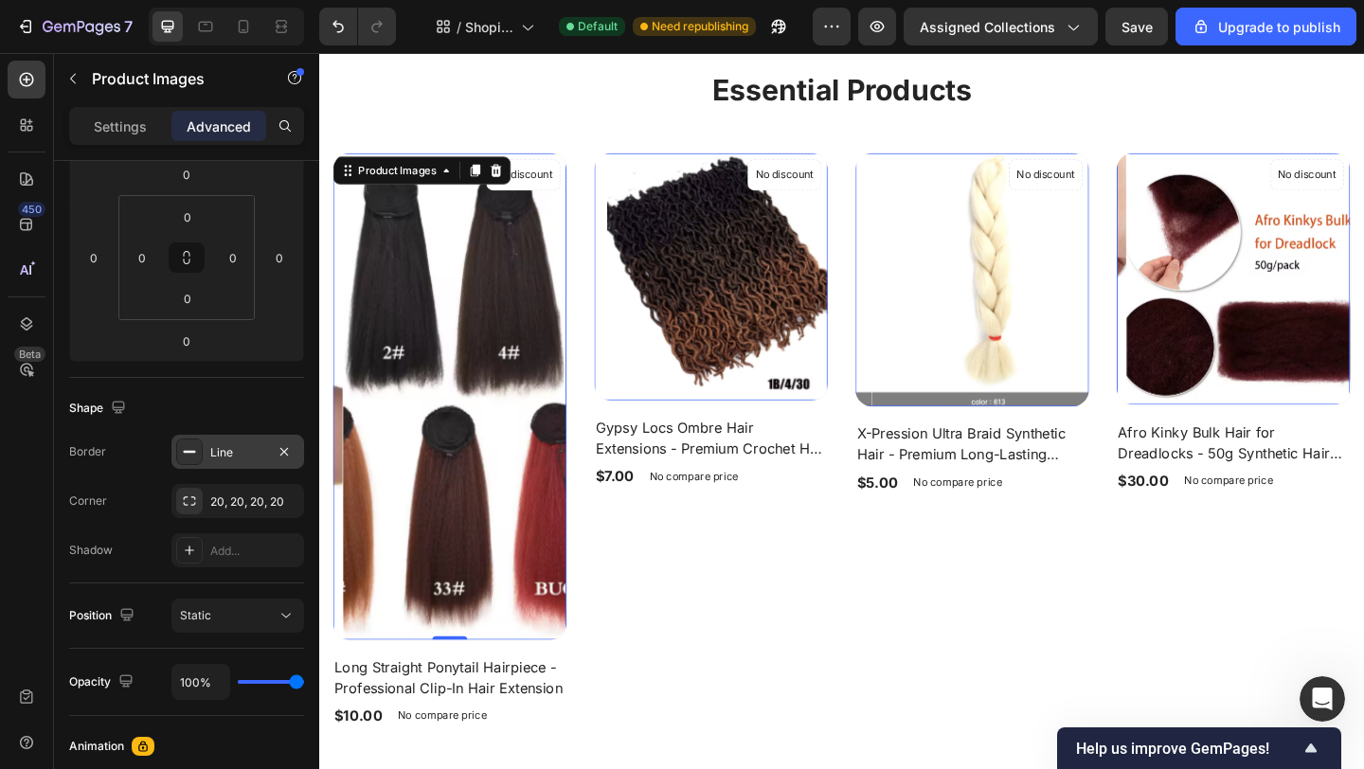
click at [225, 450] on div "Line" at bounding box center [237, 452] width 55 height 17
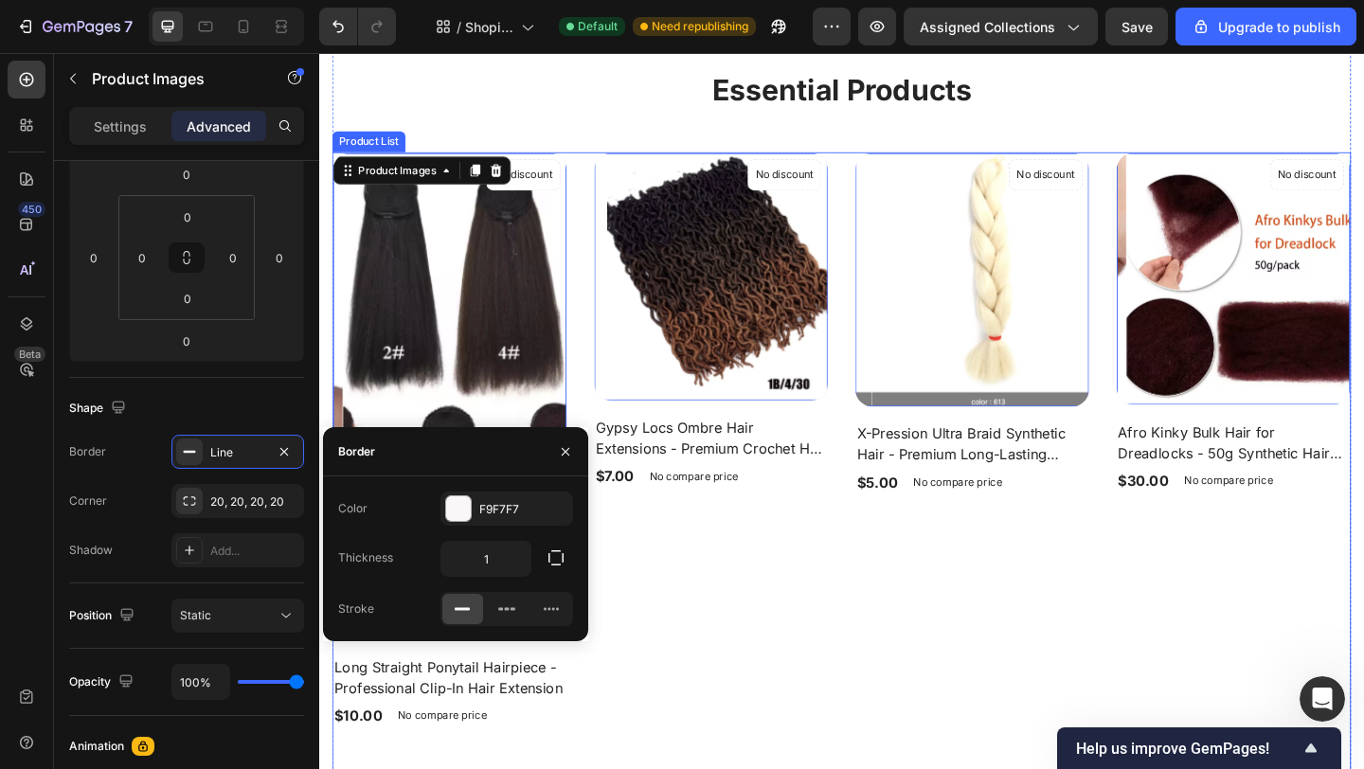
click at [941, 652] on div "Product Images 0 No discount Not be displayed when published Product Badge Row …" at bounding box center [1030, 474] width 256 height 627
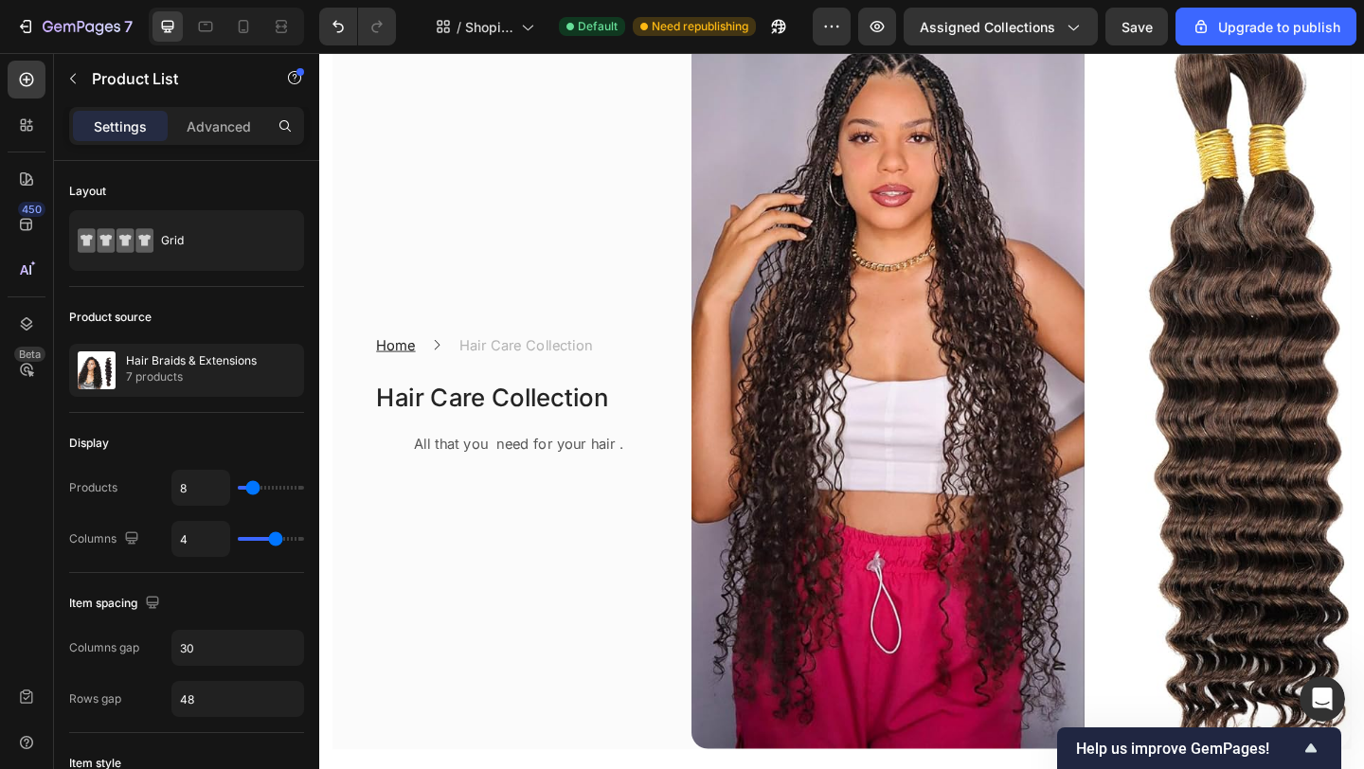
scroll to position [0, 0]
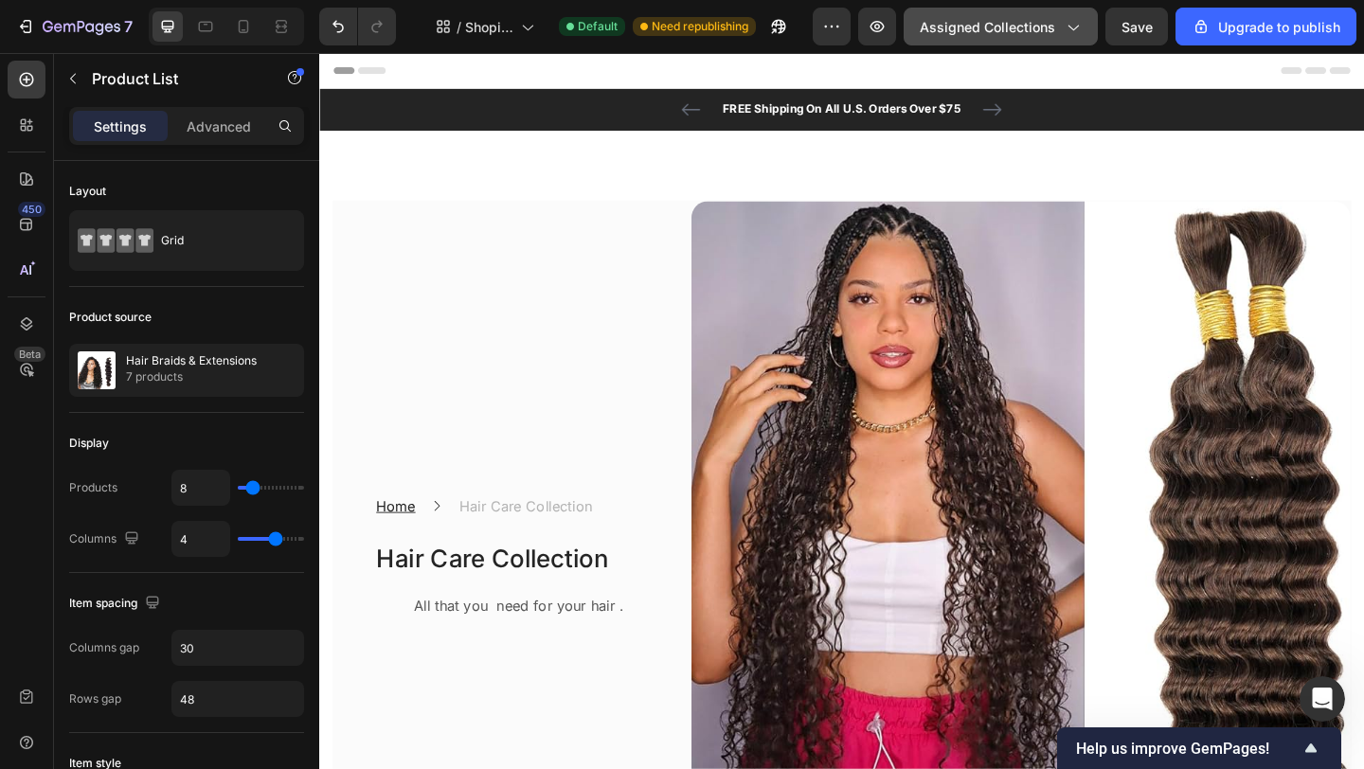
click at [1063, 22] on div "Assigned Collections" at bounding box center [1001, 27] width 162 height 20
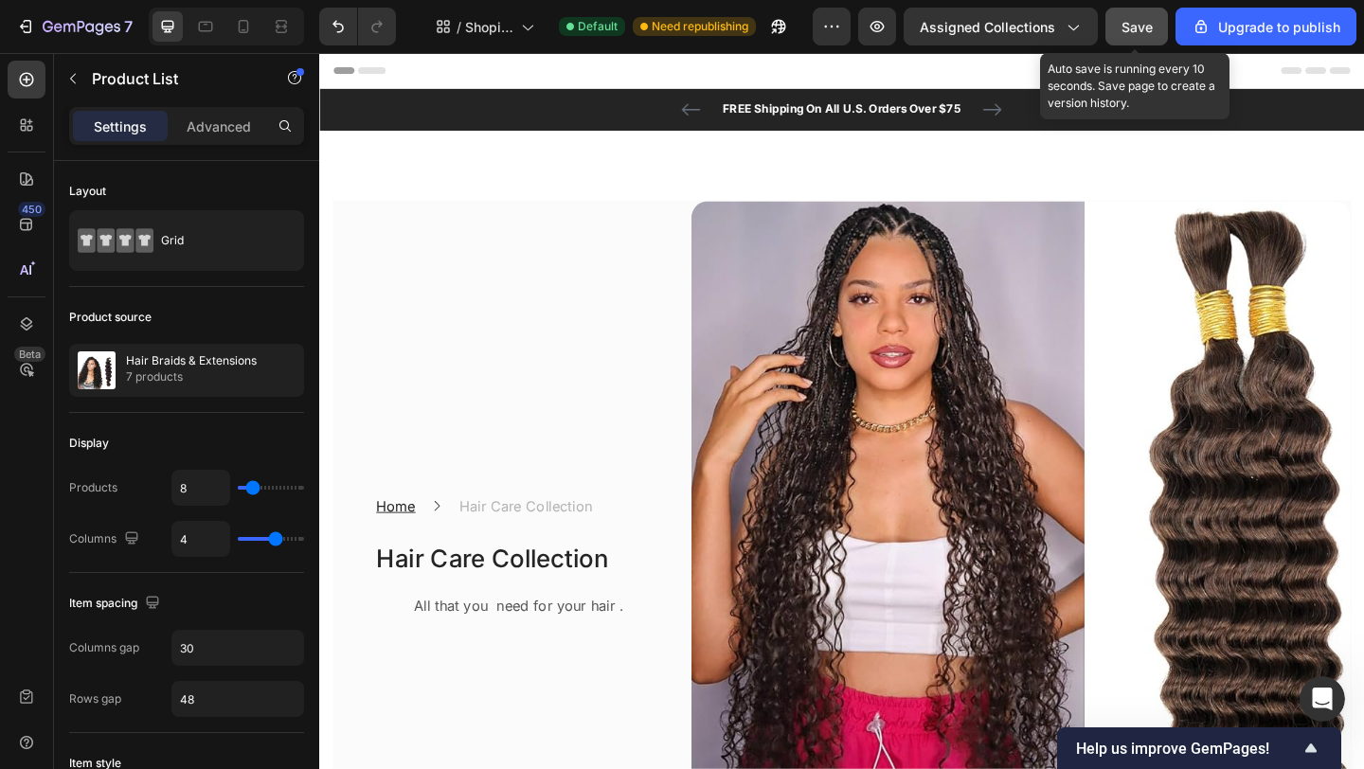
click at [1135, 26] on span "Save" at bounding box center [1136, 27] width 31 height 16
click at [1135, 21] on span "Save" at bounding box center [1136, 27] width 31 height 16
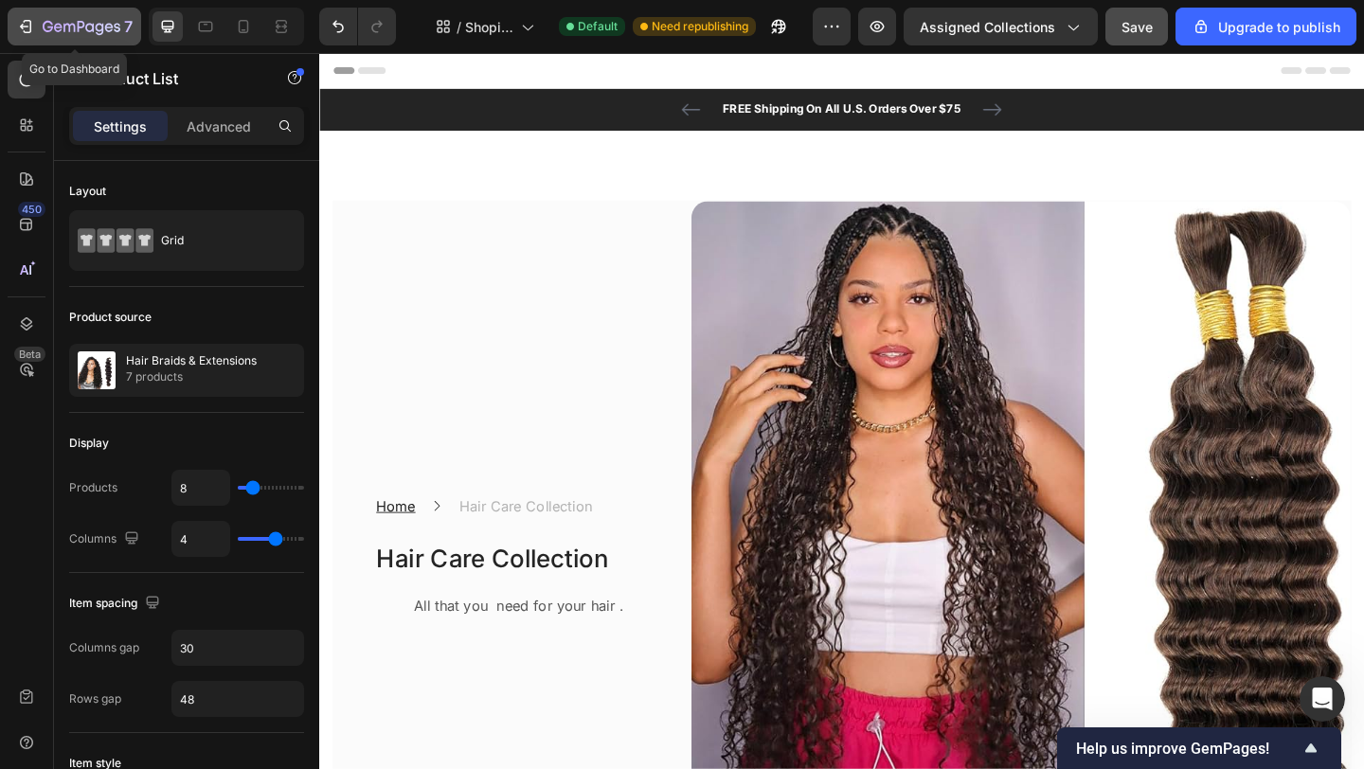
click at [26, 27] on icon "button" at bounding box center [25, 26] width 19 height 19
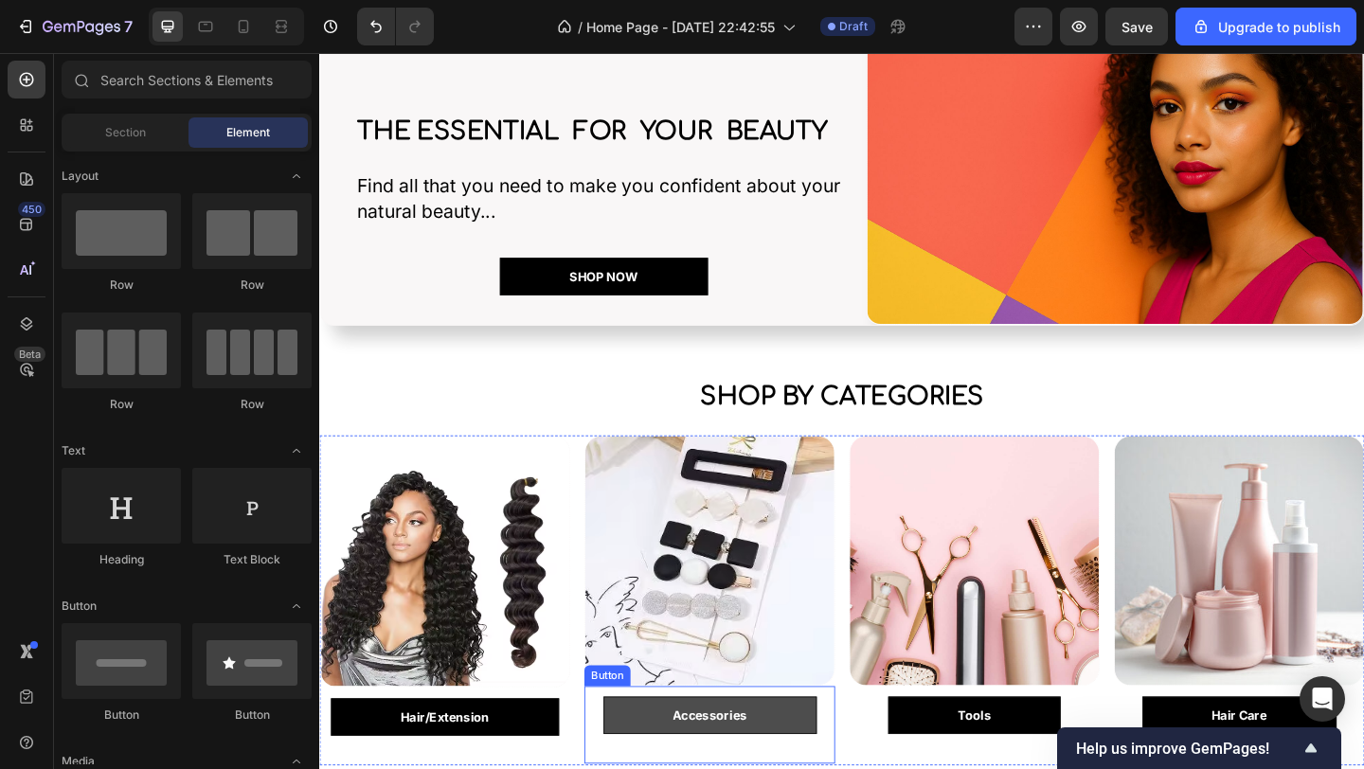
scroll to position [423, 0]
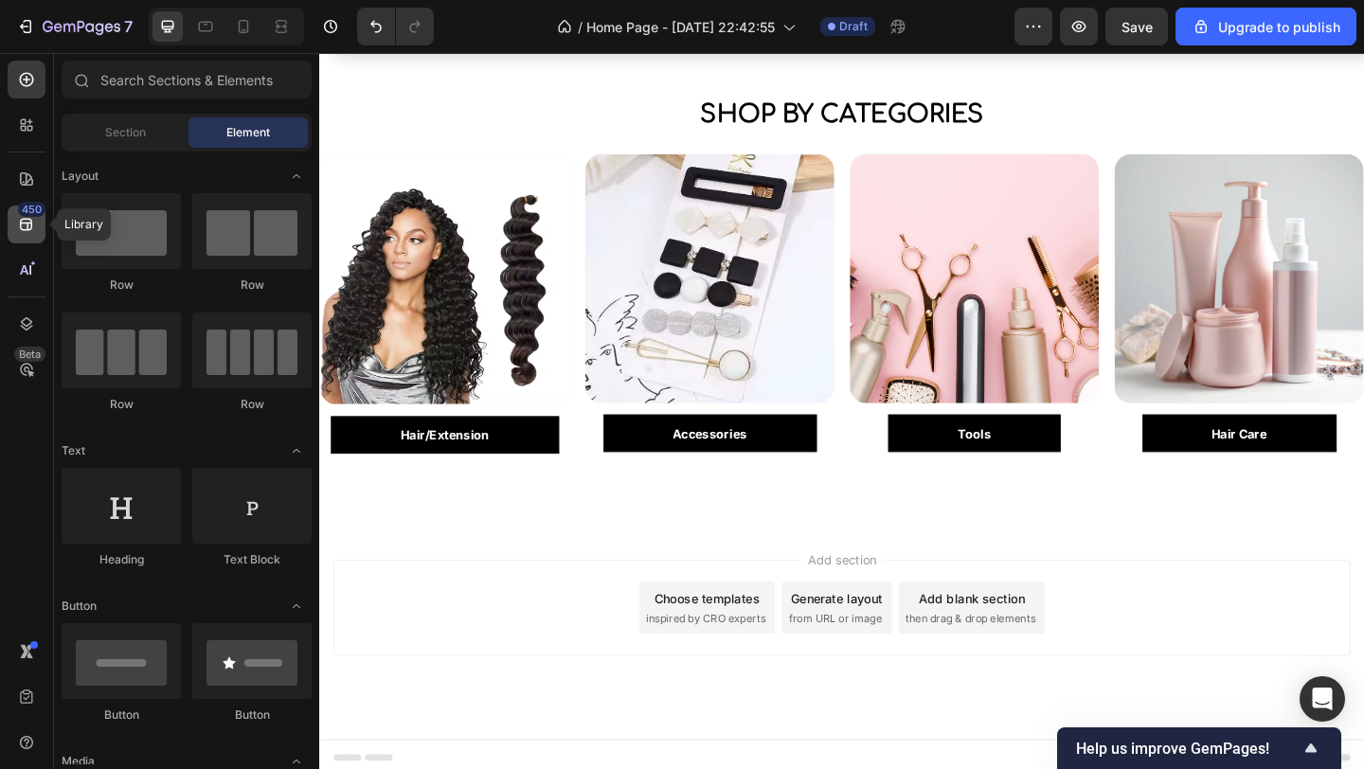
click at [27, 228] on icon at bounding box center [26, 225] width 12 height 12
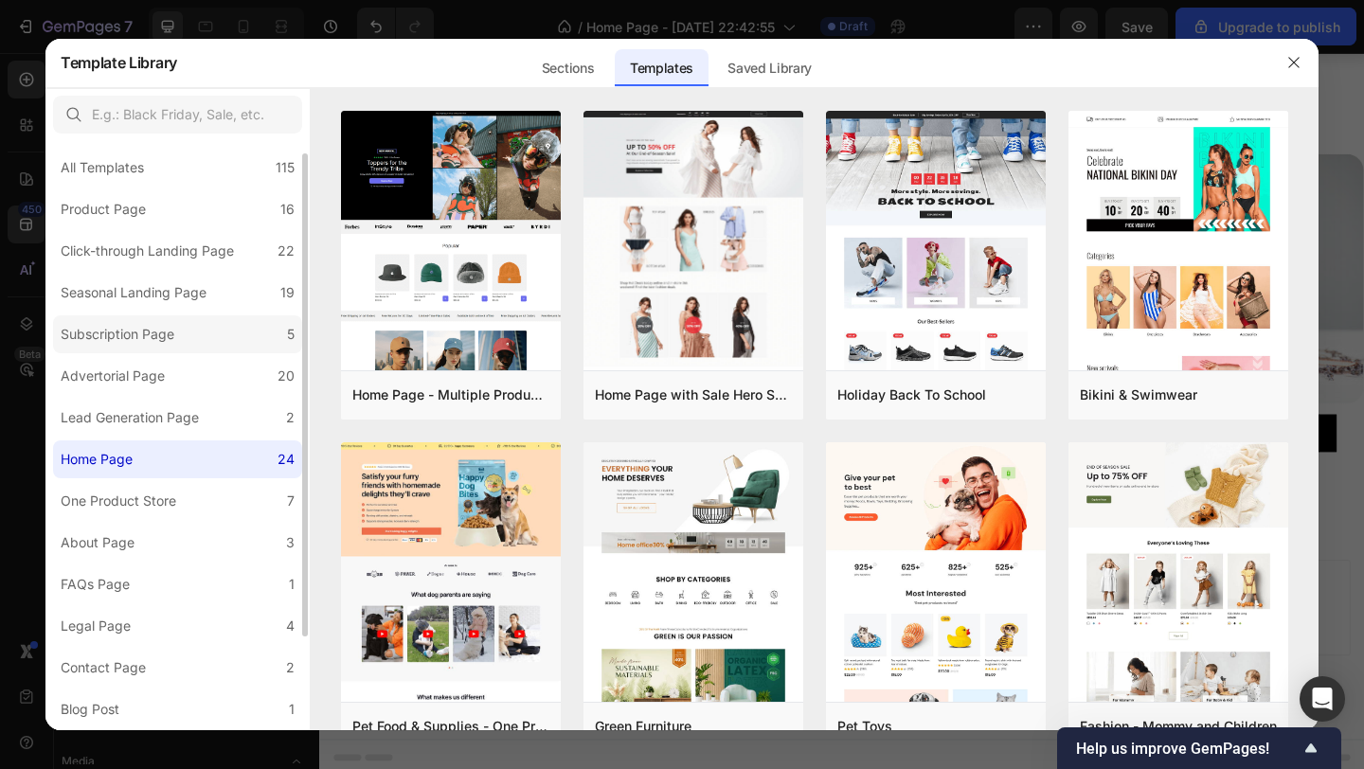
scroll to position [11, 0]
click at [145, 453] on label "Home Page 24" at bounding box center [177, 456] width 249 height 38
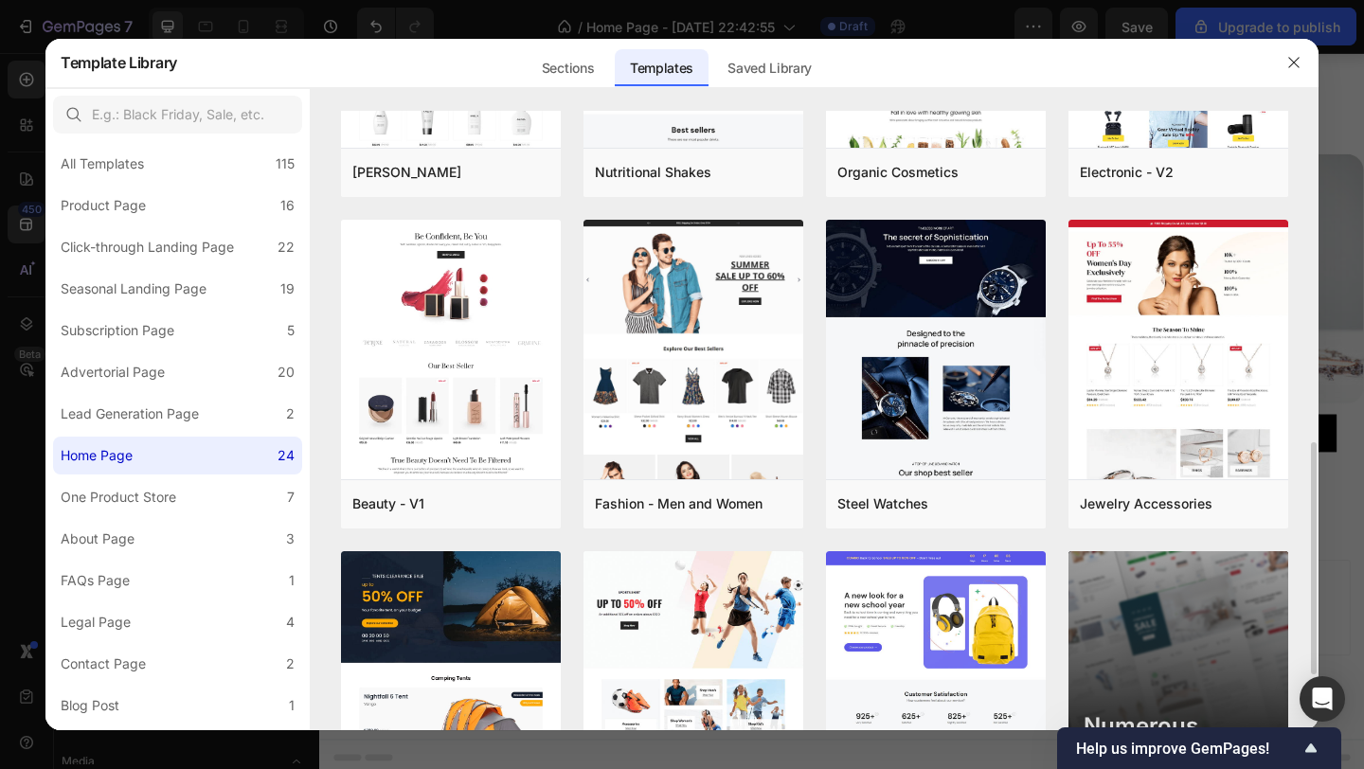
scroll to position [724, 0]
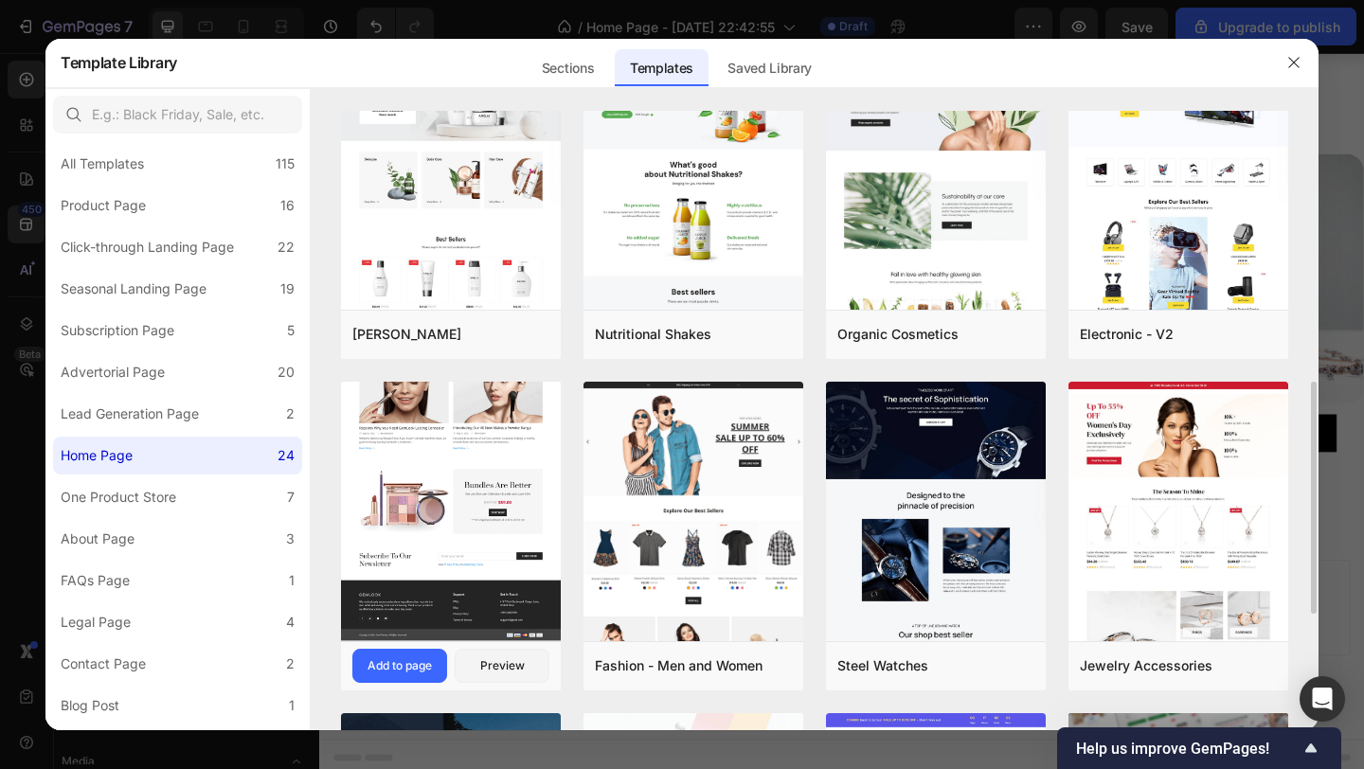
click at [464, 528] on img at bounding box center [451, 244] width 220 height 795
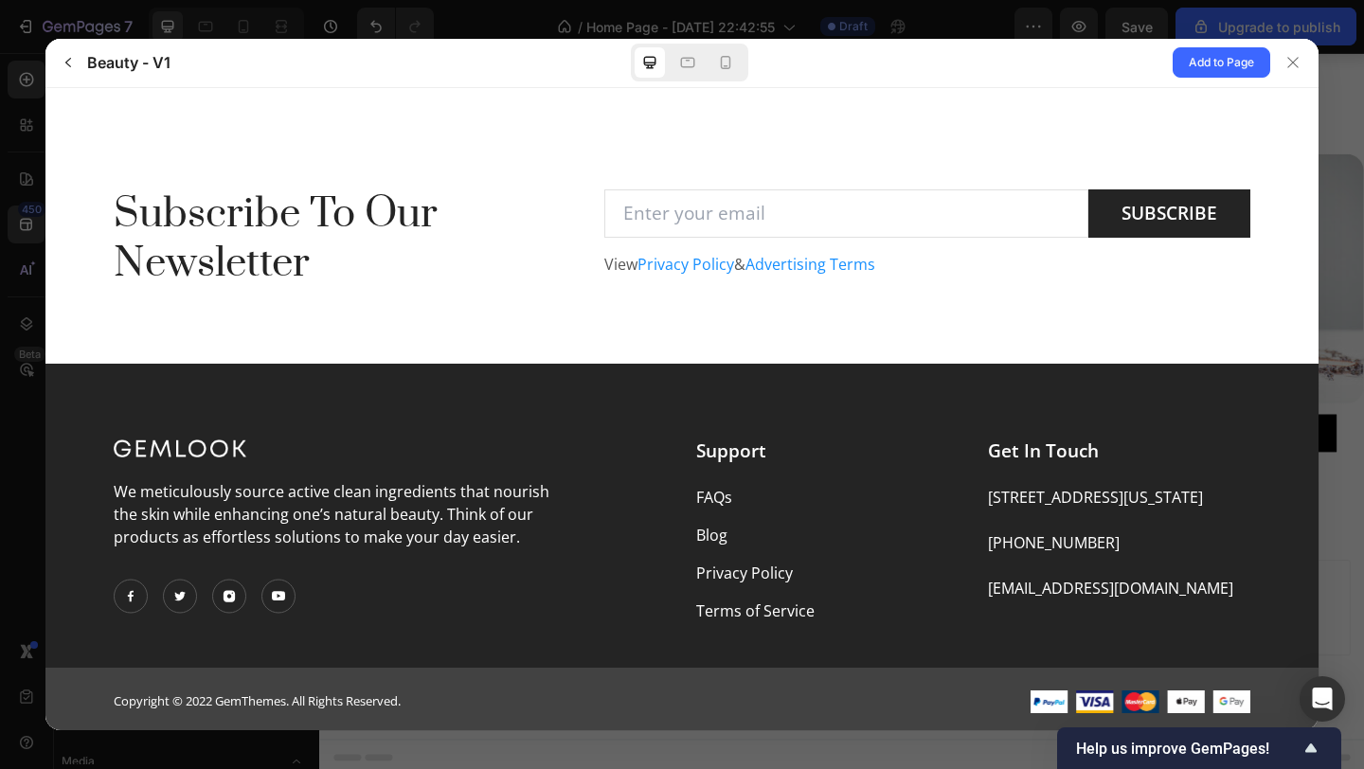
scroll to position [4285, 0]
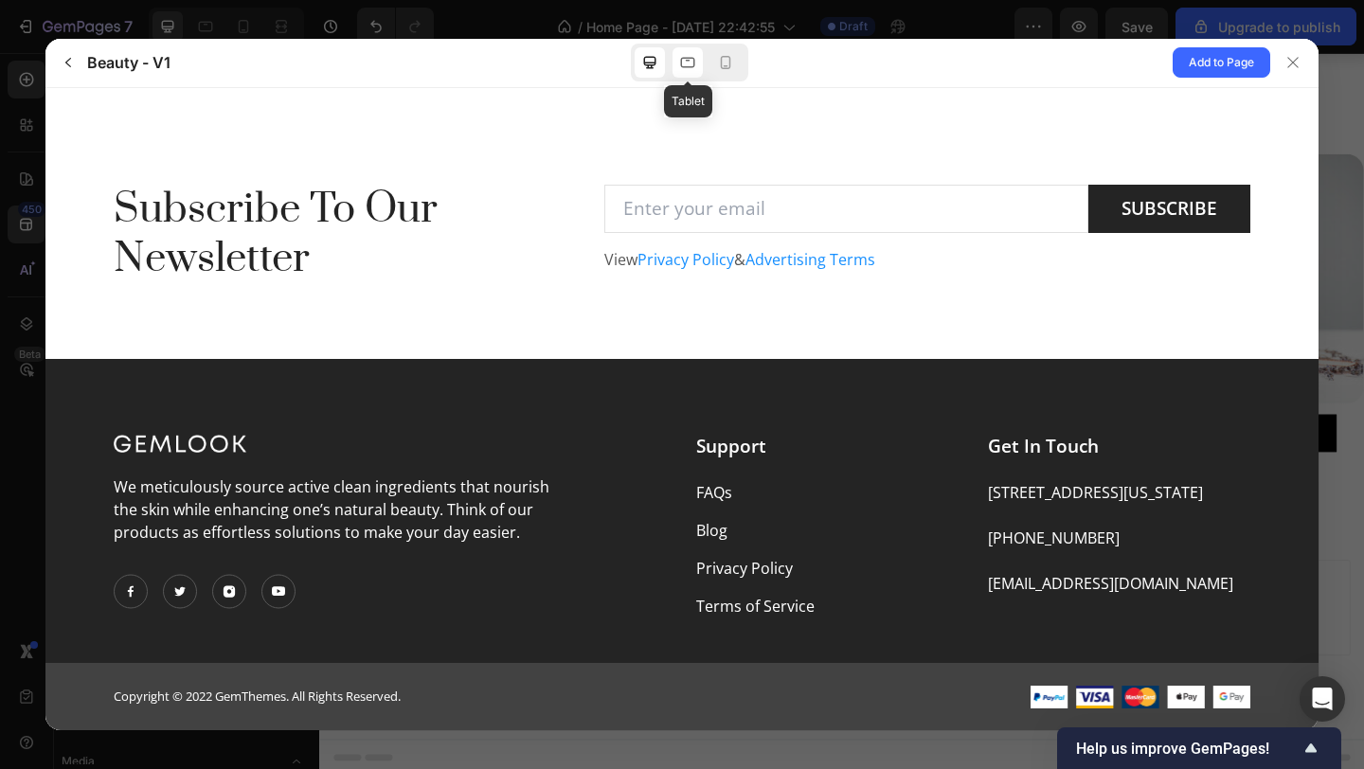
click at [696, 67] on icon at bounding box center [687, 62] width 19 height 19
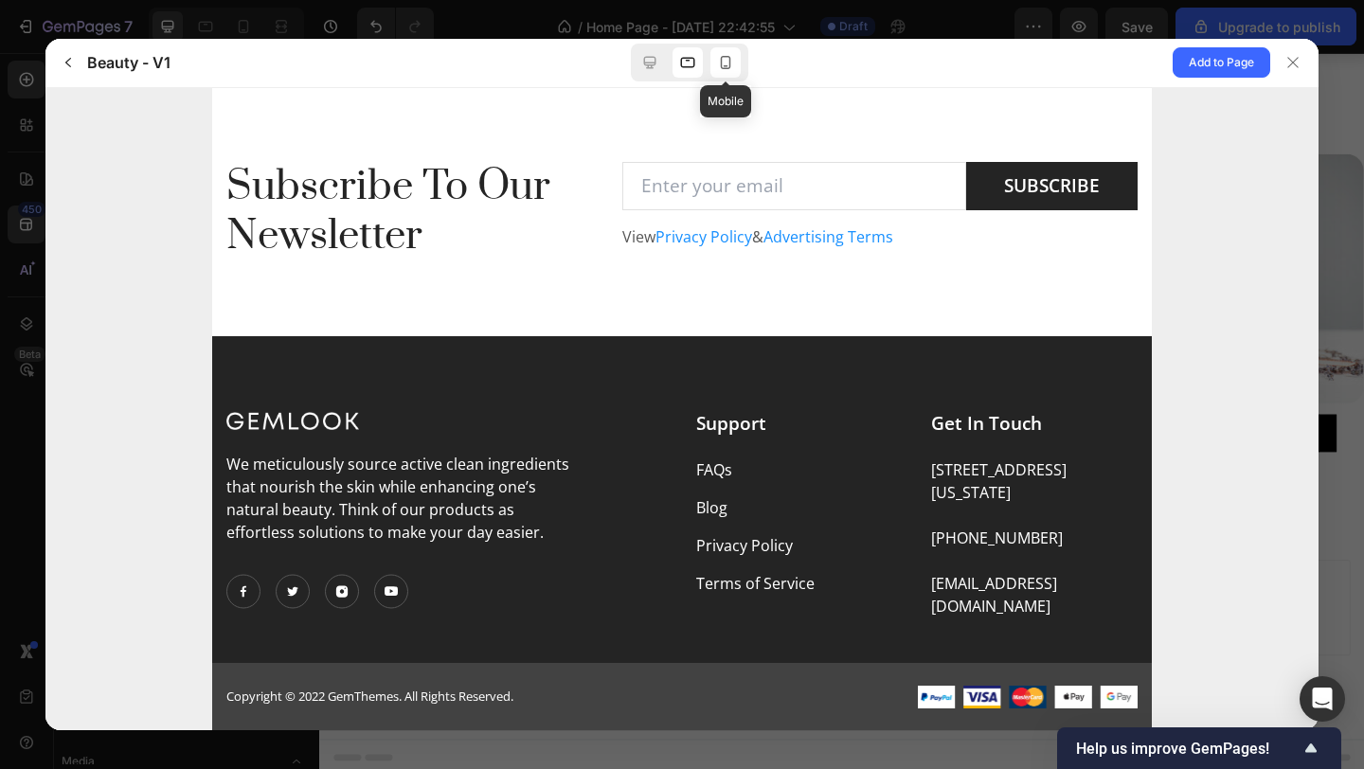
scroll to position [4211, 0]
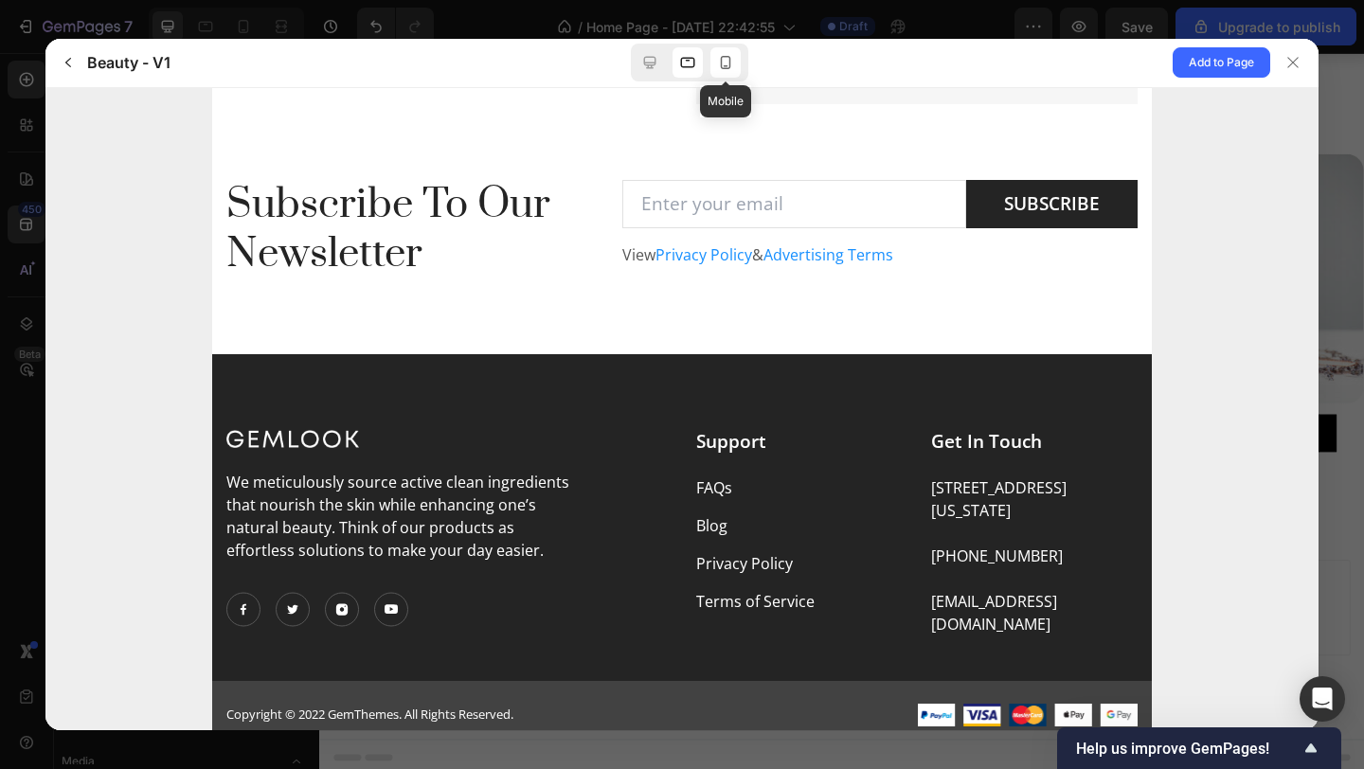
click at [722, 65] on icon at bounding box center [725, 62] width 19 height 19
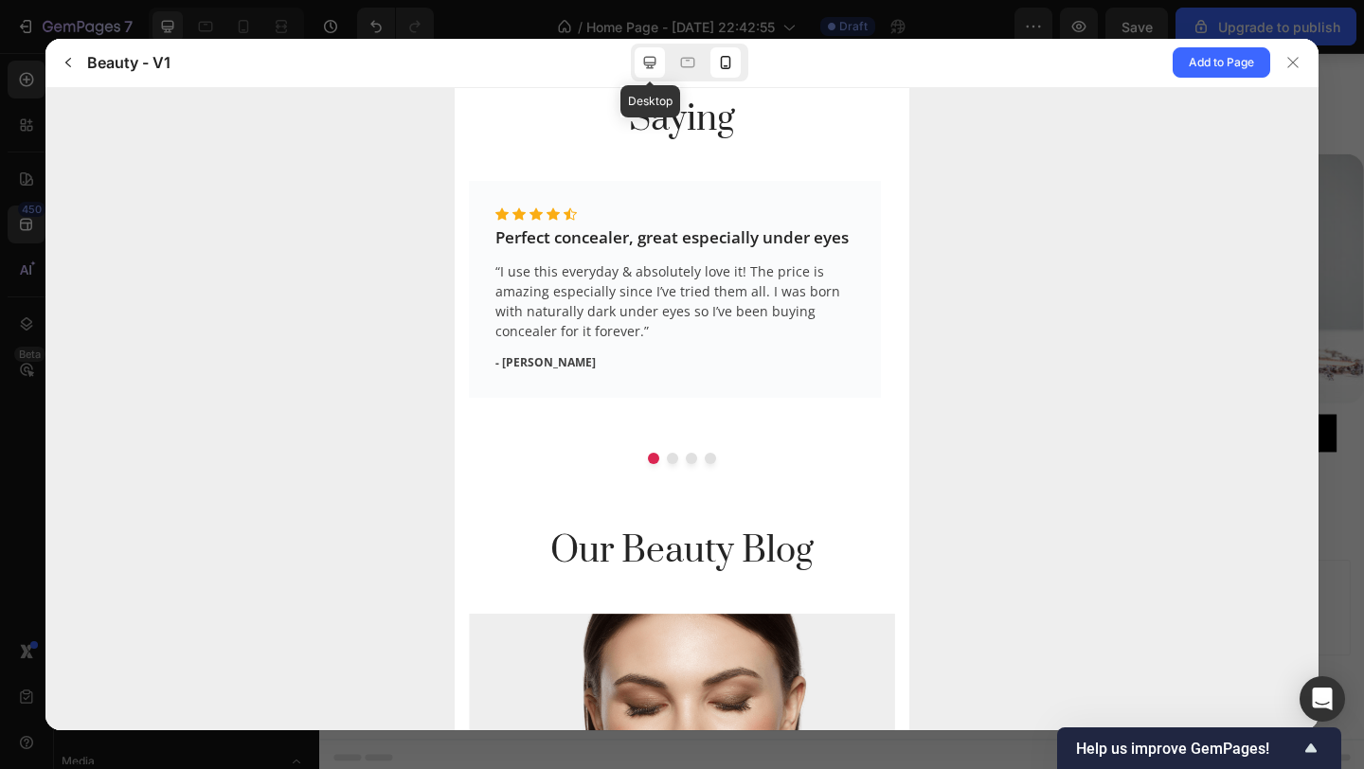
click at [653, 62] on icon at bounding box center [649, 62] width 19 height 19
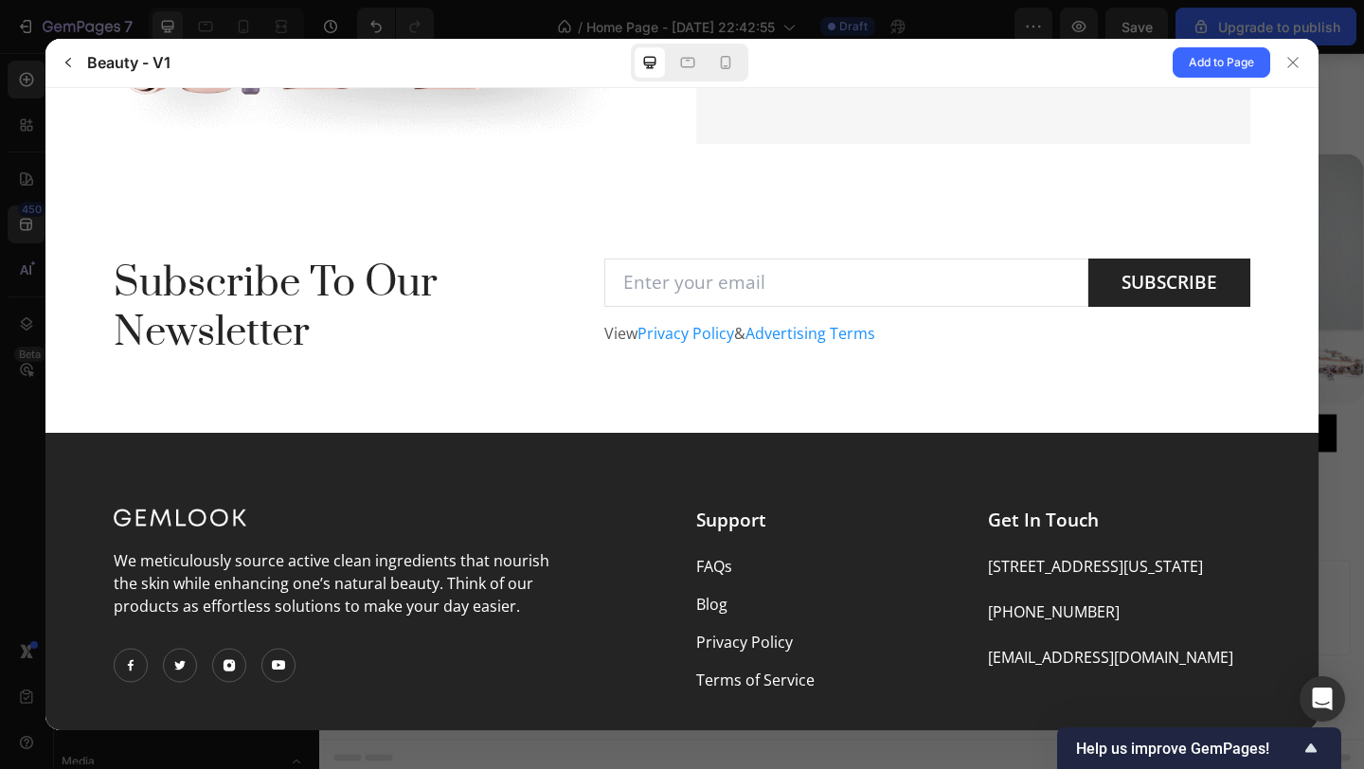
scroll to position [4187, 0]
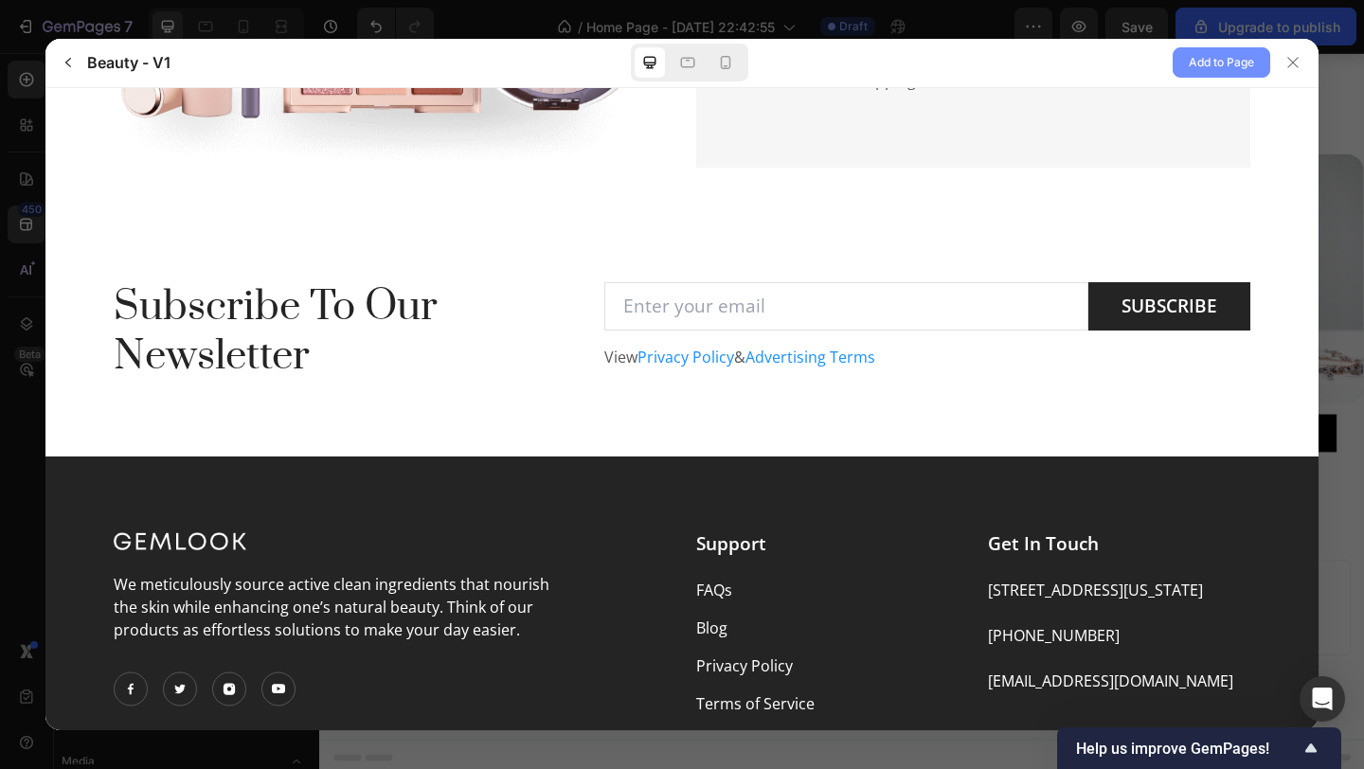
click at [1229, 60] on span "Add to Page" at bounding box center [1221, 62] width 65 height 23
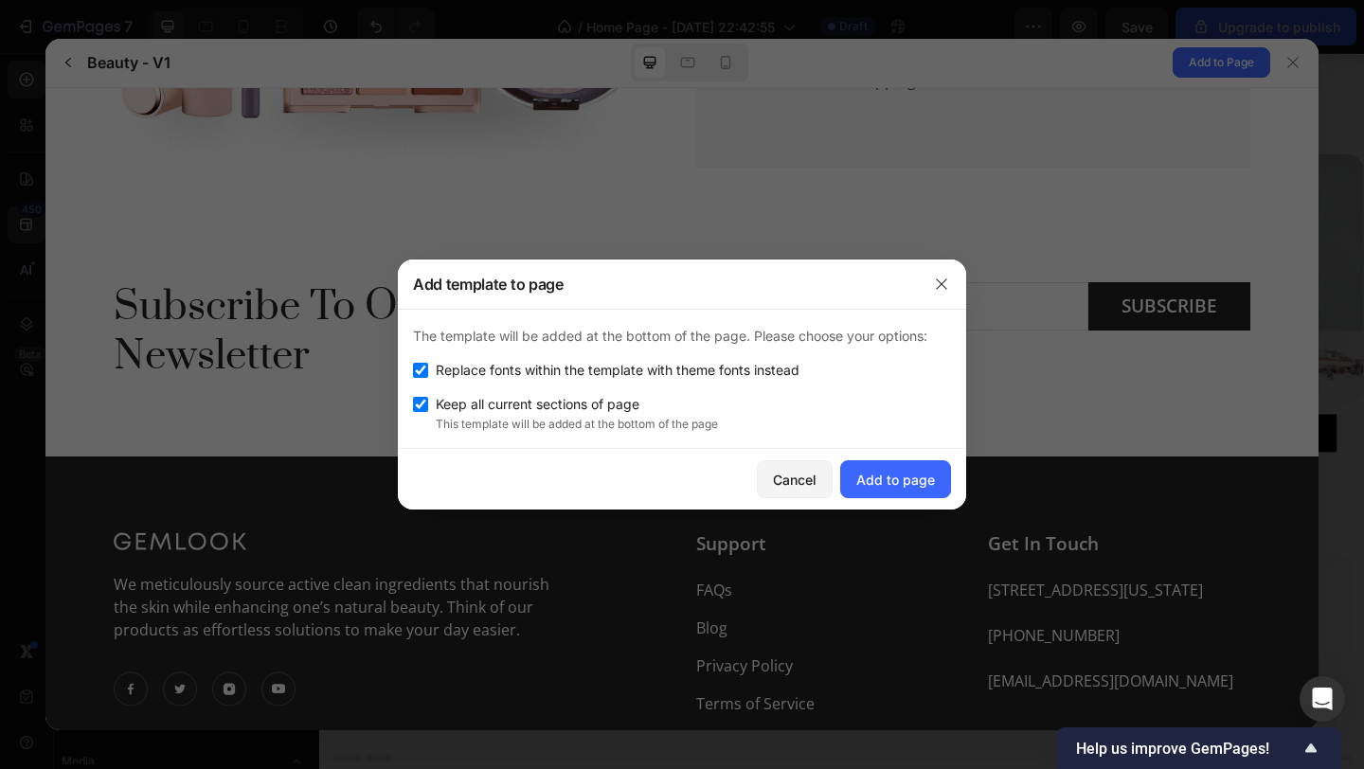
click at [424, 369] on input "checkbox" at bounding box center [420, 370] width 15 height 15
click at [417, 370] on input "checkbox" at bounding box center [420, 370] width 15 height 15
checkbox input "true"
click at [919, 485] on div "Add to page" at bounding box center [895, 480] width 79 height 20
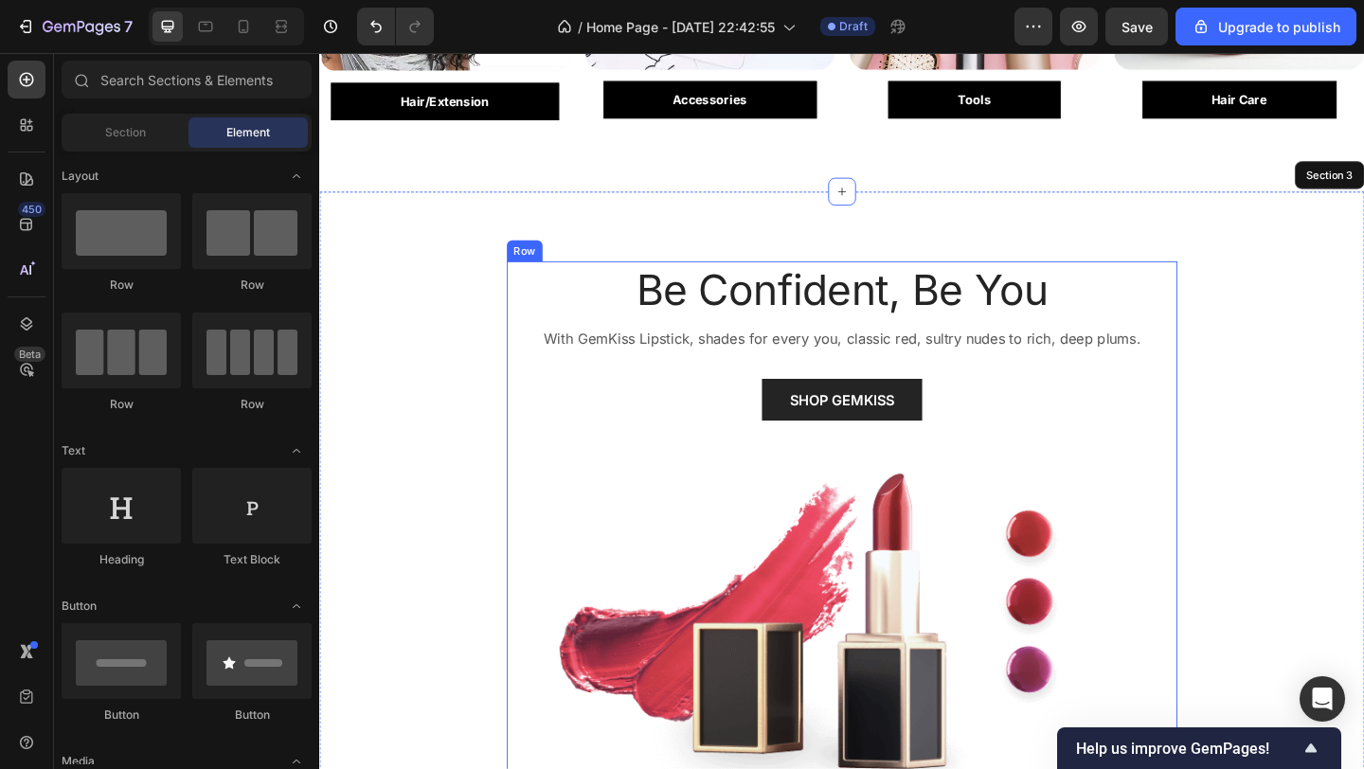
scroll to position [801, 0]
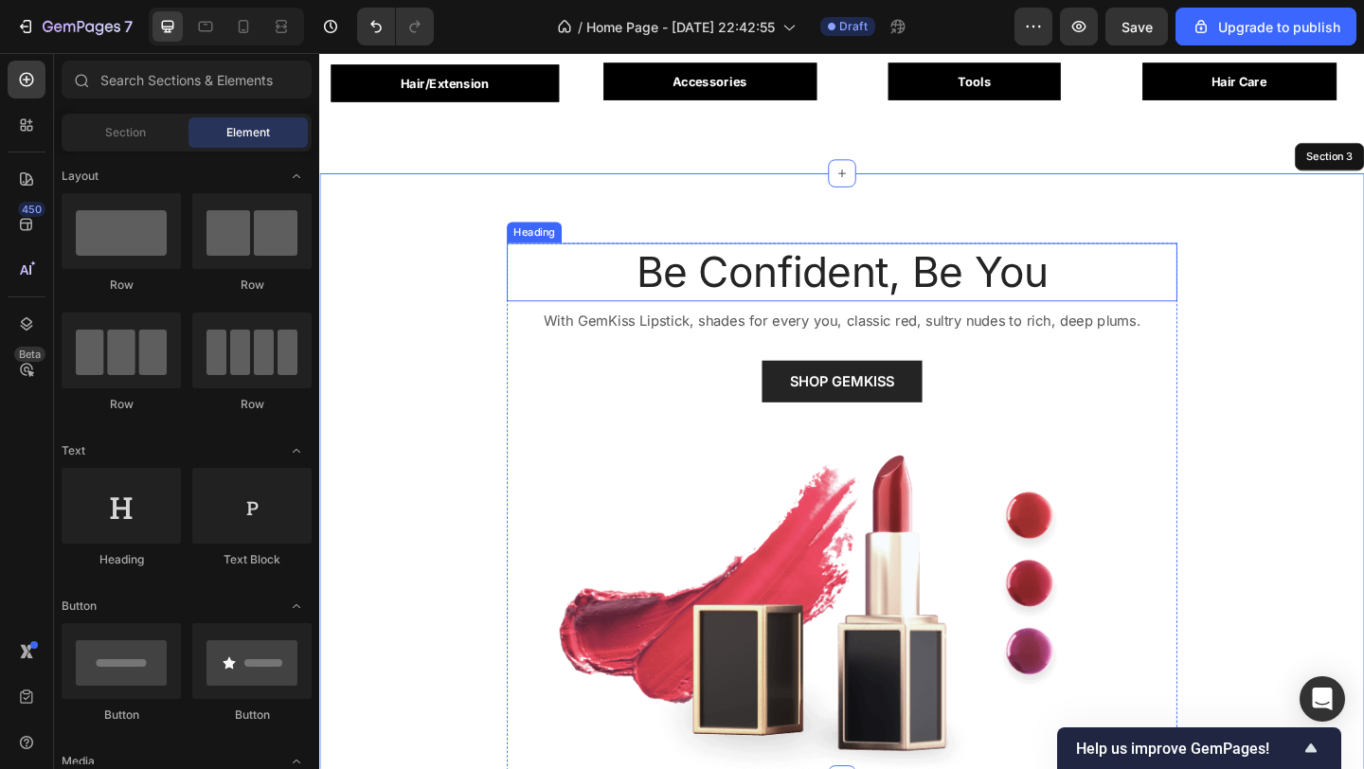
click at [553, 246] on div "Heading" at bounding box center [553, 248] width 52 height 17
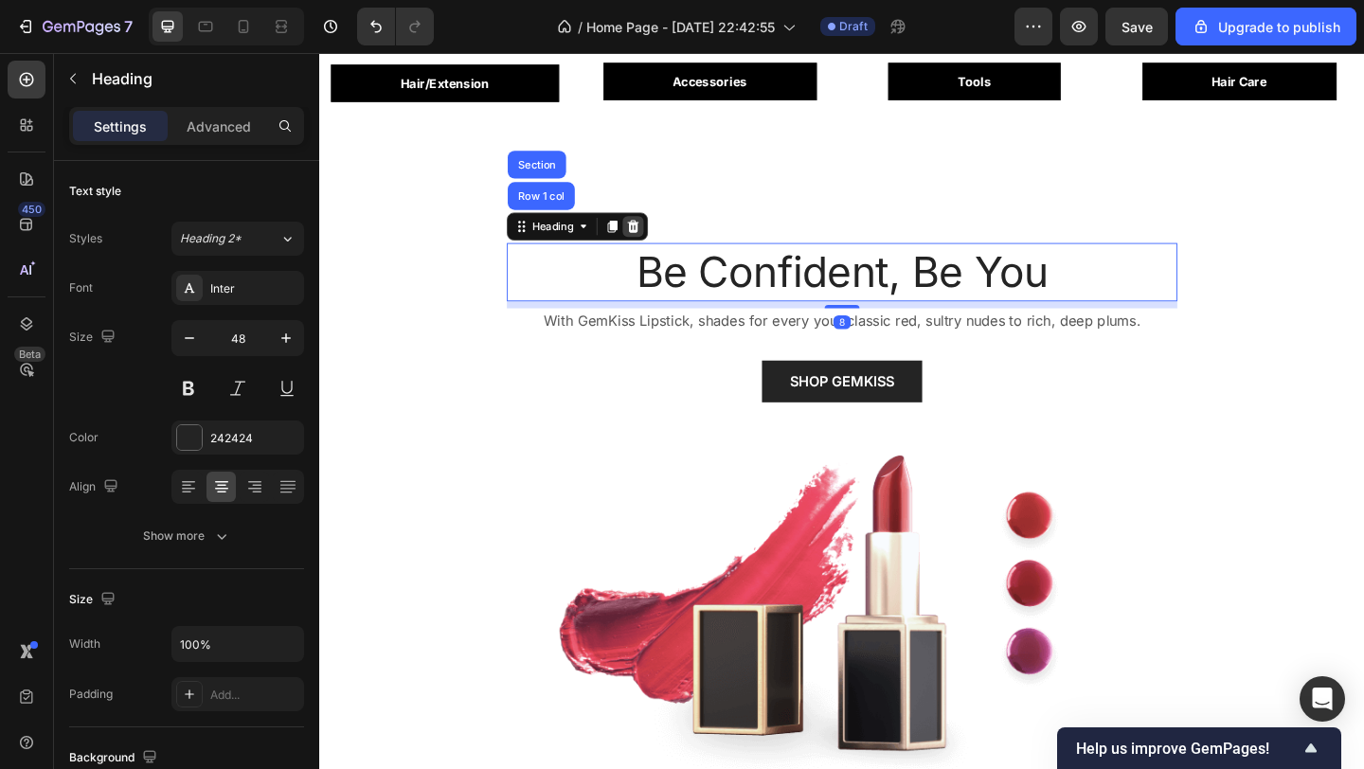
click at [653, 238] on icon at bounding box center [660, 241] width 15 height 15
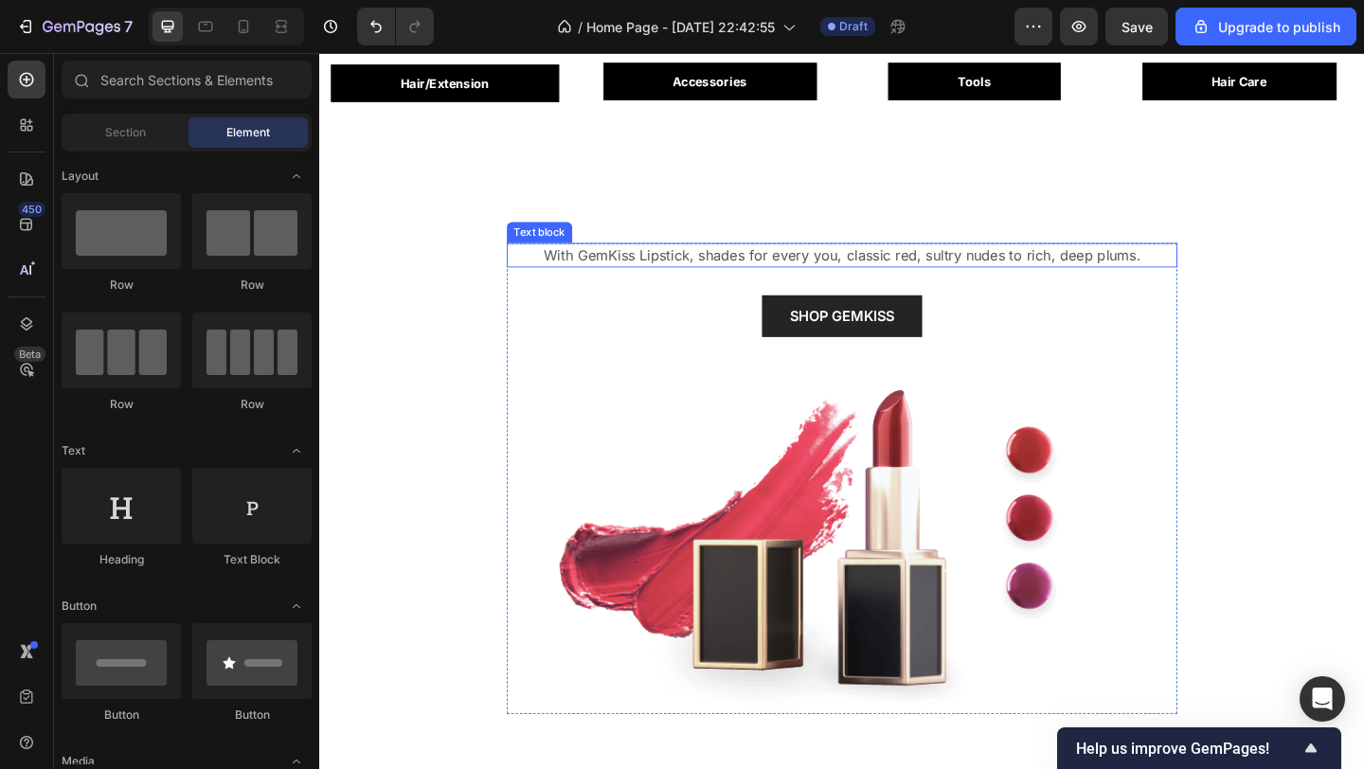
click at [574, 246] on div "Text block" at bounding box center [558, 248] width 63 height 17
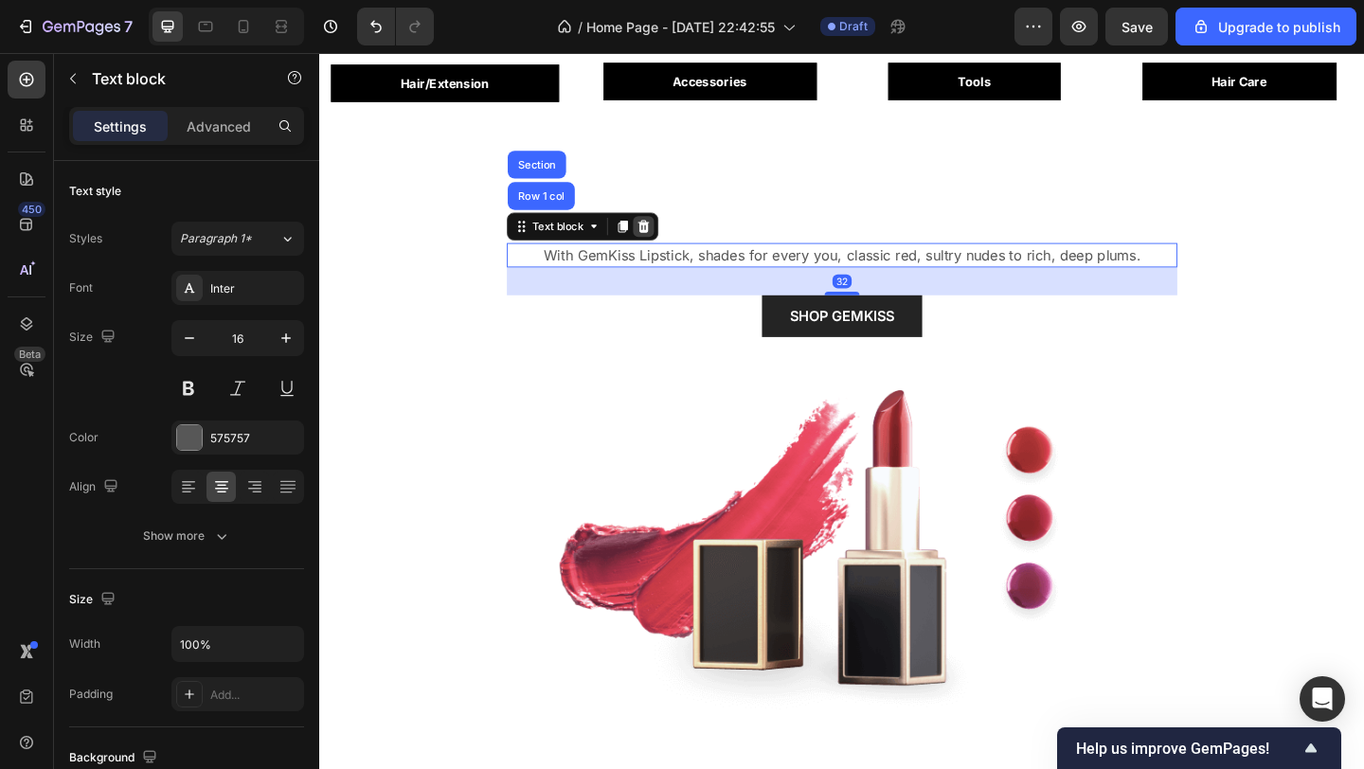
click at [666, 238] on icon at bounding box center [671, 241] width 15 height 15
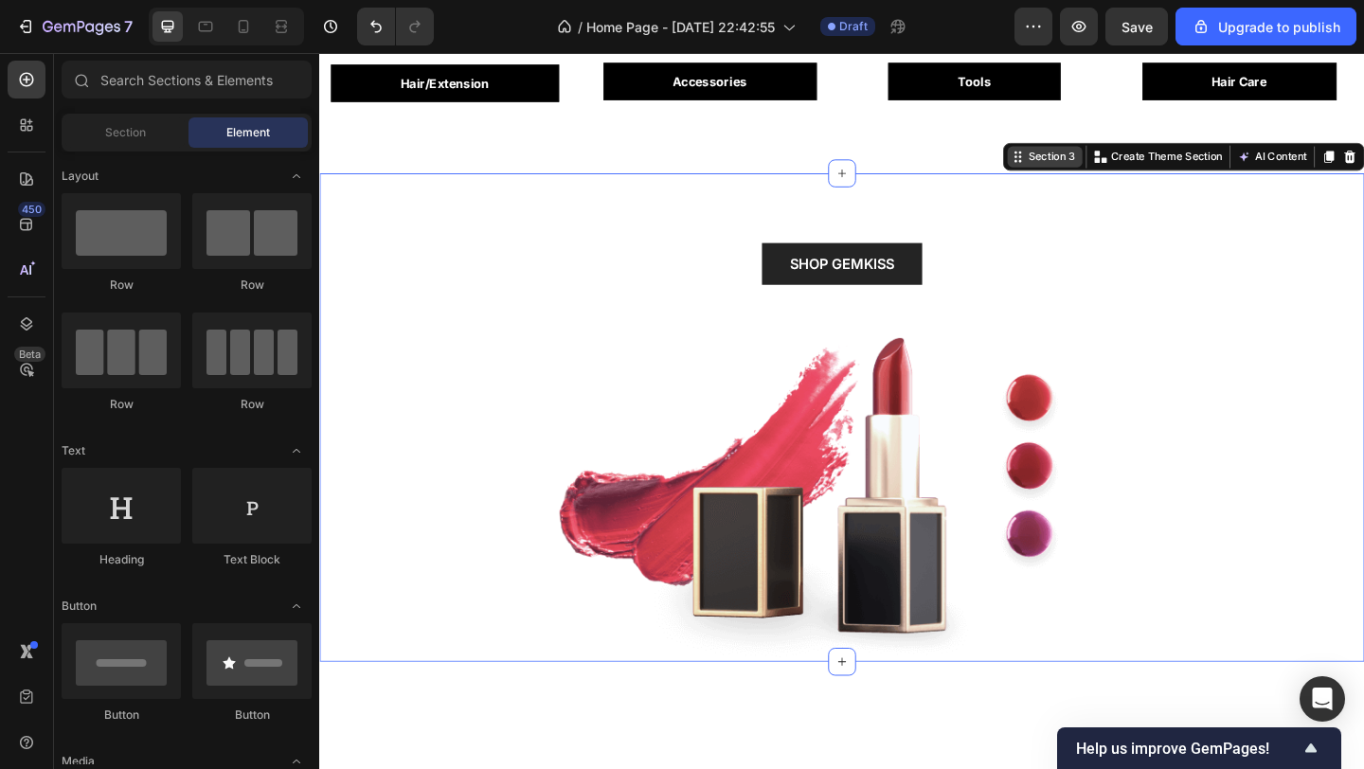
click at [1363, 170] on div "Section 3 You can create reusable sections Create Theme Section AI Content Writ…" at bounding box center [1259, 166] width 393 height 30
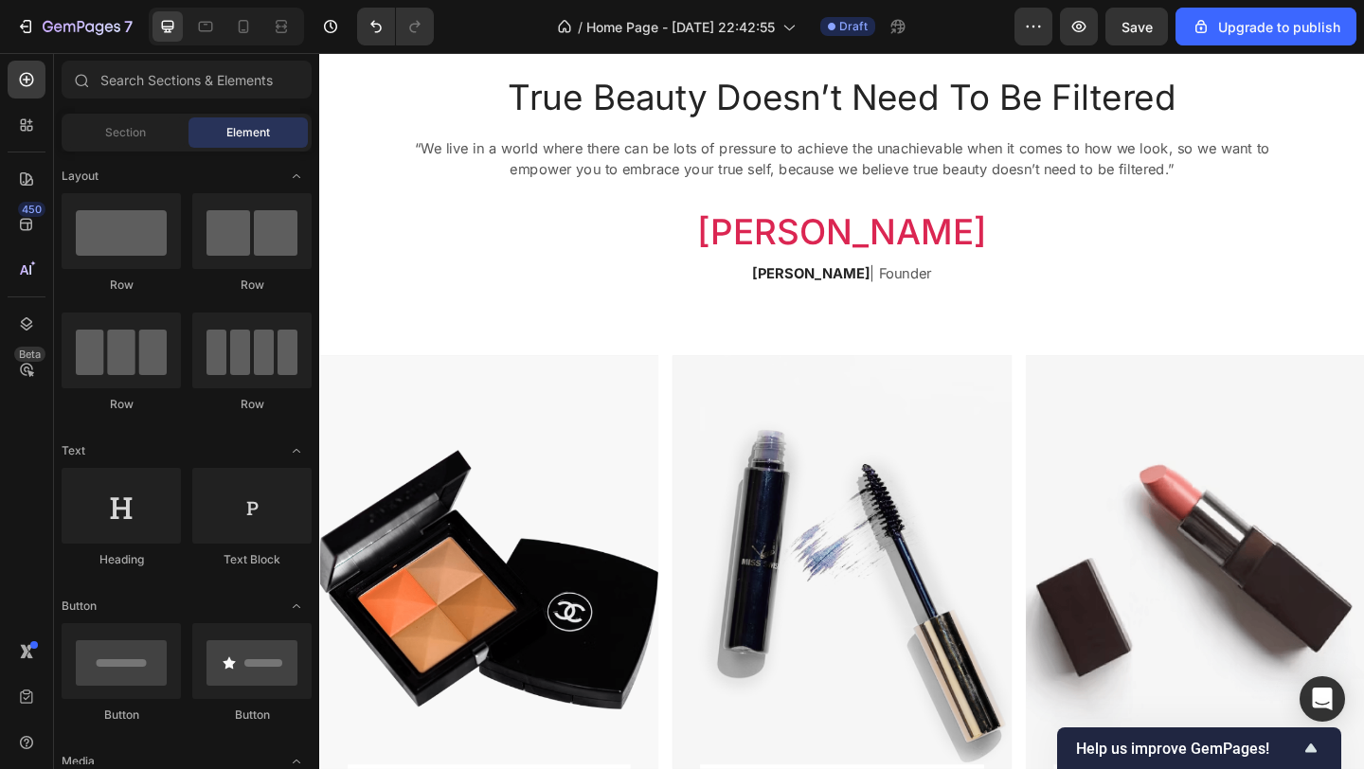
scroll to position [1411, 0]
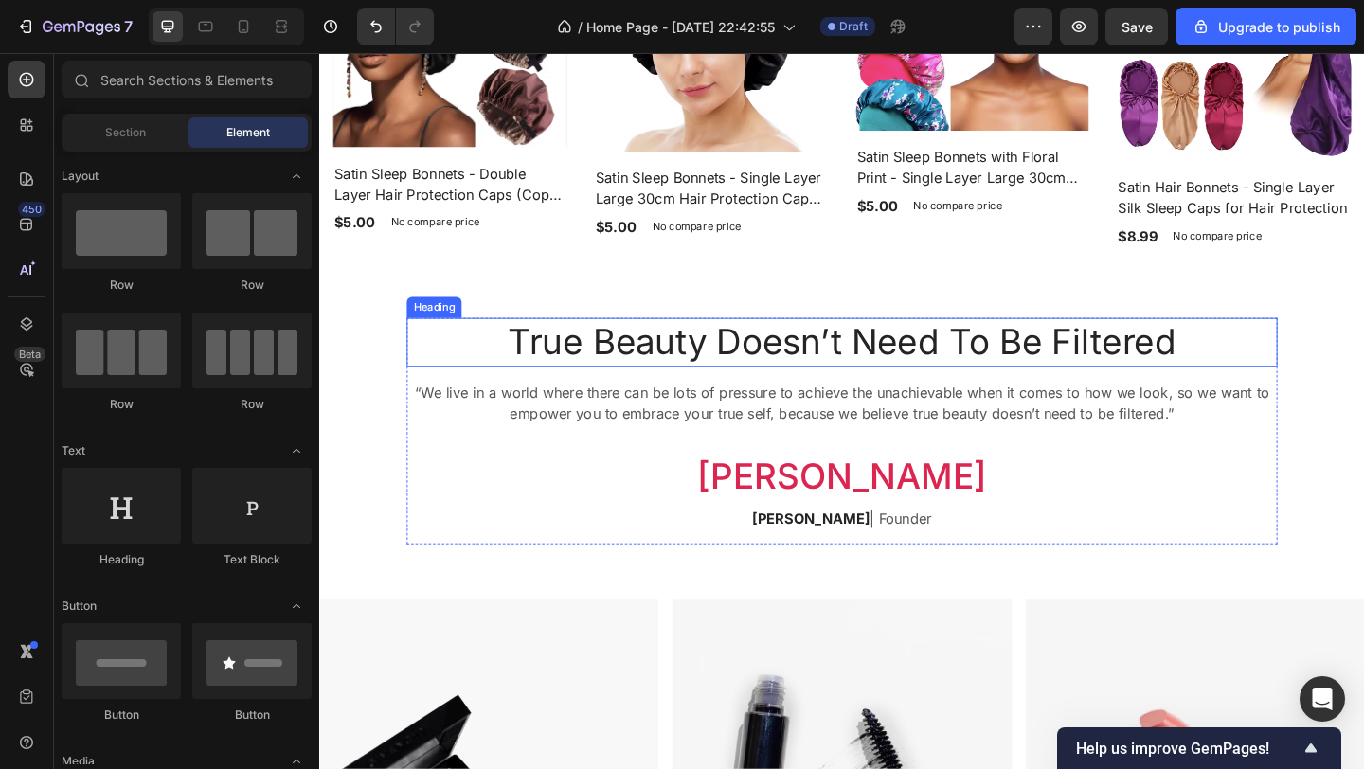
click at [440, 326] on div "Heading" at bounding box center [444, 329] width 52 height 17
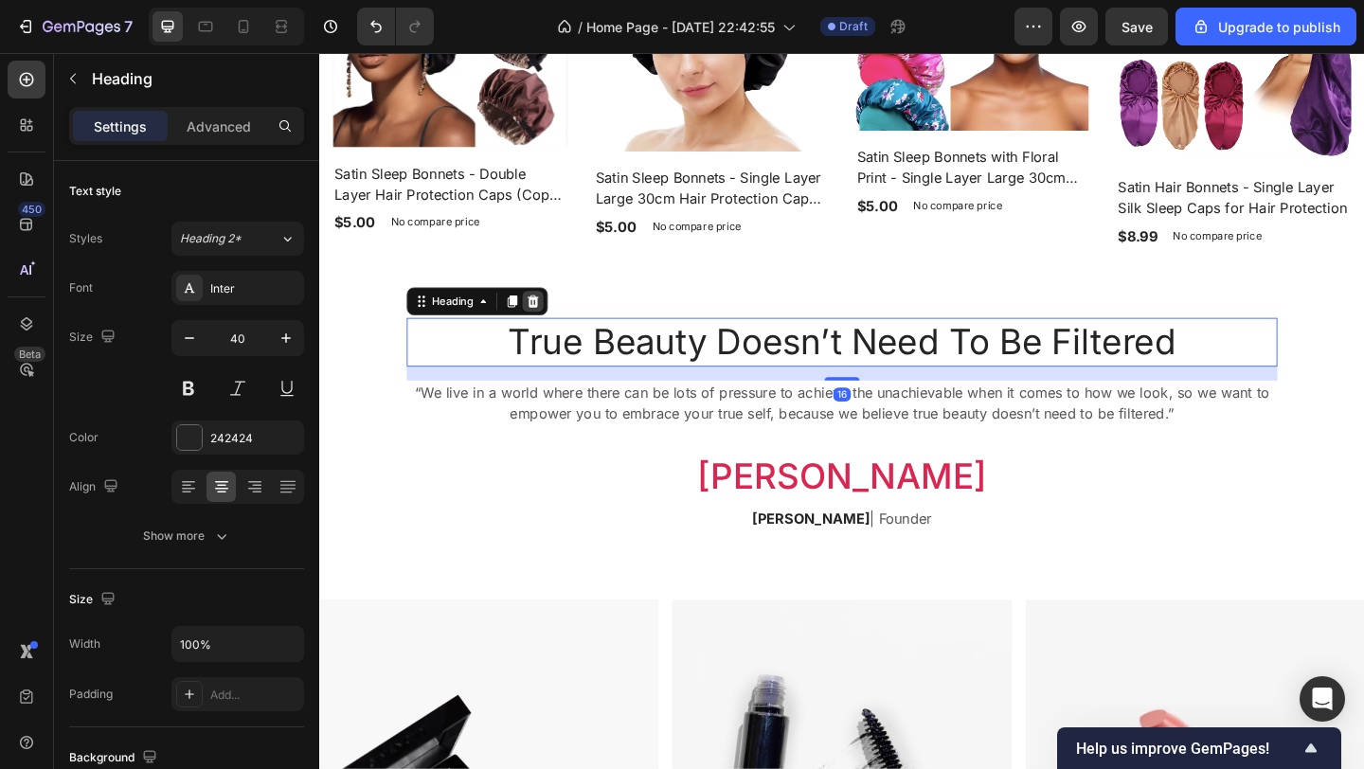
click at [544, 319] on icon at bounding box center [551, 322] width 15 height 15
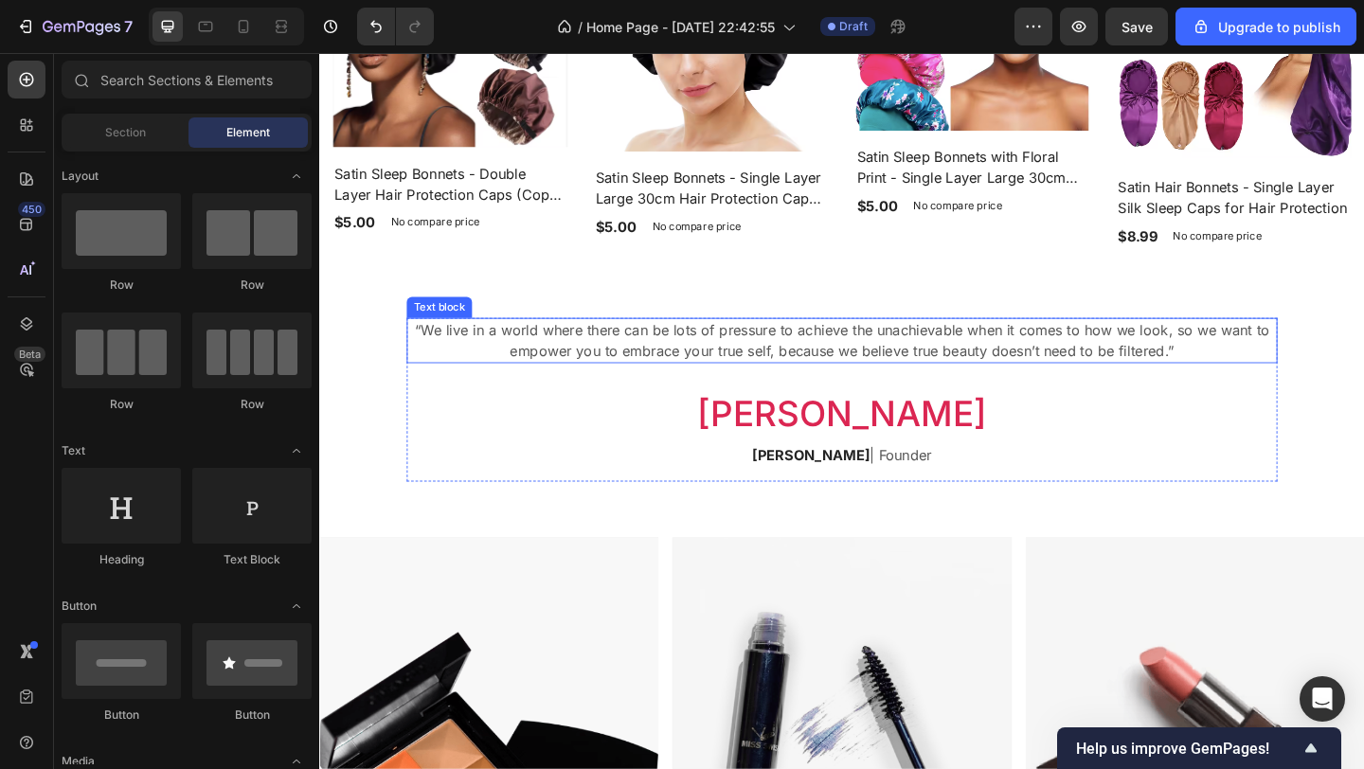
click at [466, 328] on div "Text block" at bounding box center [449, 329] width 63 height 17
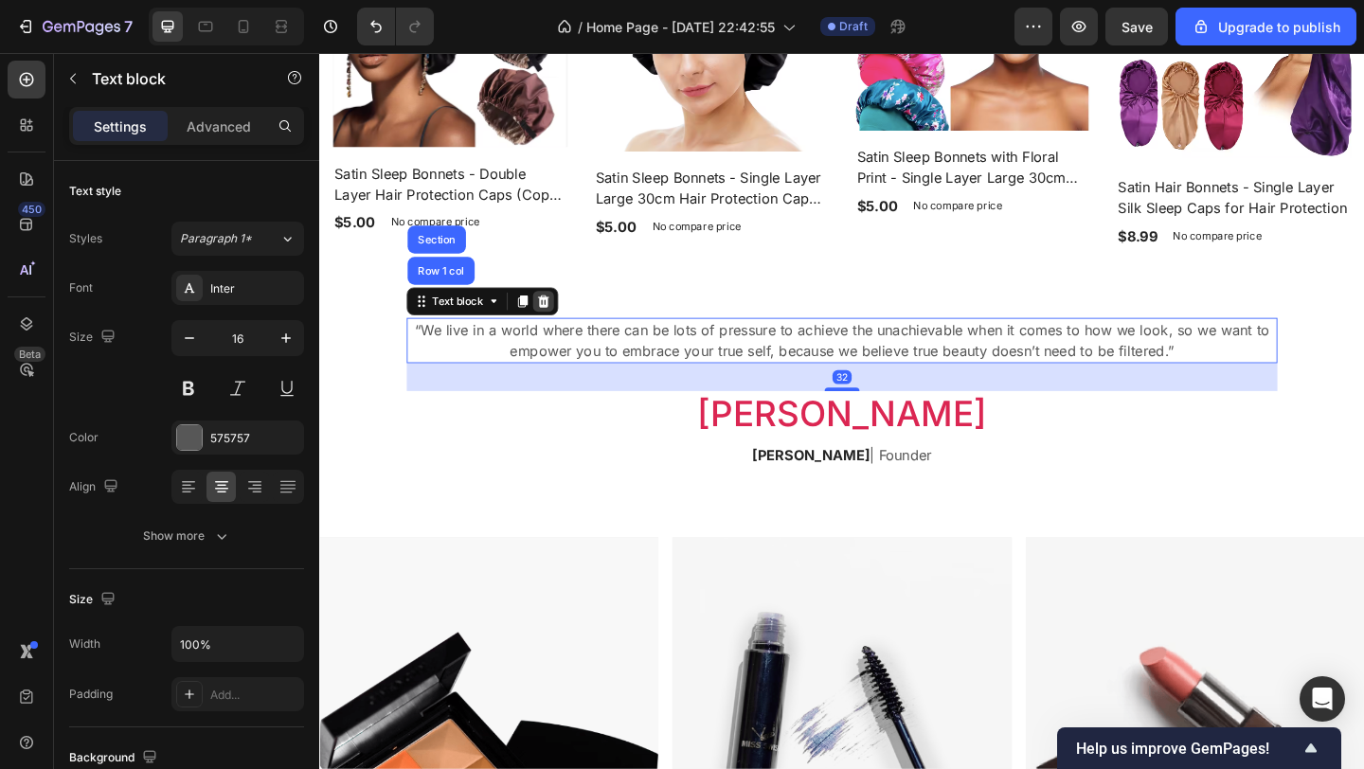
click at [556, 321] on icon at bounding box center [562, 322] width 15 height 15
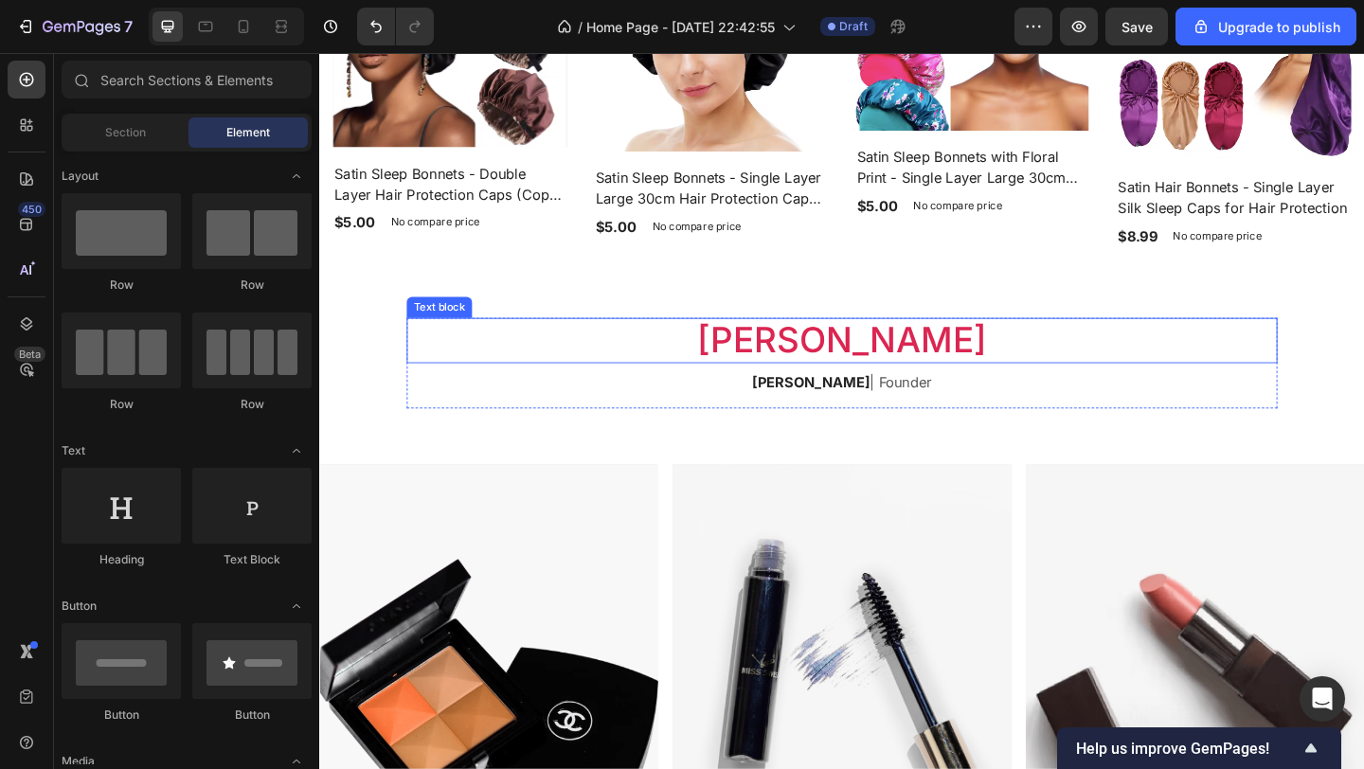
click at [446, 332] on div "Text block" at bounding box center [449, 329] width 71 height 23
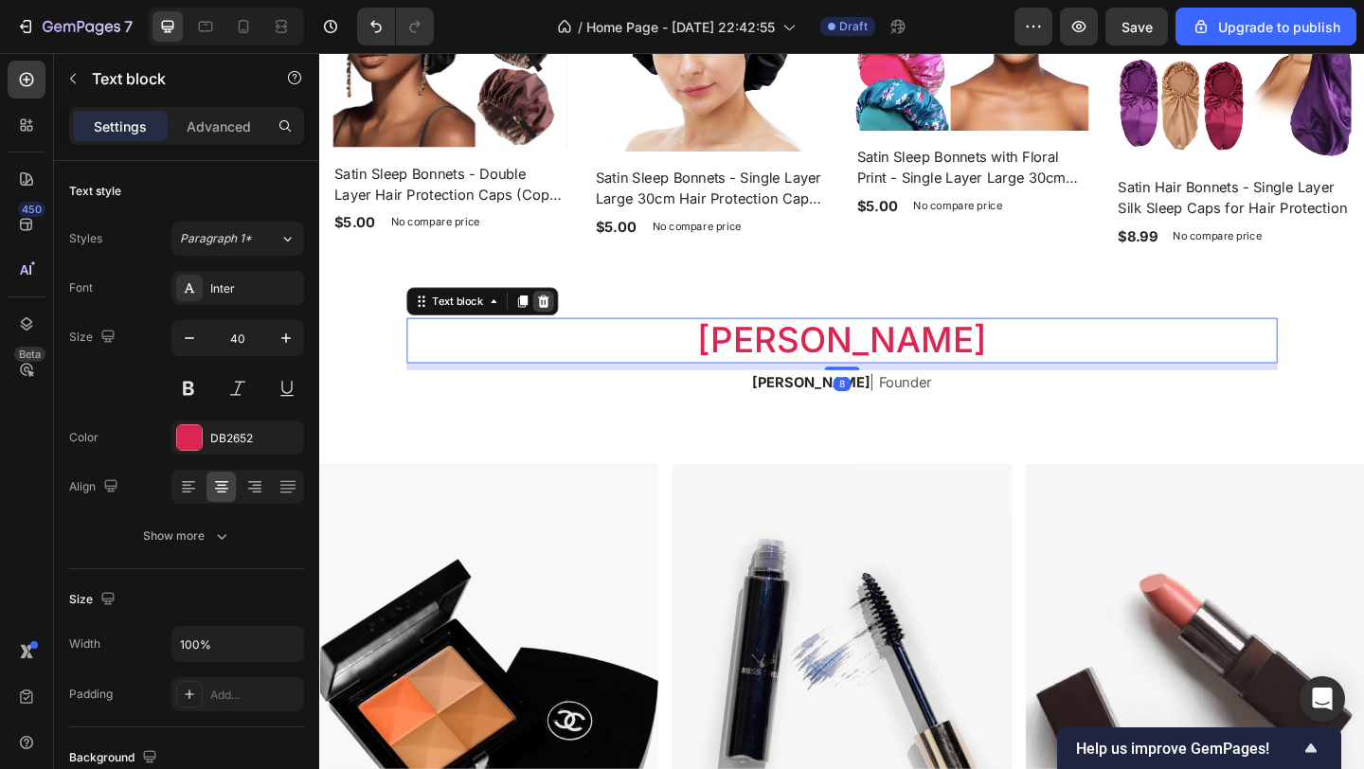
click at [558, 320] on icon at bounding box center [563, 322] width 12 height 13
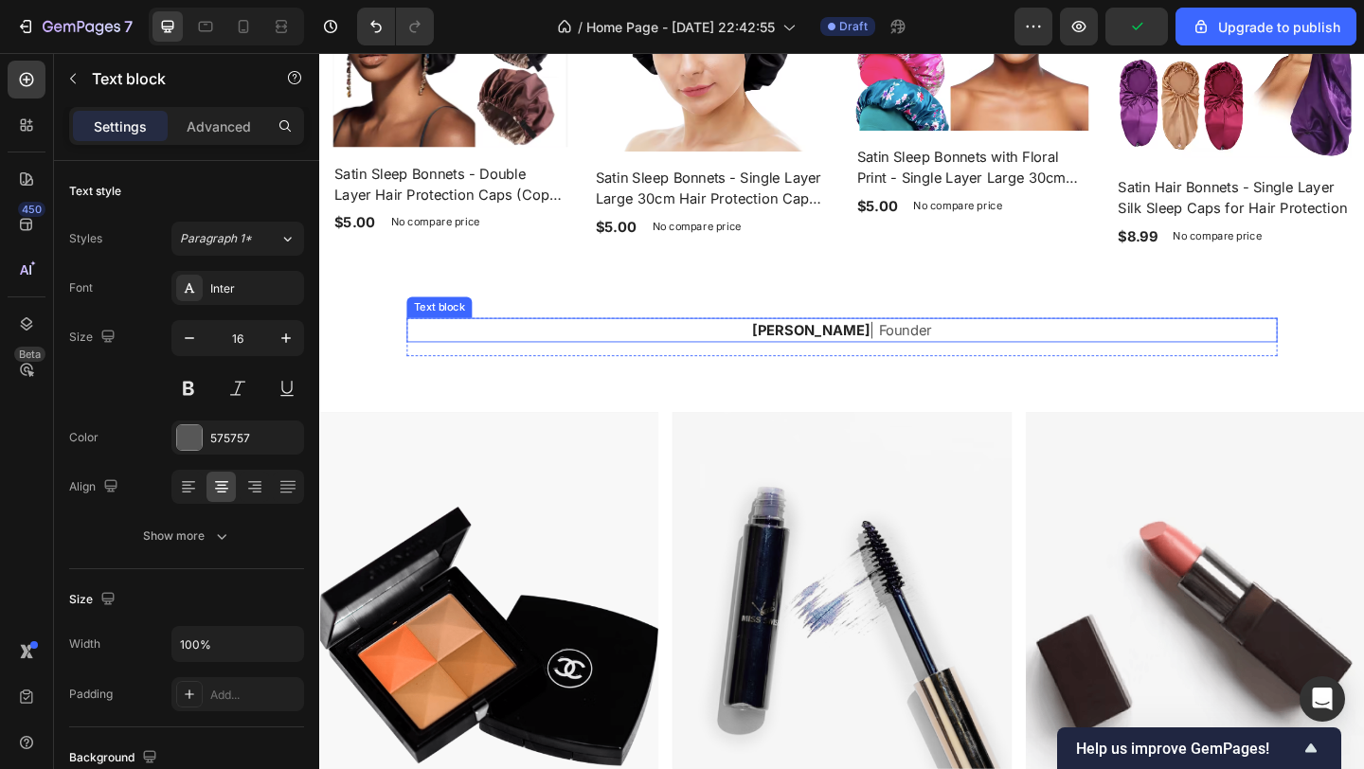
click at [456, 331] on div "Text block" at bounding box center [449, 329] width 71 height 23
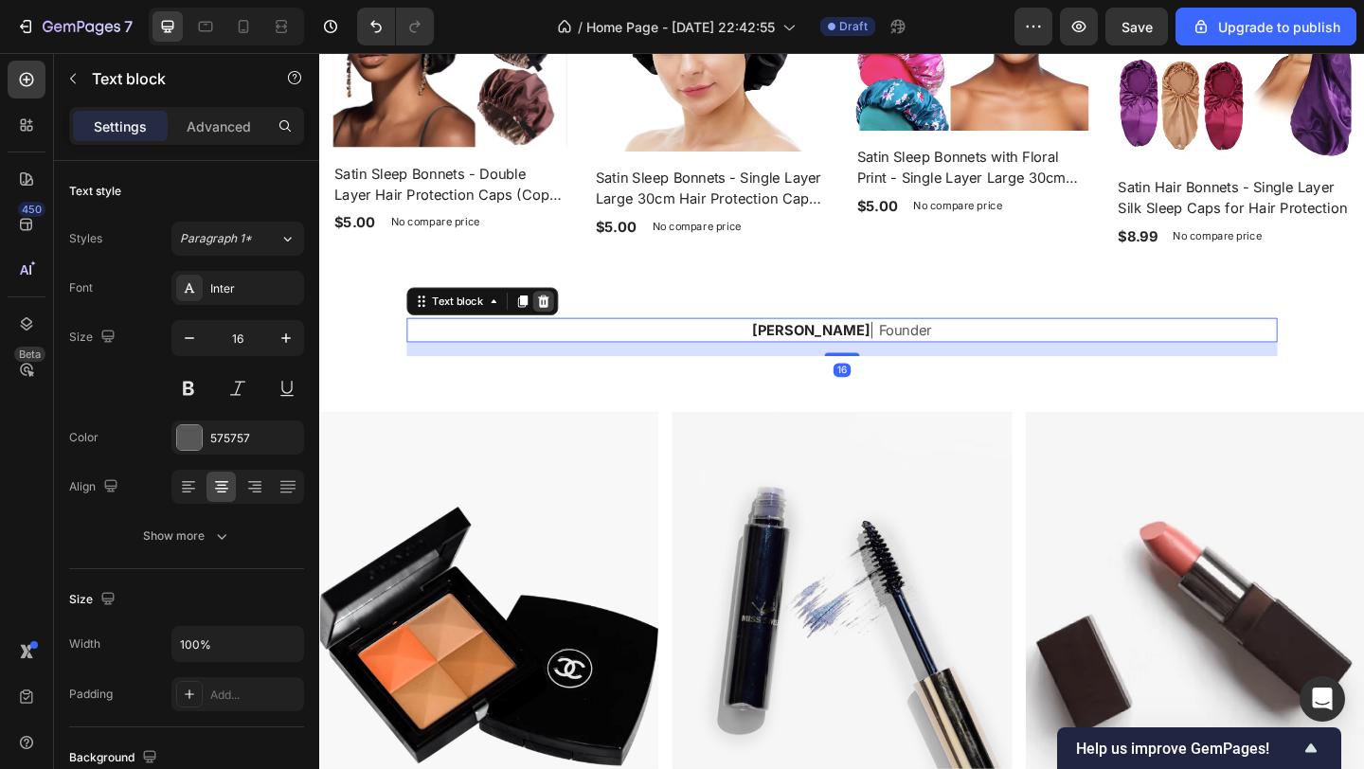
click at [557, 322] on icon at bounding box center [563, 322] width 12 height 13
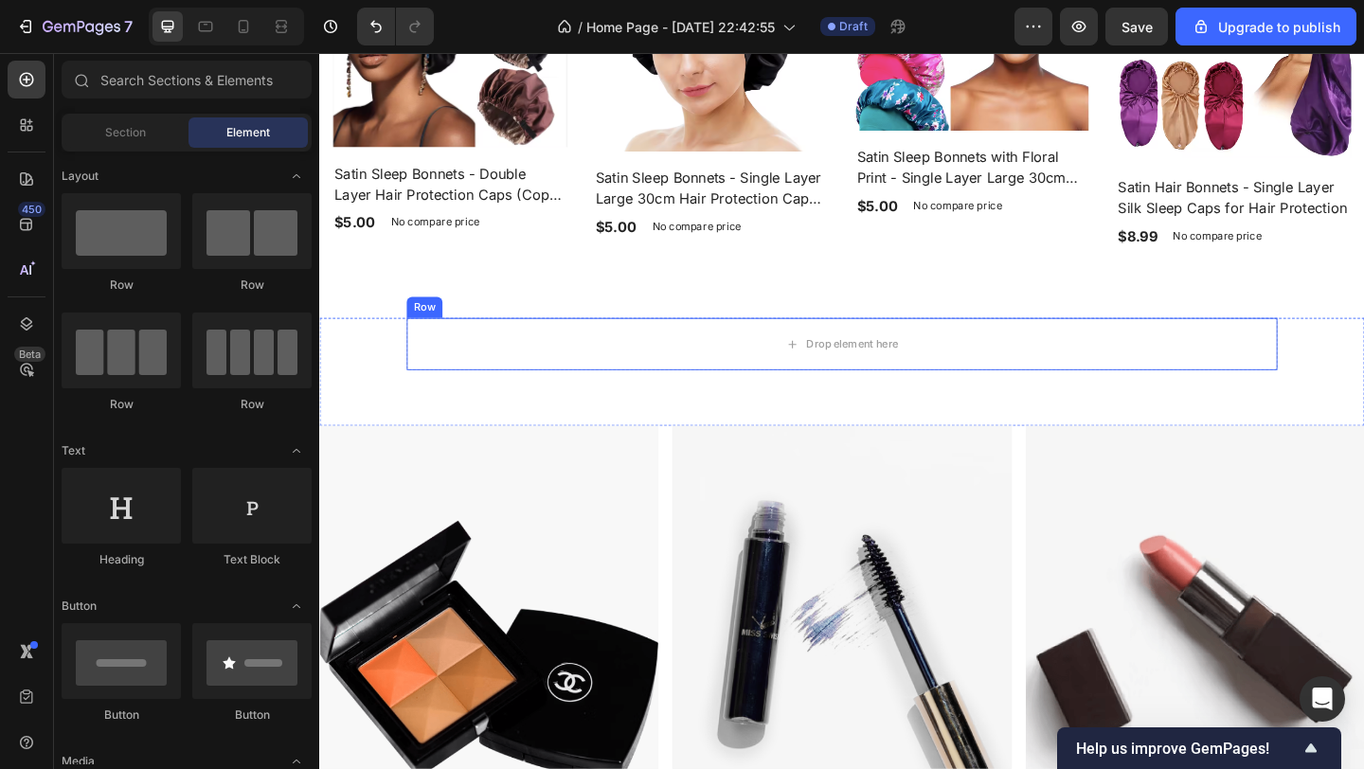
click at [430, 334] on div "Row" at bounding box center [433, 329] width 39 height 23
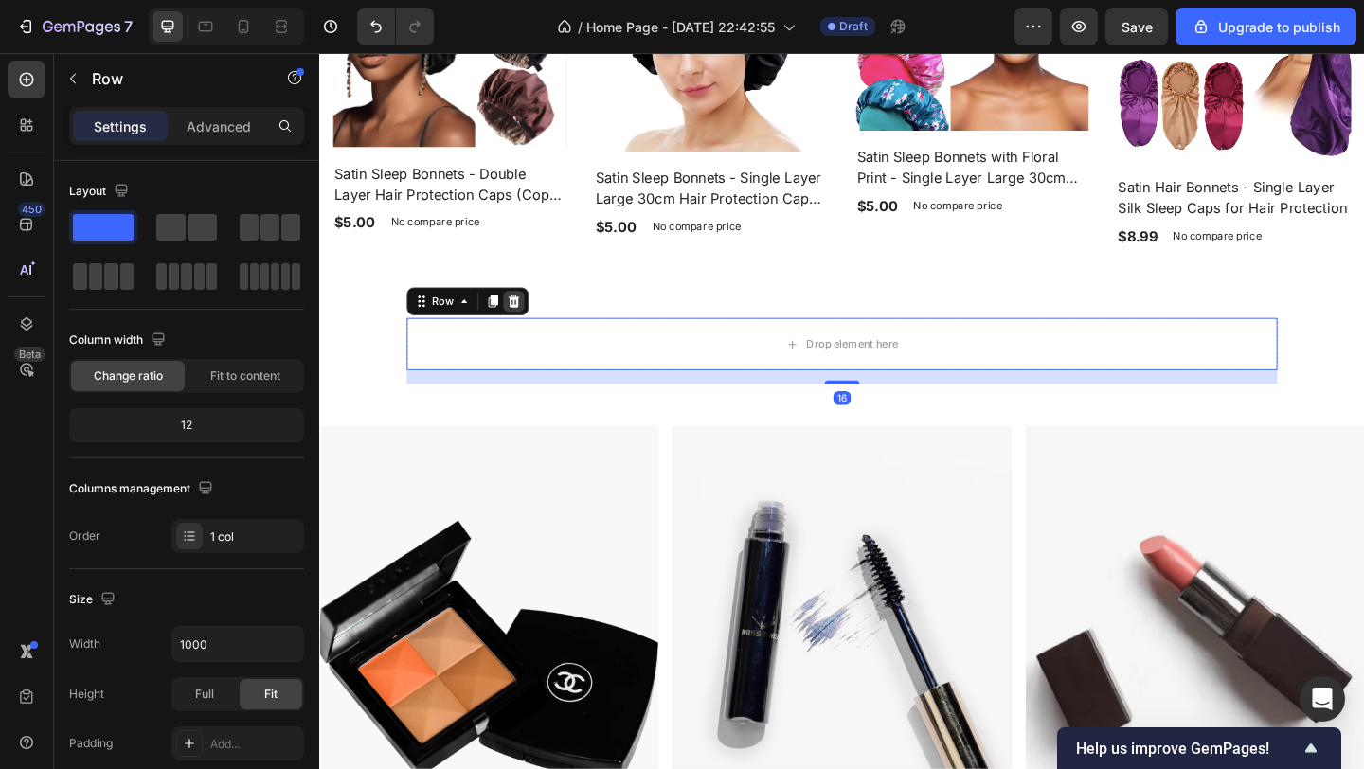
click at [523, 328] on div at bounding box center [530, 323] width 23 height 23
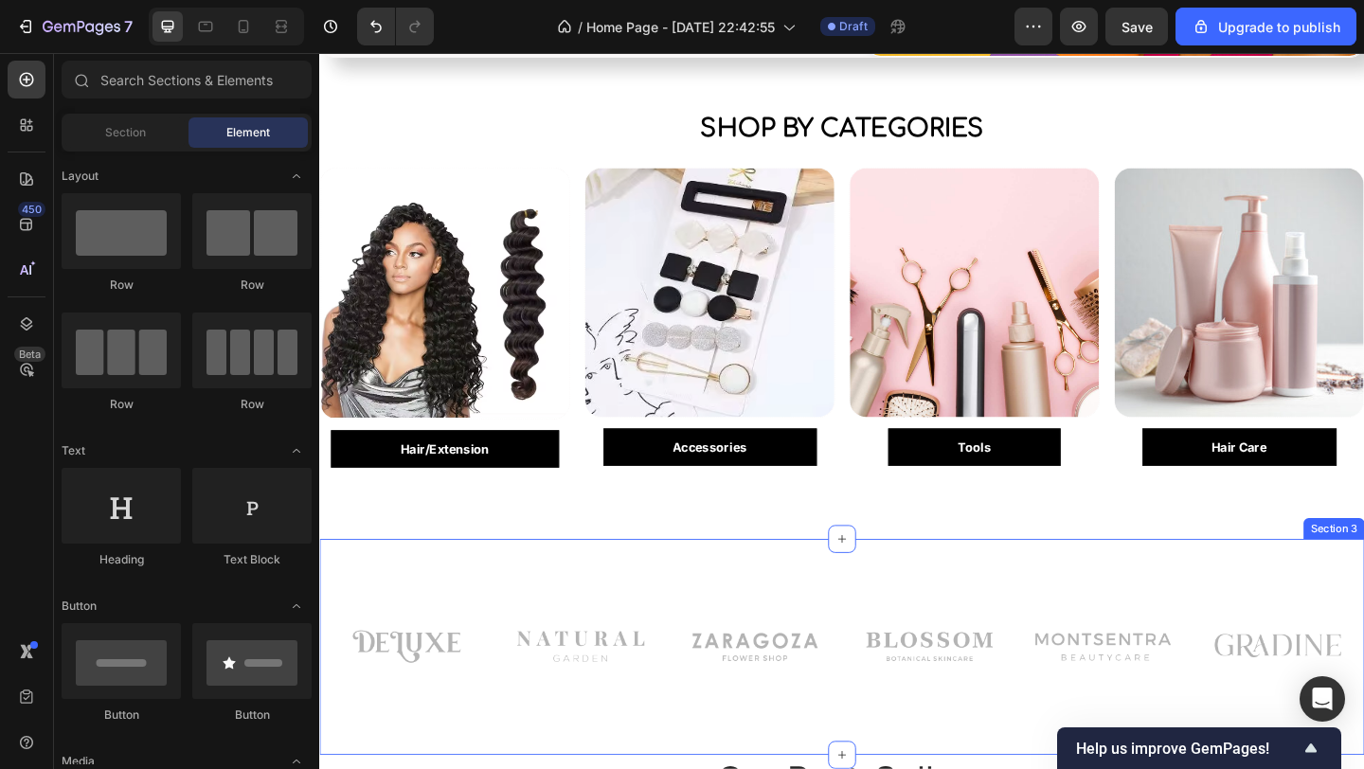
scroll to position [412, 0]
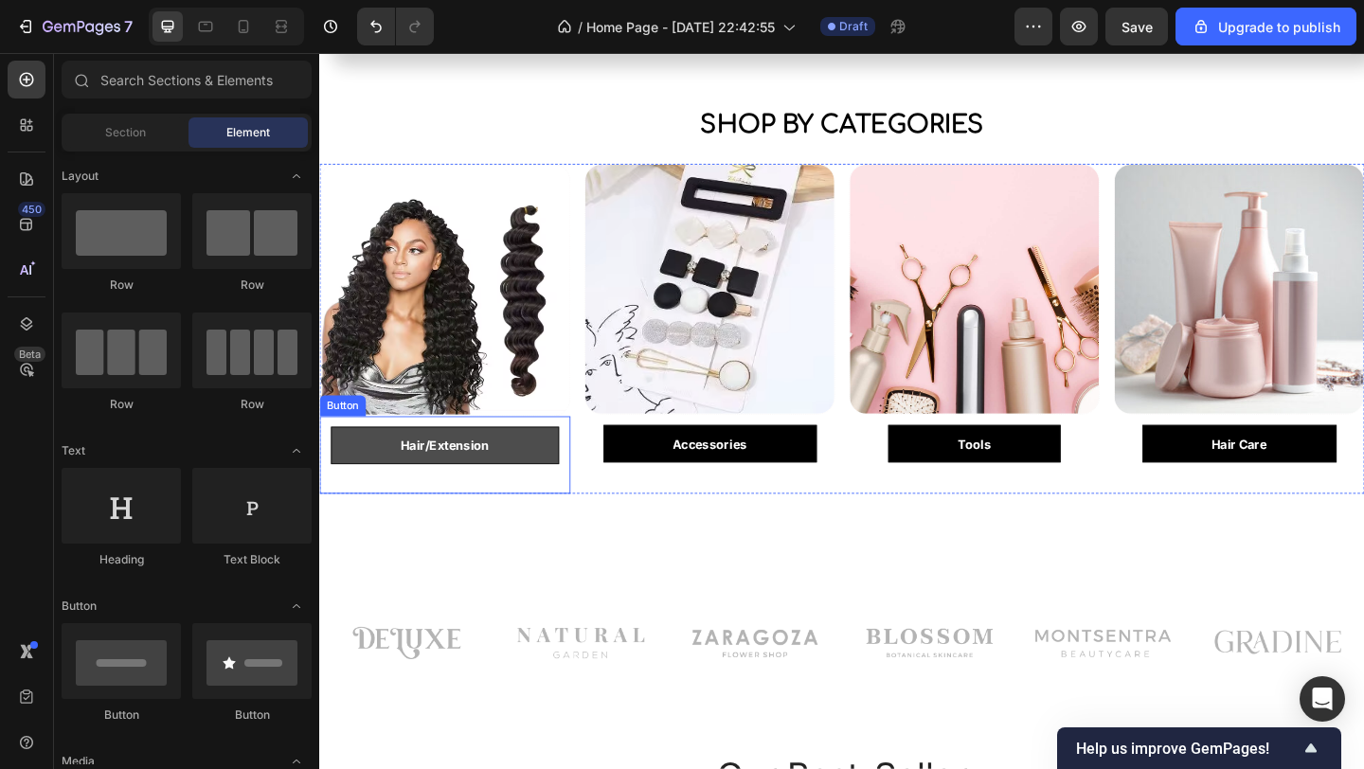
click at [510, 466] on button "Hair/Extension" at bounding box center [455, 480] width 248 height 42
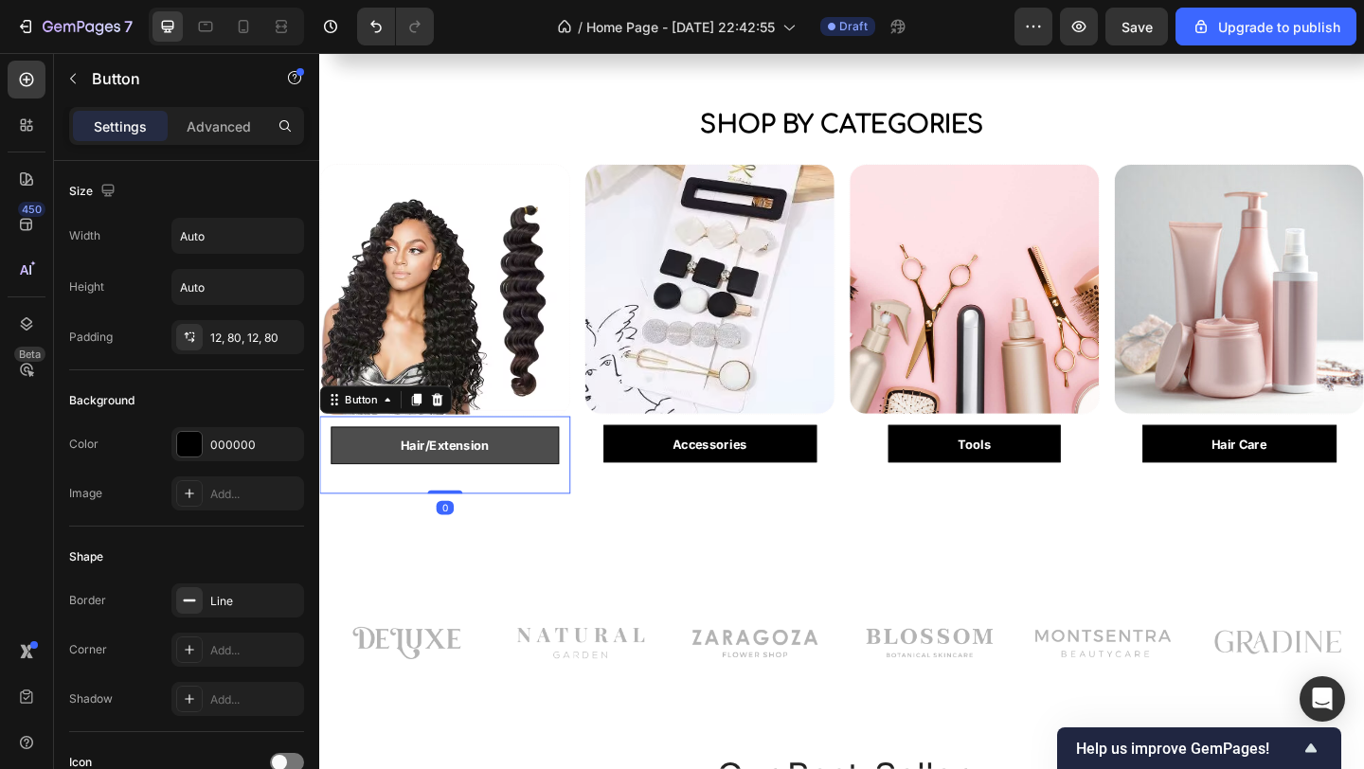
click at [503, 471] on button "Hair/Extension" at bounding box center [455, 480] width 248 height 42
click at [515, 474] on button "Hair/Extension" at bounding box center [455, 480] width 248 height 42
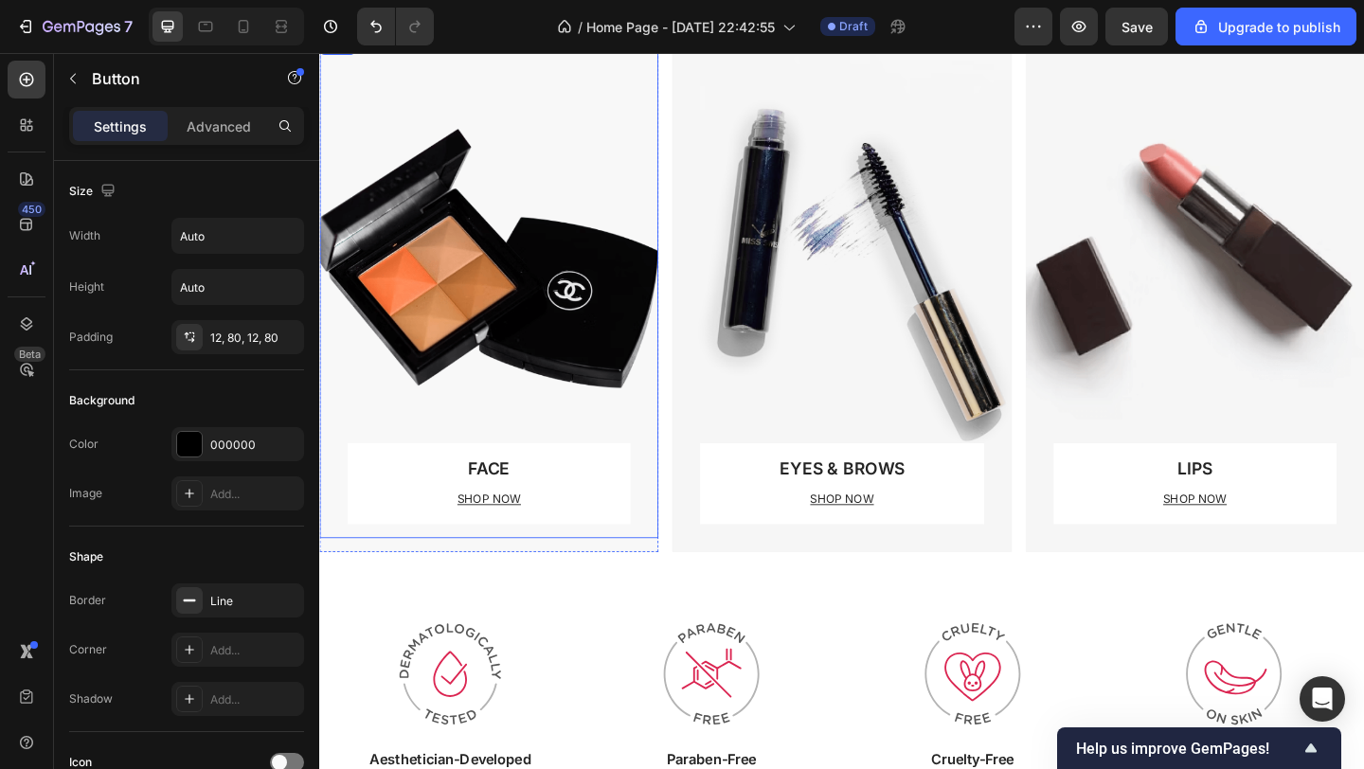
scroll to position [1369, 0]
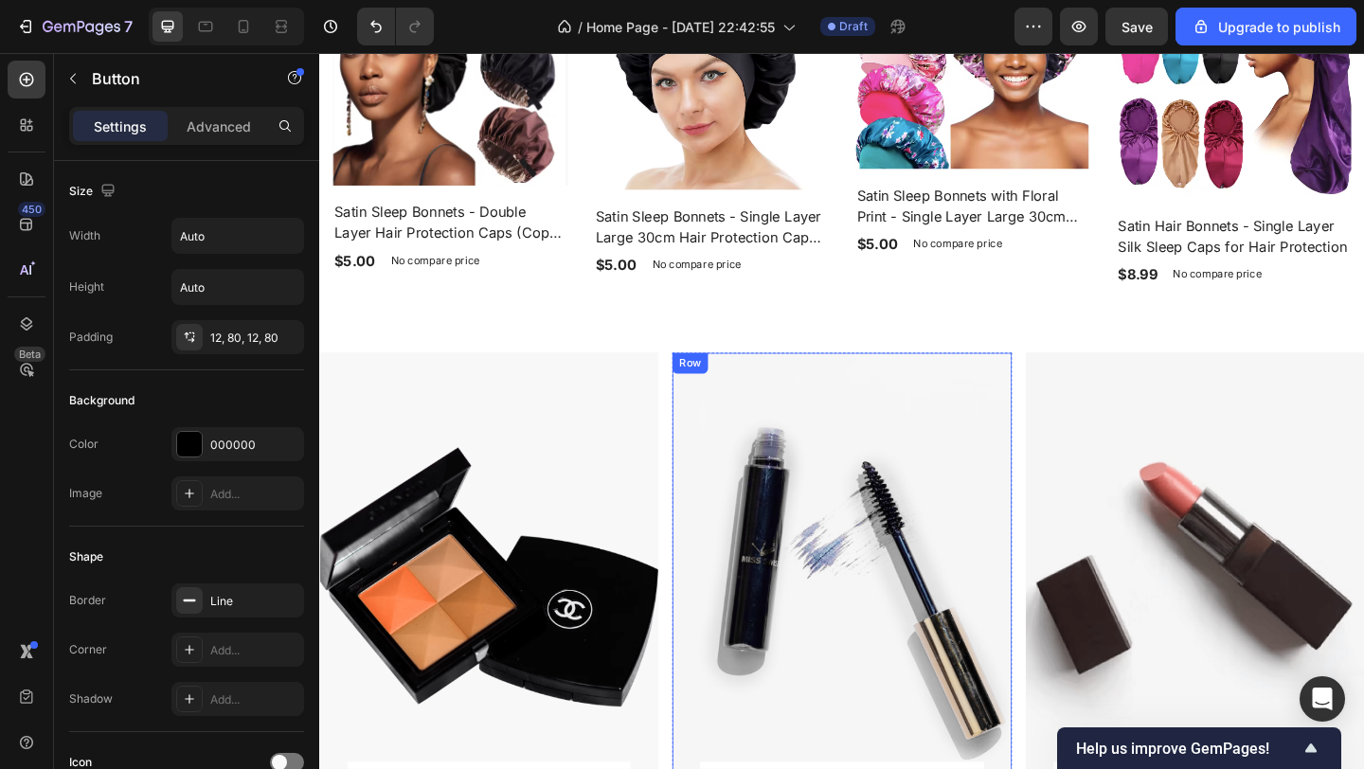
click at [766, 415] on div "EYES & BROWS Text block SHOP NOW Text block Row" at bounding box center [887, 652] width 308 height 547
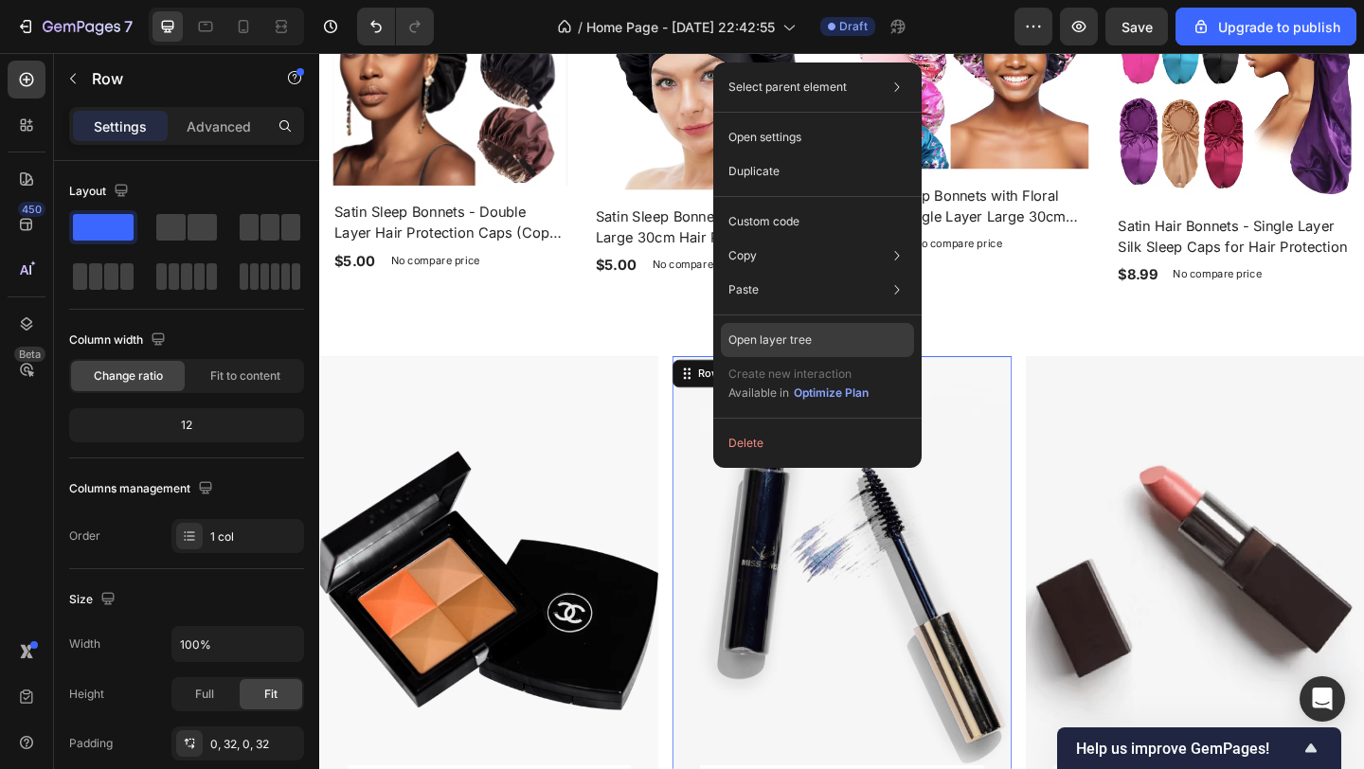
click at [847, 339] on div "Open layer tree" at bounding box center [817, 340] width 193 height 34
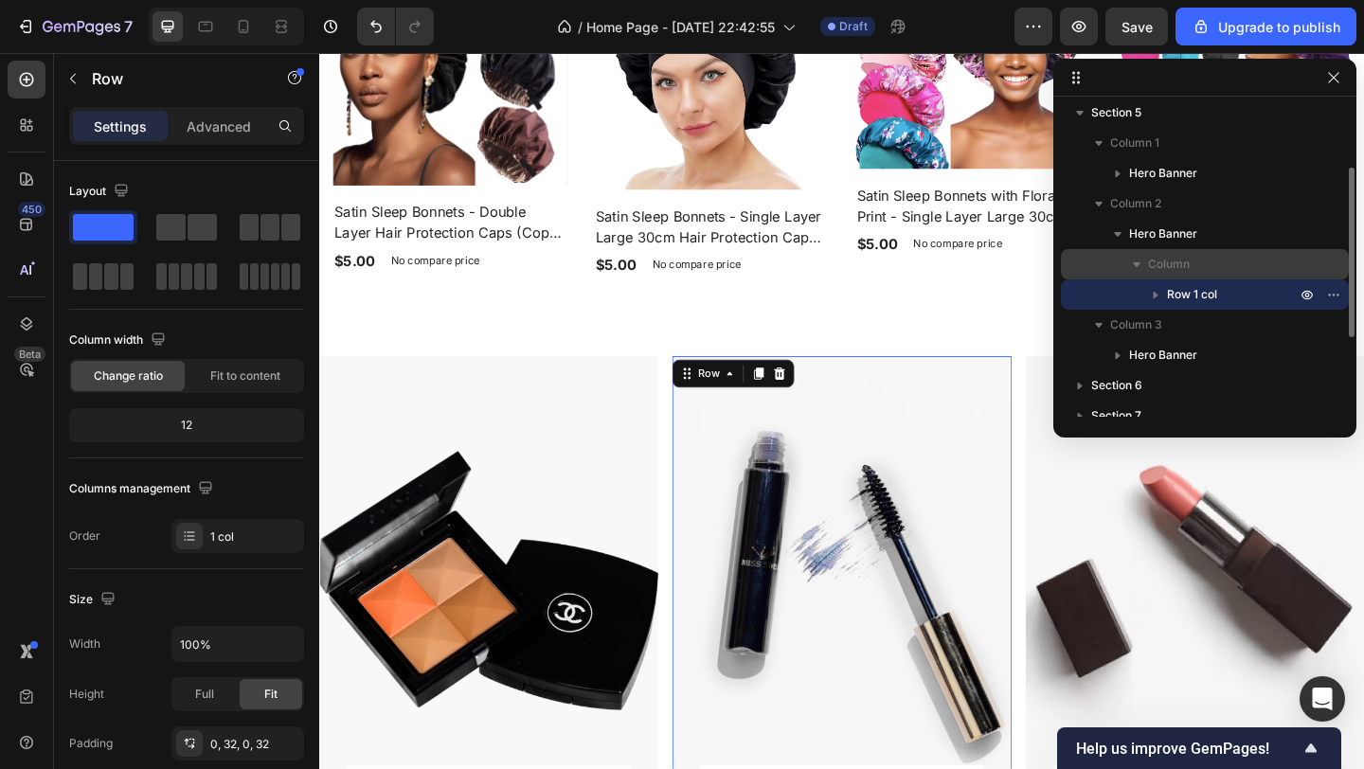
scroll to position [124, 0]
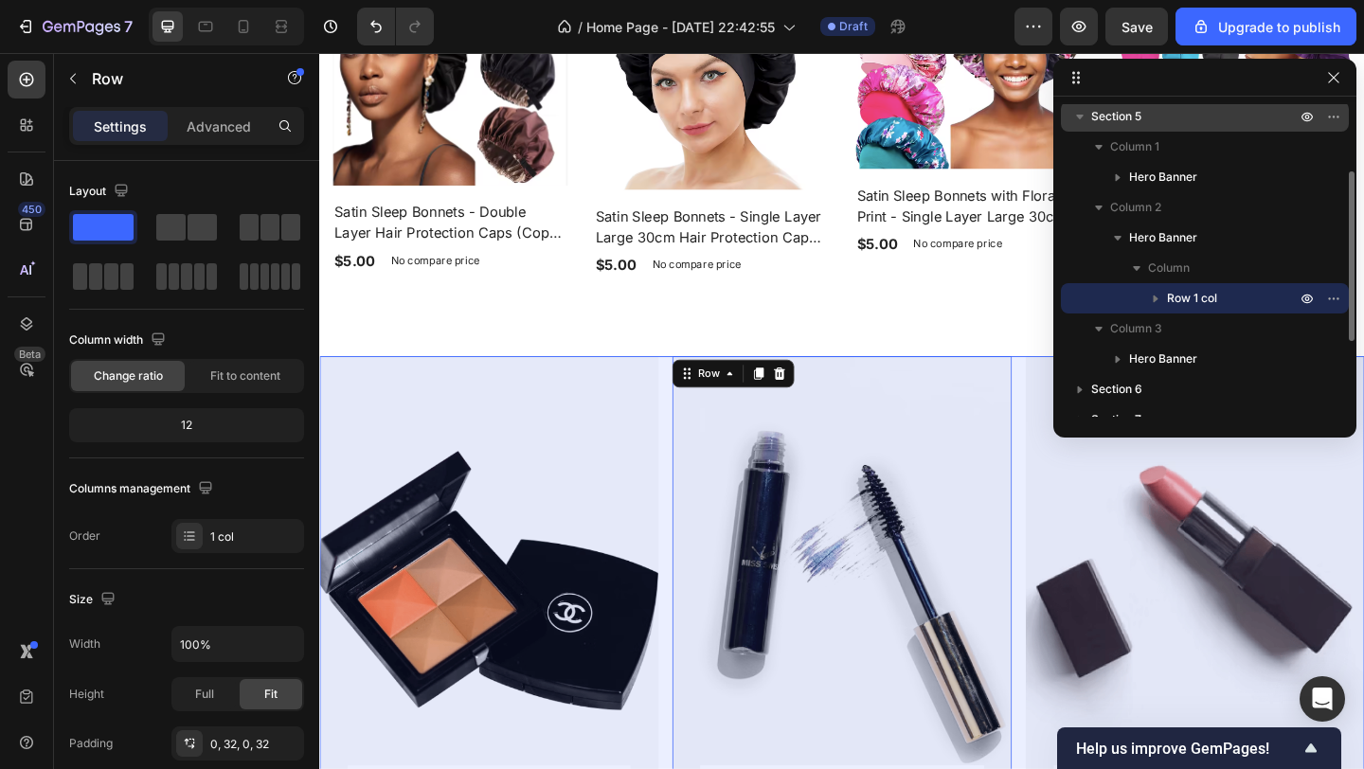
click at [1126, 119] on span "Section 5" at bounding box center [1116, 116] width 50 height 19
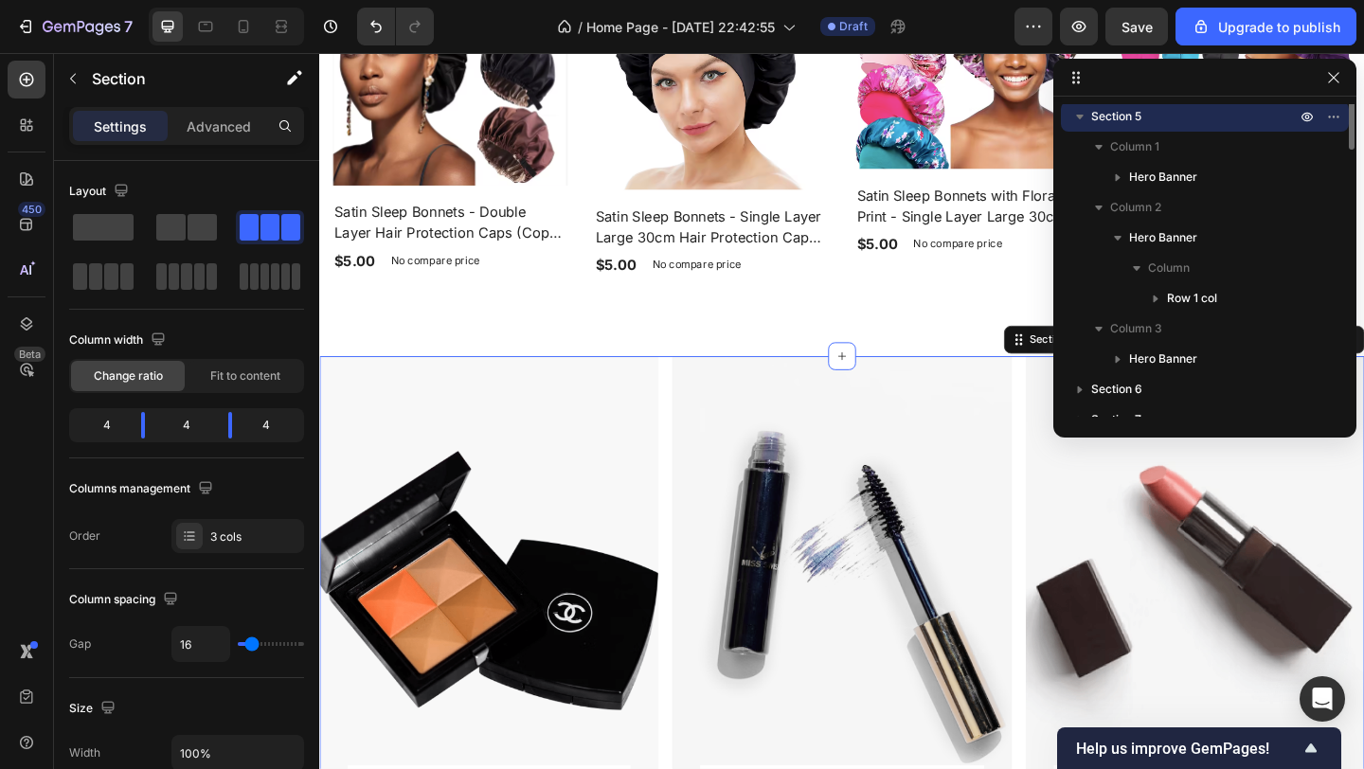
scroll to position [0, 0]
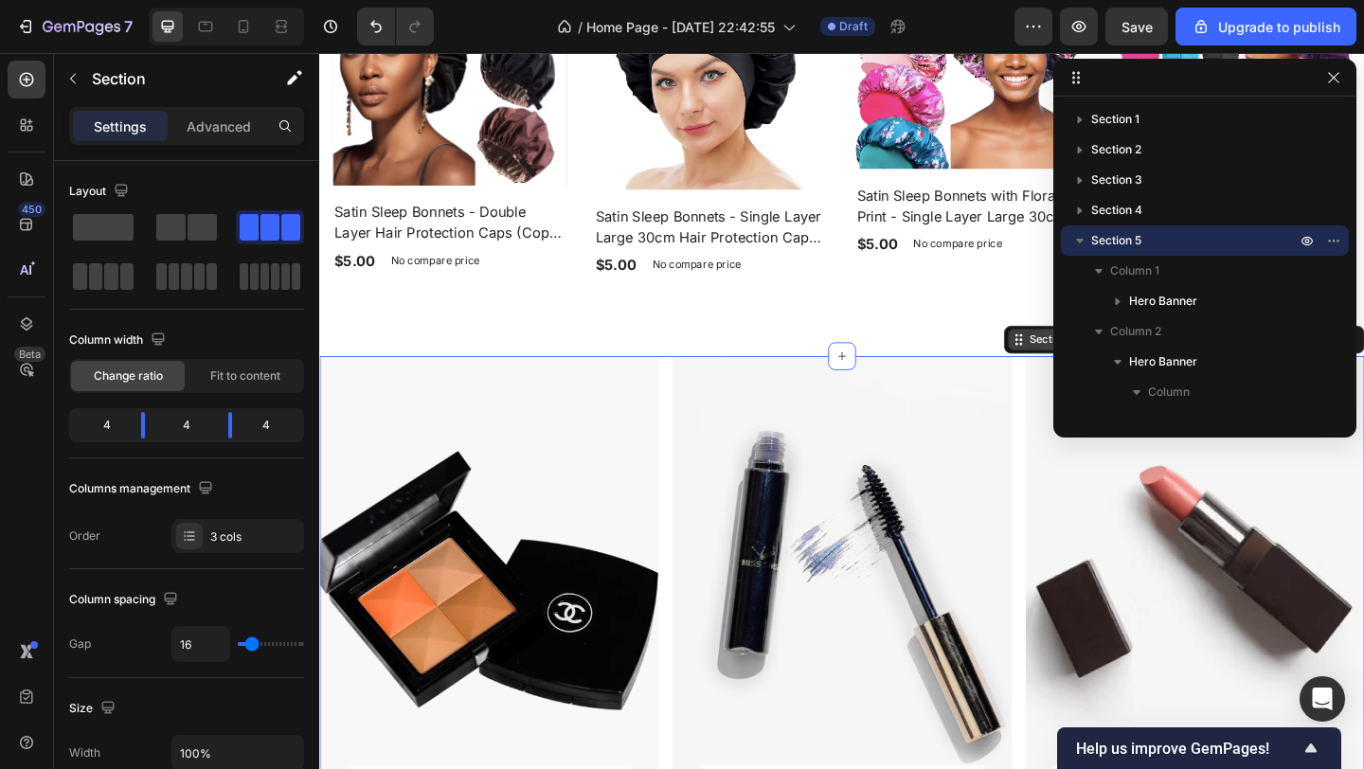
click at [1087, 363] on div "Section 5" at bounding box center [1116, 364] width 58 height 17
click at [1335, 81] on icon "button" at bounding box center [1333, 77] width 15 height 15
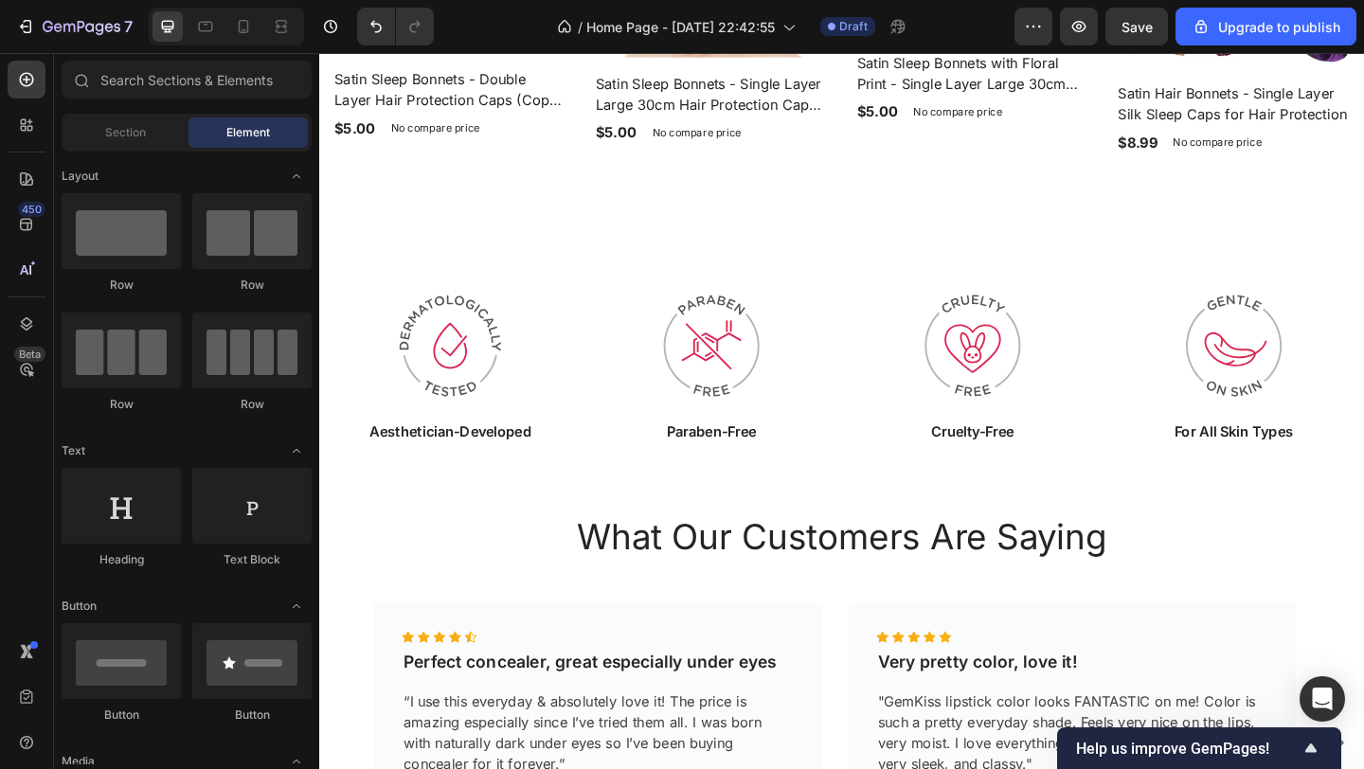
scroll to position [1521, 0]
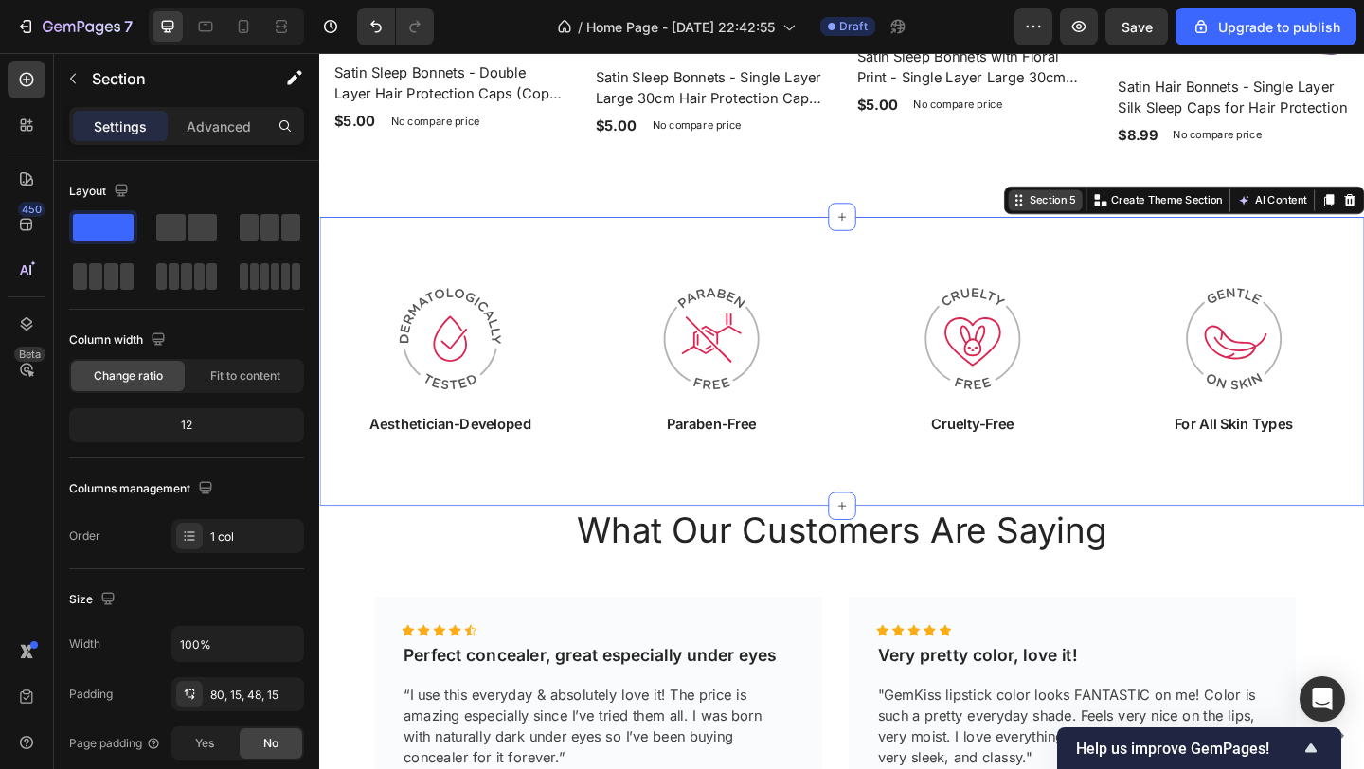
click at [1363, 224] on div "Section 5 You can create reusable sections Create Theme Section AI Content Writ…" at bounding box center [1260, 213] width 392 height 30
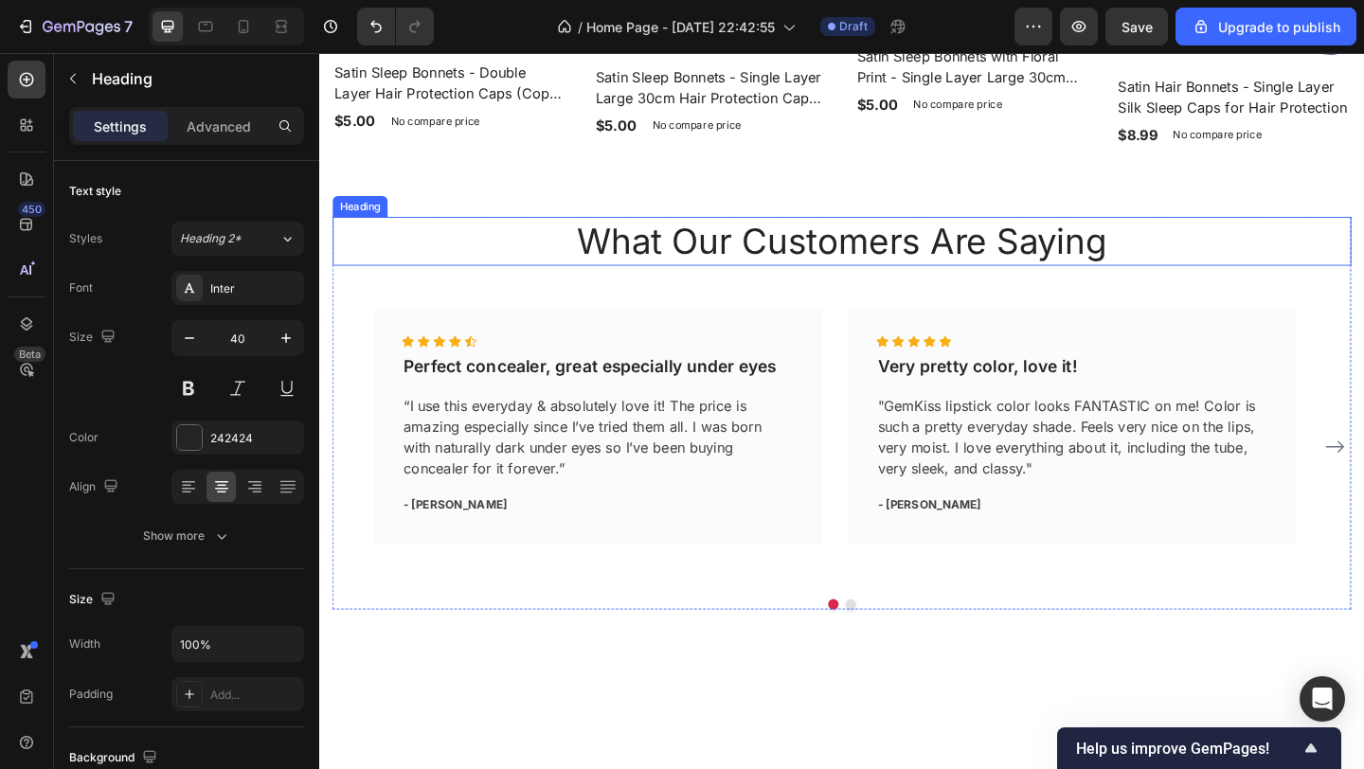
click at [1363, 246] on p "What Our Customers Are Saying" at bounding box center [887, 257] width 1104 height 49
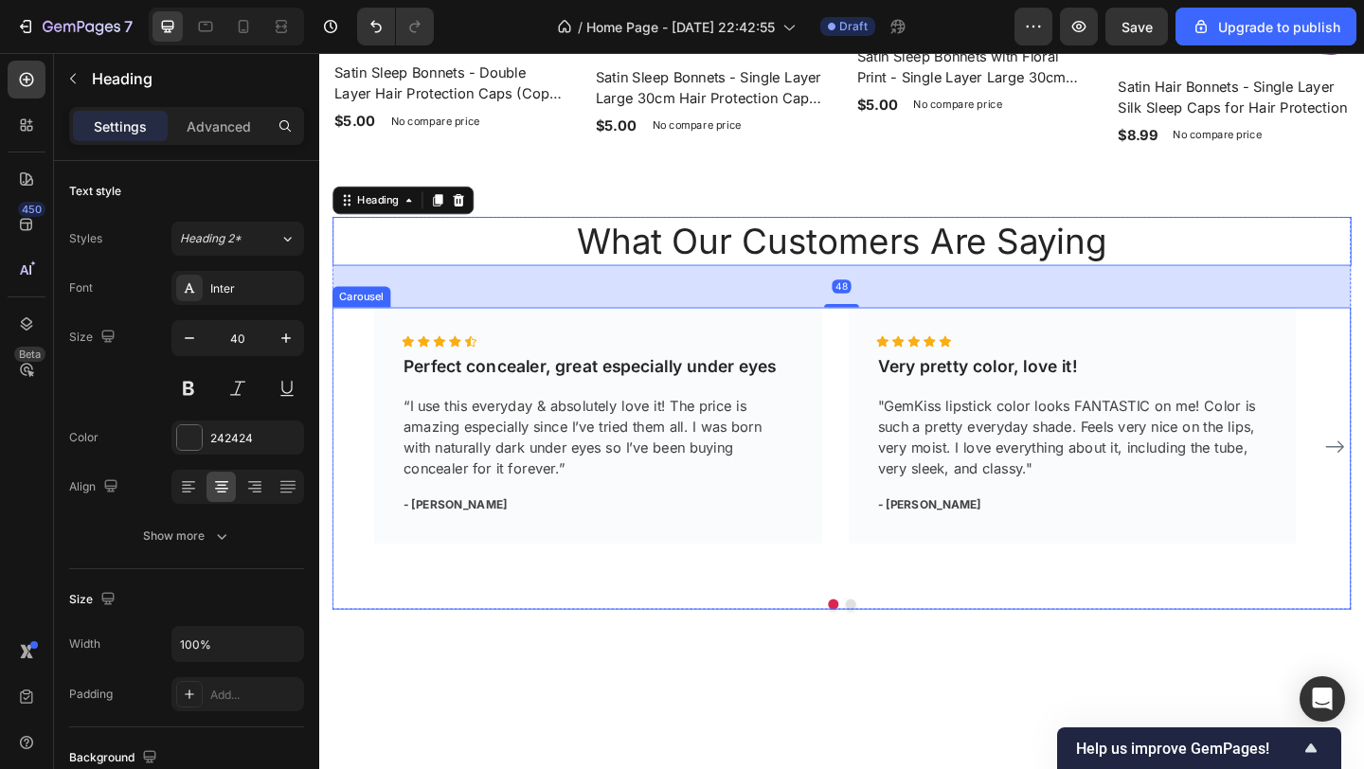
click at [1363, 346] on div "Icon Icon Icon Icon Icon Icon List Hoz Perfect concealer, great especially unde…" at bounding box center [887, 480] width 1108 height 301
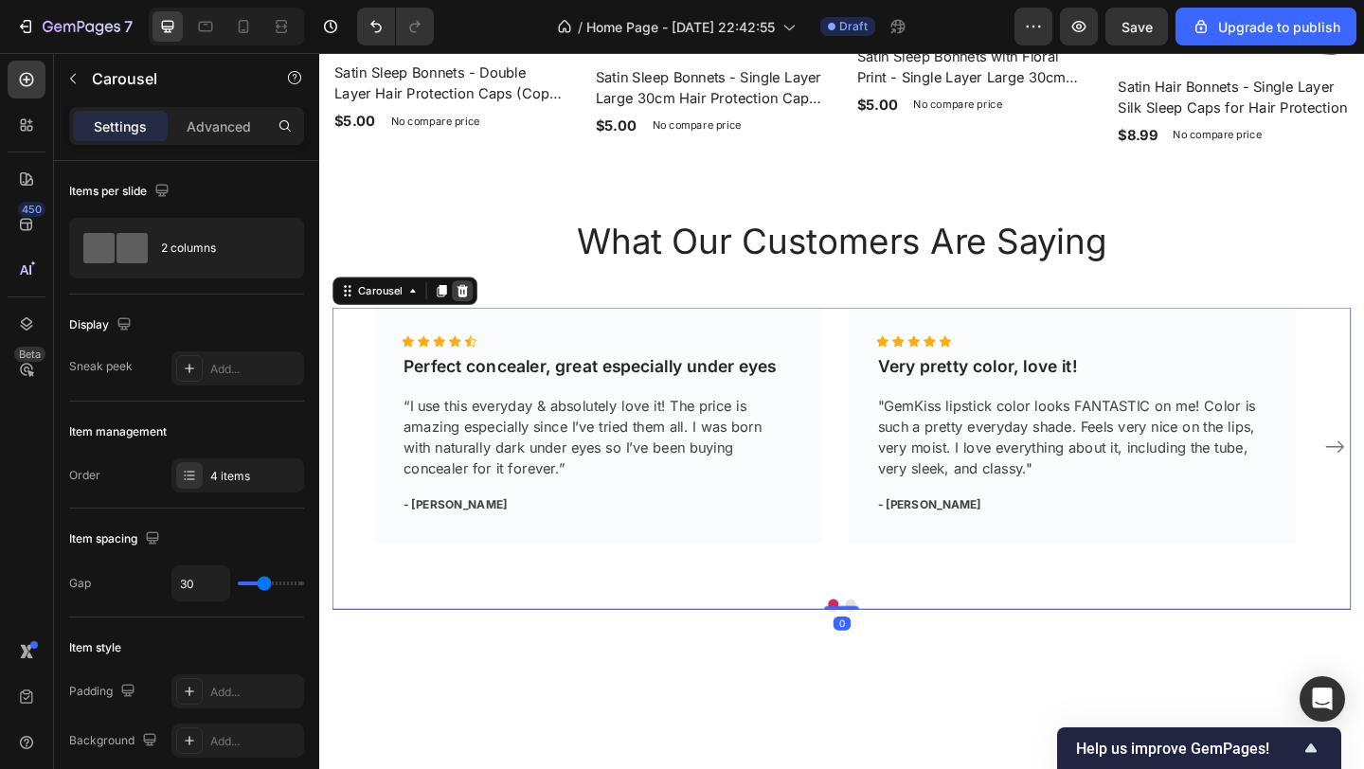
click at [476, 308] on icon at bounding box center [475, 311] width 12 height 13
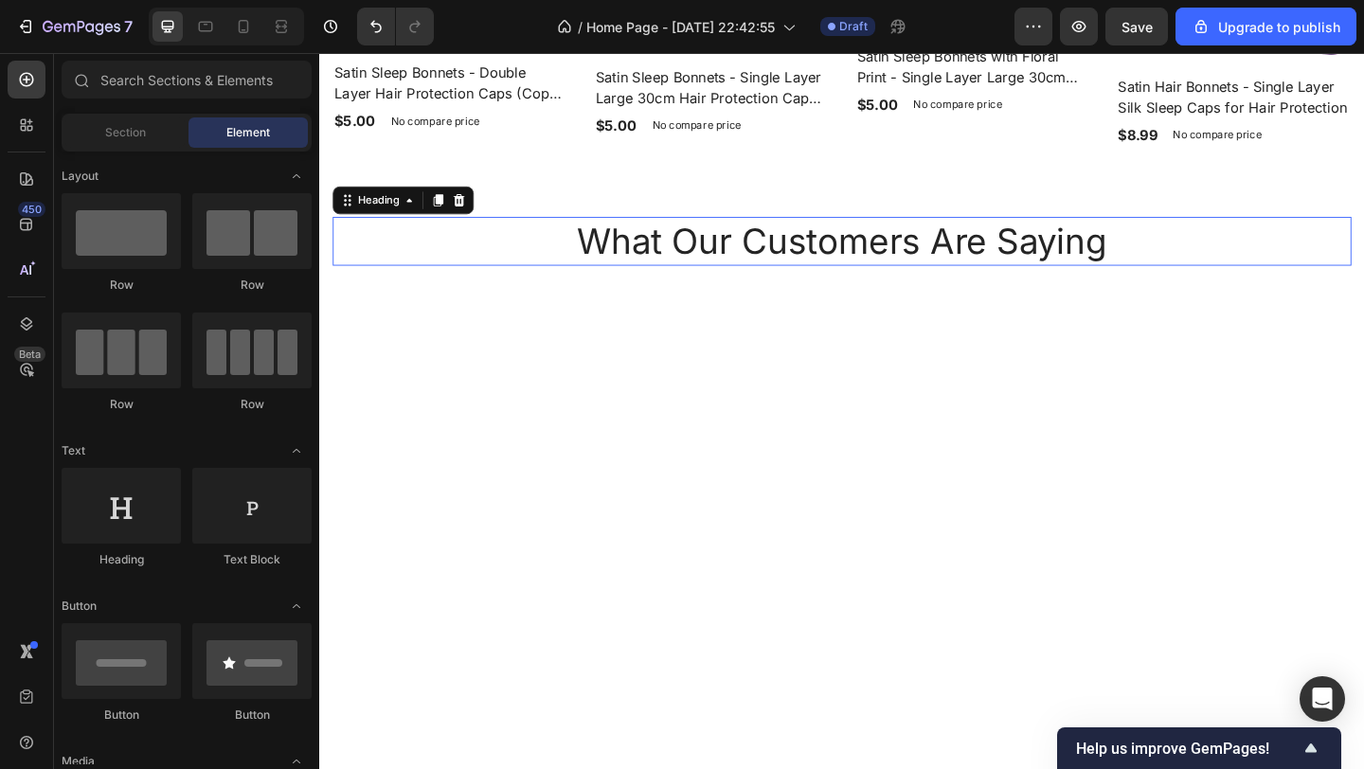
click at [681, 267] on p "What Our Customers Are Saying" at bounding box center [887, 257] width 1104 height 49
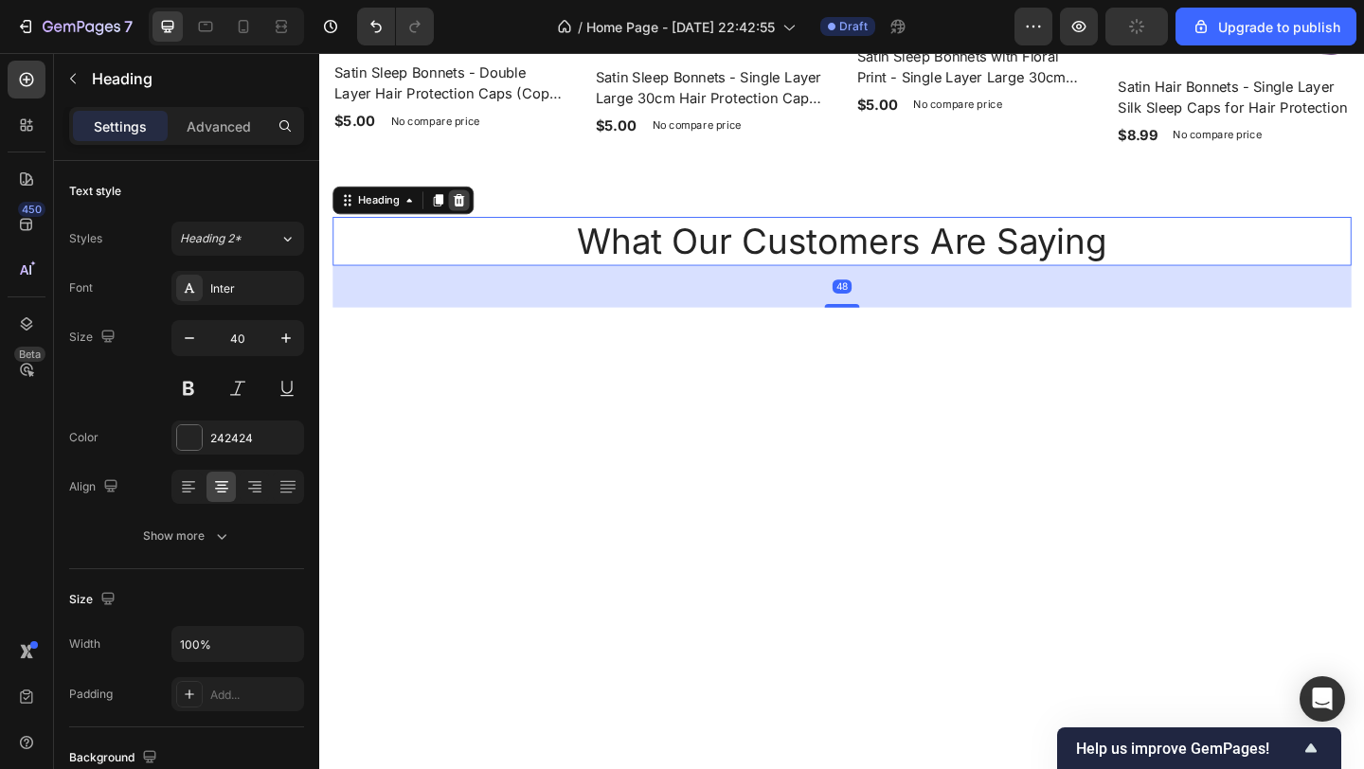
click at [477, 210] on icon at bounding box center [470, 213] width 15 height 15
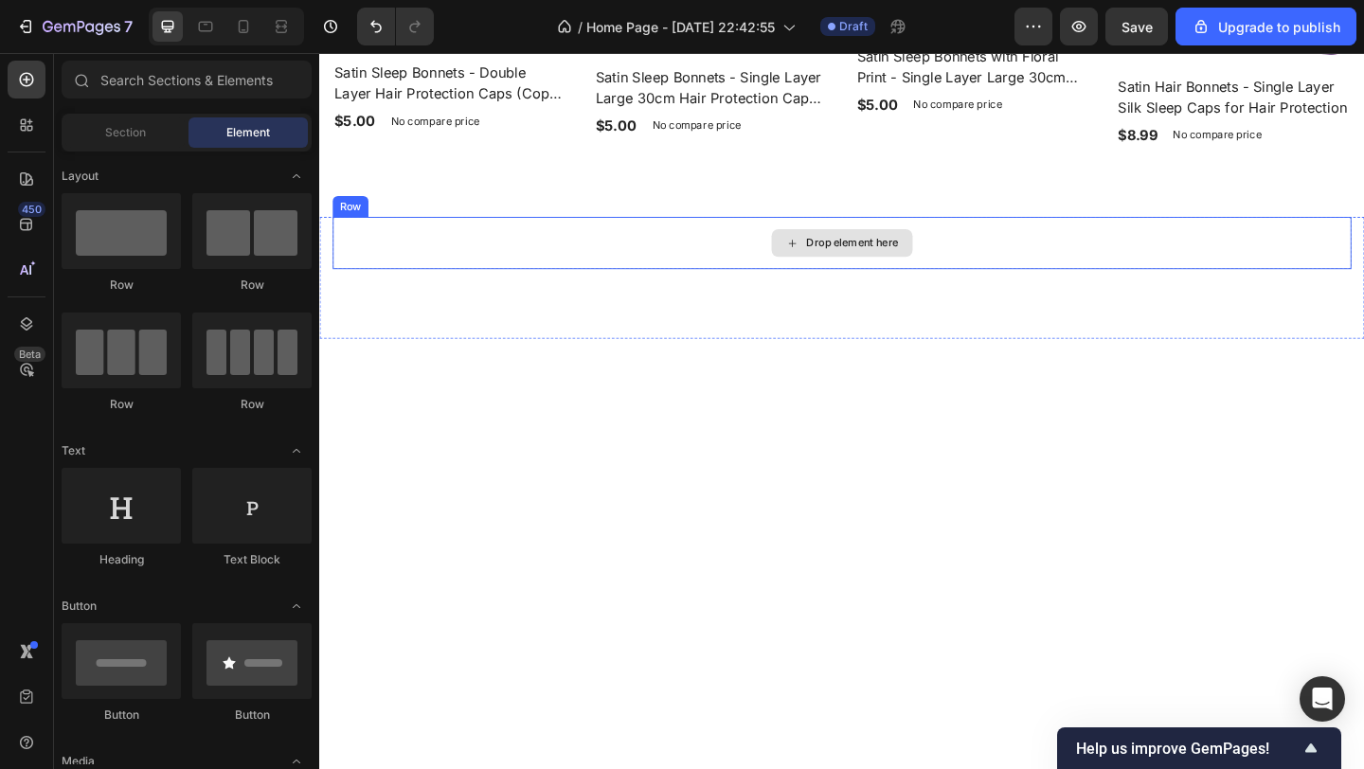
click at [710, 243] on div "Drop element here" at bounding box center [887, 259] width 1108 height 57
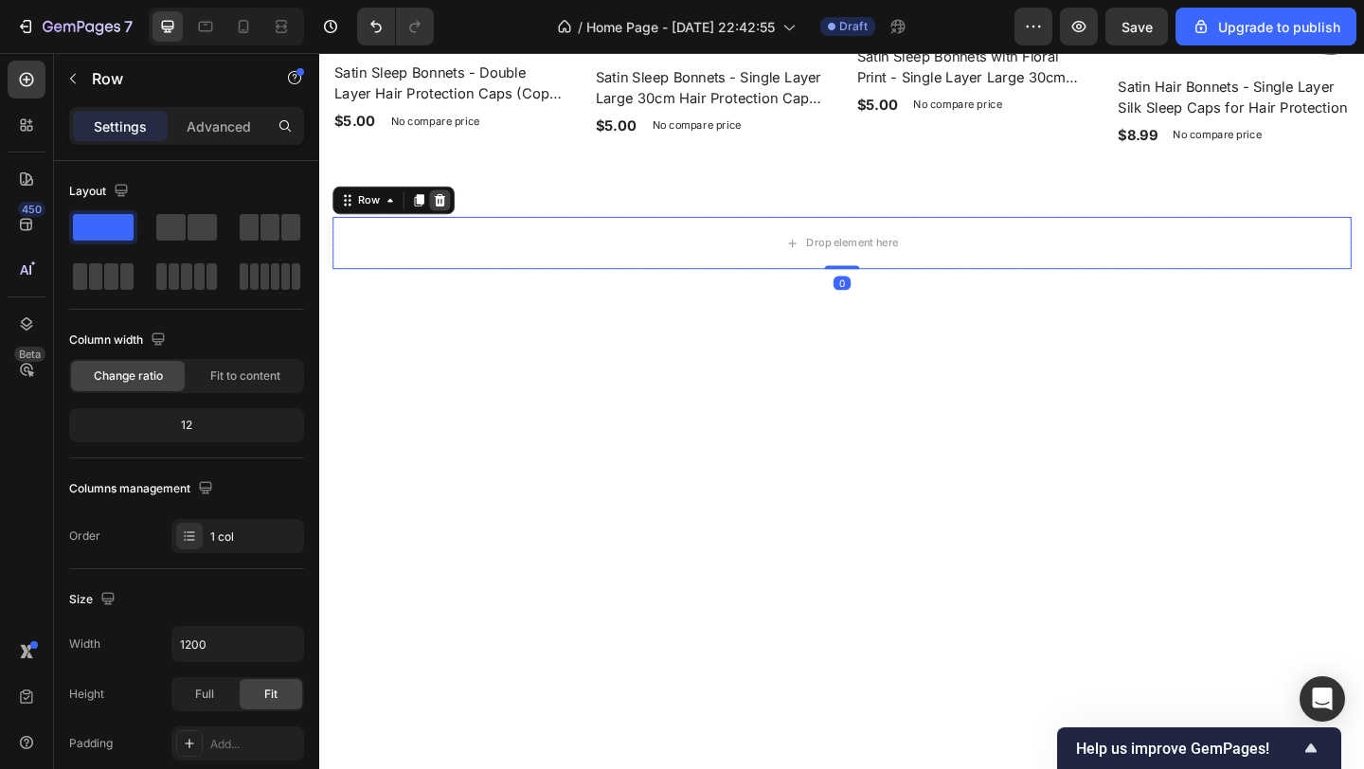
click at [451, 206] on icon at bounding box center [450, 212] width 12 height 13
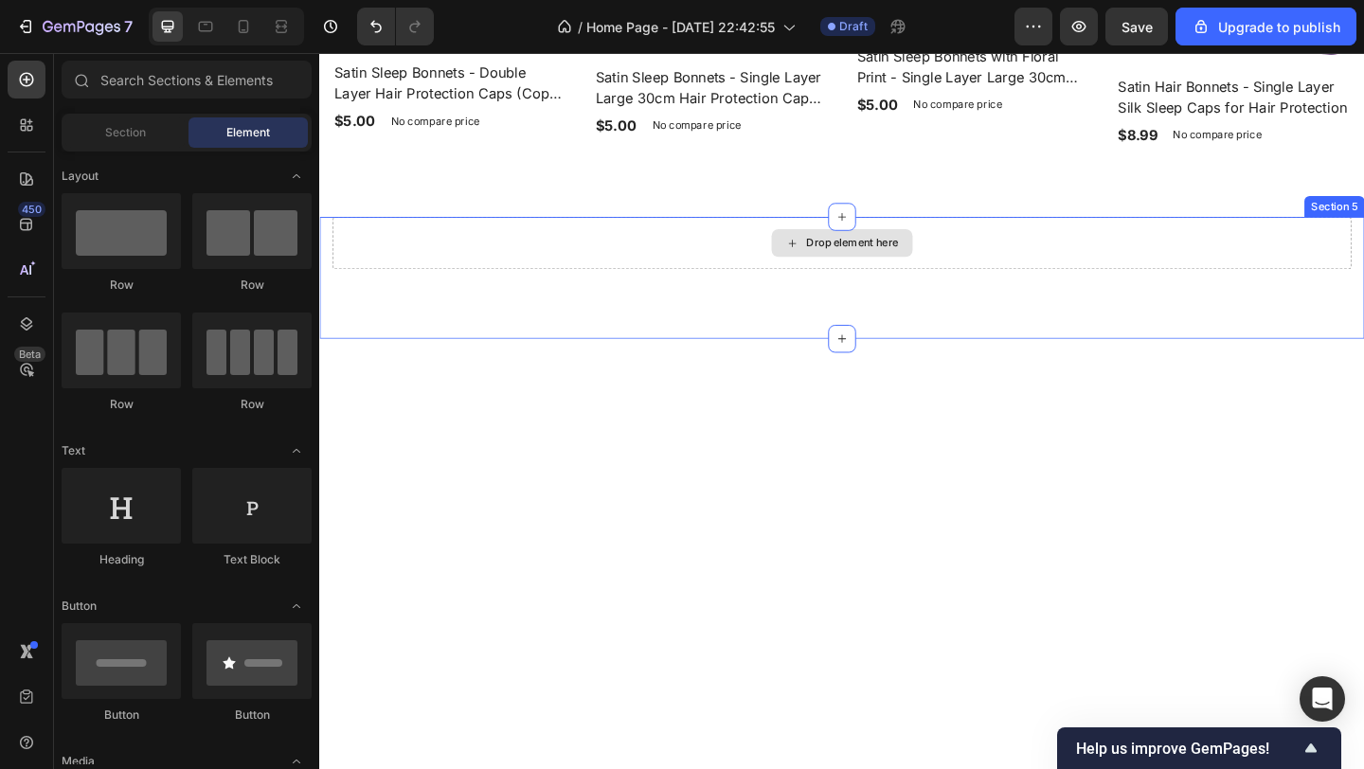
click at [498, 231] on div "Drop element here" at bounding box center [887, 259] width 1108 height 57
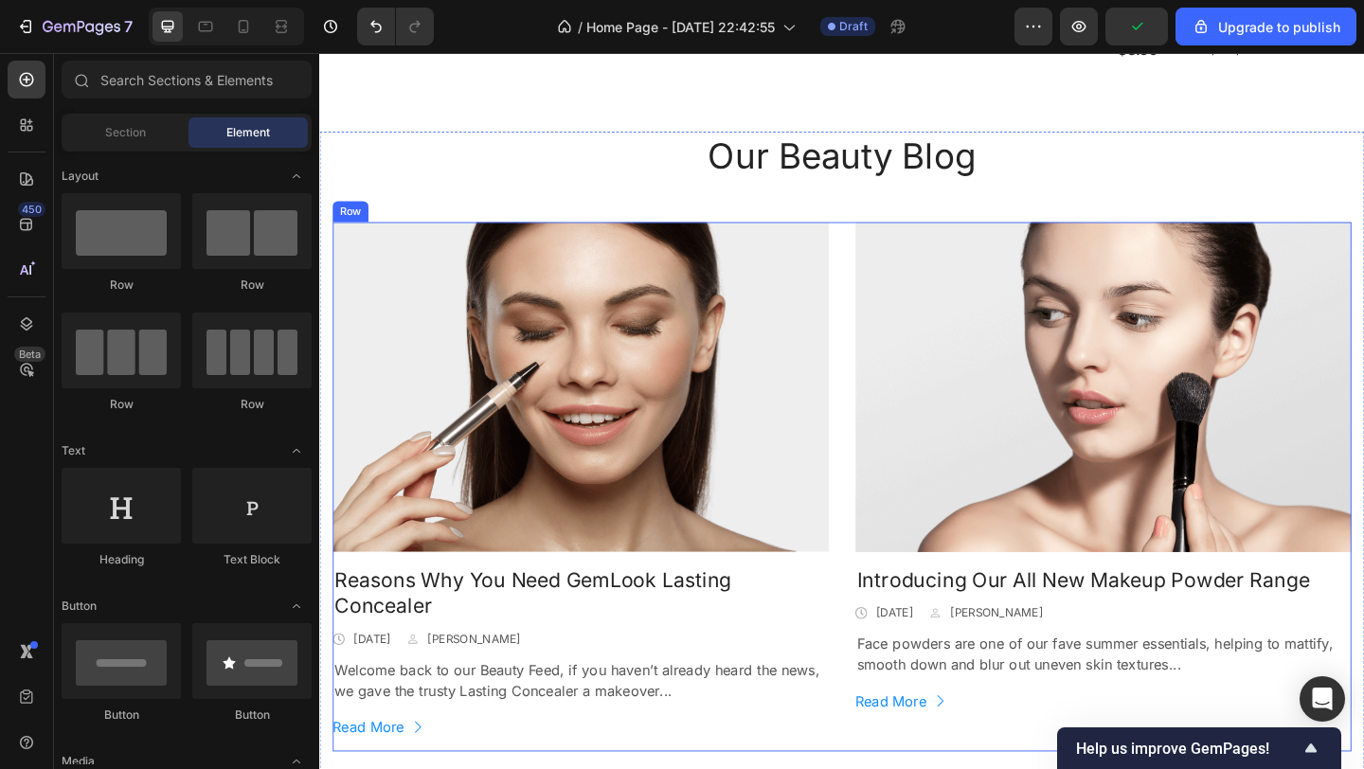
scroll to position [1618, 0]
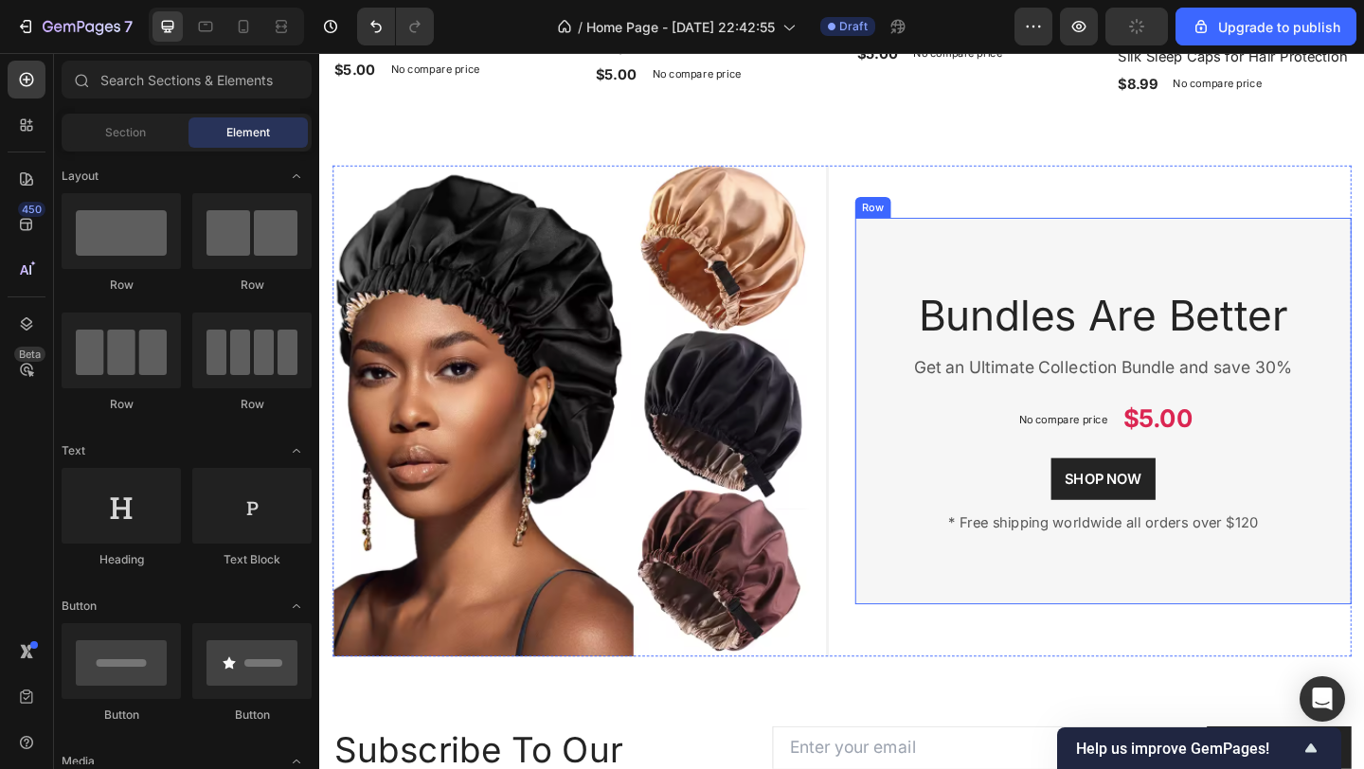
scroll to position [1583, 0]
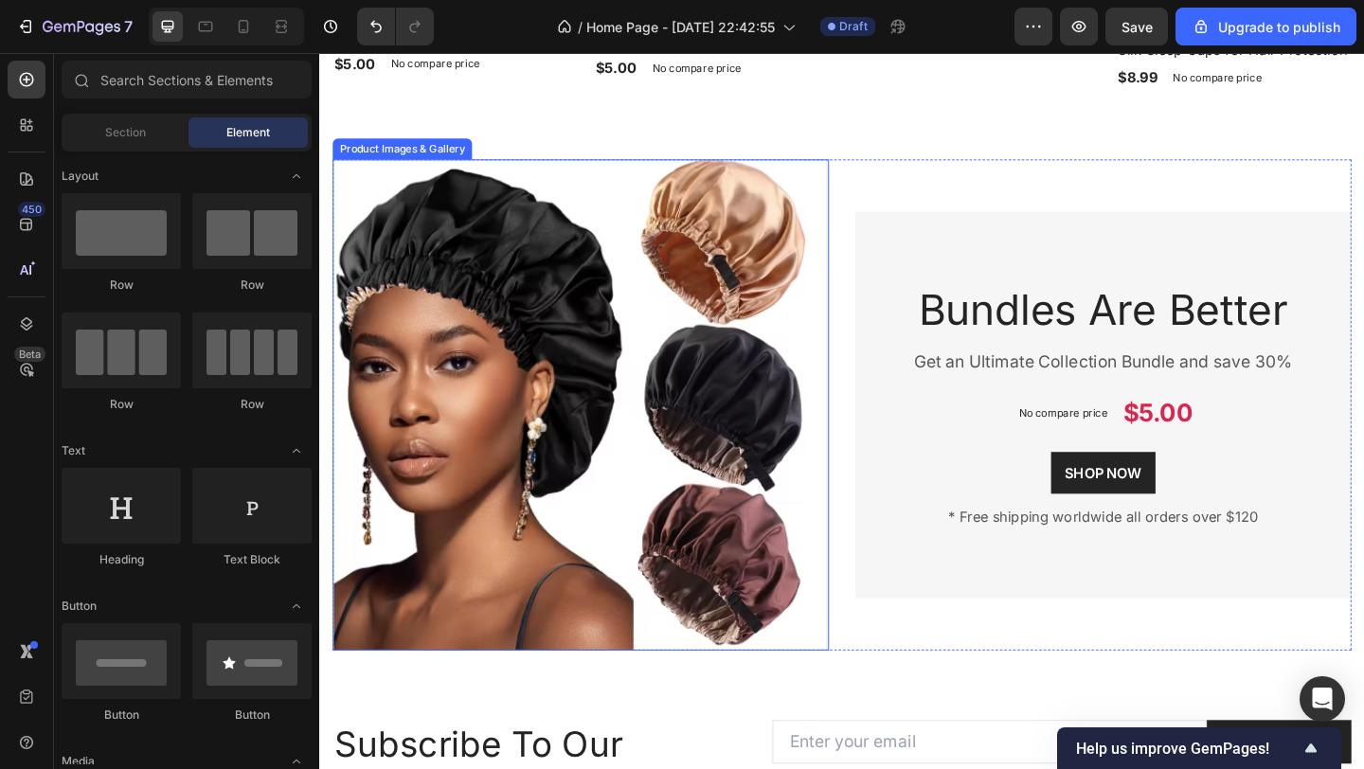
click at [831, 210] on img at bounding box center [603, 435] width 540 height 533
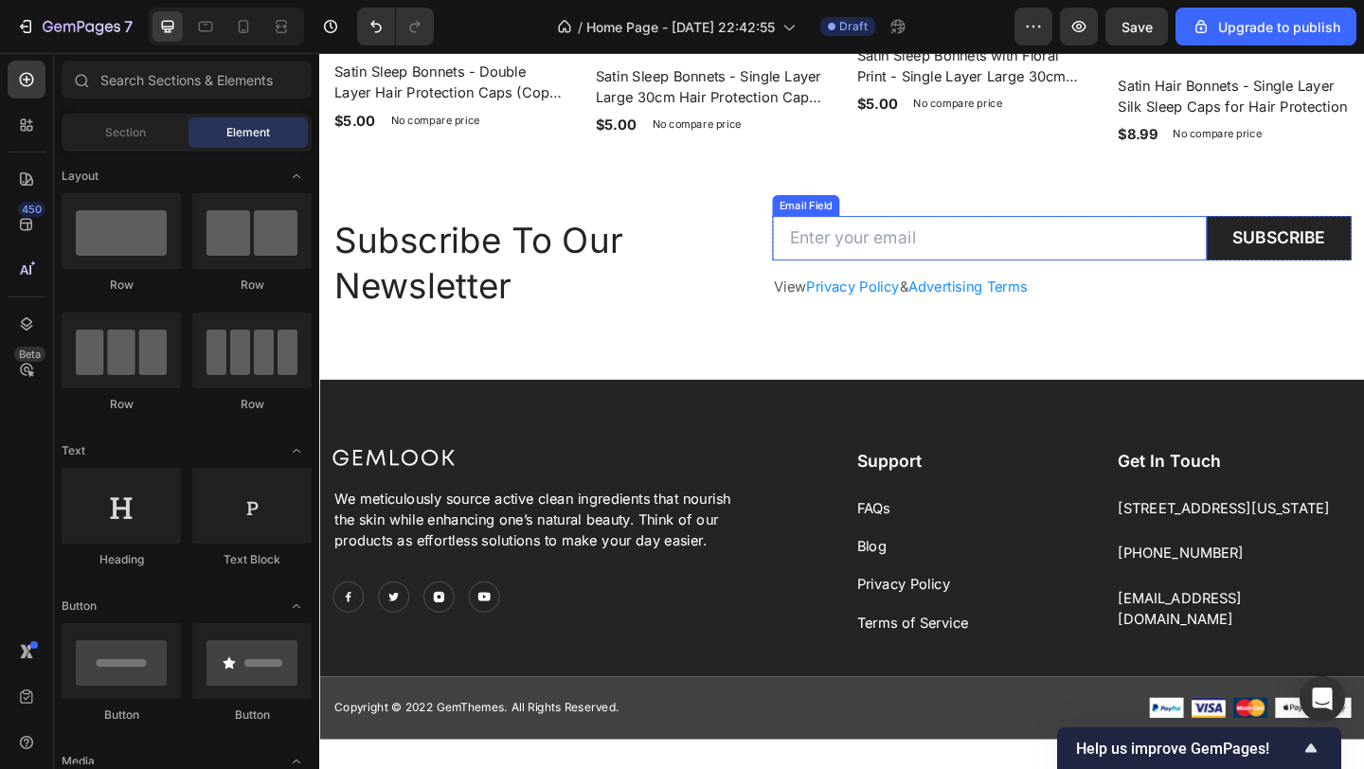
scroll to position [1547, 0]
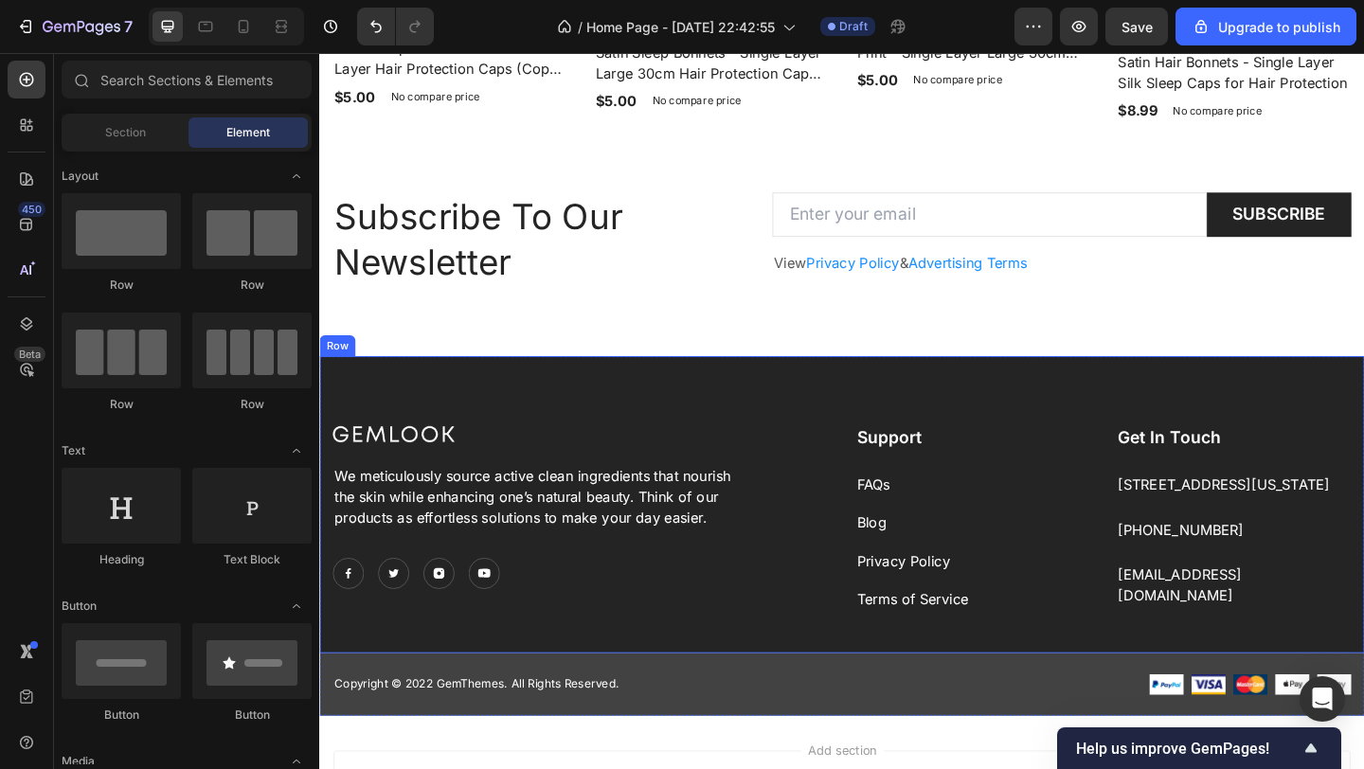
click at [869, 412] on div "Image We meticulously source active clean ingredients that nourish the skin whi…" at bounding box center [887, 544] width 1136 height 323
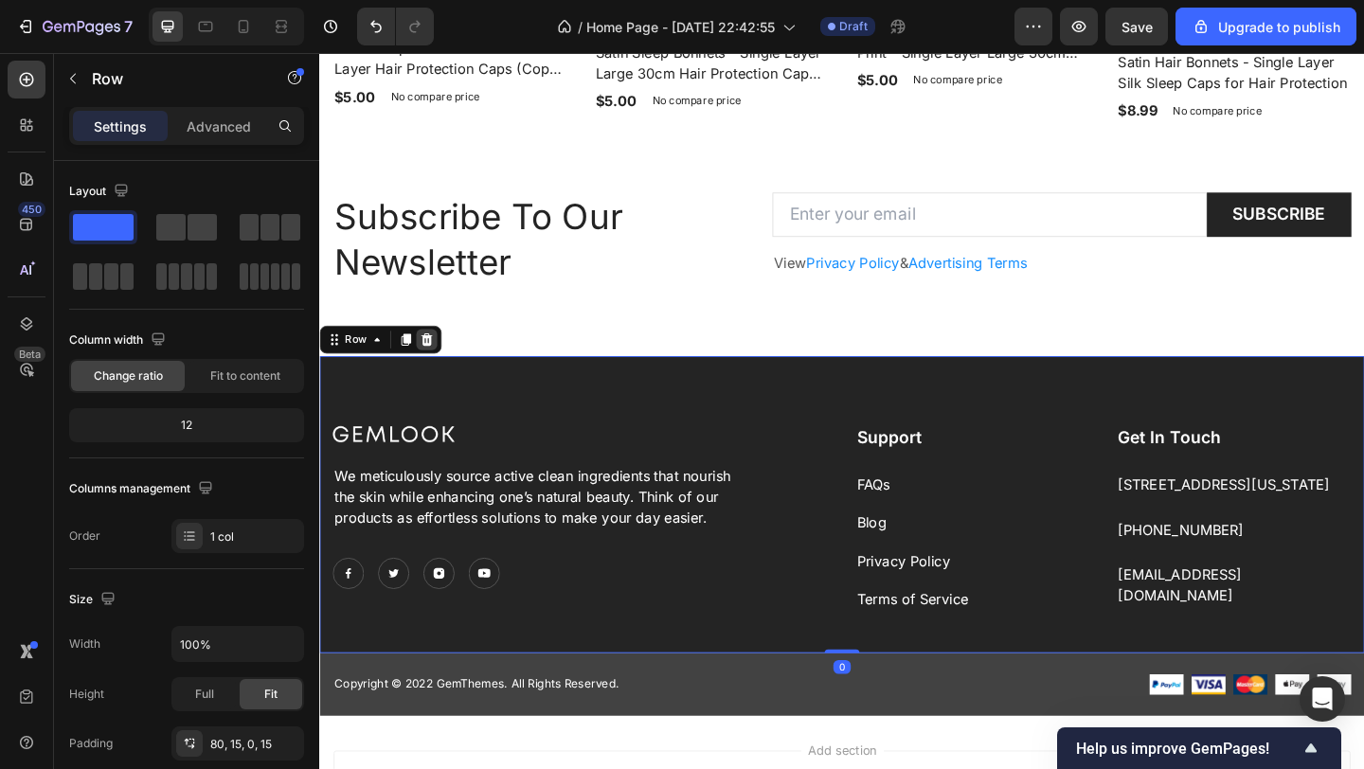
click at [438, 358] on icon at bounding box center [436, 364] width 12 height 13
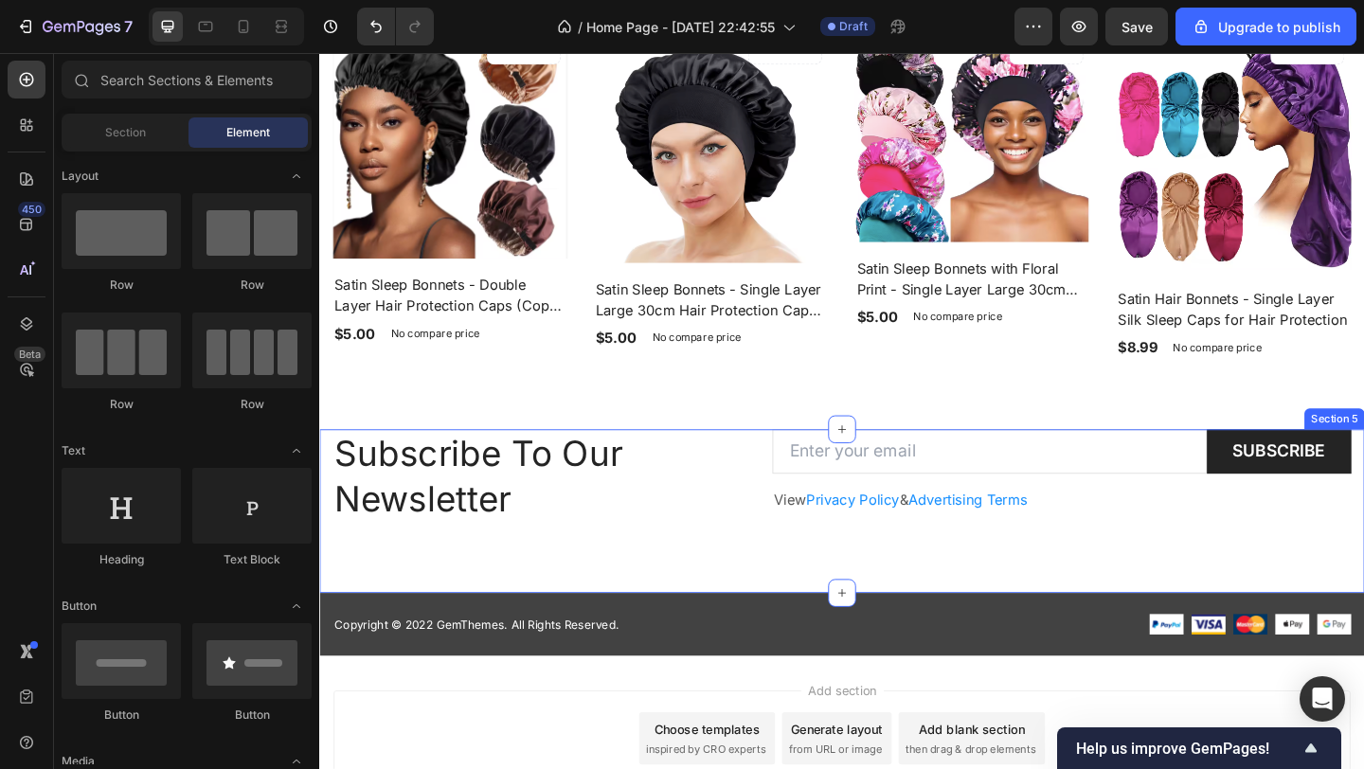
scroll to position [1273, 0]
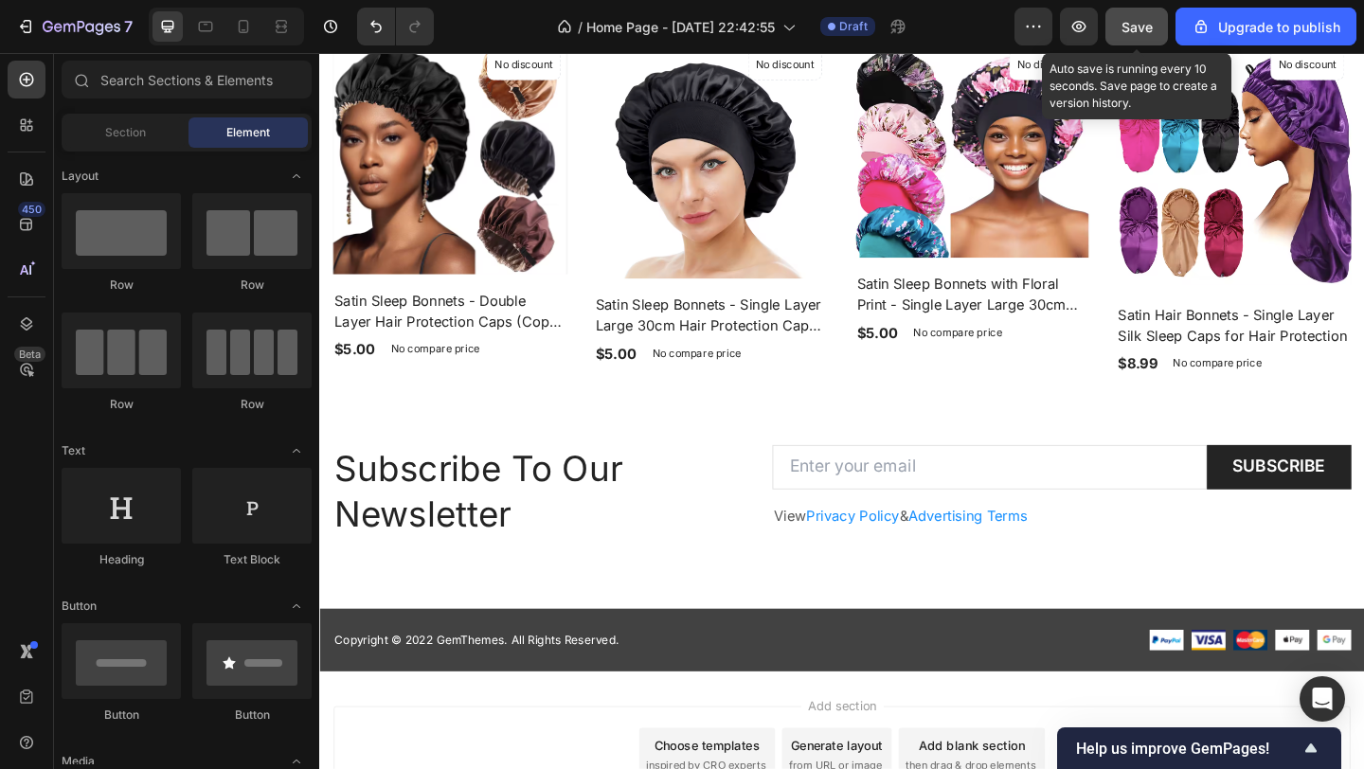
click at [1144, 36] on button "Save" at bounding box center [1136, 27] width 63 height 38
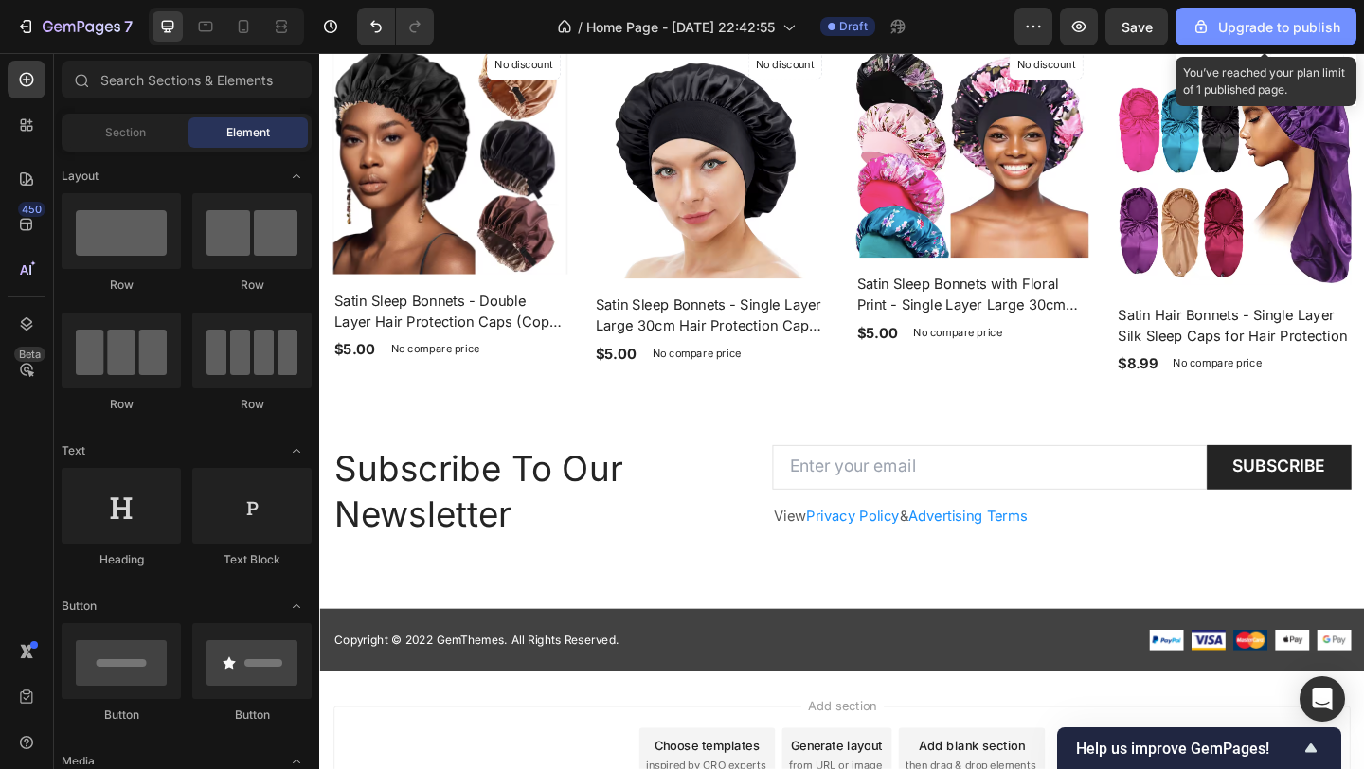
click at [1246, 33] on div "Upgrade to publish" at bounding box center [1265, 27] width 149 height 20
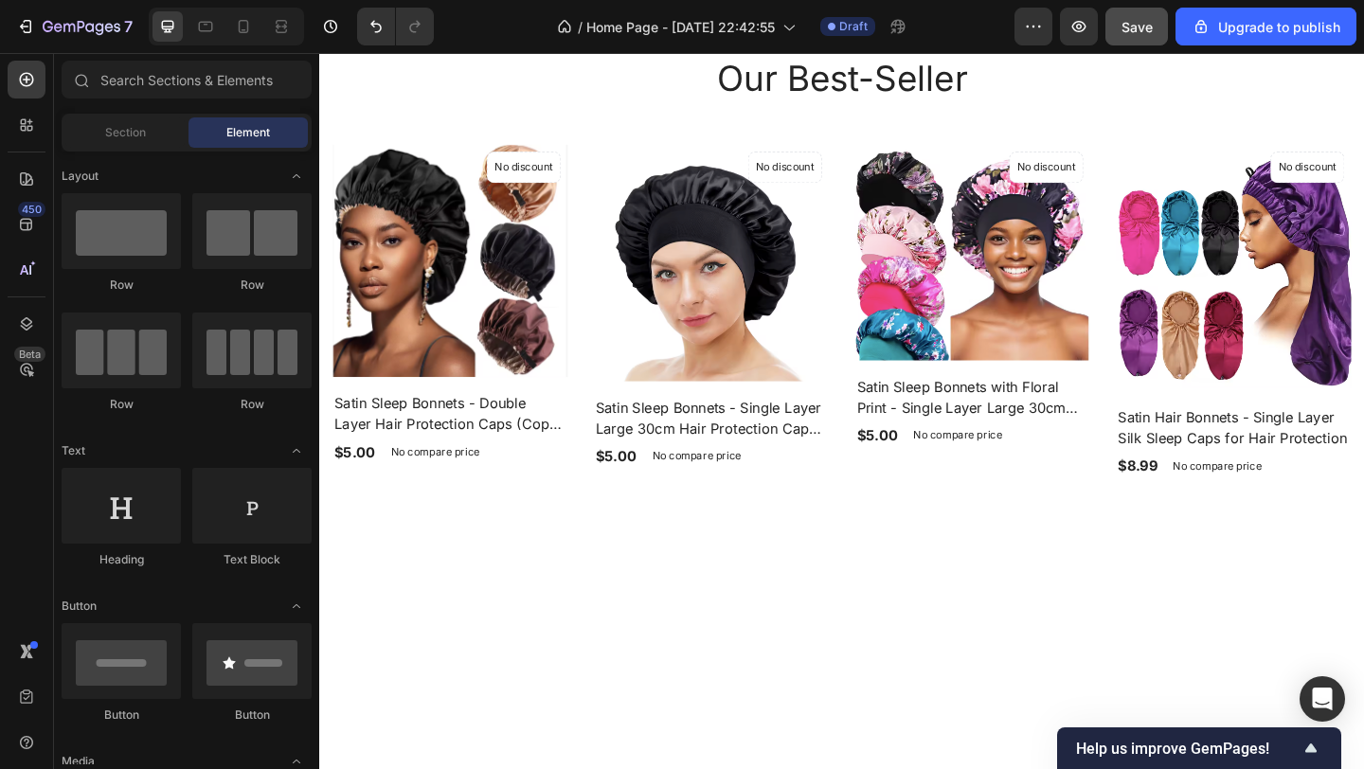
scroll to position [778, 0]
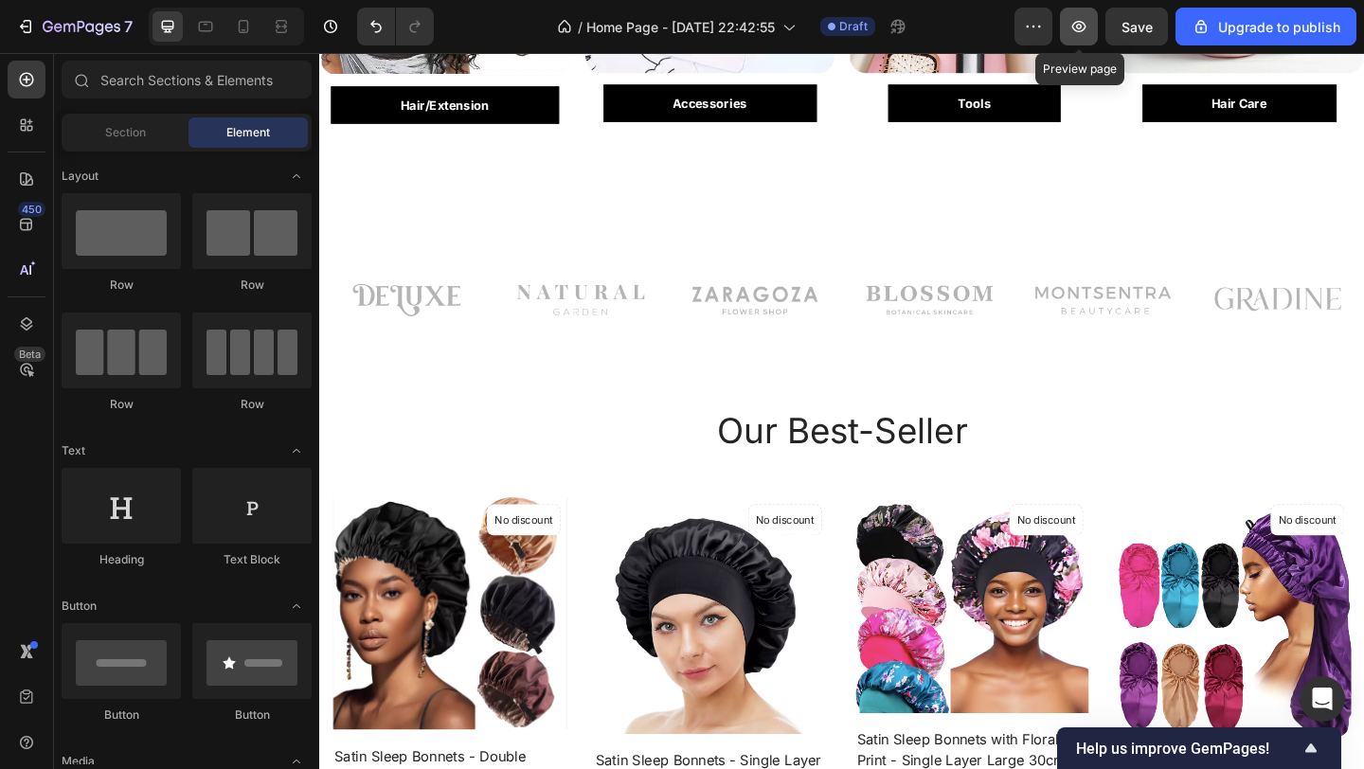
click at [1086, 27] on icon "button" at bounding box center [1079, 26] width 14 height 11
